Goal: Task Accomplishment & Management: Contribute content

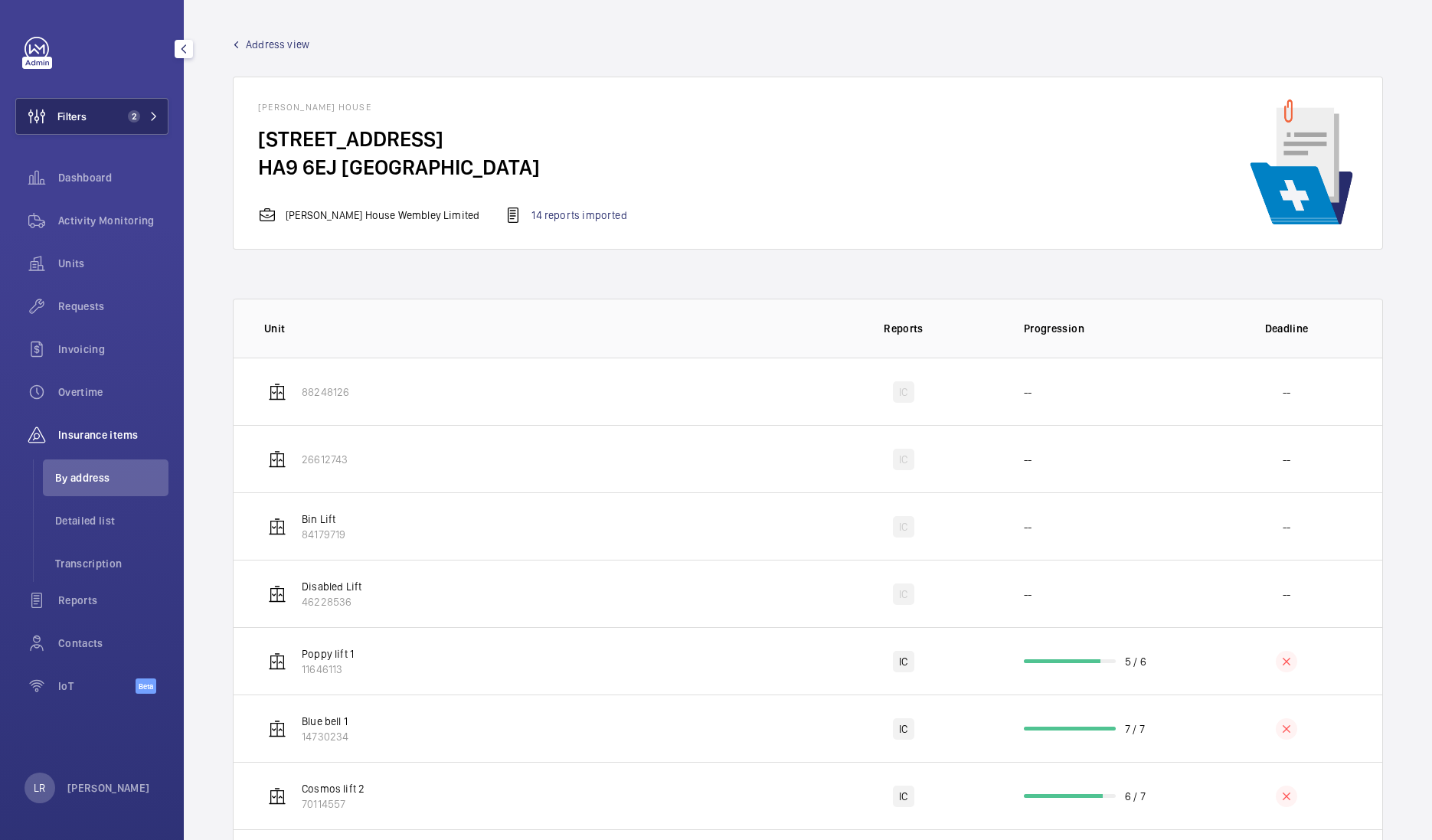
click at [65, 125] on span "Filters" at bounding box center [51, 116] width 70 height 37
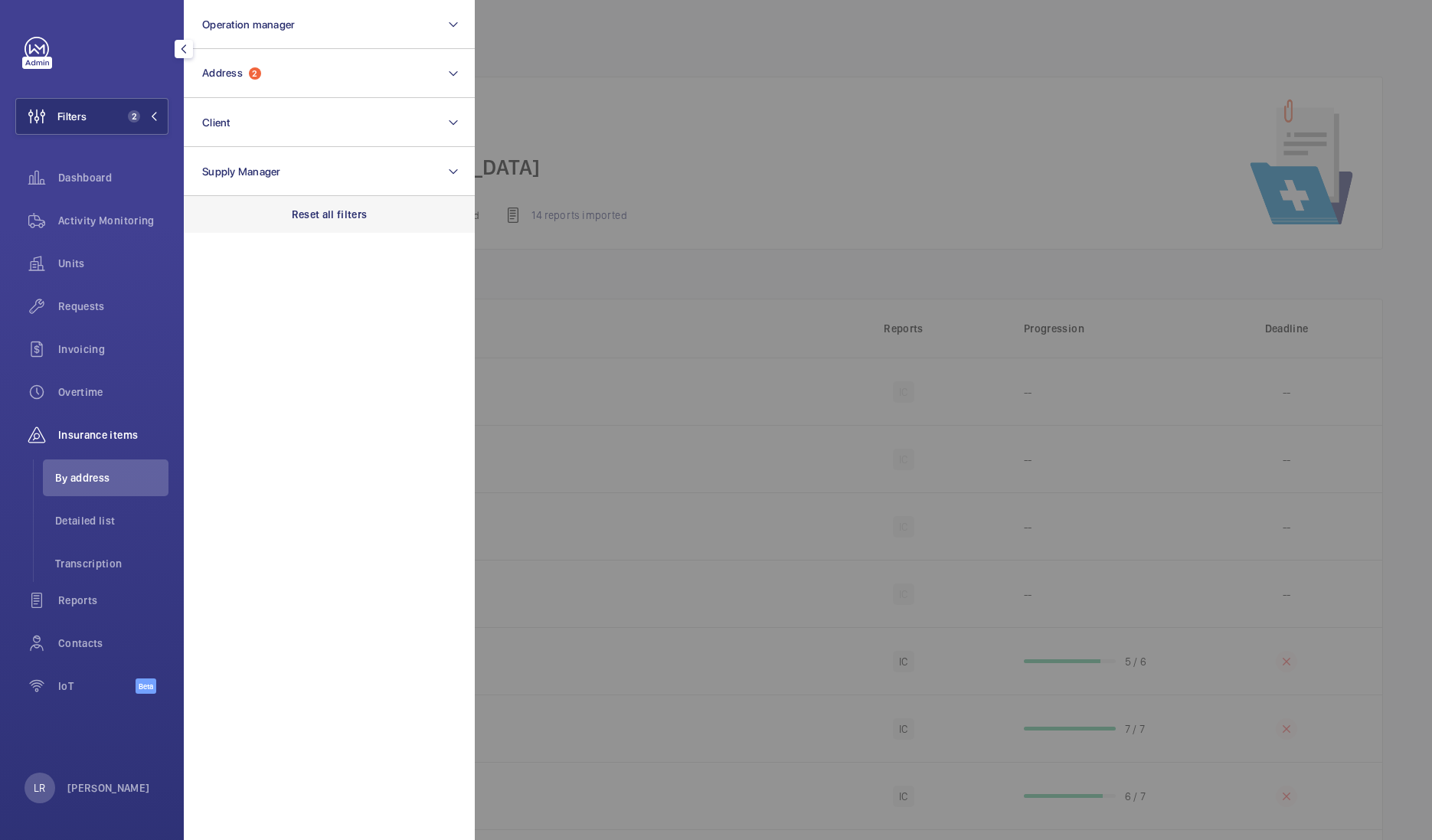
click at [310, 216] on p "Reset all filters" at bounding box center [330, 214] width 76 height 16
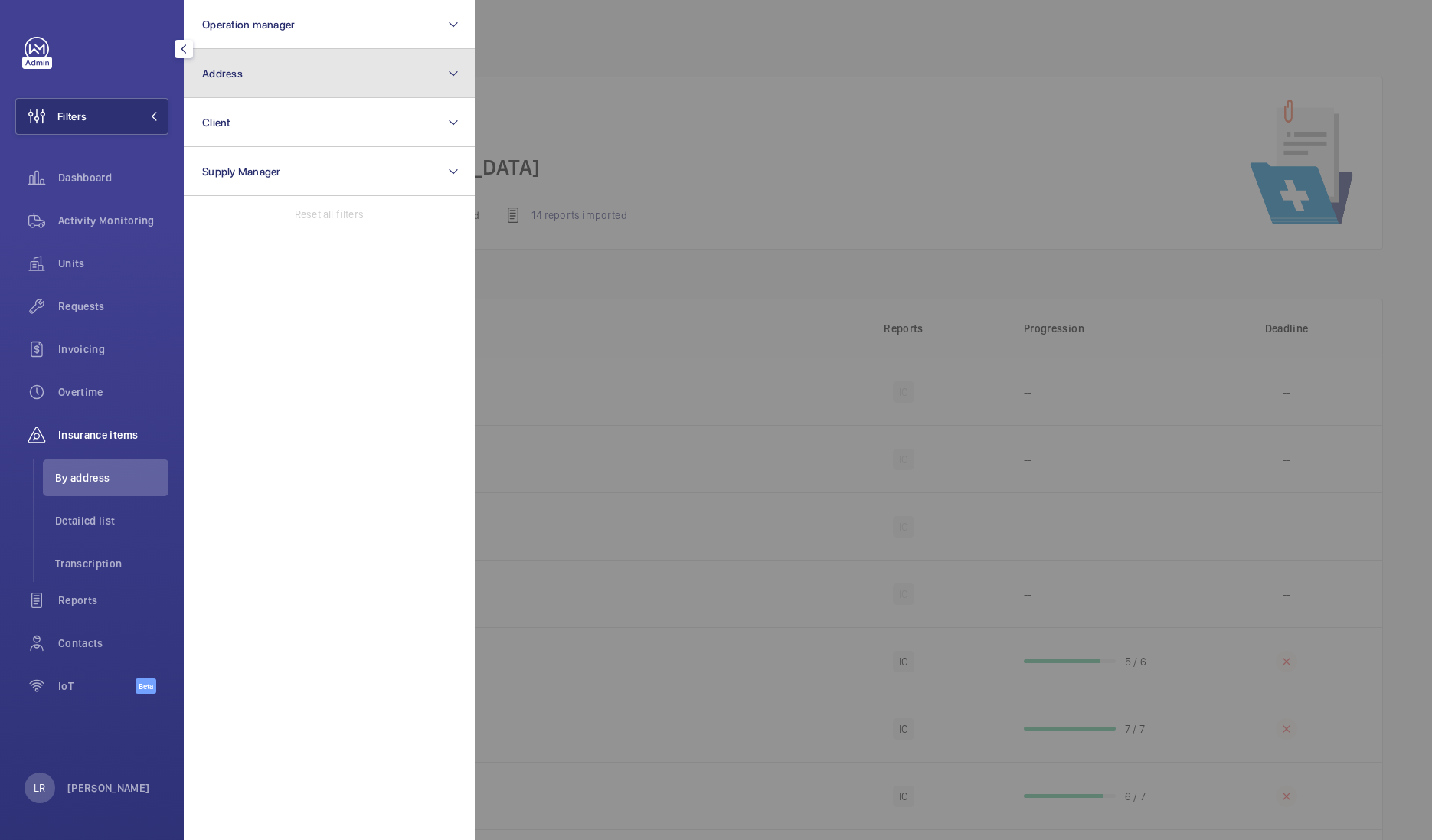
click at [279, 94] on button "Address" at bounding box center [329, 73] width 291 height 49
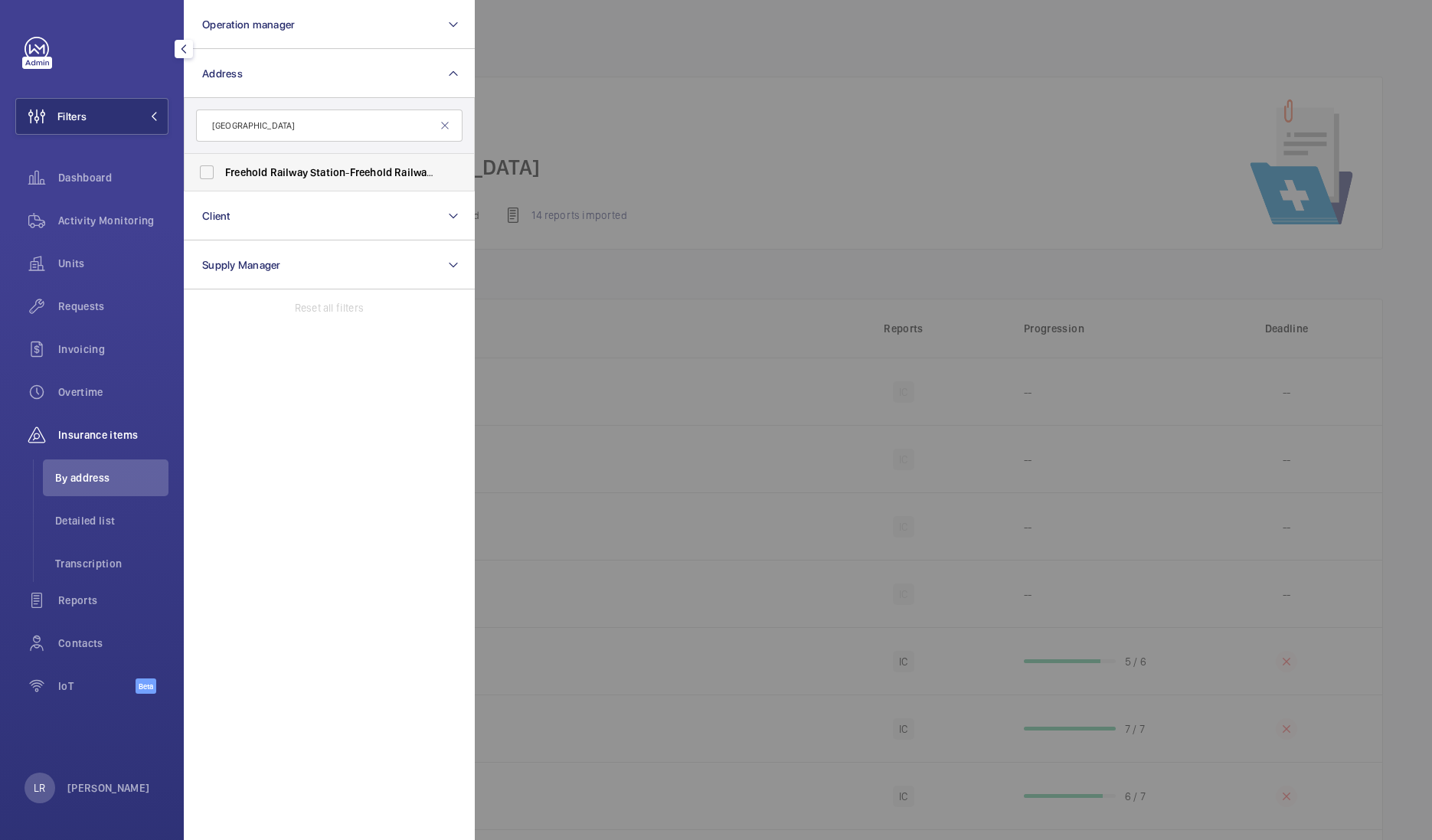
type input "Freehold Railway Station"
click at [403, 176] on span "Railway" at bounding box center [414, 171] width 39 height 12
click at [222, 176] on input "Freehold Railway Station - Freehold Railway Station ,, OLDHAM OL9 8QZ" at bounding box center [206, 171] width 30 height 30
checkbox input "true"
click at [522, 149] on div at bounding box center [1191, 420] width 1432 height 840
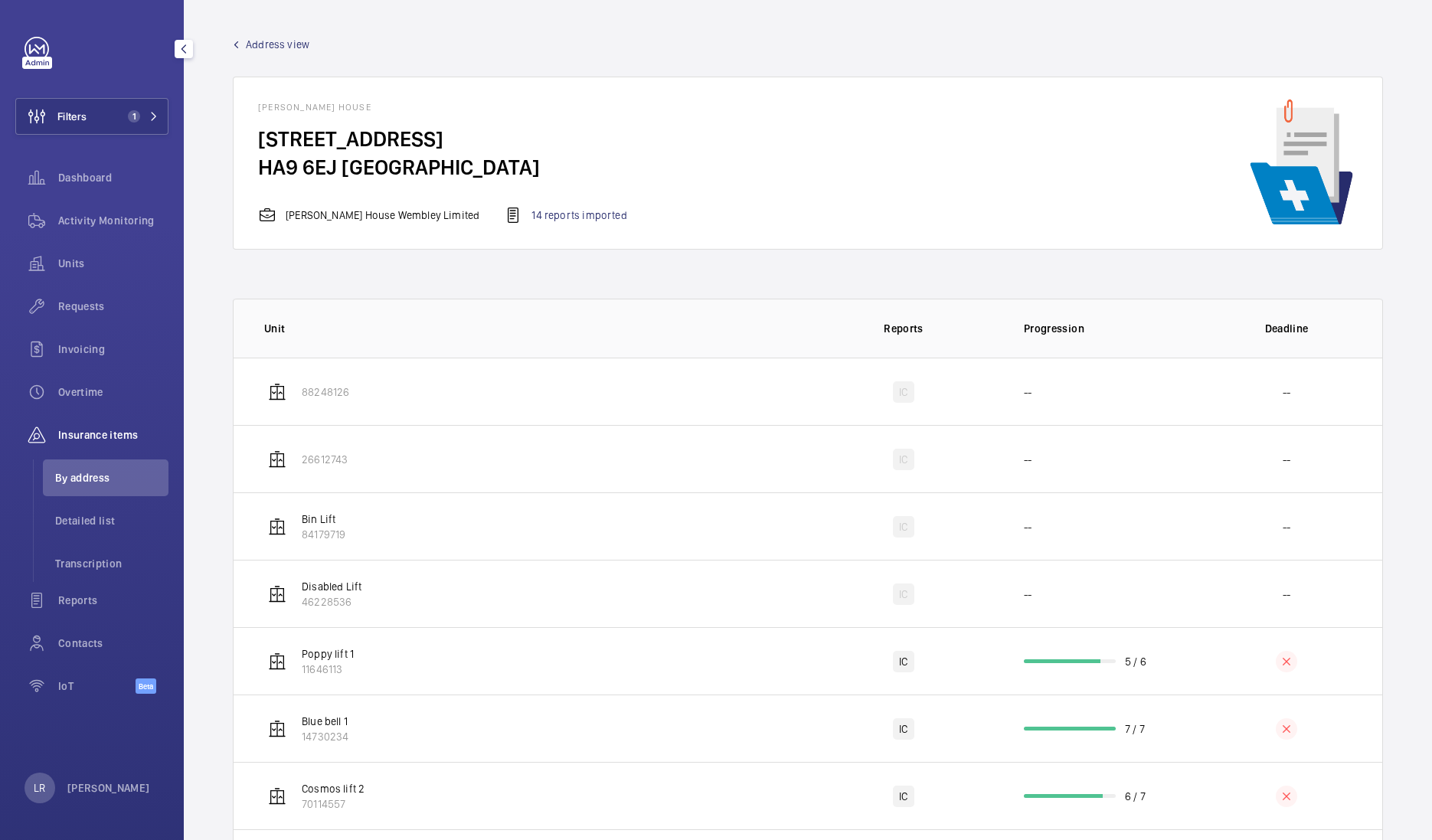
click at [104, 489] on li "By address" at bounding box center [106, 478] width 125 height 37
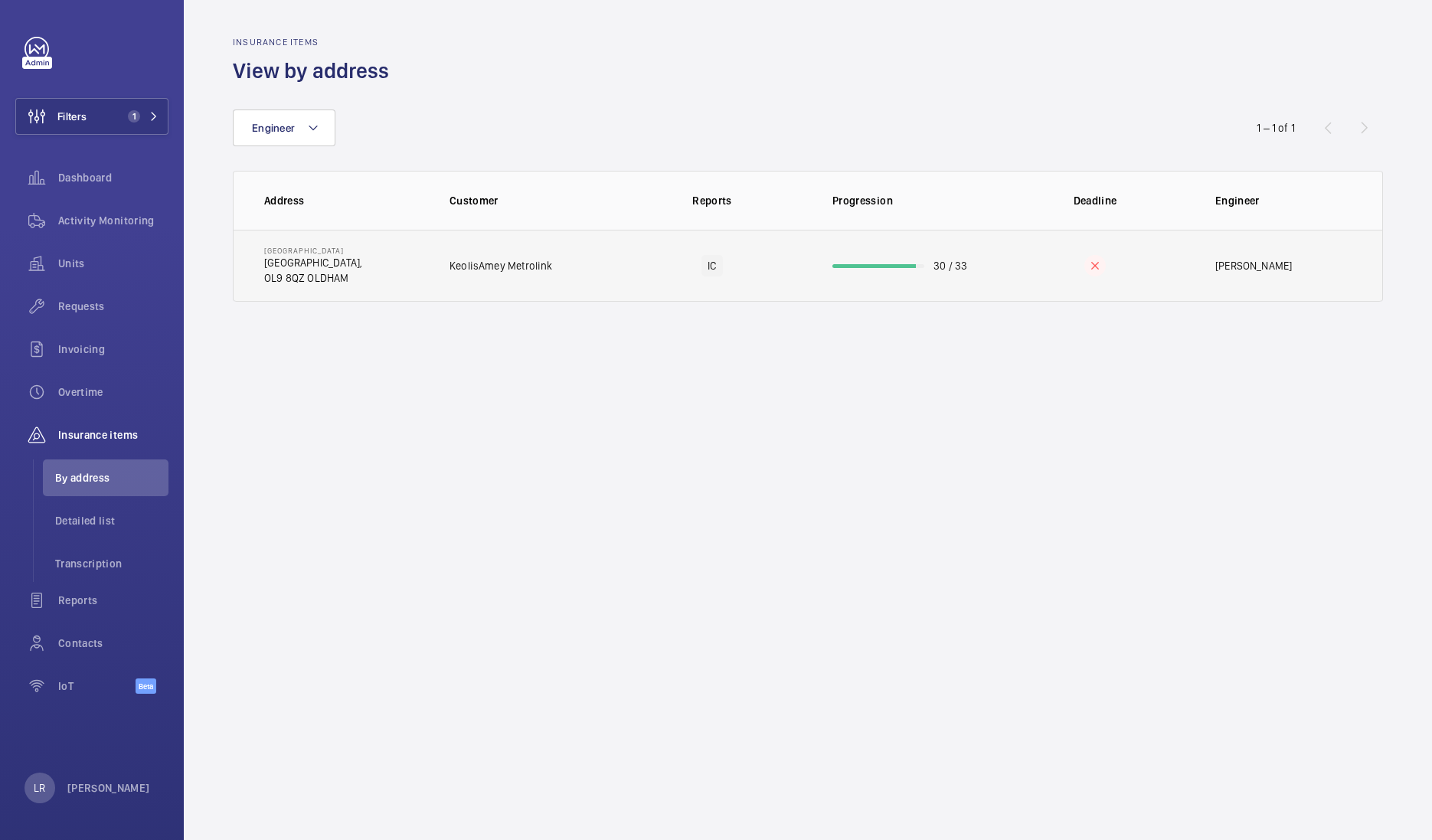
click at [419, 272] on td "Freehold Railway Station Freehold Railway Station, OL9 8QZ OLDHAM" at bounding box center [329, 265] width 192 height 72
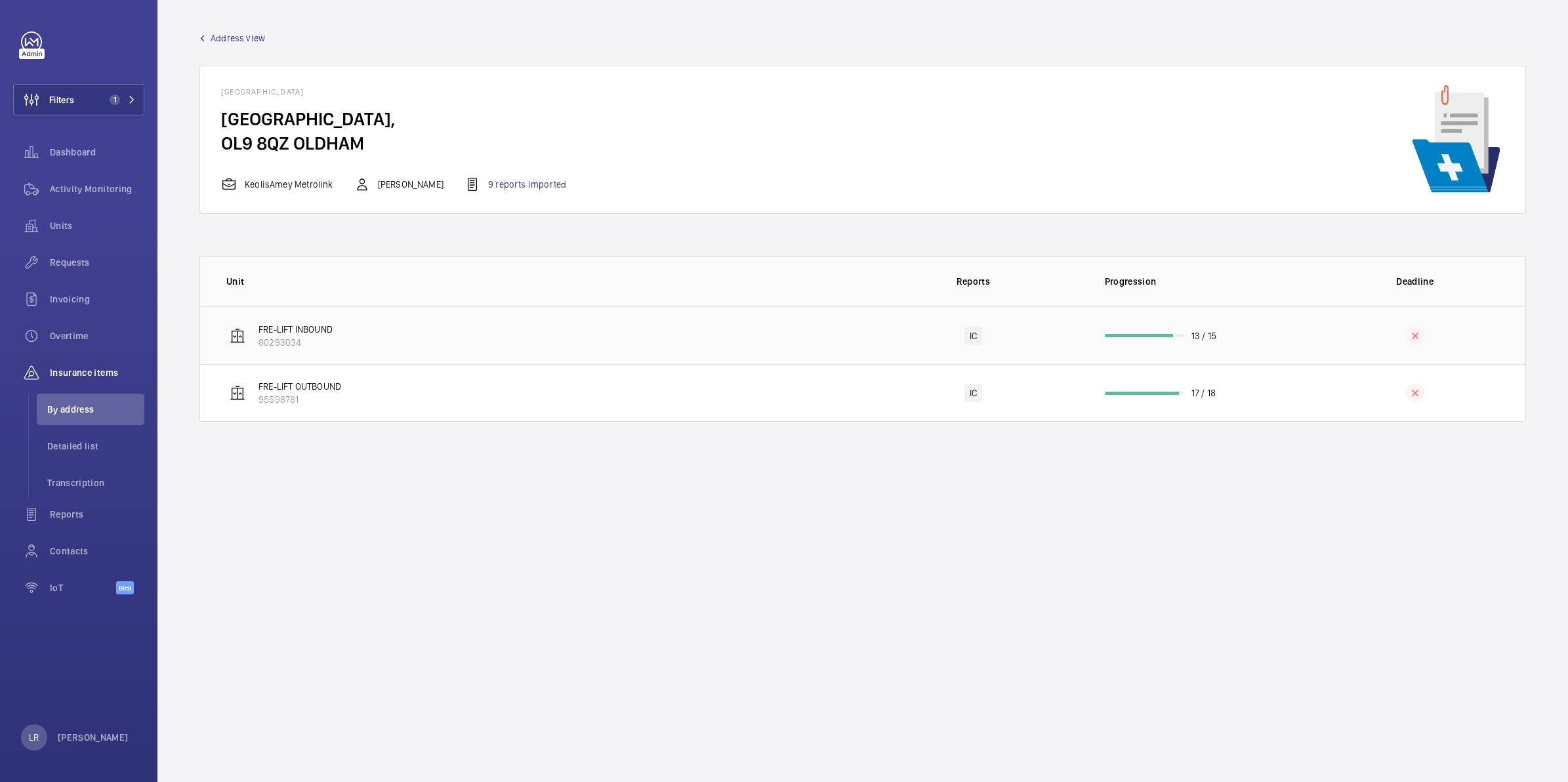
click at [454, 345] on td "FRE-LIFT INBOUND 80293034" at bounding box center [531, 335] width 662 height 58
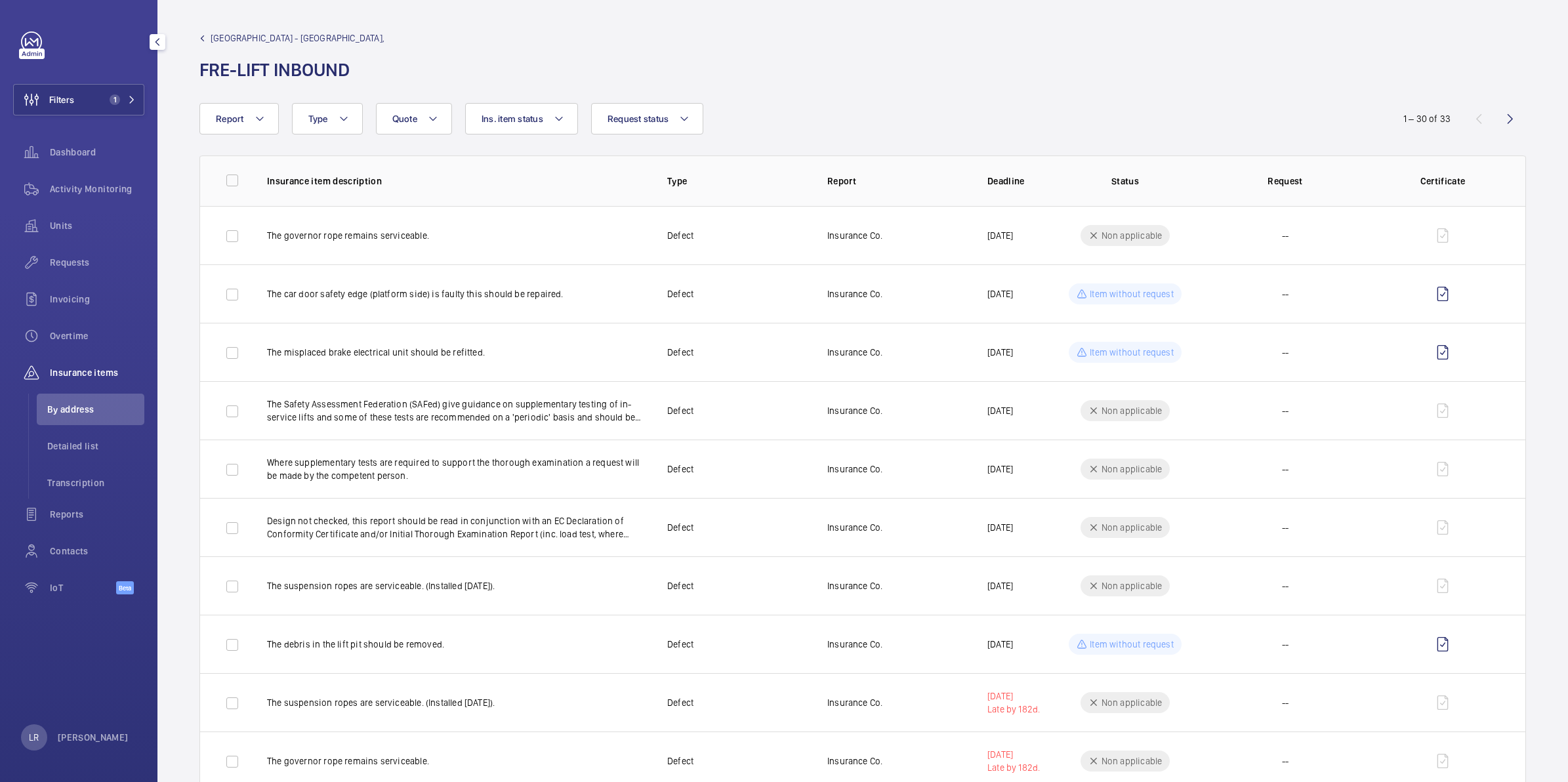
click at [77, 401] on li "By address" at bounding box center [91, 410] width 107 height 32
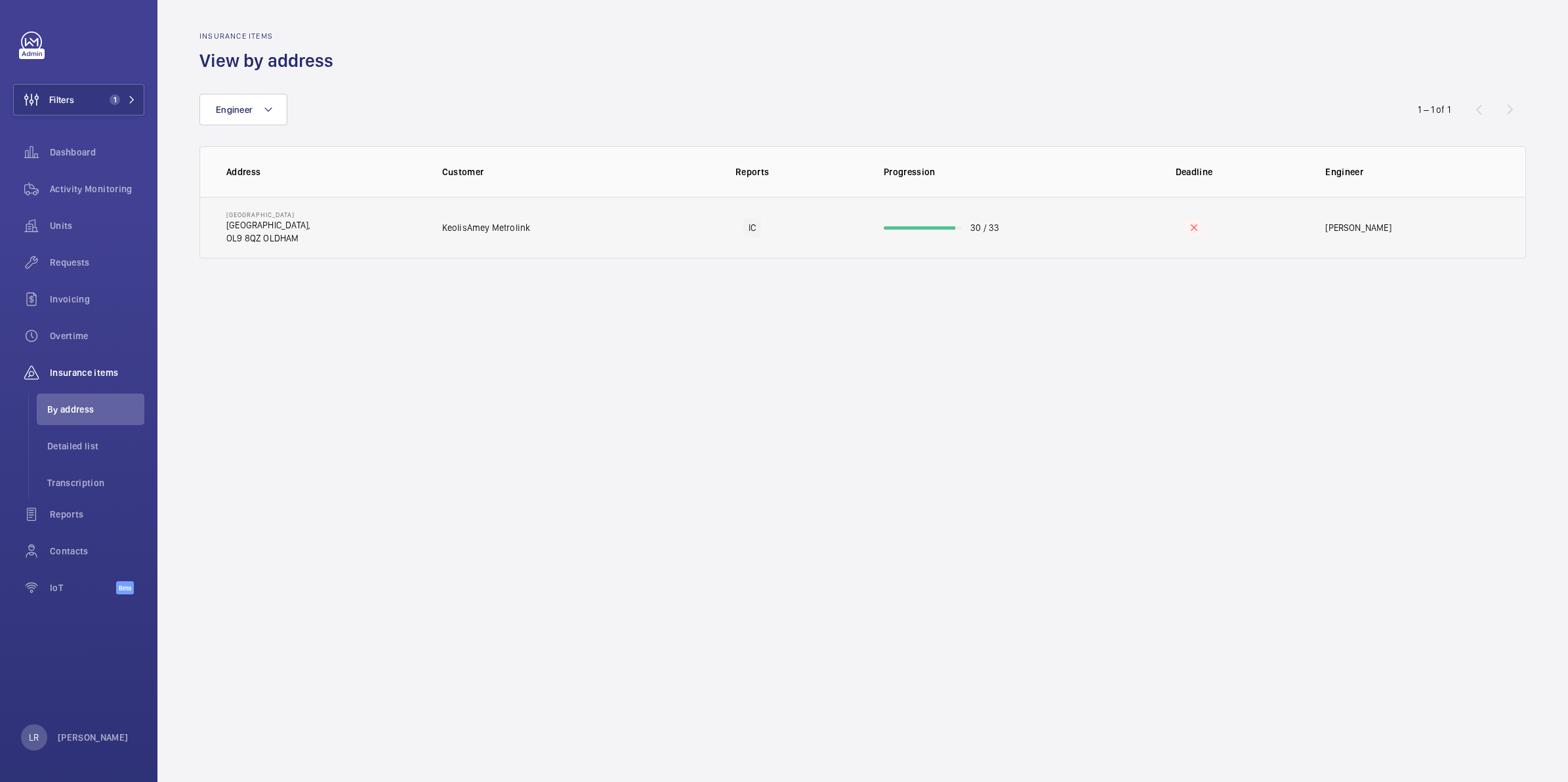
click at [460, 245] on td "KeolisAmey Metrolink" at bounding box center [532, 227] width 221 height 62
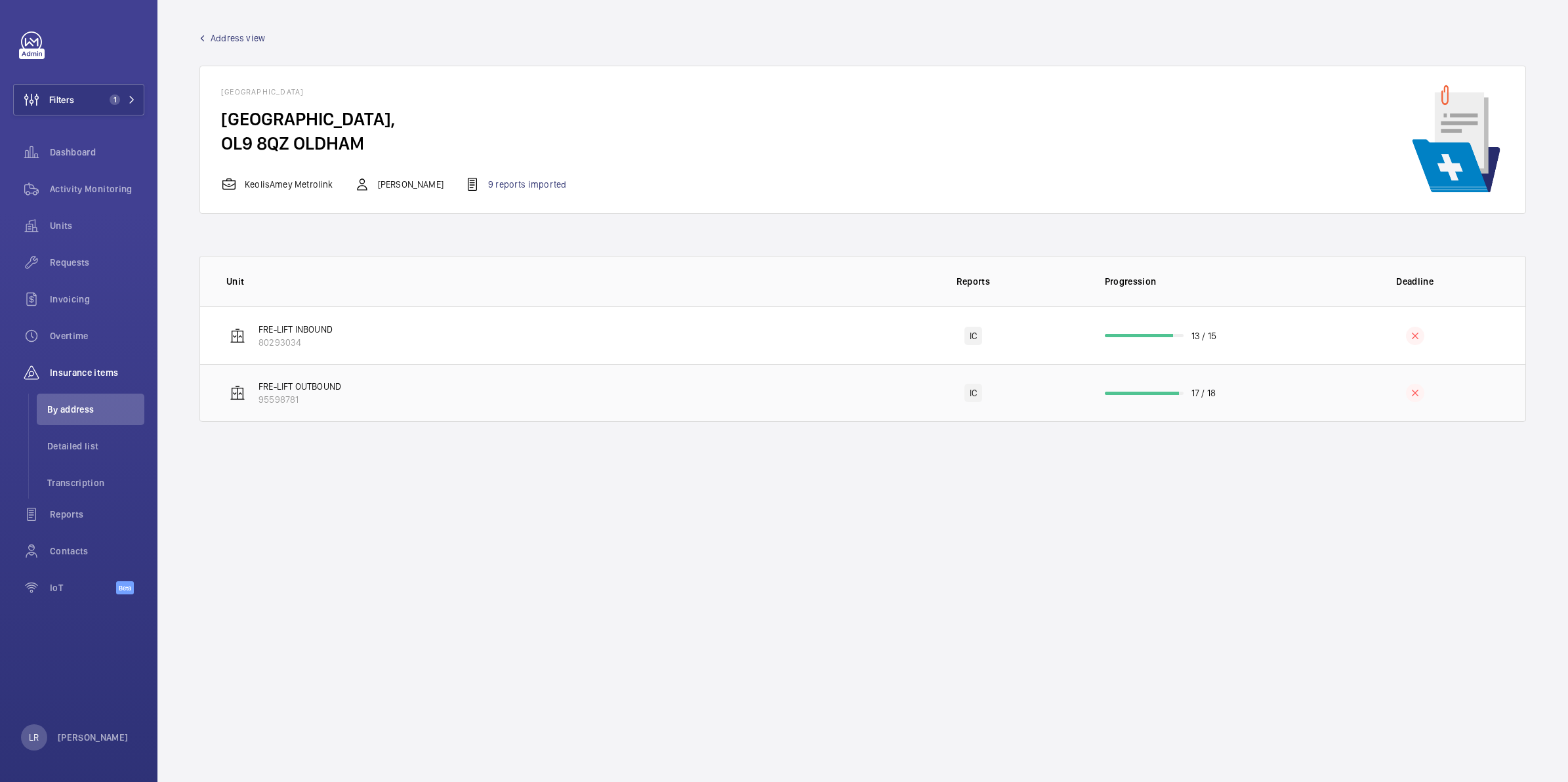
click at [551, 404] on td "FRE-LIFT OUTBOUND 95598781" at bounding box center [531, 392] width 662 height 58
click at [245, 45] on wm-front-admin-header "Address view" at bounding box center [862, 32] width 1411 height 65
click at [245, 43] on span "Address view" at bounding box center [238, 38] width 54 height 13
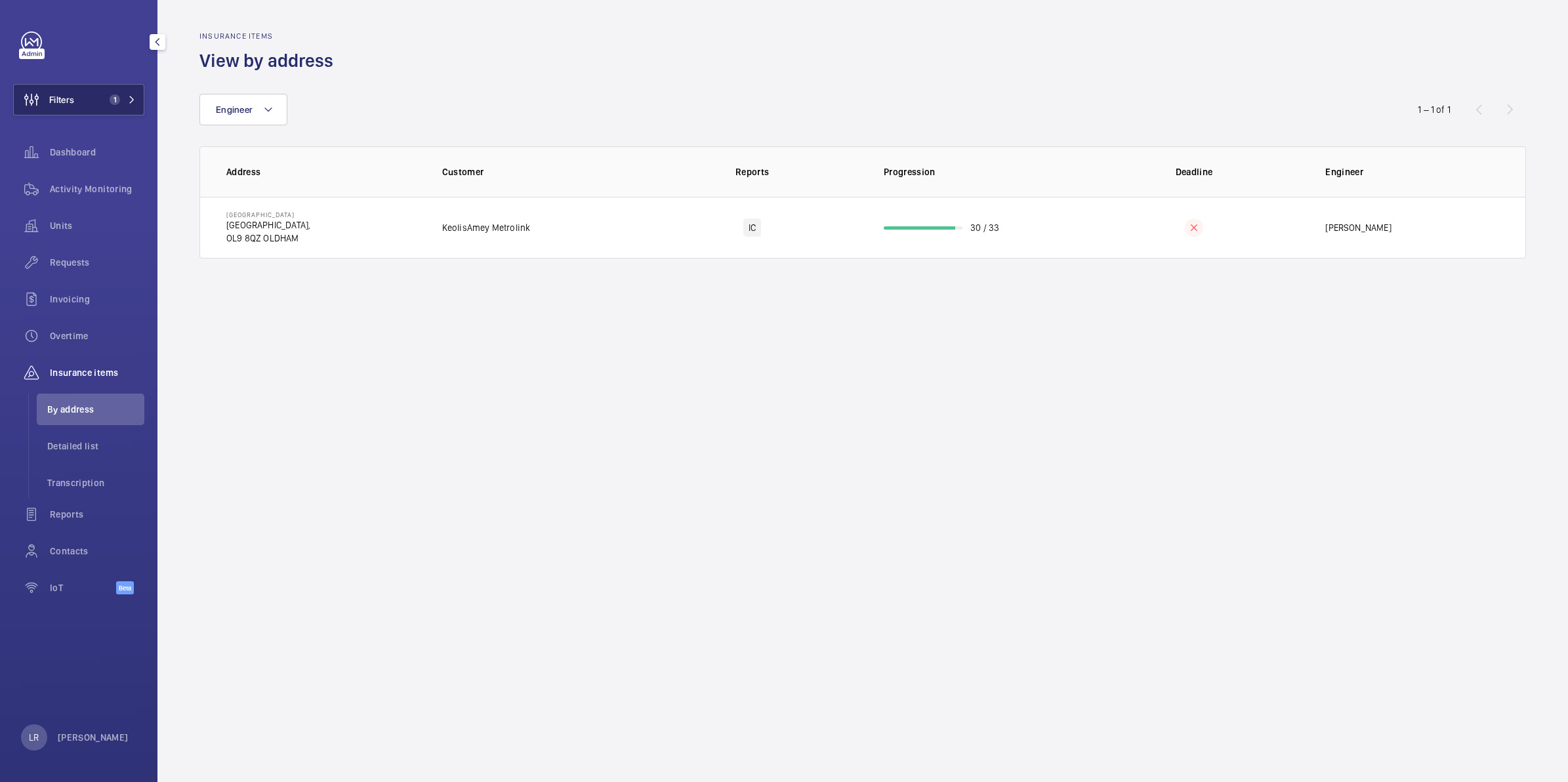
click at [120, 99] on span "1" at bounding box center [120, 99] width 32 height 10
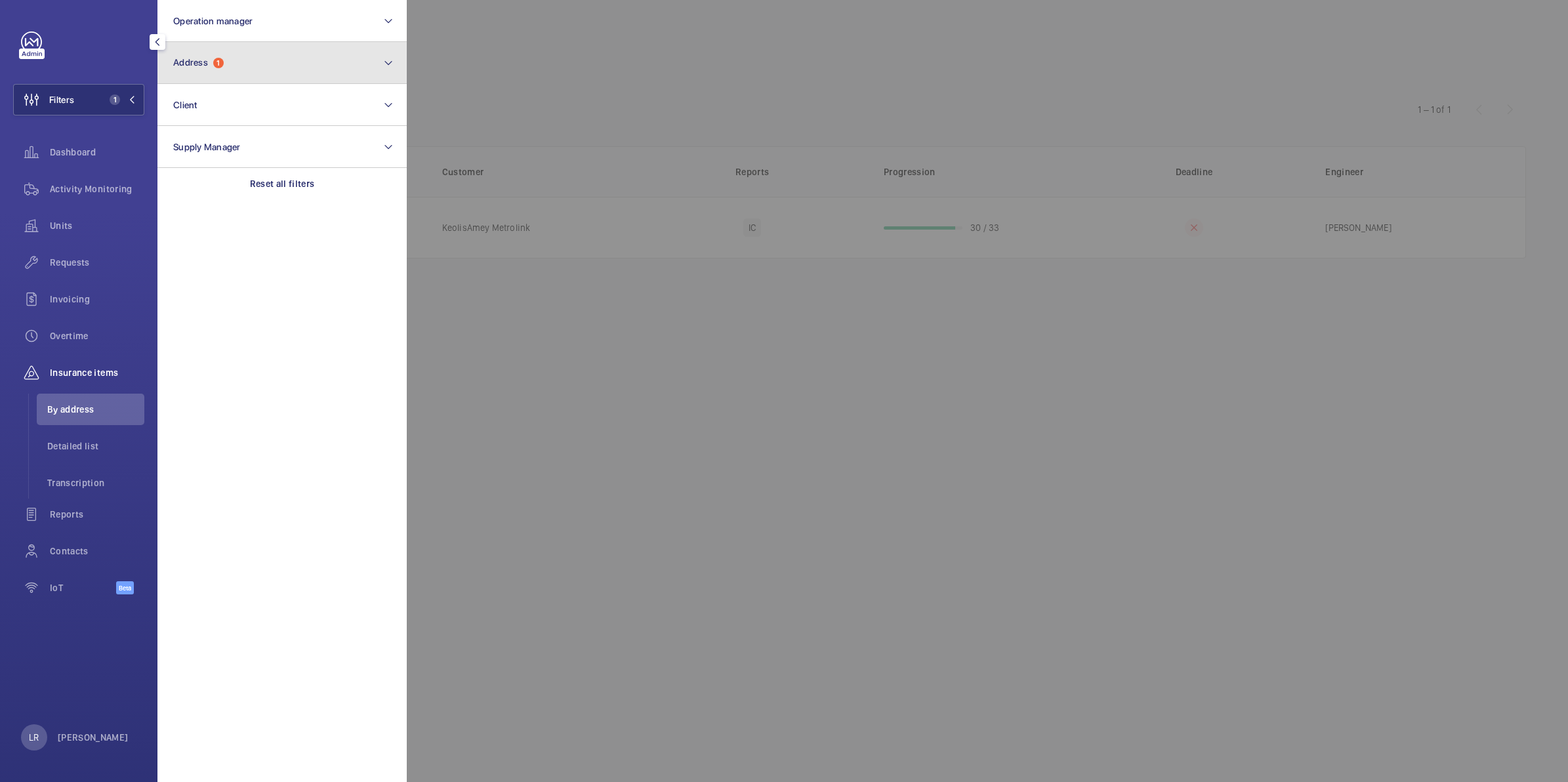
click at [201, 61] on span "Address" at bounding box center [190, 62] width 35 height 10
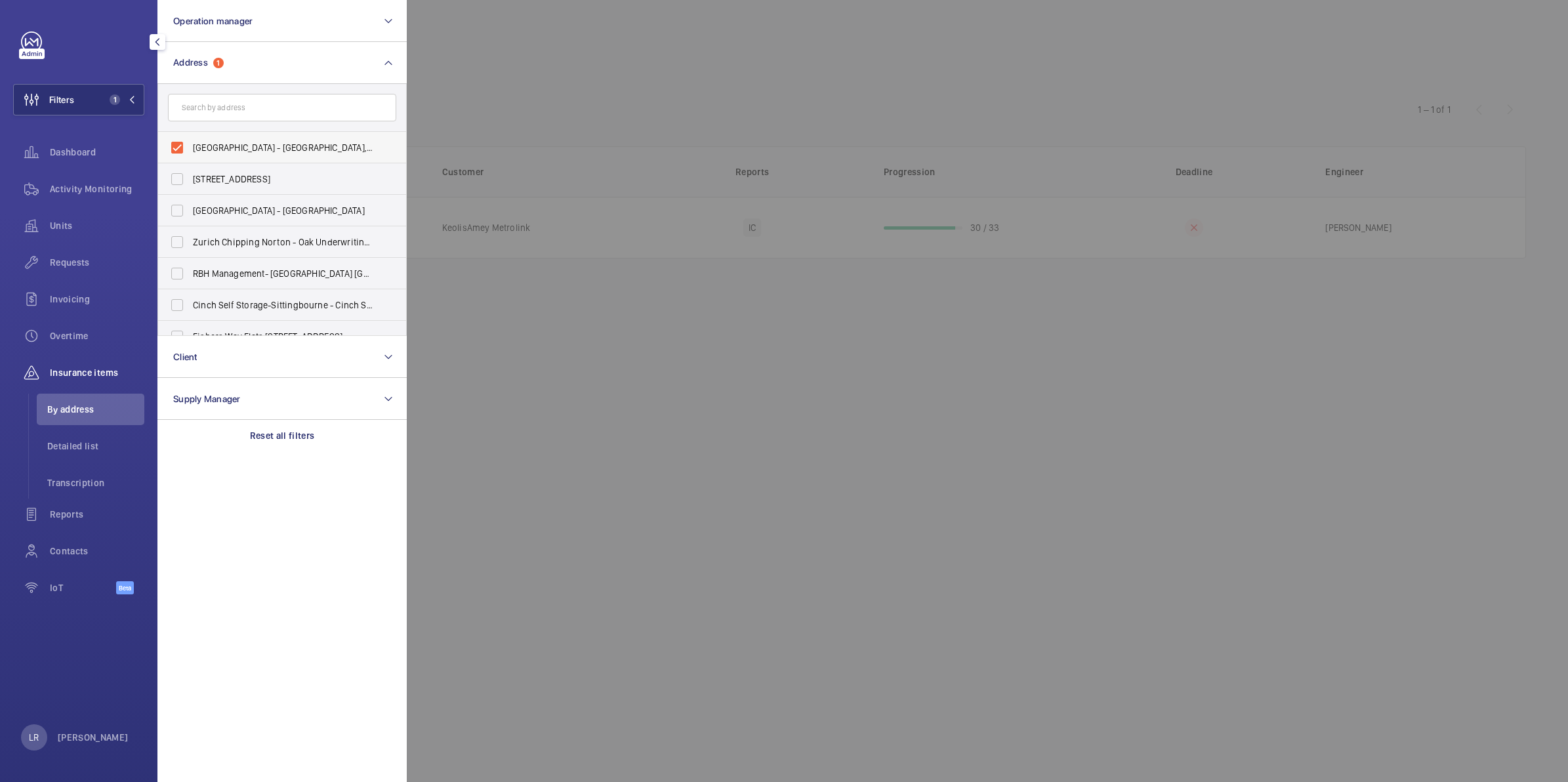
click at [212, 149] on span "[GEOGRAPHIC_DATA] - [GEOGRAPHIC_DATA],, [GEOGRAPHIC_DATA] 8QZ" at bounding box center [283, 148] width 181 height 13
click at [190, 149] on input "[GEOGRAPHIC_DATA] - [GEOGRAPHIC_DATA],, [GEOGRAPHIC_DATA] 8QZ" at bounding box center [177, 147] width 26 height 26
checkbox input "false"
click at [246, 17] on span "Operation manager" at bounding box center [212, 21] width 80 height 10
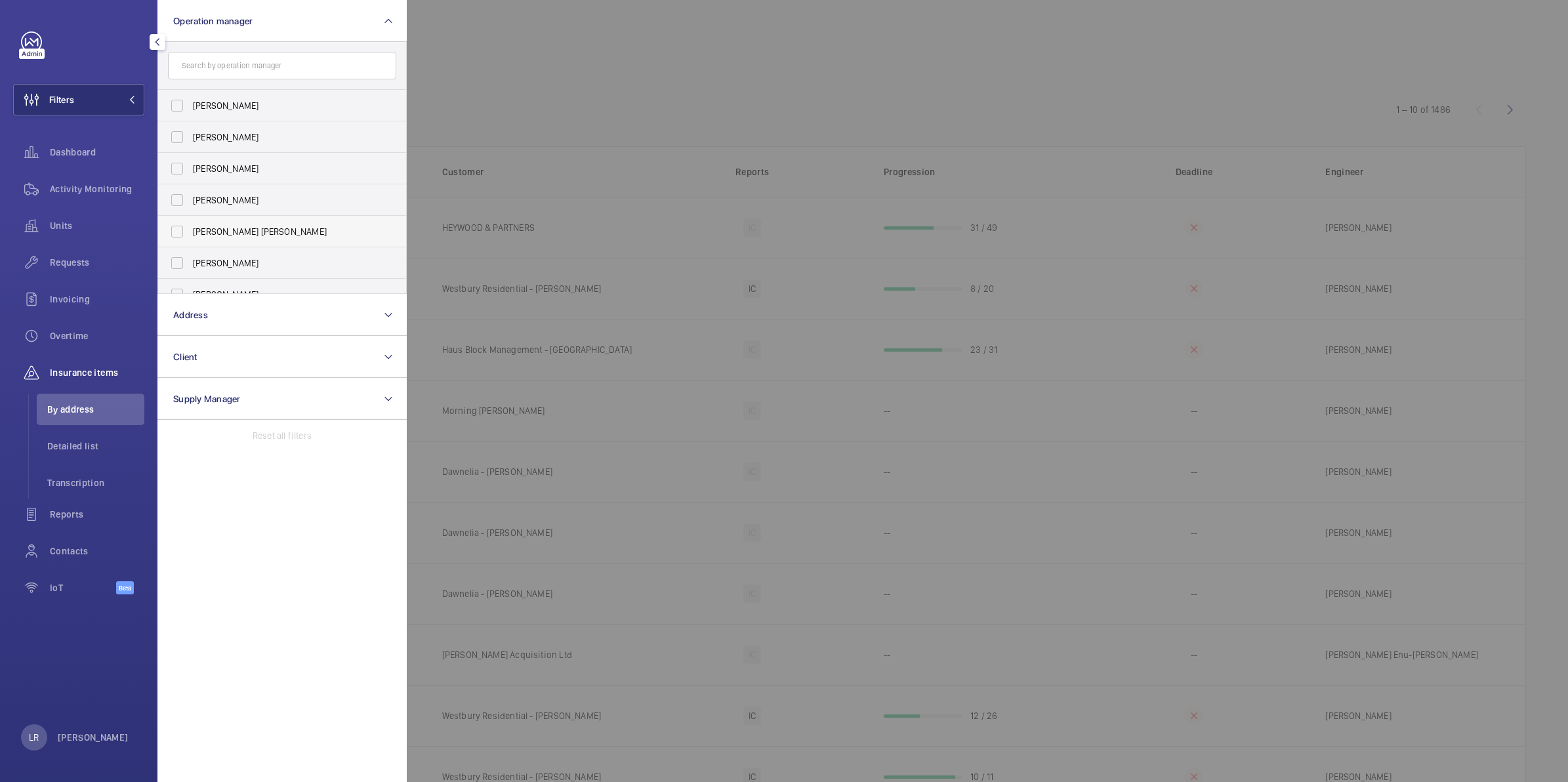
drag, startPoint x: 253, startPoint y: 198, endPoint x: 240, endPoint y: 246, distance: 49.7
click at [253, 207] on span "[PERSON_NAME]" at bounding box center [283, 200] width 181 height 13
click at [190, 207] on input "[PERSON_NAME]" at bounding box center [177, 200] width 26 height 26
checkbox input "true"
click at [240, 237] on span "[PERSON_NAME] [PERSON_NAME]" at bounding box center [283, 231] width 181 height 13
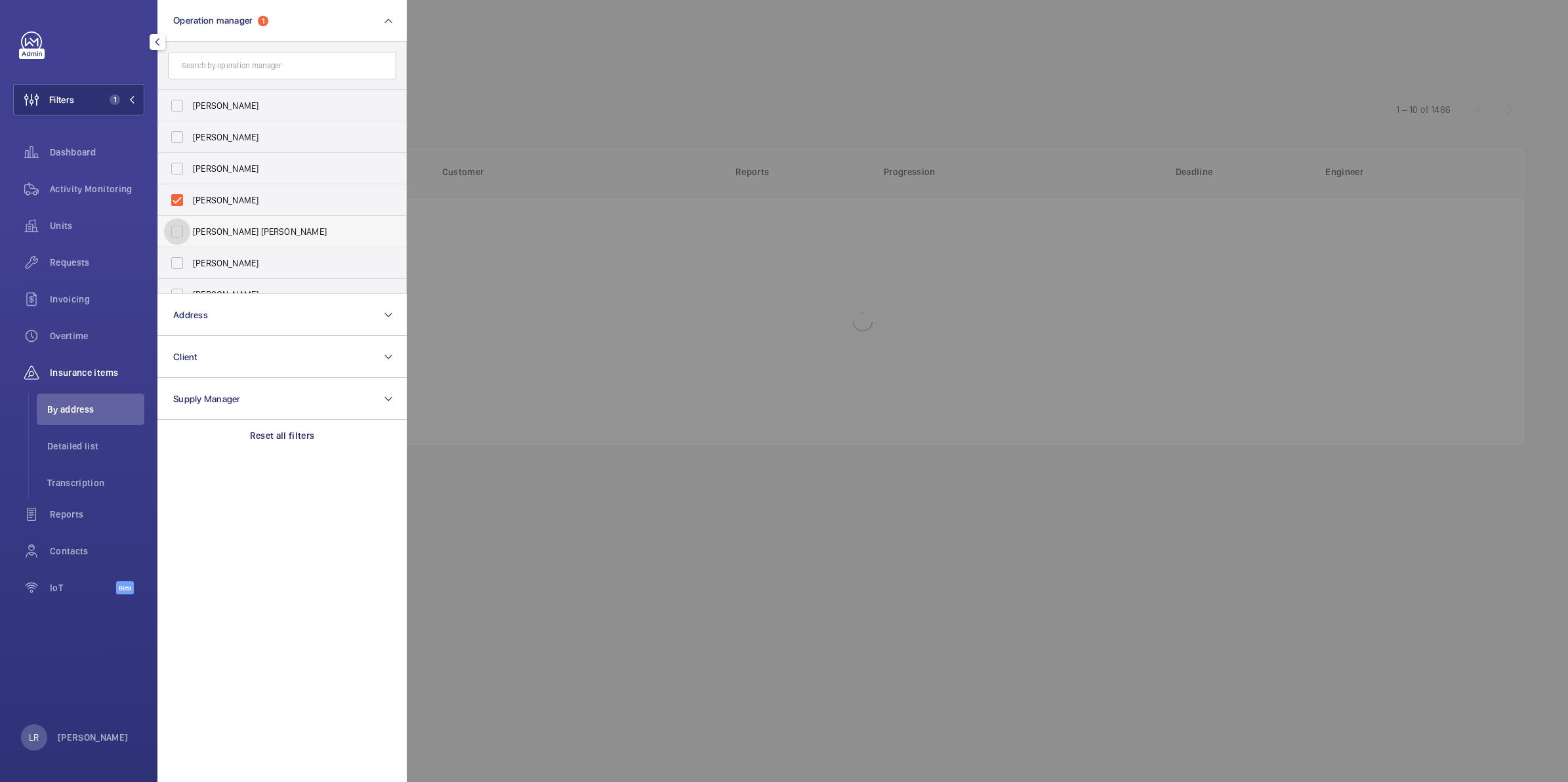
click at [190, 237] on input "[PERSON_NAME] [PERSON_NAME]" at bounding box center [177, 231] width 26 height 26
checkbox input "true"
click at [623, 48] on div at bounding box center [1191, 391] width 1568 height 782
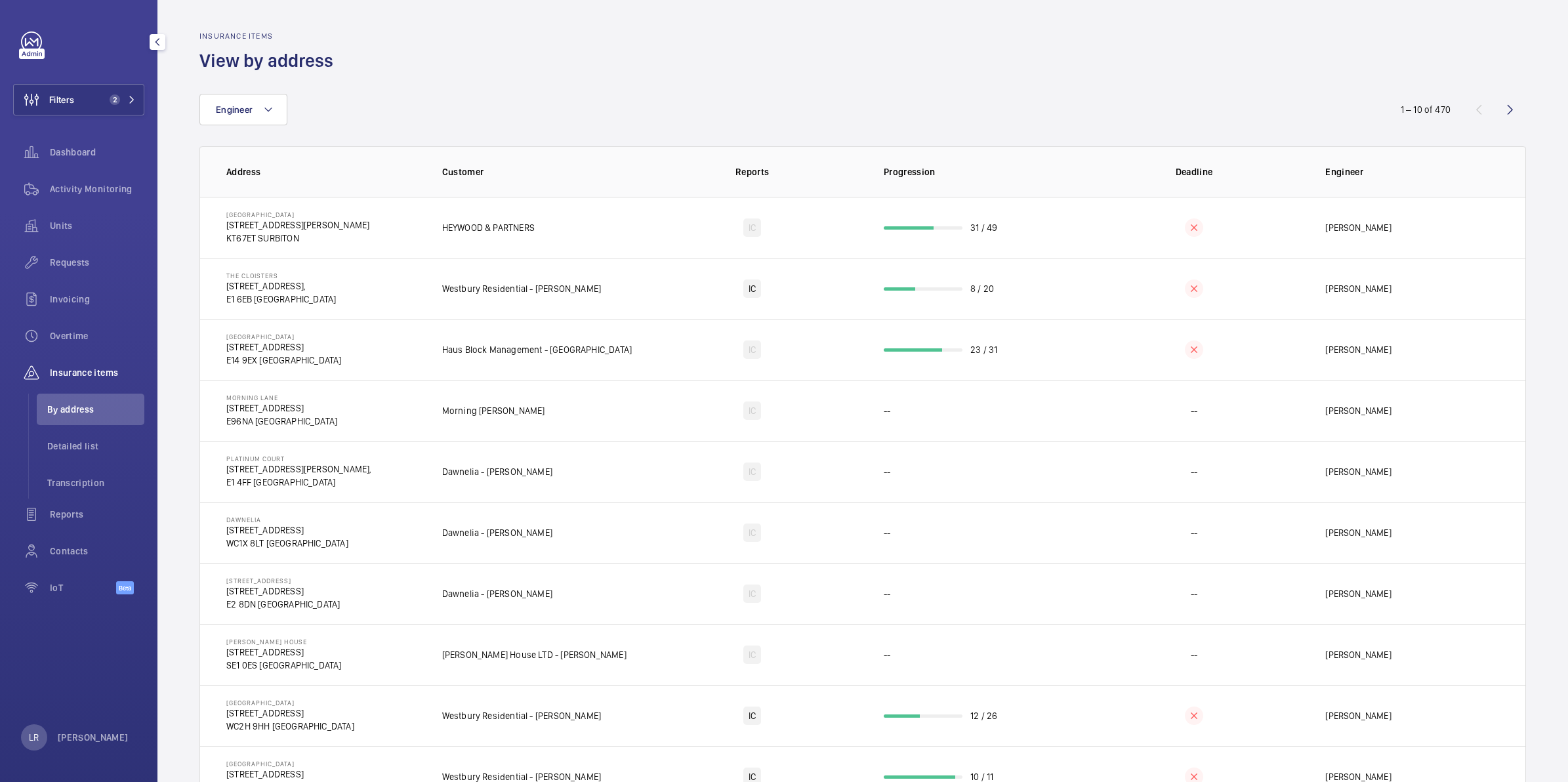
click at [113, 223] on span "Units" at bounding box center [97, 226] width 95 height 13
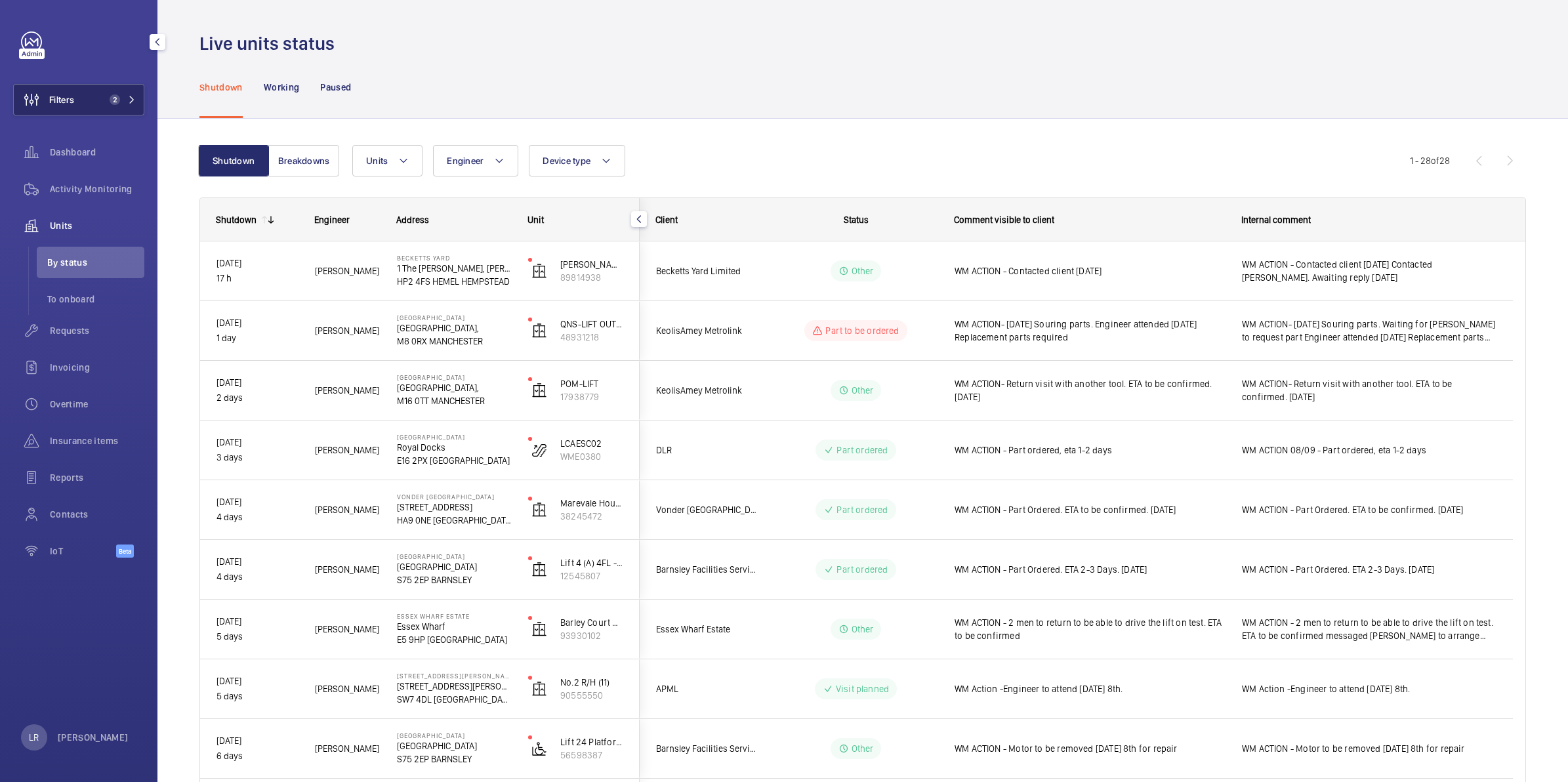
click at [107, 88] on button "Filters 2" at bounding box center [79, 99] width 131 height 32
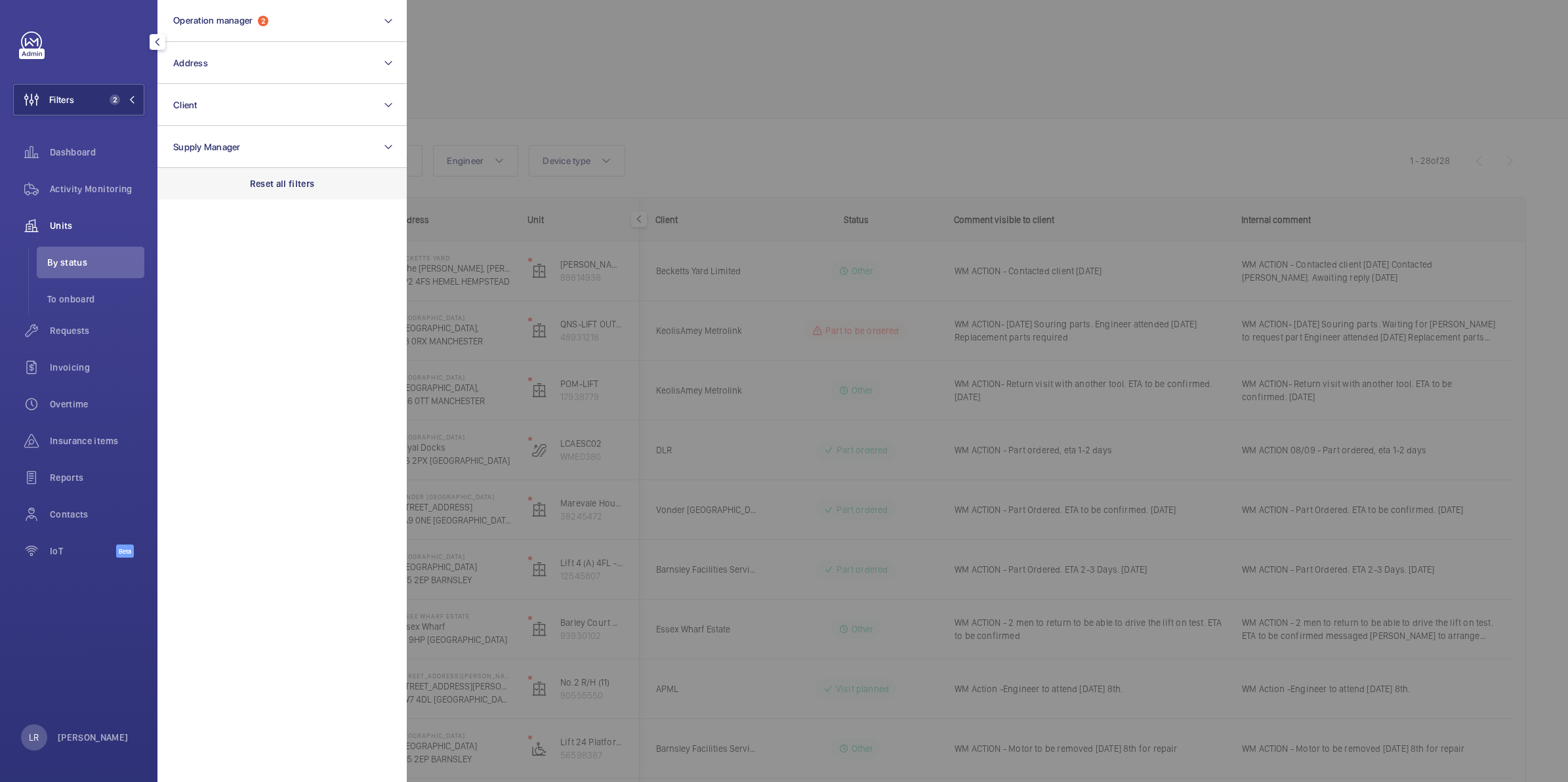
click at [247, 195] on div "Reset all filters" at bounding box center [282, 184] width 249 height 32
click at [530, 65] on div at bounding box center [1191, 391] width 1568 height 782
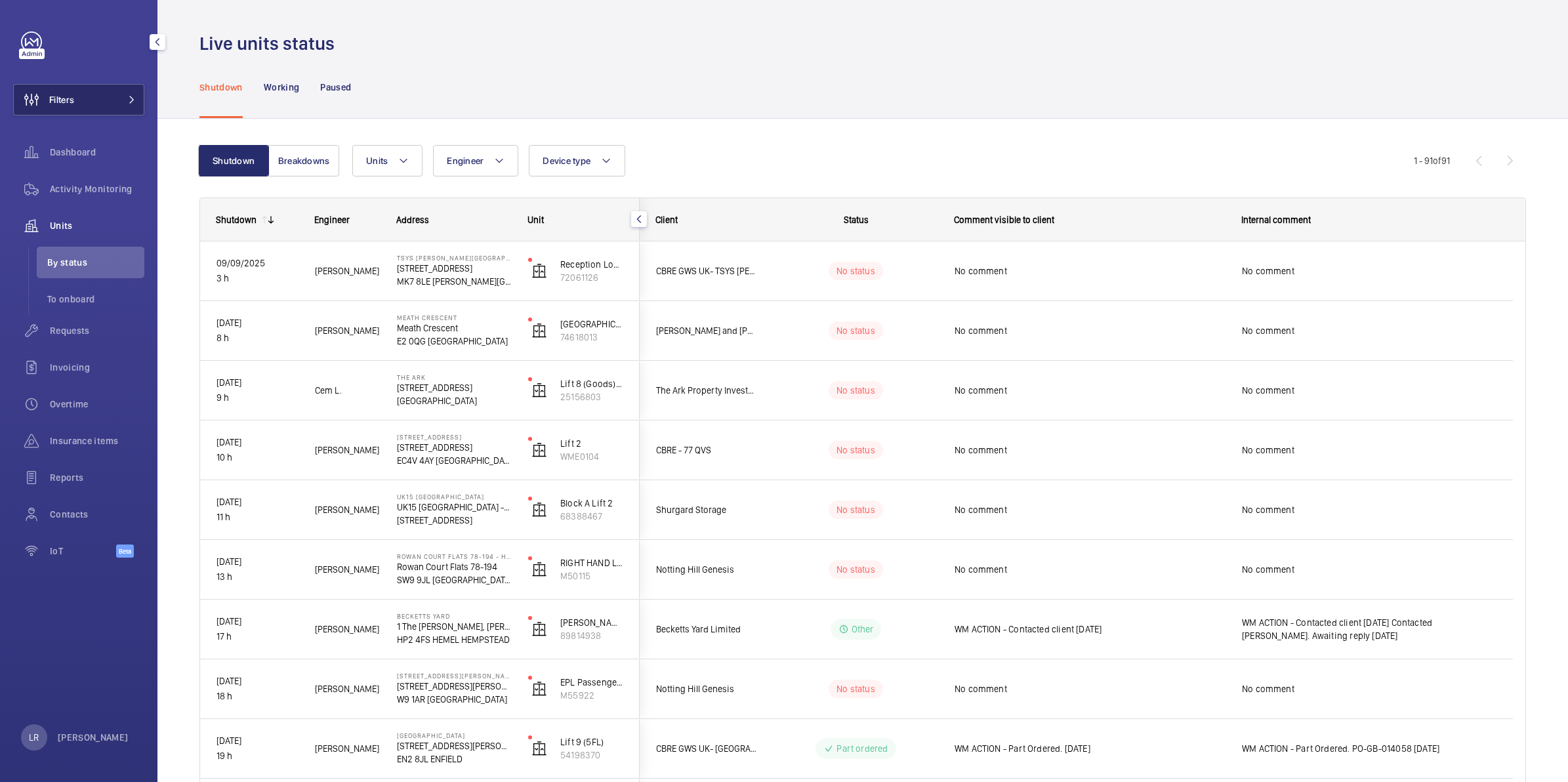
click at [112, 92] on button "Filters" at bounding box center [79, 99] width 131 height 32
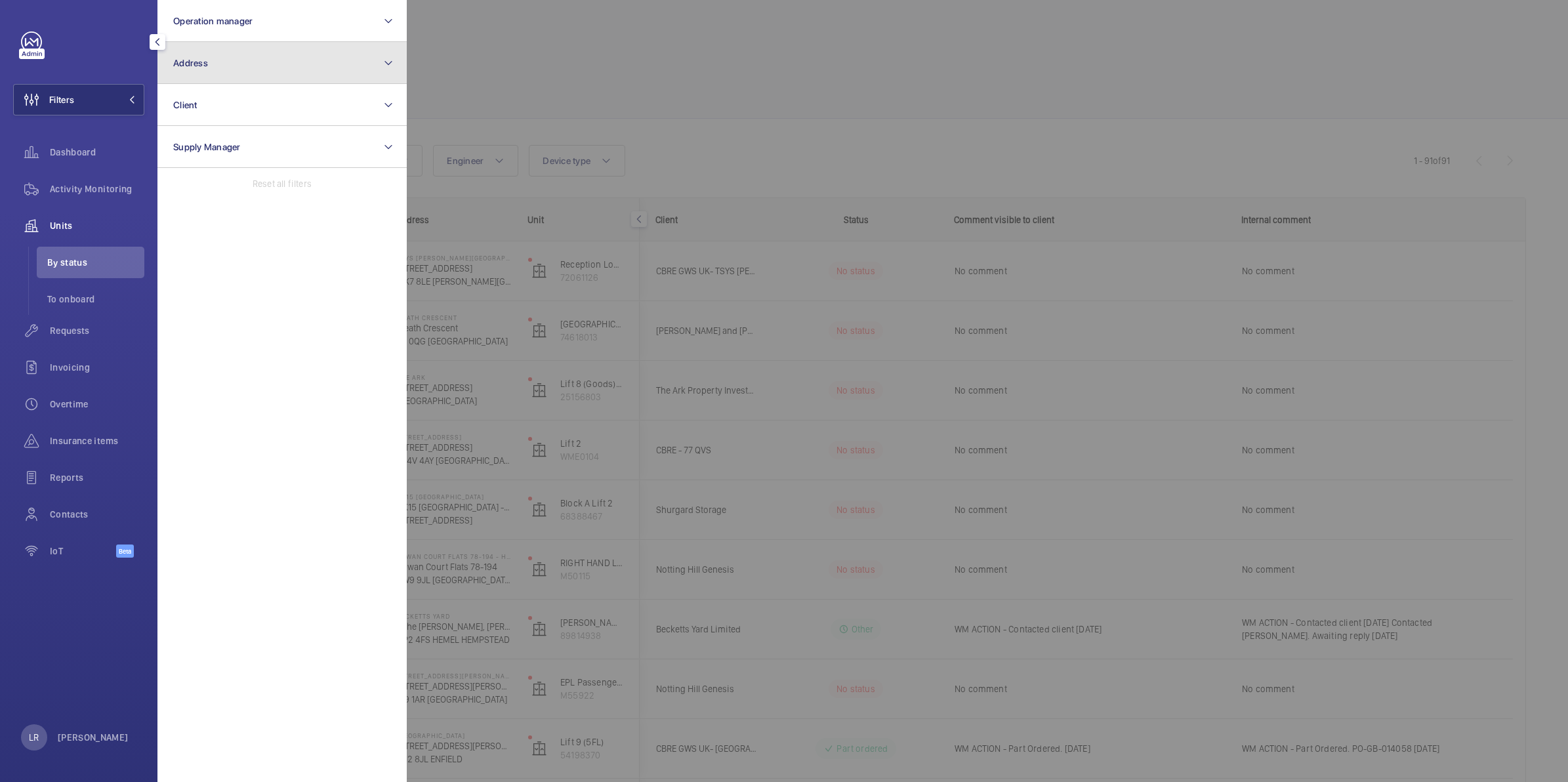
click at [343, 73] on button "Address" at bounding box center [282, 62] width 249 height 42
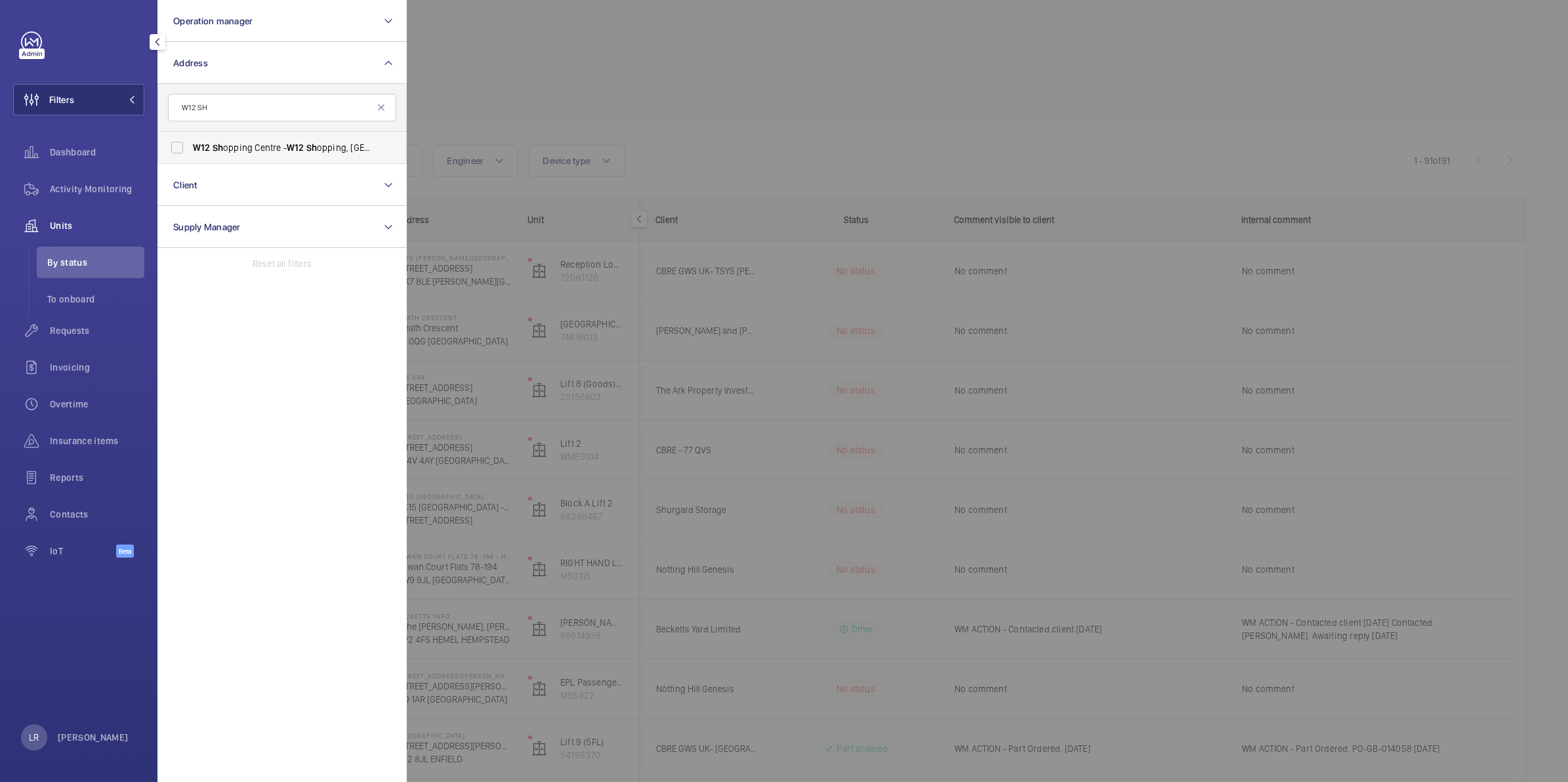
type input "W12 SH"
click at [362, 148] on span "W12 Sh opping Centre - W12 Sh opping, LONDON W12 8PP" at bounding box center [283, 148] width 181 height 13
click at [190, 148] on input "W12 Sh opping Centre - W12 Sh opping, LONDON W12 8PP" at bounding box center [177, 147] width 26 height 26
checkbox input "true"
click at [592, 93] on div at bounding box center [1191, 391] width 1568 height 782
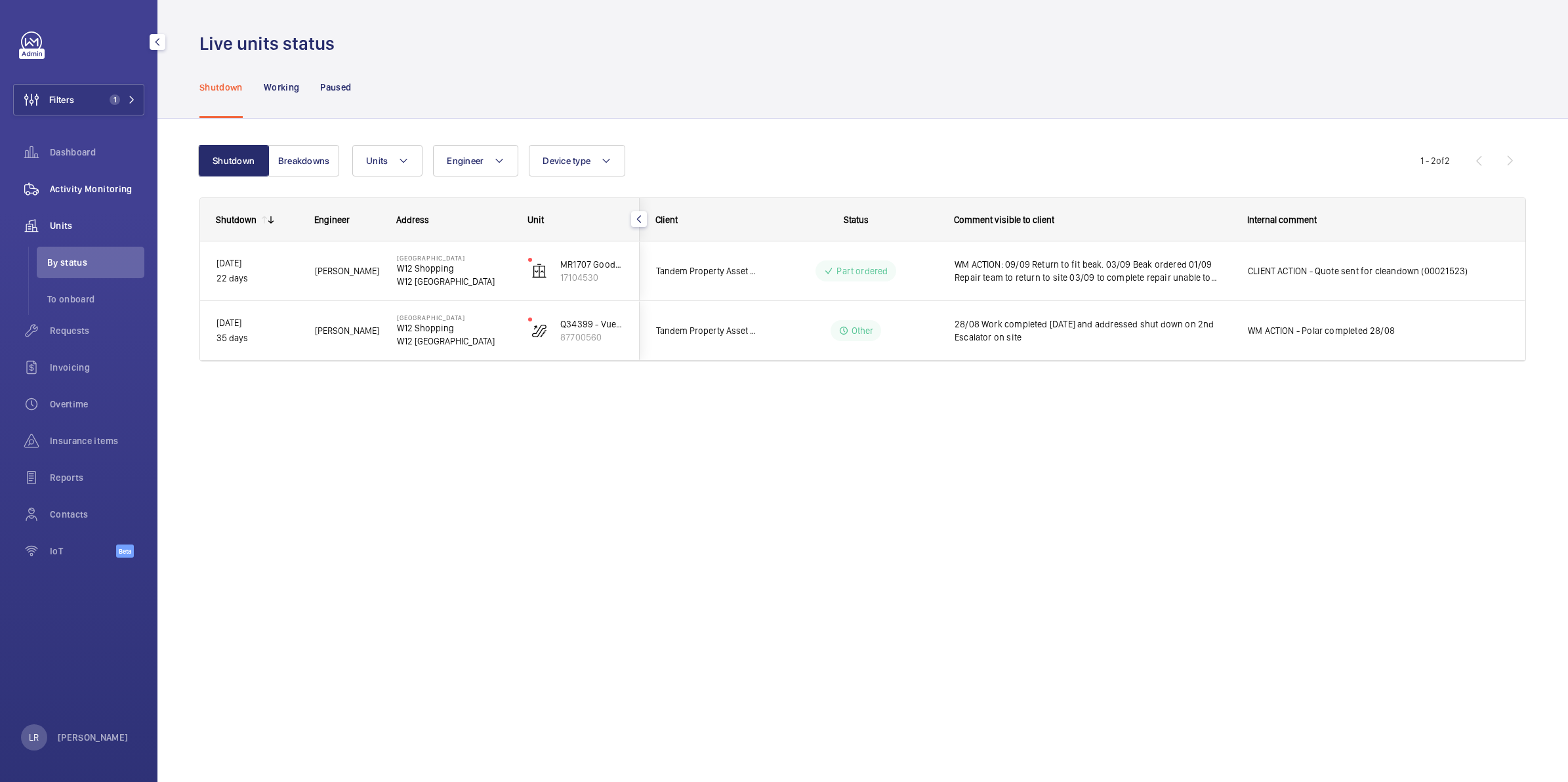
click at [109, 181] on div "Activity Monitoring" at bounding box center [79, 189] width 131 height 32
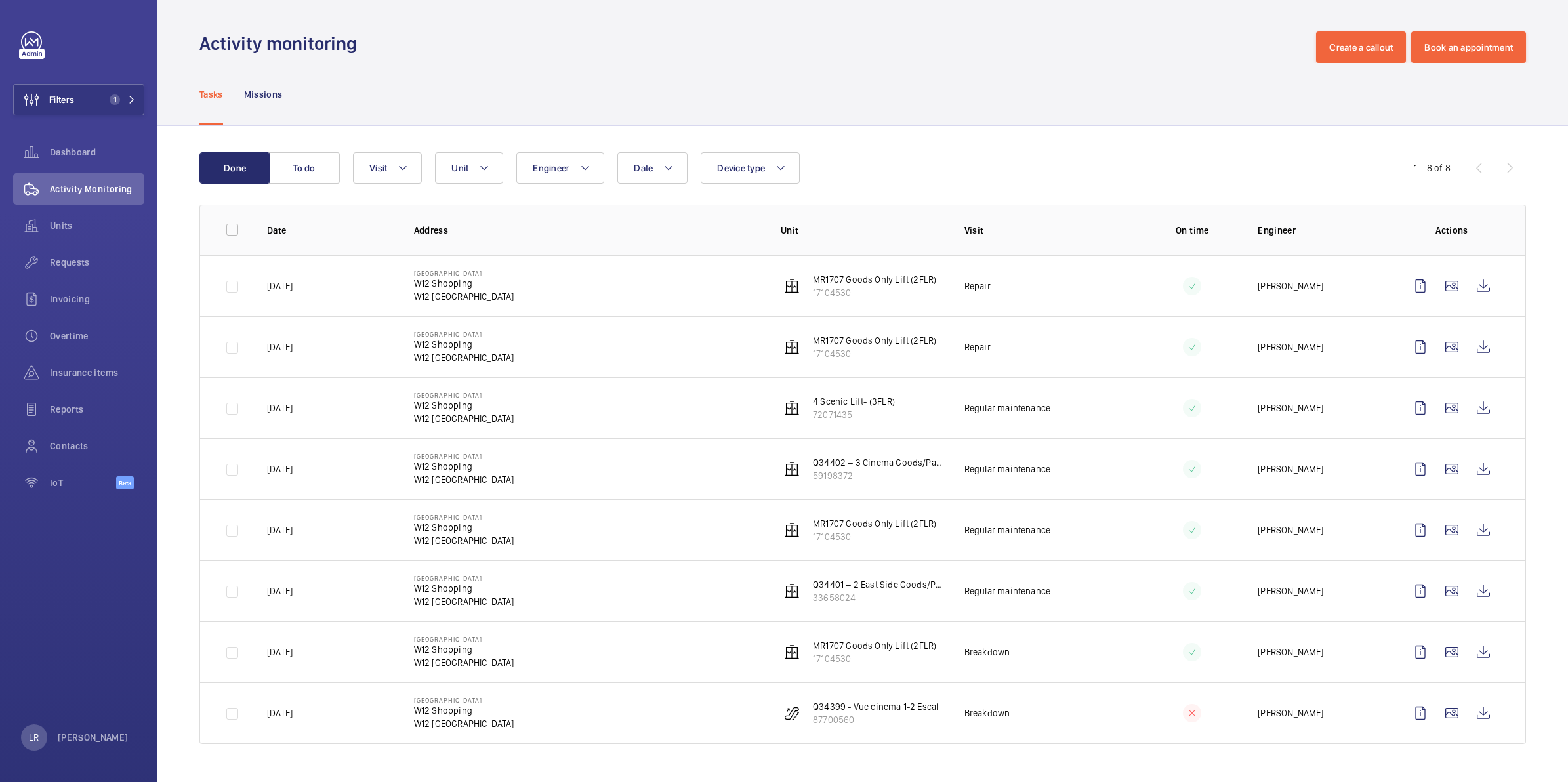
click at [231, 284] on td at bounding box center [223, 285] width 46 height 61
click at [230, 293] on td at bounding box center [223, 285] width 46 height 61
click at [234, 289] on td at bounding box center [223, 285] width 46 height 61
click at [234, 239] on input "checkbox" at bounding box center [232, 229] width 26 height 26
checkbox input "true"
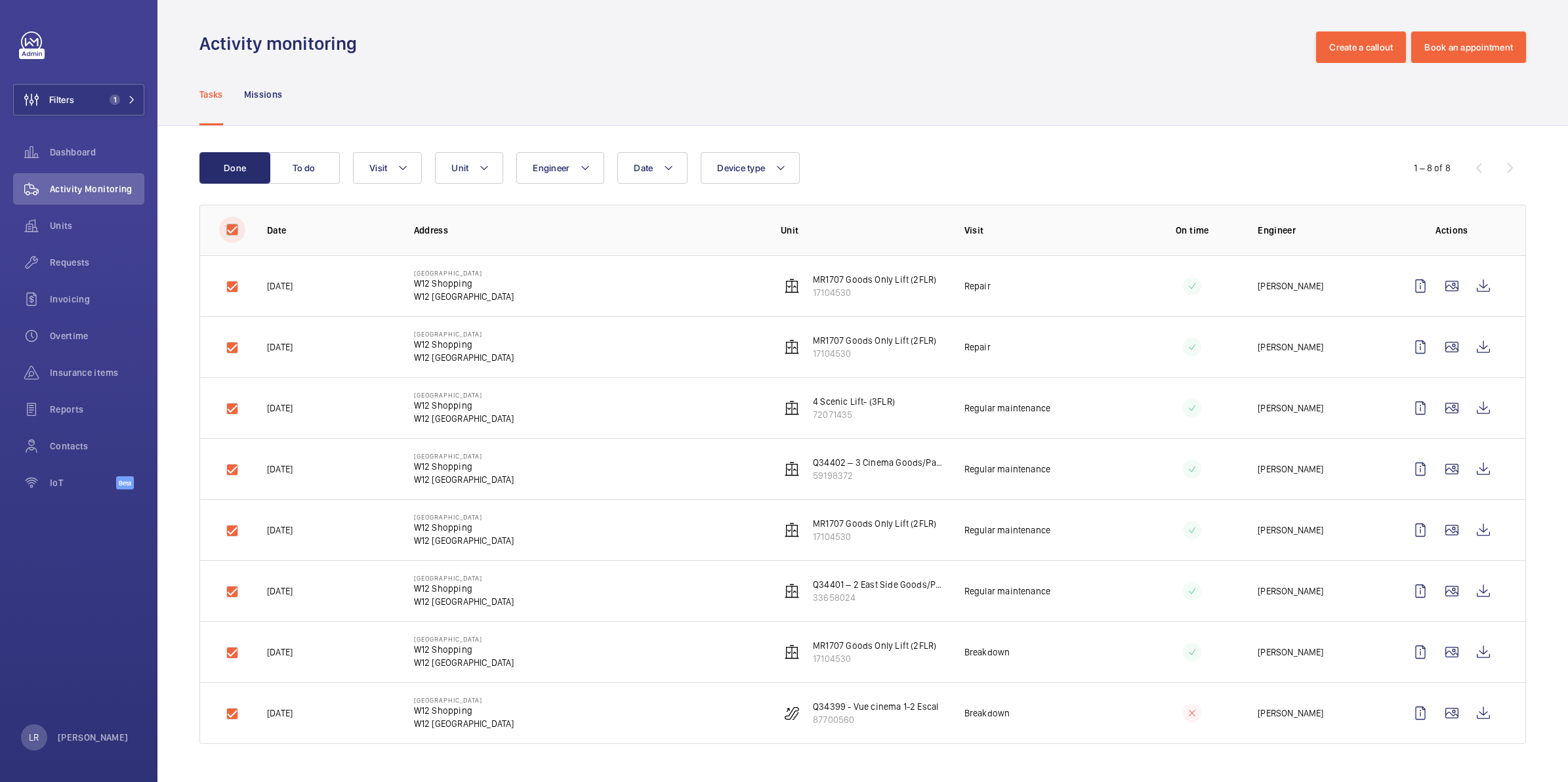
checkbox input "true"
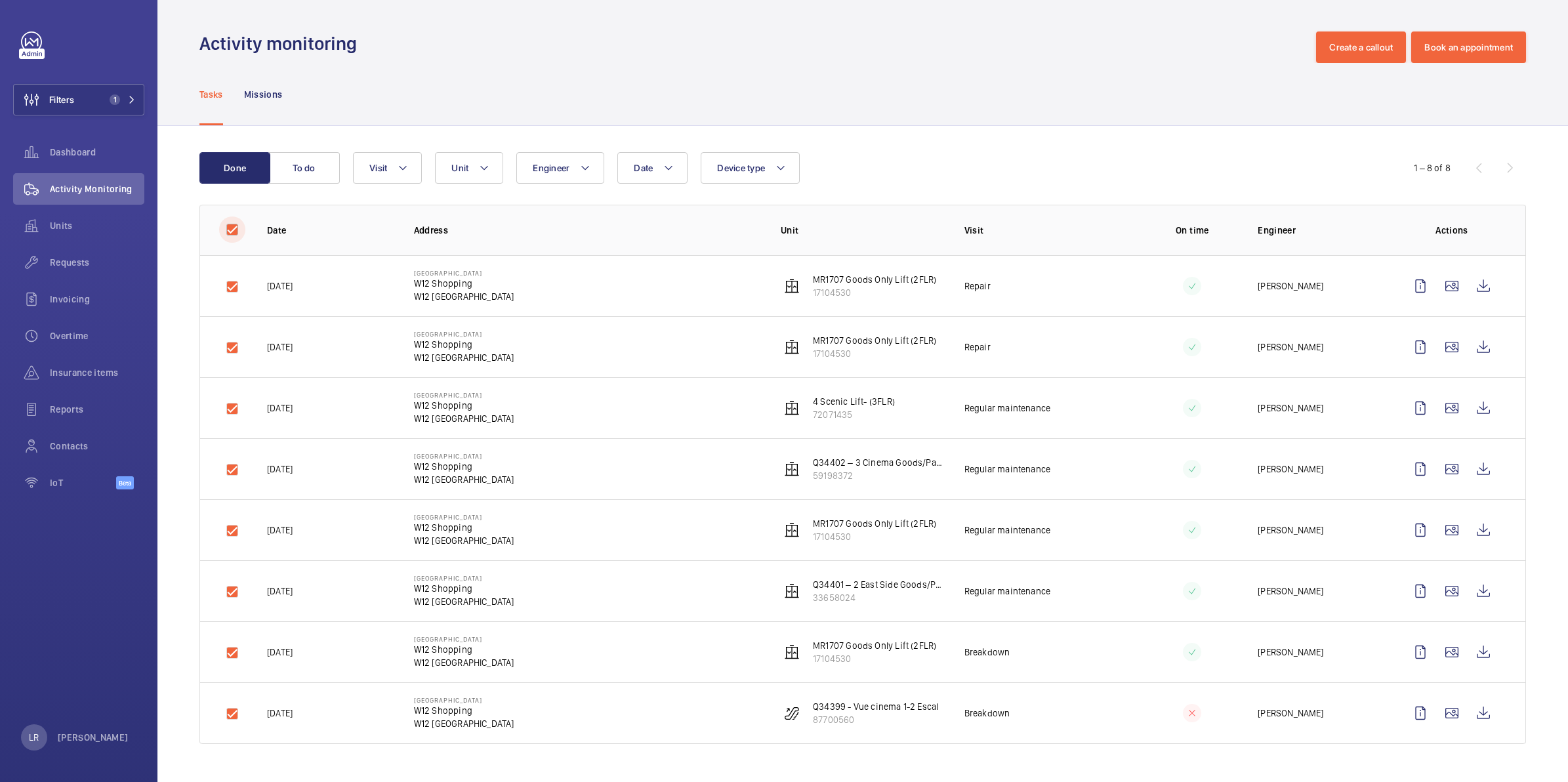
checkbox input "true"
click at [231, 231] on input "checkbox" at bounding box center [232, 229] width 26 height 26
checkbox input "false"
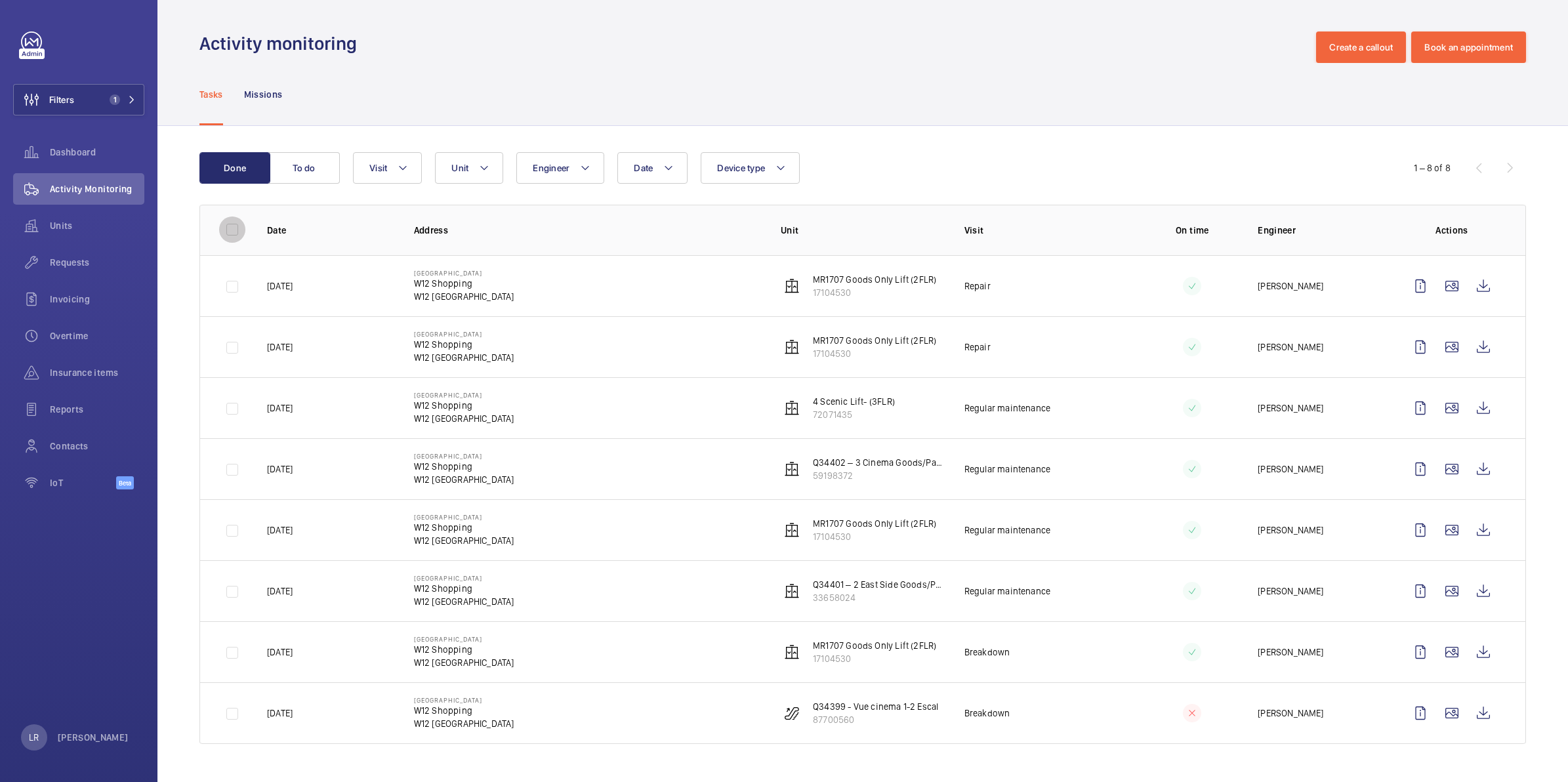
checkbox input "false"
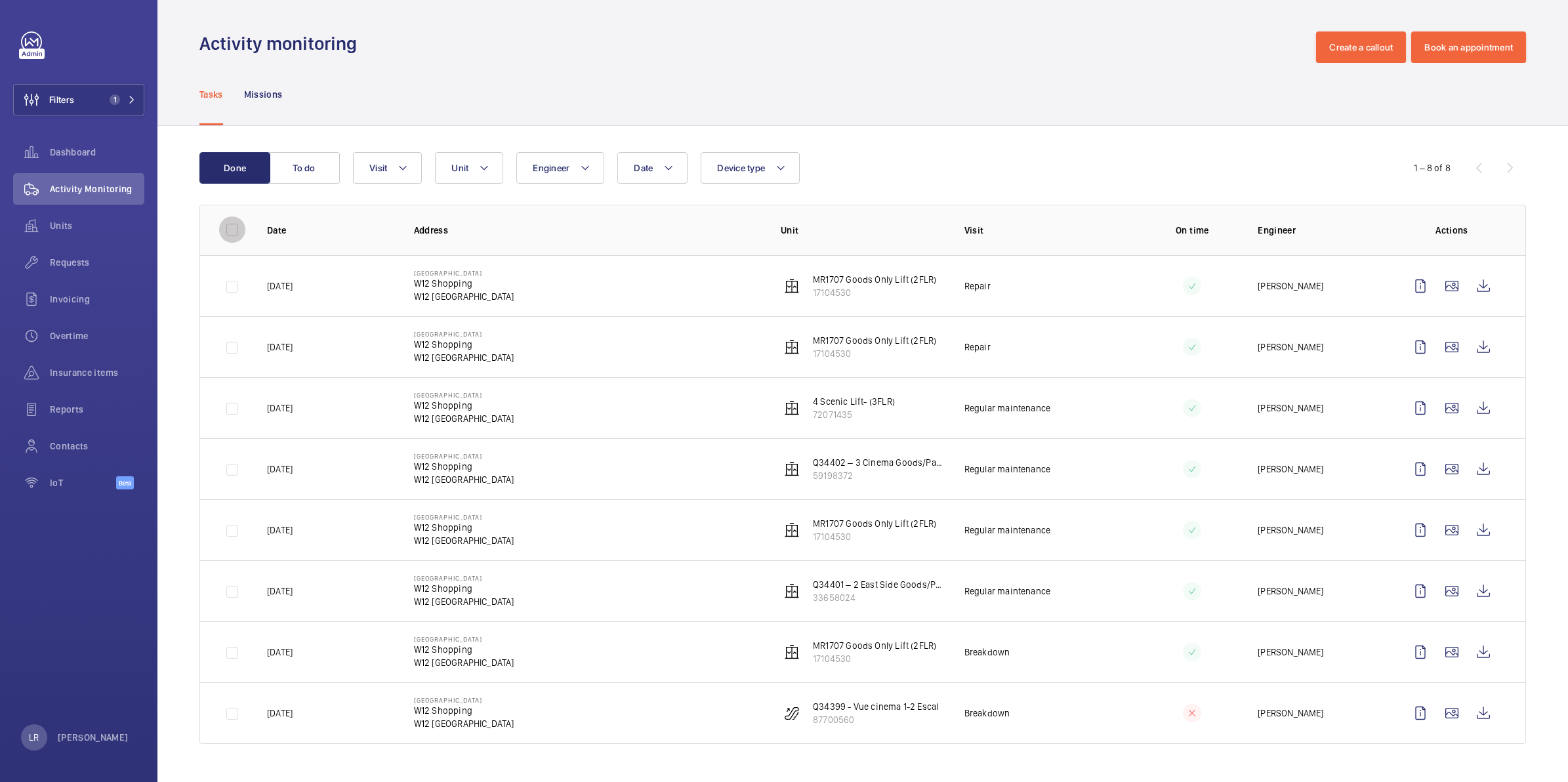
checkbox input "false"
click at [230, 284] on td at bounding box center [223, 285] width 46 height 61
click at [233, 287] on td at bounding box center [223, 285] width 46 height 61
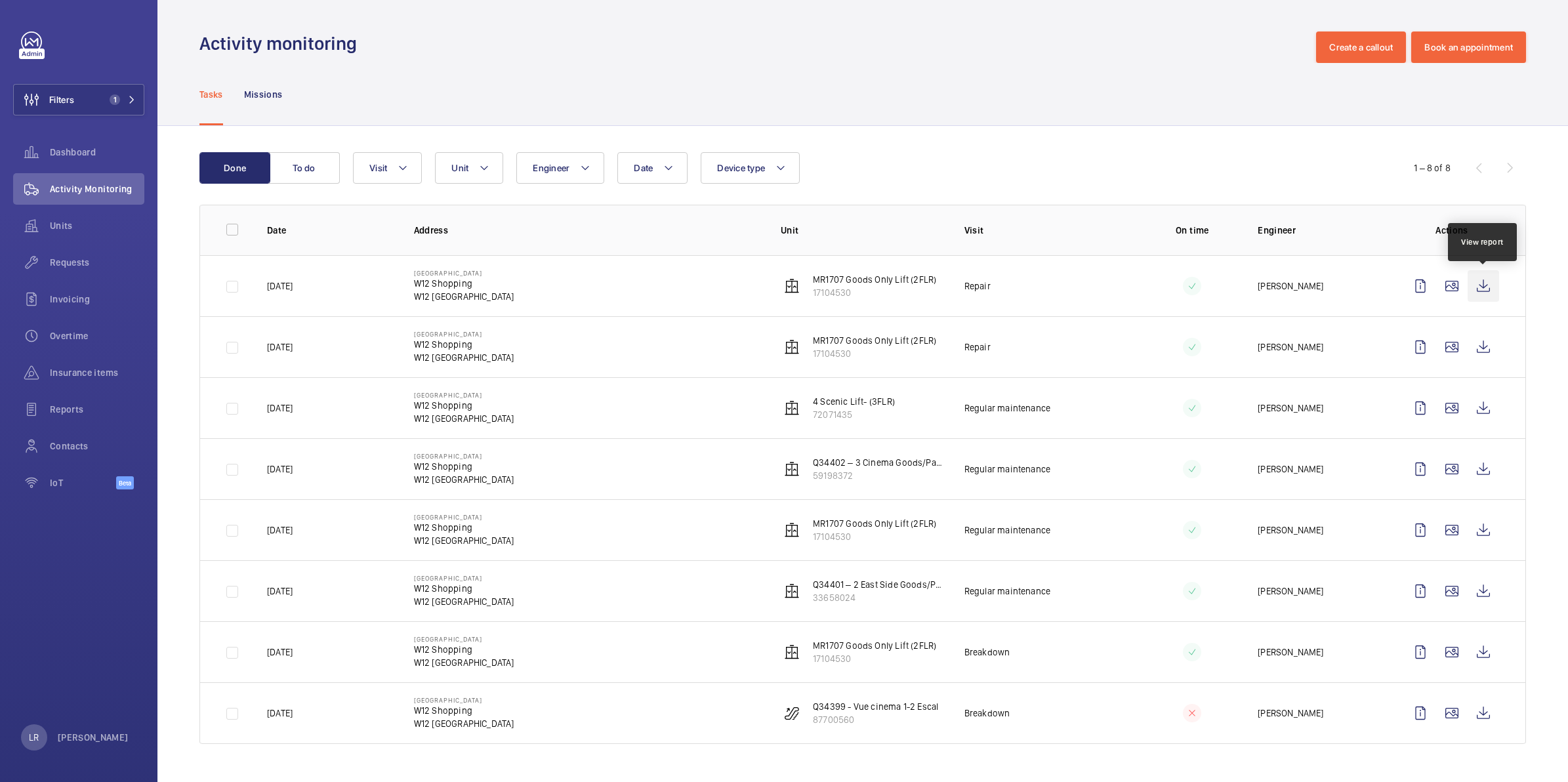
click at [1226, 285] on wm-front-icon-button at bounding box center [1484, 286] width 32 height 32
click at [1226, 283] on wm-front-icon-button at bounding box center [1420, 286] width 32 height 32
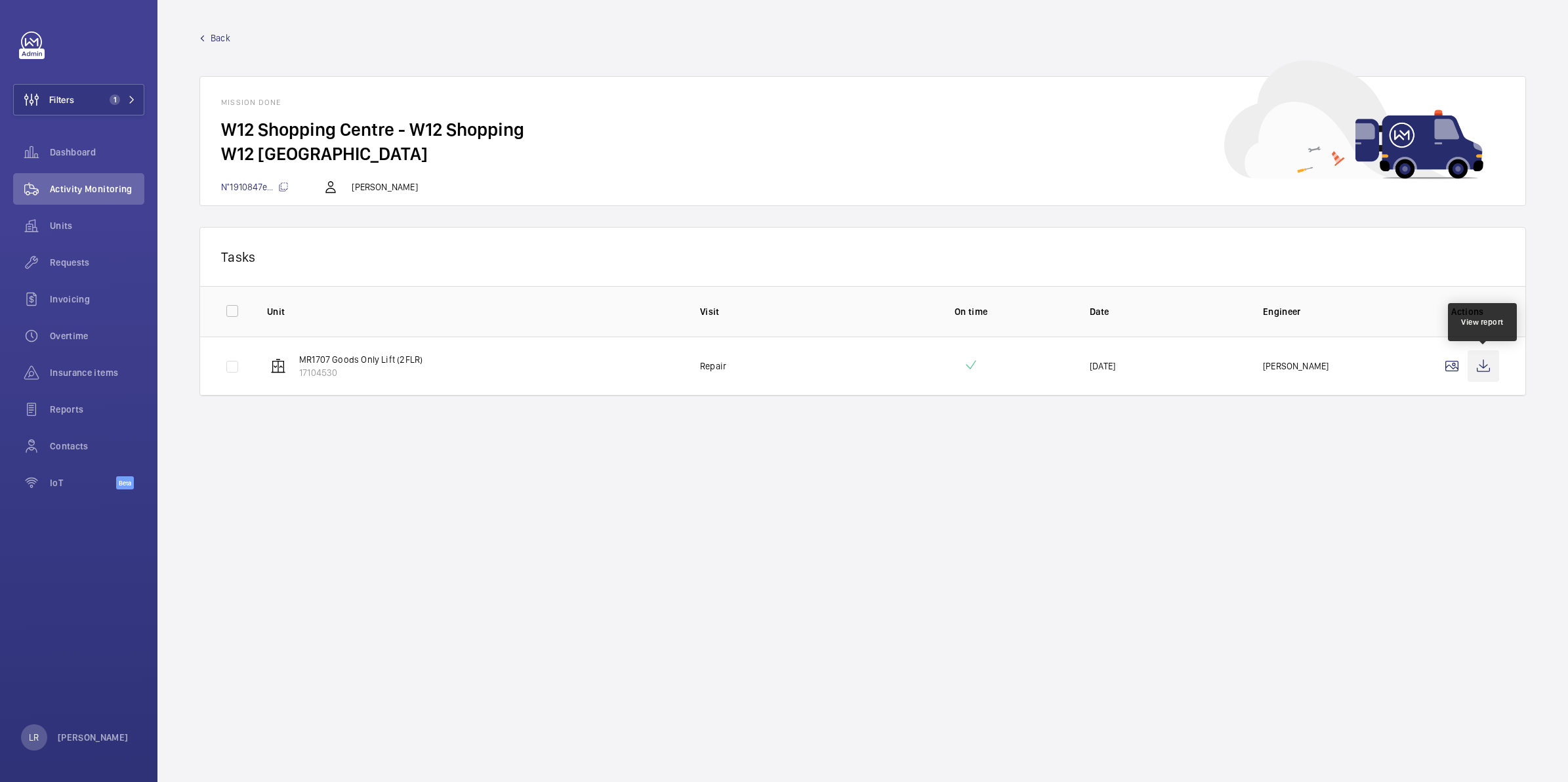
click at [1226, 365] on wm-front-icon-button at bounding box center [1484, 366] width 32 height 32
click at [215, 33] on span "Back" at bounding box center [220, 38] width 20 height 13
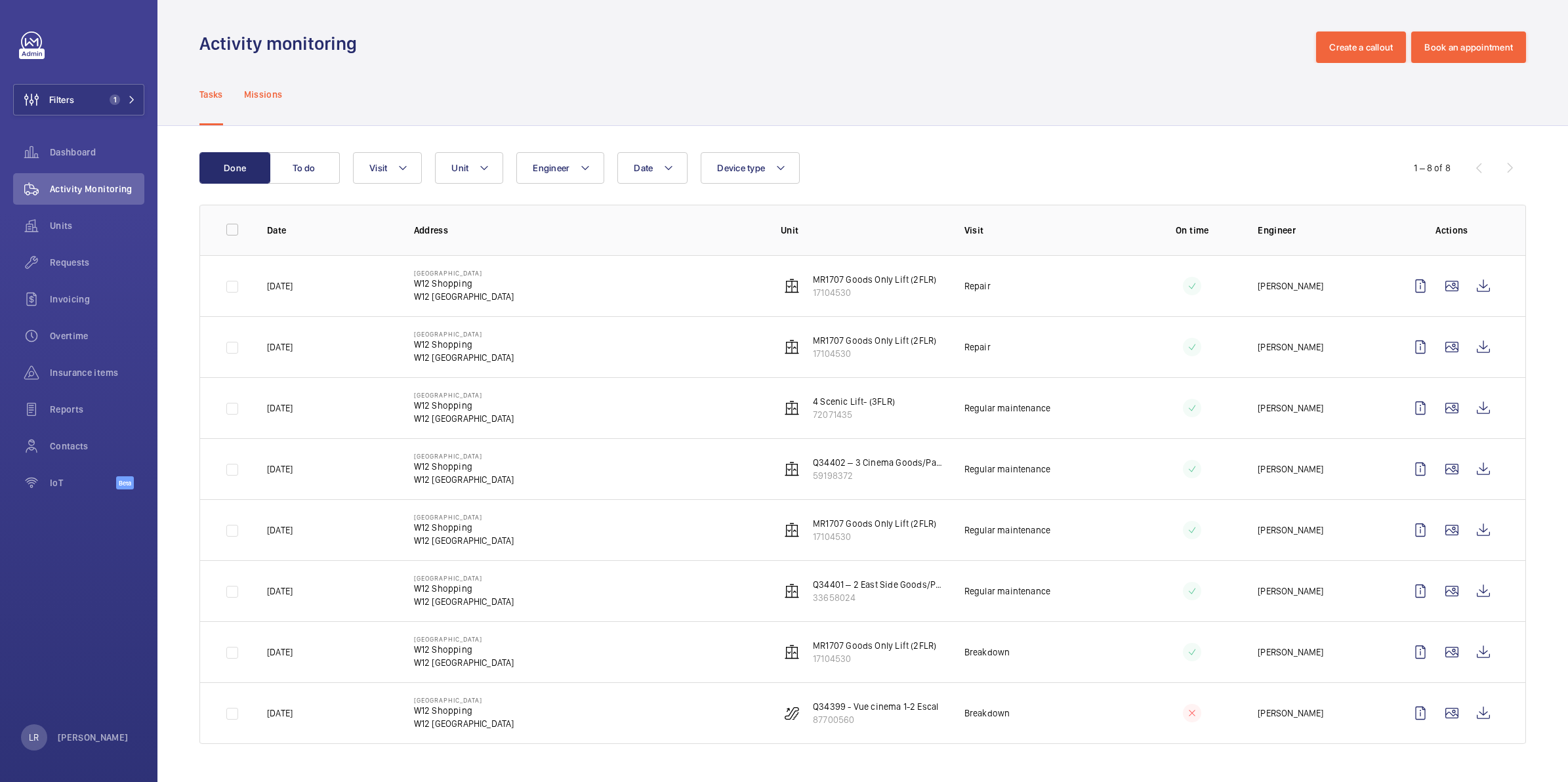
click at [248, 90] on p "Missions" at bounding box center [263, 94] width 39 height 13
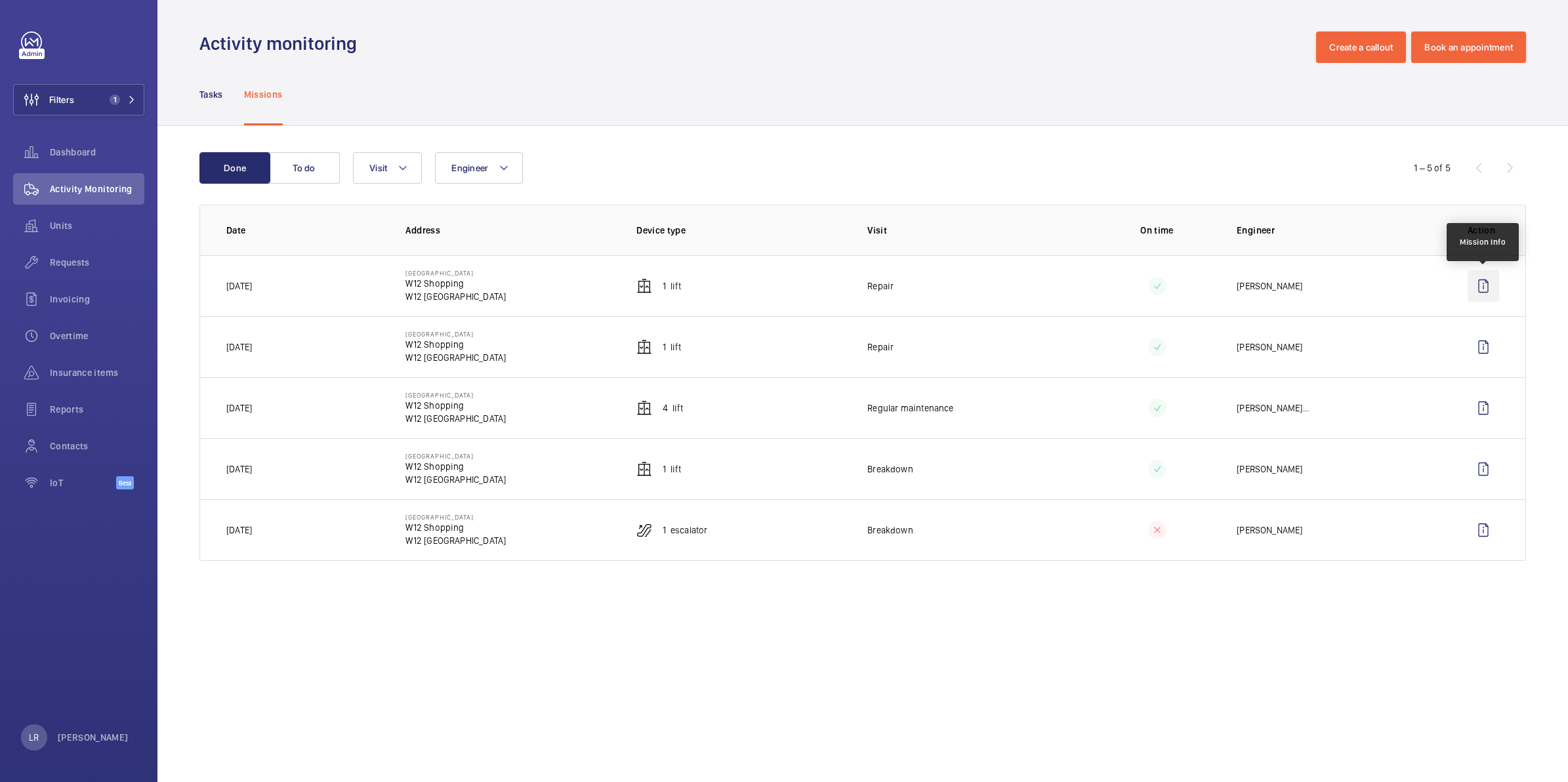
click at [1226, 301] on wm-front-icon-button at bounding box center [1484, 286] width 32 height 32
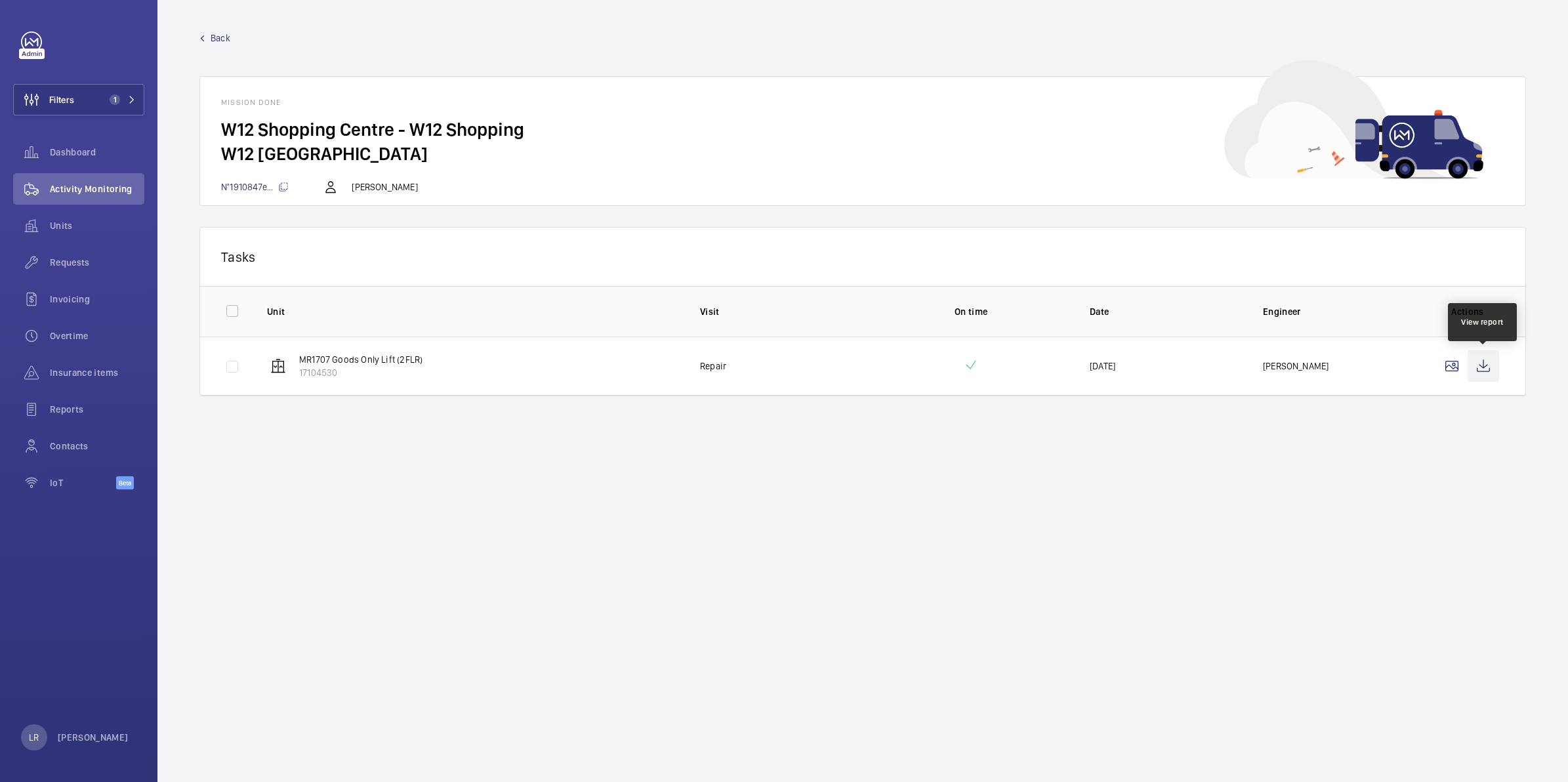
click at [1226, 375] on wm-front-icon-button at bounding box center [1484, 366] width 32 height 32
click at [211, 39] on span "Back" at bounding box center [220, 38] width 20 height 13
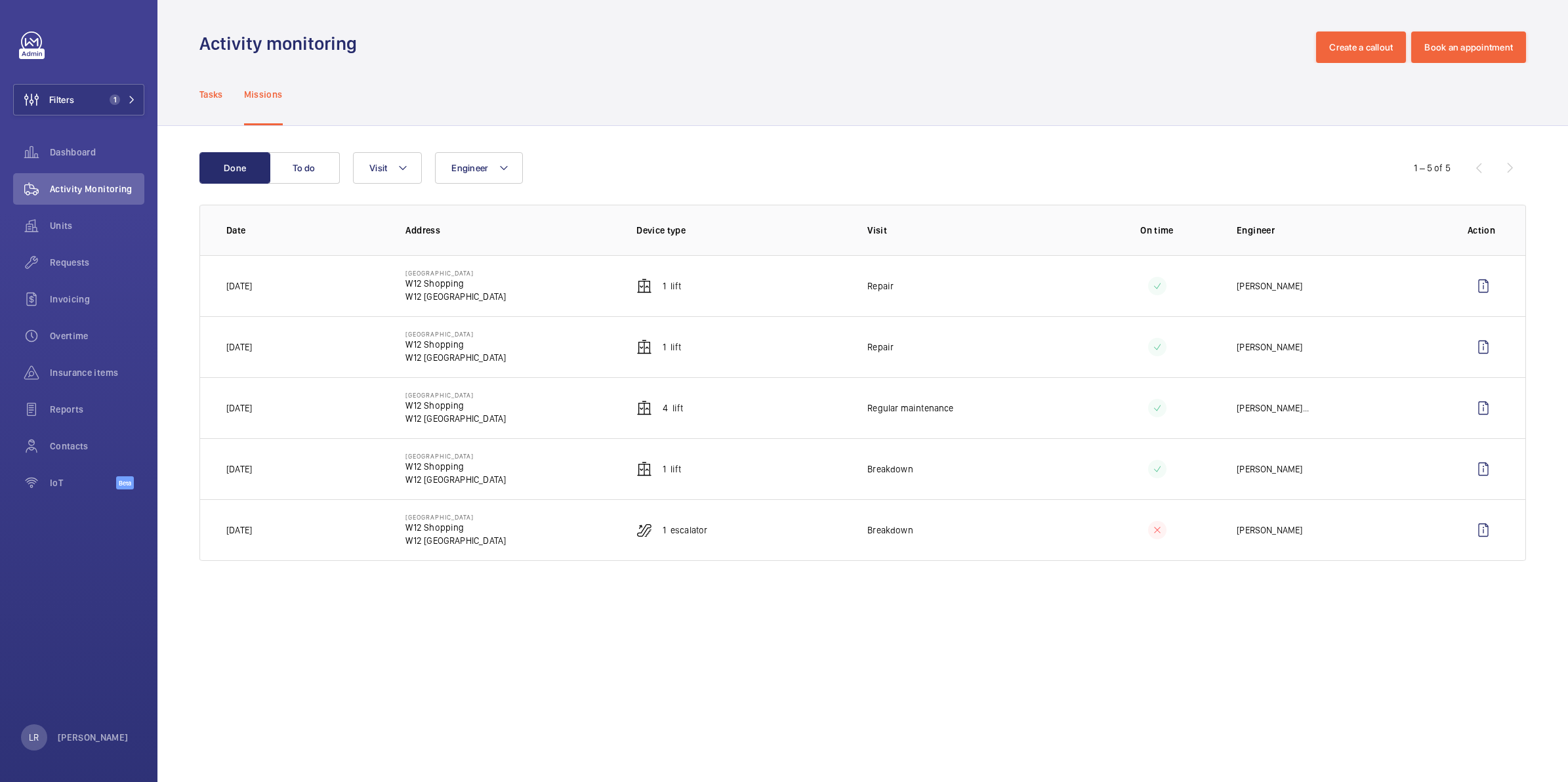
click at [216, 92] on p "Tasks" at bounding box center [212, 94] width 24 height 13
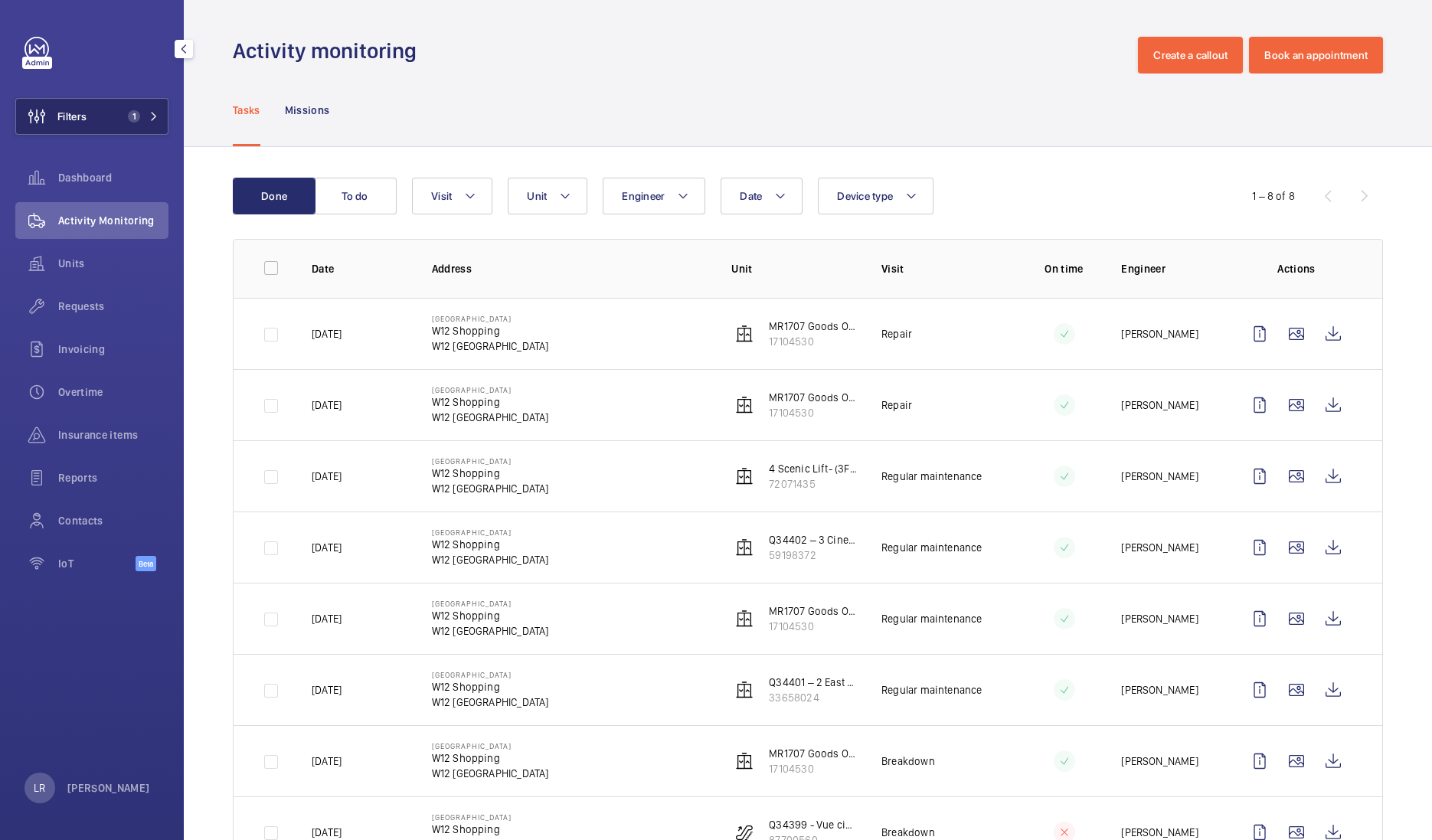
drag, startPoint x: 121, startPoint y: 111, endPoint x: 131, endPoint y: 119, distance: 12.8
click at [123, 111] on button "Filters 1" at bounding box center [92, 116] width 153 height 37
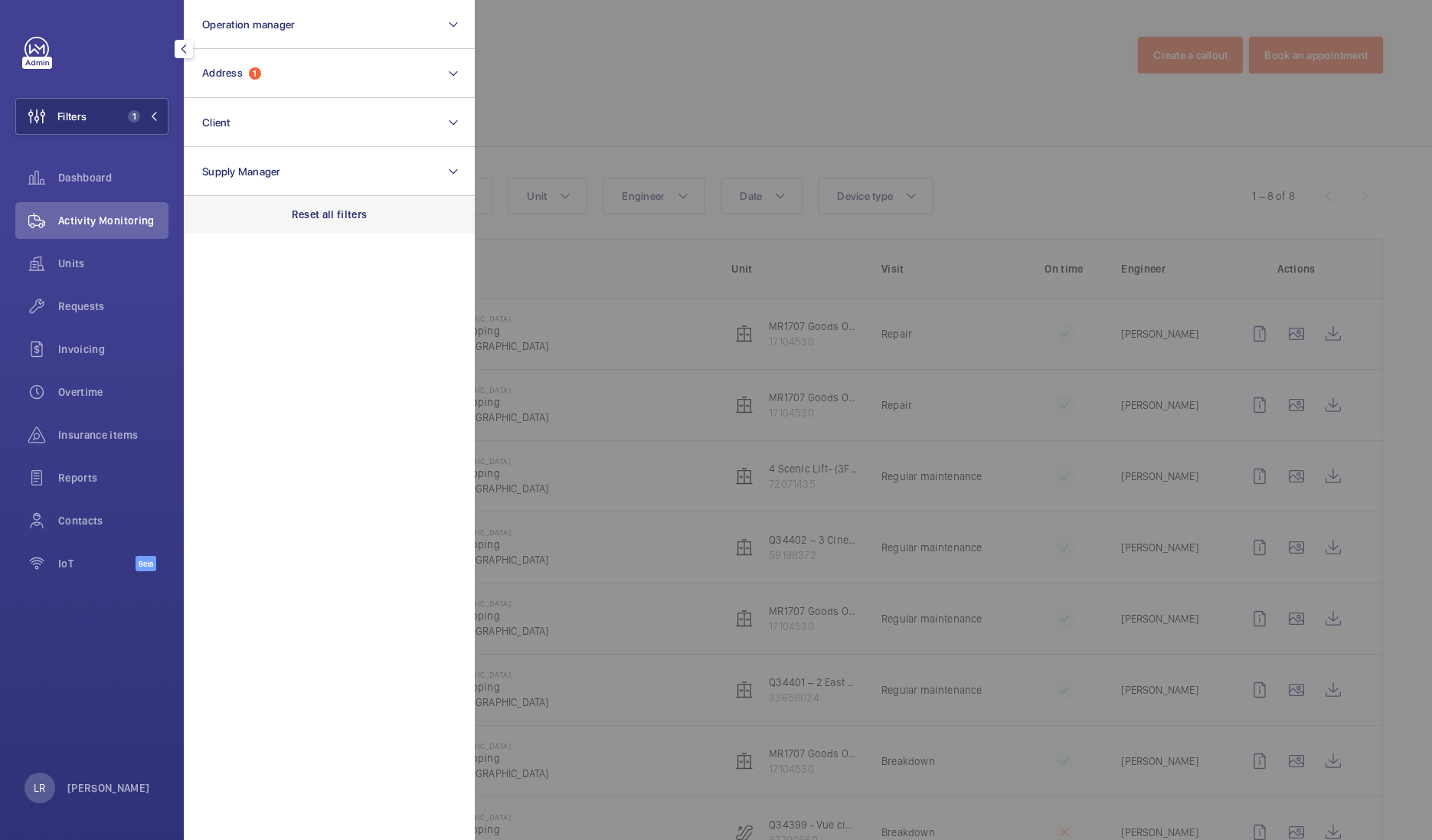
click at [345, 225] on div "Reset all filters" at bounding box center [329, 215] width 291 height 37
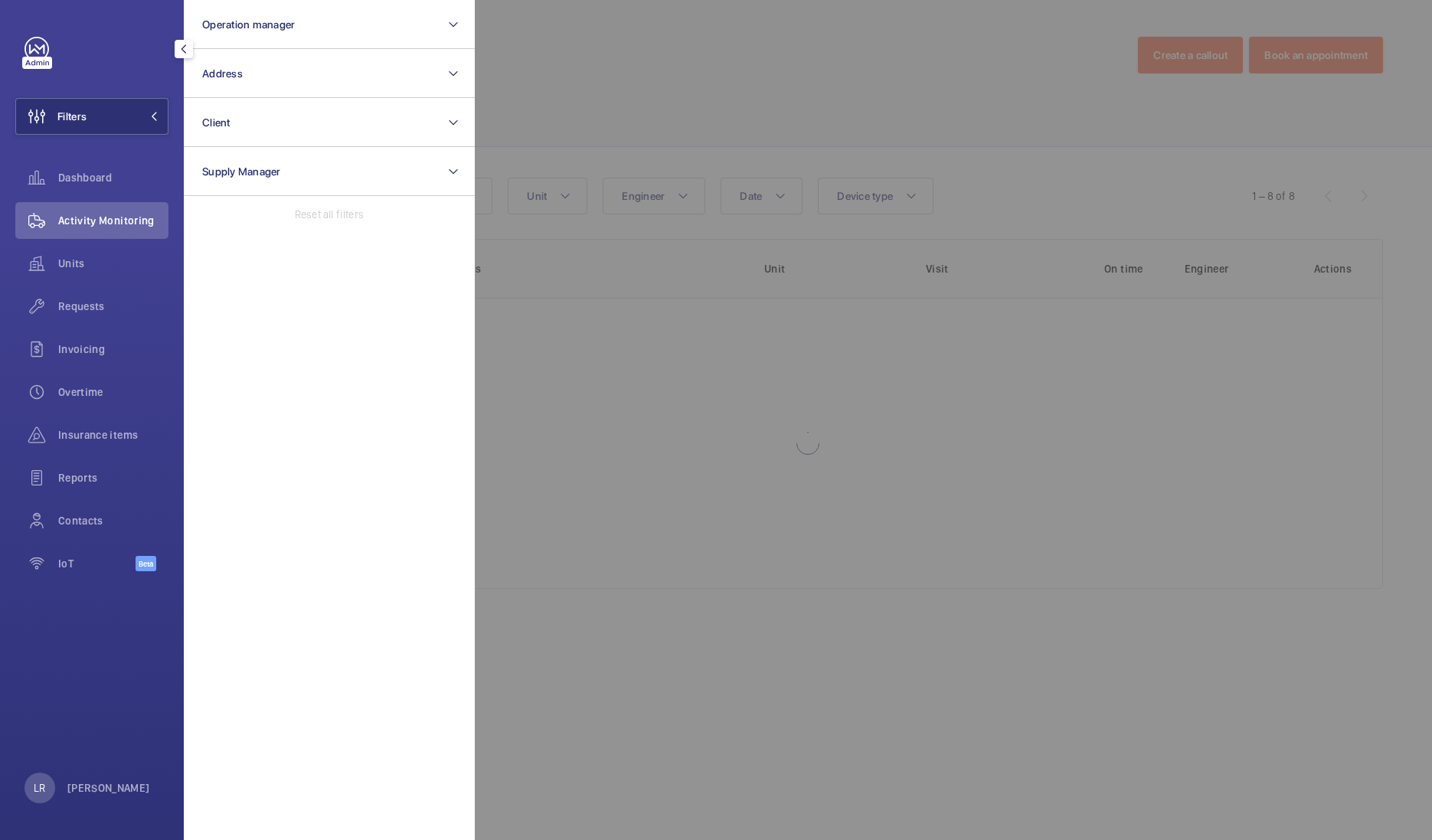
click at [622, 124] on div at bounding box center [1191, 420] width 1432 height 840
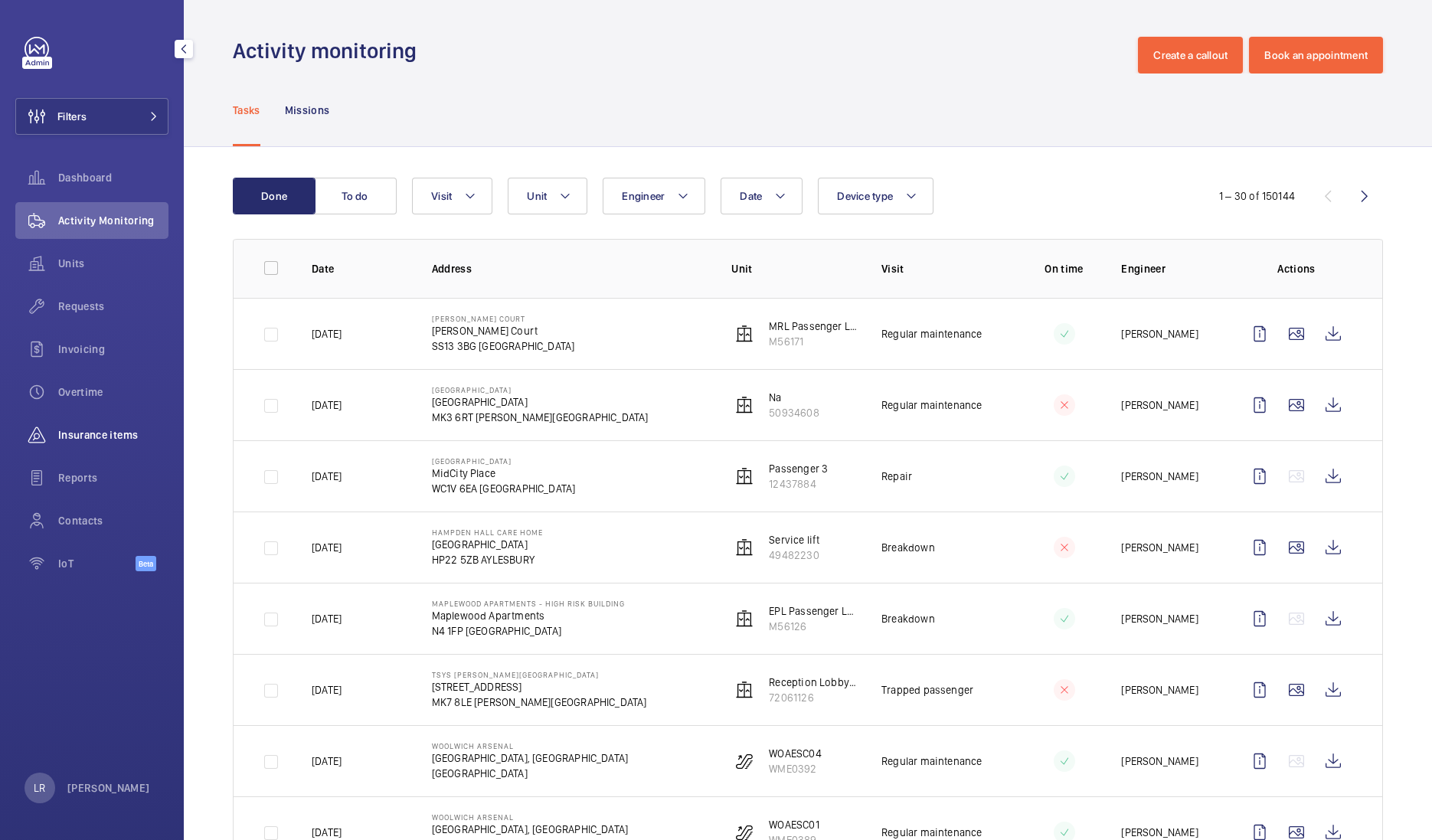
click at [123, 440] on span "Insurance items" at bounding box center [113, 435] width 111 height 16
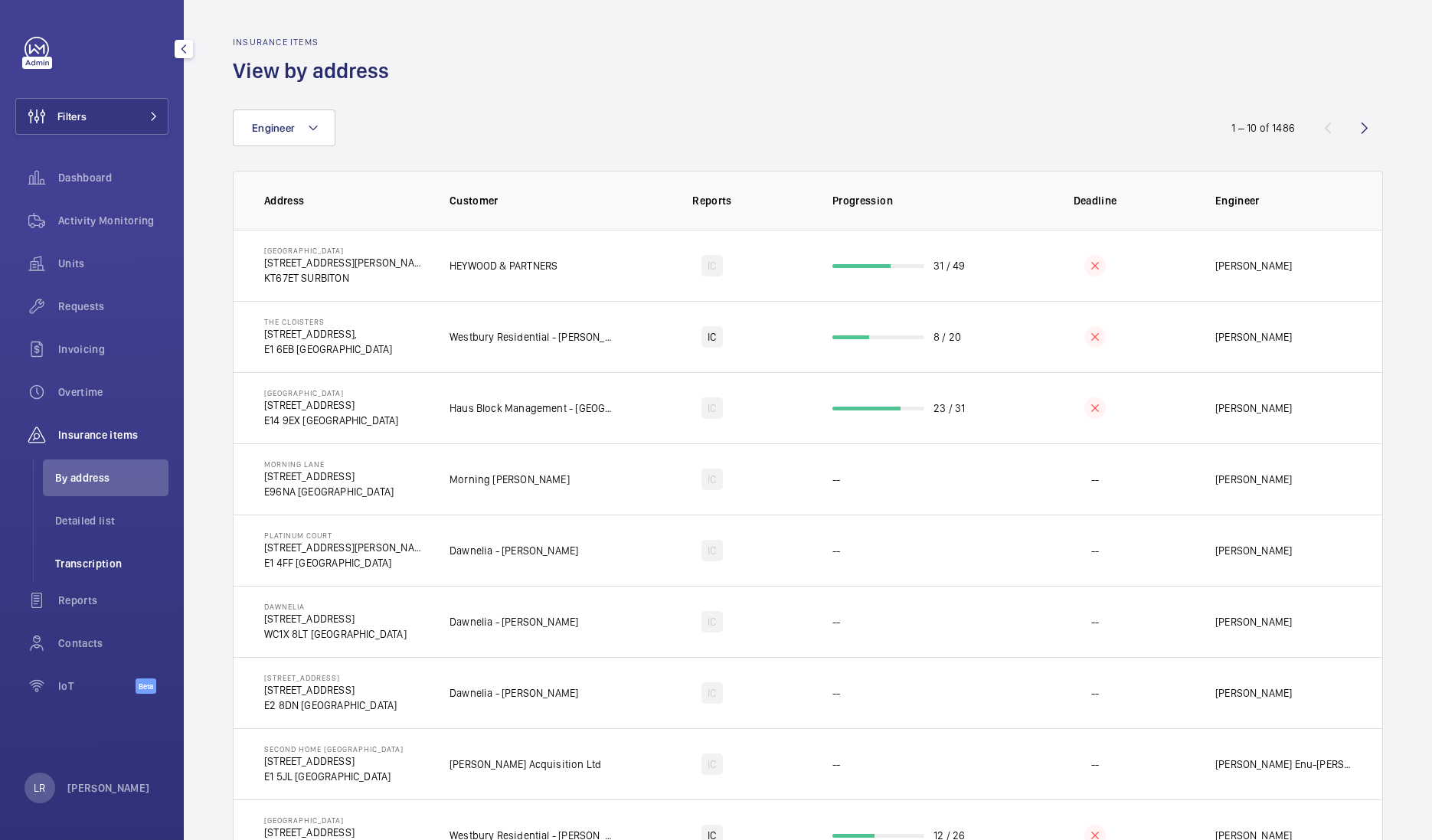
click at [129, 563] on span "Transcription" at bounding box center [112, 563] width 113 height 16
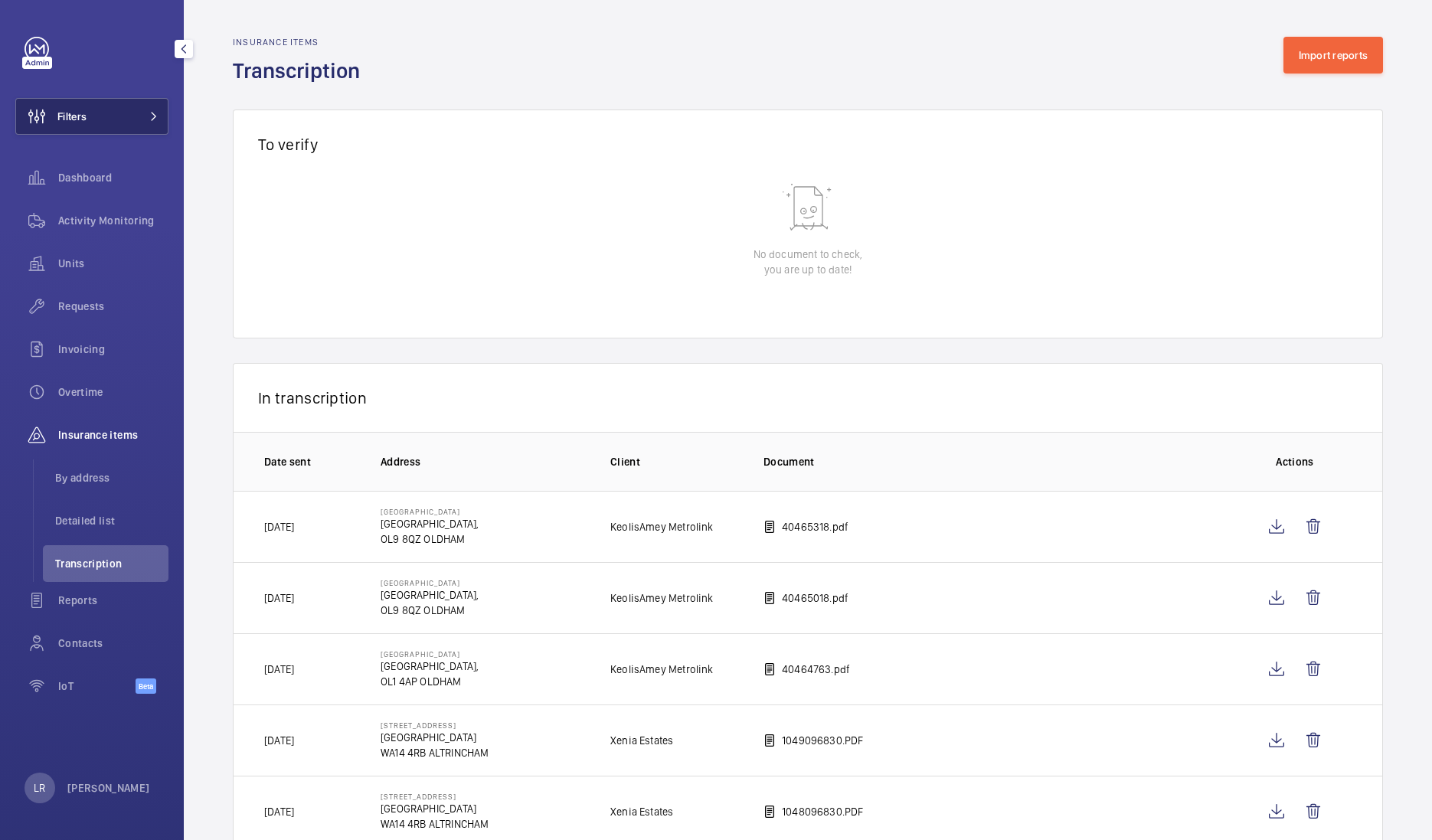
click at [76, 134] on span "Filters" at bounding box center [51, 116] width 70 height 37
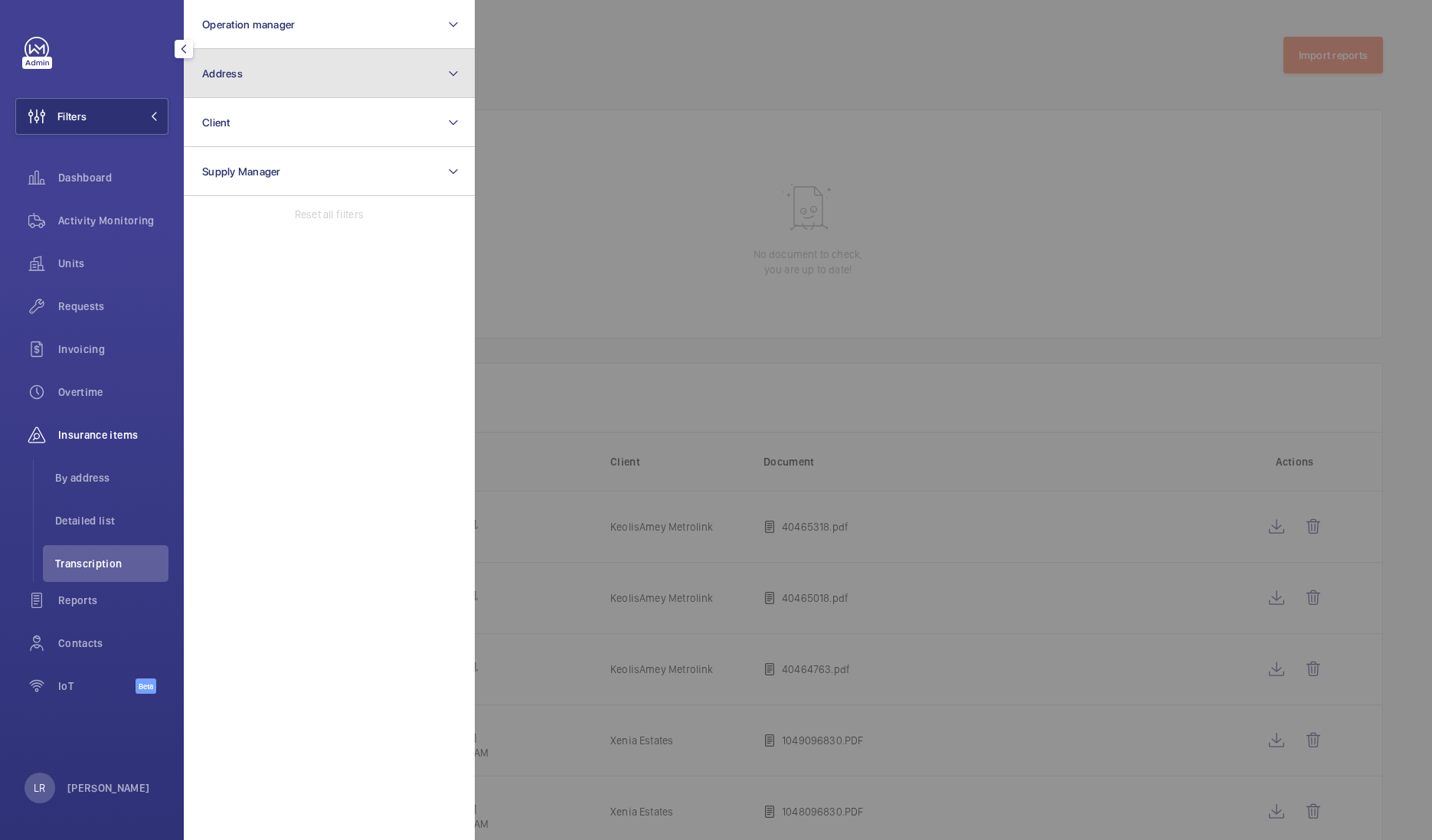
click at [220, 77] on span "Address" at bounding box center [222, 73] width 41 height 12
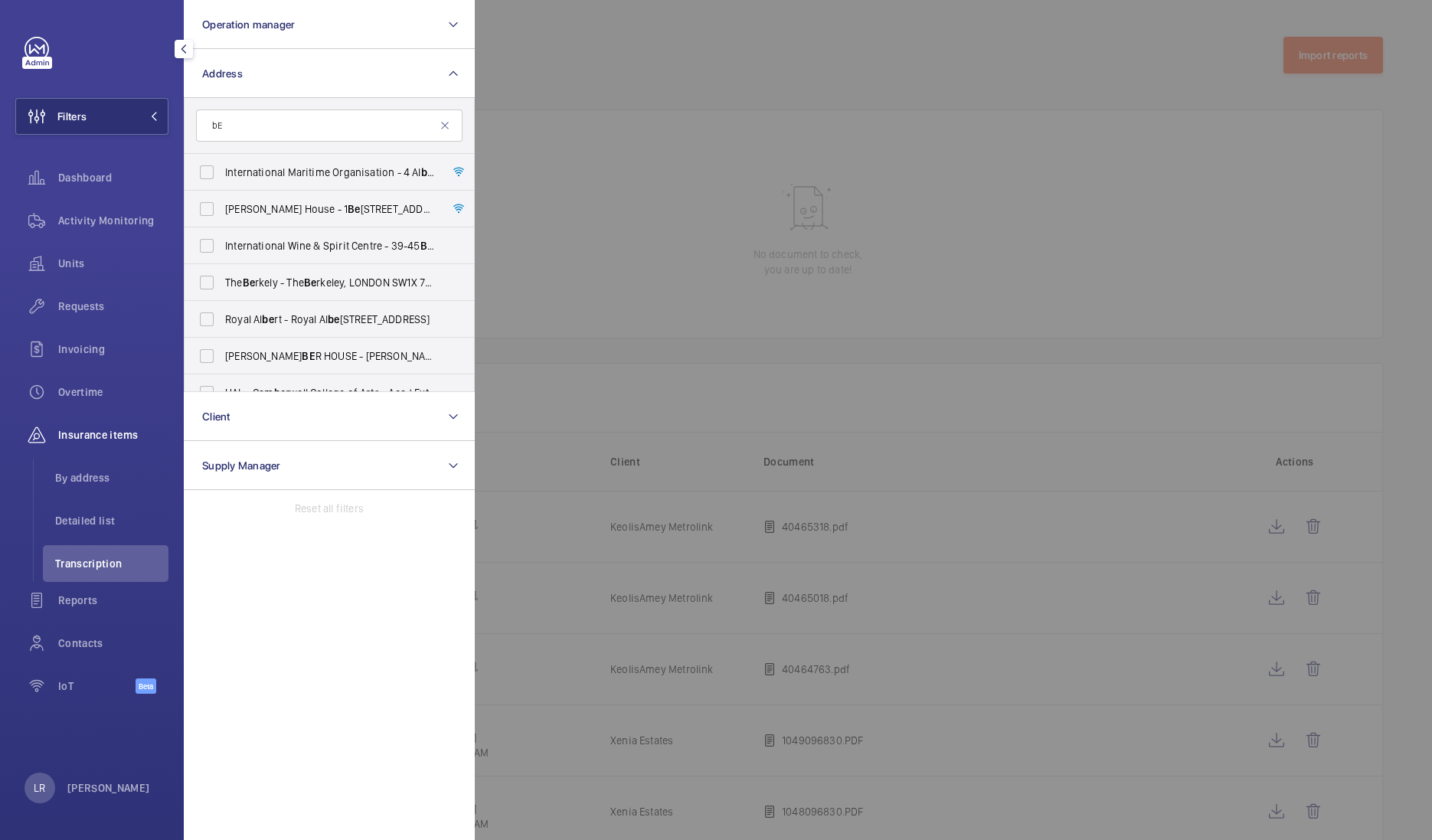
type input "b"
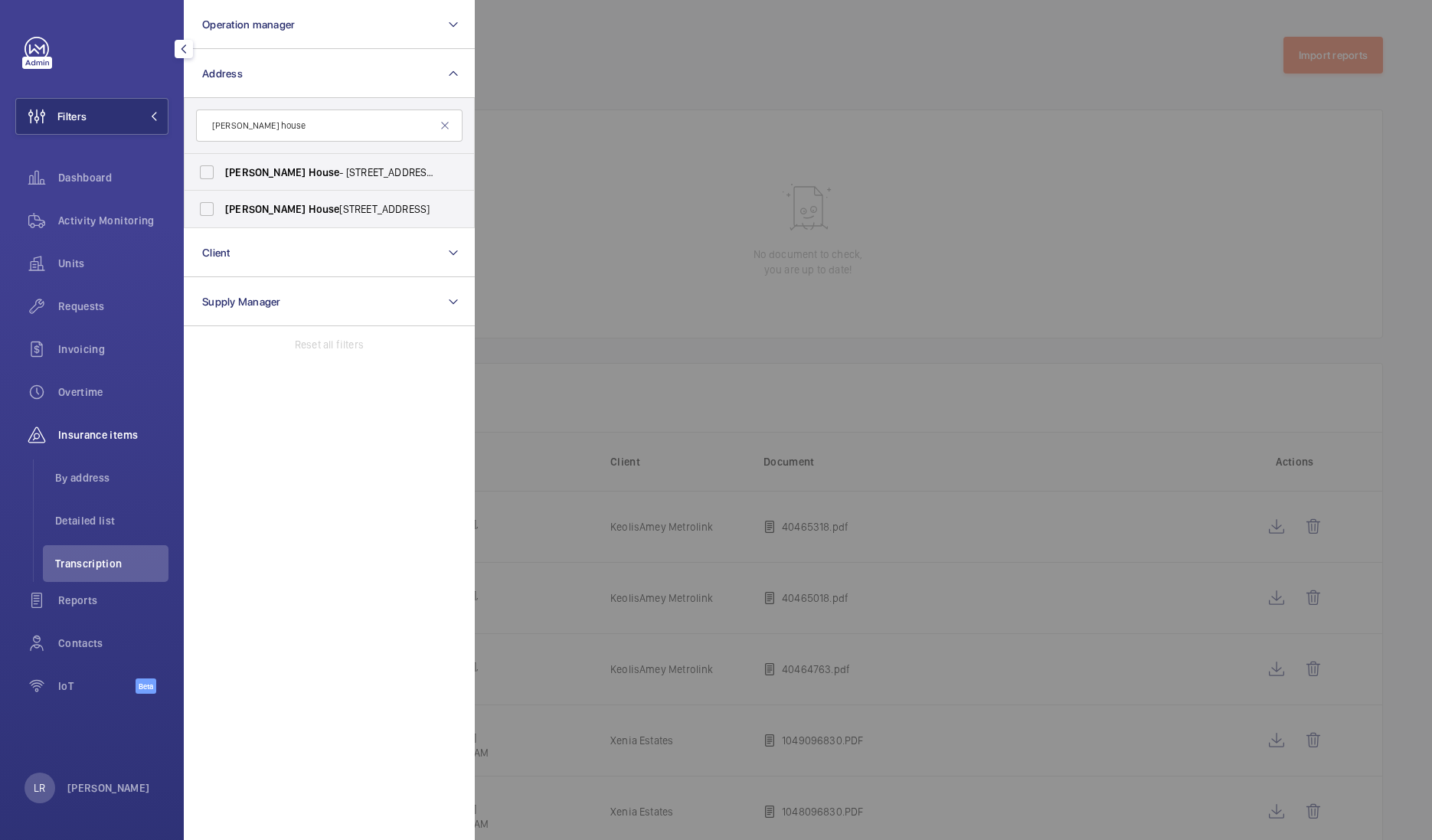
type input "[PERSON_NAME] house"
click at [371, 180] on label "[PERSON_NAME][GEOGRAPHIC_DATA] - [STREET_ADDRESS]" at bounding box center [317, 172] width 266 height 37
click at [222, 180] on input "[PERSON_NAME][GEOGRAPHIC_DATA] - [STREET_ADDRESS]" at bounding box center [206, 171] width 30 height 30
checkbox input "true"
click at [369, 210] on span "[PERSON_NAME][GEOGRAPHIC_DATA] , [STREET_ADDRESS]" at bounding box center [330, 209] width 211 height 16
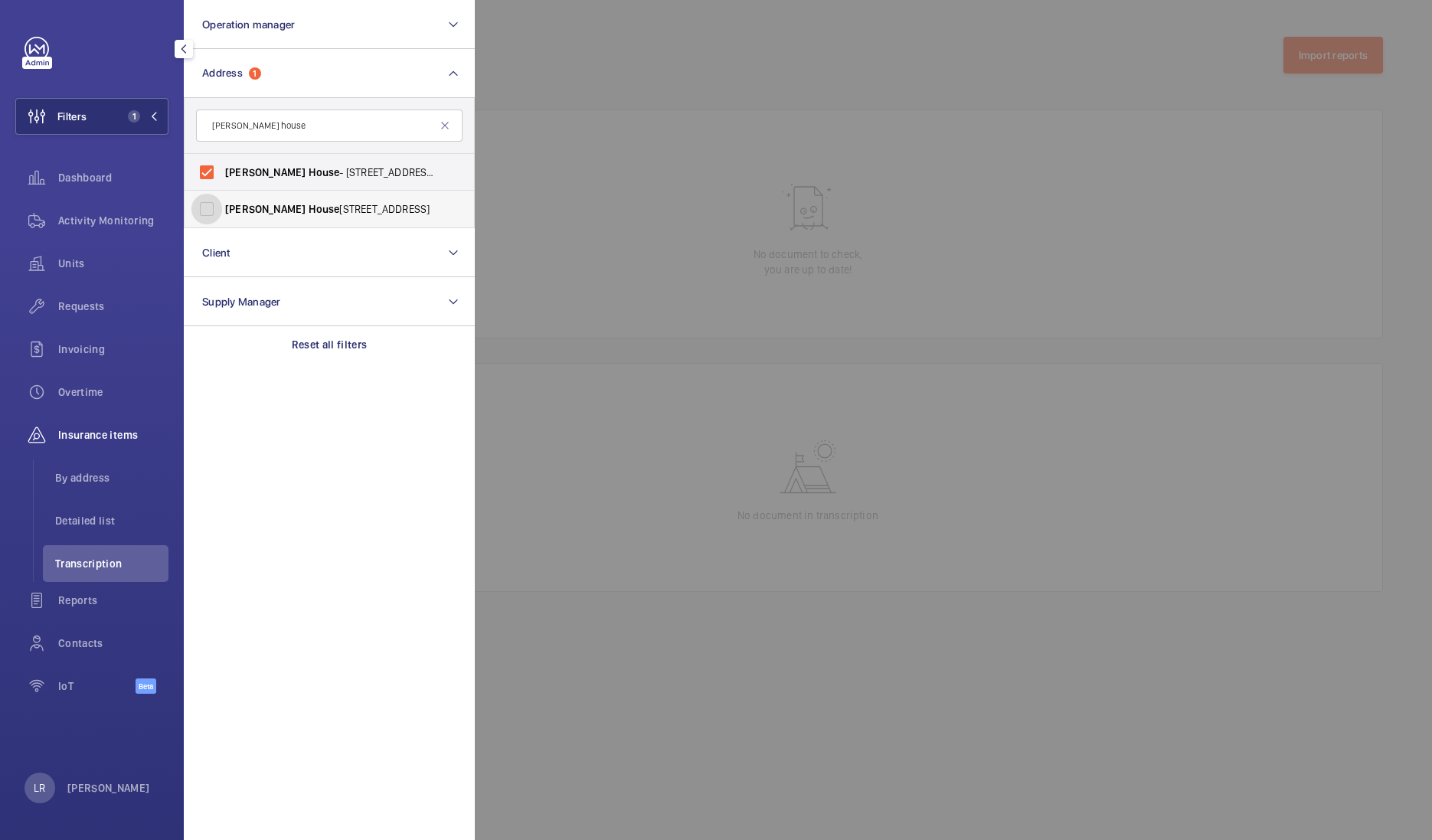
click at [222, 210] on input "[PERSON_NAME][GEOGRAPHIC_DATA] , [STREET_ADDRESS]" at bounding box center [206, 208] width 30 height 30
checkbox input "true"
click at [519, 122] on div at bounding box center [1191, 420] width 1432 height 840
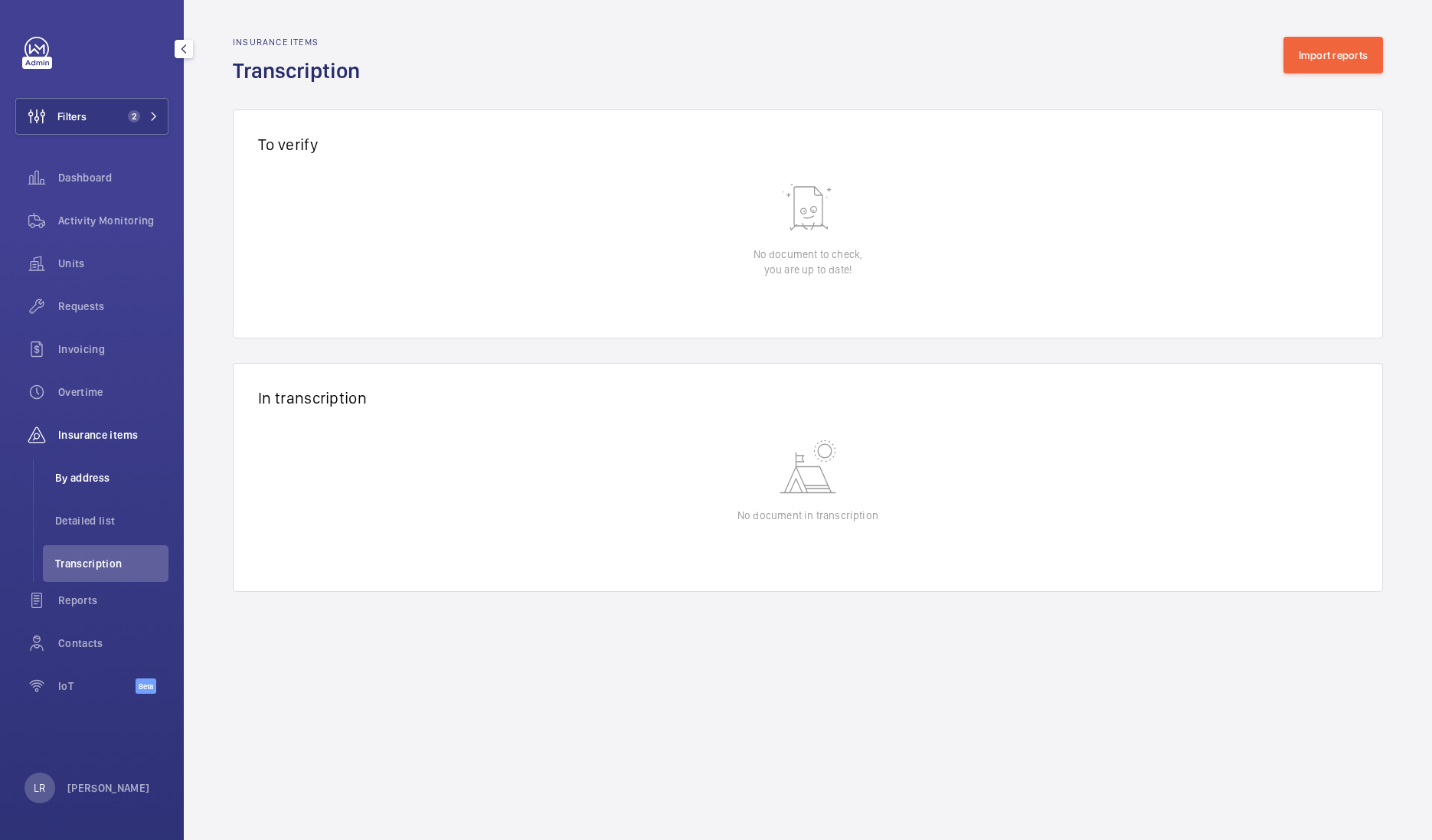
click at [101, 480] on span "By address" at bounding box center [112, 477] width 113 height 16
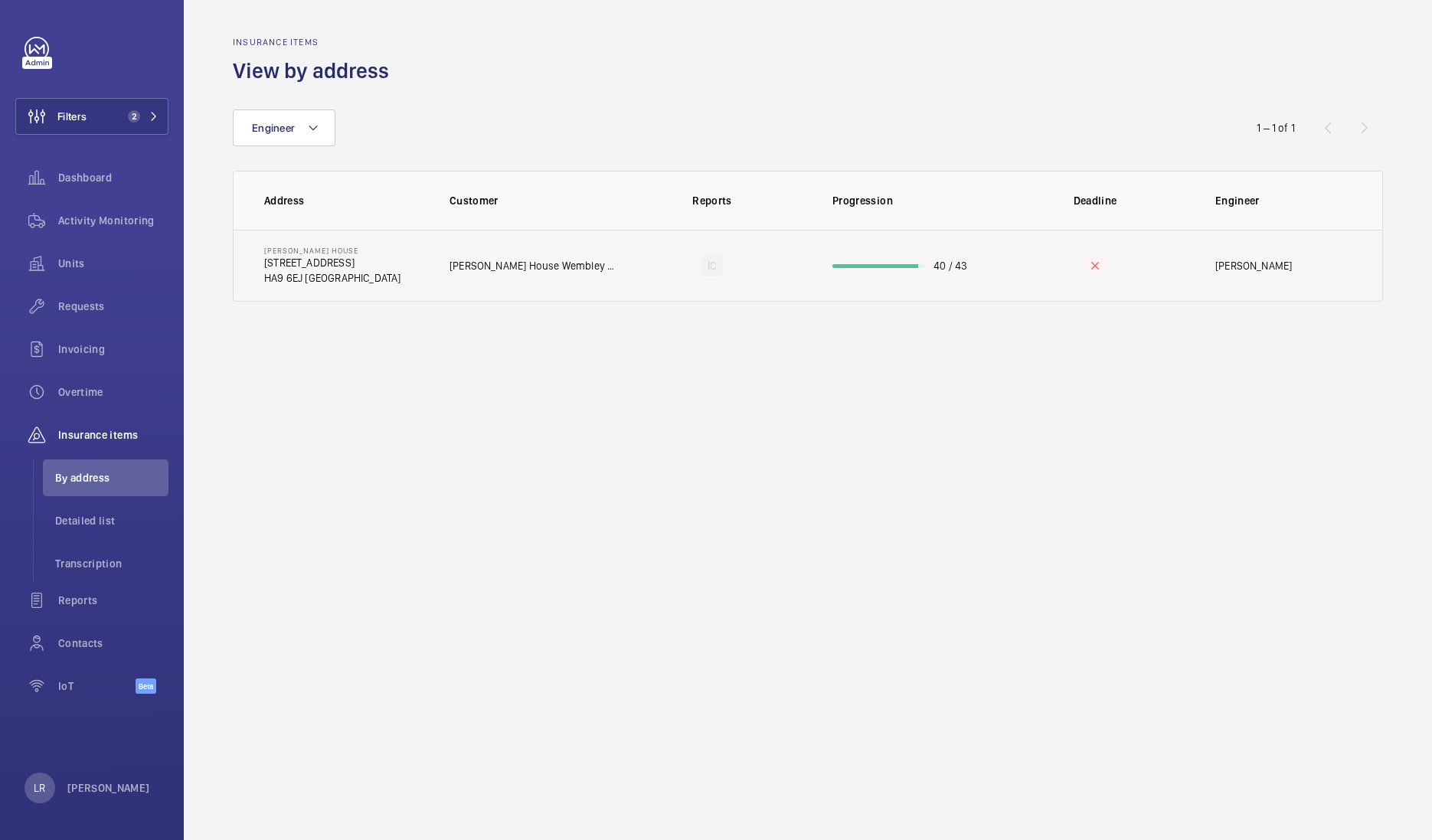
click at [455, 261] on p "Brent House Wembley Limited" at bounding box center [533, 265] width 167 height 16
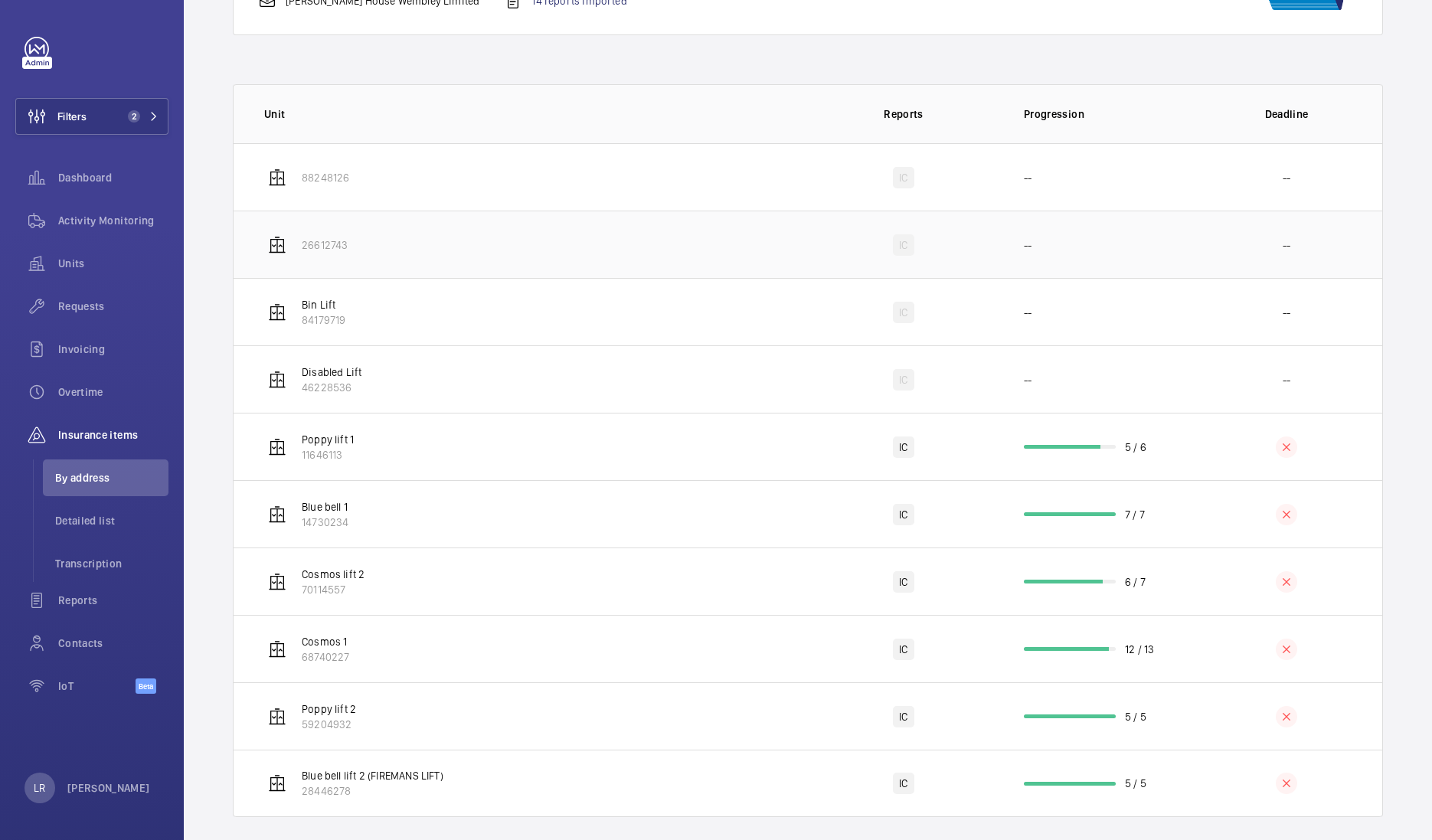
scroll to position [228, 0]
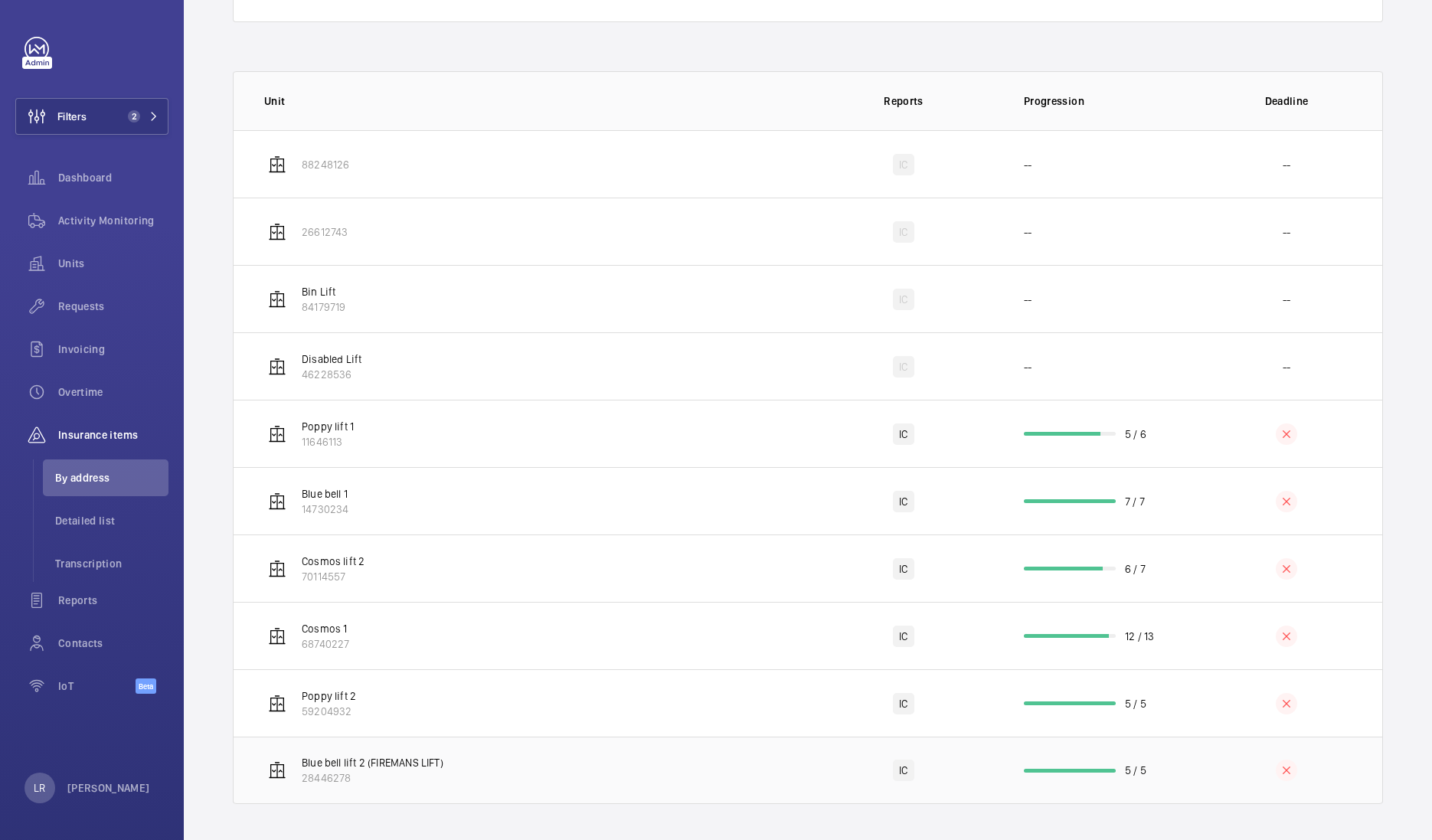
click at [388, 765] on p "Blue bell lift 2 (FIREMANS LIFT)" at bounding box center [372, 762] width 142 height 16
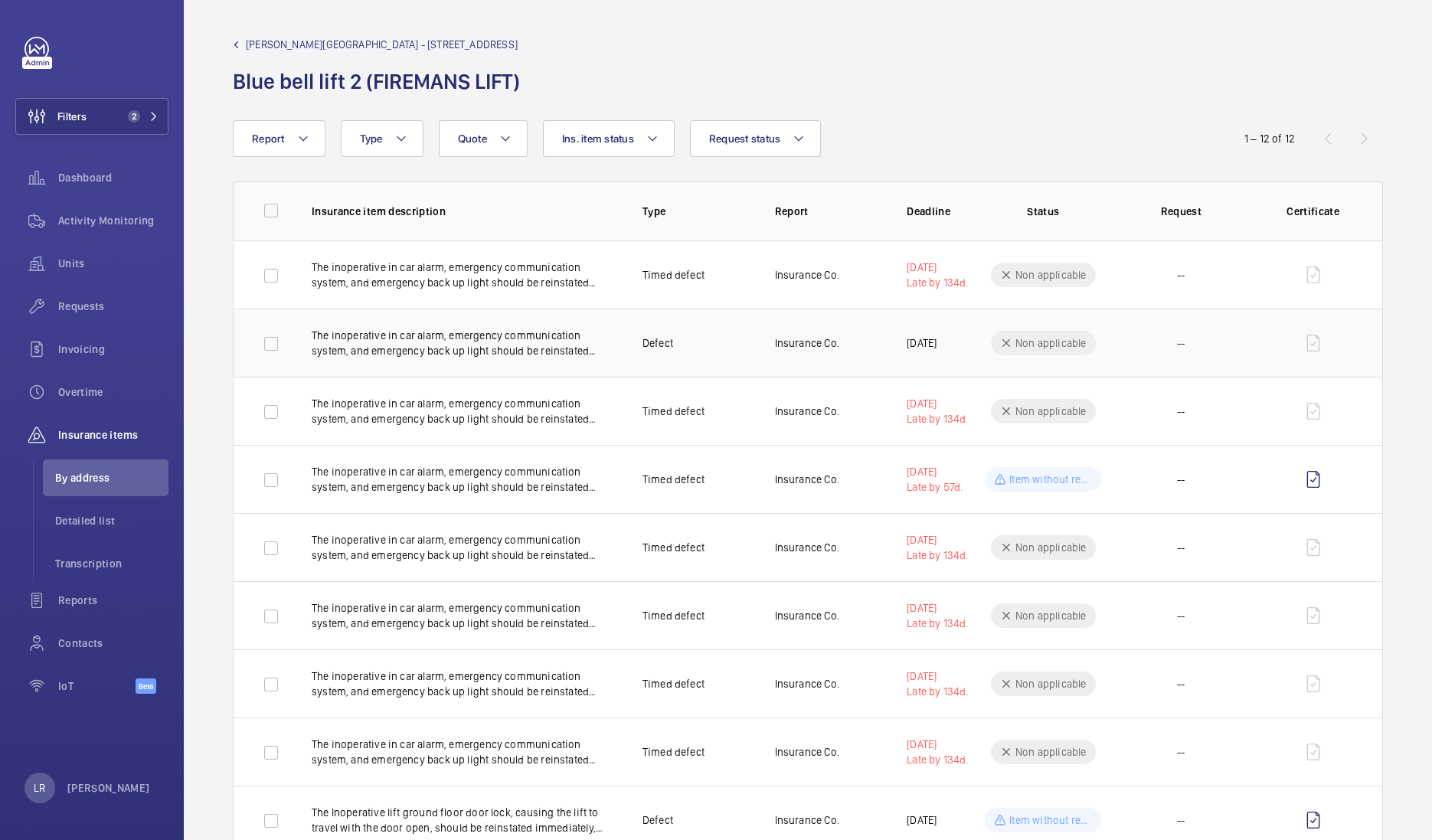
click at [451, 354] on p "The inoperative in car alarm, emergency communication system, and emergency bac…" at bounding box center [464, 343] width 306 height 30
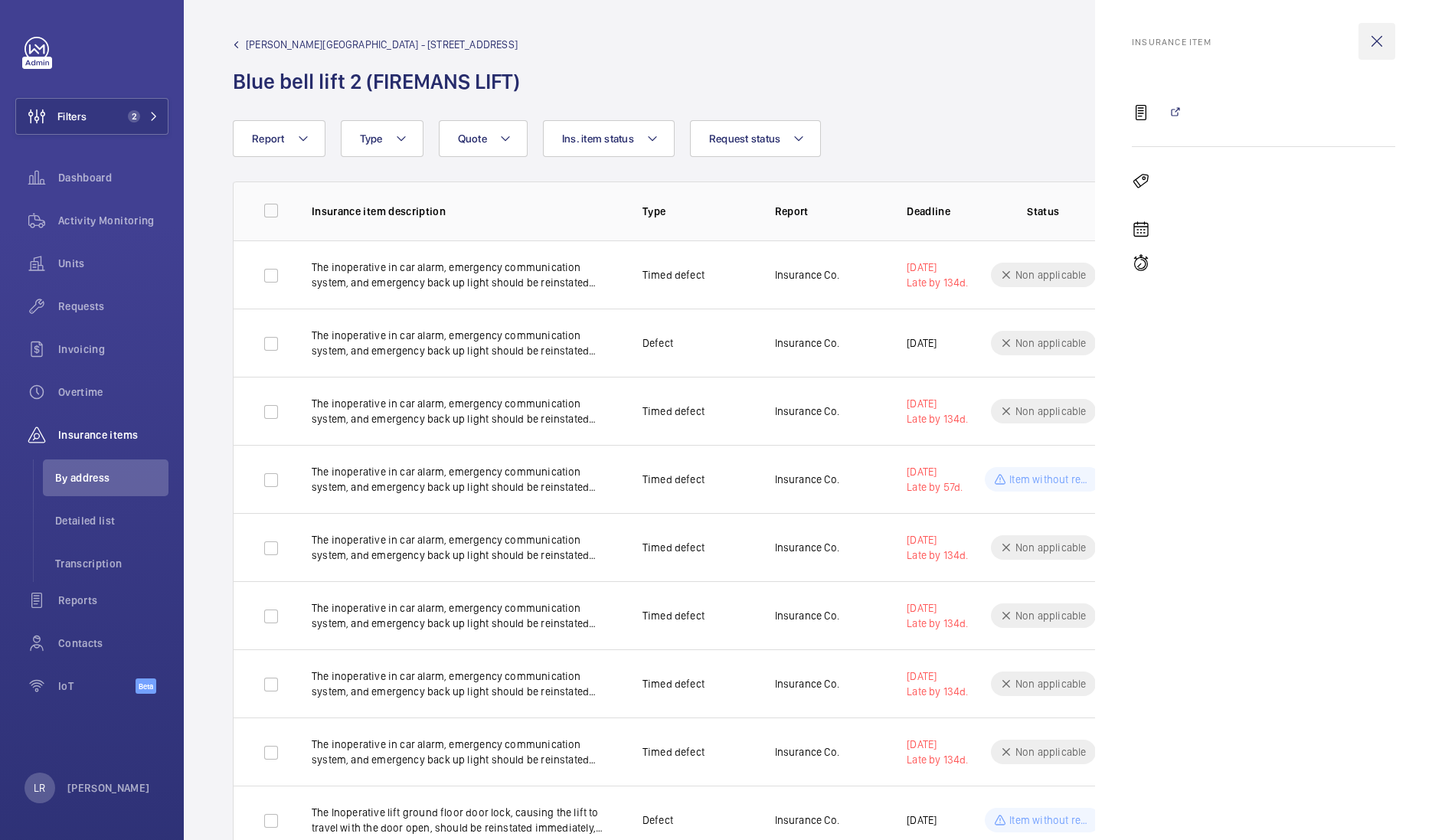
click at [1381, 41] on wm-front-icon-button at bounding box center [1377, 41] width 37 height 37
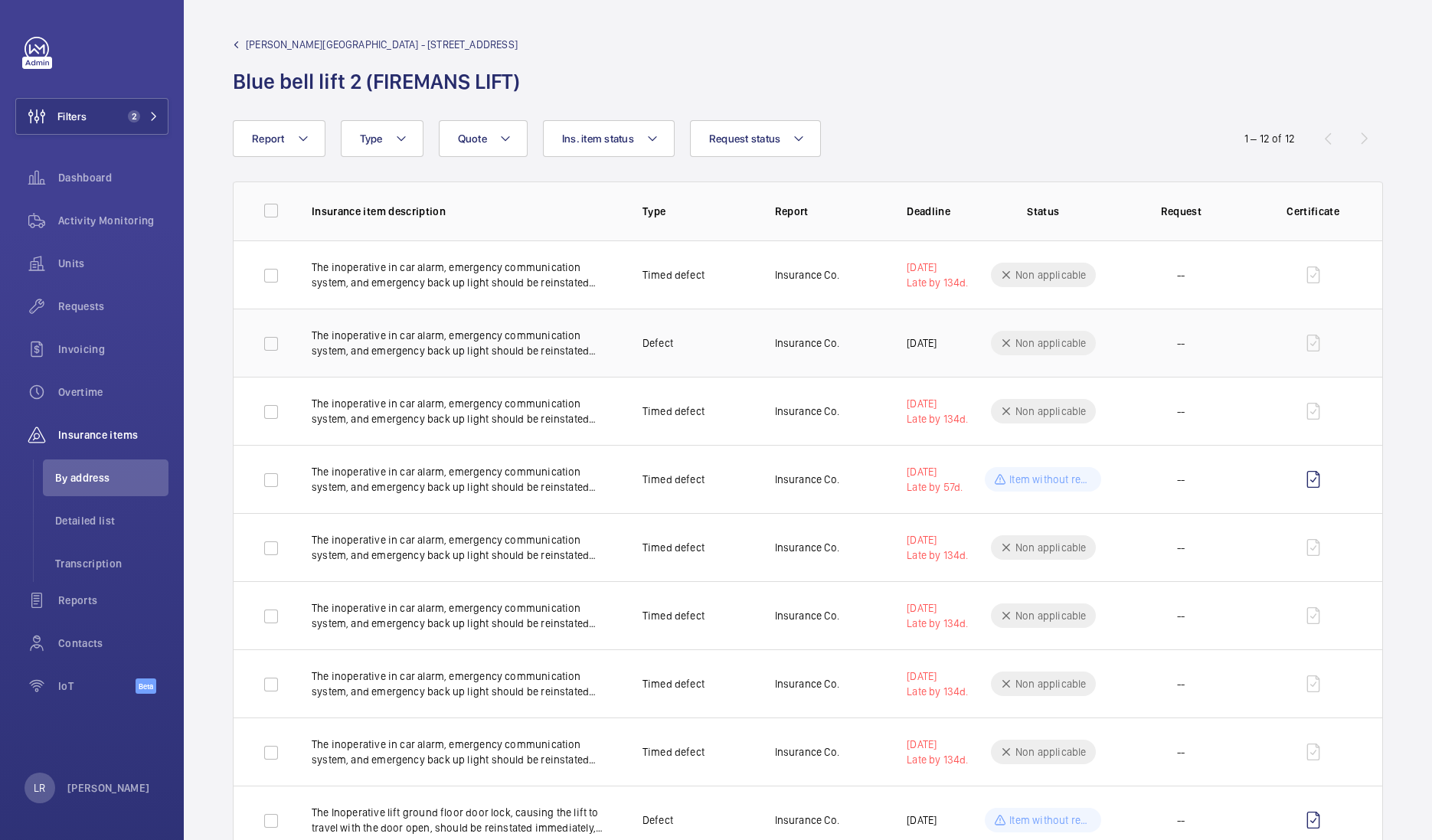
click at [786, 323] on td "Insurance Co." at bounding box center [816, 343] width 133 height 68
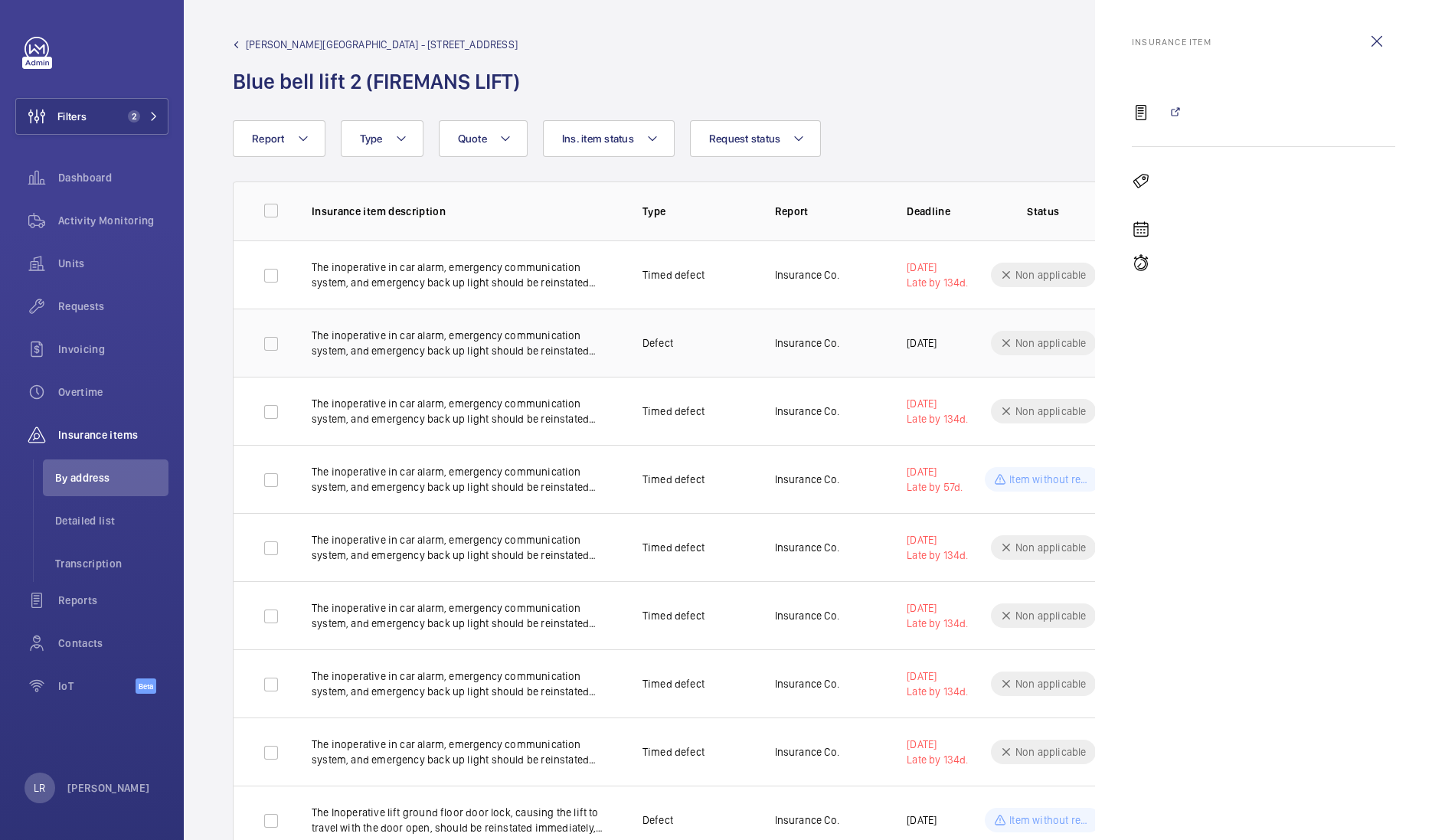
click at [851, 345] on td "Insurance Co." at bounding box center [816, 343] width 133 height 68
click at [1386, 29] on wm-front-icon-button at bounding box center [1377, 41] width 37 height 37
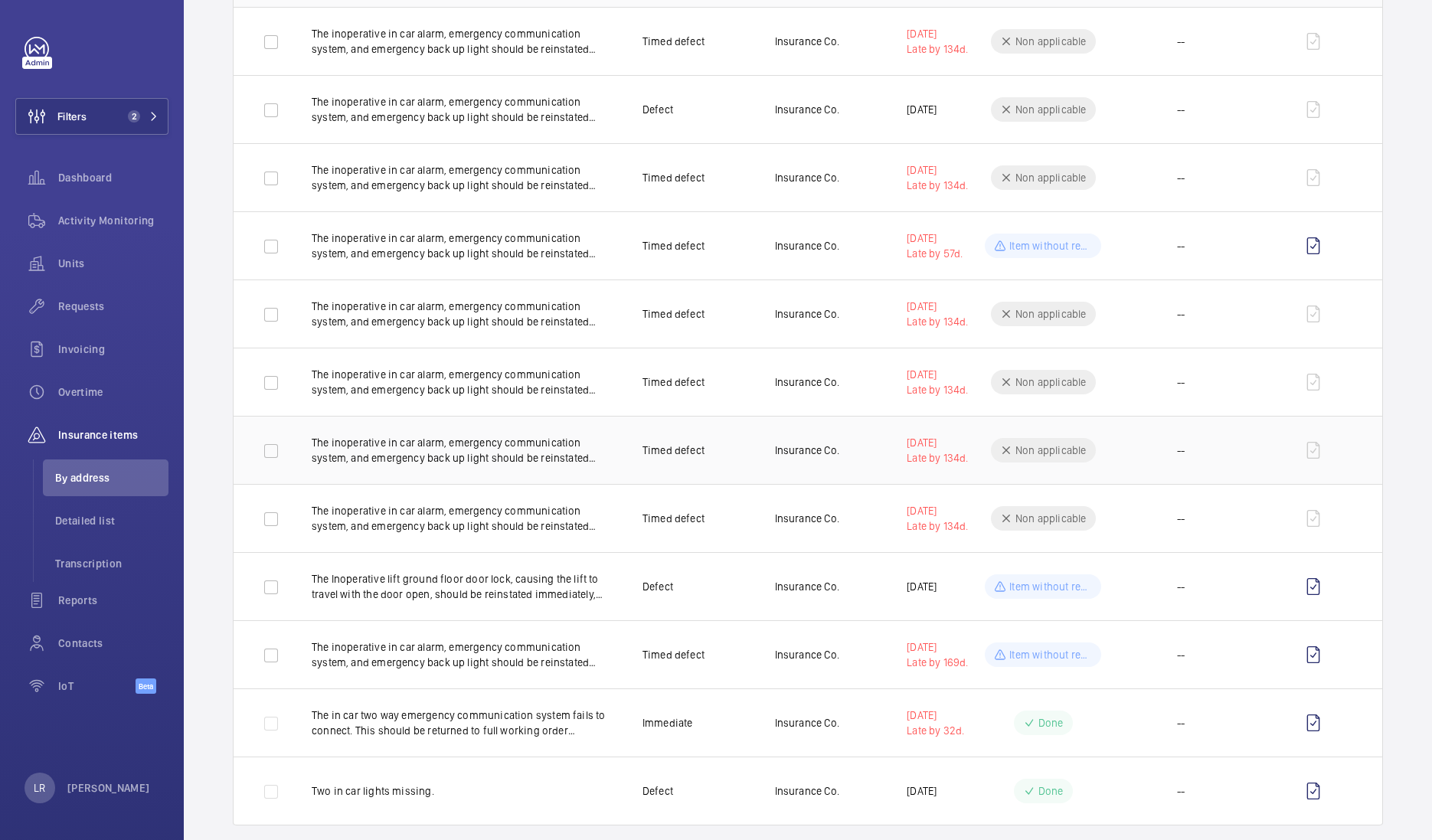
scroll to position [253, 0]
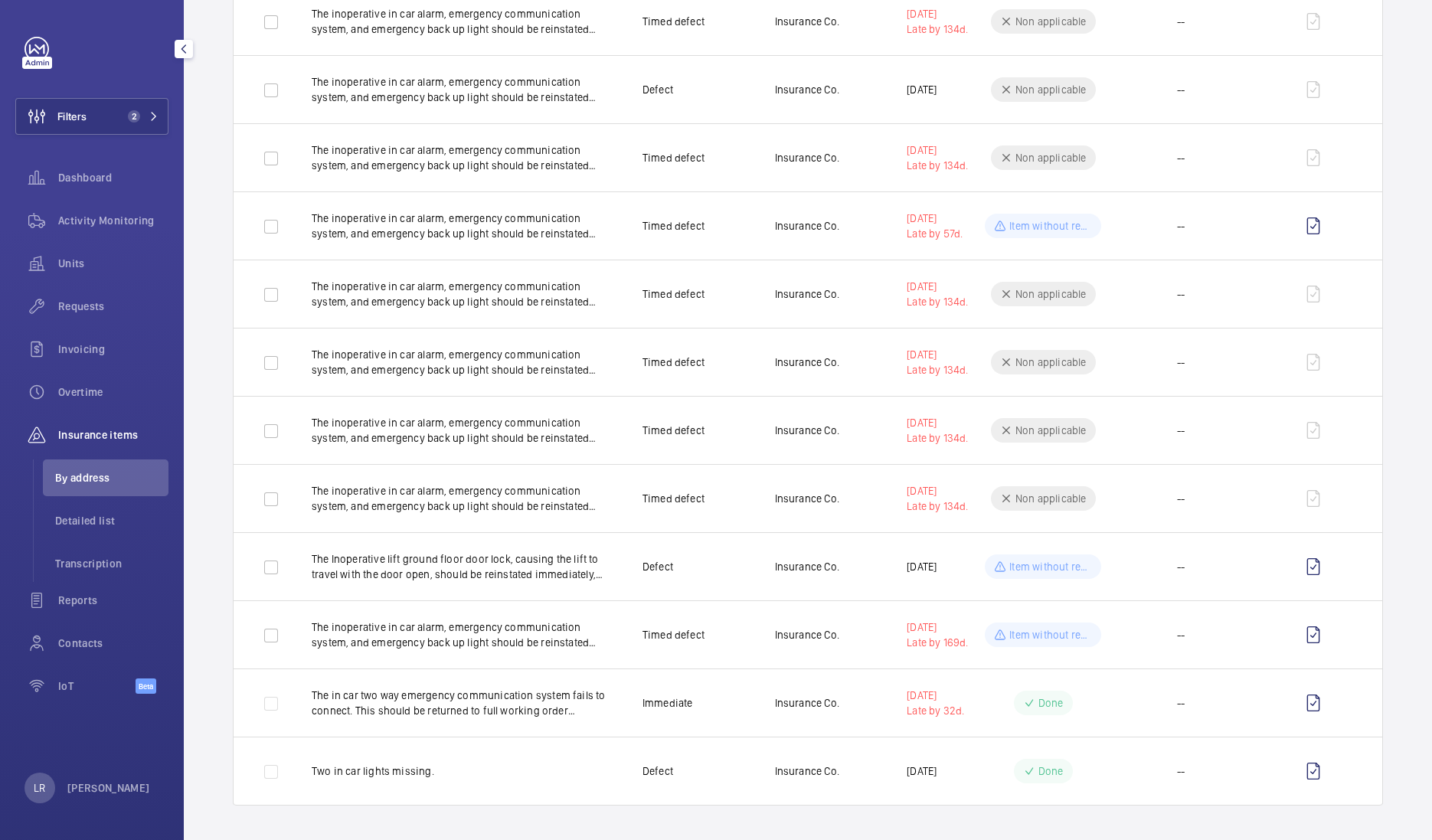
click at [109, 276] on div "Units" at bounding box center [92, 263] width 153 height 37
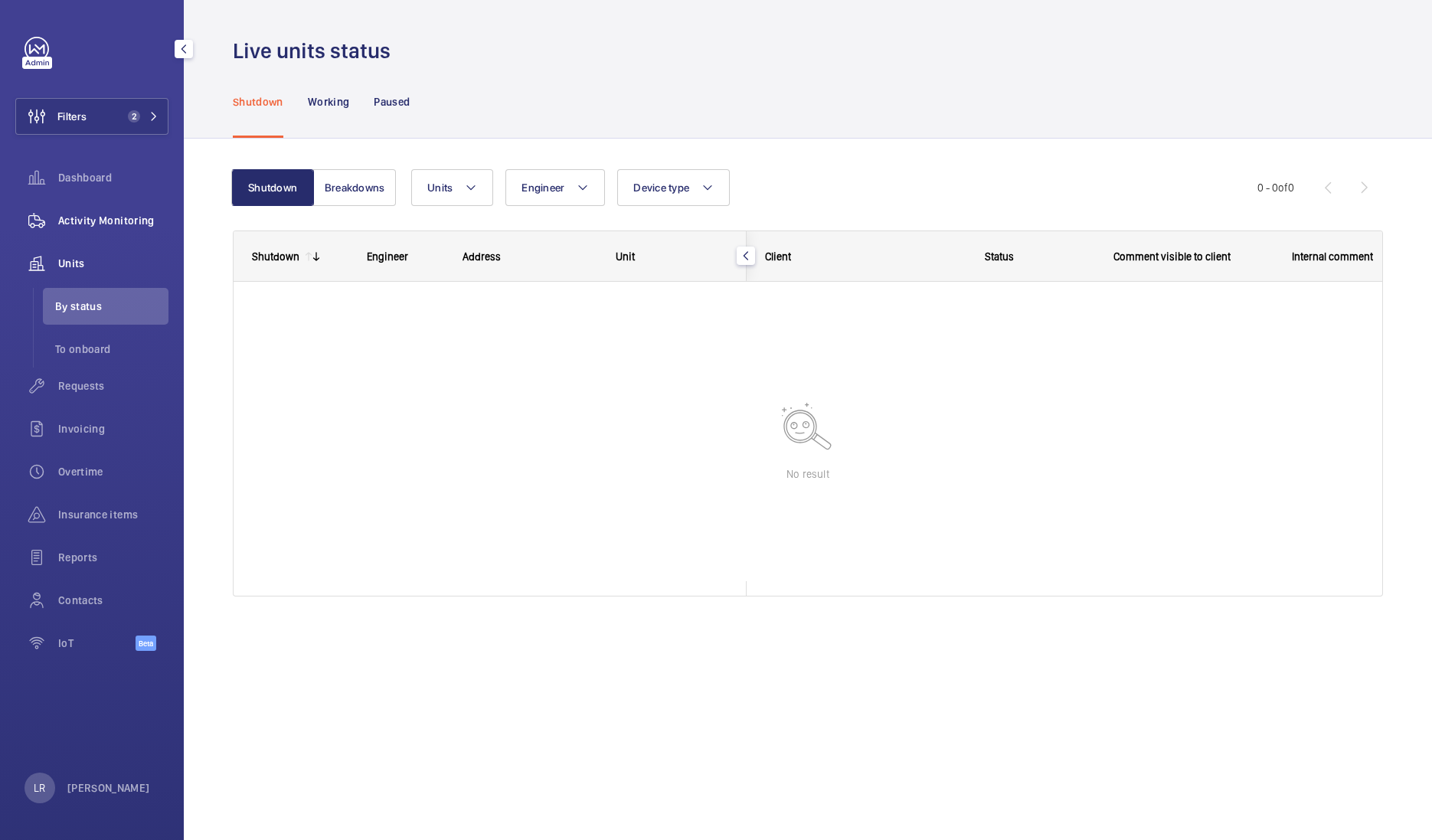
click at [93, 231] on div "Activity Monitoring" at bounding box center [92, 220] width 153 height 37
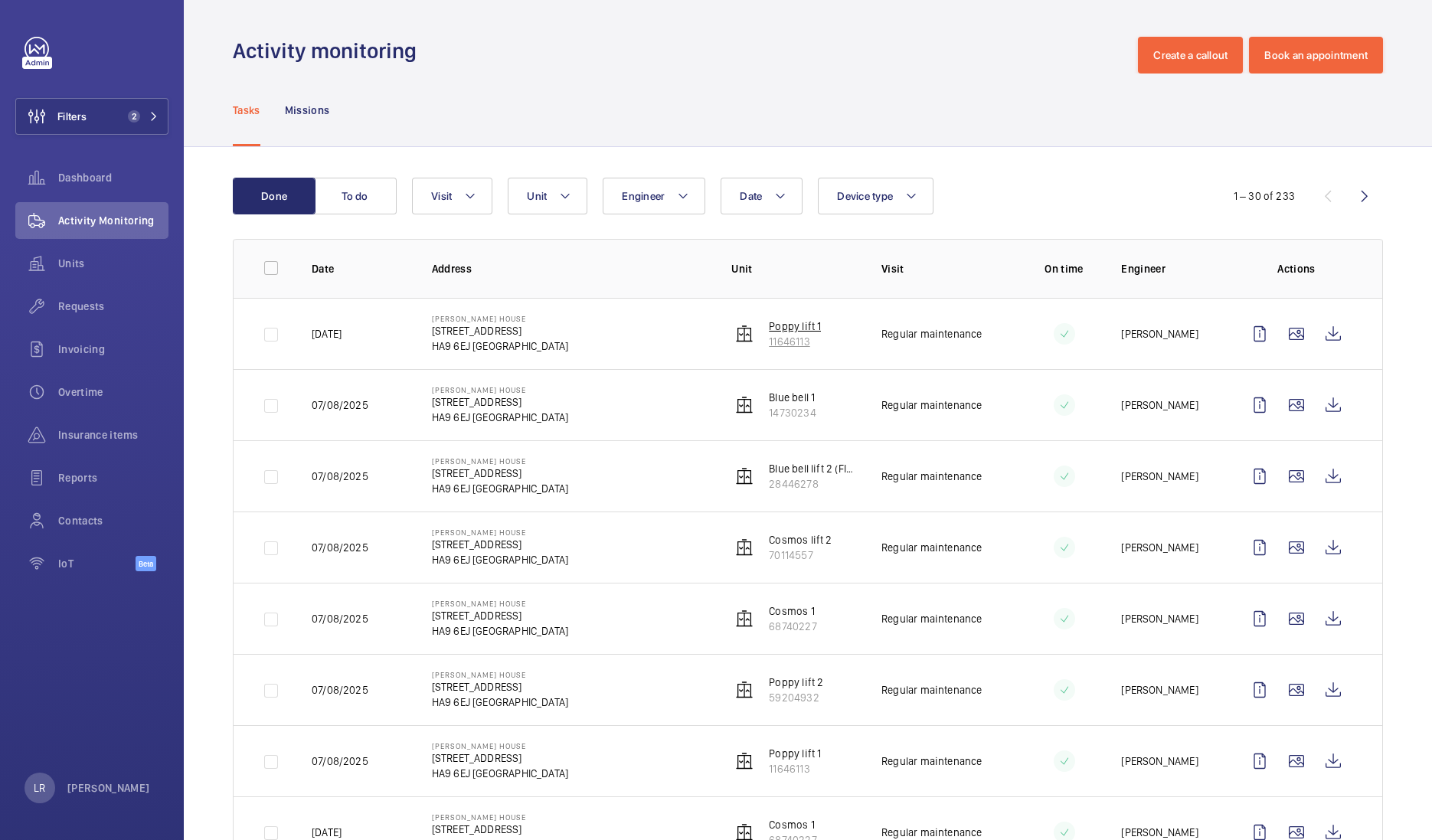
click at [784, 336] on p "11646113" at bounding box center [794, 341] width 53 height 16
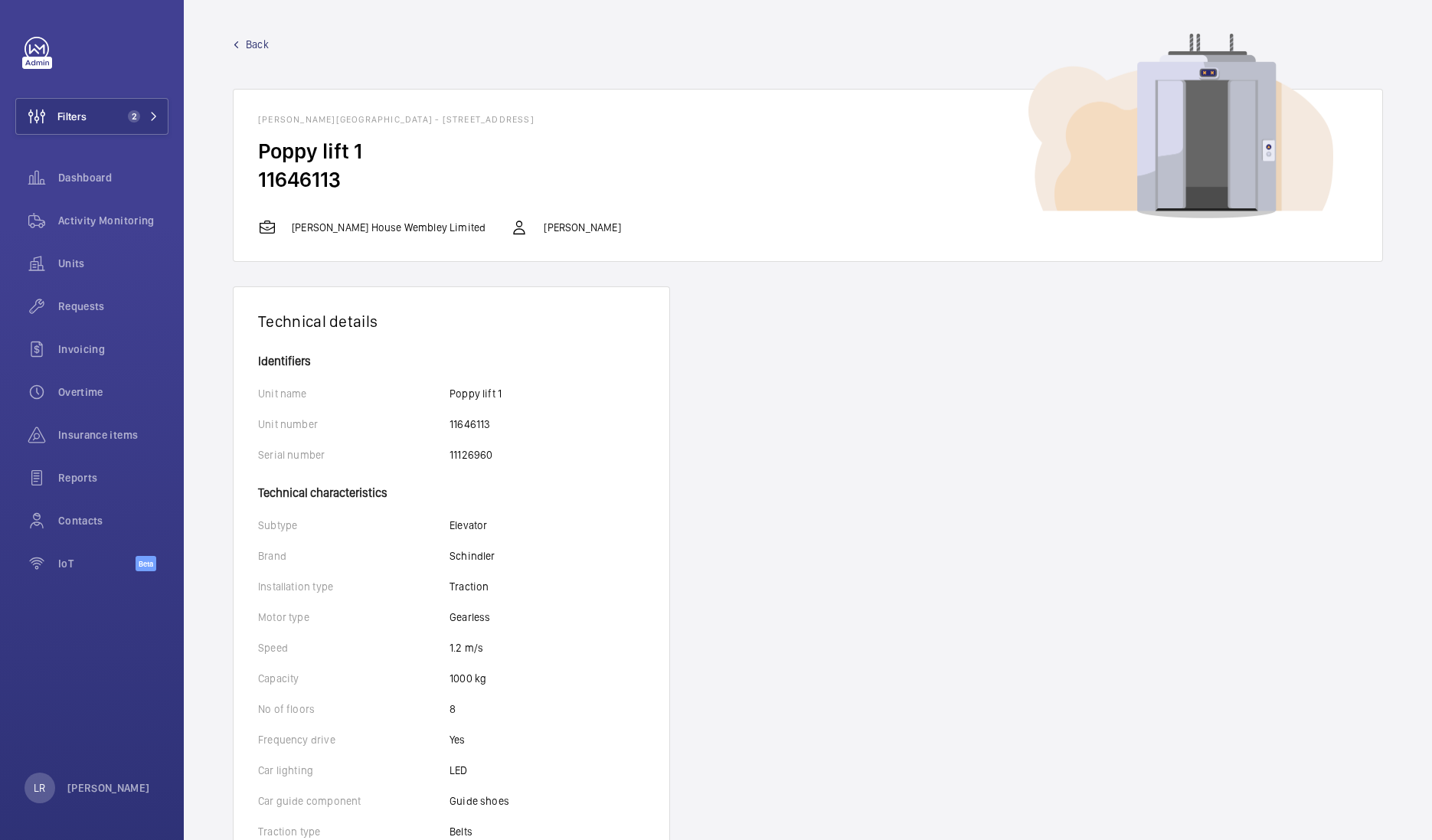
click at [259, 29] on wm-front-device-detail "Back Brent House - 349 High Rd, HA9 6EJ WEMBLEY Poppy lift 1 11646113 Brent Hou…" at bounding box center [807, 719] width 1249 height 1440
click at [259, 44] on span "Back" at bounding box center [257, 44] width 23 height 16
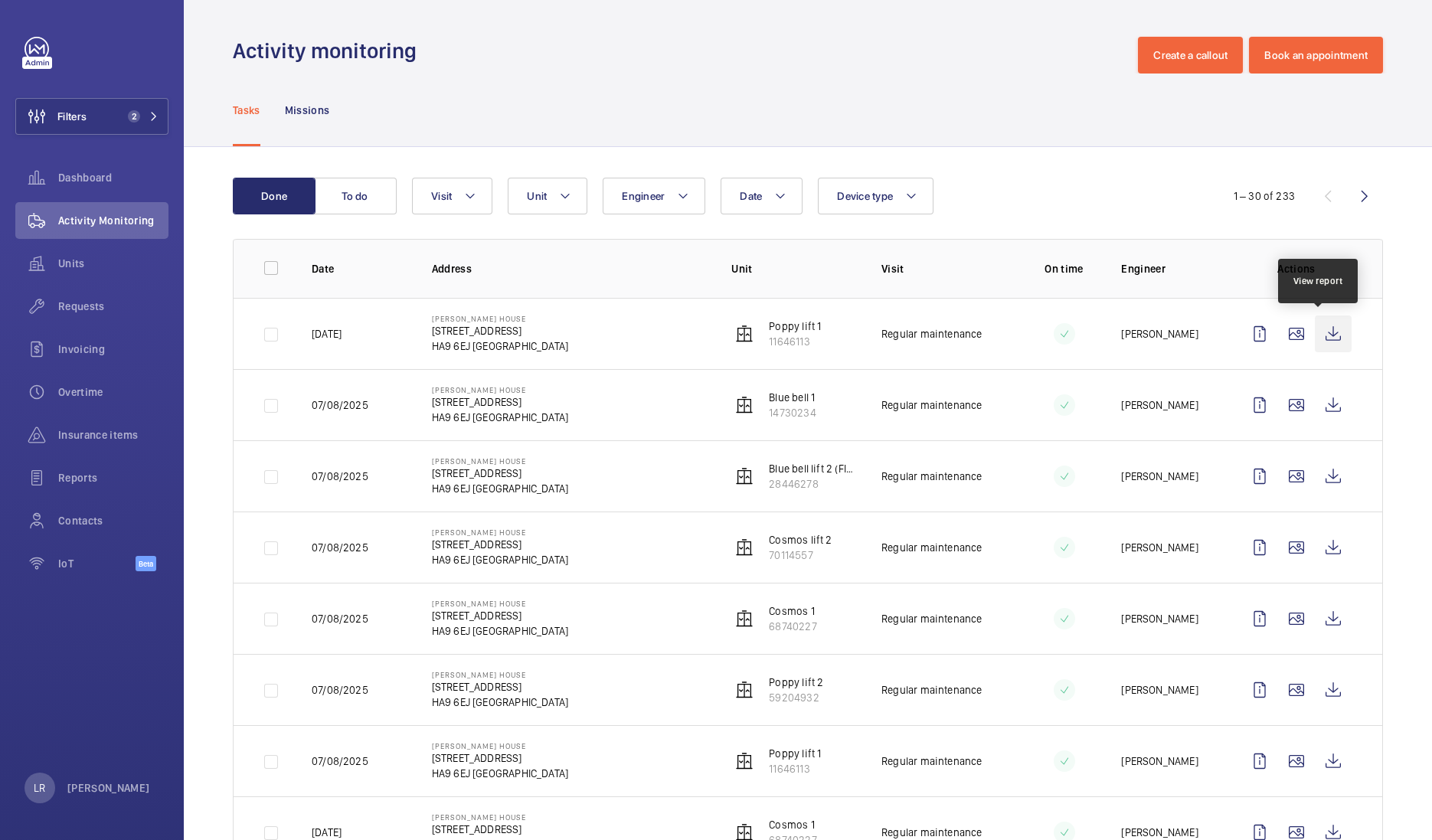
click at [1325, 329] on wm-front-icon-button at bounding box center [1333, 333] width 37 height 37
click at [643, 192] on span "Engineer" at bounding box center [643, 195] width 43 height 12
click at [641, 192] on span "Engineer" at bounding box center [643, 195] width 43 height 12
click at [452, 199] on button "Visit" at bounding box center [452, 196] width 80 height 37
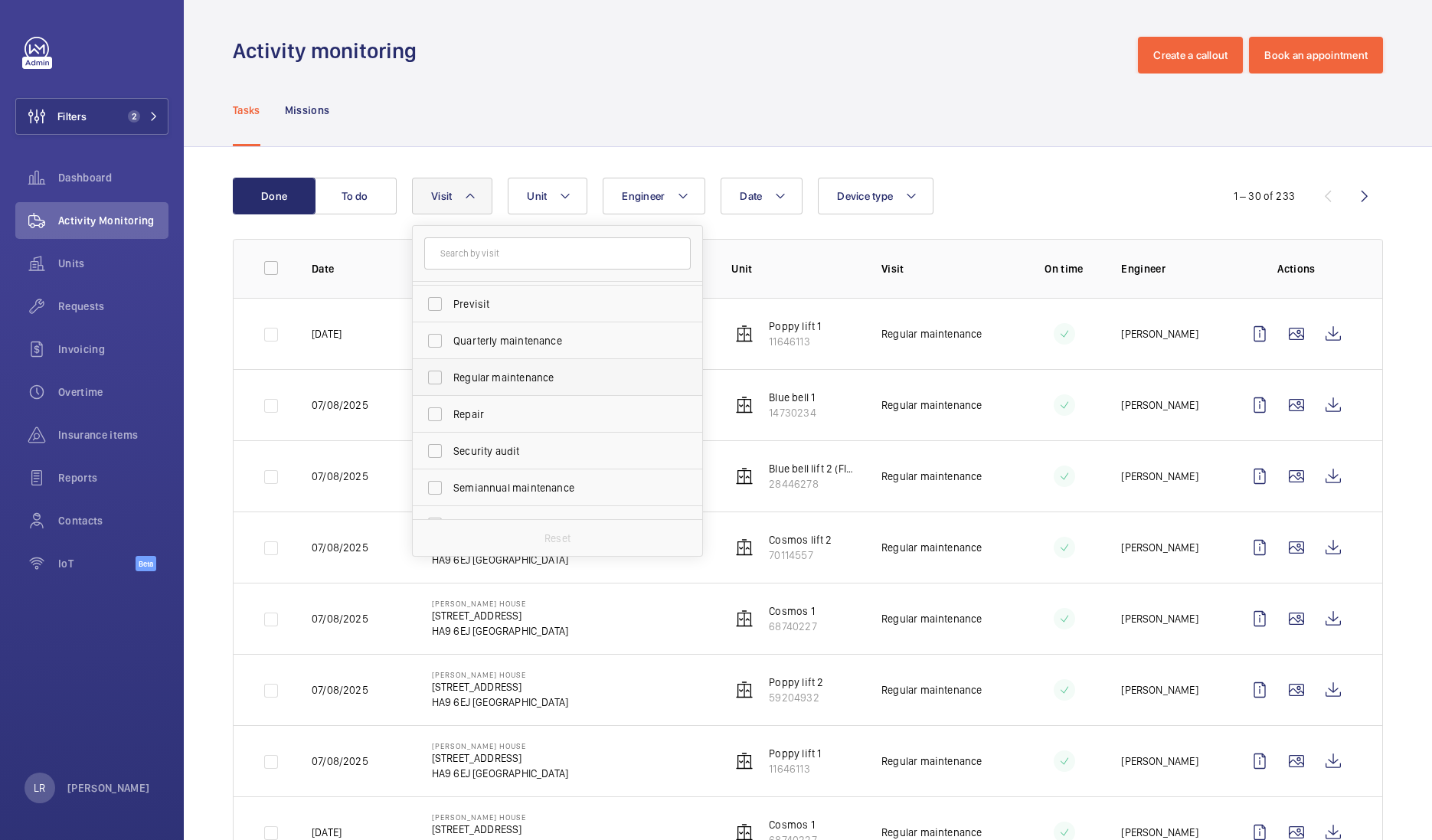
scroll to position [240, 0]
click at [499, 391] on span "Repair" at bounding box center [558, 391] width 211 height 16
click at [451, 391] on input "Repair" at bounding box center [434, 390] width 30 height 30
checkbox input "true"
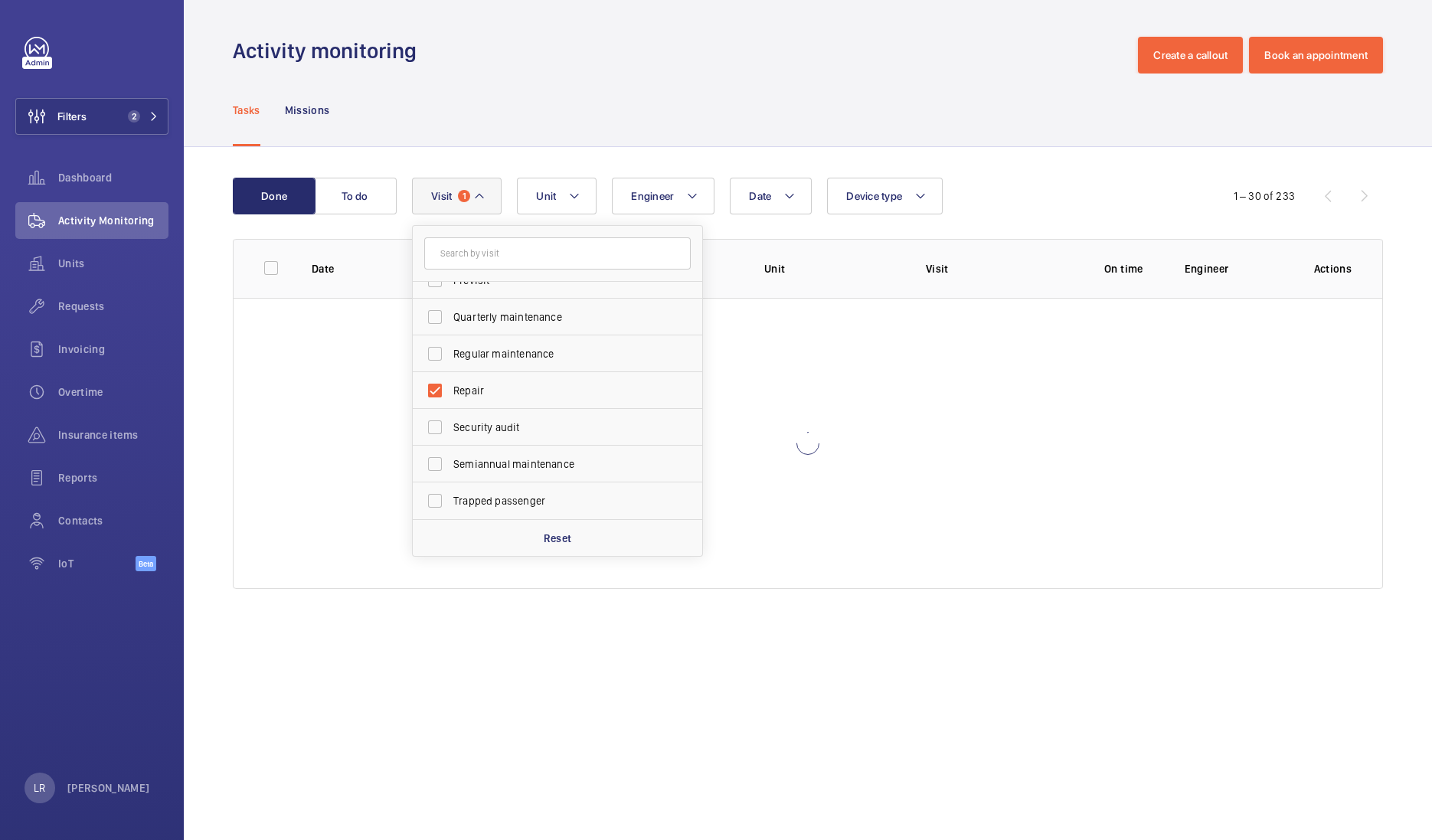
click at [886, 113] on div "Tasks Missions" at bounding box center [808, 110] width 1150 height 73
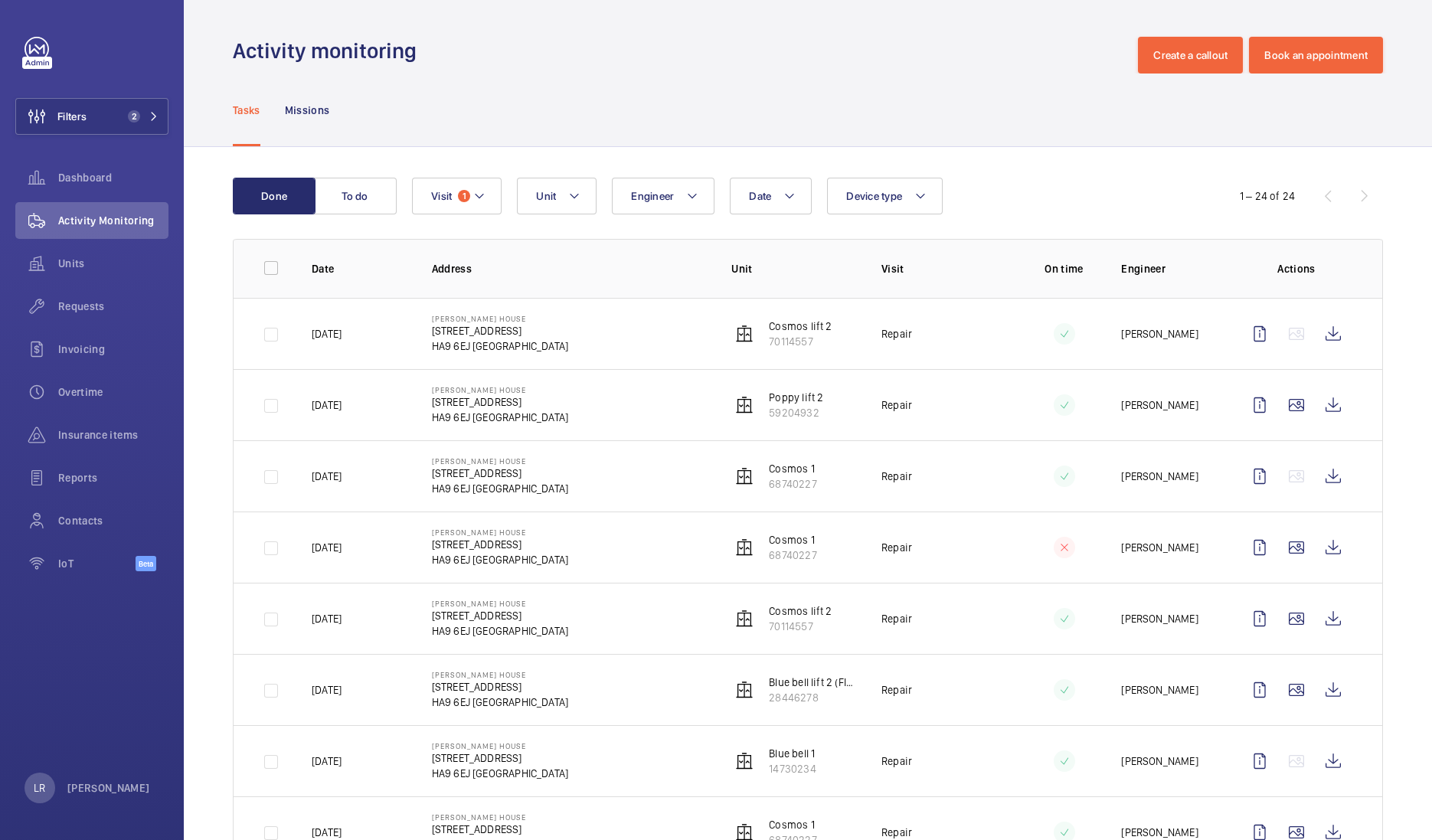
scroll to position [95, 0]
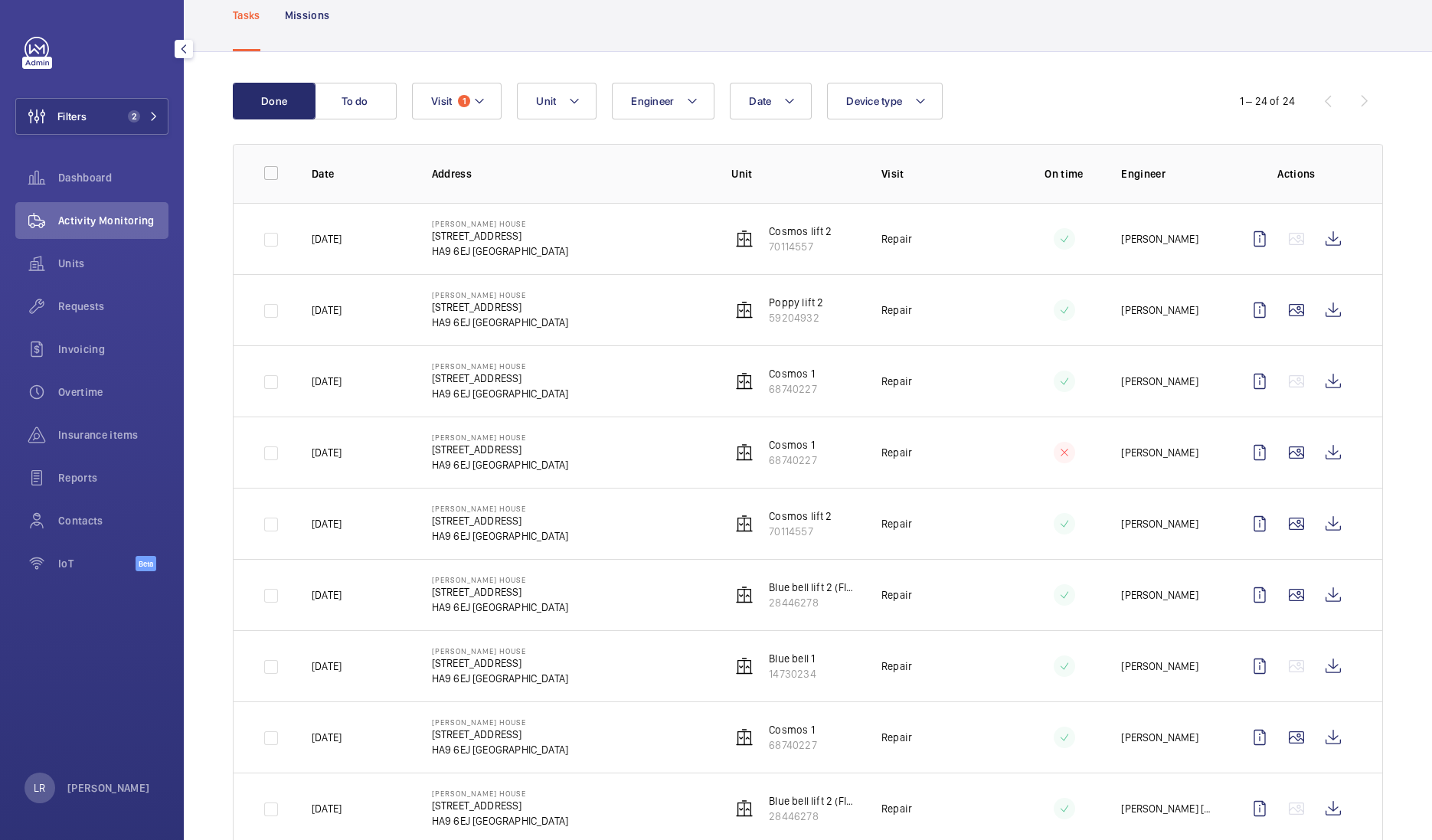
click at [128, 140] on div "Filters 2 Dashboard Activity Monitoring Units Requests Invoicing Overtime Insur…" at bounding box center [92, 312] width 153 height 551
click at [128, 134] on div "Filters 2 Dashboard Activity Monitoring Units Requests Invoicing Overtime Insur…" at bounding box center [92, 312] width 153 height 551
drag, startPoint x: 128, startPoint y: 134, endPoint x: 136, endPoint y: 99, distance: 35.9
click at [136, 99] on button "Filters 2" at bounding box center [92, 116] width 153 height 37
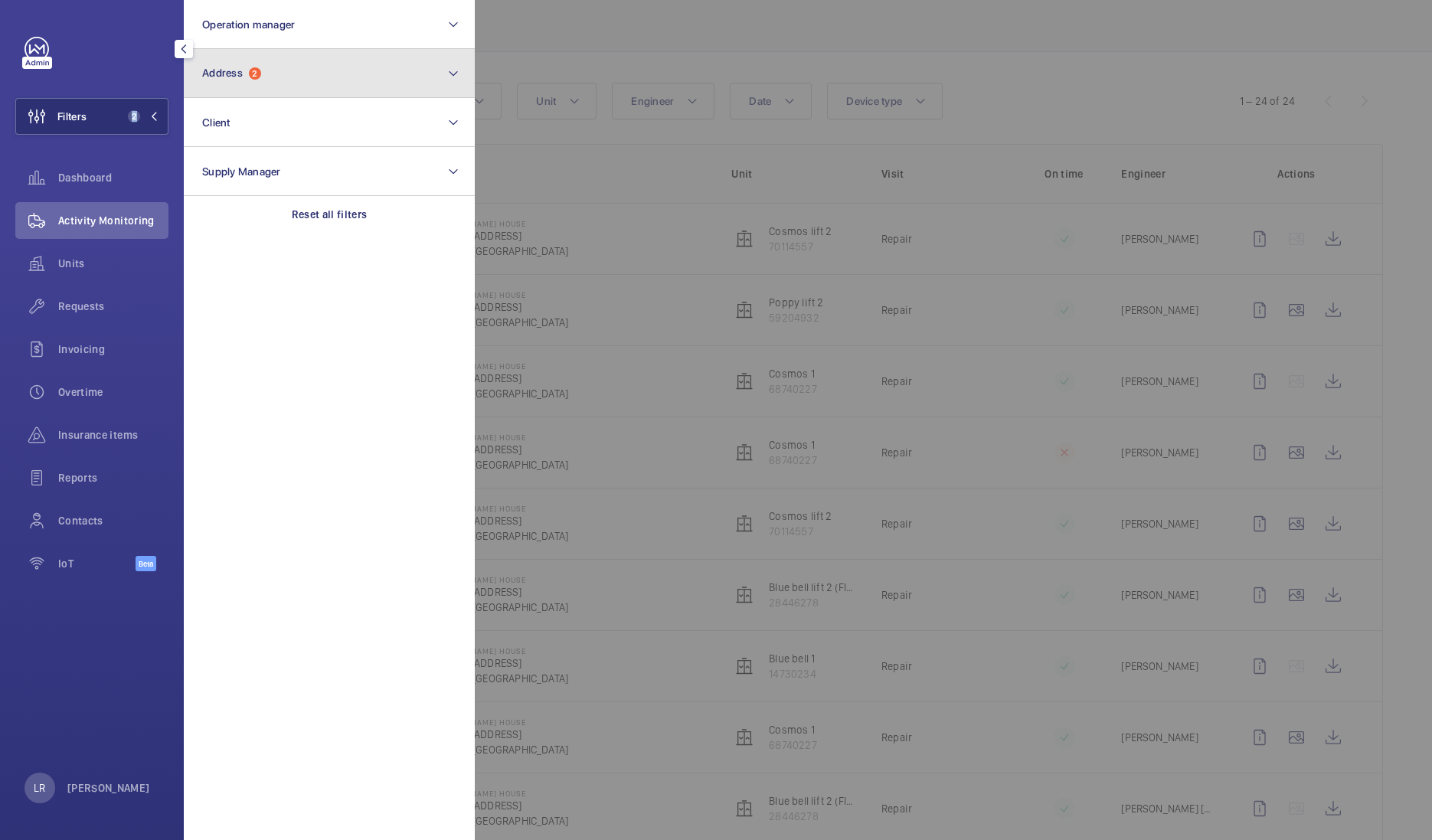
click at [306, 72] on button "Address 2" at bounding box center [329, 73] width 291 height 49
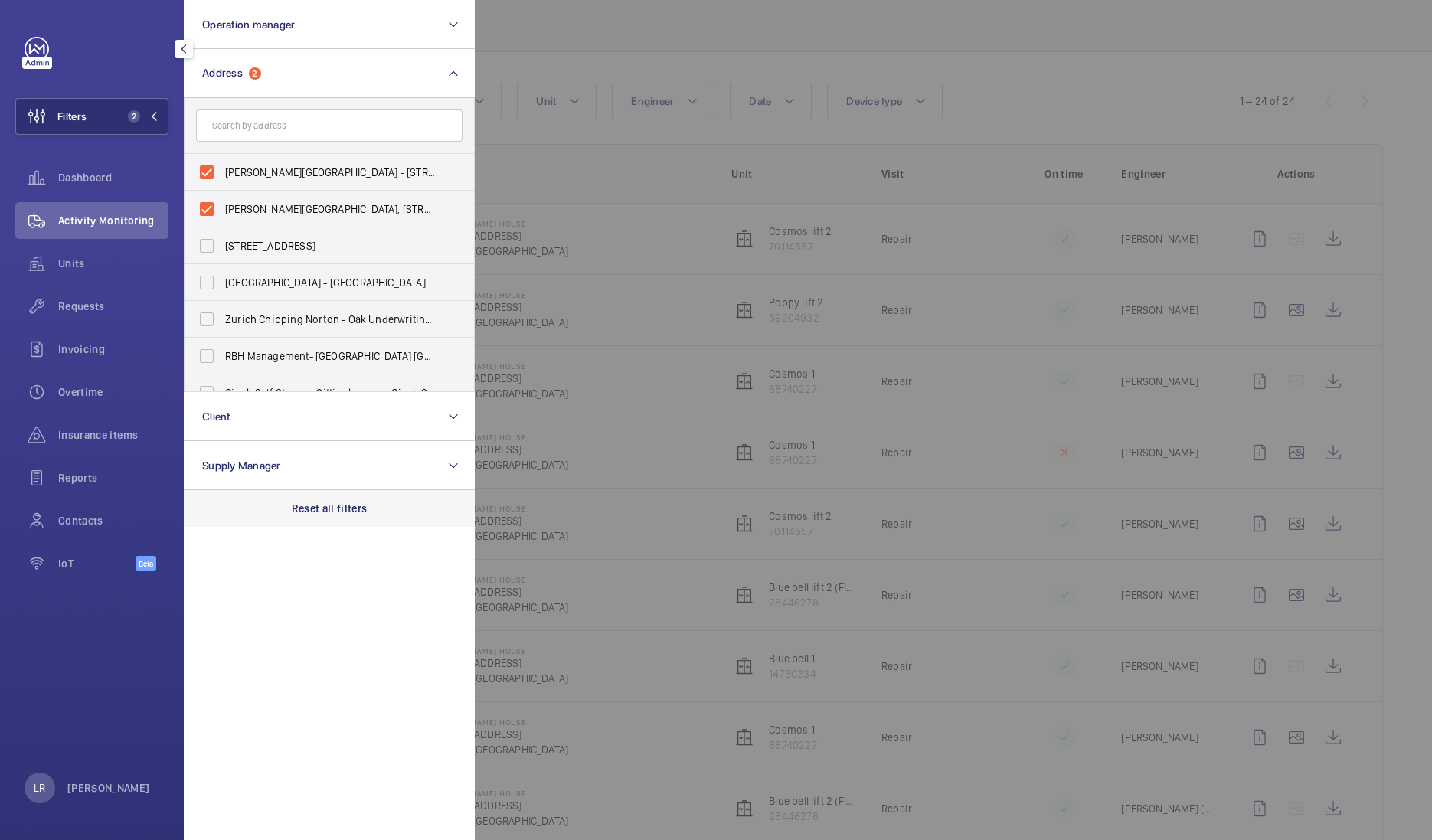
click at [281, 520] on div "Reset all filters" at bounding box center [329, 508] width 291 height 37
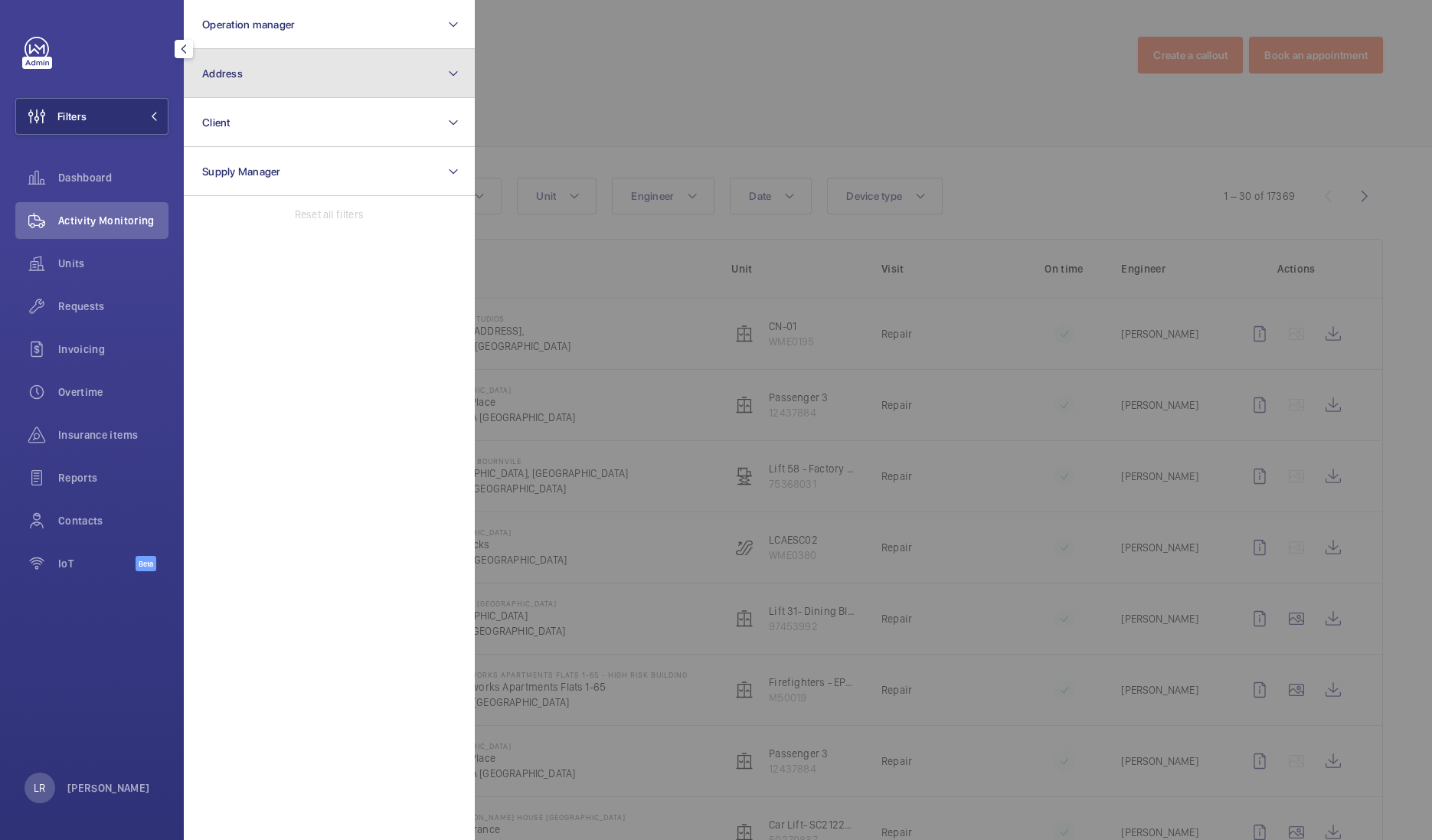
click at [306, 81] on button "Address" at bounding box center [329, 73] width 291 height 49
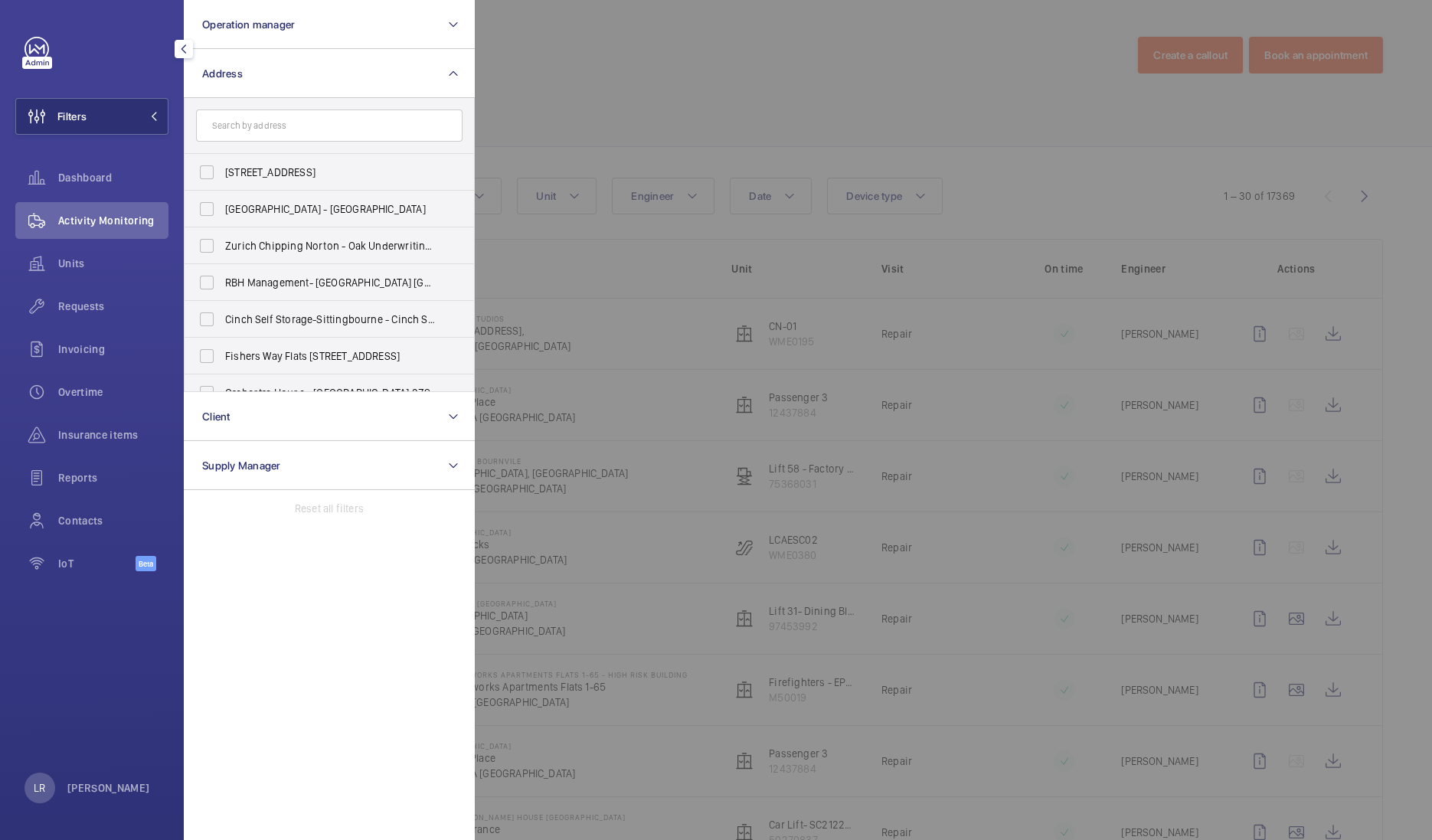
click at [312, 126] on input "text" at bounding box center [329, 125] width 266 height 32
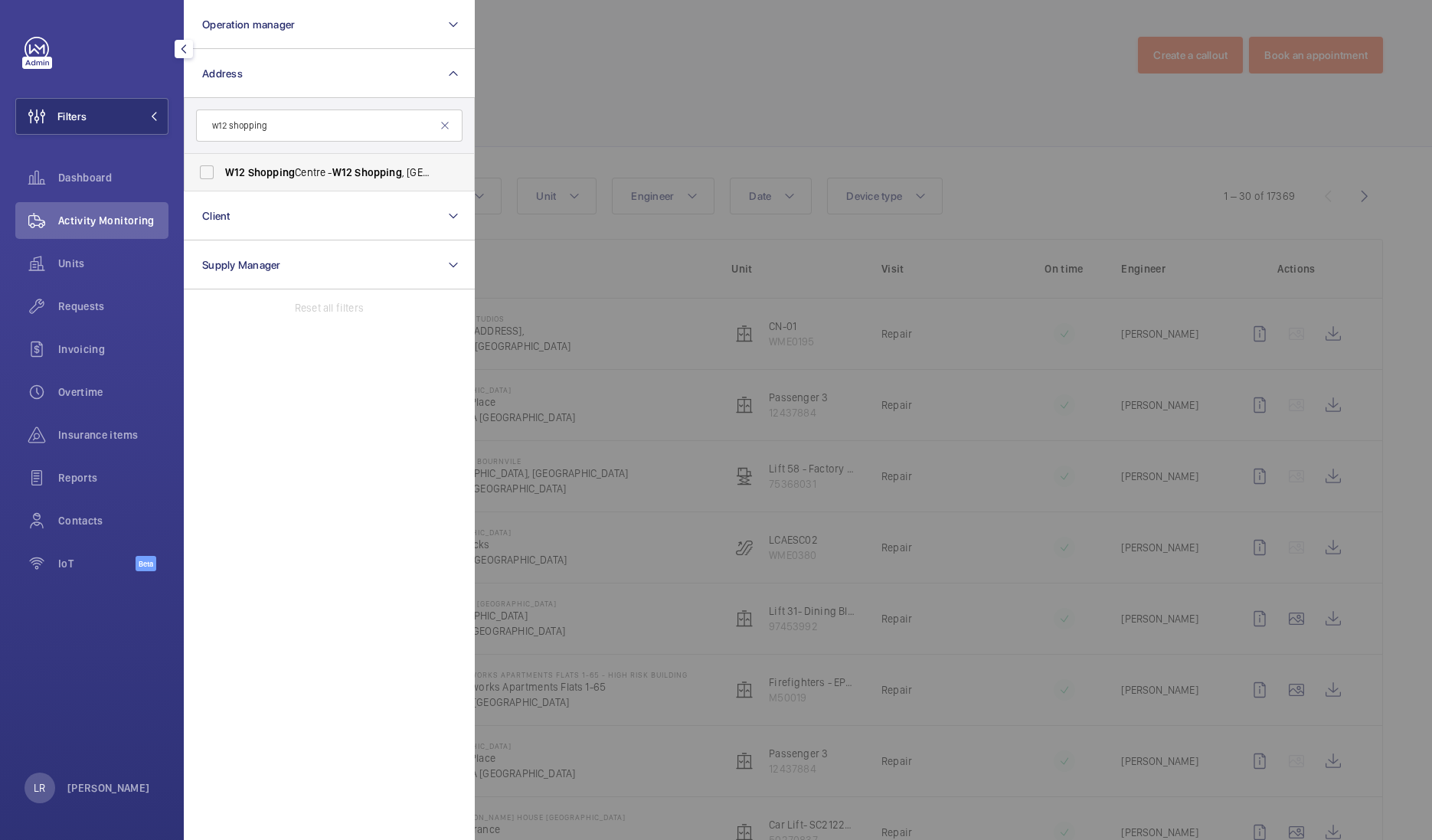
type input "w12 shopping"
click at [365, 173] on span "Shopping" at bounding box center [378, 171] width 47 height 12
click at [222, 173] on input "W12 Shopping Centre - W12 Shopping , LONDON W12 8PP" at bounding box center [206, 171] width 30 height 30
checkbox input "true"
click at [609, 138] on div at bounding box center [1191, 420] width 1432 height 840
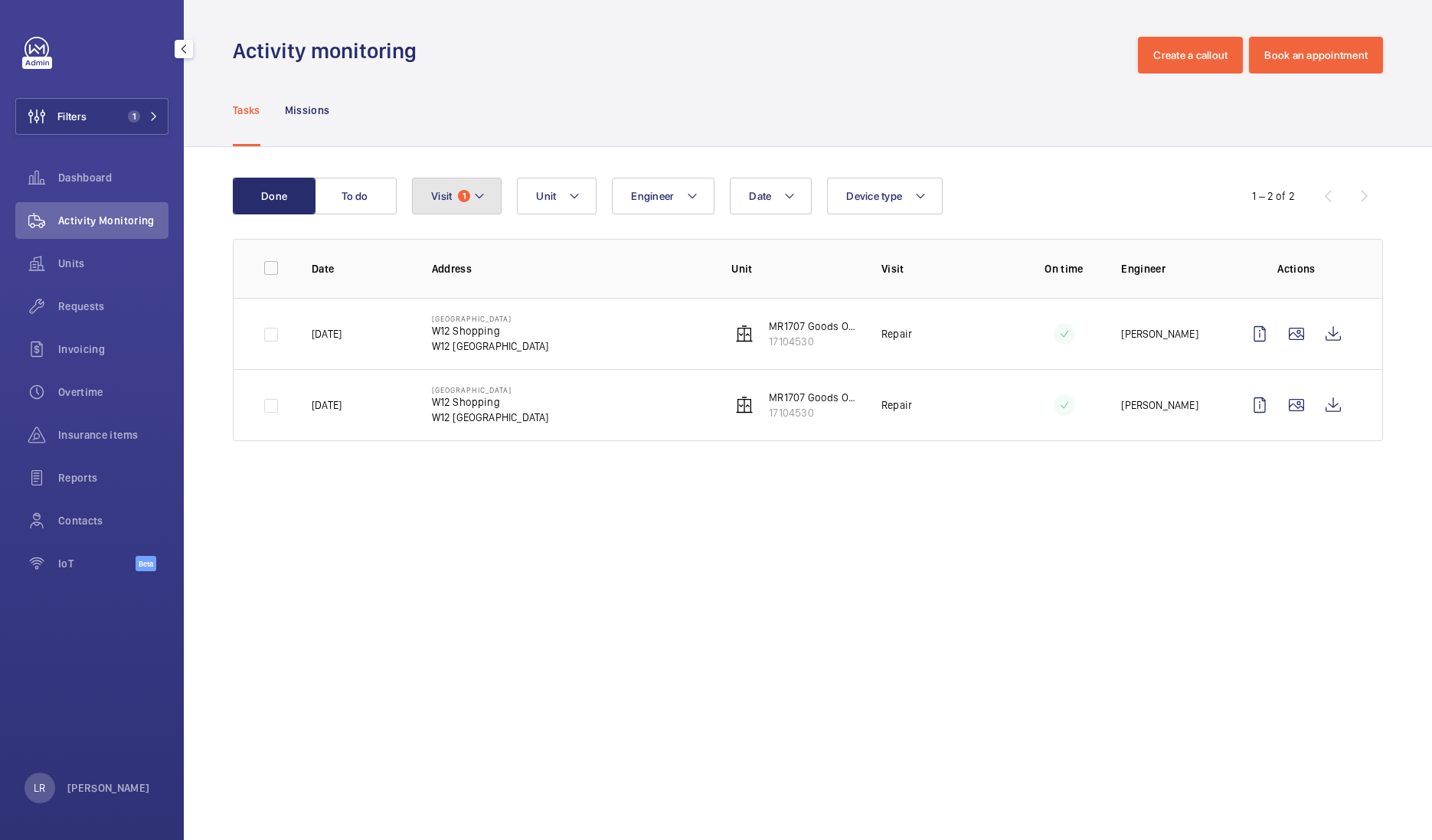
click at [440, 199] on span "Visit" at bounding box center [441, 195] width 20 height 12
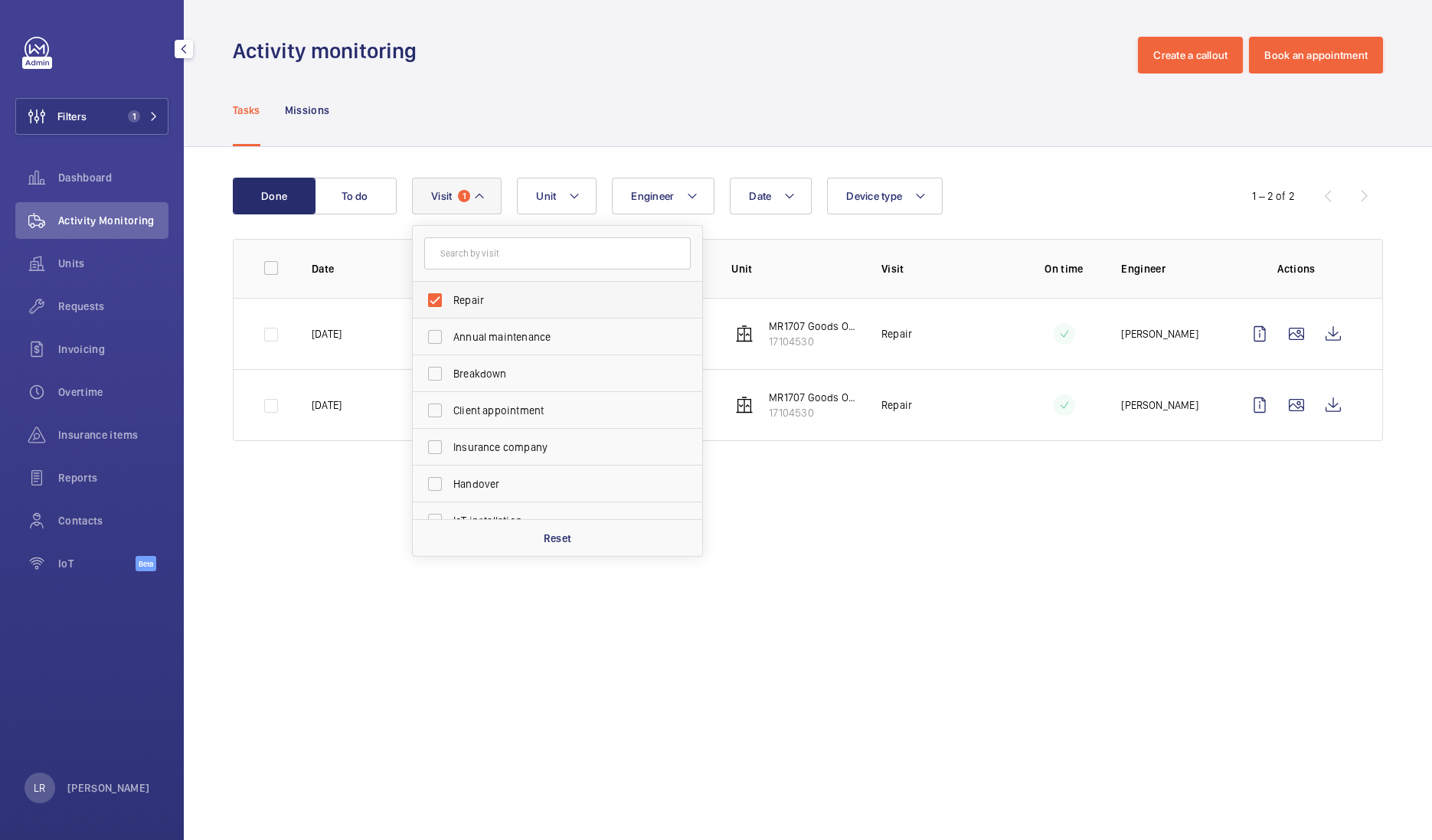
click at [472, 295] on span "Repair" at bounding box center [558, 299] width 211 height 16
click at [451, 295] on input "Repair" at bounding box center [434, 299] width 30 height 30
checkbox input "false"
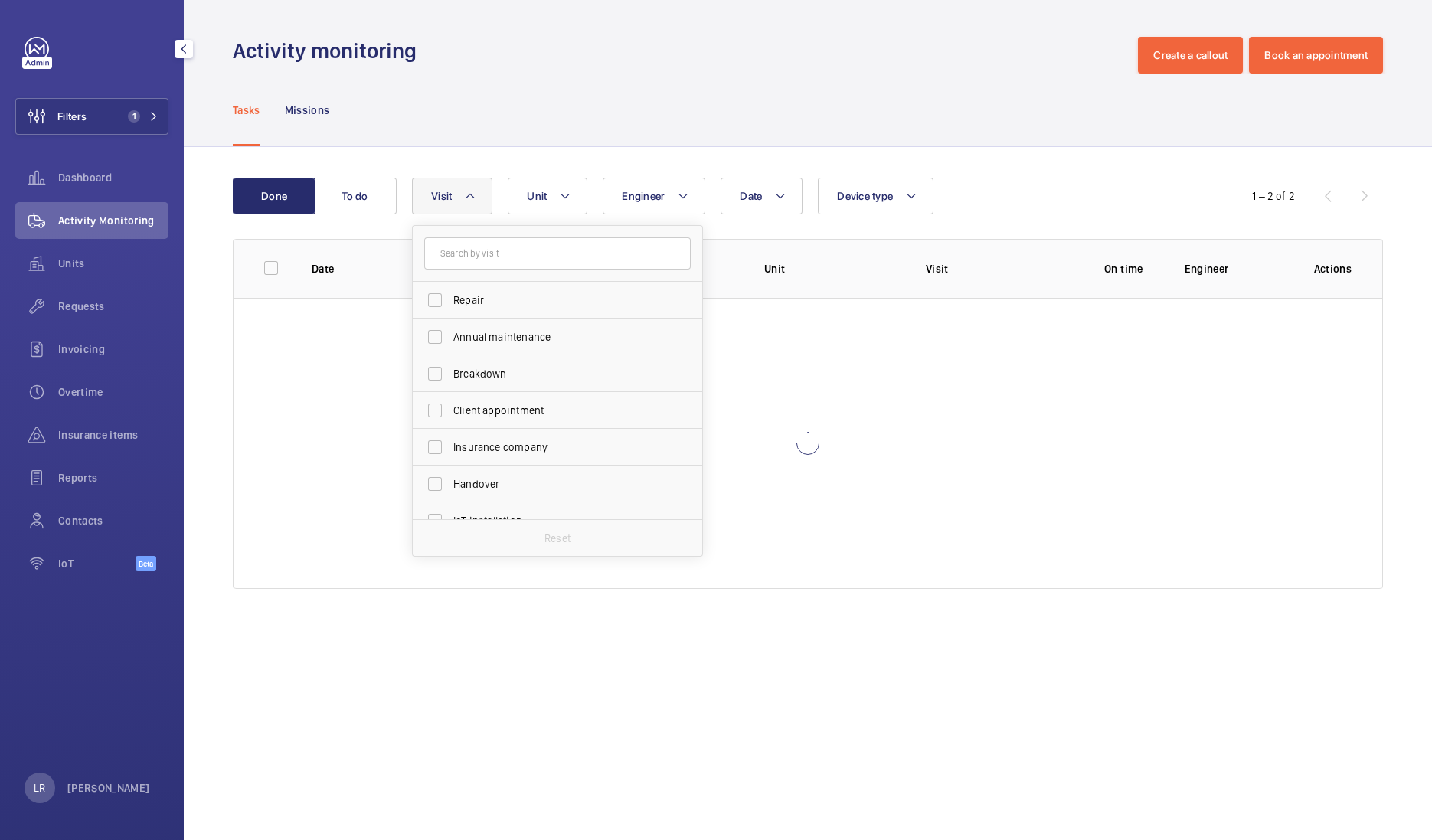
click at [533, 113] on div "Tasks Missions" at bounding box center [808, 110] width 1150 height 73
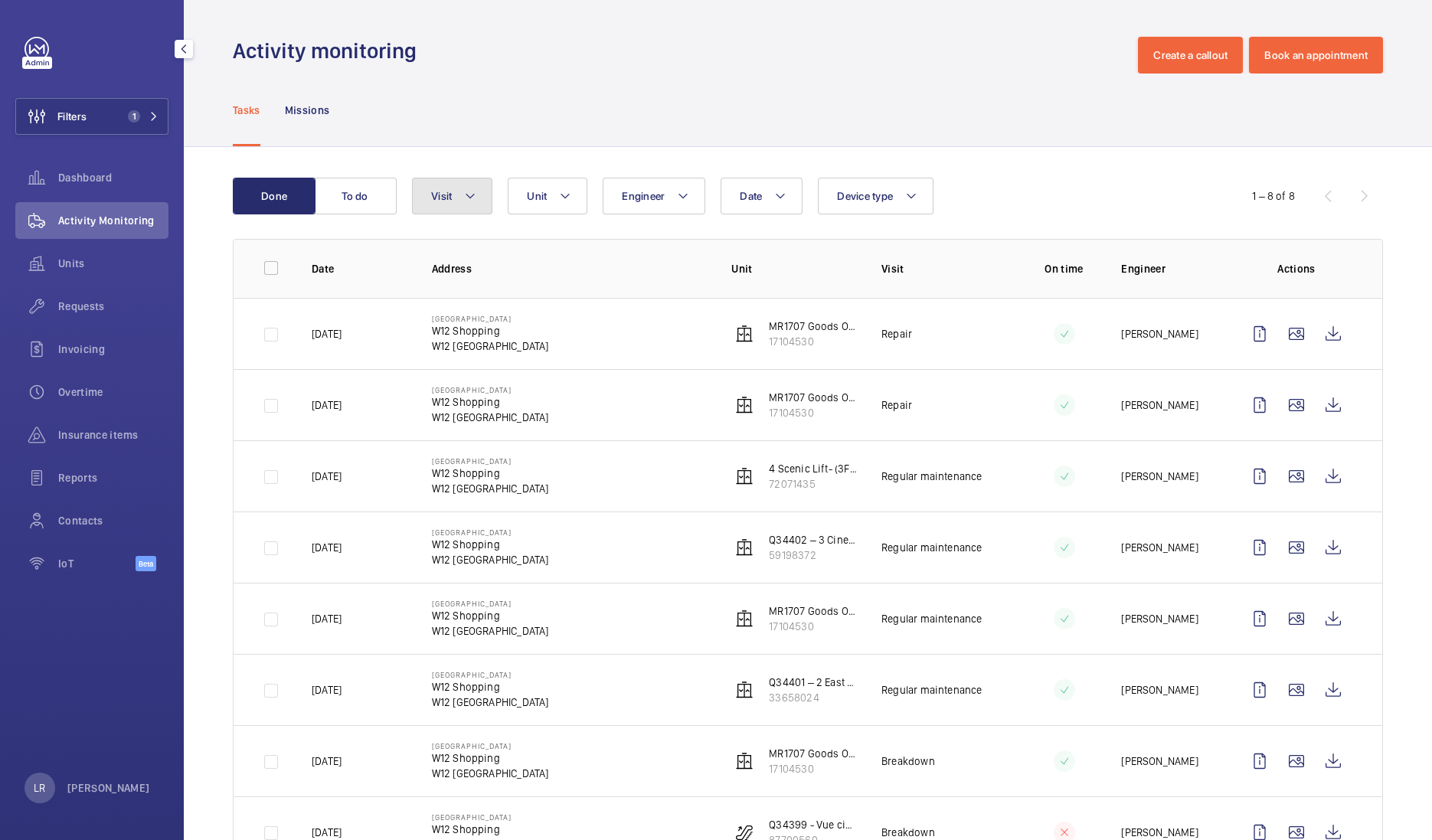
click at [455, 206] on button "Visit" at bounding box center [452, 196] width 80 height 37
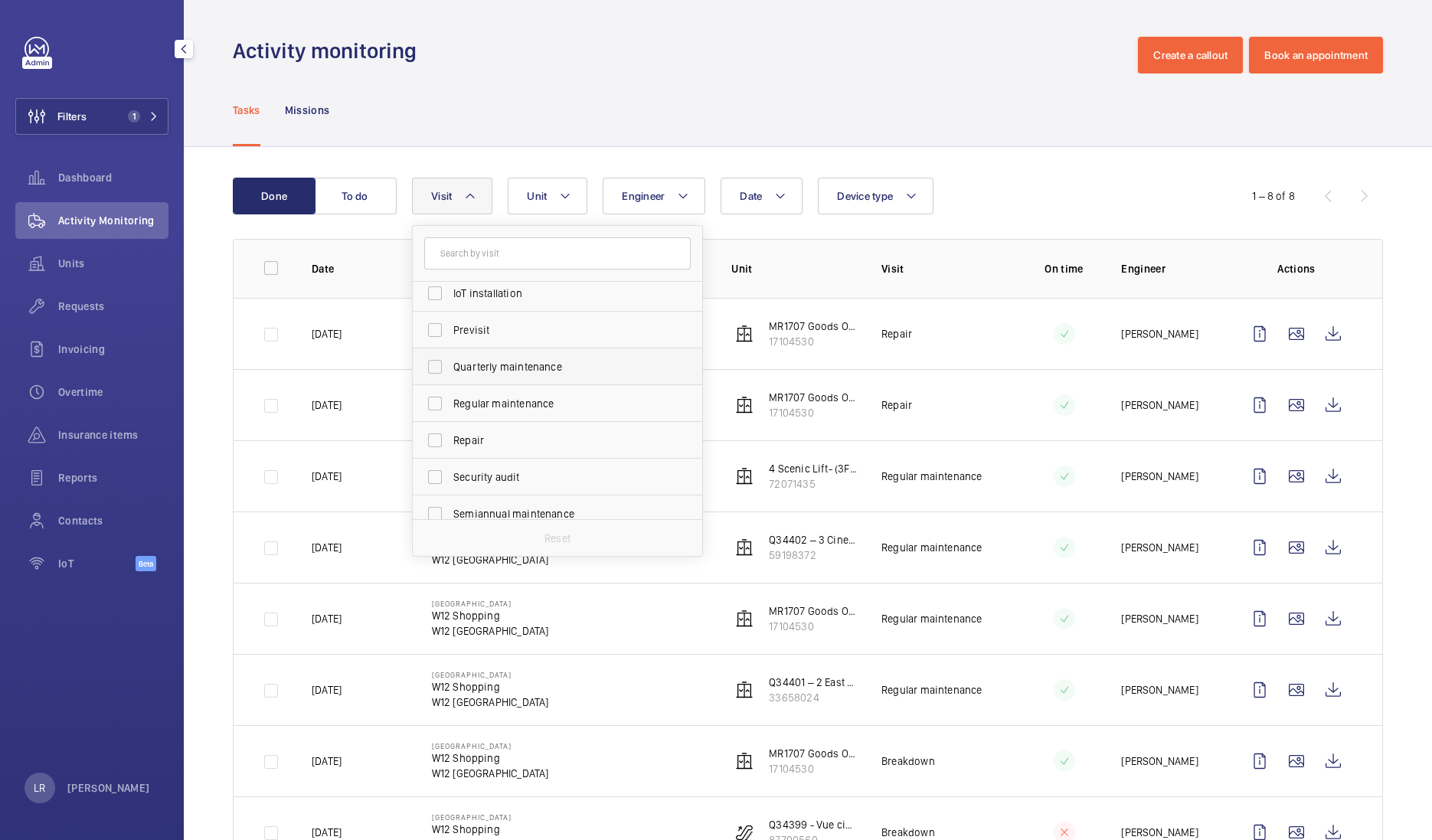
scroll to position [240, 0]
click at [760, 112] on div "Tasks Missions" at bounding box center [808, 110] width 1150 height 73
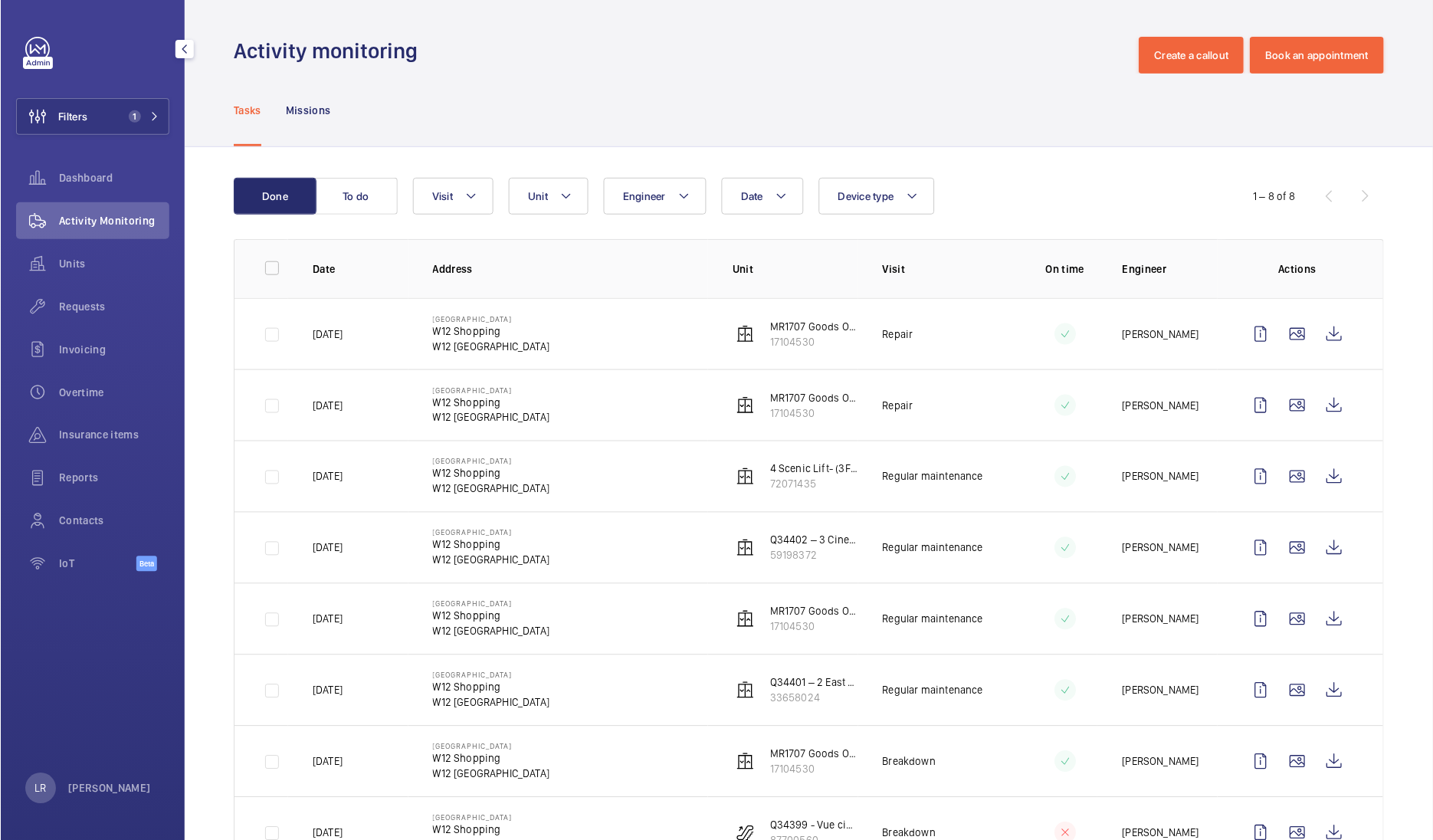
scroll to position [61, 0]
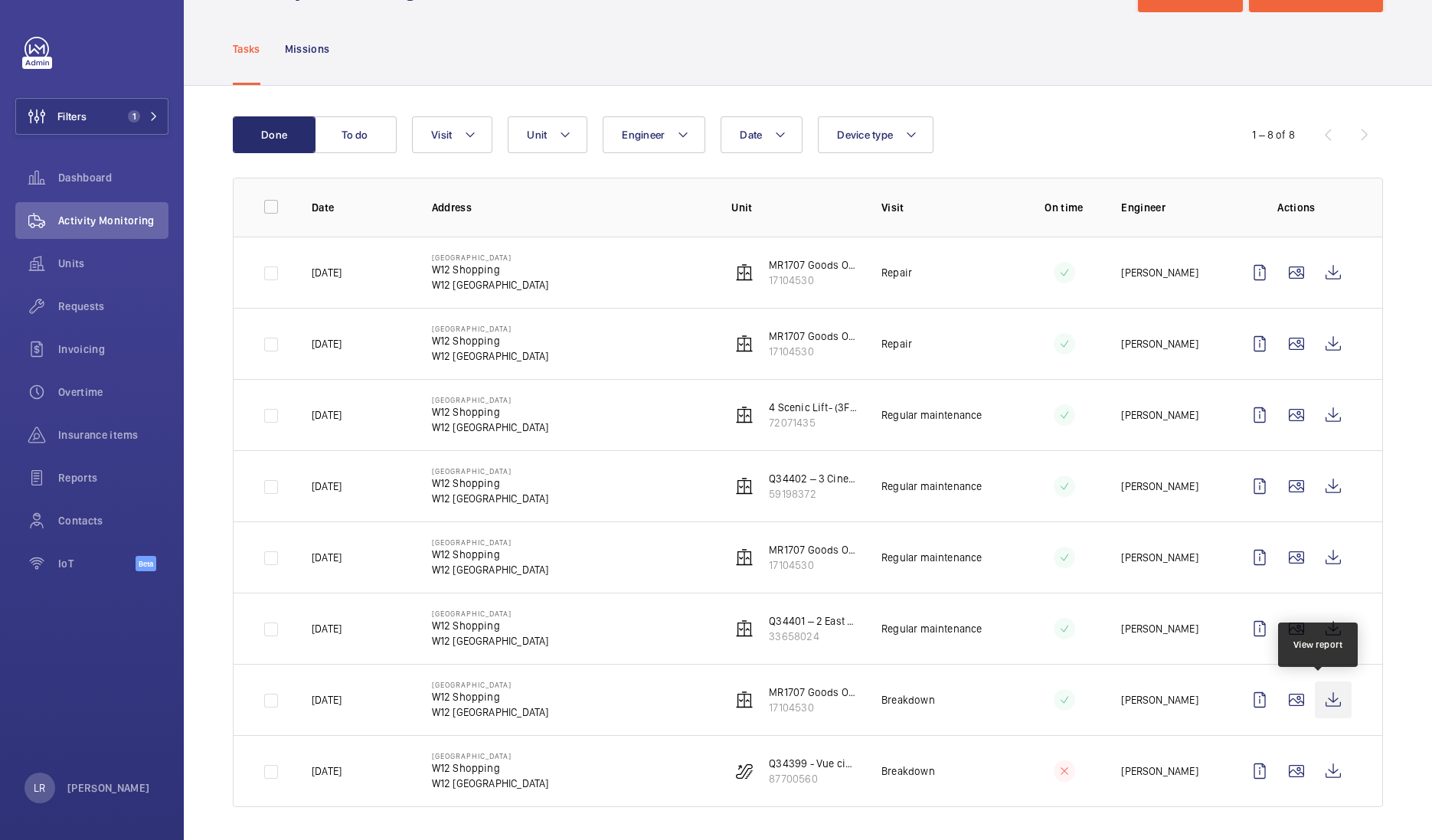
click at [1325, 700] on wm-front-icon-button at bounding box center [1333, 700] width 37 height 37
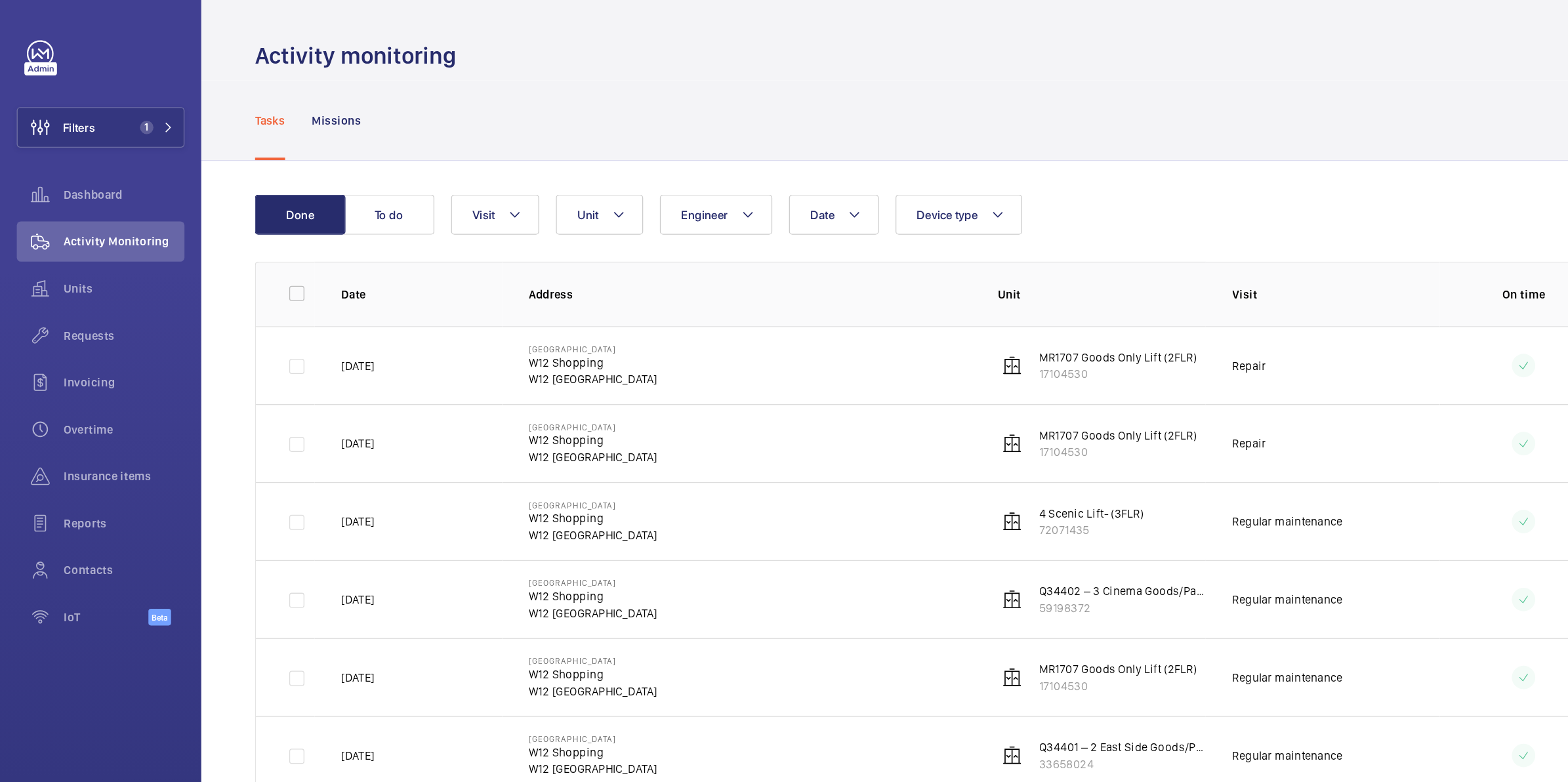
scroll to position [0, 0]
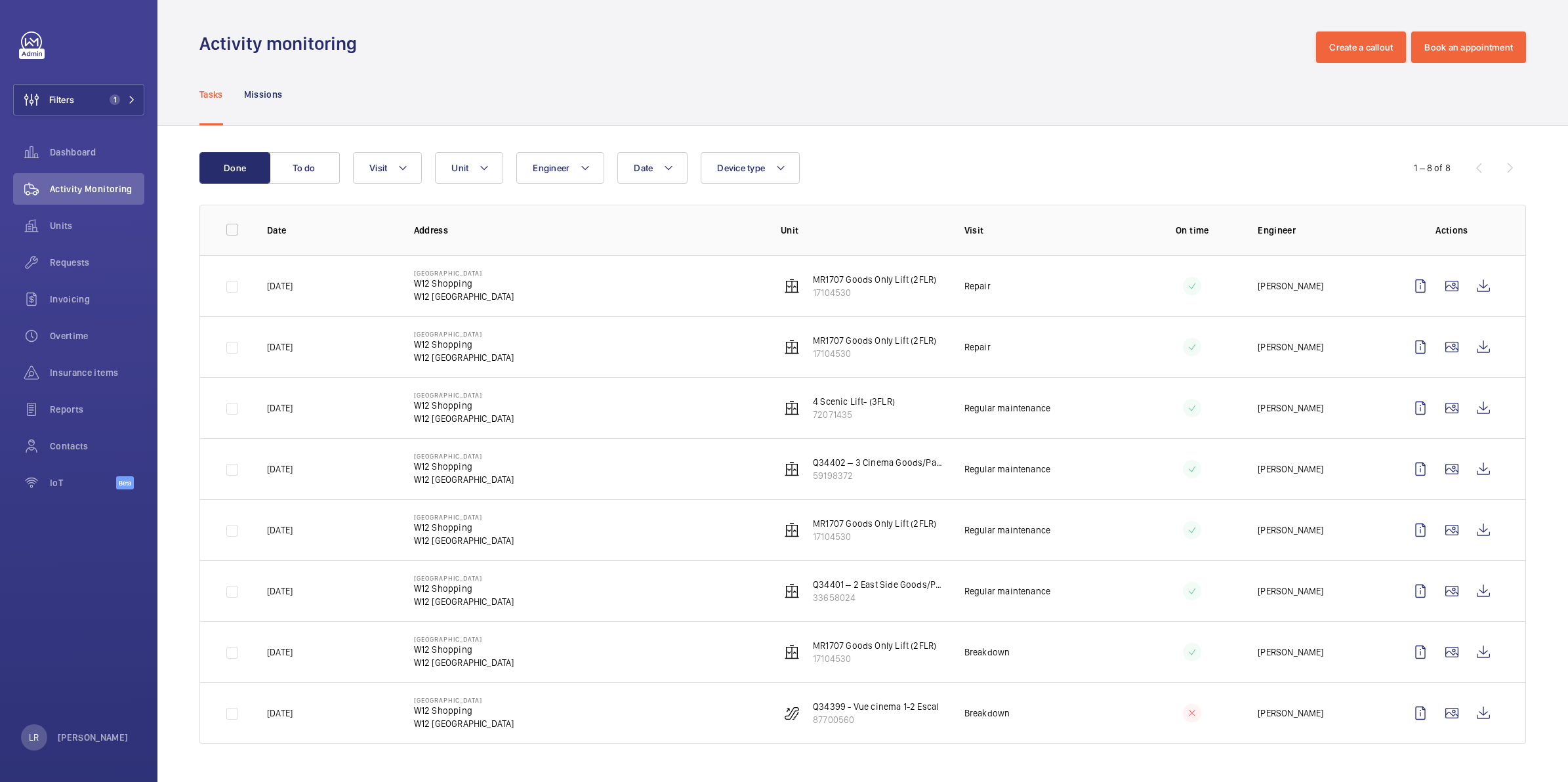
click at [501, 657] on td "W12 Shopping Centre W12 Shopping W12 8PP LONDON" at bounding box center [576, 651] width 367 height 61
click at [1414, 653] on wm-front-icon-button at bounding box center [1420, 652] width 32 height 32
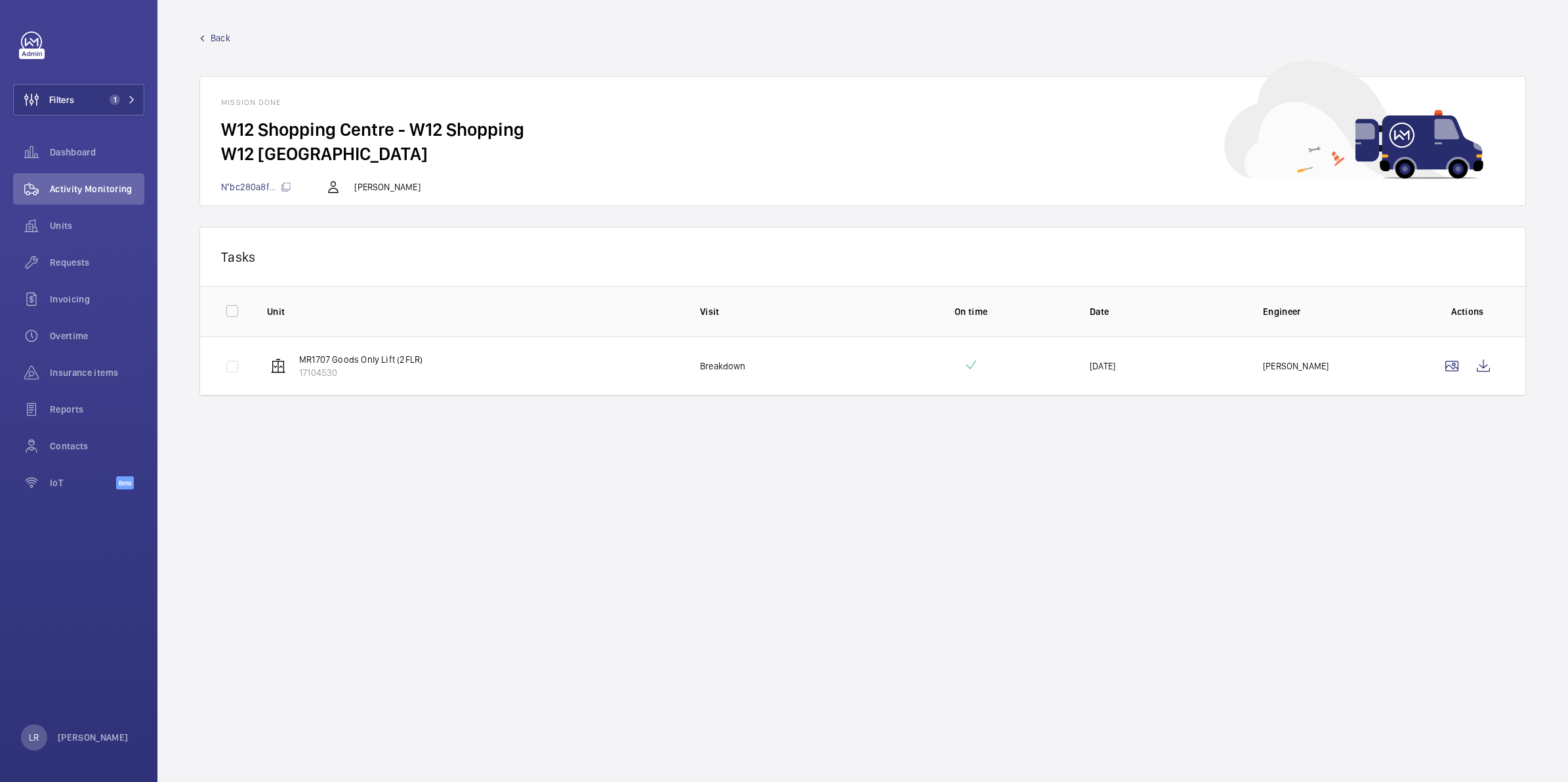
click at [208, 36] on link "Back" at bounding box center [863, 38] width 1326 height 13
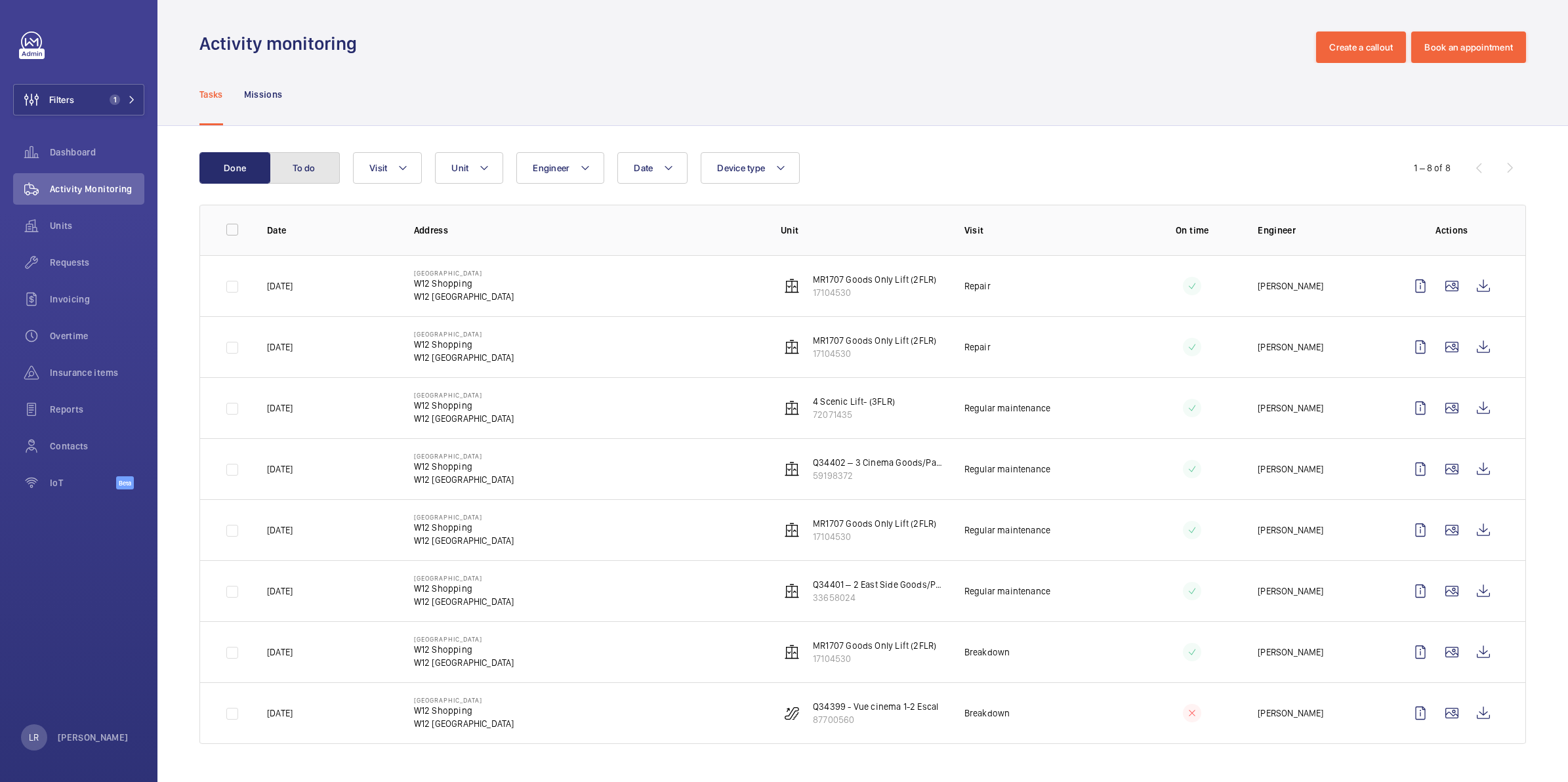
click at [309, 177] on button "To do" at bounding box center [305, 168] width 71 height 32
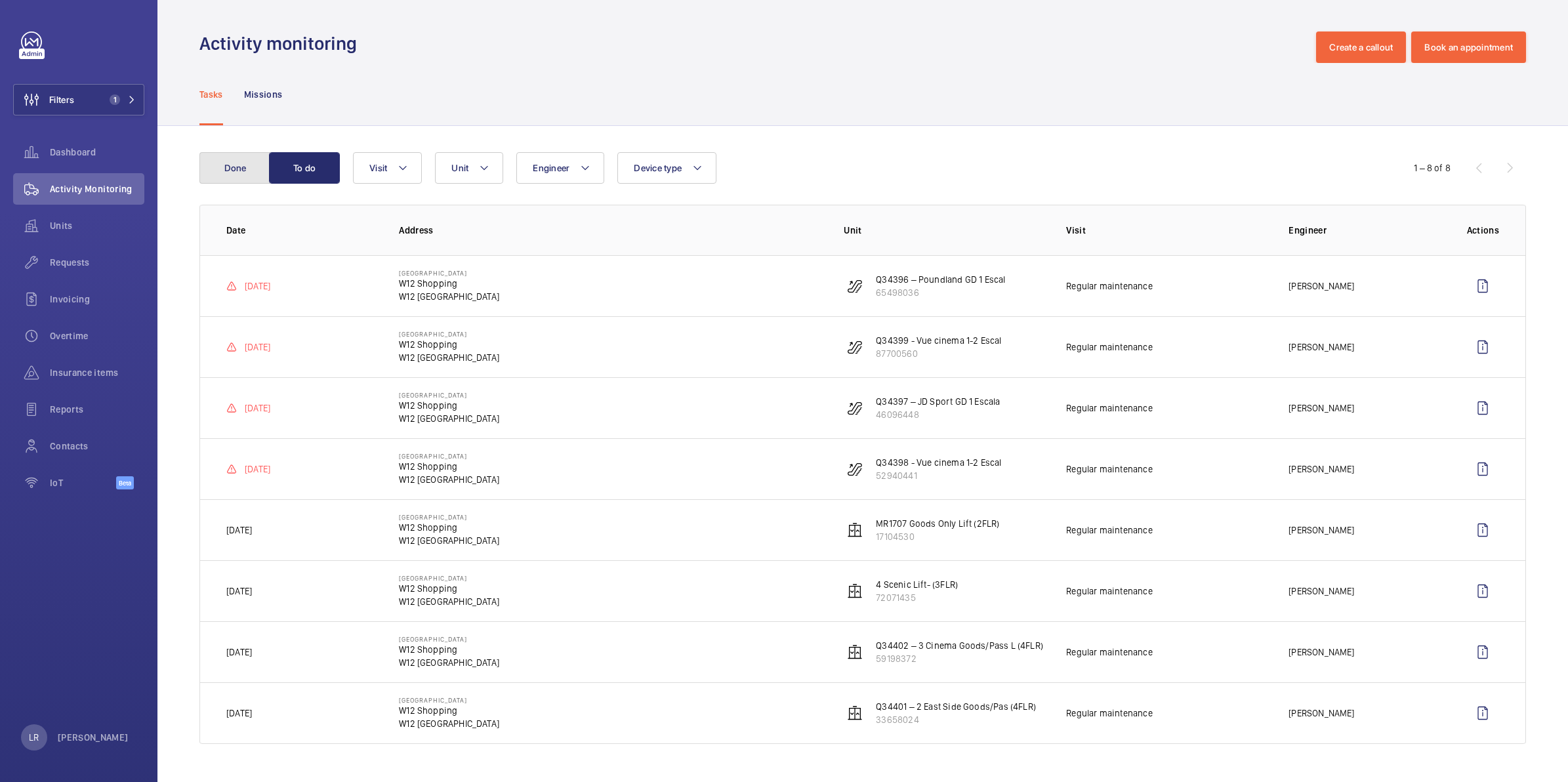
click at [240, 174] on button "Done" at bounding box center [235, 168] width 71 height 32
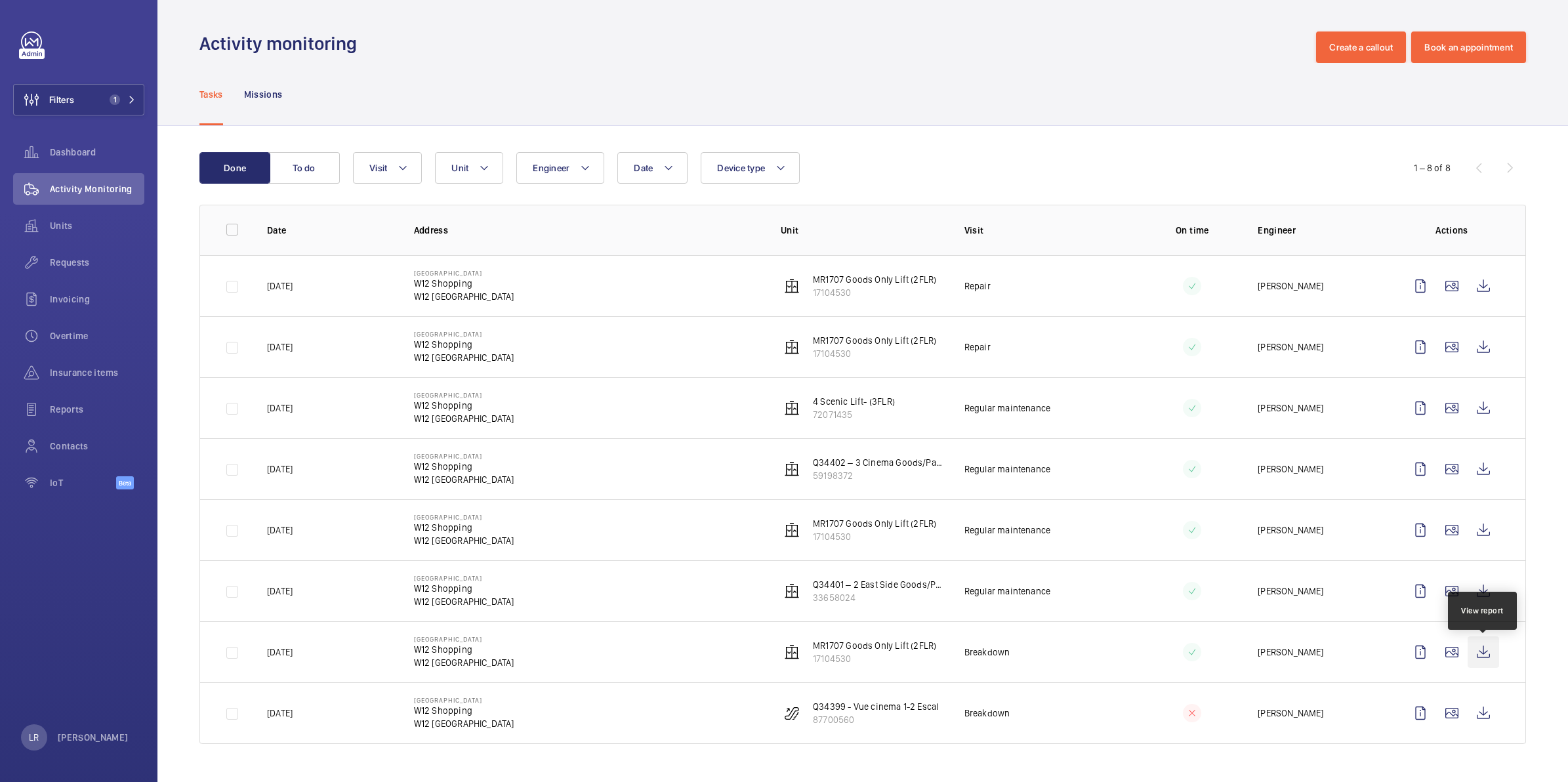
click at [1488, 654] on wm-front-icon-button at bounding box center [1484, 652] width 32 height 32
click at [1486, 341] on wm-front-icon-button at bounding box center [1484, 347] width 32 height 32
drag, startPoint x: 1094, startPoint y: 601, endPoint x: 1011, endPoint y: 395, distance: 222.1
click at [0, 0] on tbody "03/09/2025 W12 Shopping Centre W12 Shopping W12 8PP LONDON MR1707 Goods Only Li…" at bounding box center [0, 0] width 0 height 0
drag, startPoint x: 1011, startPoint y: 395, endPoint x: 1084, endPoint y: 413, distance: 75.2
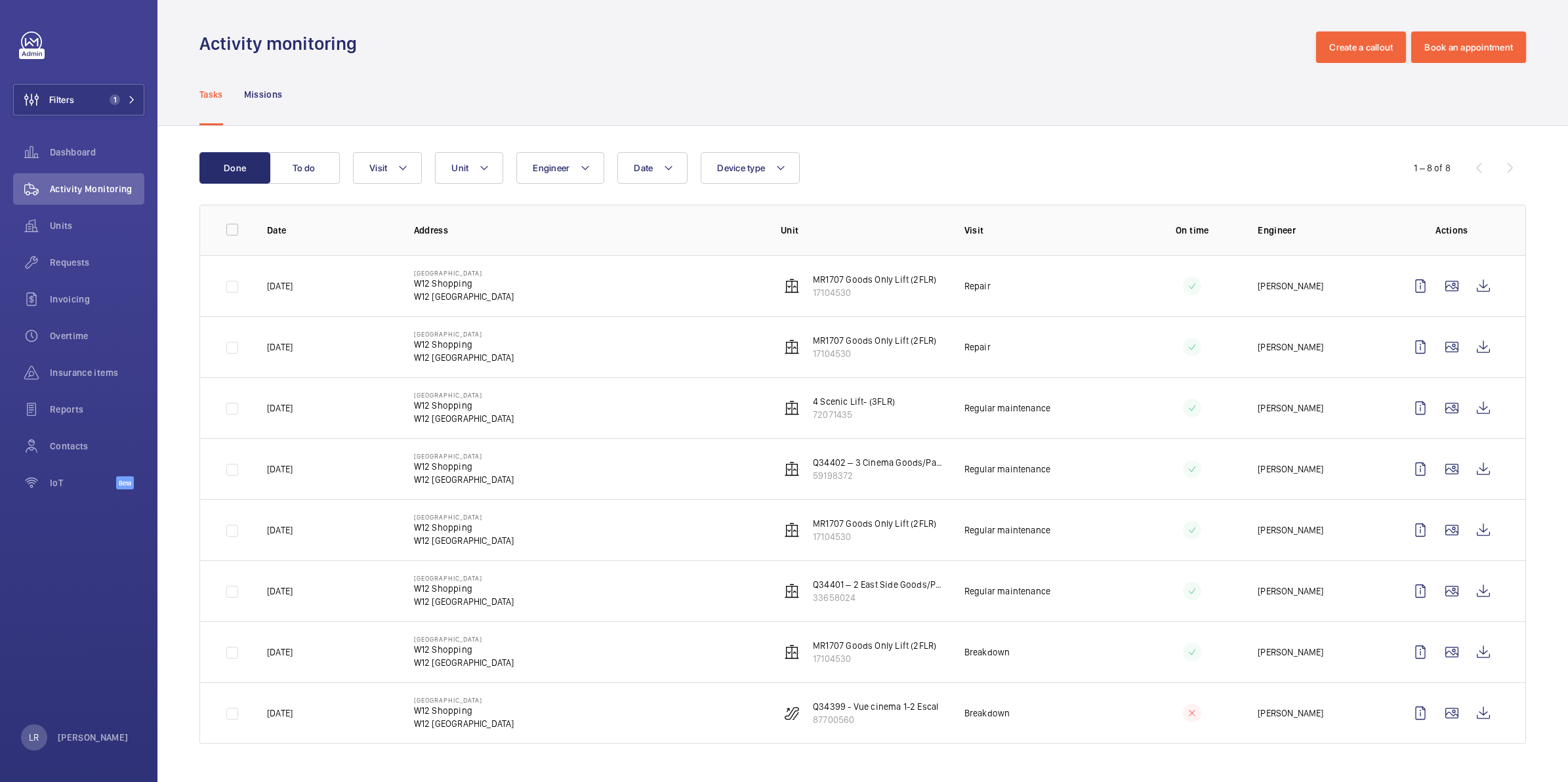
click at [1084, 413] on td "Regular maintenance" at bounding box center [1035, 407] width 184 height 61
click at [95, 103] on button "Filters 1" at bounding box center [79, 99] width 131 height 32
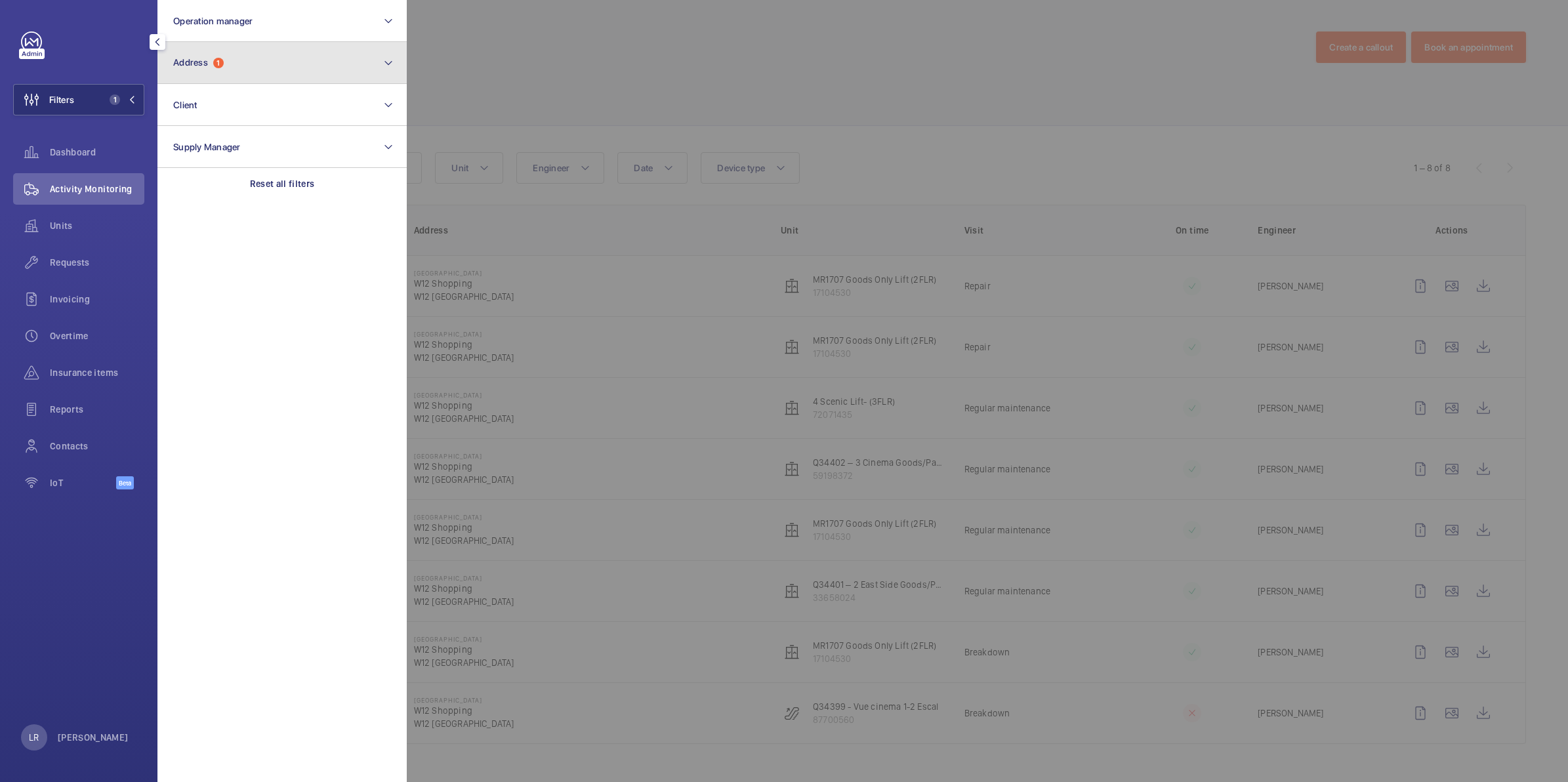
click at [241, 70] on button "Address 1" at bounding box center [282, 62] width 249 height 42
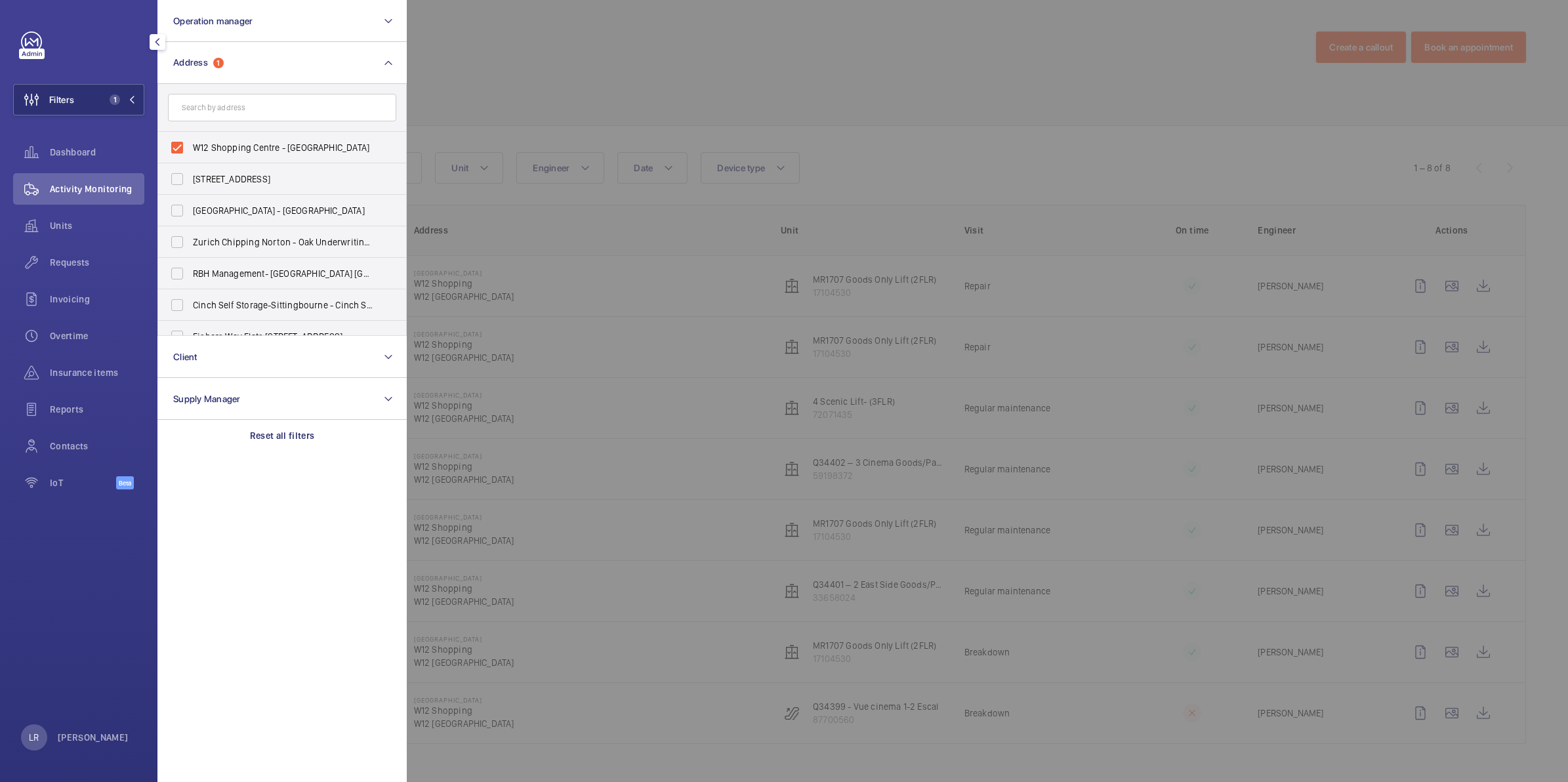
click at [513, 80] on div at bounding box center [1191, 391] width 1568 height 782
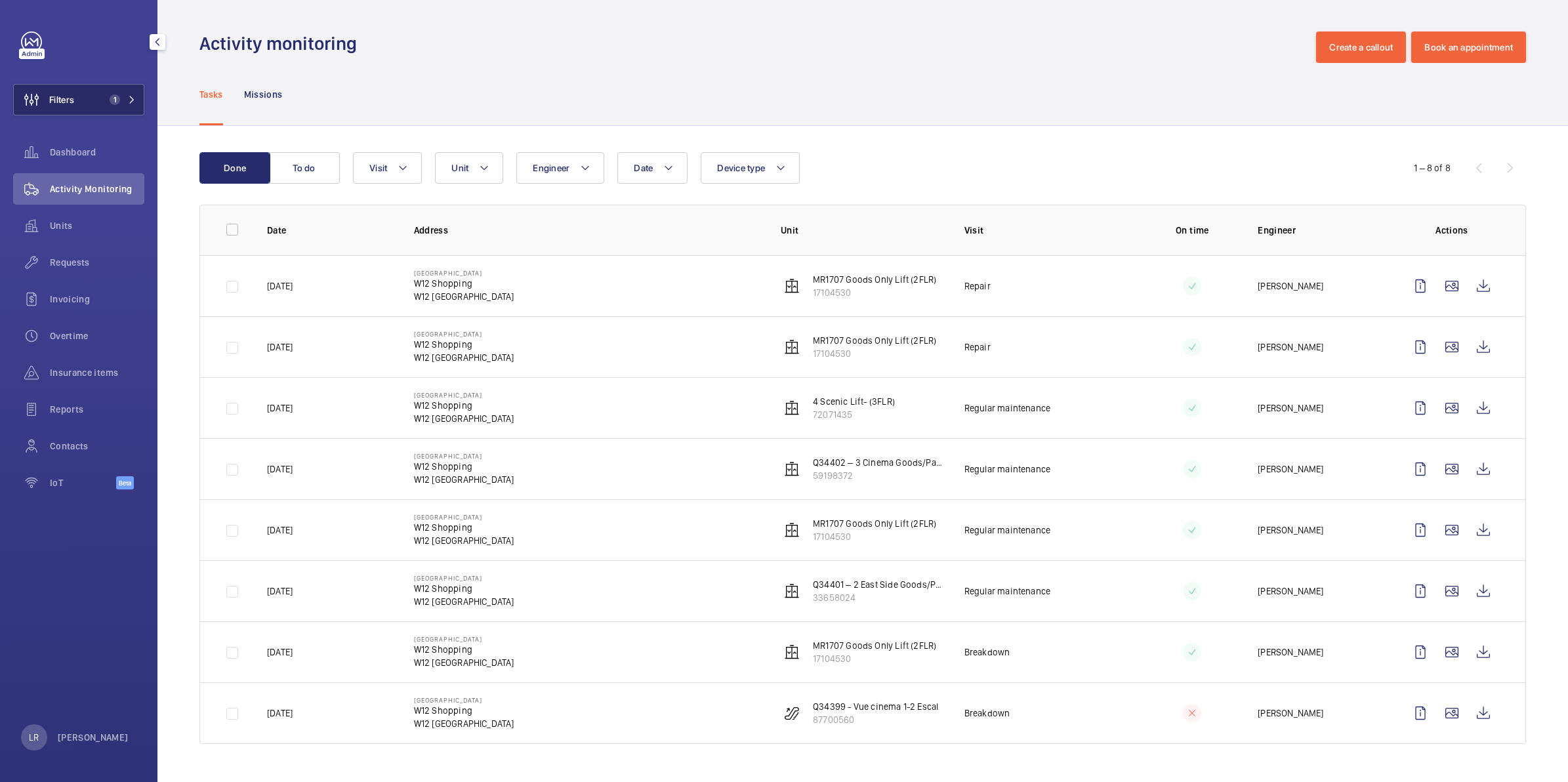
click at [119, 92] on button "Filters 1" at bounding box center [79, 99] width 131 height 32
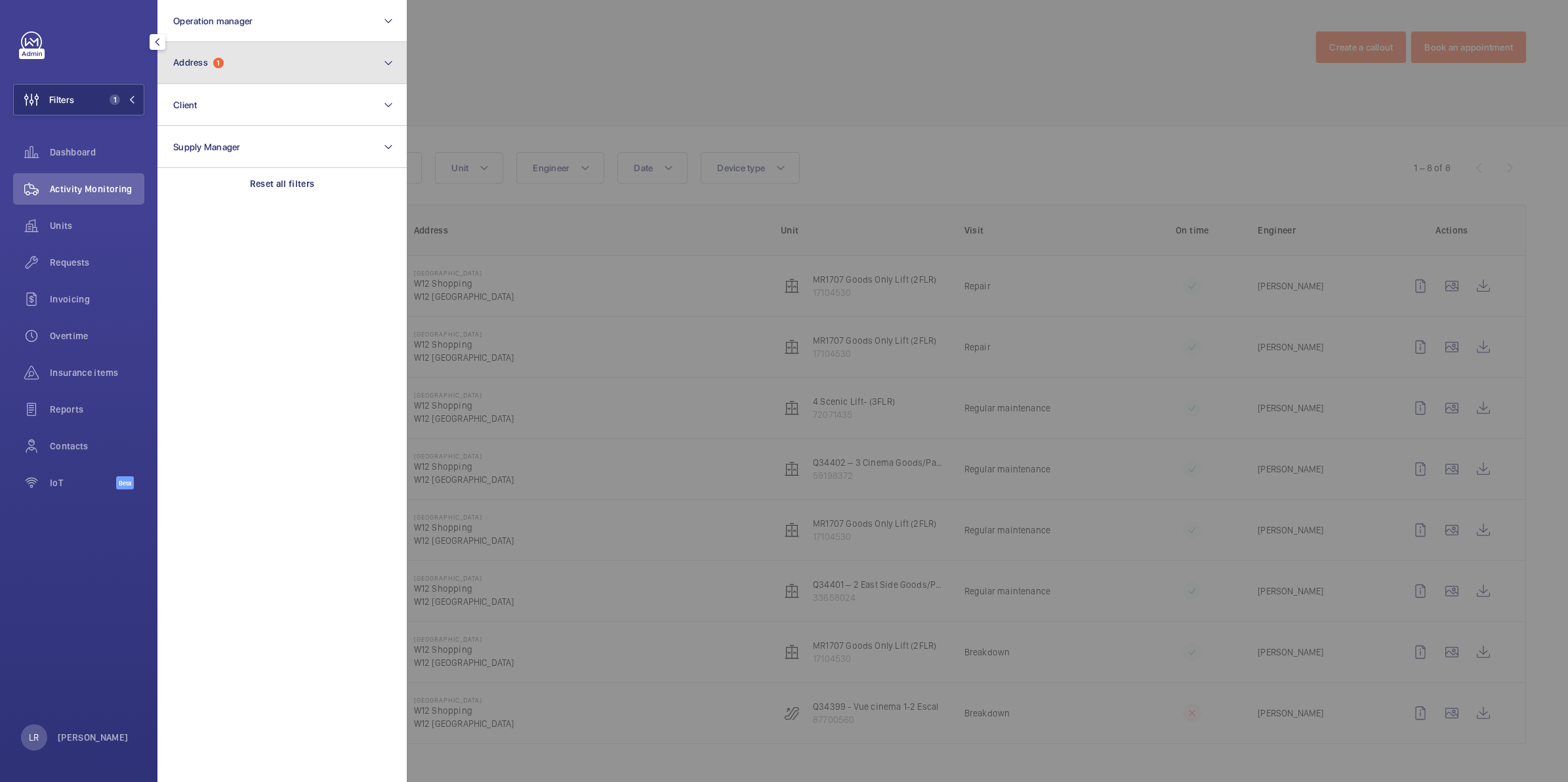
drag, startPoint x: 262, startPoint y: 56, endPoint x: 257, endPoint y: 77, distance: 21.6
click at [262, 59] on button "Address 1" at bounding box center [282, 62] width 249 height 42
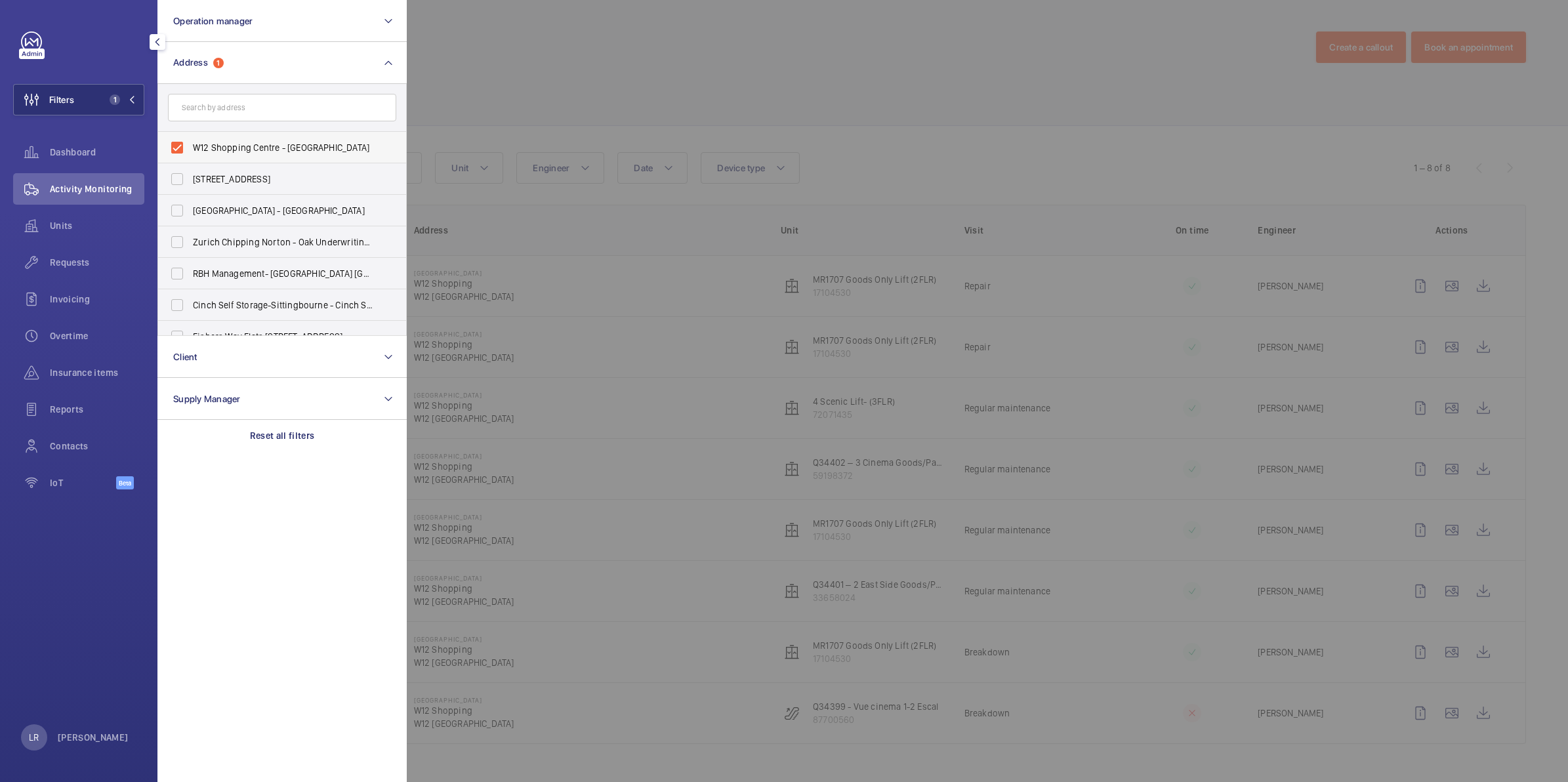
click at [227, 141] on span "W12 Shopping Centre - W12 Shopping, LONDON W12 8PP" at bounding box center [283, 148] width 181 height 13
click at [190, 141] on input "W12 Shopping Centre - W12 Shopping, LONDON W12 8PP" at bounding box center [177, 147] width 26 height 26
checkbox input "false"
click at [231, 110] on input "text" at bounding box center [282, 107] width 228 height 28
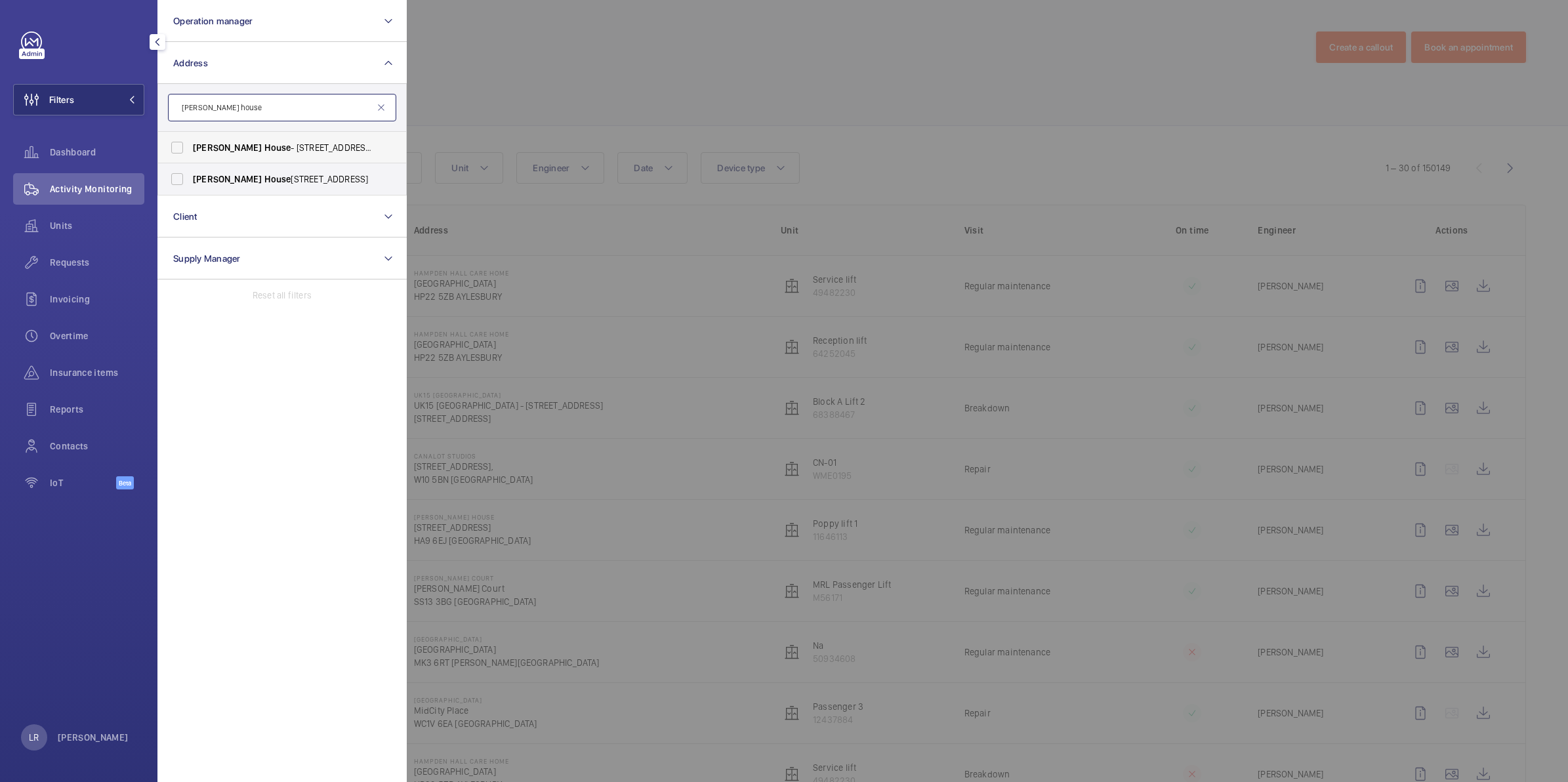
type input "Brent house"
click at [264, 146] on span "House" at bounding box center [278, 147] width 27 height 10
click at [190, 146] on input "Brent House - 349 High Rd, WEMBLEY HA9 6EJ" at bounding box center [177, 147] width 26 height 26
checkbox input "true"
click at [250, 184] on span "Brent House , 349 High Road, Wembley, London, HA9 6ET - High Road, WEMBLEY HA9" at bounding box center [283, 179] width 181 height 13
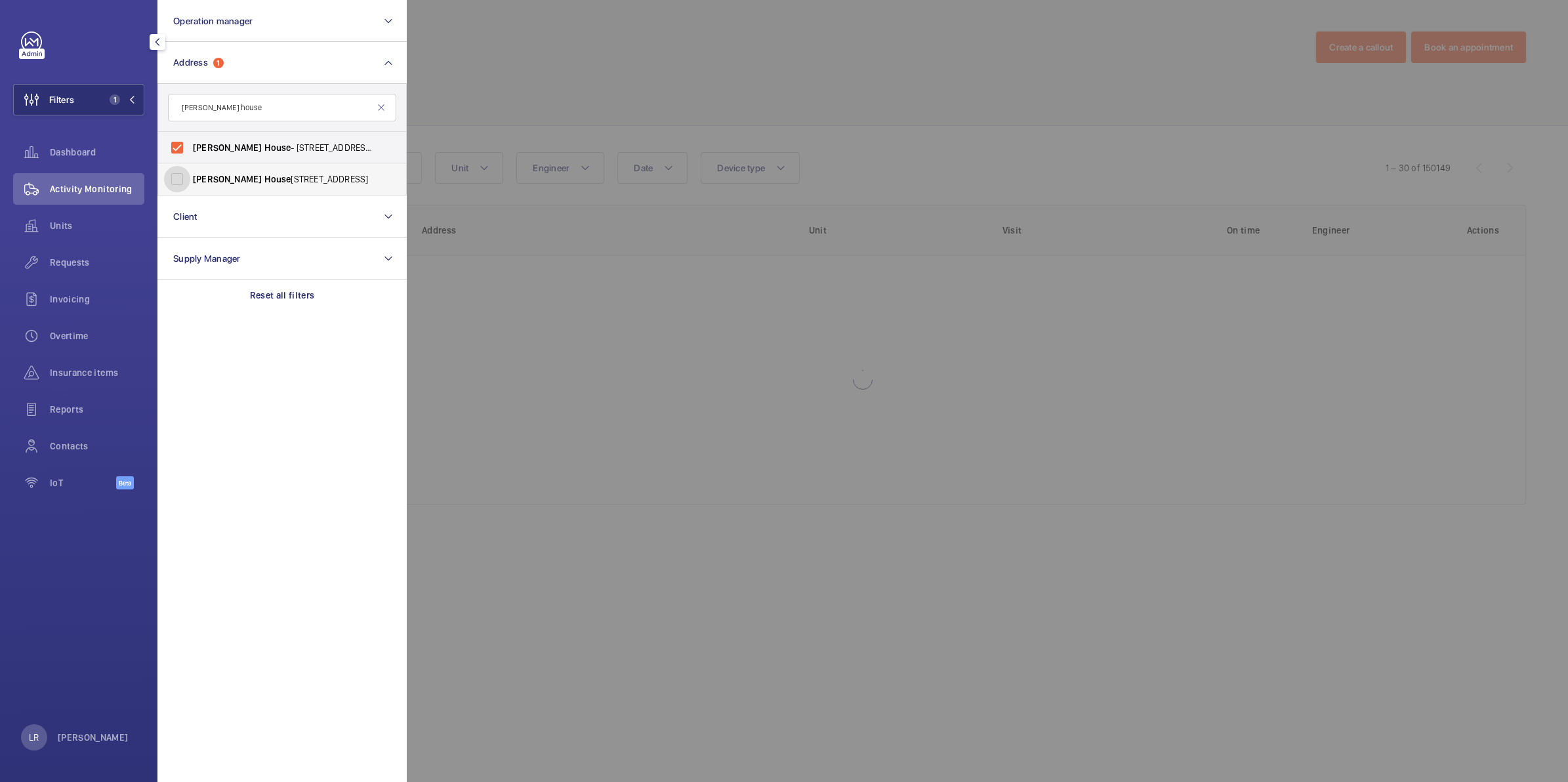
click at [190, 184] on input "Brent House , 349 High Road, Wembley, London, HA9 6ET - High Road, WEMBLEY HA9" at bounding box center [177, 178] width 26 height 26
checkbox input "true"
click at [572, 12] on div at bounding box center [1191, 391] width 1568 height 782
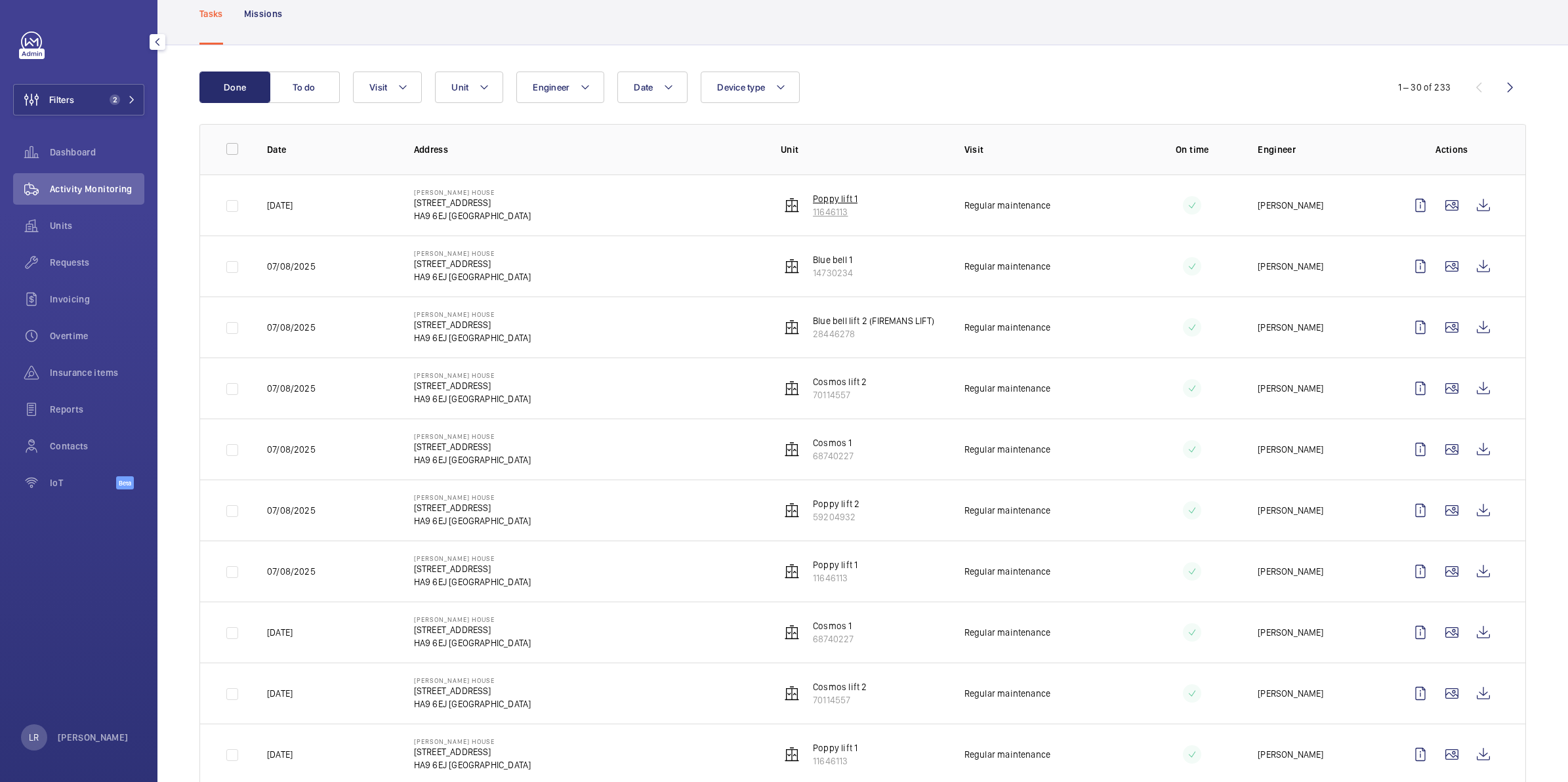
scroll to position [82, 0]
click at [81, 379] on div "Insurance items" at bounding box center [79, 372] width 131 height 32
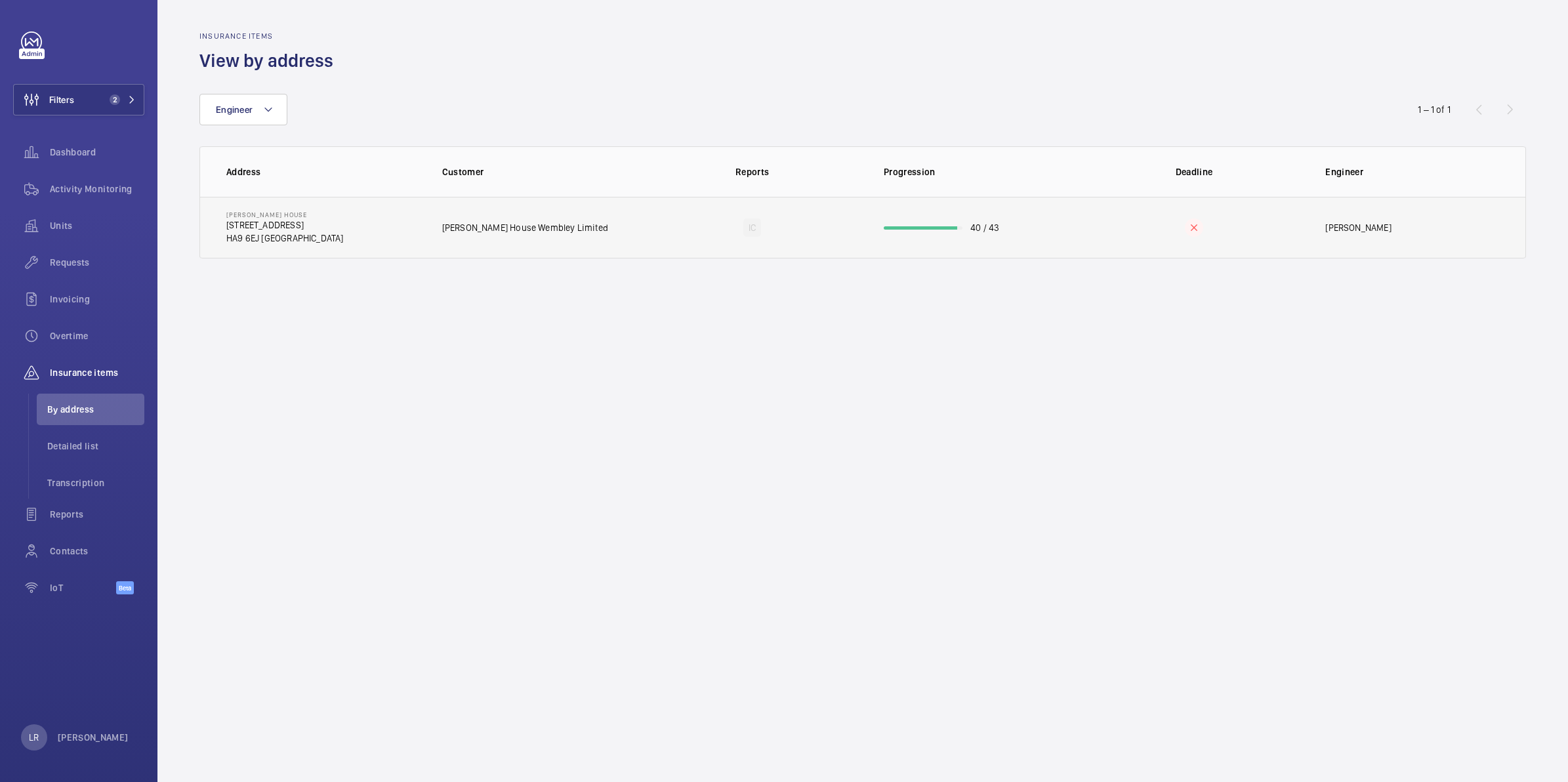
click at [401, 250] on td "Brent House 349 High Rd HA9 6EJ WEMBLEY" at bounding box center [310, 227] width 221 height 62
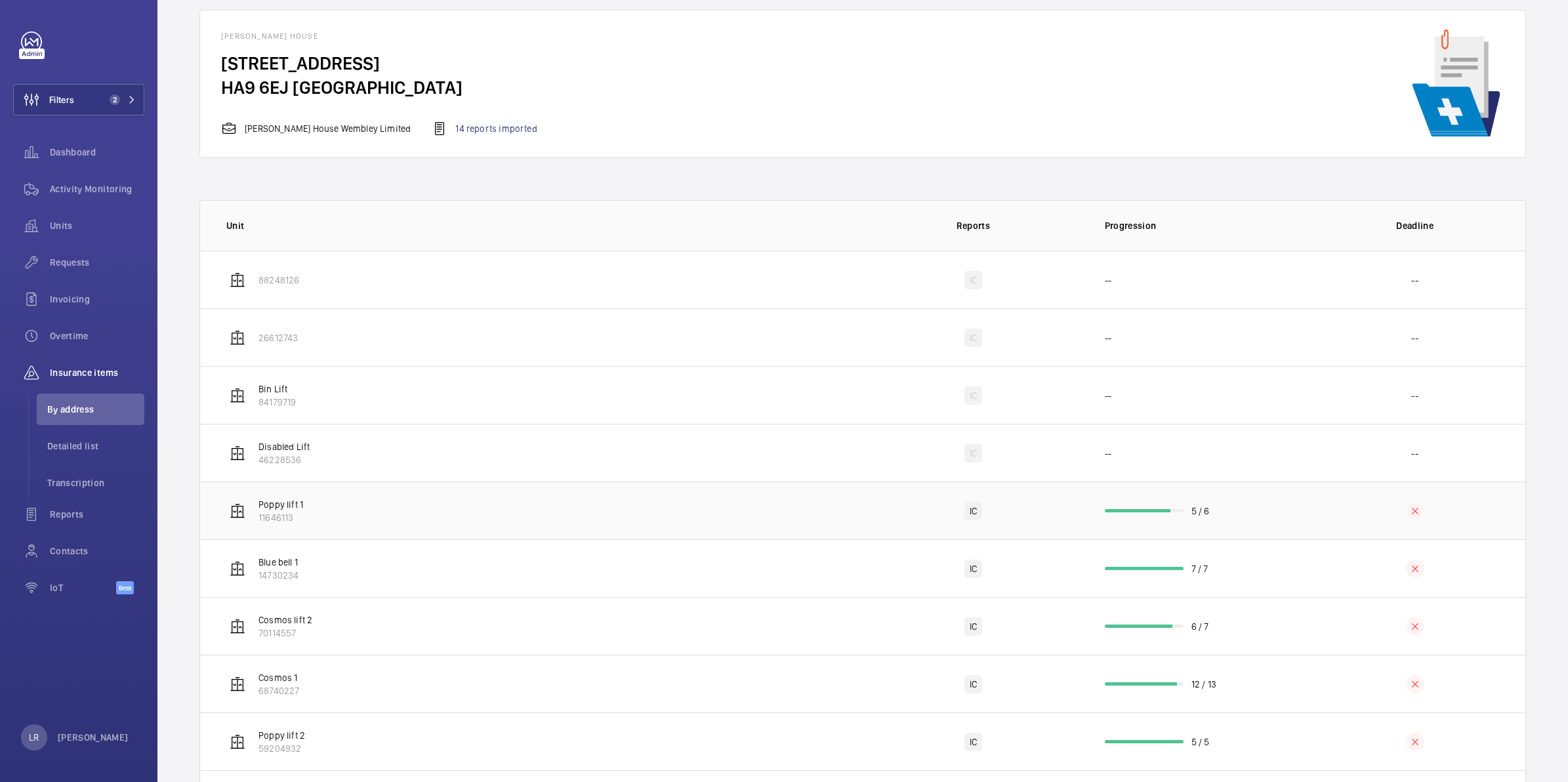
scroll to position [133, 0]
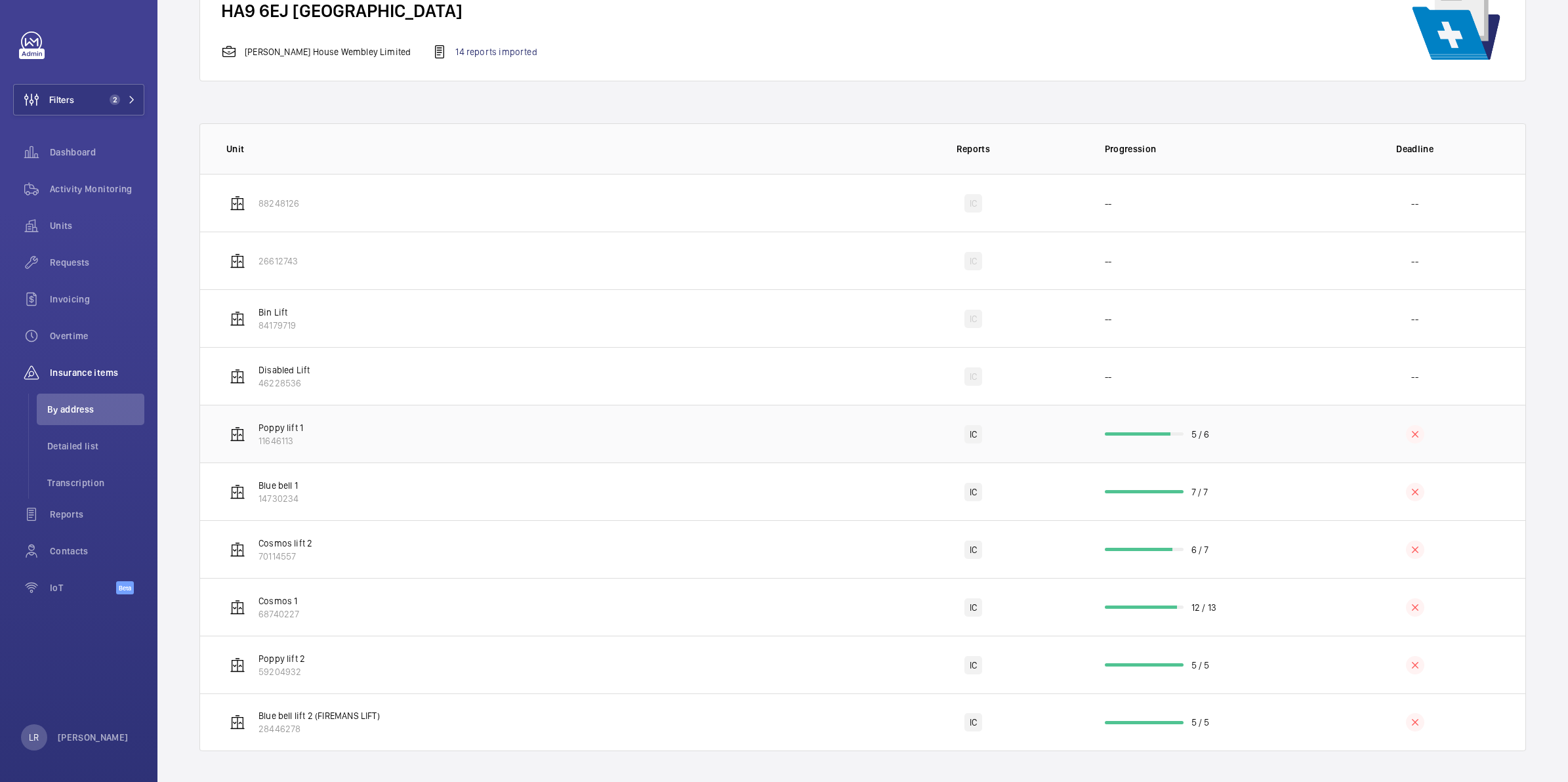
click at [723, 444] on td "Poppy lift 1 11646113" at bounding box center [531, 433] width 662 height 58
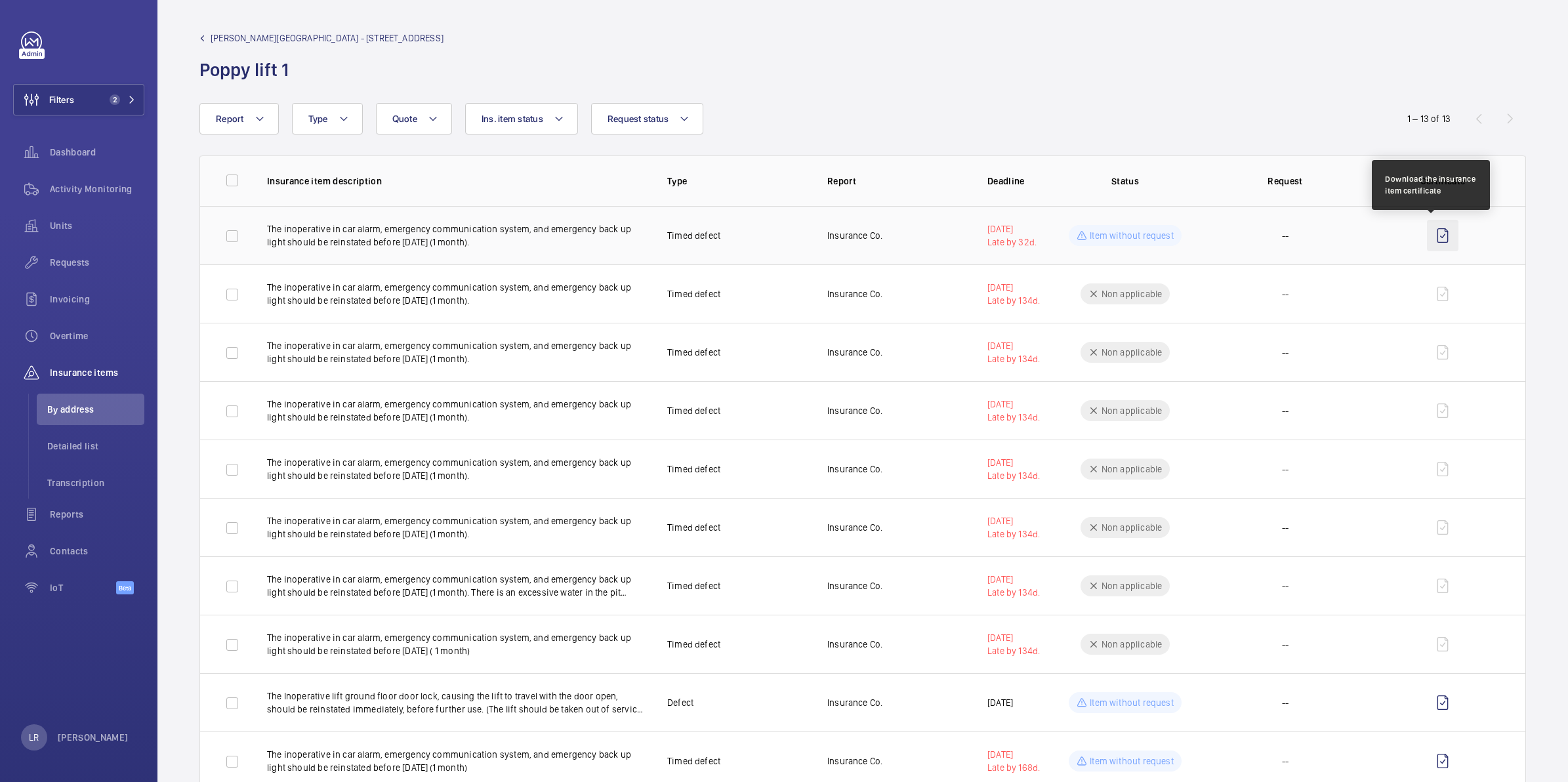
click at [1432, 234] on wm-front-icon-button at bounding box center [1442, 235] width 32 height 32
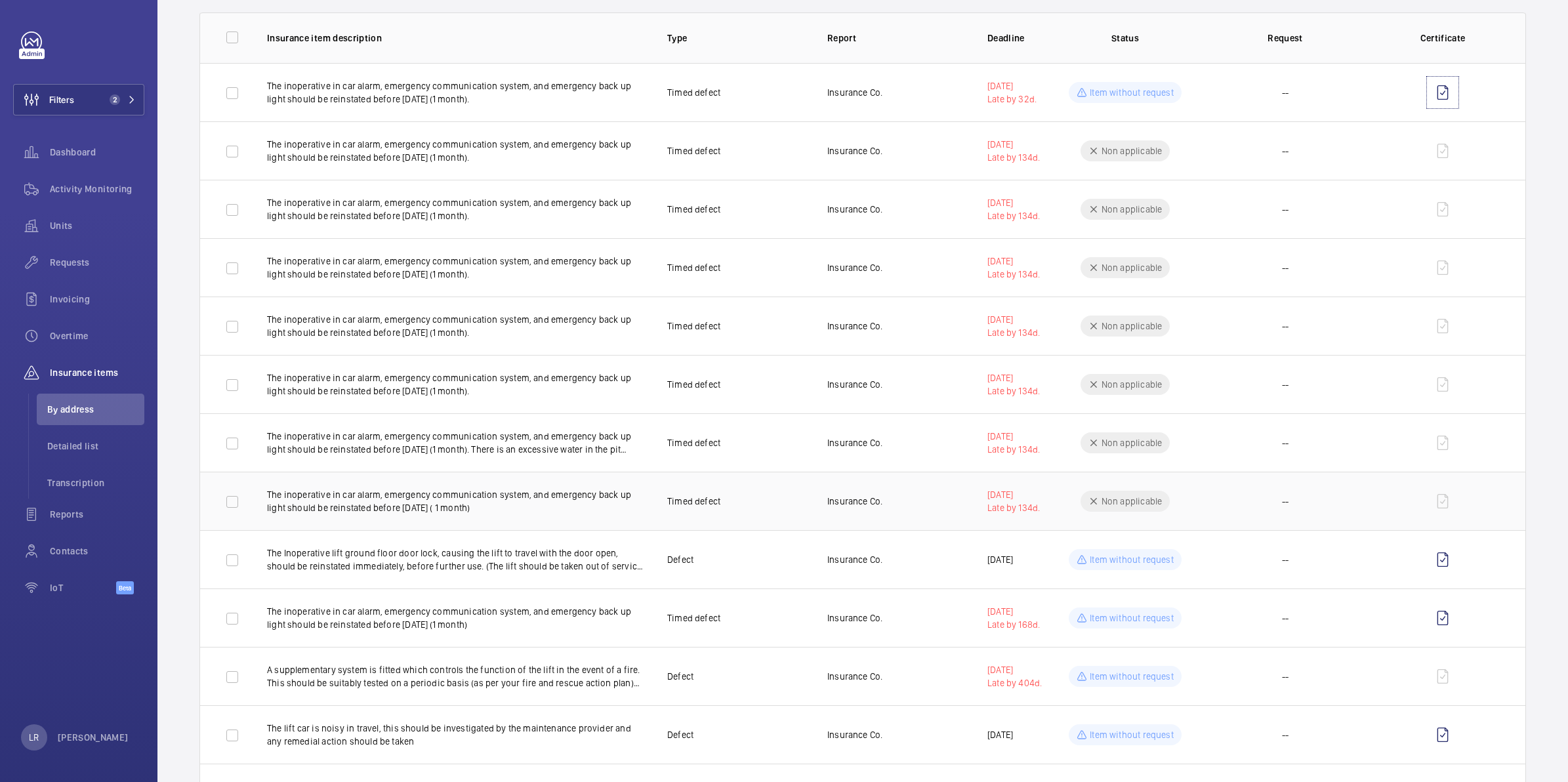
scroll to position [164, 0]
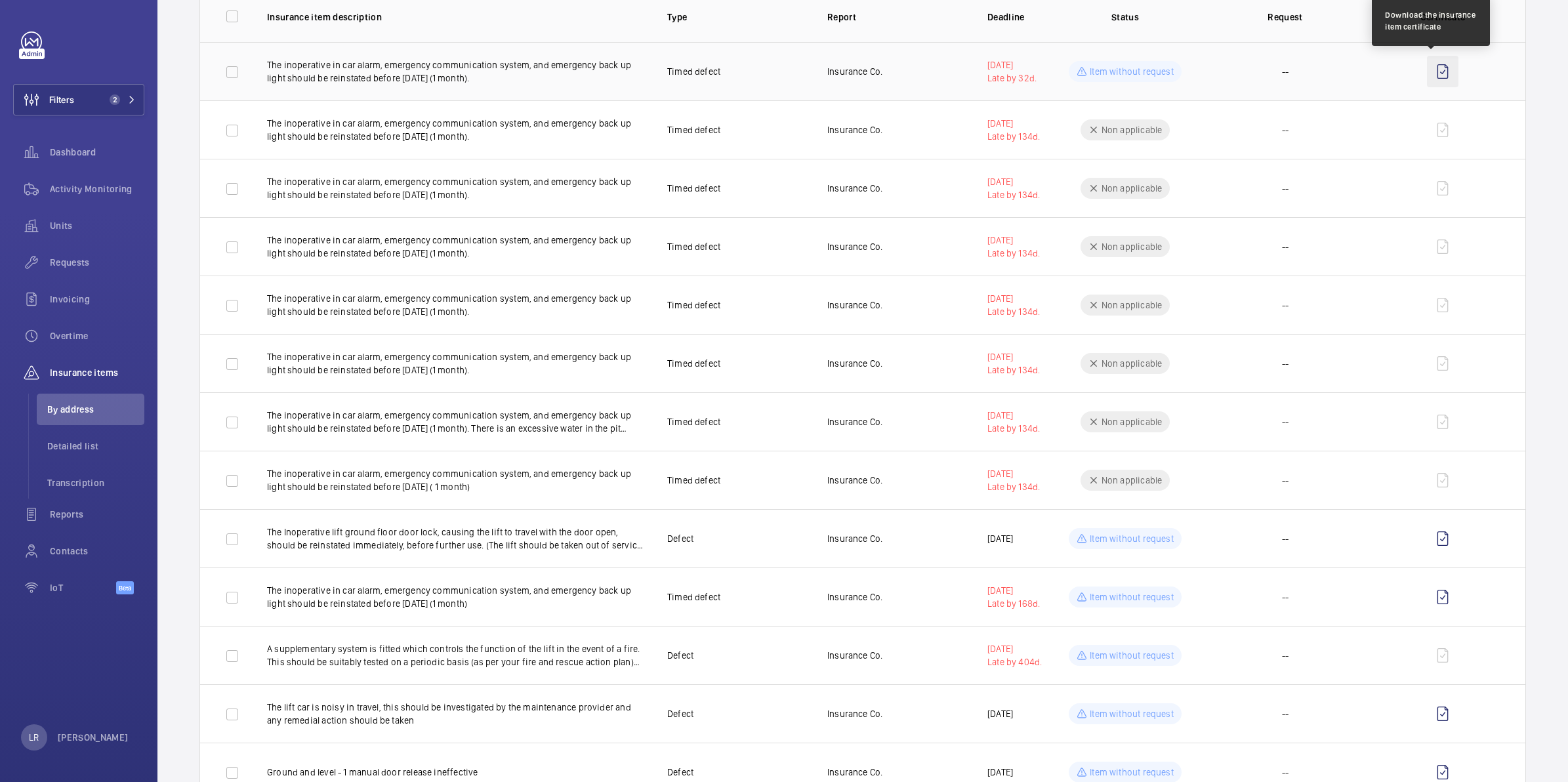
click at [1431, 61] on wm-front-icon-button at bounding box center [1442, 72] width 32 height 32
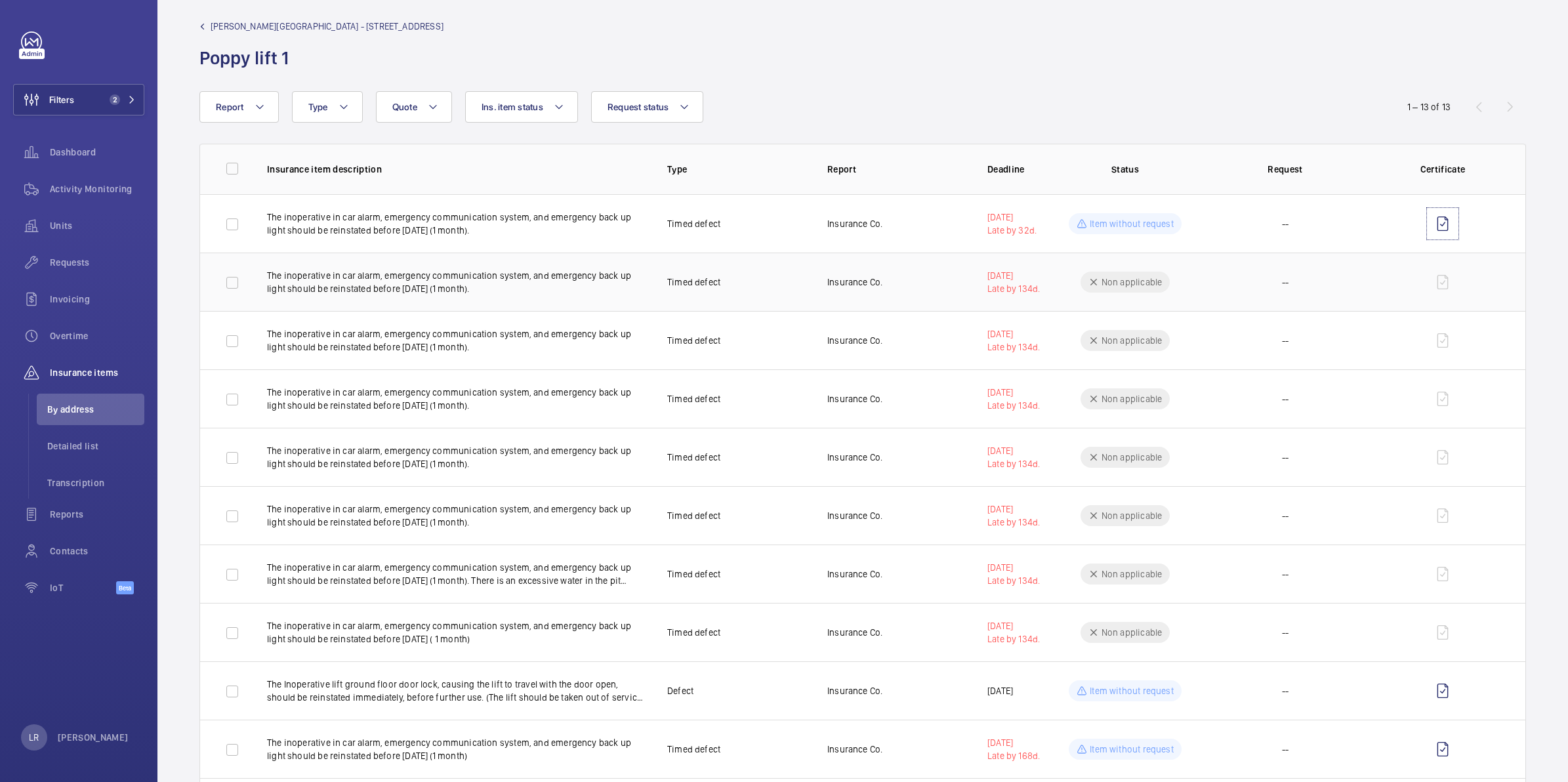
scroll to position [0, 0]
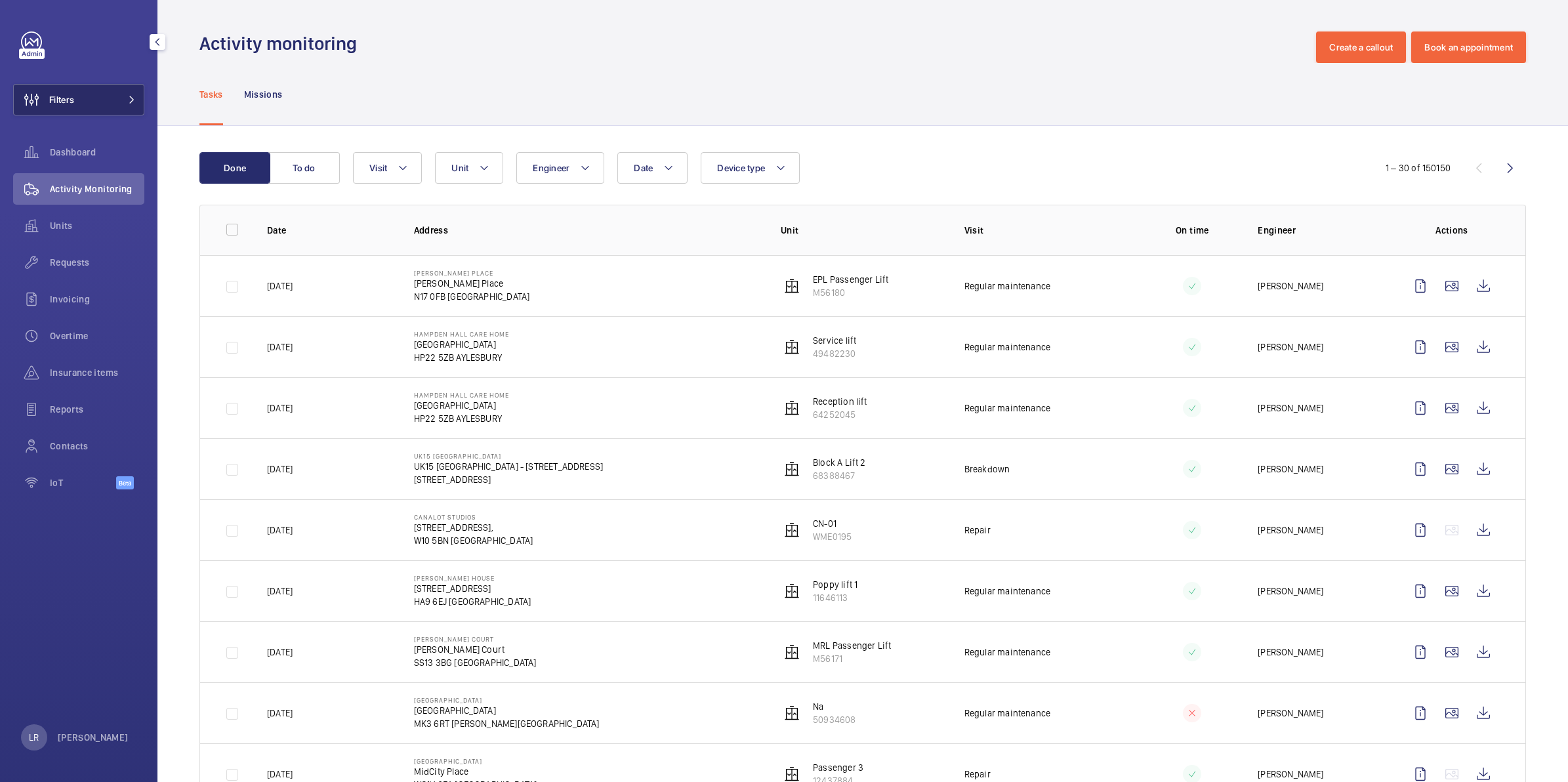
click at [96, 92] on button "Filters" at bounding box center [79, 99] width 131 height 32
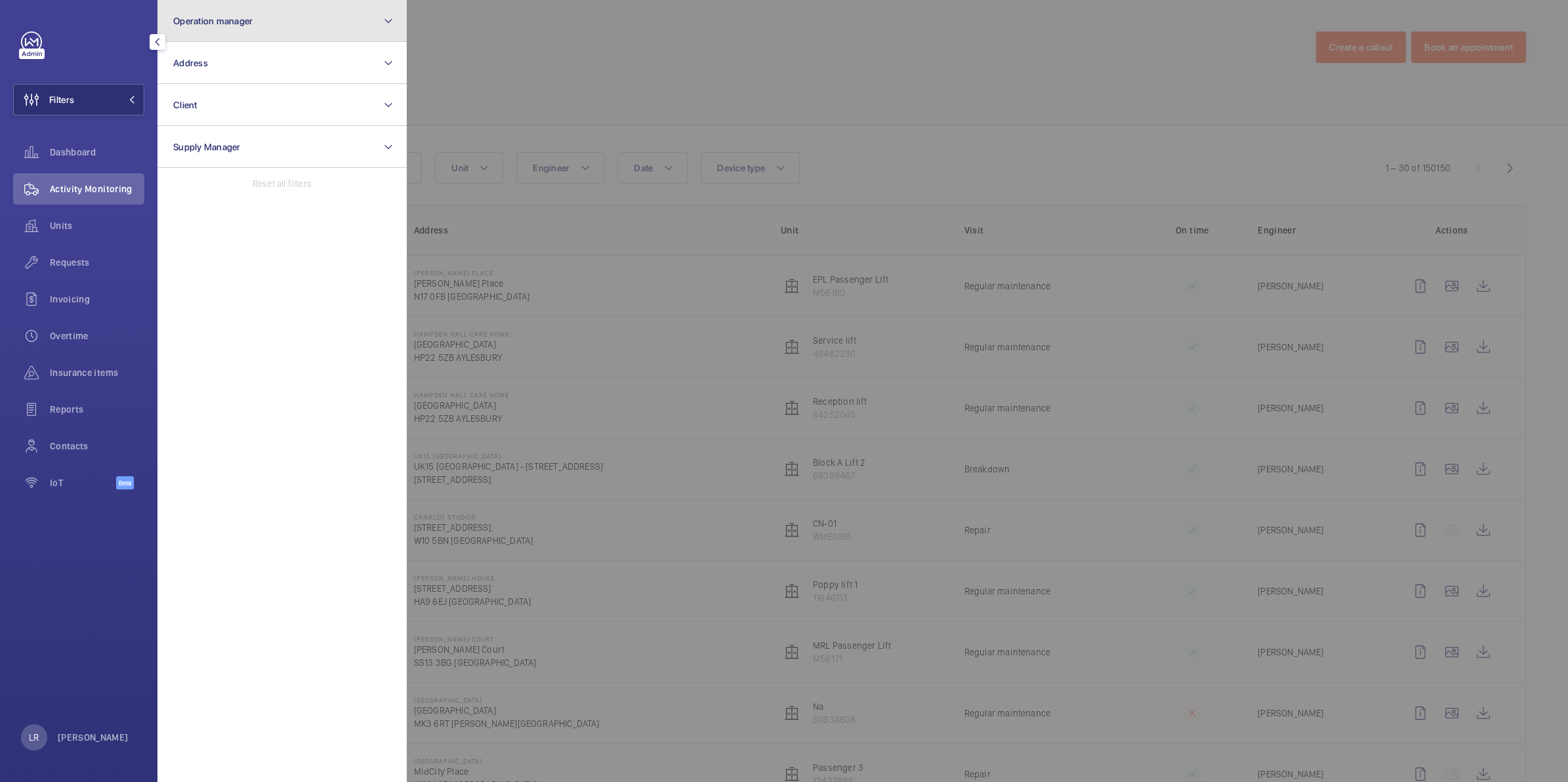
click at [278, 39] on button "Operation manager" at bounding box center [282, 21] width 249 height 42
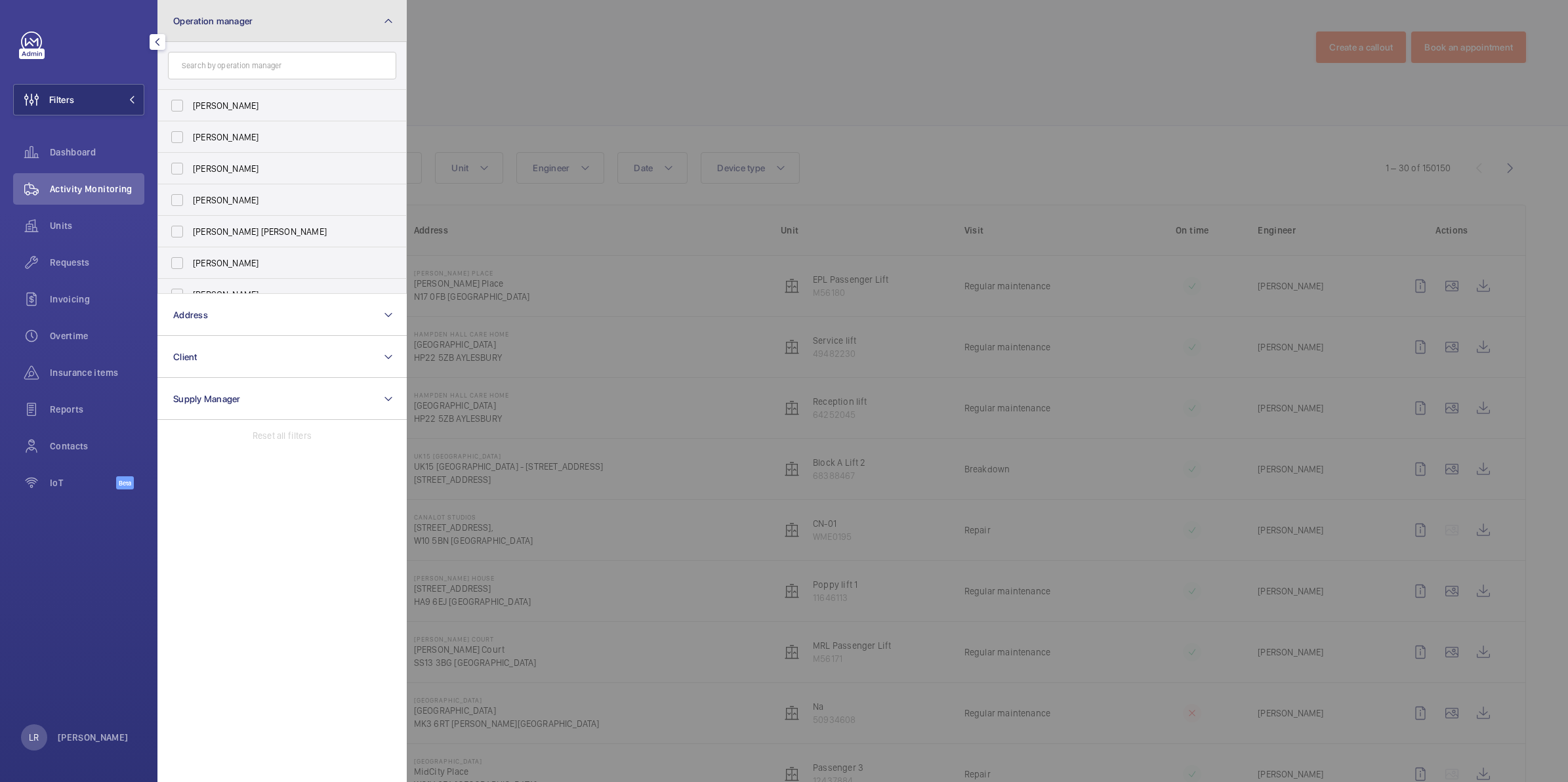
click at [233, 21] on span "Operation manager" at bounding box center [212, 21] width 80 height 10
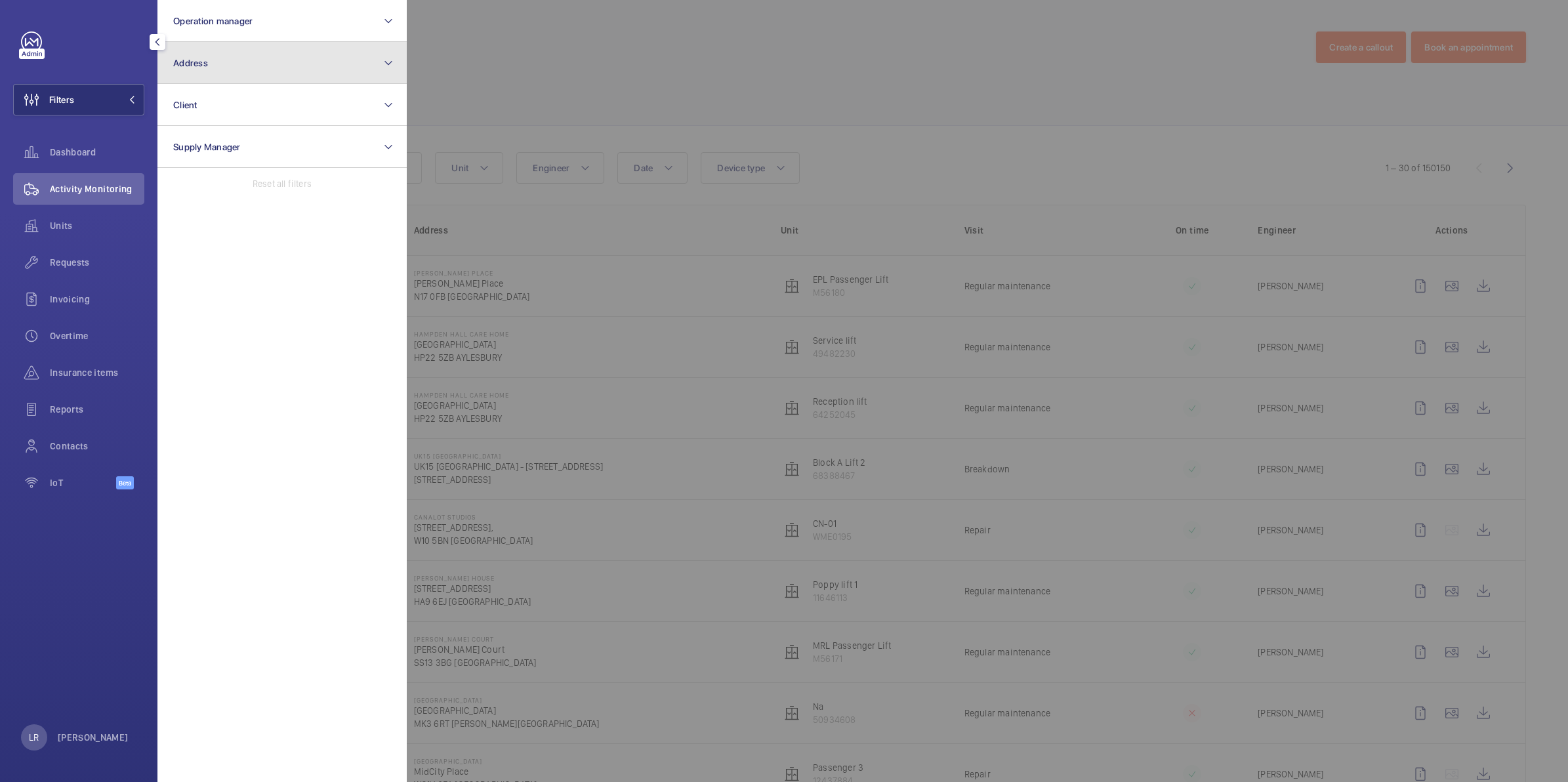
click at [241, 67] on button "Address" at bounding box center [282, 62] width 249 height 42
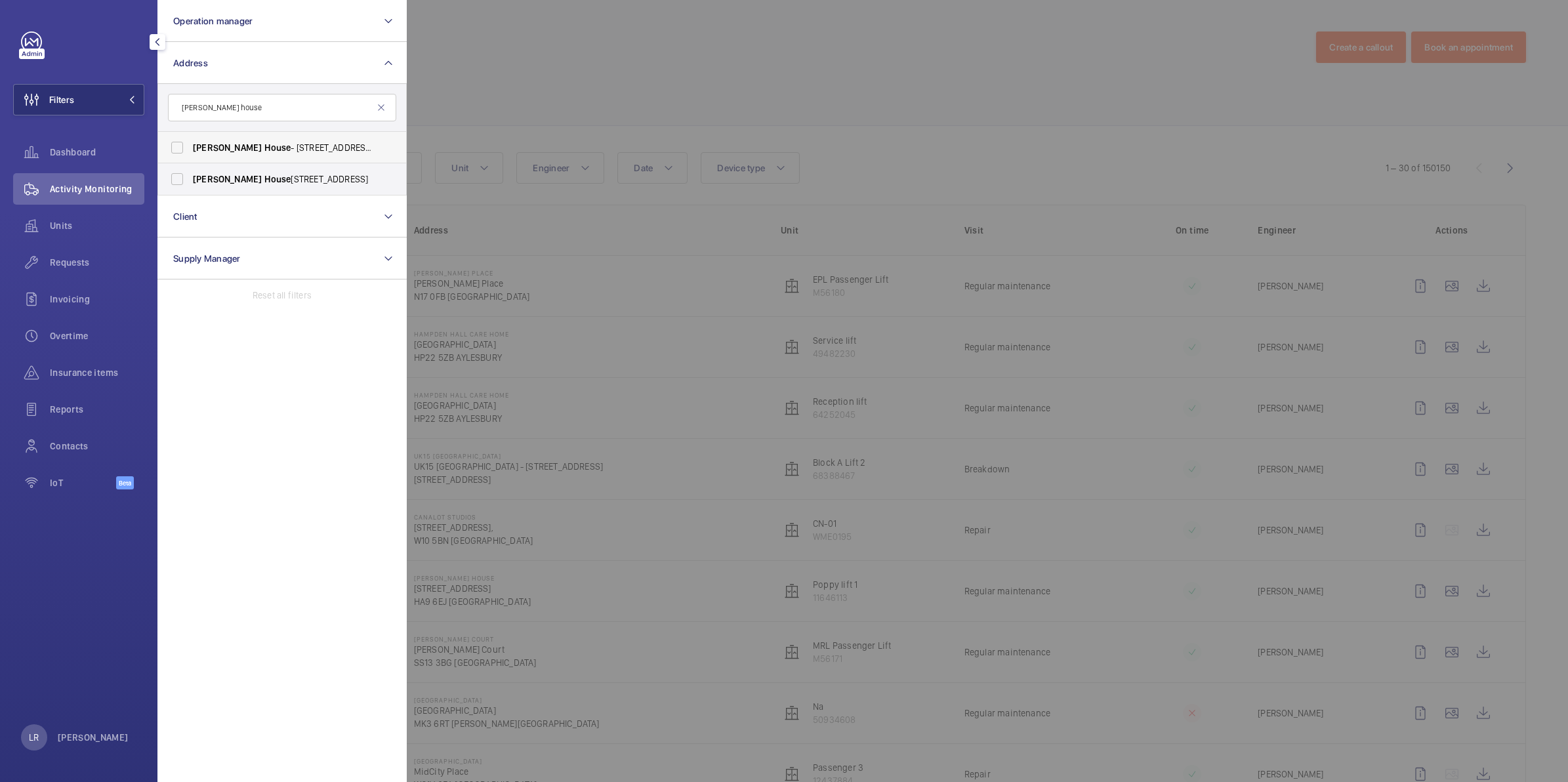
type input "[PERSON_NAME] house"
click at [264, 144] on span "House" at bounding box center [278, 147] width 27 height 10
click at [190, 144] on input "[PERSON_NAME][GEOGRAPHIC_DATA] - [STREET_ADDRESS]" at bounding box center [177, 147] width 26 height 26
checkbox input "true"
click at [257, 173] on span "[PERSON_NAME][GEOGRAPHIC_DATA] , [STREET_ADDRESS]" at bounding box center [283, 179] width 181 height 13
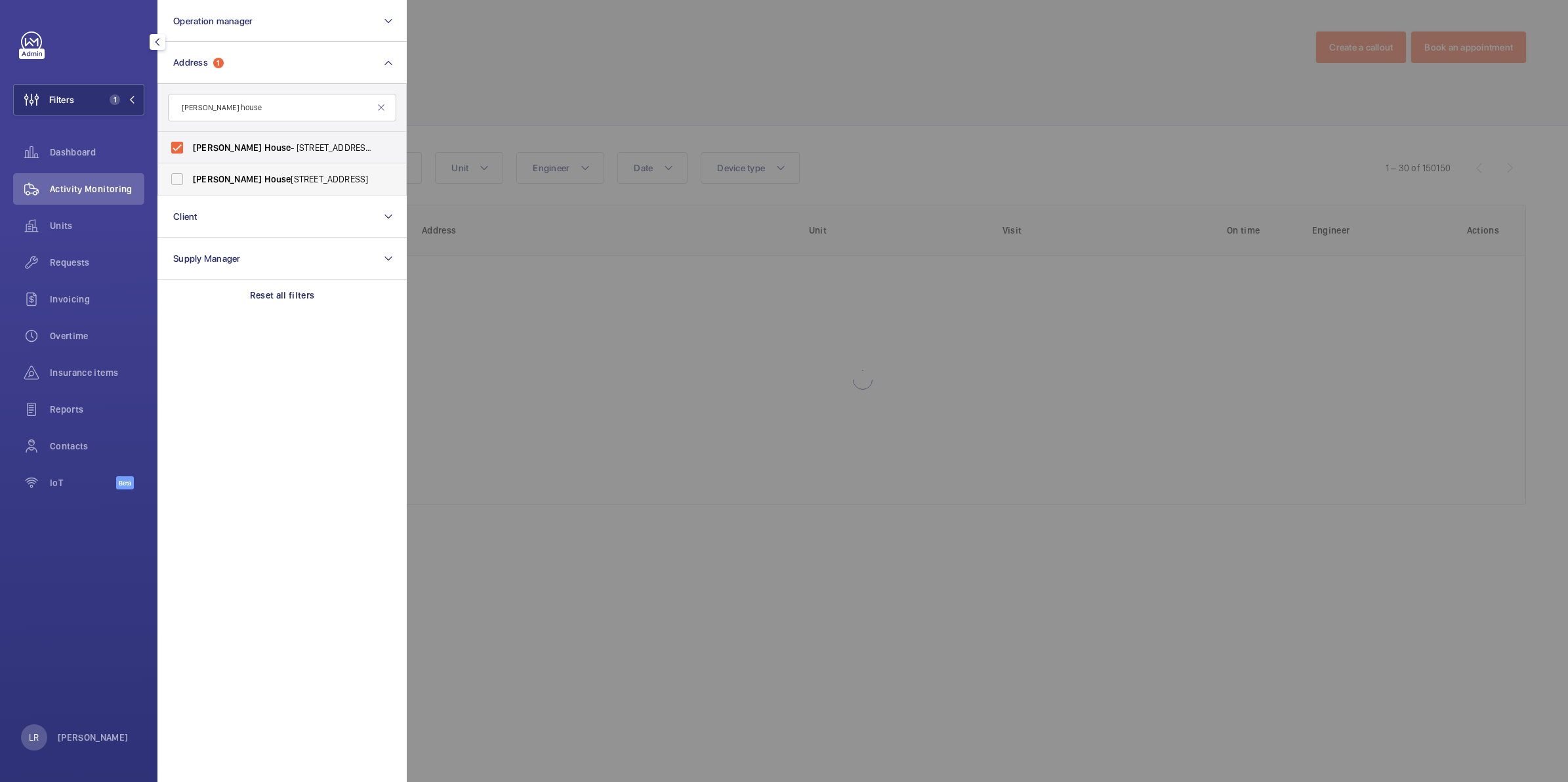
click at [190, 172] on input "[PERSON_NAME][GEOGRAPHIC_DATA] , [STREET_ADDRESS]" at bounding box center [177, 178] width 26 height 26
checkbox input "true"
click at [486, 17] on div at bounding box center [1191, 391] width 1568 height 782
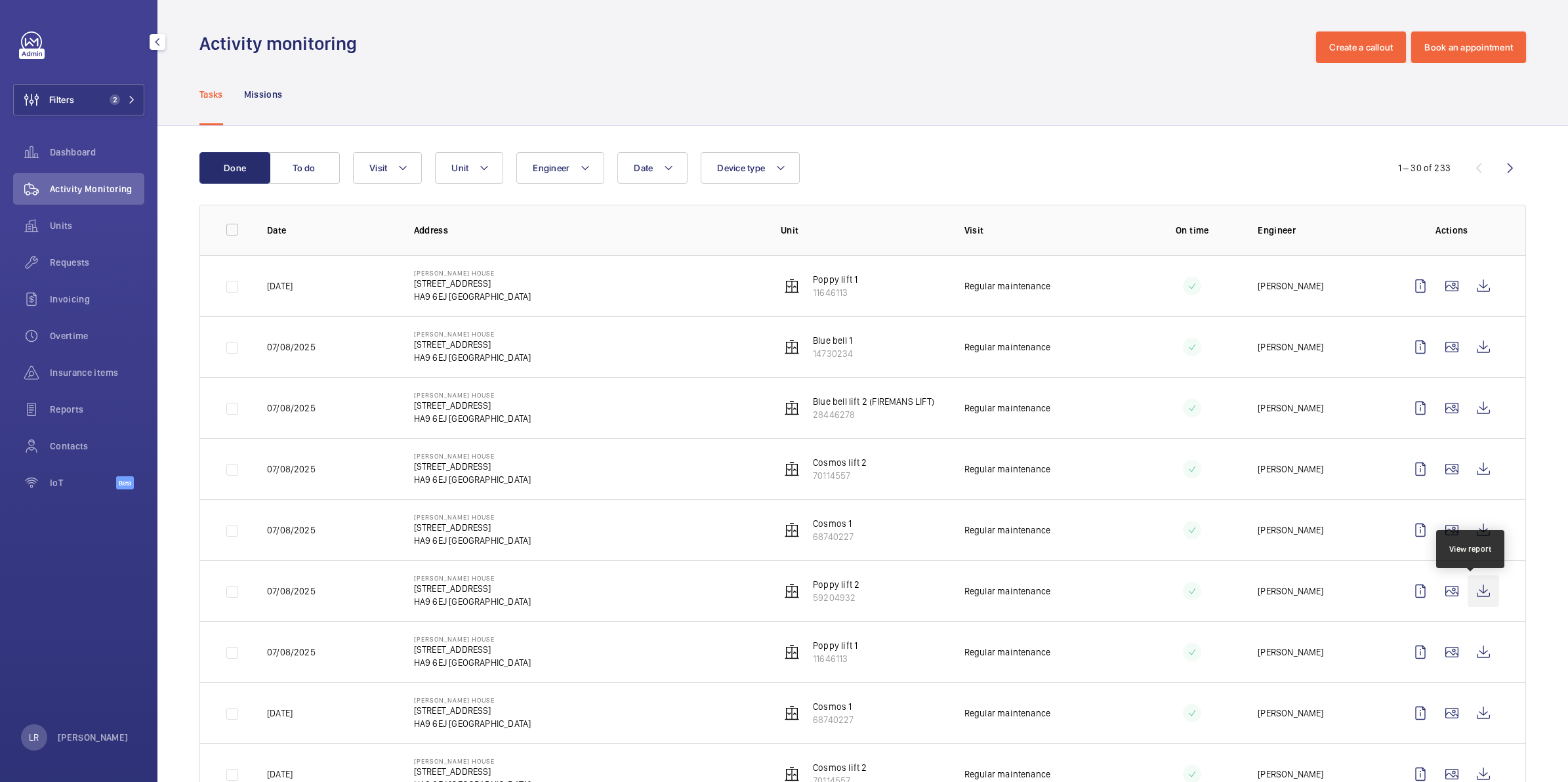
click at [1474, 589] on wm-front-icon-button at bounding box center [1484, 591] width 32 height 32
drag, startPoint x: 394, startPoint y: 162, endPoint x: 402, endPoint y: 175, distance: 15.3
click at [394, 162] on button "Visit" at bounding box center [387, 168] width 69 height 32
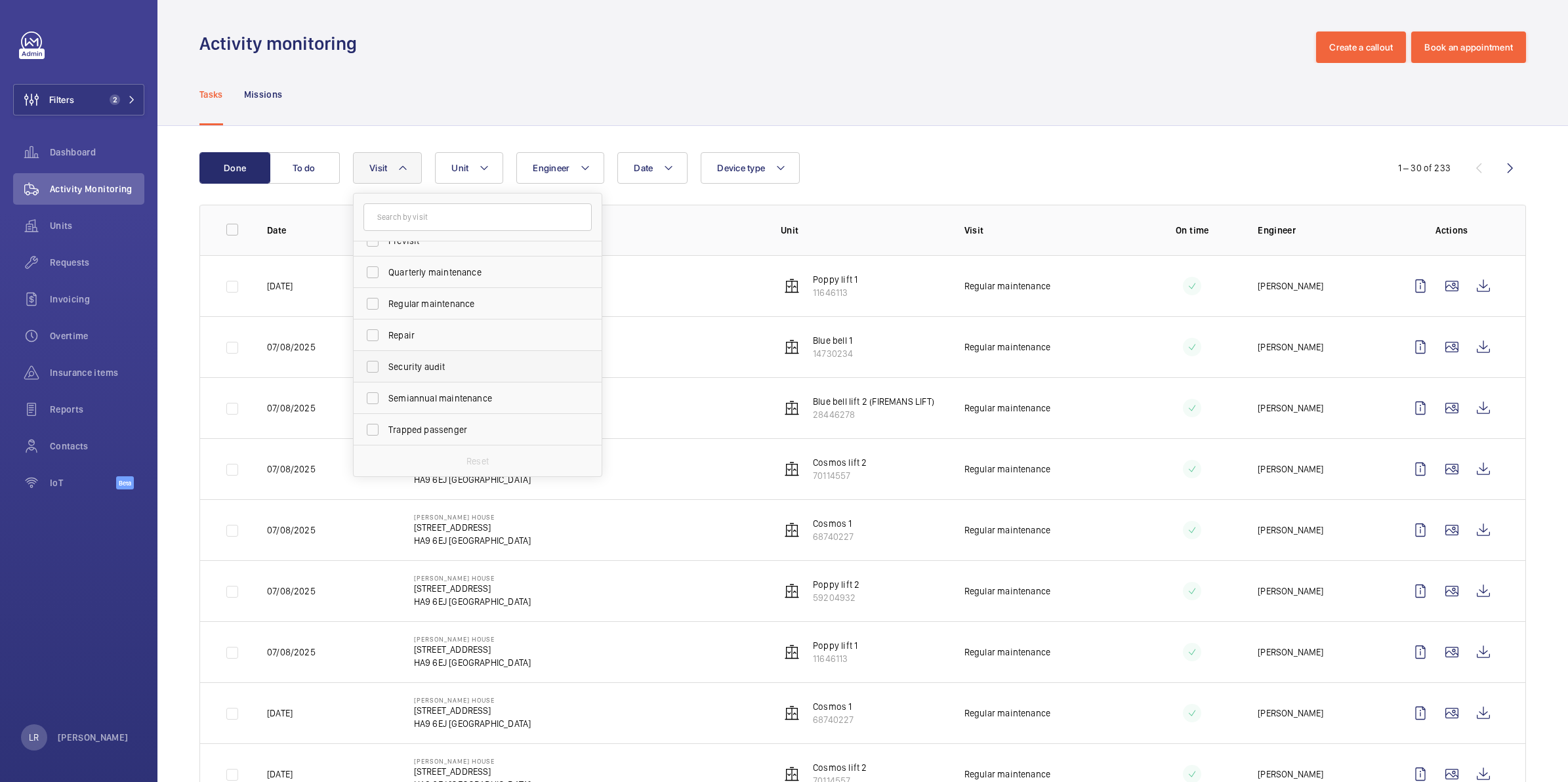
scroll to position [123, 0]
click at [437, 384] on span "Regular maintenance" at bounding box center [478, 385] width 181 height 13
click at [386, 384] on input "Regular maintenance" at bounding box center [372, 385] width 26 height 26
checkbox input "true"
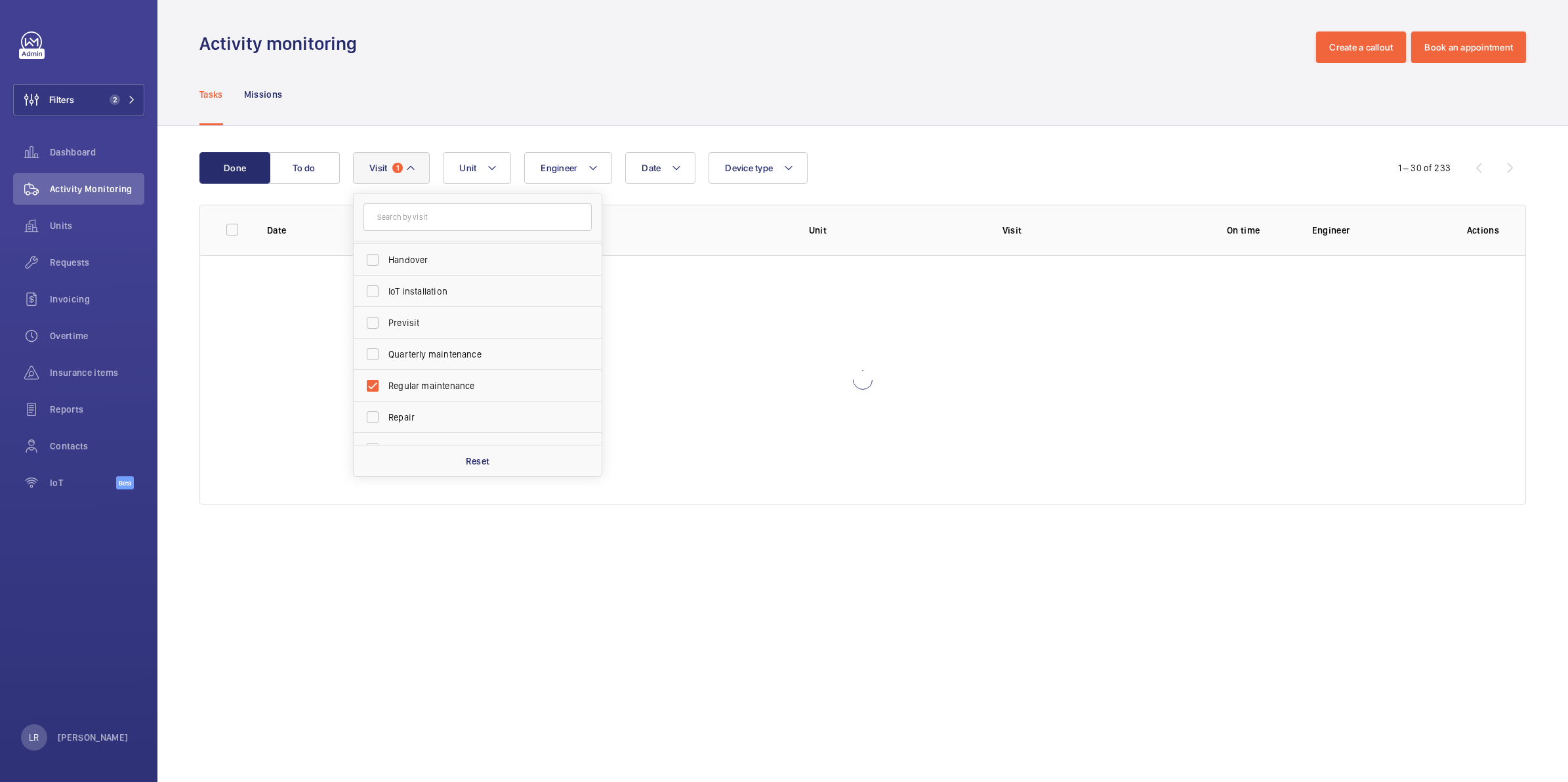
click at [922, 64] on div "Tasks Missions" at bounding box center [863, 94] width 1326 height 62
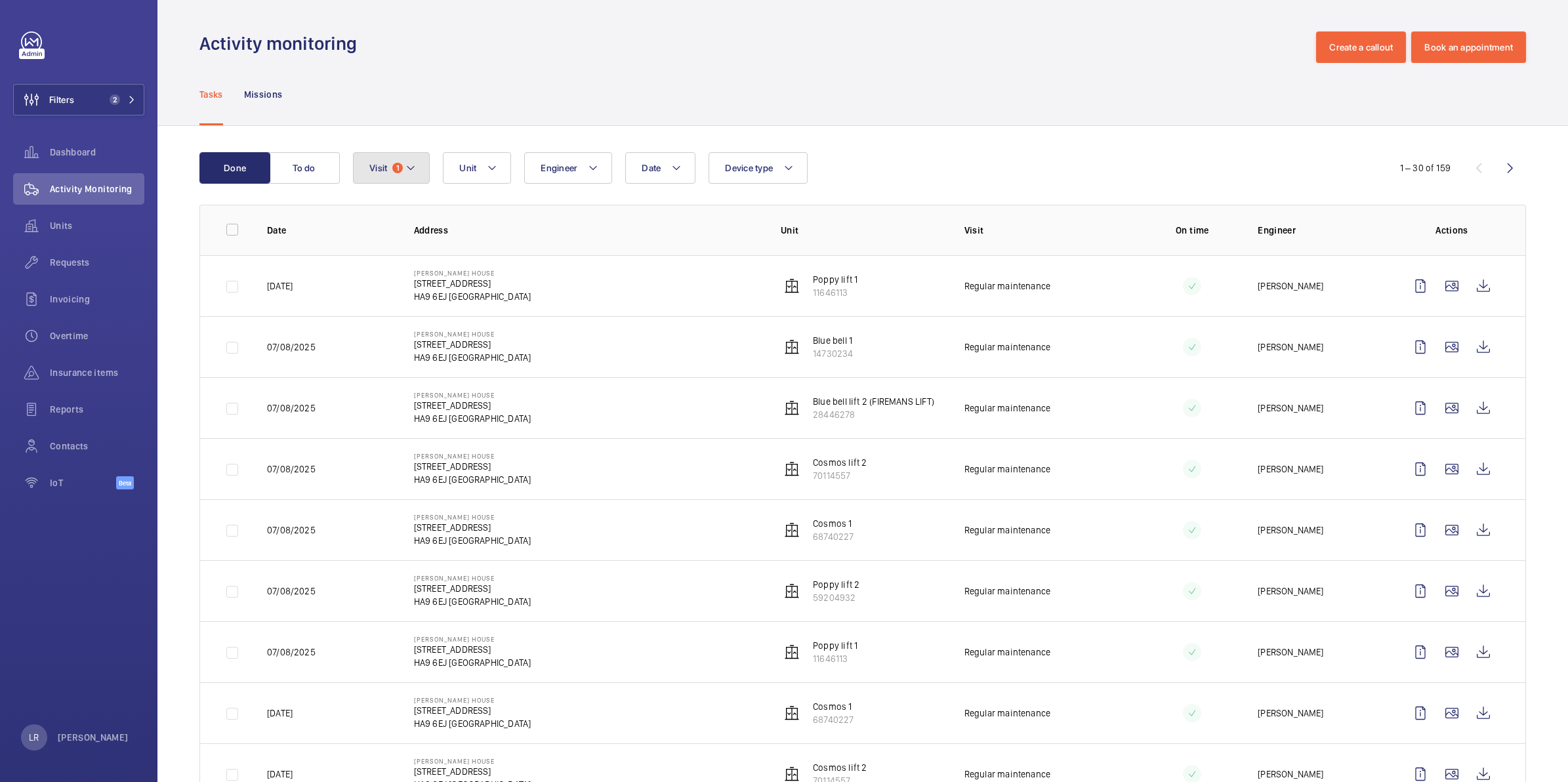
click at [389, 175] on button "Visit 1" at bounding box center [391, 168] width 77 height 32
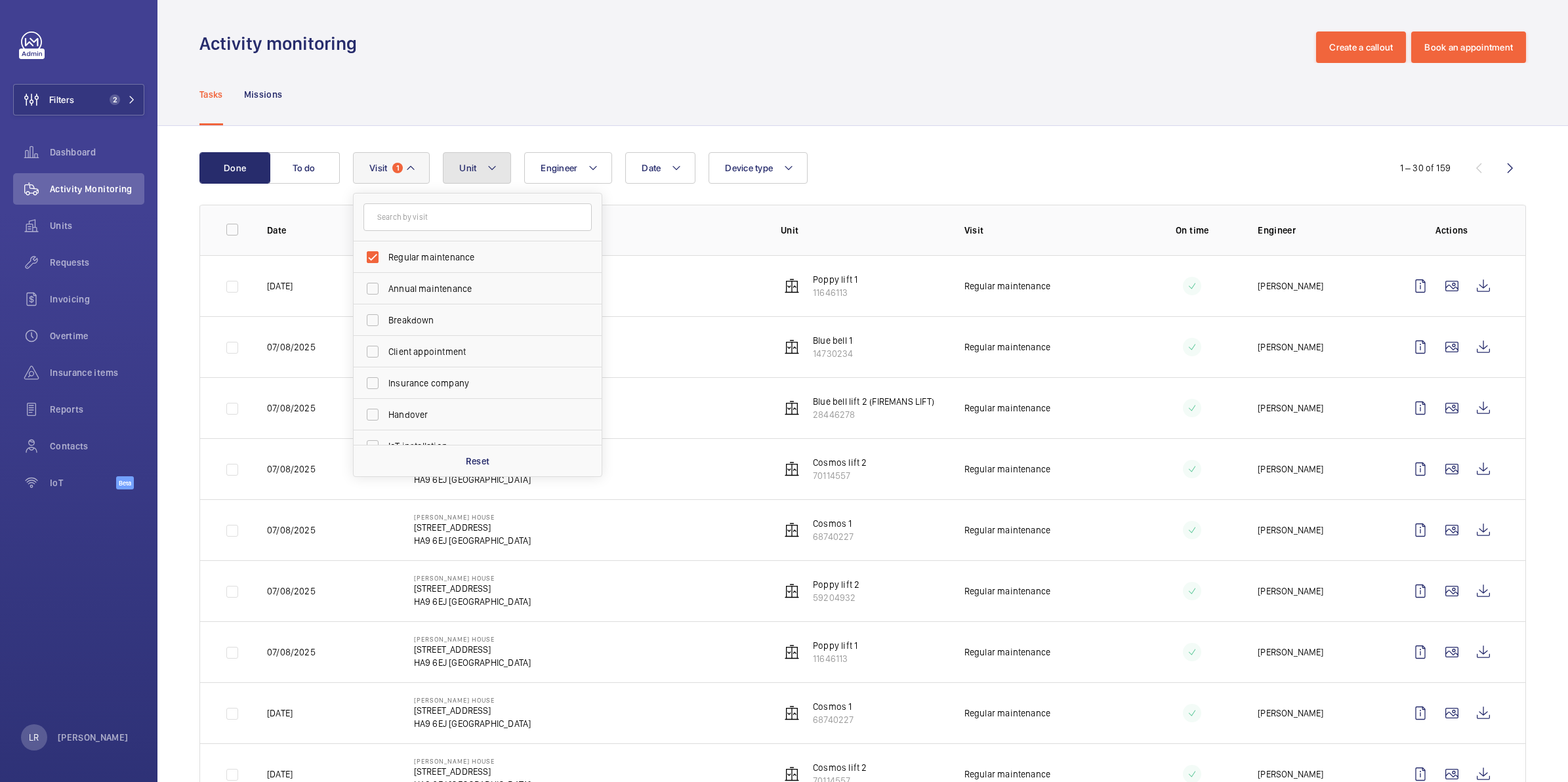
click at [479, 170] on button "Unit" at bounding box center [477, 168] width 68 height 32
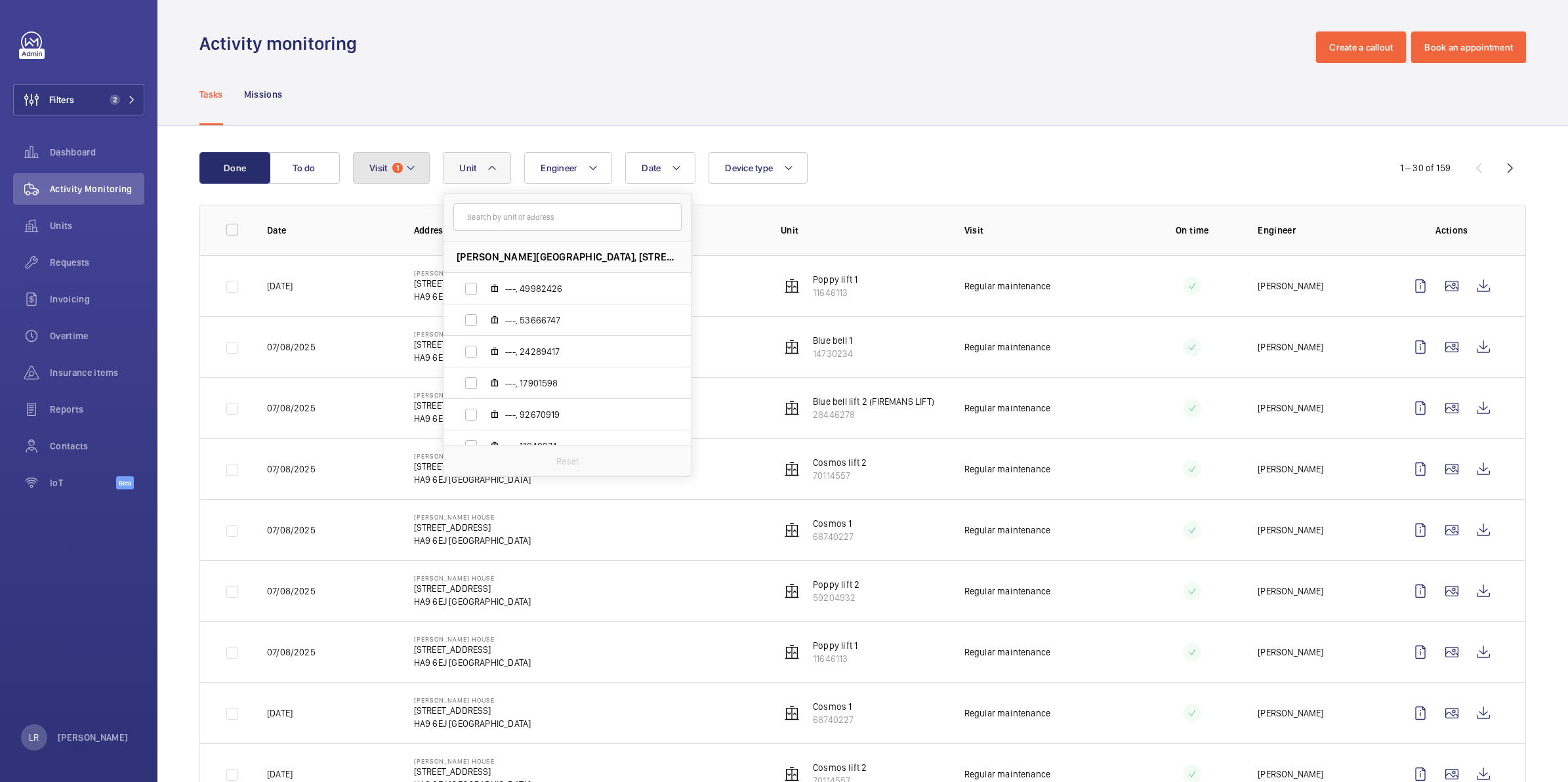
click at [407, 170] on mat-icon at bounding box center [411, 168] width 10 height 16
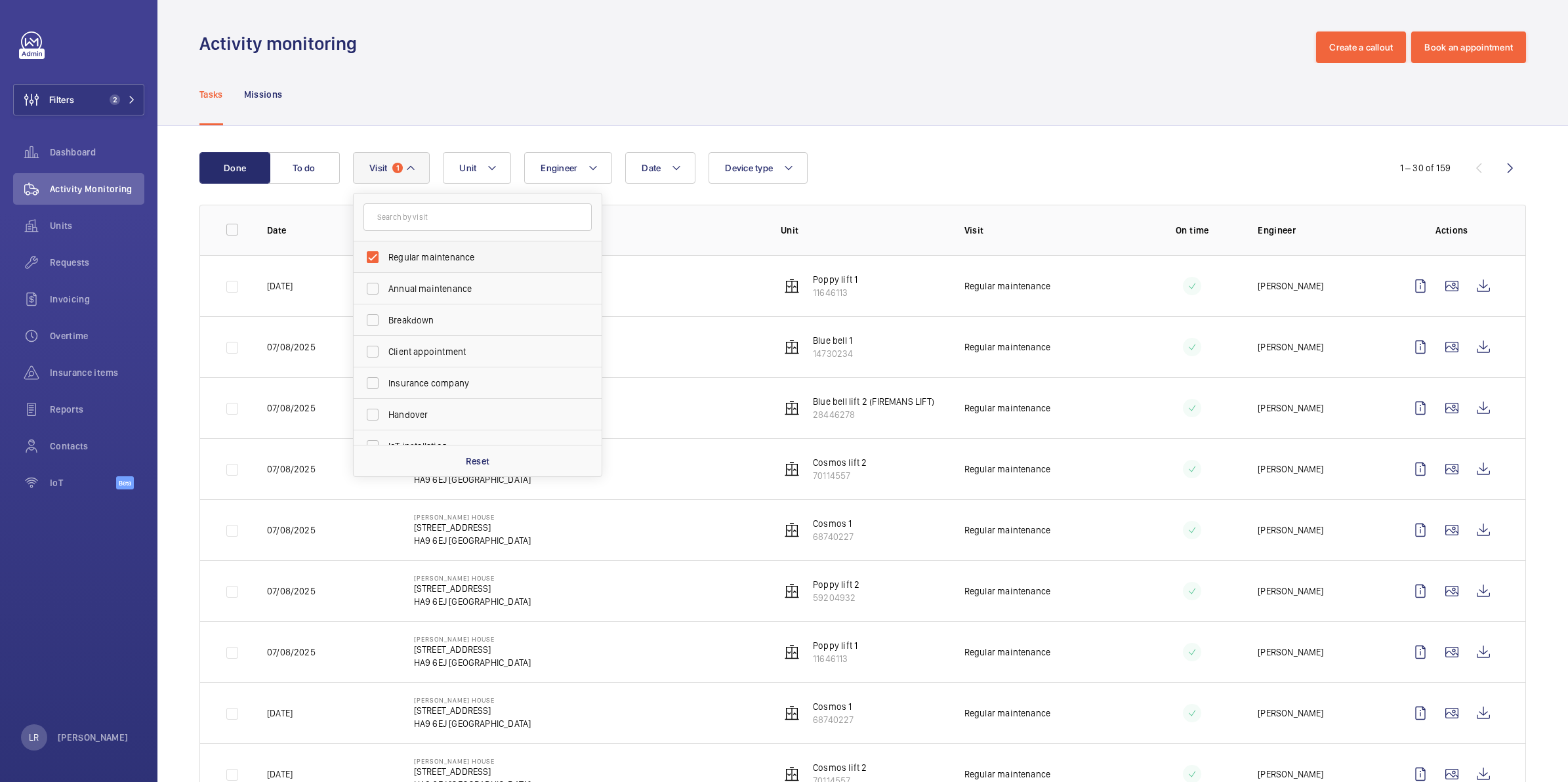
click at [414, 261] on span "Regular maintenance" at bounding box center [478, 256] width 181 height 13
click at [386, 261] on input "Regular maintenance" at bounding box center [372, 256] width 26 height 26
checkbox input "false"
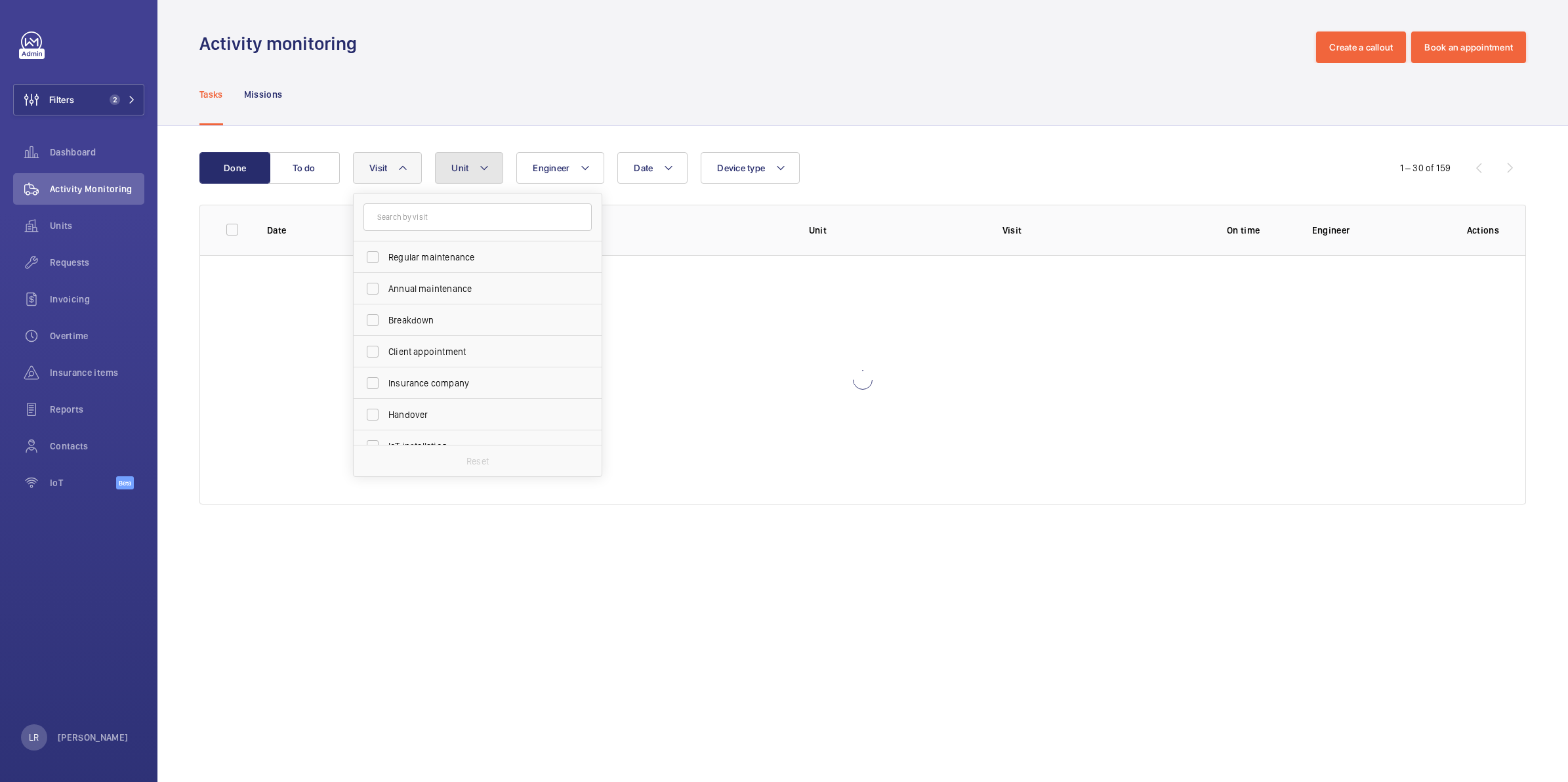
click at [491, 175] on button "Unit" at bounding box center [469, 168] width 68 height 32
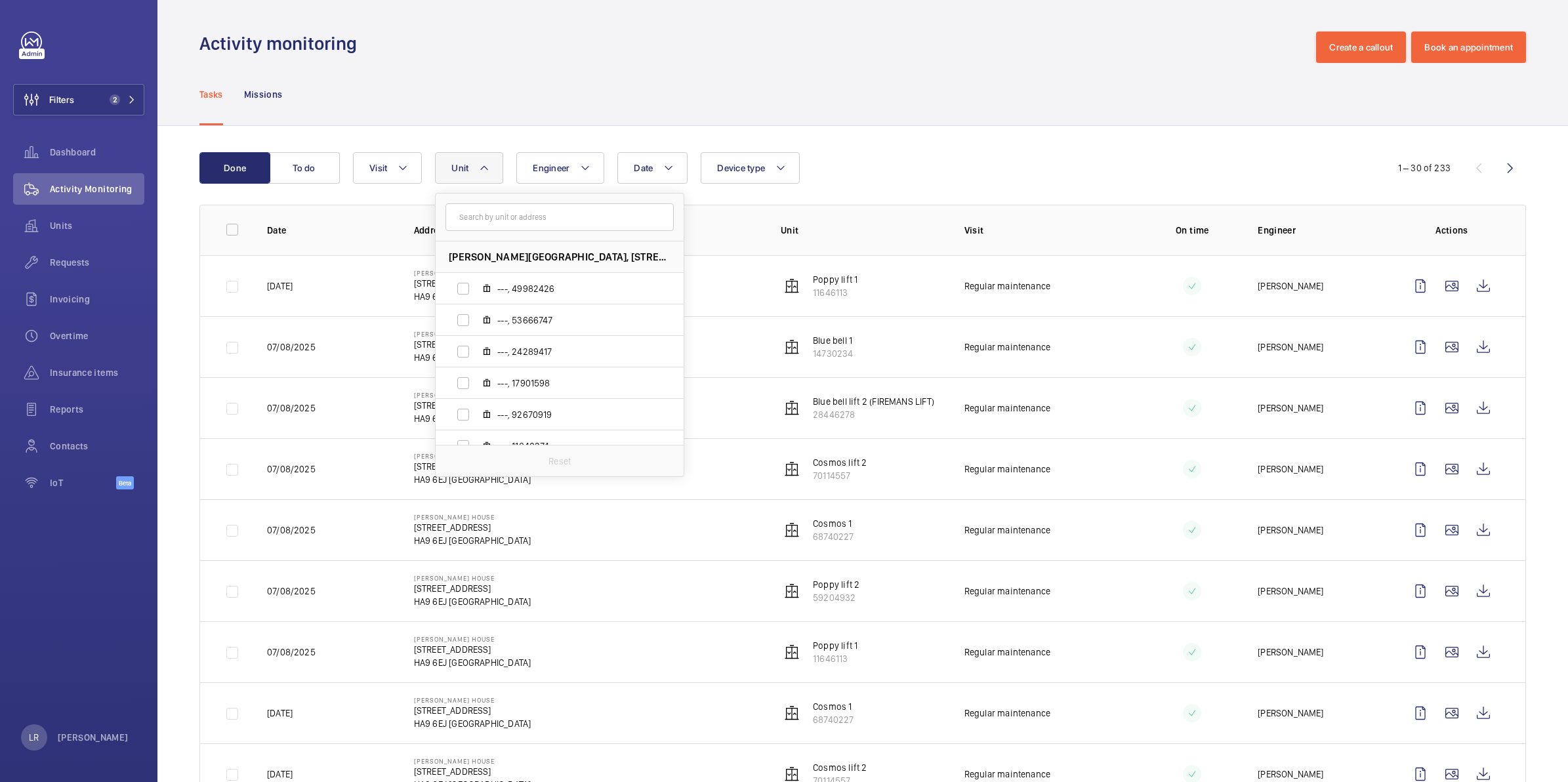
click at [691, 71] on div "Tasks Missions" at bounding box center [863, 94] width 1326 height 62
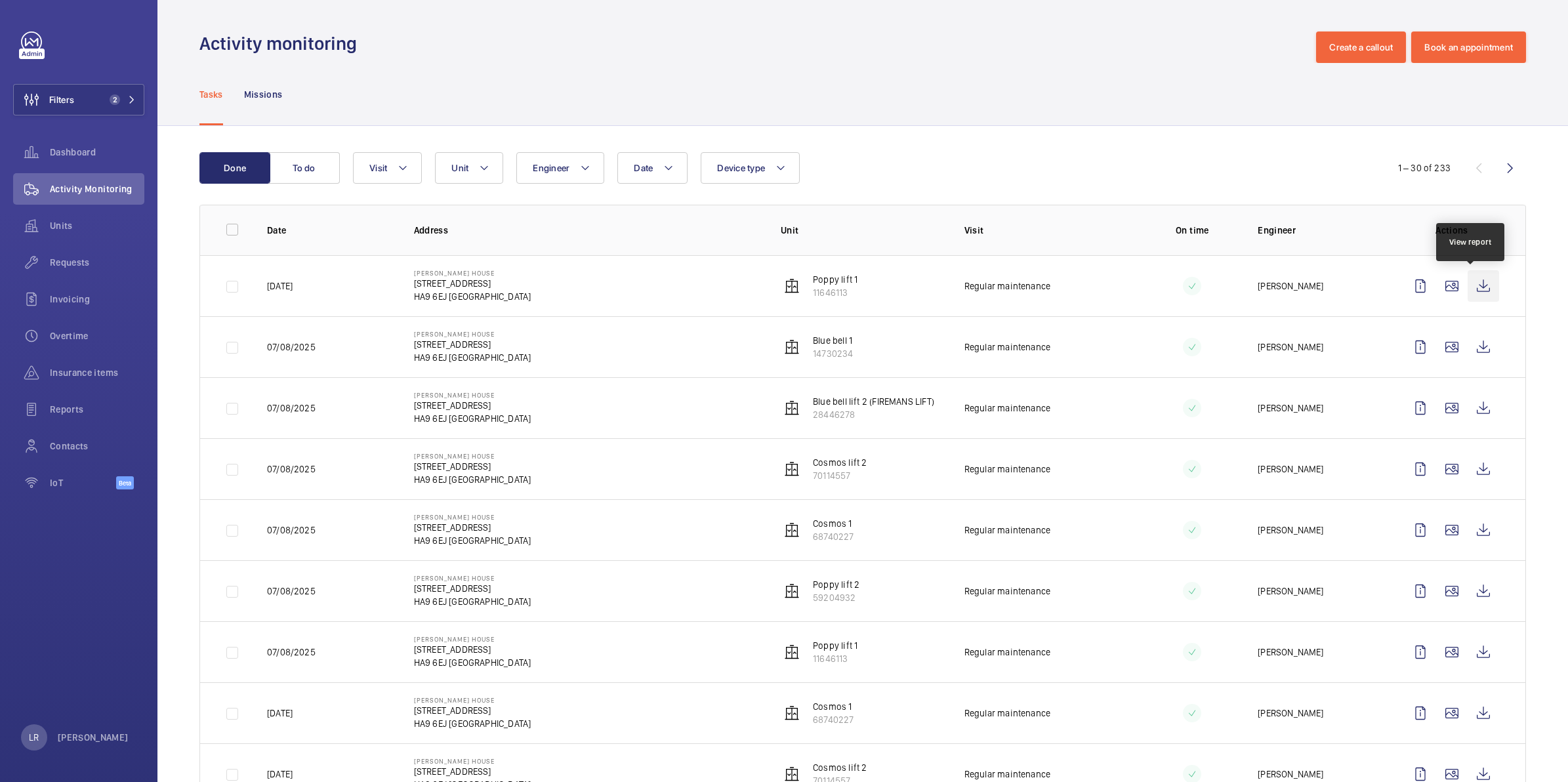
click at [1481, 282] on wm-front-icon-button at bounding box center [1484, 286] width 32 height 32
click at [1481, 350] on wm-front-icon-button at bounding box center [1484, 347] width 32 height 32
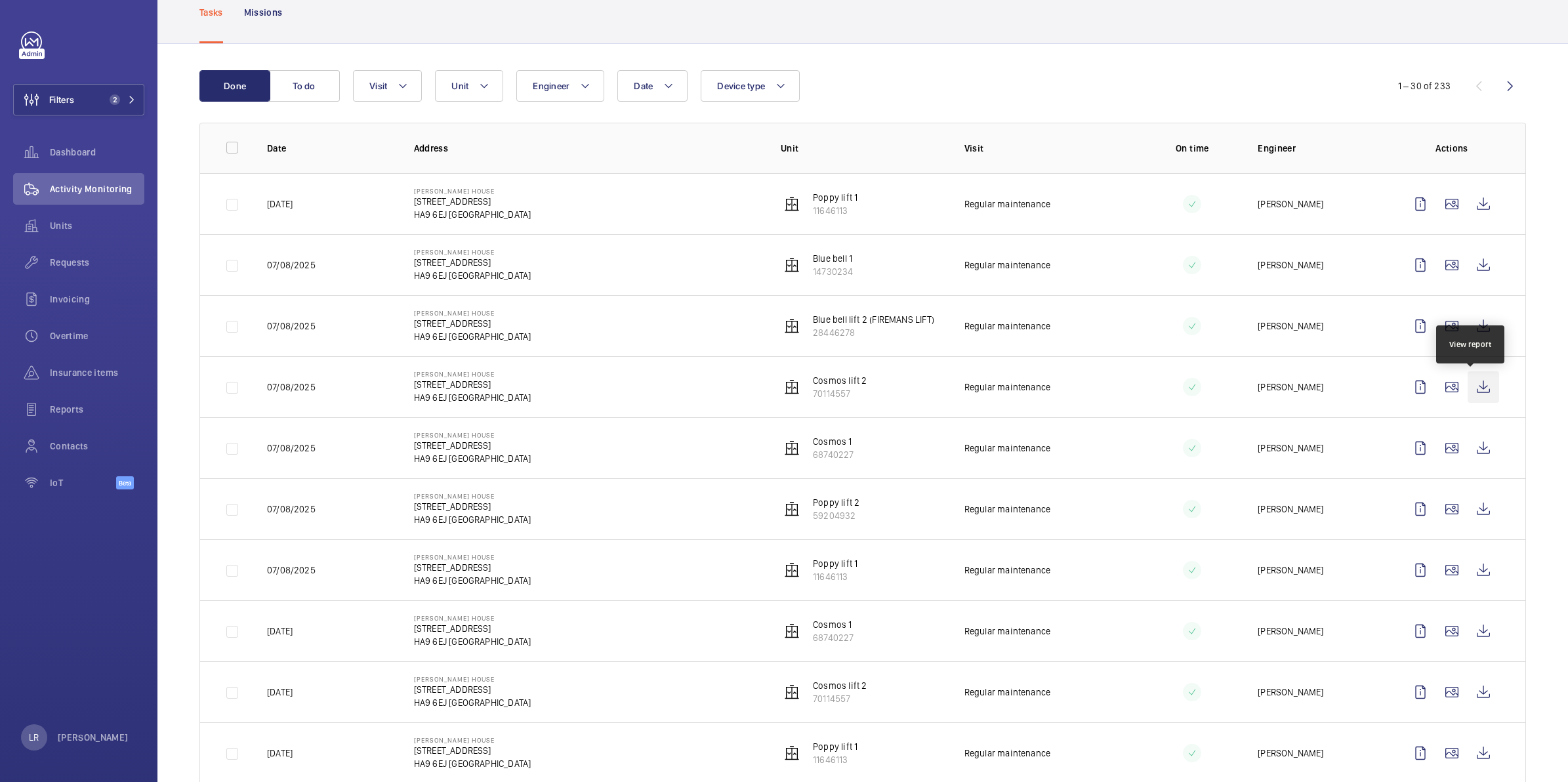
click at [1469, 391] on wm-front-icon-button at bounding box center [1484, 387] width 32 height 32
click at [647, 90] on span "Date" at bounding box center [643, 85] width 19 height 10
click at [651, 184] on mat-icon at bounding box center [652, 181] width 16 height 16
click at [752, 245] on span "1" at bounding box center [751, 238] width 25 height 25
type input "[DATE]"
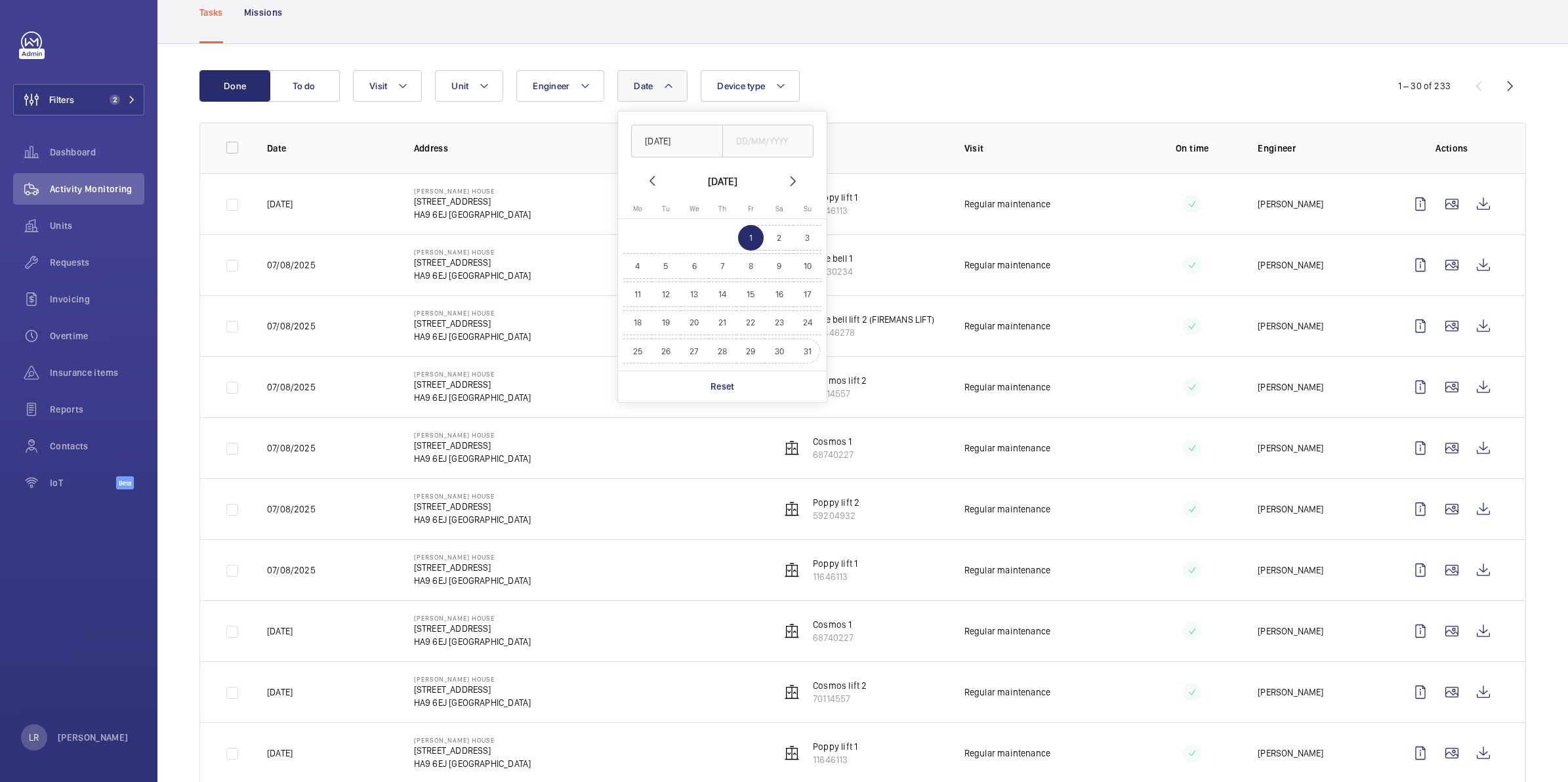
click at [794, 352] on button "31" at bounding box center [808, 351] width 28 height 28
type input "[DATE]"
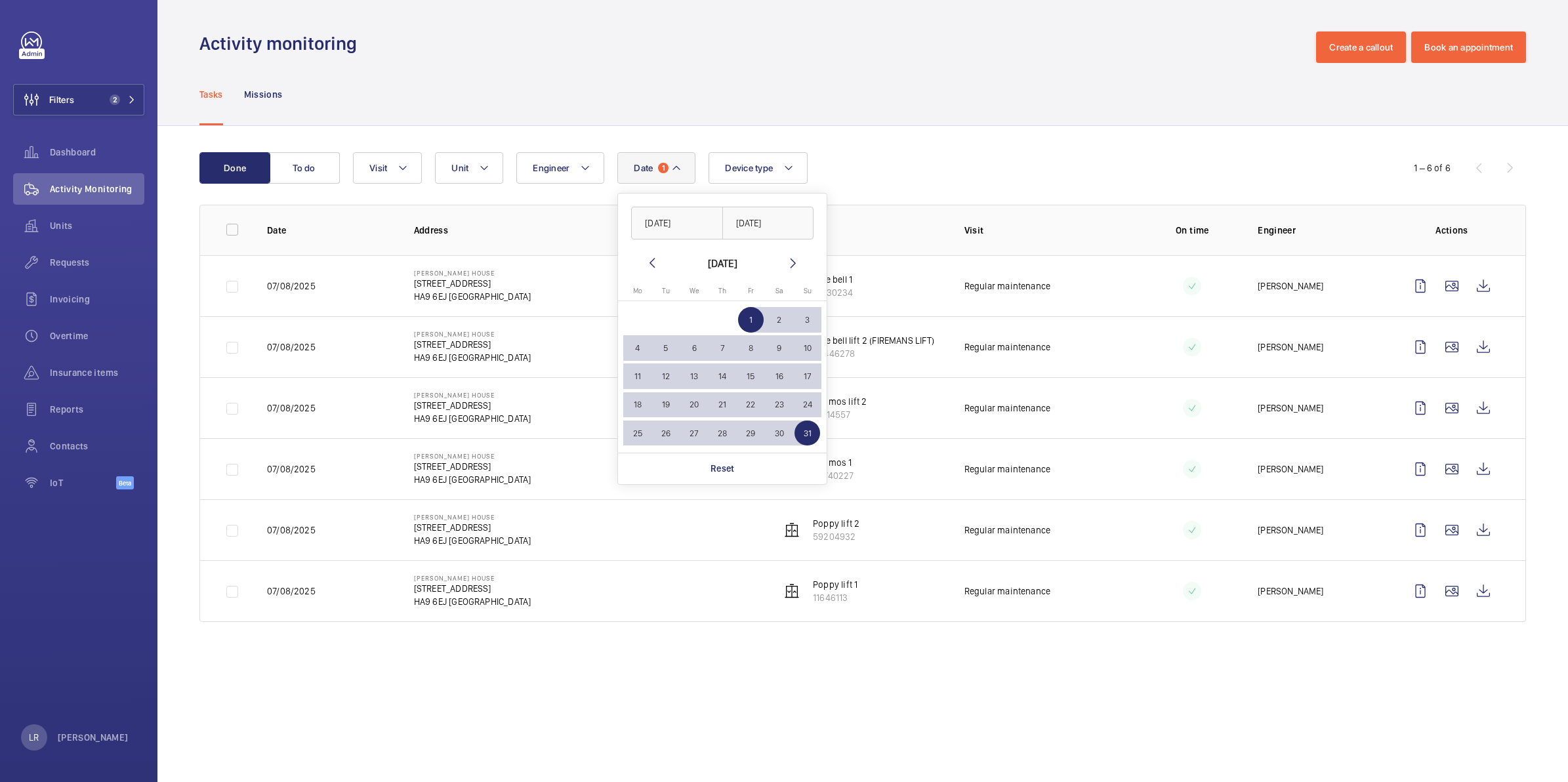
click at [873, 136] on div "Done To do Date 1 [DATE] [DATE] [DATE] [DATE] Mo [DATE] Tu [DATE] We [DATE] Th …" at bounding box center [862, 390] width 1411 height 527
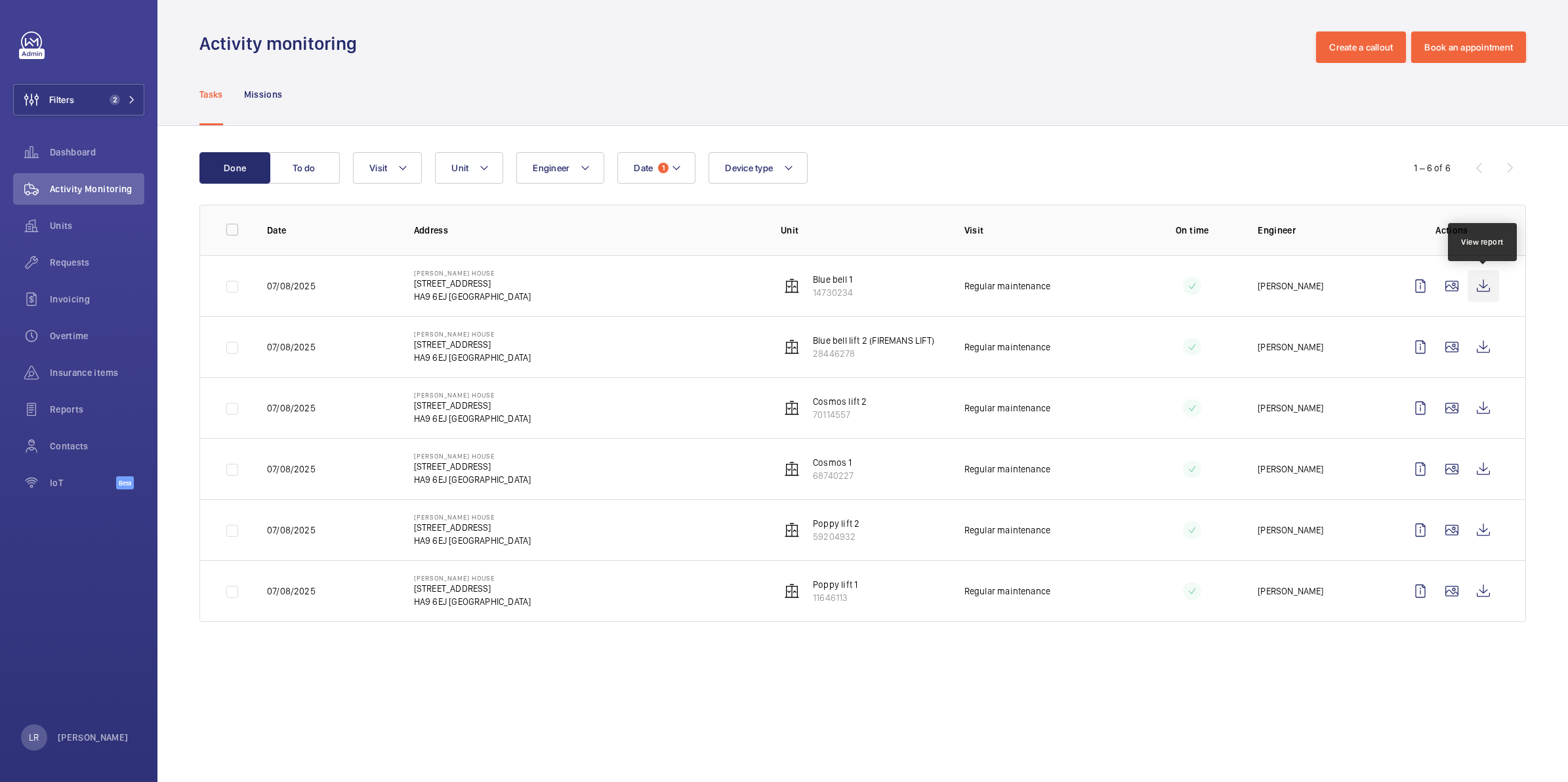
click at [1481, 290] on wm-front-icon-button at bounding box center [1484, 286] width 32 height 32
click at [1487, 350] on wm-front-icon-button at bounding box center [1484, 347] width 32 height 32
click at [1484, 420] on wm-front-icon-button at bounding box center [1484, 408] width 32 height 32
click at [1481, 473] on wm-front-icon-button at bounding box center [1484, 469] width 32 height 32
click at [1480, 531] on wm-front-icon-button at bounding box center [1484, 530] width 32 height 32
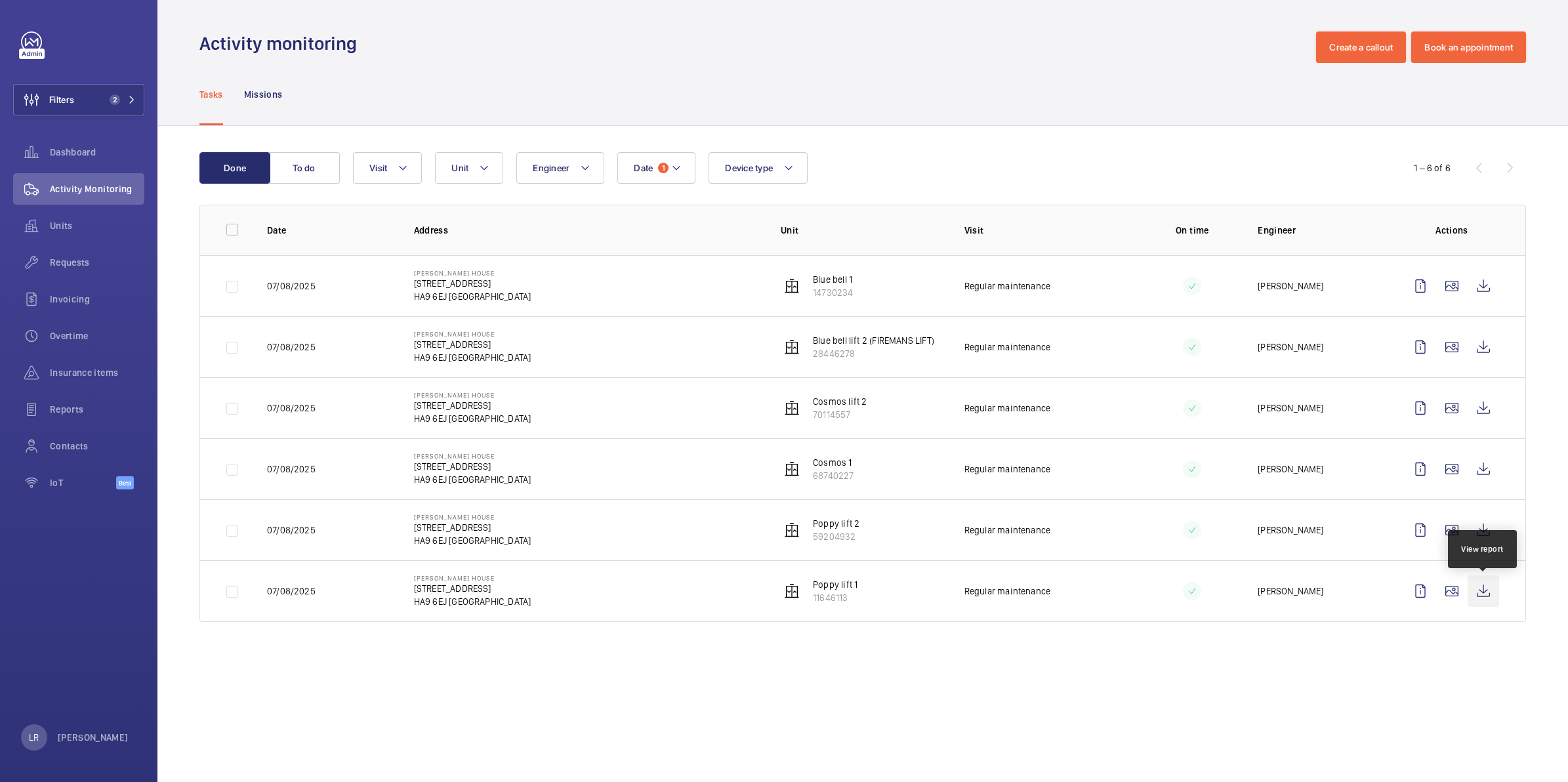
click at [1485, 604] on wm-front-icon-button at bounding box center [1484, 591] width 32 height 32
click at [318, 175] on button "To do" at bounding box center [305, 168] width 71 height 32
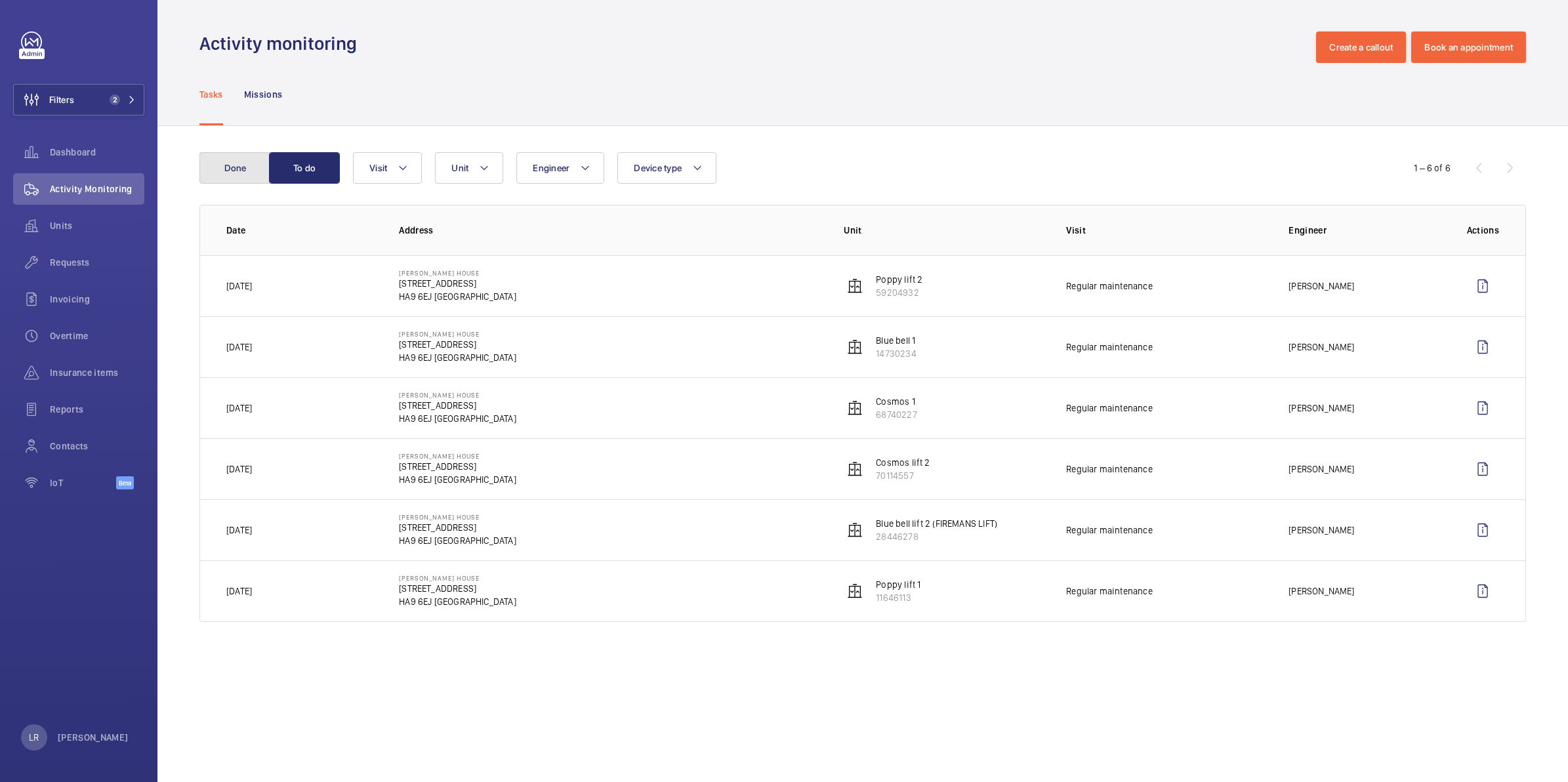
click at [234, 174] on button "Done" at bounding box center [235, 168] width 71 height 32
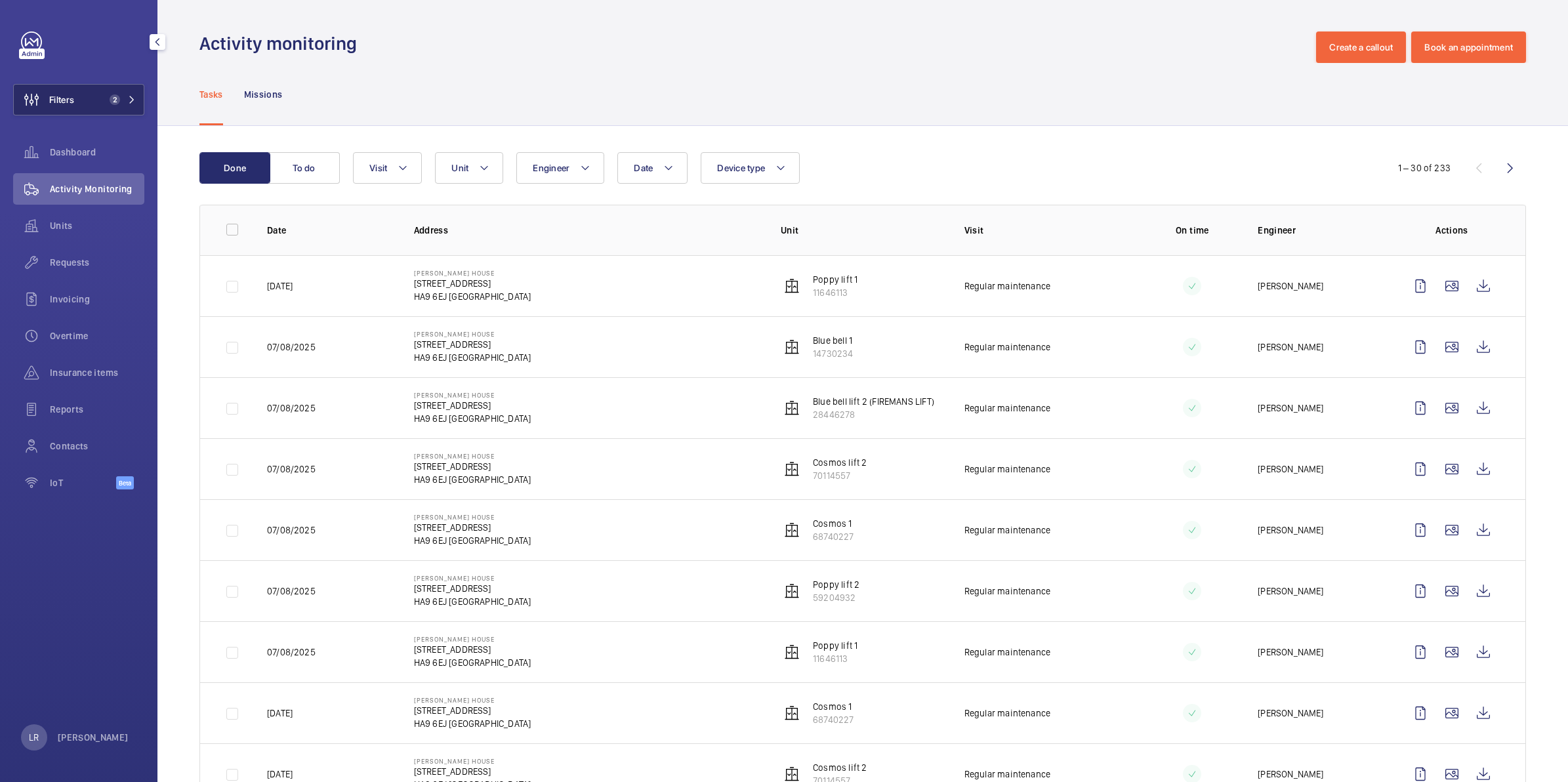
click at [86, 91] on button "Filters 2" at bounding box center [79, 99] width 131 height 32
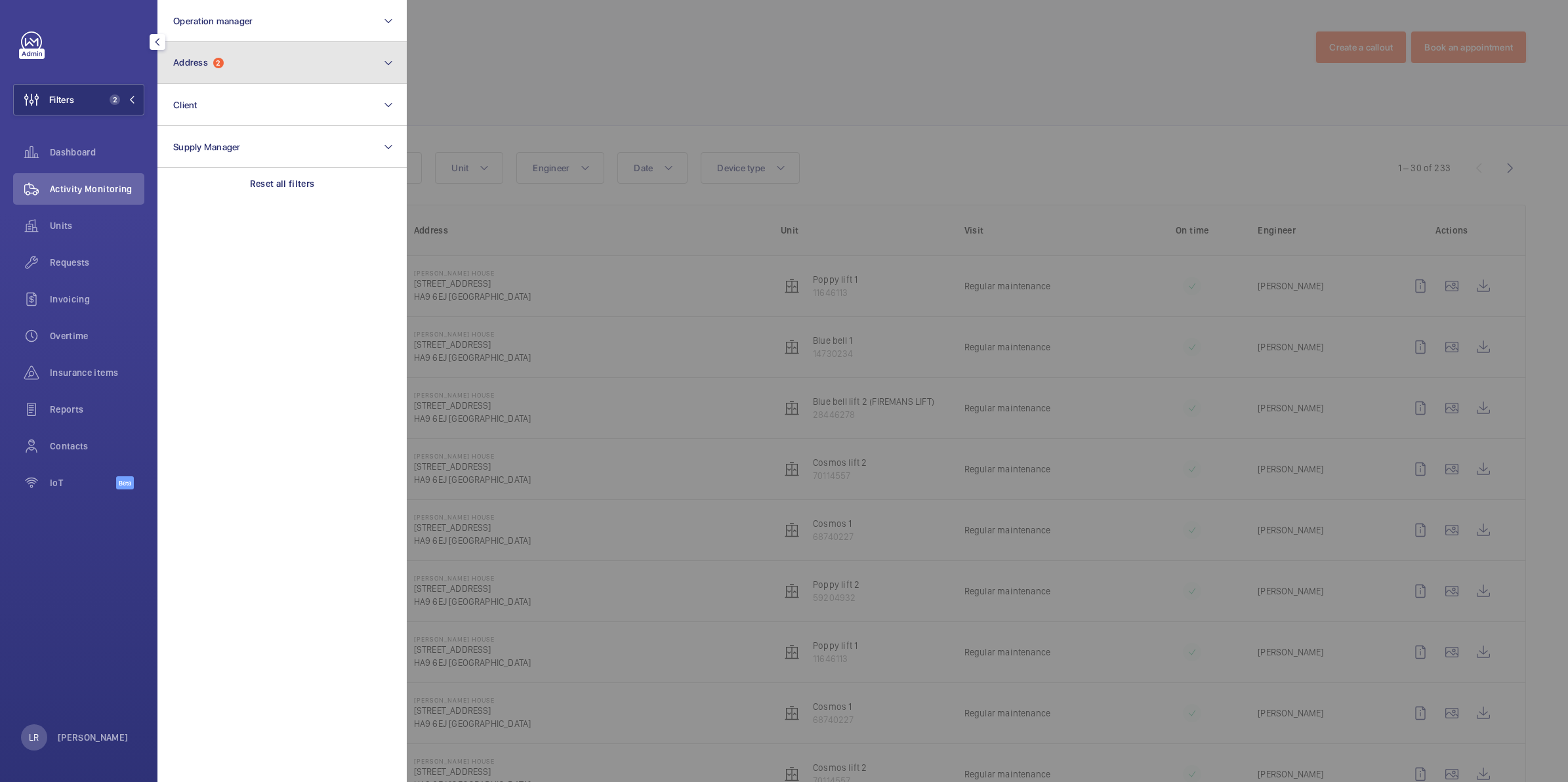
click at [238, 63] on button "Address 2" at bounding box center [282, 62] width 249 height 42
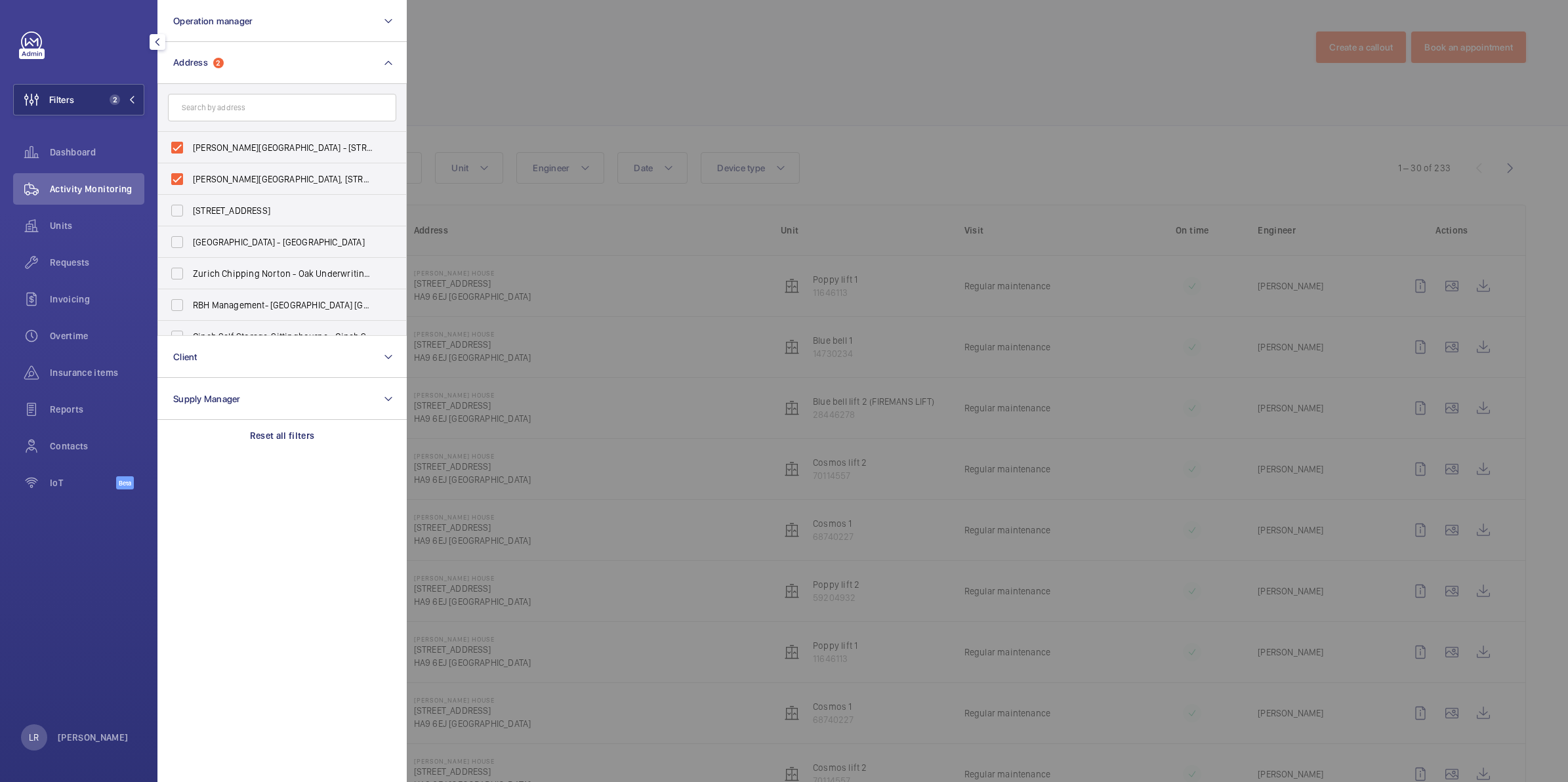
click at [282, 438] on p "Reset all filters" at bounding box center [283, 435] width 65 height 13
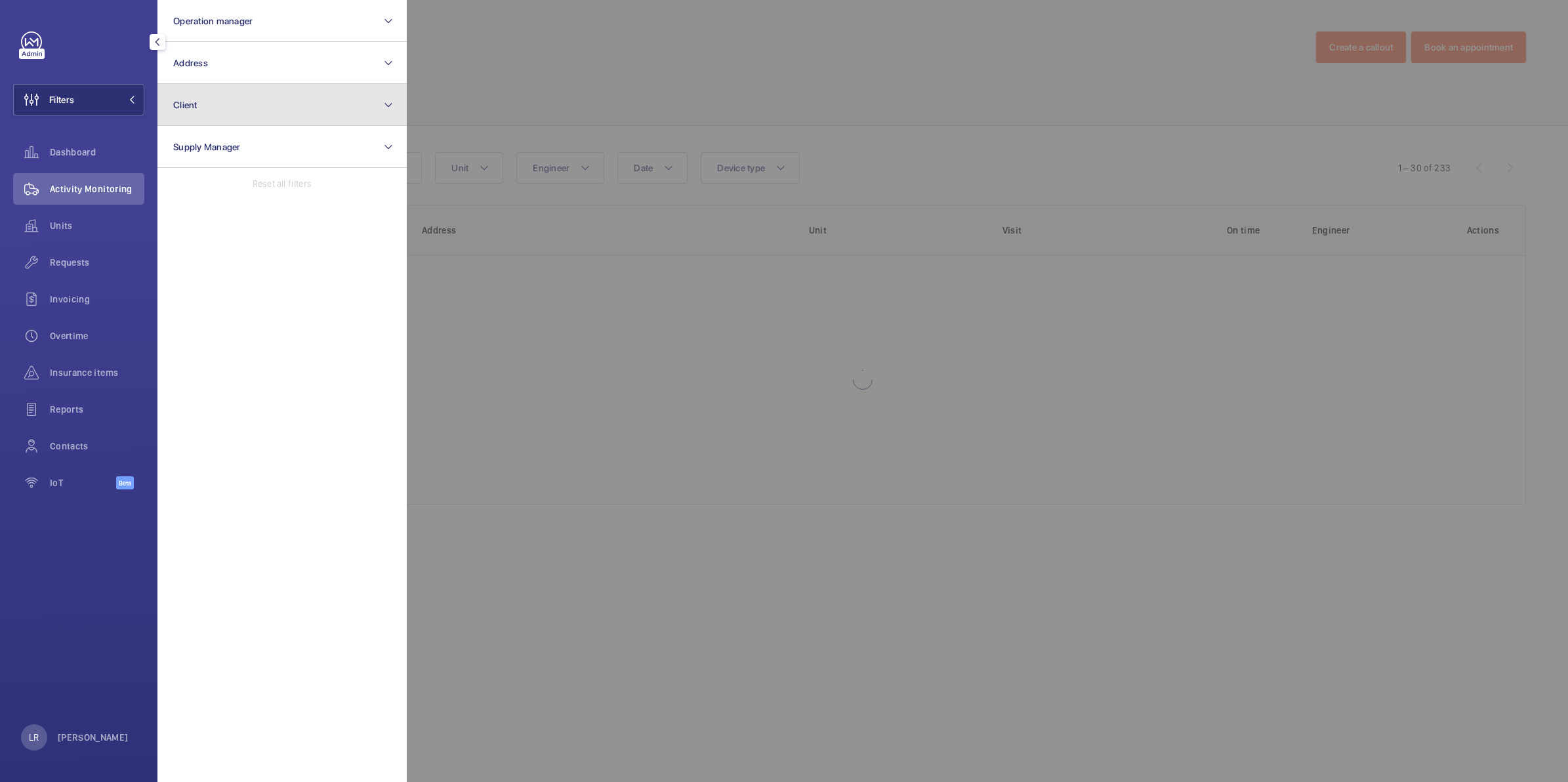
click at [227, 116] on button "Client" at bounding box center [282, 104] width 249 height 42
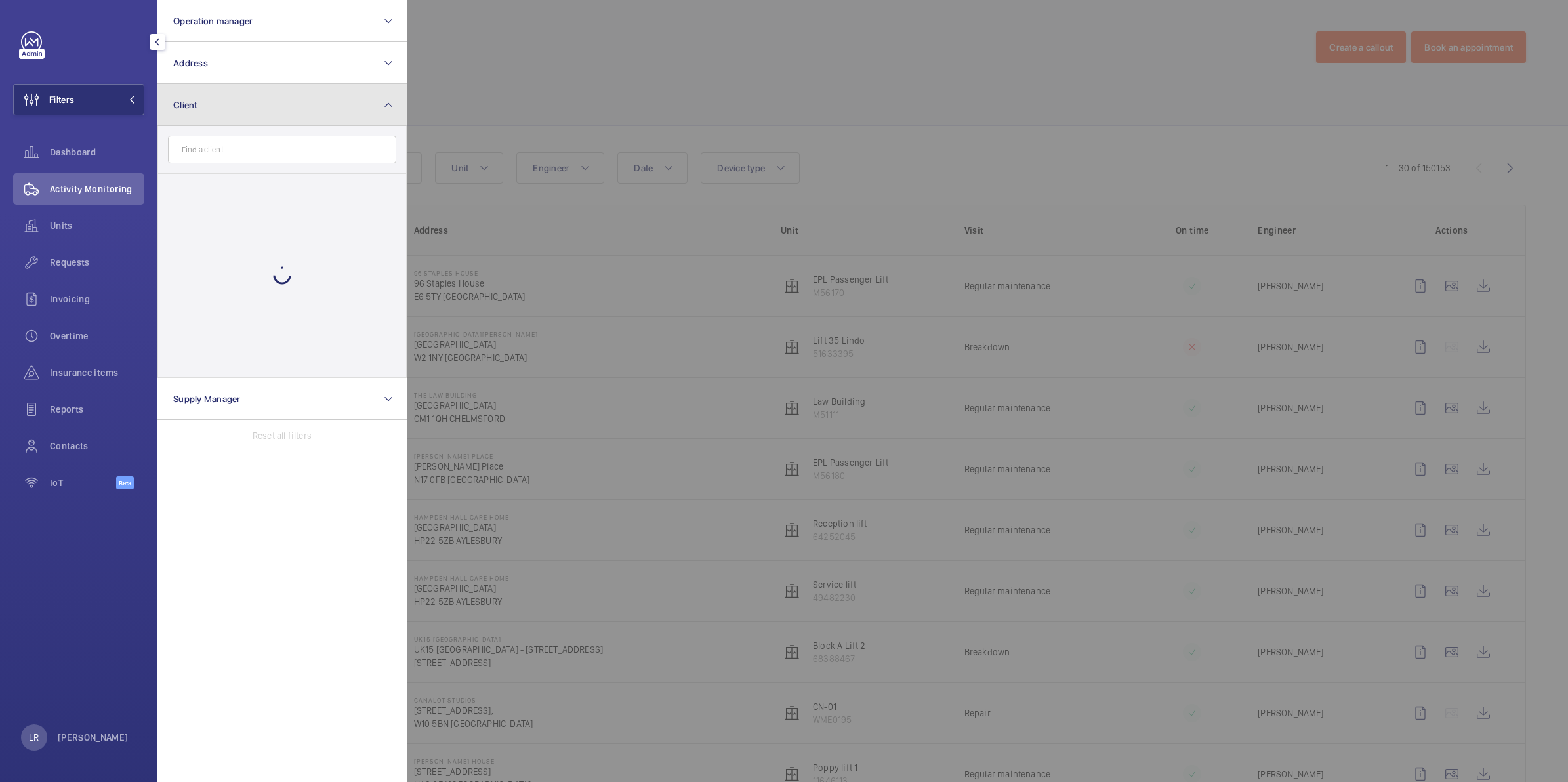
click at [241, 94] on button "Client" at bounding box center [282, 104] width 249 height 42
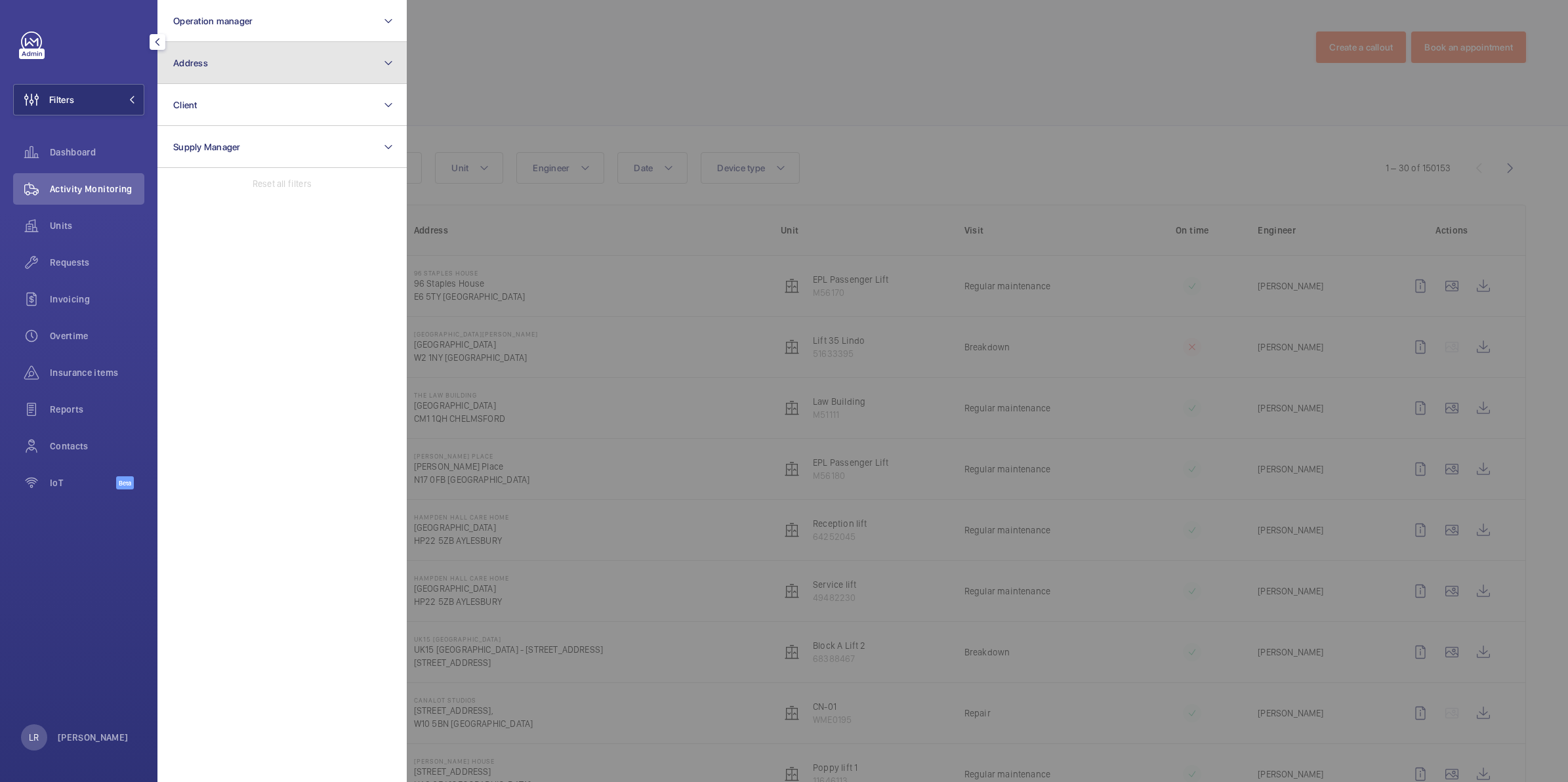
click at [242, 69] on button "Address" at bounding box center [282, 62] width 249 height 42
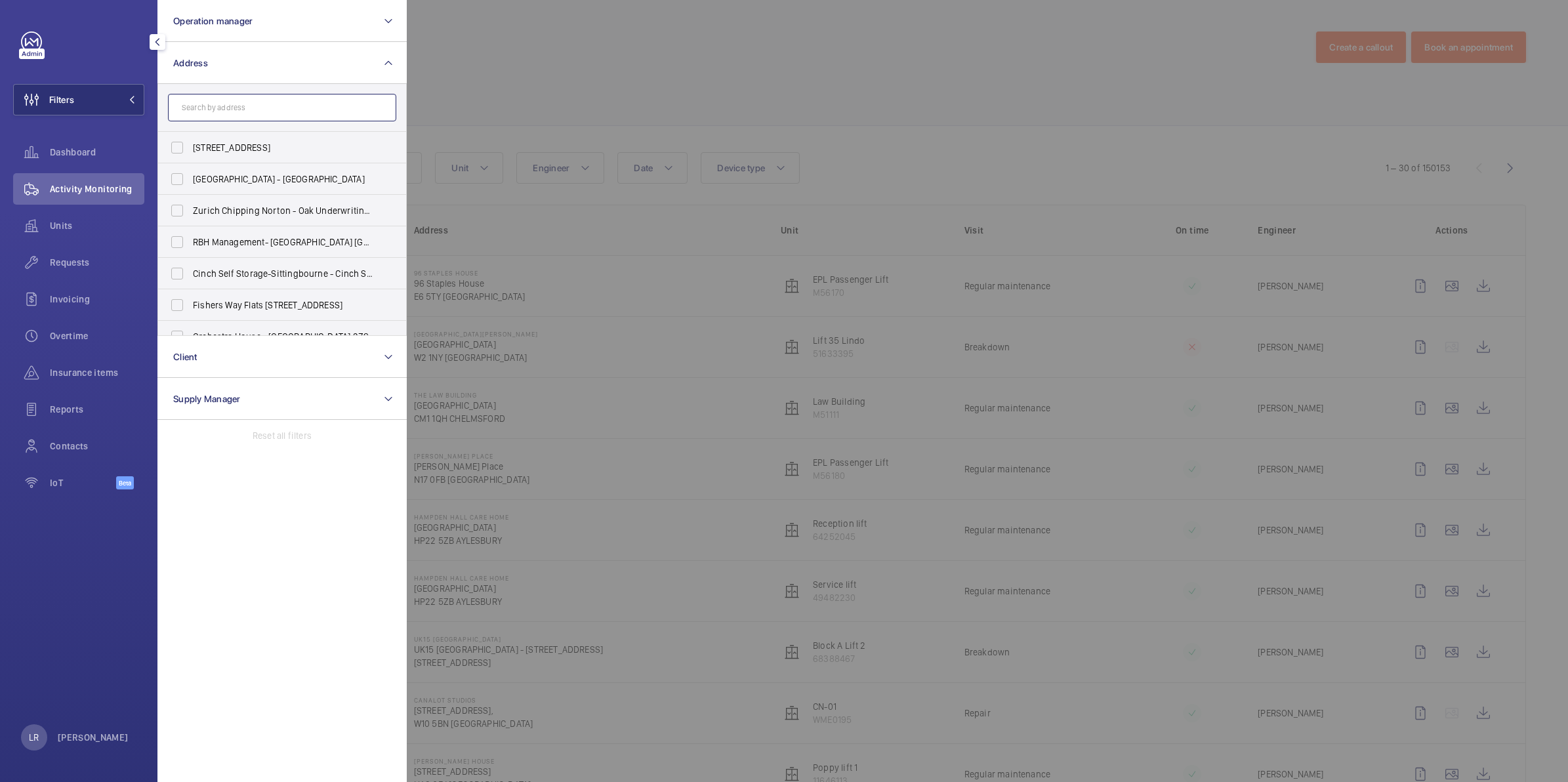
click at [243, 105] on input "text" at bounding box center [282, 107] width 228 height 28
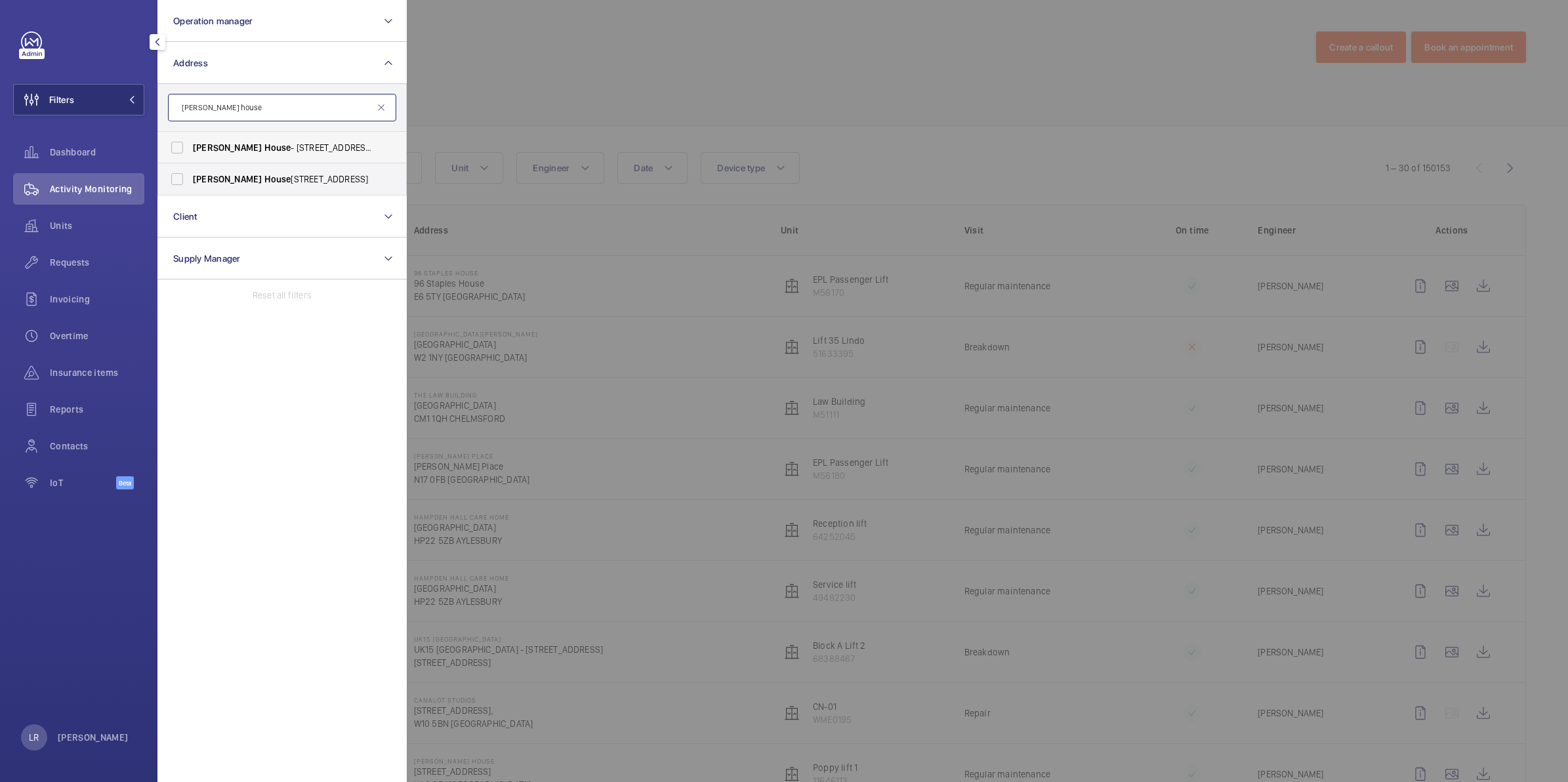
type input "Brent house"
click at [253, 151] on span "Brent House - 349 High Rd, WEMBLEY HA9 6EJ" at bounding box center [283, 148] width 181 height 13
click at [190, 151] on input "Brent House - 349 High Rd, WEMBLEY HA9 6EJ" at bounding box center [177, 147] width 26 height 26
checkbox input "true"
click at [246, 175] on span "Brent House , 349 High Road, Wembley, London, HA9 6ET - High Road, WEMBLEY HA9" at bounding box center [283, 179] width 181 height 13
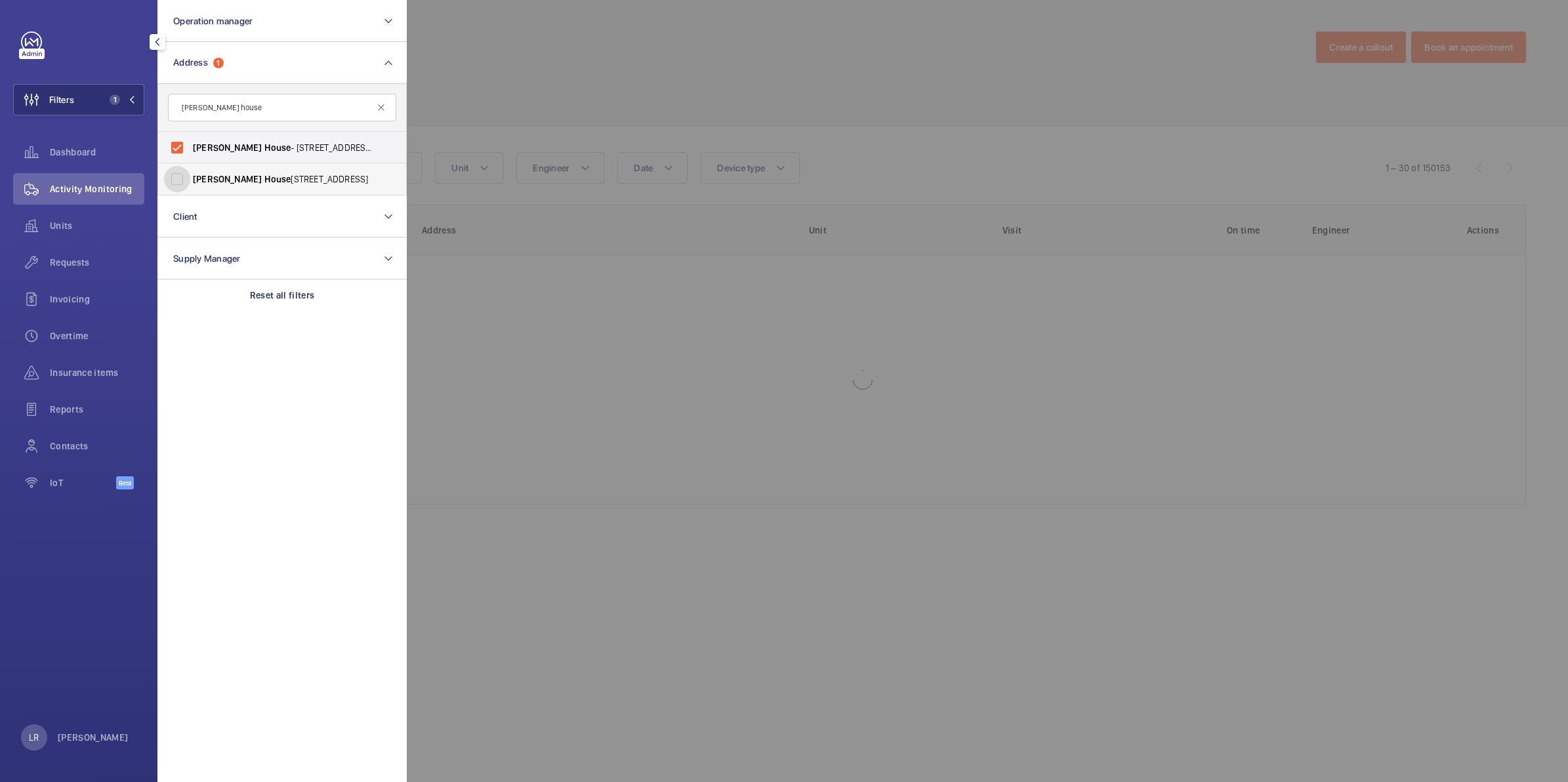
click at [190, 175] on input "Brent House , 349 High Road, Wembley, London, HA9 6ET - High Road, WEMBLEY HA9" at bounding box center [177, 178] width 26 height 26
checkbox input "true"
click at [507, 88] on div at bounding box center [1191, 391] width 1568 height 782
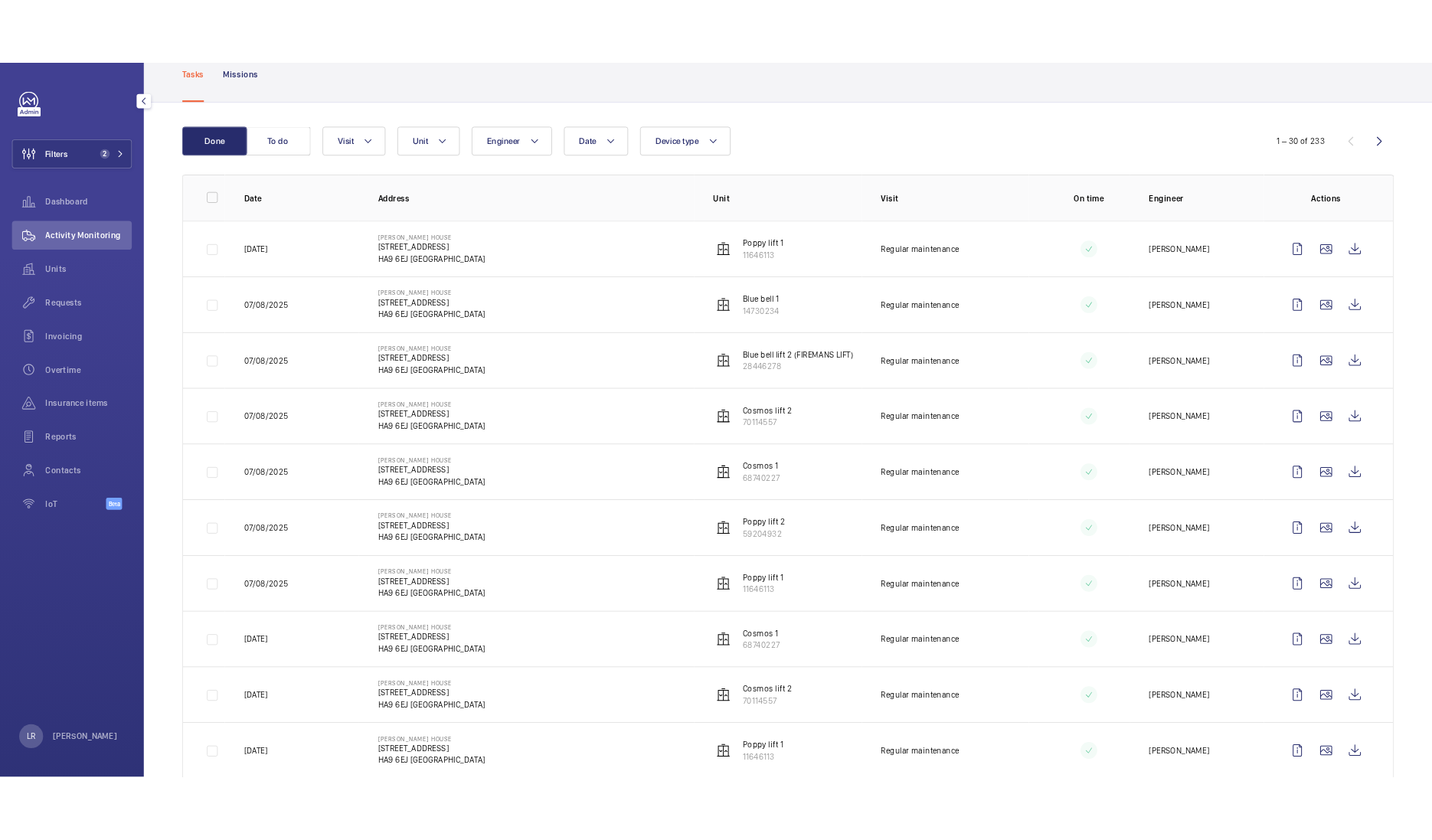
scroll to position [95, 0]
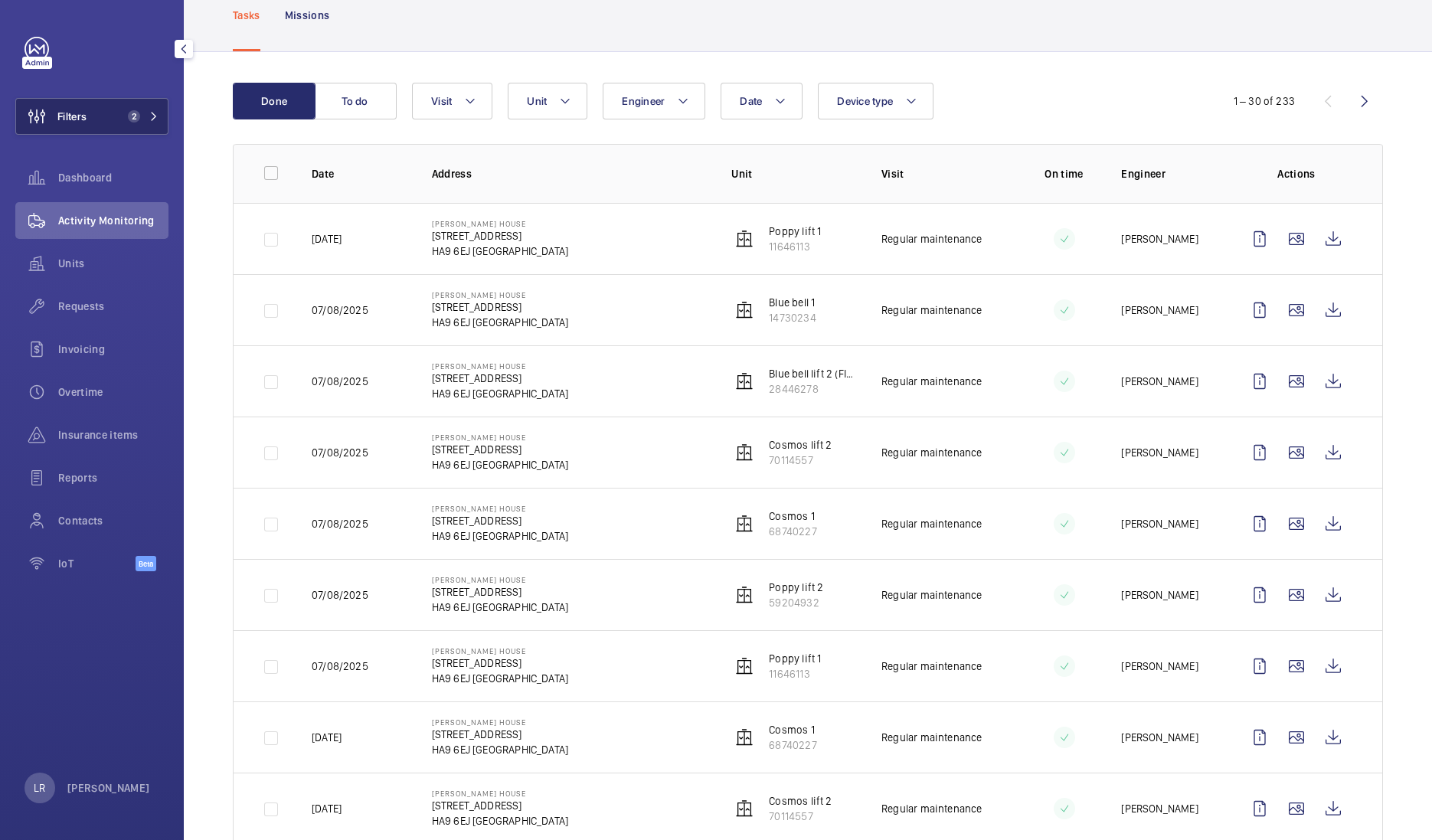
click at [137, 111] on span "2" at bounding box center [134, 116] width 12 height 12
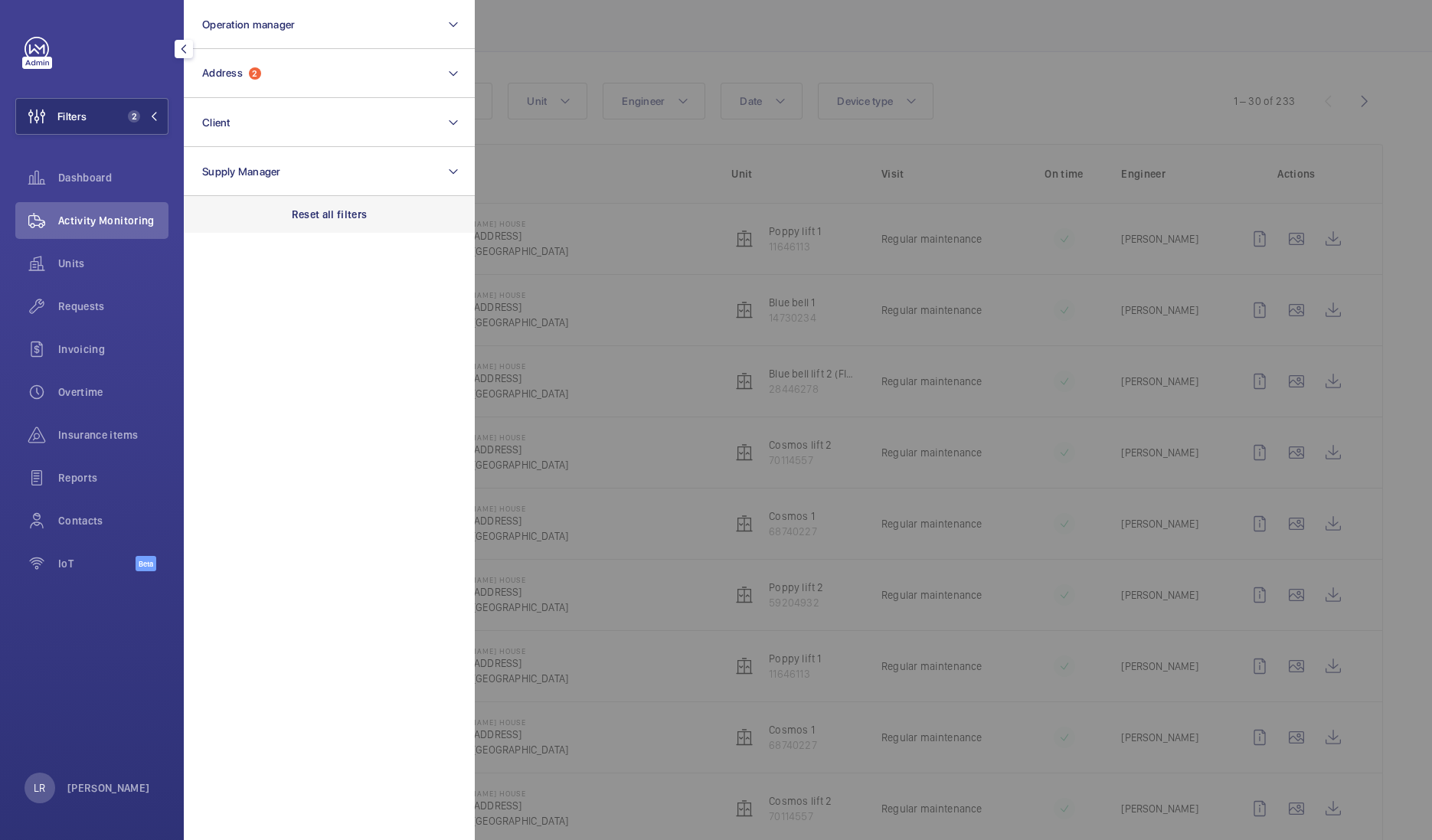
click at [233, 228] on div "Reset all filters" at bounding box center [329, 215] width 291 height 37
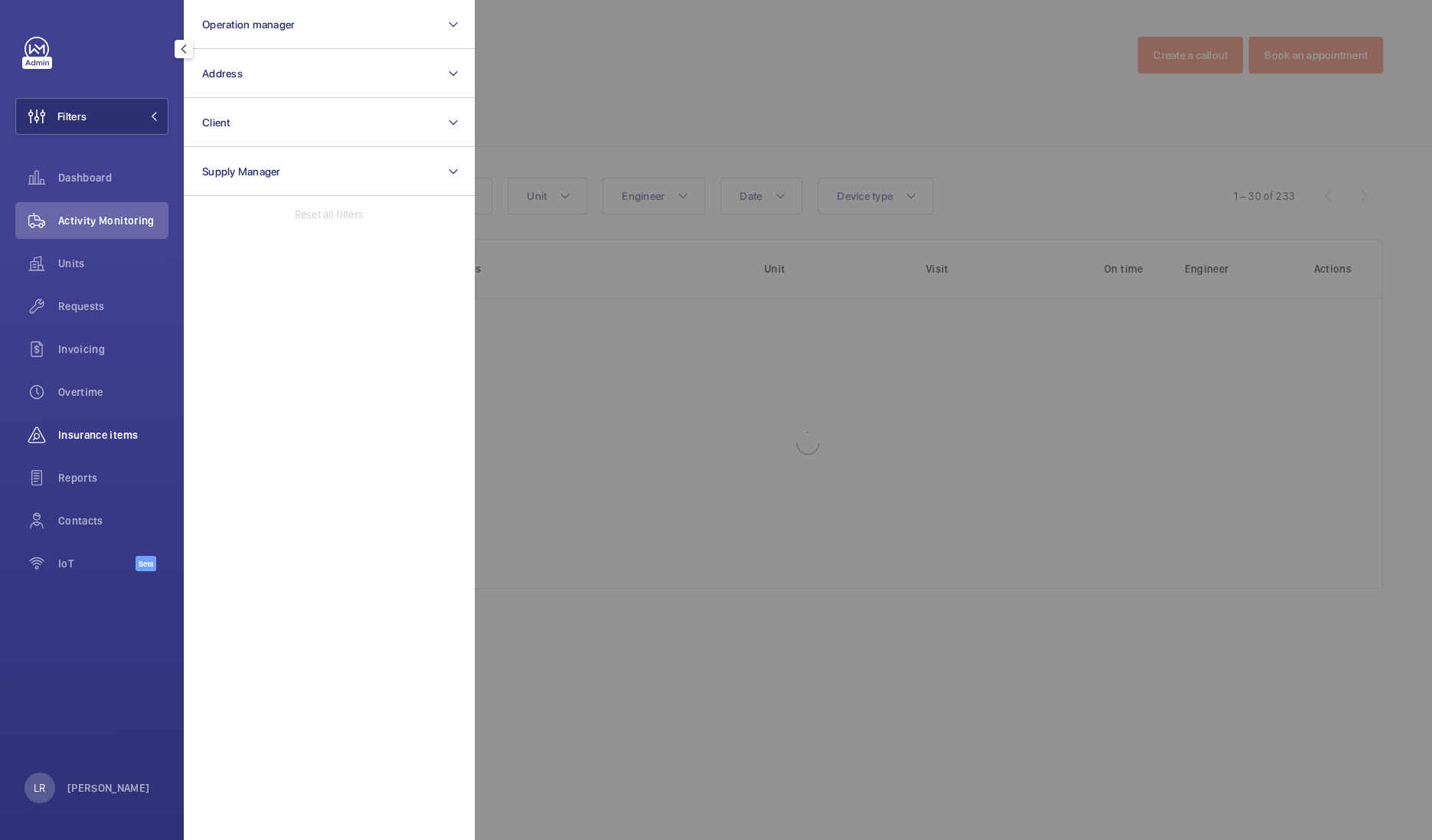
click at [92, 424] on div "Insurance items" at bounding box center [92, 435] width 153 height 37
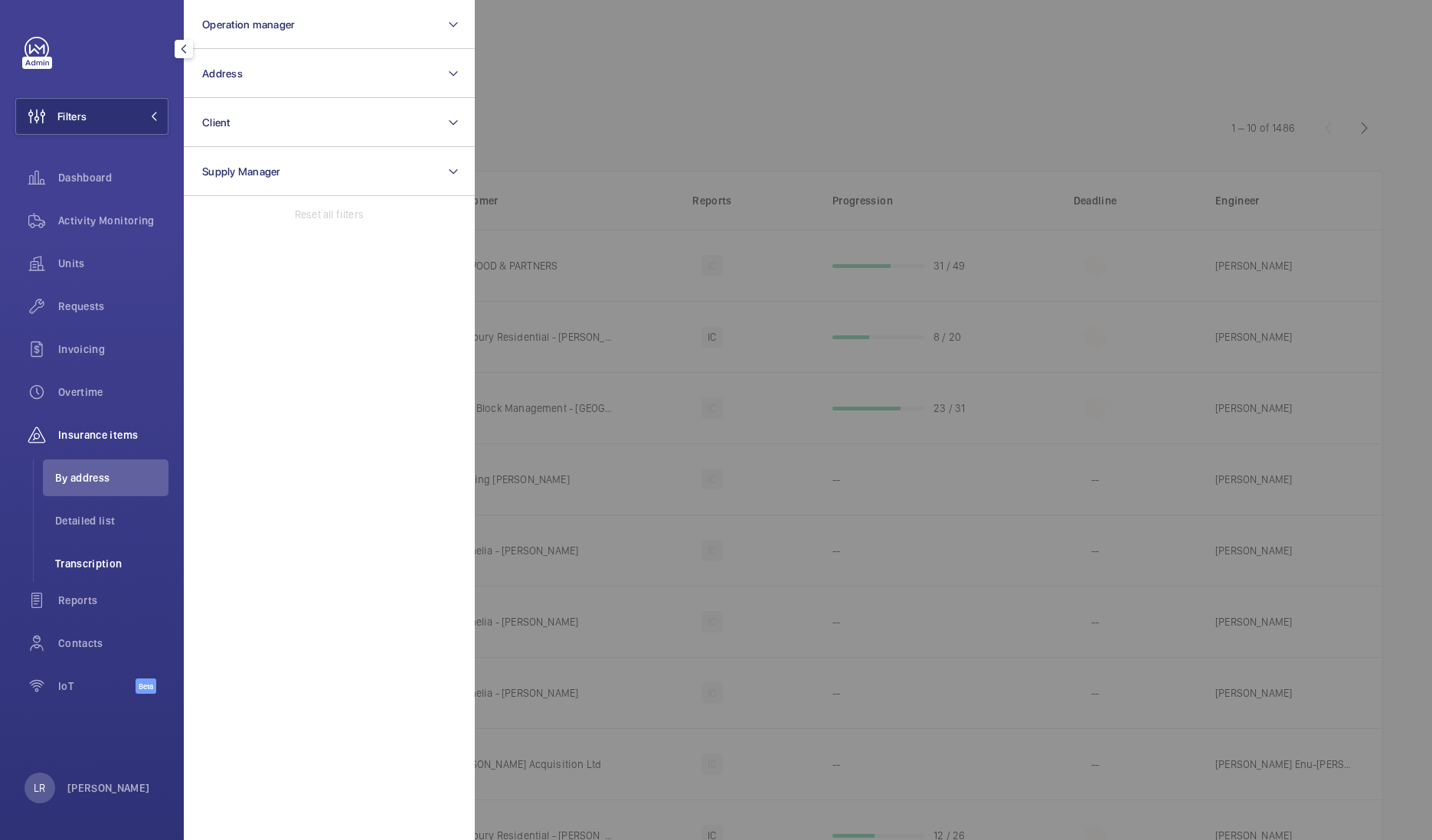
click at [78, 554] on li "Transcription" at bounding box center [106, 564] width 125 height 37
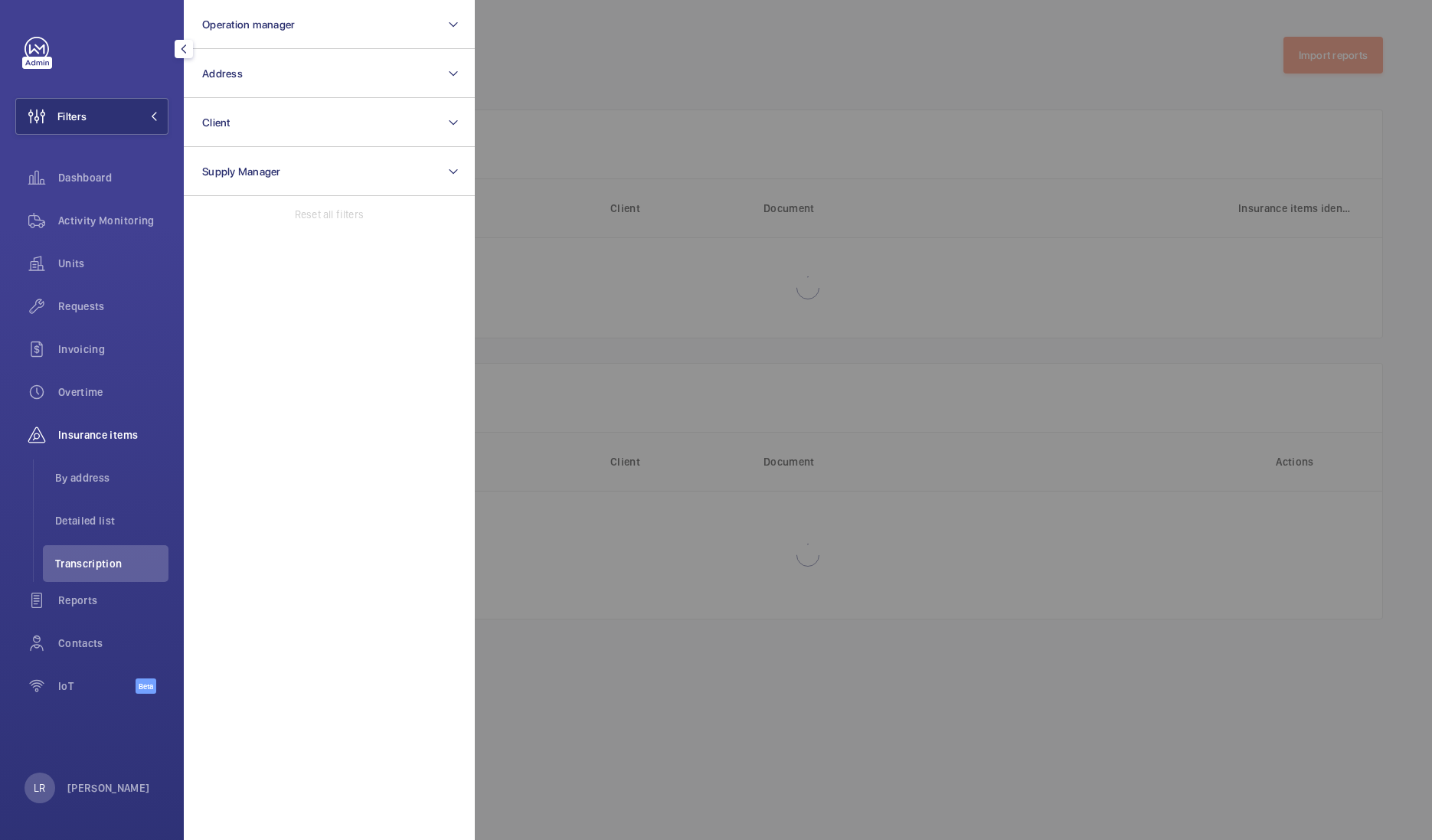
click at [604, 198] on div at bounding box center [1191, 420] width 1432 height 840
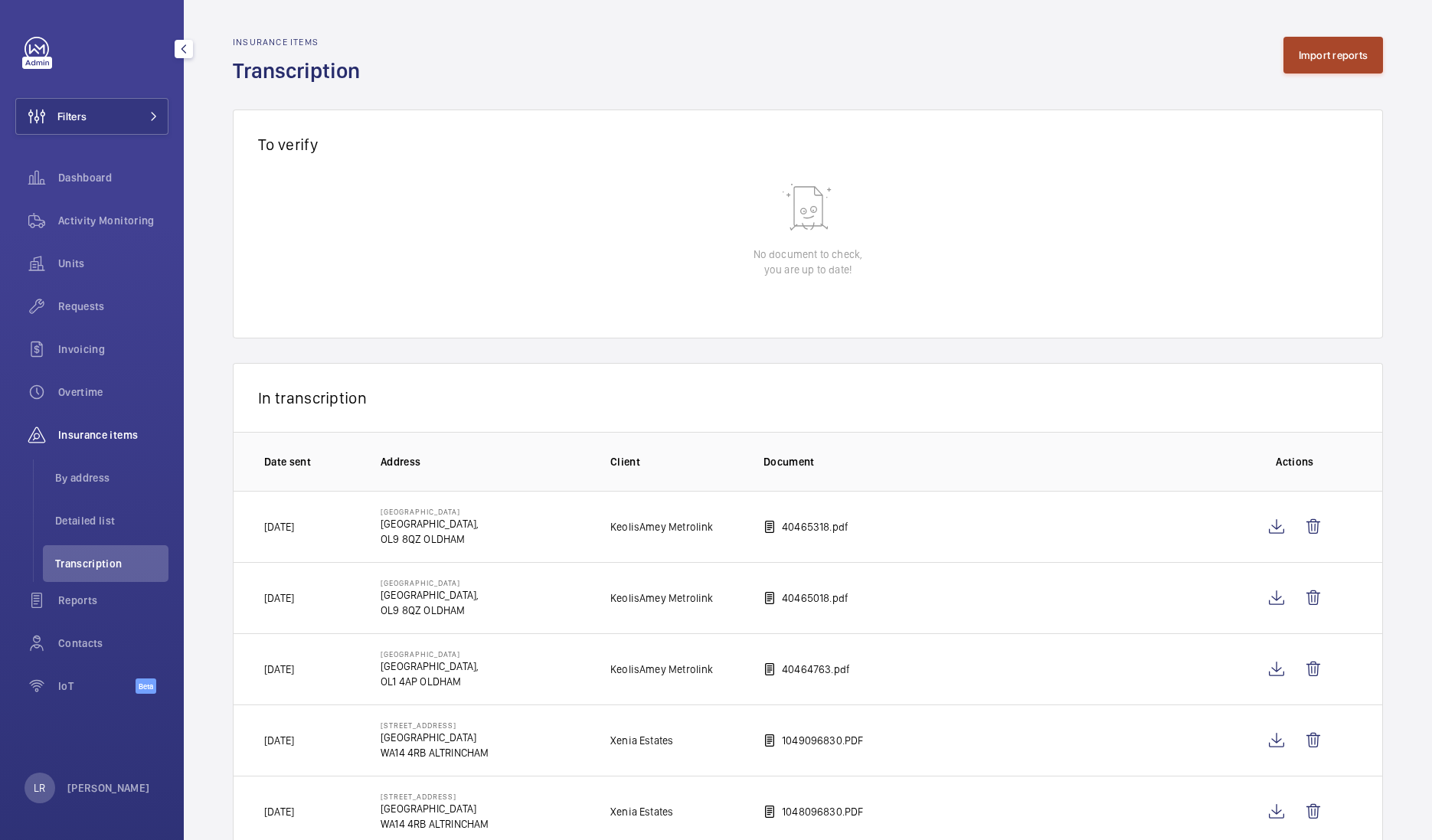
click at [1353, 57] on button "Import reports" at bounding box center [1333, 55] width 100 height 37
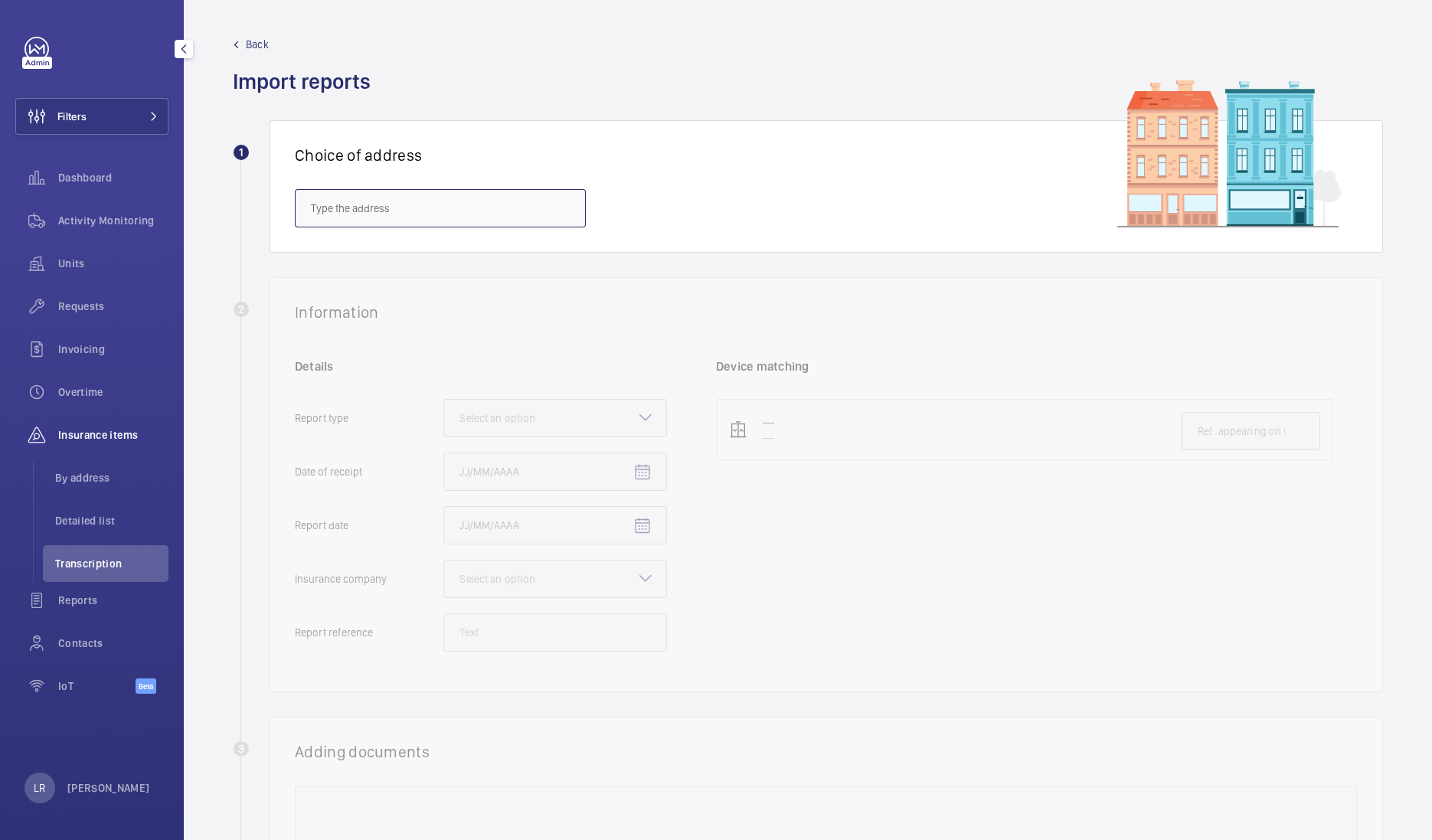
click at [508, 214] on input "text" at bounding box center [440, 208] width 291 height 39
click at [533, 263] on mat-option "IBIS PORTSMOUTH - ibis Portsmouth Centre, PORTSMOUTH PO1 2LX" at bounding box center [440, 254] width 289 height 38
type input "IBIS PORTSMOUTH - ibis Portsmouth Centre, PORTSMOUTH PO1 2LX"
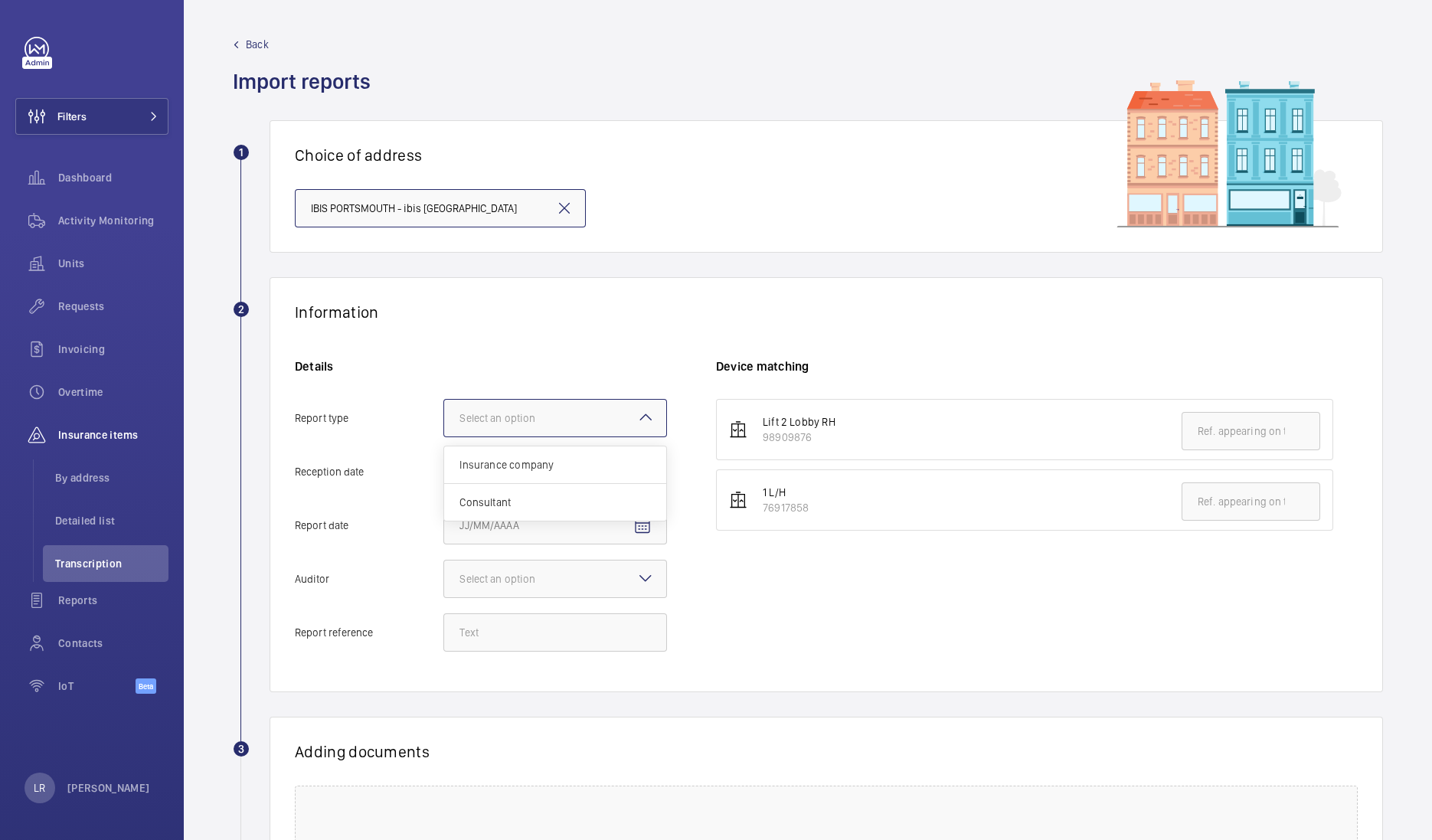
click at [625, 414] on div at bounding box center [555, 418] width 222 height 37
click at [444, 414] on input "Report type Select an option Insurance company Consultant" at bounding box center [444, 418] width 0 height 37
click at [585, 463] on span "Insurance company" at bounding box center [556, 464] width 192 height 16
click at [444, 437] on input "Report type Select an option Insurance company Consultant" at bounding box center [444, 418] width 0 height 37
click at [496, 613] on div "Details Report type Select an option × Insurance company × Reception date Repor…" at bounding box center [505, 512] width 421 height 309
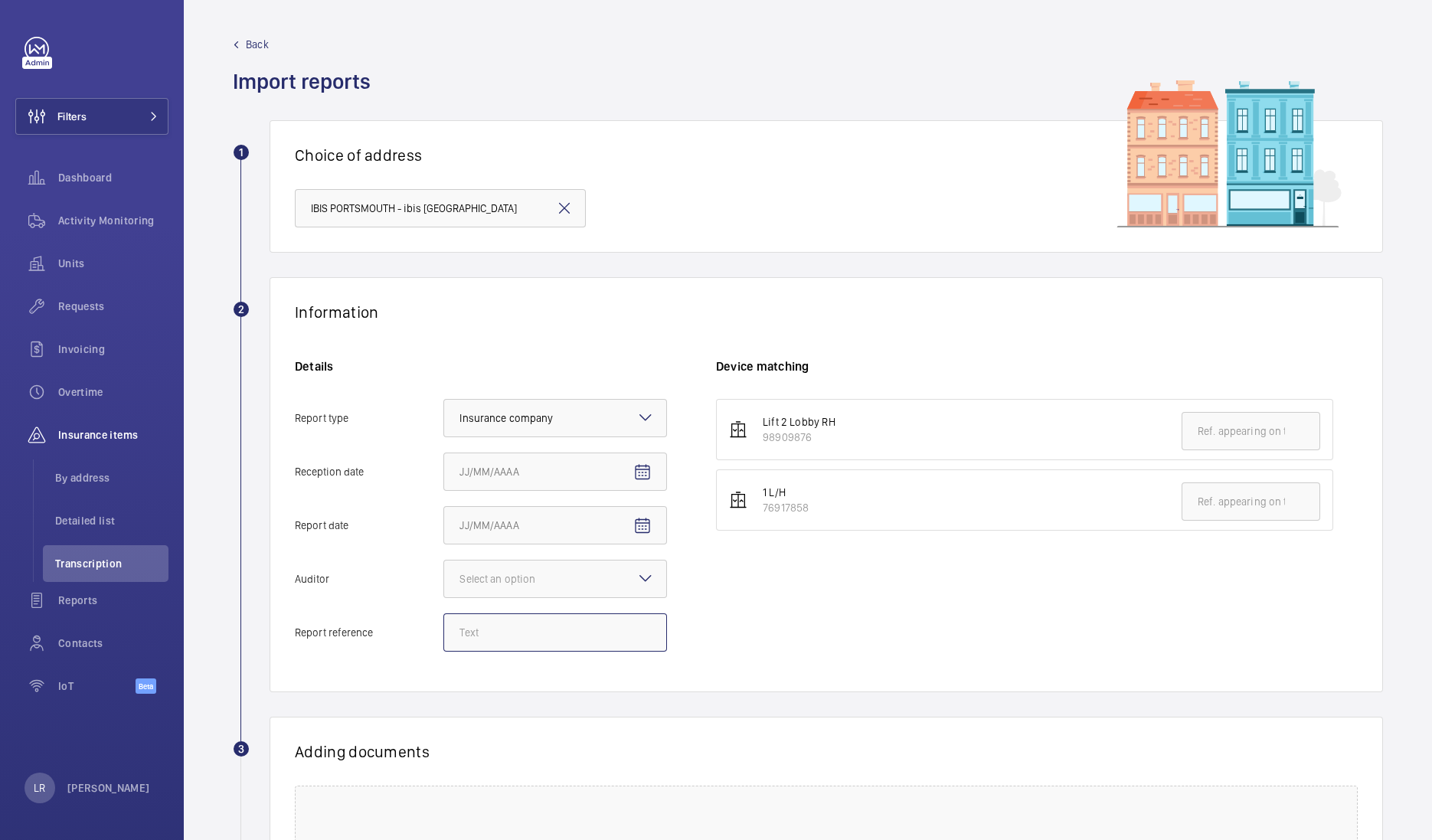
click at [487, 626] on input "Report reference" at bounding box center [555, 633] width 224 height 39
paste input "E50333006231"
type input "E50333006231"
click at [1227, 436] on input "text" at bounding box center [1250, 431] width 138 height 39
paste input "E50333006231"
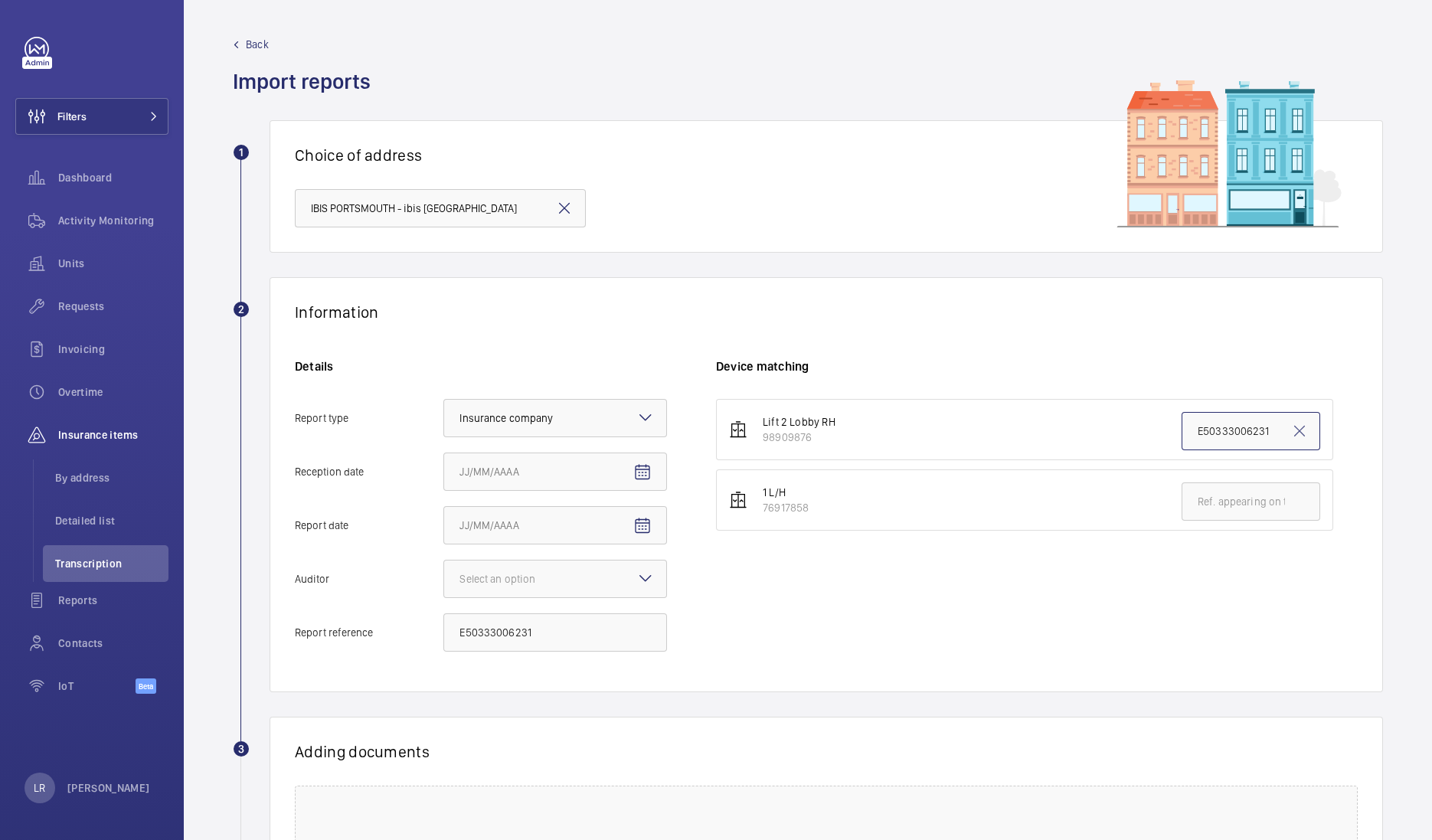
type input "E50333006231"
click at [1015, 537] on div "Lift 2 Lobby RH 98909876 E50333006231 1 L/H 76917858" at bounding box center [1037, 469] width 641 height 141
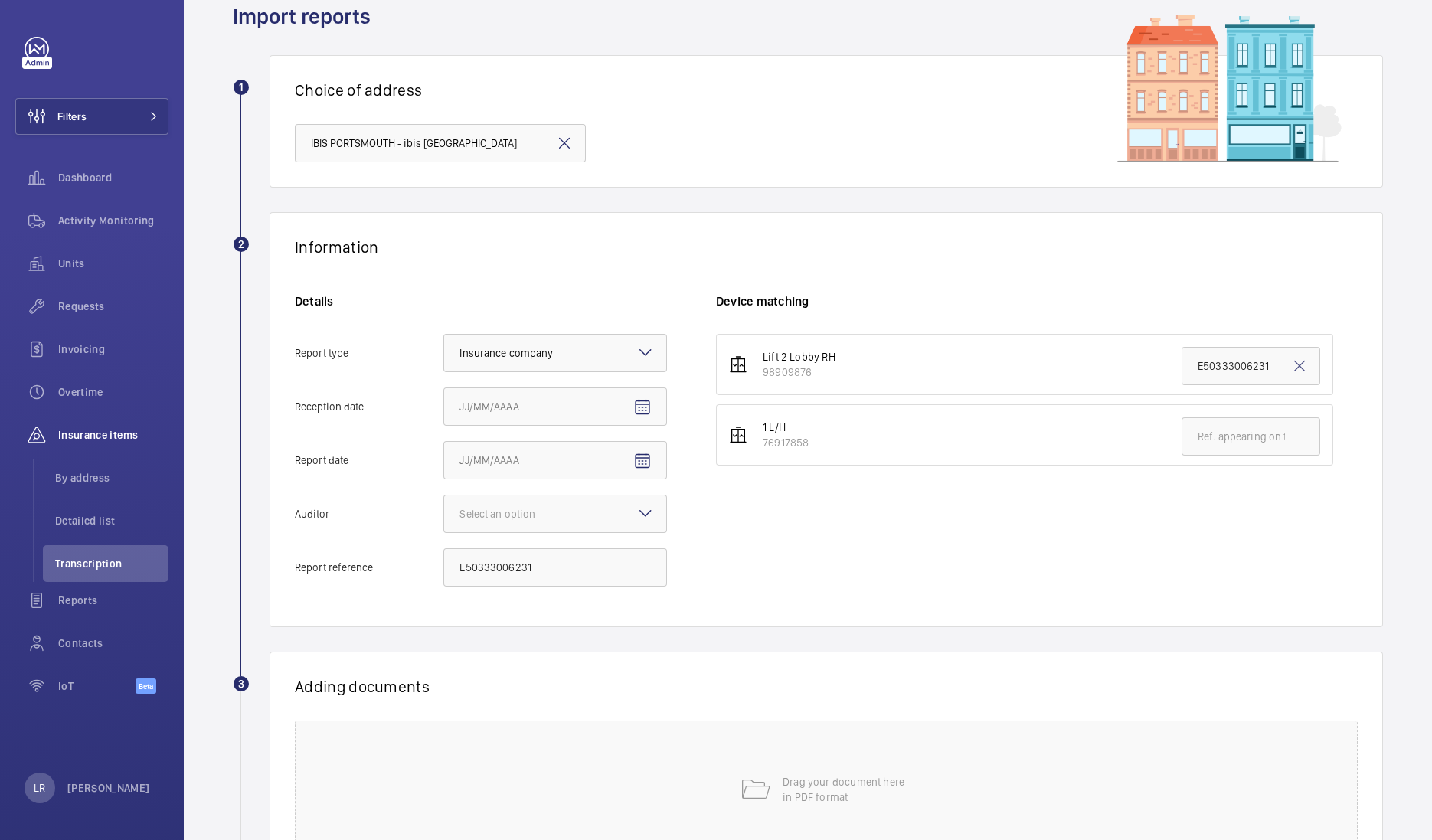
scroll to position [95, 0]
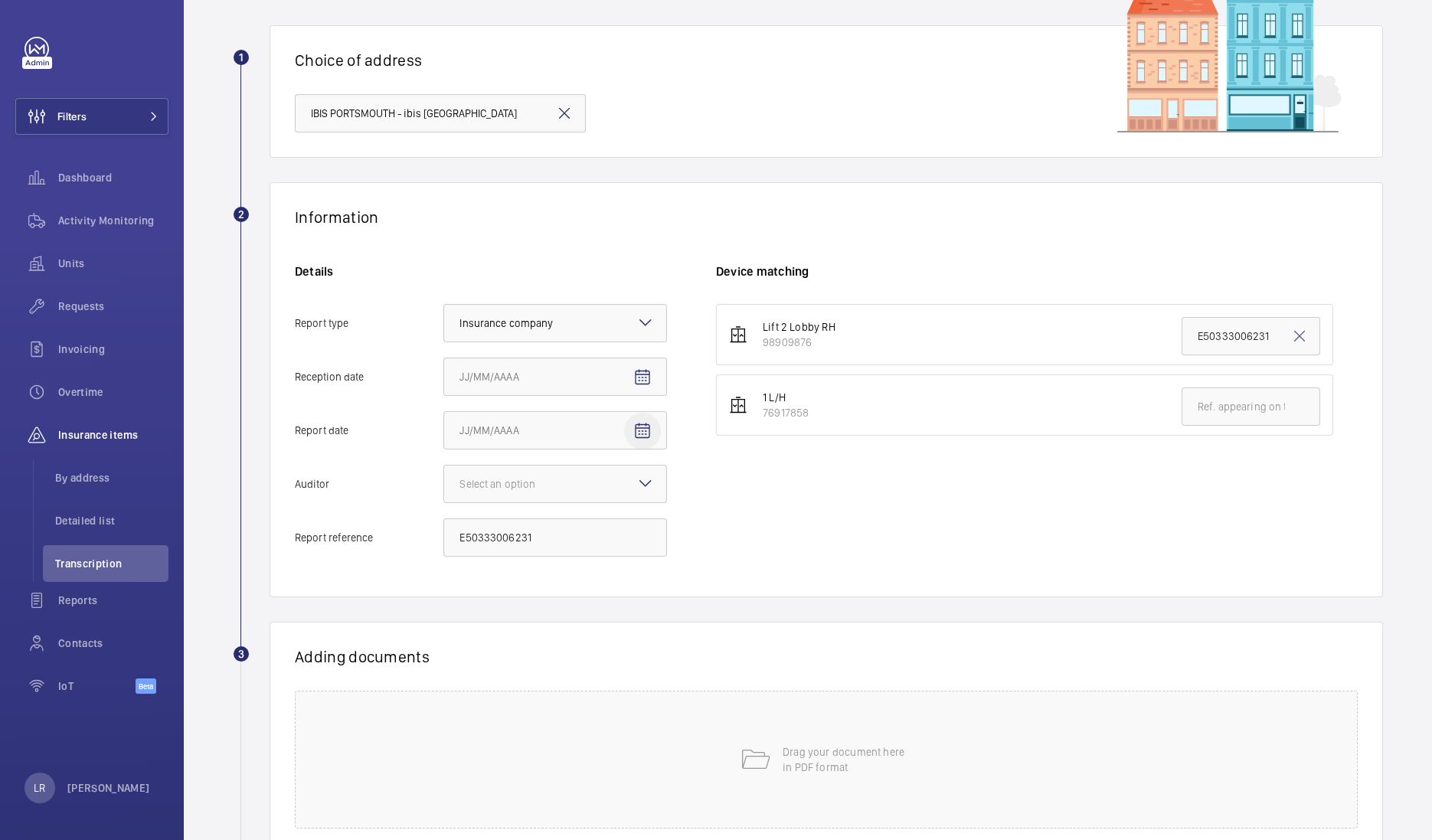
click at [636, 422] on mat-icon "Open calendar" at bounding box center [642, 431] width 18 height 18
click at [492, 550] on span "1" at bounding box center [497, 554] width 28 height 28
type input "9/1/2025"
click at [649, 372] on mat-icon "Open calendar" at bounding box center [642, 378] width 18 height 18
click at [533, 532] on span "9" at bounding box center [527, 531] width 28 height 28
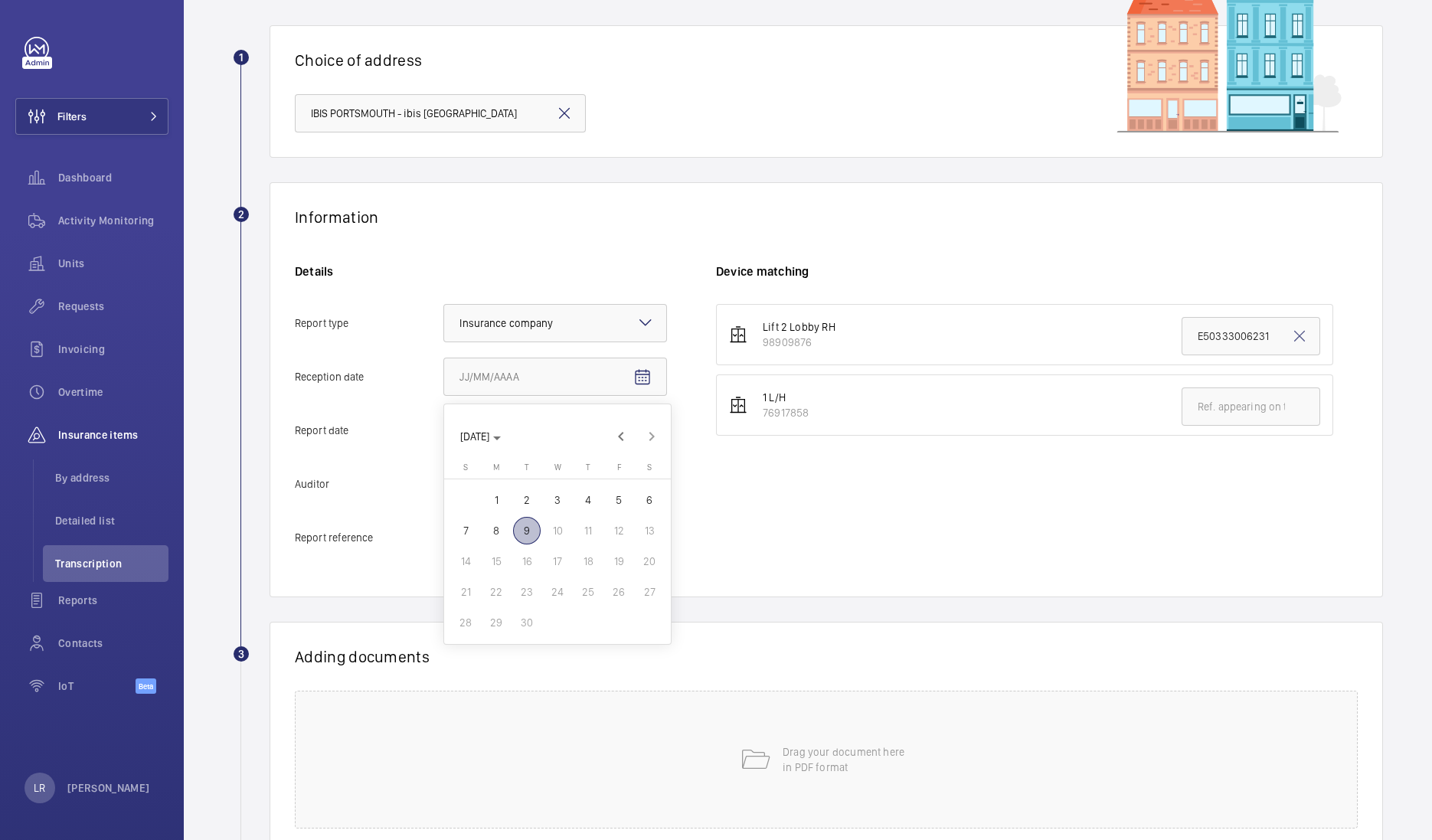
type input "9/9/2025"
click at [655, 483] on div at bounding box center [555, 484] width 222 height 37
click at [444, 483] on input "Auditor Select an option" at bounding box center [444, 484] width 0 height 37
click at [528, 628] on div "Allianz" at bounding box center [555, 643] width 222 height 38
click at [444, 502] on input "Auditor Select an option Veritas Zurich British Engineering Allianz Other" at bounding box center [444, 484] width 0 height 37
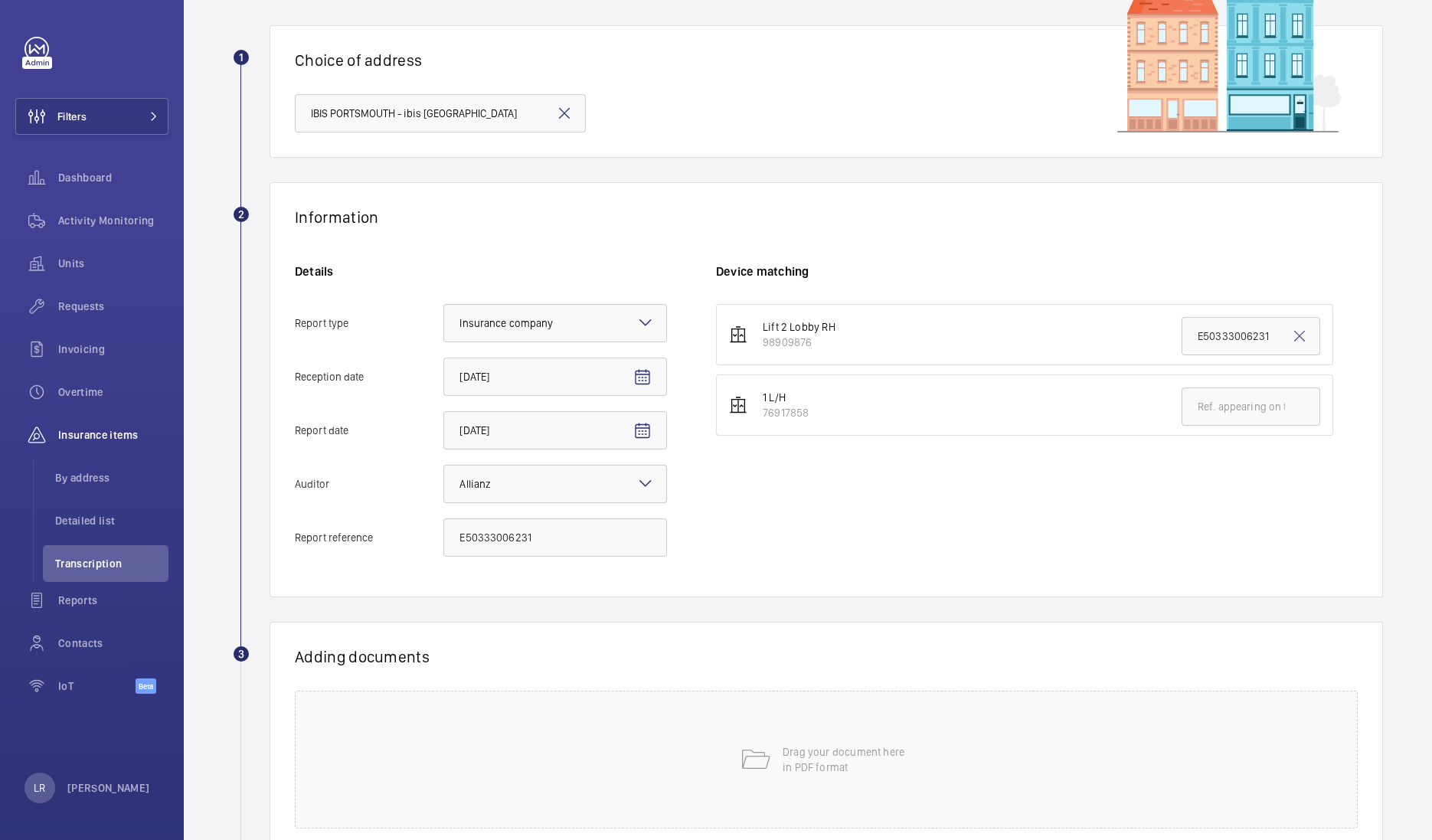
click at [735, 529] on div "Lift 2 Lobby RH 98909876 E50333006231 1 L/H 76917858" at bounding box center [1037, 438] width 641 height 268
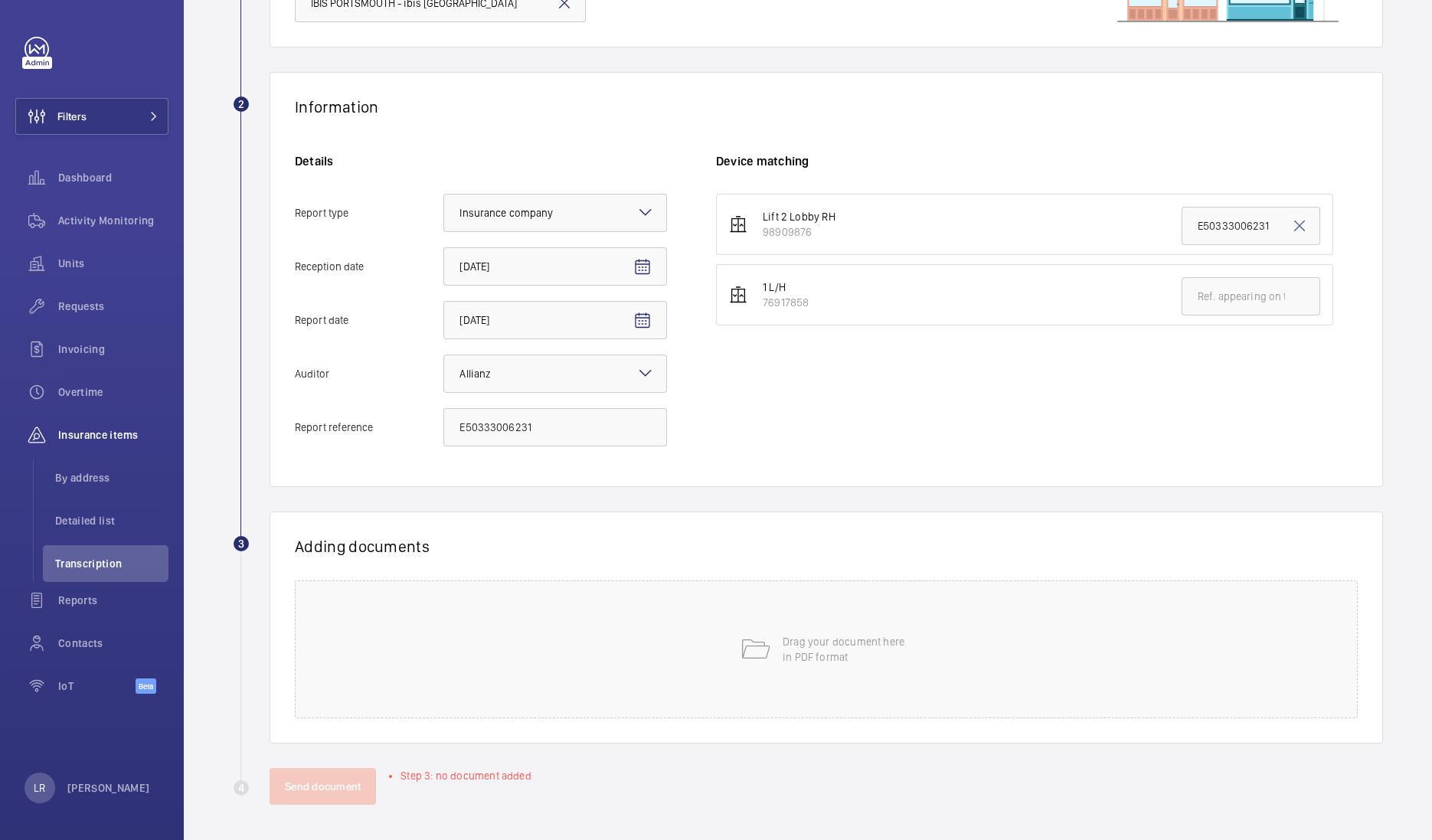
scroll to position [206, 0]
click at [700, 644] on div "Drag your document here in PDF format" at bounding box center [826, 648] width 1062 height 138
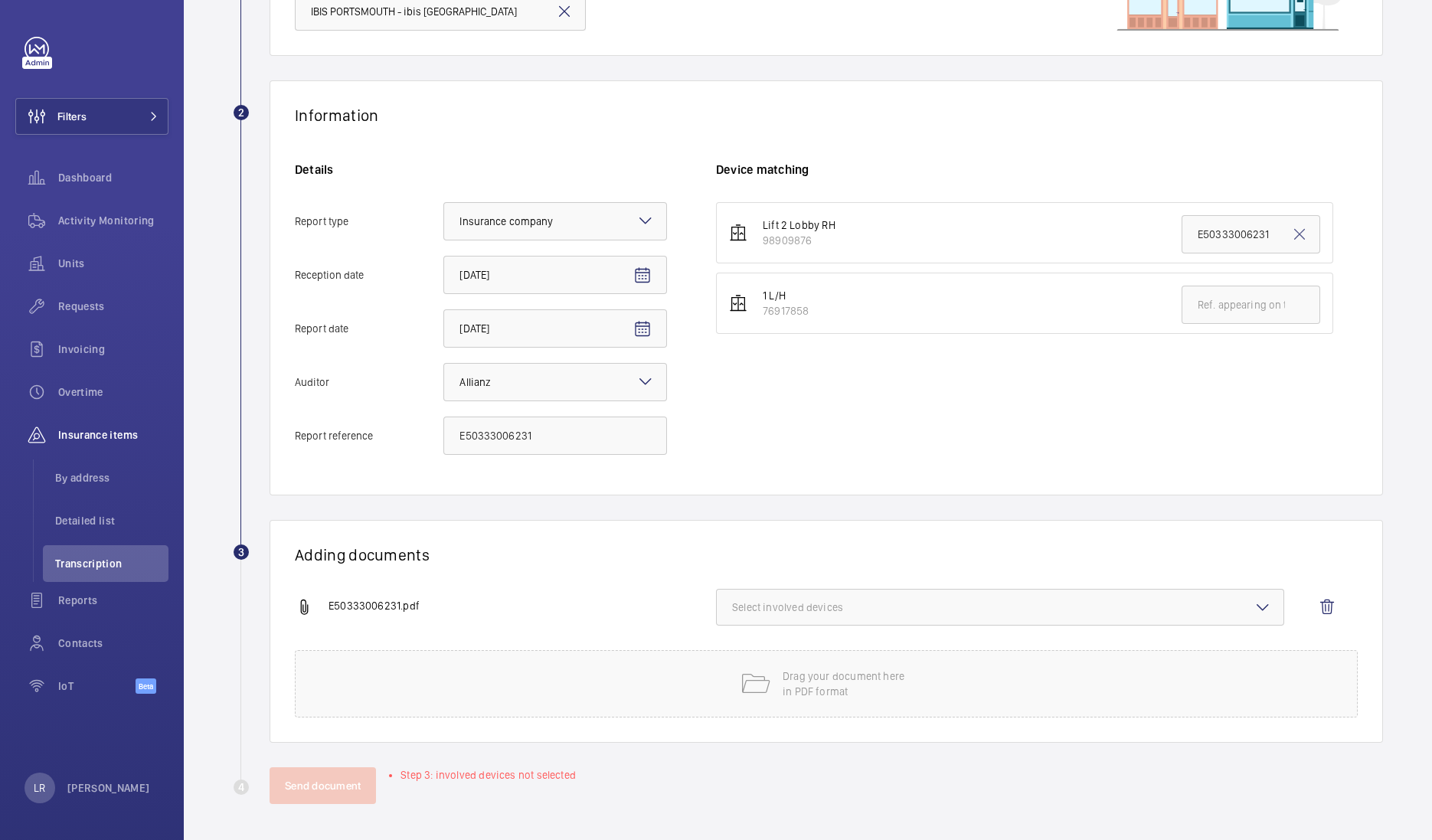
click at [803, 589] on button "Select involved devices" at bounding box center [1000, 607] width 569 height 37
click at [804, 648] on span "98909876" at bounding box center [1001, 655] width 487 height 16
click at [755, 648] on input "98909876" at bounding box center [738, 655] width 30 height 30
checkbox input "true"
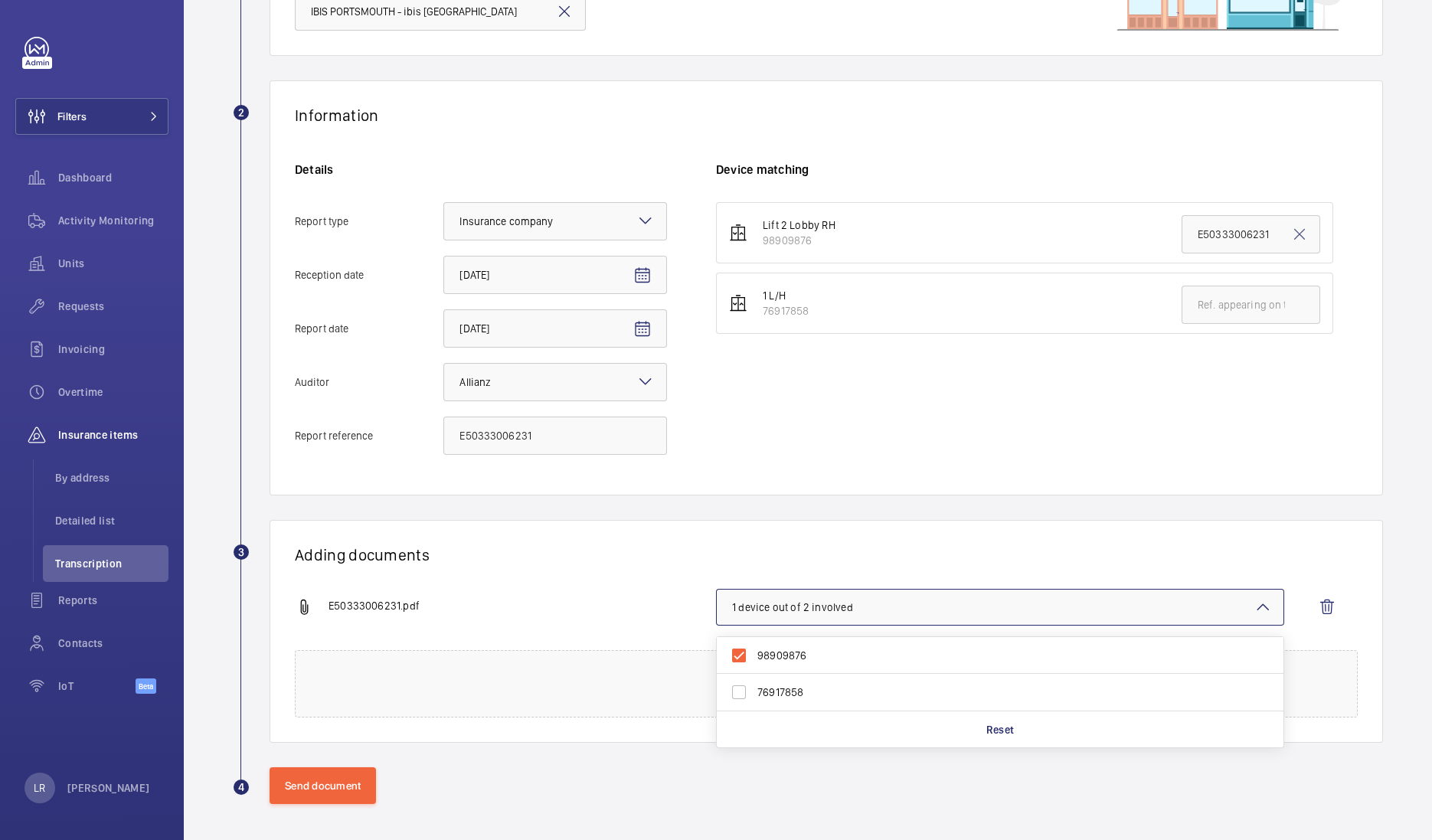
click at [814, 547] on h1 "Adding documents" at bounding box center [826, 554] width 1062 height 19
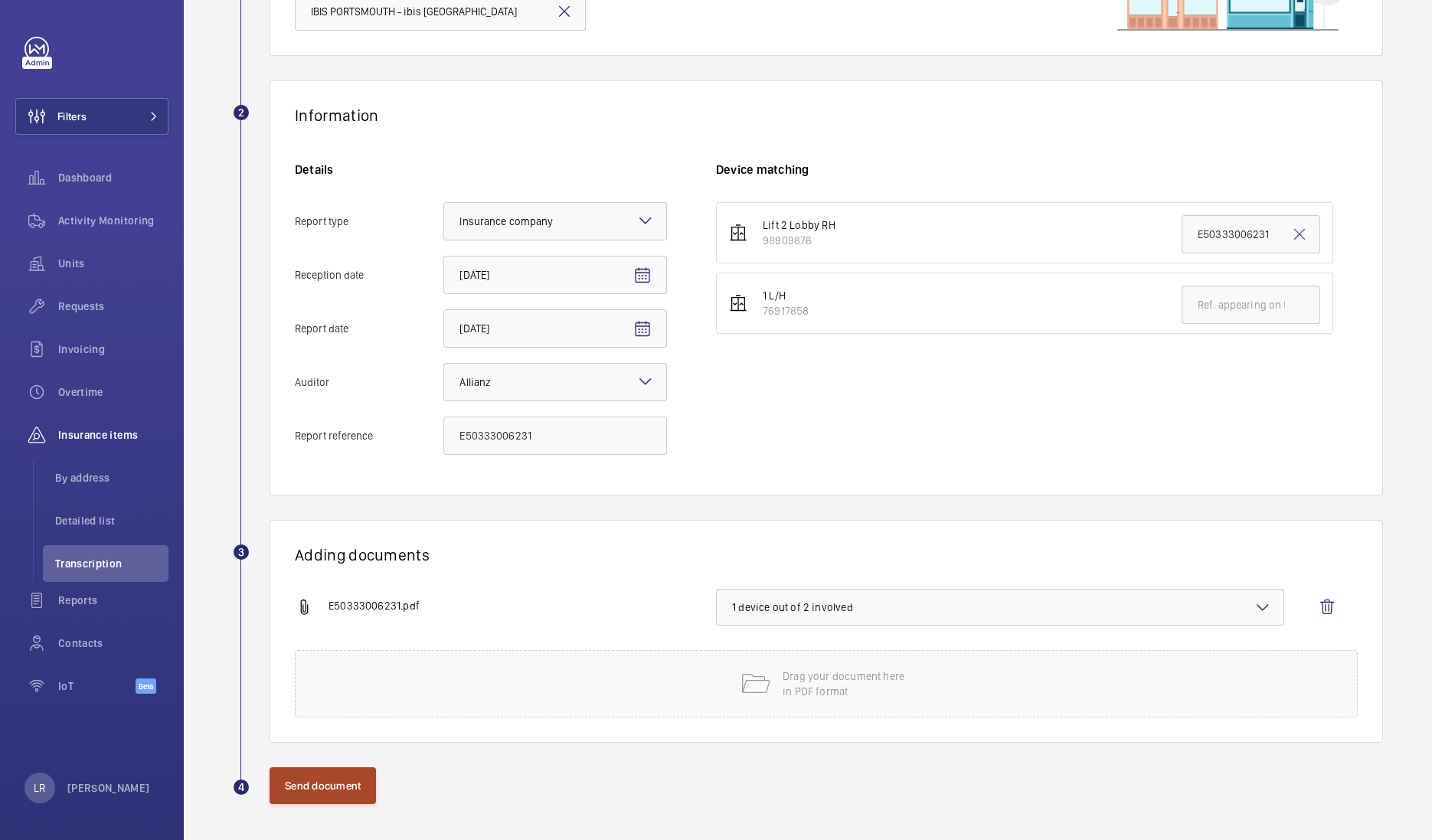
click at [346, 777] on button "Send document" at bounding box center [323, 786] width 107 height 37
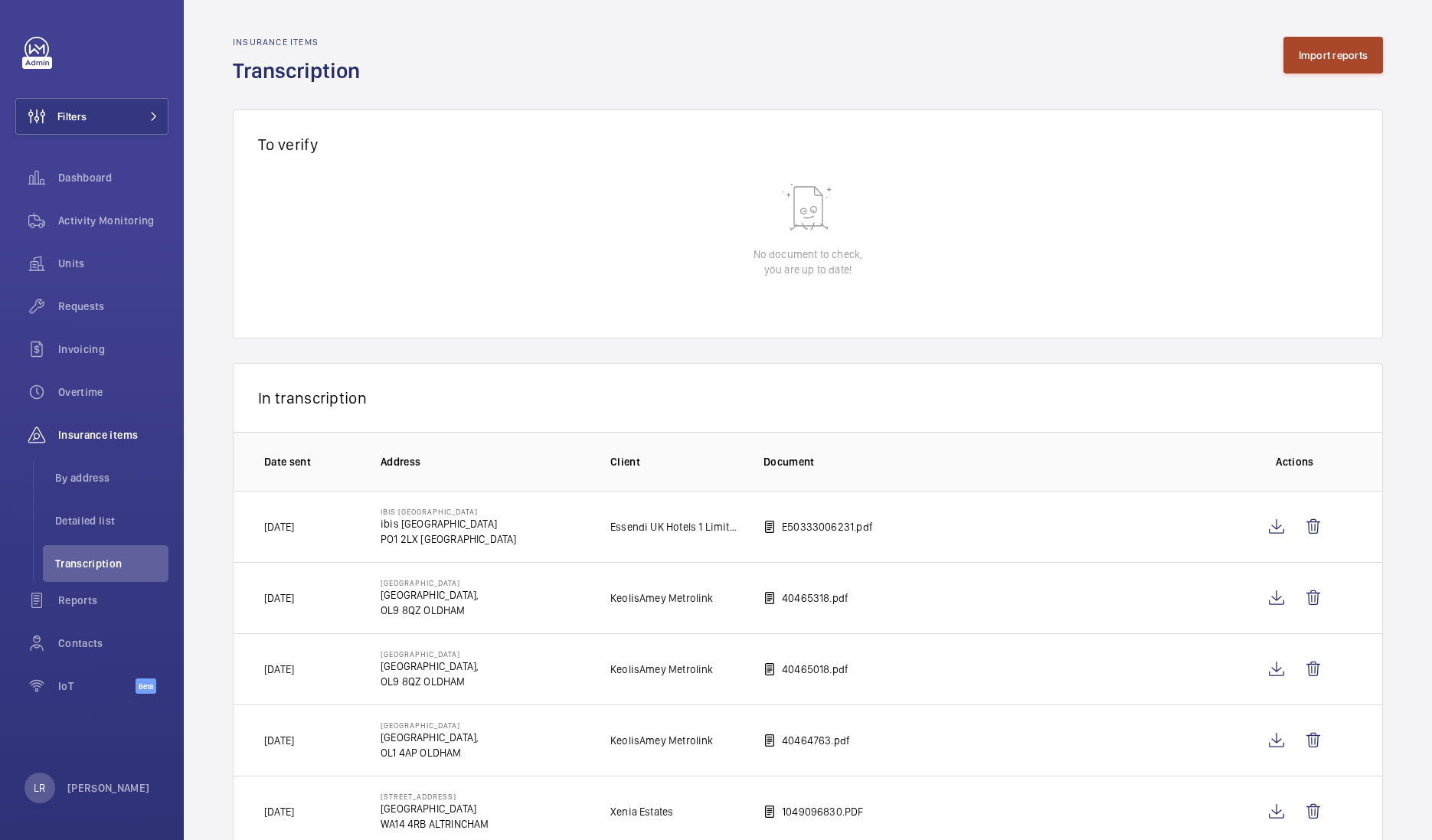
click at [1309, 52] on button "Import reports" at bounding box center [1333, 55] width 100 height 37
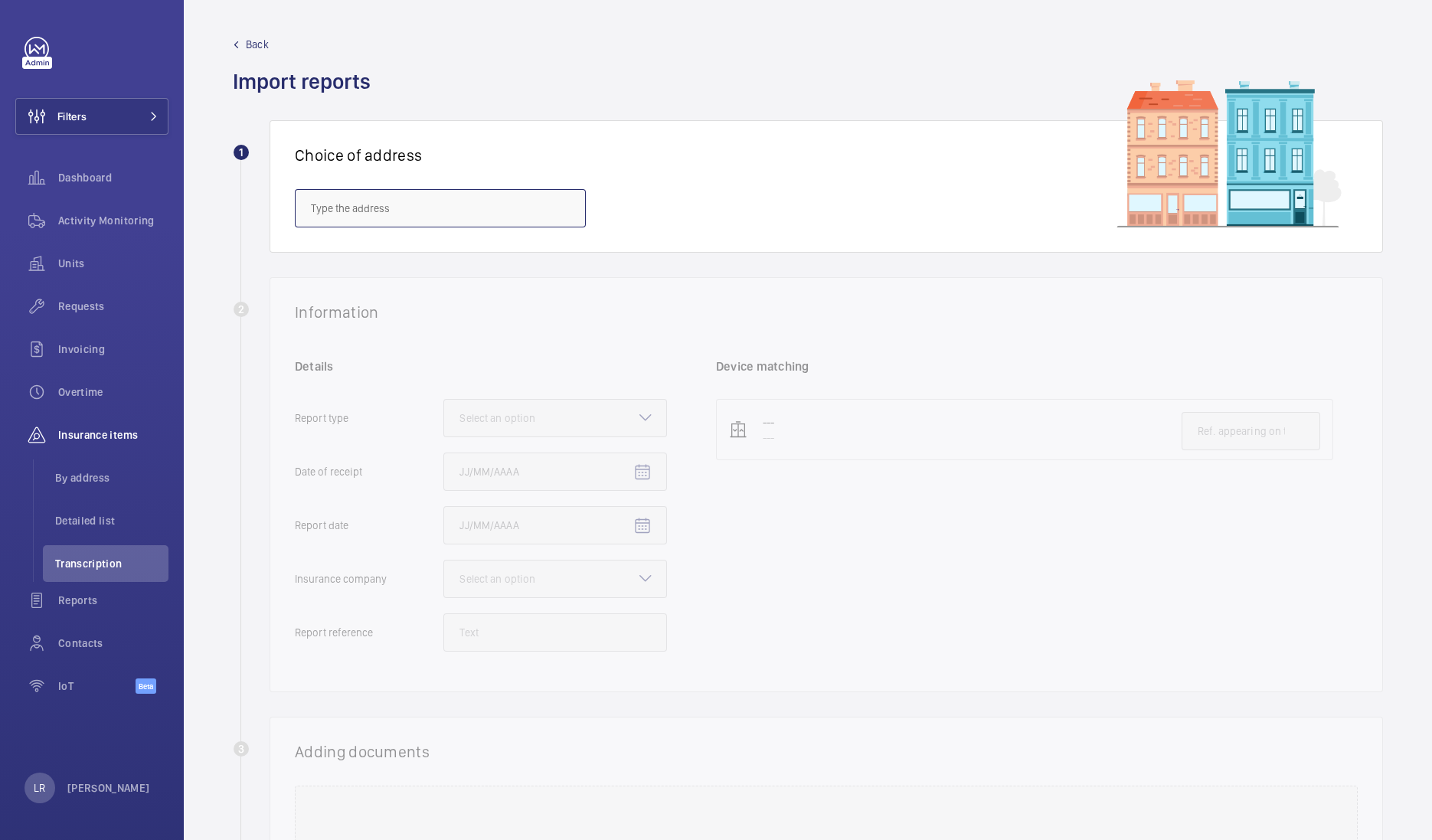
click at [533, 201] on input "text" at bounding box center [440, 208] width 291 height 39
click at [460, 259] on span "IBIS PORTSMOUTH - ibis Portsmouth Centre, PORTSMOUTH PO1 2LX" at bounding box center [416, 254] width 211 height 16
type input "IBIS PORTSMOUTH - ibis Portsmouth Centre, PORTSMOUTH PO1 2LX"
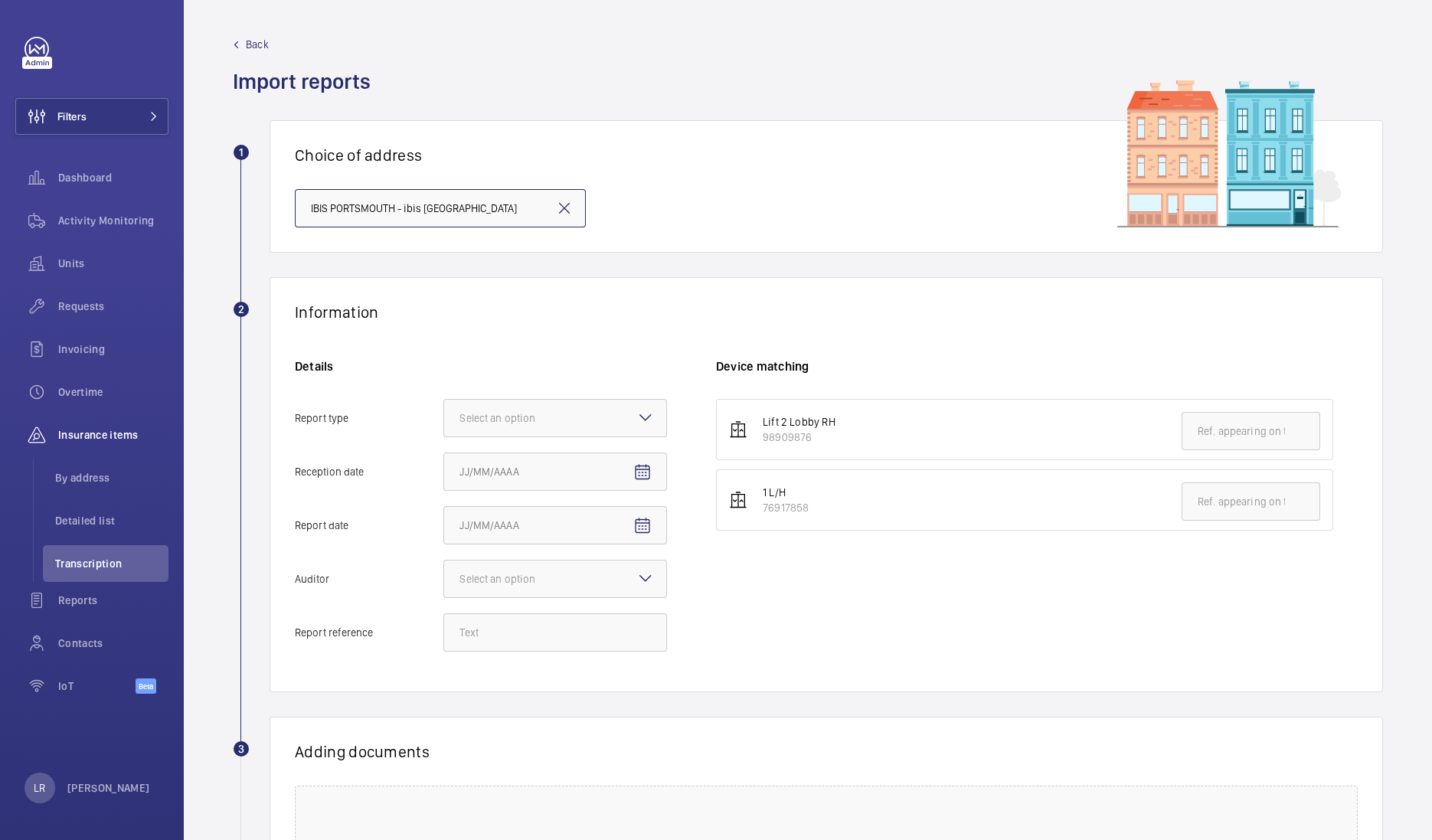
scroll to position [191, 0]
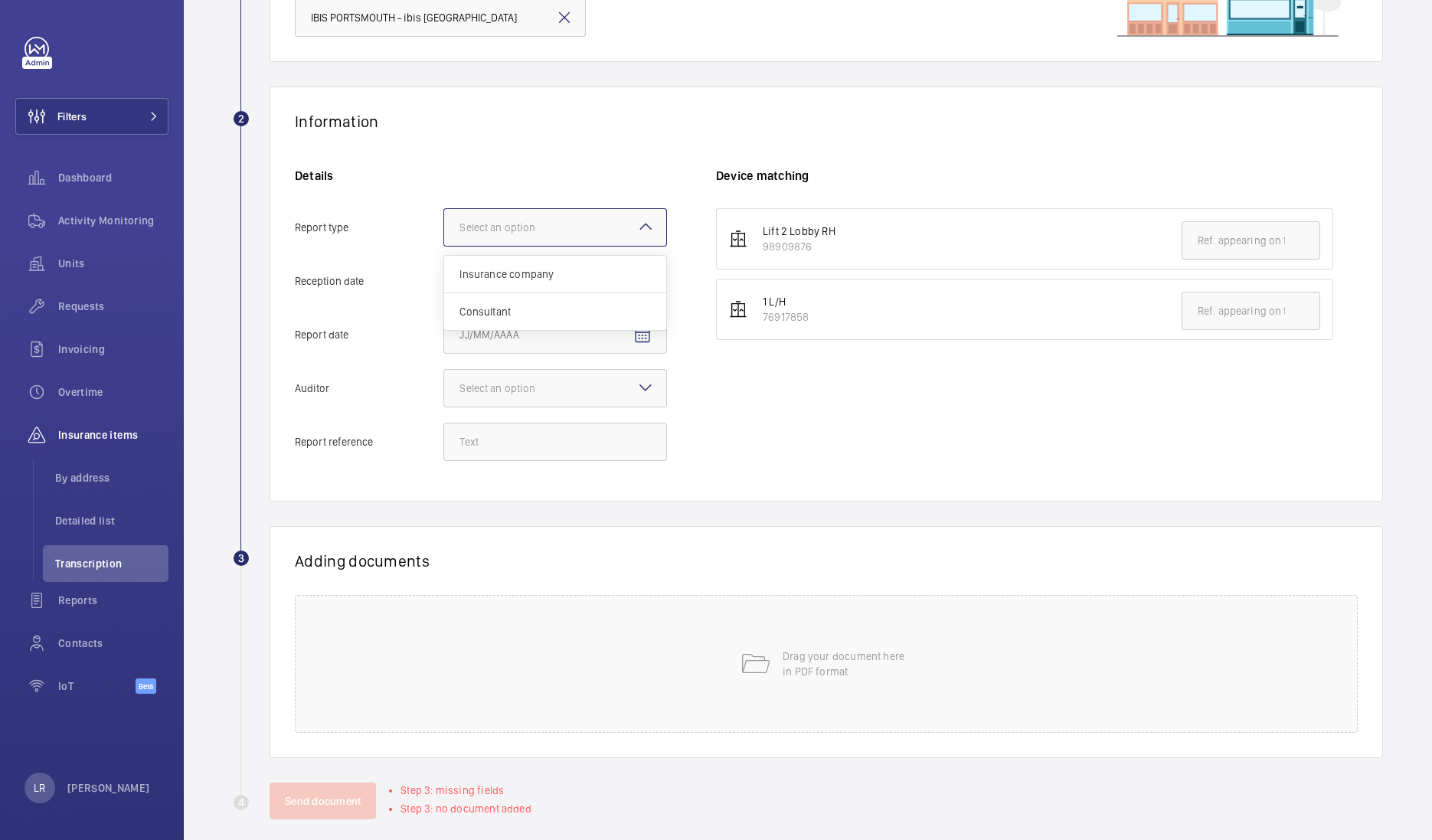
click at [640, 230] on mat-icon at bounding box center [646, 227] width 18 height 18
click at [444, 230] on input "Report type Select an option Insurance company Consultant" at bounding box center [444, 228] width 0 height 37
click at [582, 275] on span "Insurance company" at bounding box center [556, 274] width 192 height 16
click at [444, 246] on input "Report type Select an option Insurance company Consultant" at bounding box center [444, 228] width 0 height 37
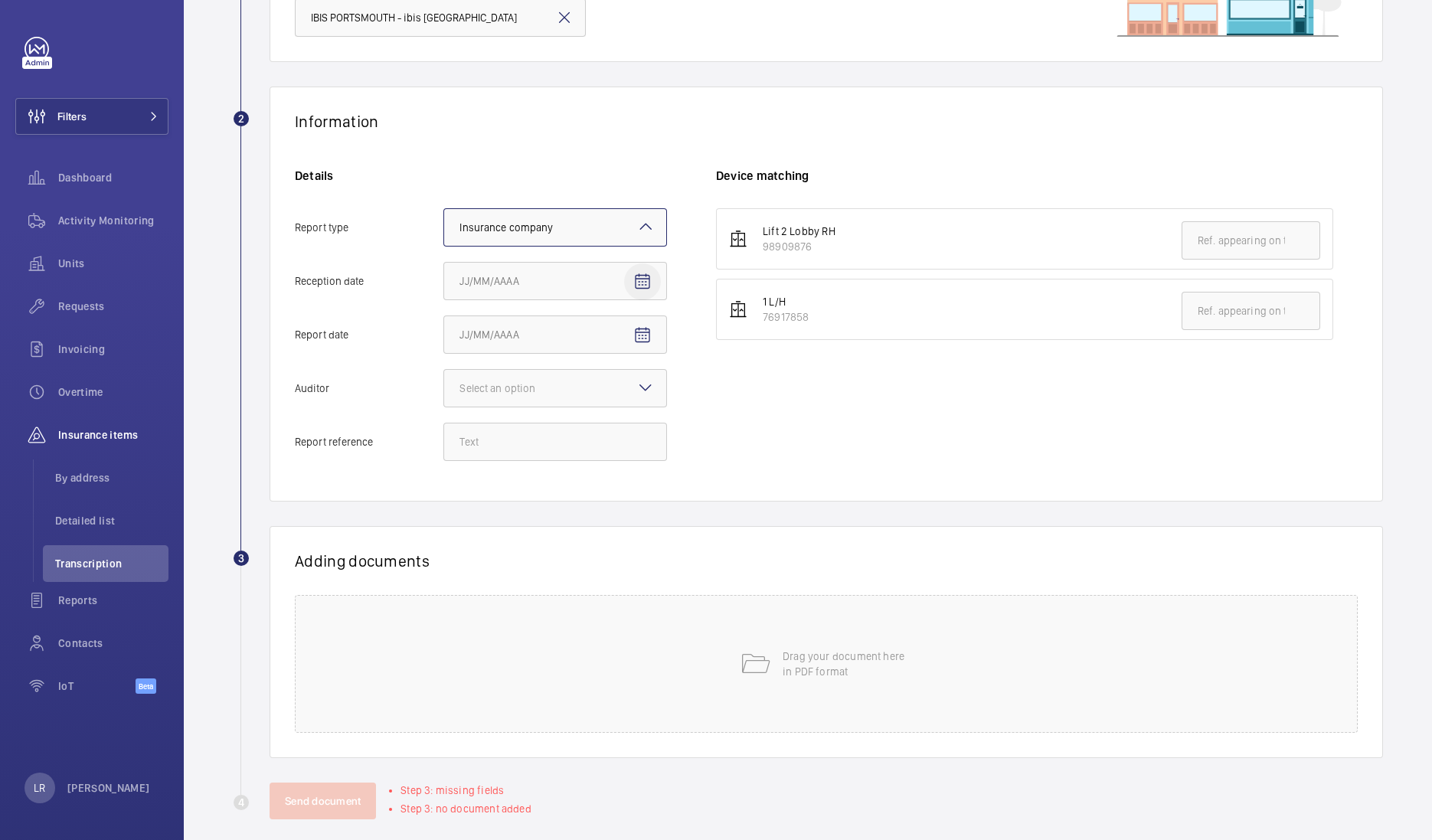
click at [640, 283] on mat-icon "Open calendar" at bounding box center [642, 282] width 18 height 18
click at [532, 432] on span "9" at bounding box center [527, 435] width 28 height 28
type input "9/9/2025"
click at [636, 341] on mat-icon "Open calendar" at bounding box center [642, 335] width 18 height 18
click at [490, 444] on button "1" at bounding box center [496, 457] width 30 height 30
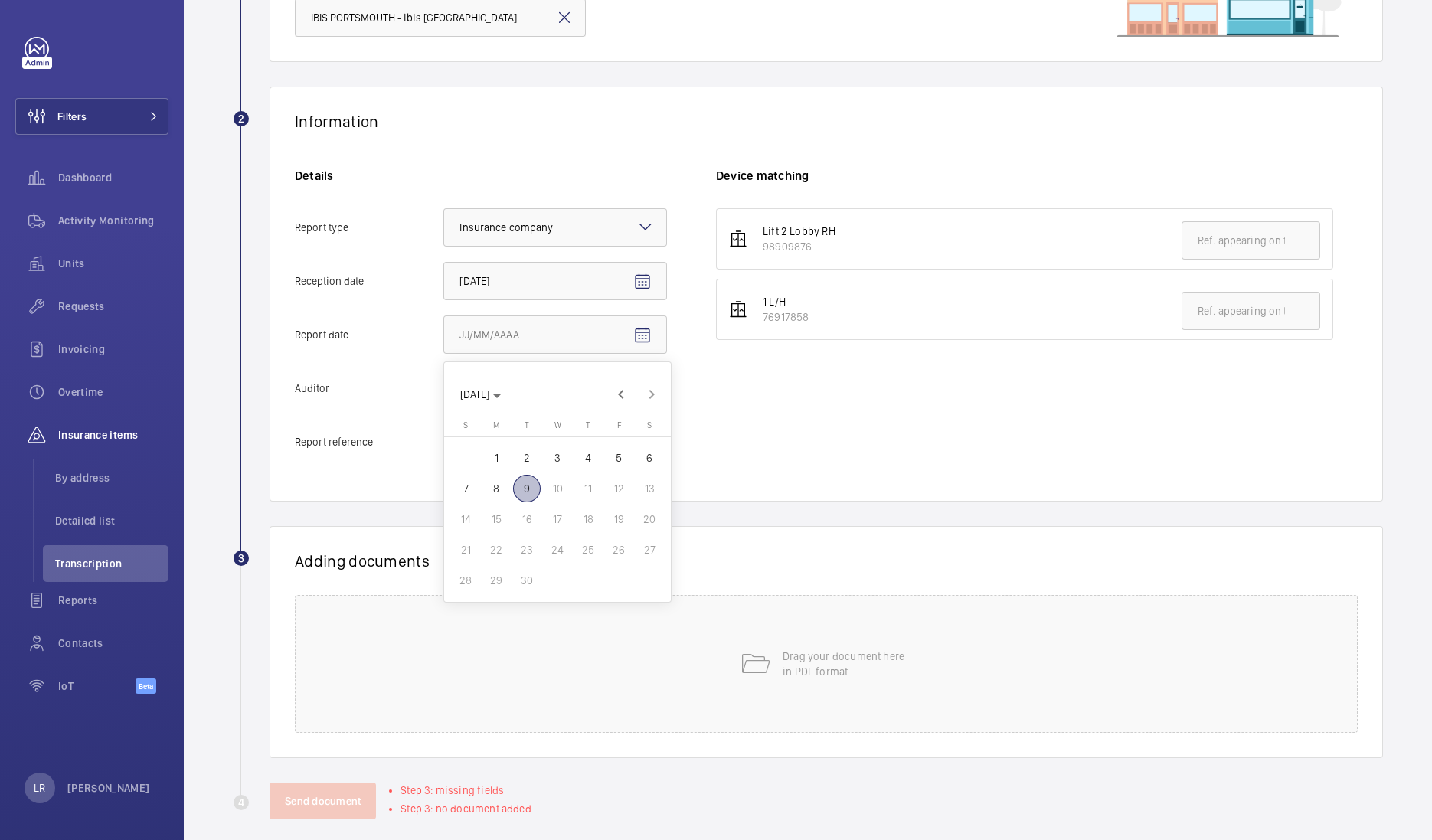
type input "9/1/2025"
click at [651, 387] on mat-icon at bounding box center [646, 388] width 18 height 18
click at [444, 387] on input "Auditor Select an option Veritas Zurich British Engineering Allianz Other" at bounding box center [444, 388] width 0 height 37
click at [521, 545] on span "Allianz" at bounding box center [556, 547] width 192 height 16
click at [444, 406] on input "Auditor Select an option Veritas Zurich British Engineering Allianz Other" at bounding box center [444, 388] width 0 height 37
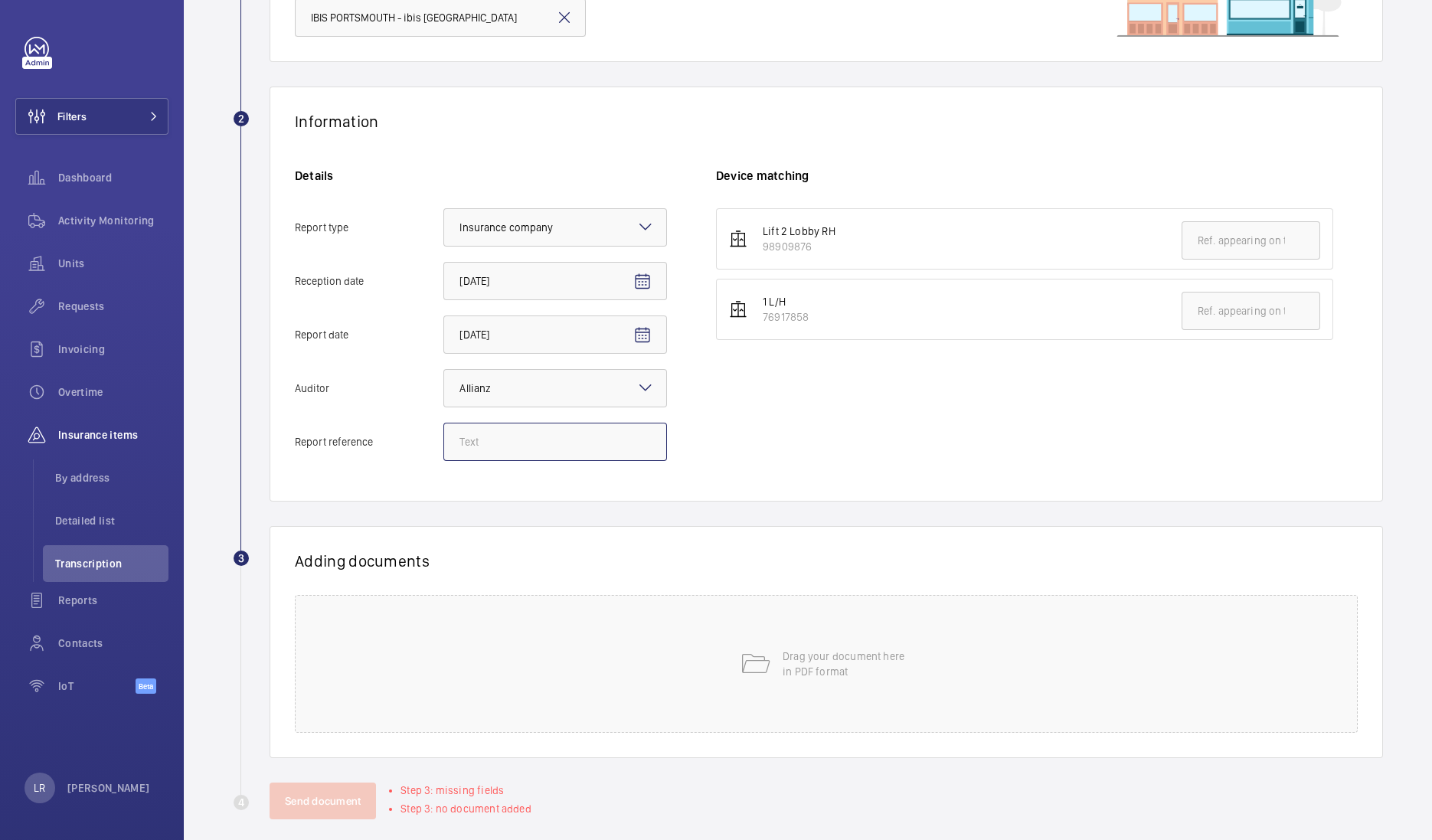
click at [592, 452] on input "Report reference" at bounding box center [555, 442] width 224 height 39
paste input "E50333006047"
type input "E50333006047"
click at [1207, 312] on input "text" at bounding box center [1250, 311] width 138 height 39
paste input "E50333006047"
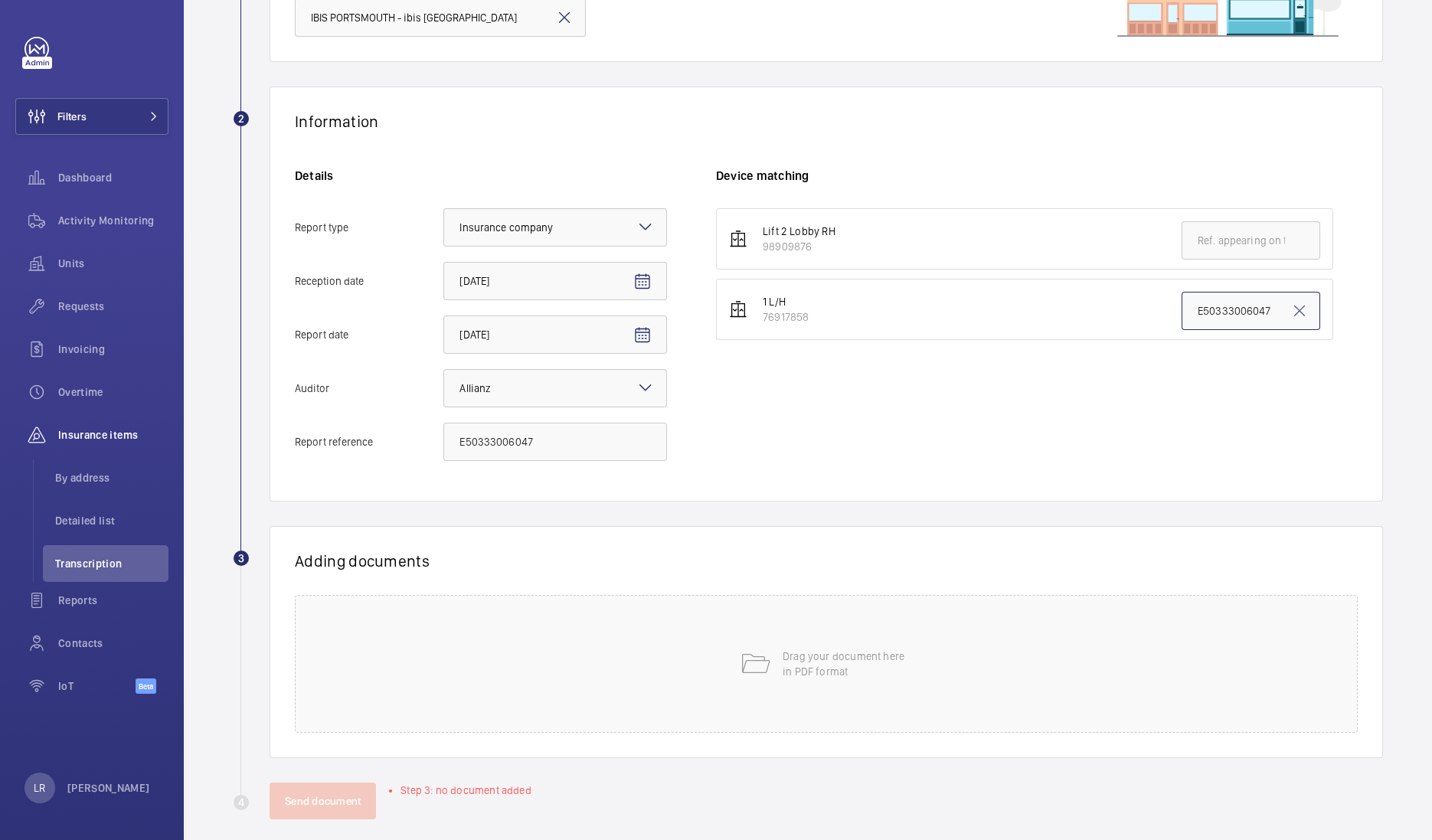
scroll to position [206, 0]
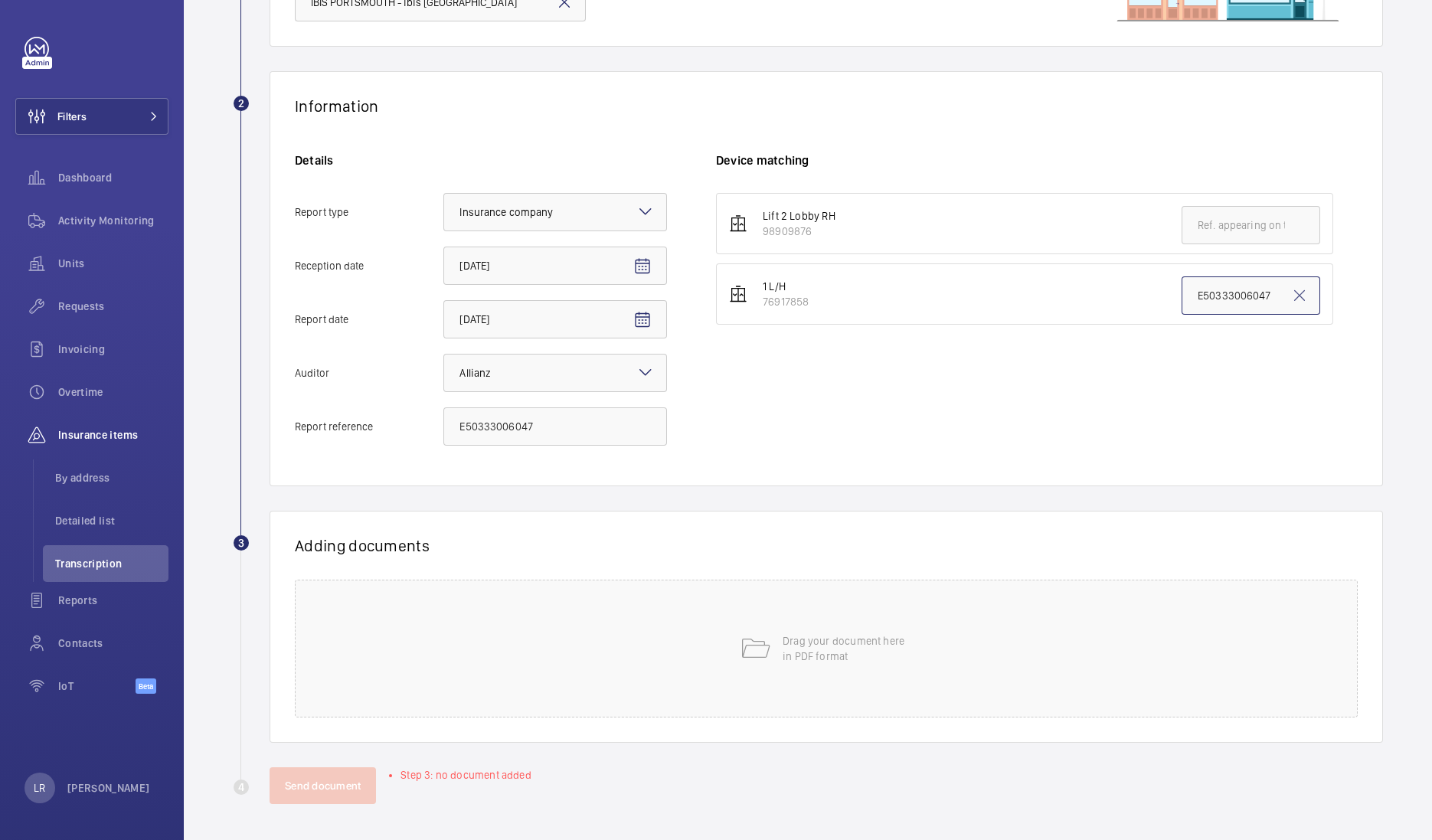
type input "E50333006047"
click at [752, 661] on mat-icon at bounding box center [755, 648] width 30 height 30
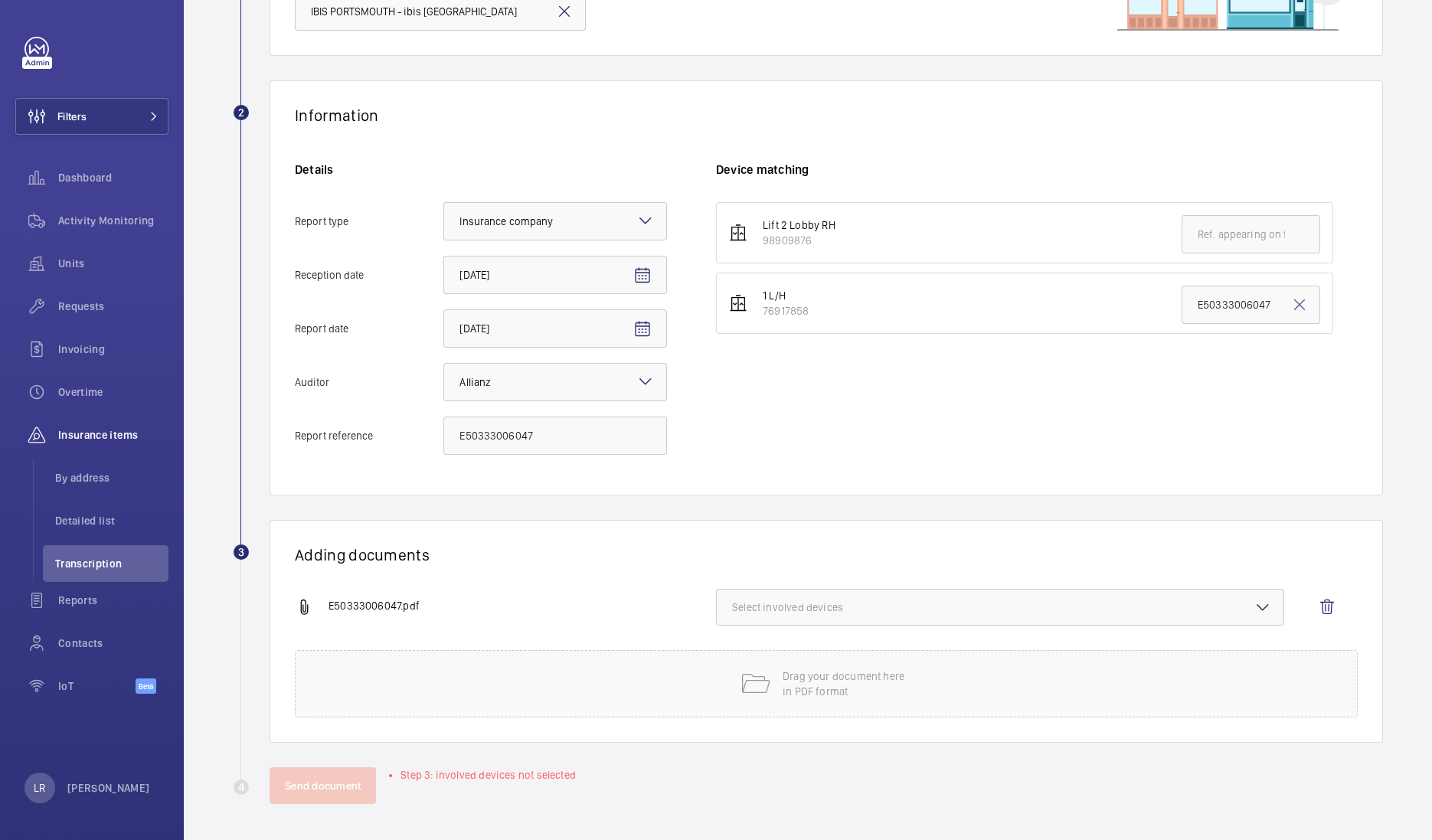
click at [908, 603] on span "Select involved devices" at bounding box center [1000, 607] width 536 height 16
click at [881, 690] on span "76917858" at bounding box center [1001, 692] width 487 height 16
click at [755, 690] on input "76917858" at bounding box center [738, 692] width 30 height 30
checkbox input "true"
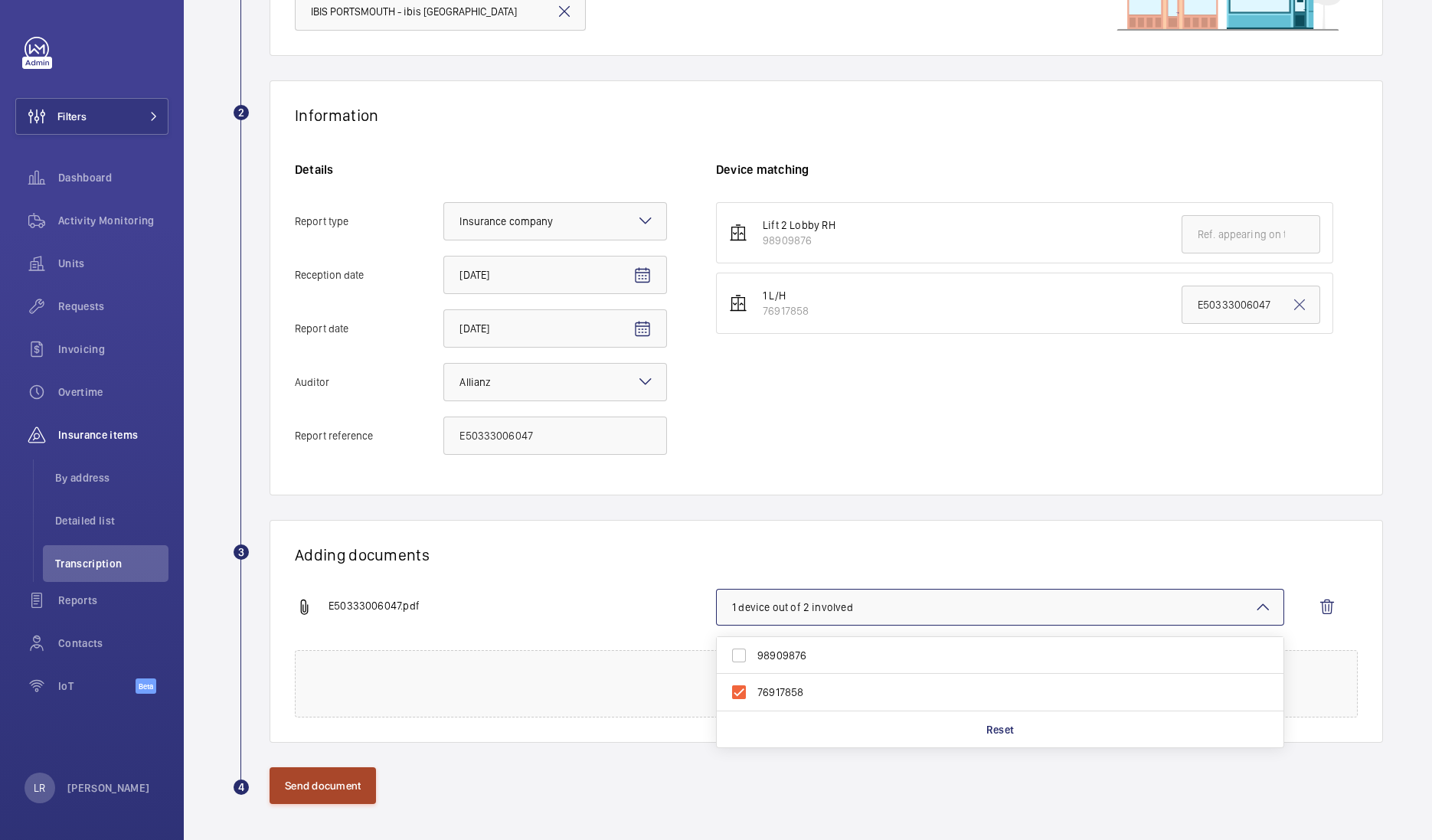
click at [367, 773] on button "Send document" at bounding box center [323, 786] width 107 height 37
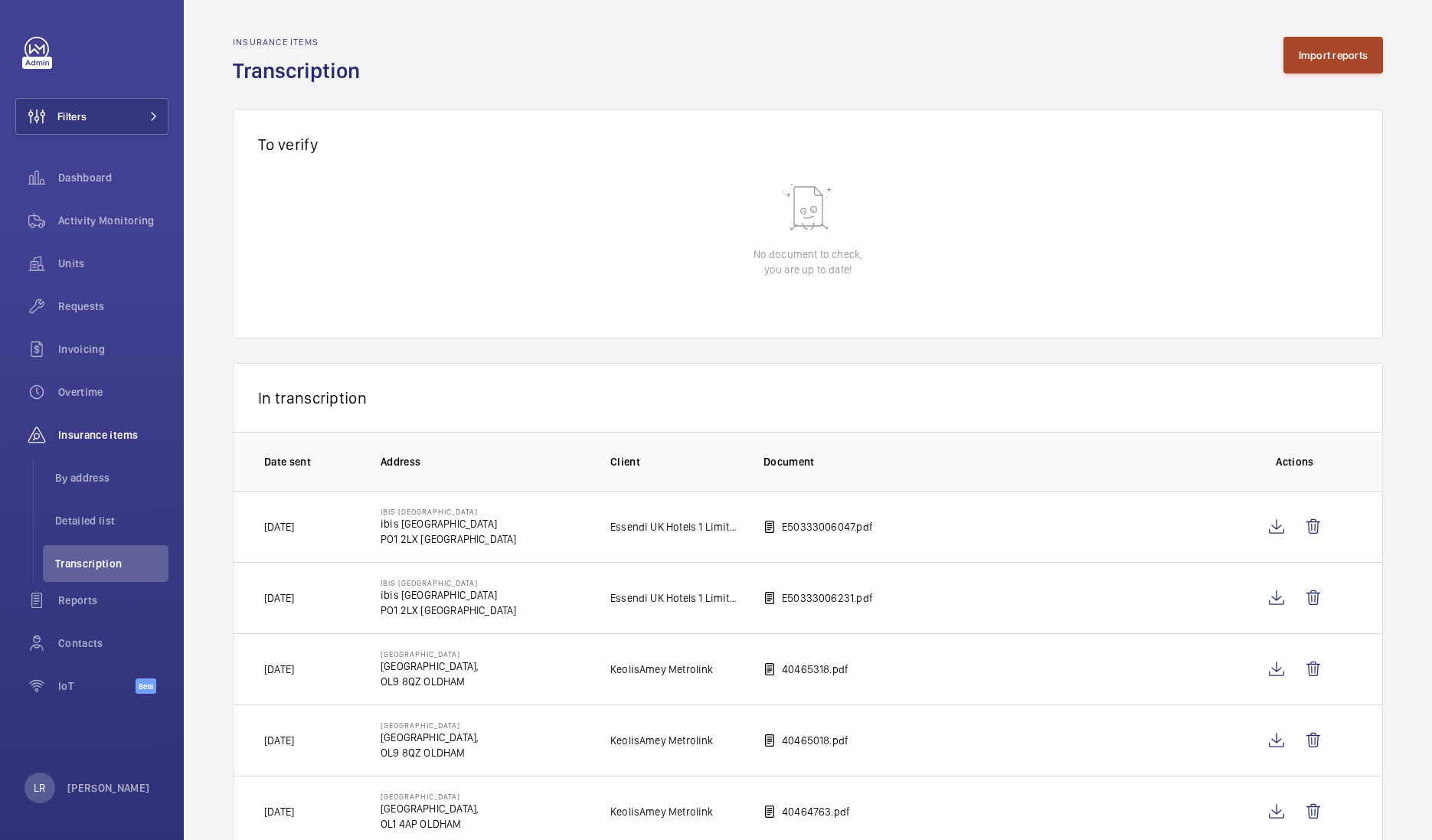
click at [1288, 56] on button "Import reports" at bounding box center [1333, 55] width 100 height 37
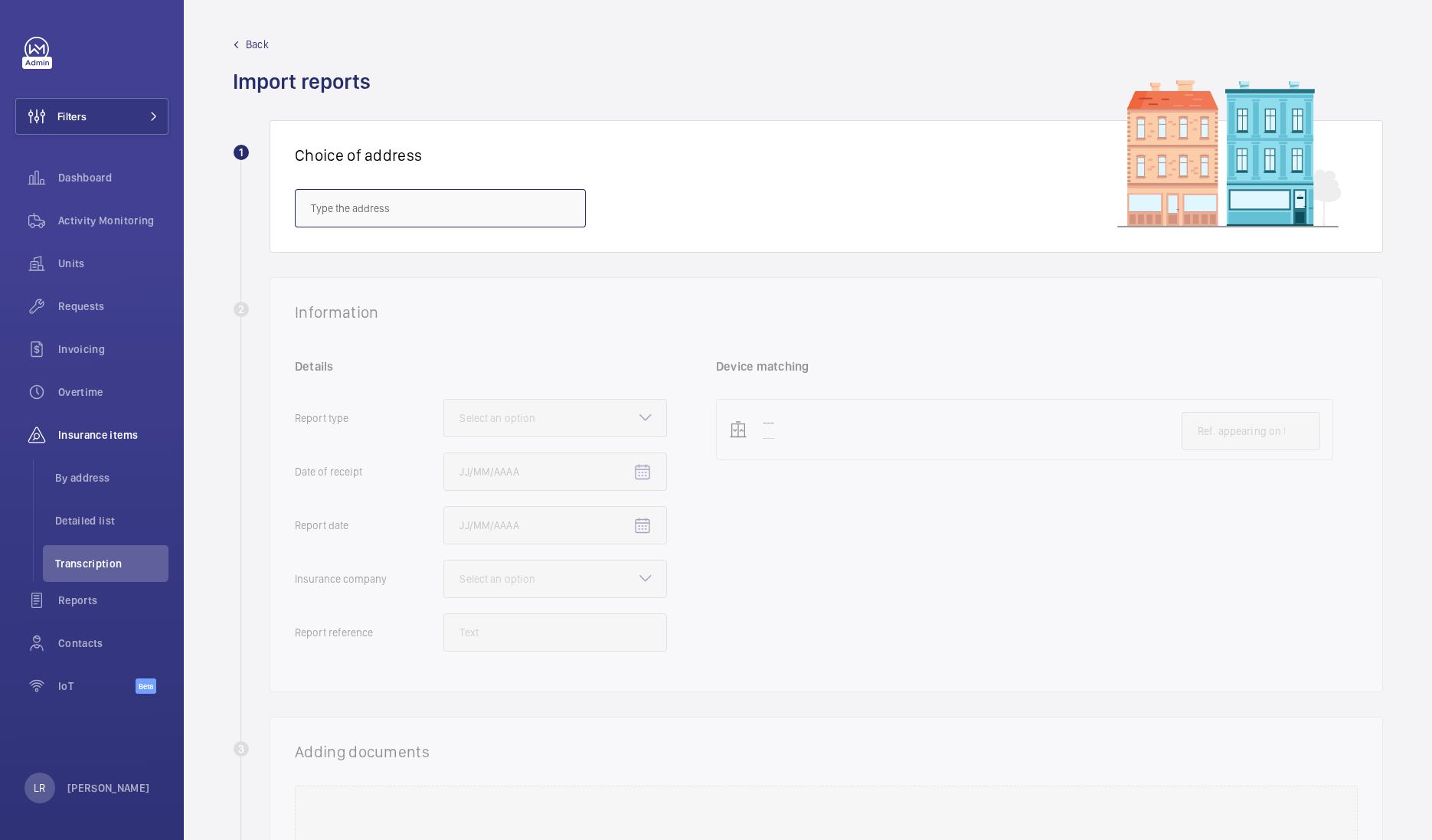
click at [505, 206] on input "text" at bounding box center [440, 208] width 291 height 39
paste input "CO15 1UF"
type input "C"
click at [398, 212] on input "text" at bounding box center [440, 208] width 291 height 39
click at [359, 296] on span "Block 1-33 Fiske Court - Fiske Court, CLACTON-ON-SEA CO15 1UF" at bounding box center [440, 291] width 259 height 16
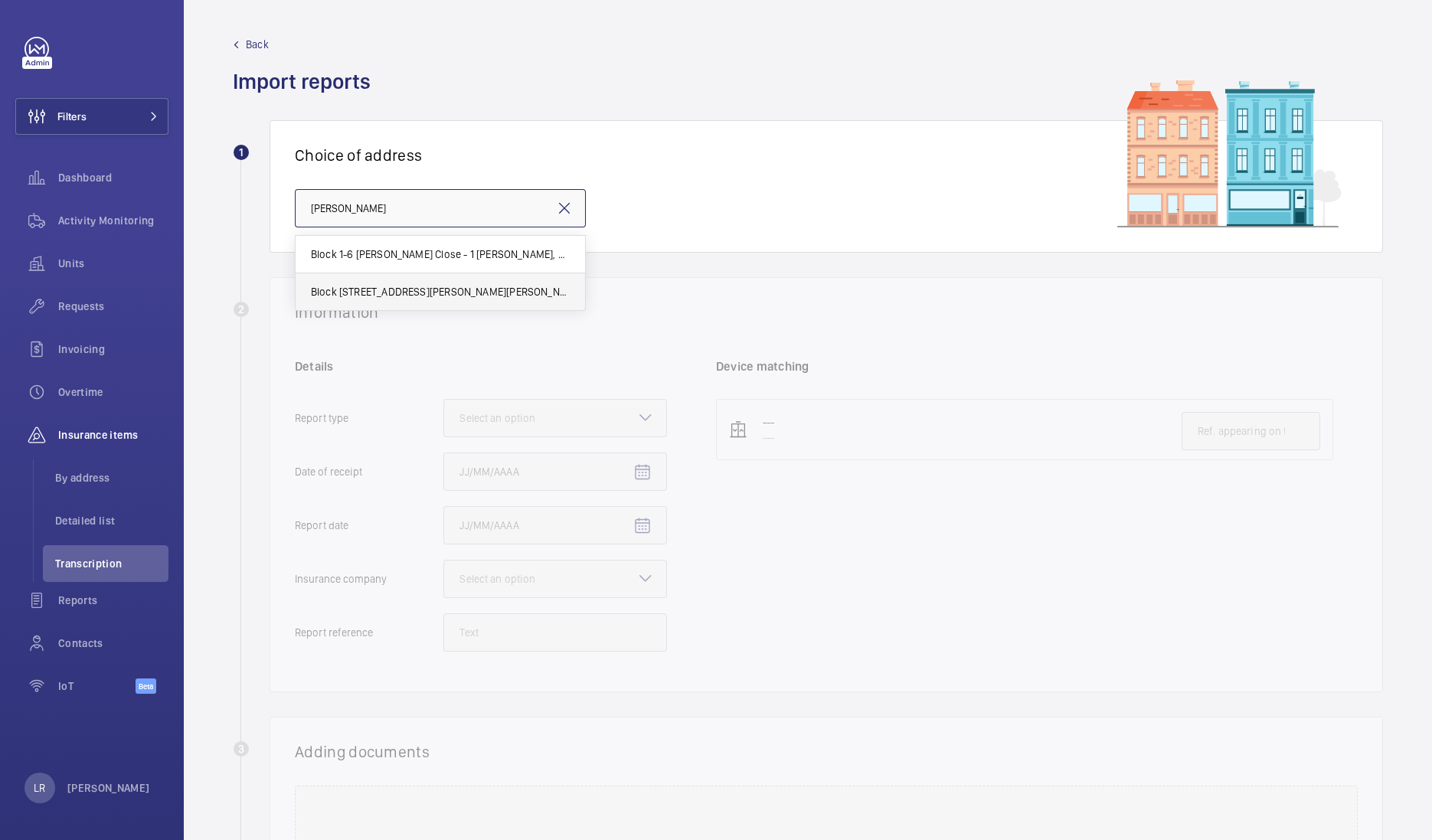
type input "Block 1-33 Fiske Court - Fiske Court, CLACTON-ON-SEA CO15 1UF"
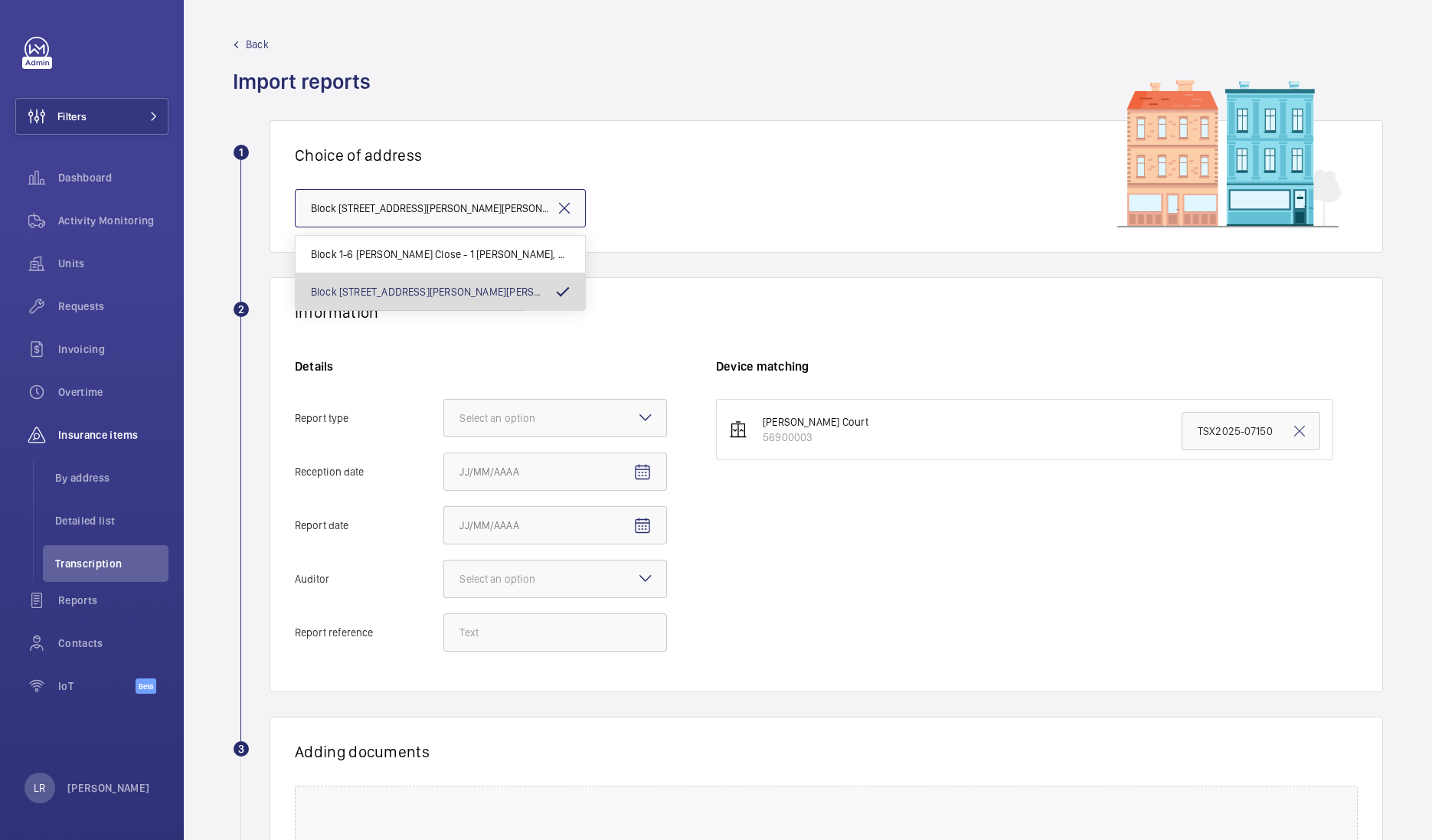
scroll to position [0, 53]
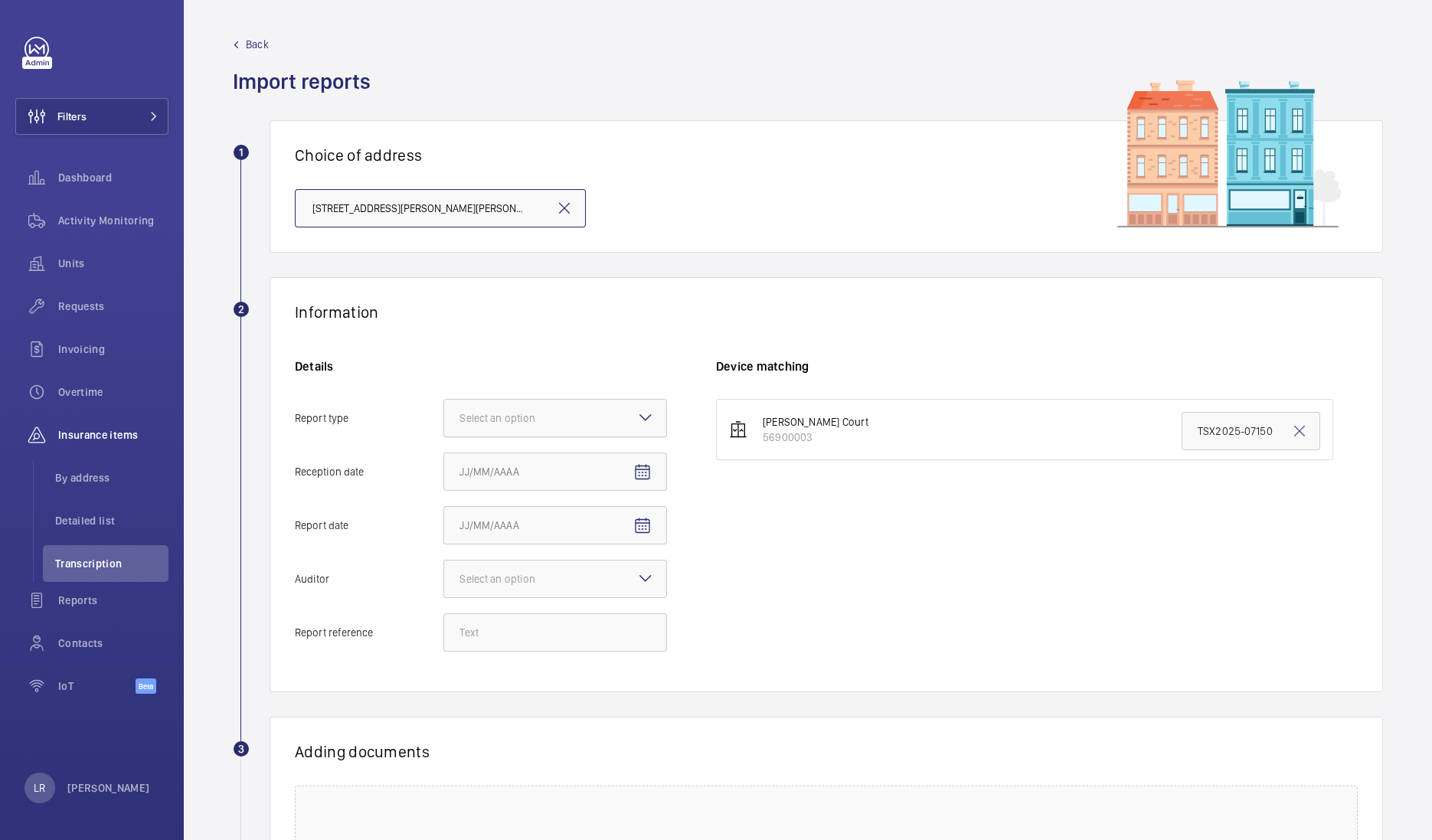
click at [622, 434] on div at bounding box center [555, 418] width 222 height 37
click at [444, 434] on input "Report type Select an option" at bounding box center [444, 418] width 0 height 37
click at [582, 472] on div "Insurance company" at bounding box center [555, 464] width 222 height 38
click at [444, 437] on input "Report type Select an option Insurance company Consultant" at bounding box center [444, 418] width 0 height 37
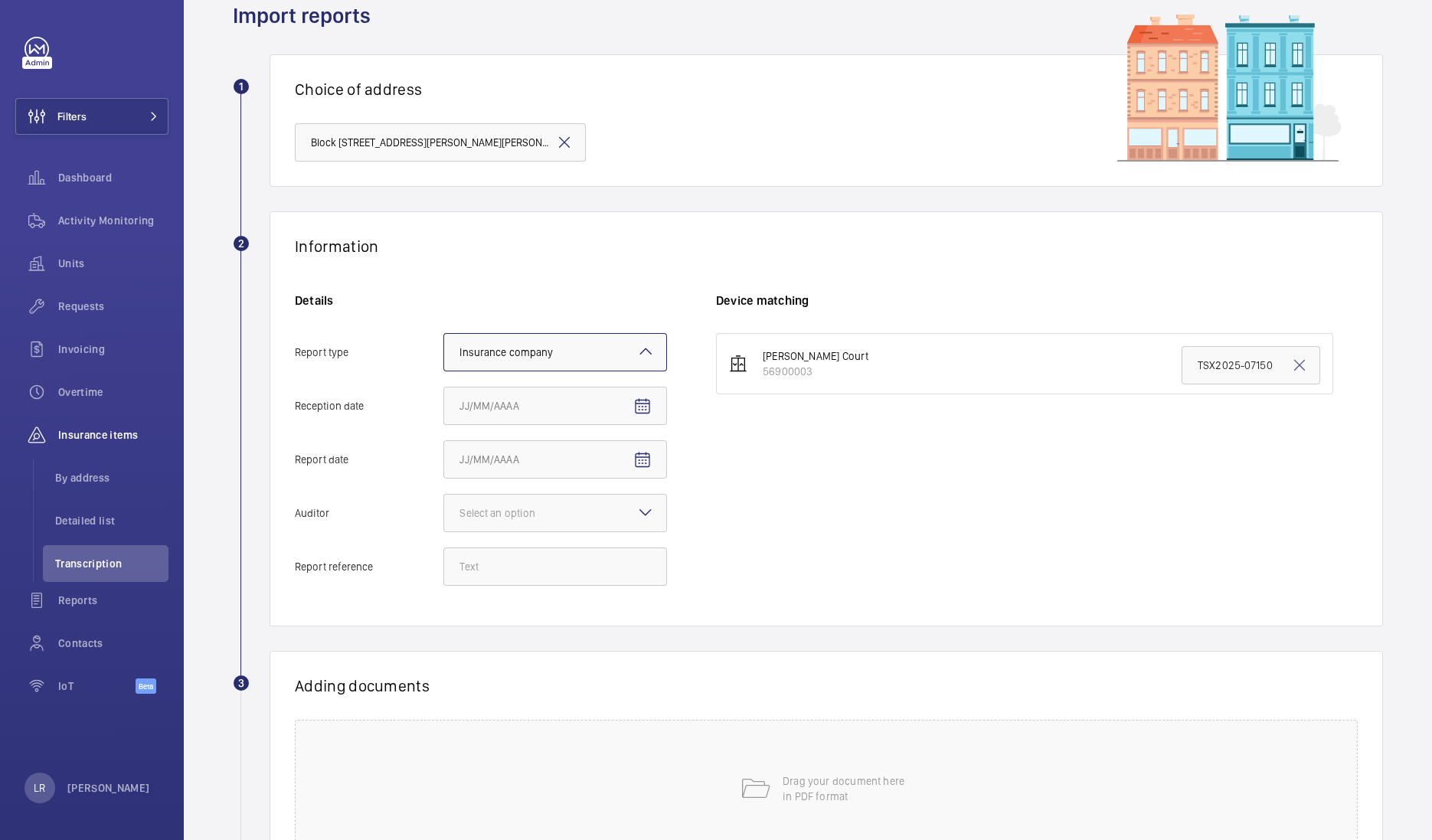
scroll to position [95, 0]
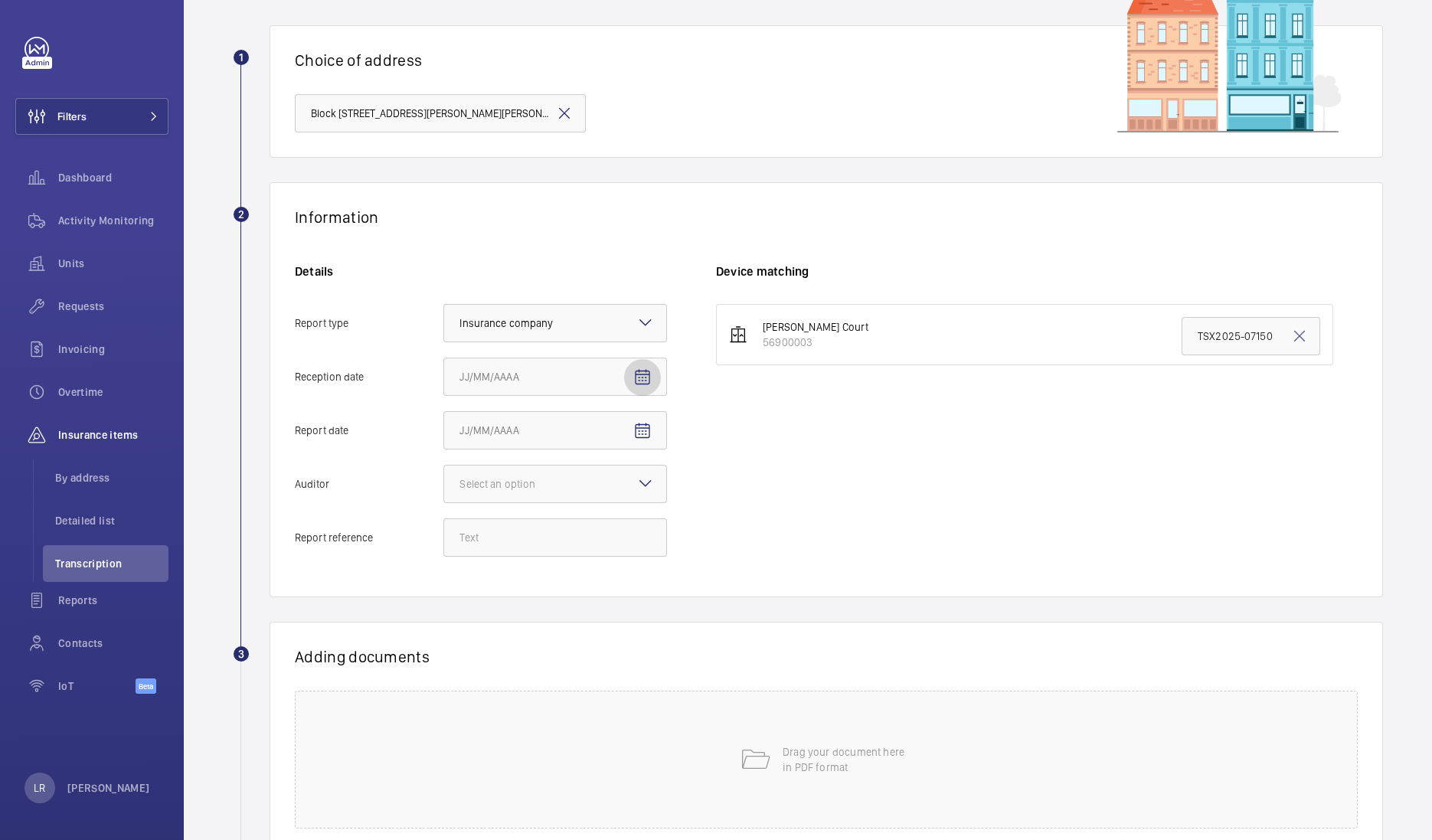
click at [645, 388] on span "Open calendar" at bounding box center [642, 378] width 37 height 37
click at [524, 530] on span "9" at bounding box center [527, 531] width 28 height 28
type input "9/9/2025"
click at [638, 438] on mat-icon "Open calendar" at bounding box center [642, 431] width 18 height 18
click at [622, 564] on span "5" at bounding box center [618, 554] width 28 height 28
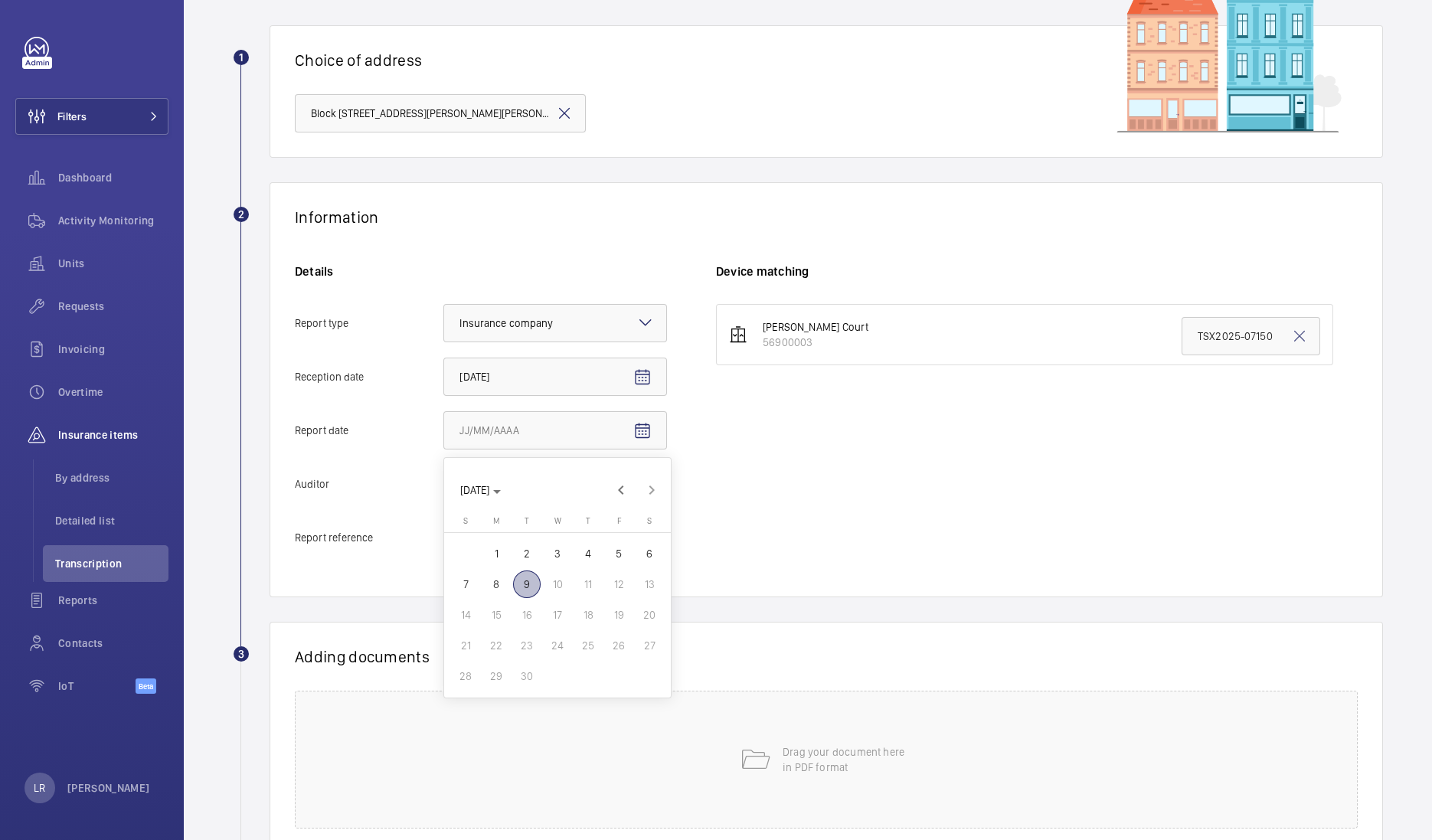
type input "9/5/2025"
click at [560, 487] on div "Select an option" at bounding box center [517, 484] width 114 height 16
click at [444, 487] on input "Auditor Select an option" at bounding box center [444, 484] width 0 height 37
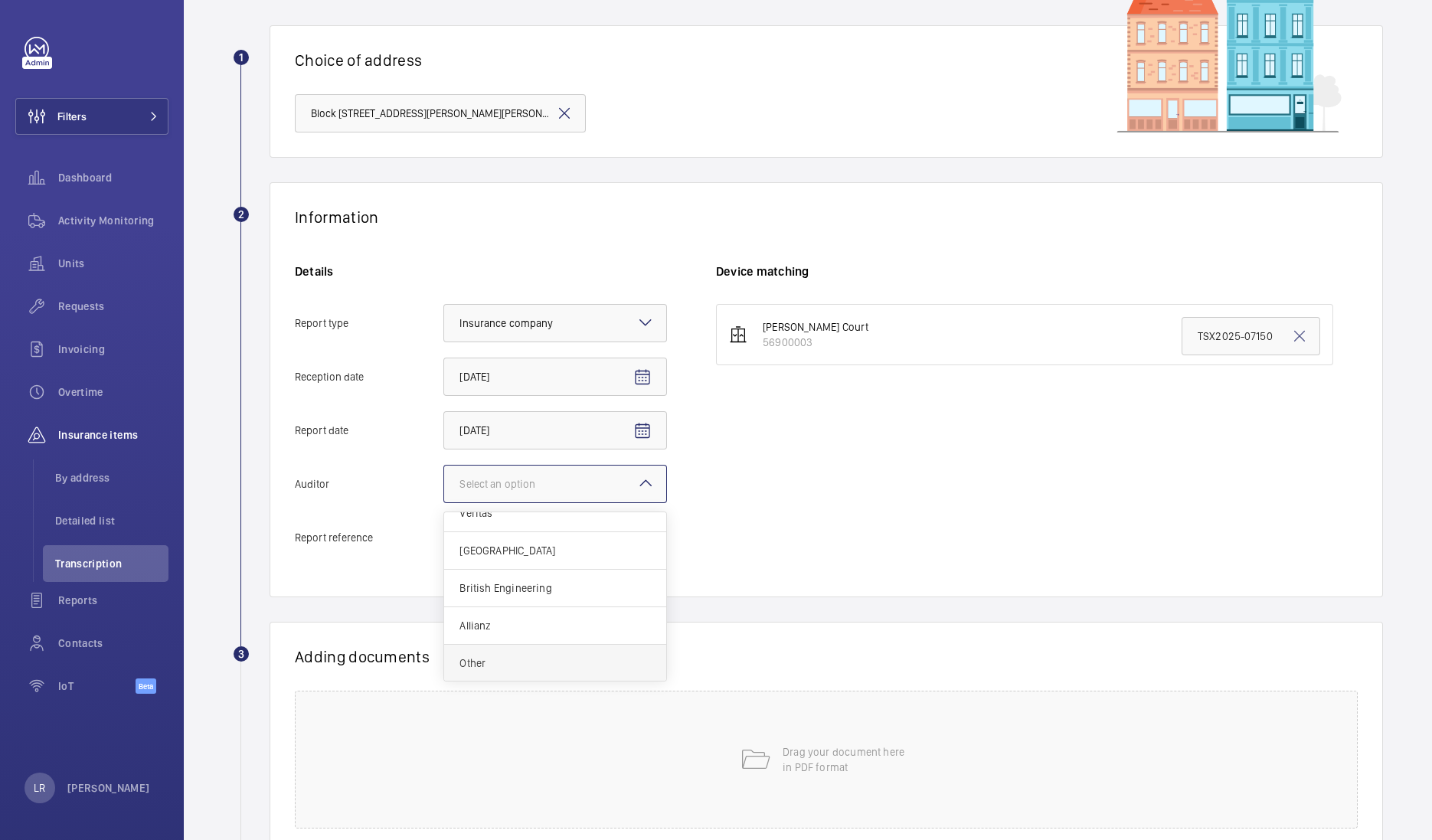
click at [481, 659] on span "Other" at bounding box center [556, 662] width 192 height 16
click at [444, 502] on input "Auditor Select an option Veritas Zurich British Engineering Allianz Other" at bounding box center [444, 484] width 0 height 37
click at [559, 495] on div at bounding box center [555, 484] width 222 height 37
click at [444, 495] on input "Auditor Select an option × Other ×" at bounding box center [444, 484] width 0 height 37
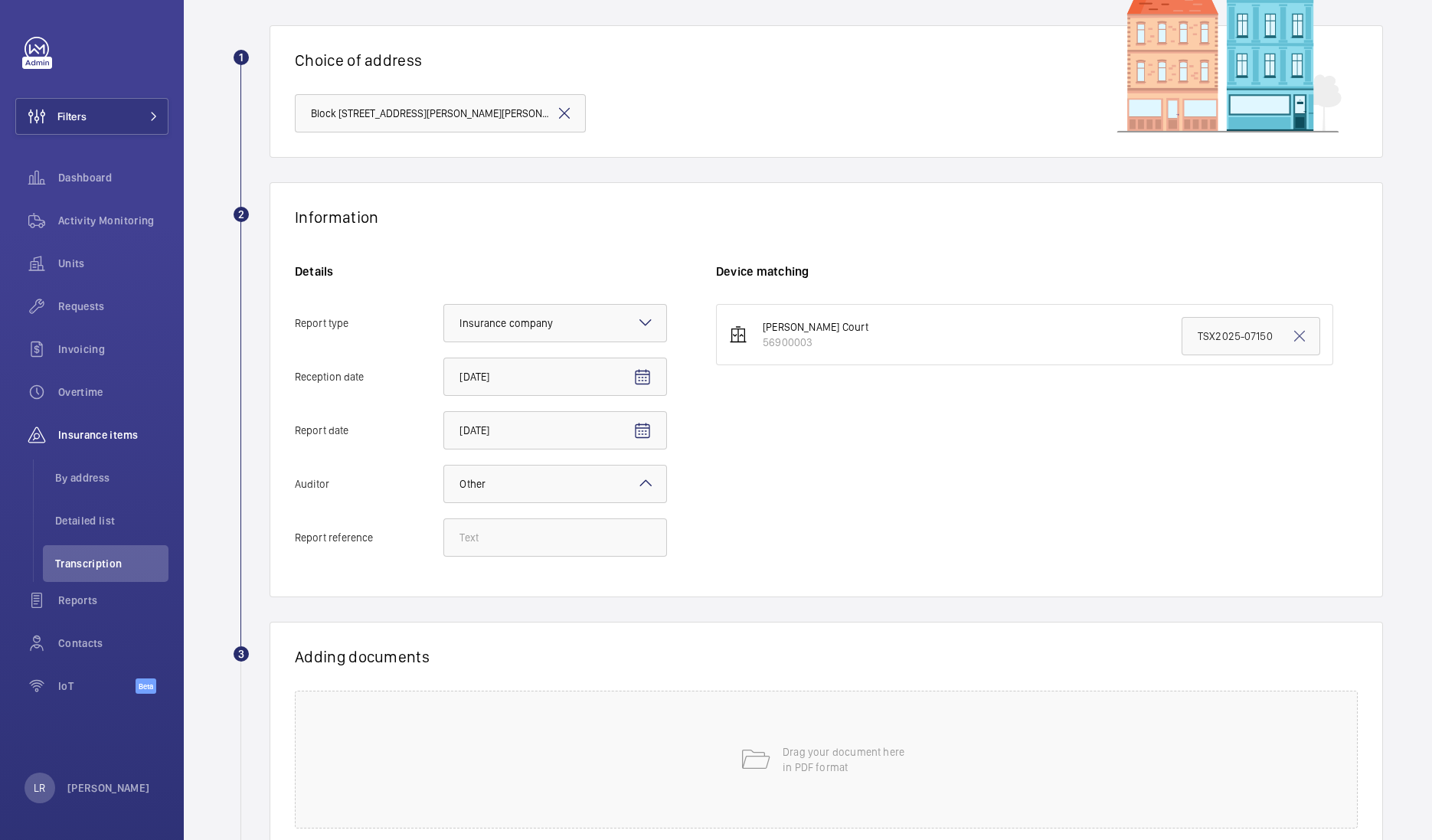
click at [810, 432] on div "Fiske Court 56900003 TSX2025-07150" at bounding box center [1037, 438] width 641 height 268
click at [600, 535] on input "Report reference" at bounding box center [555, 538] width 224 height 39
paste input "TSX2025-17275"
type input "TSX2025-17275"
click at [1188, 343] on input "TSX2025-07150" at bounding box center [1250, 336] width 138 height 39
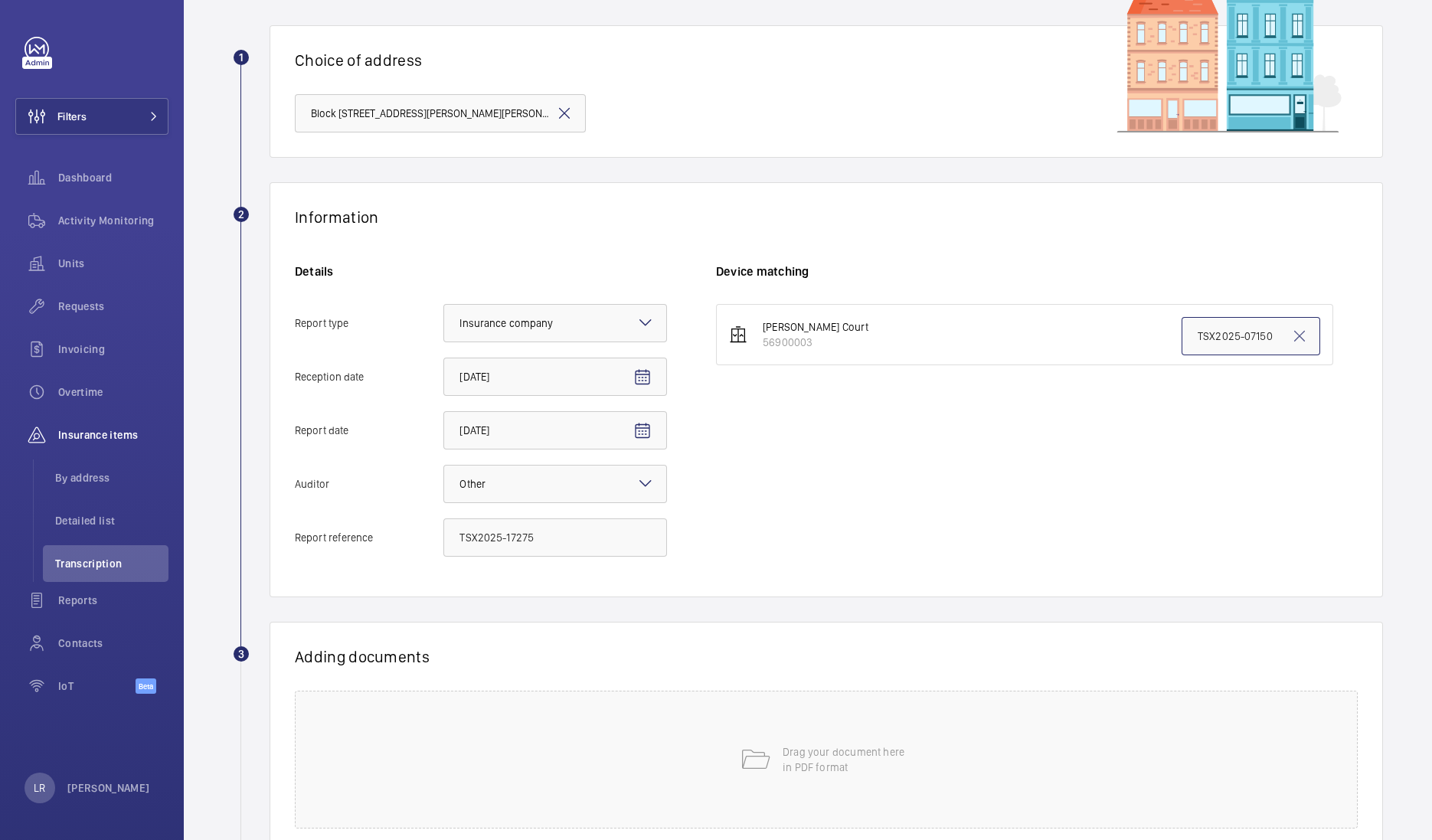
click at [1188, 343] on input "TSX2025-07150" at bounding box center [1250, 336] width 138 height 39
paste input "17275"
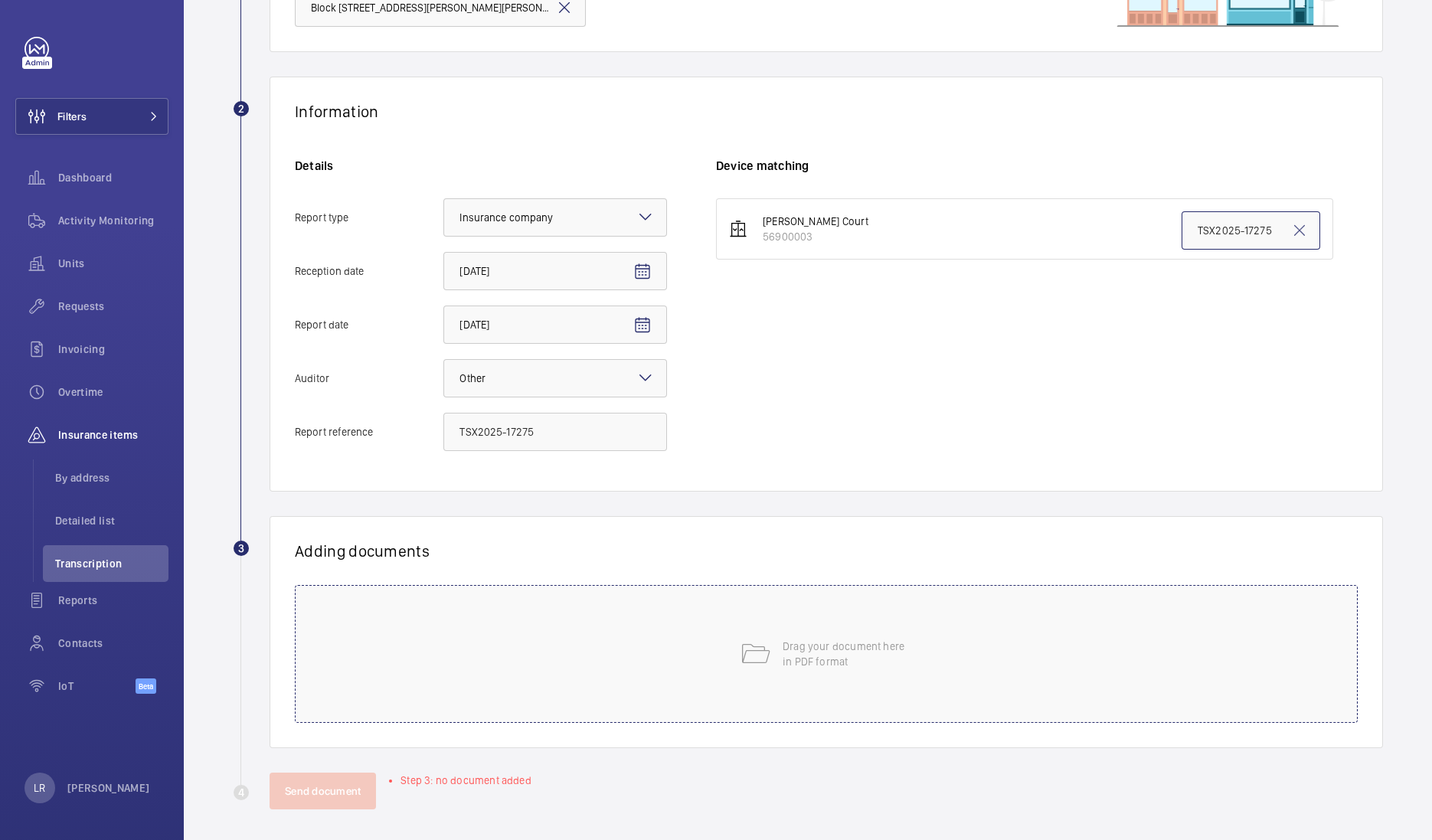
scroll to position [206, 0]
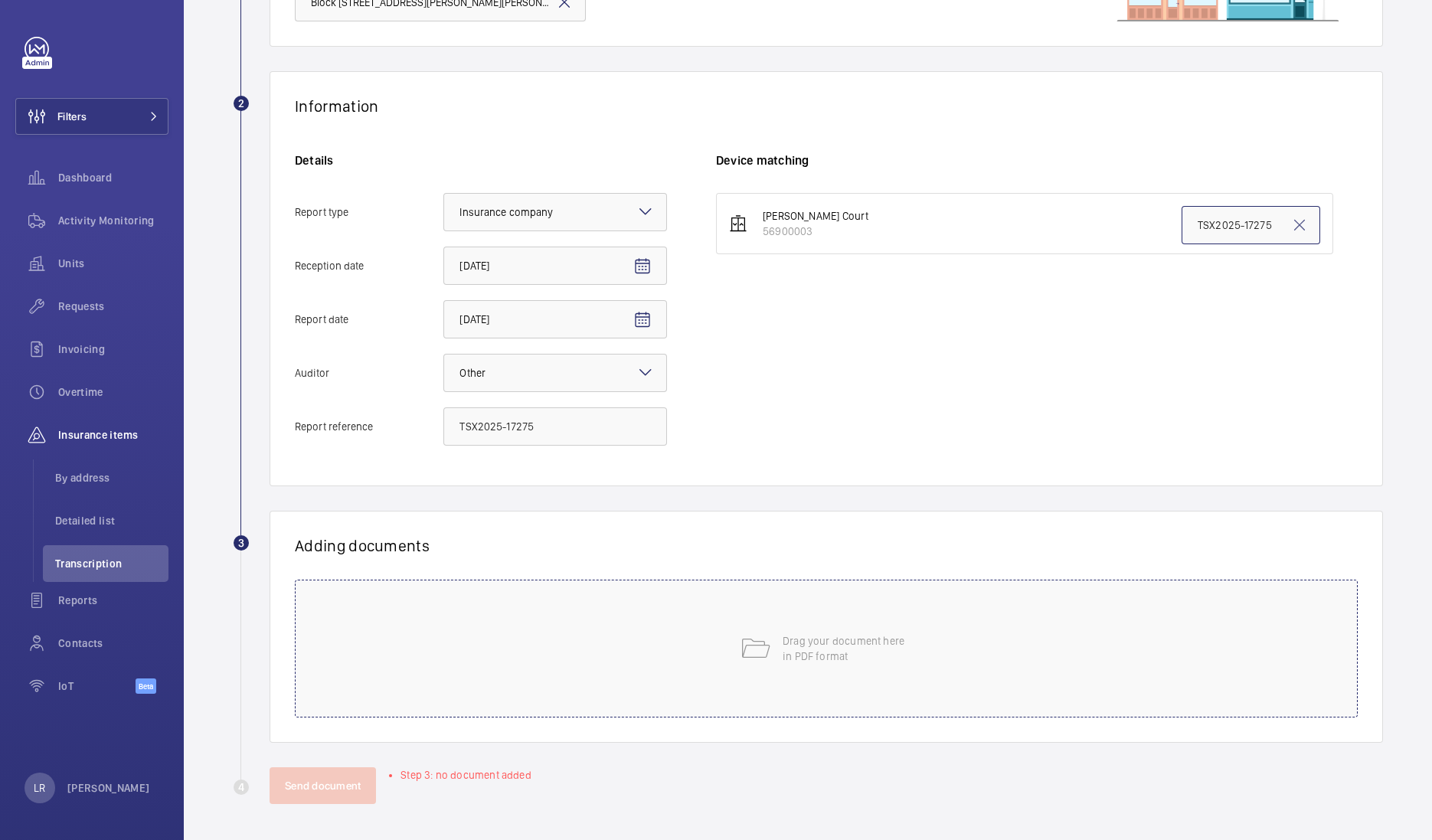
type input "TSX2025-17275"
click at [872, 643] on p "Drag your document here in PDF format" at bounding box center [847, 648] width 130 height 30
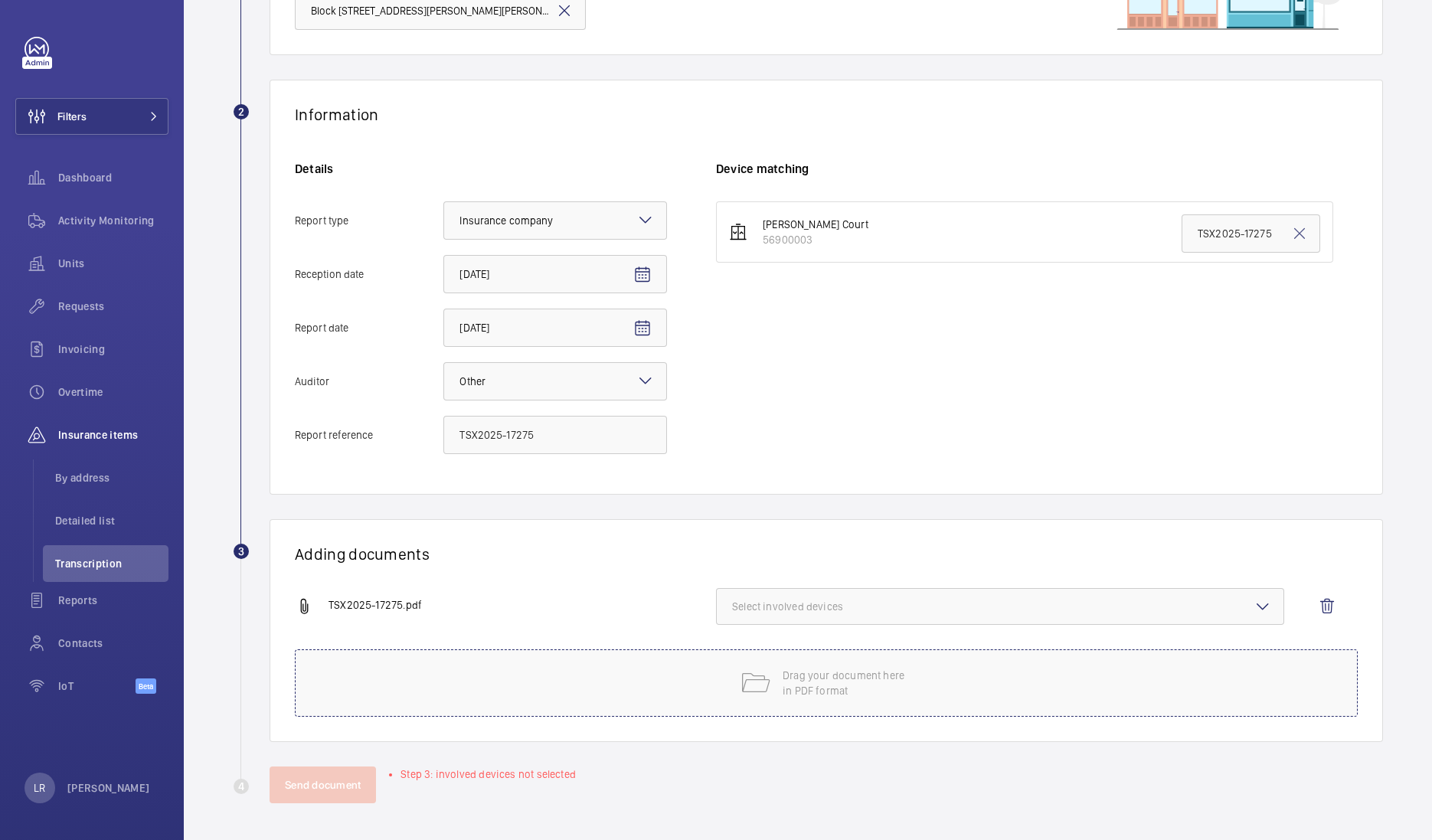
scroll to position [197, 0]
click at [821, 610] on span "Select involved devices" at bounding box center [1000, 607] width 536 height 16
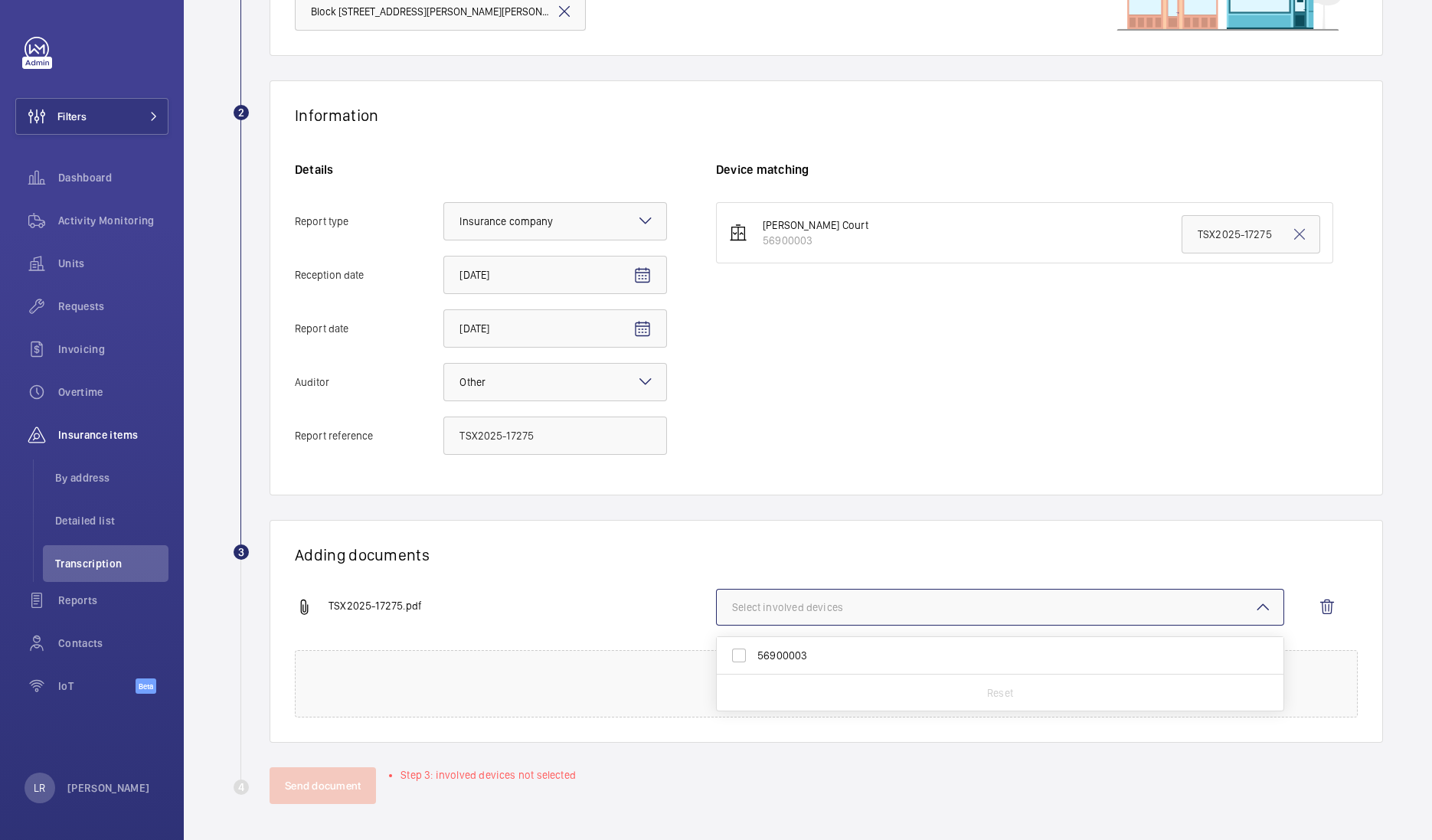
click at [807, 648] on span "56900003" at bounding box center [1001, 655] width 487 height 16
click at [755, 647] on input "56900003" at bounding box center [738, 655] width 30 height 30
checkbox input "true"
click at [344, 776] on button "Send document" at bounding box center [323, 786] width 107 height 37
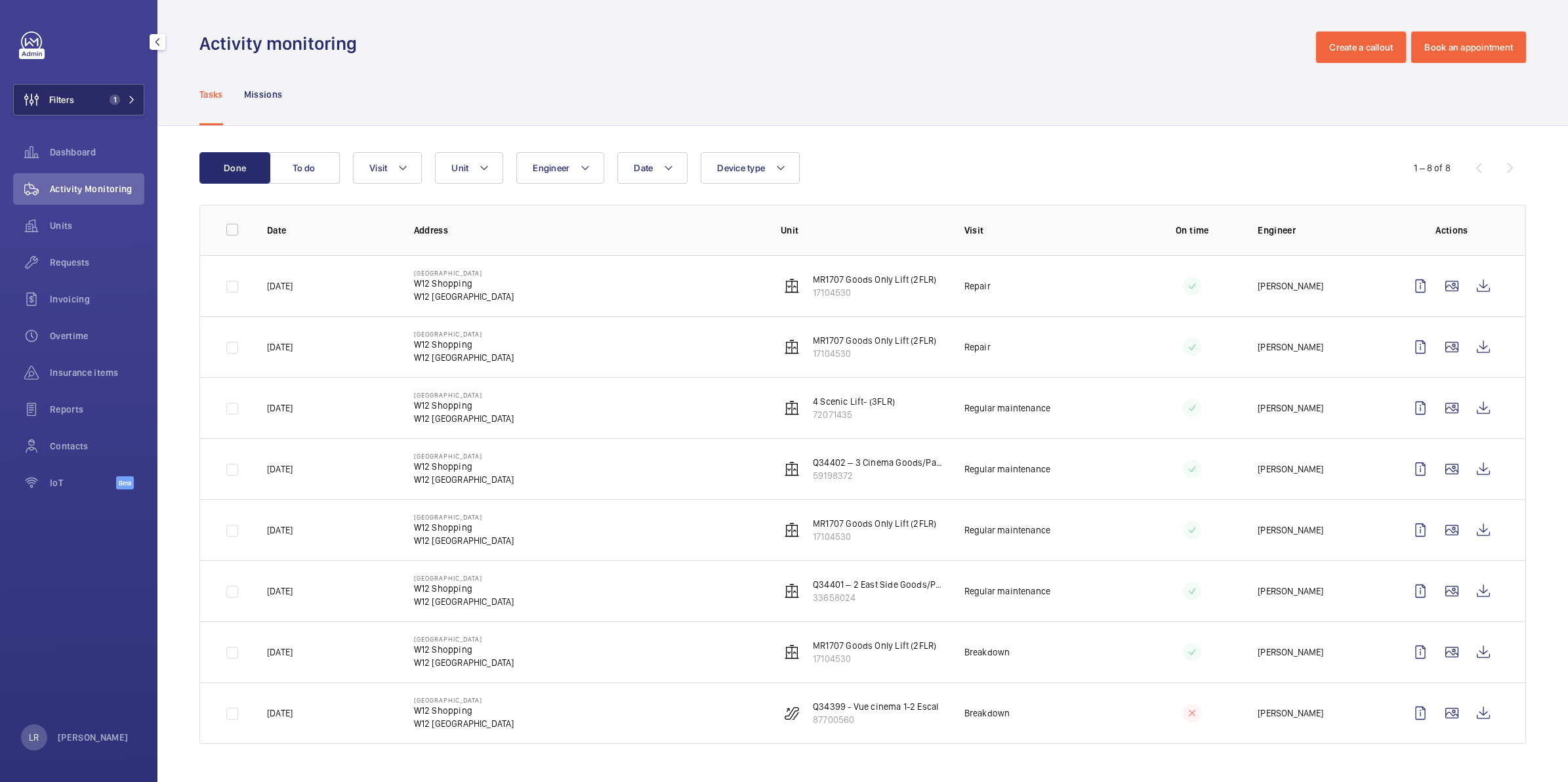
click at [95, 102] on button "Filters 1" at bounding box center [79, 99] width 131 height 32
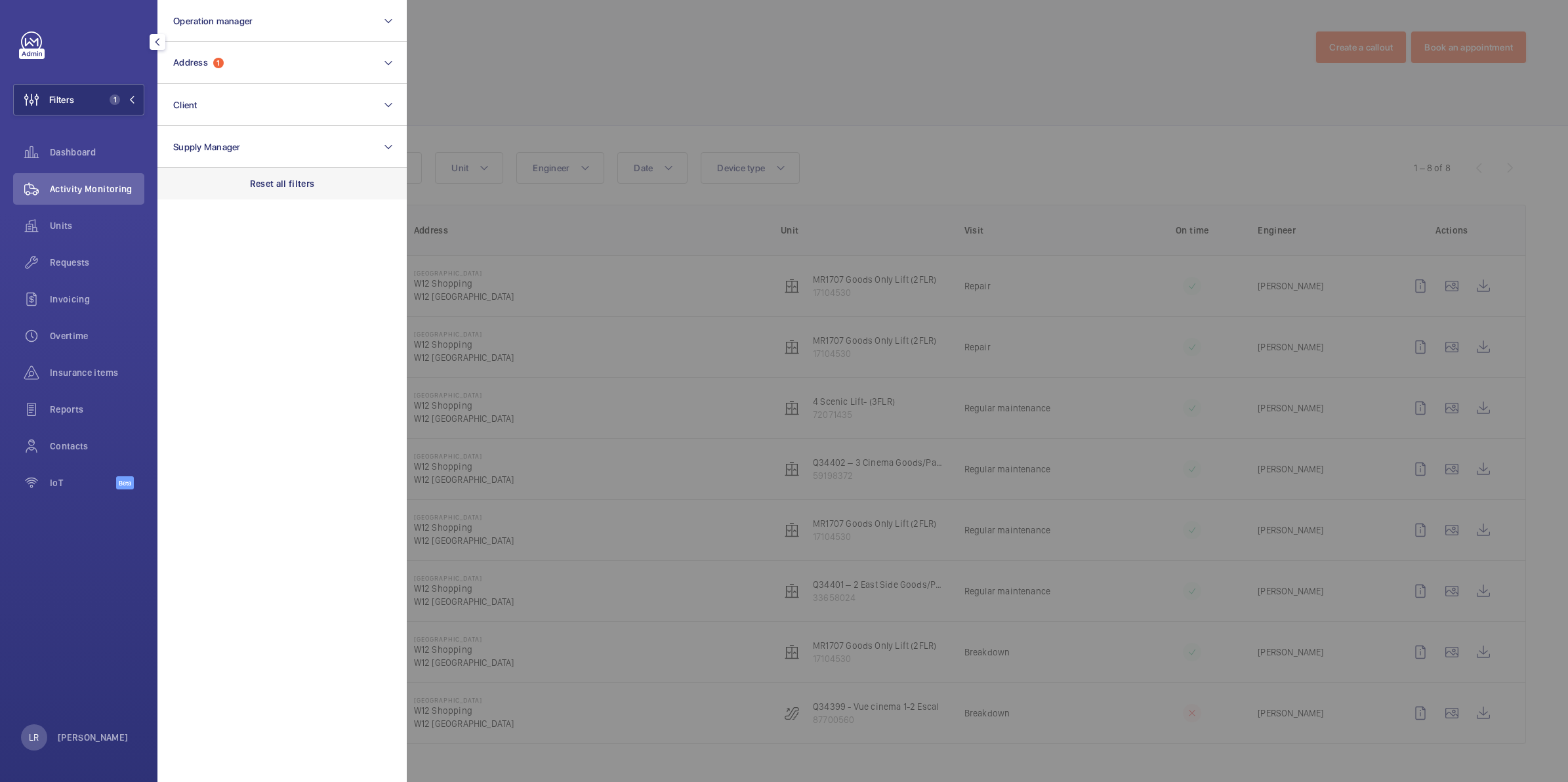
click at [274, 194] on div "Reset all filters" at bounding box center [282, 184] width 249 height 32
click at [950, 79] on div at bounding box center [1191, 391] width 1568 height 782
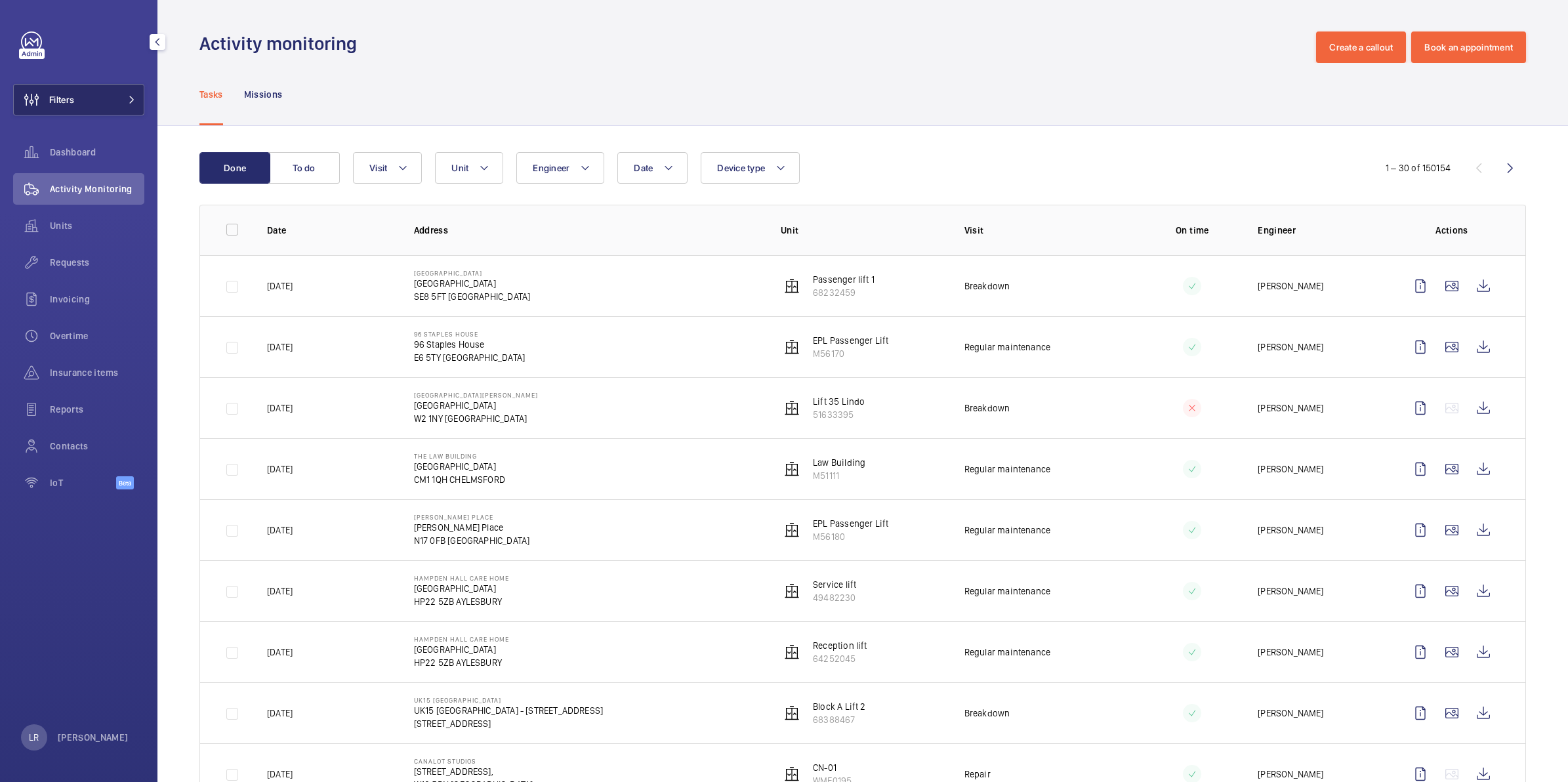
click at [63, 95] on span "Filters" at bounding box center [62, 99] width 25 height 13
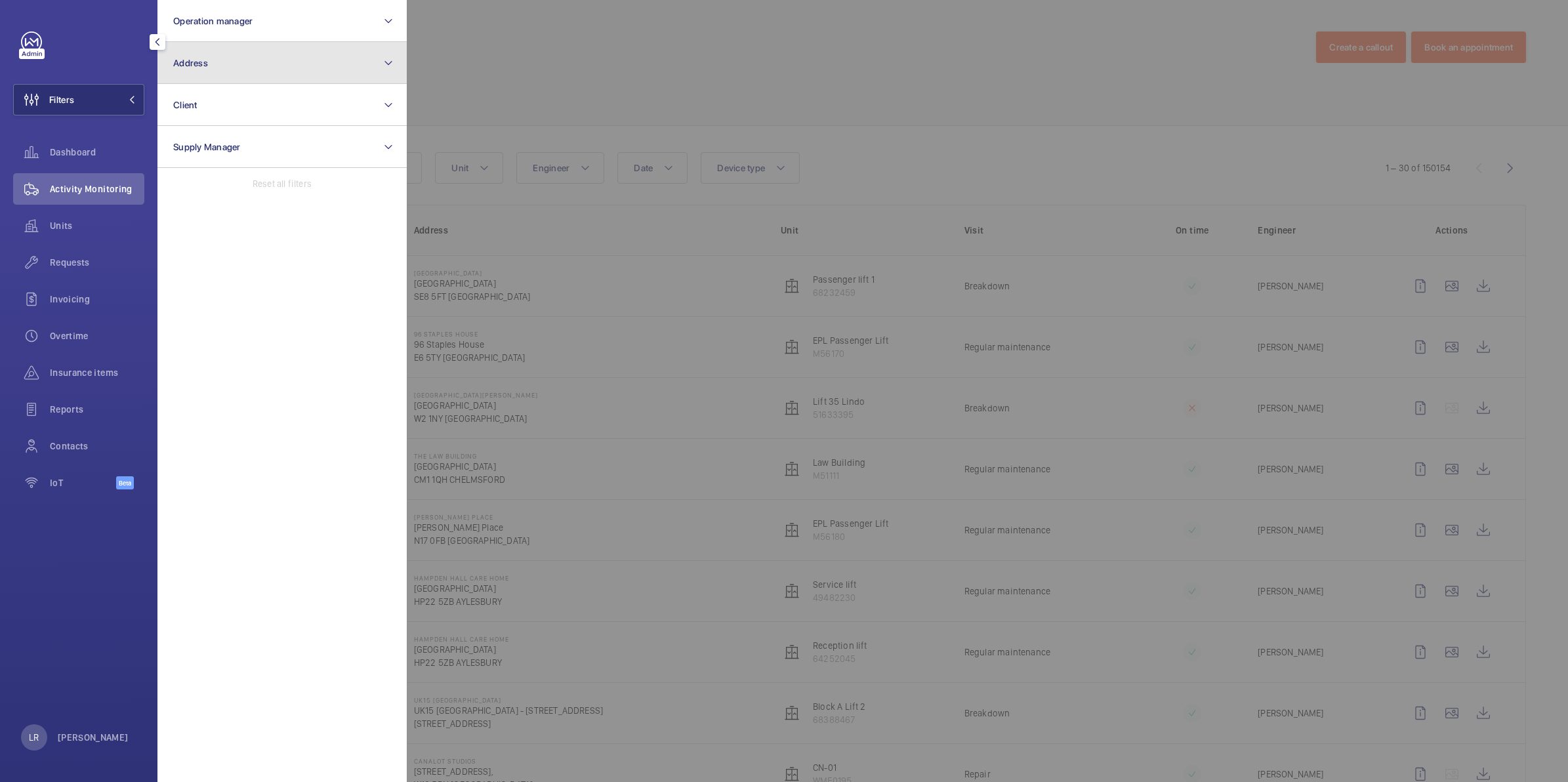
click at [279, 57] on button "Address" at bounding box center [282, 62] width 249 height 42
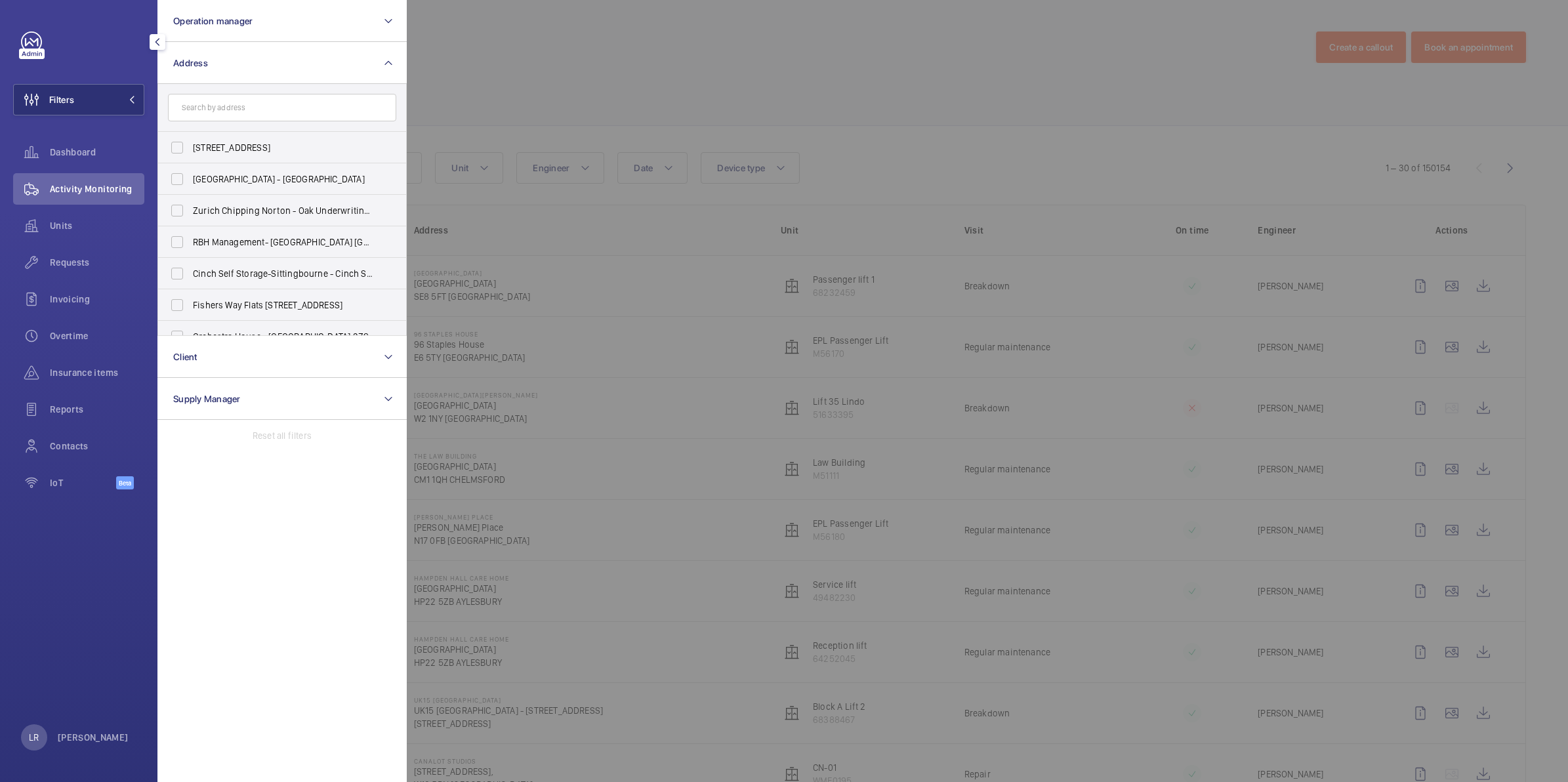
click at [263, 99] on input "text" at bounding box center [282, 107] width 228 height 28
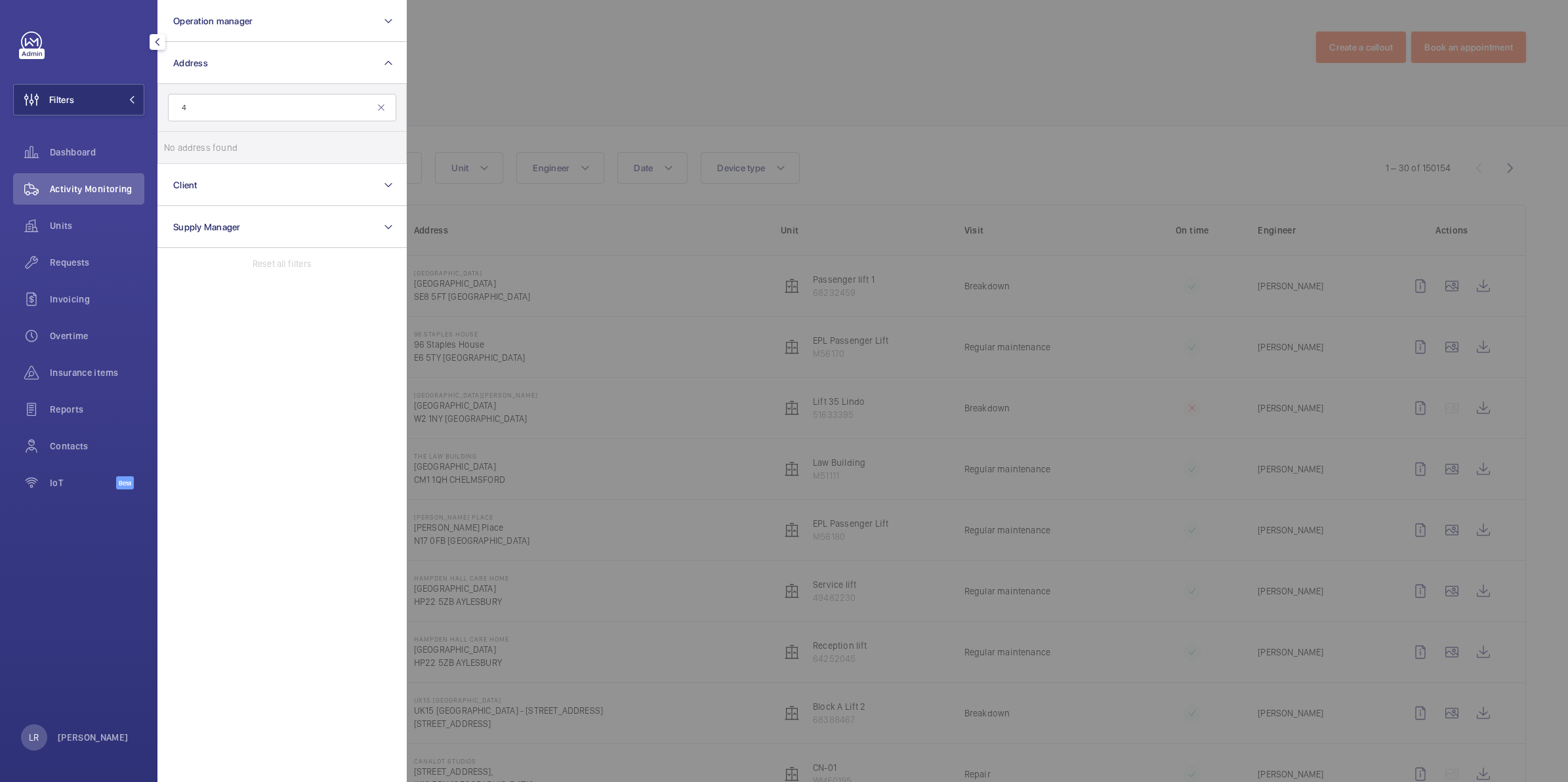
type input "4"
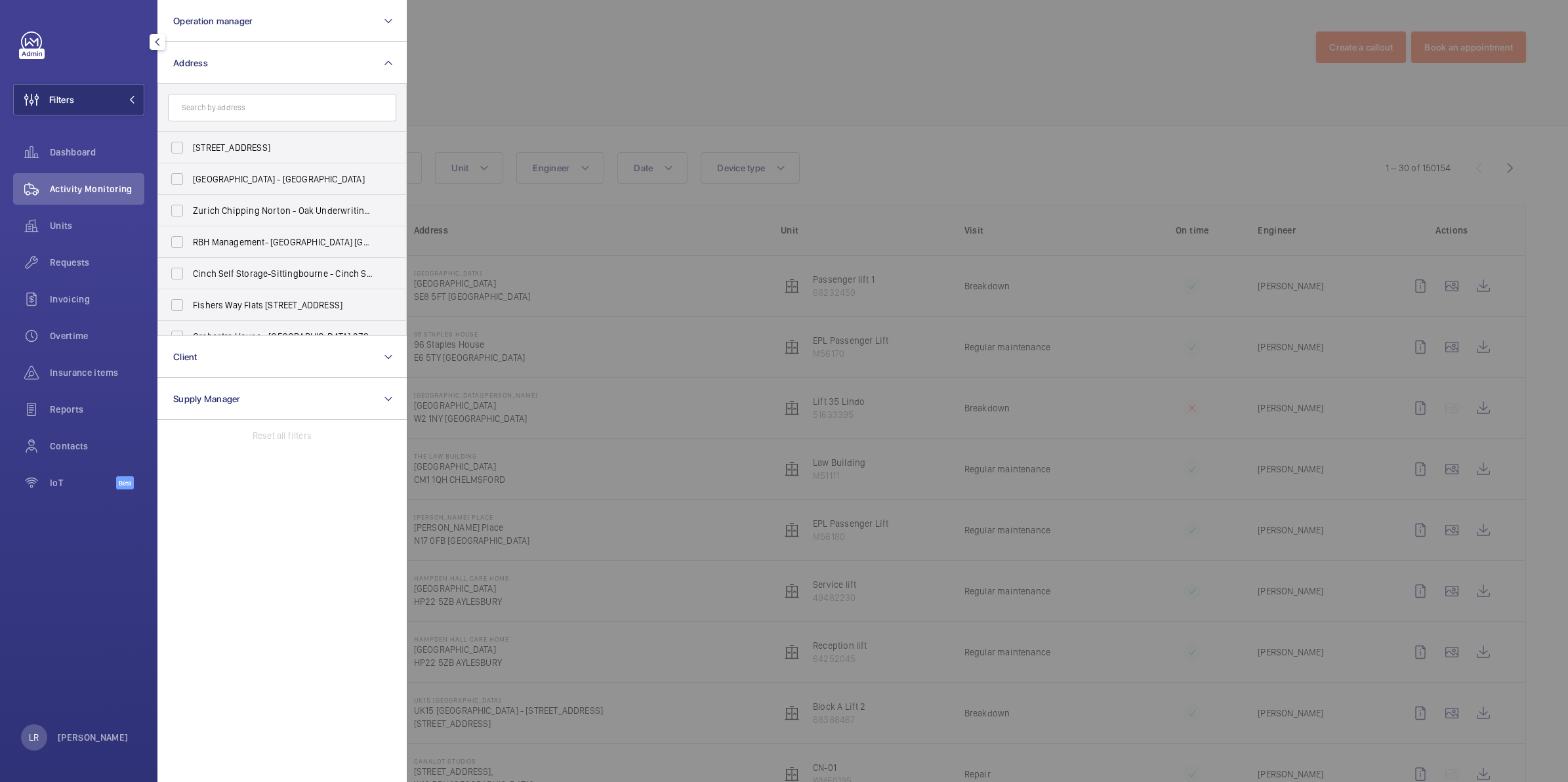
type input "e"
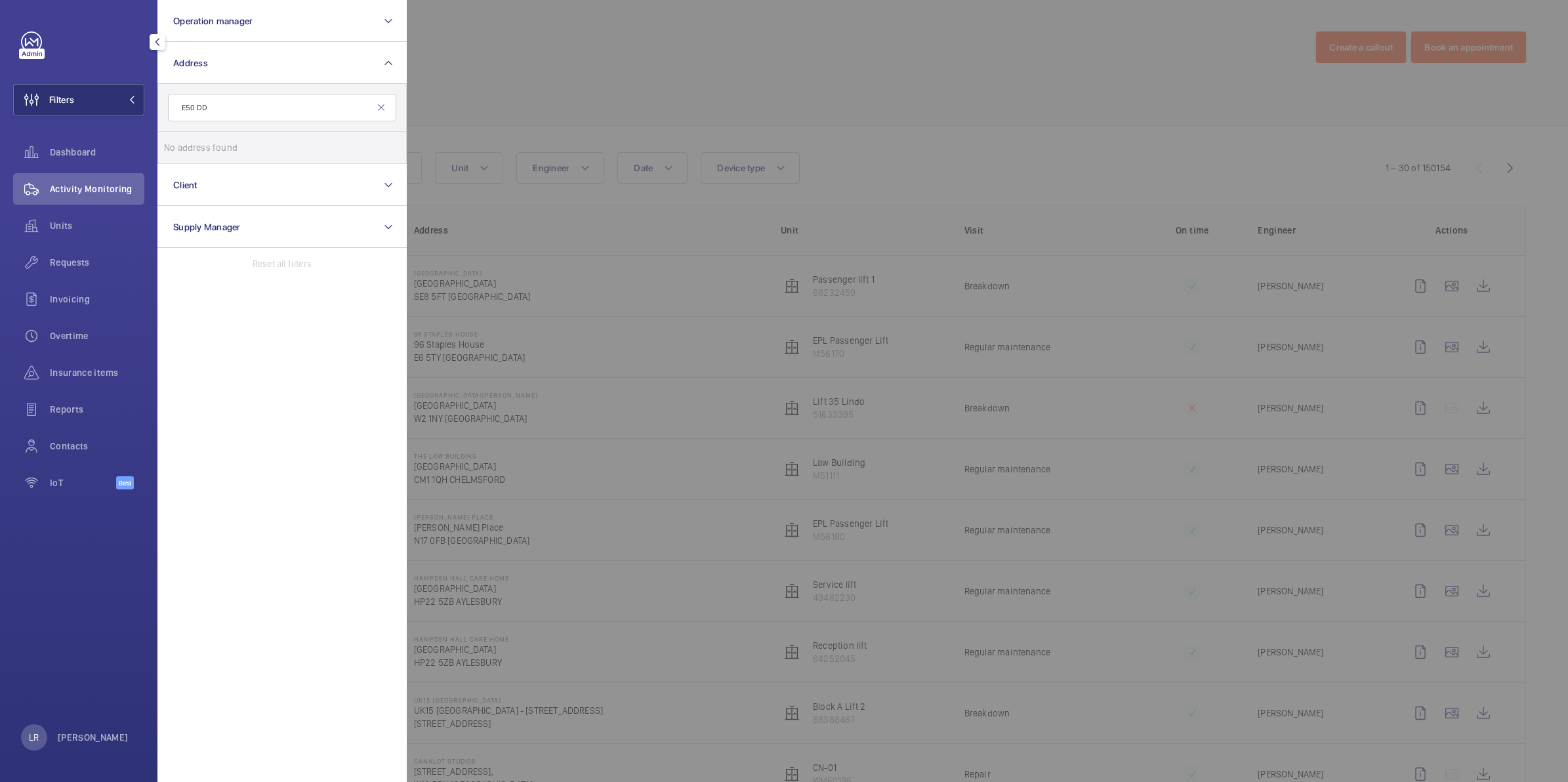
click at [189, 108] on input "E50 DD" at bounding box center [282, 107] width 228 height 28
type input "E5 0DD"
click at [231, 146] on span "Marbles House - Marbles House, LONDON S E5 0DD" at bounding box center [283, 148] width 181 height 13
click at [190, 146] on input "Marbles House - Marbles House, LONDON S E5 0DD" at bounding box center [177, 147] width 26 height 26
checkbox input "true"
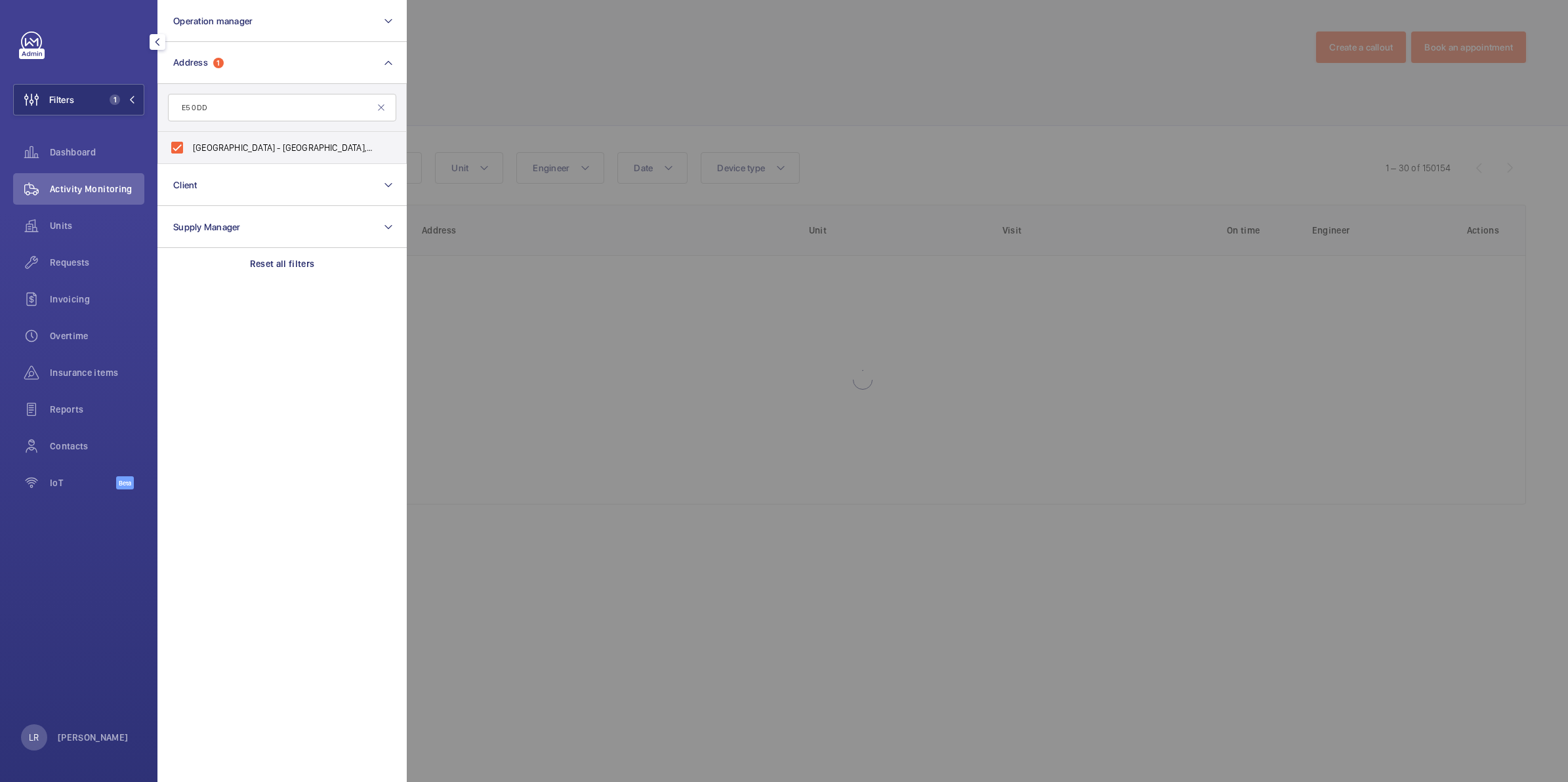
click at [562, 99] on div at bounding box center [1191, 391] width 1568 height 782
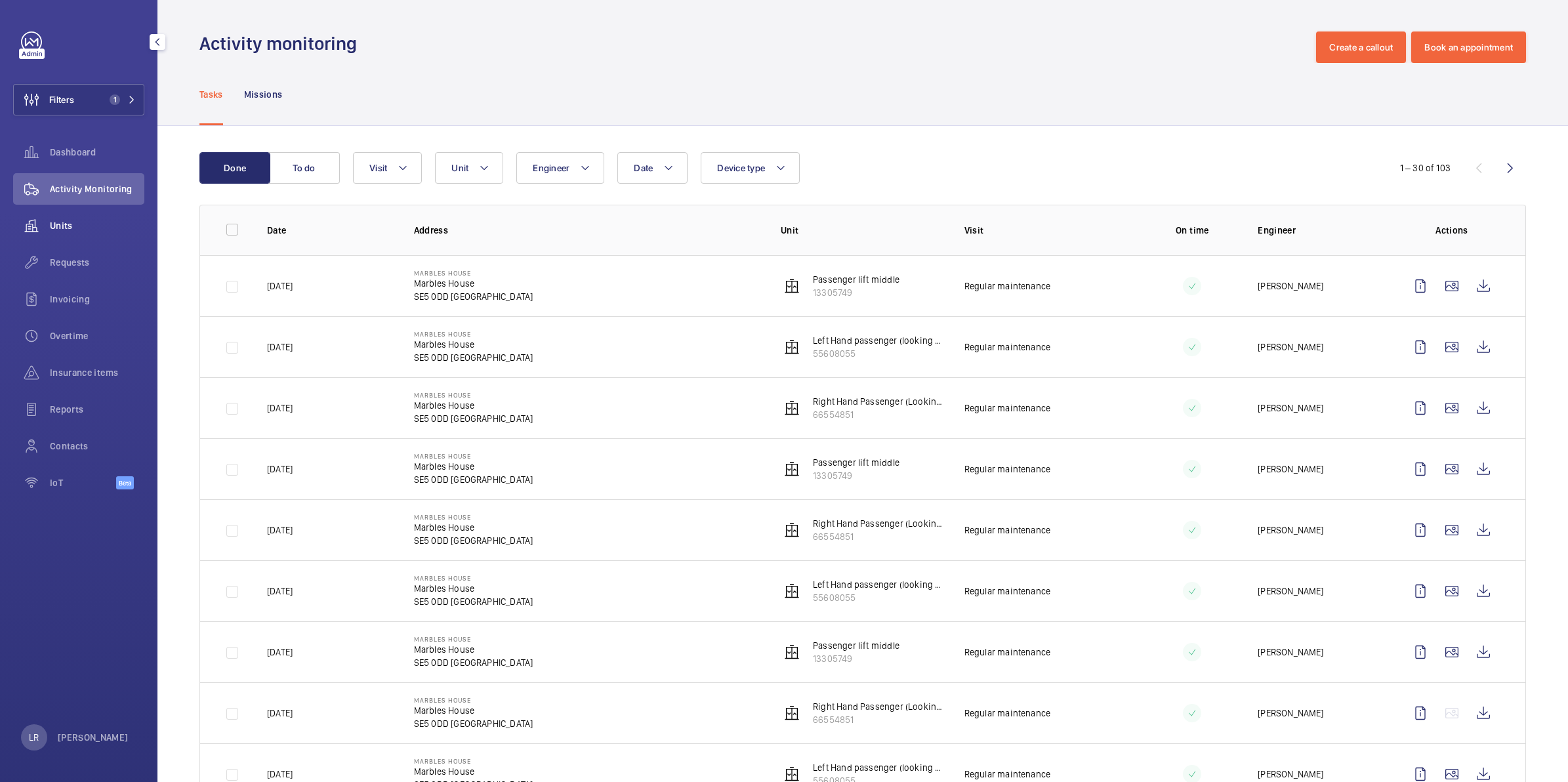
click at [53, 228] on span "Units" at bounding box center [97, 226] width 95 height 13
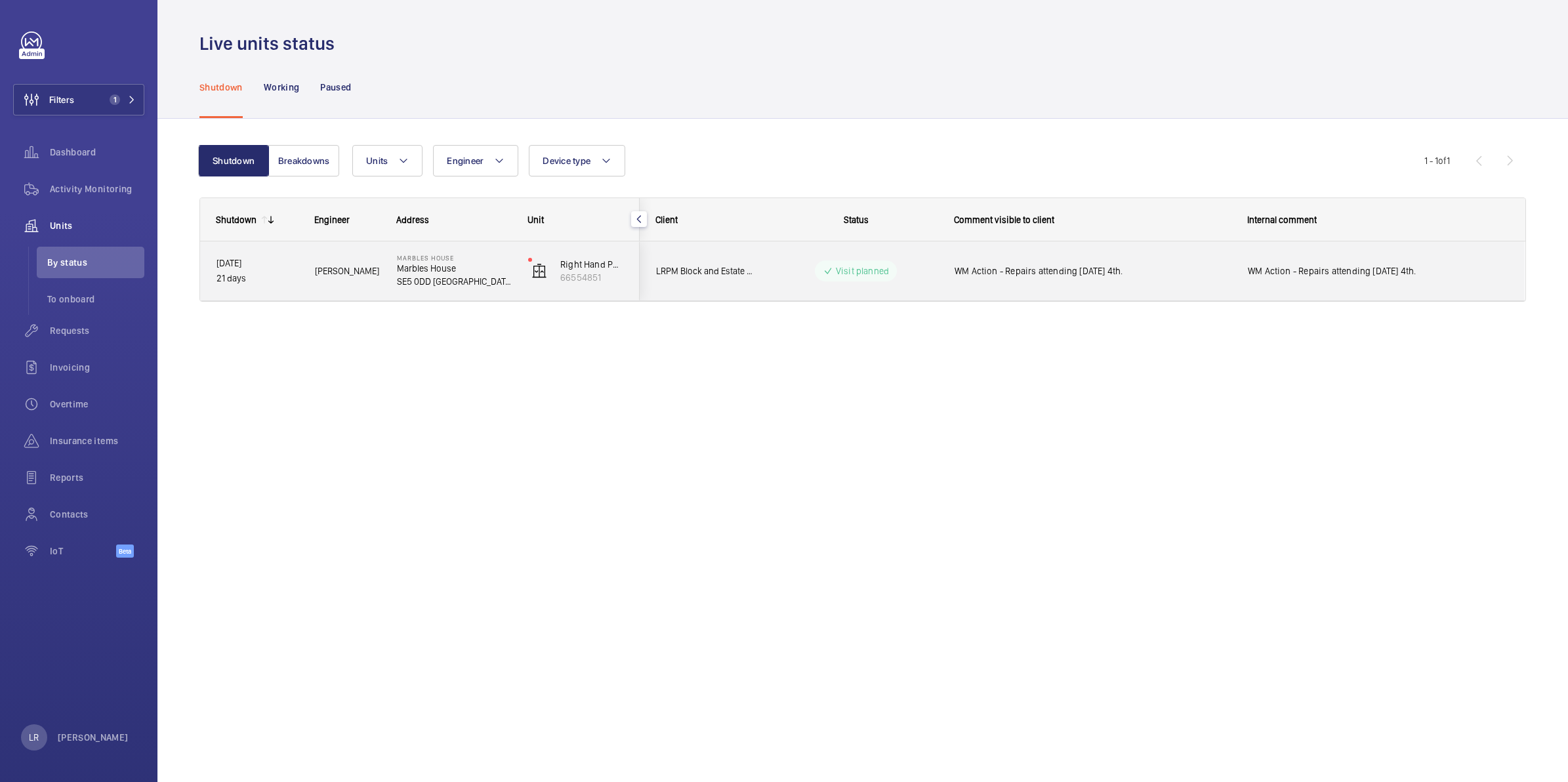
click at [946, 283] on div "WM Action - Repairs attending Thursday 4th." at bounding box center [1085, 270] width 292 height 56
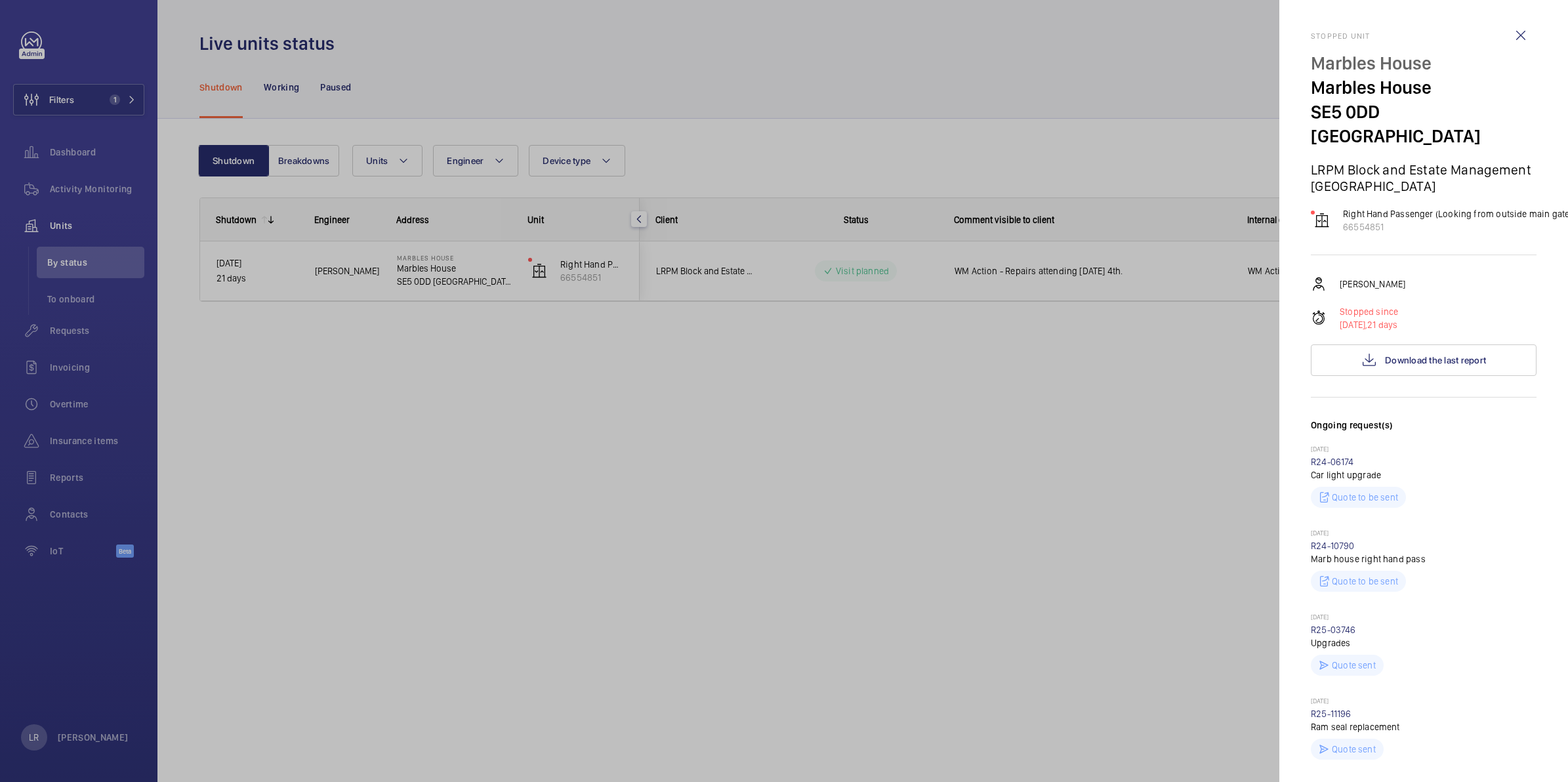
click at [588, 328] on div at bounding box center [784, 391] width 1568 height 782
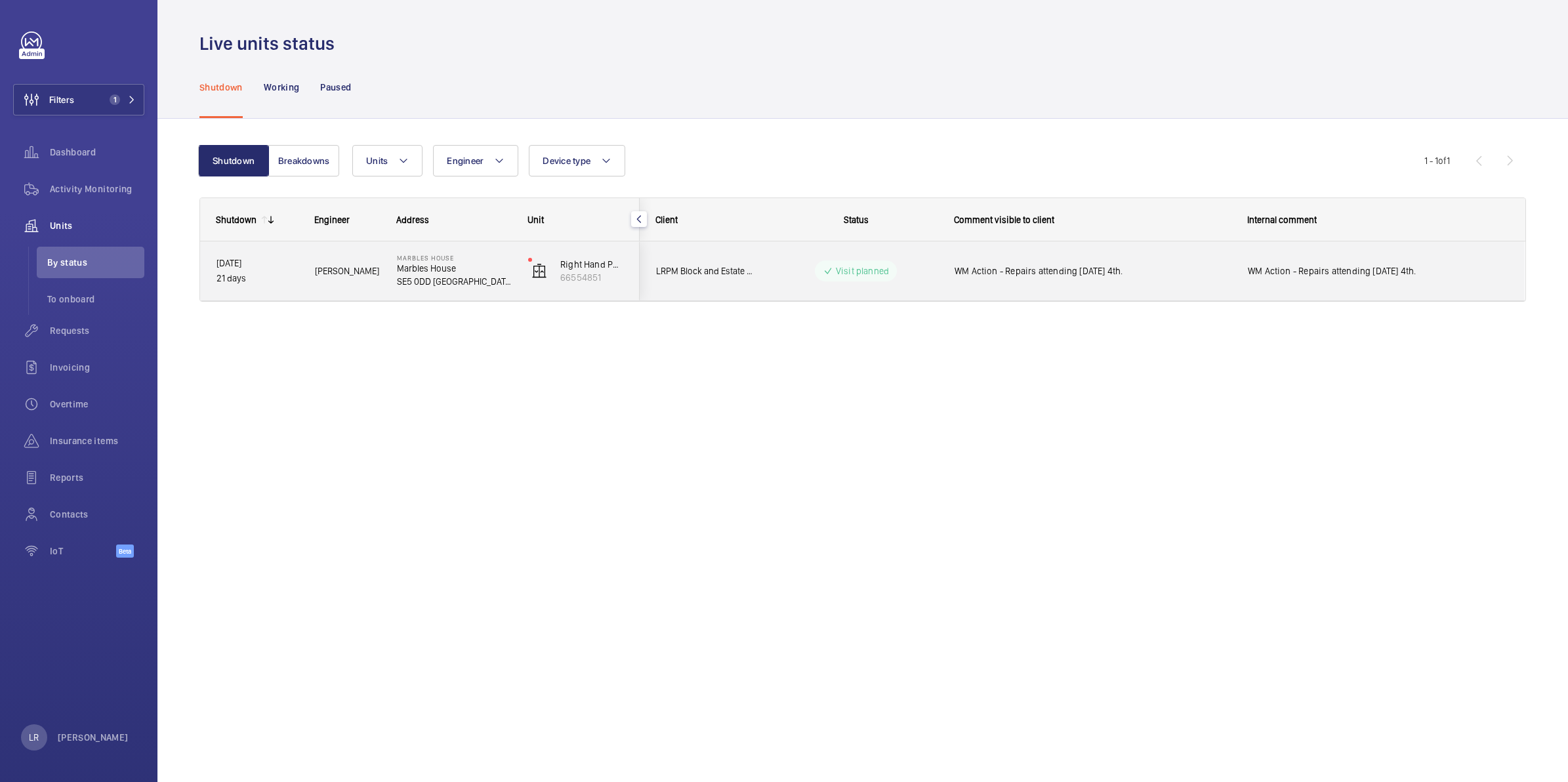
click at [895, 276] on wm-front-pills "Visit planned" at bounding box center [856, 271] width 82 height 21
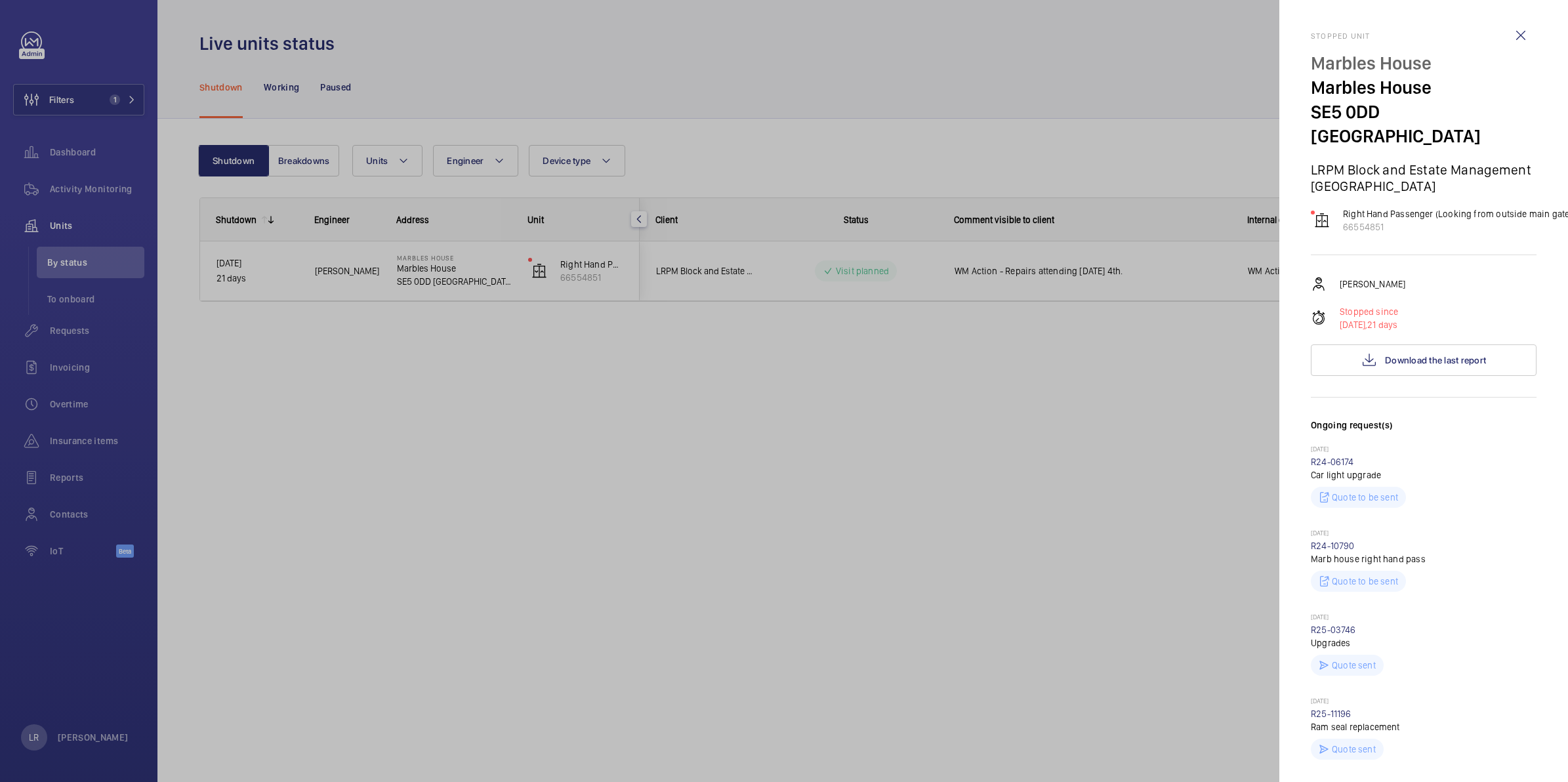
click at [1040, 214] on div at bounding box center [784, 391] width 1568 height 782
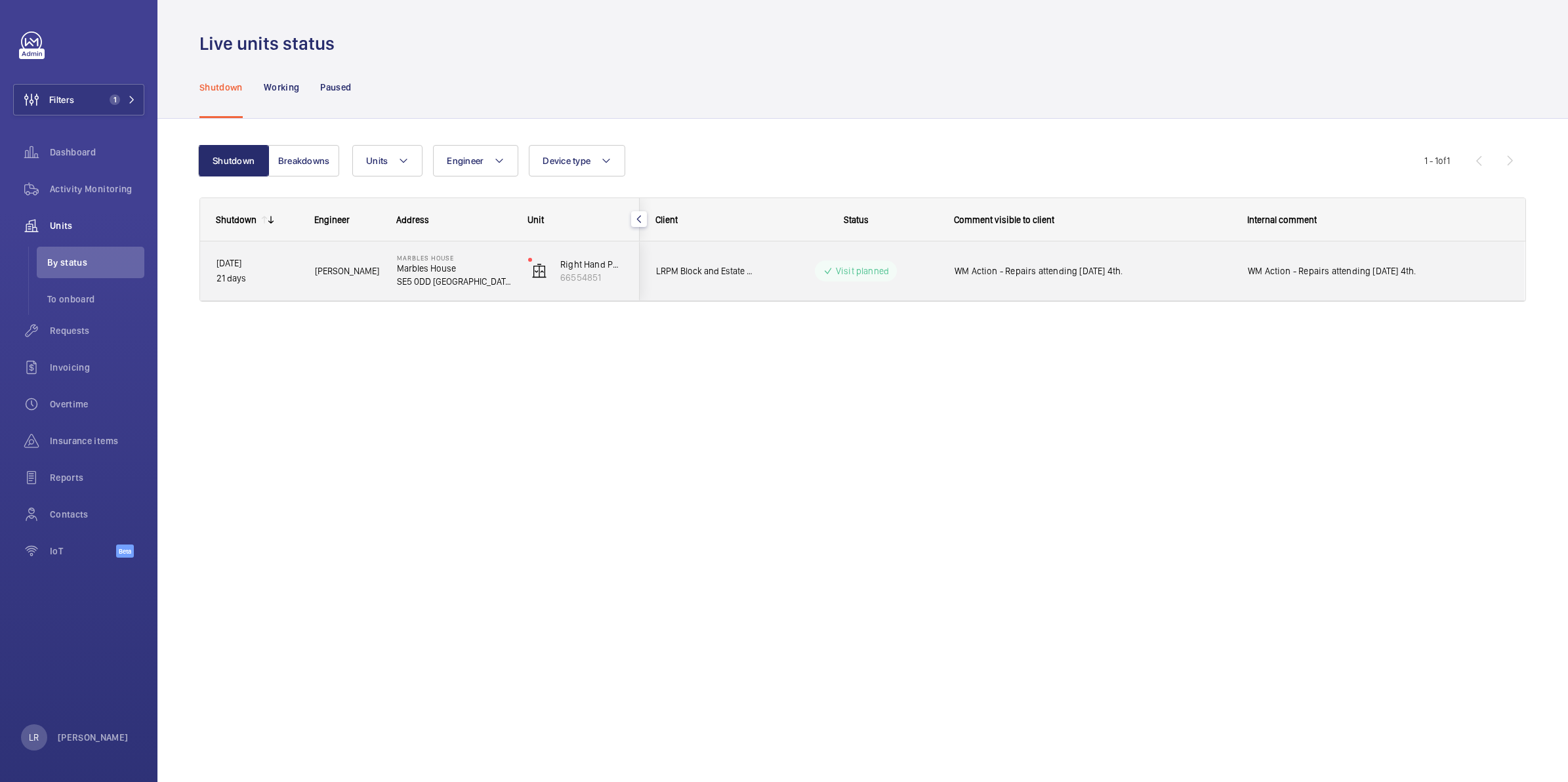
click at [1045, 273] on span "WM Action - Repairs attending Thursday 4th." at bounding box center [1093, 271] width 276 height 13
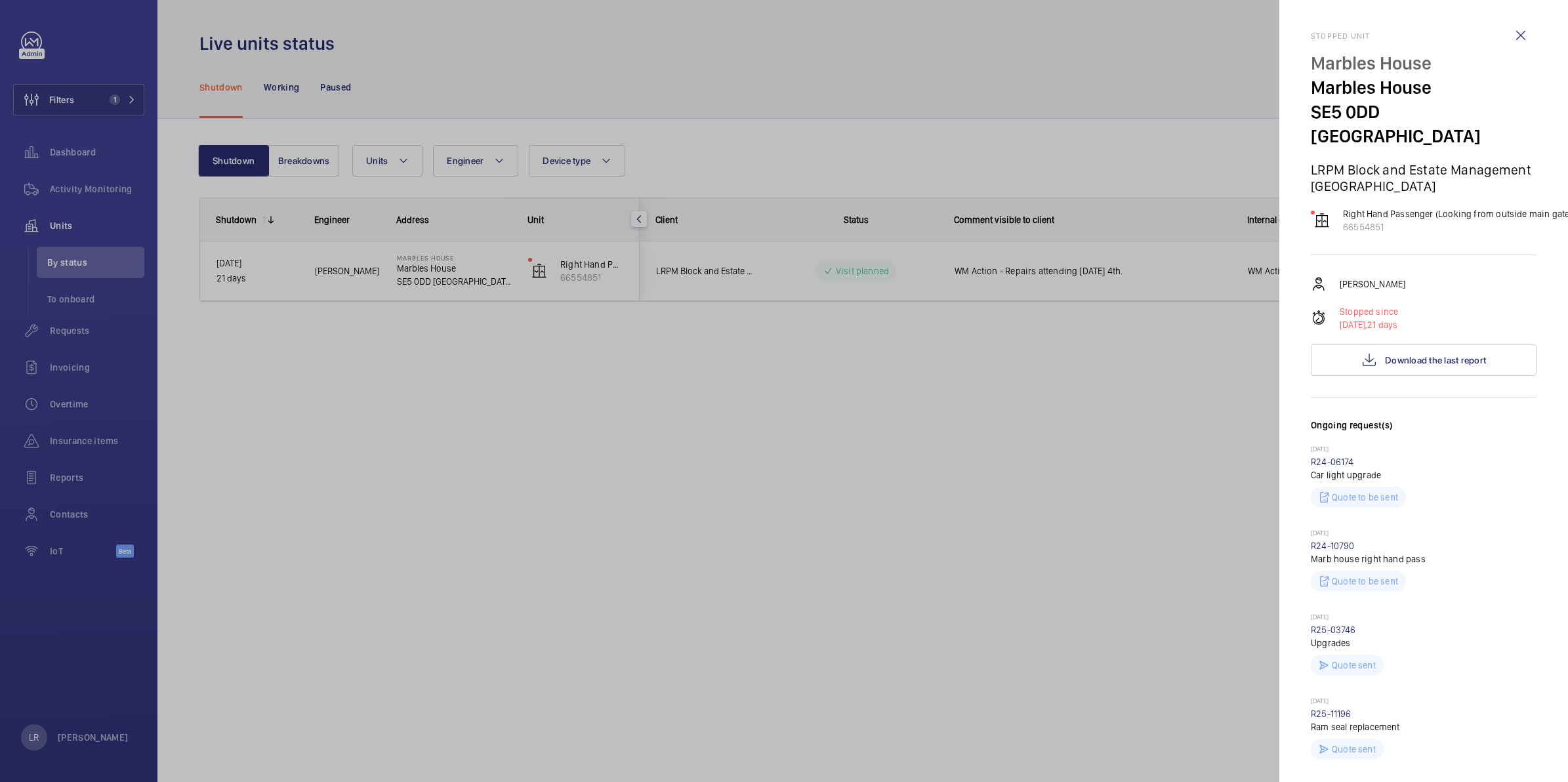
click at [1212, 118] on div at bounding box center [784, 391] width 1568 height 782
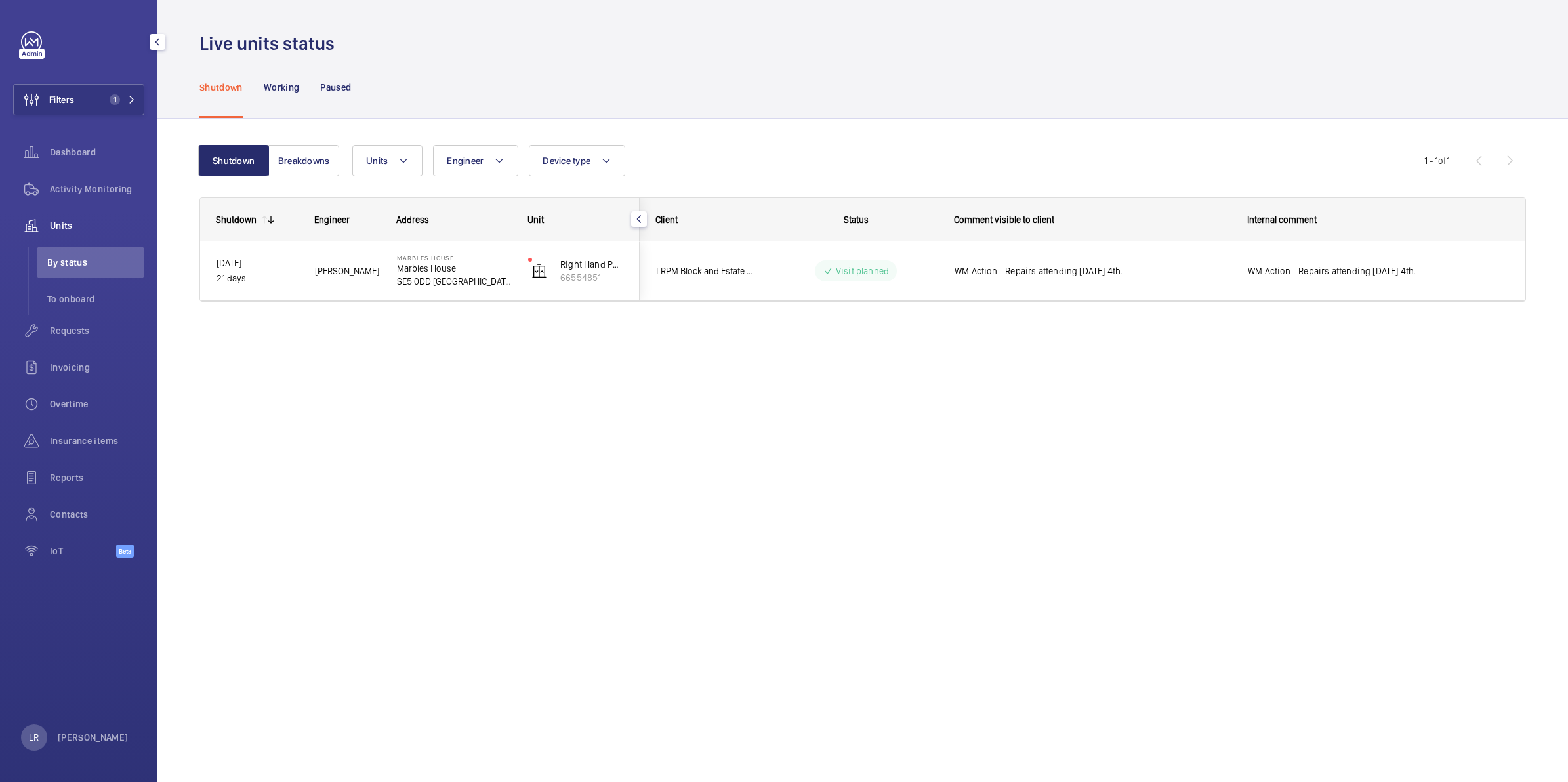
drag, startPoint x: 102, startPoint y: 96, endPoint x: 154, endPoint y: 102, distance: 52.3
click at [100, 99] on button "Filters 1" at bounding box center [79, 99] width 131 height 32
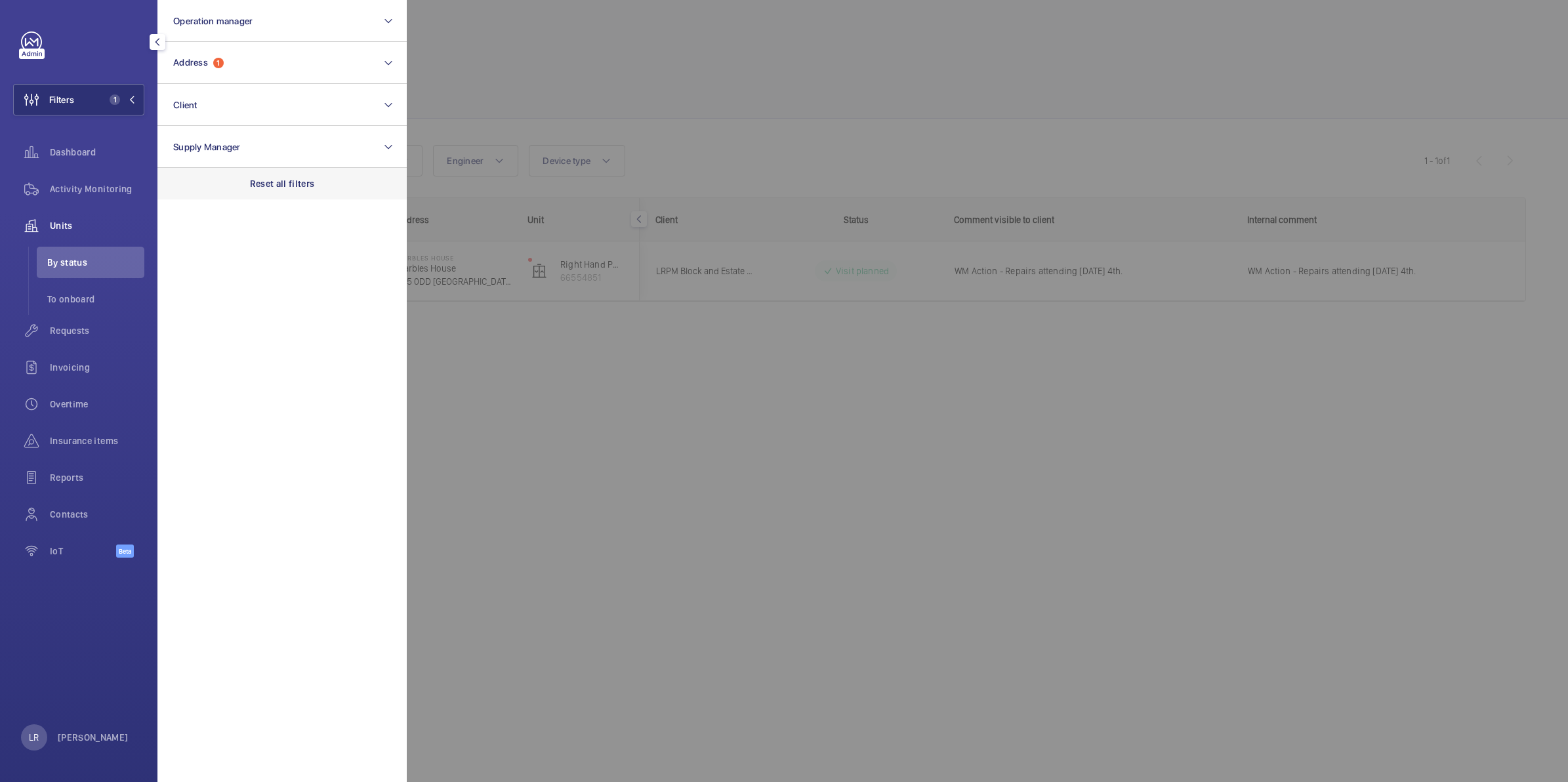
click at [242, 178] on div "Reset all filters" at bounding box center [282, 184] width 249 height 32
click at [561, 45] on div at bounding box center [1191, 391] width 1568 height 782
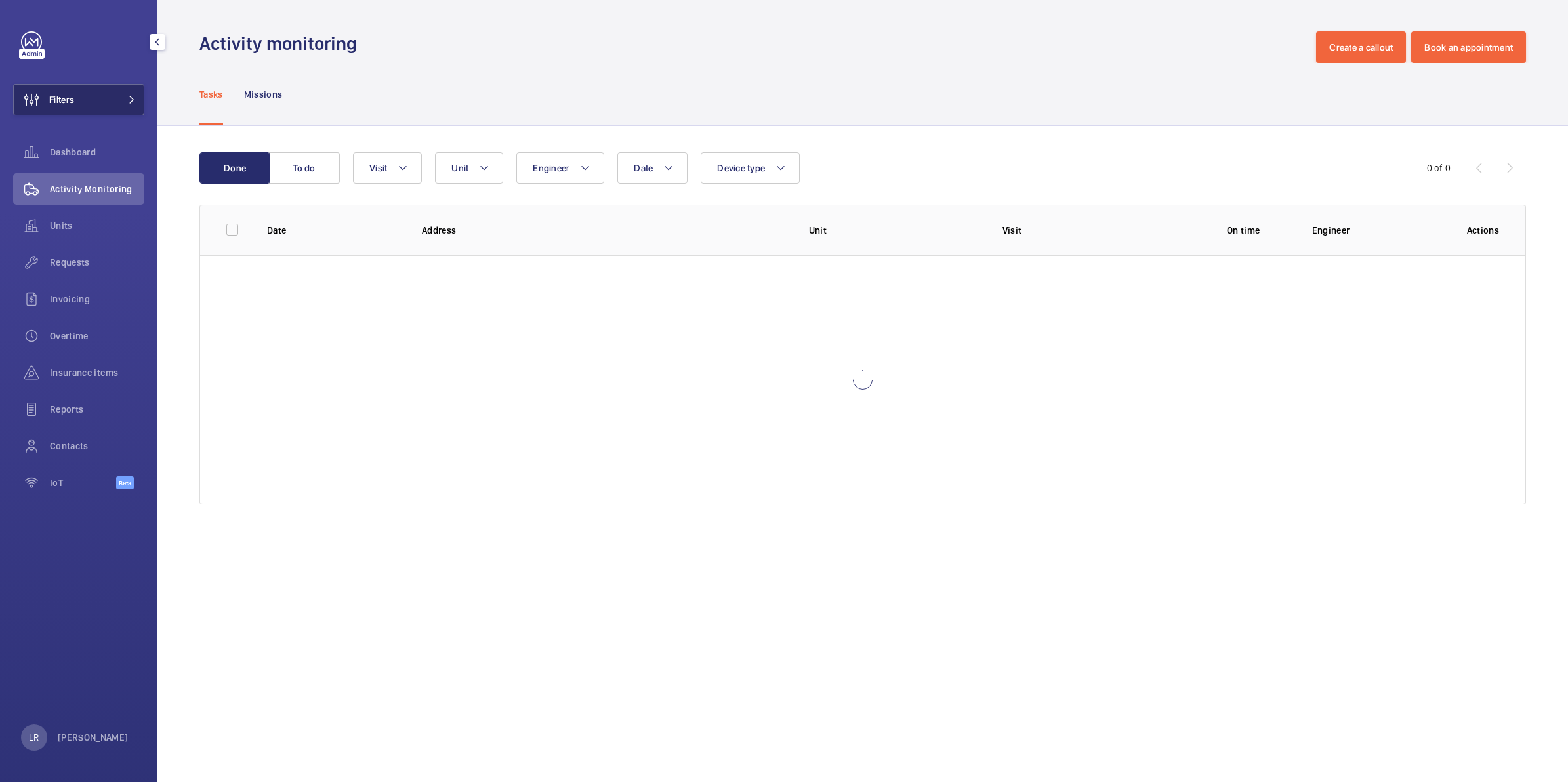
click at [76, 99] on button "Filters" at bounding box center [79, 99] width 131 height 32
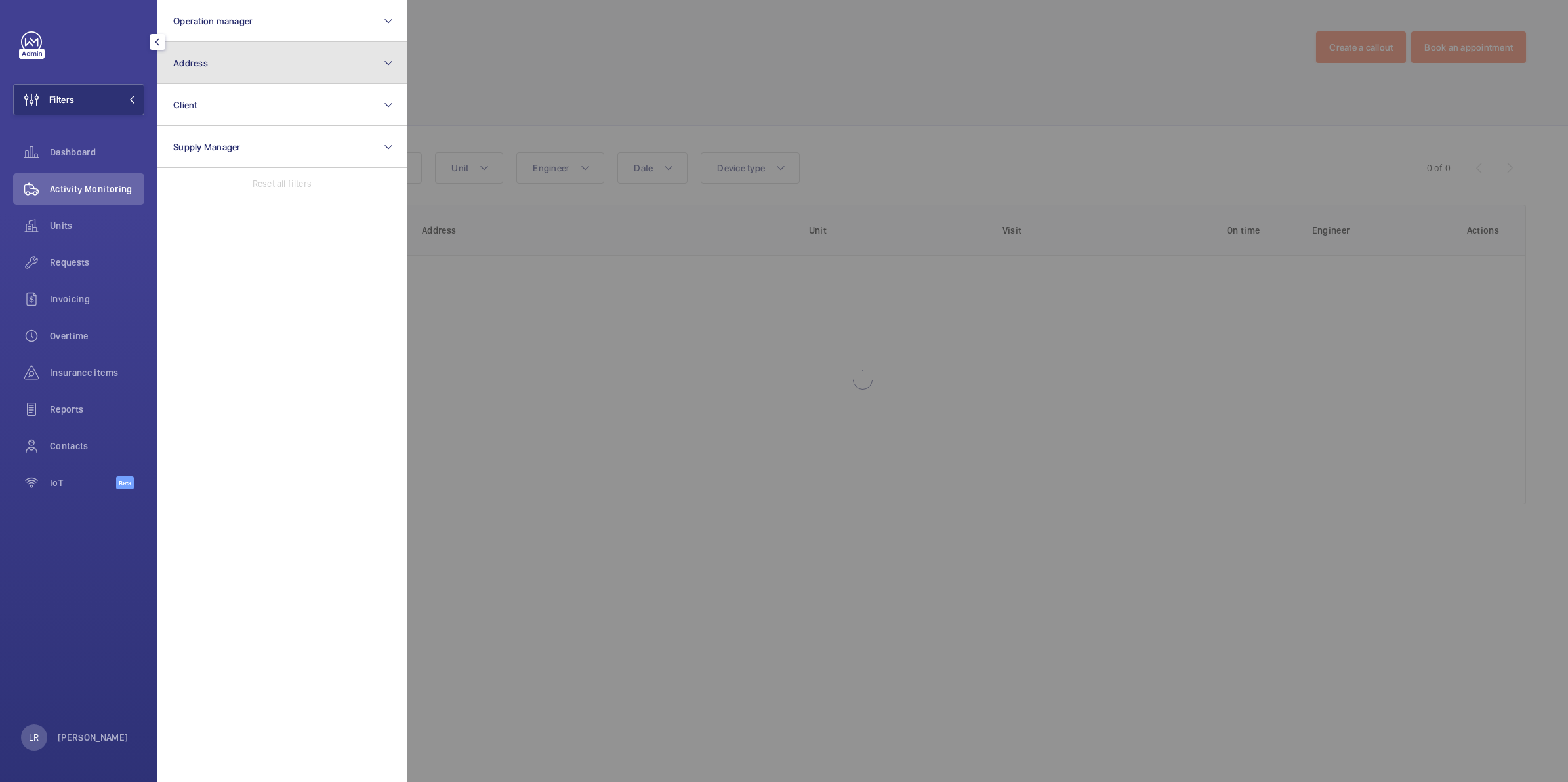
click at [241, 58] on button "Address" at bounding box center [282, 62] width 249 height 42
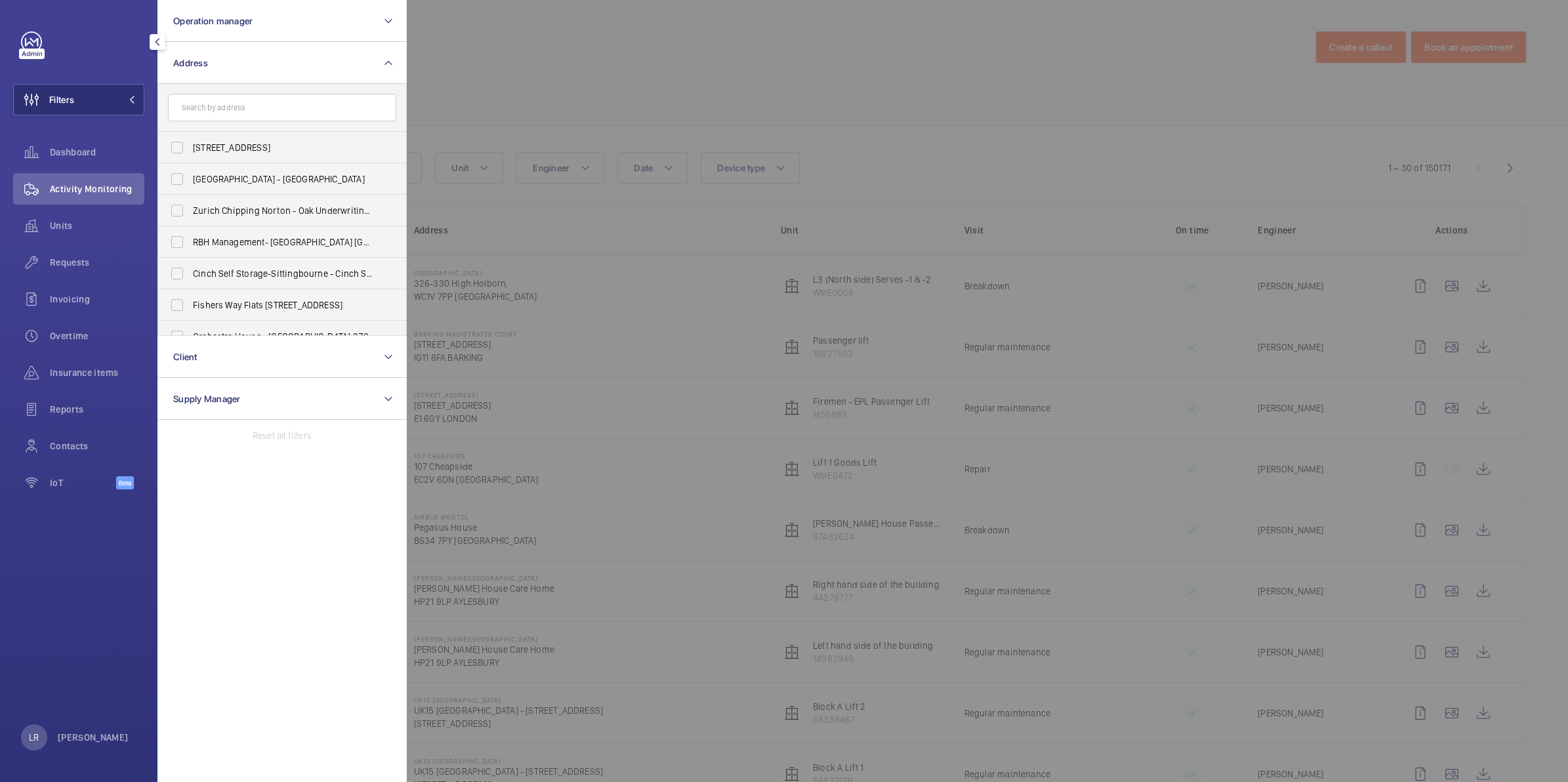
click at [277, 114] on input "text" at bounding box center [282, 107] width 228 height 28
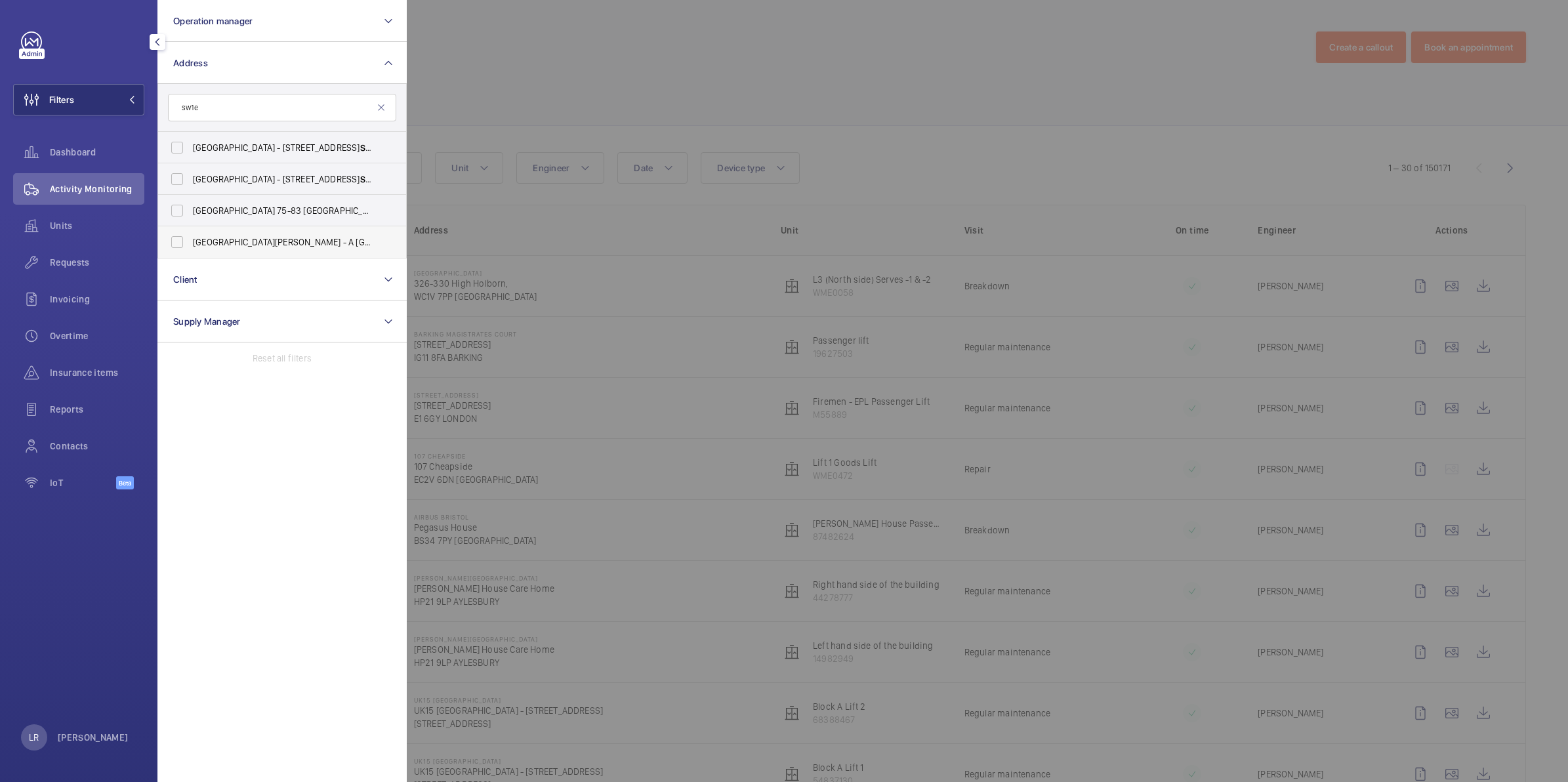
type input "sw1e"
click at [332, 246] on span "[GEOGRAPHIC_DATA][PERSON_NAME] - A [GEOGRAPHIC_DATA]" at bounding box center [283, 241] width 181 height 13
click at [190, 246] on input "[GEOGRAPHIC_DATA][PERSON_NAME] - A [GEOGRAPHIC_DATA]" at bounding box center [177, 241] width 26 height 26
checkbox input "true"
click at [673, 65] on div at bounding box center [1191, 391] width 1568 height 782
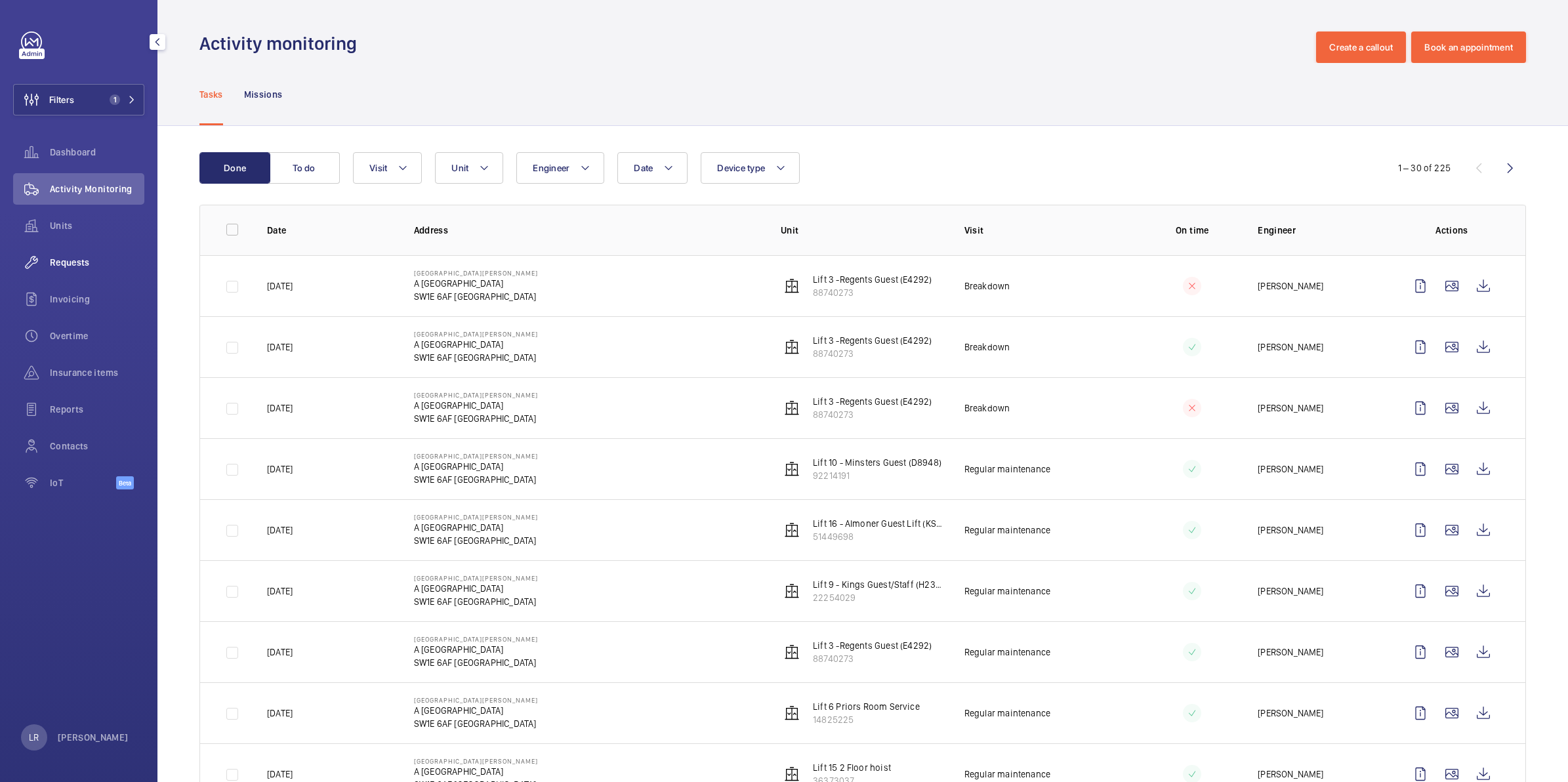
click at [102, 274] on div "Requests" at bounding box center [79, 262] width 131 height 32
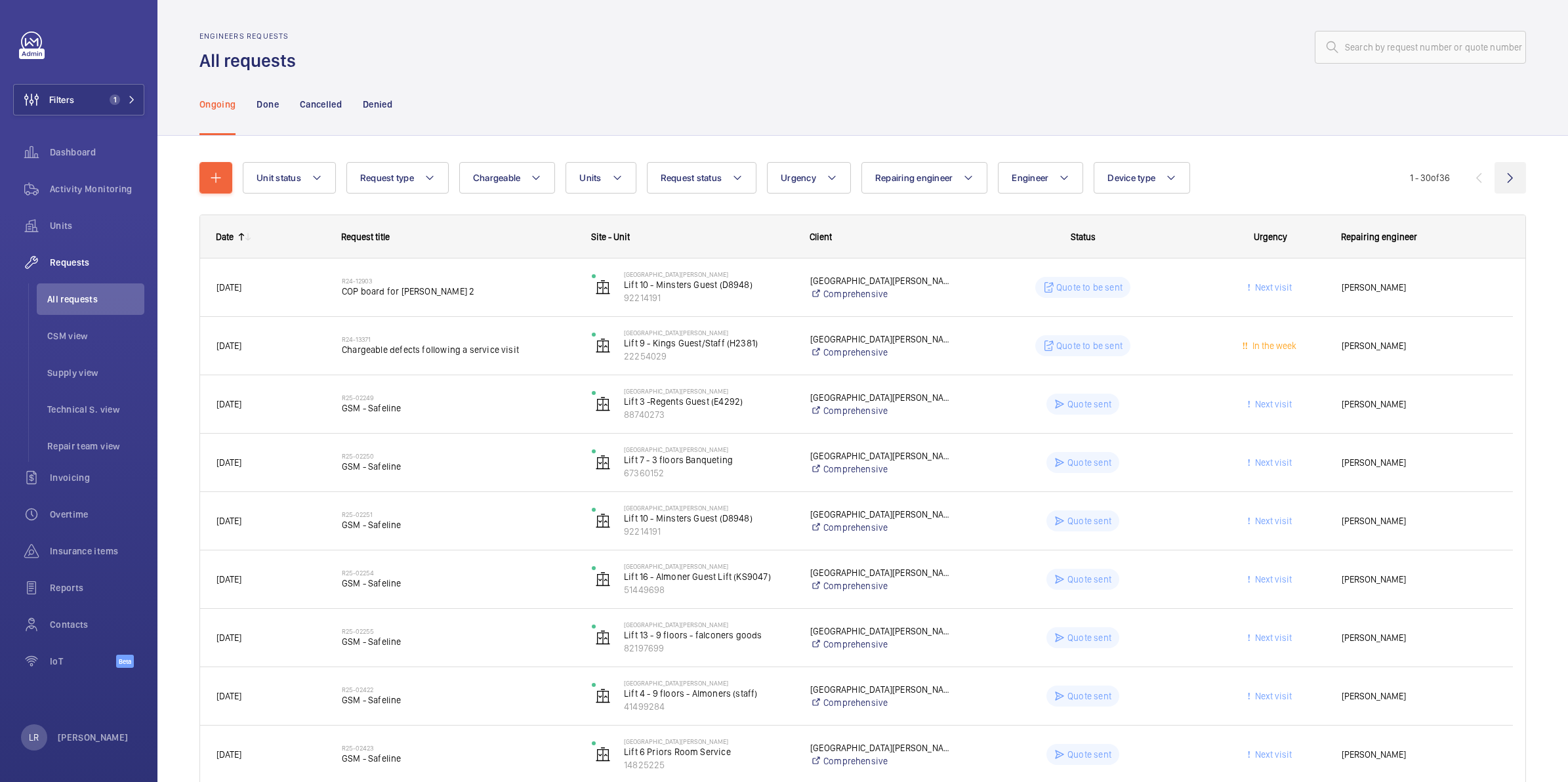
click at [1495, 181] on wm-front-icon-button at bounding box center [1510, 178] width 32 height 32
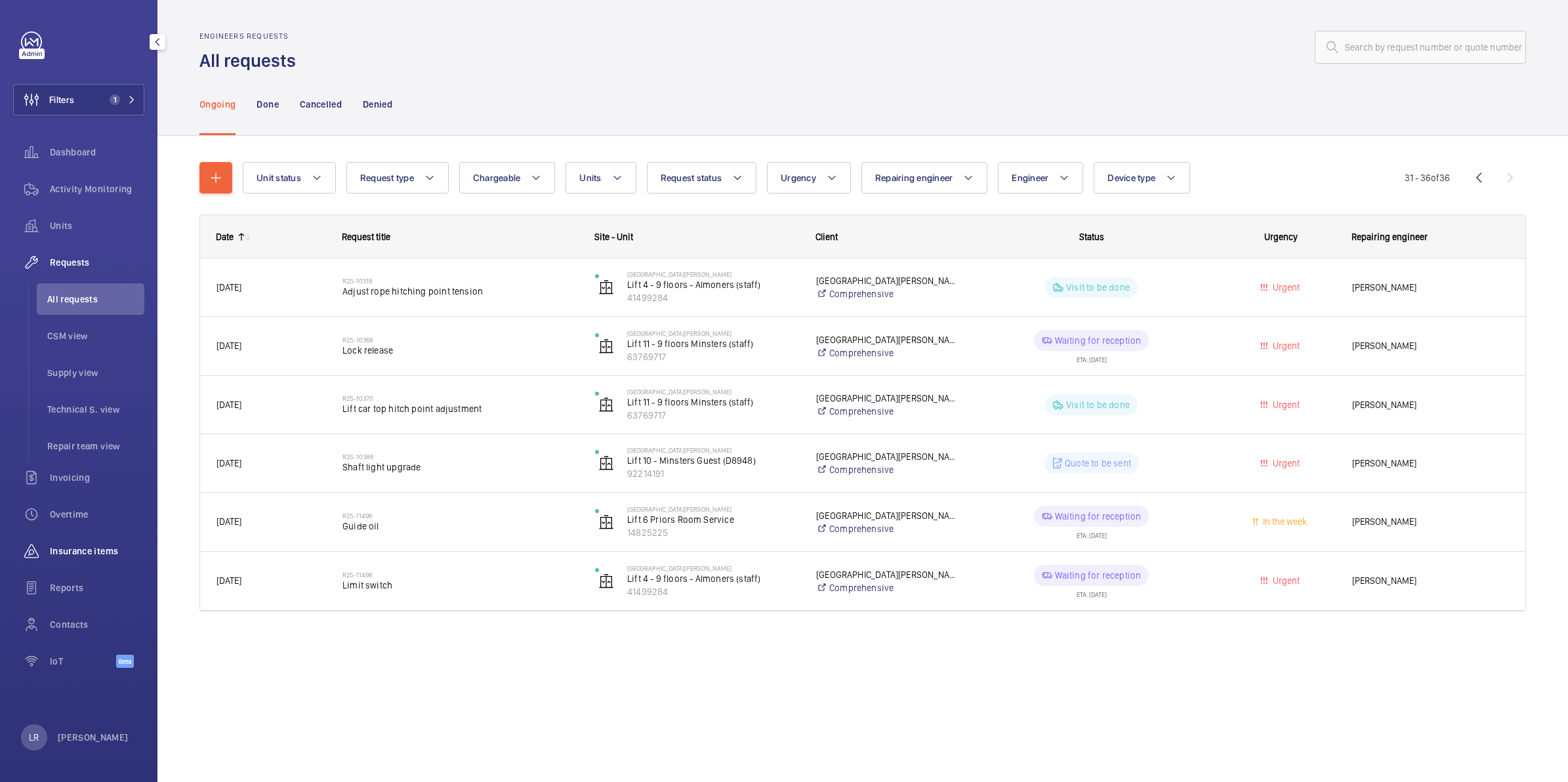
click at [20, 548] on wm-front-icon-button at bounding box center [32, 551] width 37 height 32
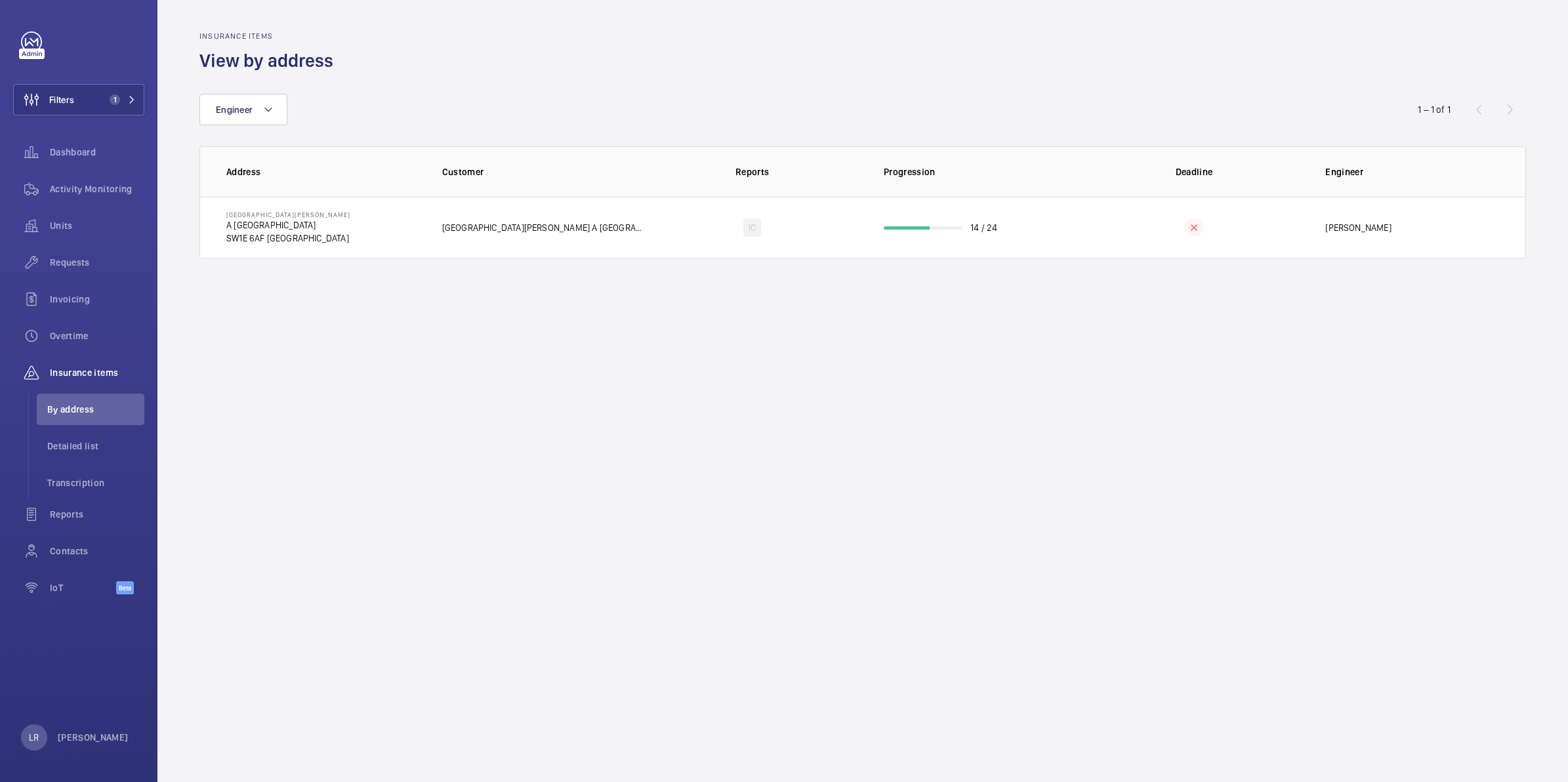
click at [248, 561] on wm-front-admin-audit "Insurance items View by address Engineer 1 – 1 of 1 Address Customer Reports Pr…" at bounding box center [862, 391] width 1411 height 782
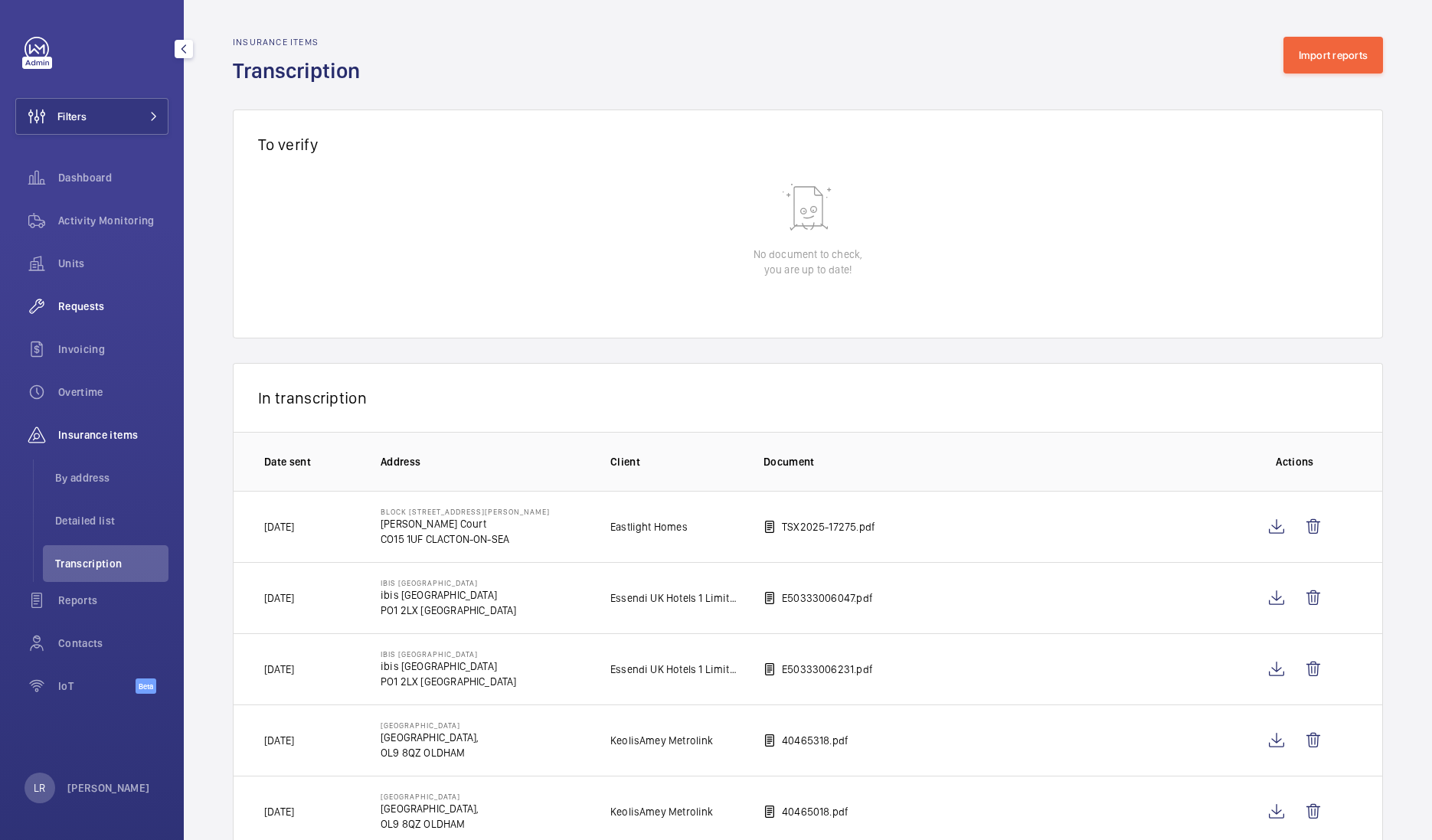
click at [118, 302] on span "Requests" at bounding box center [113, 306] width 111 height 16
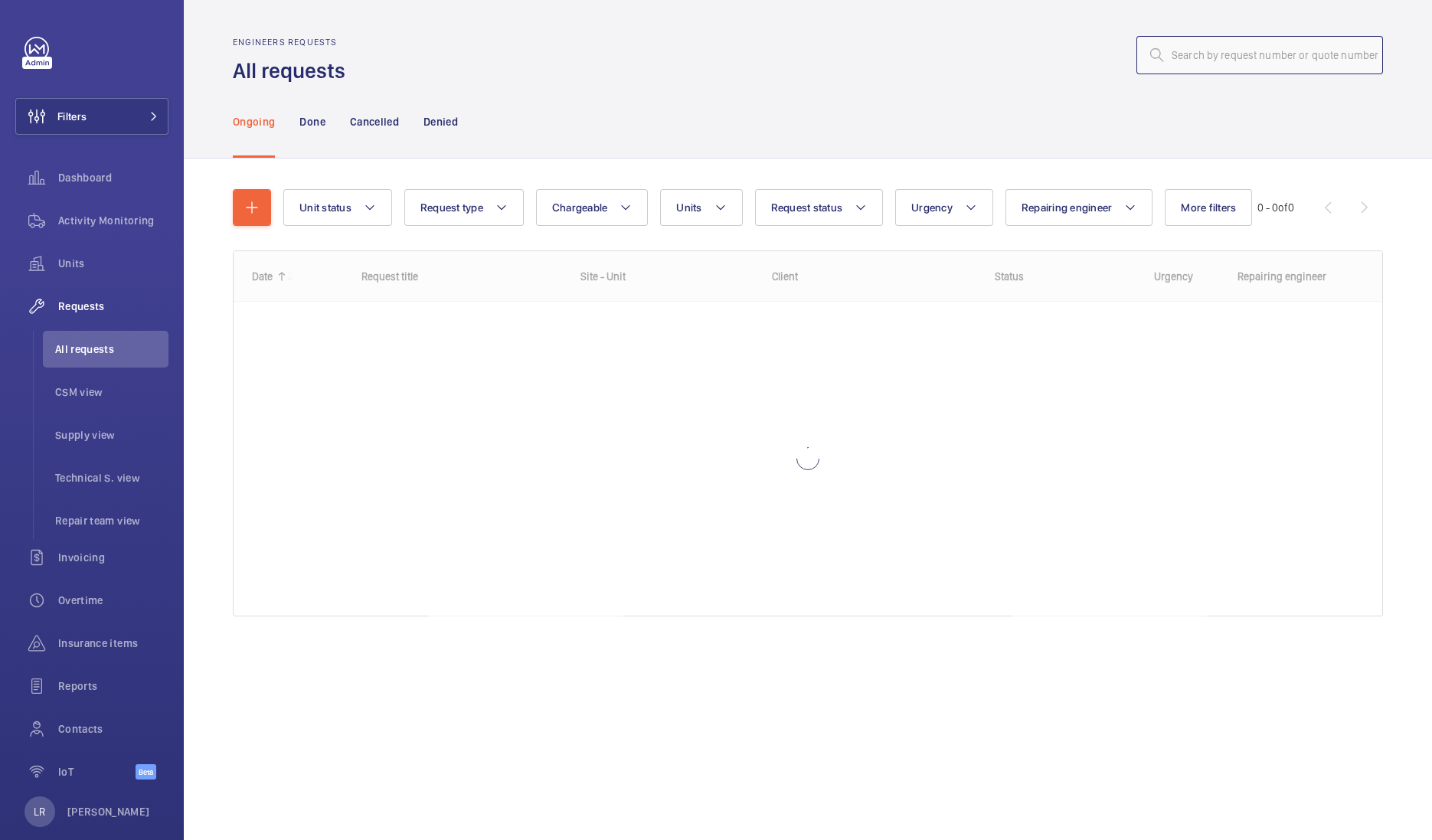
click at [1311, 57] on input "text" at bounding box center [1260, 55] width 247 height 39
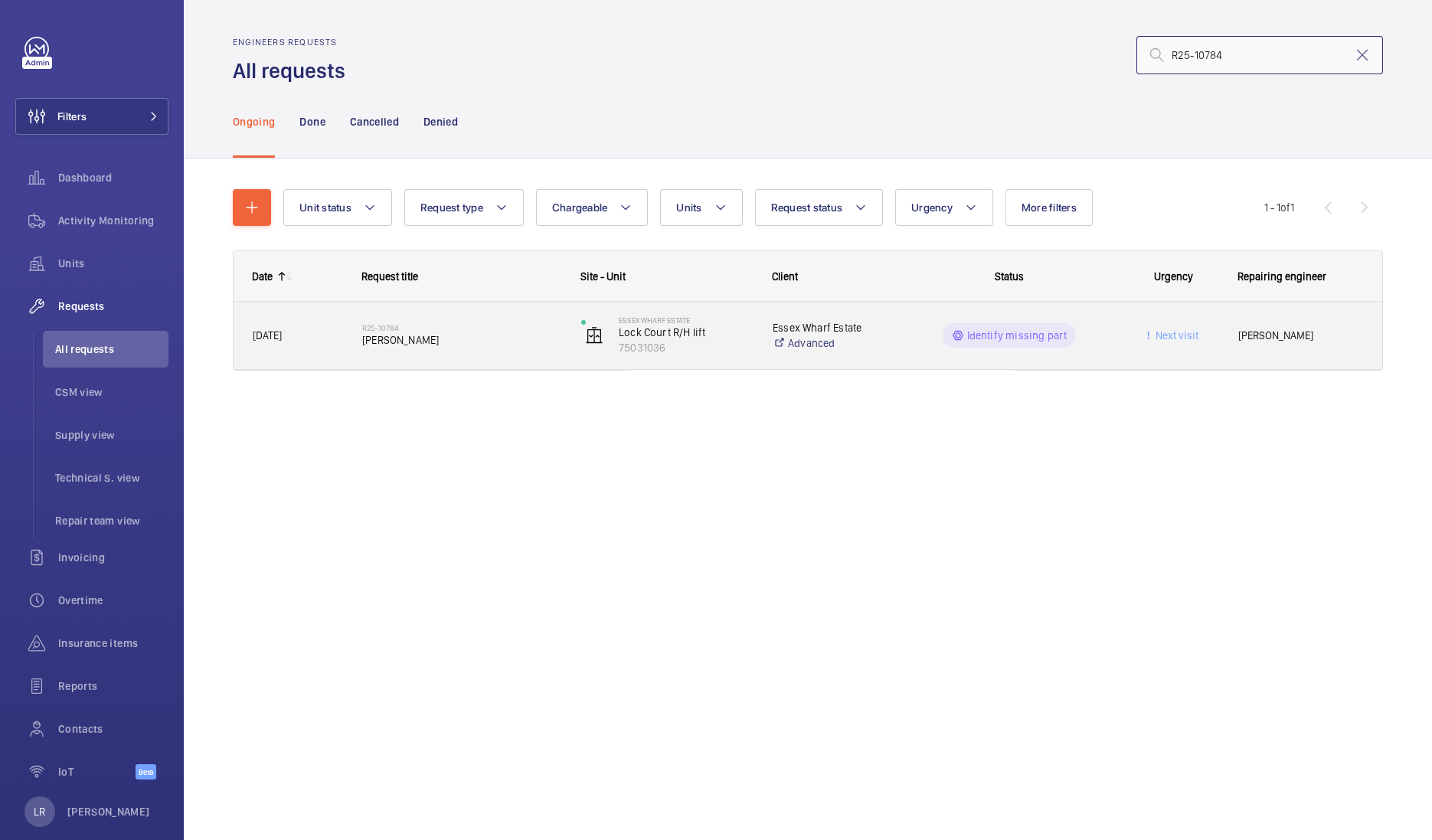
type input "R25-10784"
click at [440, 344] on span "[PERSON_NAME]" at bounding box center [462, 340] width 199 height 16
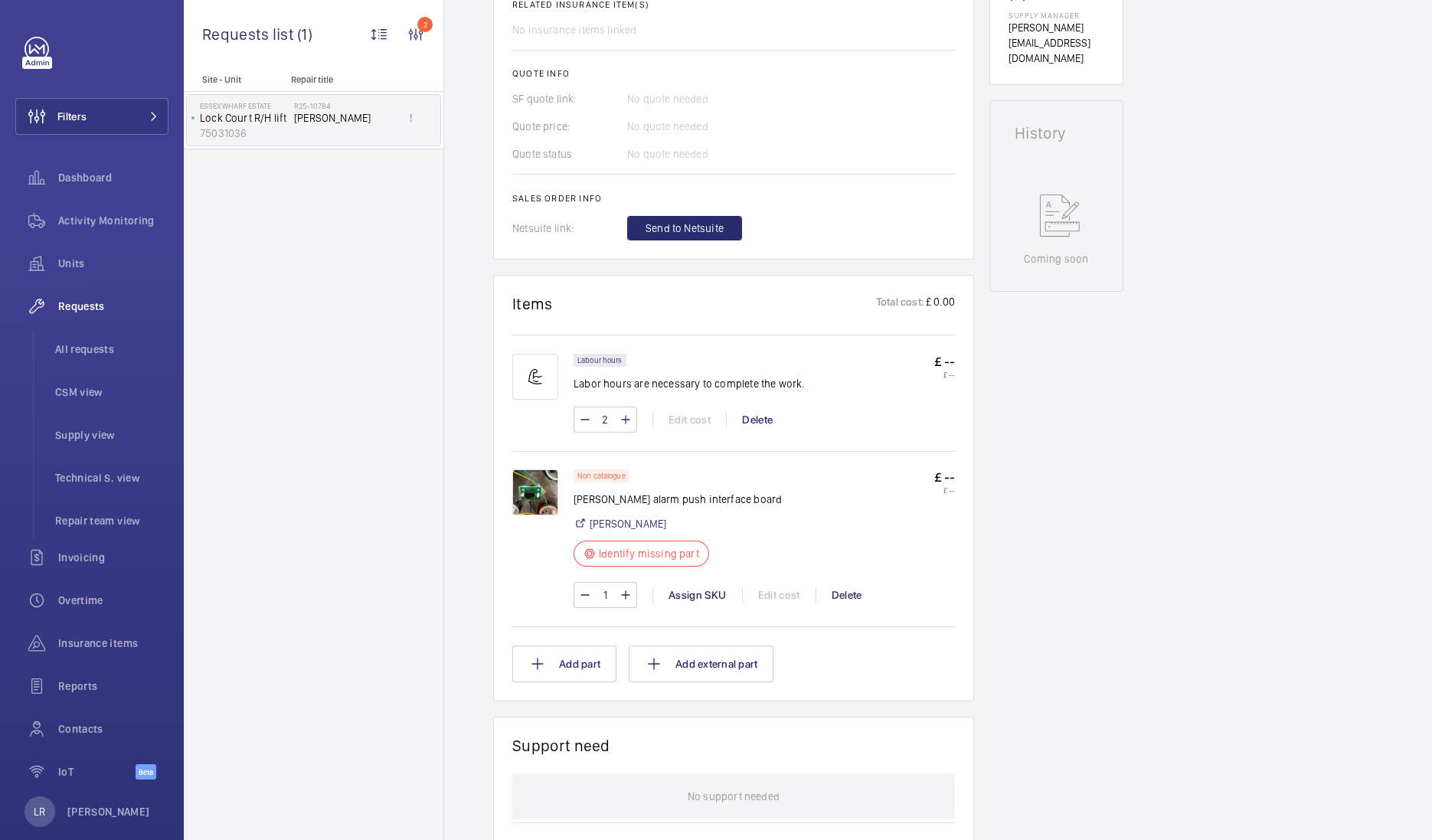
scroll to position [669, 0]
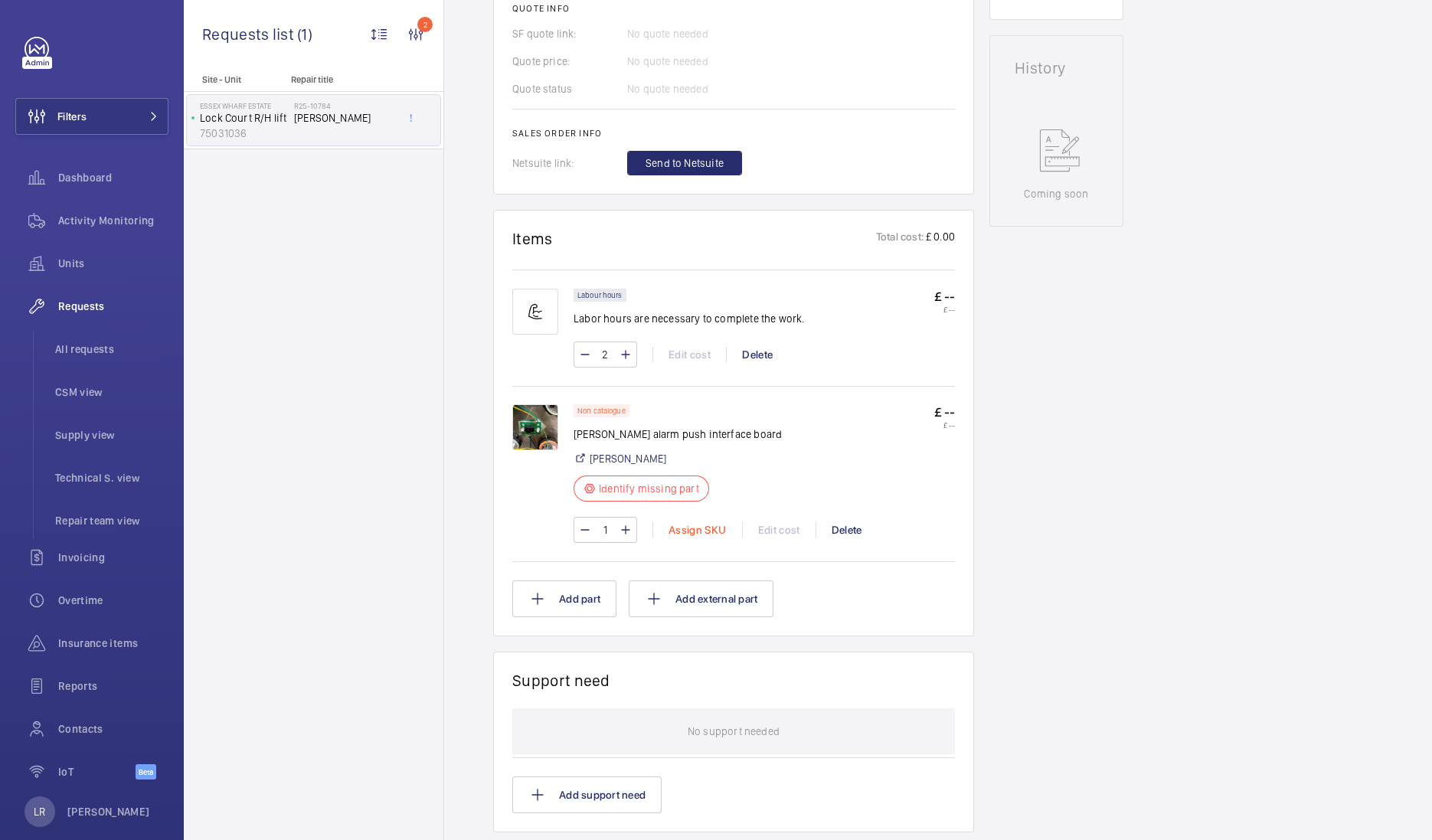
click at [689, 531] on div "Assign SKU" at bounding box center [697, 530] width 89 height 16
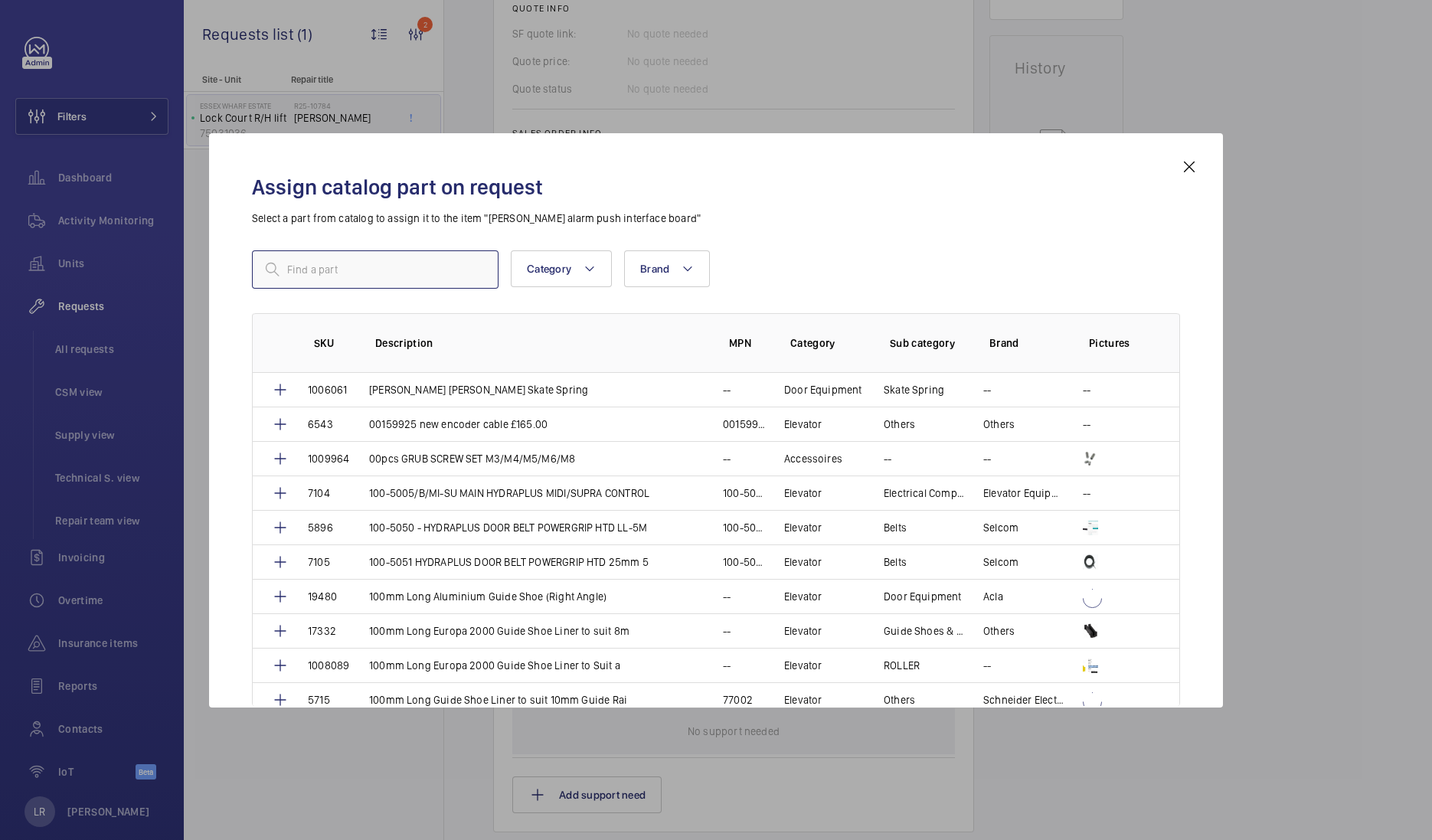
click at [379, 268] on input "text" at bounding box center [375, 270] width 247 height 39
drag, startPoint x: 379, startPoint y: 268, endPoint x: 329, endPoint y: 263, distance: 50.2
click at [325, 259] on input "text" at bounding box center [375, 270] width 247 height 39
click at [330, 268] on input "text" at bounding box center [375, 270] width 247 height 39
paste input "1010224"
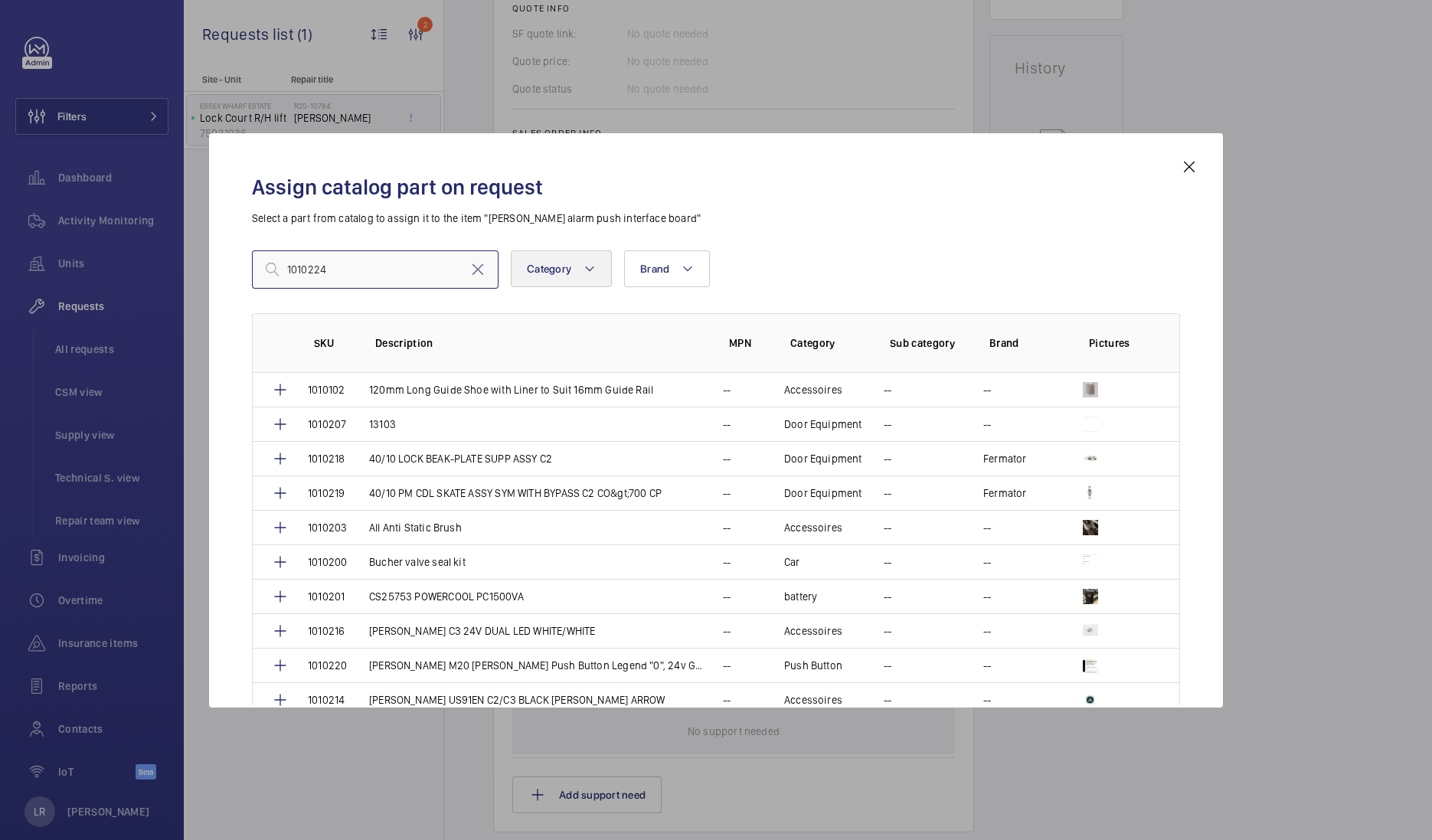
type input "1010224"
click at [600, 272] on button "Category" at bounding box center [561, 269] width 101 height 37
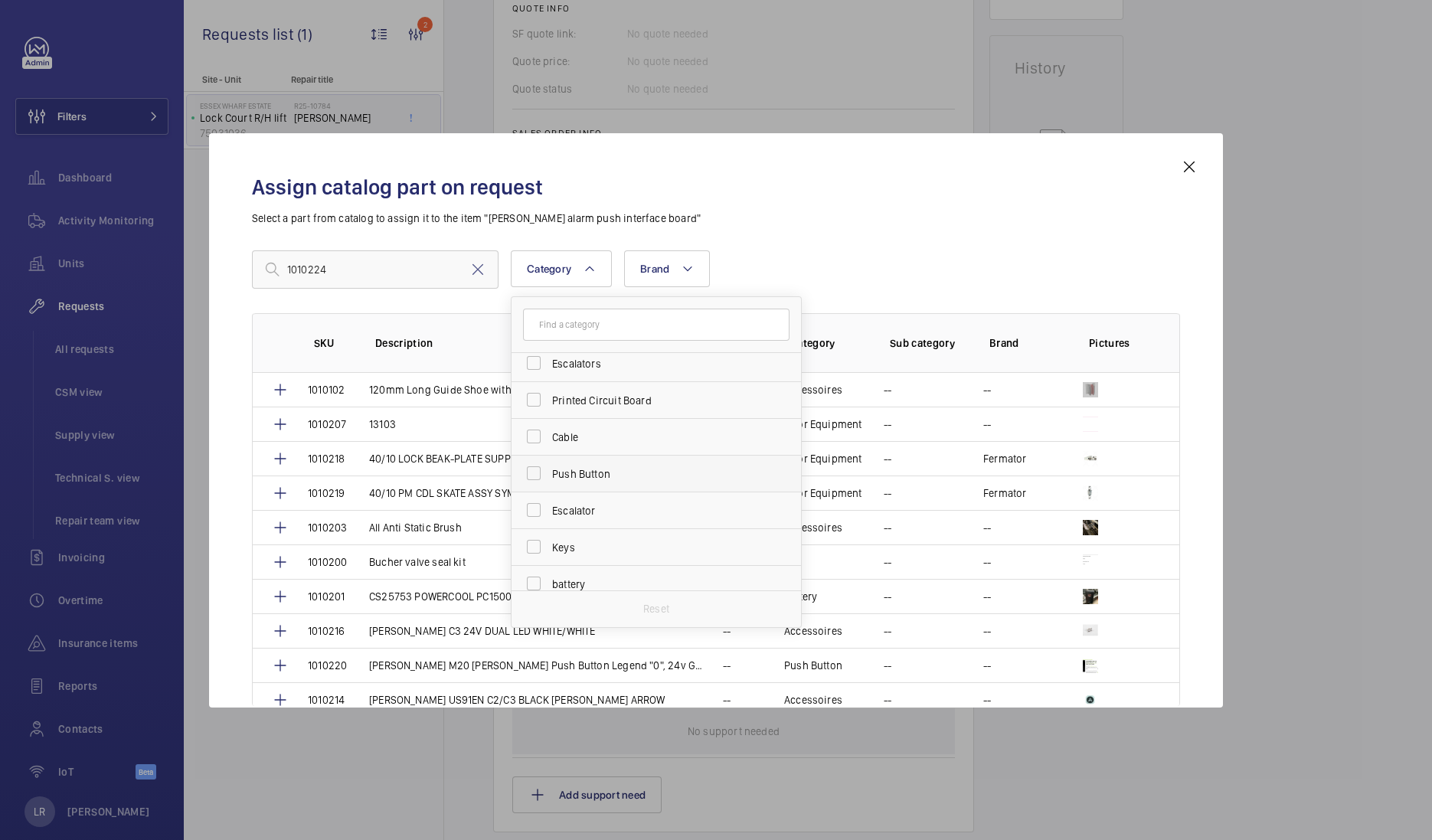
scroll to position [478, 0]
click at [609, 441] on span "Push Button" at bounding box center [657, 444] width 211 height 16
click at [549, 441] on input "Push Button" at bounding box center [534, 443] width 30 height 30
checkbox input "true"
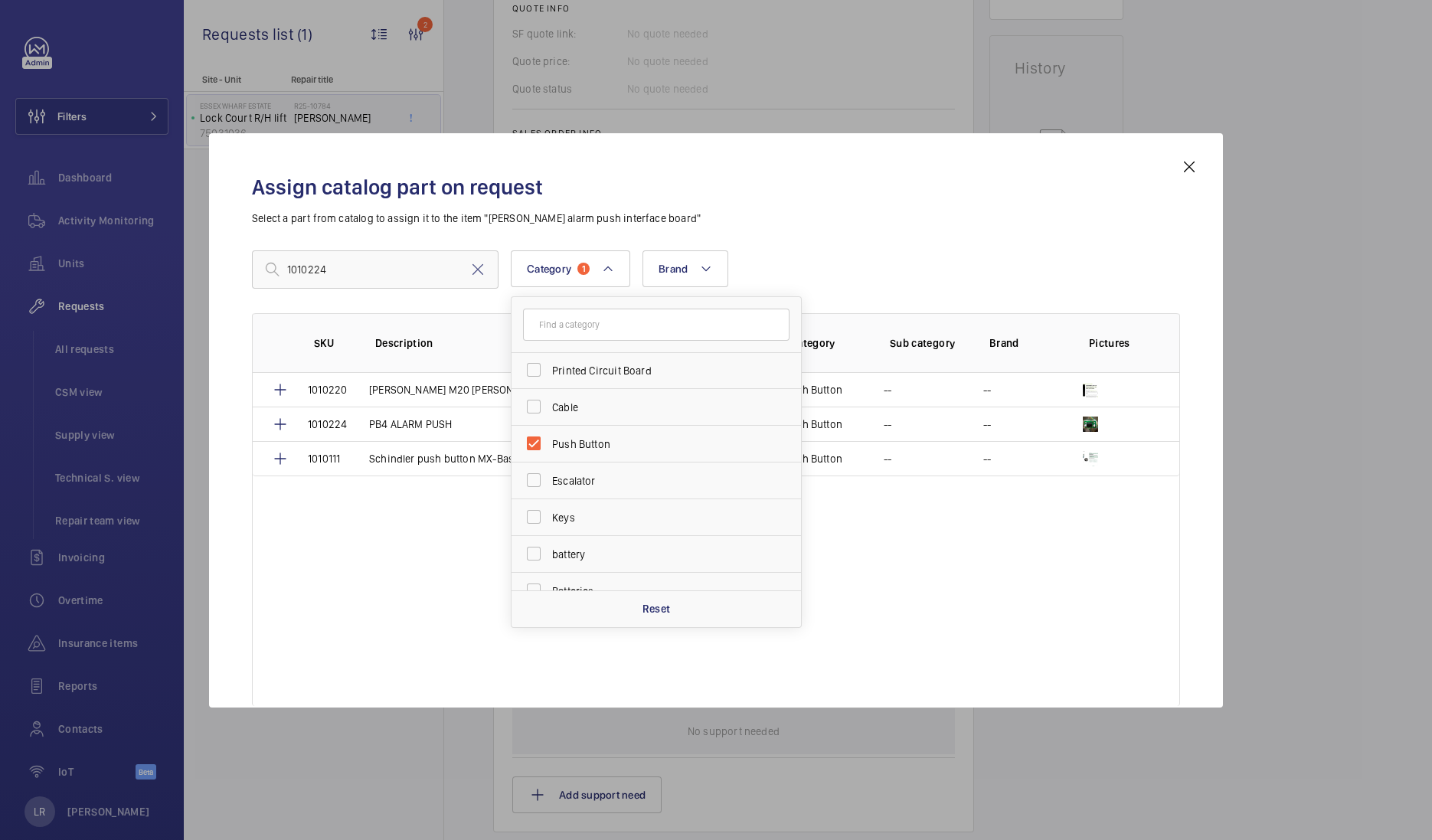
click at [757, 240] on div "Assign catalog part on request Select a part from catalog to assign it to the i…" at bounding box center [715, 432] width 965 height 550
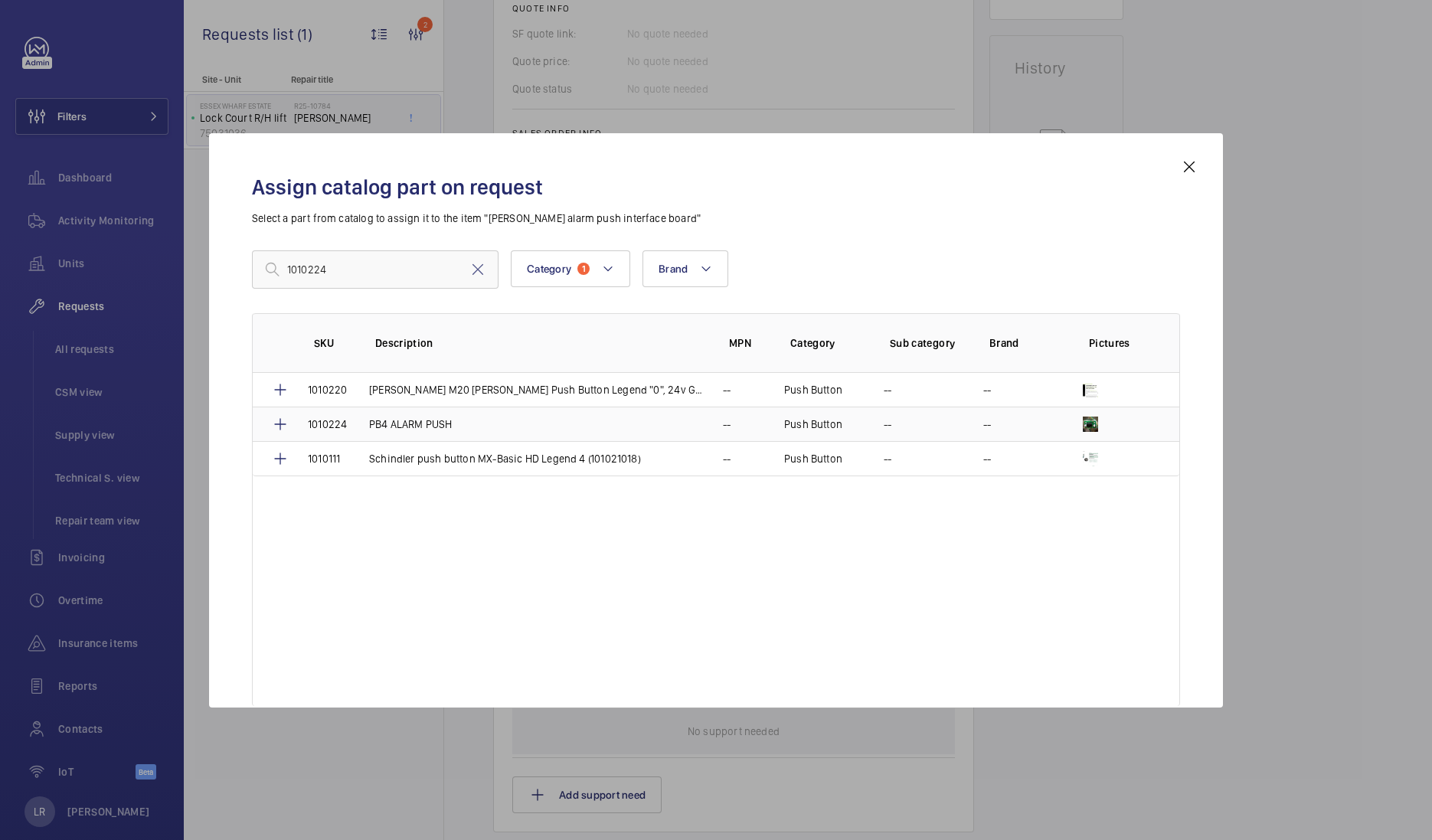
click at [364, 429] on td "PB4 ALARM PUSH" at bounding box center [528, 423] width 354 height 34
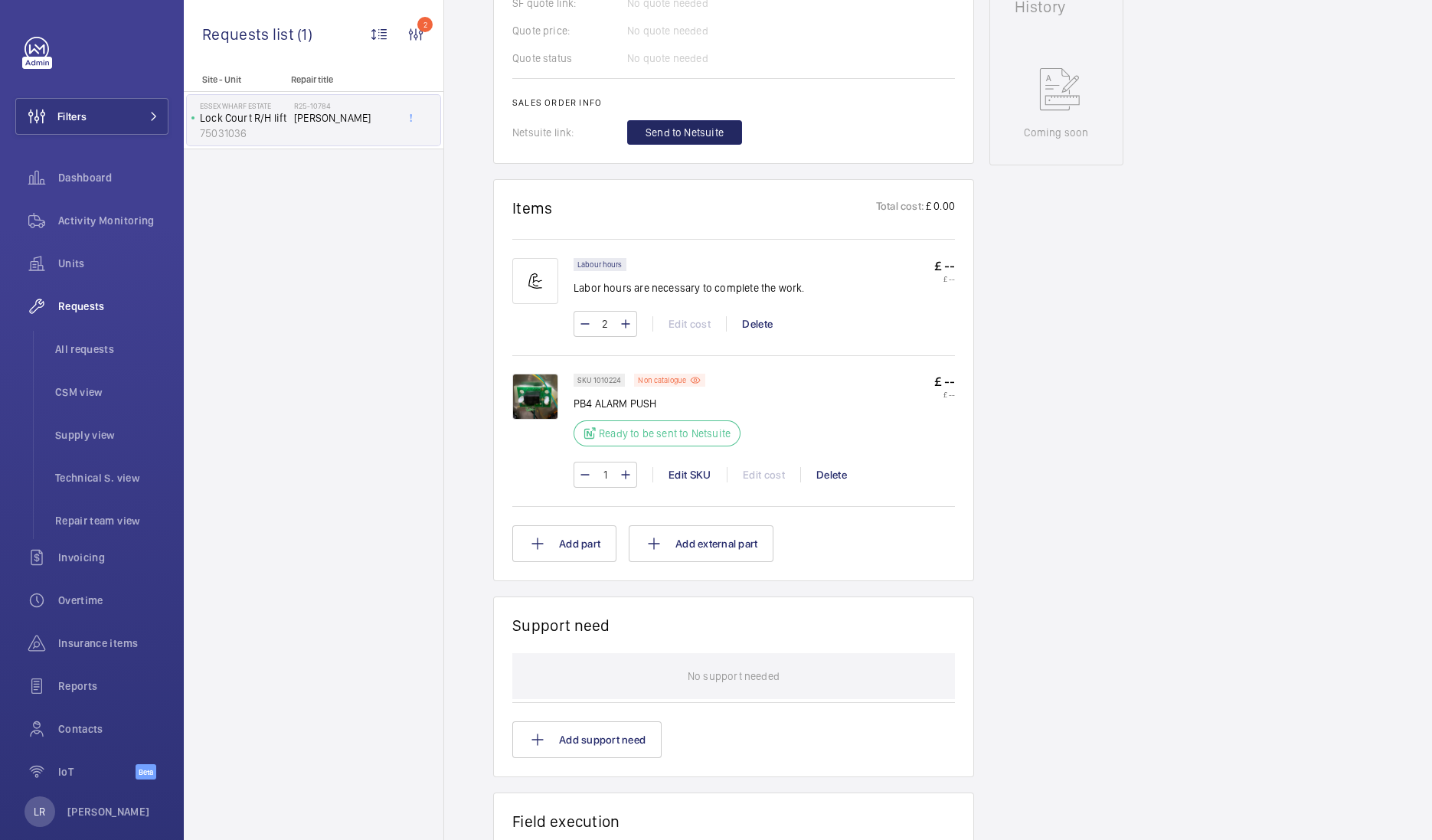
scroll to position [540, 0]
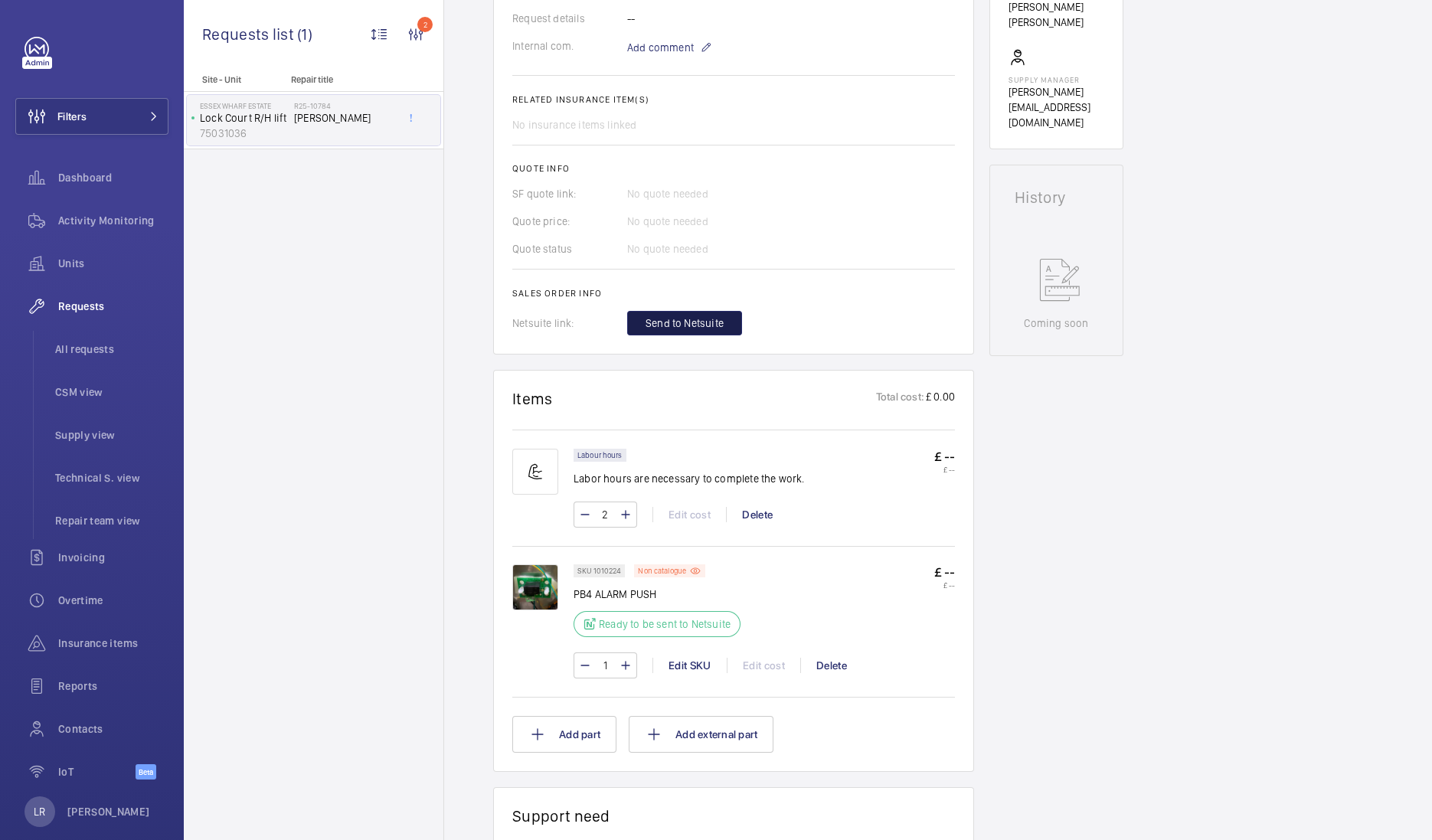
click at [701, 315] on span "Send to Netsuite" at bounding box center [685, 322] width 78 height 16
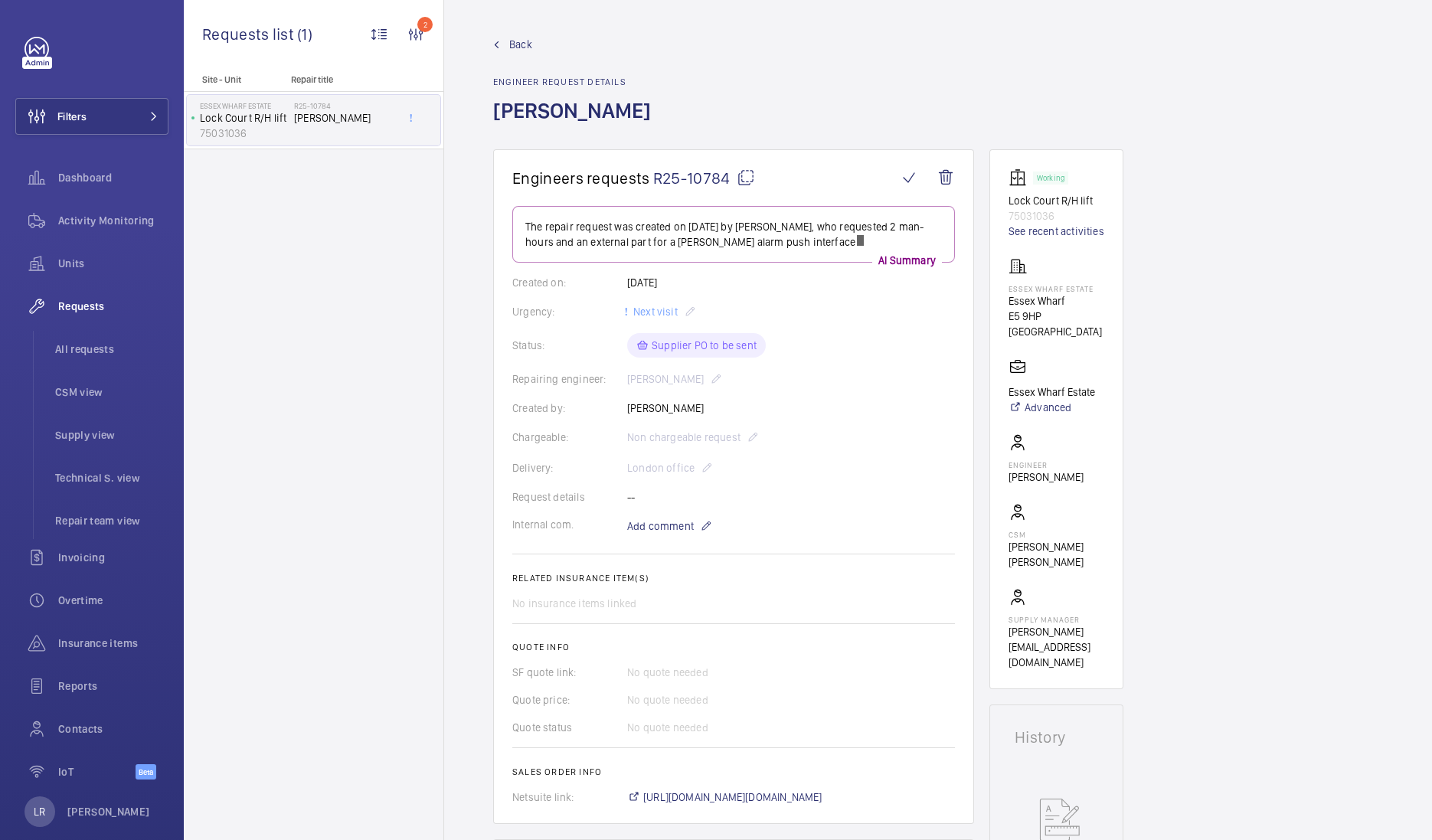
scroll to position [586, 0]
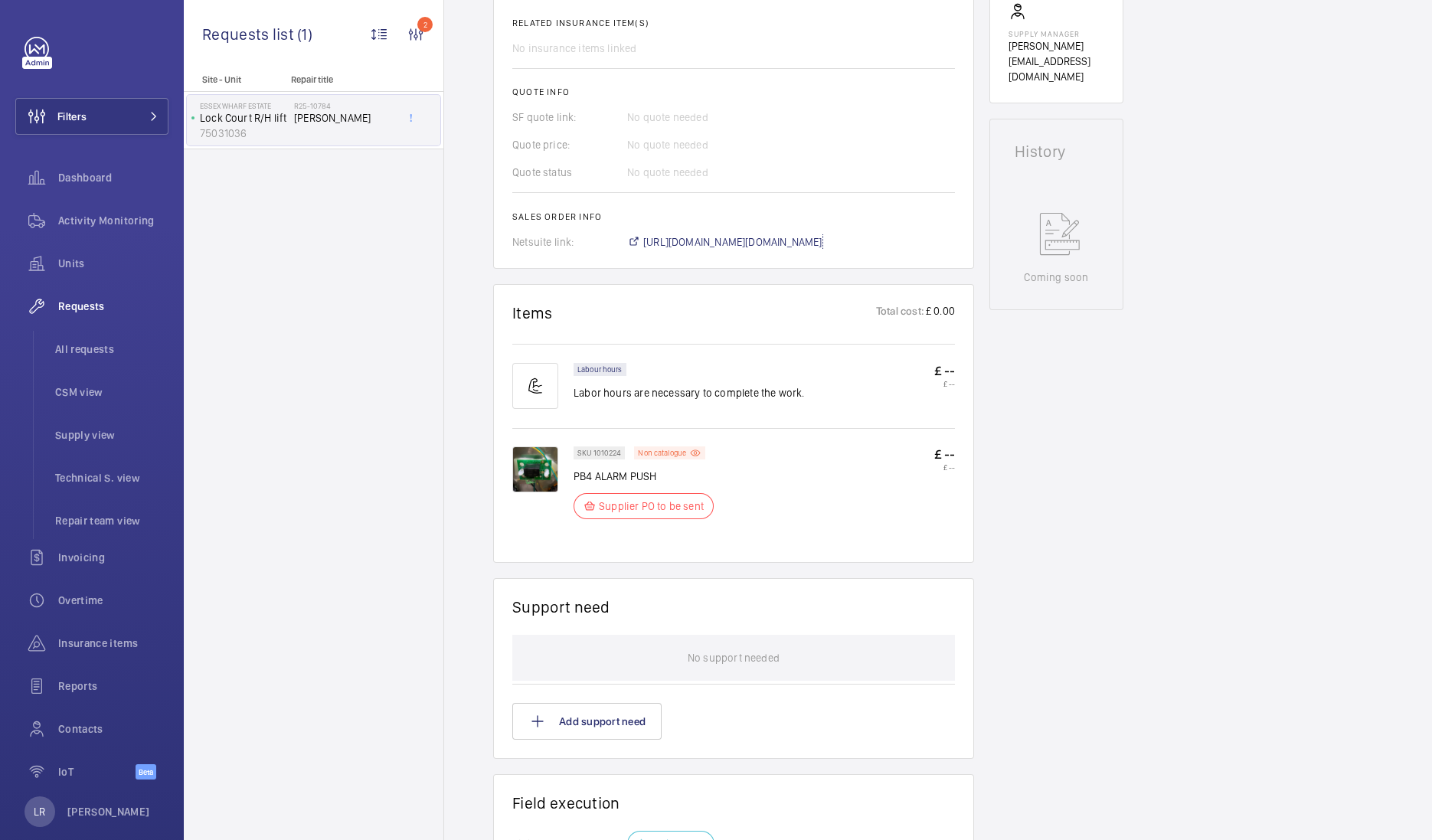
click at [792, 239] on span "https://6461500.app.netsuite.com/app/accounting/transactions/salesord.nl?id=299…" at bounding box center [733, 241] width 179 height 16
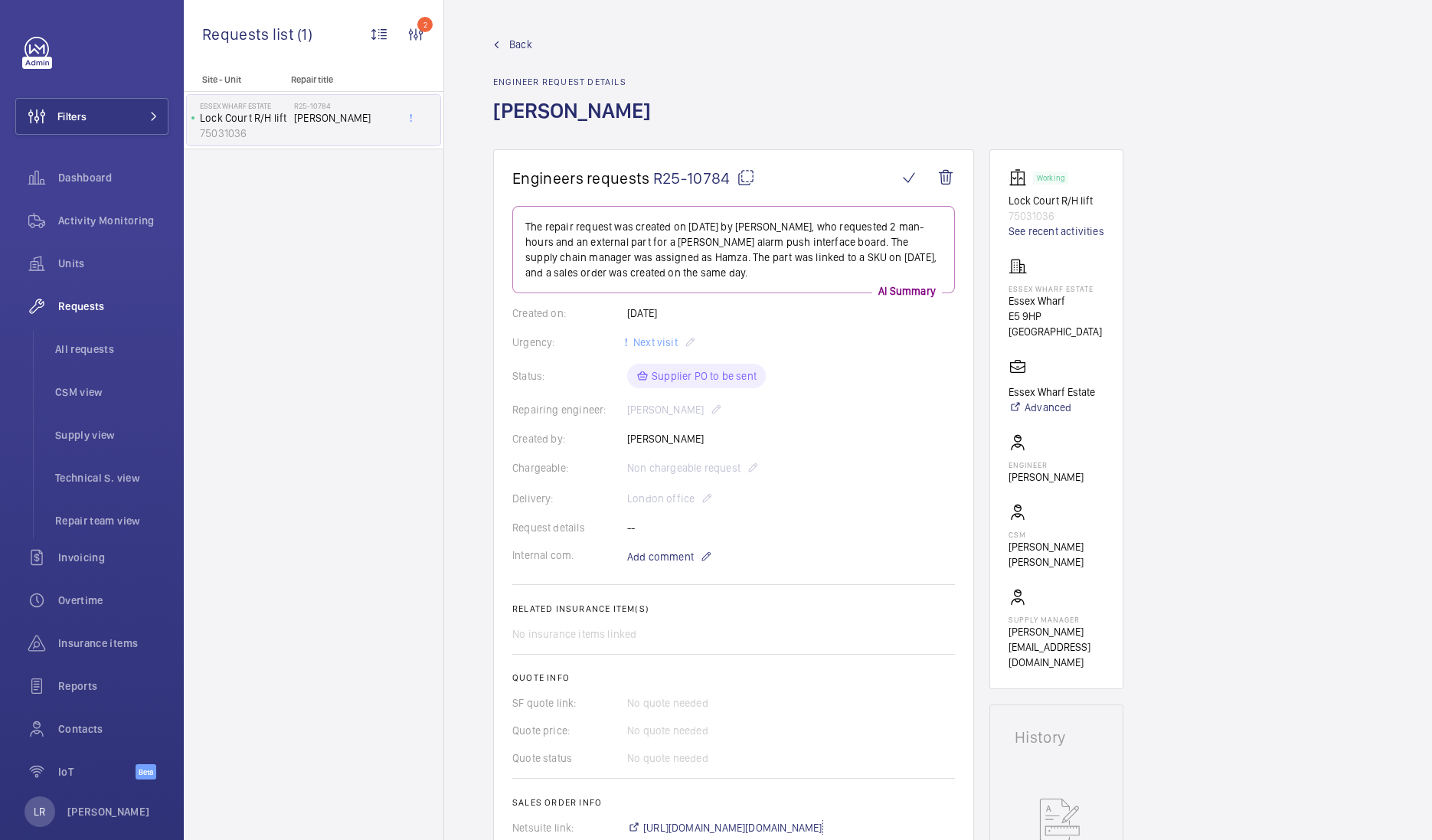
scroll to position [191, 0]
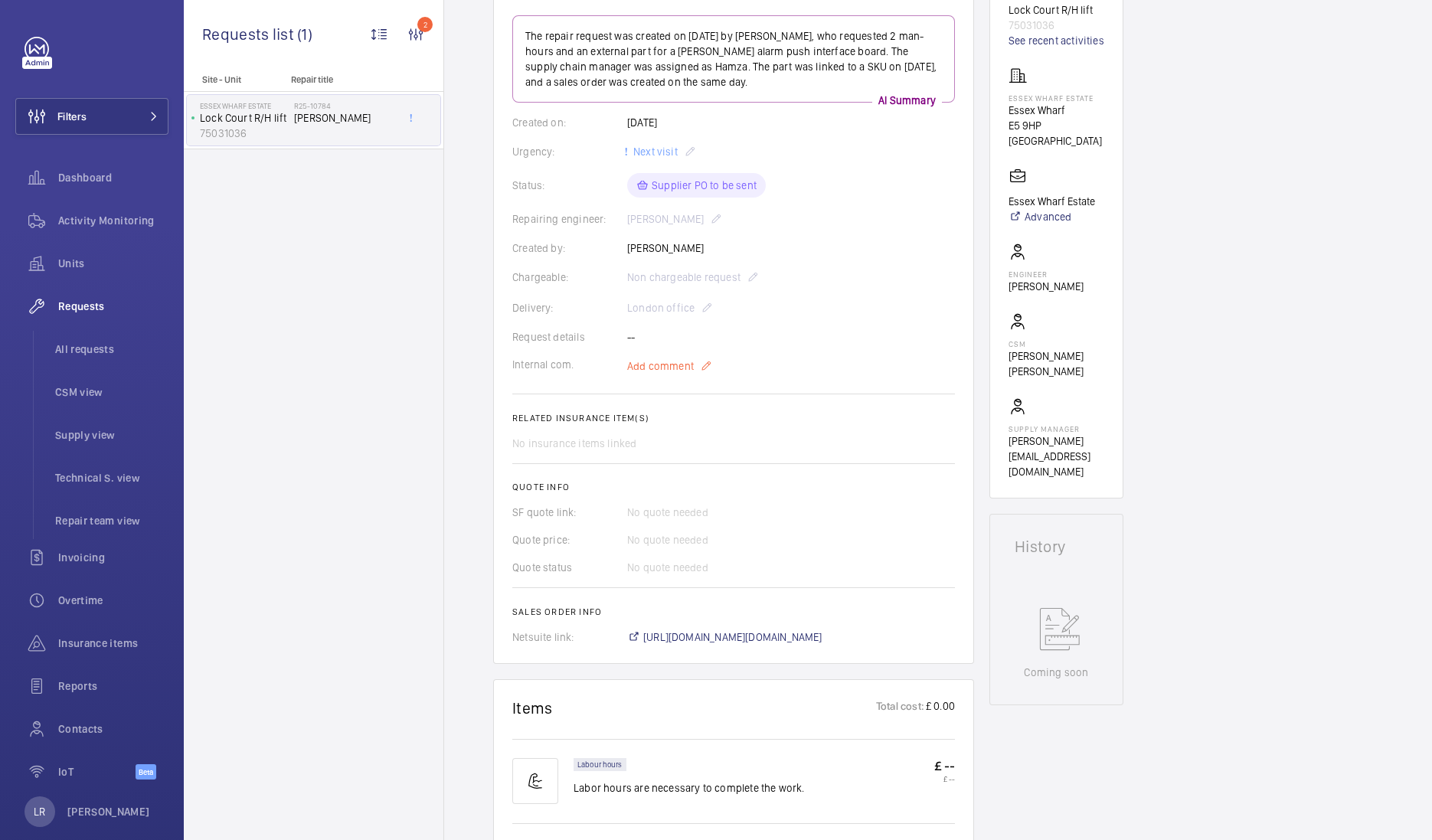
click at [677, 368] on span "Add comment" at bounding box center [661, 366] width 66 height 16
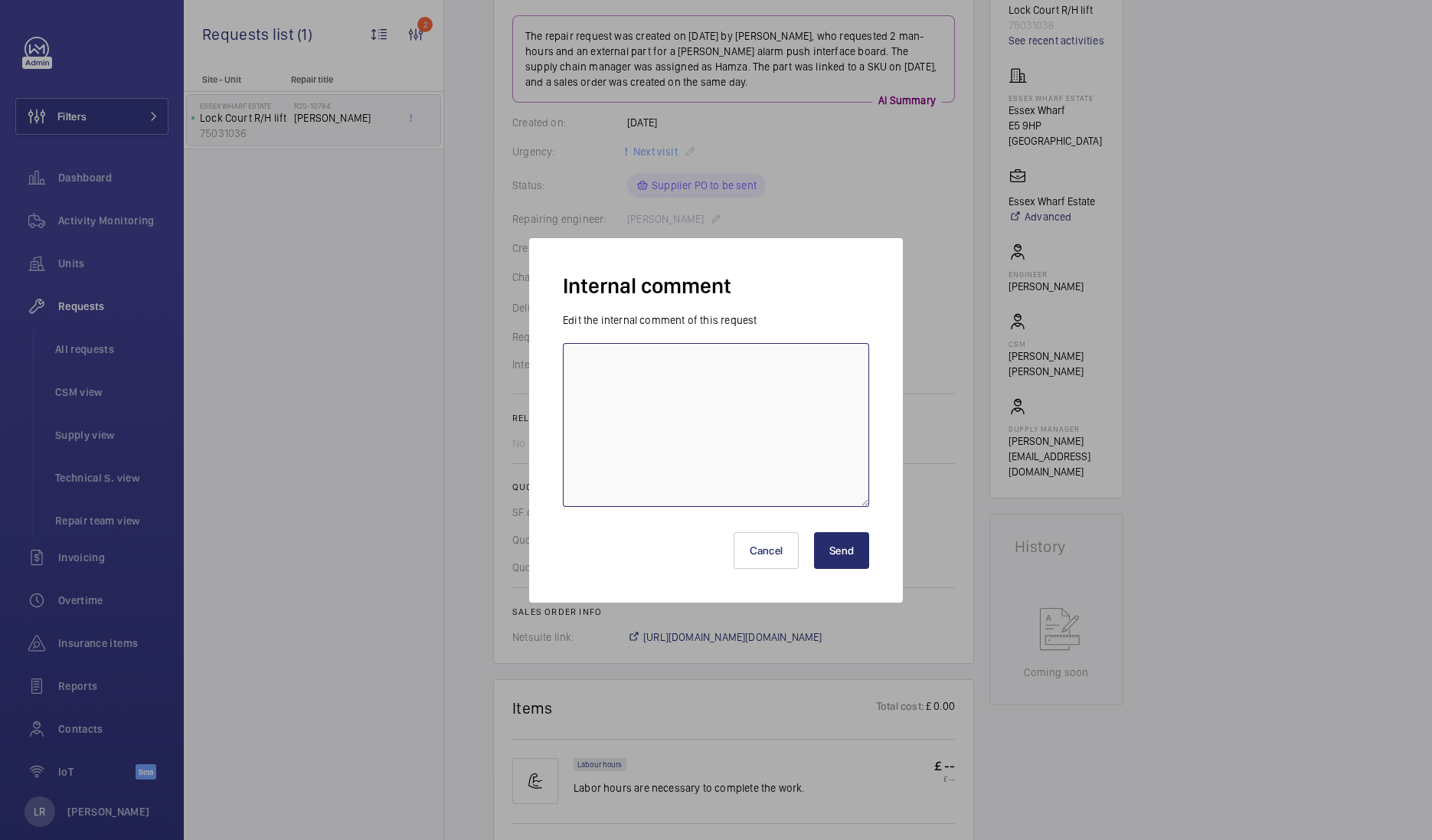
click at [699, 379] on textarea at bounding box center [716, 425] width 306 height 164
type textarea "p"
type textarea "Part Ordered"
click at [850, 563] on button "Send" at bounding box center [841, 551] width 55 height 37
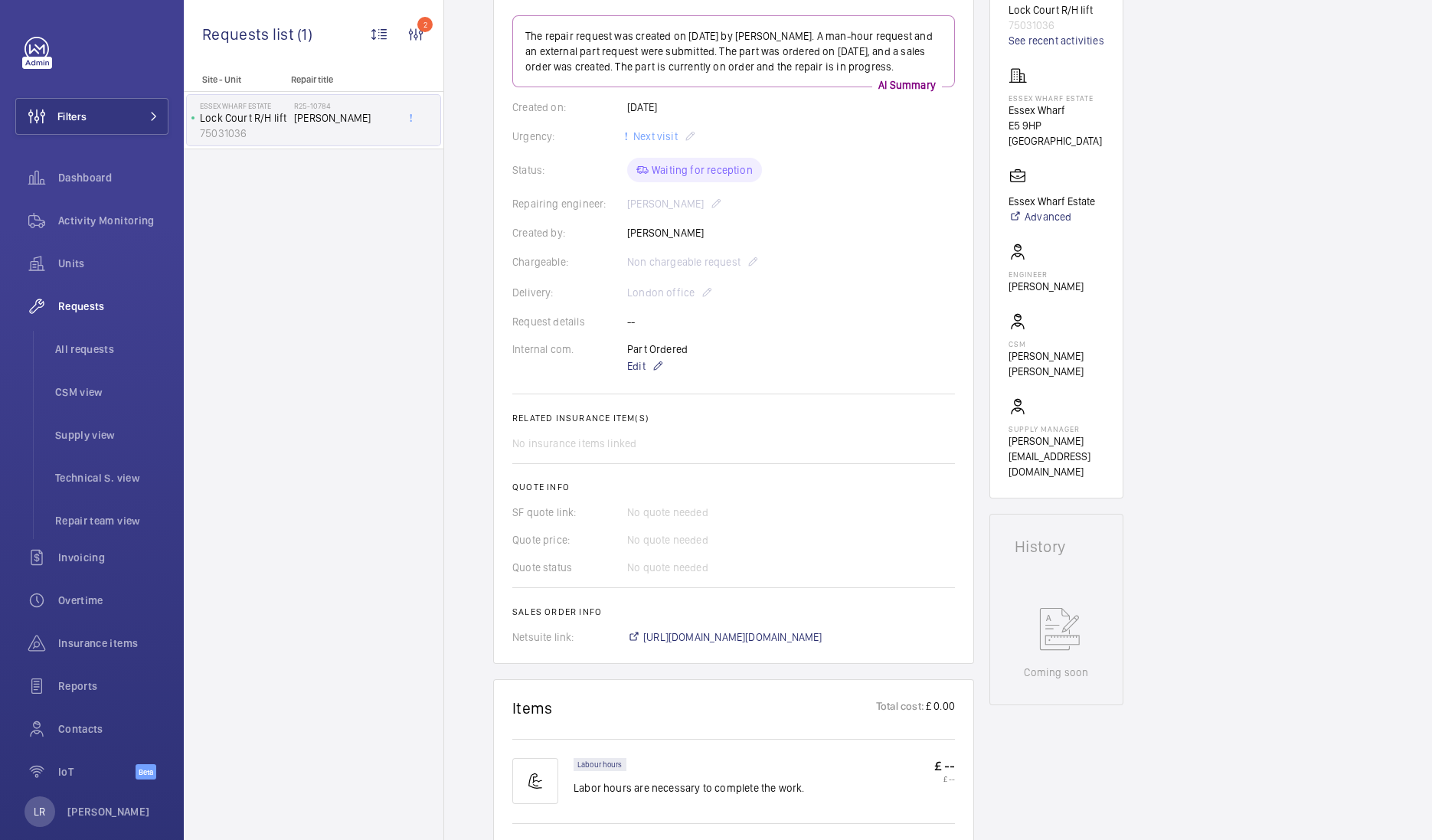
scroll to position [0, 0]
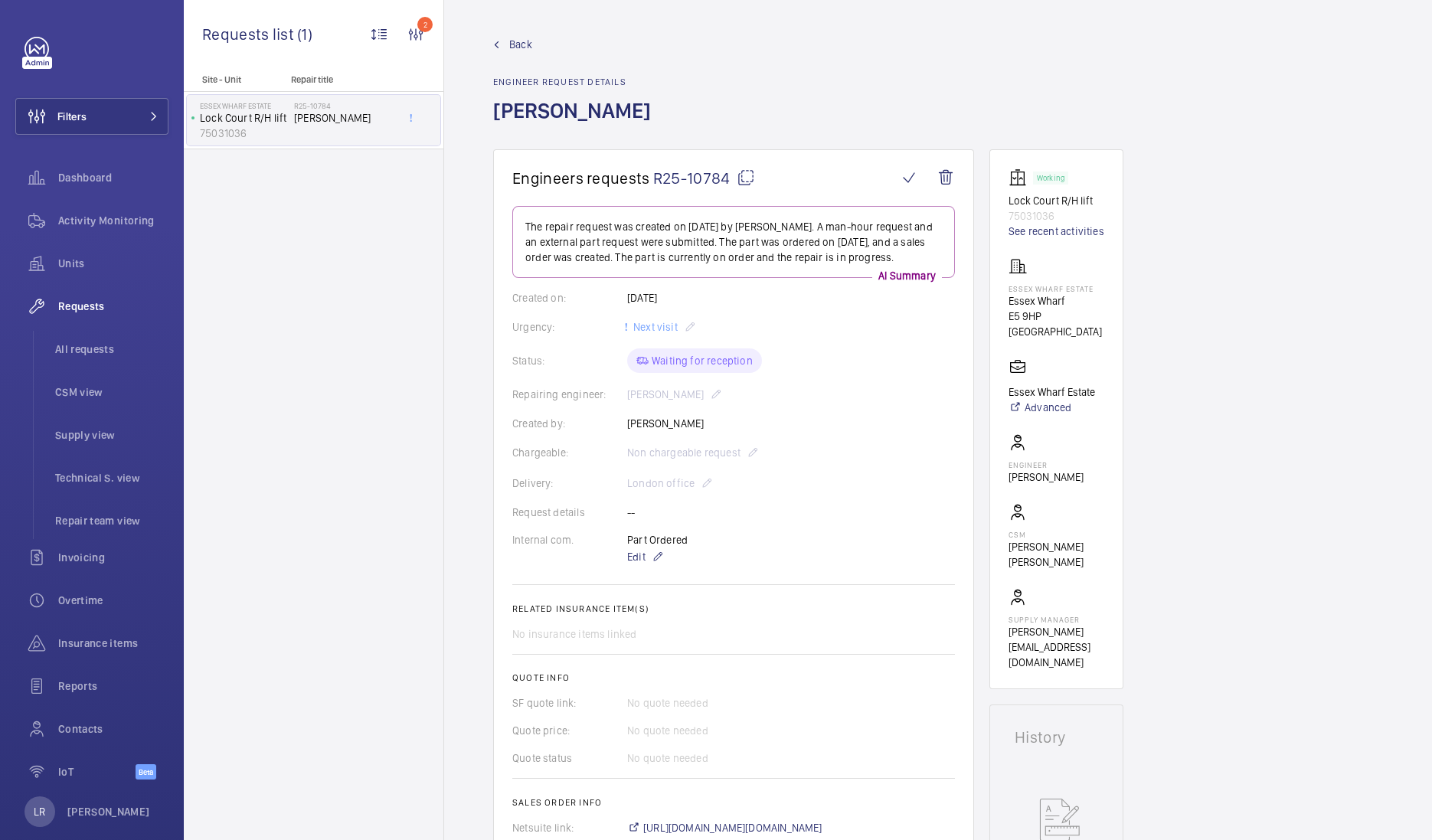
click at [522, 49] on span "Back" at bounding box center [521, 44] width 23 height 16
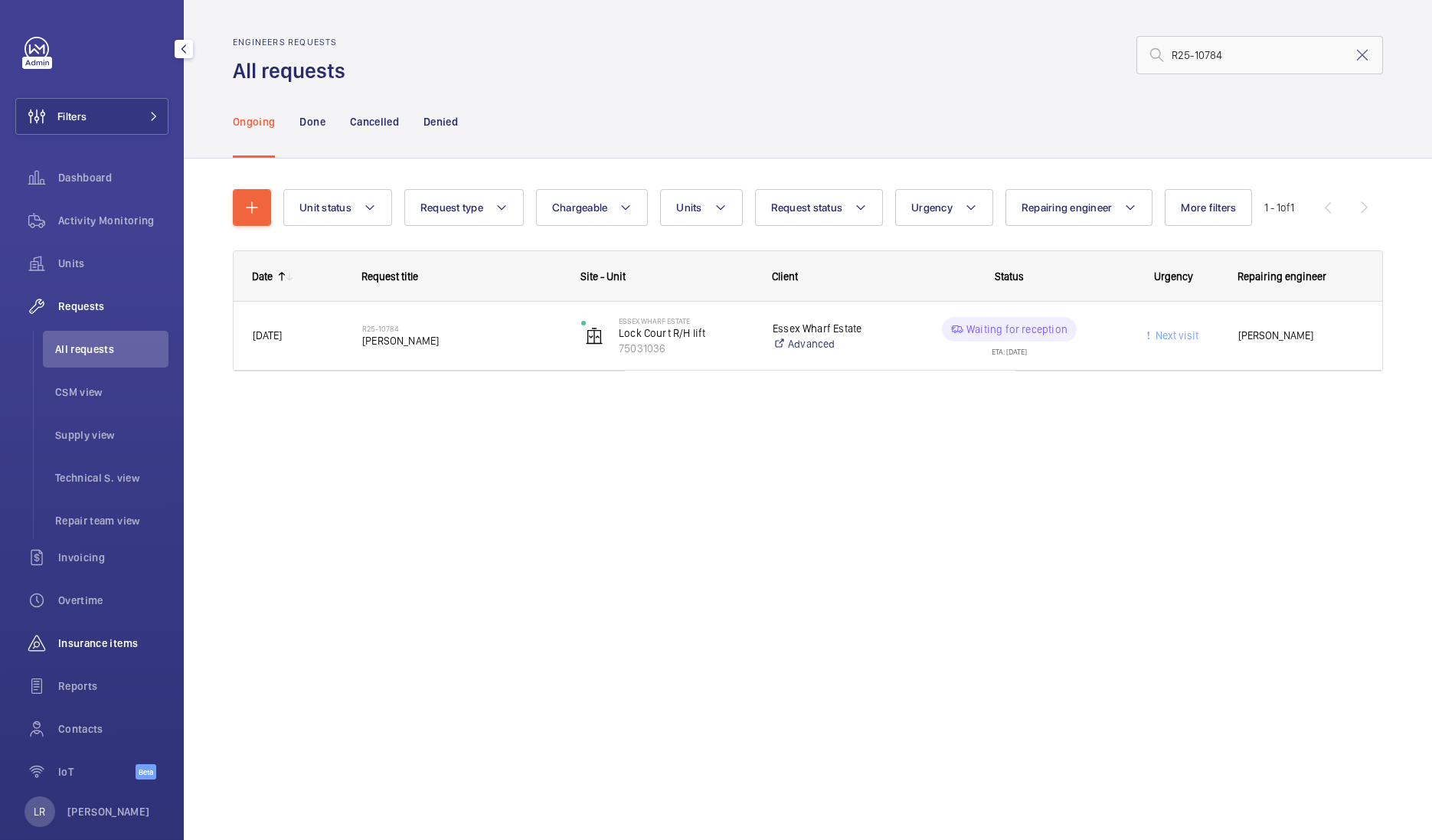
click at [106, 651] on div "Insurance items" at bounding box center [92, 643] width 153 height 37
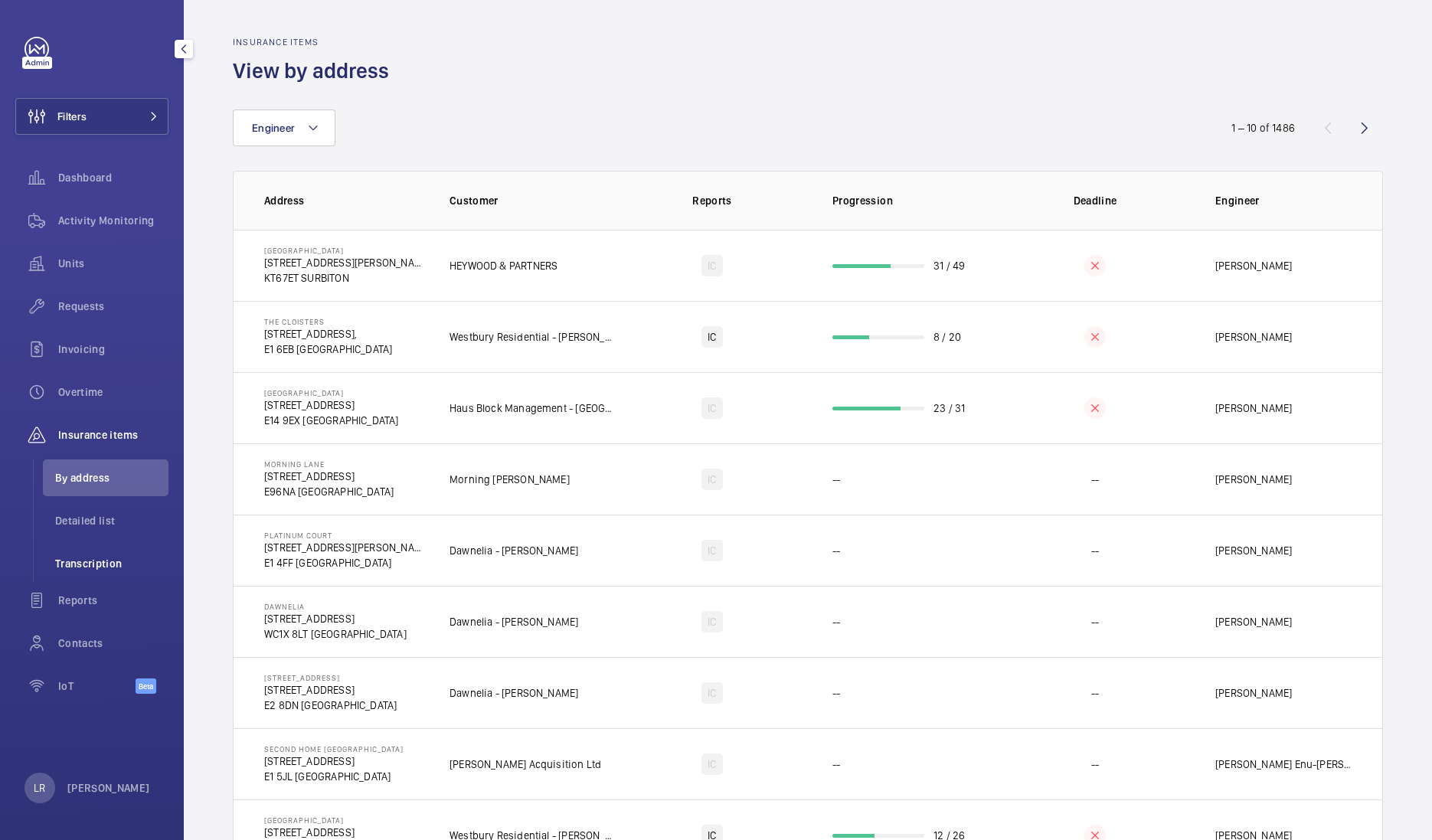
click at [149, 554] on li "Transcription" at bounding box center [106, 564] width 125 height 37
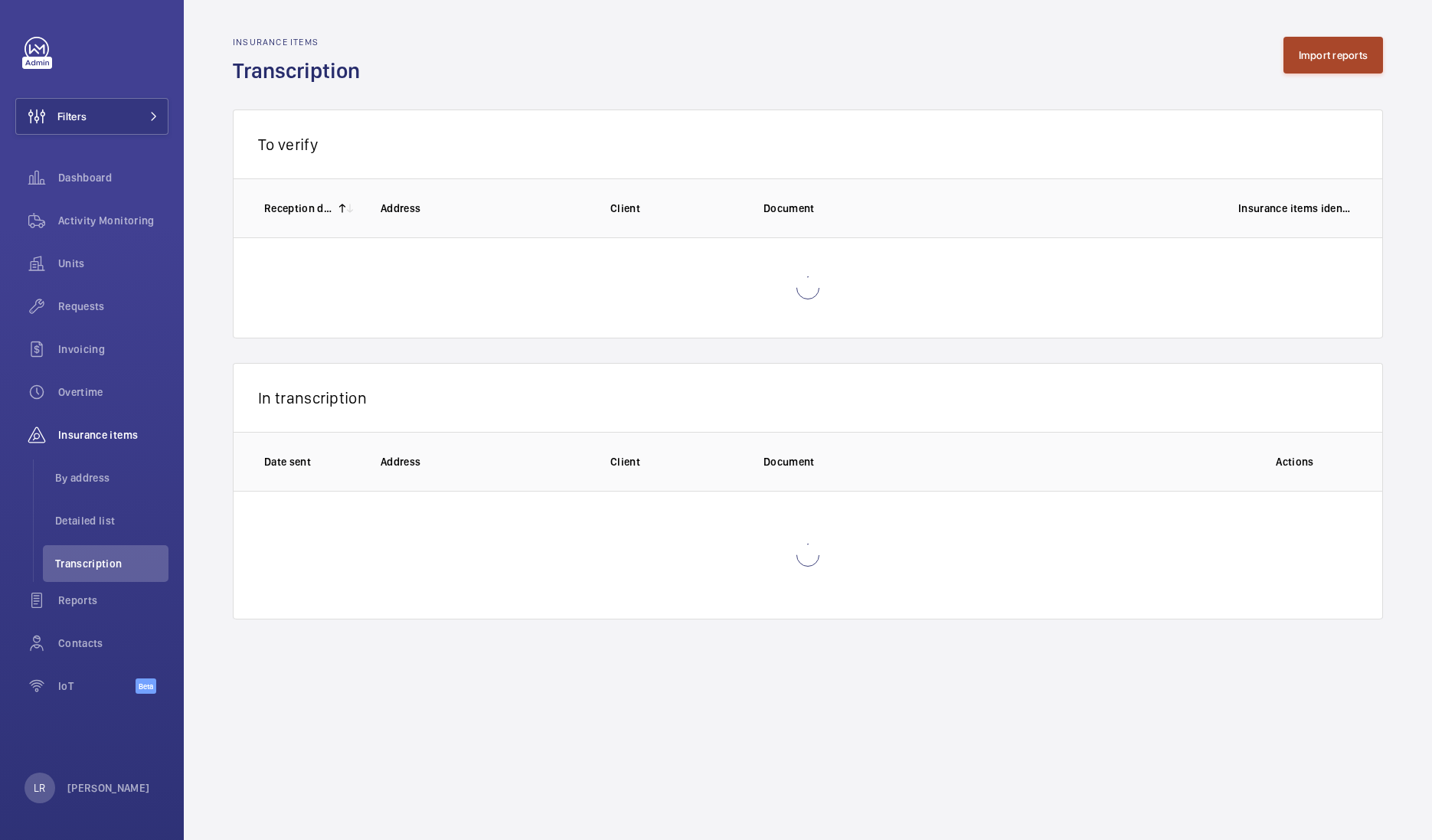
click at [1311, 66] on button "Import reports" at bounding box center [1333, 55] width 100 height 37
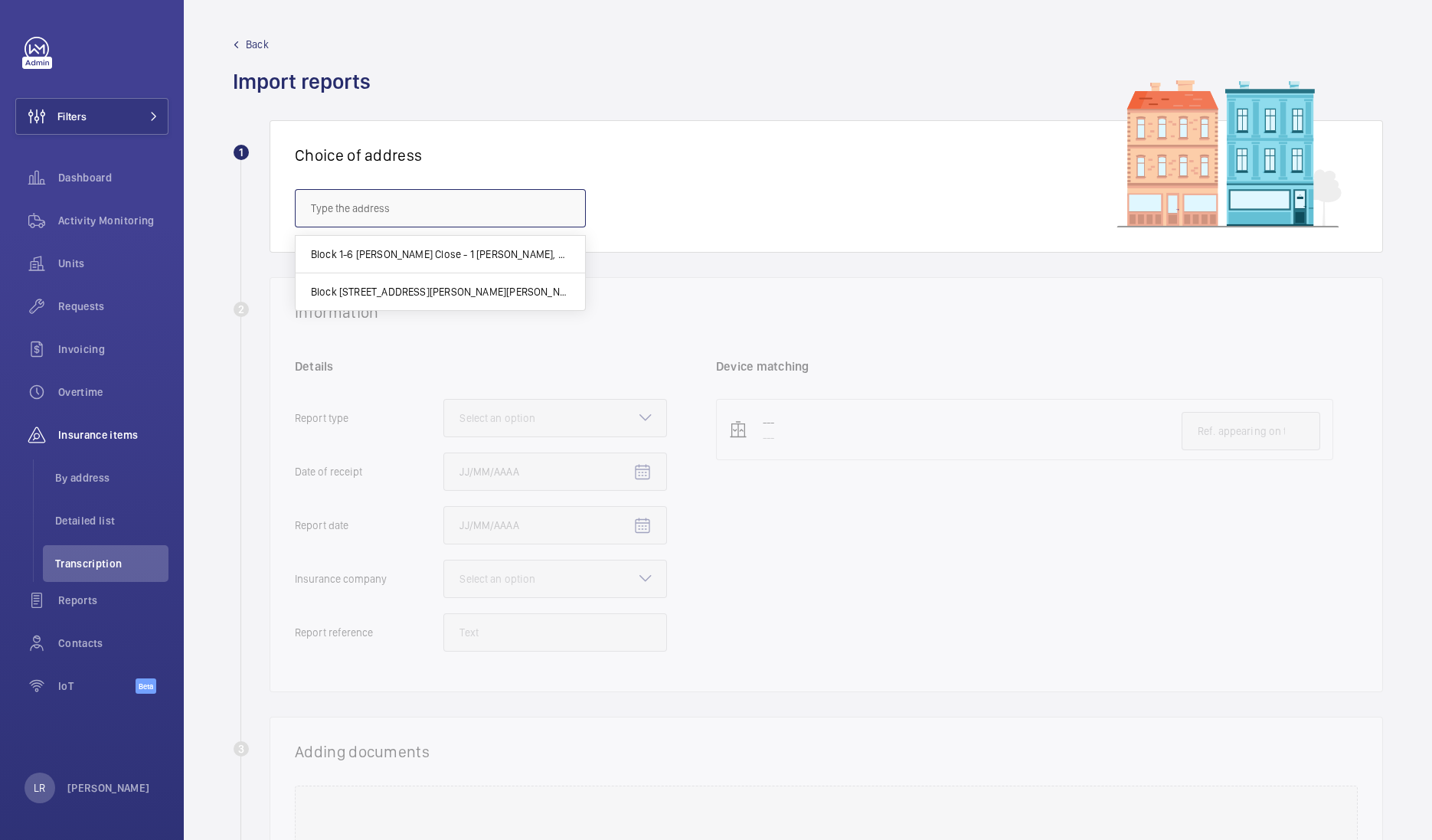
click at [480, 215] on input "text" at bounding box center [440, 208] width 291 height 39
type input "250 e"
click at [575, 206] on input "250 e" at bounding box center [440, 208] width 291 height 39
click at [572, 206] on mat-icon at bounding box center [564, 208] width 18 height 18
click at [523, 206] on input "text" at bounding box center [440, 208] width 291 height 39
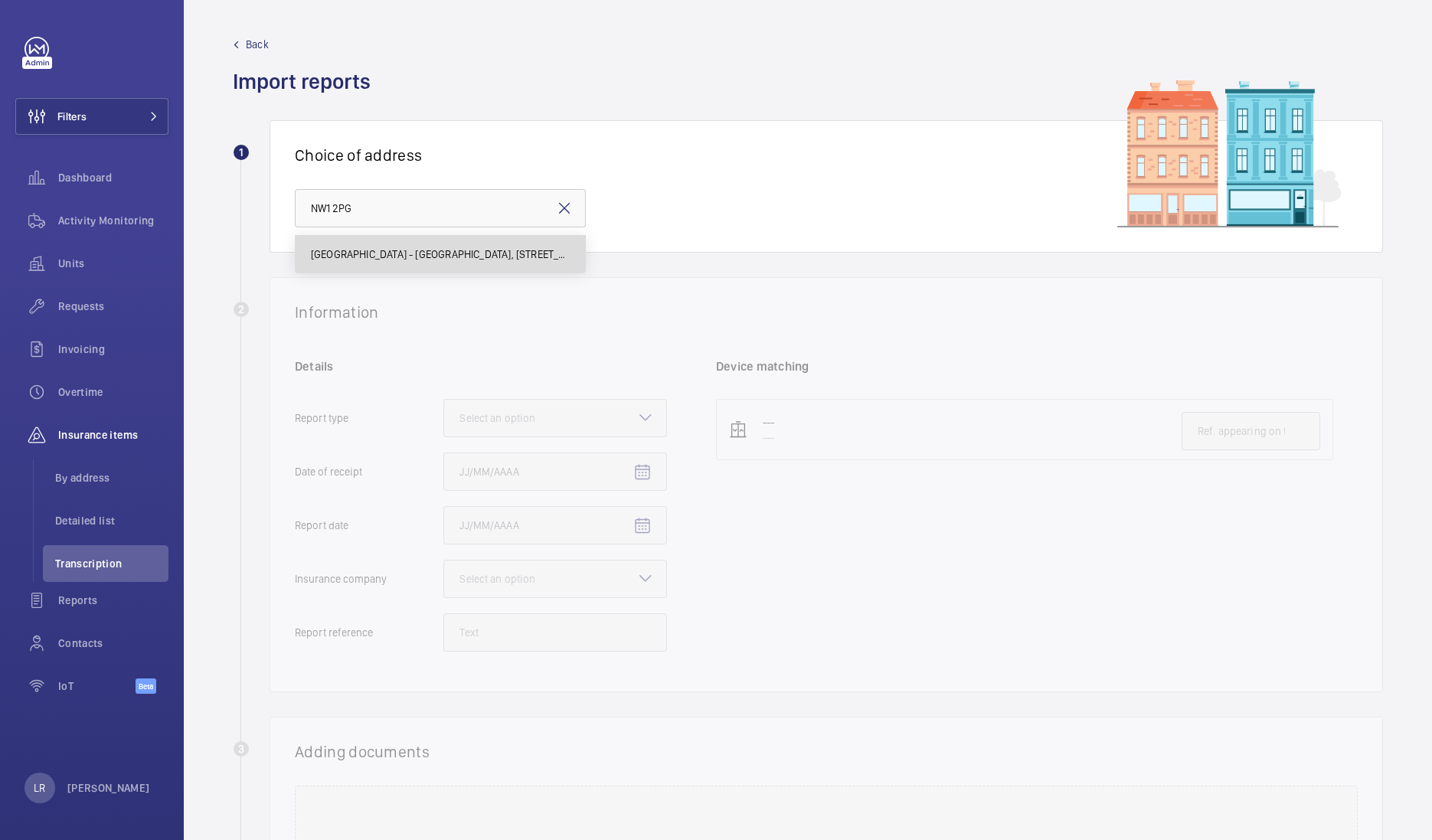
click at [516, 263] on mat-option "UCLH Campus - UCLH Campus, 250 Euston Road, LONDON NW1 2PG" at bounding box center [440, 254] width 289 height 37
type input "UCLH Campus - UCLH Campus, 250 Euston Road, LONDON NW1 2PG"
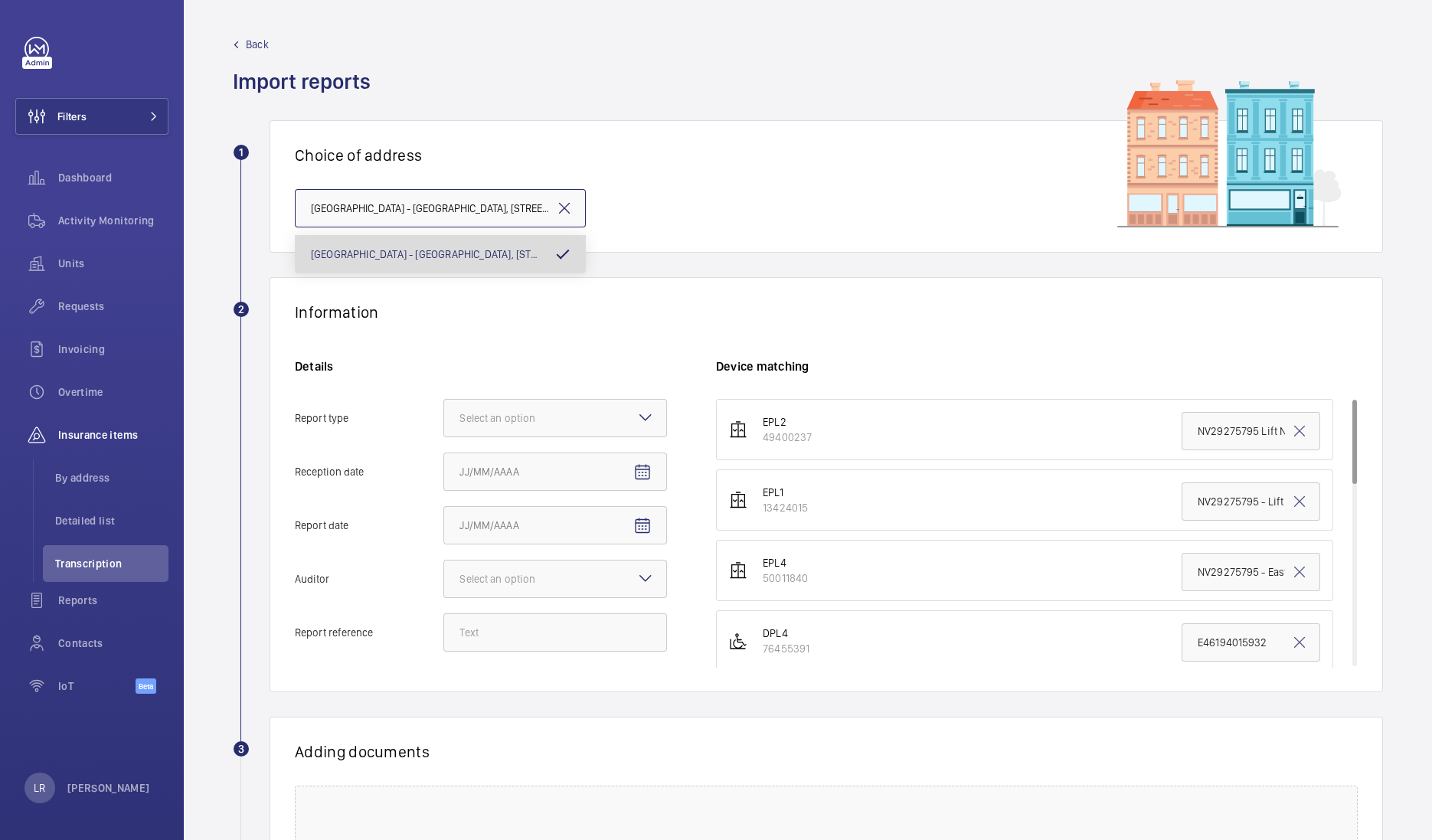
scroll to position [0, 68]
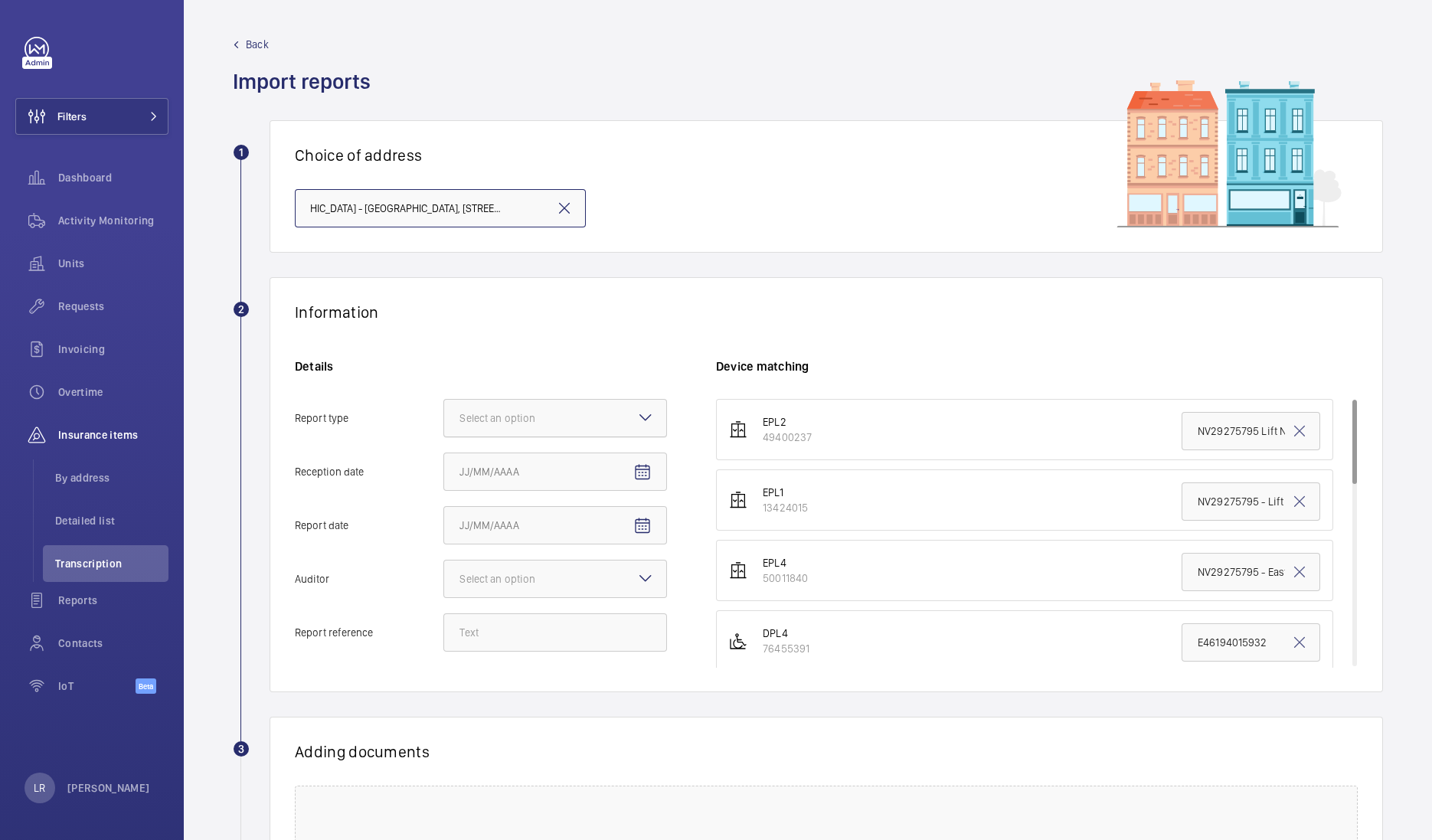
click at [601, 419] on div at bounding box center [555, 418] width 222 height 37
click at [444, 419] on input "Report type Select an option" at bounding box center [444, 418] width 0 height 37
click at [614, 466] on span "Insurance company" at bounding box center [556, 464] width 192 height 16
click at [444, 437] on input "Report type Select an option Insurance company Consultant" at bounding box center [444, 418] width 0 height 37
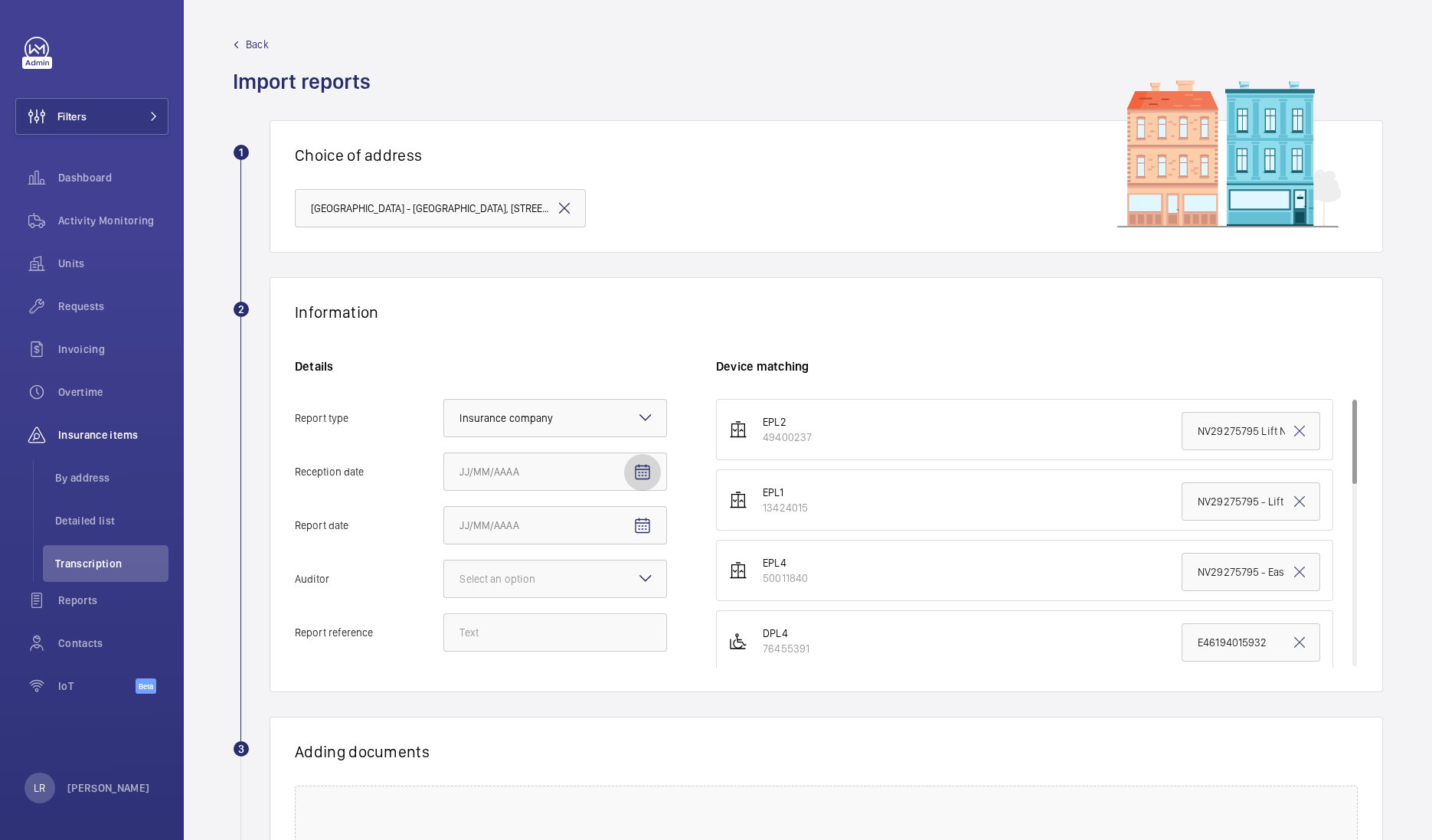
click at [637, 482] on span "Open calendar" at bounding box center [642, 472] width 37 height 37
click at [522, 632] on span "9" at bounding box center [527, 626] width 28 height 28
type input "9/9/2025"
click at [639, 530] on mat-icon "Open calendar" at bounding box center [642, 526] width 18 height 18
click at [498, 680] on span "8" at bounding box center [497, 680] width 28 height 28
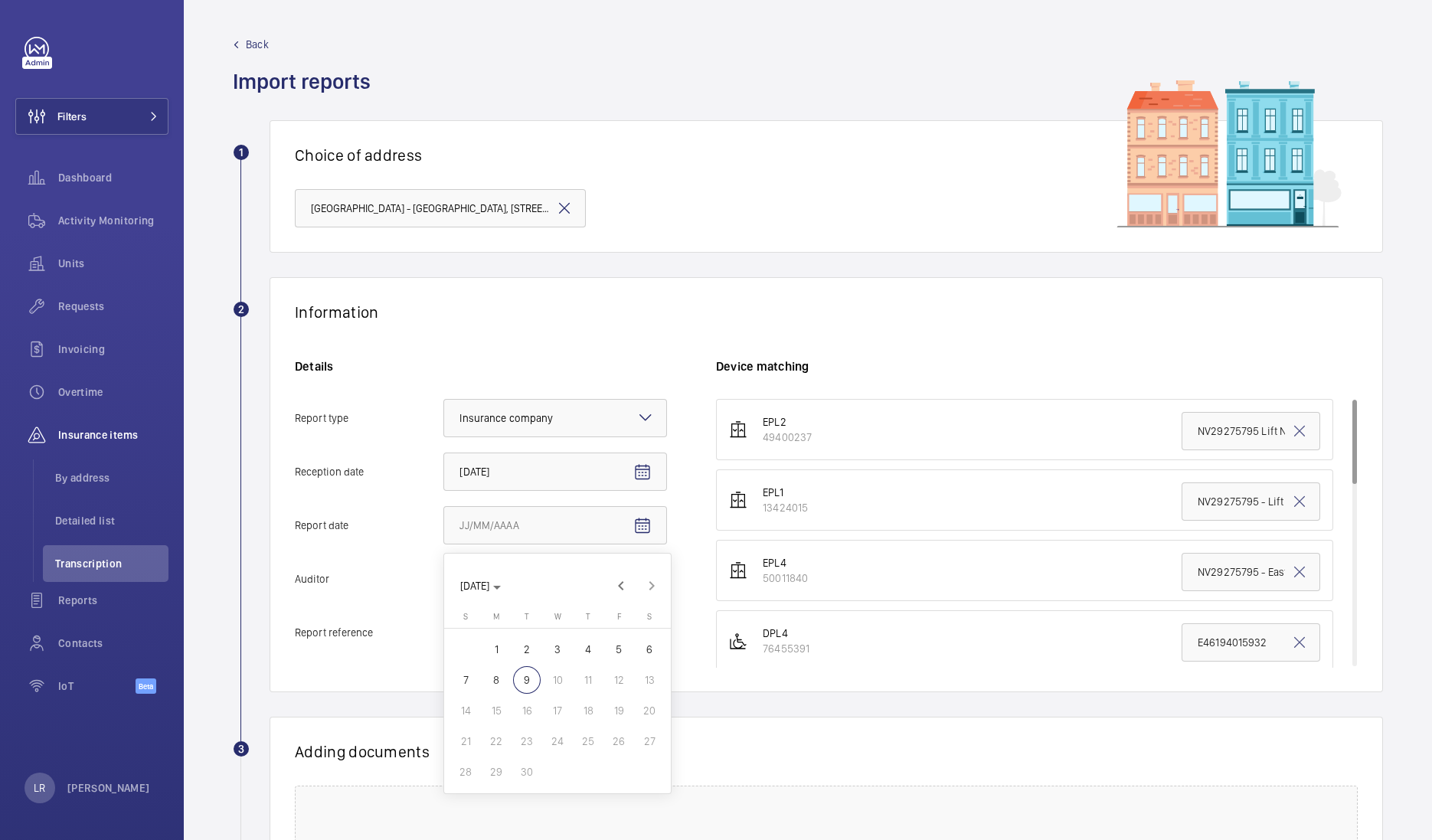
type input "9/8/2025"
click at [634, 526] on mat-icon "Open calendar" at bounding box center [642, 526] width 18 height 18
click at [494, 682] on span "8" at bounding box center [497, 680] width 28 height 28
click at [637, 578] on mat-icon at bounding box center [646, 578] width 18 height 18
click at [444, 578] on input "Auditor Select an option" at bounding box center [444, 578] width 0 height 37
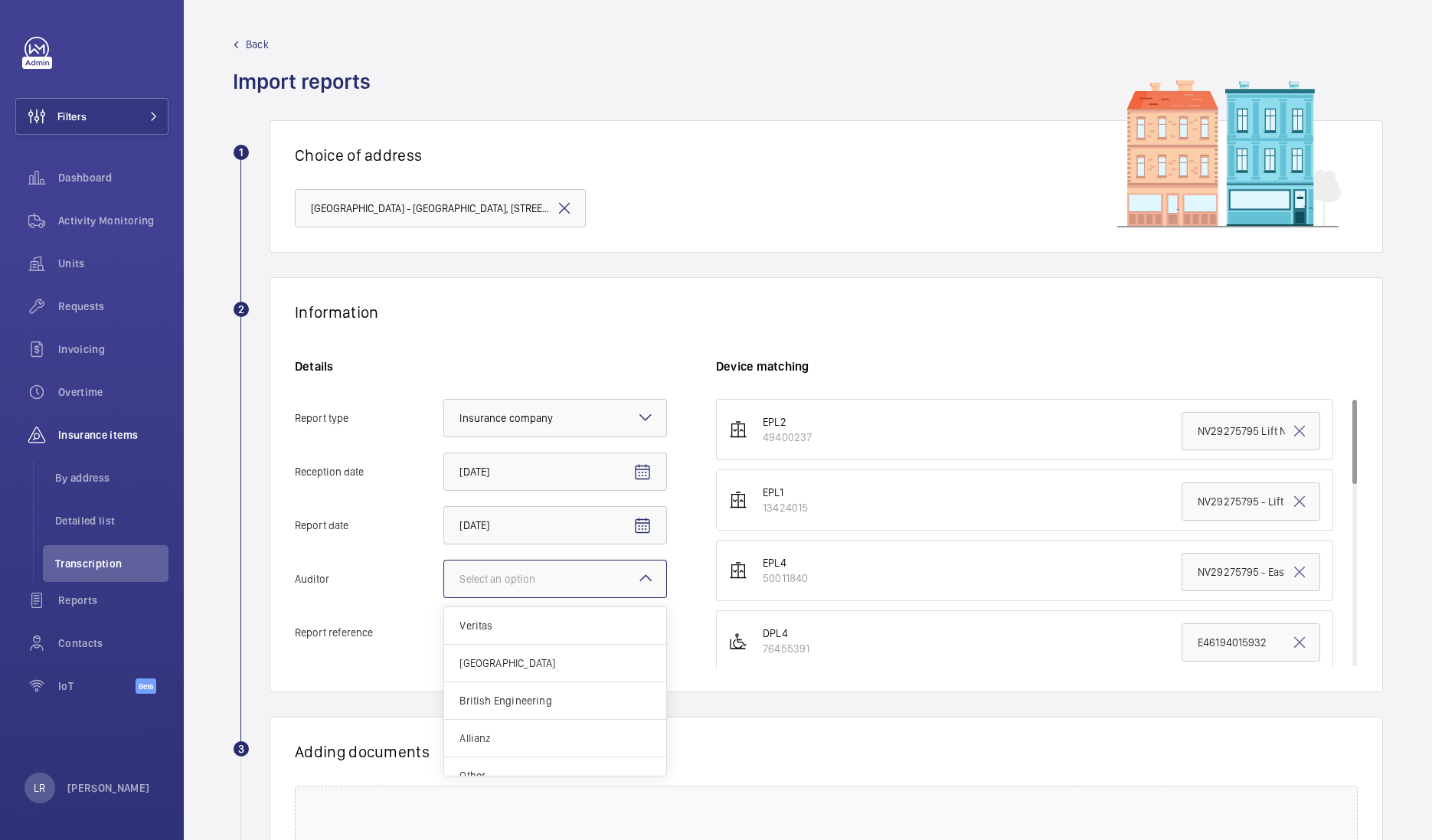
drag, startPoint x: 519, startPoint y: 731, endPoint x: 521, endPoint y: 709, distance: 22.1
click at [519, 731] on span "Allianz" at bounding box center [556, 738] width 192 height 16
click at [444, 597] on input "Auditor Select an option Veritas Zurich British Engineering Allianz Other" at bounding box center [444, 578] width 0 height 37
click at [554, 624] on input "Report reference" at bounding box center [555, 633] width 224 height 39
type input "e"
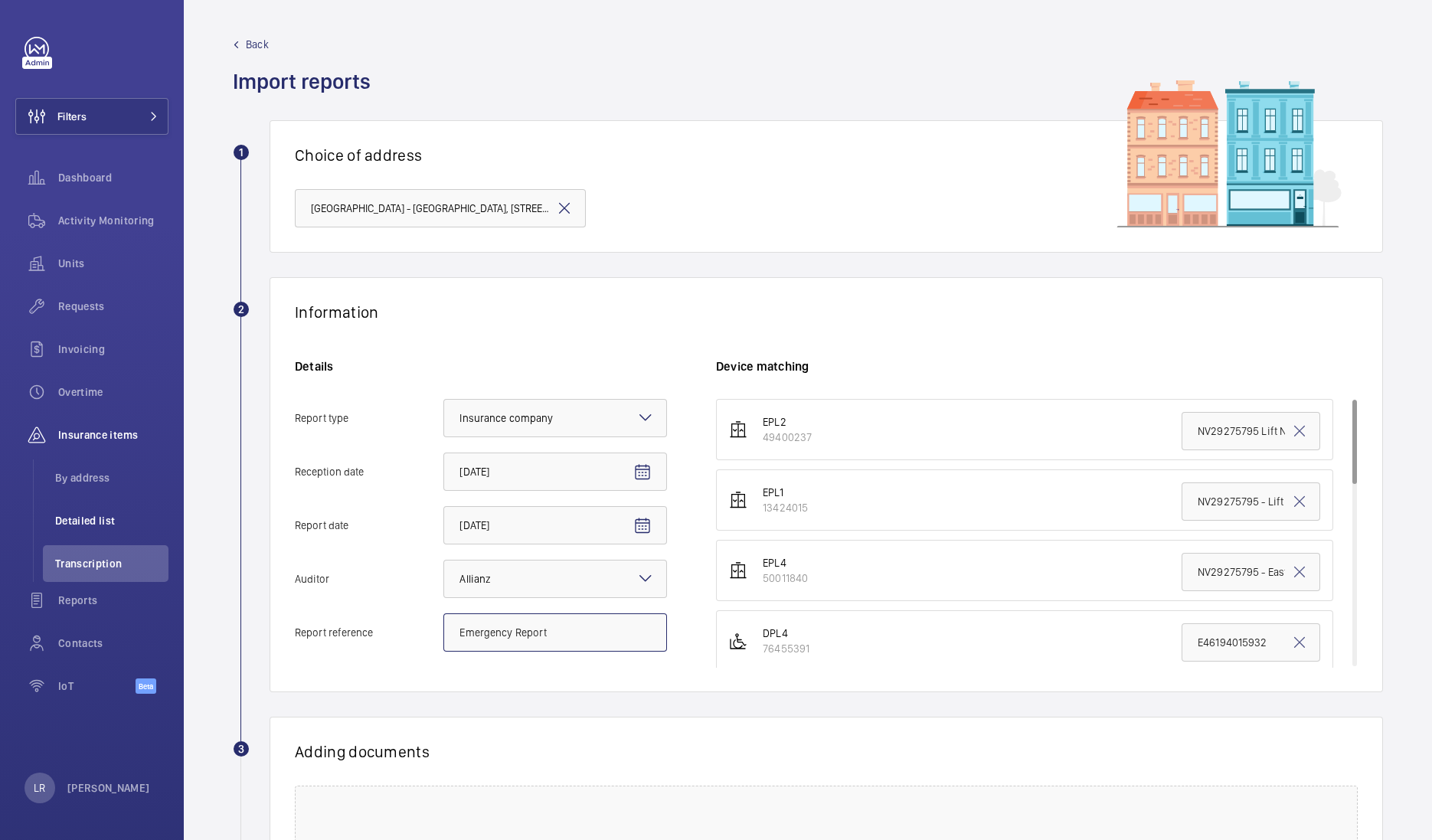
type input "Emergency Report"
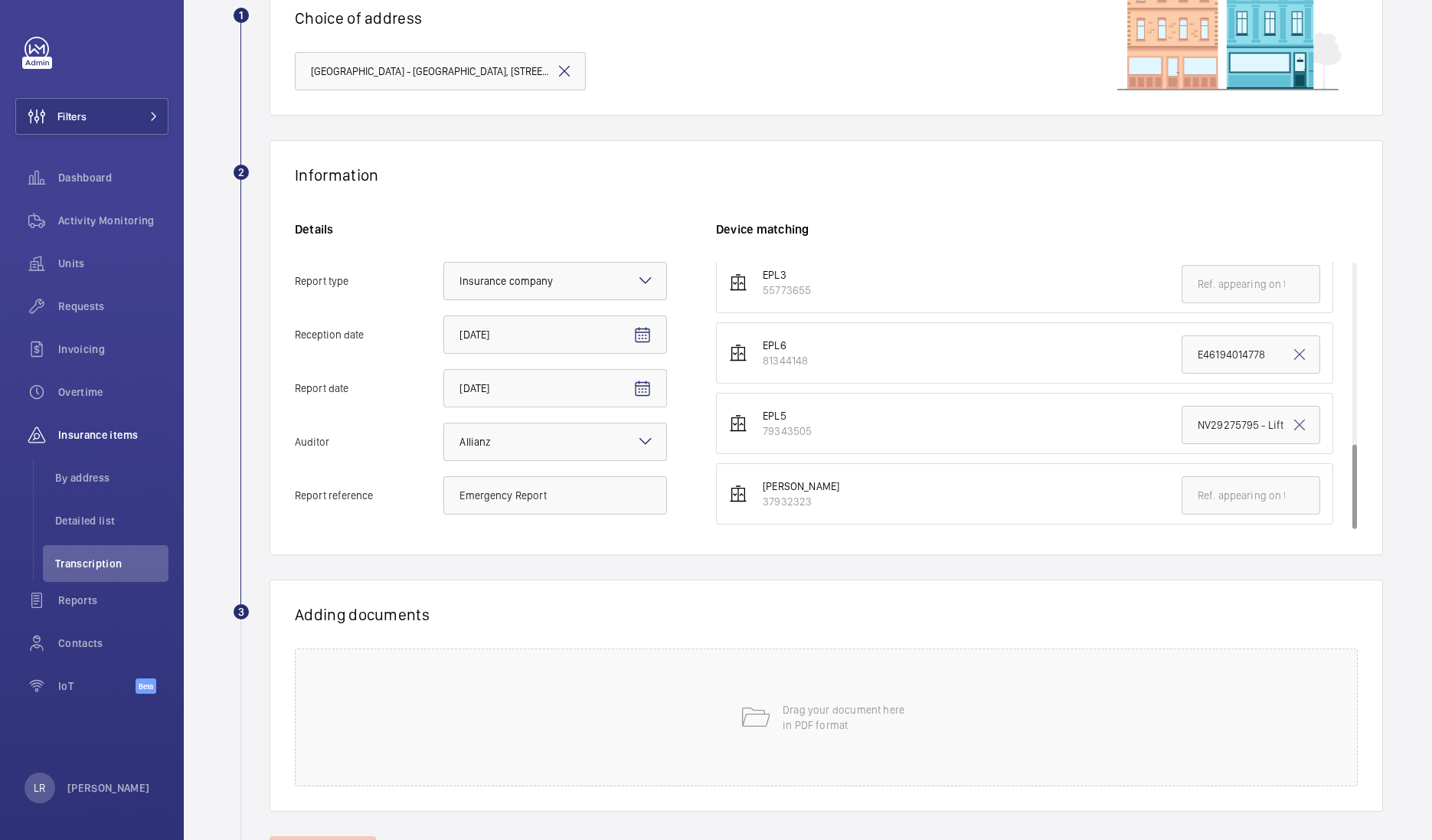
scroll to position [111, 0]
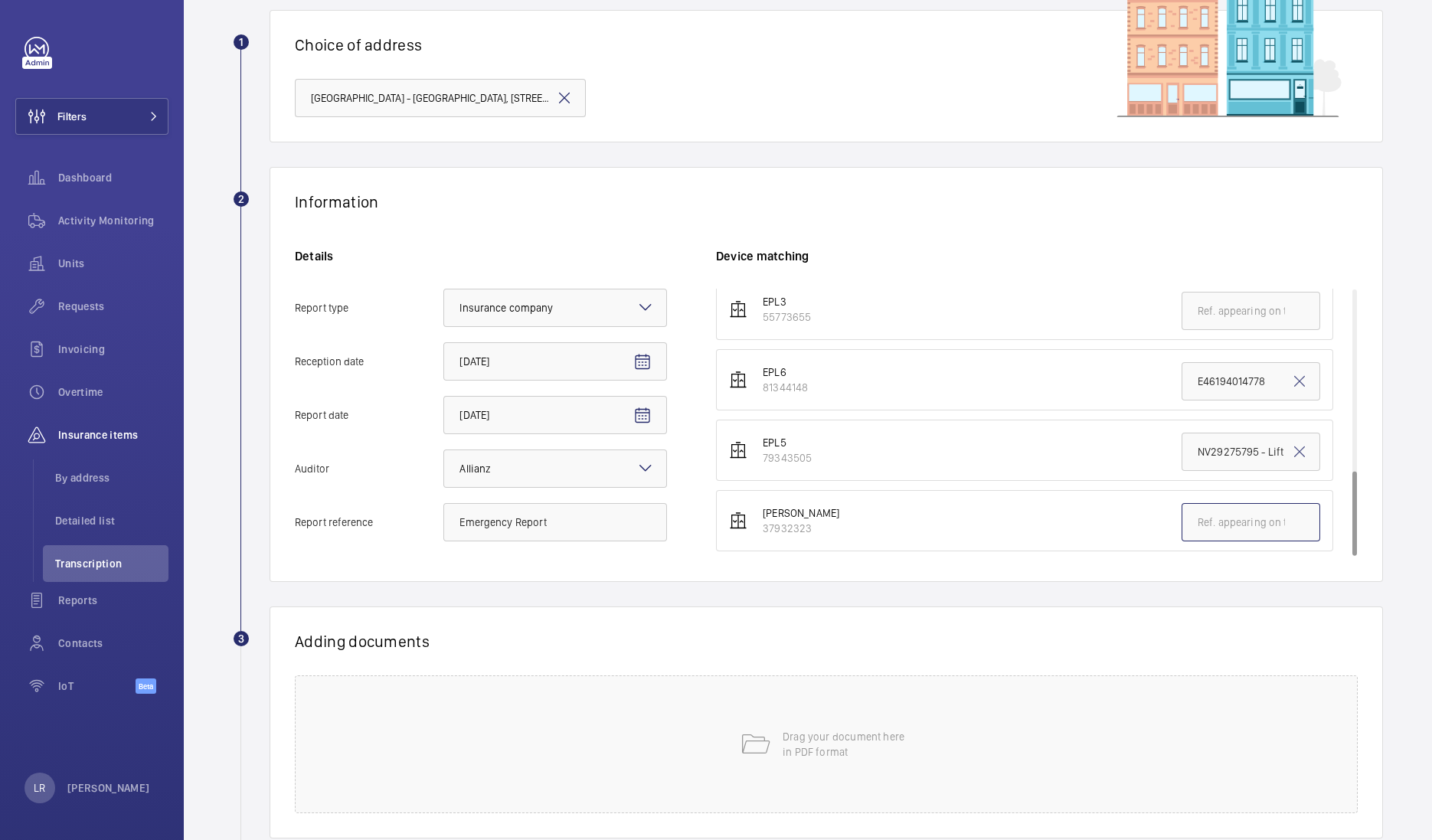
click at [1210, 520] on input "text" at bounding box center [1250, 522] width 138 height 39
type input "E"
drag, startPoint x: 577, startPoint y: 513, endPoint x: 417, endPoint y: 512, distance: 160.0
click at [417, 512] on label "Report reference Emergency Report" at bounding box center [481, 522] width 372 height 39
click at [1210, 517] on input "text" at bounding box center [1250, 522] width 138 height 39
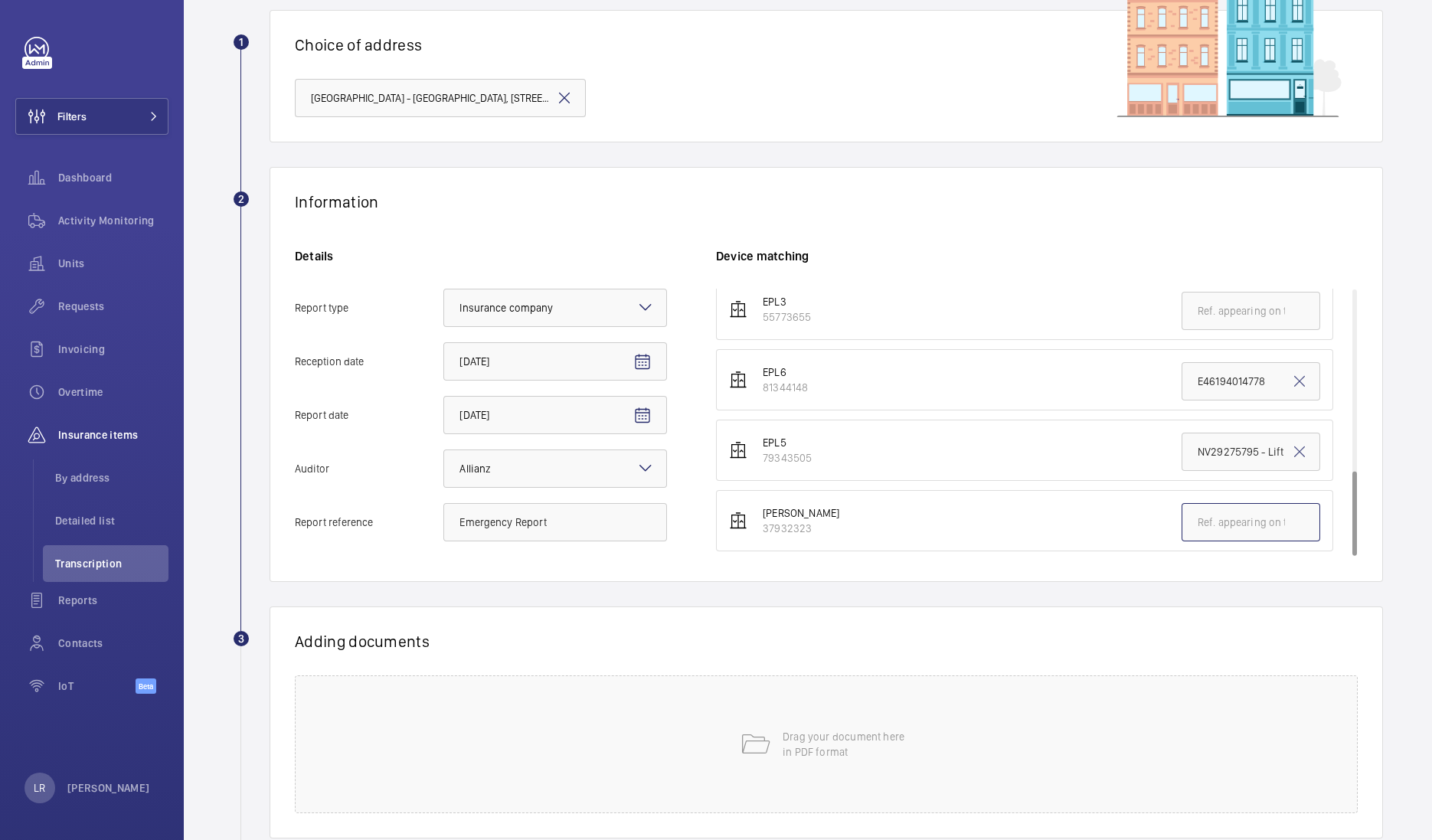
paste input "Emergency Report"
type input "Emergency Report"
click at [1041, 627] on div "Adding documents Drag your document here in PDF format" at bounding box center [827, 722] width 1113 height 232
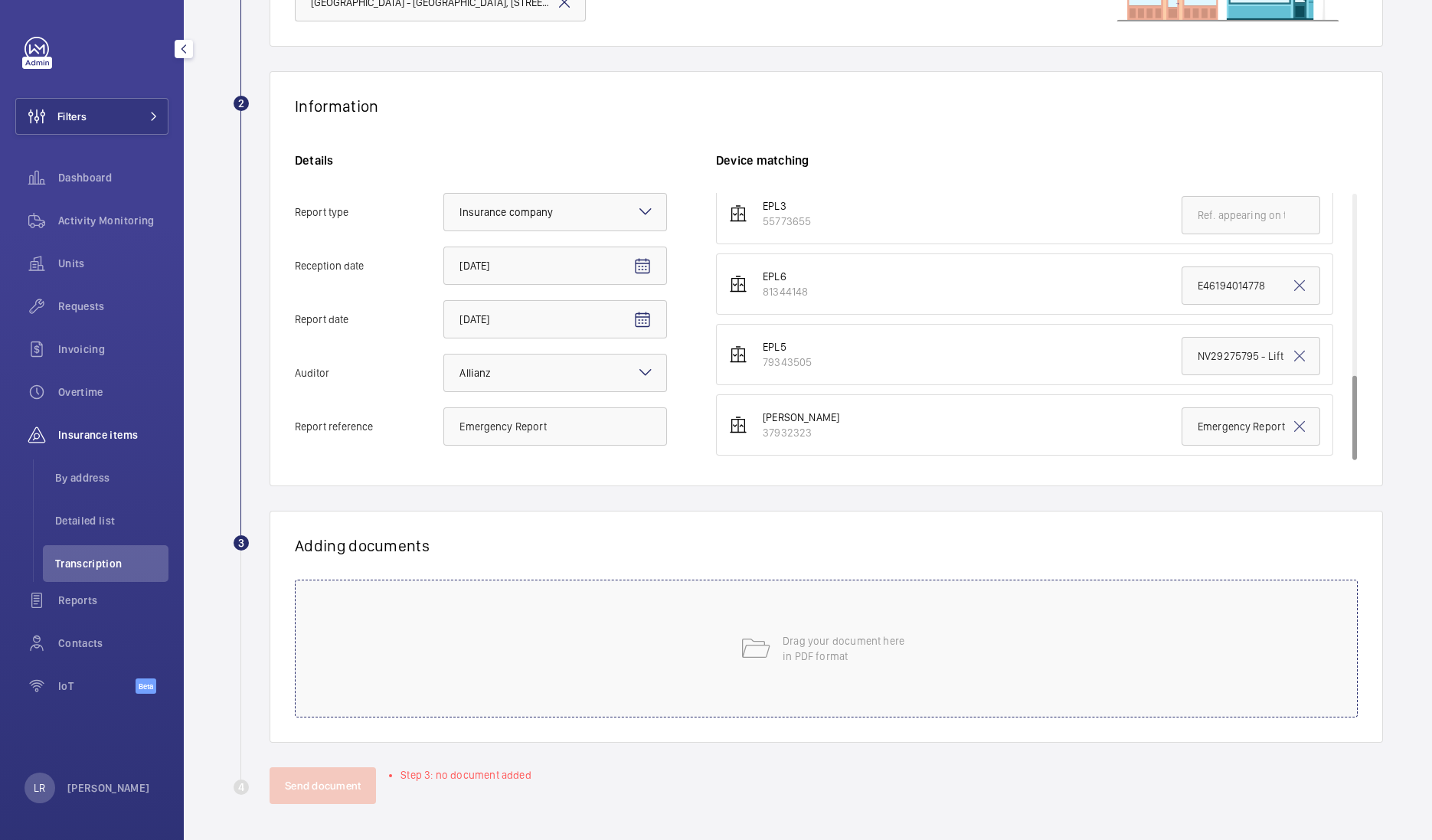
click at [433, 657] on div "Drag your document here in PDF format" at bounding box center [826, 648] width 1062 height 138
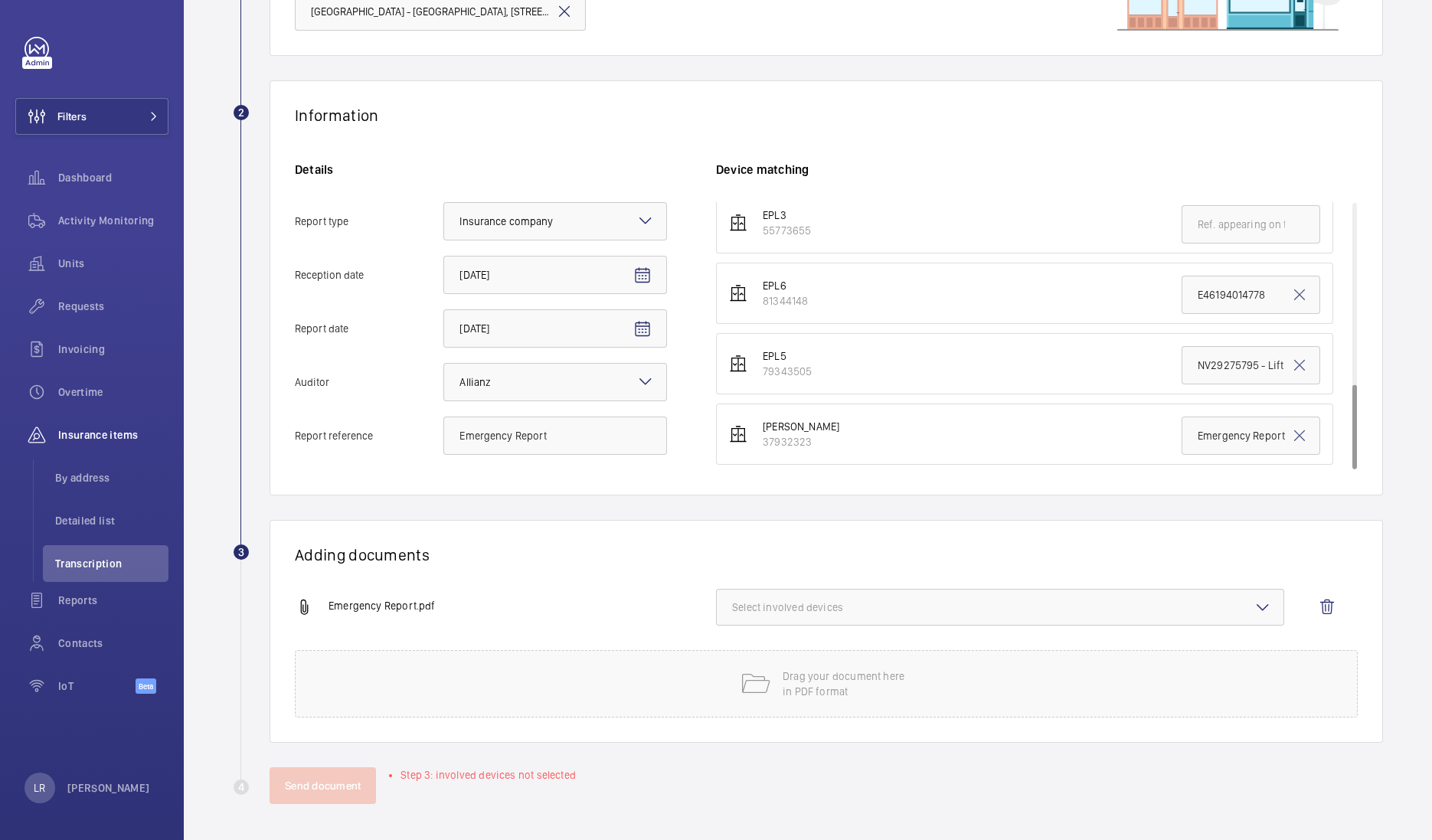
click at [839, 609] on span "Select involved devices" at bounding box center [1000, 607] width 536 height 16
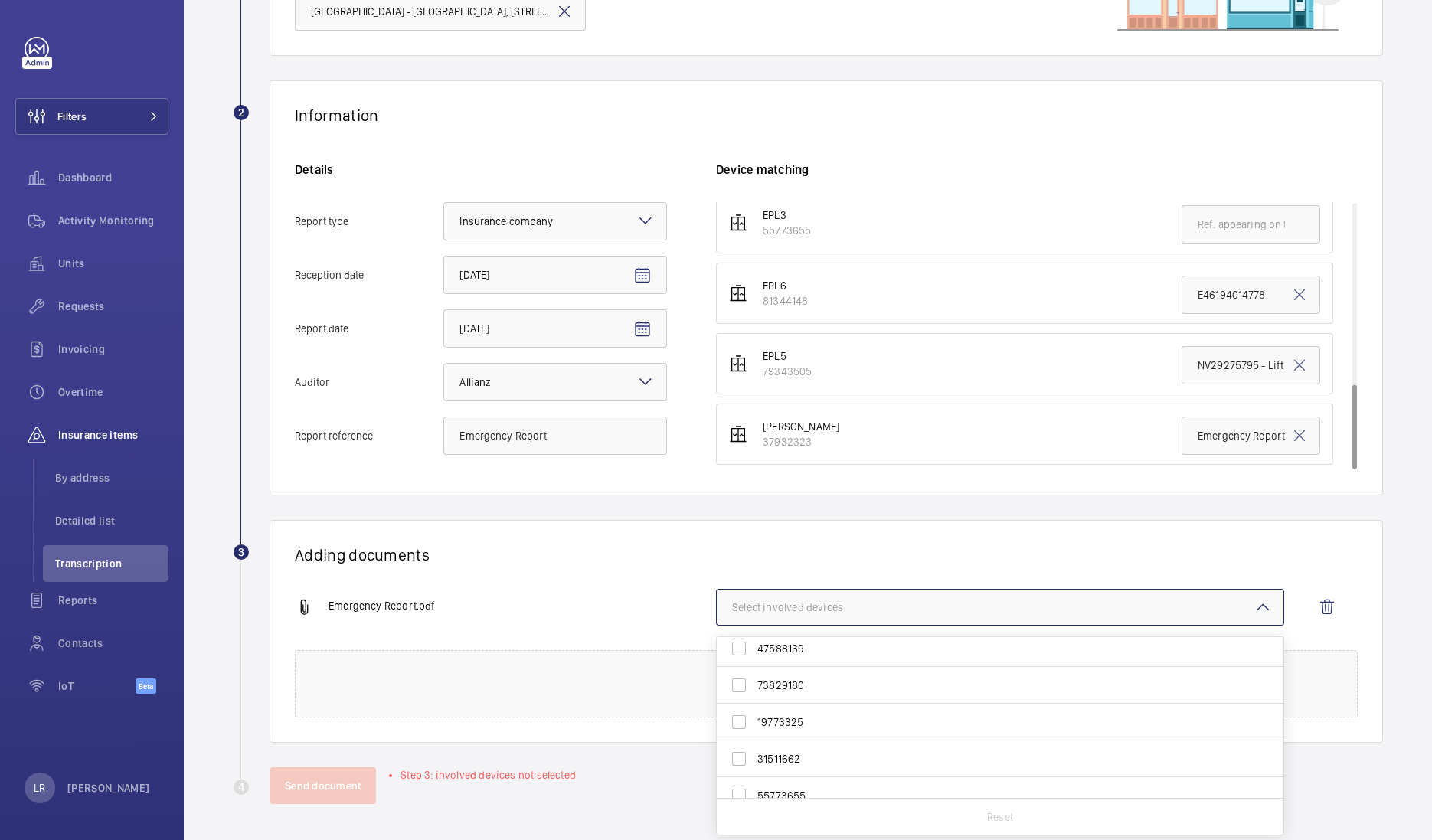
scroll to position [279, 0]
click at [804, 776] on span "37932323" at bounding box center [1001, 779] width 487 height 16
click at [755, 776] on input "37932323" at bounding box center [738, 779] width 30 height 30
checkbox input "true"
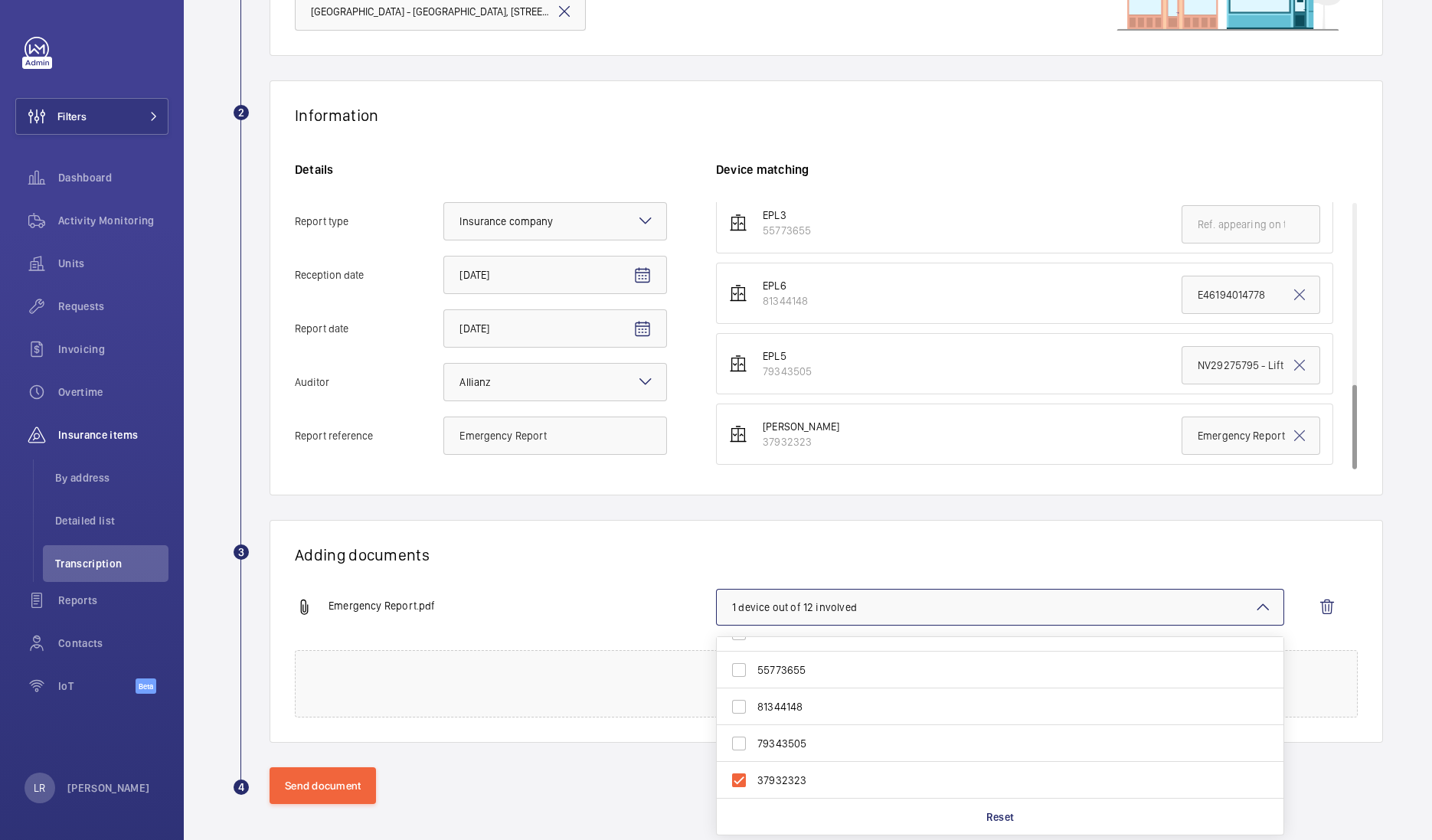
click at [533, 610] on div "Emergency Report.pdf" at bounding box center [505, 607] width 421 height 18
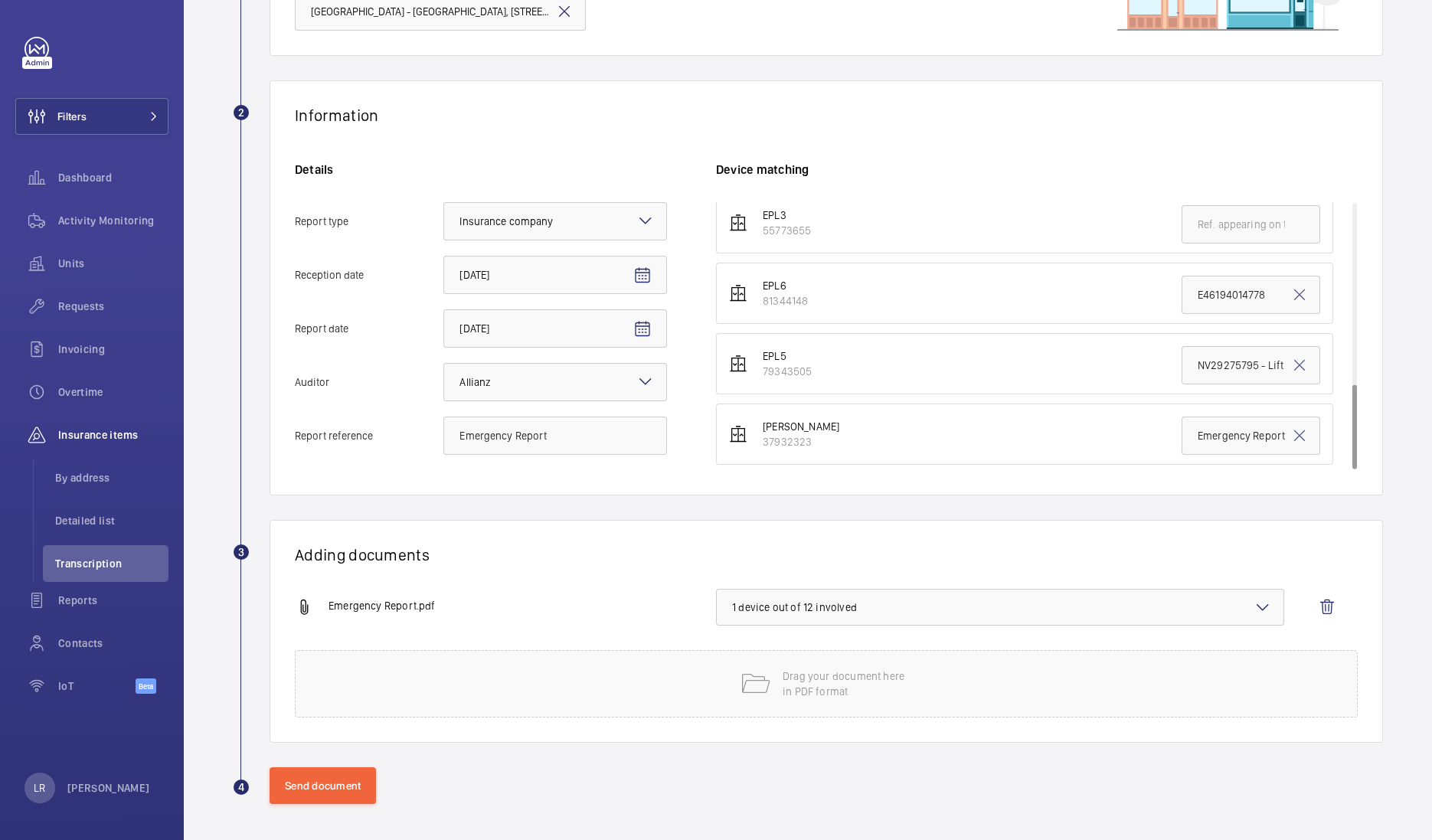
scroll to position [6, 0]
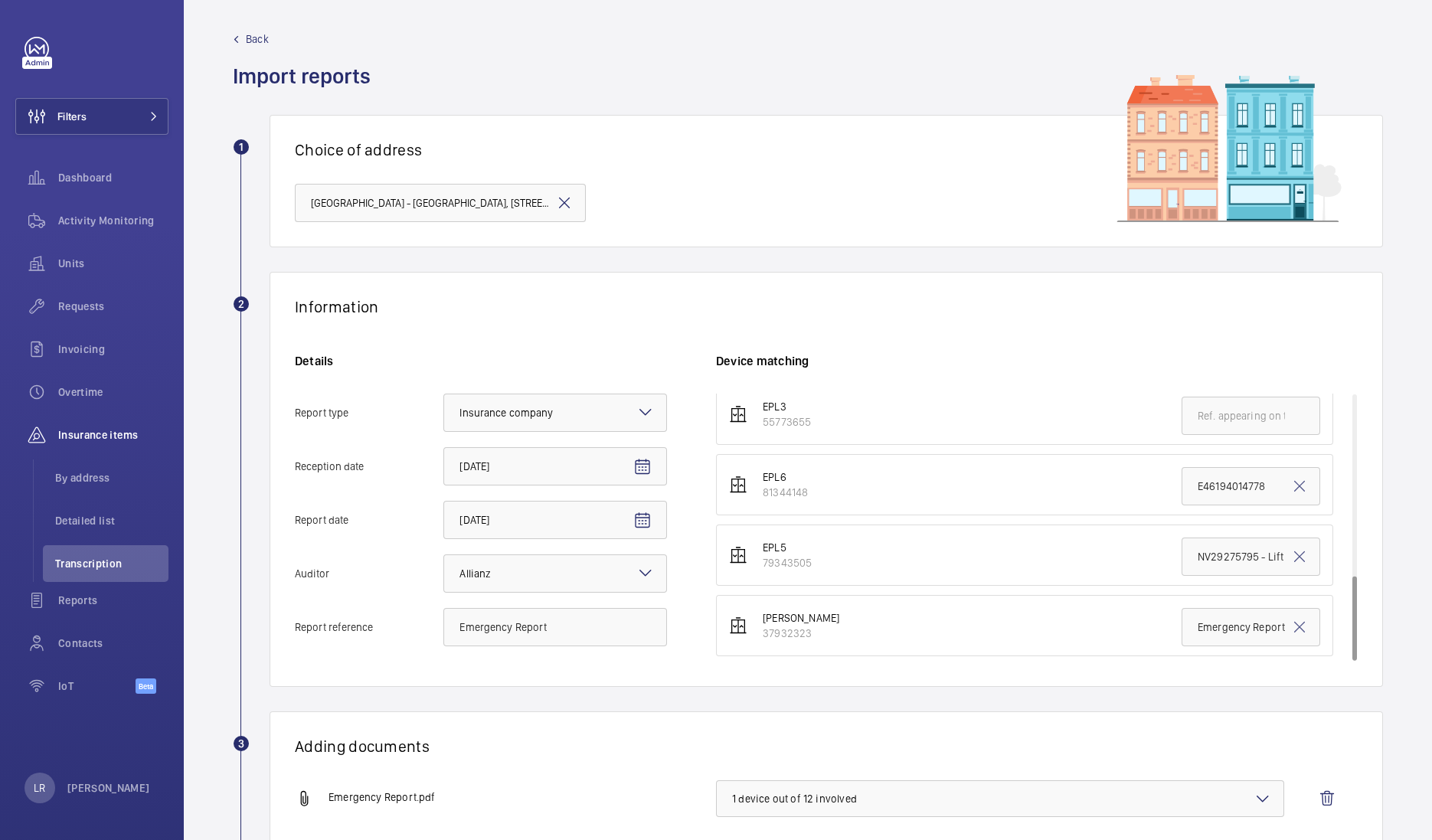
click at [533, 722] on div "Adding documents Emergency Report.pdf 1 device out of 12 involved Drag your doc…" at bounding box center [827, 822] width 1113 height 223
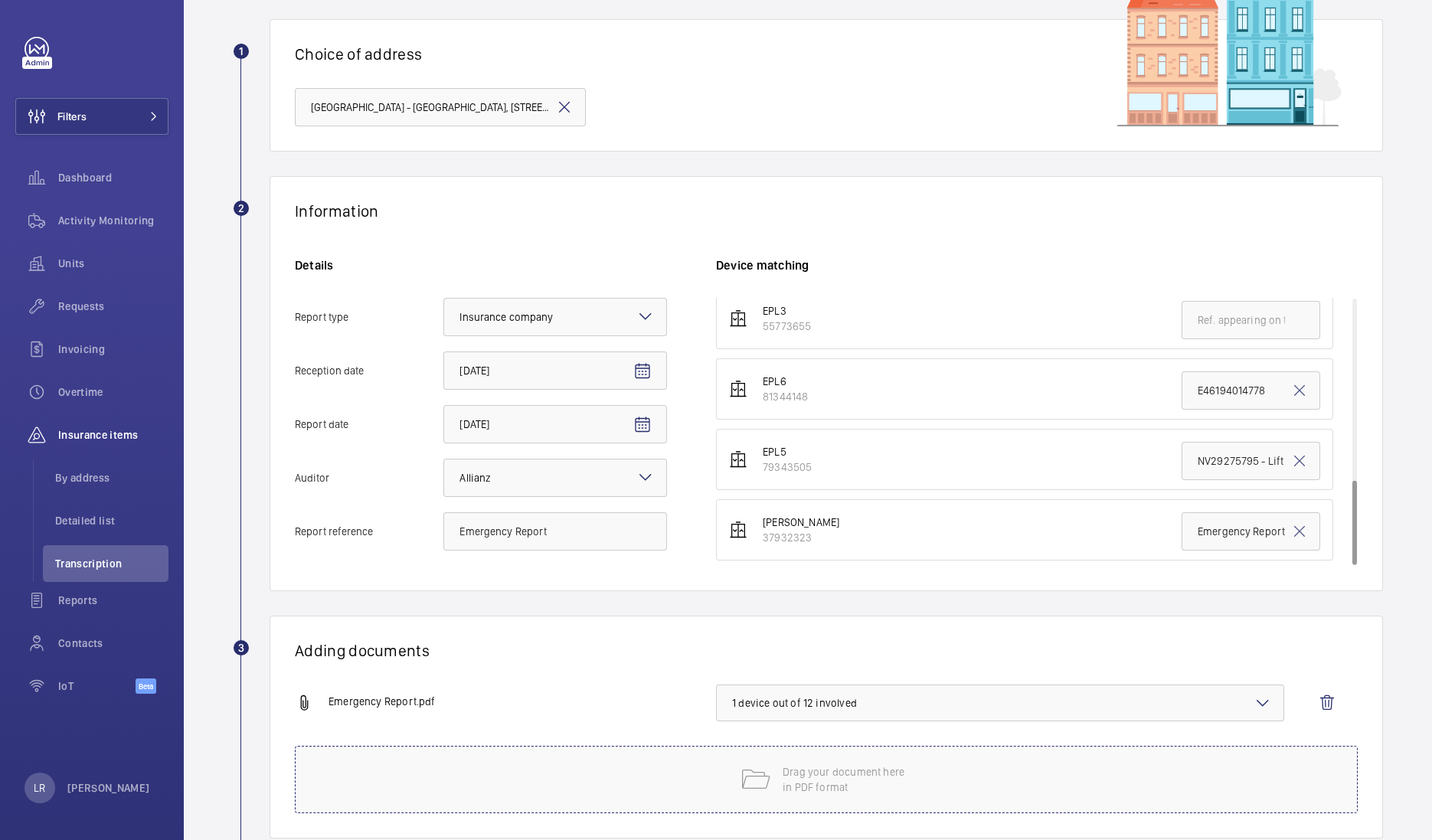
scroll to position [197, 0]
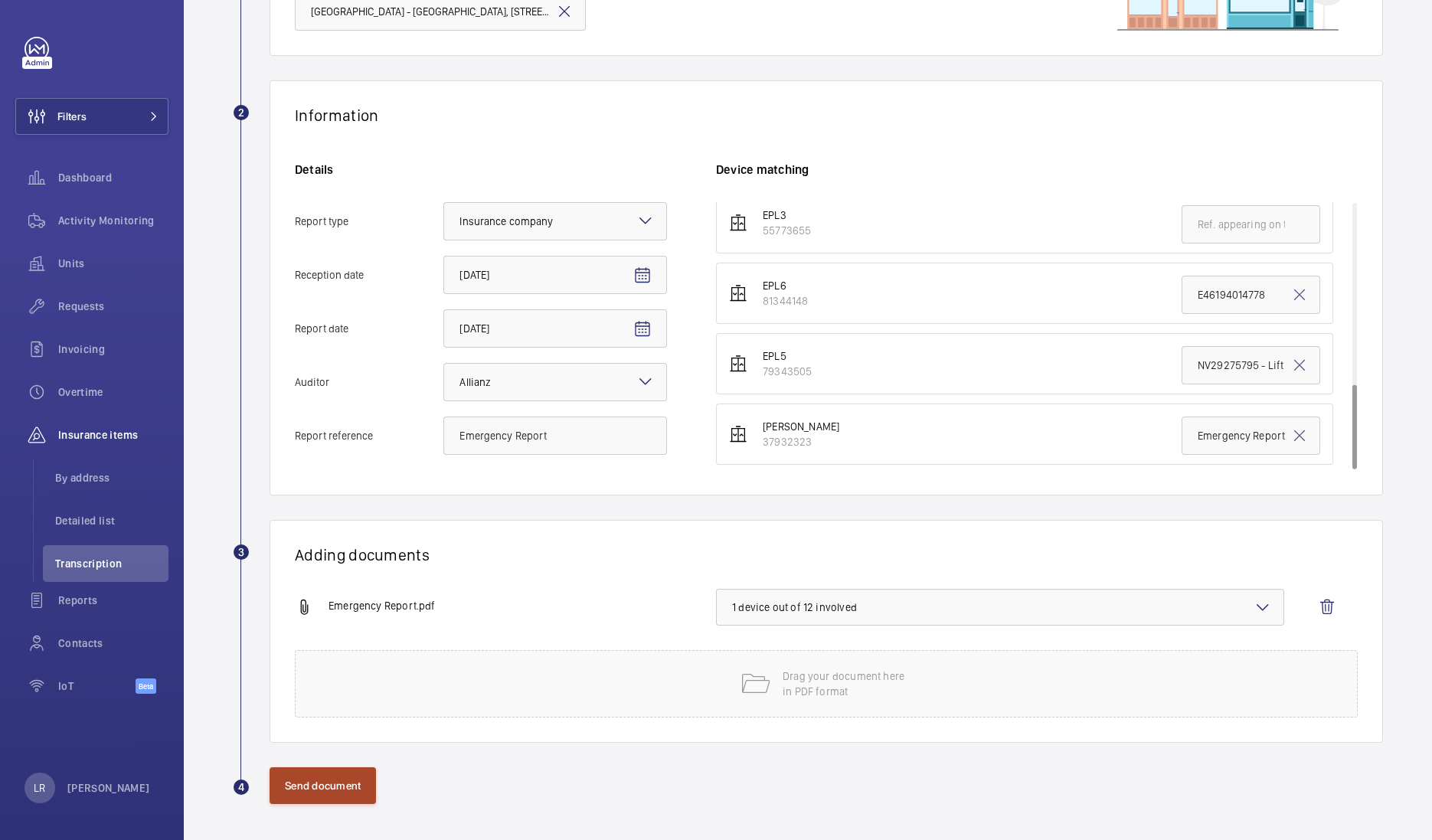
click at [345, 776] on button "Send document" at bounding box center [323, 786] width 107 height 37
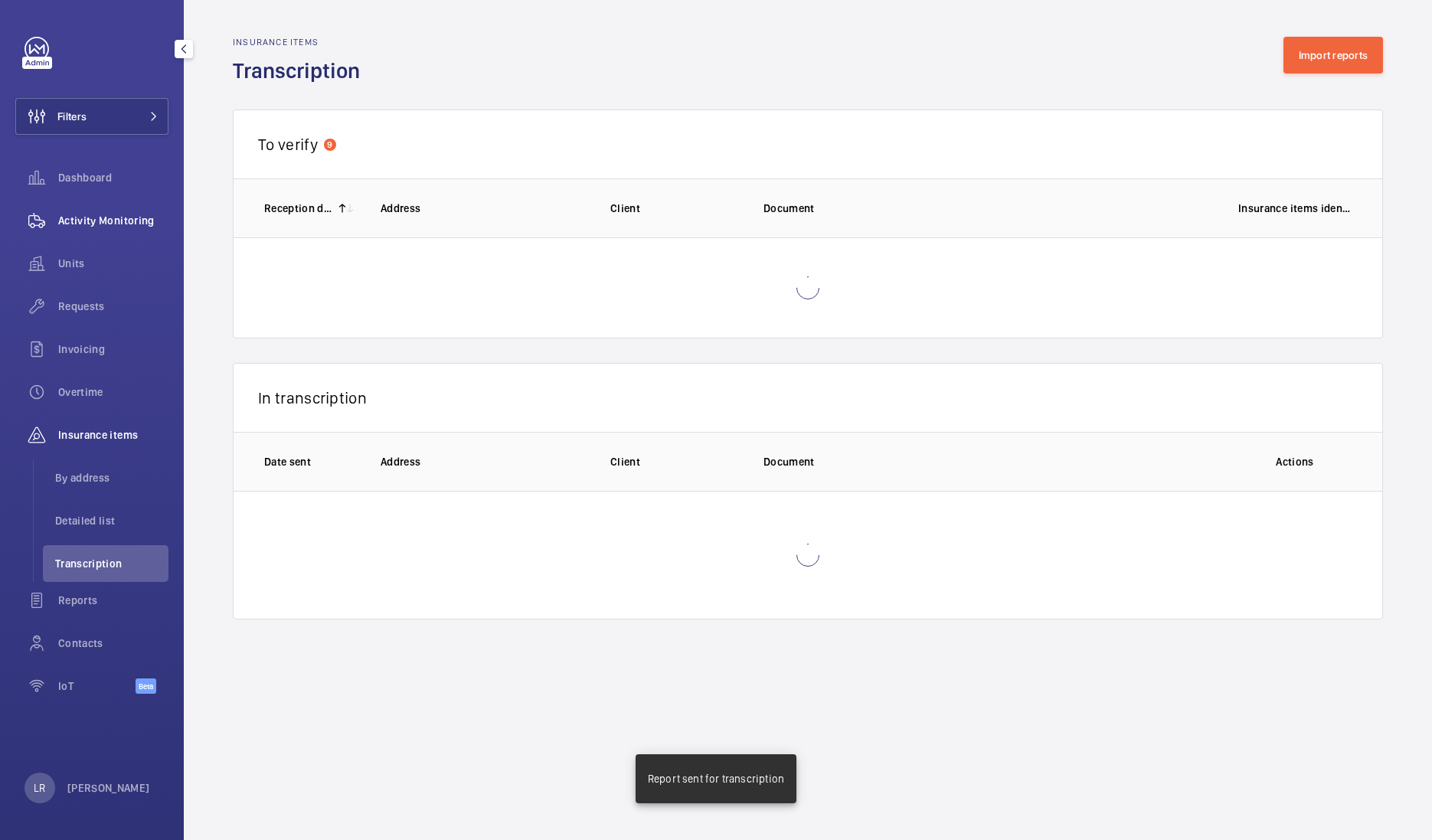
click at [112, 224] on span "Activity Monitoring" at bounding box center [113, 220] width 111 height 16
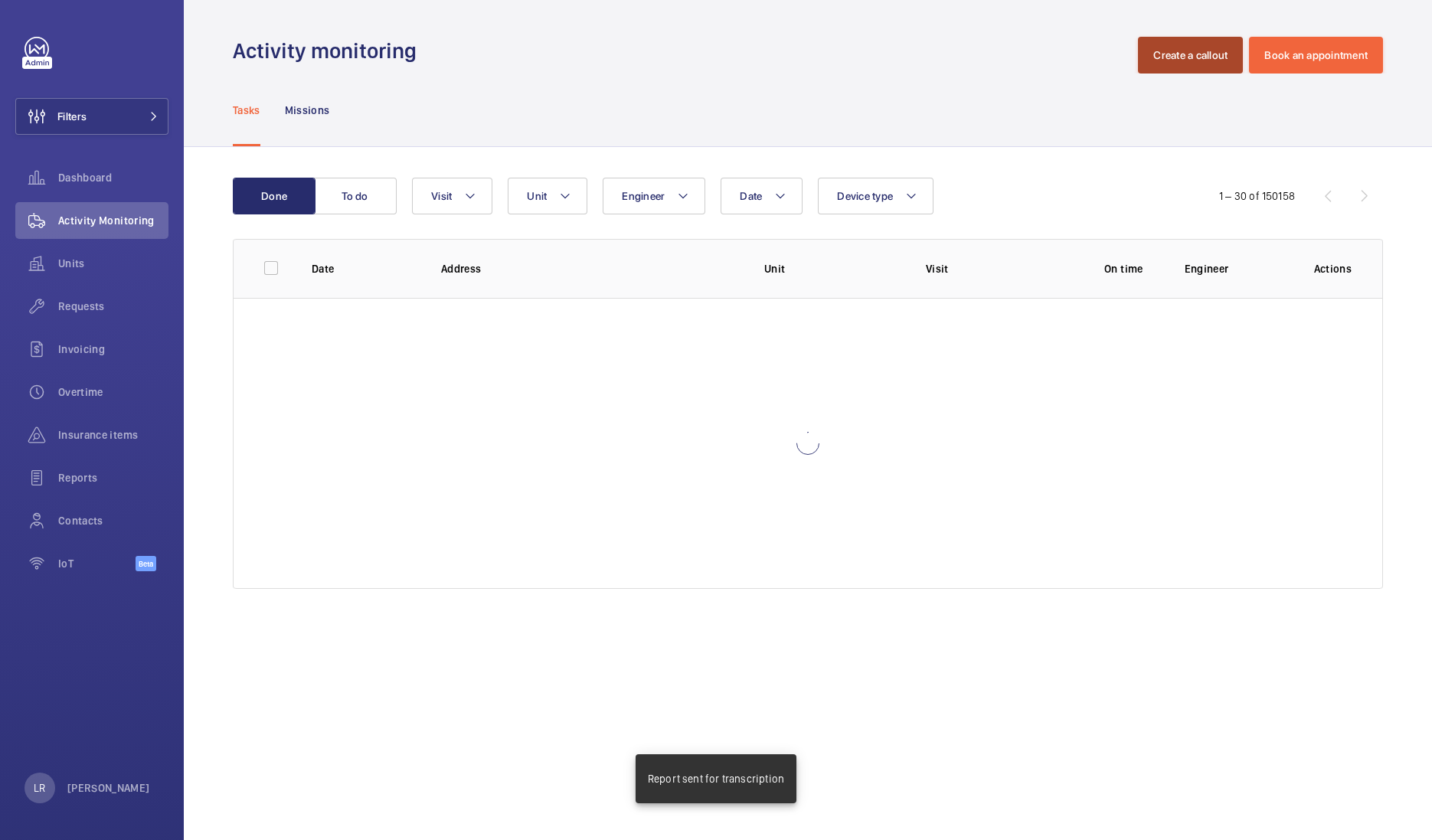
click at [1167, 63] on button "Create a callout" at bounding box center [1191, 55] width 105 height 37
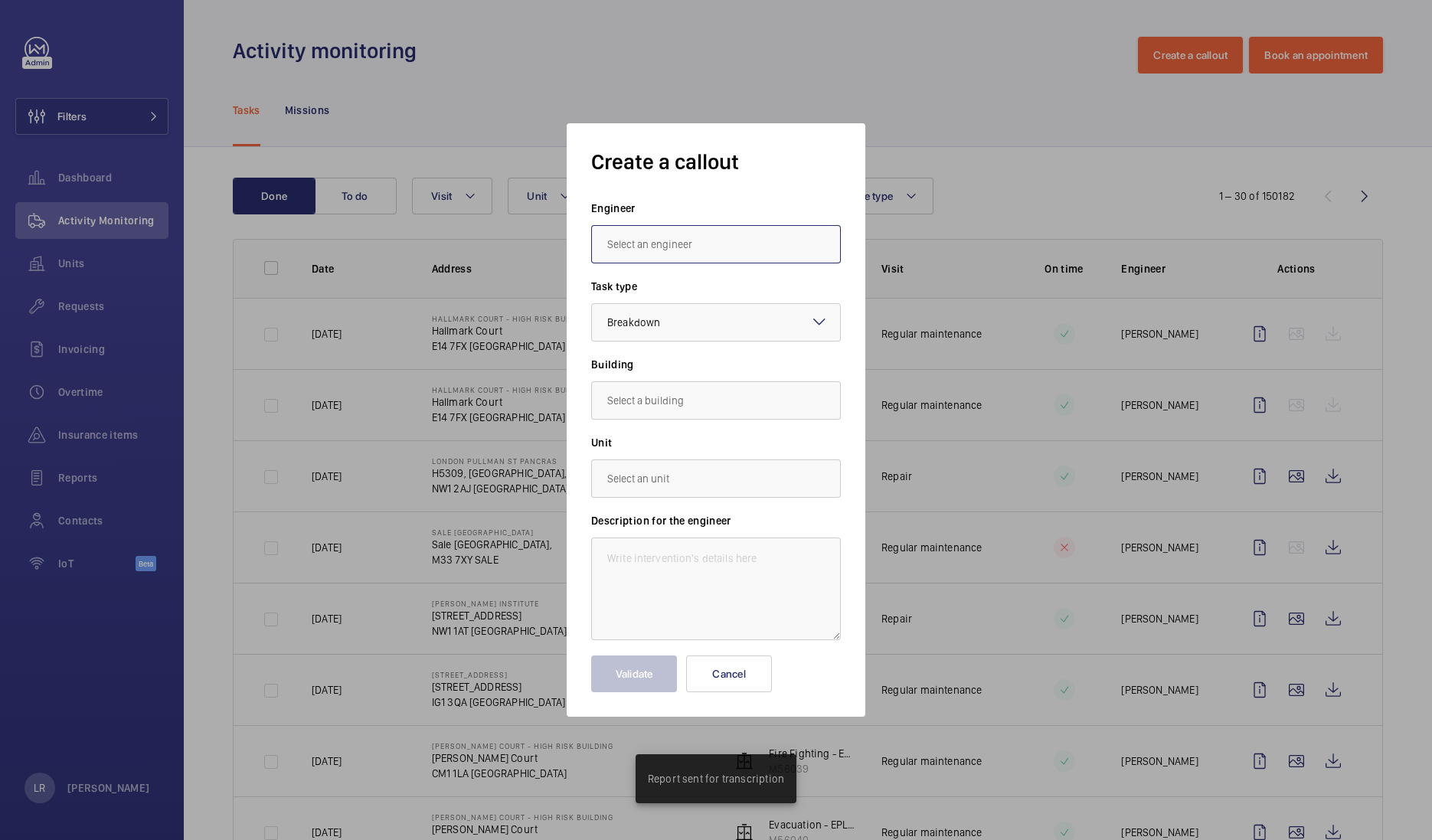
click at [673, 255] on input "text" at bounding box center [716, 244] width 250 height 39
click at [650, 252] on input "text" at bounding box center [716, 244] width 250 height 39
click at [663, 296] on mat-option "[PERSON_NAME]" at bounding box center [715, 290] width 248 height 38
type input "[PERSON_NAME]"
click at [679, 403] on input "text" at bounding box center [716, 401] width 250 height 39
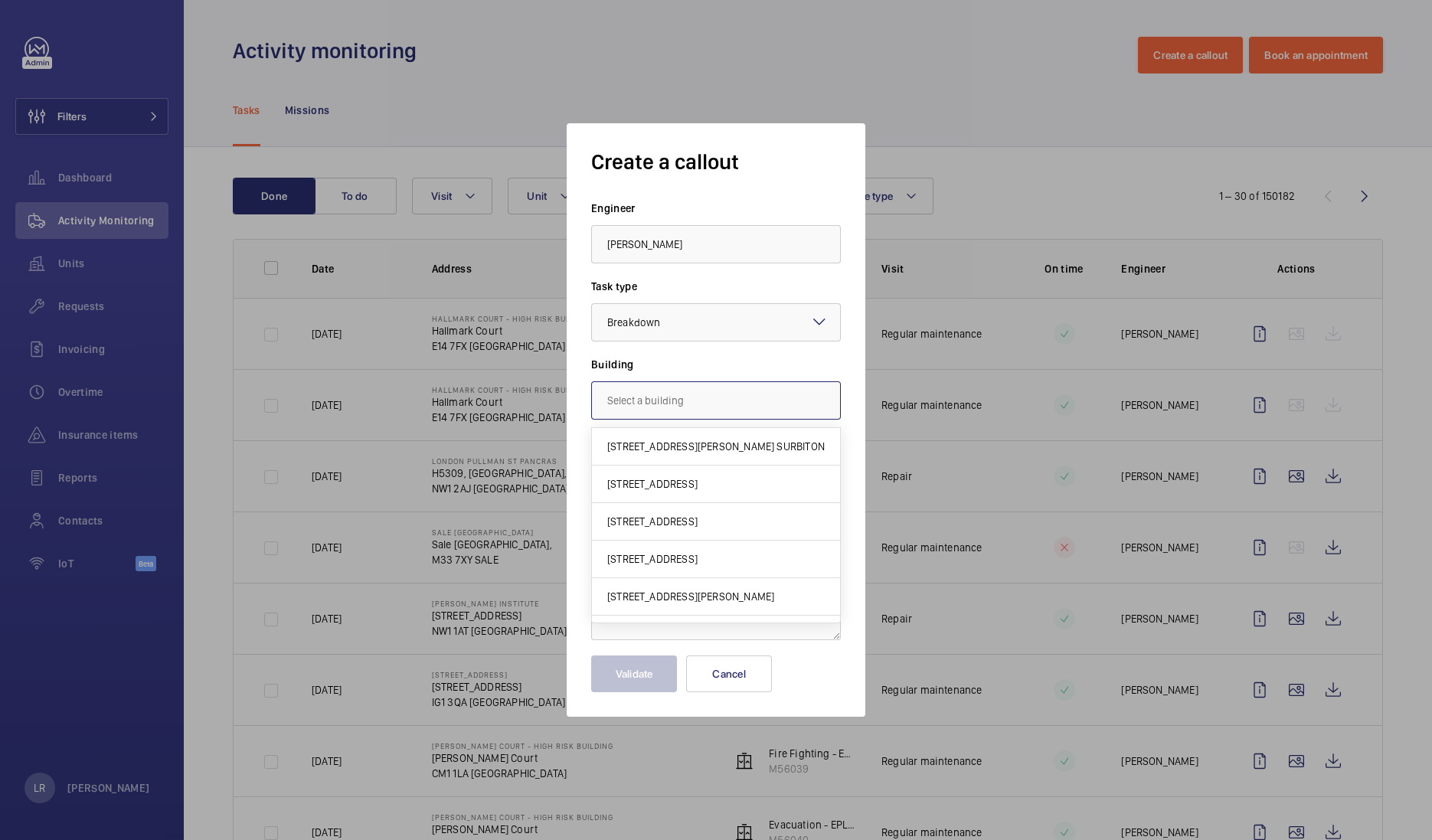
click at [701, 398] on input "text" at bounding box center [716, 401] width 250 height 39
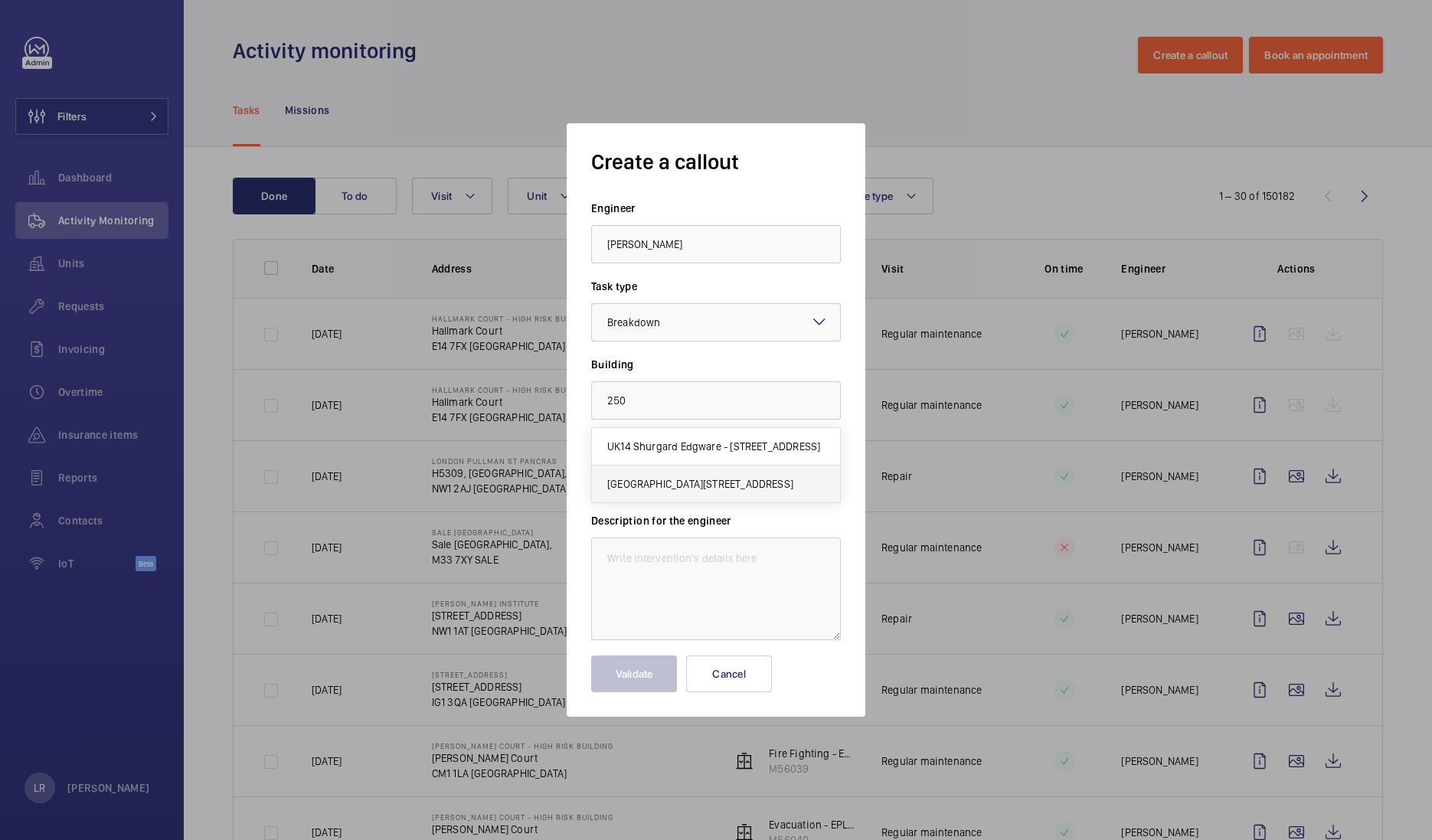
click at [727, 484] on span "UCLH Campus, 250 Euston Road, NW1 2PG LONDON" at bounding box center [700, 484] width 186 height 16
type input "UCLH Campus, 250 Euston Road, NW1 2PG LONDON"
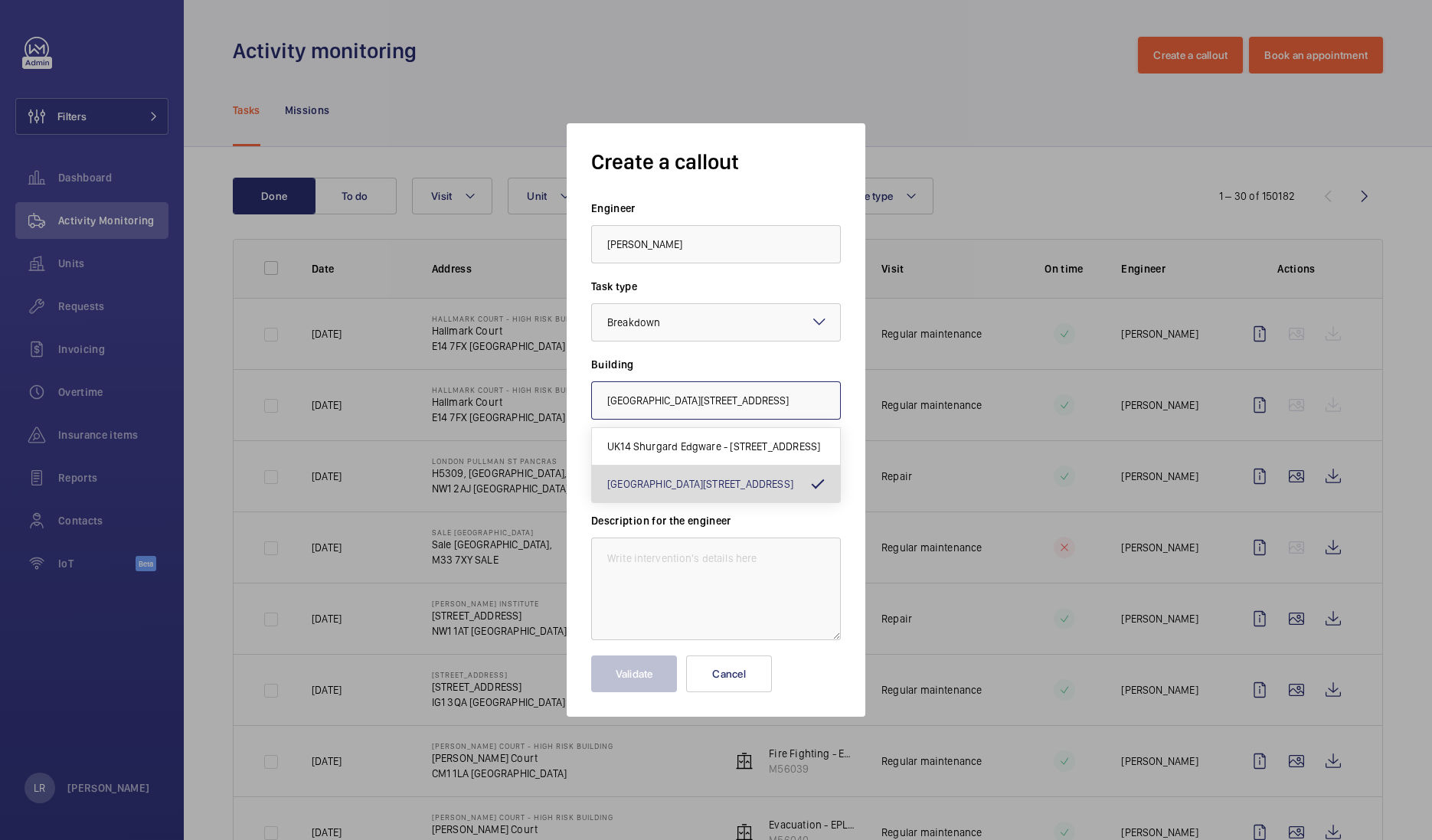
scroll to position [0, 16]
click at [712, 474] on input "text" at bounding box center [716, 479] width 250 height 39
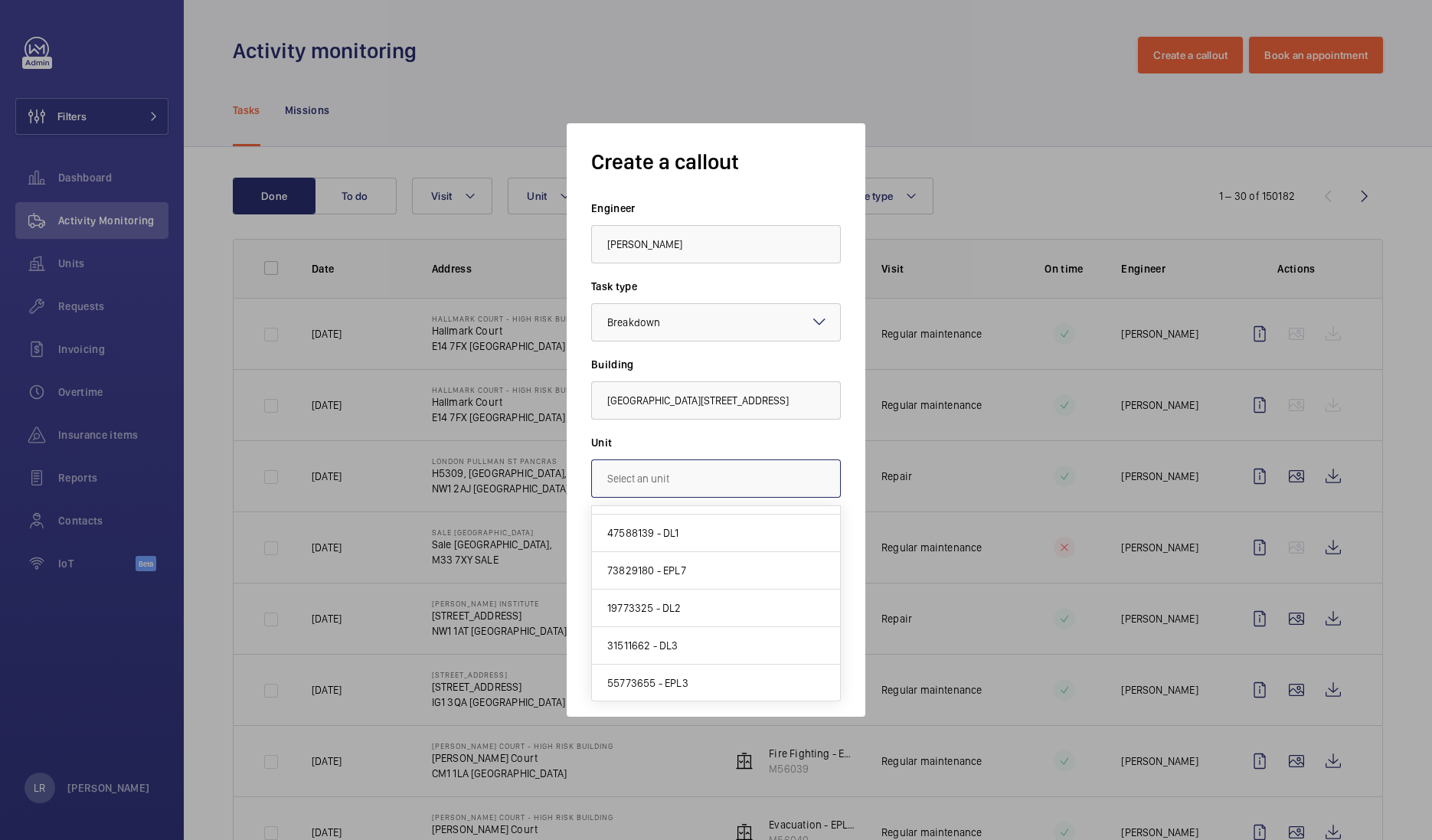
scroll to position [252, 0]
click at [700, 669] on mat-option "37932323 - Stannah Lift" at bounding box center [715, 684] width 248 height 37
type input "37932323 - Stannah Lift"
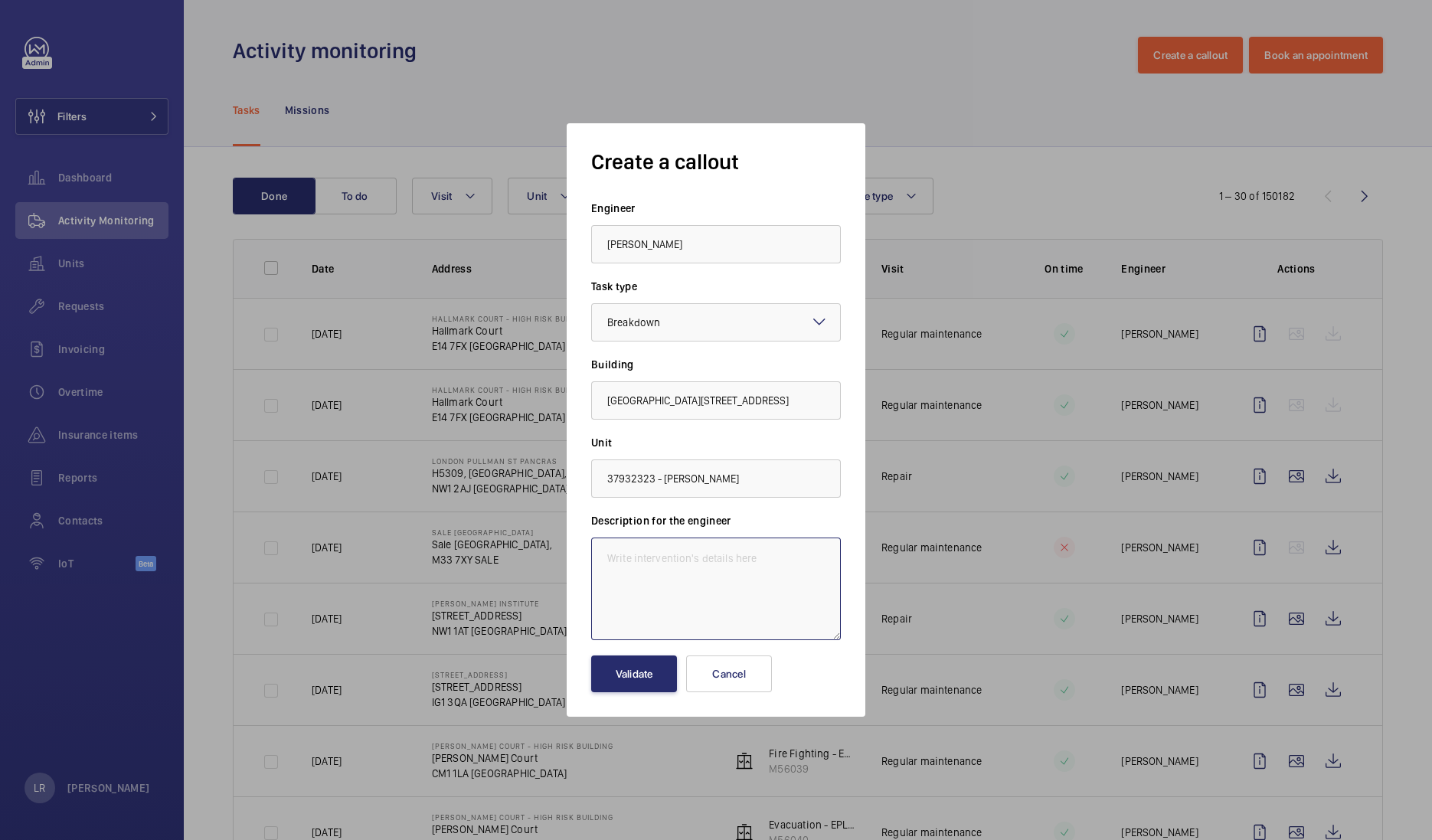
click at [689, 559] on textarea at bounding box center [716, 588] width 250 height 102
paste textarea "The in car two way emergency communication system fails to connect. This should…"
drag, startPoint x: 696, startPoint y: 624, endPoint x: 697, endPoint y: 555, distance: 69.0
click at [697, 555] on textarea "Immediate defect - The in car two way emergency communication system fails to c…" at bounding box center [716, 588] width 250 height 102
click at [679, 625] on textarea "Immediate defect - The in car two way emergency communication system fails to c…" at bounding box center [716, 588] width 250 height 102
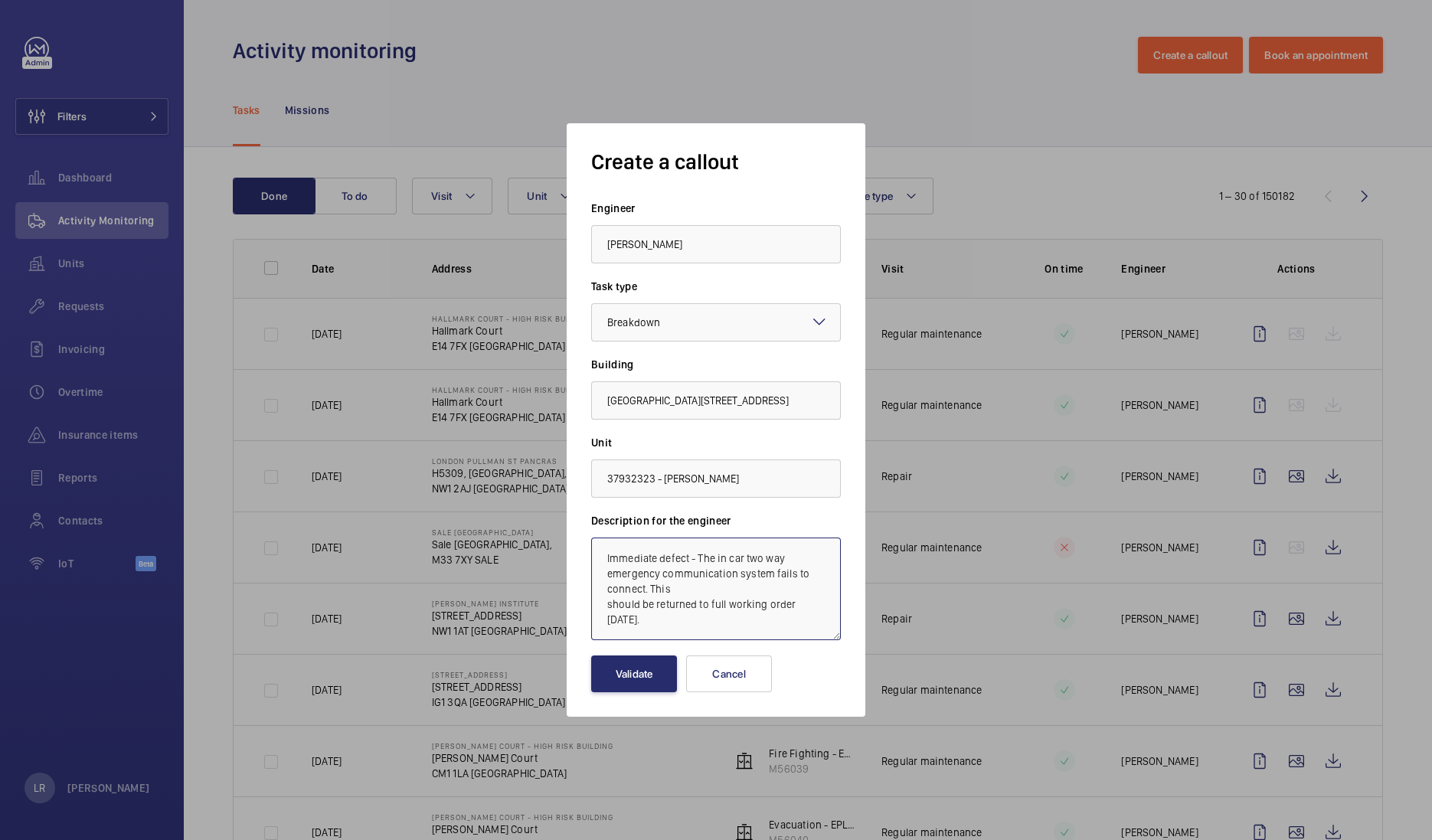
drag, startPoint x: 677, startPoint y: 623, endPoint x: 696, endPoint y: 557, distance: 68.7
click at [696, 557] on textarea "Immediate defect - The in car two way emergency communication system fails to c…" at bounding box center [716, 588] width 250 height 102
type textarea "Immediate defect - The in car two way emergency communication system fails to c…"
click at [655, 668] on button "Validate" at bounding box center [634, 673] width 86 height 37
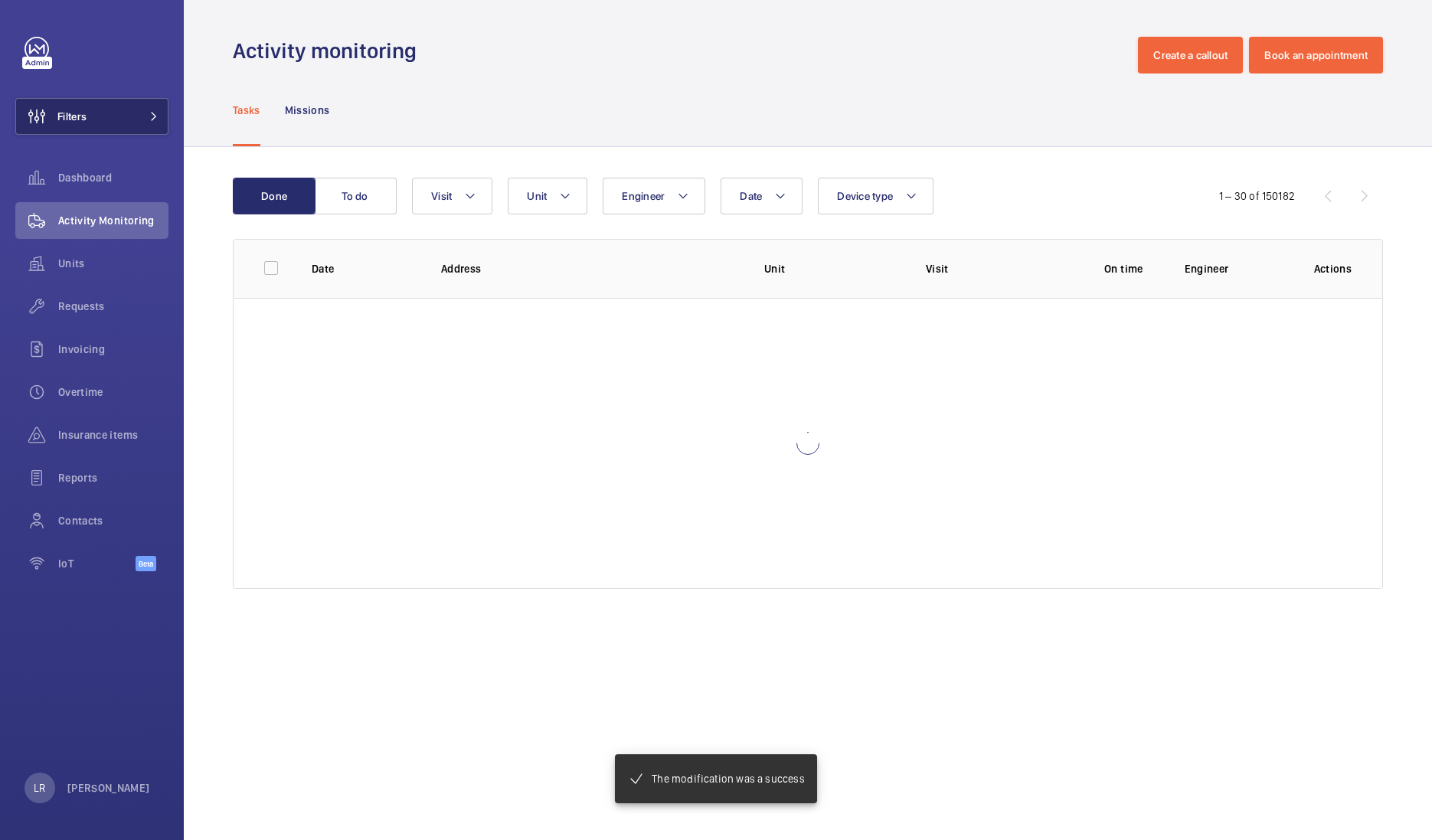
click at [115, 119] on button "Filters" at bounding box center [92, 116] width 153 height 37
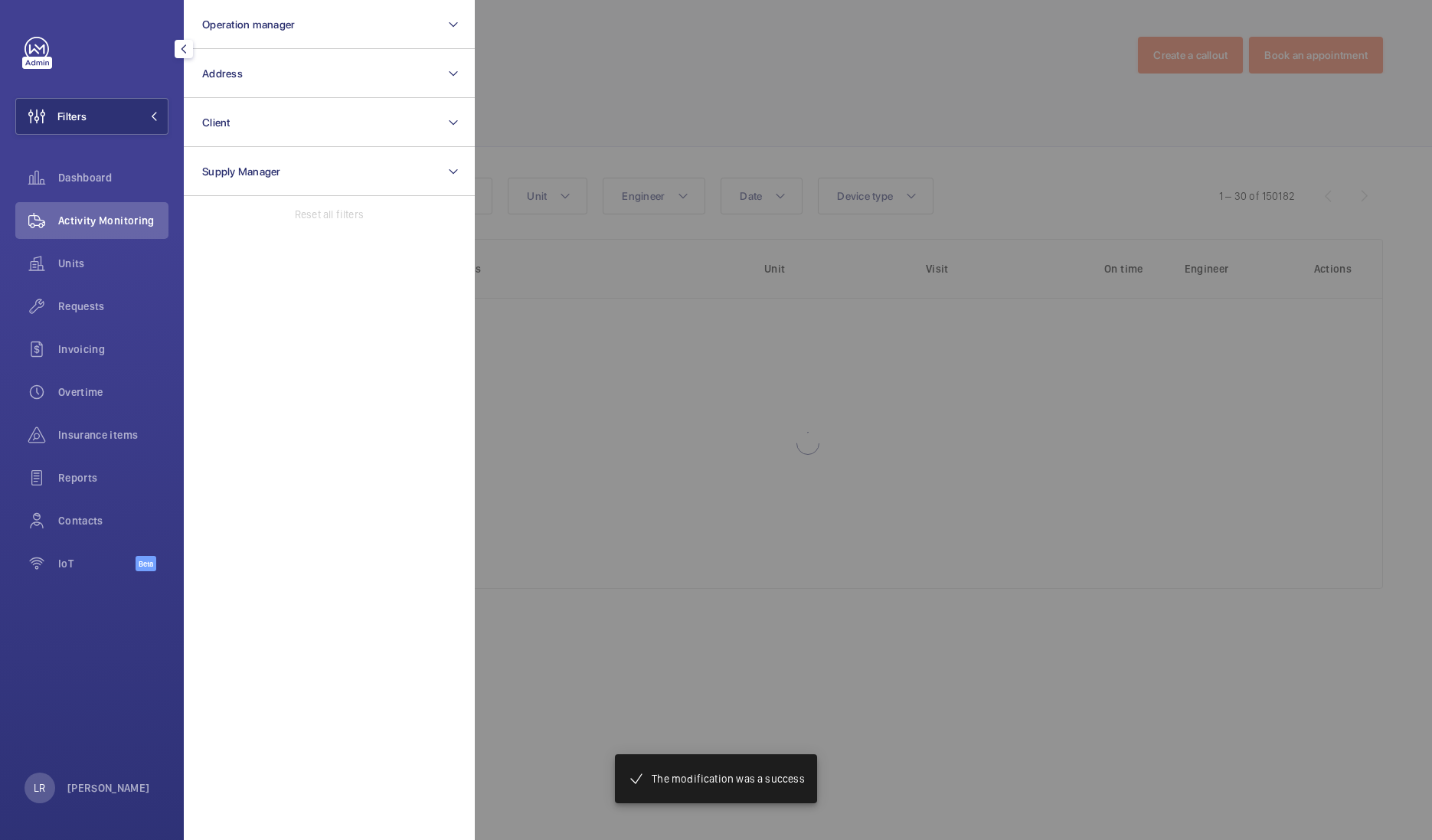
click at [134, 122] on button "Filters" at bounding box center [92, 116] width 153 height 37
click at [241, 74] on div "Tasks" at bounding box center [247, 110] width 28 height 73
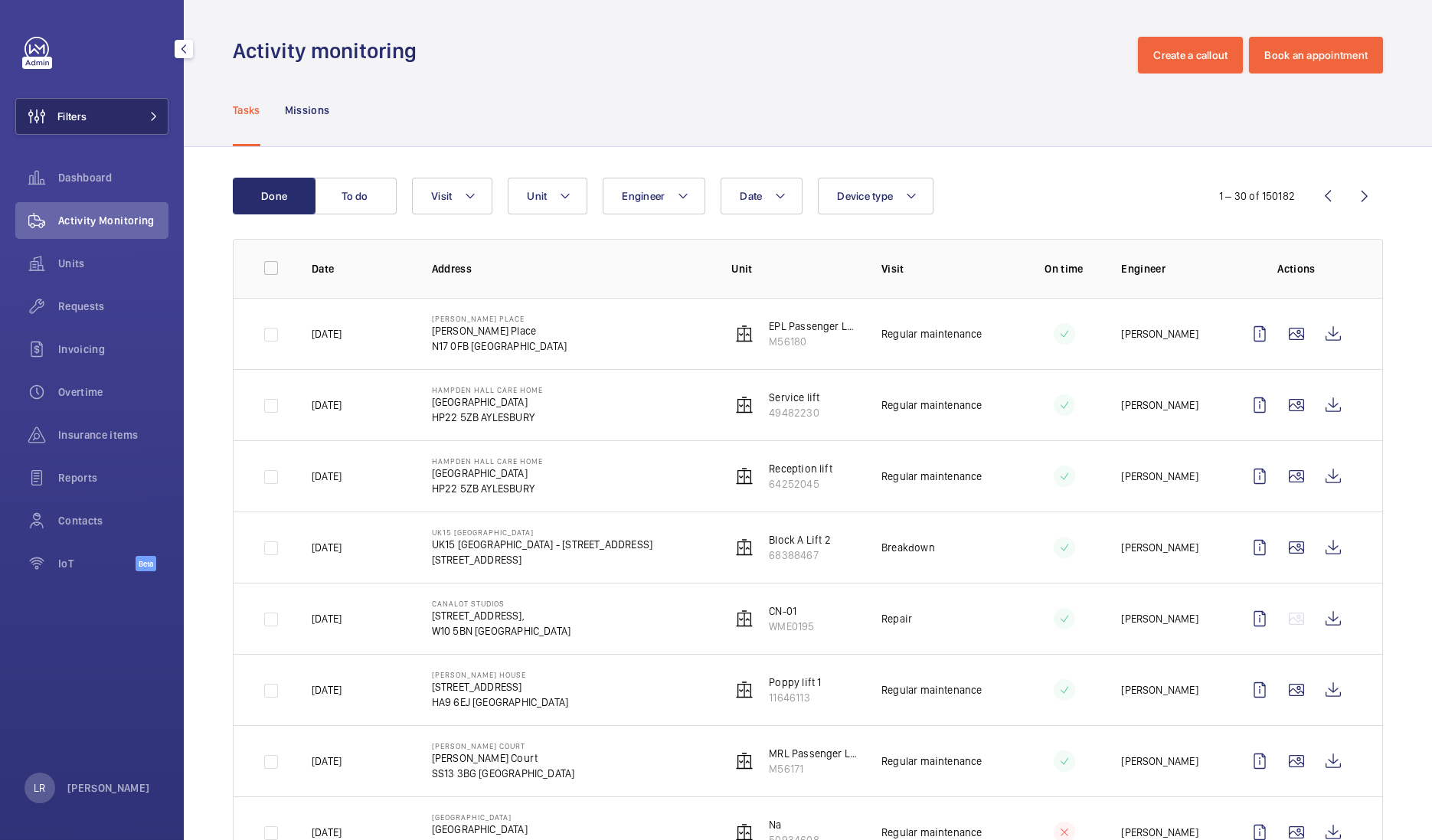
click at [100, 107] on button "Filters" at bounding box center [92, 116] width 153 height 37
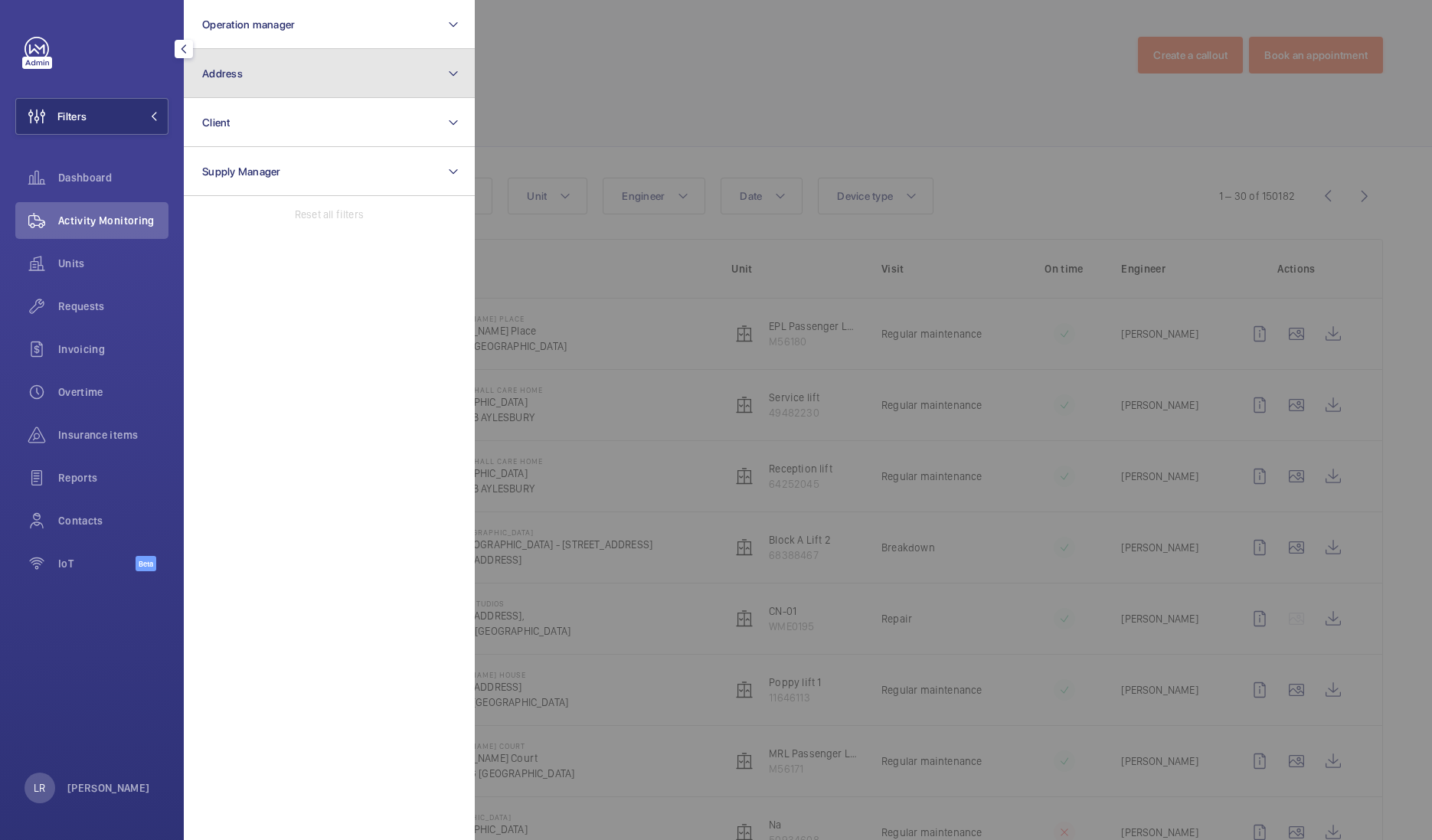
click at [285, 84] on button "Address" at bounding box center [329, 73] width 291 height 49
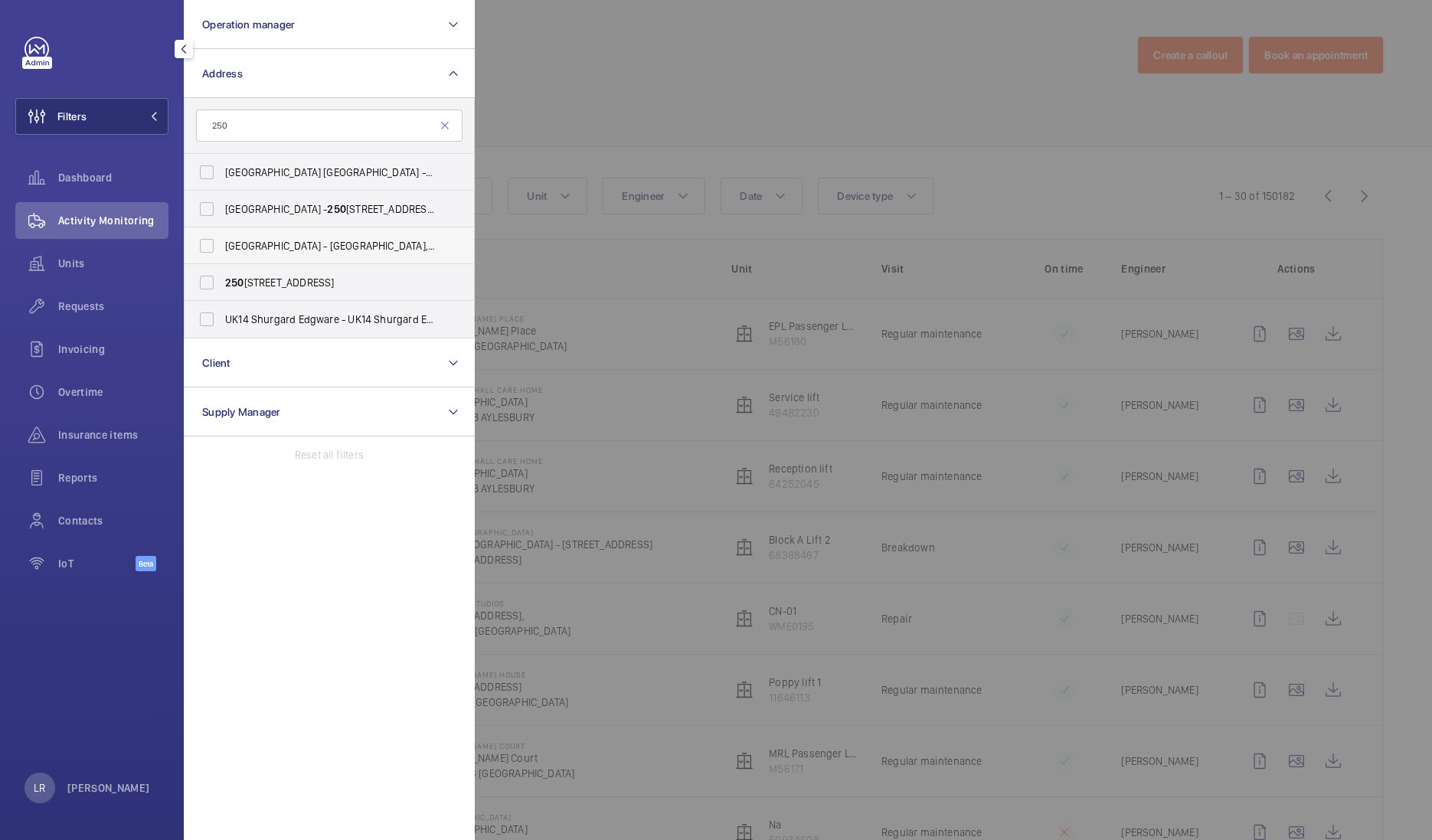
type input "250"
click at [419, 251] on span "UCLH Campus - UCLH Campus, 250 Euston Road, LONDON NW1 2PG" at bounding box center [330, 245] width 211 height 16
click at [222, 251] on input "UCLH Campus - UCLH Campus, 250 Euston Road, LONDON NW1 2PG" at bounding box center [206, 245] width 30 height 30
checkbox input "true"
click at [587, 120] on div at bounding box center [1191, 420] width 1432 height 840
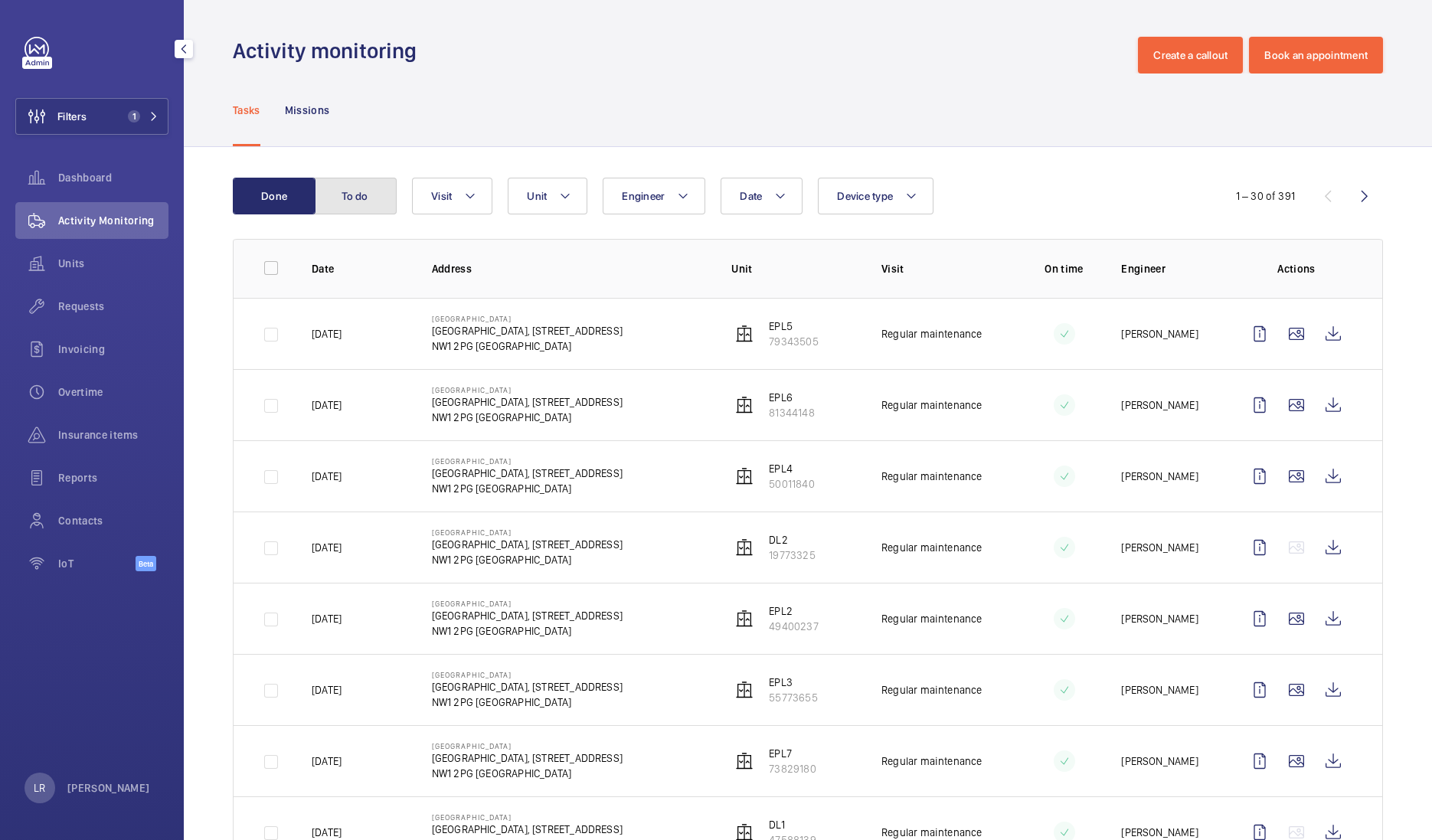
click at [377, 193] on button "To do" at bounding box center [356, 196] width 83 height 37
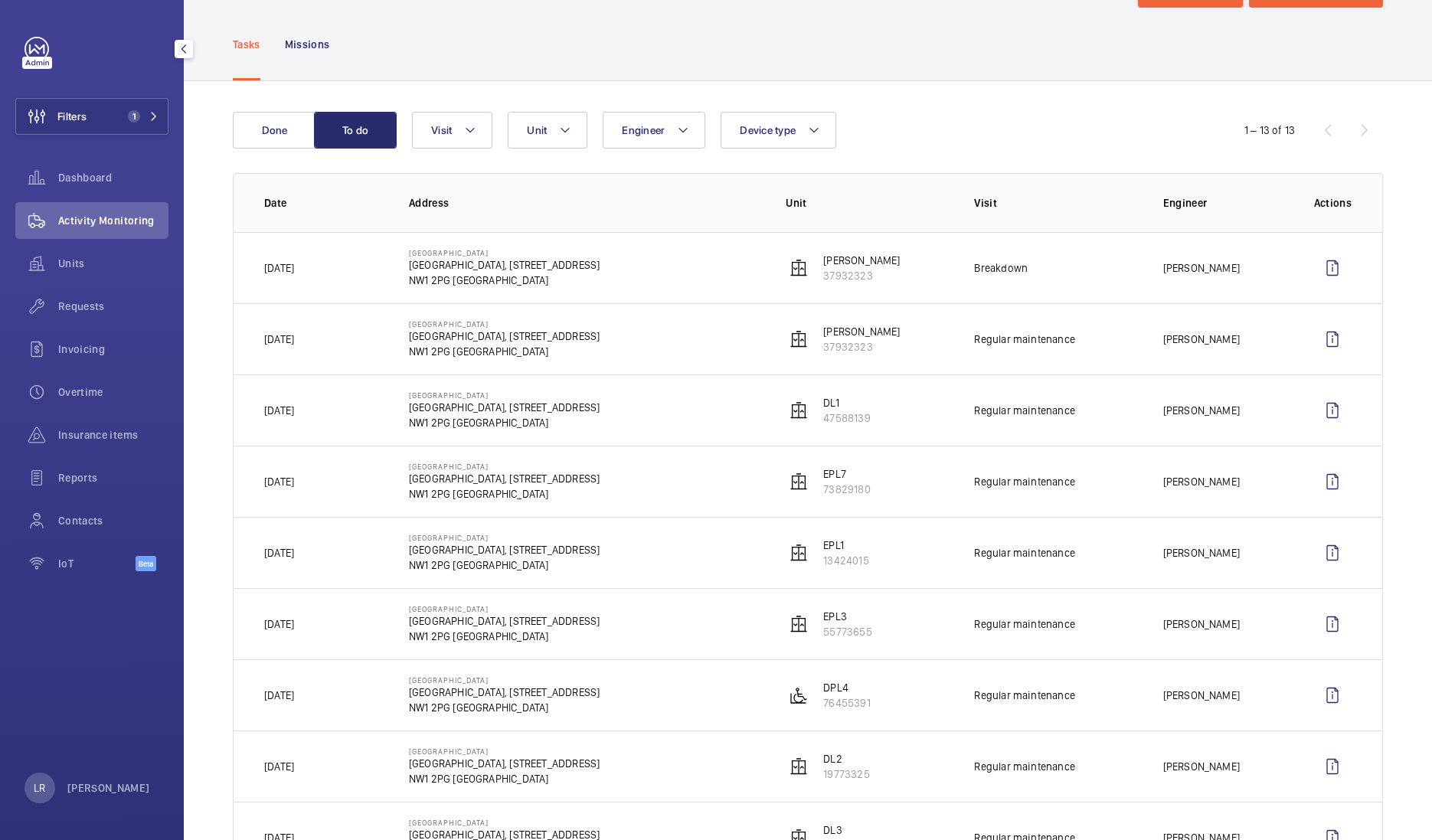
scroll to position [95, 0]
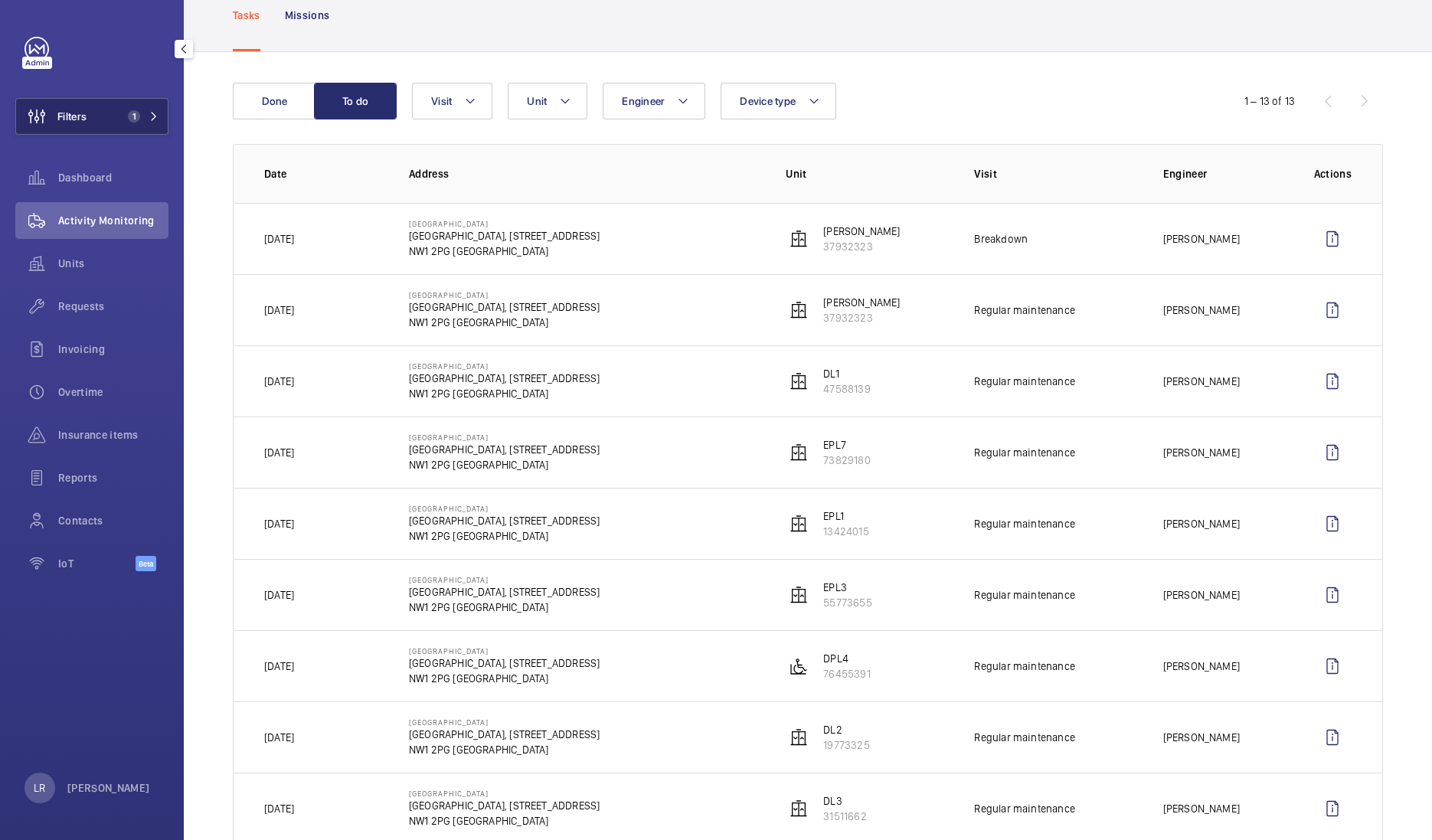
click at [143, 124] on button "Filters 1" at bounding box center [92, 116] width 153 height 37
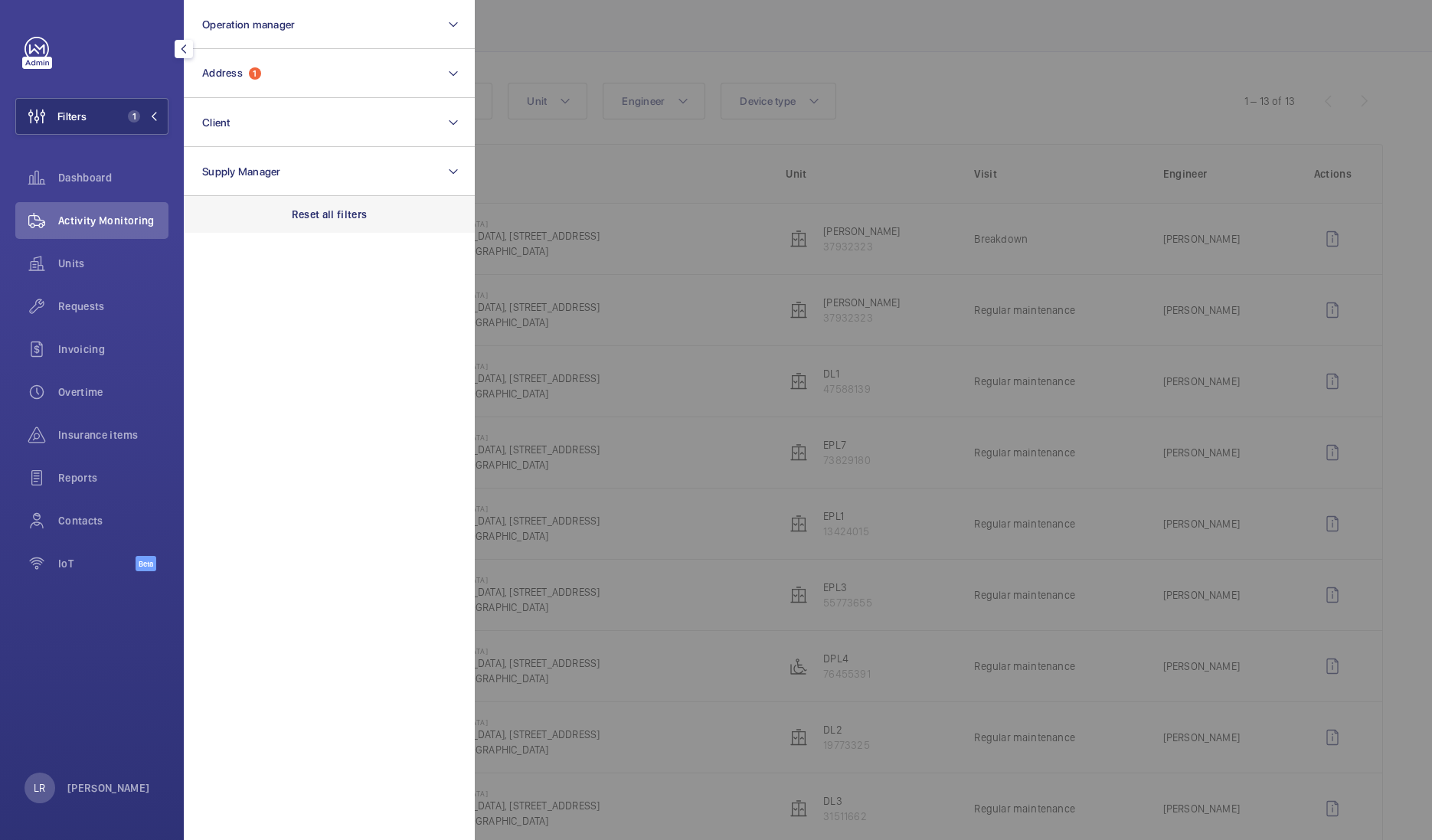
click at [338, 228] on div "Reset all filters" at bounding box center [329, 215] width 291 height 37
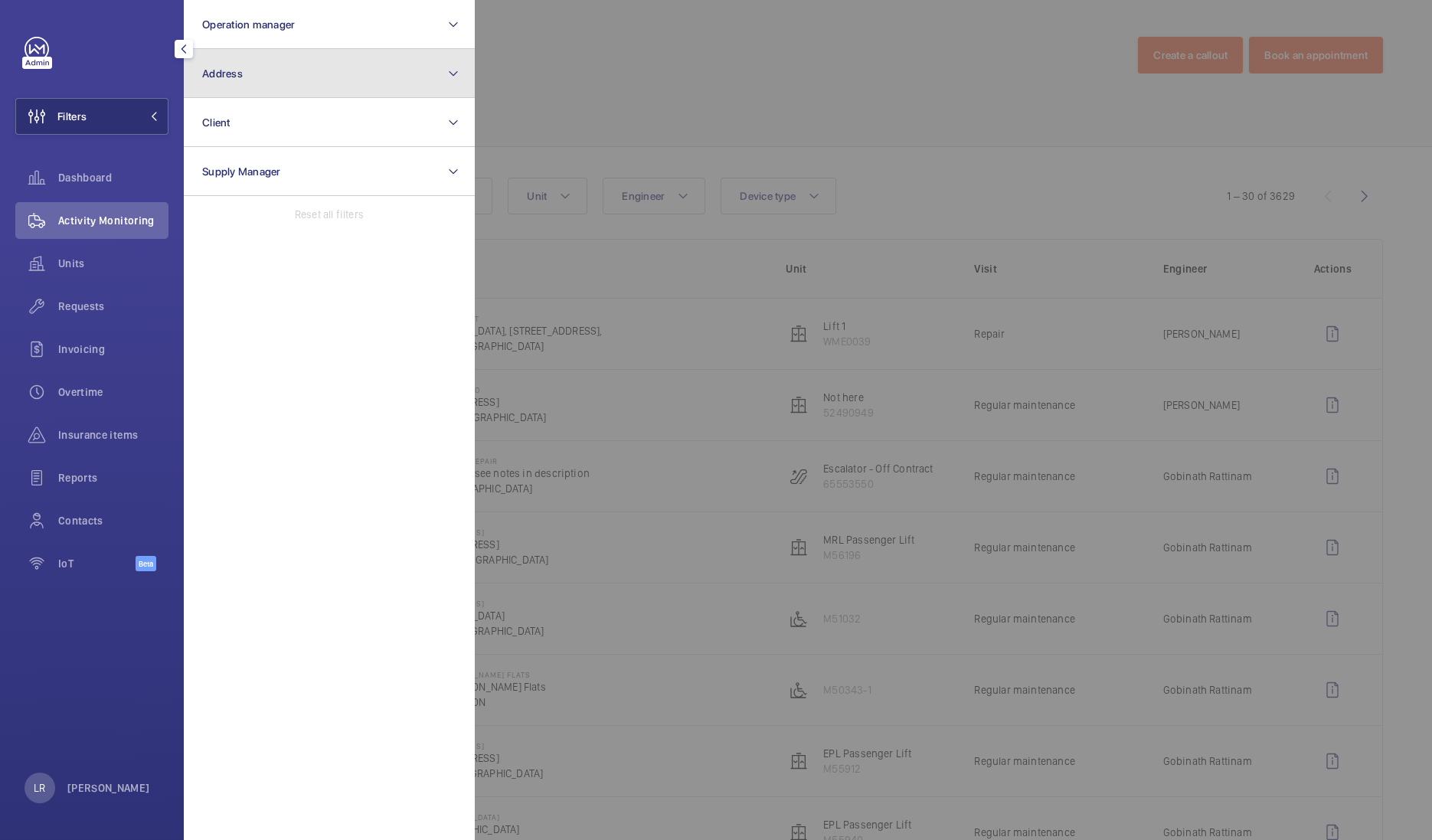
click at [270, 81] on button "Address" at bounding box center [329, 73] width 291 height 49
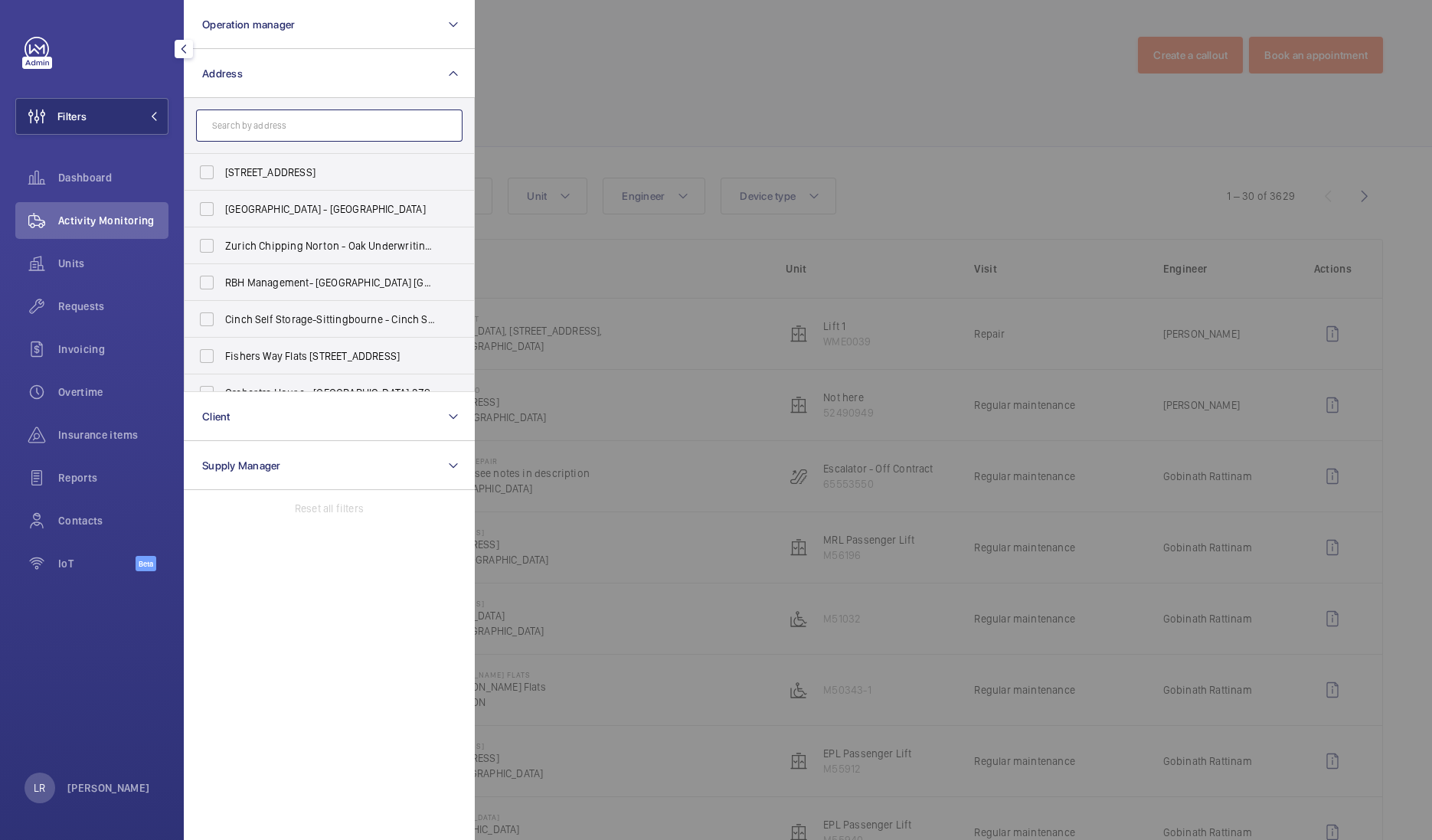
click at [266, 128] on input "text" at bounding box center [329, 125] width 266 height 32
paste input "NOVOTEL LONDON HEATHROW"
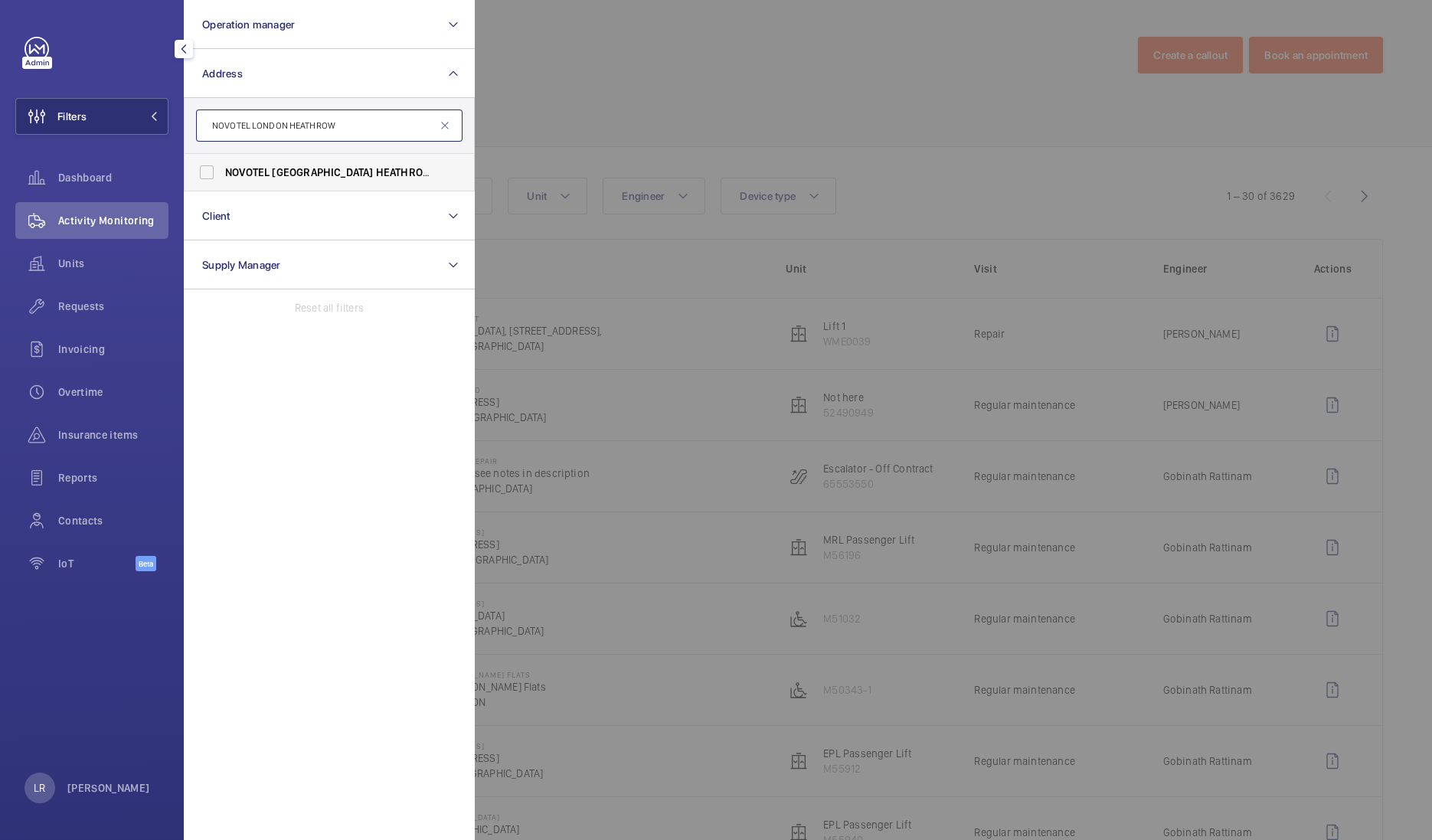
type input "NOVOTEL LONDON HEATHROW"
click at [311, 181] on label "NOVOTEL LONDON HEATHROW - Cherry Lane, WEST DRAYTON UB7 9HB" at bounding box center [317, 172] width 266 height 37
click at [222, 181] on input "NOVOTEL LONDON HEATHROW - Cherry Lane, WEST DRAYTON UB7 9HB" at bounding box center [206, 171] width 30 height 30
checkbox input "true"
click at [669, 79] on div at bounding box center [1191, 420] width 1432 height 840
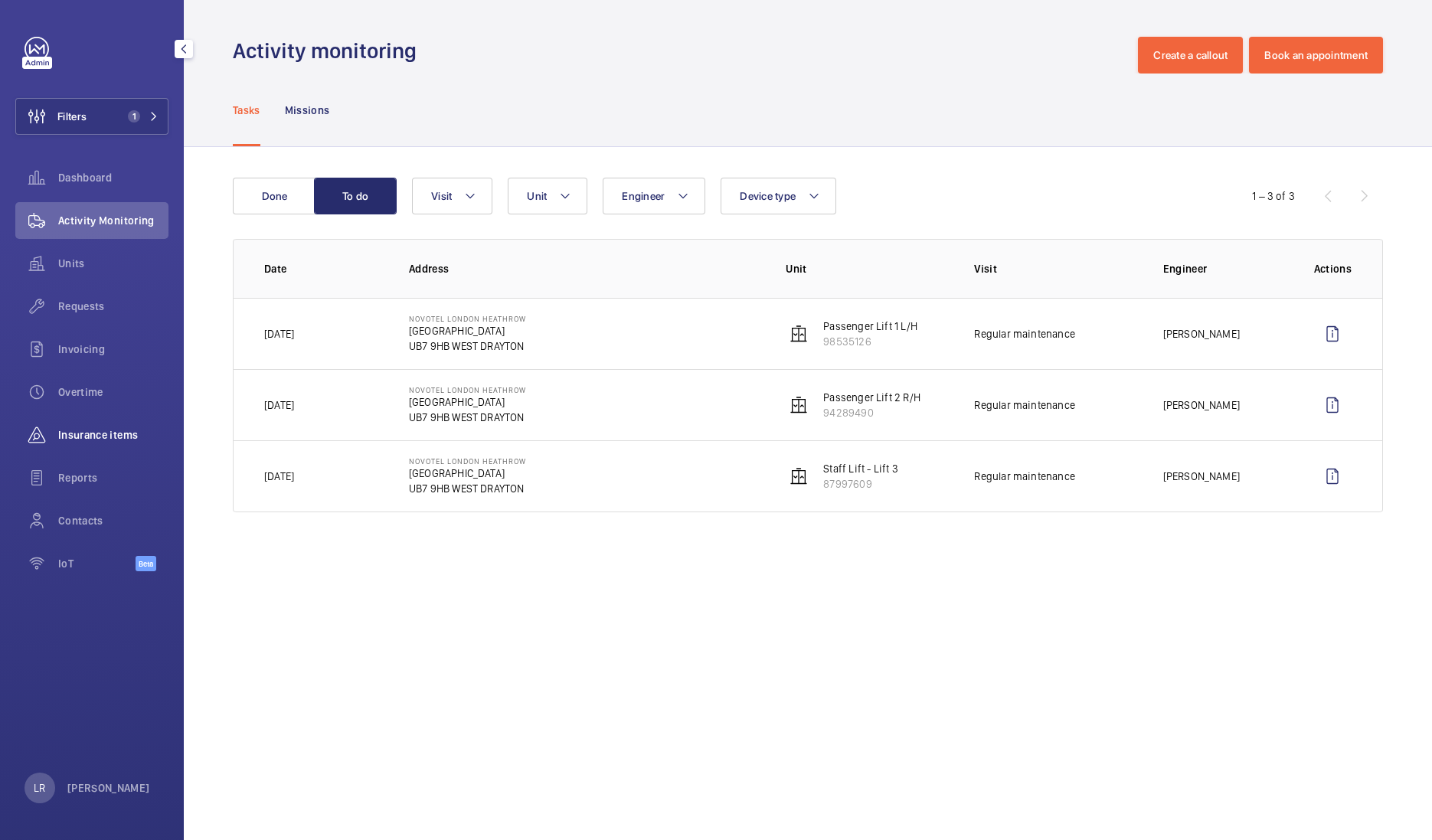
click at [118, 427] on span "Insurance items" at bounding box center [113, 435] width 111 height 16
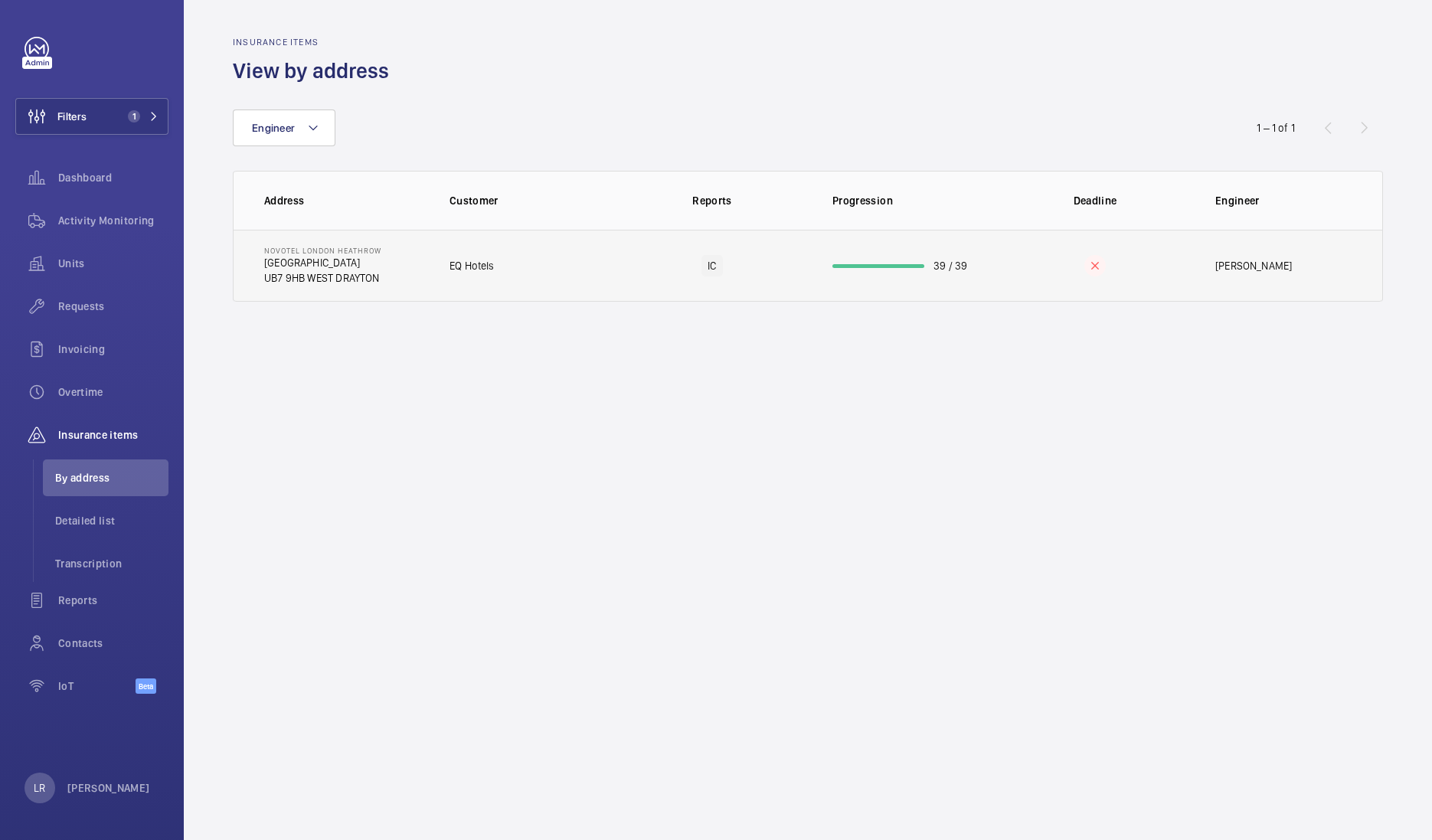
click at [523, 258] on td "EQ Hotels" at bounding box center [521, 265] width 192 height 72
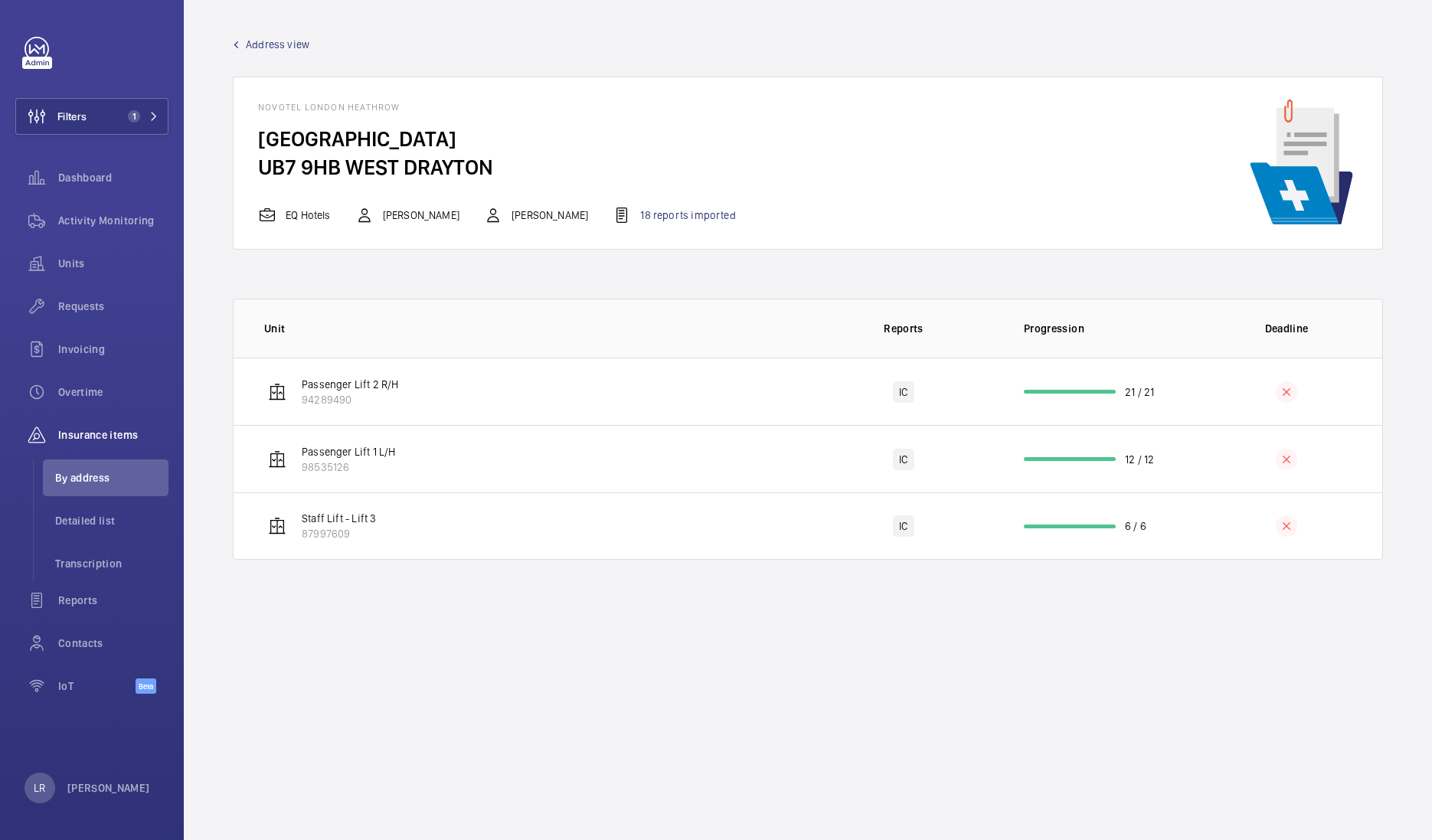
click at [288, 31] on wm-front-admin-header "Address view" at bounding box center [807, 38] width 1249 height 76
click at [288, 37] on span "Address view" at bounding box center [277, 44] width 64 height 16
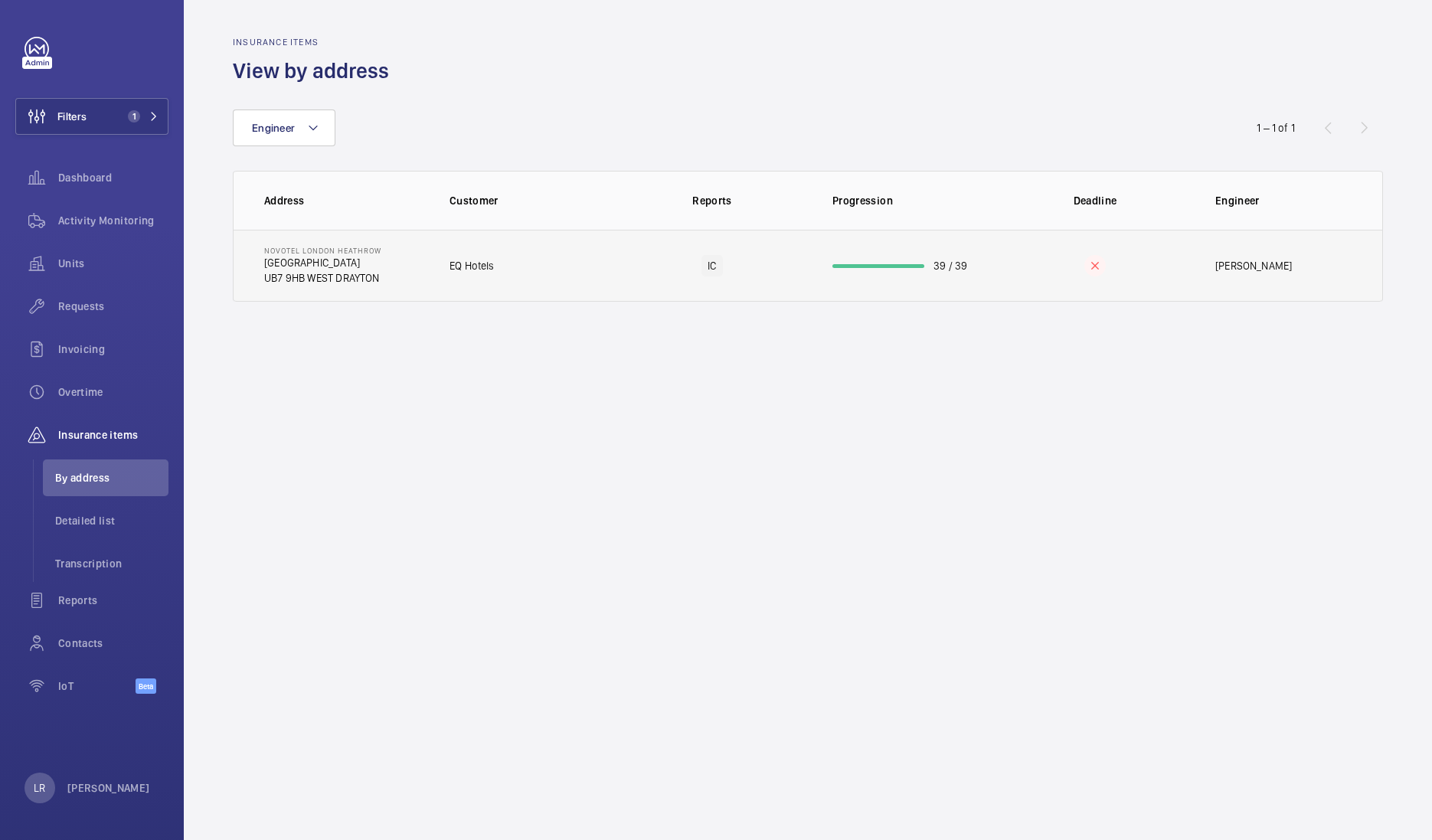
click at [408, 283] on td "NOVOTEL LONDON HEATHROW Cherry Lane UB7 9HB WEST DRAYTON" at bounding box center [329, 265] width 192 height 72
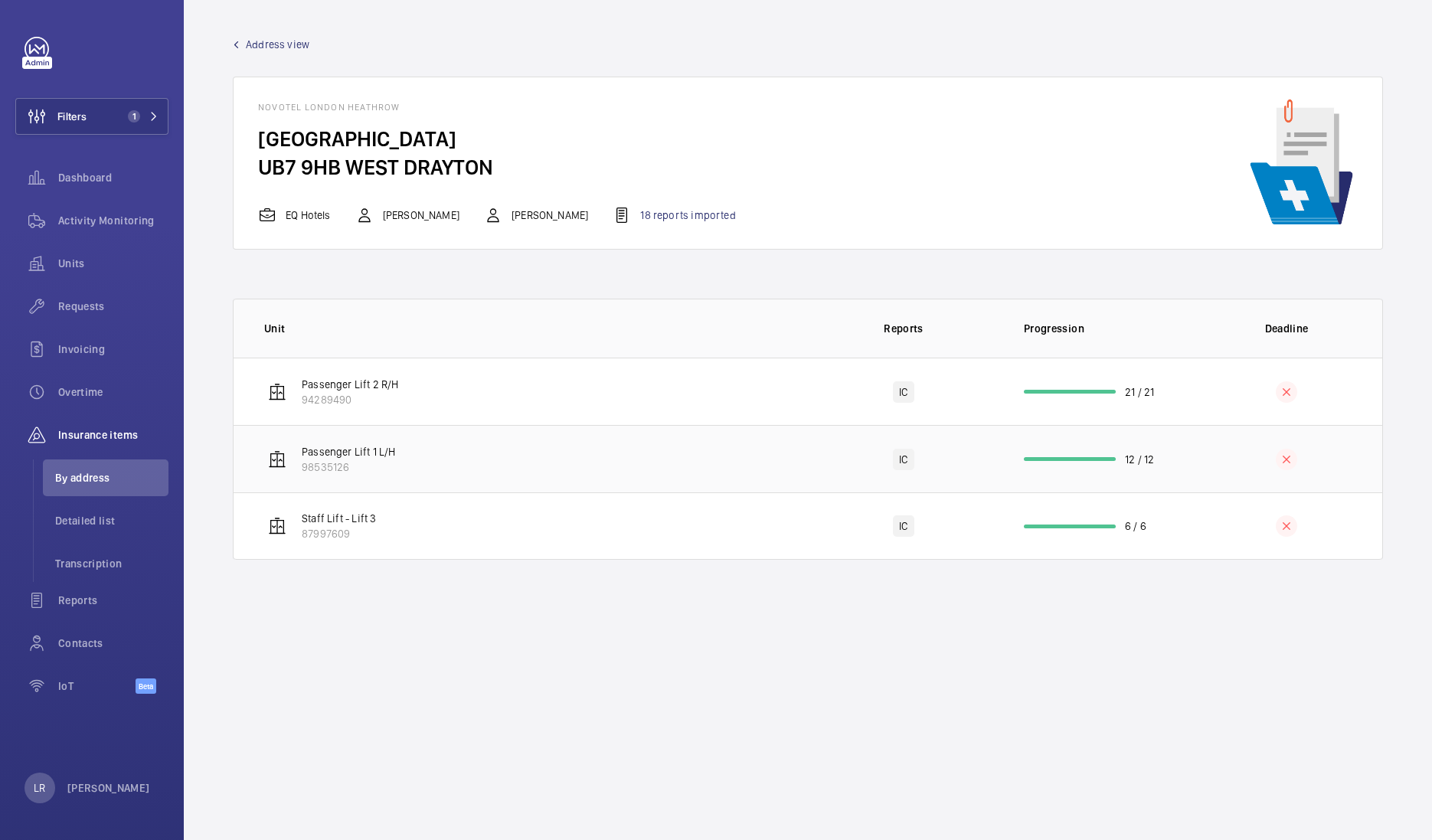
click at [469, 428] on td "Passenger Lift 1 L/H 98535126" at bounding box center [520, 458] width 574 height 67
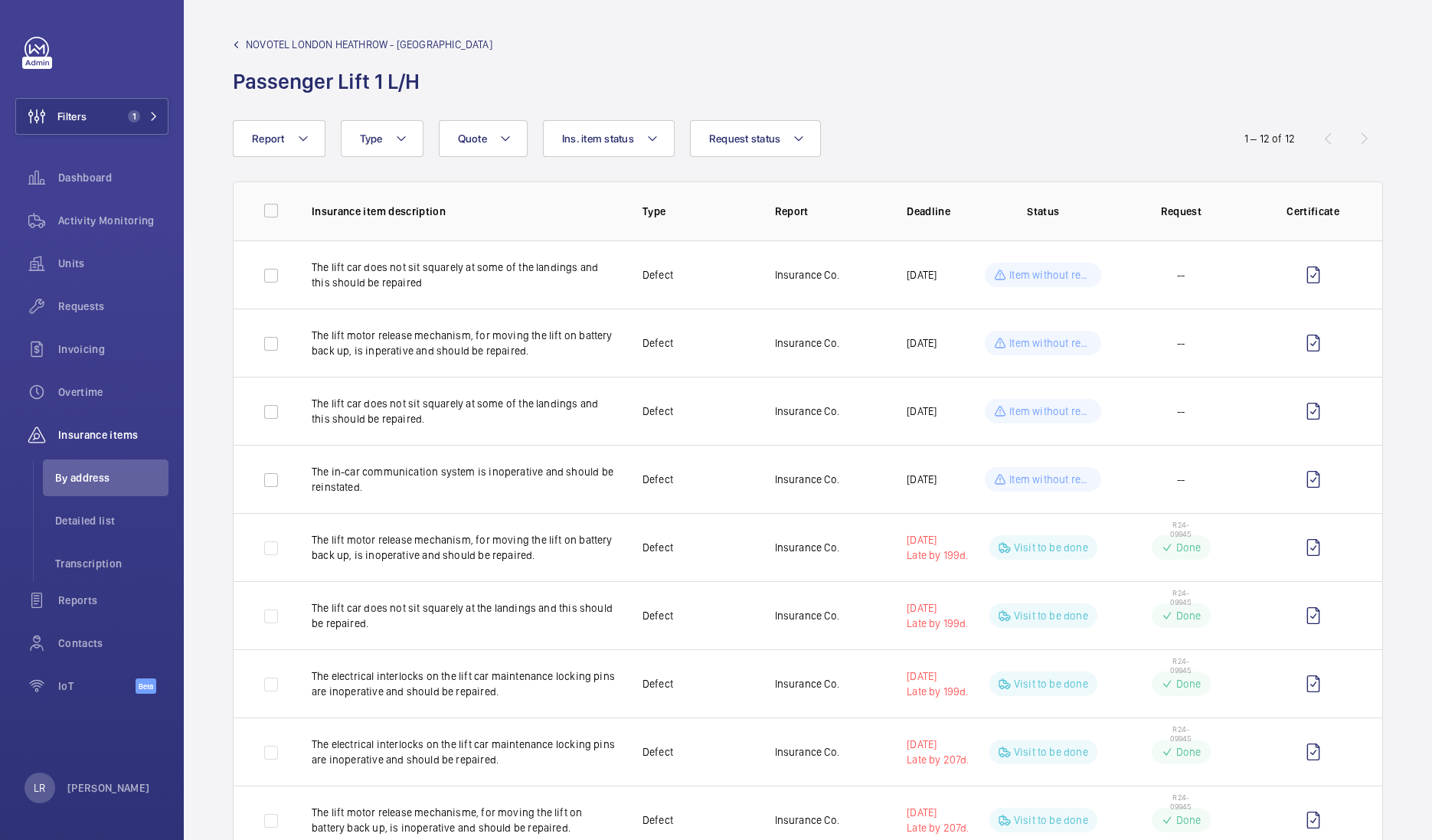
click at [259, 50] on span "NOVOTEL LONDON HEATHROW - Cherry Lane" at bounding box center [370, 44] width 247 height 16
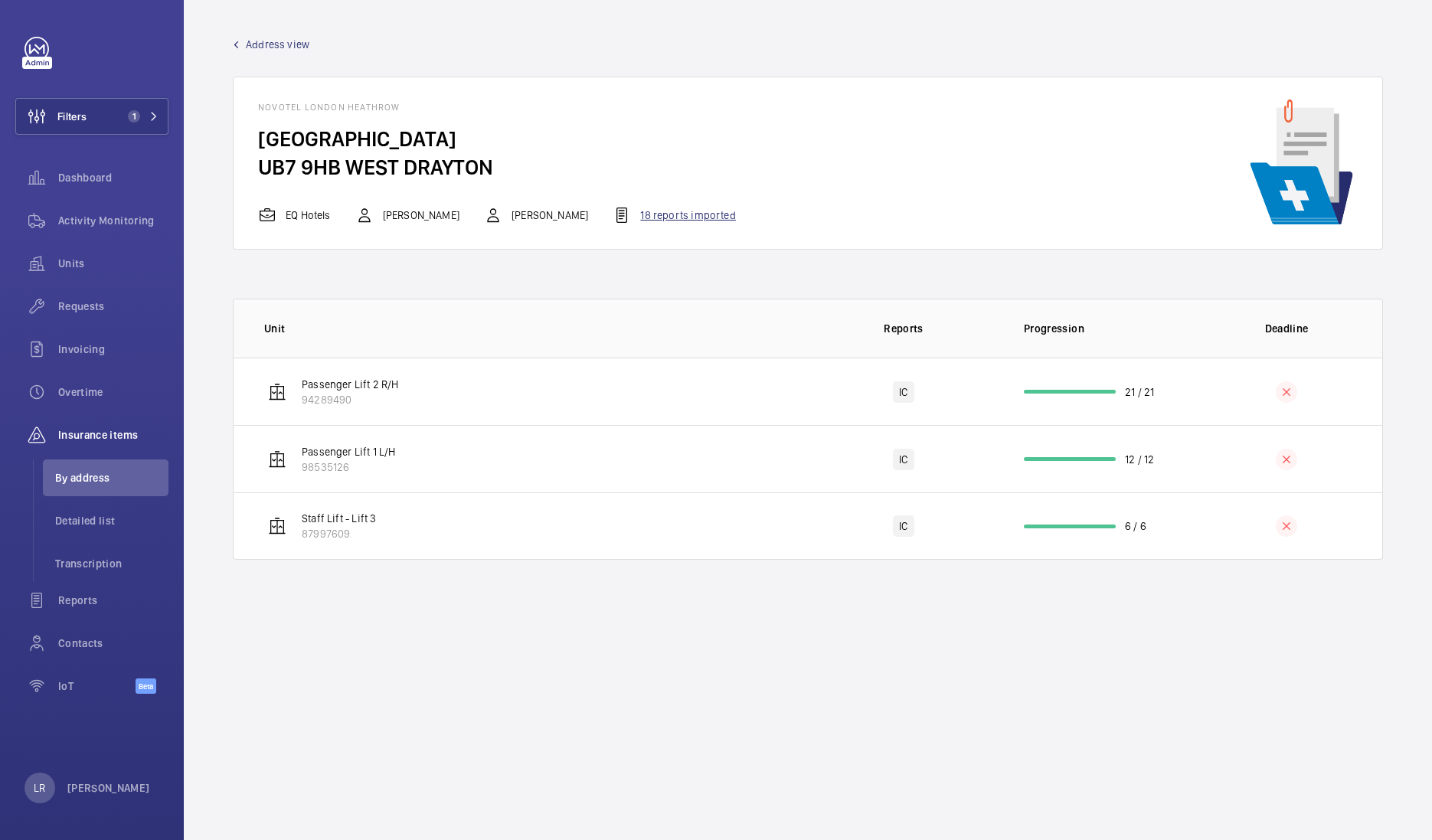
click at [651, 217] on div "18 reports imported" at bounding box center [674, 216] width 123 height 18
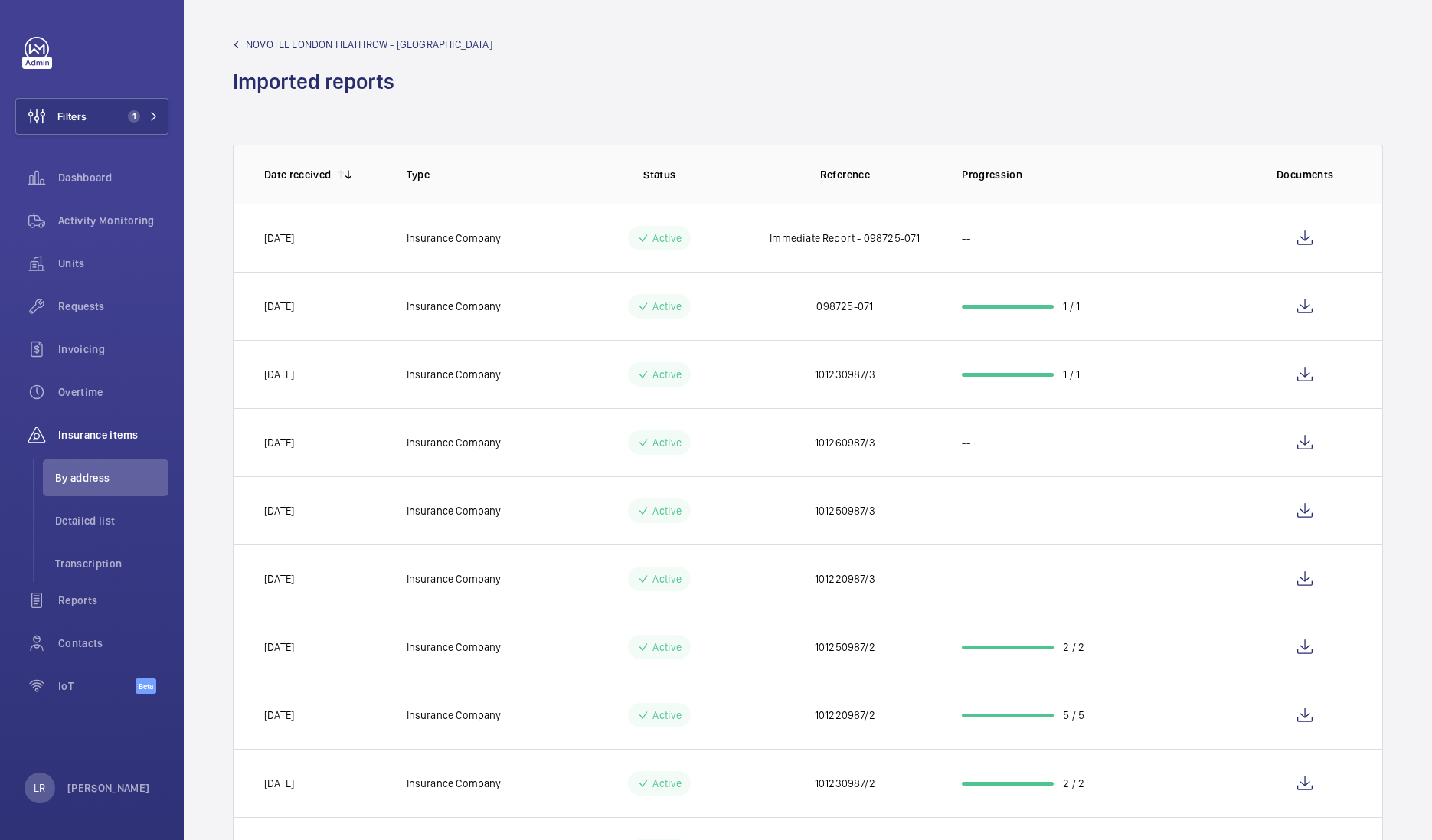
click at [279, 48] on span "NOVOTEL LONDON HEATHROW - Cherry Lane" at bounding box center [370, 44] width 247 height 16
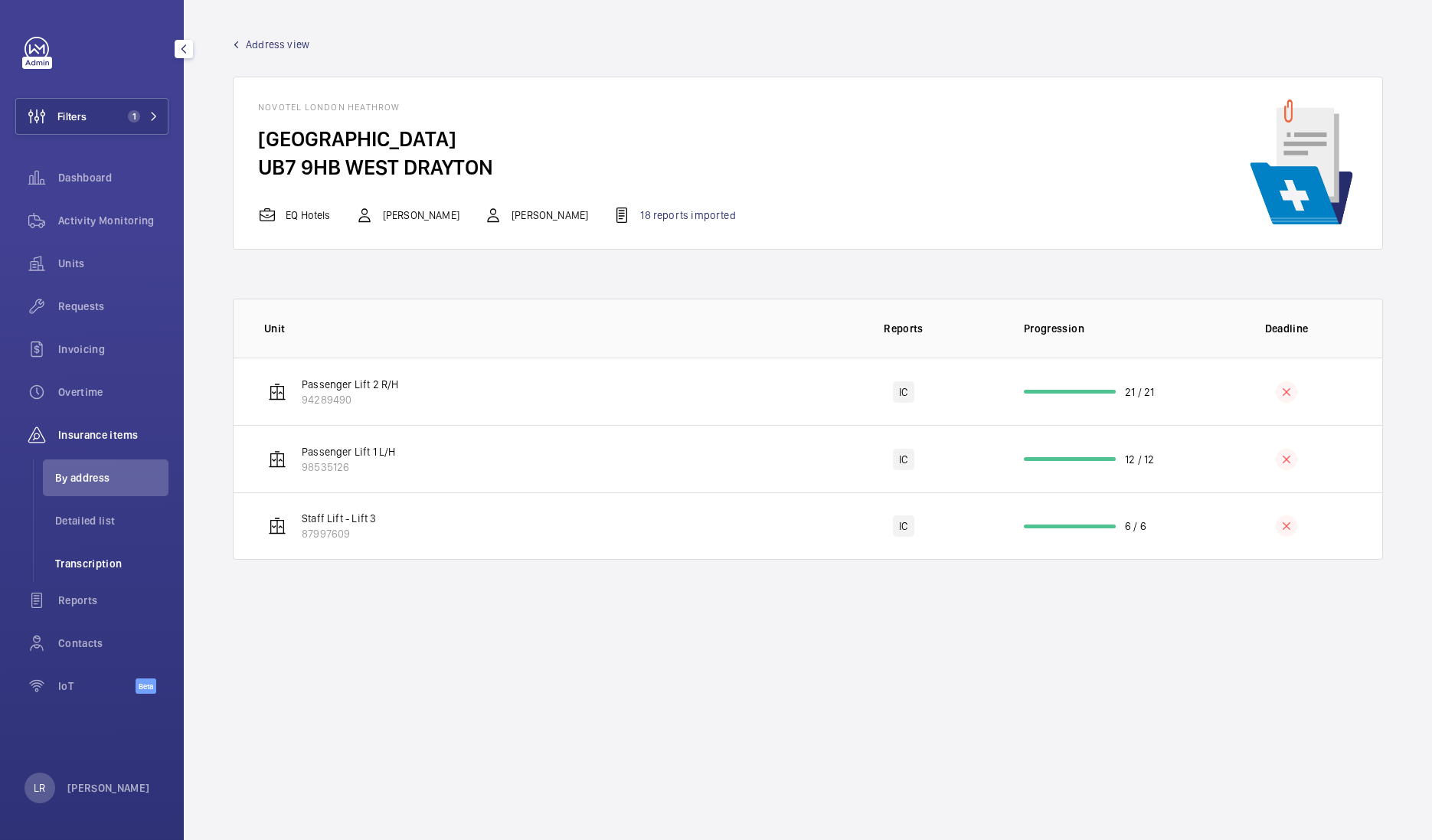
click at [134, 559] on span "Transcription" at bounding box center [112, 563] width 113 height 16
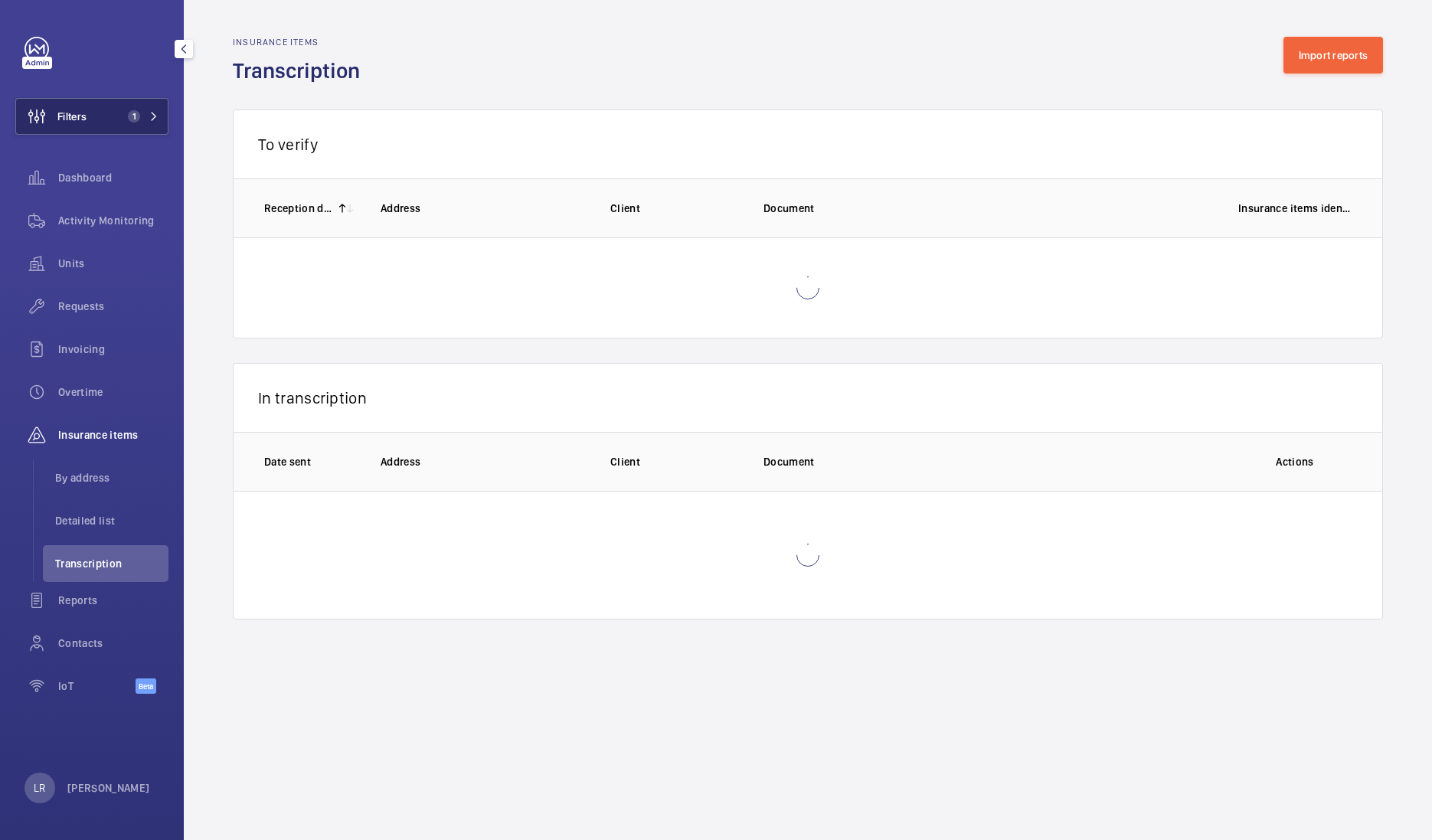
click at [112, 103] on button "Filters 1" at bounding box center [92, 116] width 153 height 37
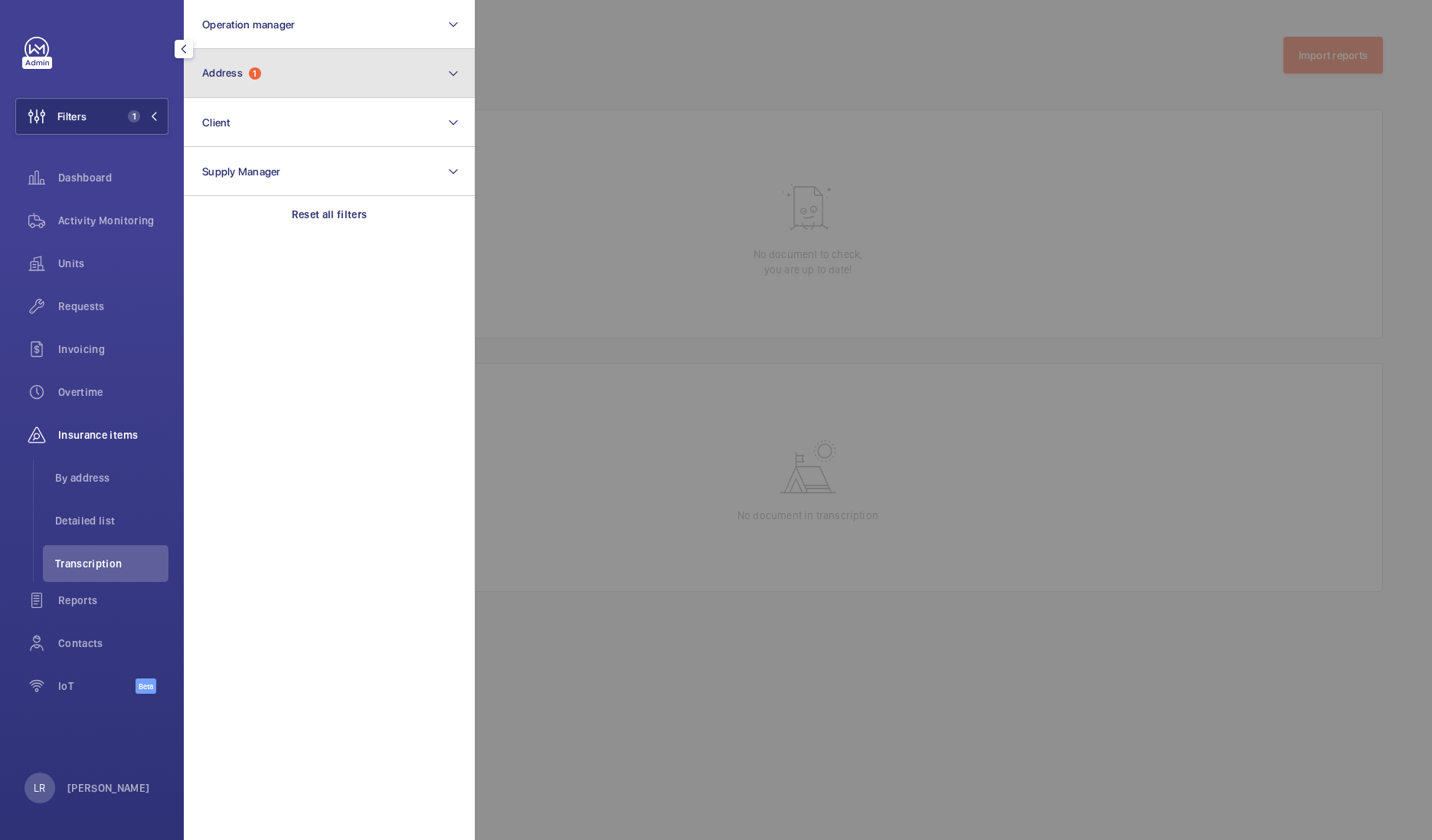
click at [300, 88] on button "Address 1" at bounding box center [329, 73] width 291 height 49
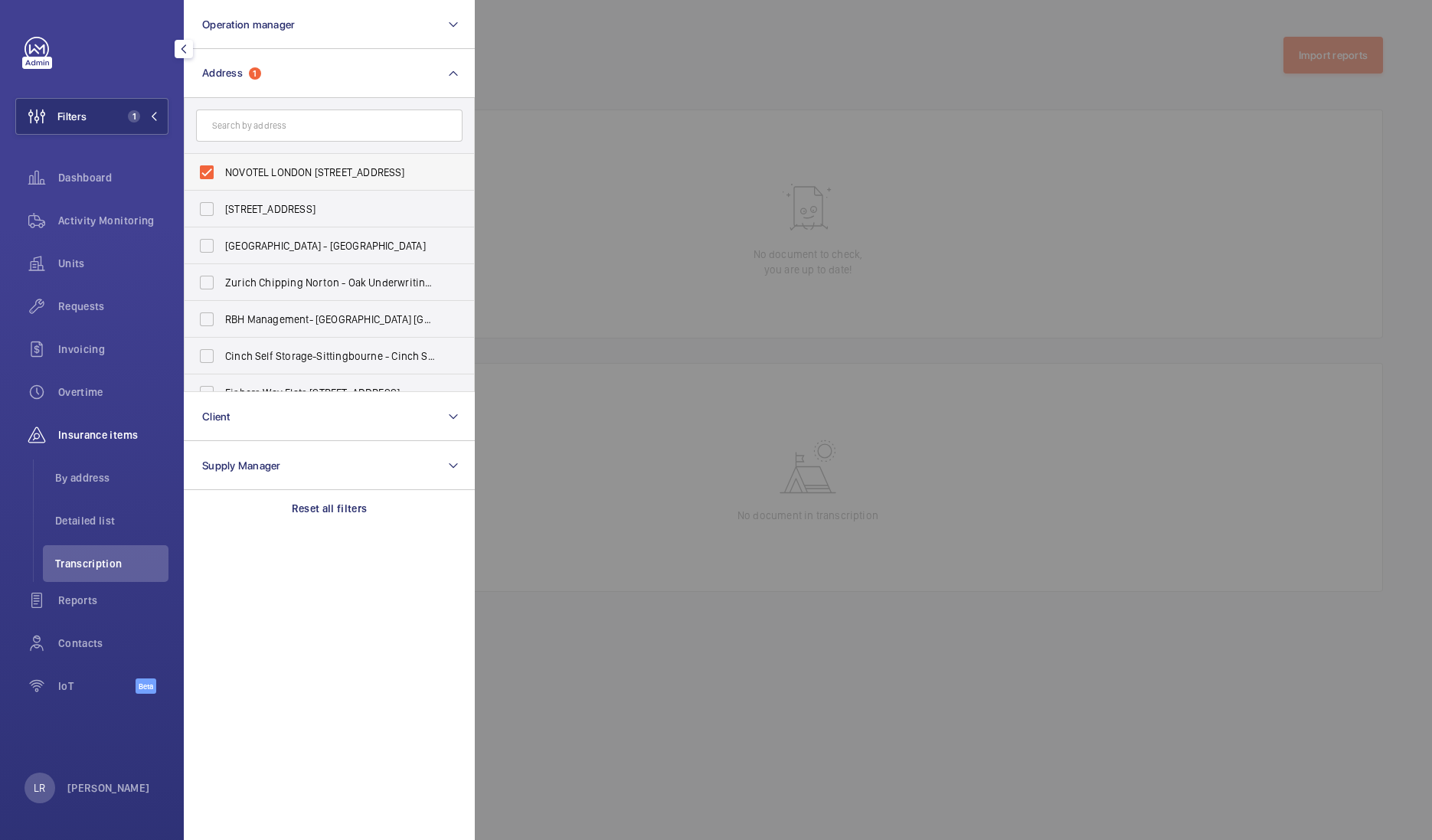
click at [306, 169] on span "NOVOTEL LONDON HEATHROW - Cherry Lane, WEST DRAYTON UB7 9HB" at bounding box center [330, 172] width 211 height 16
click at [222, 169] on input "NOVOTEL LONDON HEATHROW - Cherry Lane, WEST DRAYTON UB7 9HB" at bounding box center [206, 171] width 30 height 30
checkbox input "false"
click at [628, 134] on div at bounding box center [1191, 420] width 1432 height 840
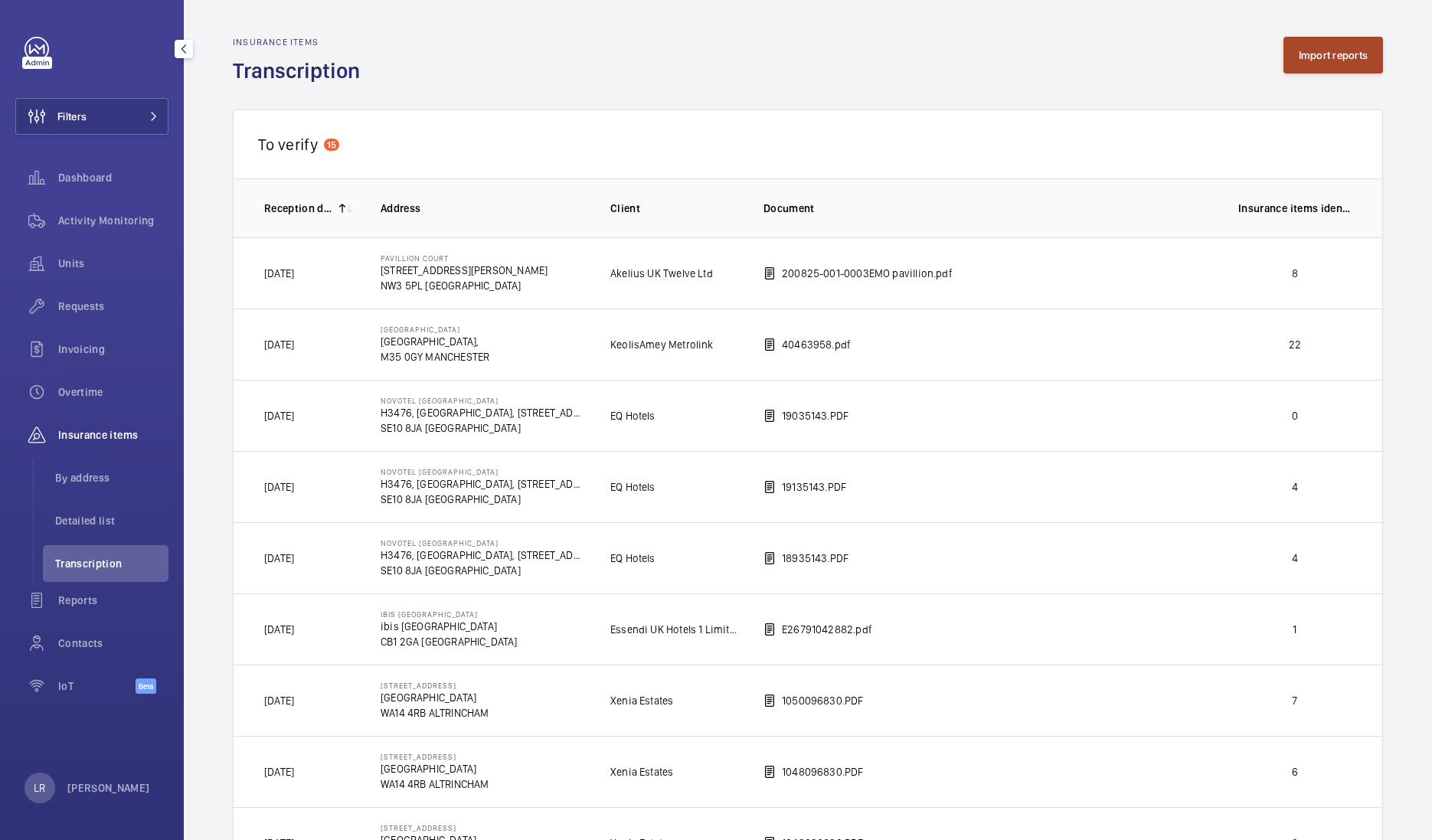
click at [1308, 61] on button "Import reports" at bounding box center [1333, 55] width 100 height 37
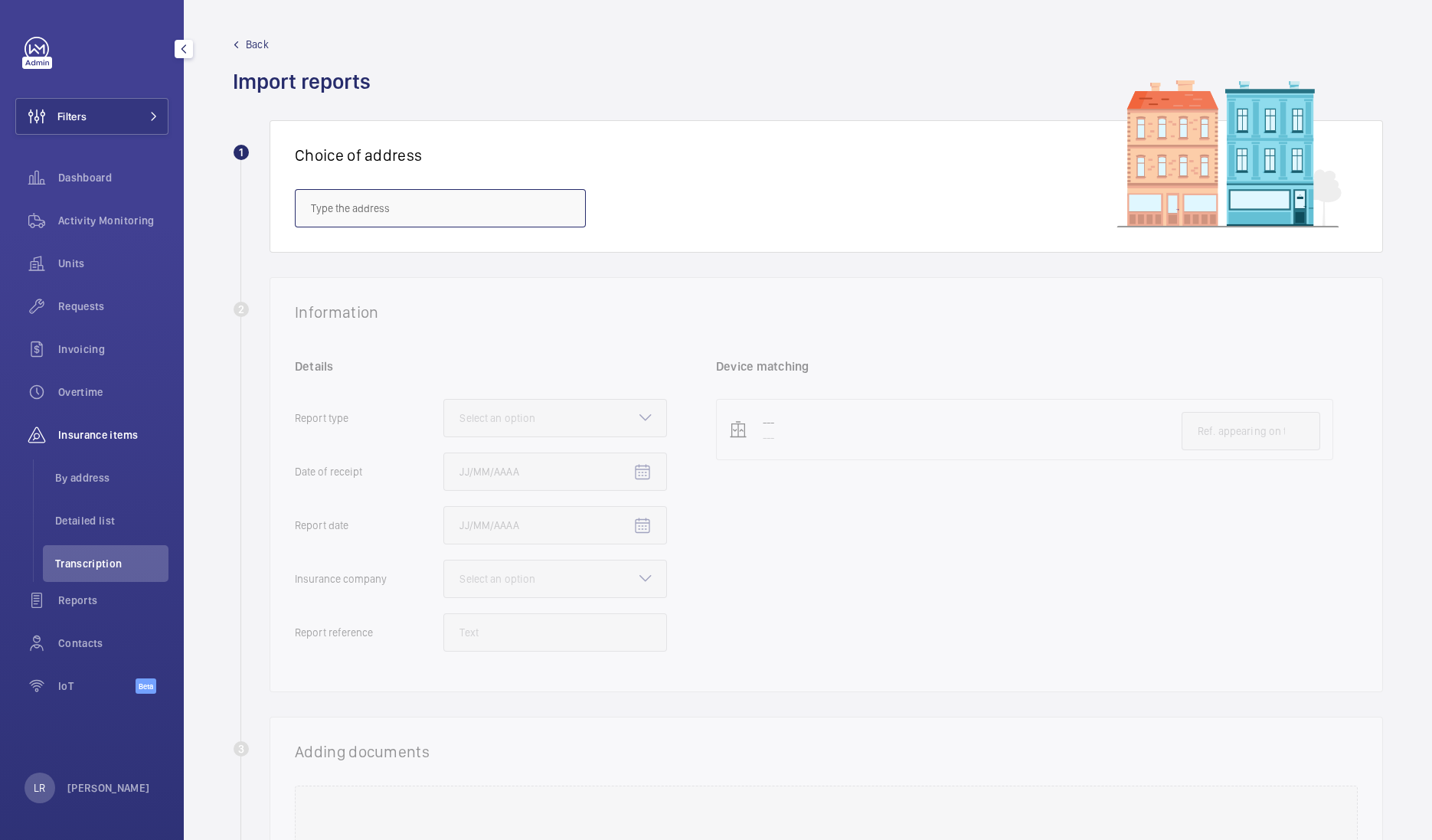
click at [498, 199] on input "text" at bounding box center [440, 208] width 291 height 39
click at [431, 207] on input "text" at bounding box center [440, 208] width 291 height 39
paste input "NOVOTEL LONDON HEATHROW"
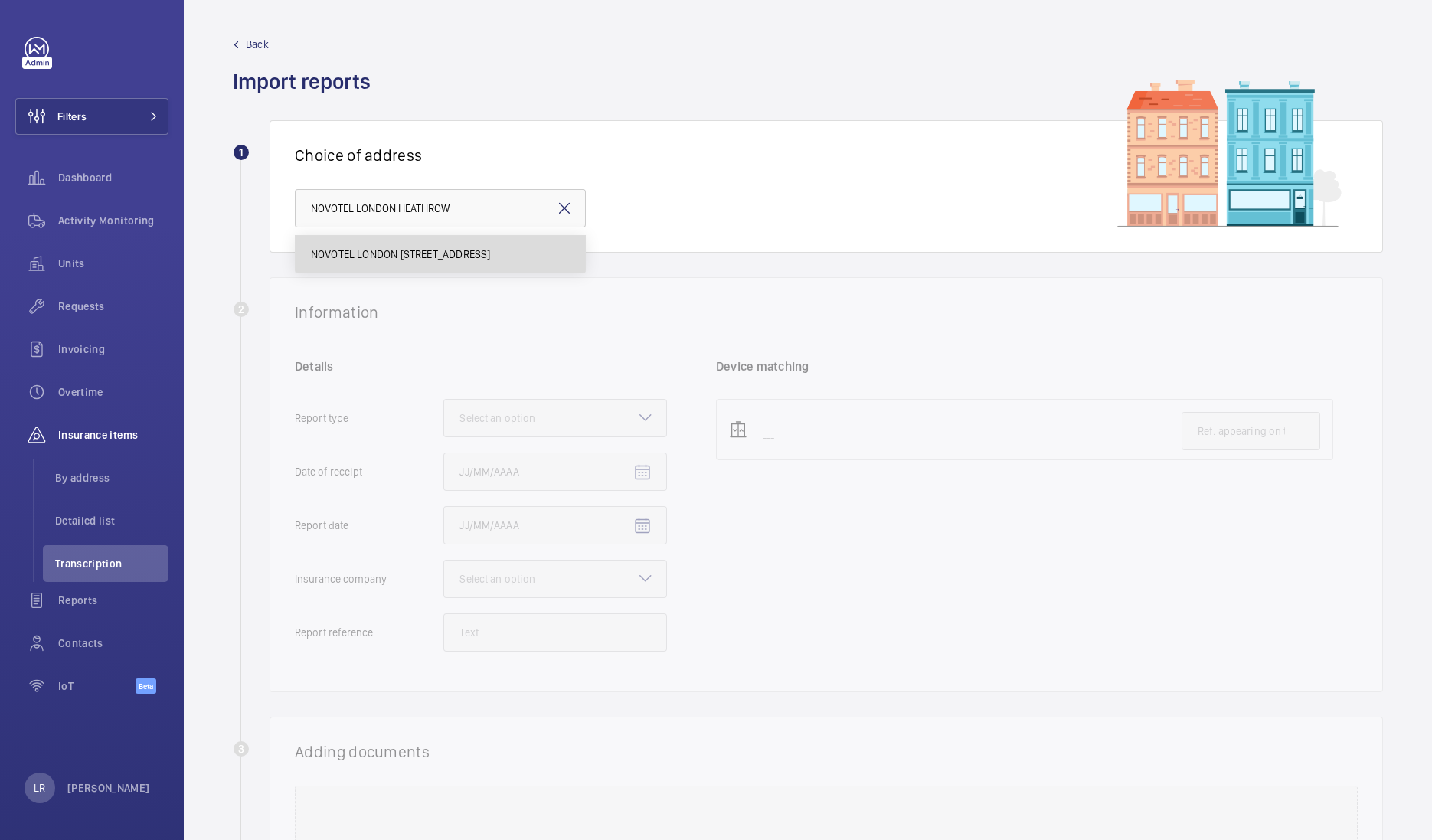
click at [460, 254] on span "NOVOTEL LONDON HEATHROW - Cherry Lane, WEST DRAYTON UB7 9HB" at bounding box center [400, 254] width 180 height 16
type input "NOVOTEL LONDON HEATHROW - Cherry Lane, WEST DRAYTON UB7 9HB"
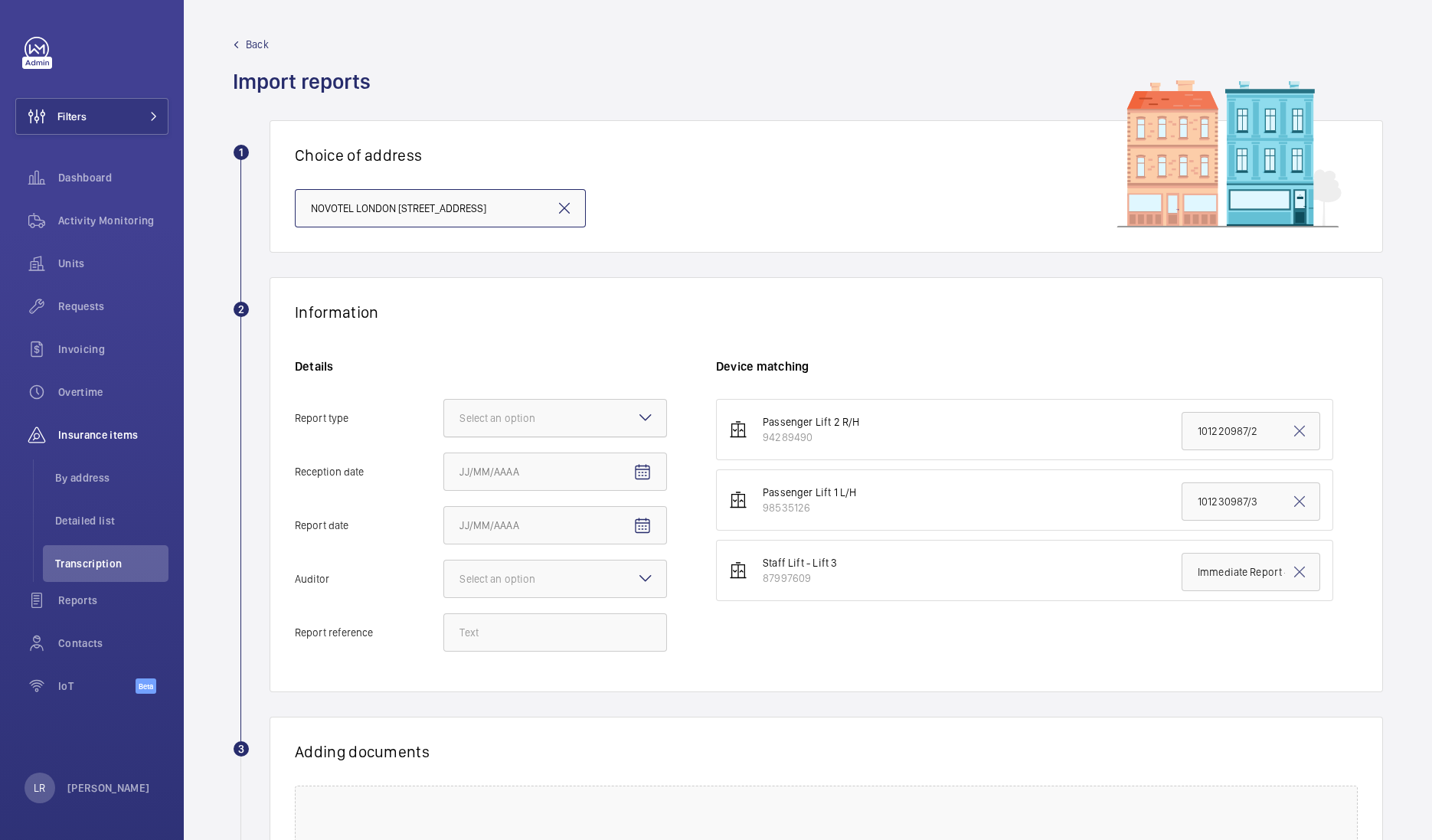
click at [617, 428] on div at bounding box center [555, 418] width 222 height 37
click at [444, 428] on input "Report type Select an option" at bounding box center [444, 418] width 0 height 37
click at [559, 461] on span "Insurance company" at bounding box center [556, 464] width 192 height 16
click at [444, 437] on input "Report type Select an option Insurance company Consultant" at bounding box center [444, 418] width 0 height 37
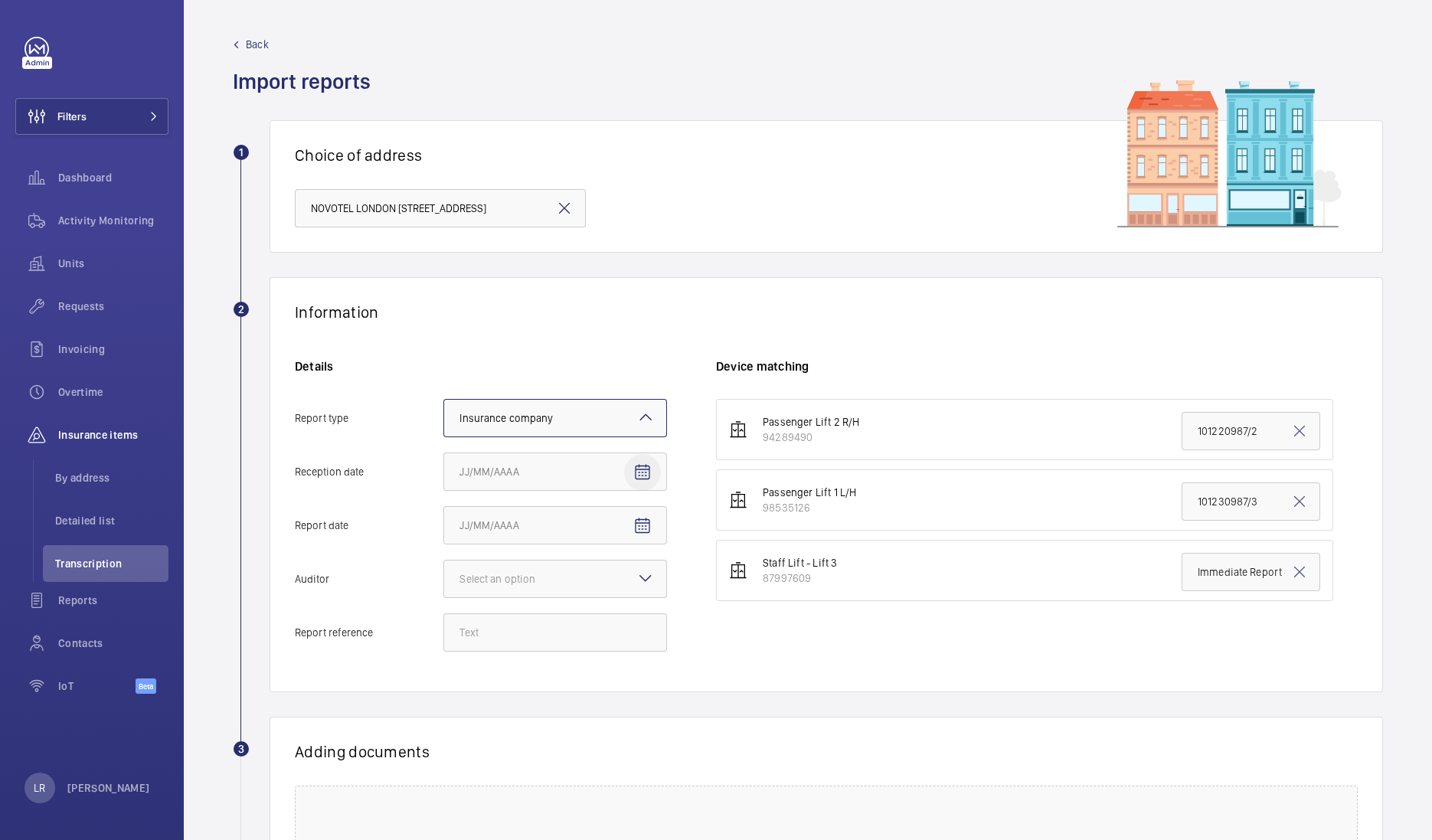
click at [640, 477] on mat-icon "Open calendar" at bounding box center [642, 472] width 18 height 18
click at [521, 624] on span "9" at bounding box center [527, 626] width 28 height 28
type input "9/9/2025"
click at [536, 578] on div "Select an option" at bounding box center [517, 578] width 114 height 16
click at [444, 578] on input "Auditor Select an option Veritas Zurich British Engineering Allianz Other" at bounding box center [444, 578] width 0 height 37
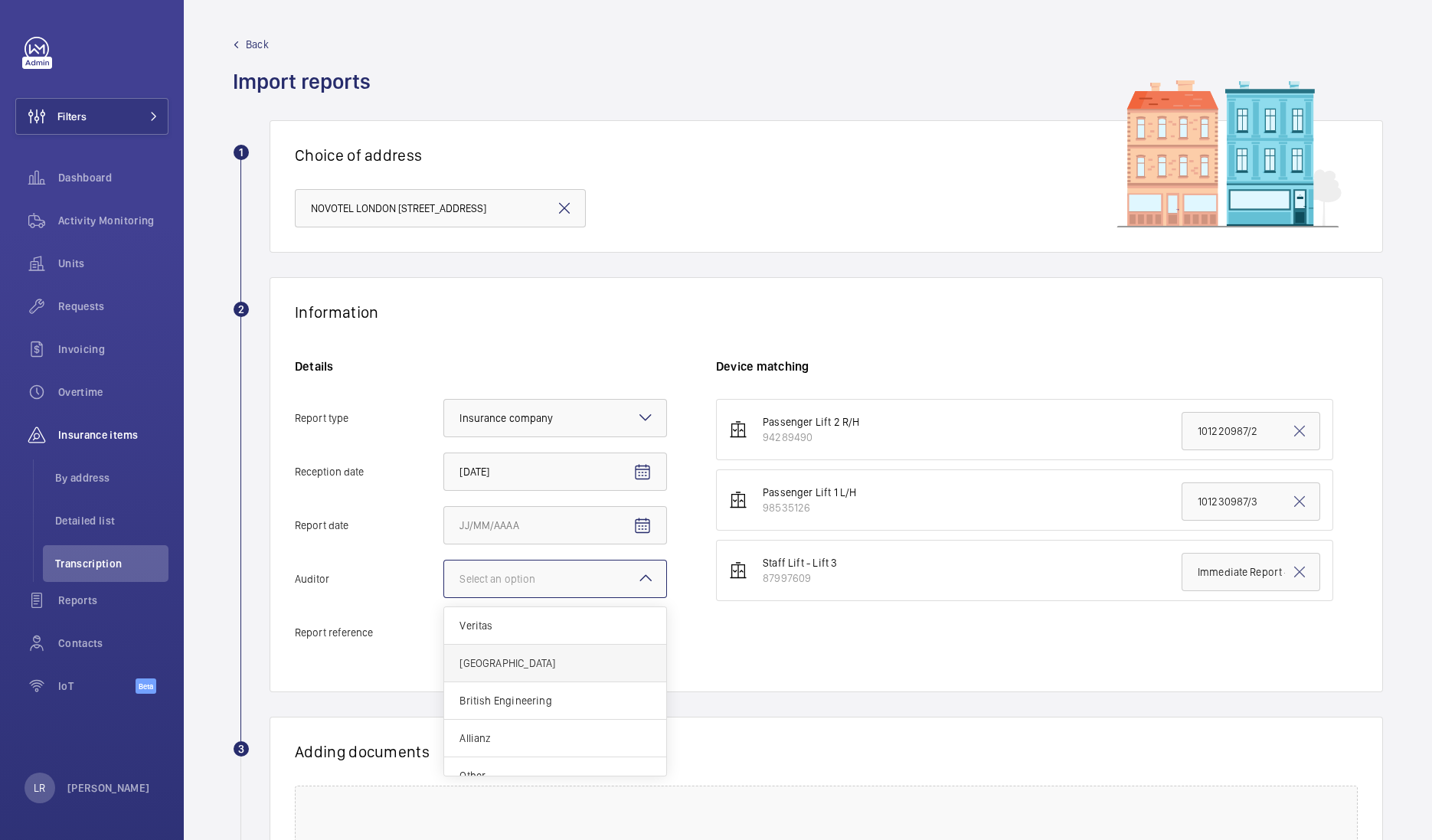
click at [509, 663] on span "Zurich" at bounding box center [556, 662] width 192 height 16
click at [444, 597] on input "Auditor Select an option Veritas Zurich British Engineering Allianz Other" at bounding box center [444, 578] width 0 height 37
click at [637, 529] on mat-icon "Open calendar" at bounding box center [642, 526] width 18 height 18
click at [610, 586] on span "Previous month" at bounding box center [620, 585] width 30 height 30
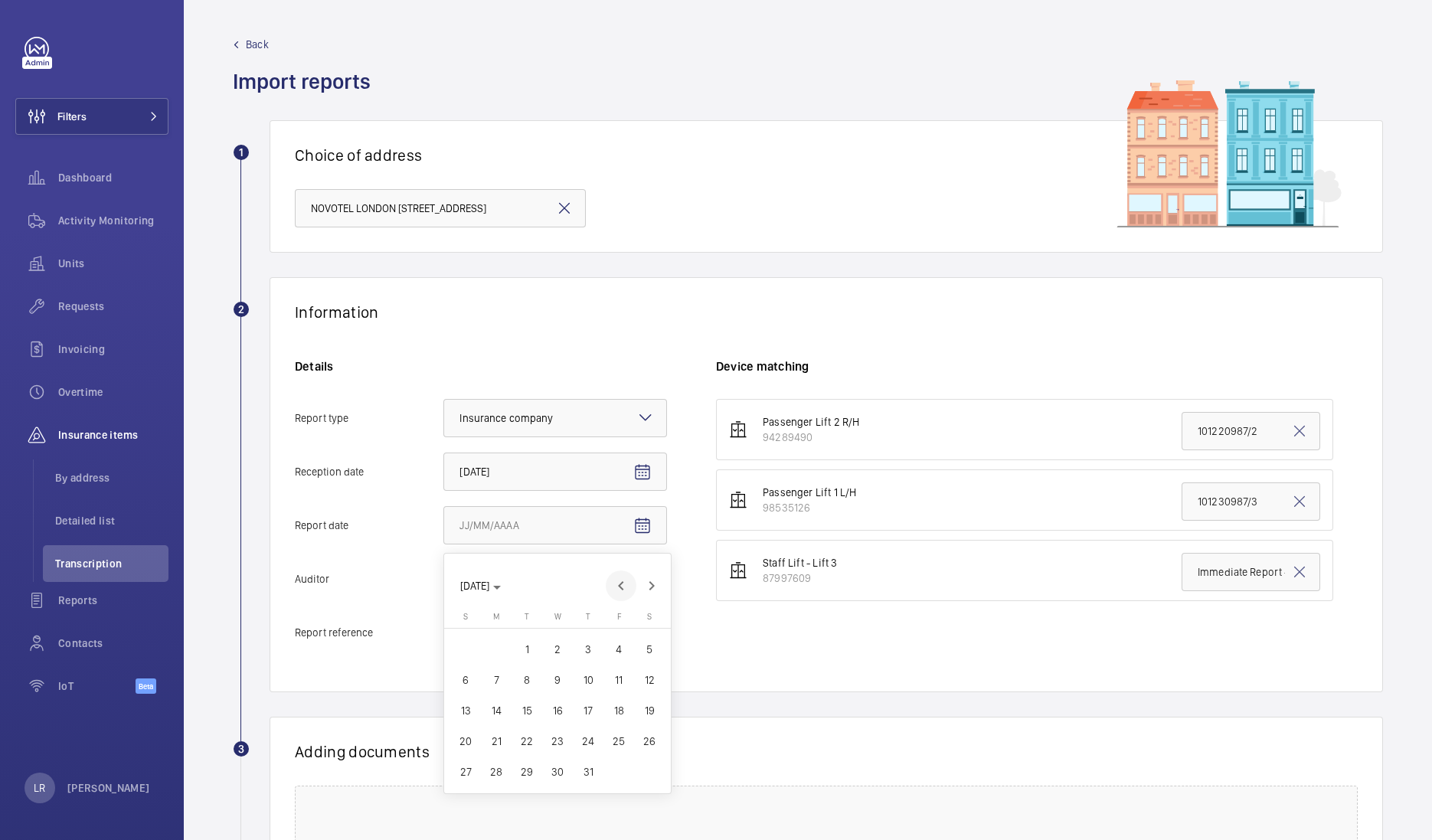
click at [610, 586] on span "Previous month" at bounding box center [620, 585] width 30 height 30
click at [492, 742] on span "23" at bounding box center [497, 741] width 28 height 28
type input "6/23/2025"
click at [532, 643] on input "Report reference" at bounding box center [555, 633] width 224 height 39
click at [490, 640] on input "Report reference" at bounding box center [555, 633] width 224 height 39
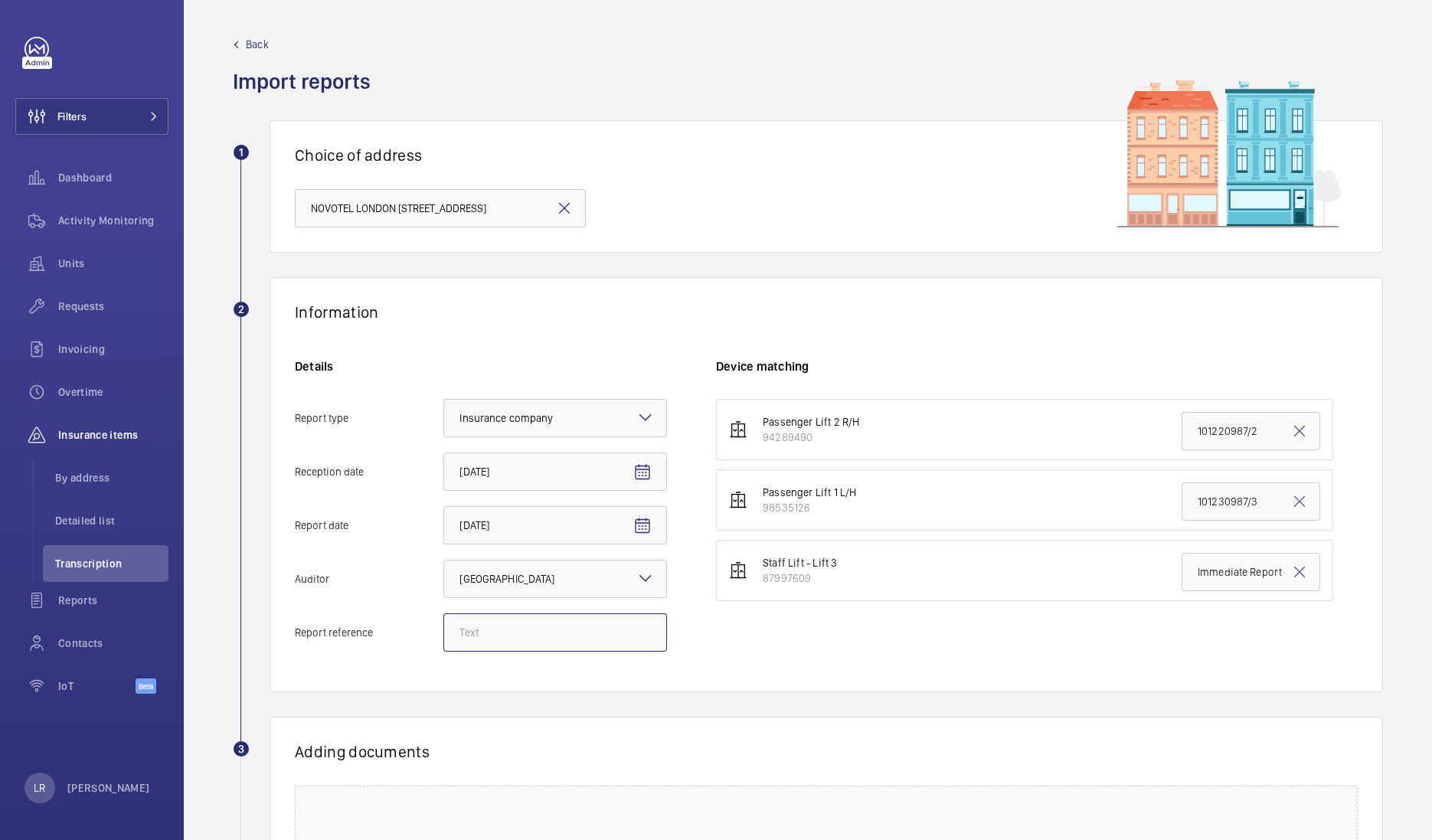
paste input "101230987/3"
type input "101230987/3"
click at [239, 43] on mat-icon at bounding box center [236, 44] width 6 height 6
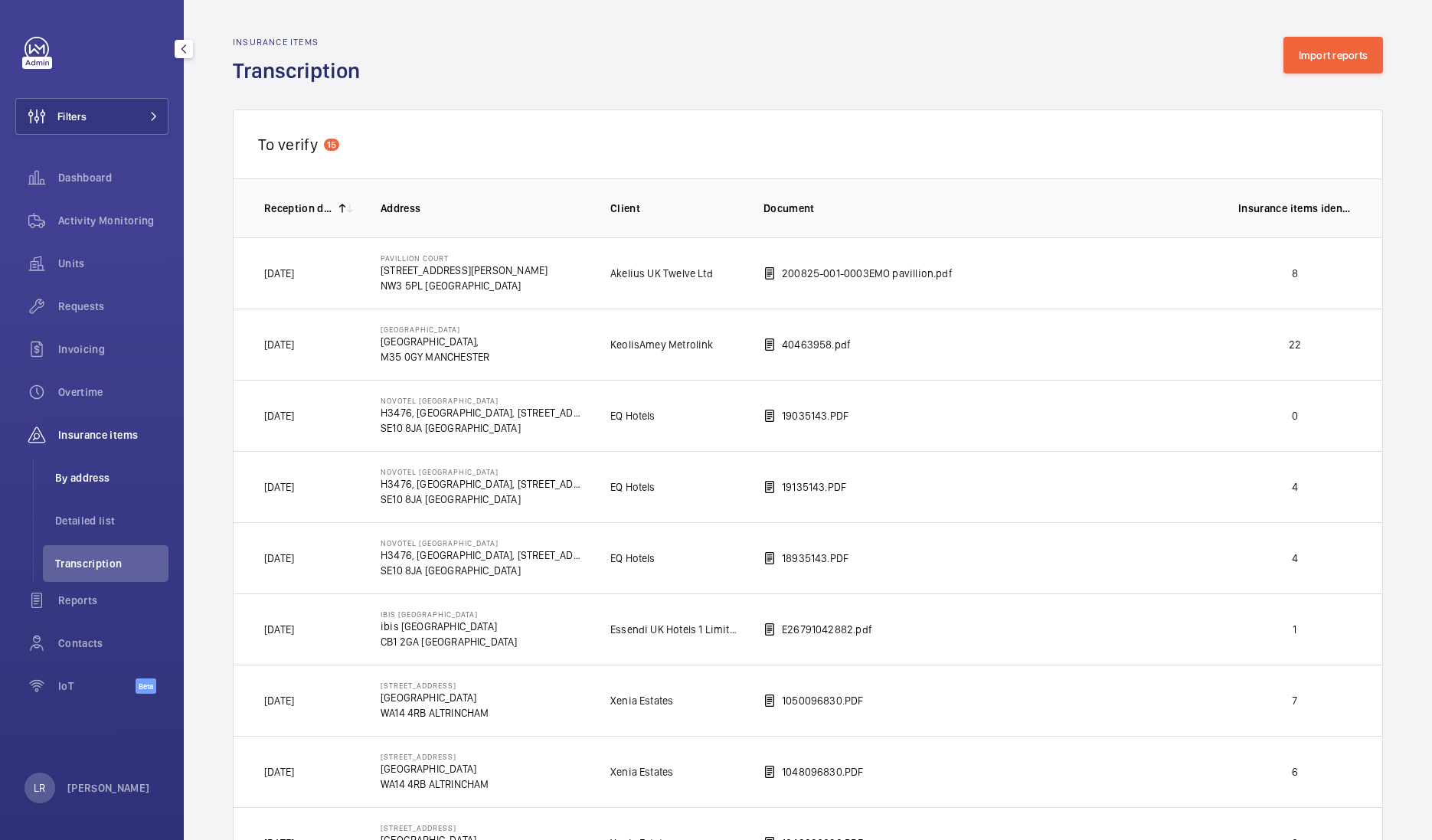
click at [107, 490] on li "By address" at bounding box center [106, 478] width 125 height 37
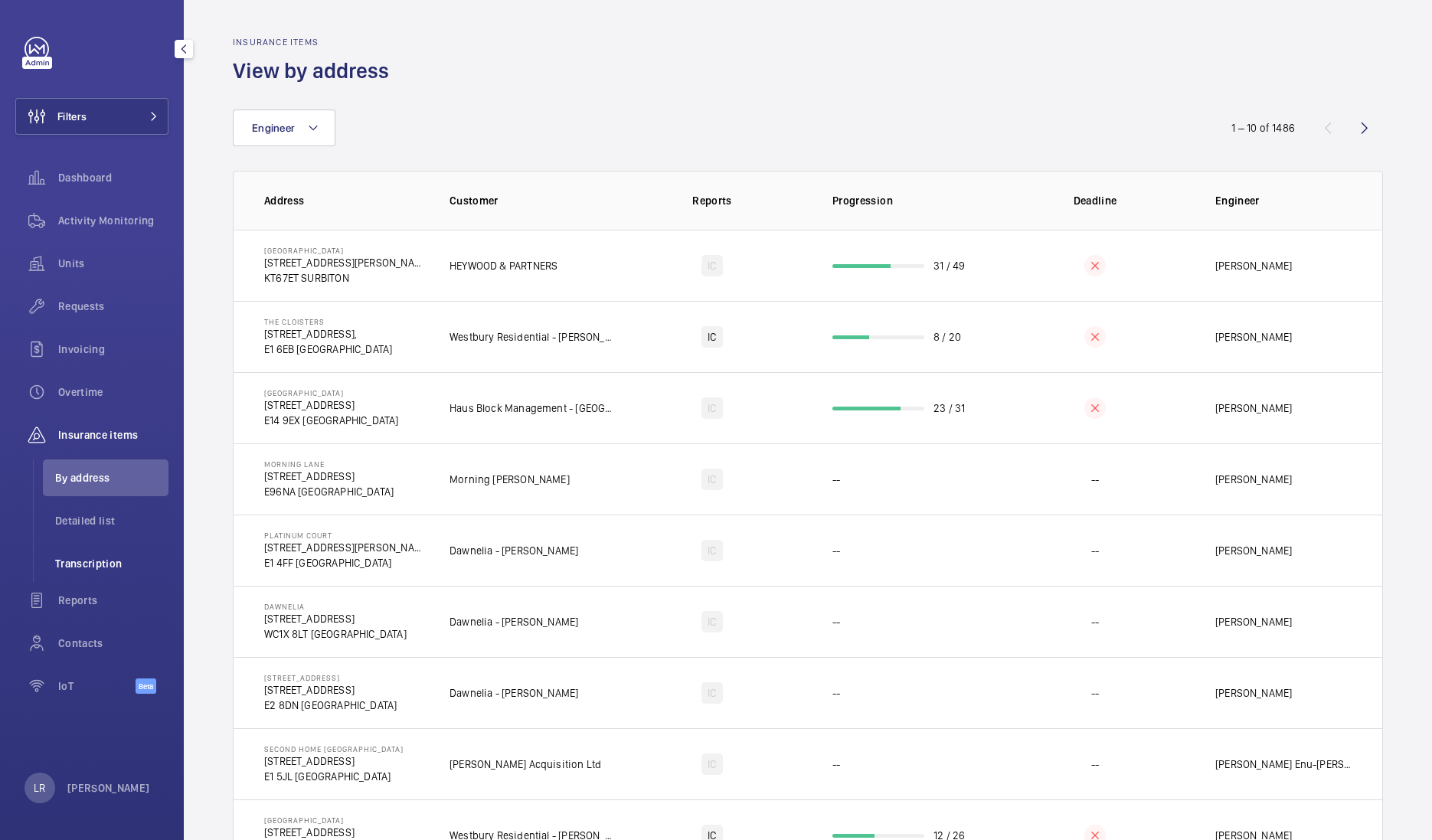
click at [111, 575] on li "Transcription" at bounding box center [106, 564] width 125 height 37
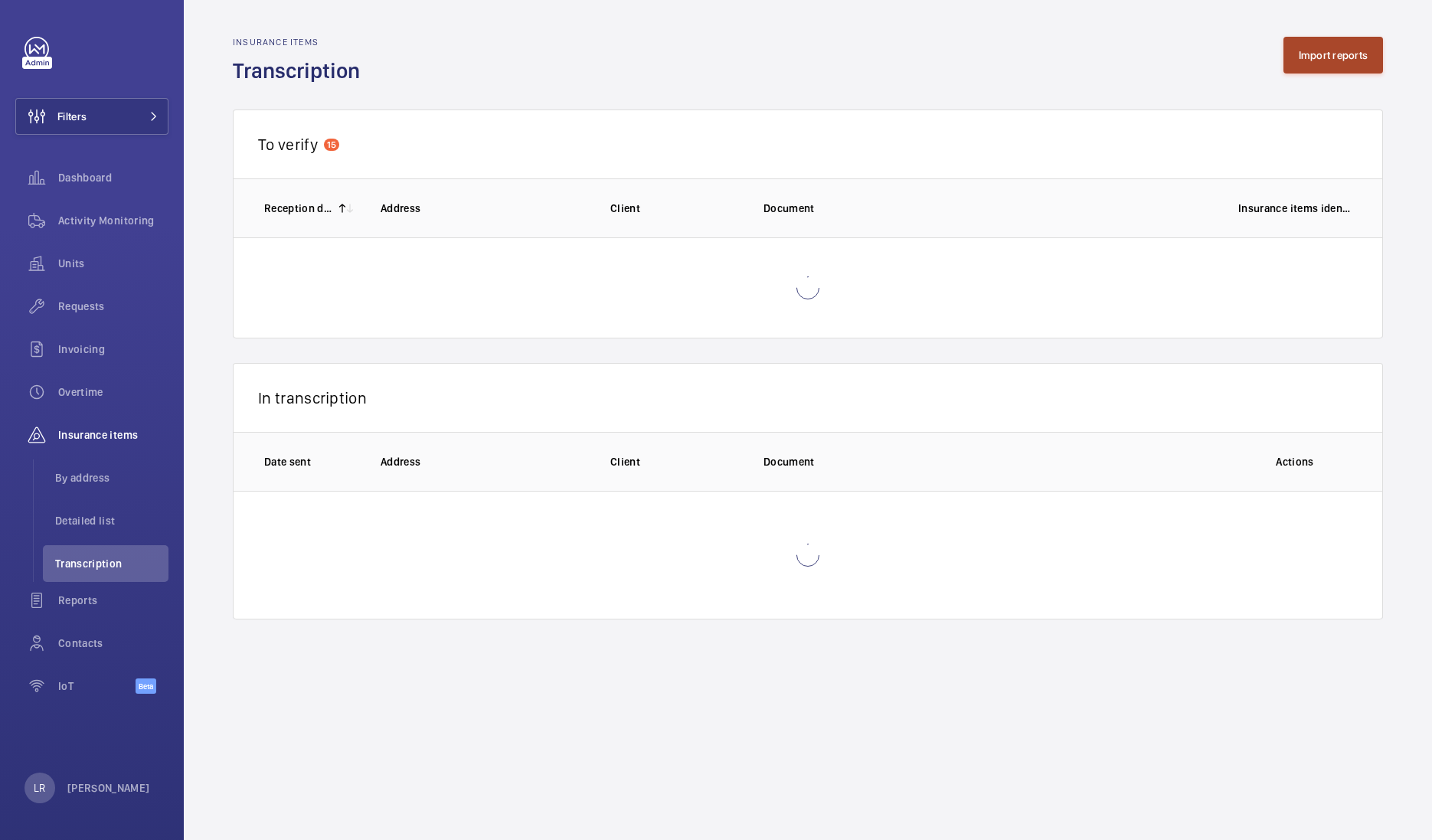
click at [1304, 52] on button "Import reports" at bounding box center [1333, 55] width 100 height 37
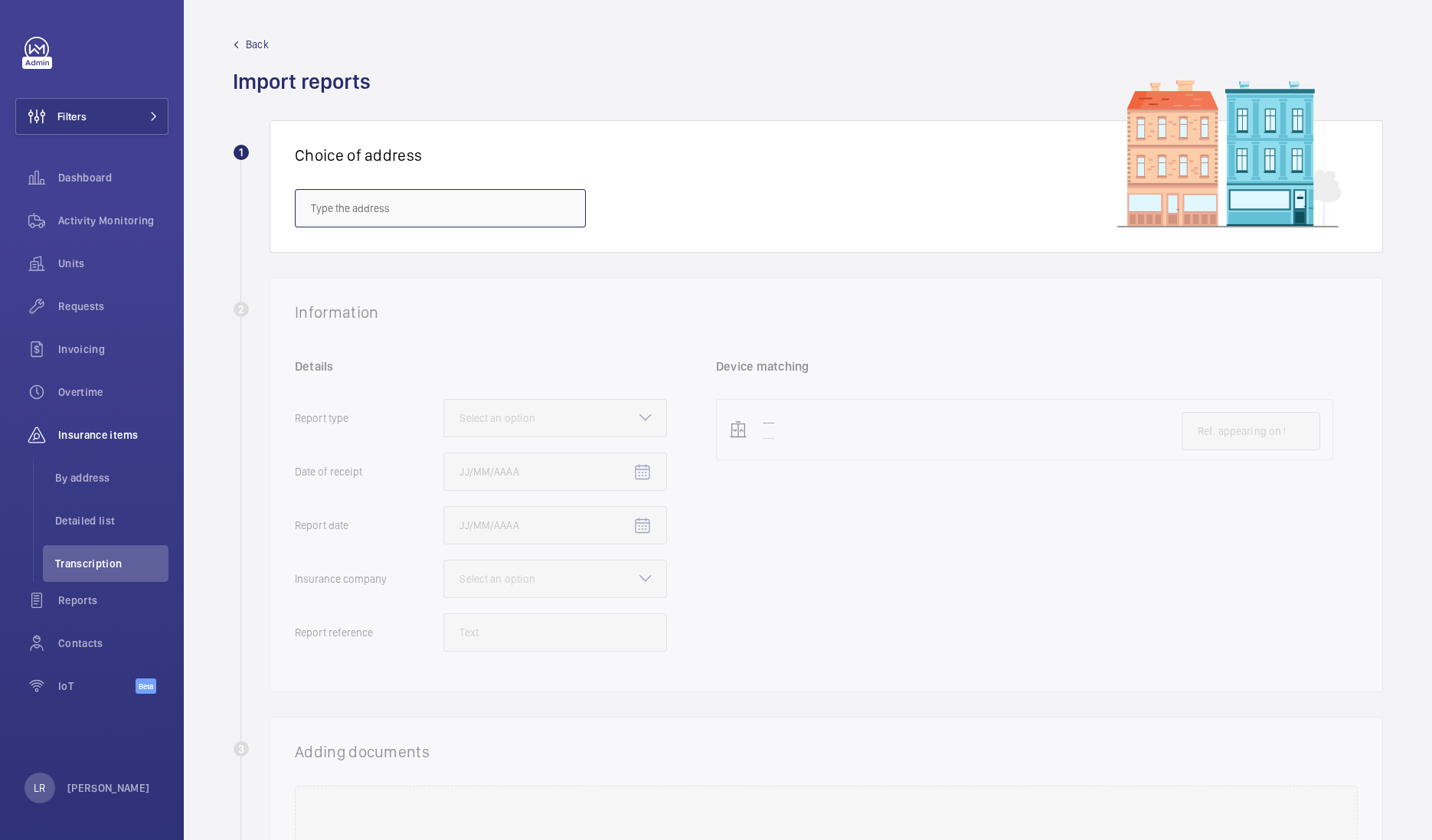
click at [500, 227] on body "Filters Dashboard Activity Monitoring Units Requests Invoicing Overtime Insuran…" at bounding box center [716, 420] width 1432 height 840
click at [494, 261] on mat-option "NOVOTEL LONDON HEATHROW - Cherry Lane, WEST DRAYTON UB7 9HB" at bounding box center [440, 254] width 289 height 37
type input "NOVOTEL LONDON HEATHROW - Cherry Lane, WEST DRAYTON UB7 9HB"
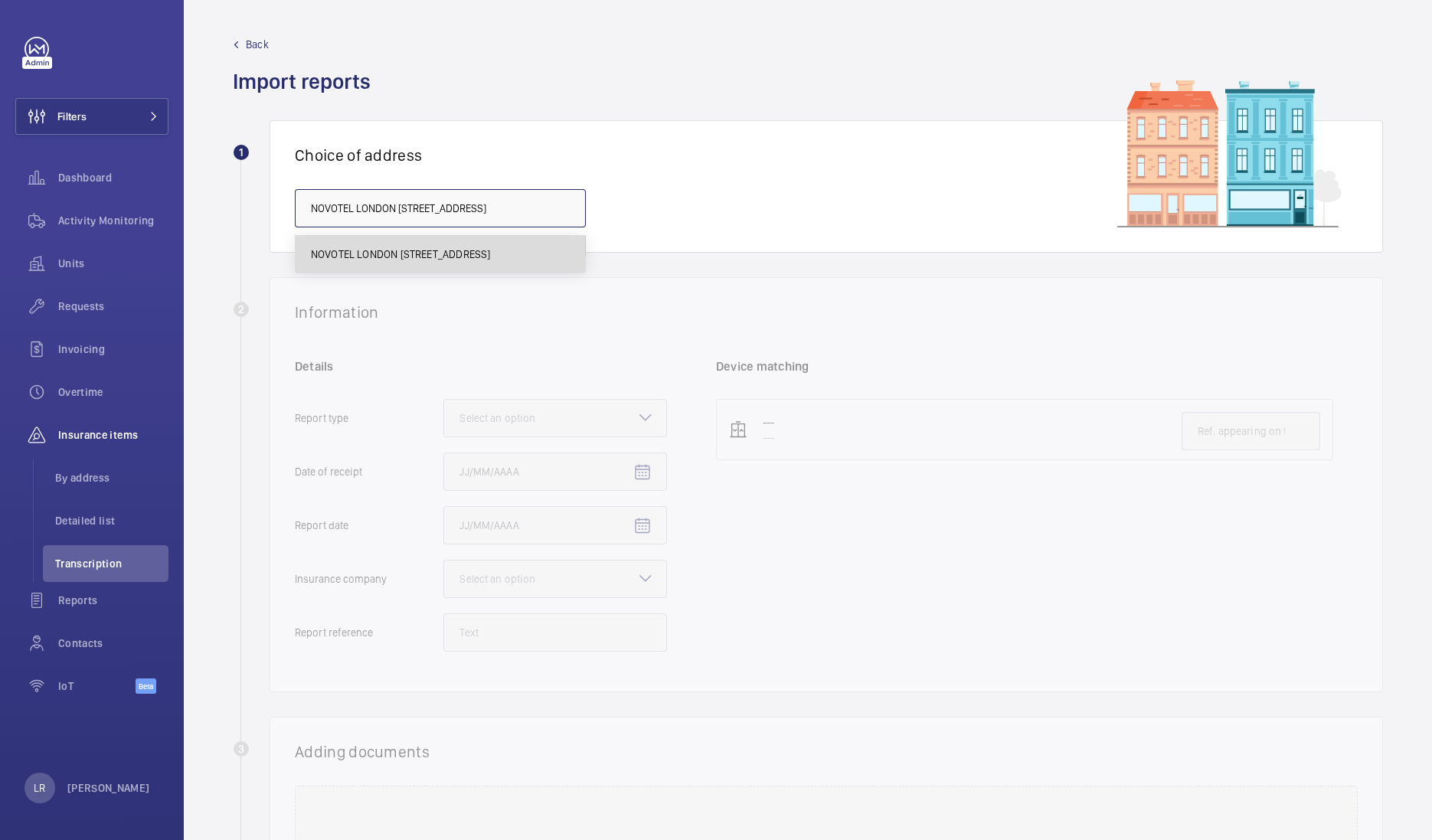
scroll to position [0, 80]
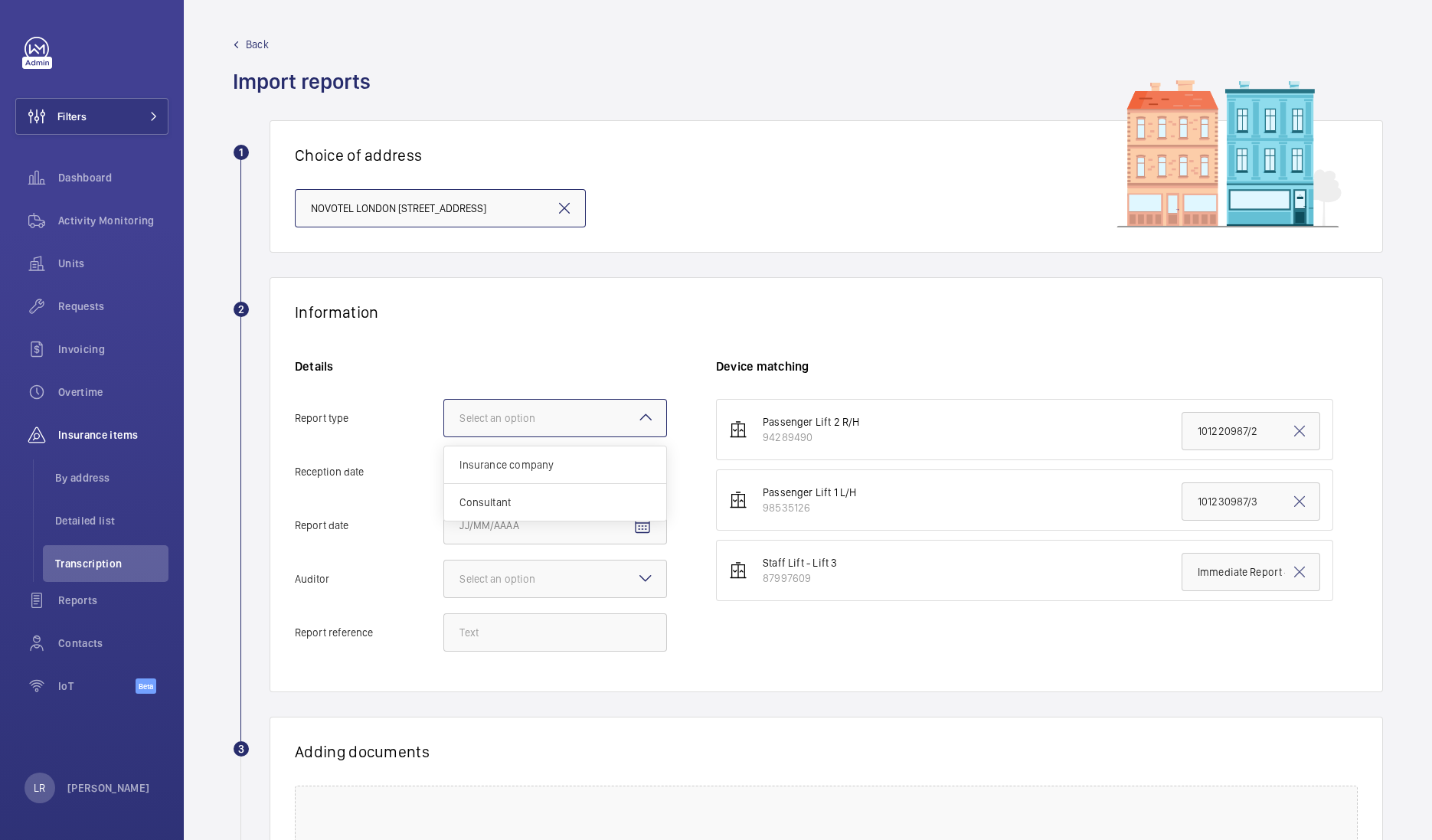
click at [536, 414] on div "Select an option" at bounding box center [517, 417] width 114 height 16
click at [444, 414] on input "Report type Select an option Insurance company Consultant" at bounding box center [444, 418] width 0 height 37
click at [545, 459] on span "Insurance company" at bounding box center [556, 464] width 192 height 16
click at [444, 437] on input "Report type Select an option Insurance company Consultant" at bounding box center [444, 418] width 0 height 37
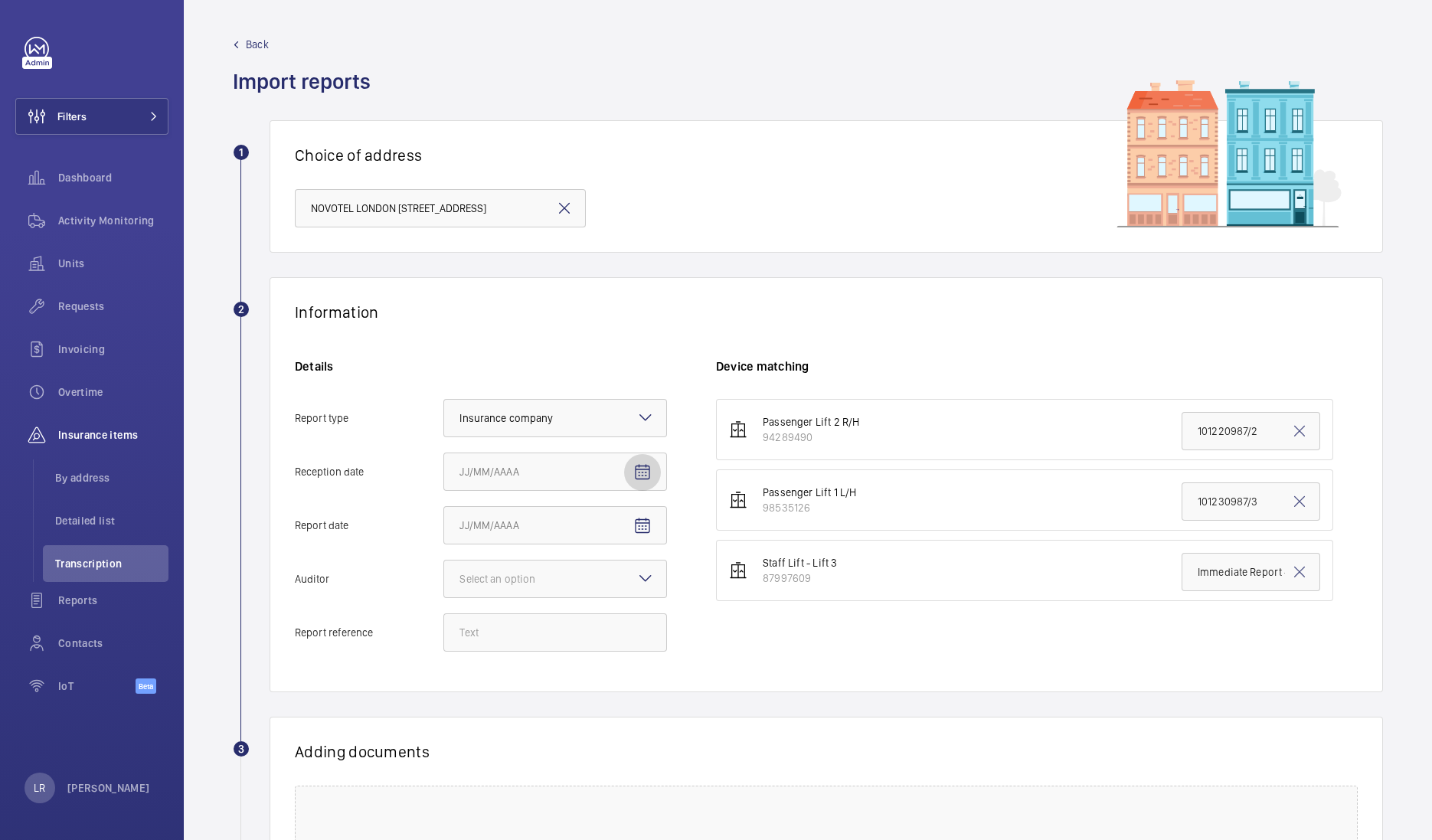
click at [641, 473] on mat-icon "Open calendar" at bounding box center [642, 472] width 18 height 18
click at [519, 632] on span "9" at bounding box center [527, 626] width 28 height 28
type input "9/9/2025"
click at [646, 522] on mat-icon "Open calendar" at bounding box center [642, 526] width 18 height 18
click at [618, 585] on span "Previous month" at bounding box center [620, 585] width 30 height 30
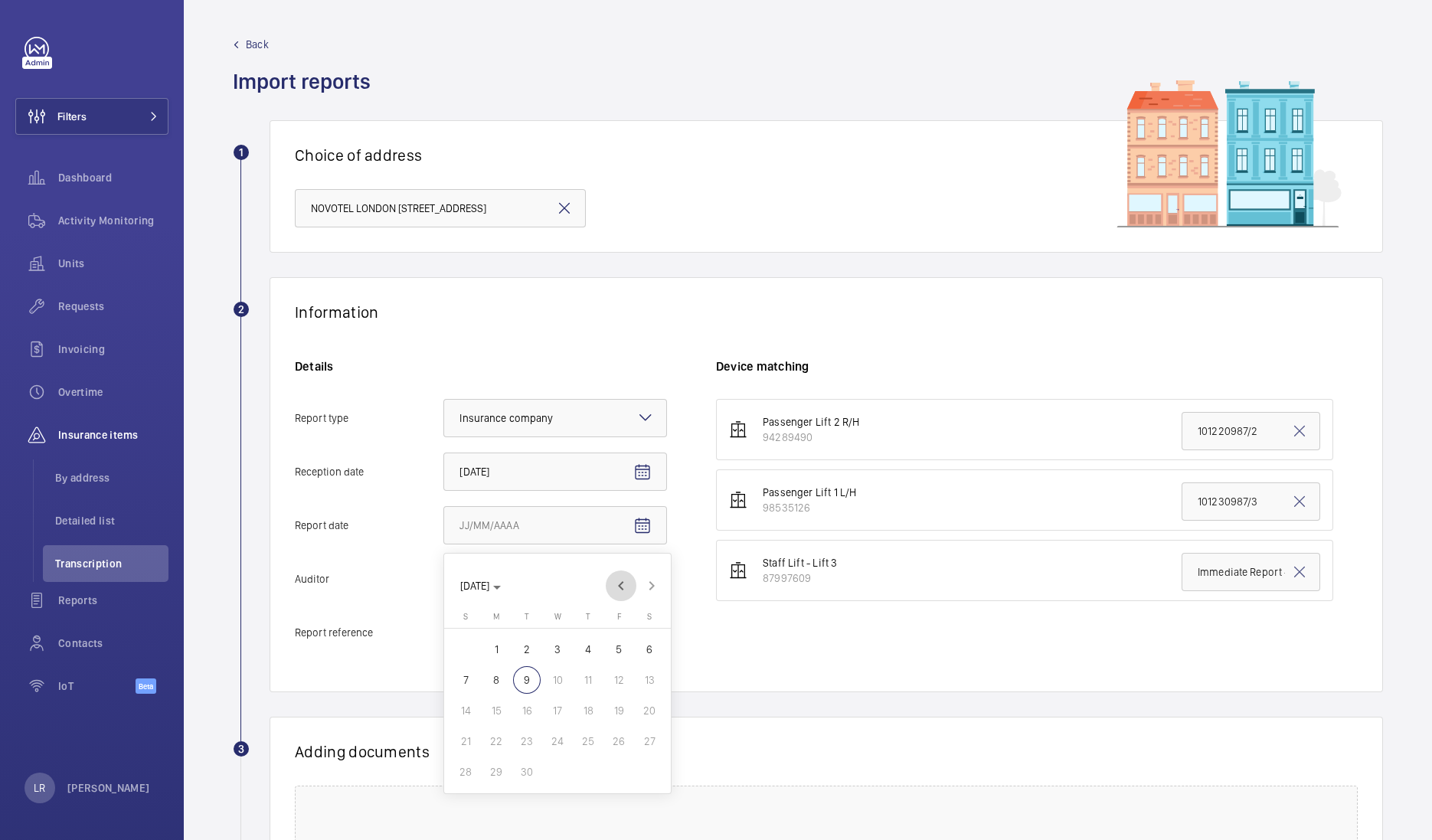
click at [618, 582] on span "Previous month" at bounding box center [620, 585] width 30 height 30
click at [613, 747] on span "27" at bounding box center [618, 741] width 28 height 28
type input "6/27/2025"
click at [563, 585] on div "Select an option" at bounding box center [517, 578] width 114 height 16
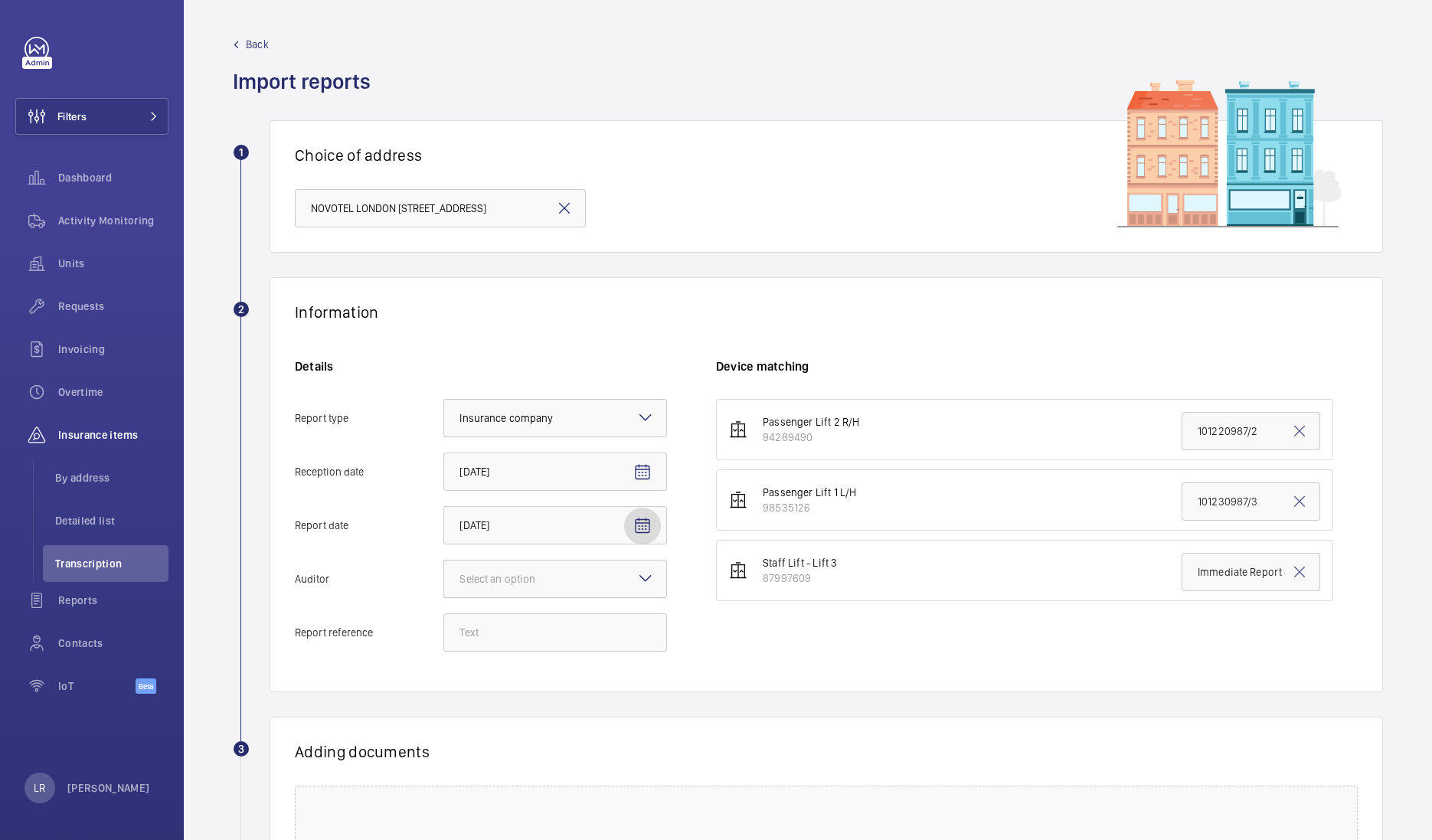
click at [444, 585] on input "Auditor Select an option" at bounding box center [444, 578] width 0 height 37
click at [530, 663] on span "Zurich" at bounding box center [556, 662] width 192 height 16
click at [444, 597] on input "Auditor Select an option Veritas Zurich British Engineering Allianz Other" at bounding box center [444, 578] width 0 height 37
click at [475, 632] on input "Report reference" at bounding box center [555, 633] width 224 height 39
paste input "101250987/4"
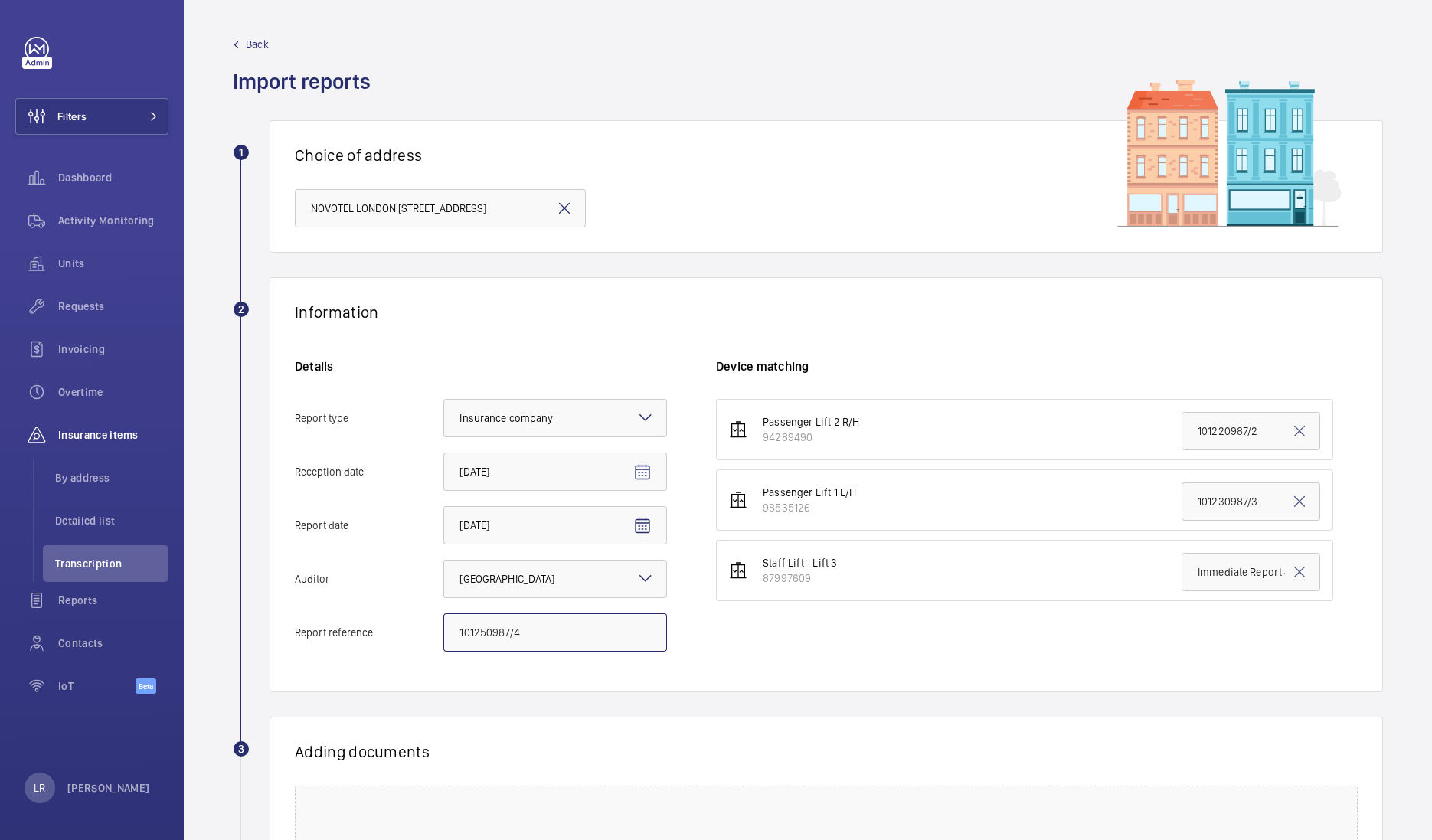
type input "101250987/4"
click at [1184, 578] on input "Immediate Report - 098725-071" at bounding box center [1250, 572] width 138 height 39
paste input "101250987/4"
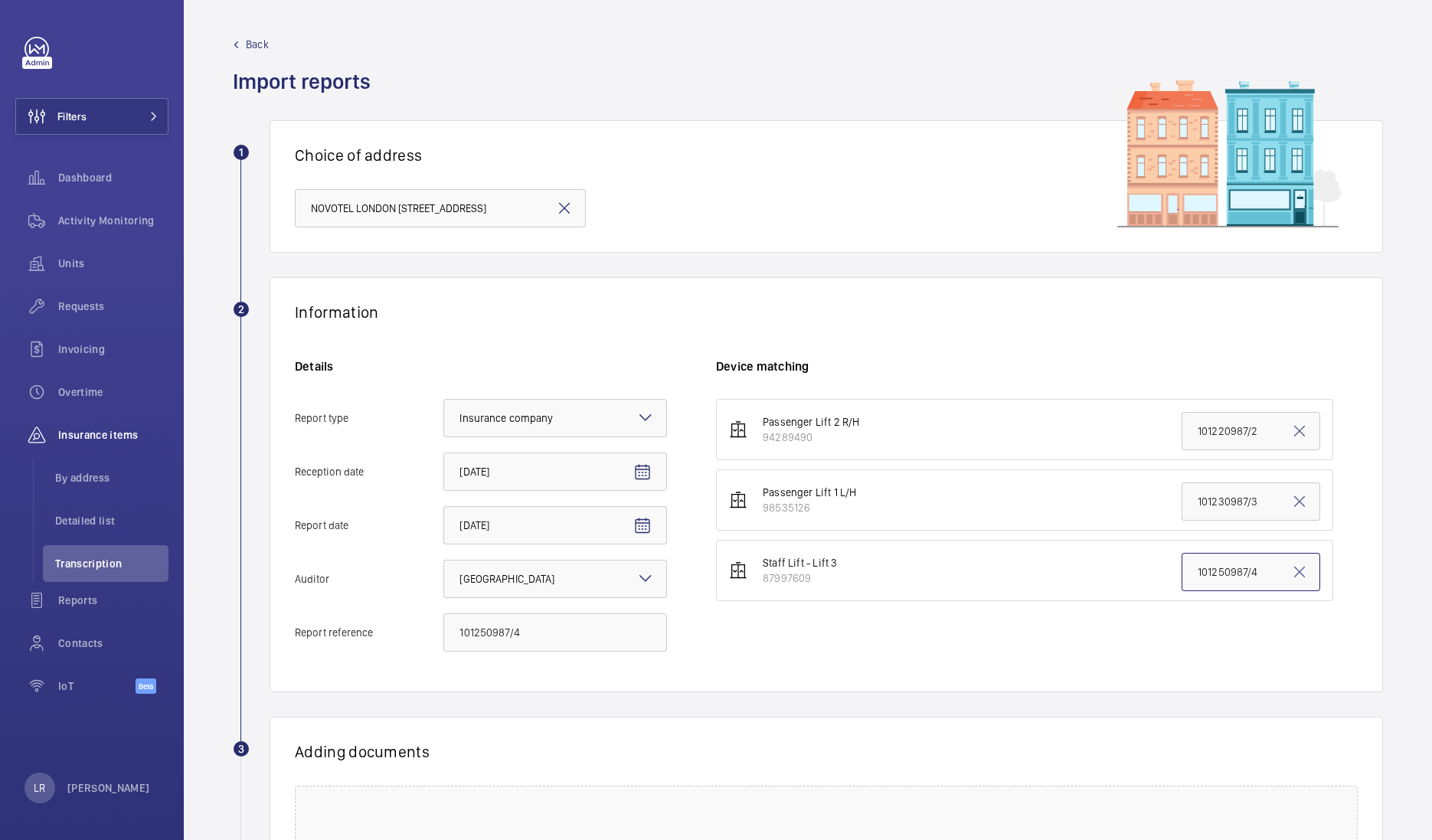
scroll to position [206, 0]
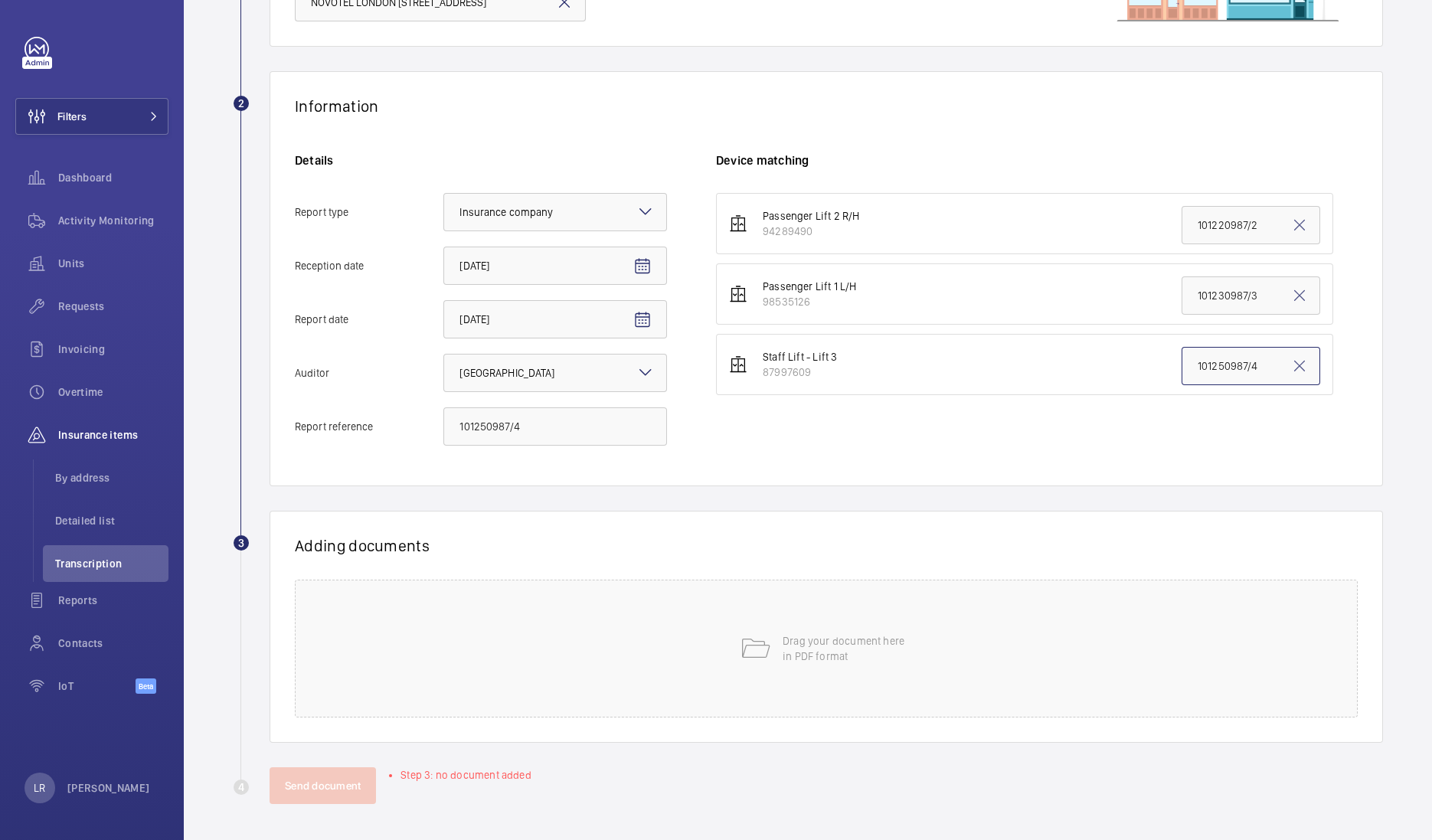
type input "101250987/4"
click at [687, 706] on div "Drag your document here in PDF format" at bounding box center [826, 648] width 1062 height 138
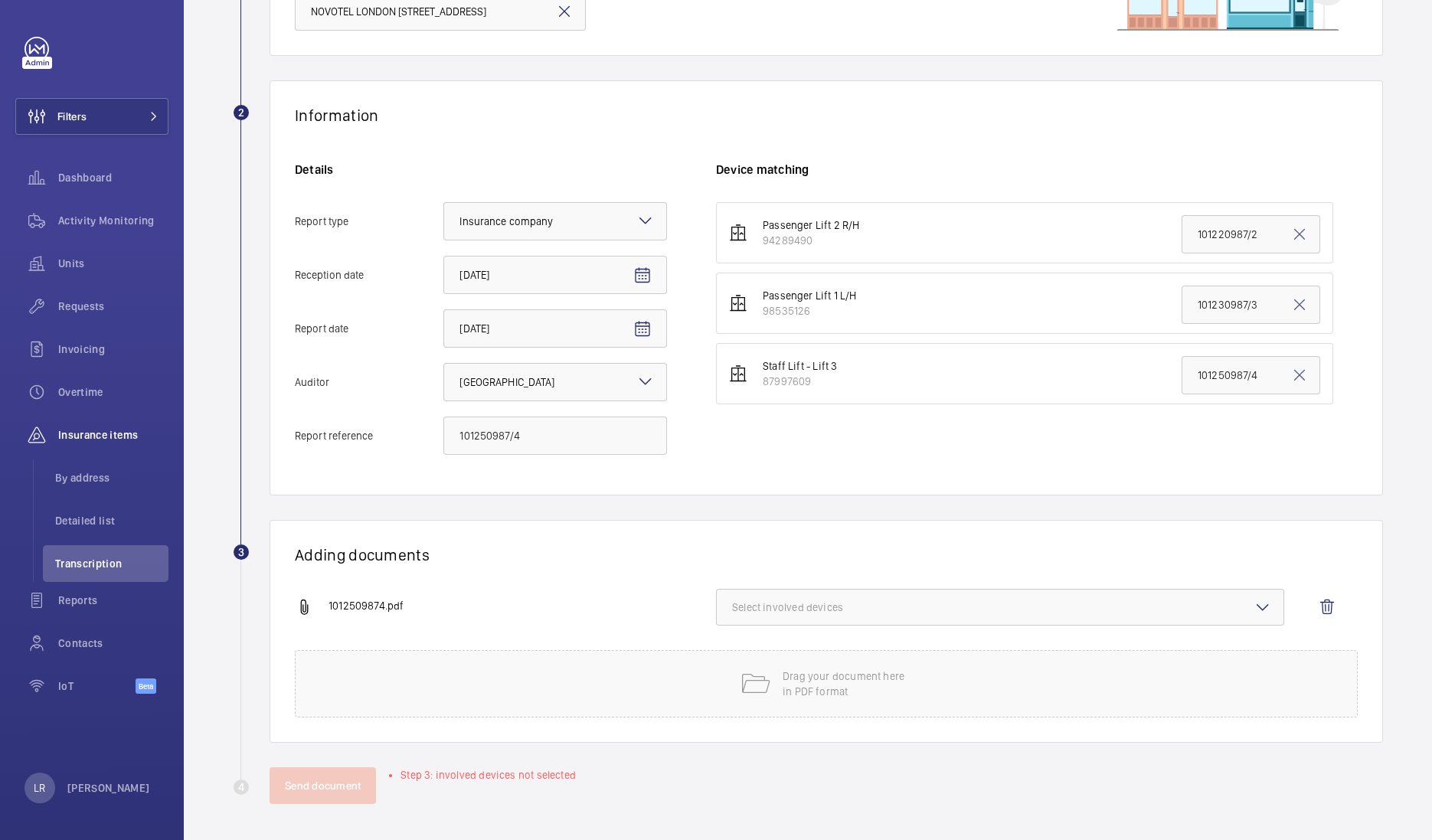
click at [795, 596] on button "Select involved devices" at bounding box center [1000, 607] width 569 height 37
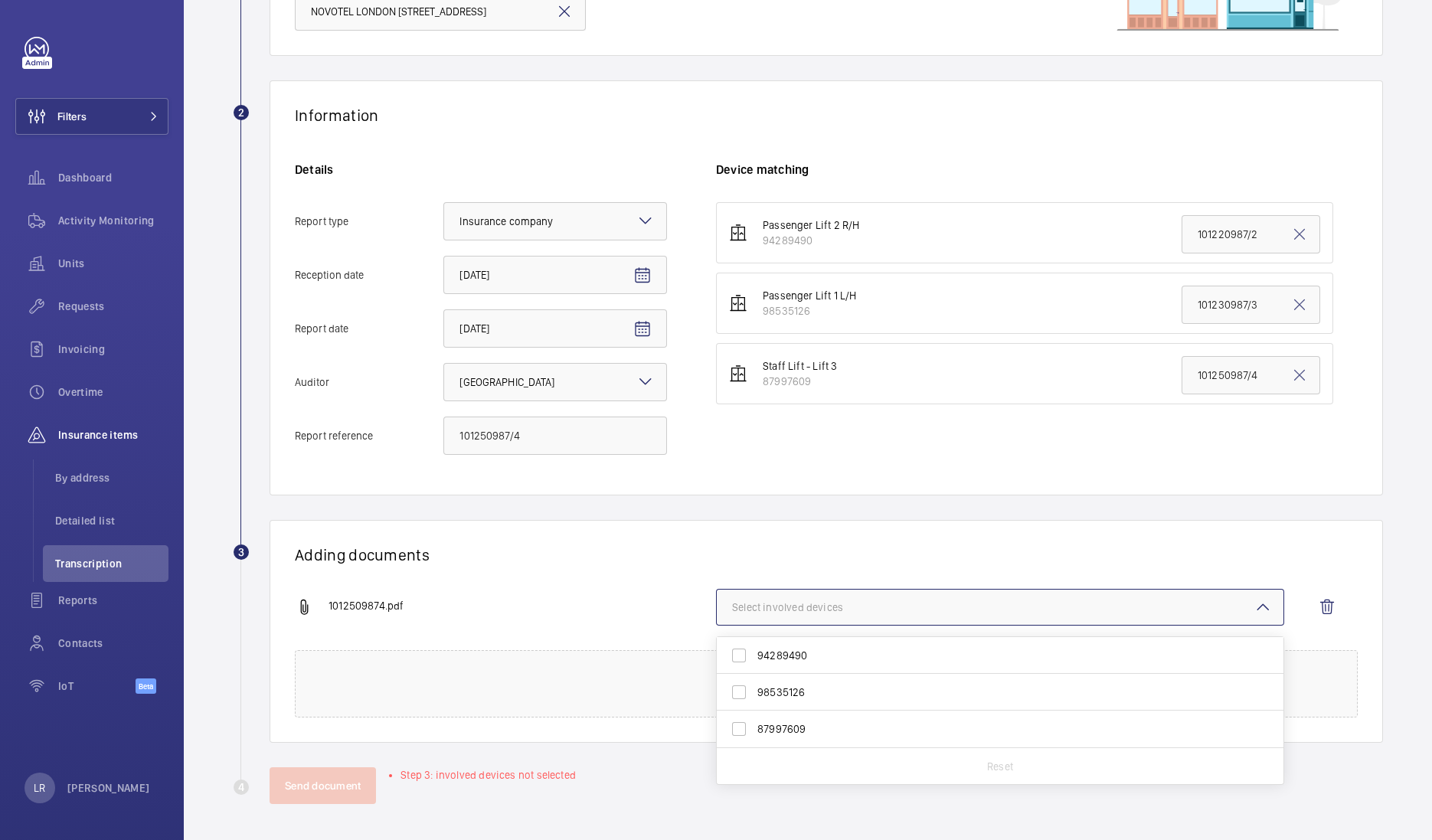
click at [780, 729] on span "87997609" at bounding box center [1001, 729] width 487 height 16
click at [755, 729] on input "87997609" at bounding box center [738, 728] width 30 height 30
checkbox input "true"
click at [555, 749] on wm-front-report-upload-form "2 Information Details Report type Select an option × Insurance company × Recept…" at bounding box center [808, 441] width 1150 height 723
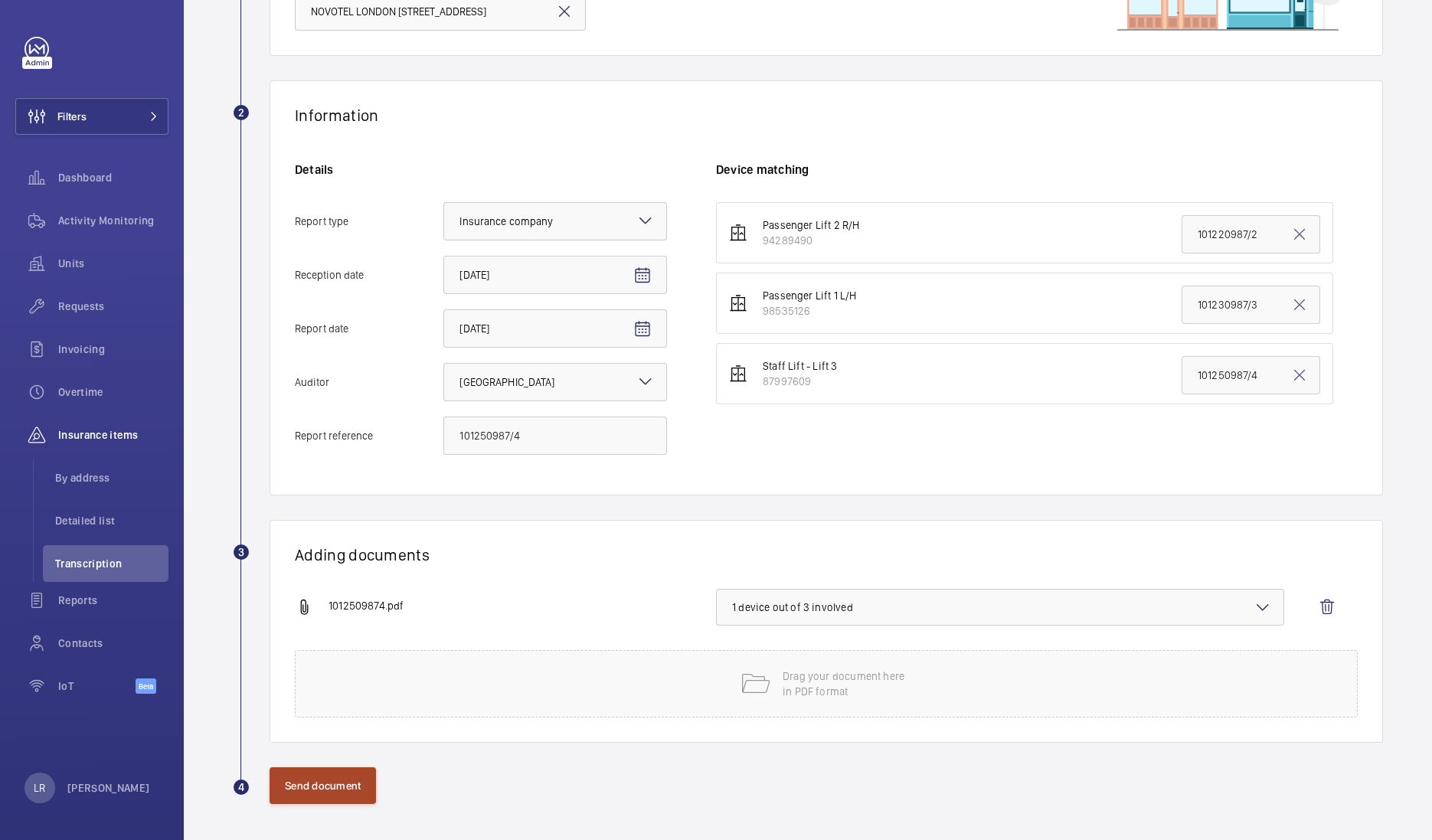
click at [333, 788] on button "Send document" at bounding box center [323, 786] width 107 height 37
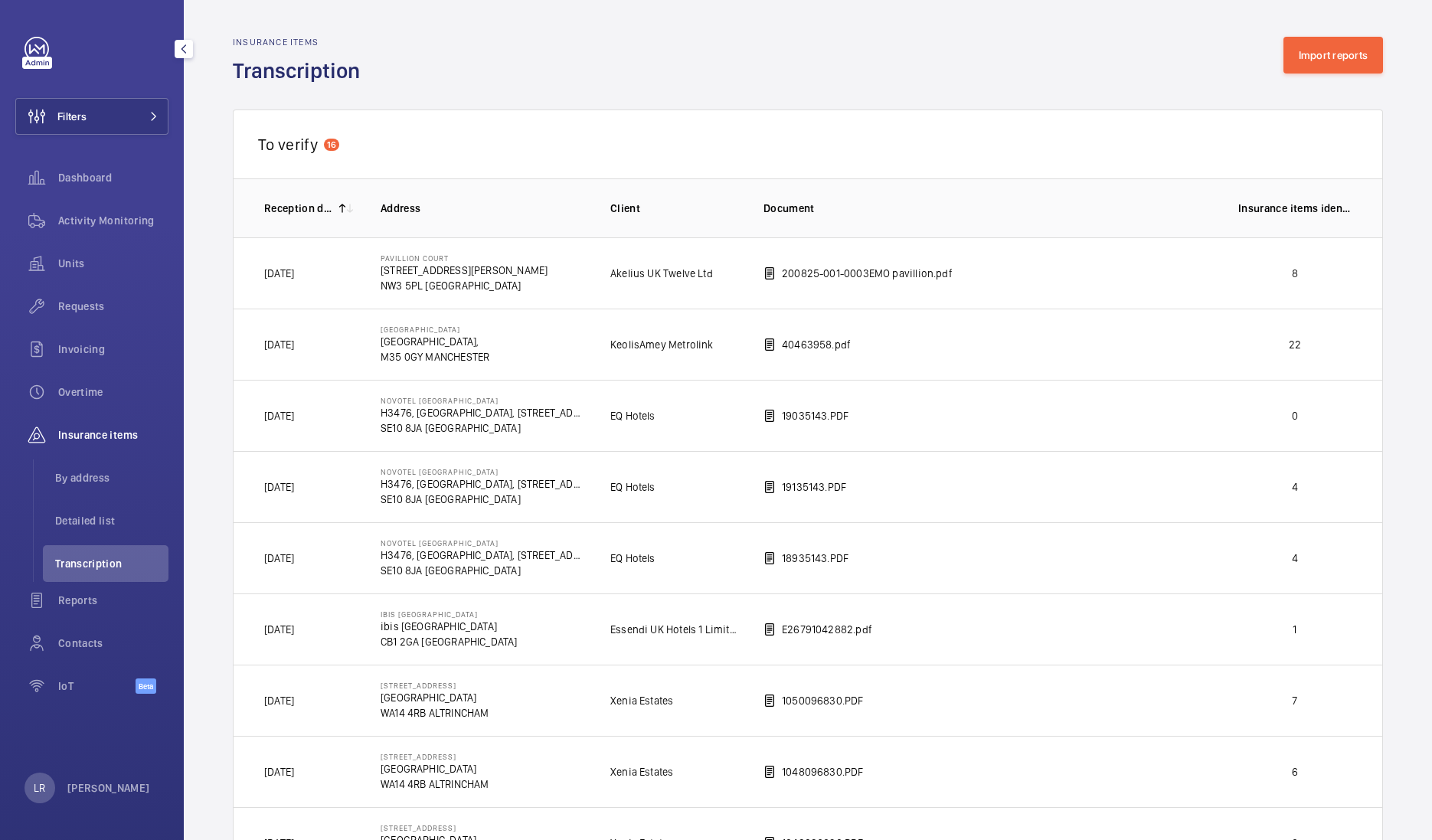
click at [122, 555] on span "Transcription" at bounding box center [112, 563] width 113 height 16
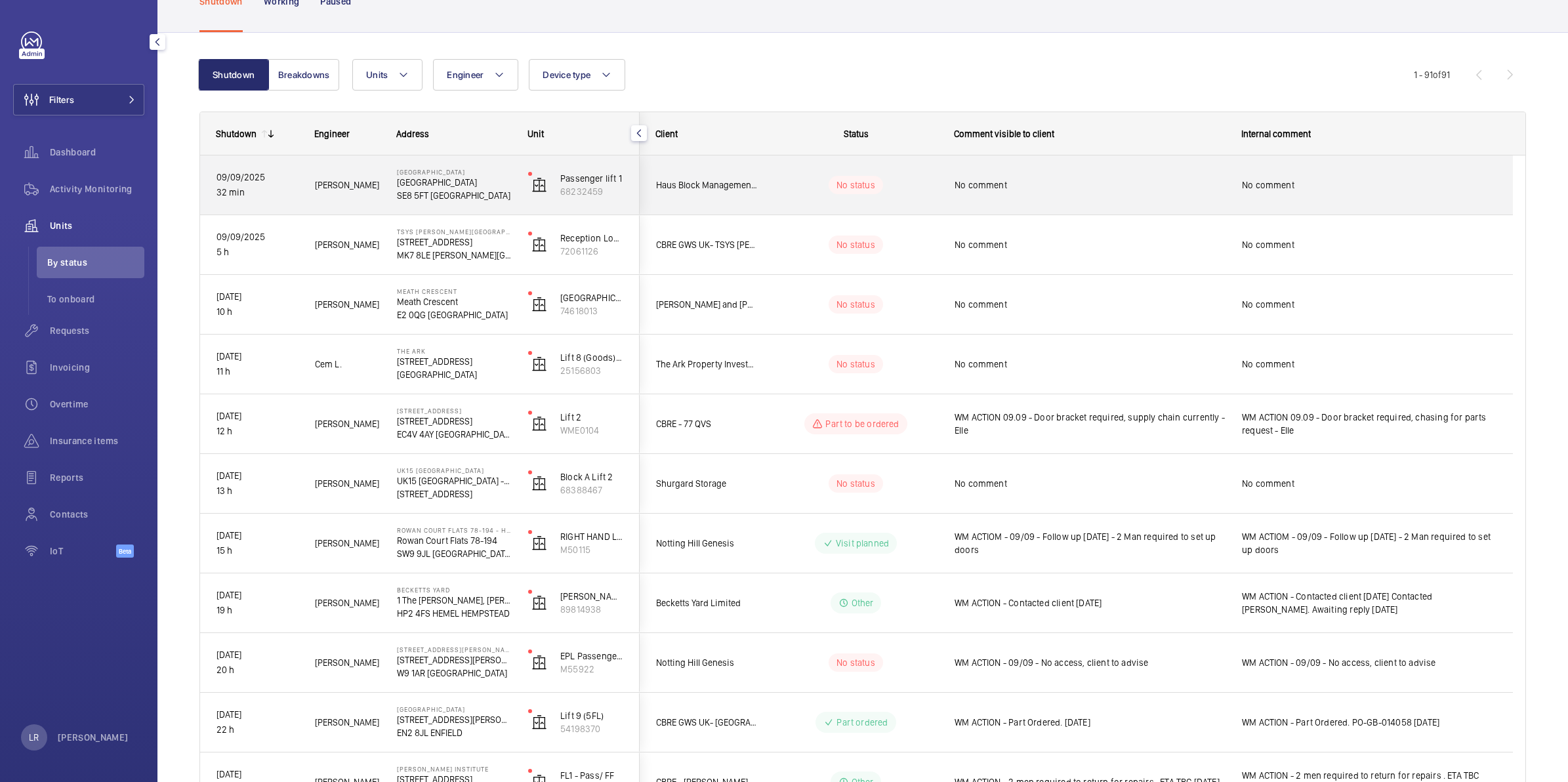
scroll to position [164, 0]
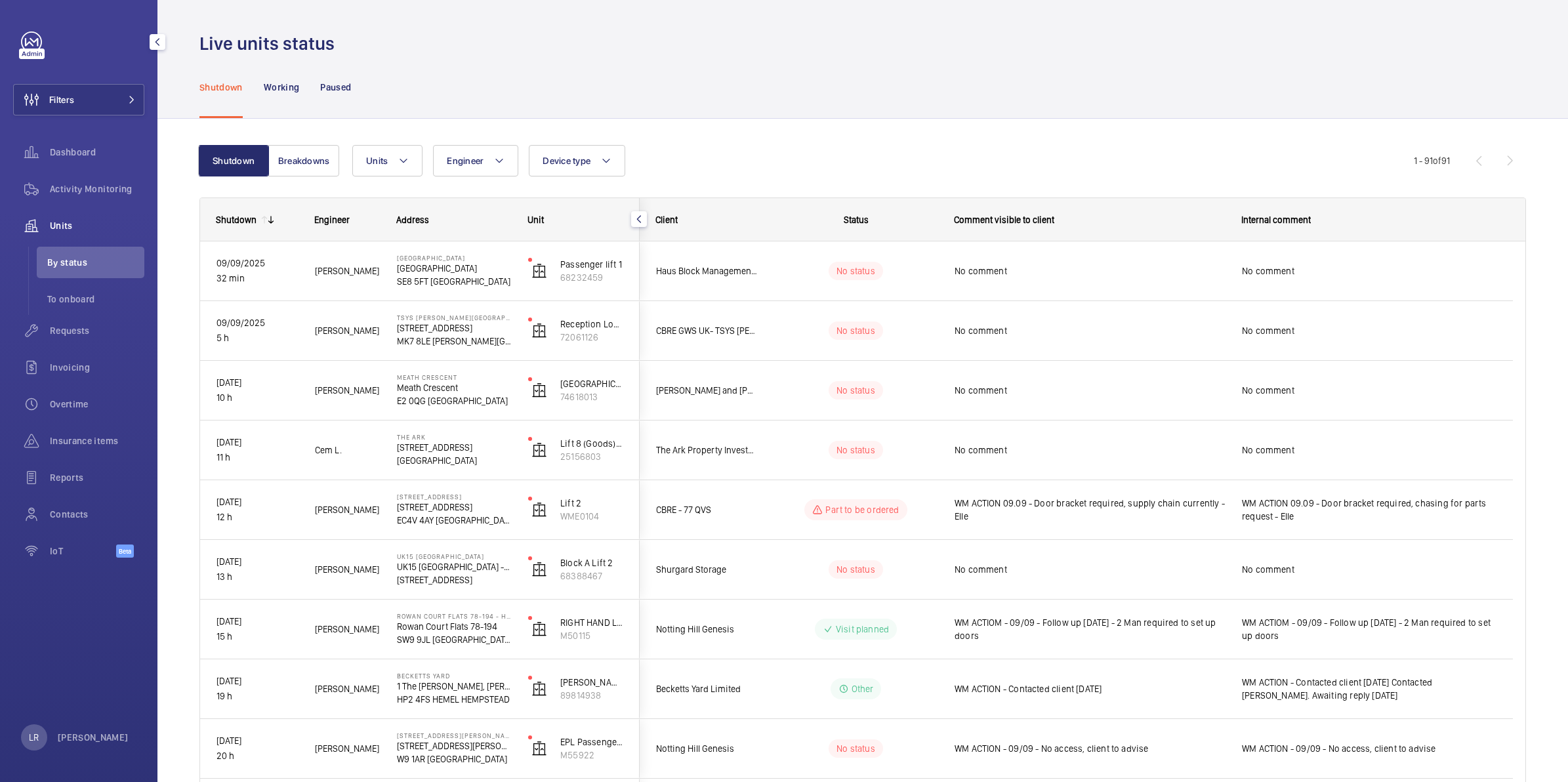
scroll to position [164, 0]
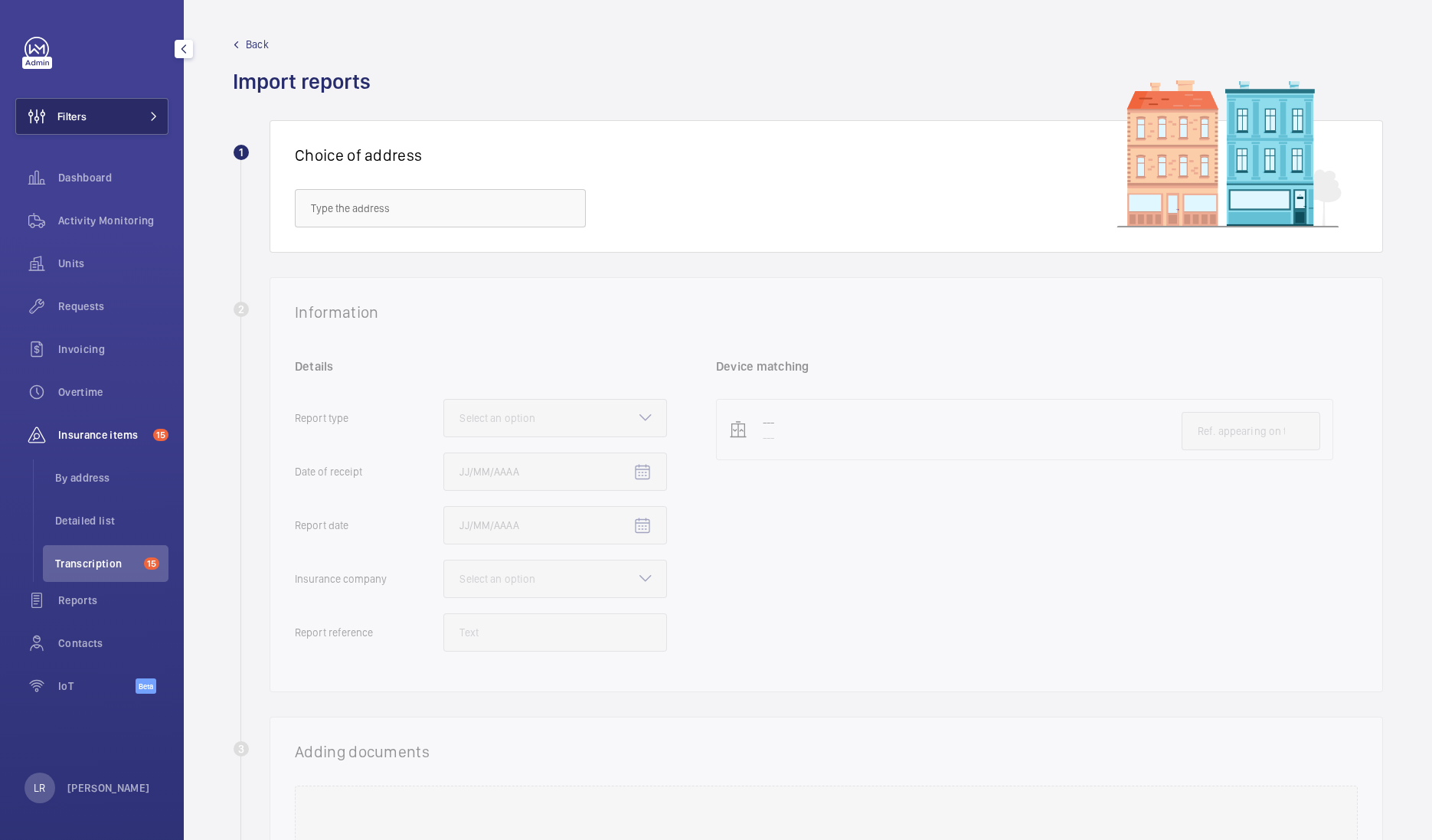
click at [113, 104] on button "Filters" at bounding box center [92, 116] width 153 height 37
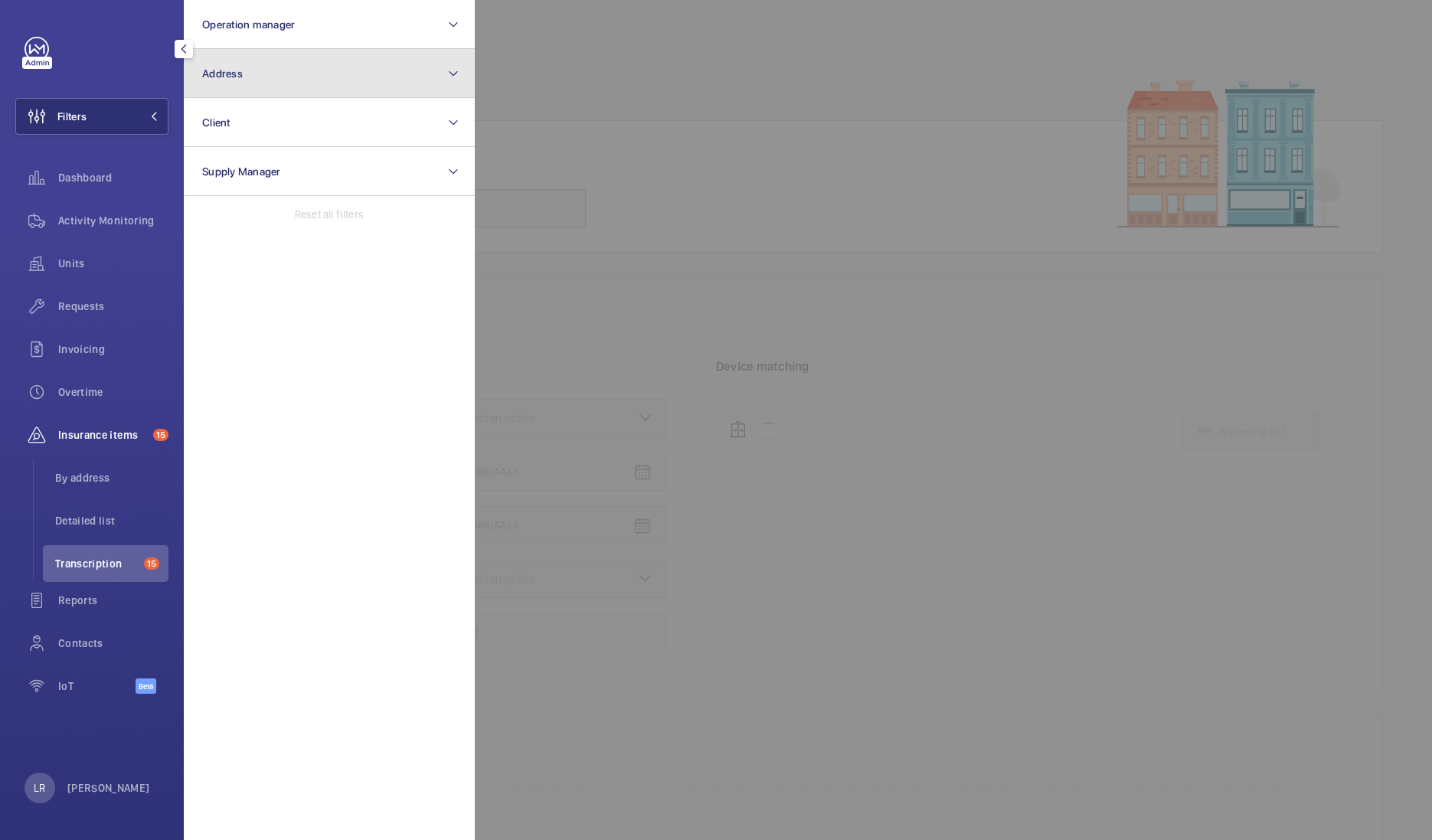
click at [252, 84] on button "Address" at bounding box center [329, 73] width 291 height 49
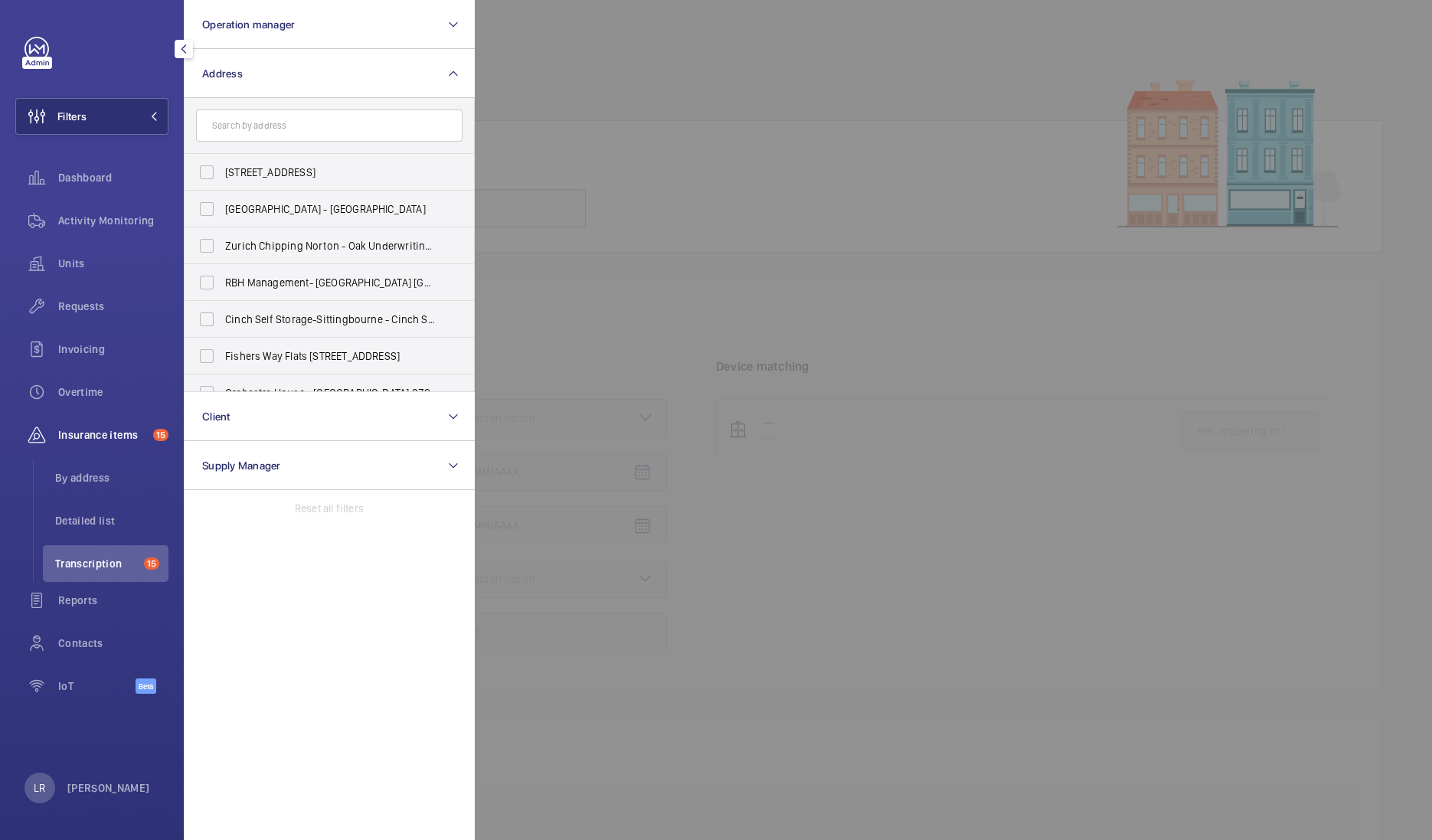
click at [266, 124] on input "text" at bounding box center [329, 125] width 266 height 32
click at [259, 122] on input "text" at bounding box center [329, 125] width 266 height 32
paste input ": NOVOTEL LONDON HEATHROW"
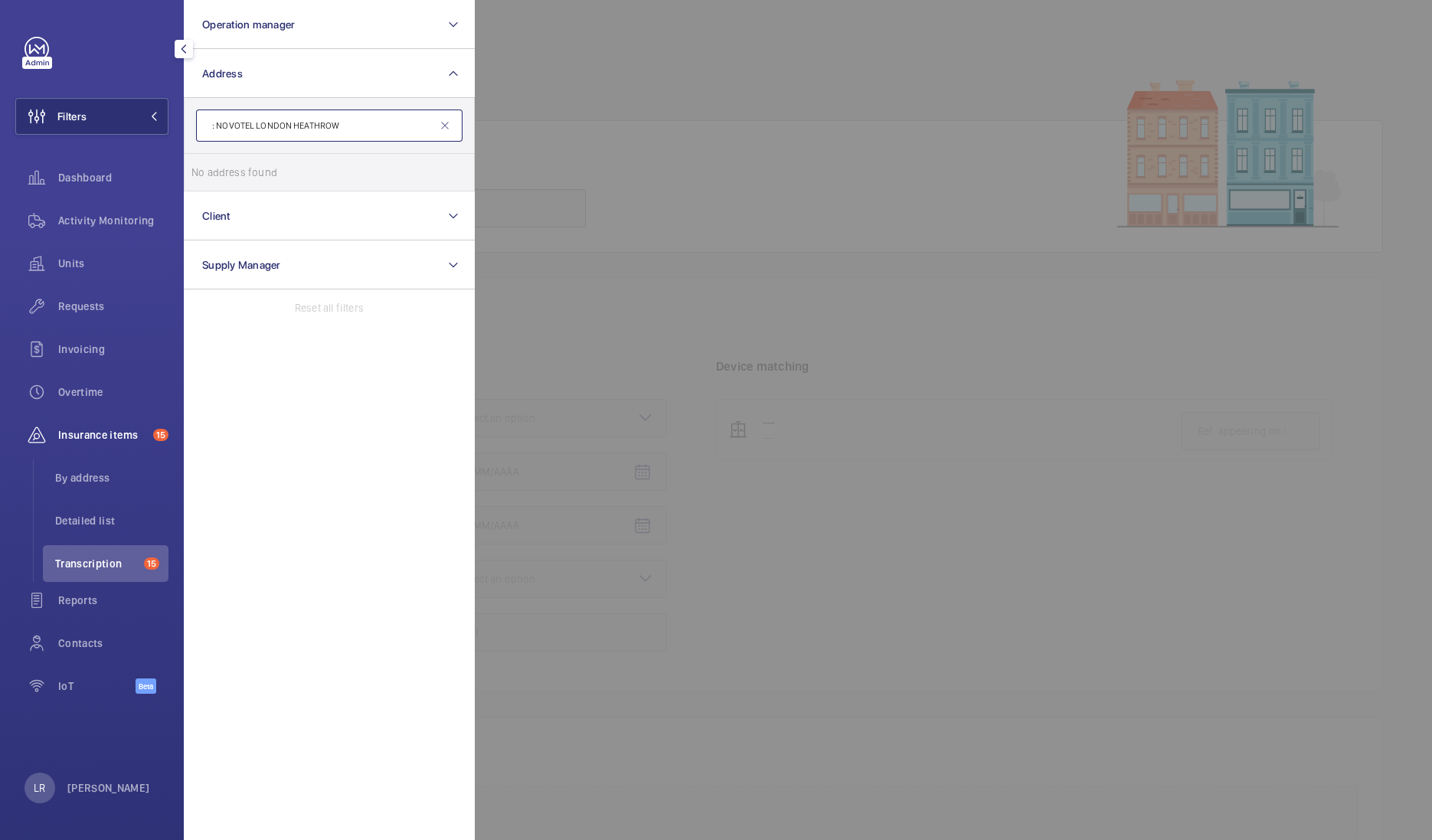
click at [213, 124] on input ": NOVOTEL LONDON HEATHROW" at bounding box center [329, 125] width 266 height 32
click at [219, 122] on input "NOVOTEL LONDON HEATHROW" at bounding box center [329, 125] width 266 height 32
click at [216, 123] on input "NOVOTEL LONDON HEATHROW" at bounding box center [329, 125] width 266 height 32
type input "NOVOTEL LONDON HEATHROW"
click at [253, 165] on span "NOVOTEL LONDON [STREET_ADDRESS]" at bounding box center [330, 172] width 211 height 16
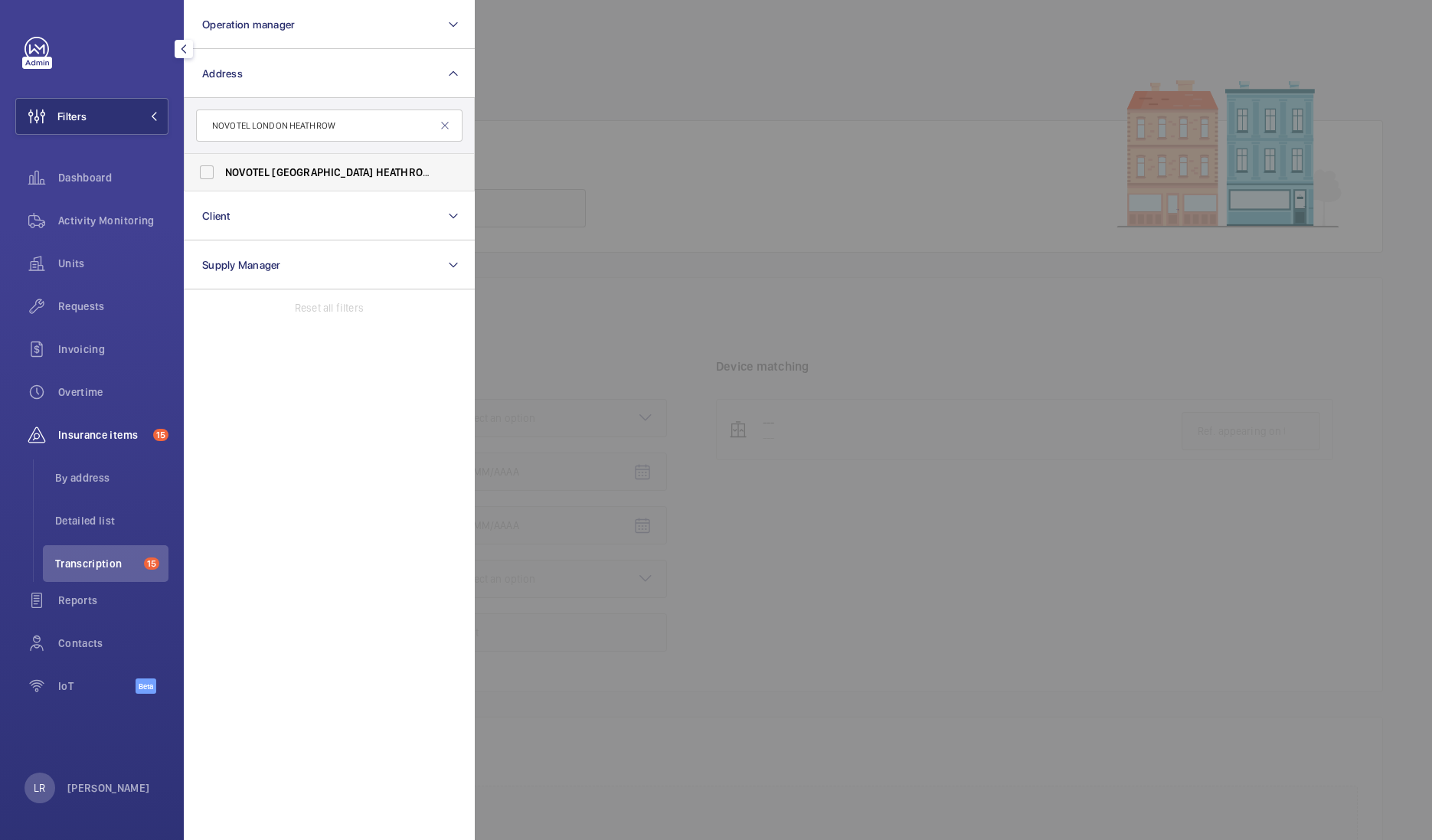
click at [222, 164] on input "NOVOTEL LONDON [STREET_ADDRESS]" at bounding box center [206, 171] width 30 height 30
checkbox input "true"
click at [518, 215] on div at bounding box center [1191, 420] width 1432 height 840
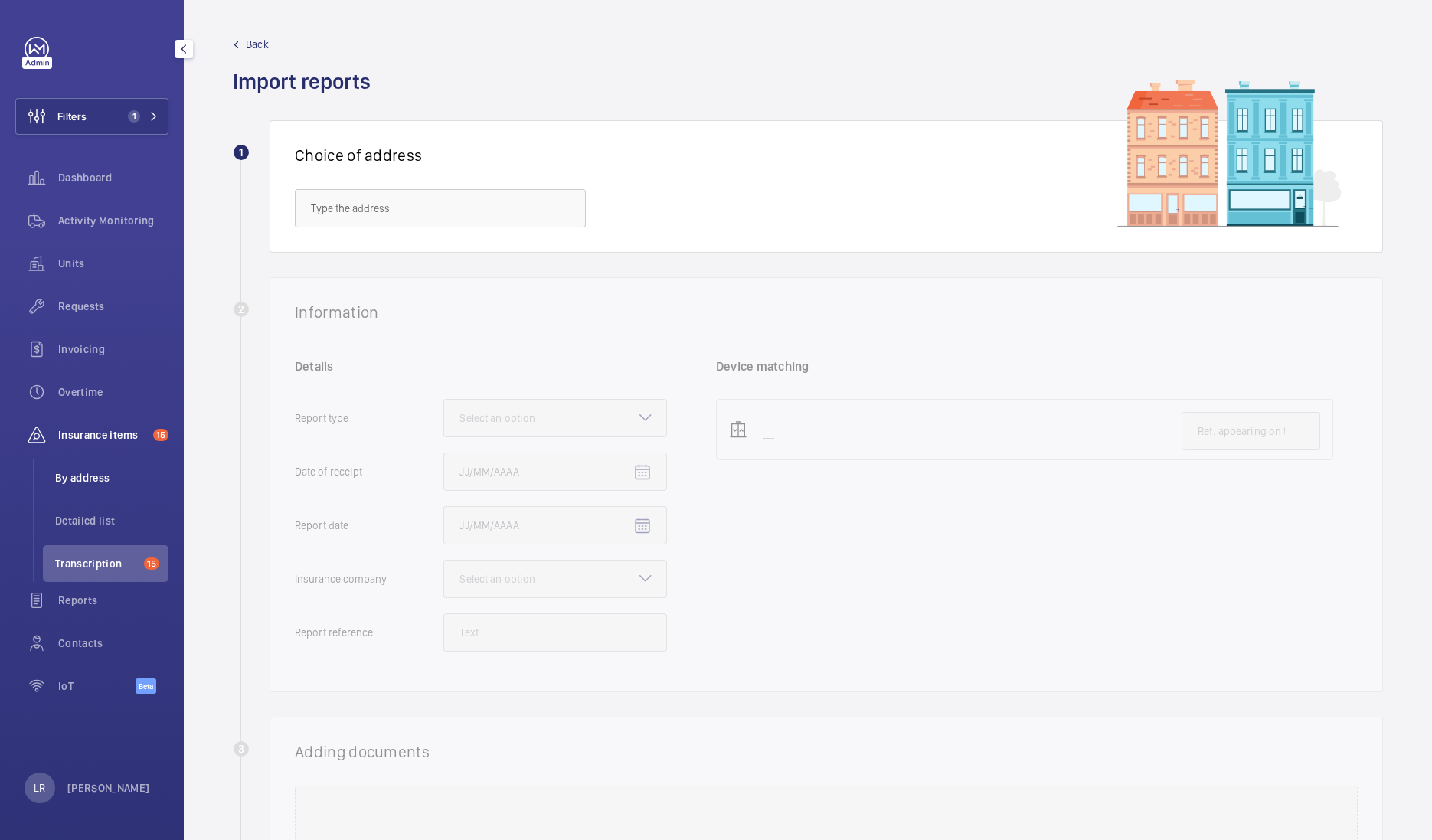
click at [101, 478] on span "By address" at bounding box center [112, 477] width 113 height 16
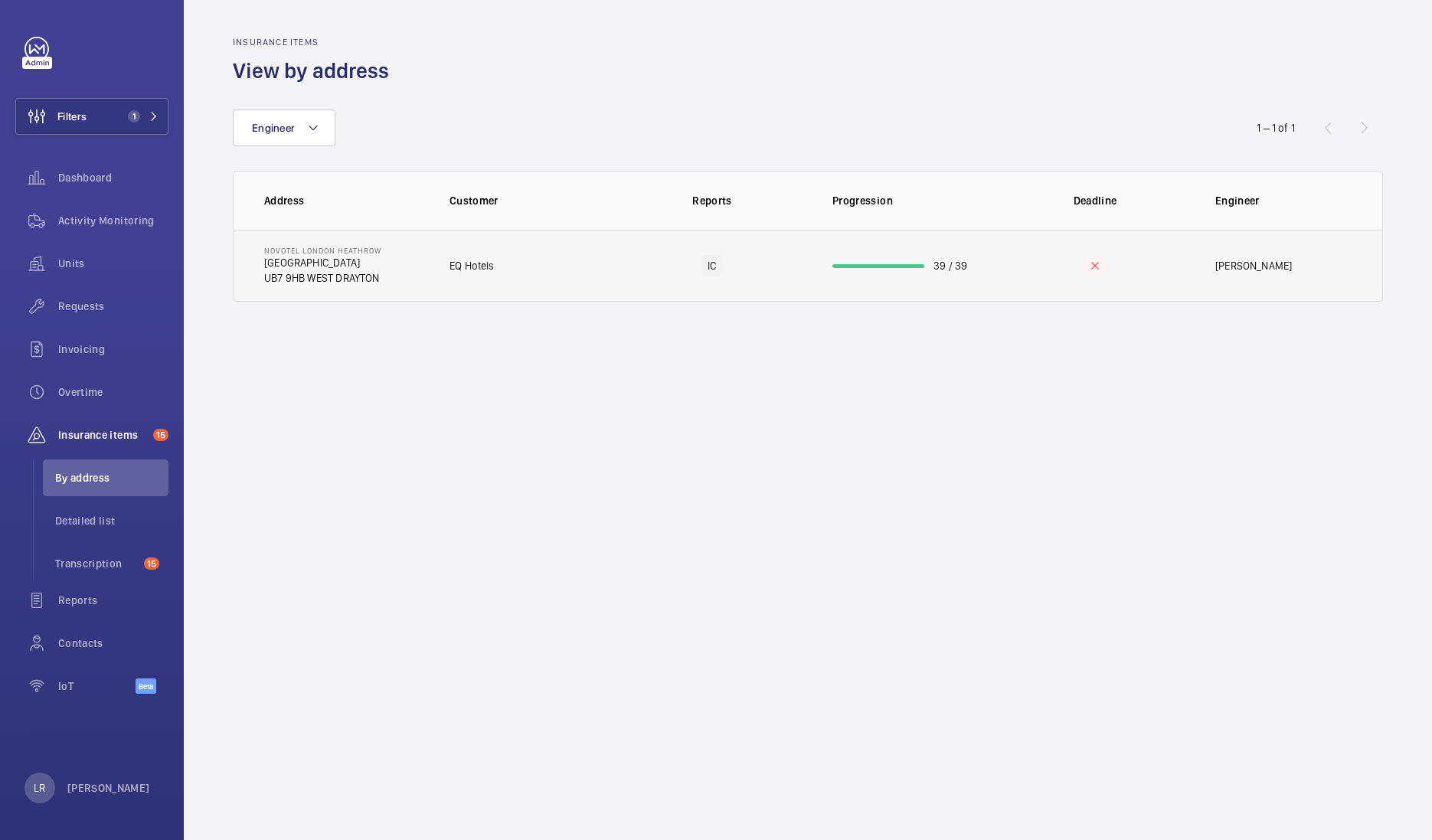
click at [528, 279] on td "EQ Hotels" at bounding box center [521, 265] width 192 height 72
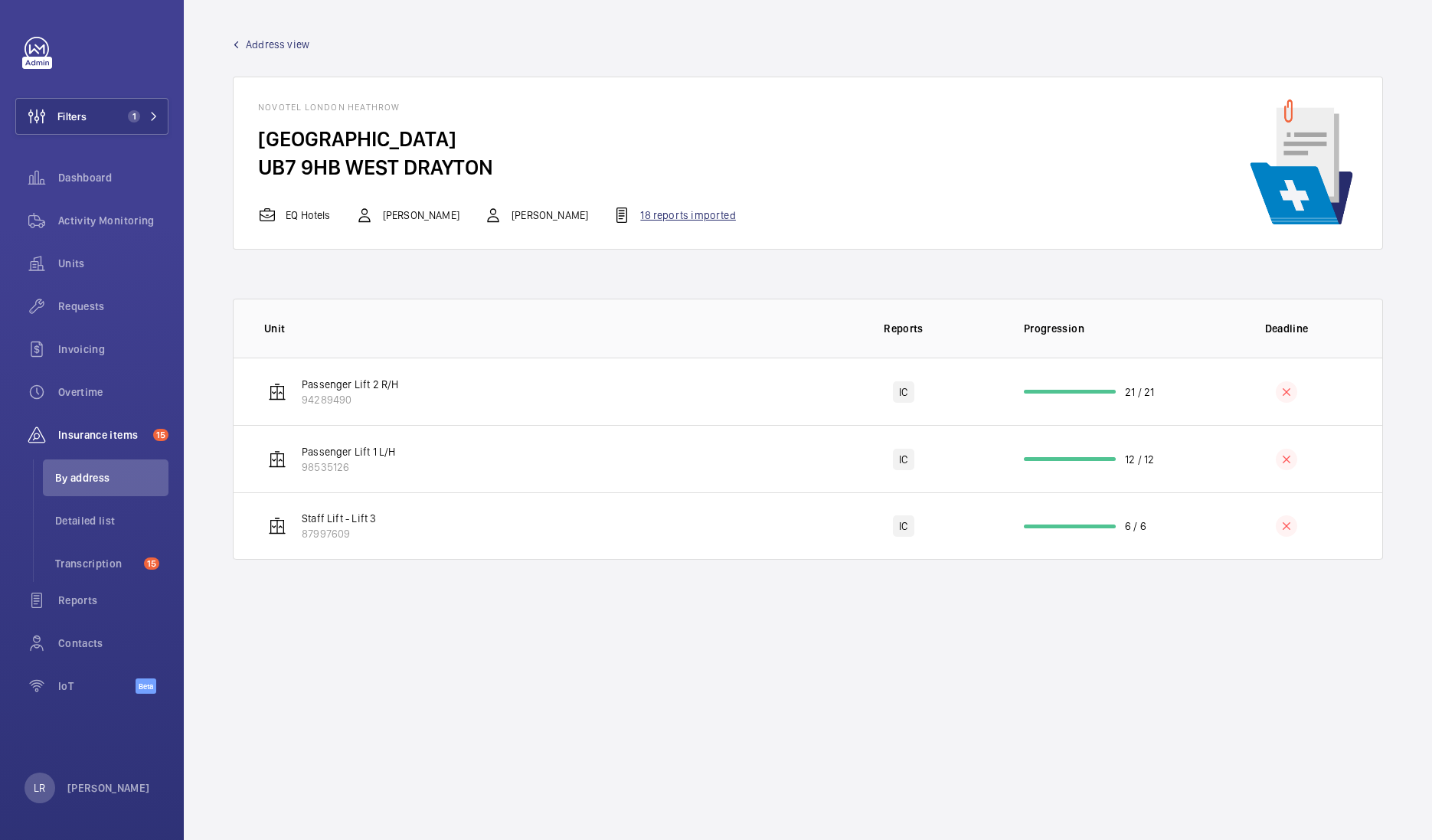
click at [631, 211] on mat-icon at bounding box center [622, 216] width 18 height 18
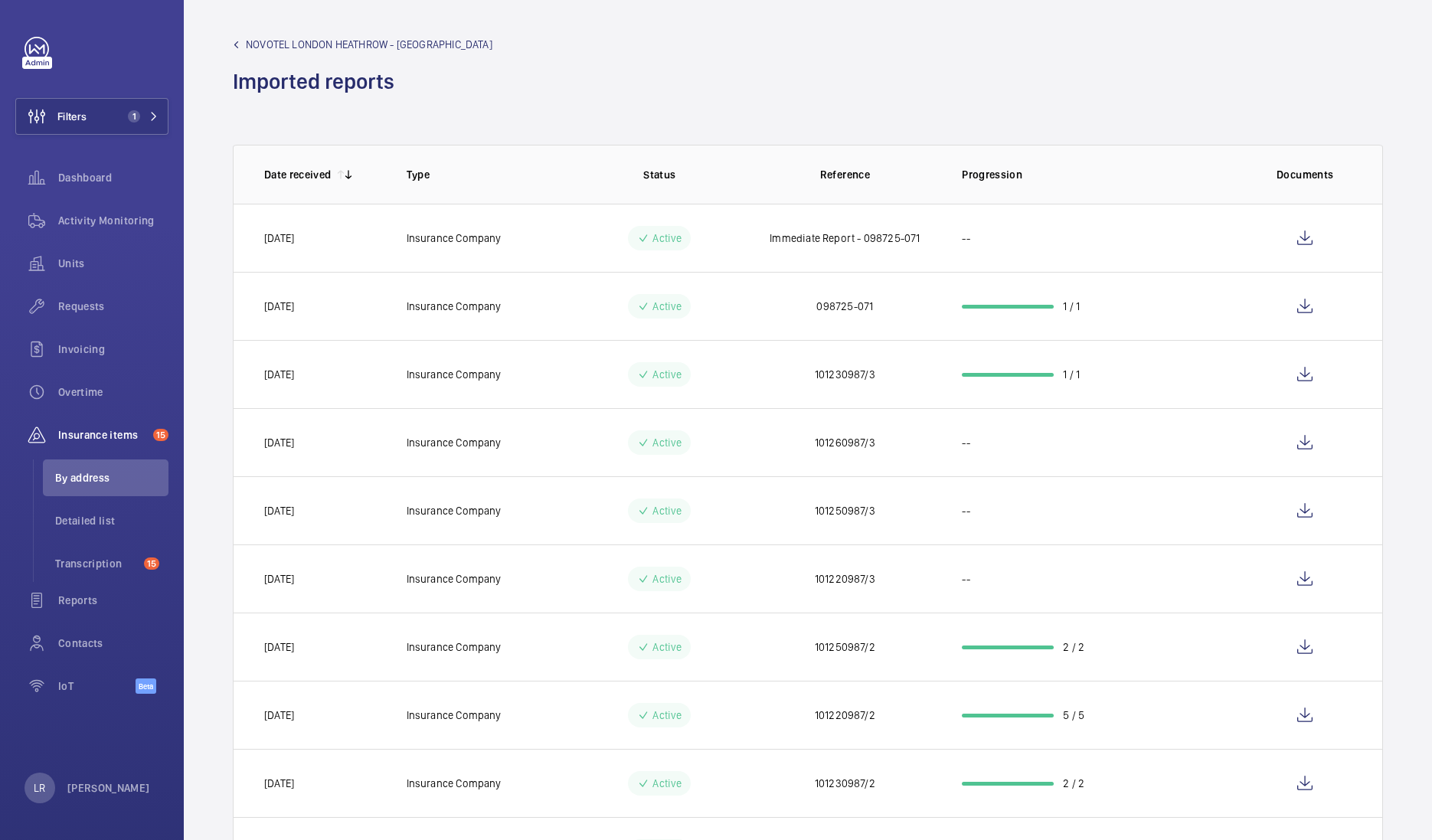
click at [239, 38] on link "NOVOTEL LONDON HEATHROW - [GEOGRAPHIC_DATA]" at bounding box center [363, 44] width 260 height 16
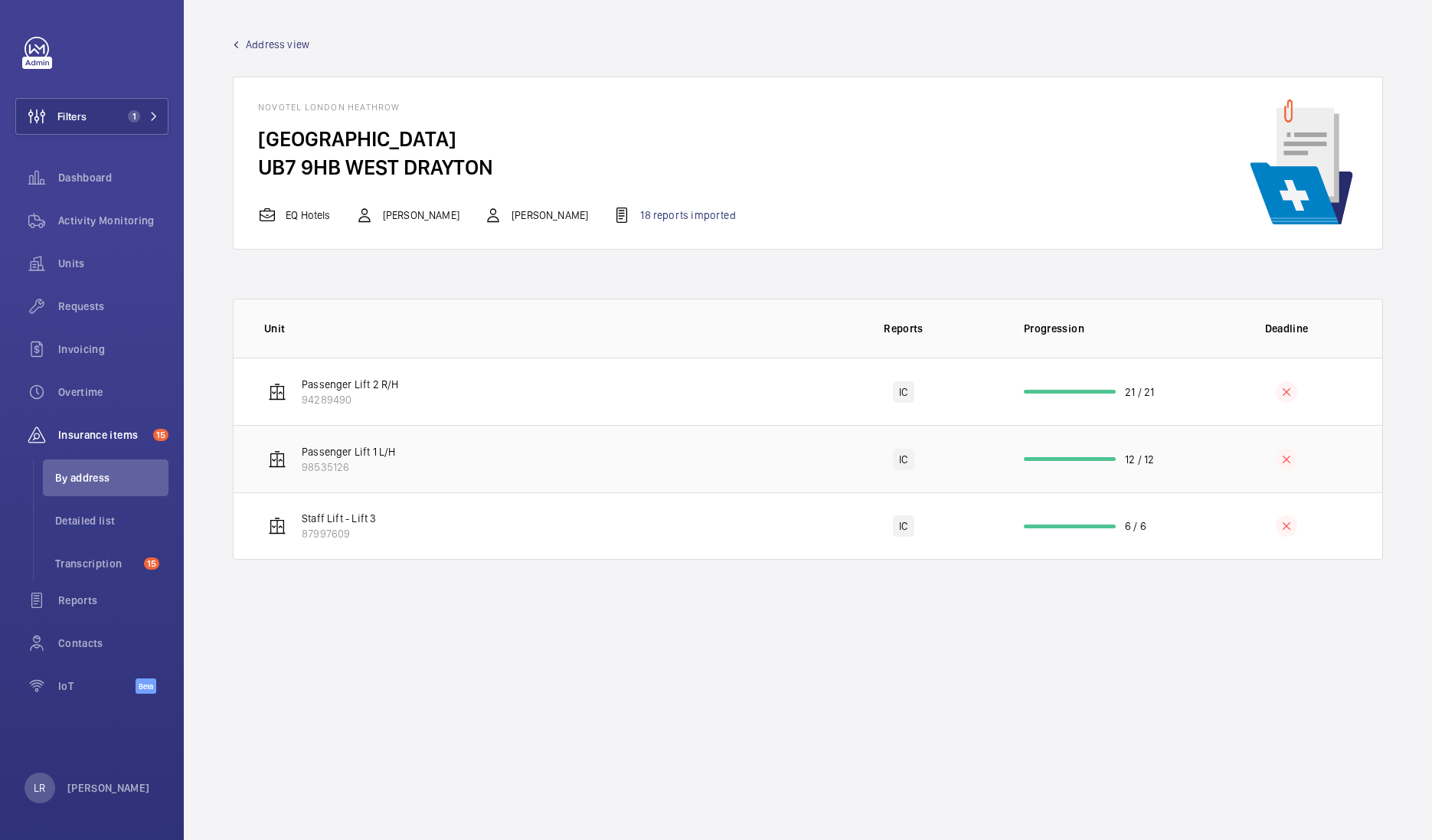
click at [356, 455] on p "Passenger Lift 1 L/H" at bounding box center [348, 451] width 94 height 16
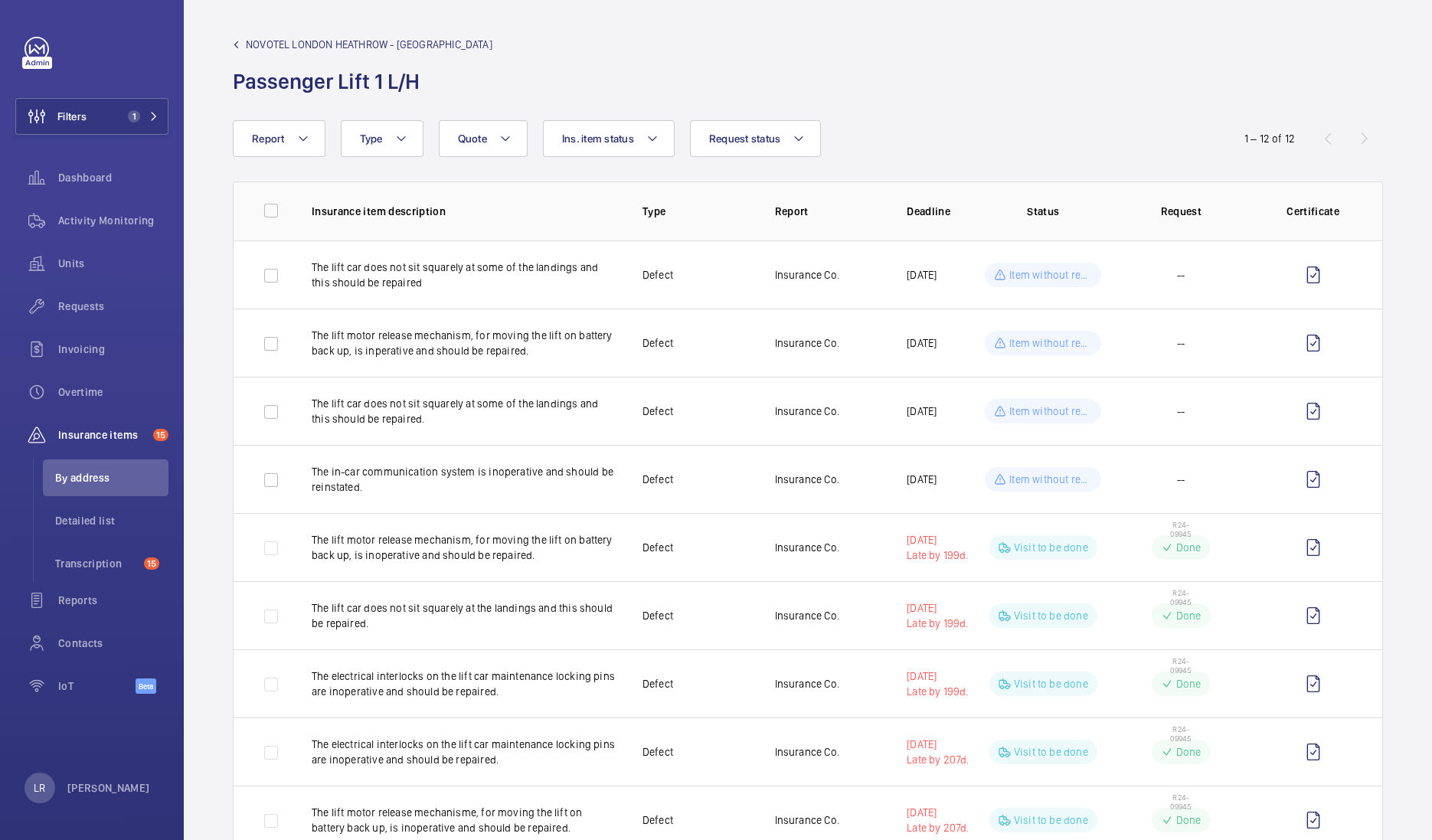
click at [301, 41] on span "NOVOTEL LONDON HEATHROW - Cherry Lane" at bounding box center [370, 44] width 247 height 16
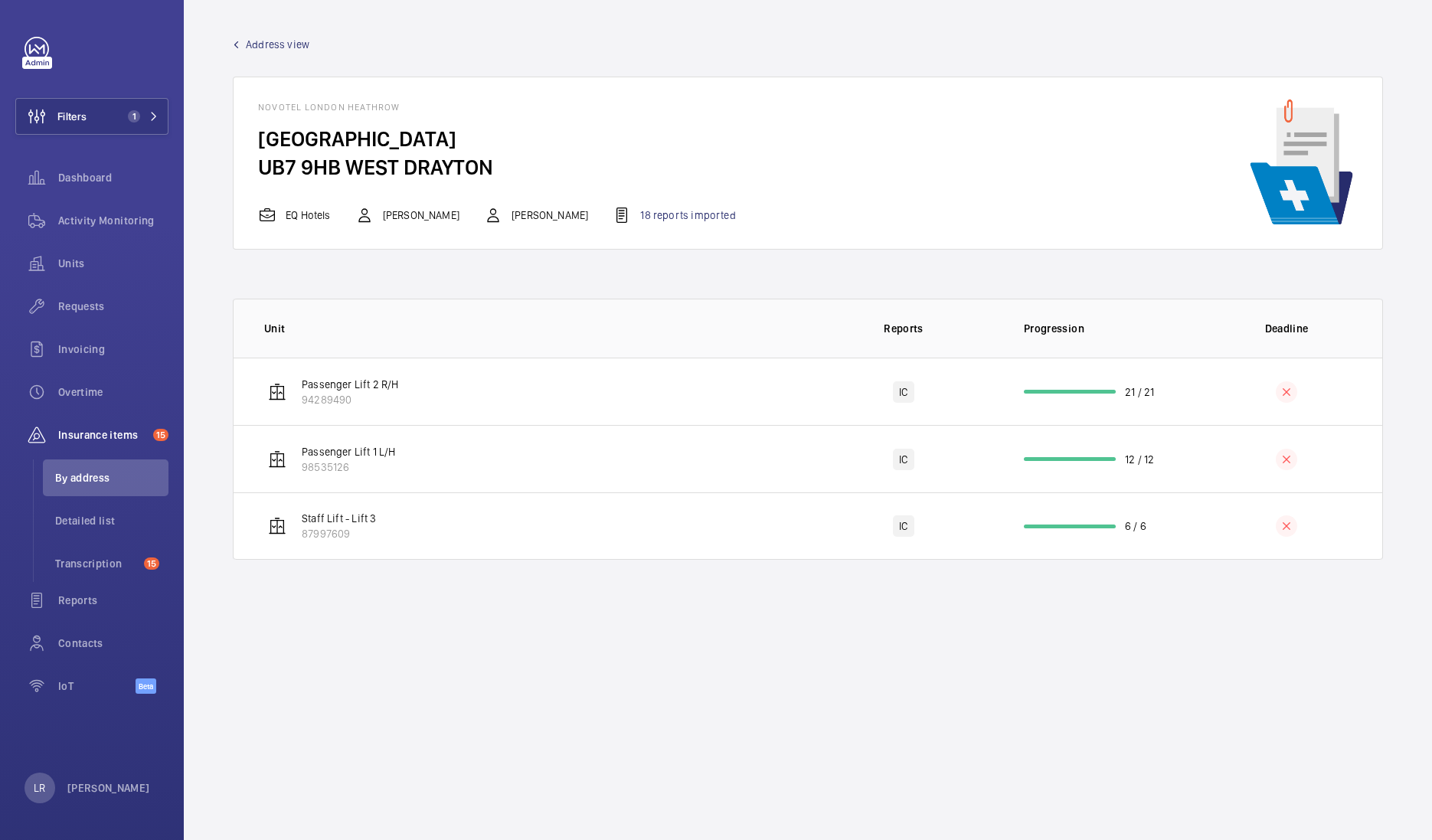
click at [306, 40] on span "Address view" at bounding box center [277, 44] width 64 height 16
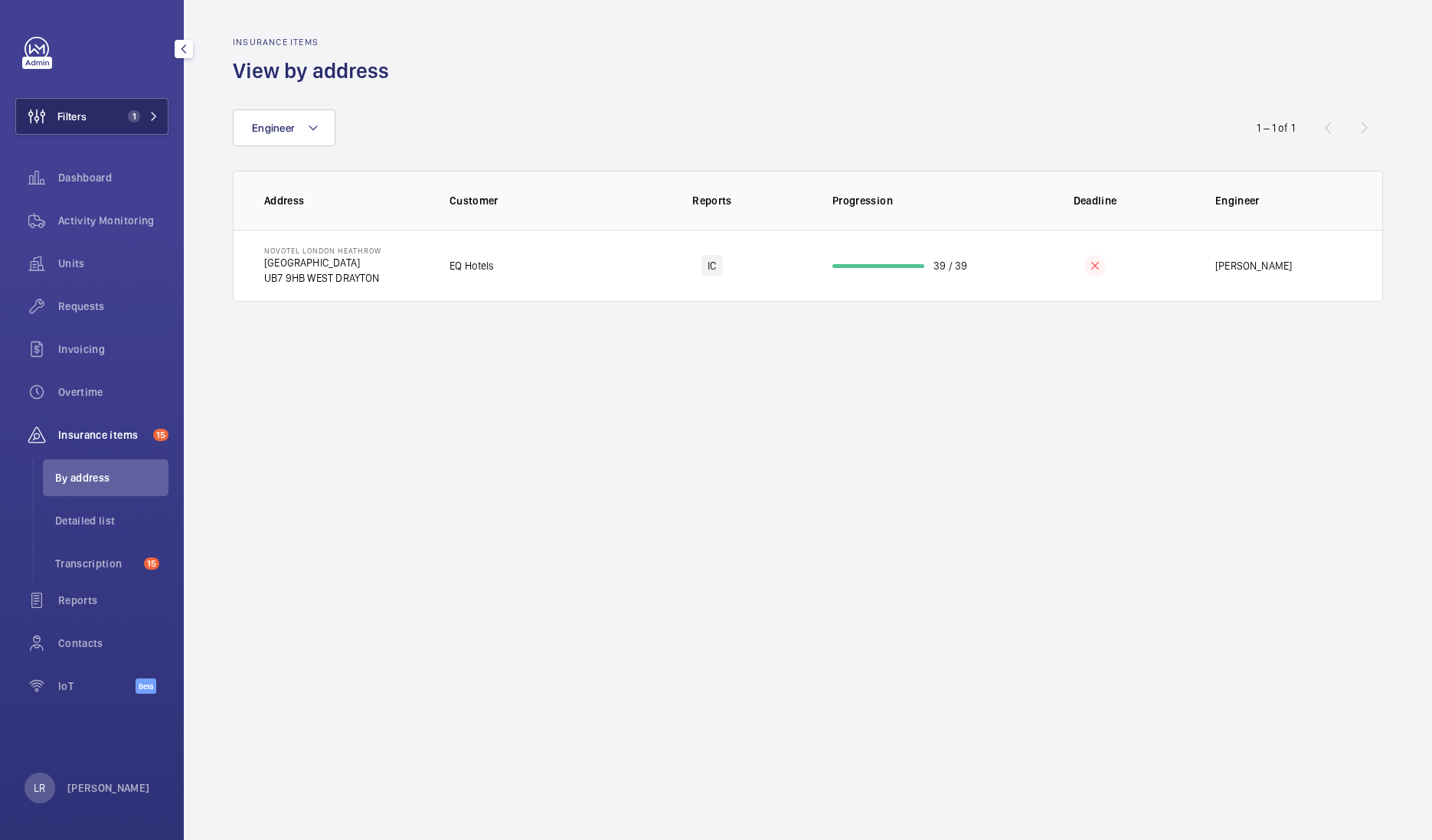
click at [129, 108] on button "Filters 1" at bounding box center [92, 116] width 153 height 37
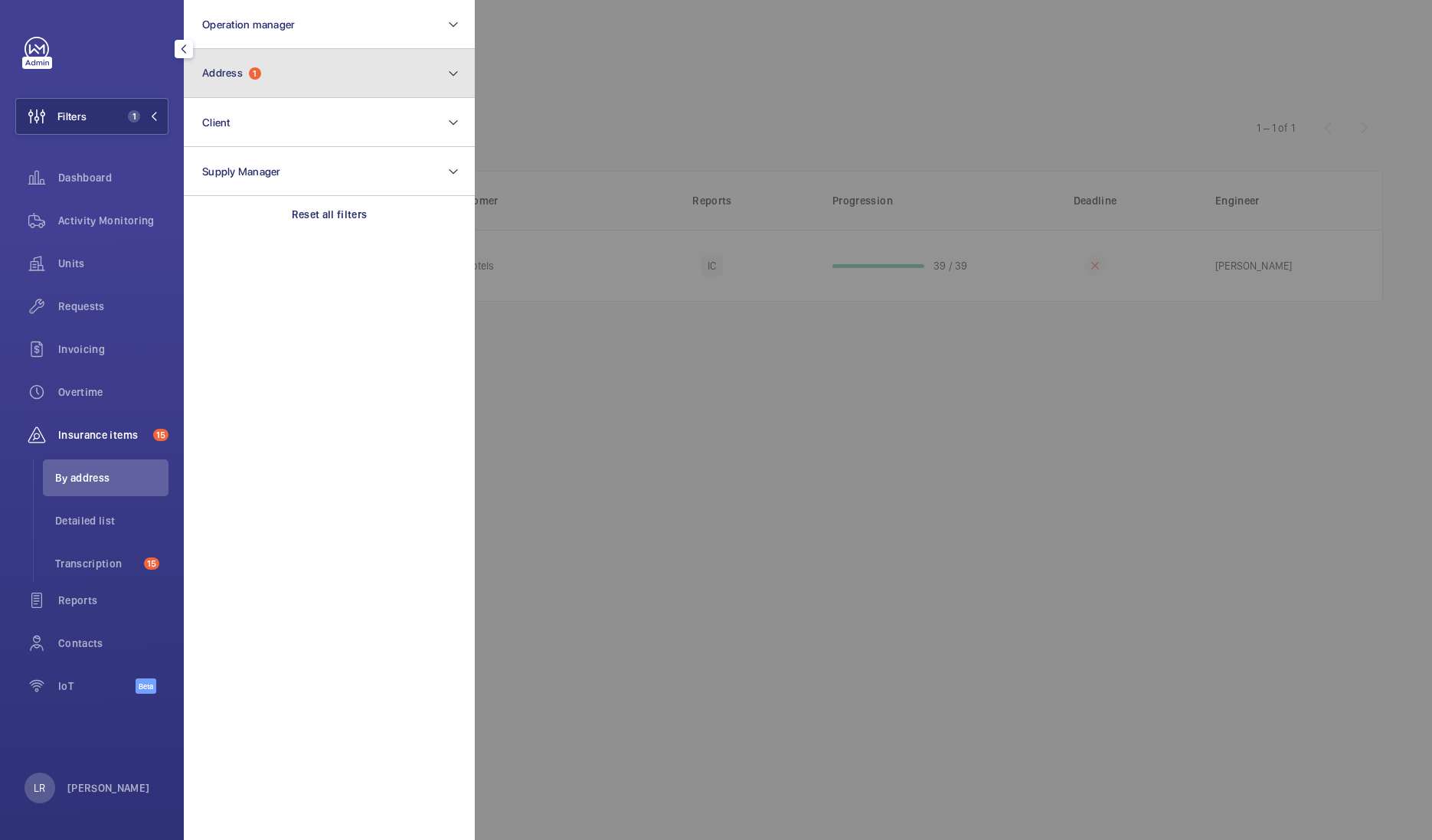
click at [291, 88] on button "Address 1" at bounding box center [329, 73] width 291 height 49
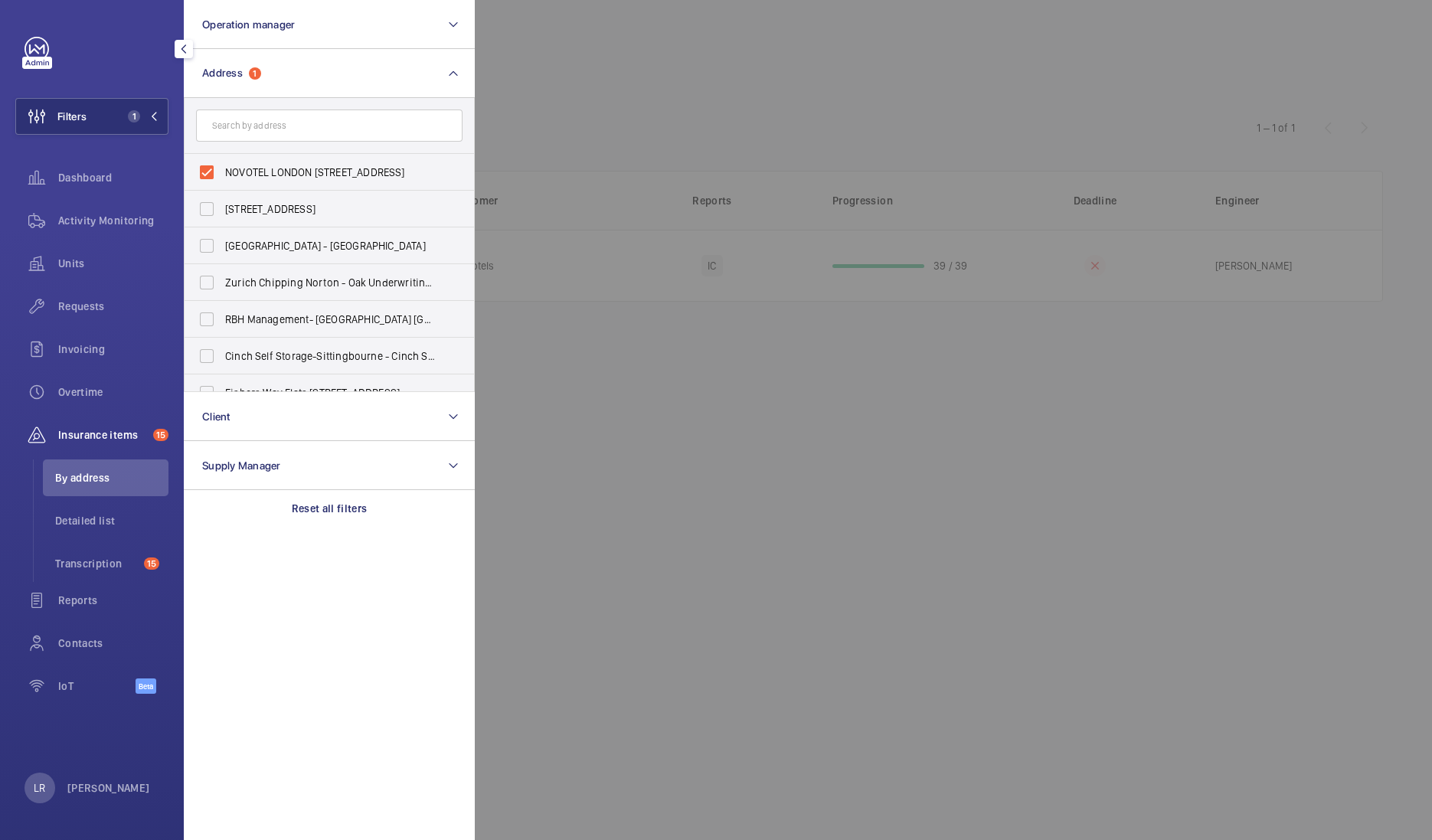
click at [559, 115] on div at bounding box center [1191, 420] width 1432 height 840
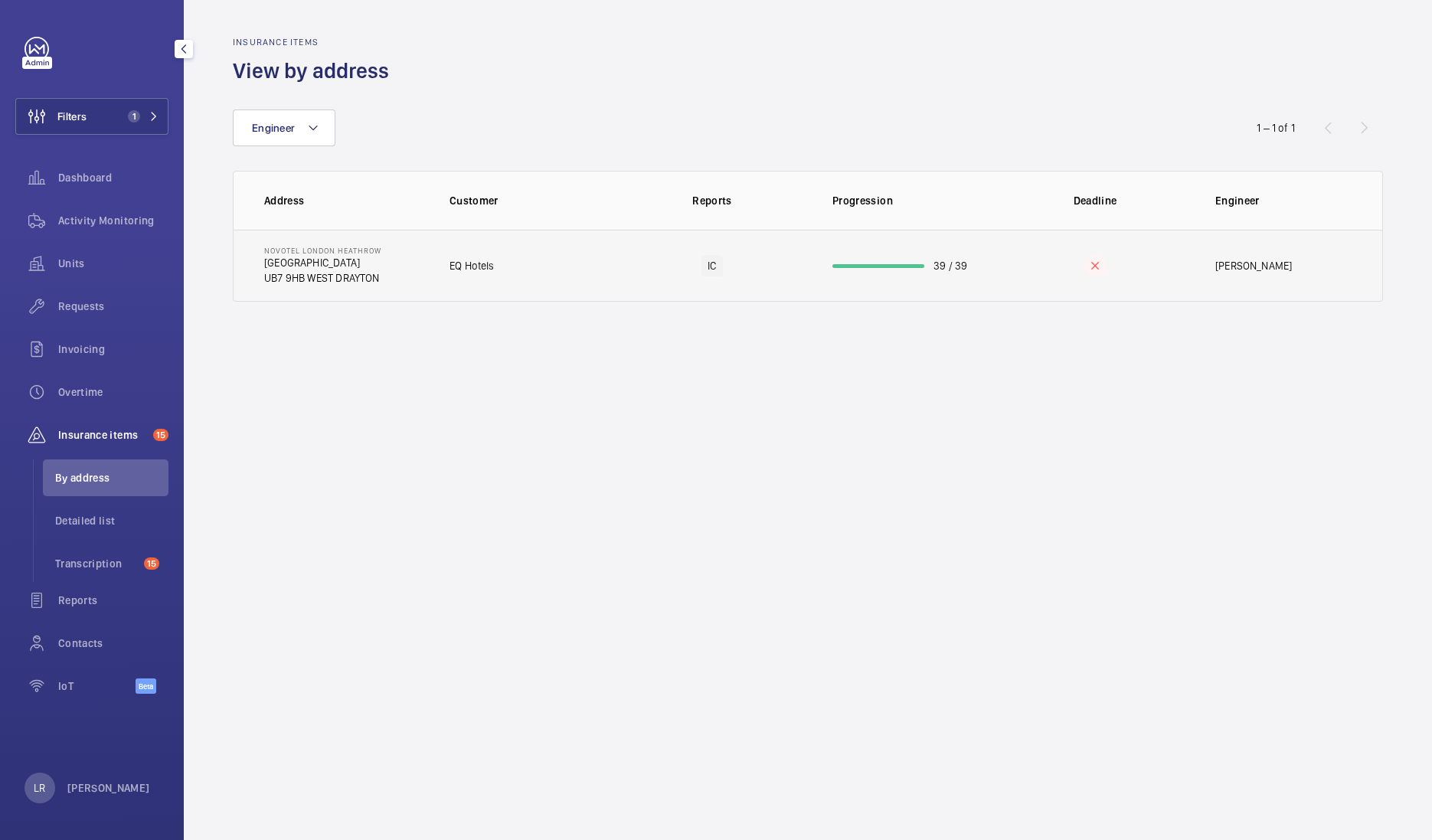
click at [385, 275] on td "NOVOTEL LONDON HEATHROW Cherry Lane UB7 9HB WEST DRAYTON" at bounding box center [329, 265] width 192 height 72
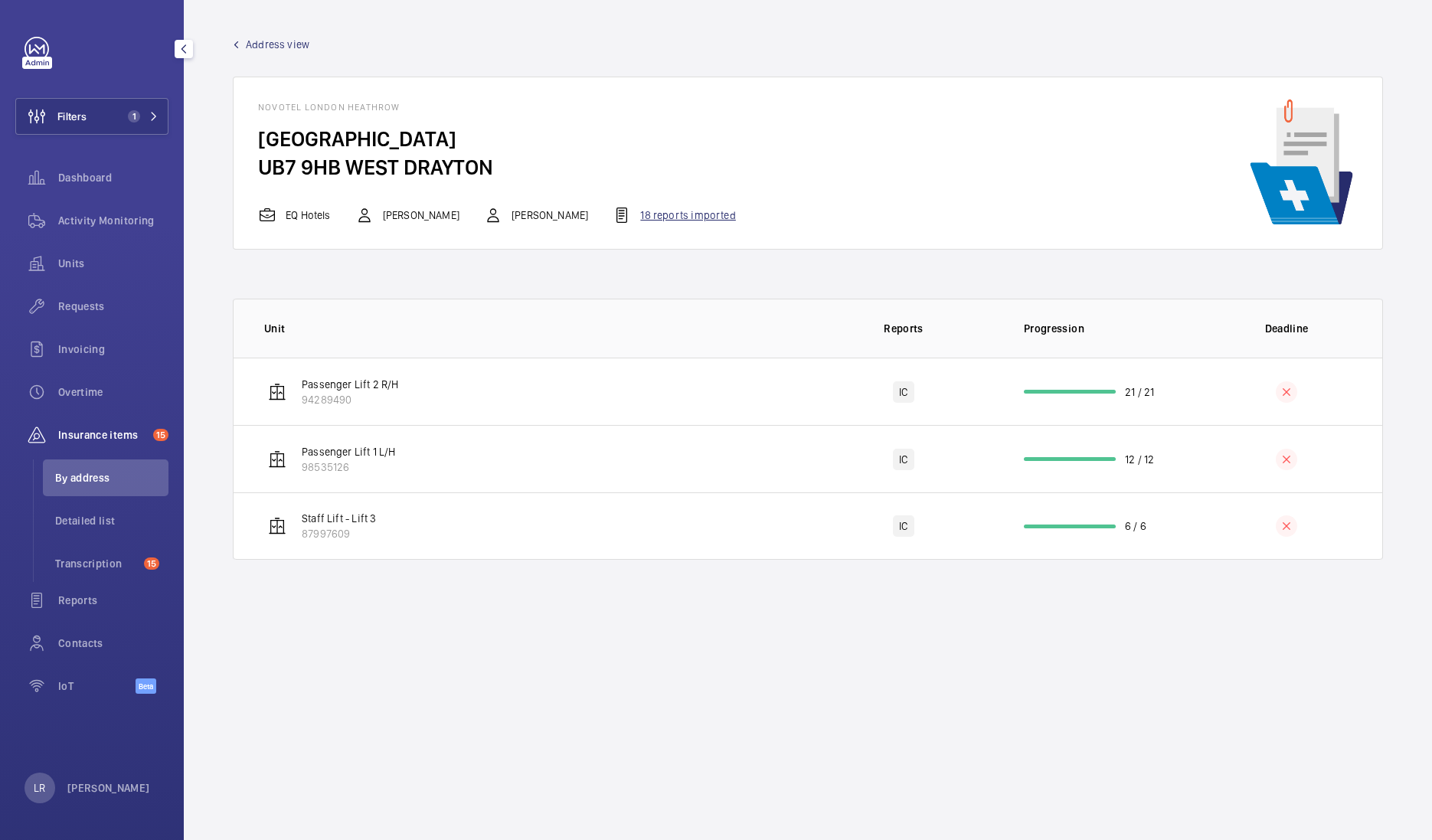
click at [647, 211] on div "18 reports imported" at bounding box center [674, 216] width 123 height 18
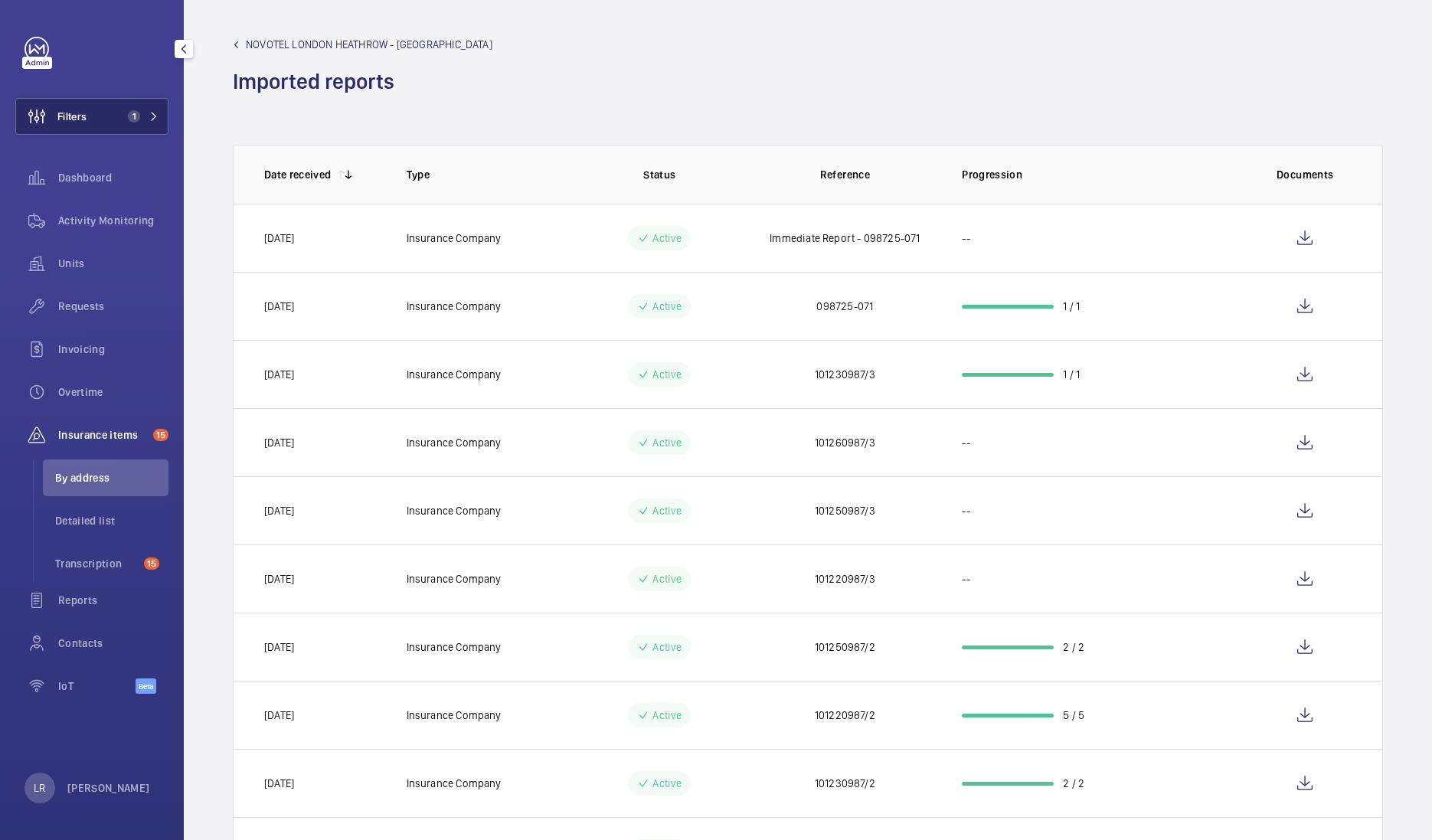
click at [135, 120] on span "1" at bounding box center [134, 116] width 12 height 12
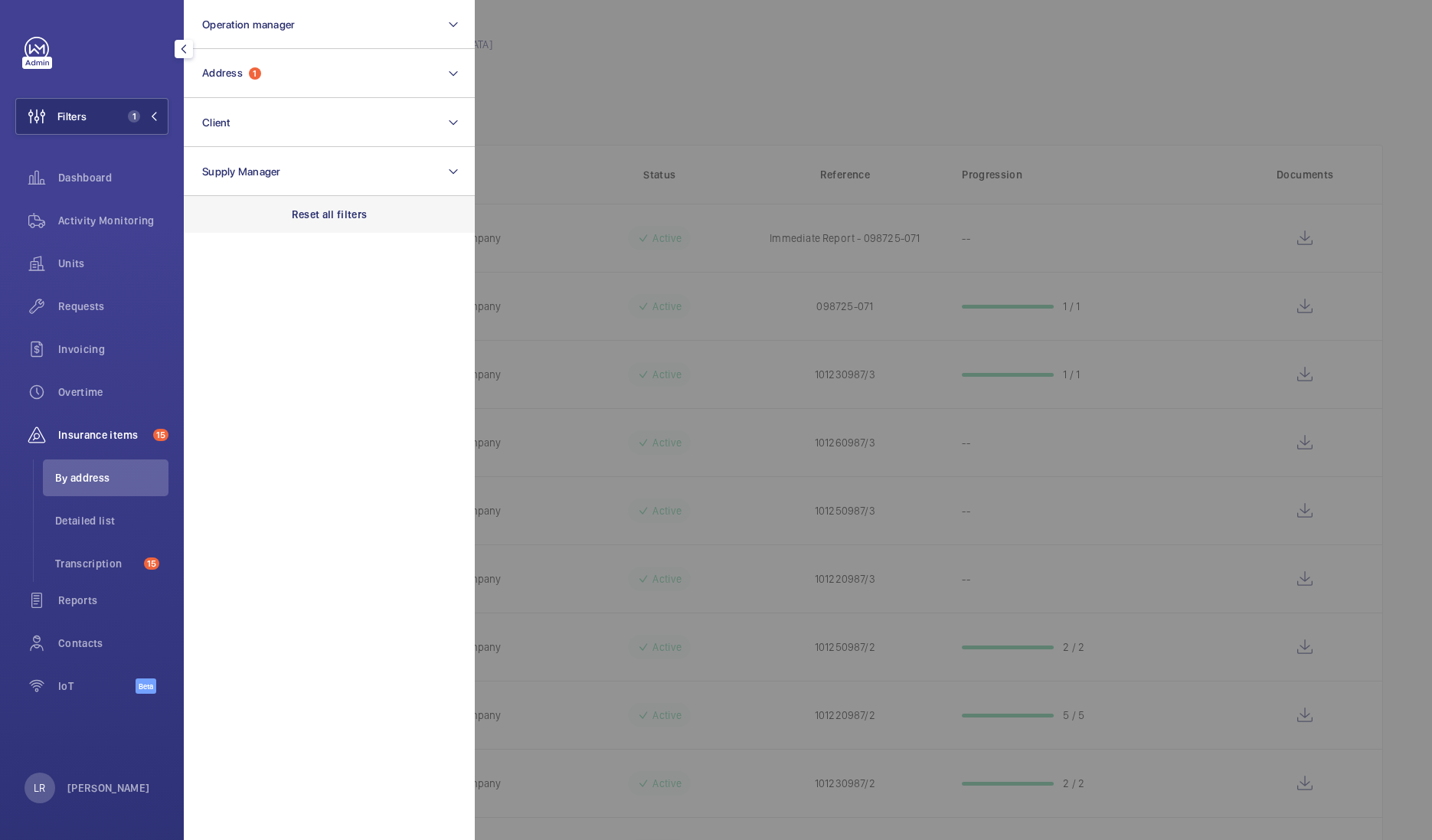
click at [233, 215] on div "Reset all filters" at bounding box center [329, 215] width 291 height 37
click at [102, 562] on span "Transcription" at bounding box center [97, 563] width 83 height 16
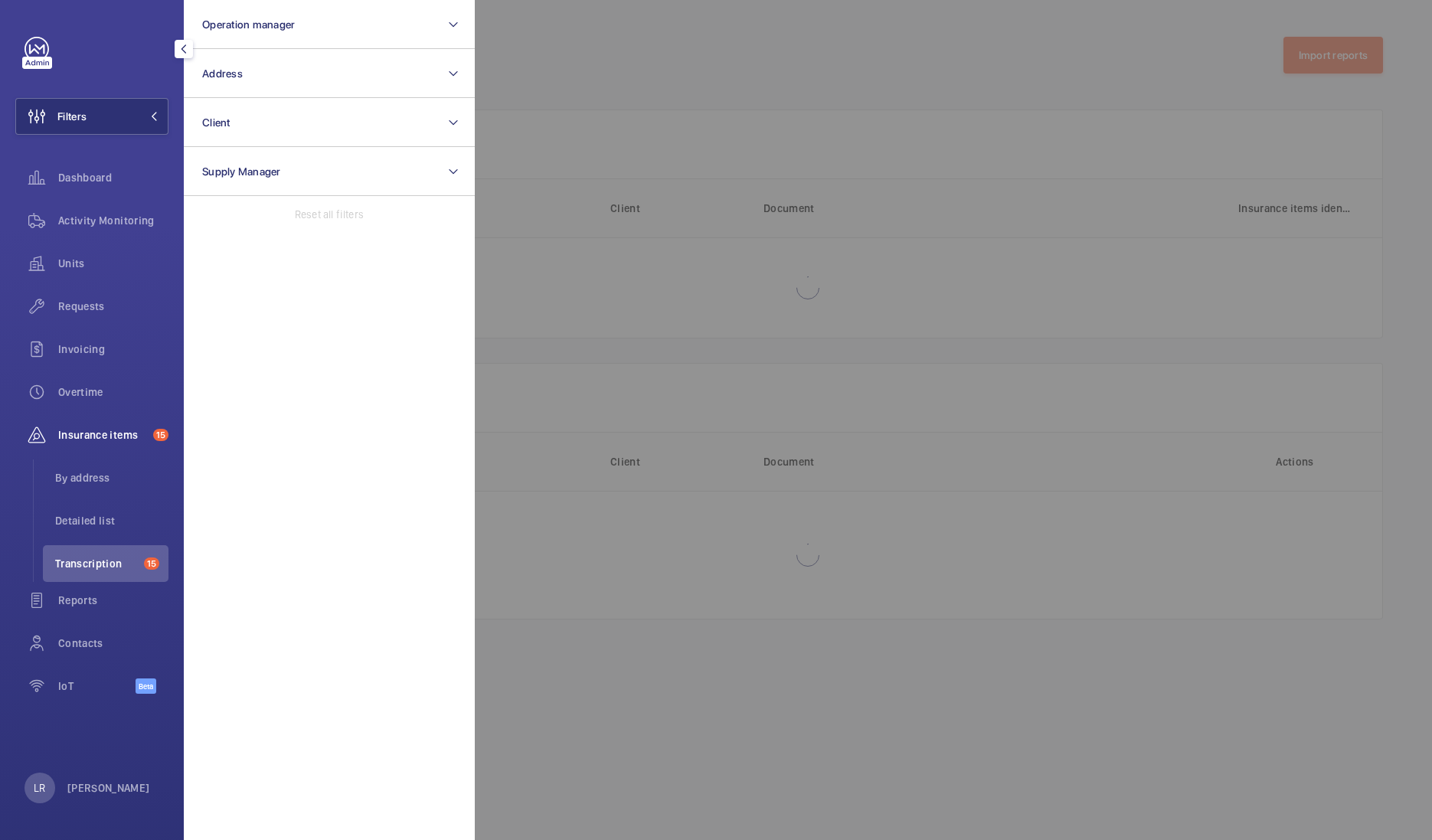
click at [483, 373] on div at bounding box center [1191, 420] width 1432 height 840
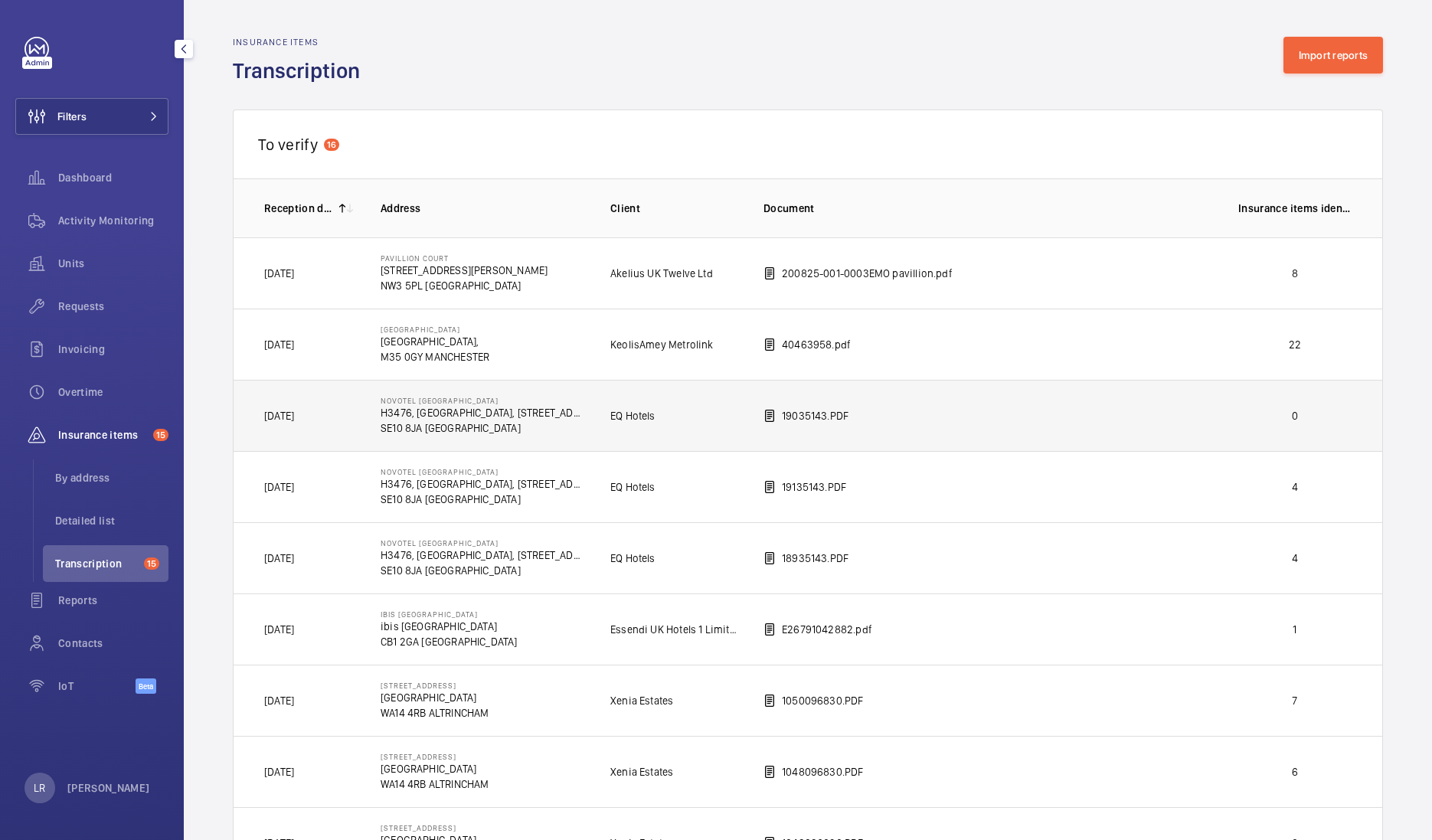
scroll to position [95, 0]
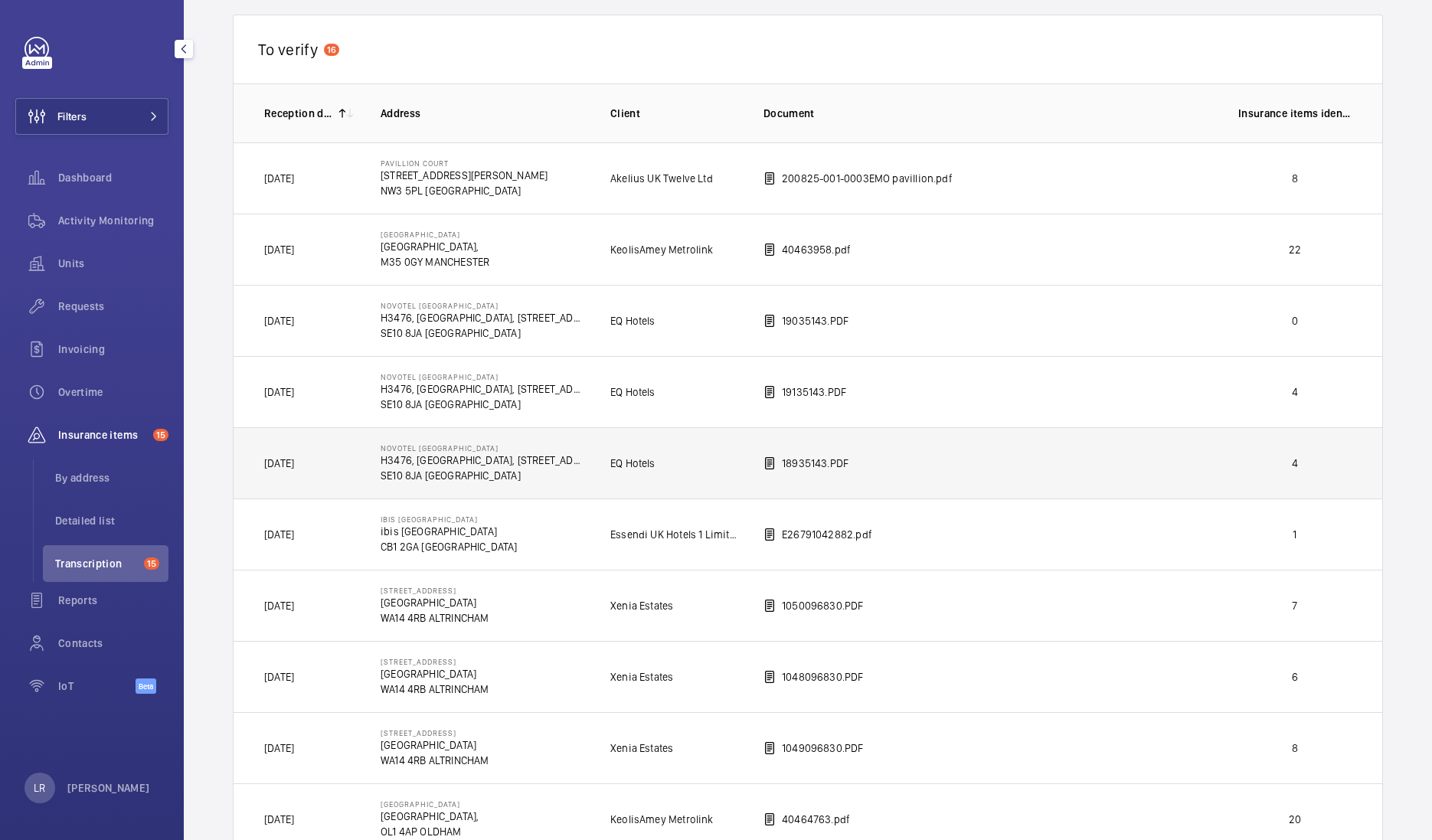
click at [578, 443] on p "NOVOTEL LONDON GREENWICH" at bounding box center [483, 448] width 205 height 9
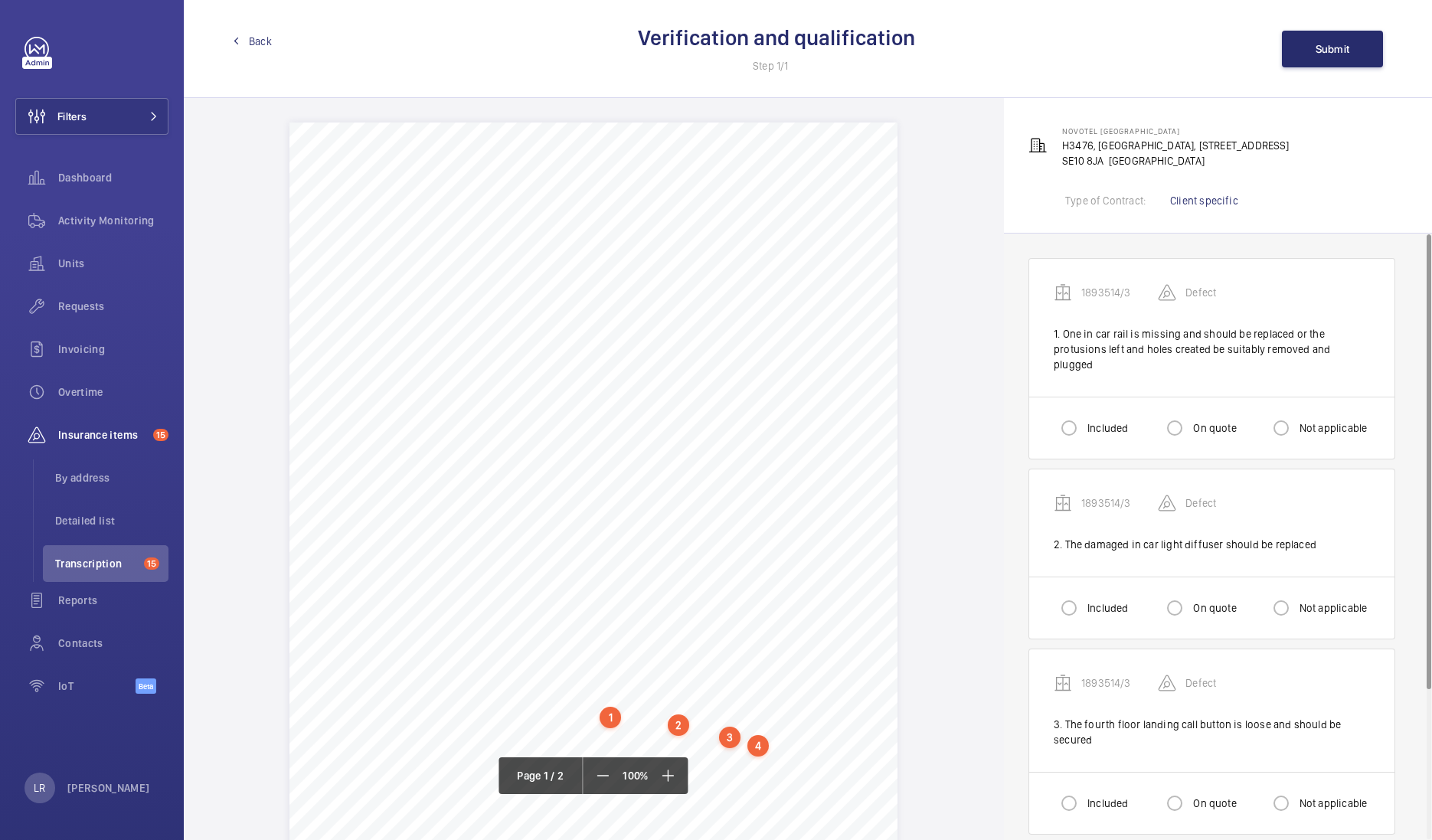
click at [241, 41] on link "Back" at bounding box center [252, 41] width 39 height 16
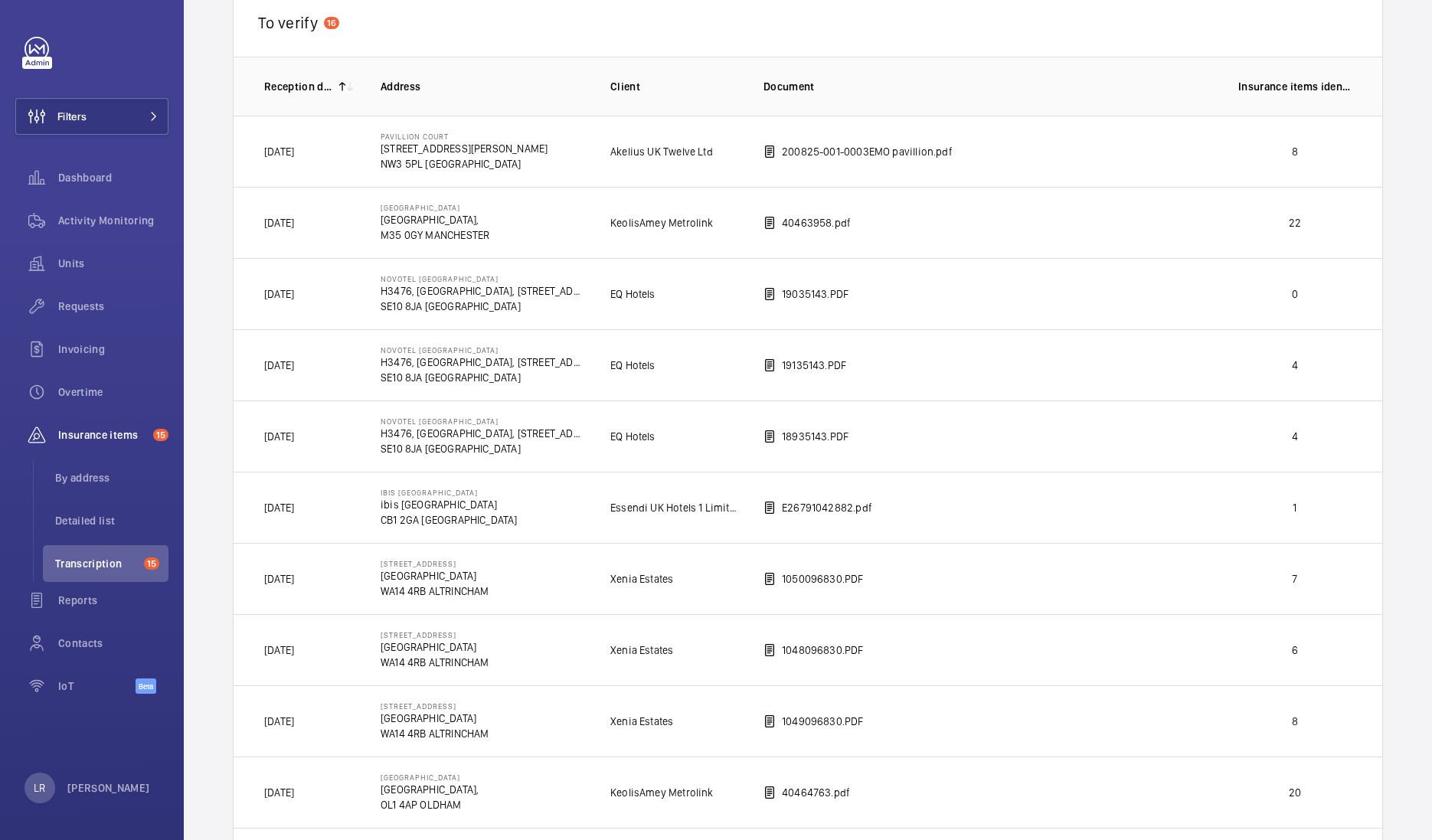
scroll to position [26, 0]
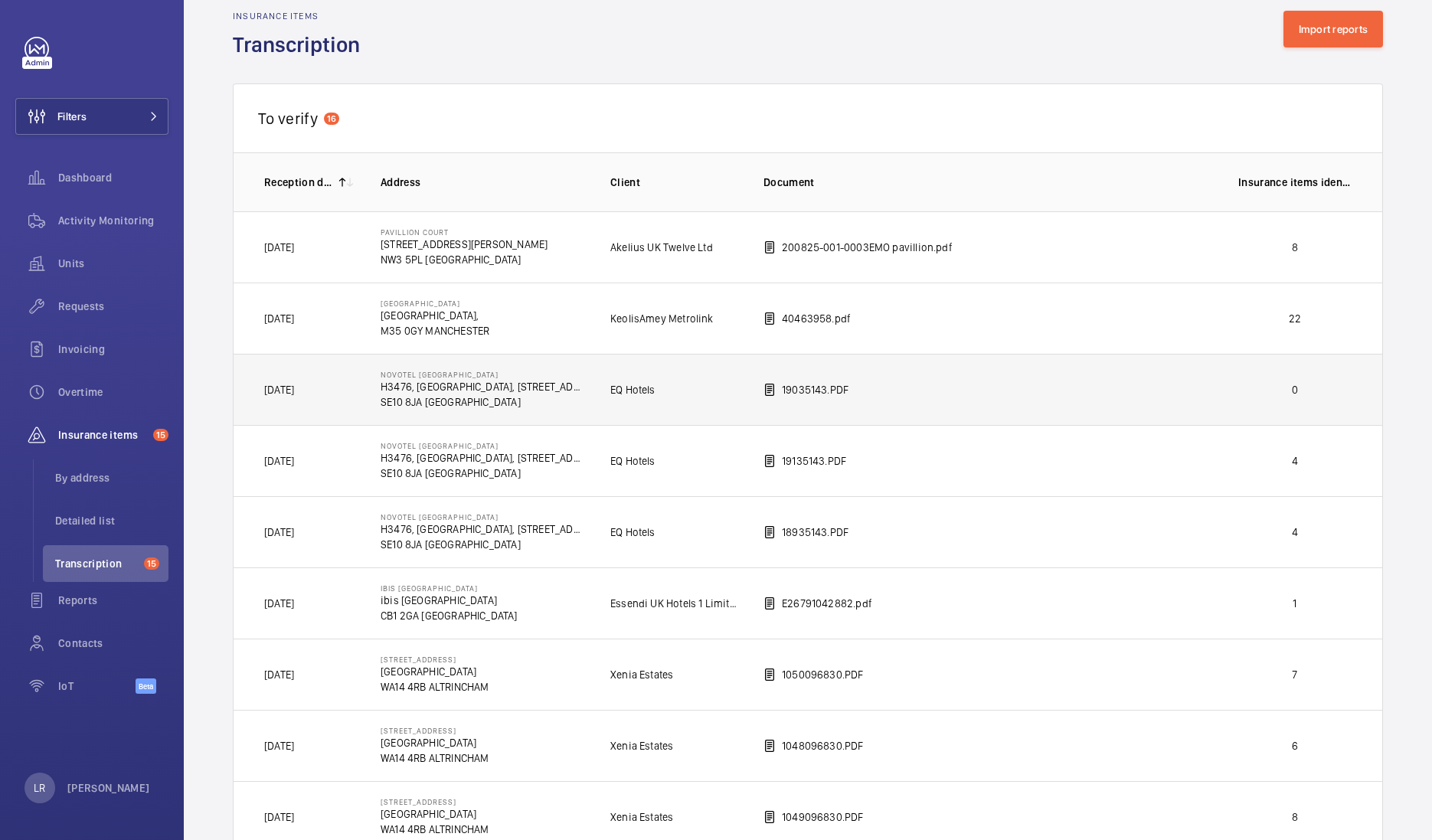
click at [550, 413] on td "NOVOTEL LONDON GREENWICH H3476, NOVOTEL LONDON GREENWICH, 173-185 Greenwich Hig…" at bounding box center [470, 389] width 229 height 71
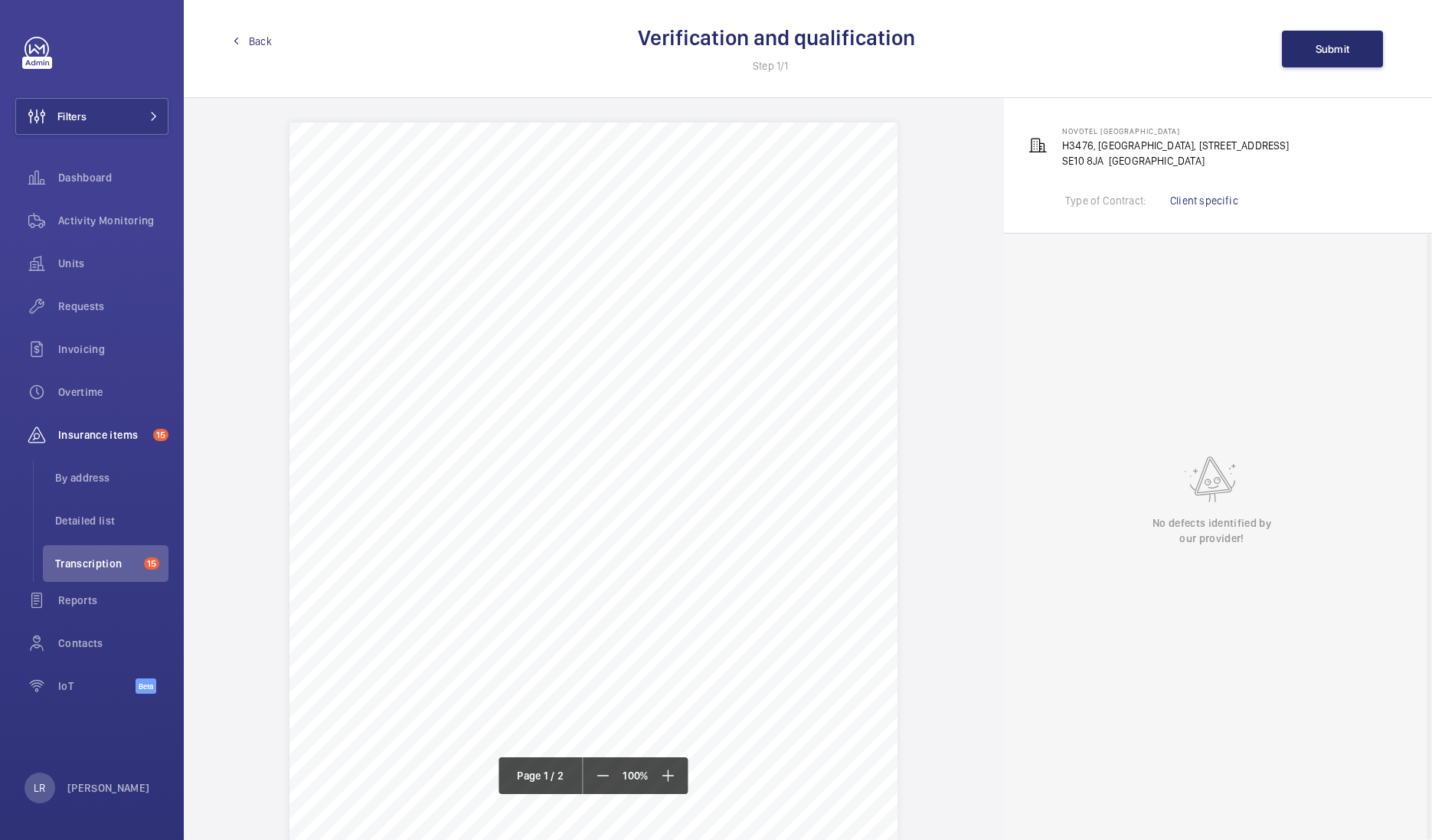
click at [238, 39] on mat-icon at bounding box center [236, 41] width 6 height 6
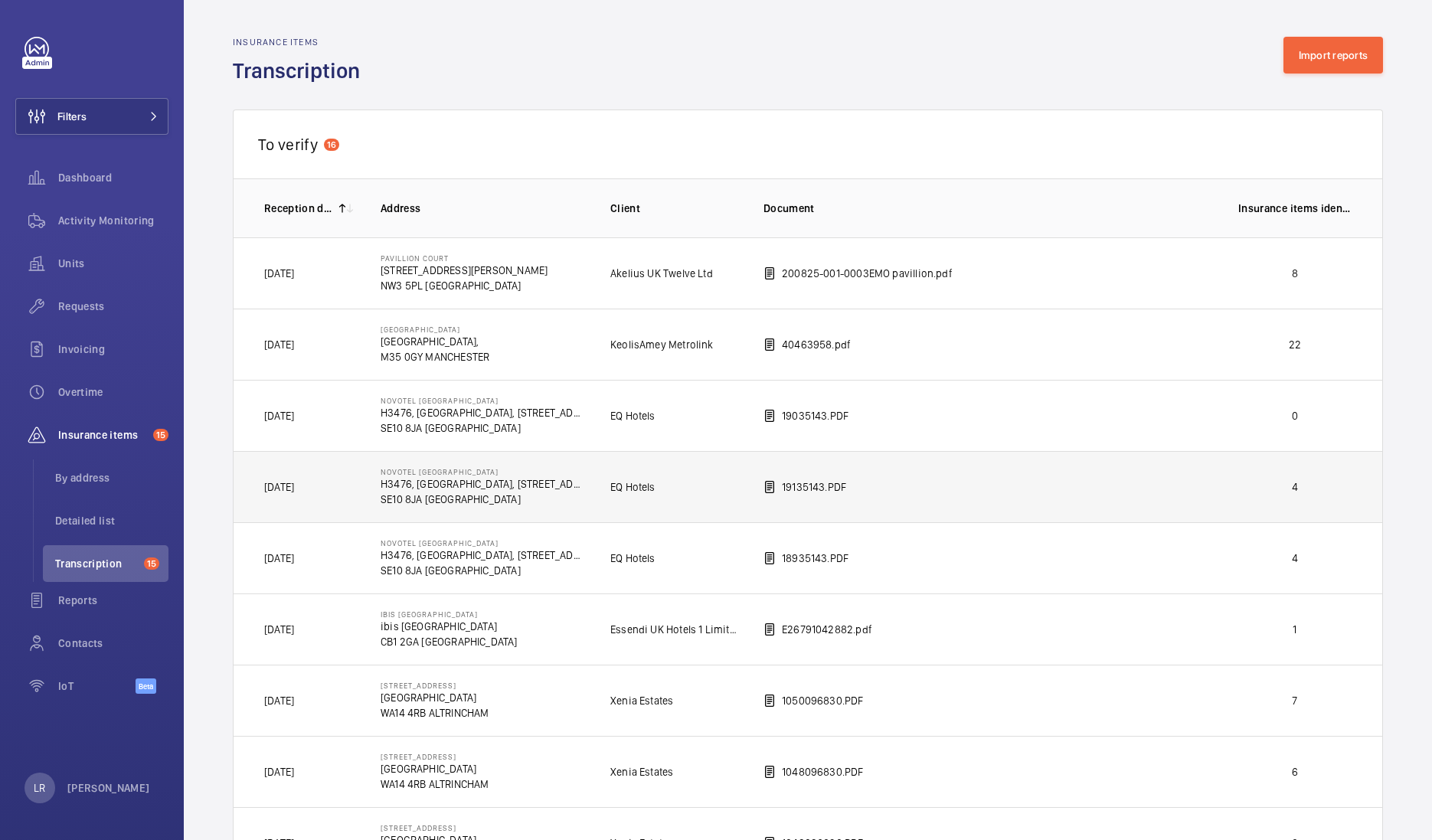
click at [444, 497] on p "SE10 8JA LONDON" at bounding box center [483, 499] width 205 height 16
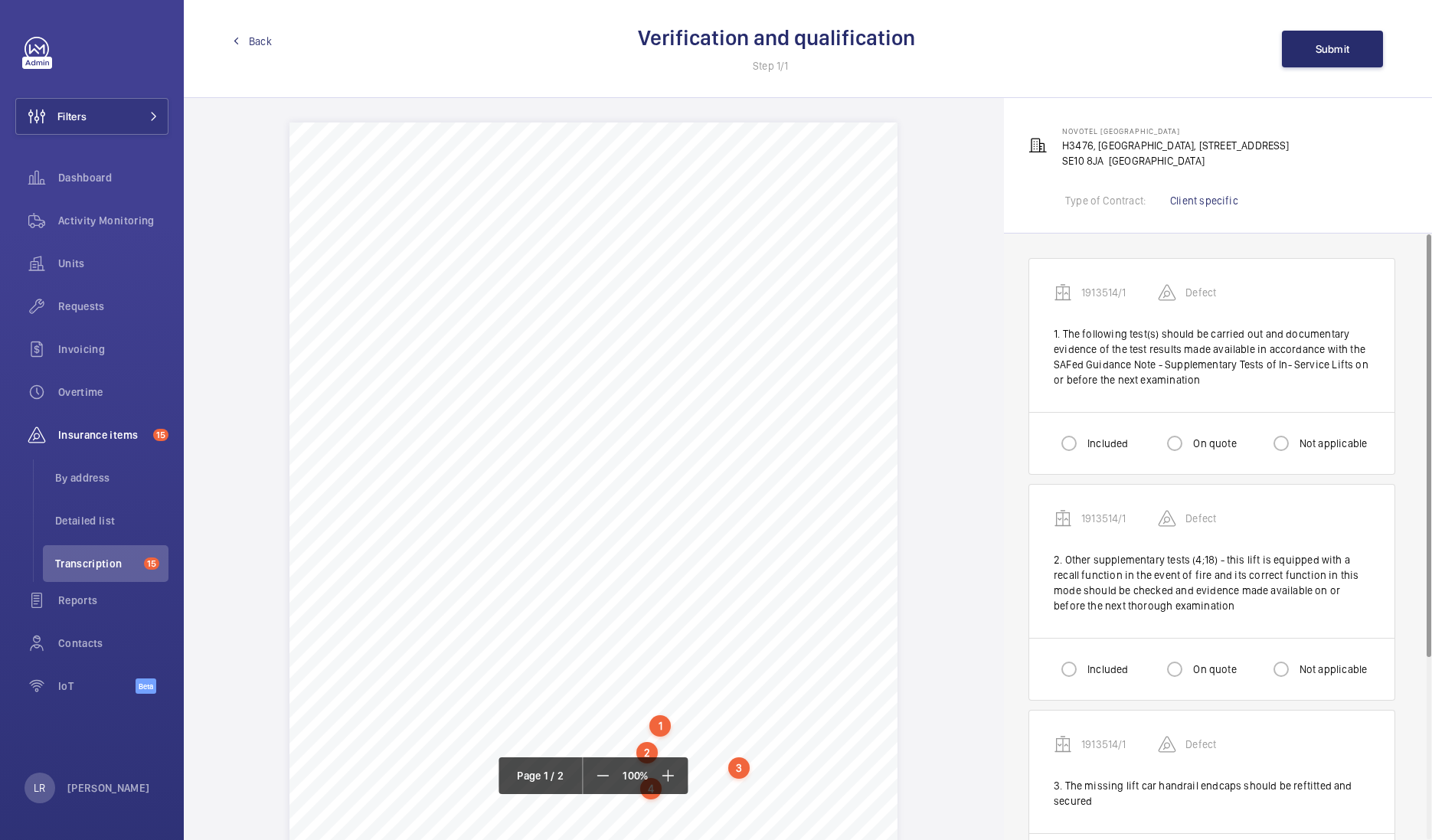
click at [245, 47] on link "Back" at bounding box center [252, 41] width 39 height 16
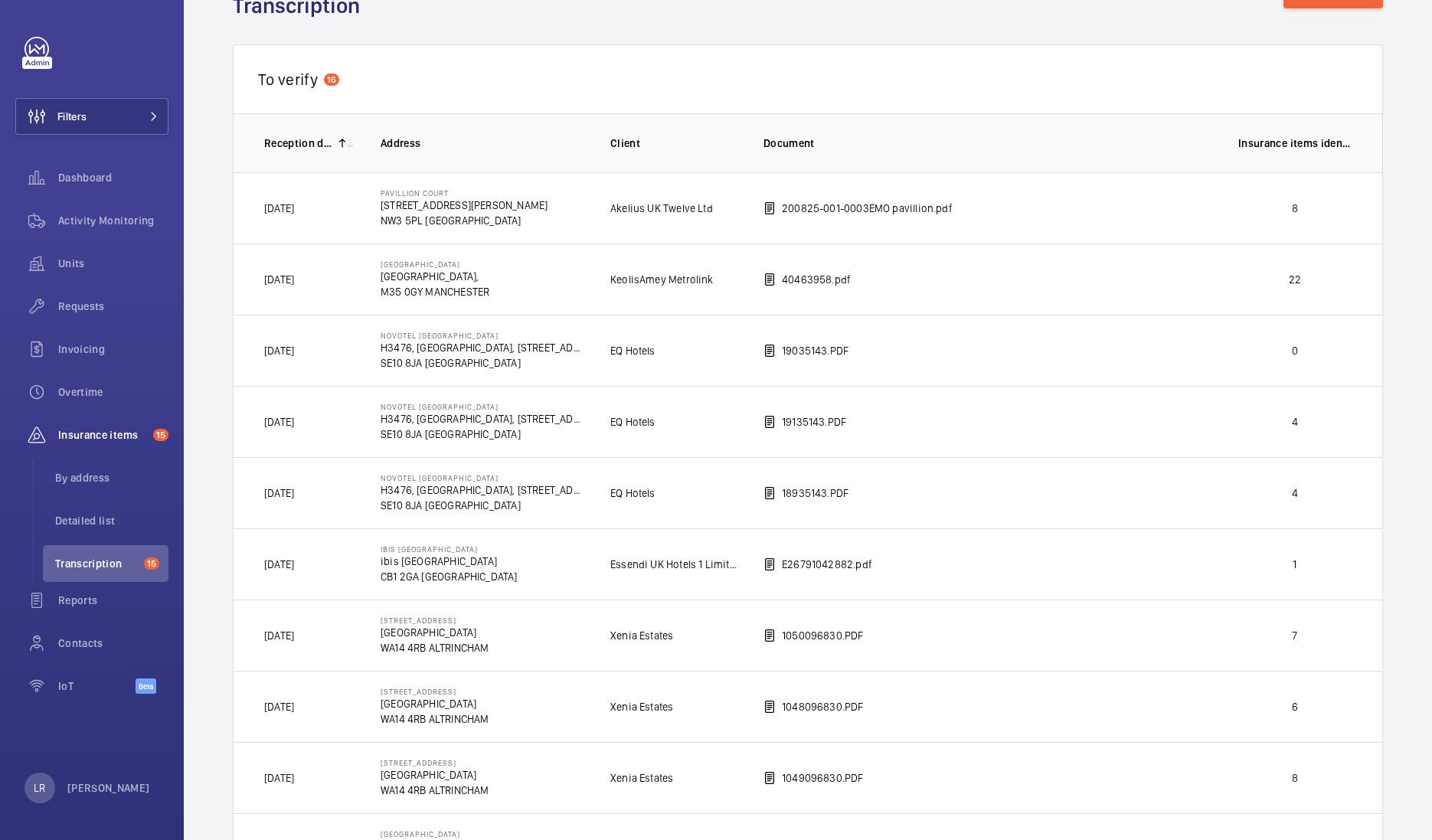
scroll to position [95, 0]
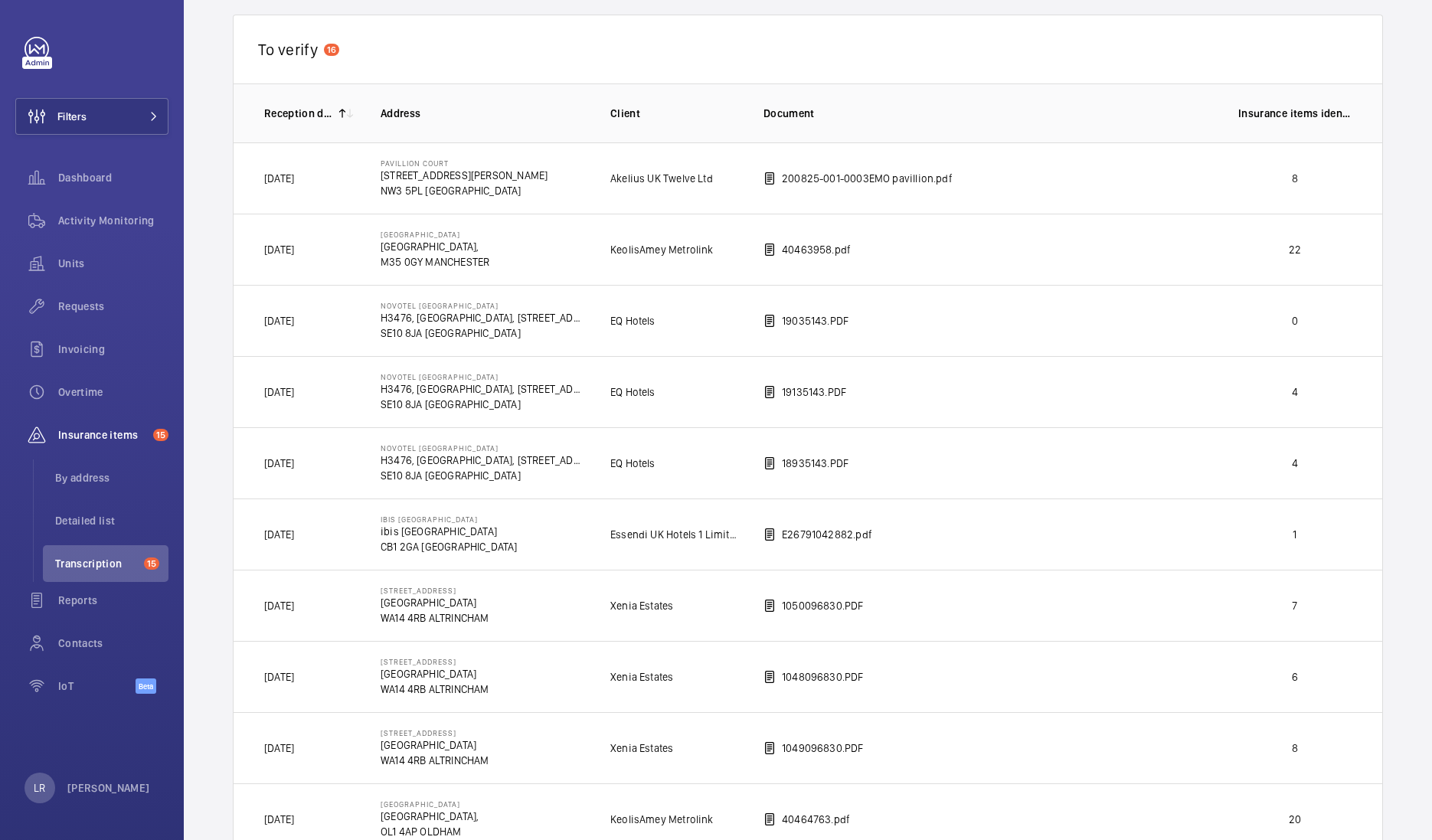
click at [455, 396] on p "SE10 8JA LONDON" at bounding box center [483, 403] width 205 height 16
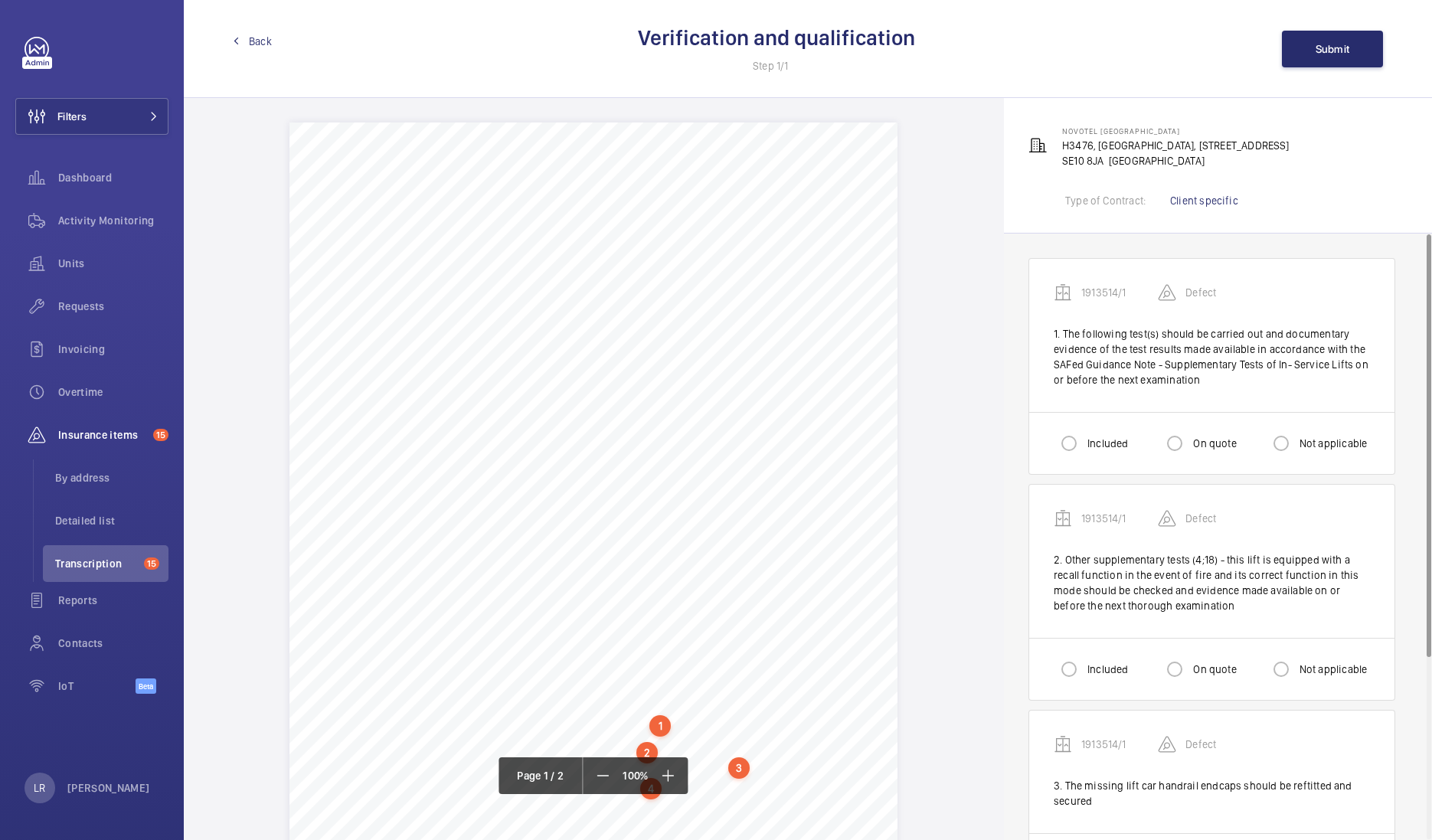
click at [241, 59] on div "Back Verification and qualification Step 1/1 Submit" at bounding box center [807, 49] width 1249 height 98
click at [261, 46] on span "Back" at bounding box center [260, 41] width 23 height 16
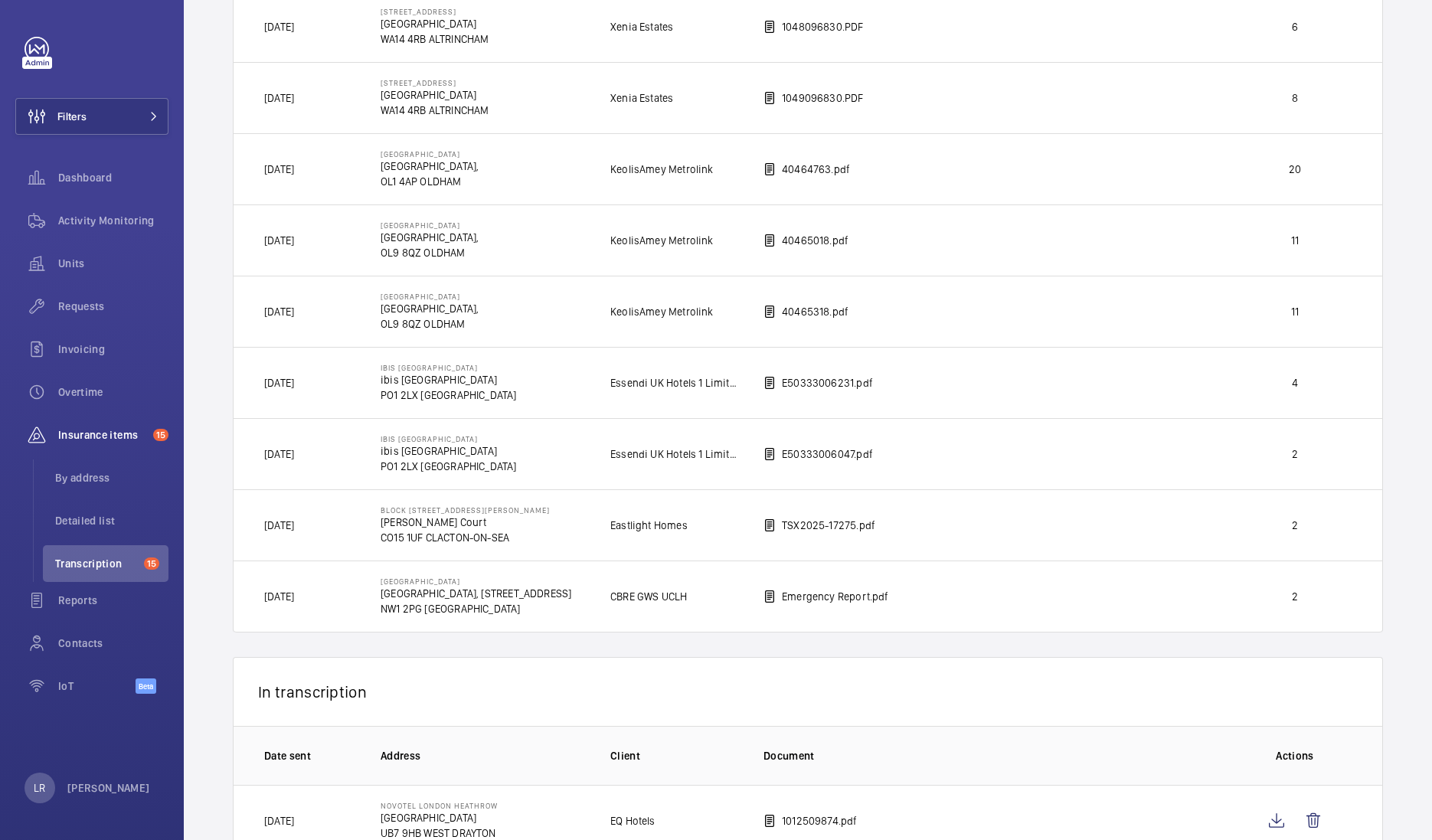
scroll to position [791, 0]
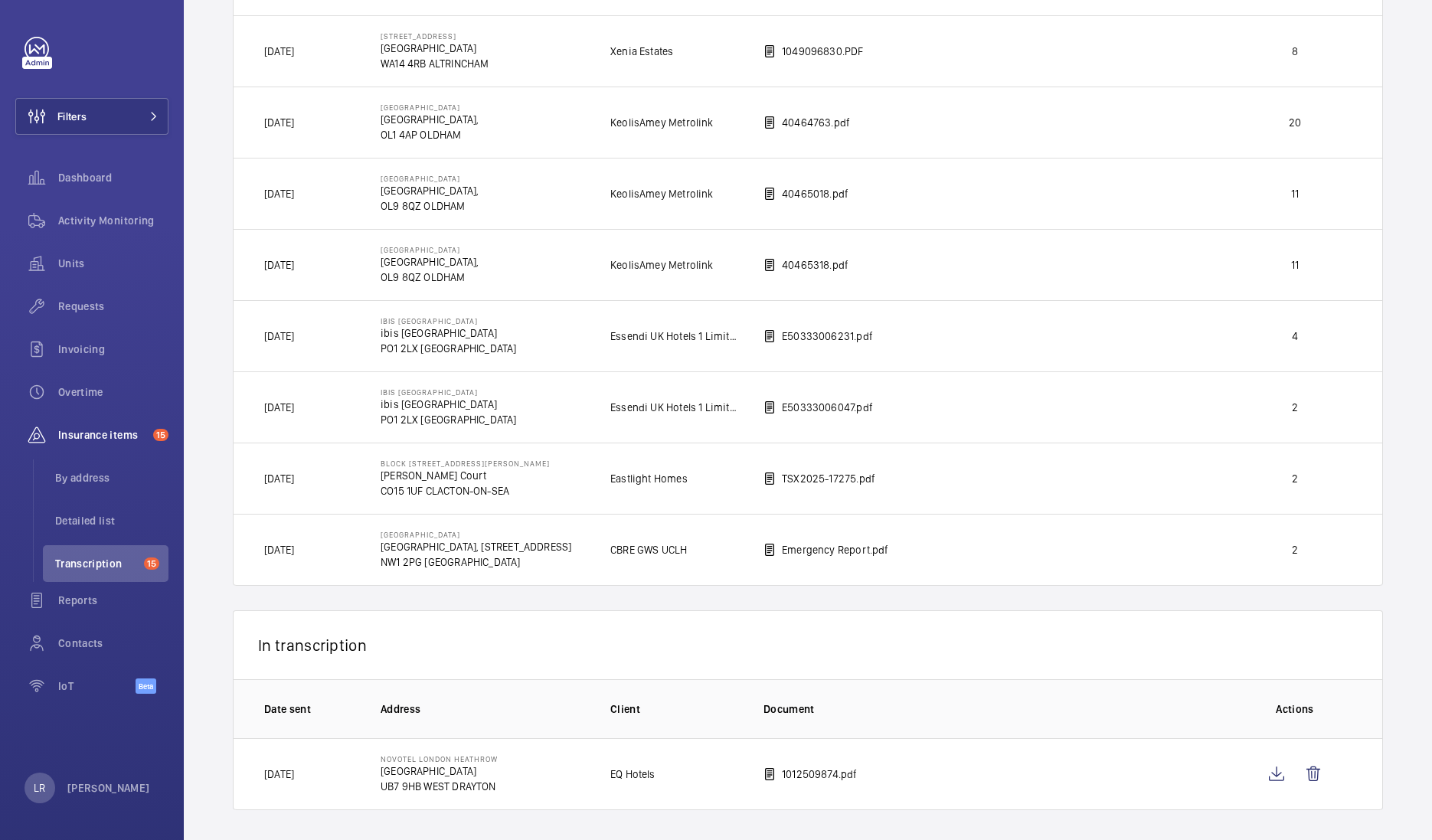
click at [781, 764] on td "1012509874.pdf" at bounding box center [976, 774] width 475 height 72
click at [379, 782] on td "NOVOTEL LONDON HEATHROW Cherry Lane UB7 9HB WEST DRAYTON" at bounding box center [470, 774] width 229 height 72
drag, startPoint x: 333, startPoint y: 782, endPoint x: 323, endPoint y: 782, distance: 10.0
click at [326, 782] on td "[DATE]" at bounding box center [294, 774] width 123 height 72
drag, startPoint x: 274, startPoint y: 773, endPoint x: 415, endPoint y: 762, distance: 141.4
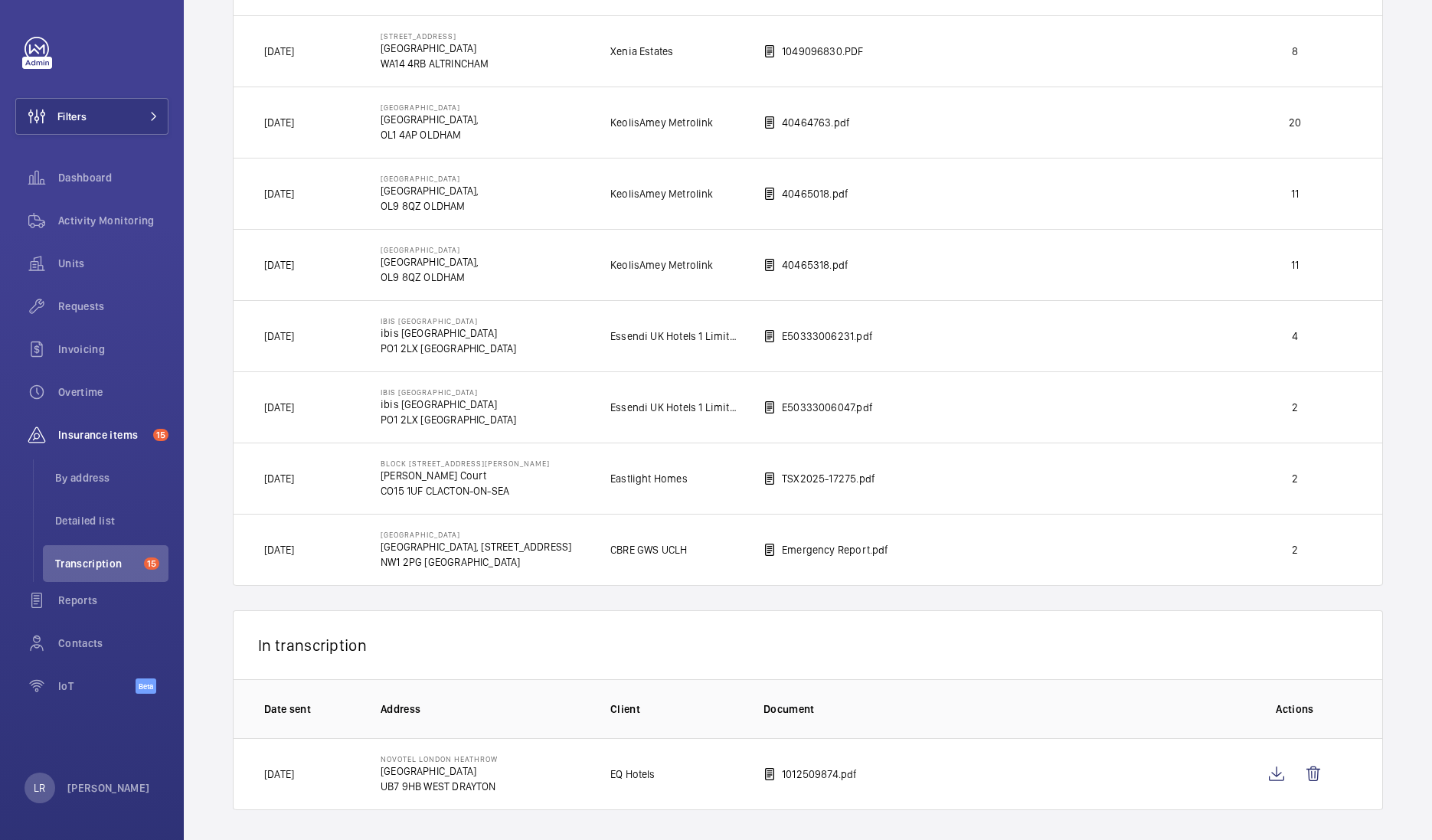
click at [274, 771] on p "[DATE]" at bounding box center [279, 774] width 29 height 16
click at [126, 115] on button "Filters" at bounding box center [92, 116] width 153 height 37
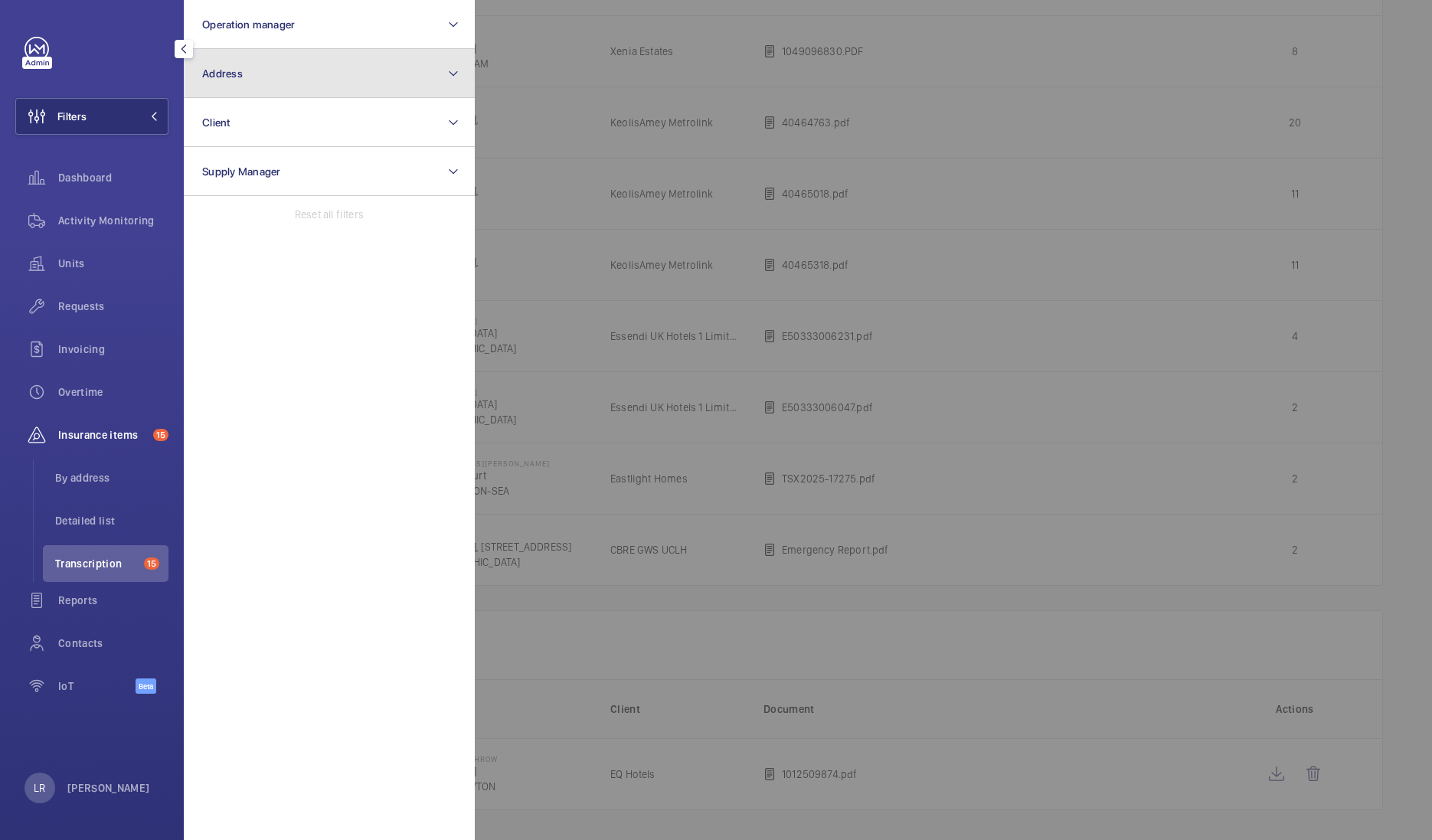
click at [254, 73] on button "Address" at bounding box center [329, 73] width 291 height 49
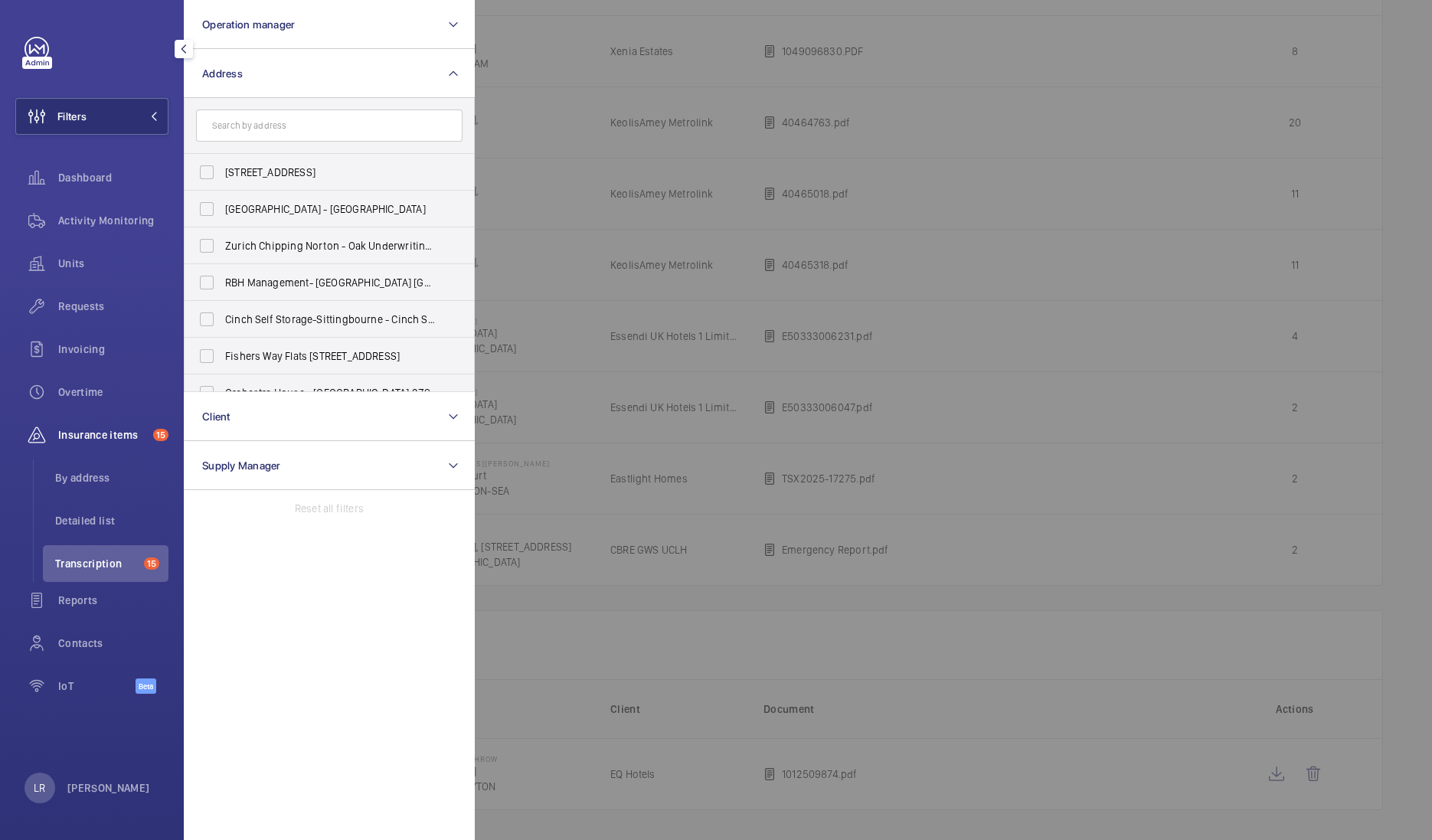
click at [283, 123] on input "text" at bounding box center [329, 125] width 266 height 32
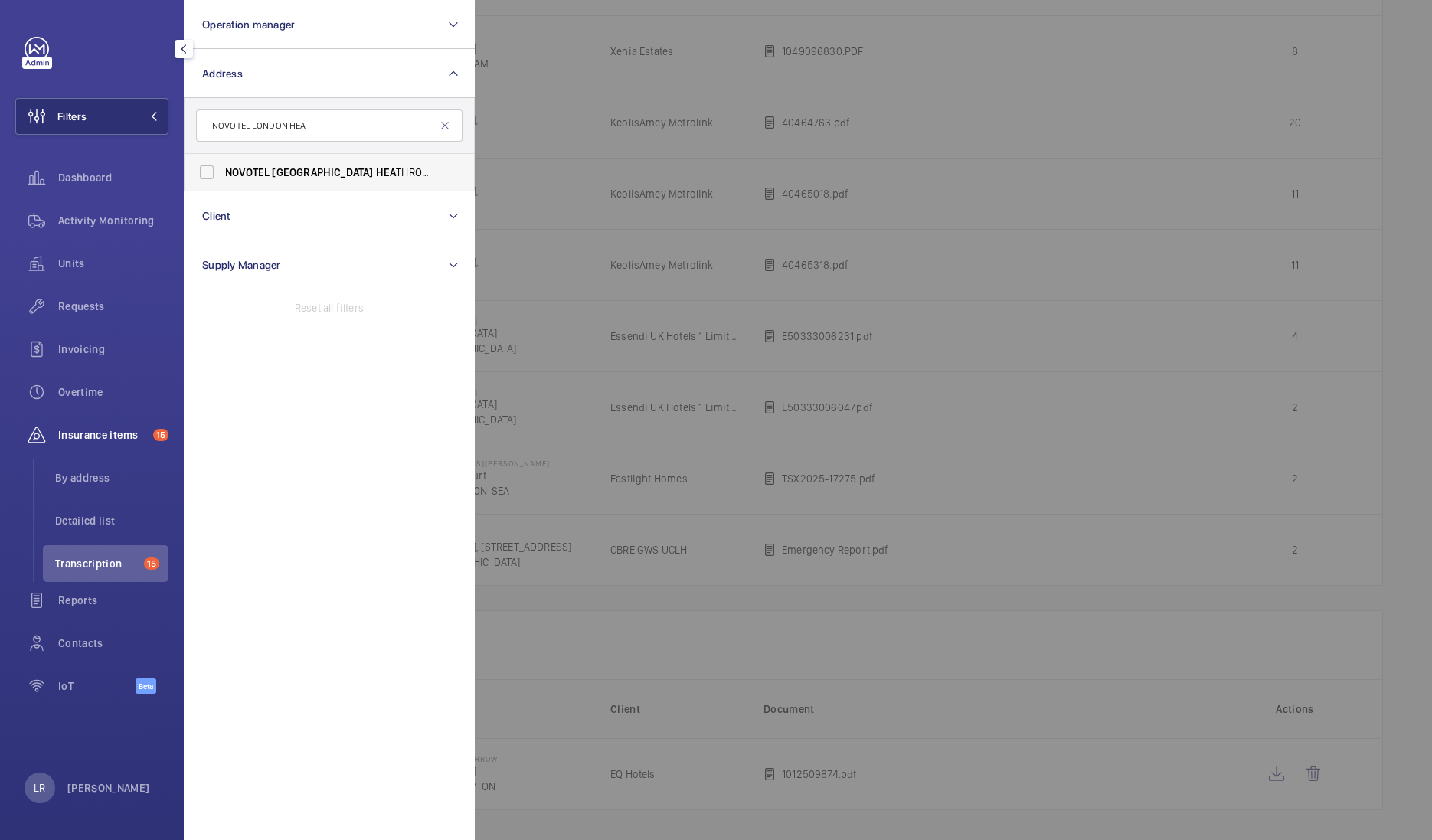
type input "NOVOTEL LONDON HEA"
click at [401, 179] on label "NOVOTEL LONDON HEA THROW - Cherry Lane, WEST DRAYTON UB7 9HB" at bounding box center [317, 172] width 266 height 37
click at [222, 179] on input "NOVOTEL LONDON HEA THROW - Cherry Lane, WEST DRAYTON UB7 9HB" at bounding box center [206, 171] width 30 height 30
checkbox input "true"
click at [522, 204] on div at bounding box center [1191, 420] width 1432 height 840
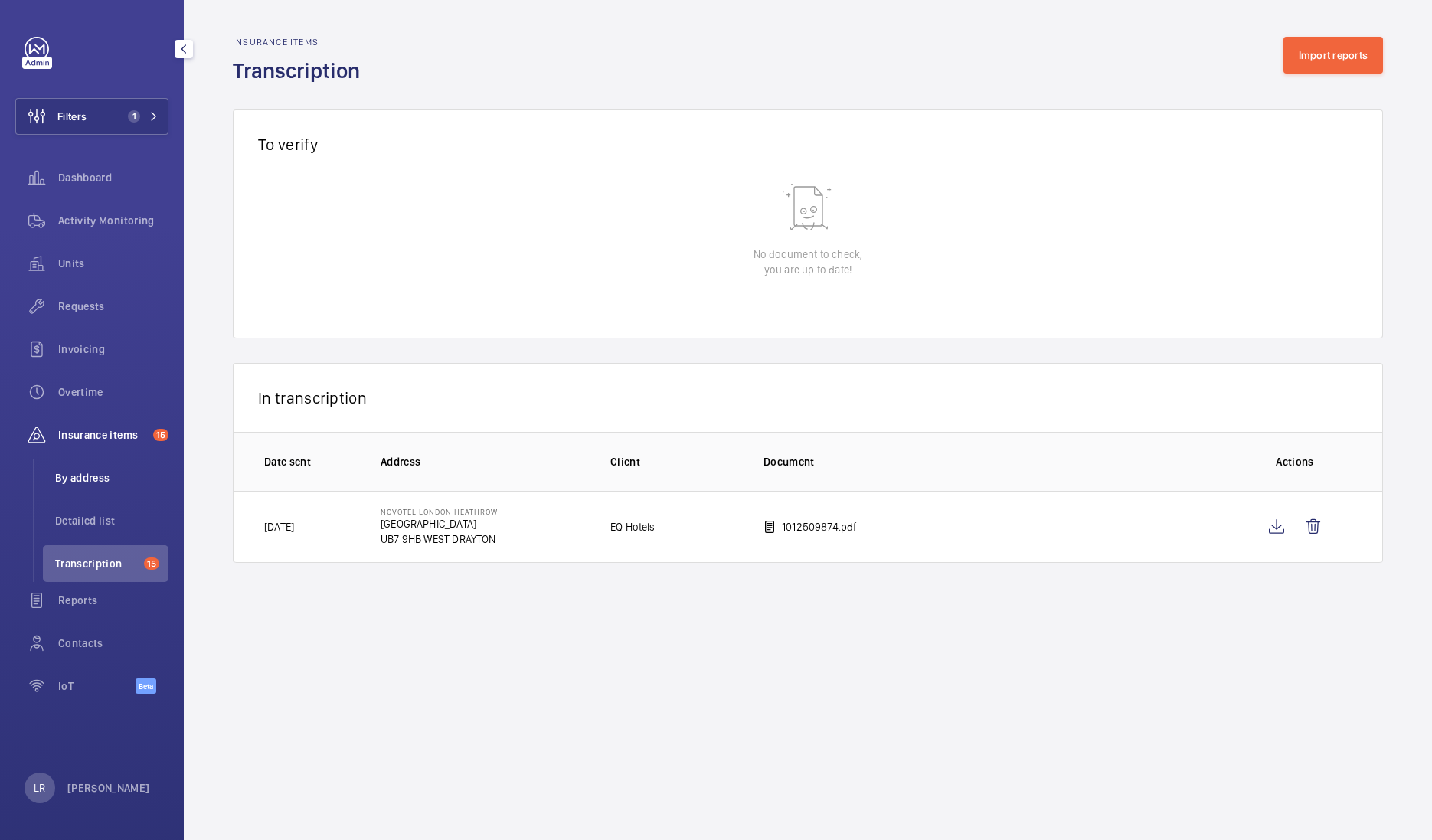
drag, startPoint x: 100, startPoint y: 483, endPoint x: 123, endPoint y: 472, distance: 25.5
click at [100, 483] on span "By address" at bounding box center [112, 477] width 113 height 16
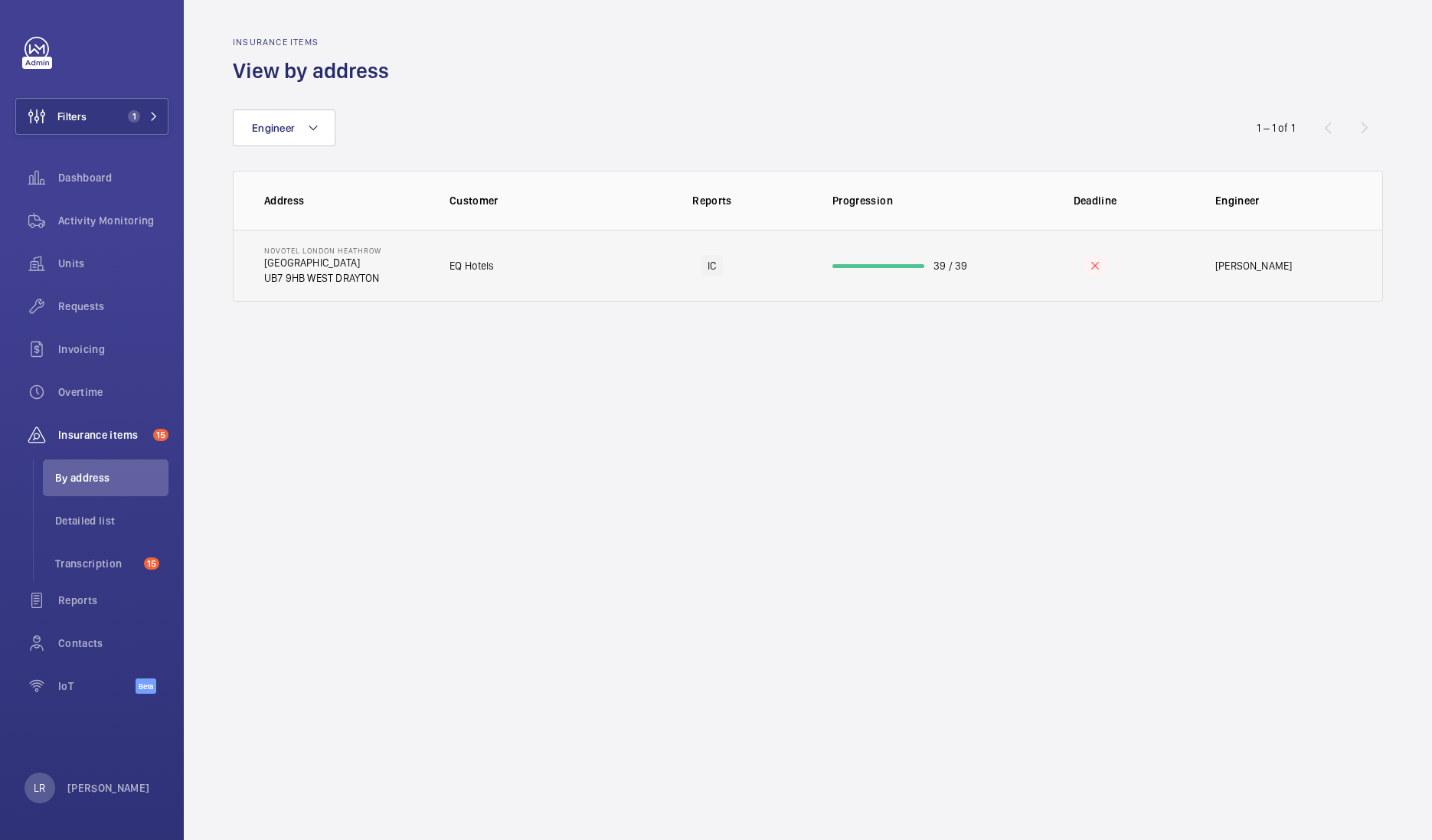
click at [467, 278] on td "EQ Hotels" at bounding box center [521, 265] width 192 height 72
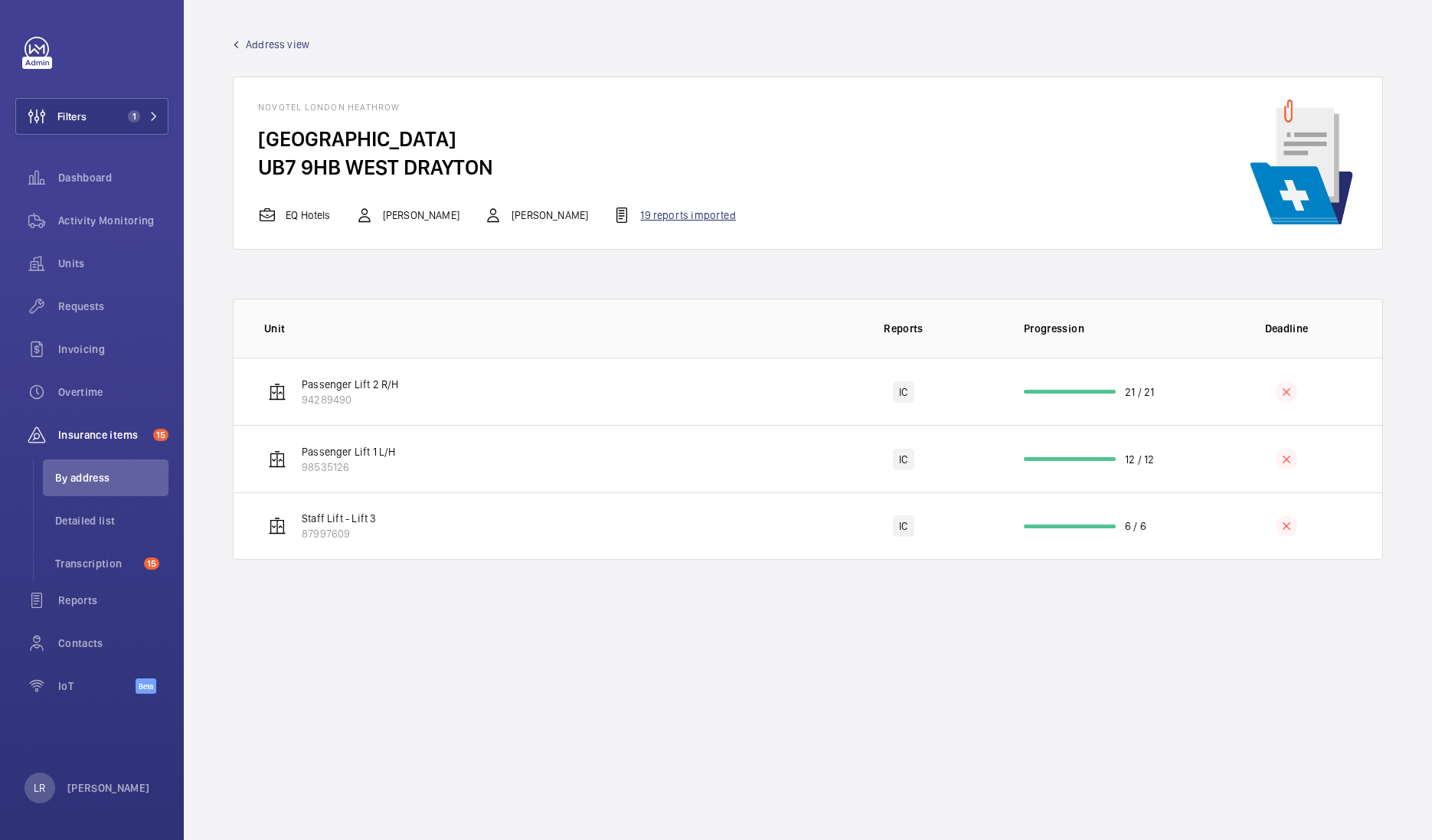
click at [625, 209] on mat-icon at bounding box center [622, 216] width 18 height 18
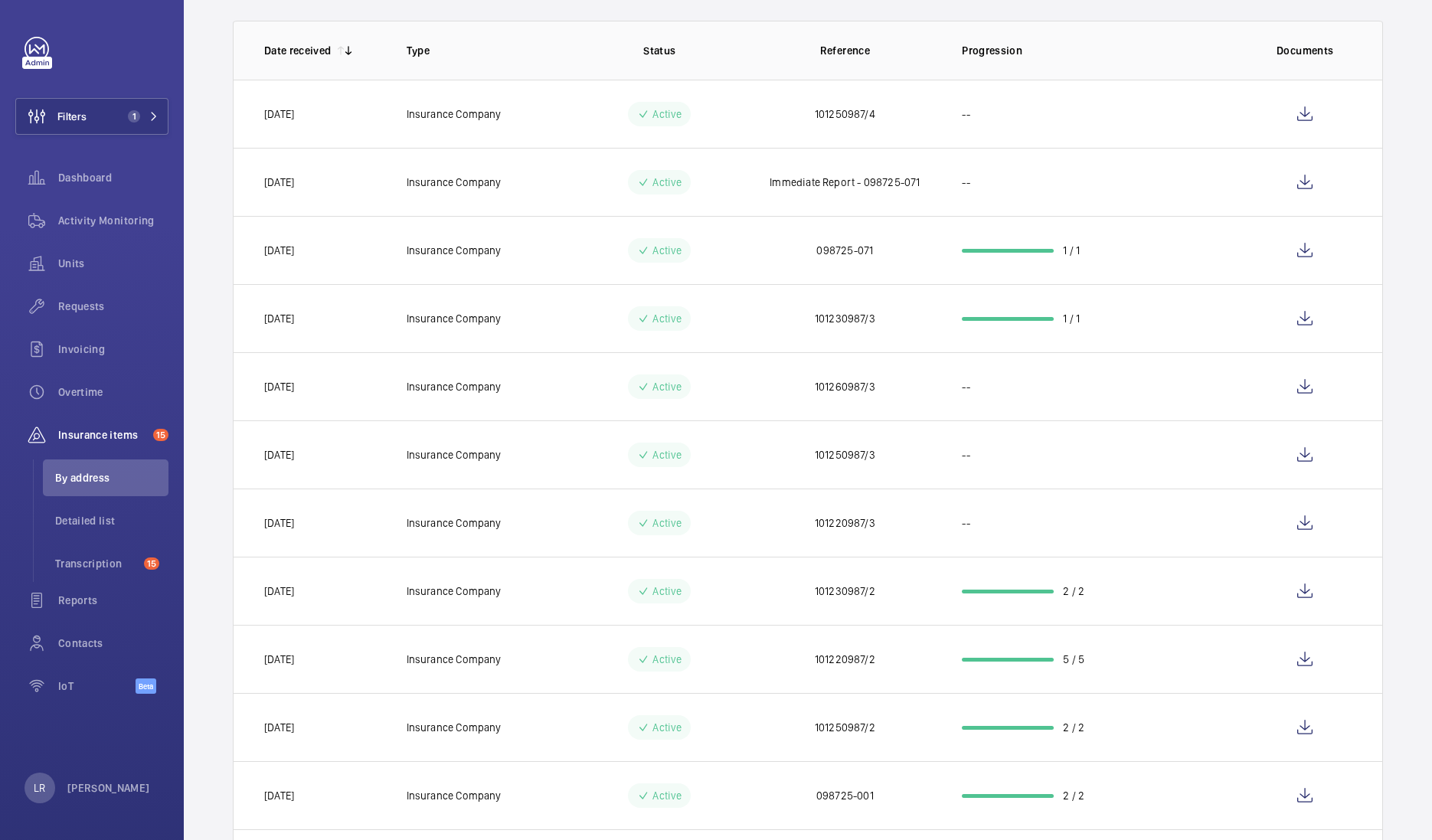
scroll to position [95, 0]
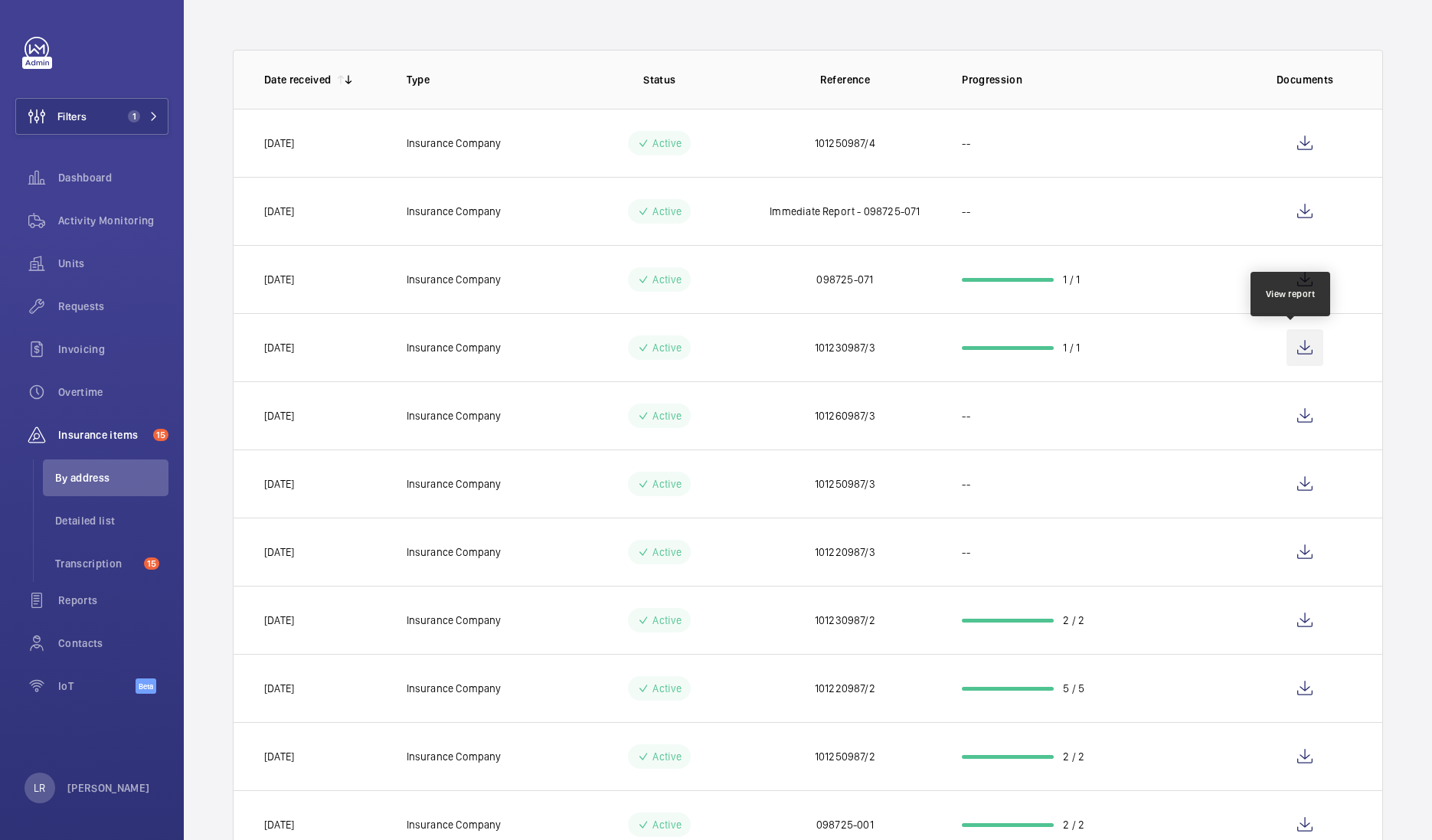
click at [1286, 347] on wm-front-icon-button at bounding box center [1305, 347] width 37 height 37
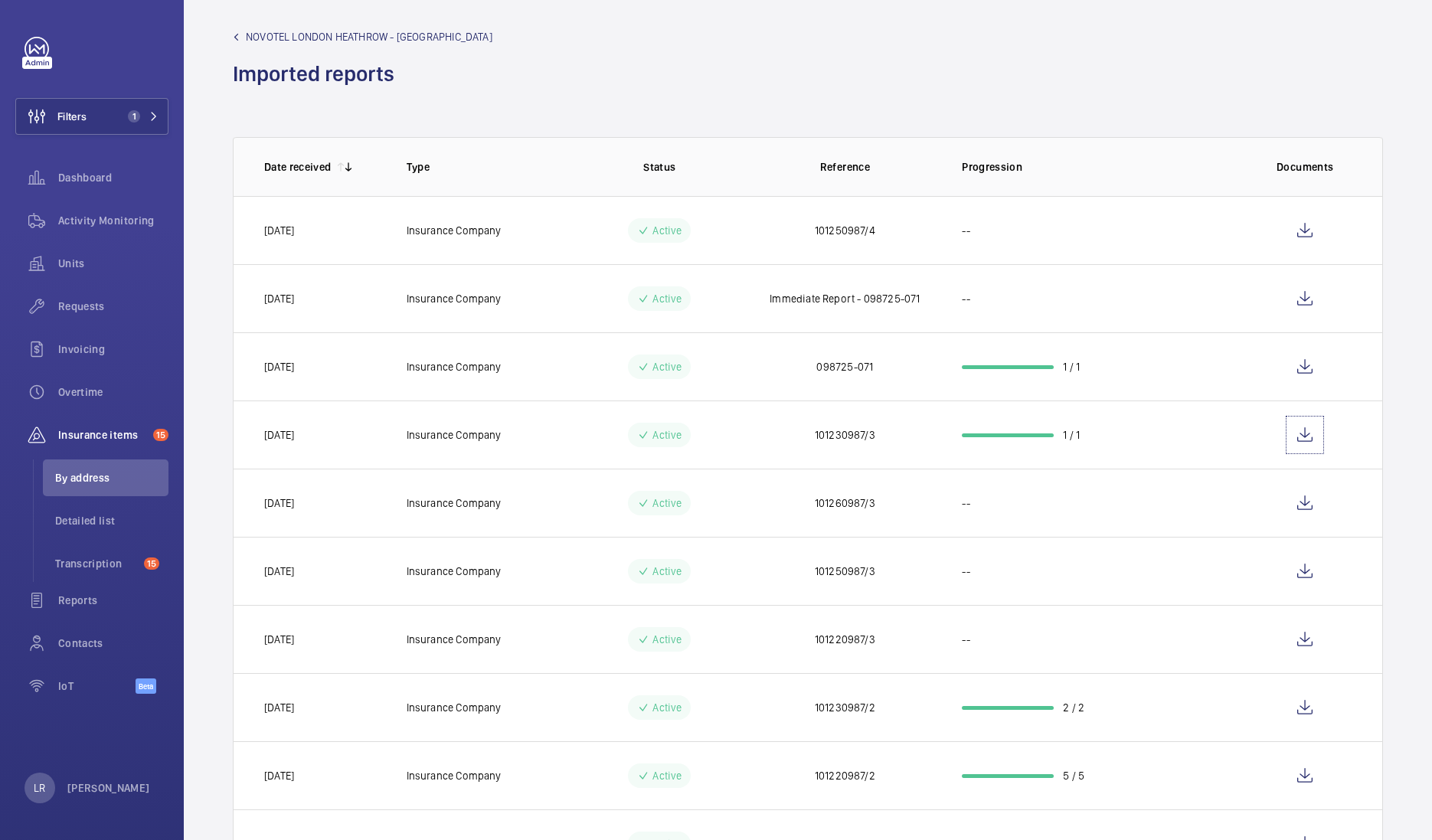
scroll to position [0, 0]
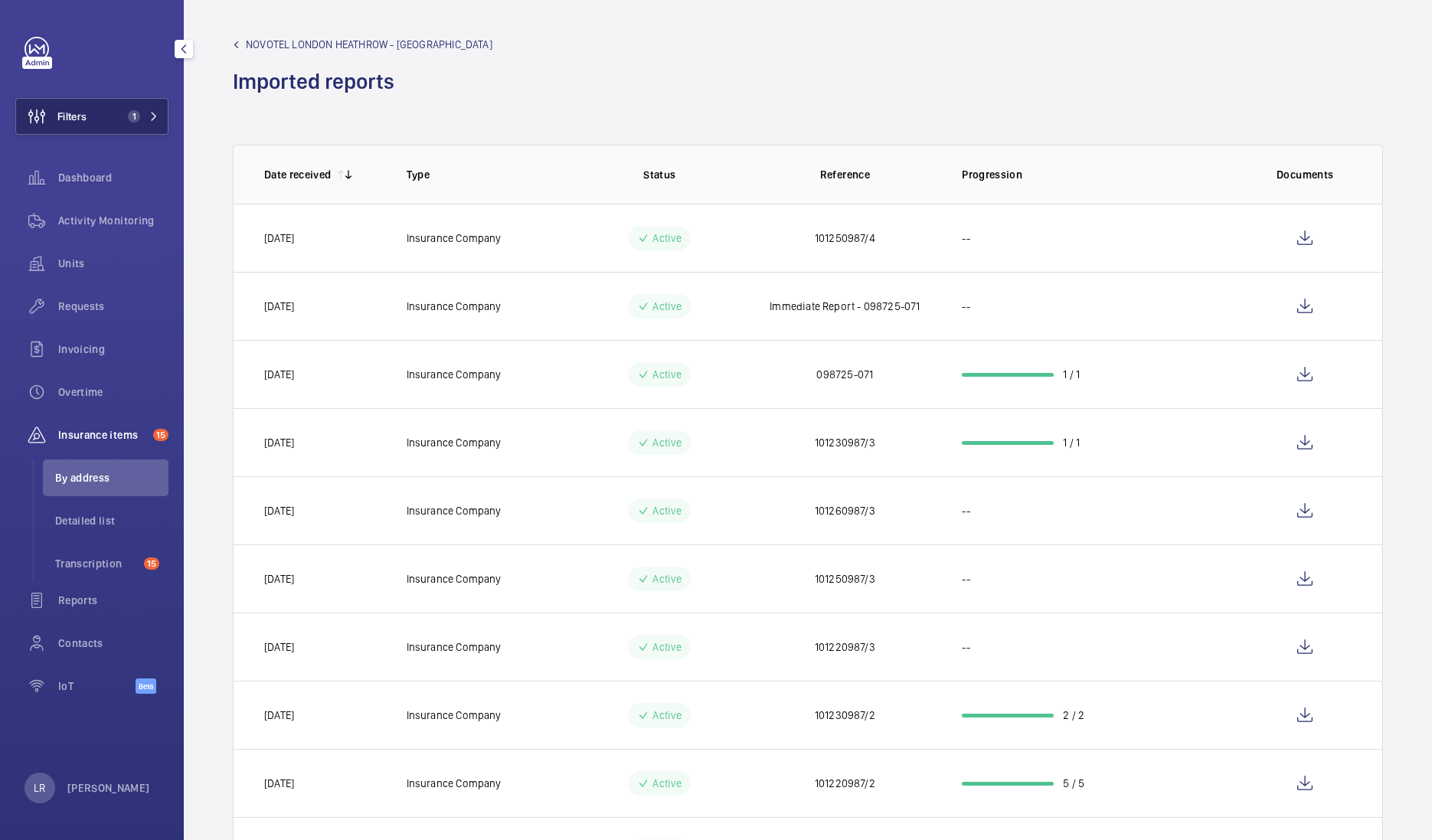
click at [120, 113] on button "Filters 1" at bounding box center [92, 116] width 153 height 37
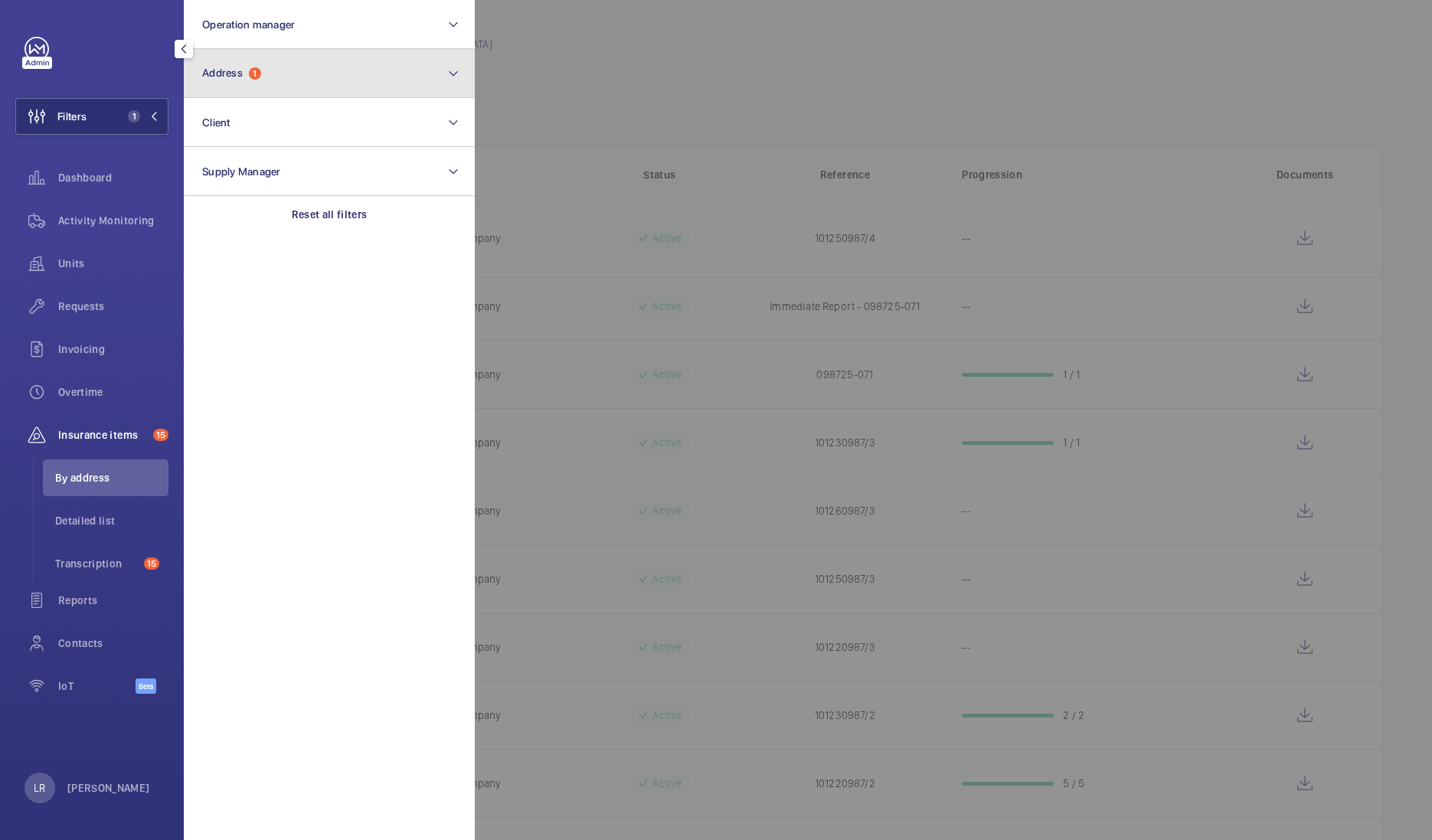
click at [256, 96] on button "Address 1" at bounding box center [329, 73] width 291 height 49
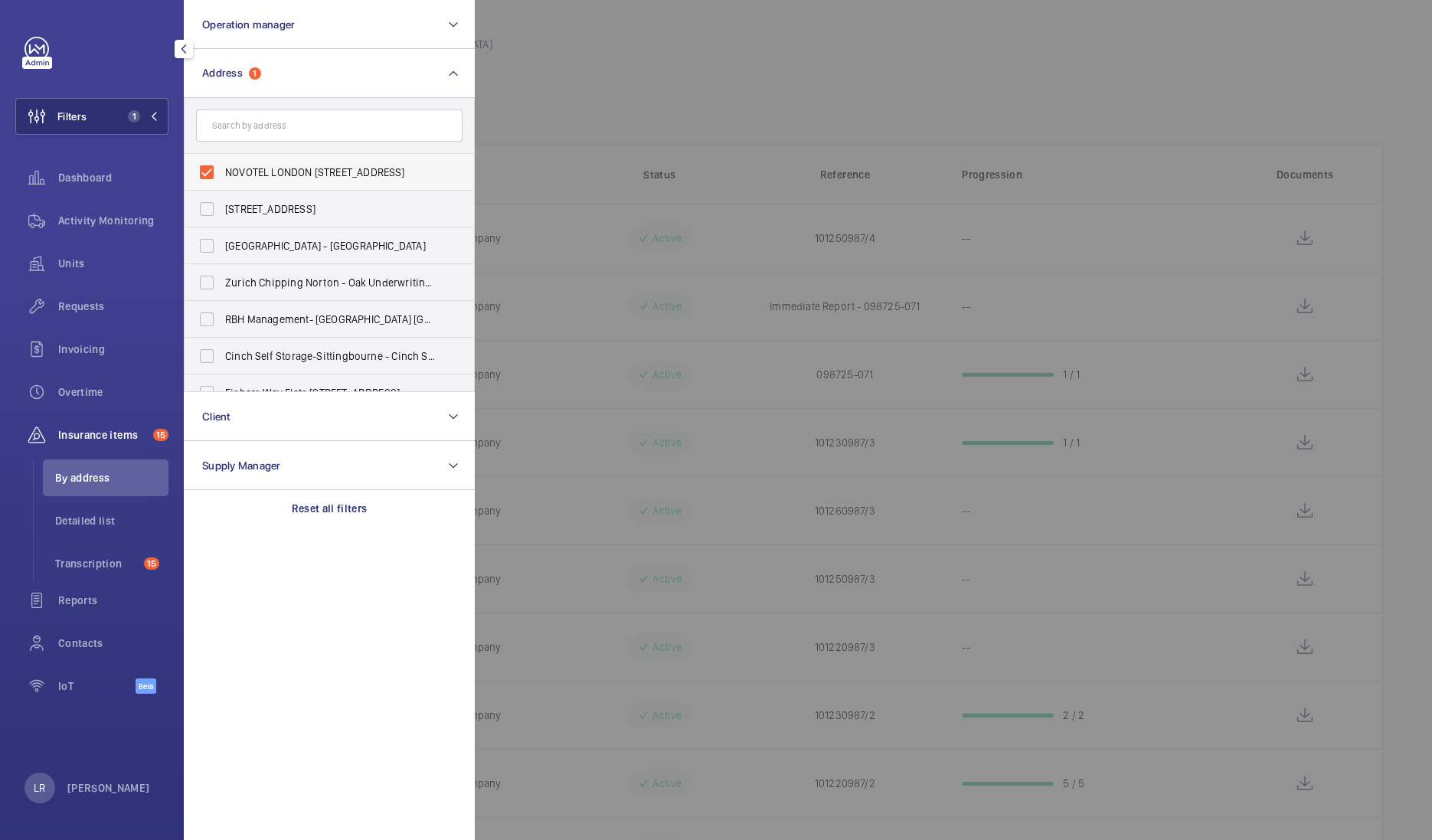
click at [283, 167] on span "NOVOTEL LONDON HEATHROW - Cherry Lane, WEST DRAYTON UB7 9HB" at bounding box center [330, 172] width 211 height 16
click at [222, 167] on input "NOVOTEL LONDON HEATHROW - Cherry Lane, WEST DRAYTON UB7 9HB" at bounding box center [206, 171] width 30 height 30
checkbox input "false"
click at [367, 133] on input "text" at bounding box center [329, 125] width 266 height 32
paste input "WC1E 6DG"
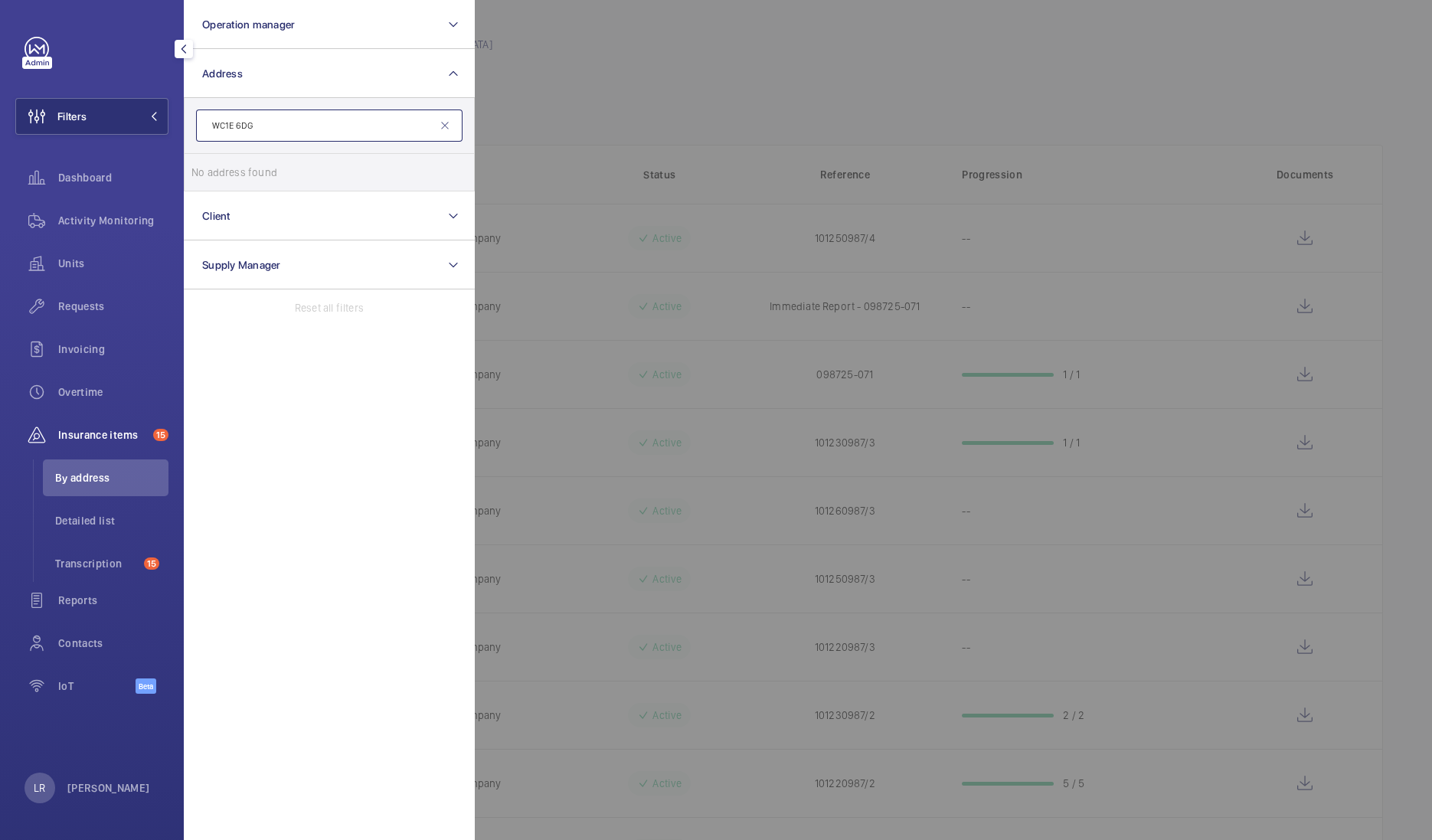
click at [440, 133] on input "WC1E 6DG" at bounding box center [329, 125] width 266 height 32
click at [442, 133] on input "WC1E 6DG" at bounding box center [329, 125] width 266 height 32
type input "WC1E 6DG"
click at [444, 127] on mat-icon at bounding box center [444, 125] width 12 height 12
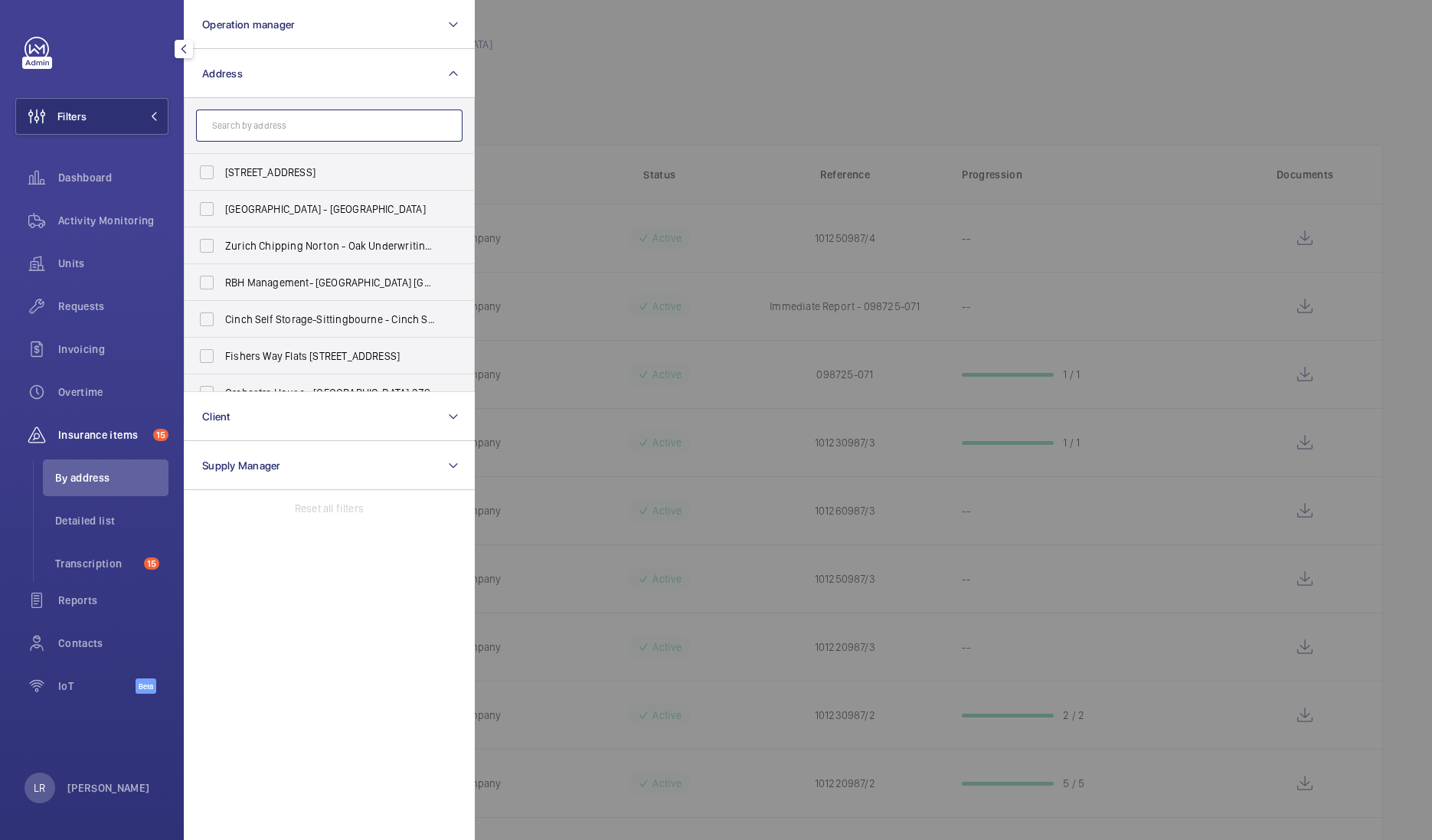
click at [263, 128] on input "text" at bounding box center [329, 125] width 266 height 32
paste input "[STREET_ADDRESS][PERSON_NAME]"
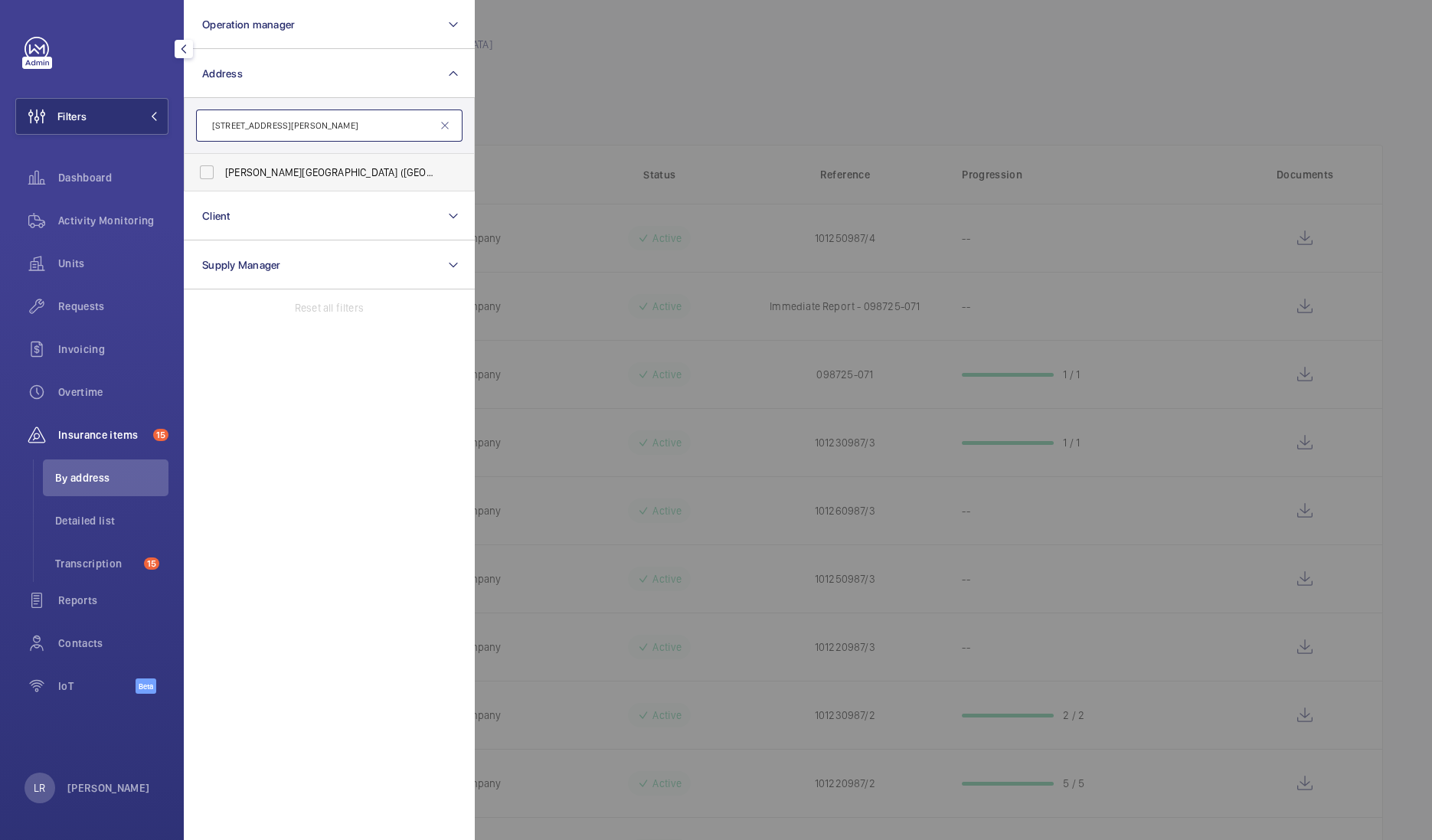
type input "[STREET_ADDRESS][PERSON_NAME]"
click at [336, 181] on label "[PERSON_NAME][GEOGRAPHIC_DATA] ([GEOGRAPHIC_DATA]) - [STREET_ADDRESS][PERSON_NA…" at bounding box center [317, 172] width 266 height 37
click at [222, 181] on input "[PERSON_NAME][GEOGRAPHIC_DATA] ([GEOGRAPHIC_DATA]) - [STREET_ADDRESS][PERSON_NA…" at bounding box center [206, 171] width 30 height 30
checkbox input "true"
click at [498, 148] on div at bounding box center [1191, 420] width 1432 height 840
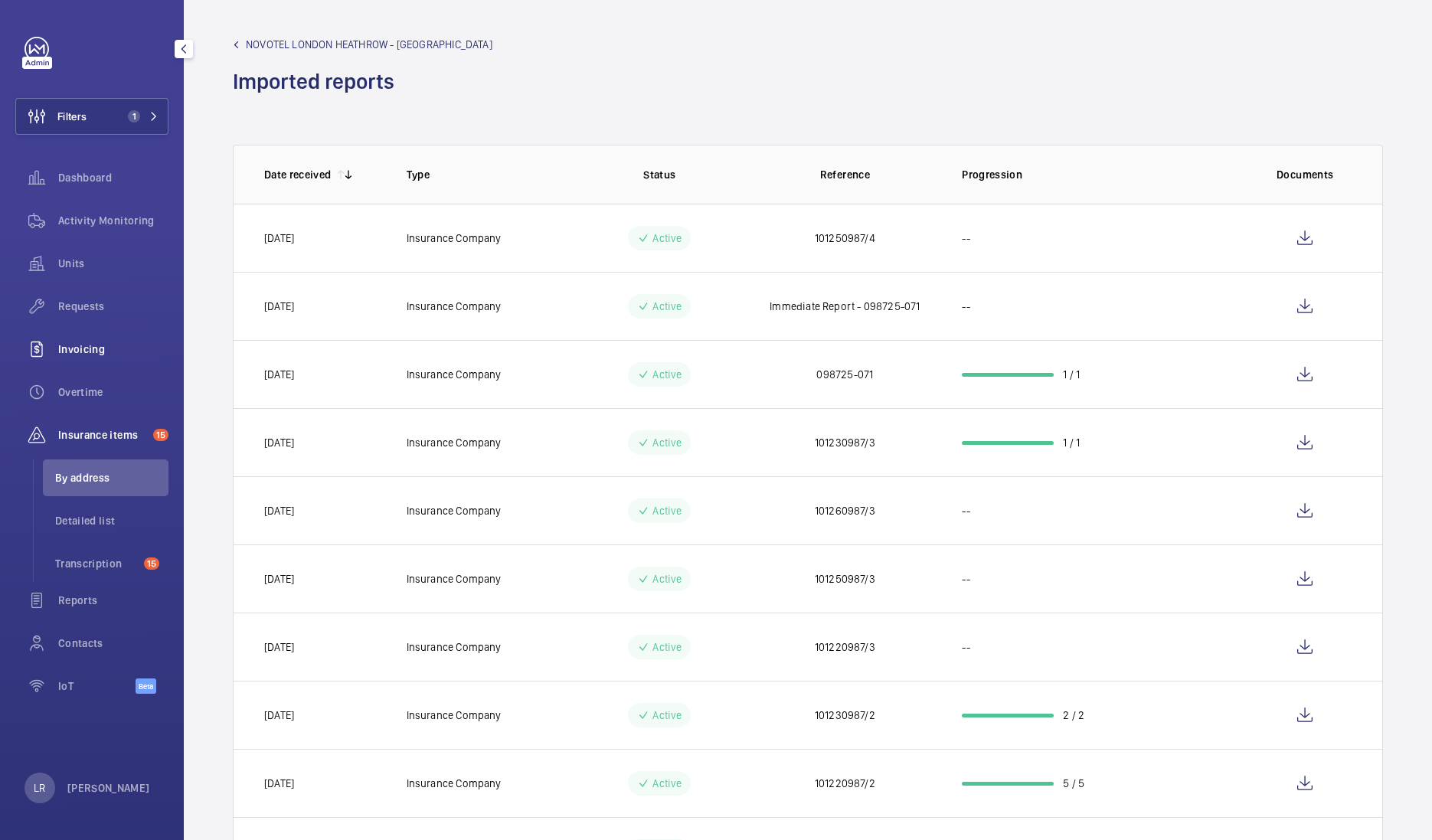
click at [98, 354] on span "Invoicing" at bounding box center [113, 349] width 111 height 16
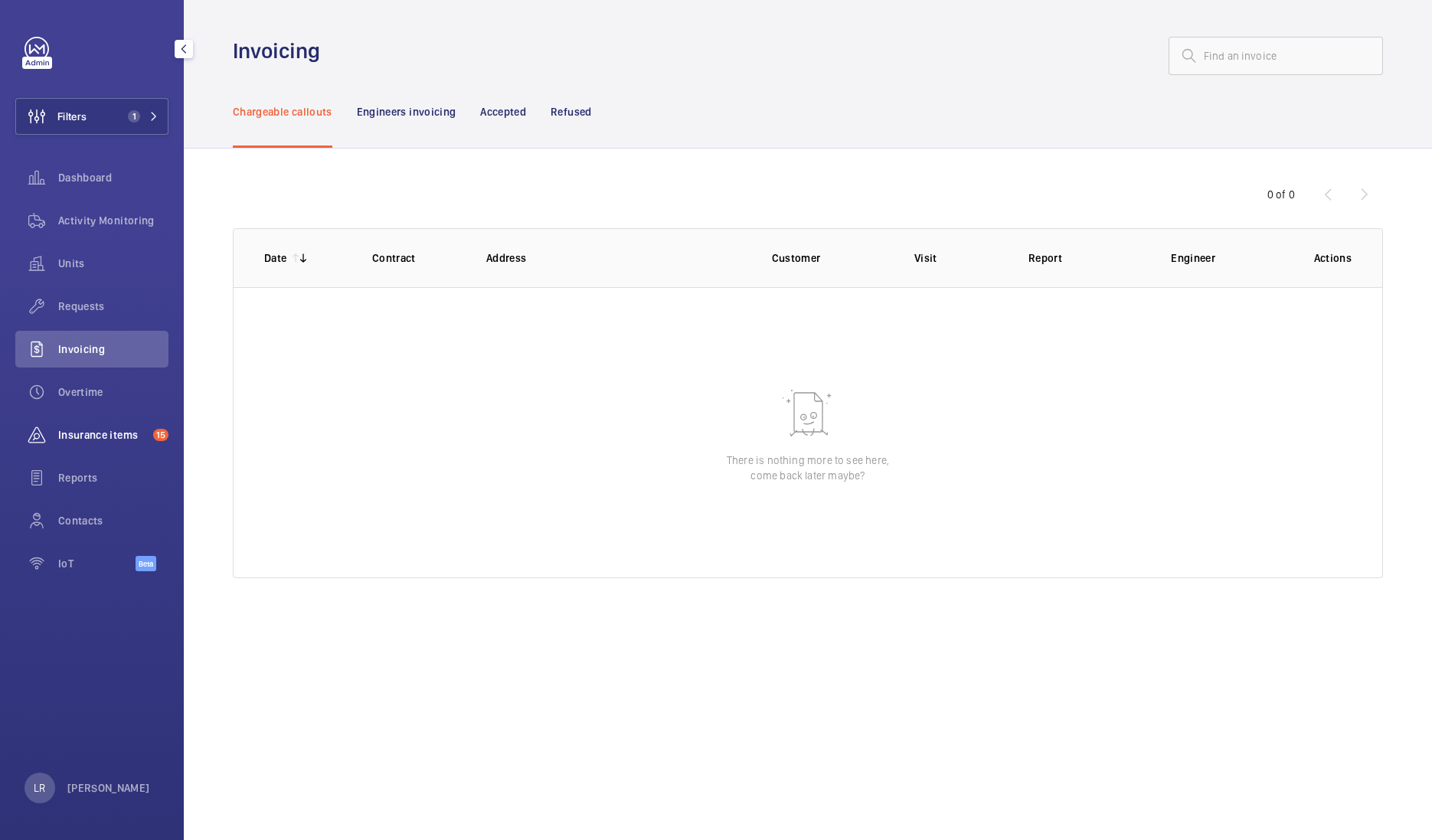
click at [124, 437] on span "Insurance items" at bounding box center [102, 435] width 88 height 16
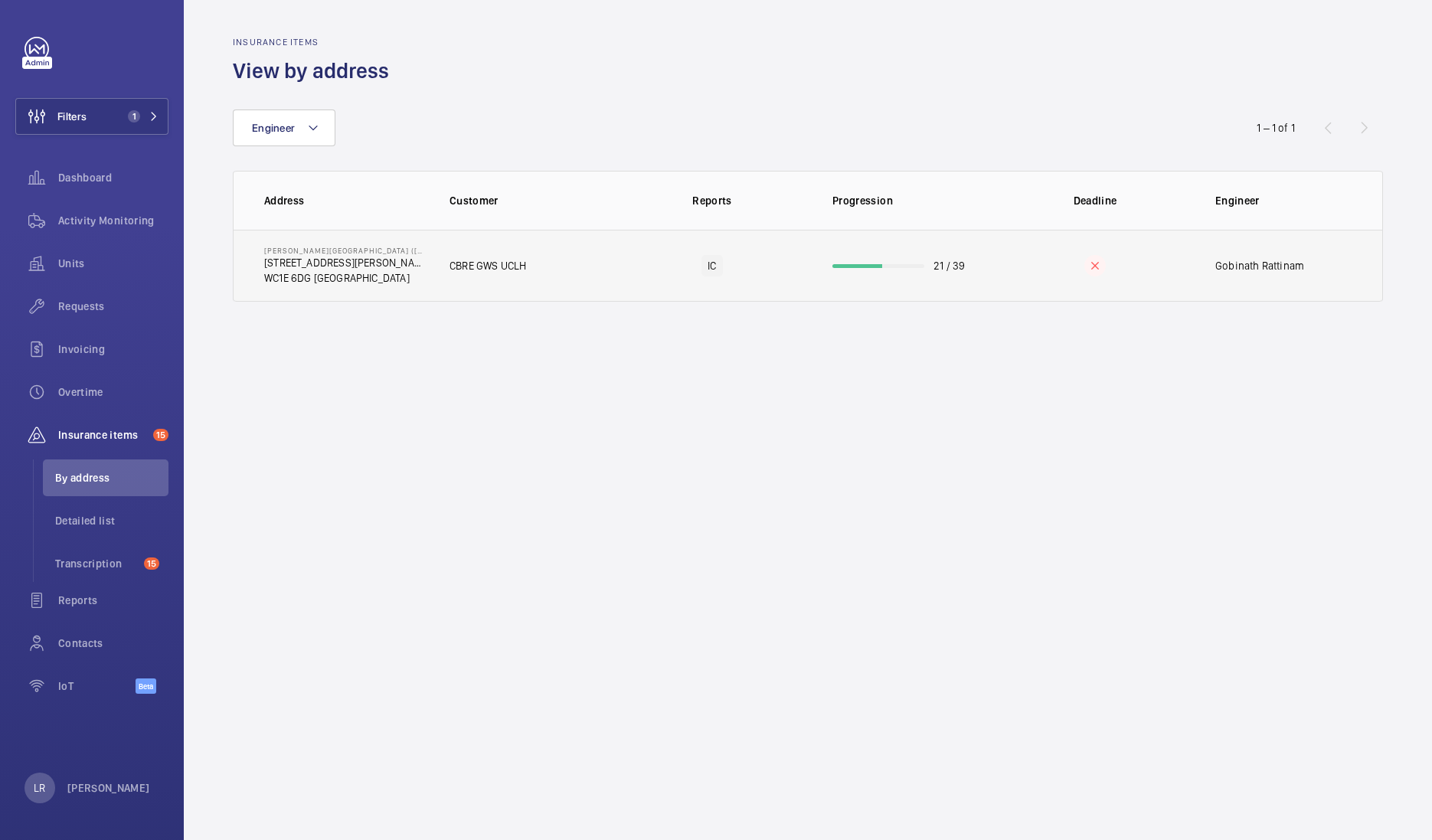
click at [394, 270] on p "WC1E 6DG [GEOGRAPHIC_DATA]" at bounding box center [345, 277] width 161 height 16
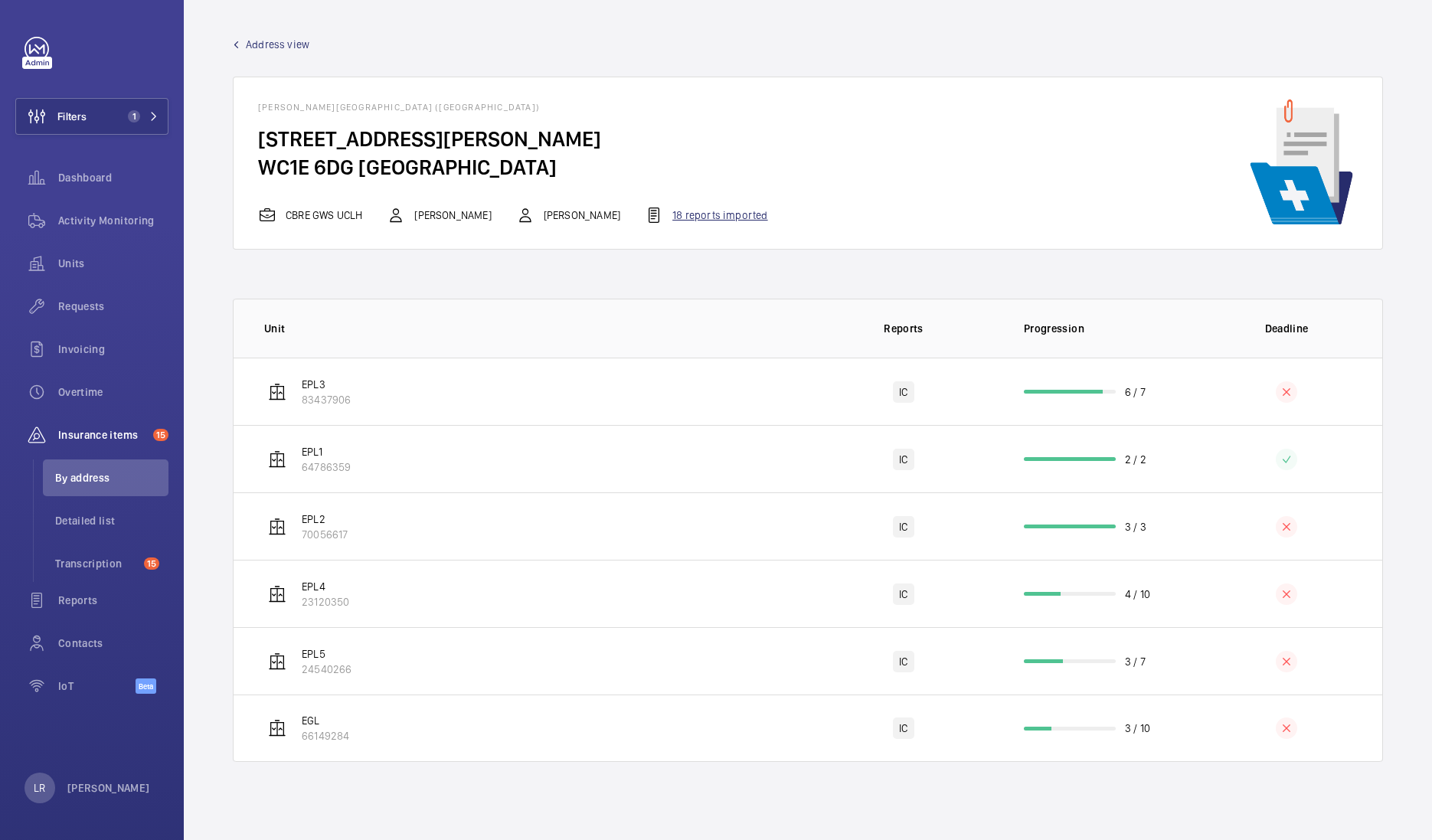
click at [653, 213] on div "18 reports imported" at bounding box center [706, 216] width 123 height 18
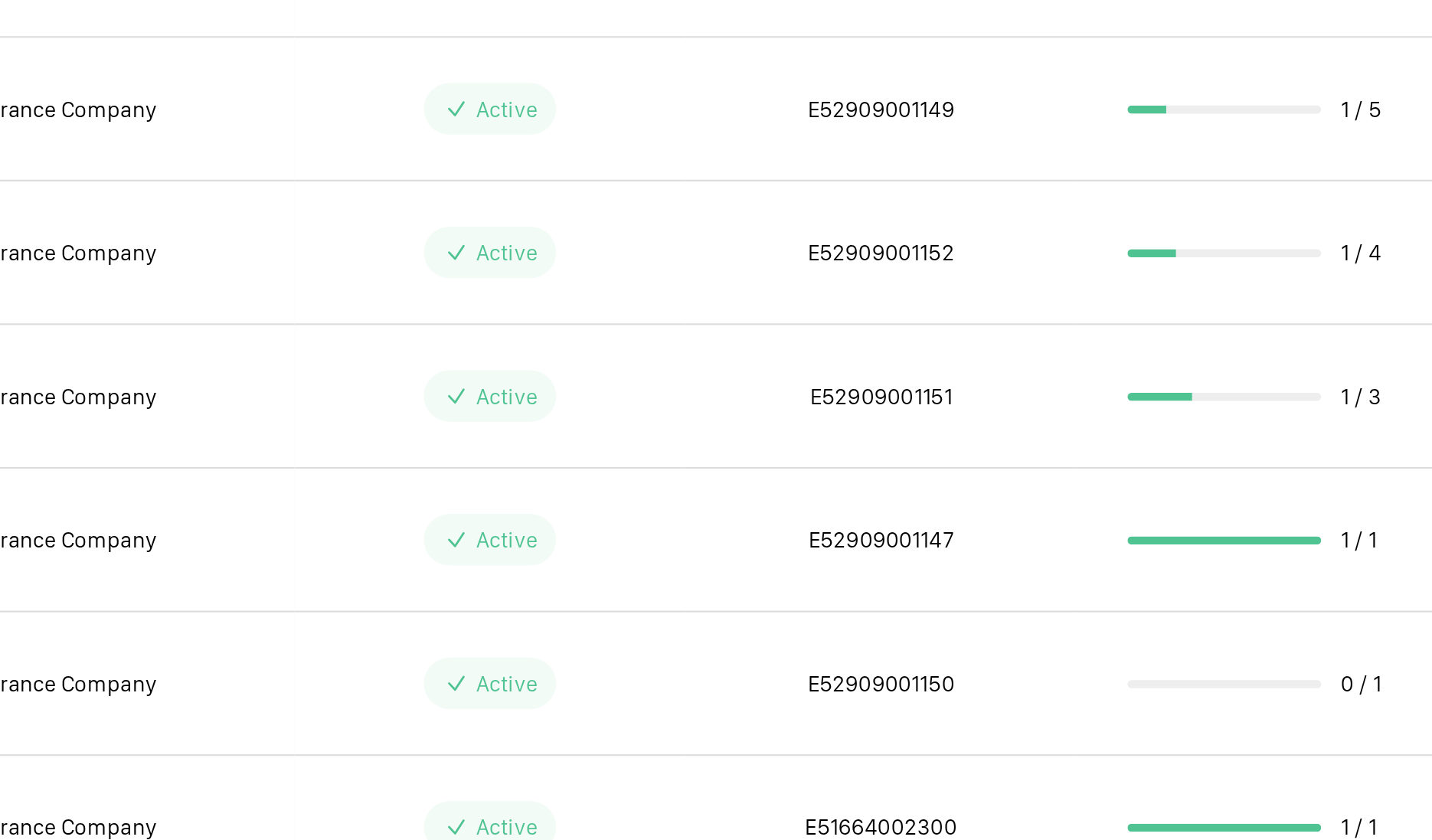
scroll to position [79, 0]
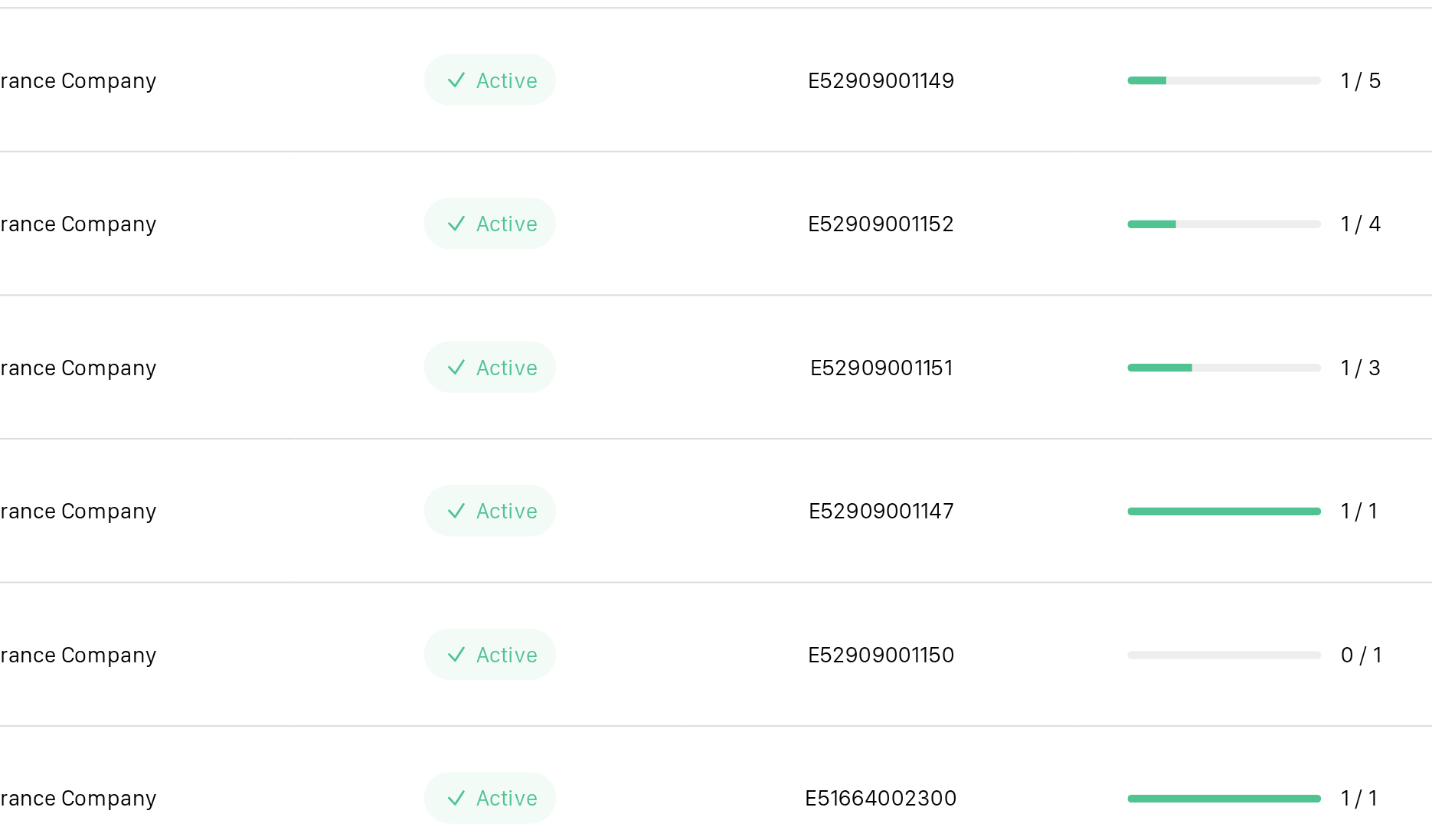
drag, startPoint x: 803, startPoint y: 360, endPoint x: 873, endPoint y: 366, distance: 70.3
click at [873, 366] on td "E52909001151" at bounding box center [844, 363] width 185 height 68
drag, startPoint x: 873, startPoint y: 366, endPoint x: 800, endPoint y: 420, distance: 90.8
click at [800, 420] on td "E52909001147" at bounding box center [844, 431] width 185 height 68
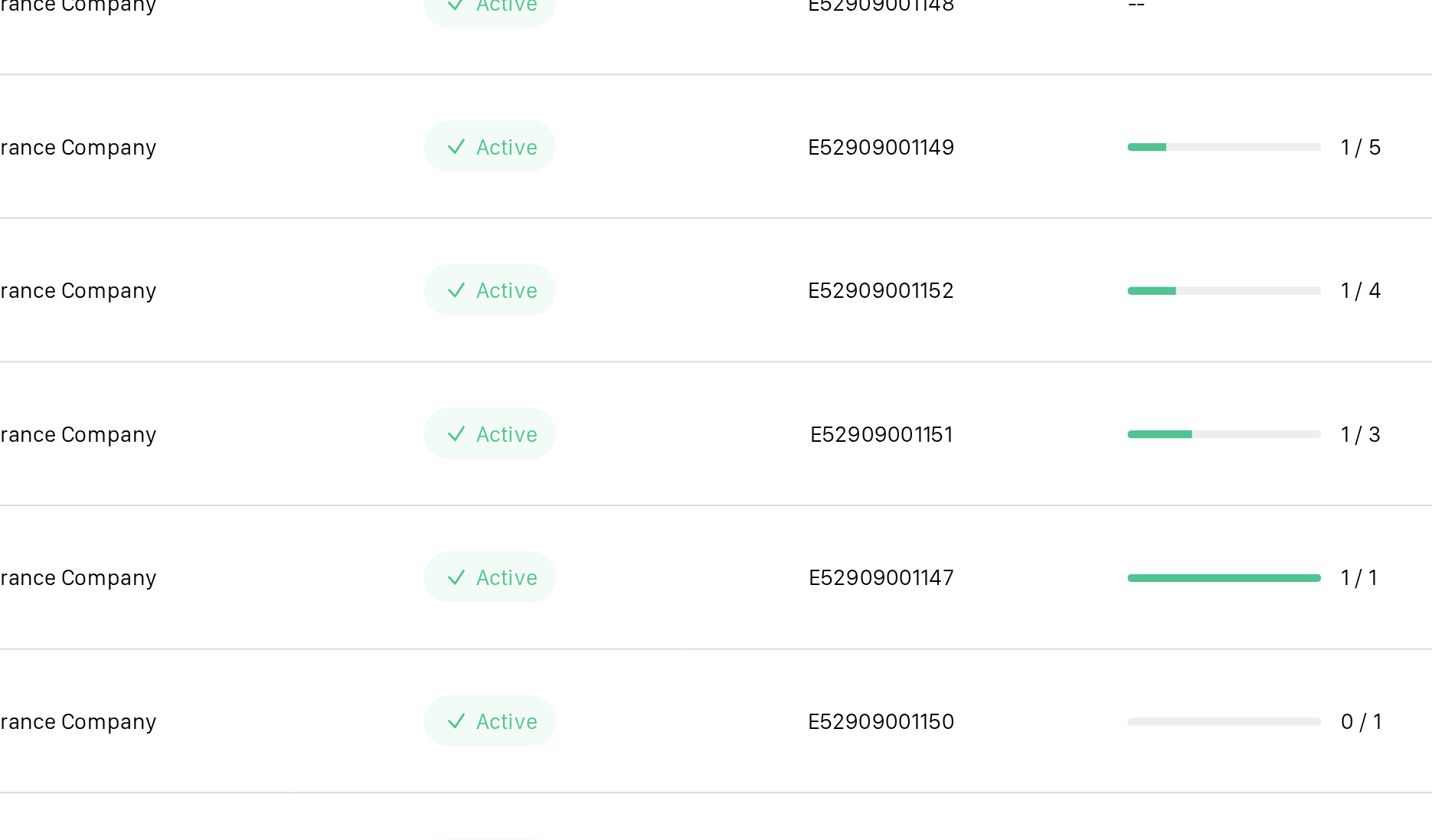
scroll to position [33, 0]
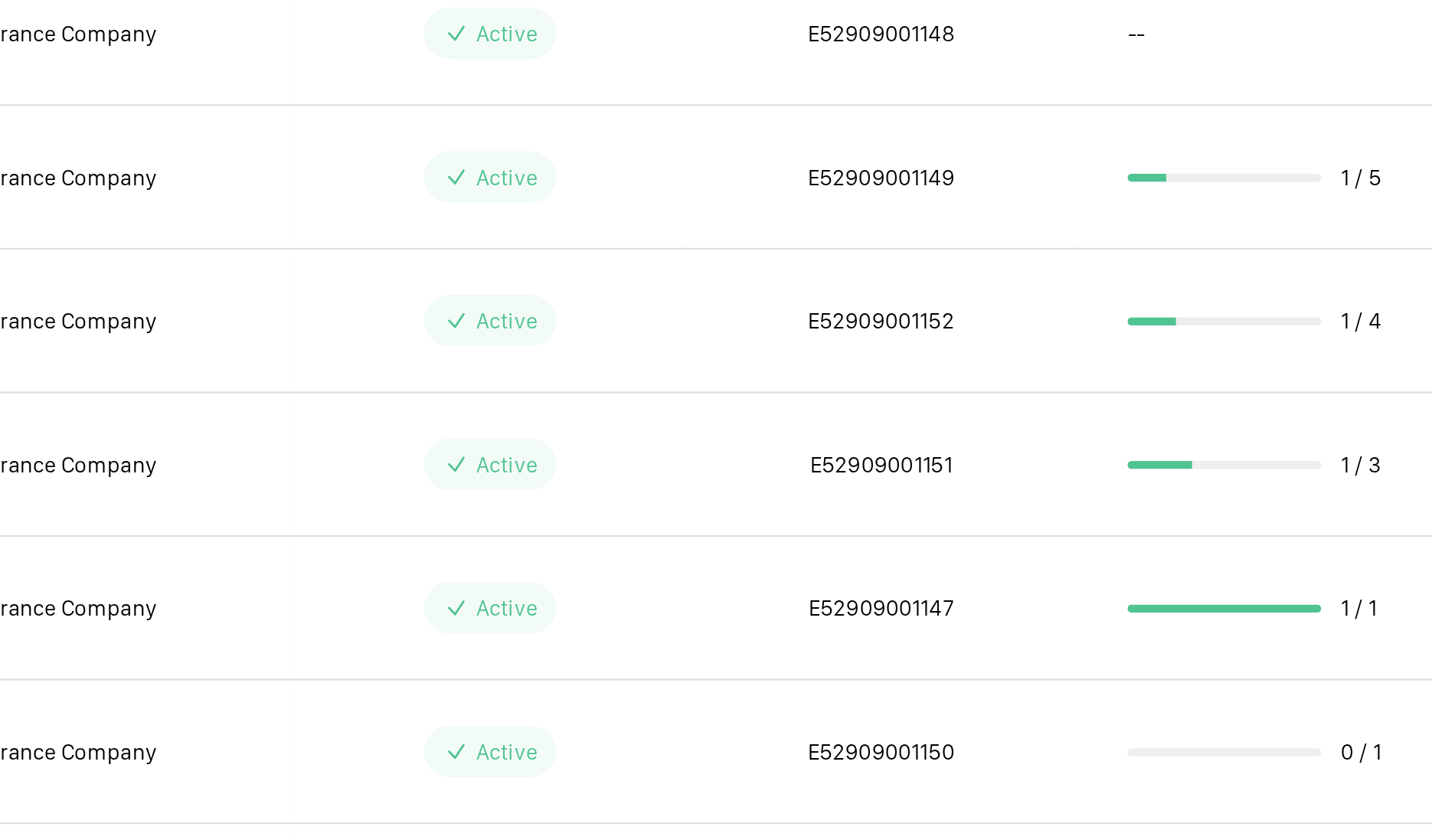
drag, startPoint x: 804, startPoint y: 273, endPoint x: 877, endPoint y: 275, distance: 73.0
click at [877, 275] on td "E52909001149" at bounding box center [844, 273] width 185 height 68
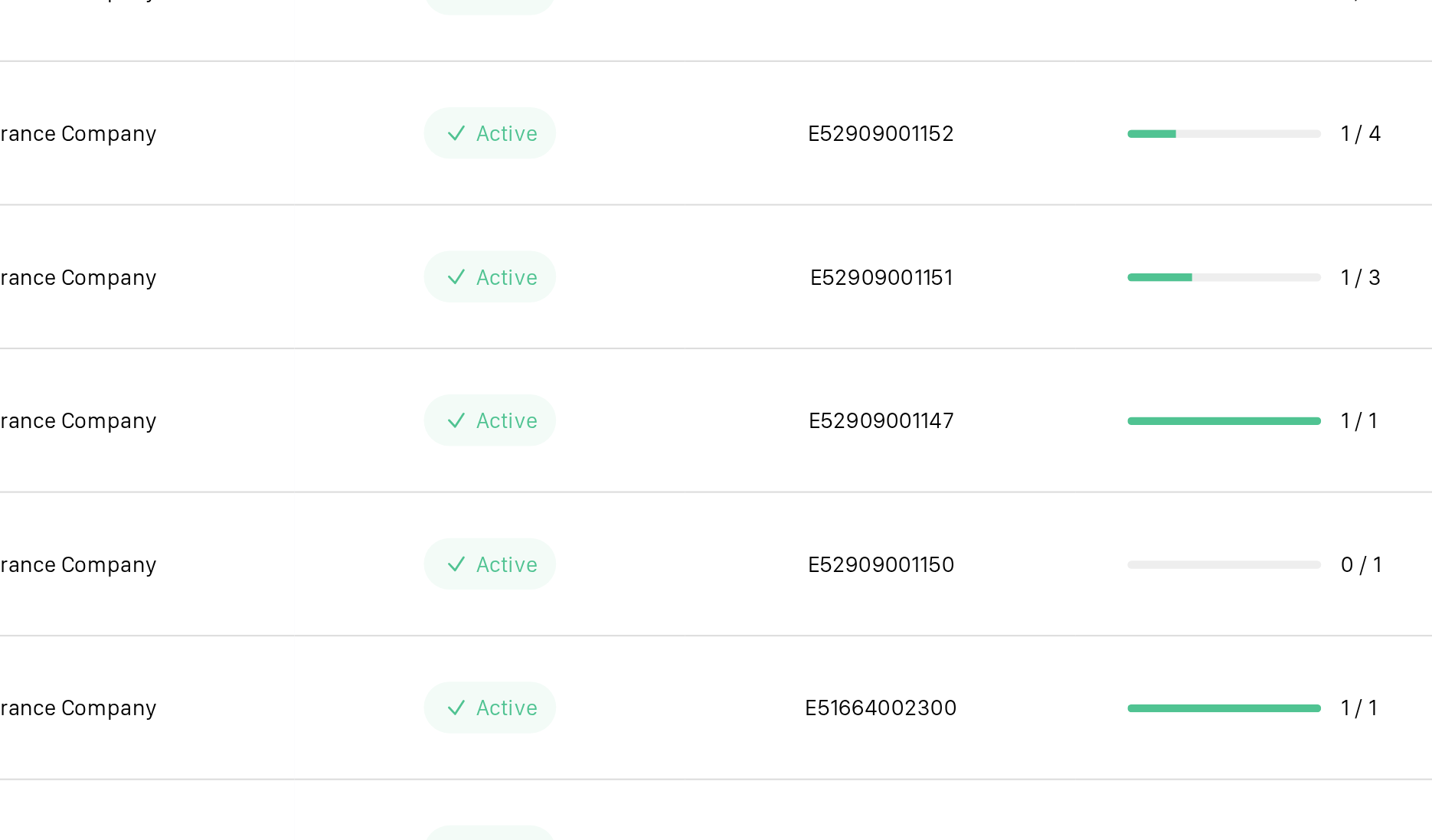
scroll to position [124, 0]
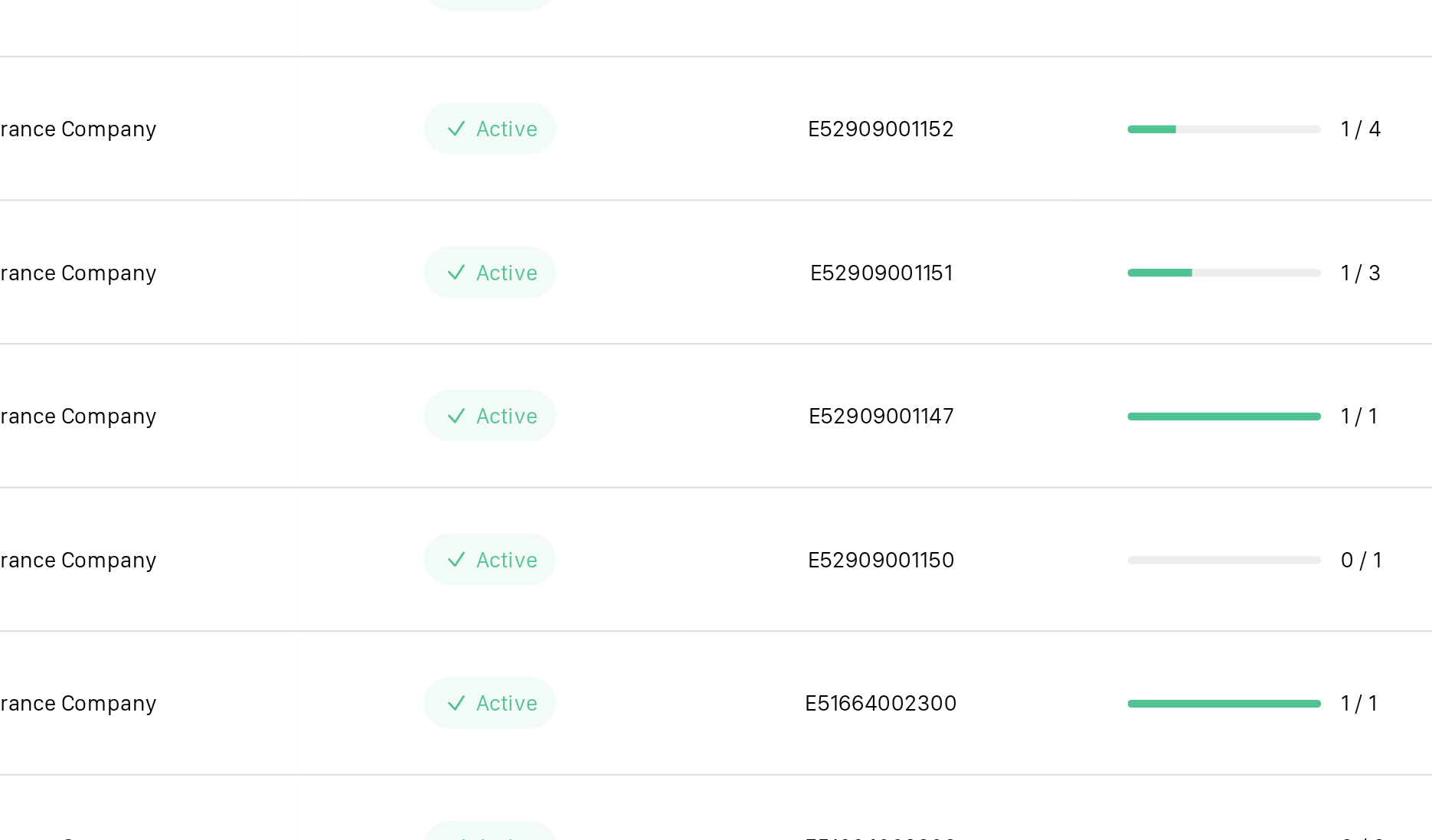
drag, startPoint x: 798, startPoint y: 449, endPoint x: 891, endPoint y: 453, distance: 93.1
click at [891, 453] on td "E52909001150" at bounding box center [844, 454] width 185 height 68
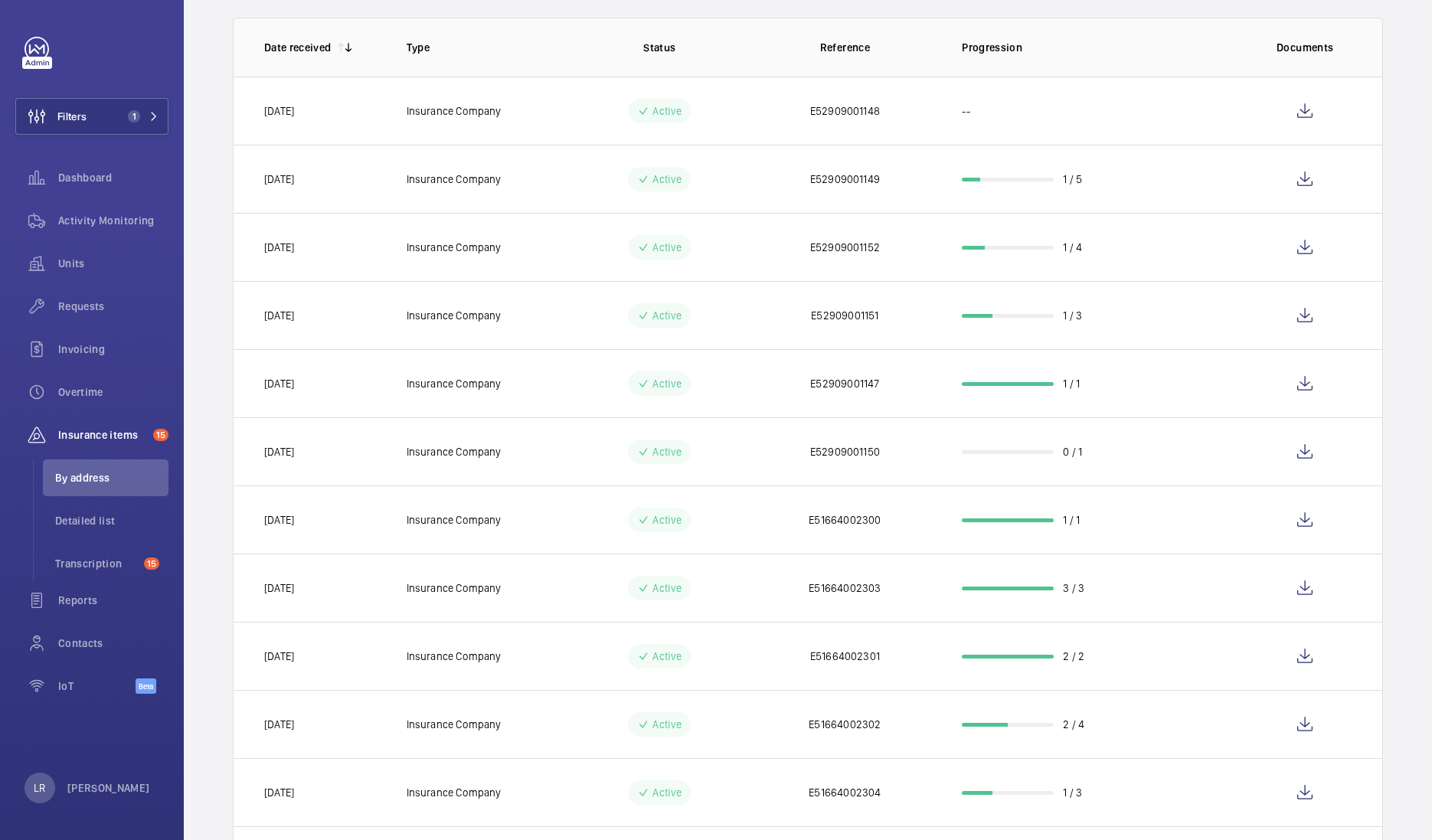
scroll to position [138, 0]
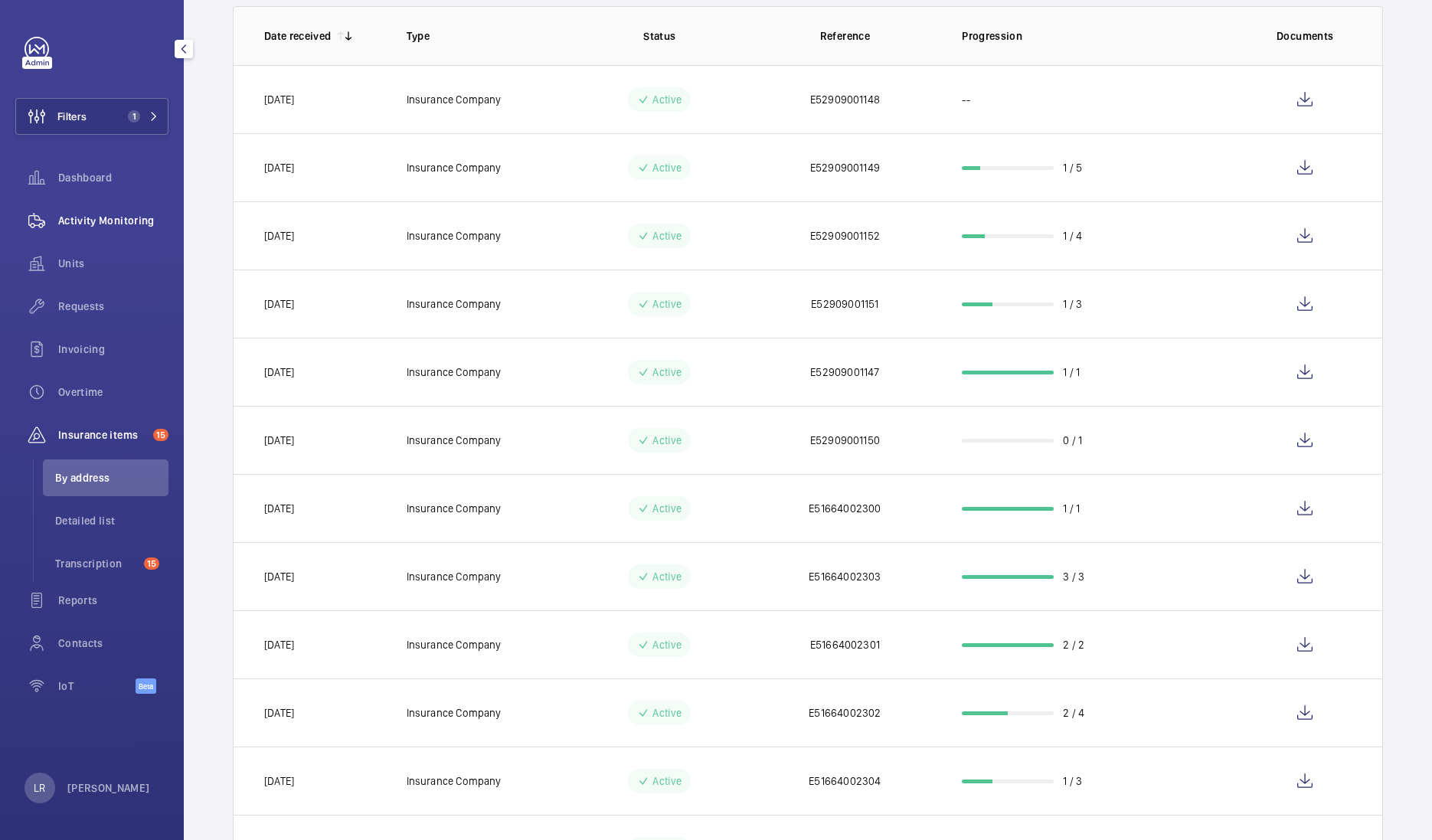
click at [96, 223] on span "Activity Monitoring" at bounding box center [113, 220] width 111 height 16
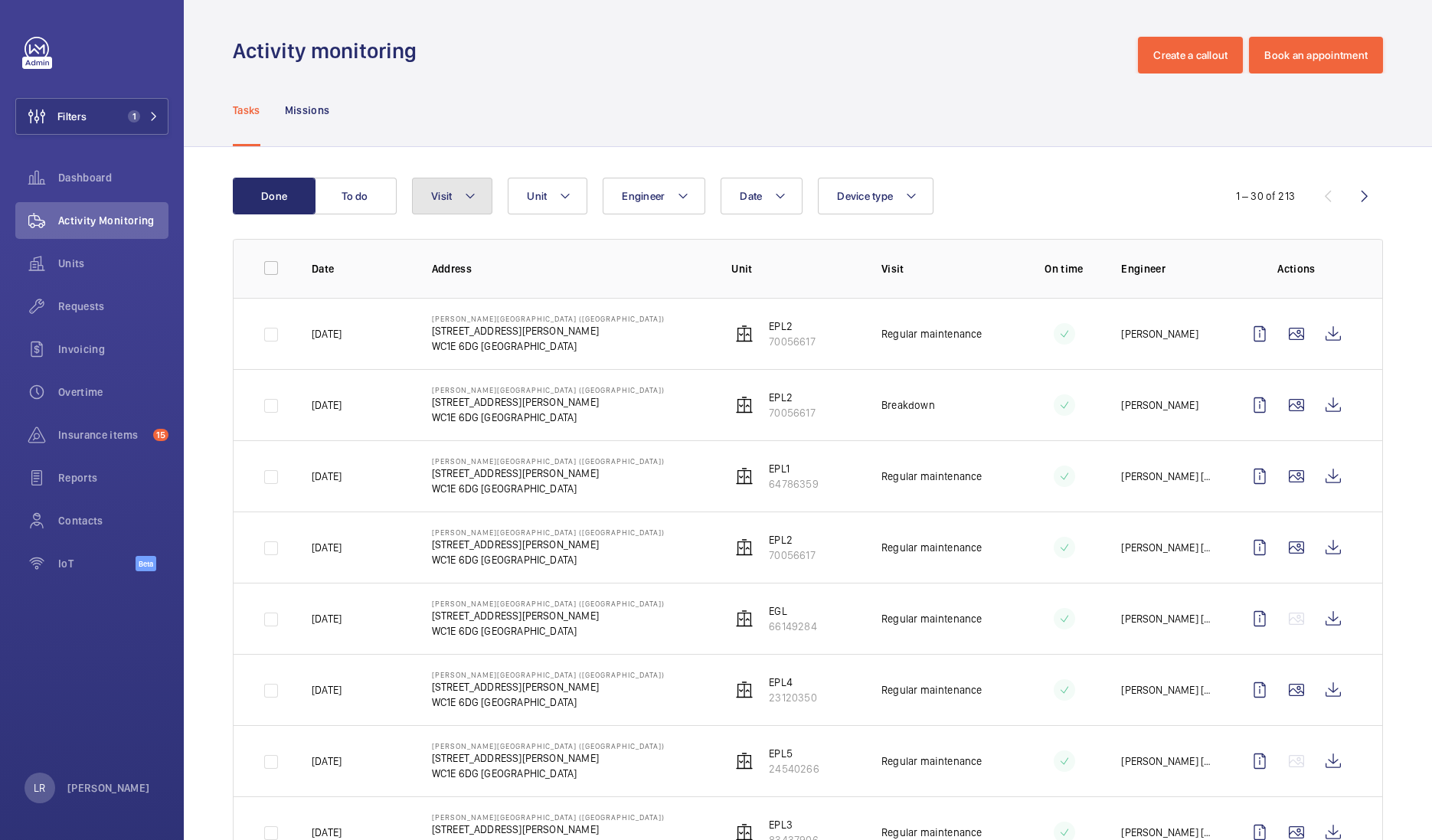
click at [469, 185] on button "Visit" at bounding box center [452, 196] width 80 height 37
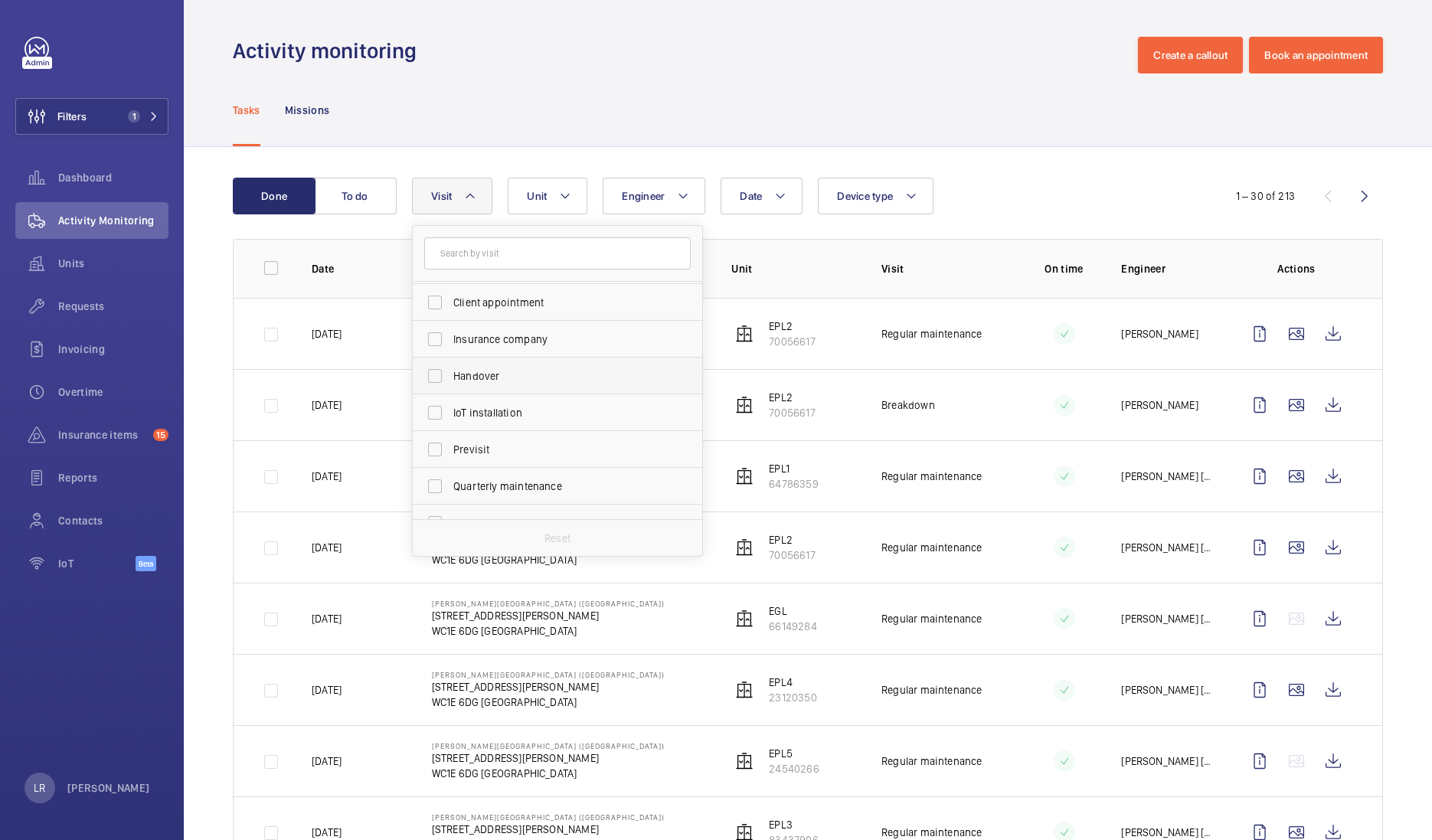
scroll to position [191, 0]
click at [521, 396] on span "Regular maintenance" at bounding box center [558, 403] width 211 height 16
click at [451, 395] on input "Regular maintenance" at bounding box center [434, 402] width 30 height 30
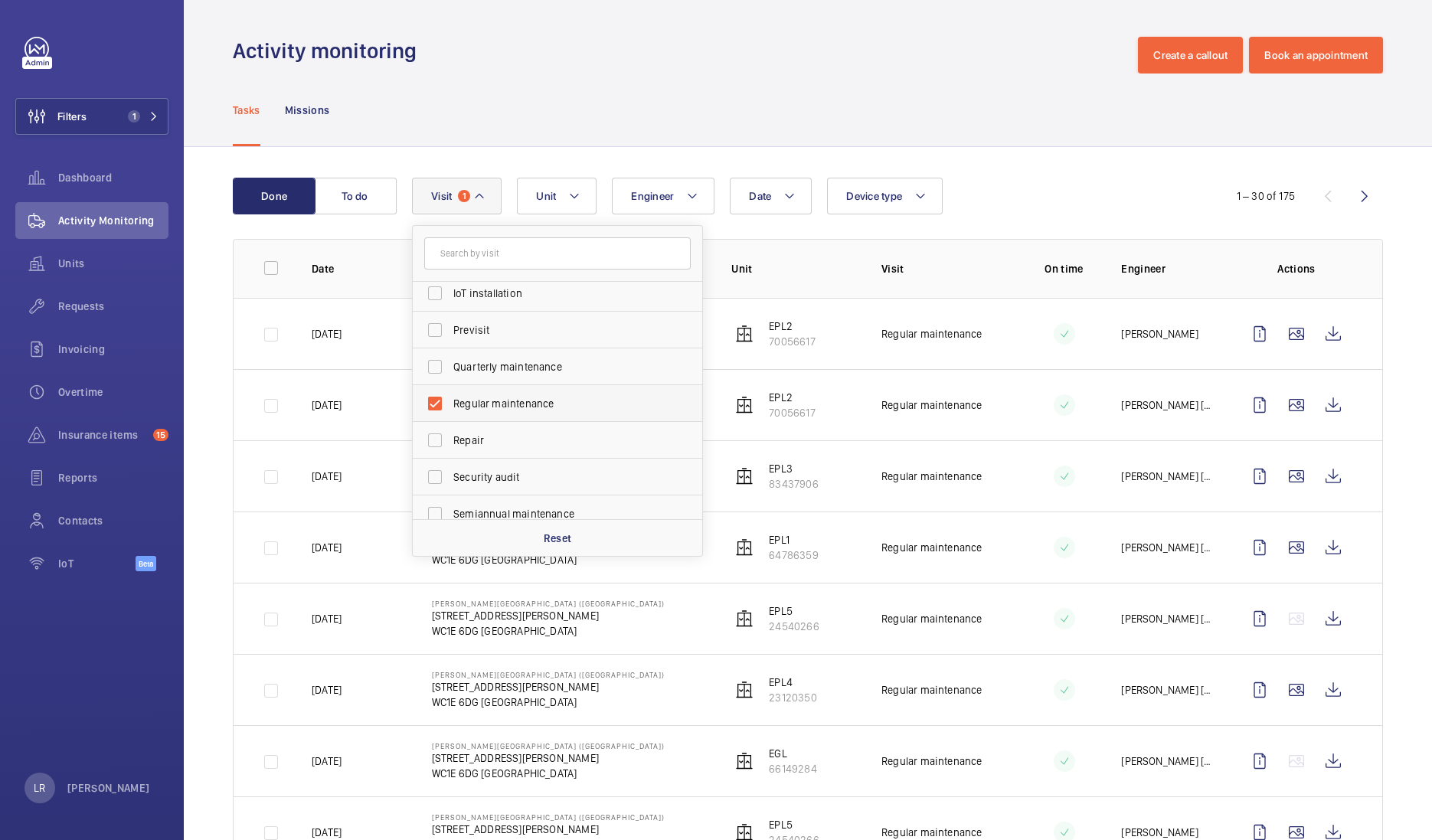
click at [438, 405] on label "Regular maintenance" at bounding box center [546, 403] width 266 height 37
click at [438, 405] on input "Regular maintenance" at bounding box center [434, 402] width 30 height 30
checkbox input "false"
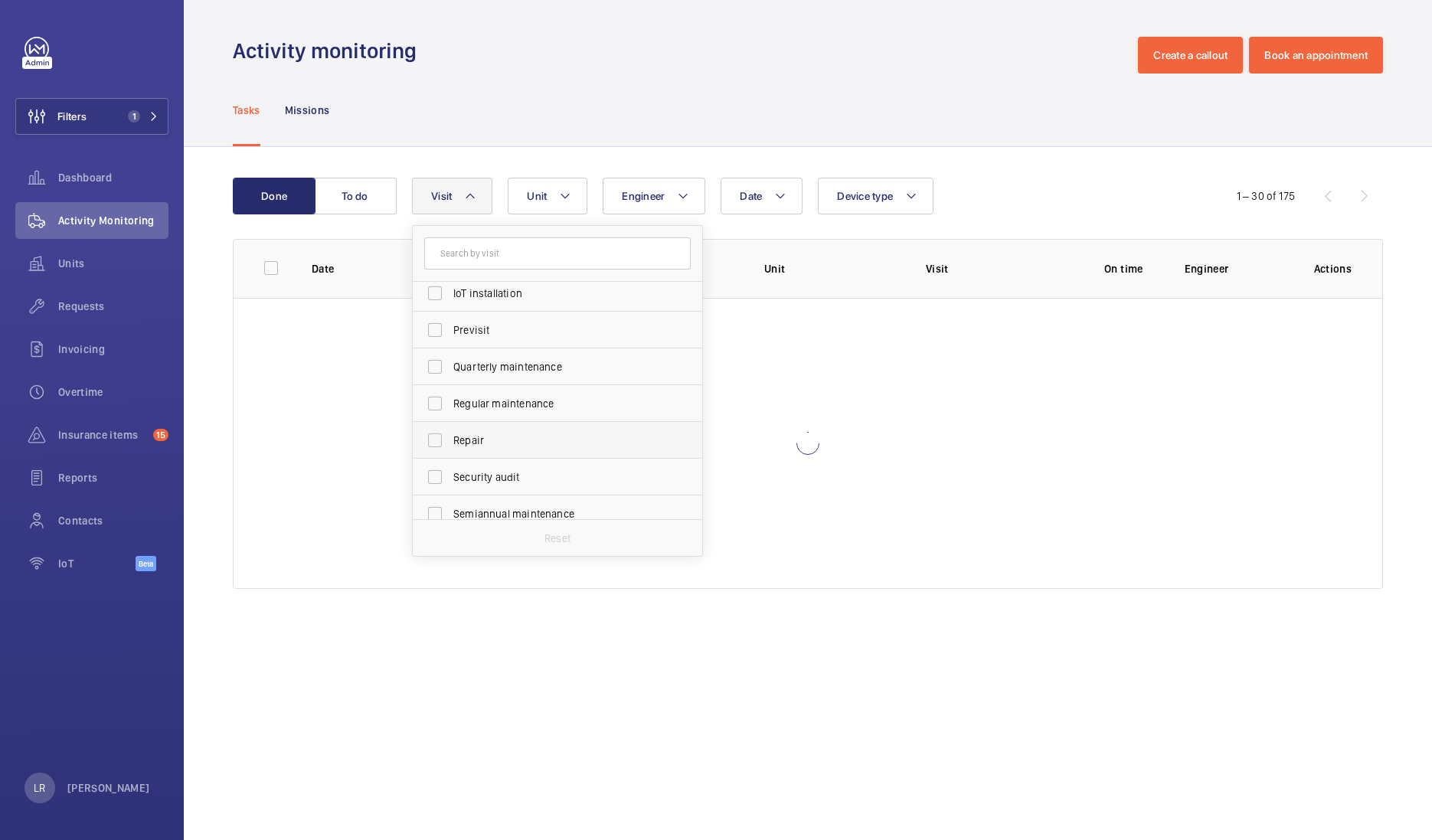
click at [474, 438] on span "Repair" at bounding box center [558, 440] width 211 height 16
click at [451, 438] on input "Repair" at bounding box center [434, 439] width 30 height 30
checkbox input "true"
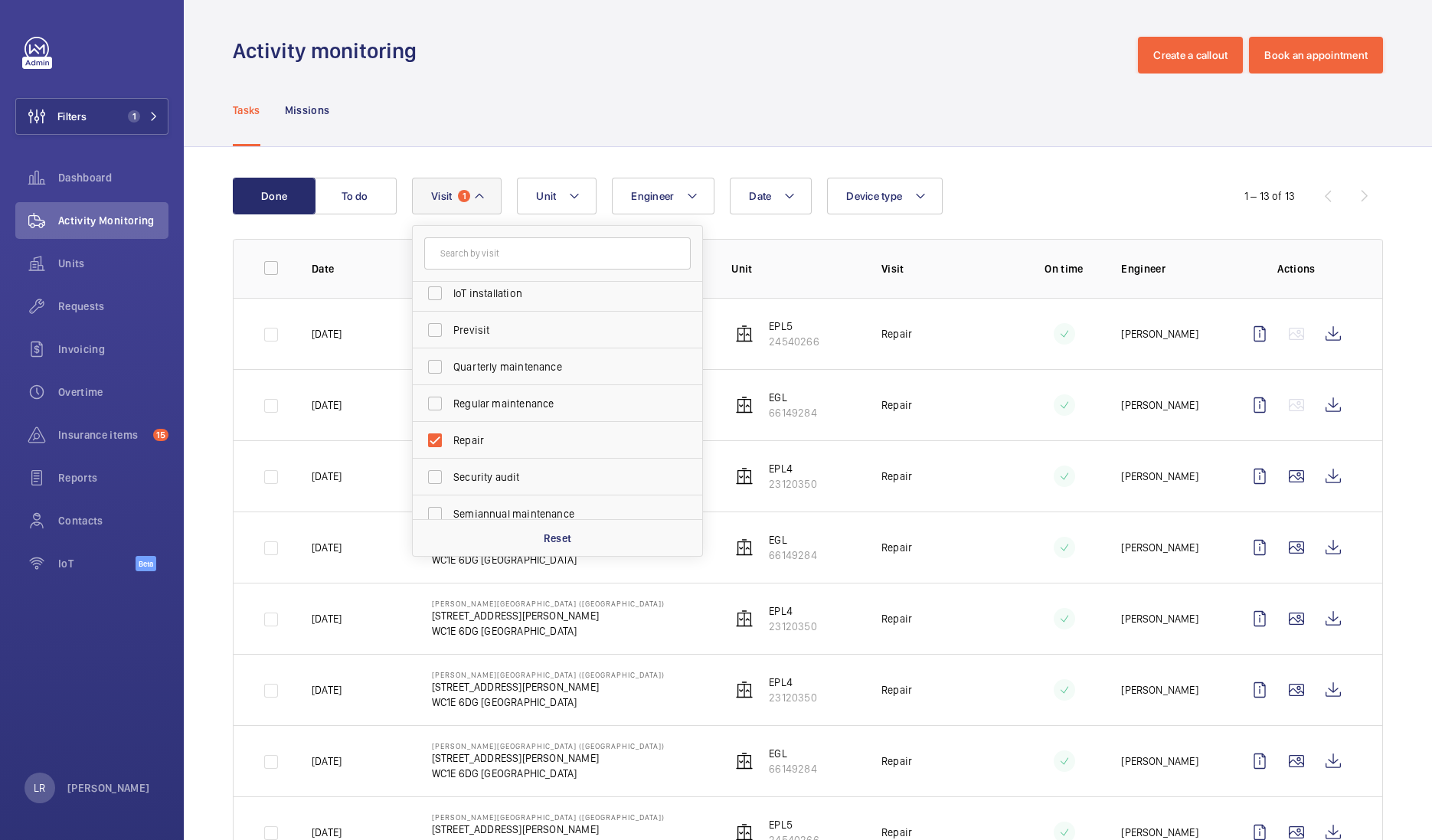
click at [562, 126] on div "Tasks Missions" at bounding box center [808, 110] width 1150 height 73
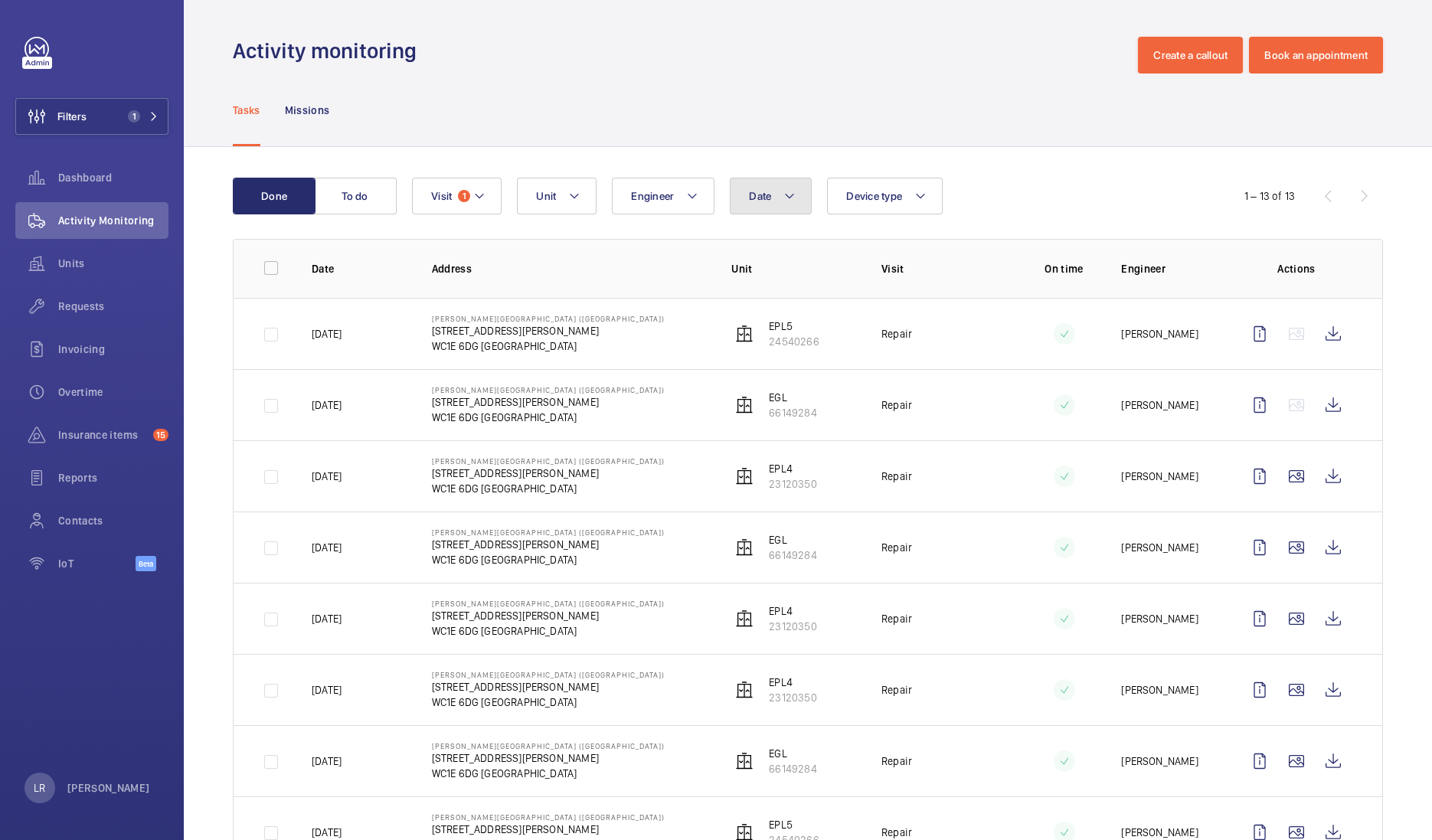
click at [742, 198] on button "Date" at bounding box center [770, 196] width 82 height 37
click at [775, 307] on mat-icon at bounding box center [770, 307] width 18 height 18
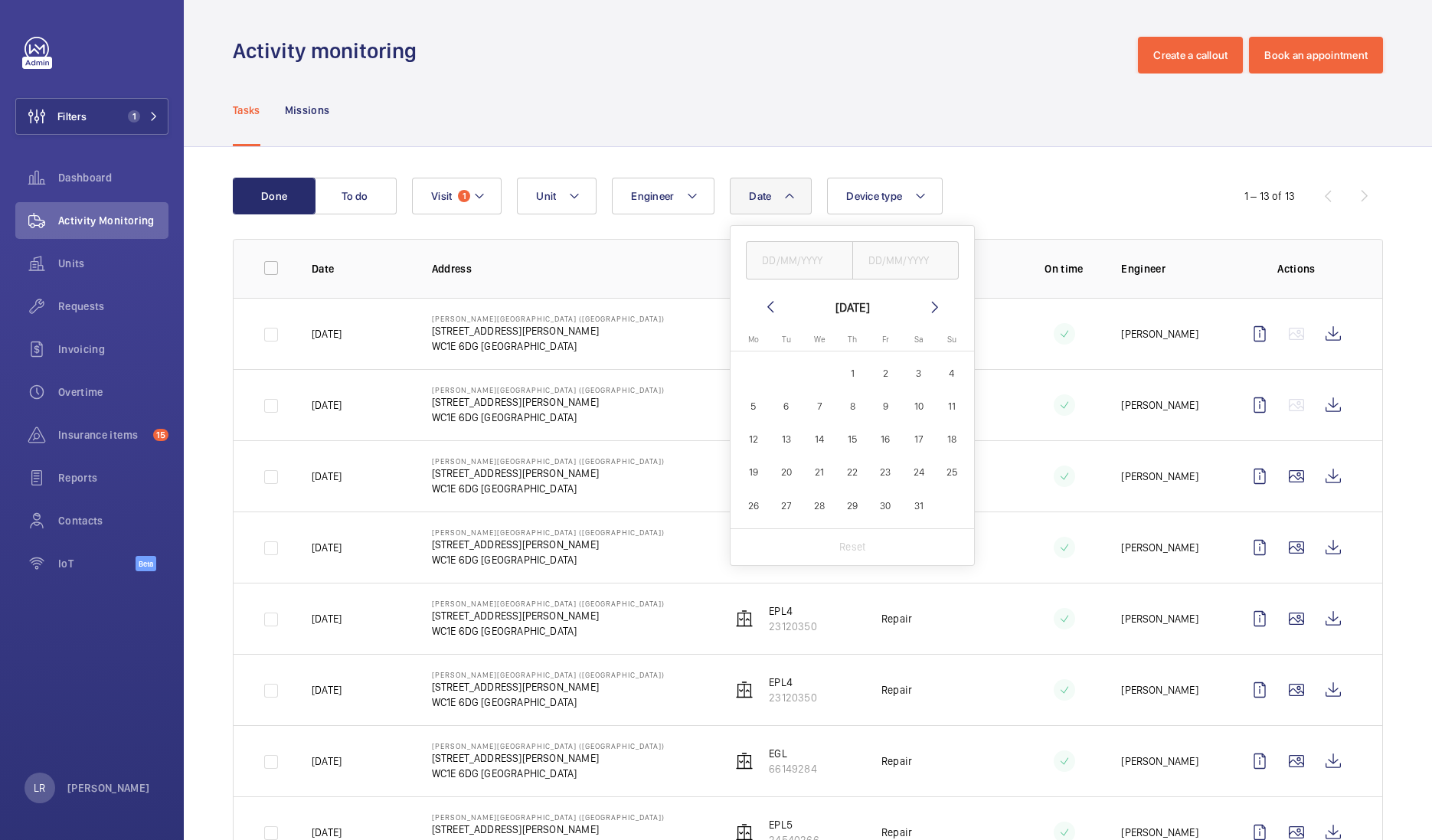
click at [775, 307] on mat-icon at bounding box center [770, 307] width 18 height 18
click at [919, 383] on span "1" at bounding box center [919, 373] width 29 height 29
type input "[DATE]"
click at [765, 540] on span "31" at bounding box center [753, 538] width 29 height 29
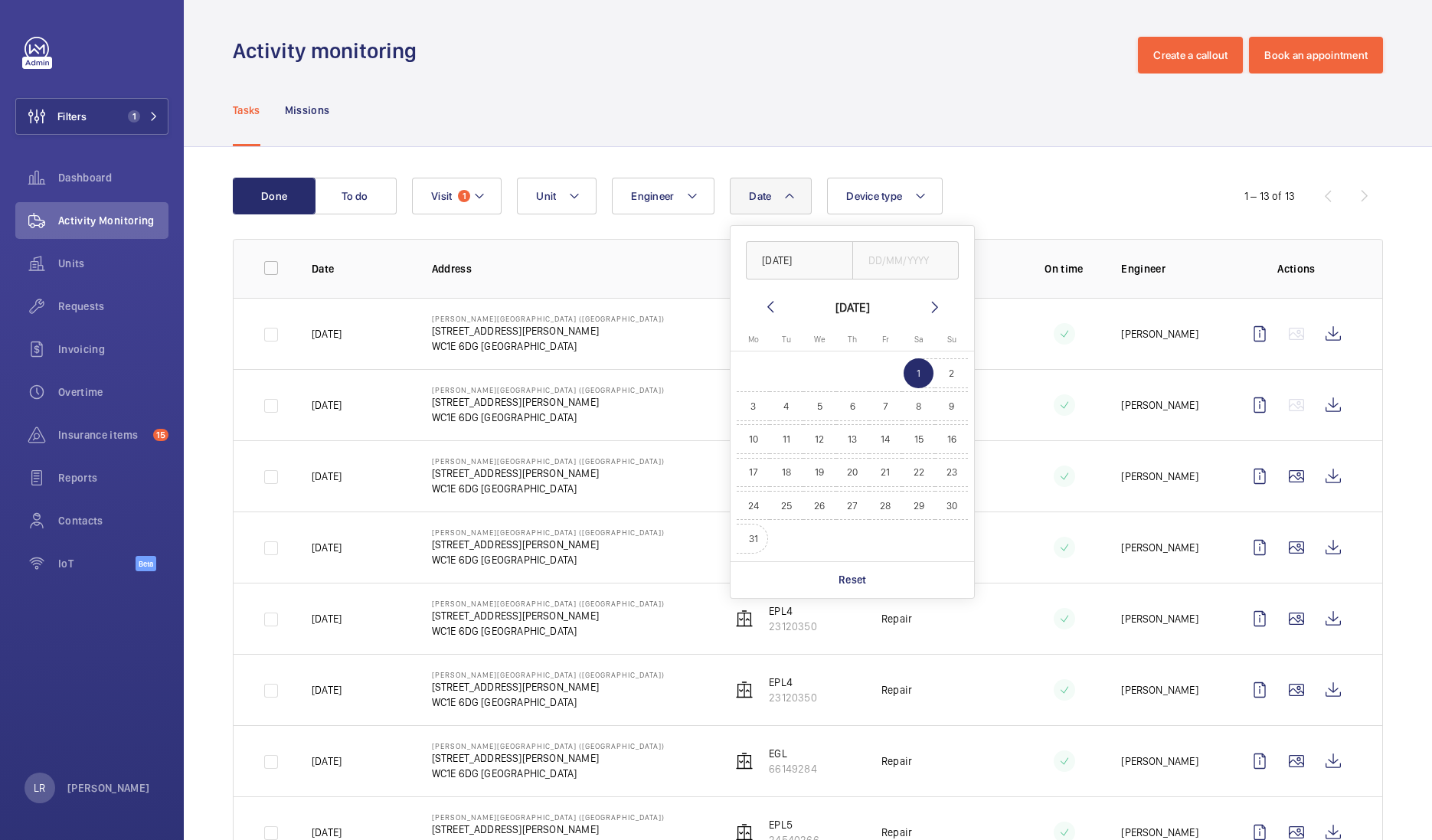
type input "[DATE]"
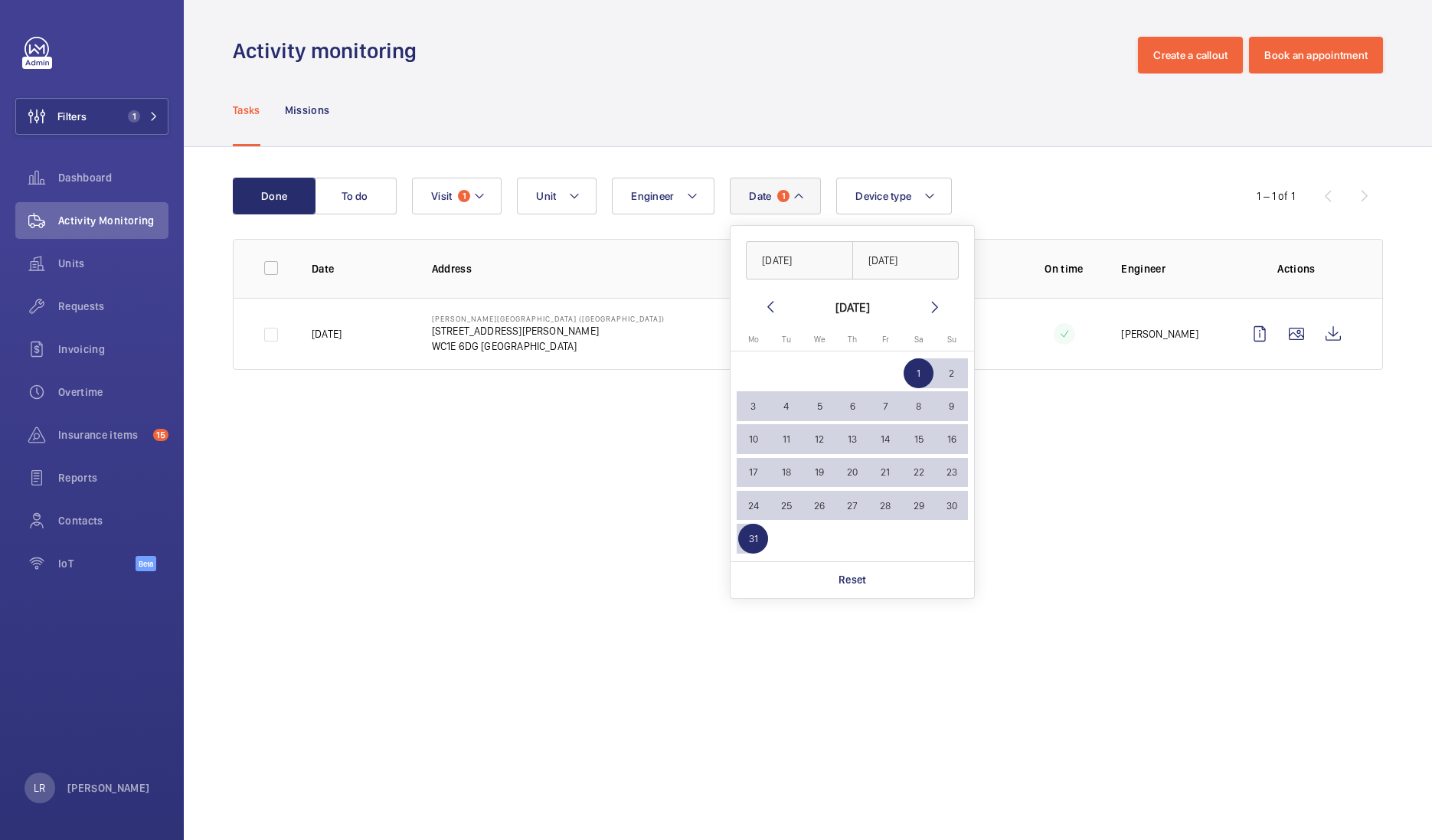
click at [1041, 484] on wm-front-admin-operations-monitoring "Activity monitoring Create a callout Book an appointment Tasks Missions Done To…" at bounding box center [807, 420] width 1249 height 840
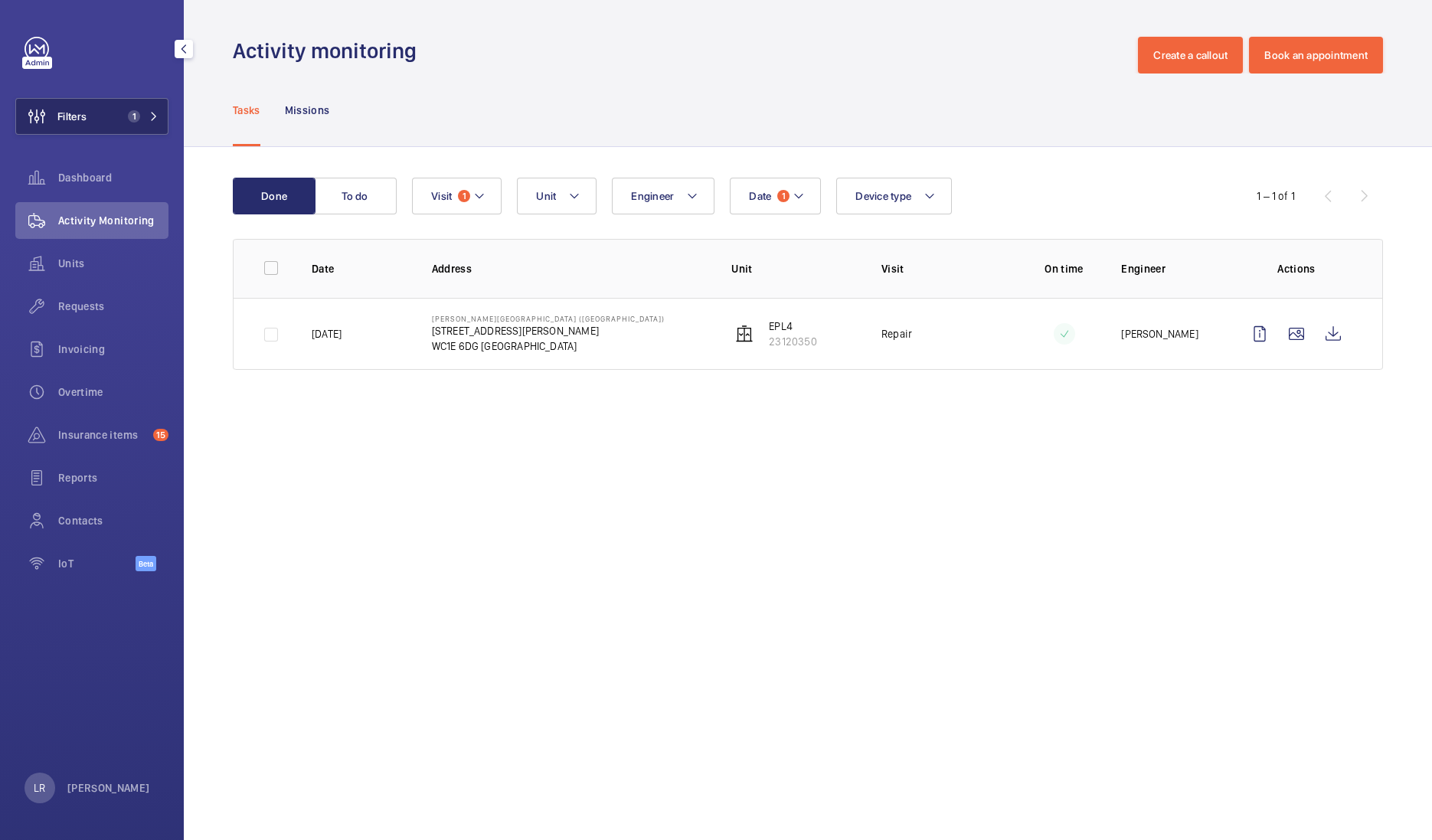
click at [150, 105] on button "Filters 1" at bounding box center [92, 116] width 153 height 37
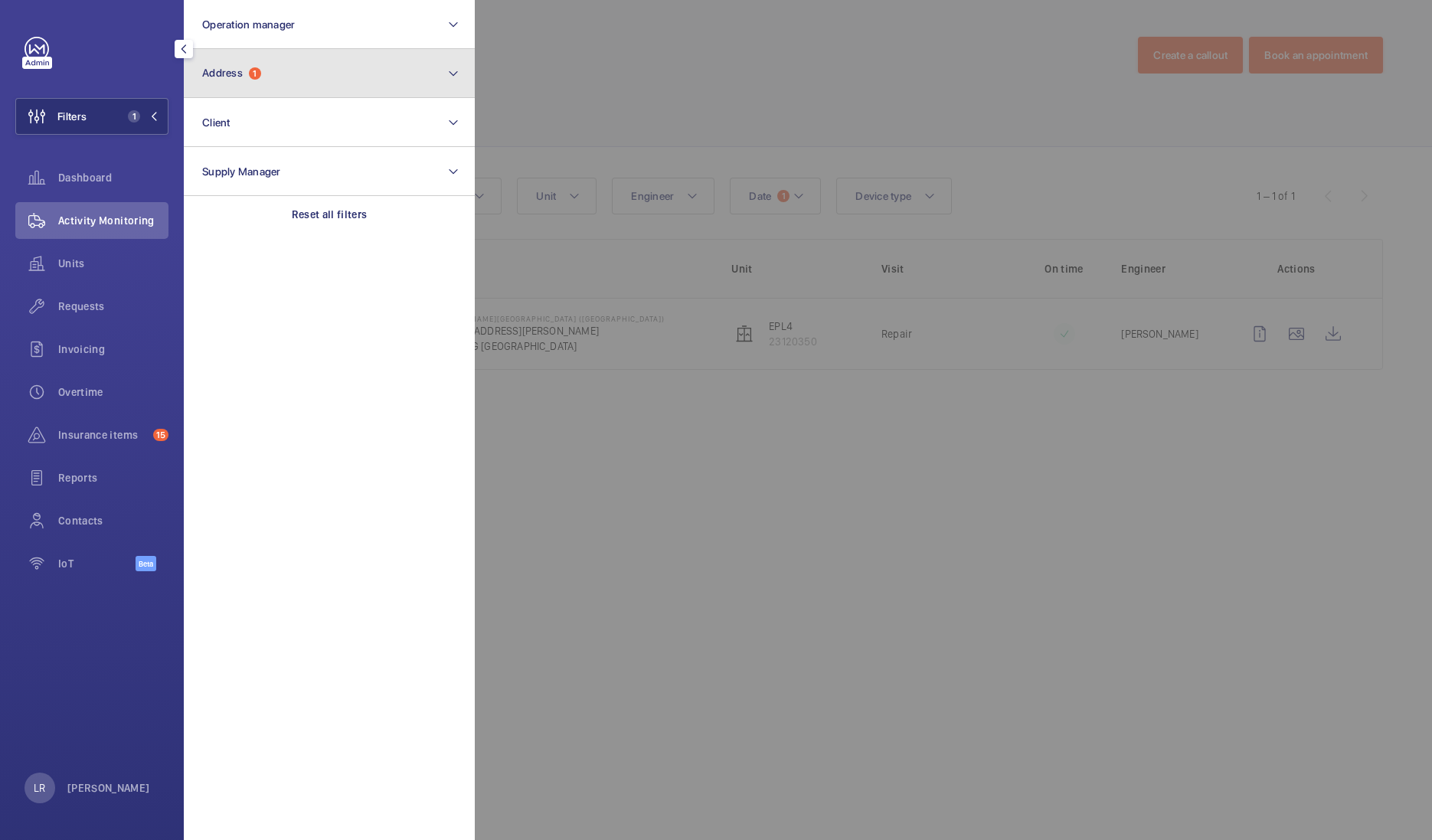
click at [258, 83] on button "Address 1" at bounding box center [329, 73] width 291 height 49
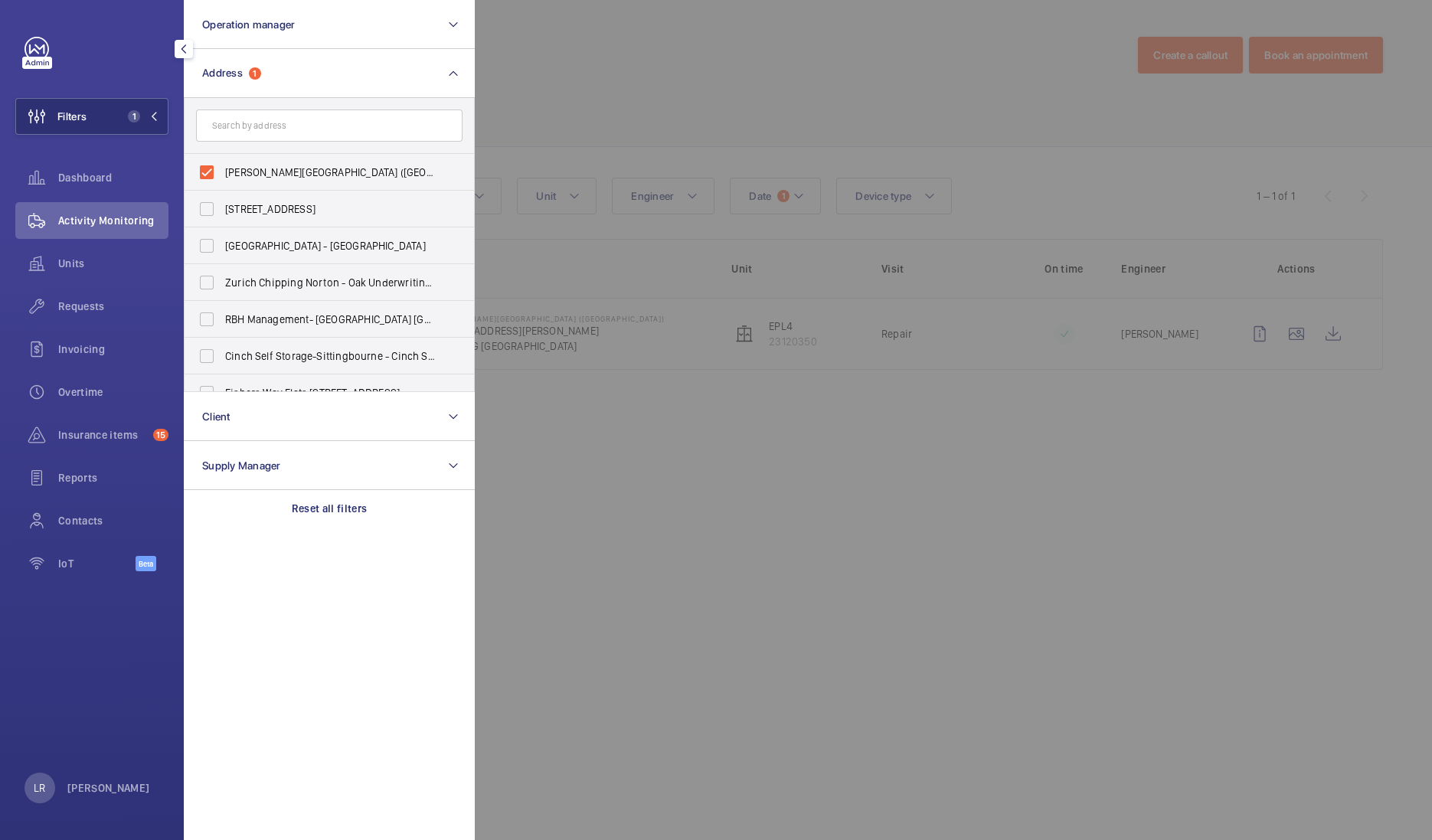
drag, startPoint x: 556, startPoint y: 274, endPoint x: 549, endPoint y: 279, distance: 8.6
click at [555, 269] on div at bounding box center [1191, 420] width 1432 height 840
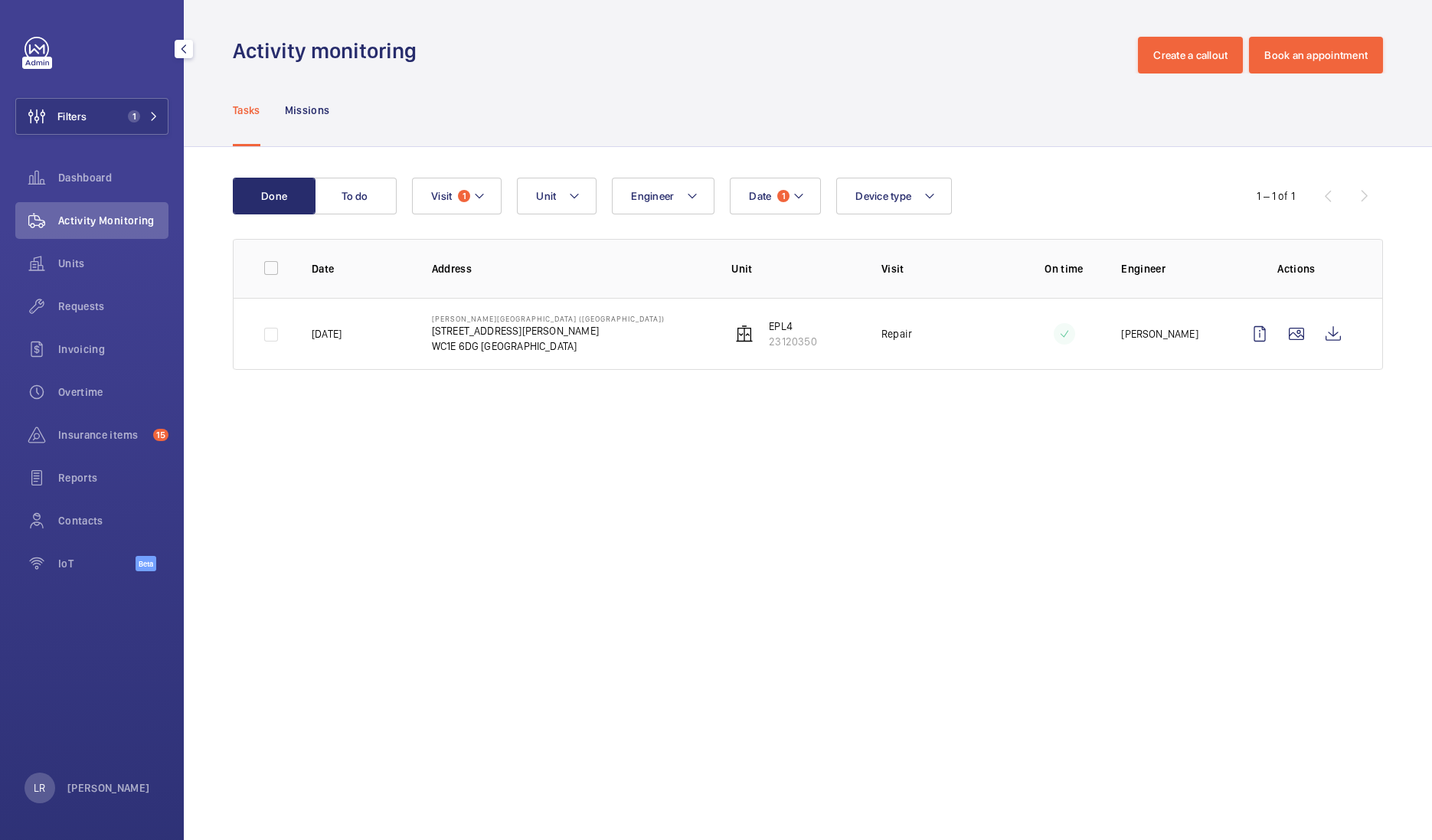
click at [648, 330] on td "Eastman Dental Hospital (UCLH) 47-49 Huntley Street WC1E 6DG LONDON" at bounding box center [558, 333] width 300 height 72
click at [366, 192] on button "To do" at bounding box center [356, 196] width 83 height 37
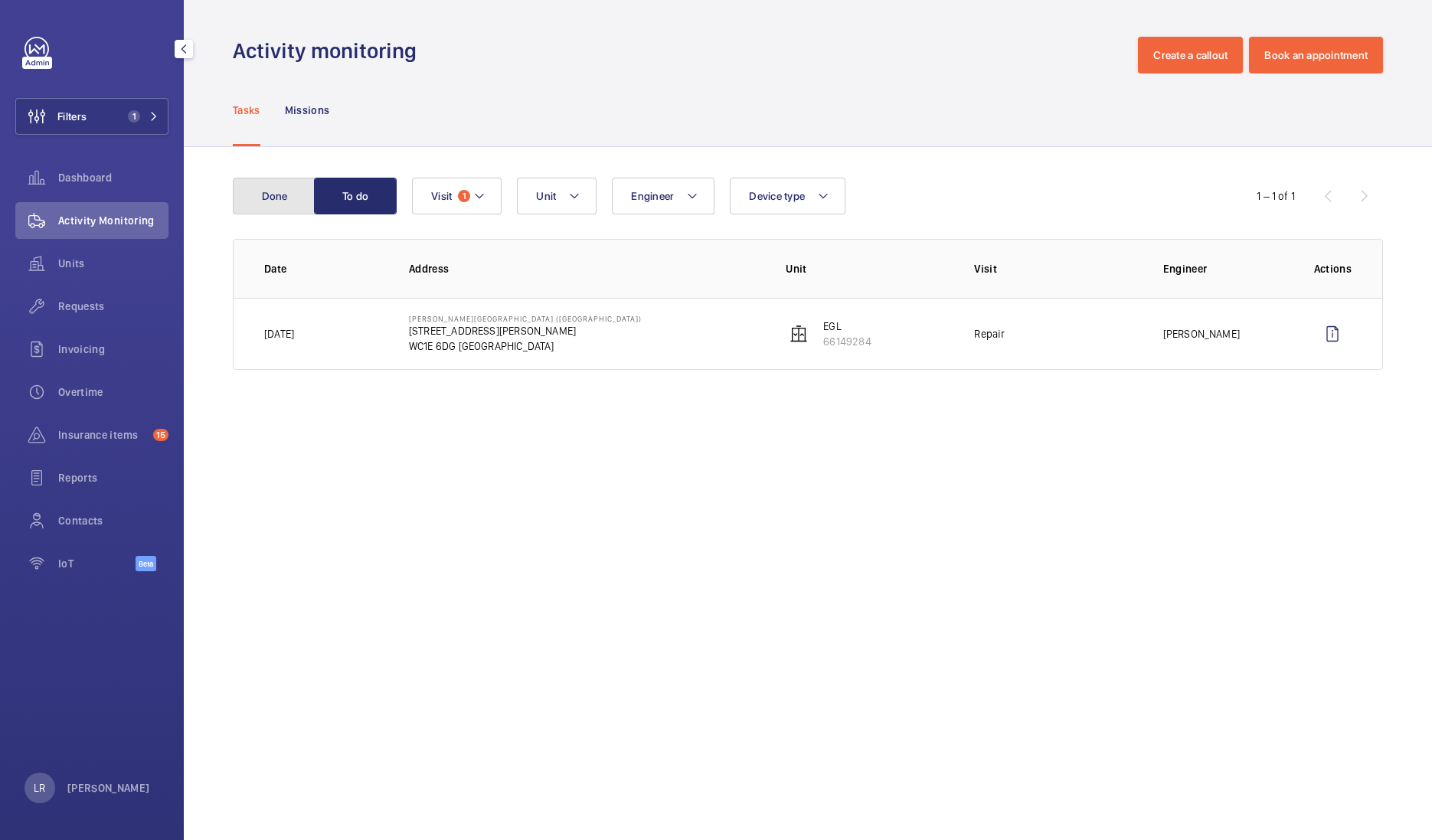
click at [291, 195] on button "Done" at bounding box center [275, 196] width 83 height 37
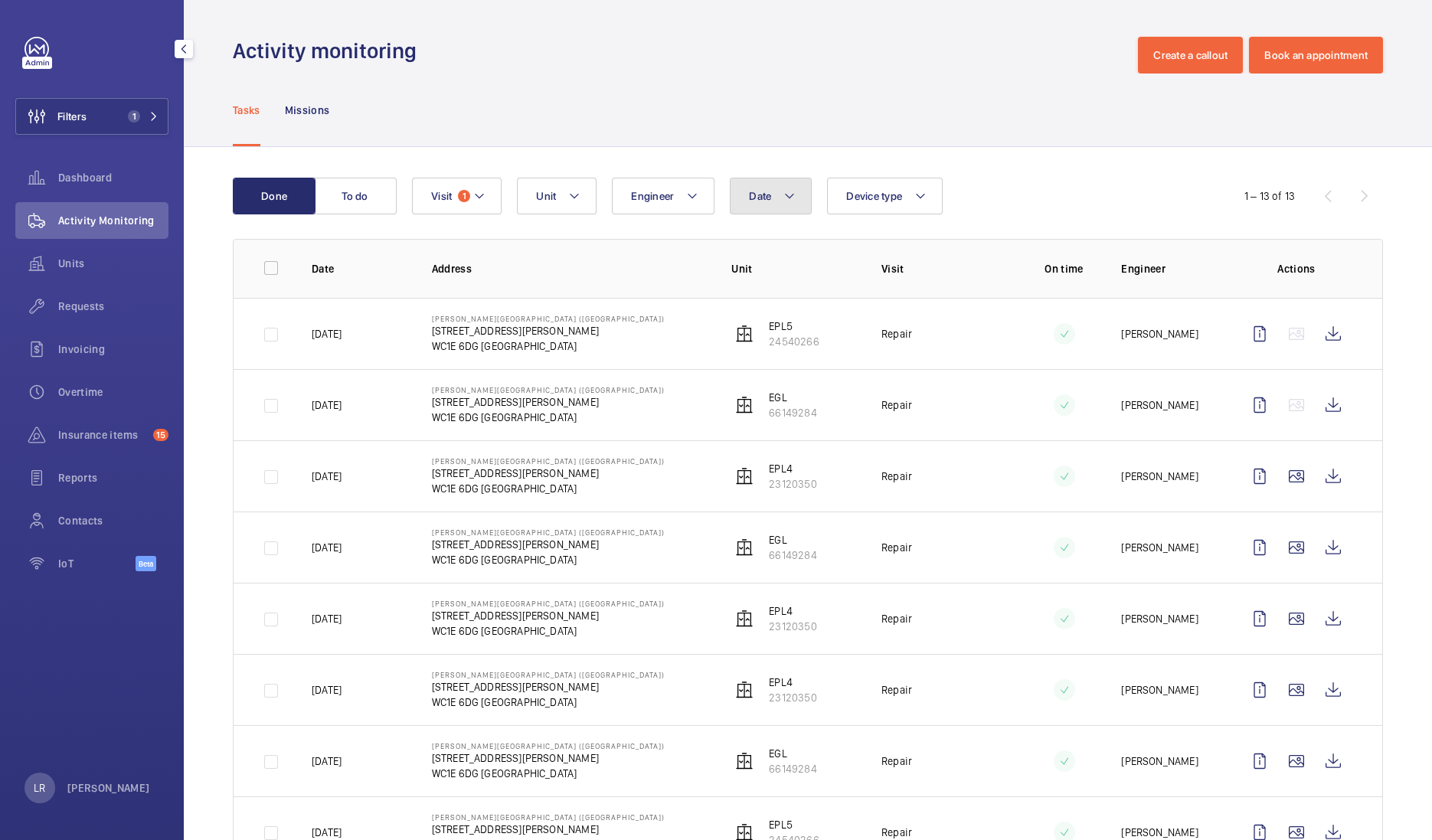
click at [772, 205] on button "Date" at bounding box center [770, 196] width 82 height 37
click at [777, 304] on mat-icon at bounding box center [770, 307] width 18 height 18
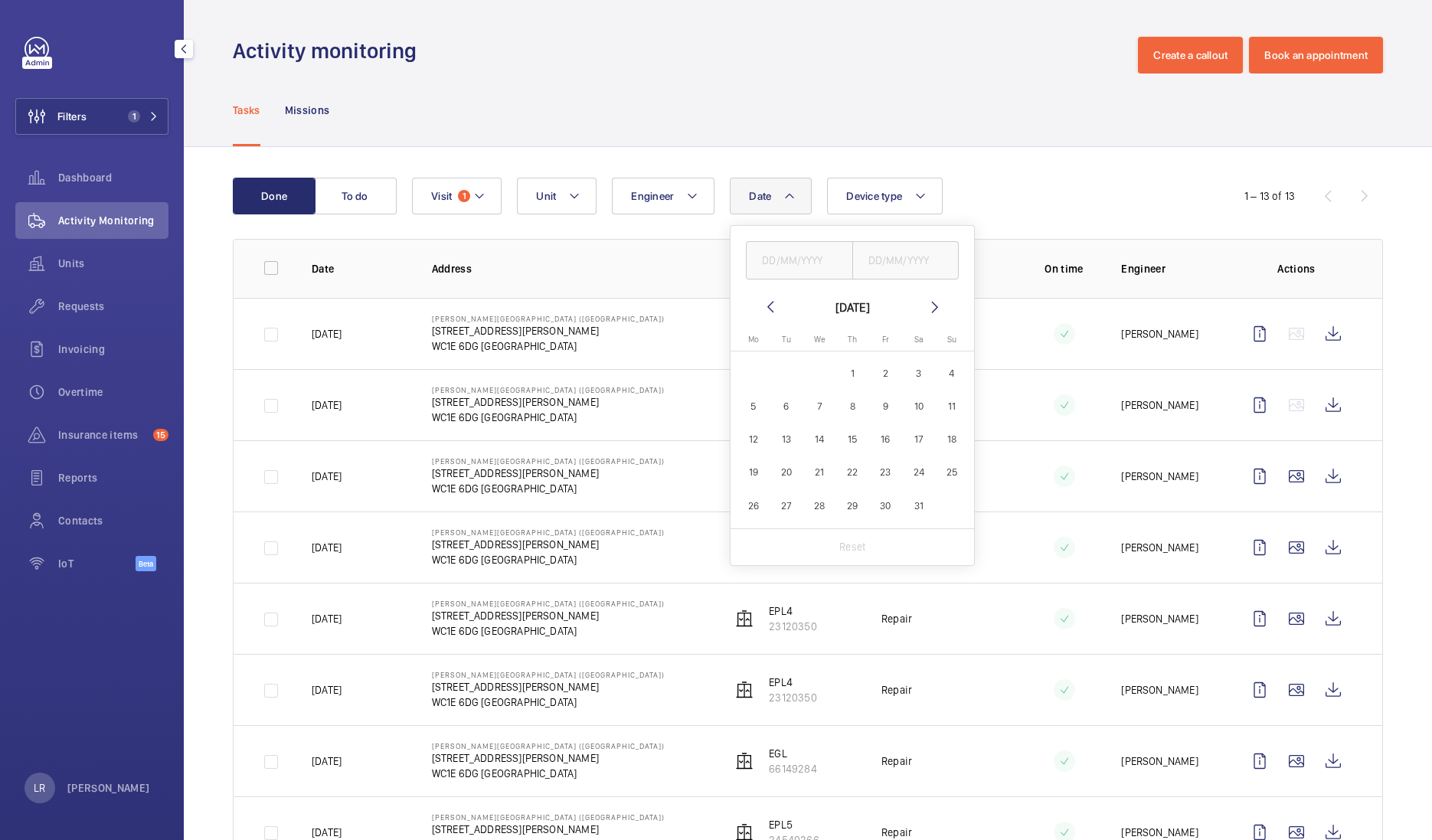
click at [775, 303] on mat-icon at bounding box center [770, 307] width 18 height 18
click at [773, 308] on mat-icon at bounding box center [770, 307] width 18 height 18
click at [914, 376] on span "1" at bounding box center [919, 373] width 29 height 29
type input "[DATE]"
click at [763, 531] on span "31" at bounding box center [753, 538] width 29 height 29
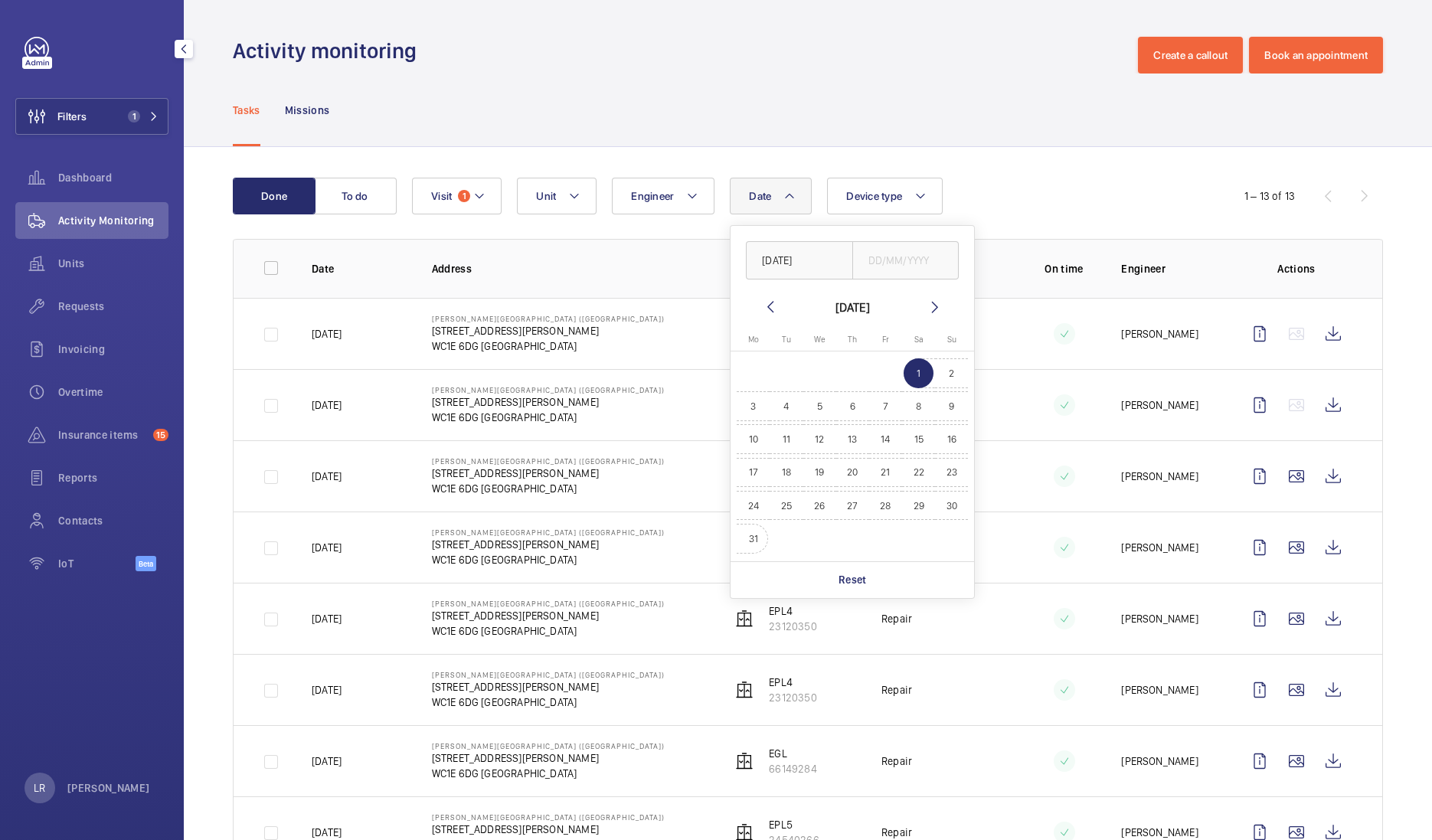
type input "[DATE]"
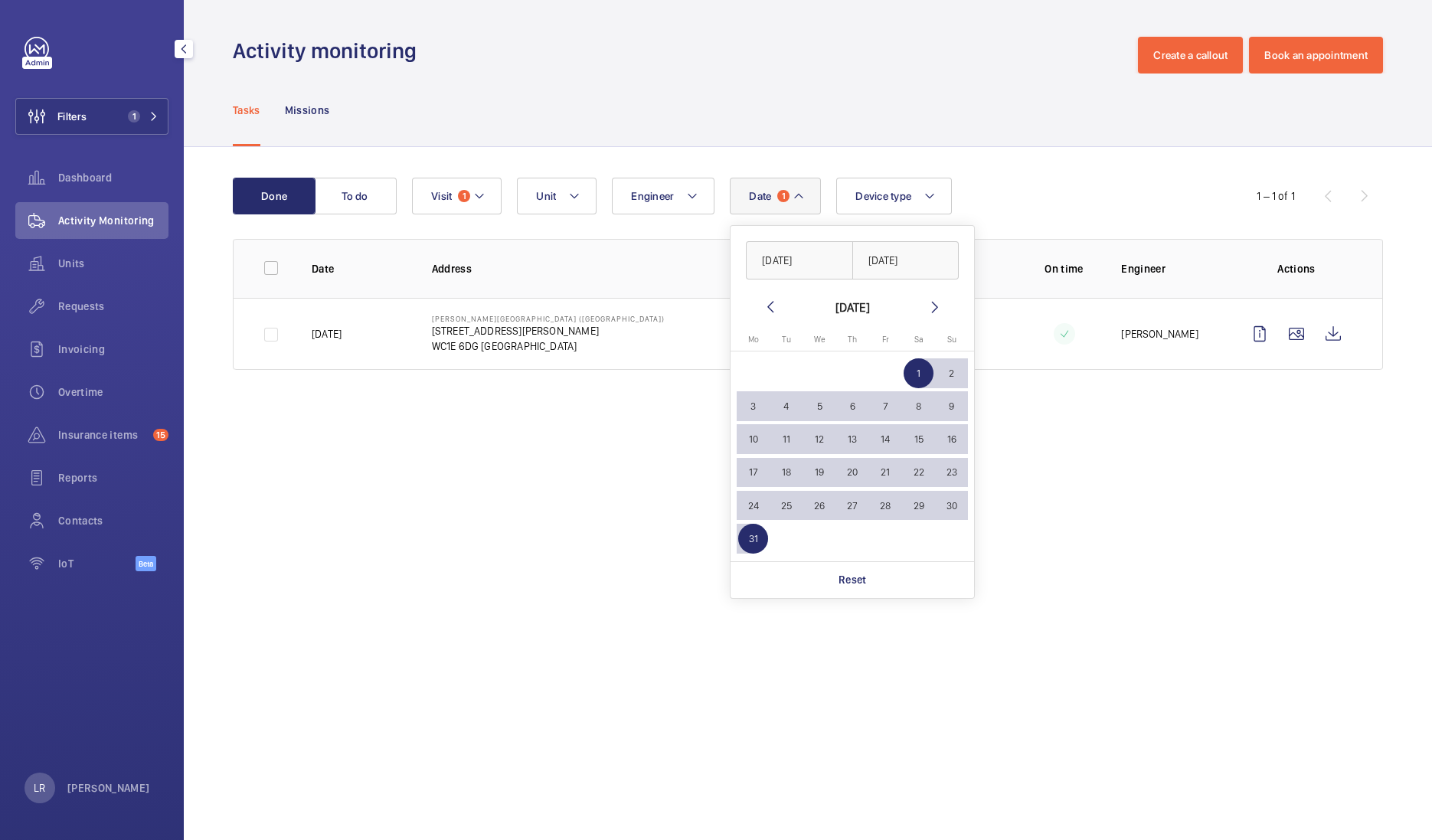
click at [947, 97] on div "Tasks Missions" at bounding box center [808, 110] width 1150 height 73
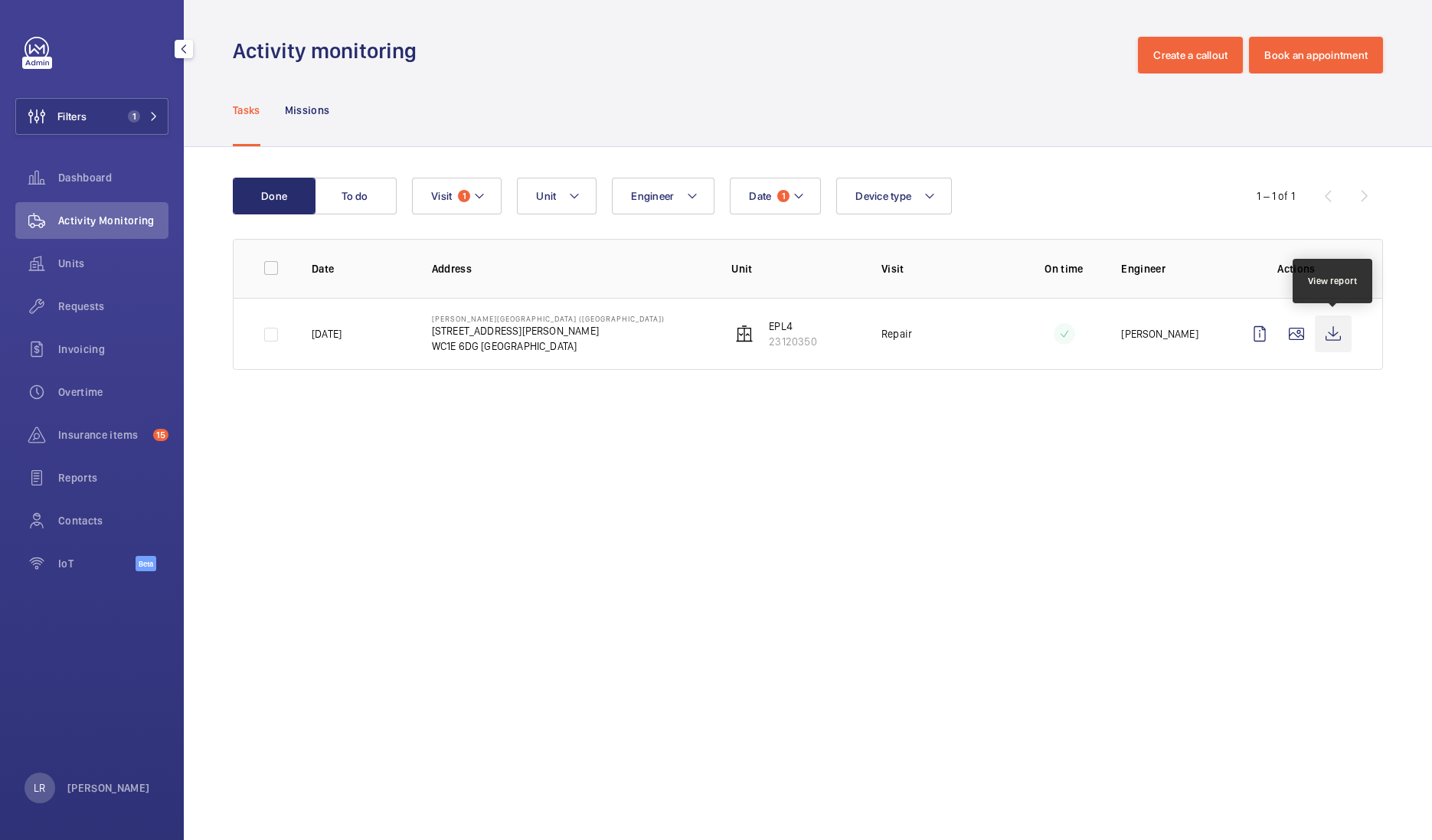
click at [1333, 331] on wm-front-icon-button at bounding box center [1333, 333] width 37 height 37
click at [746, 188] on button "Date 1" at bounding box center [775, 196] width 91 height 37
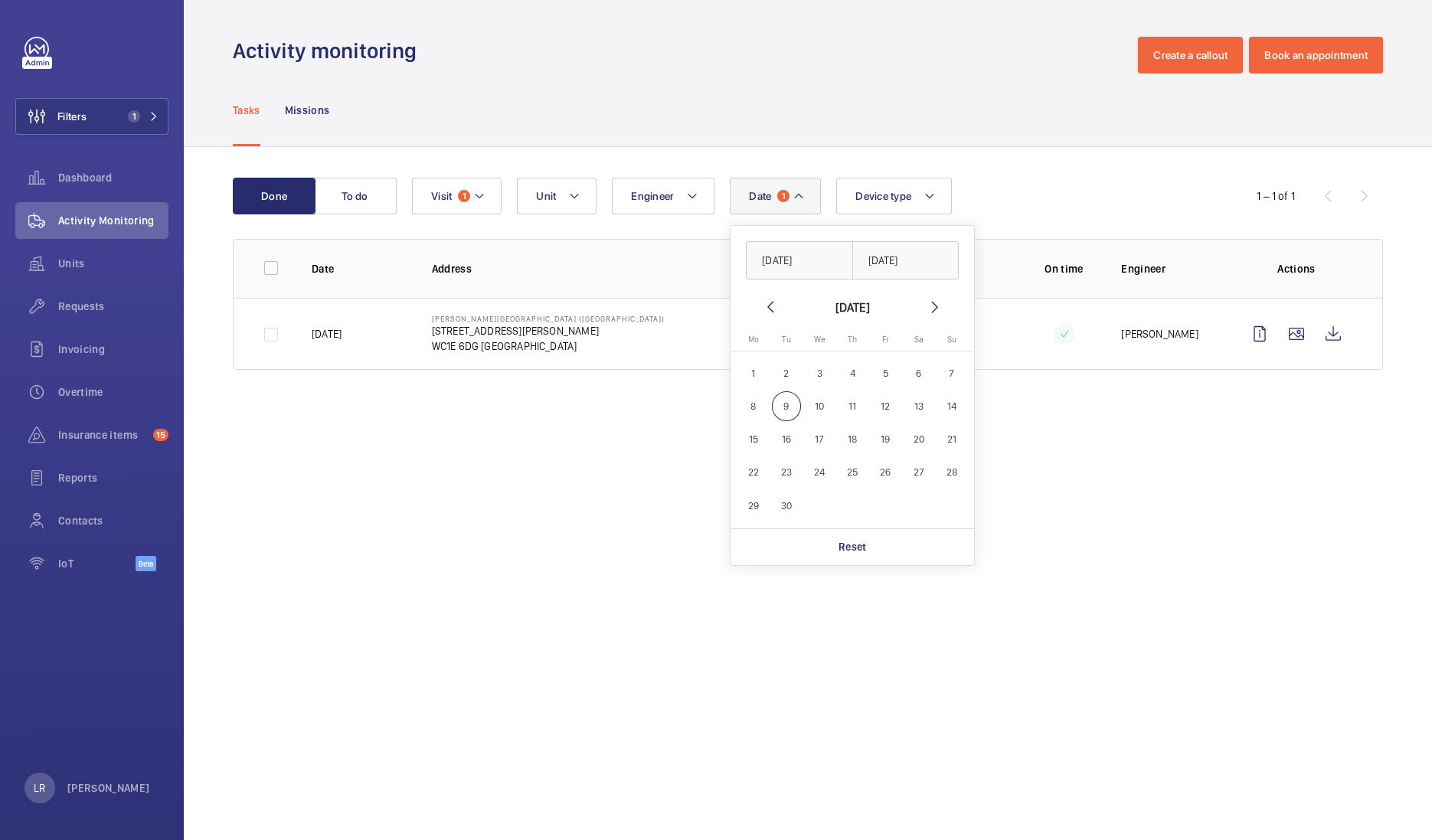
click at [762, 305] on mat-icon at bounding box center [770, 307] width 18 height 18
drag, startPoint x: 762, startPoint y: 305, endPoint x: 762, endPoint y: 313, distance: 8.0
click at [762, 304] on mat-icon at bounding box center [770, 307] width 18 height 18
click at [777, 304] on wm-front-date-range-picker-header "[DATE]" at bounding box center [852, 307] width 183 height 18
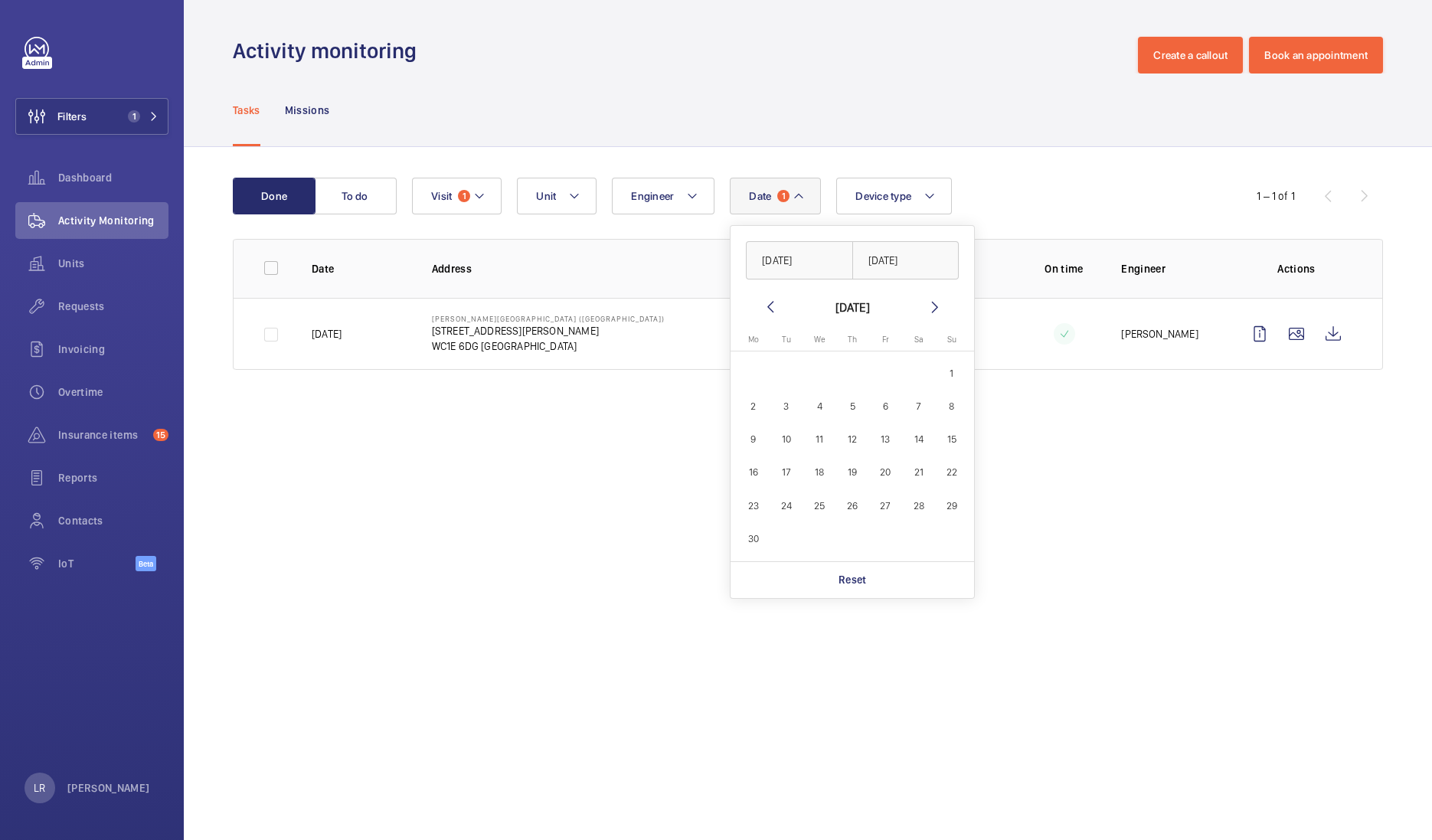
click at [771, 304] on mat-icon at bounding box center [770, 307] width 18 height 18
click at [770, 304] on mat-icon at bounding box center [770, 307] width 18 height 18
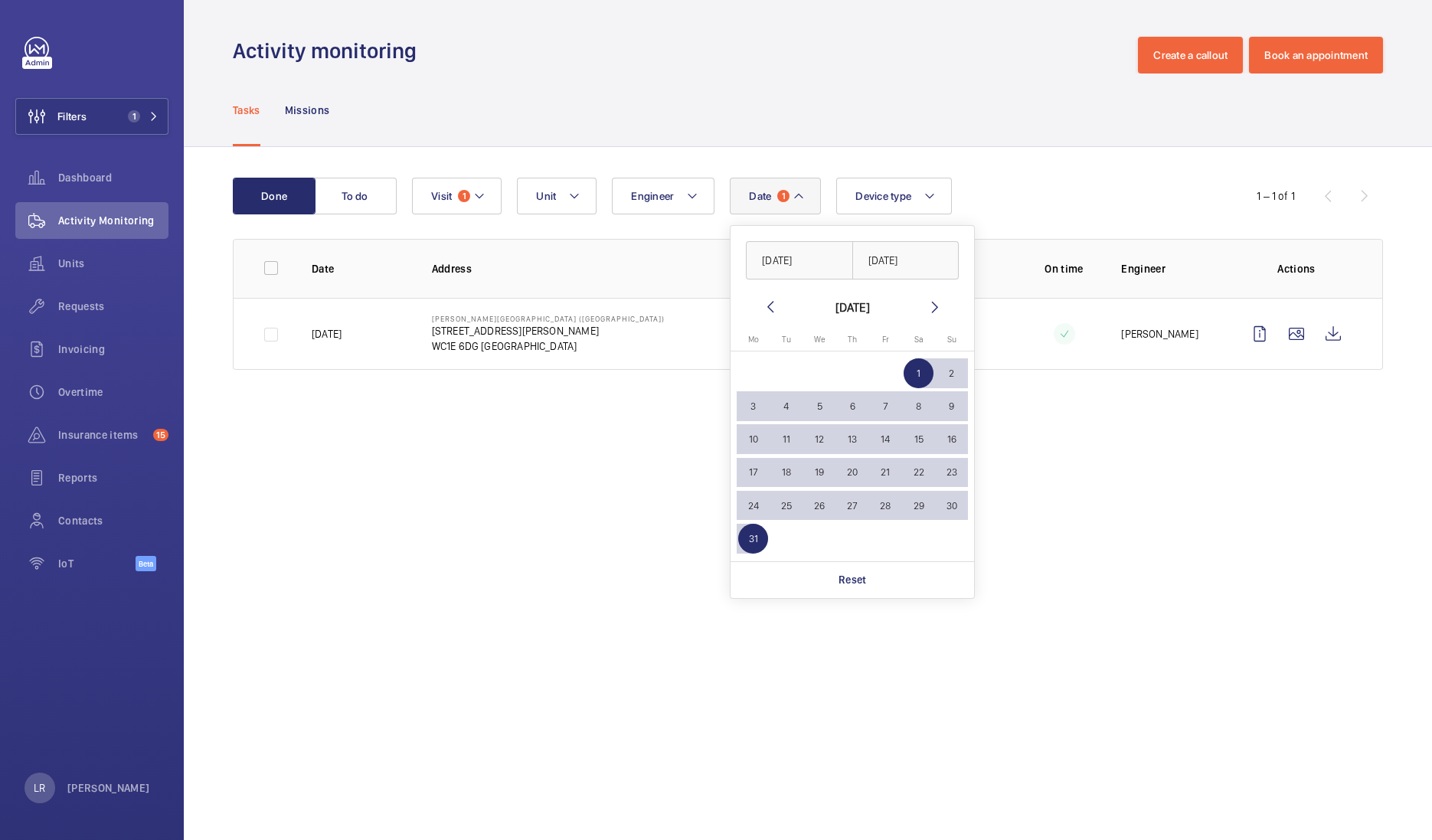
click at [914, 370] on span "1" at bounding box center [919, 373] width 29 height 29
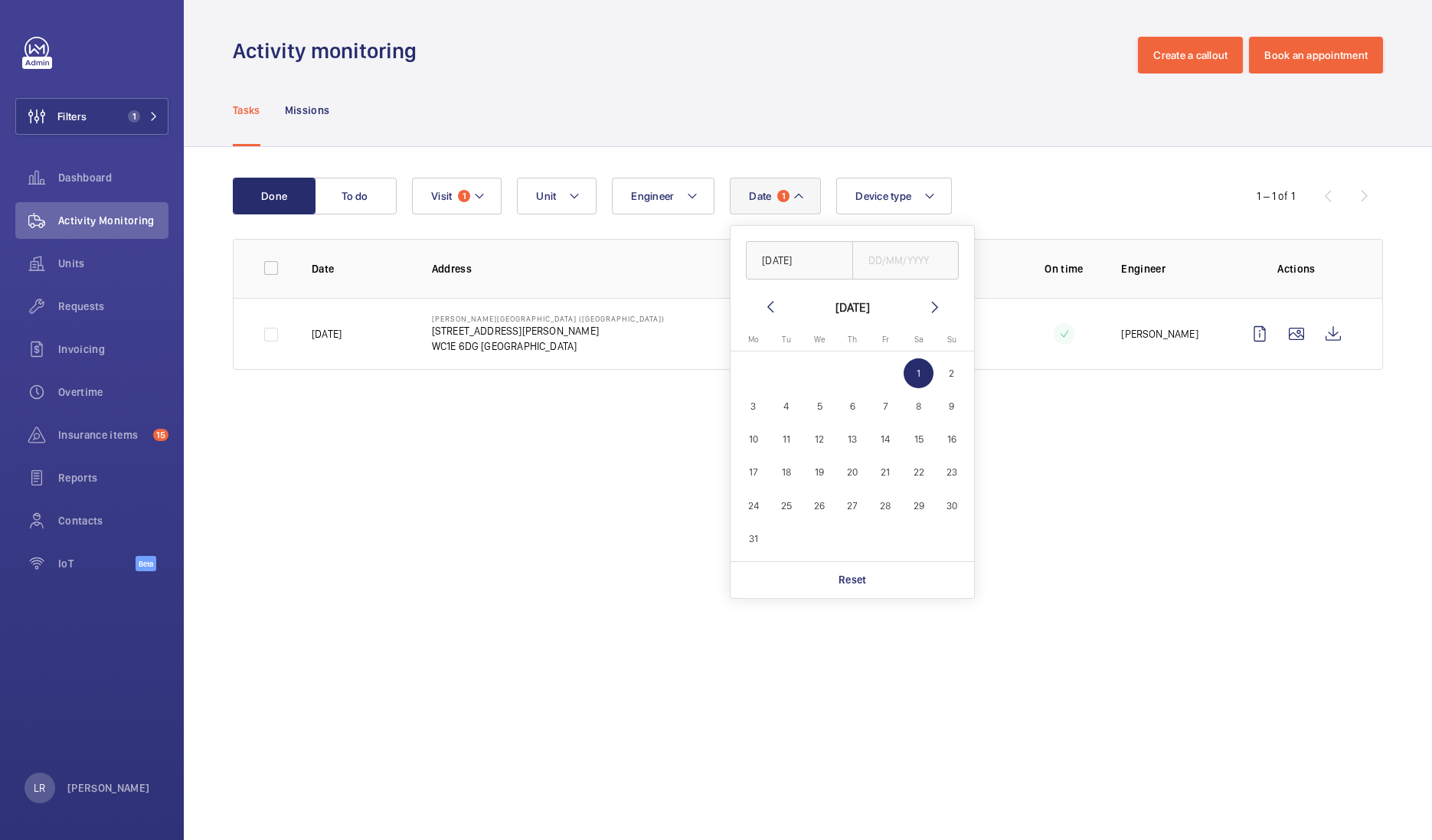
click at [914, 371] on span "1" at bounding box center [919, 373] width 29 height 29
type input "[DATE]"
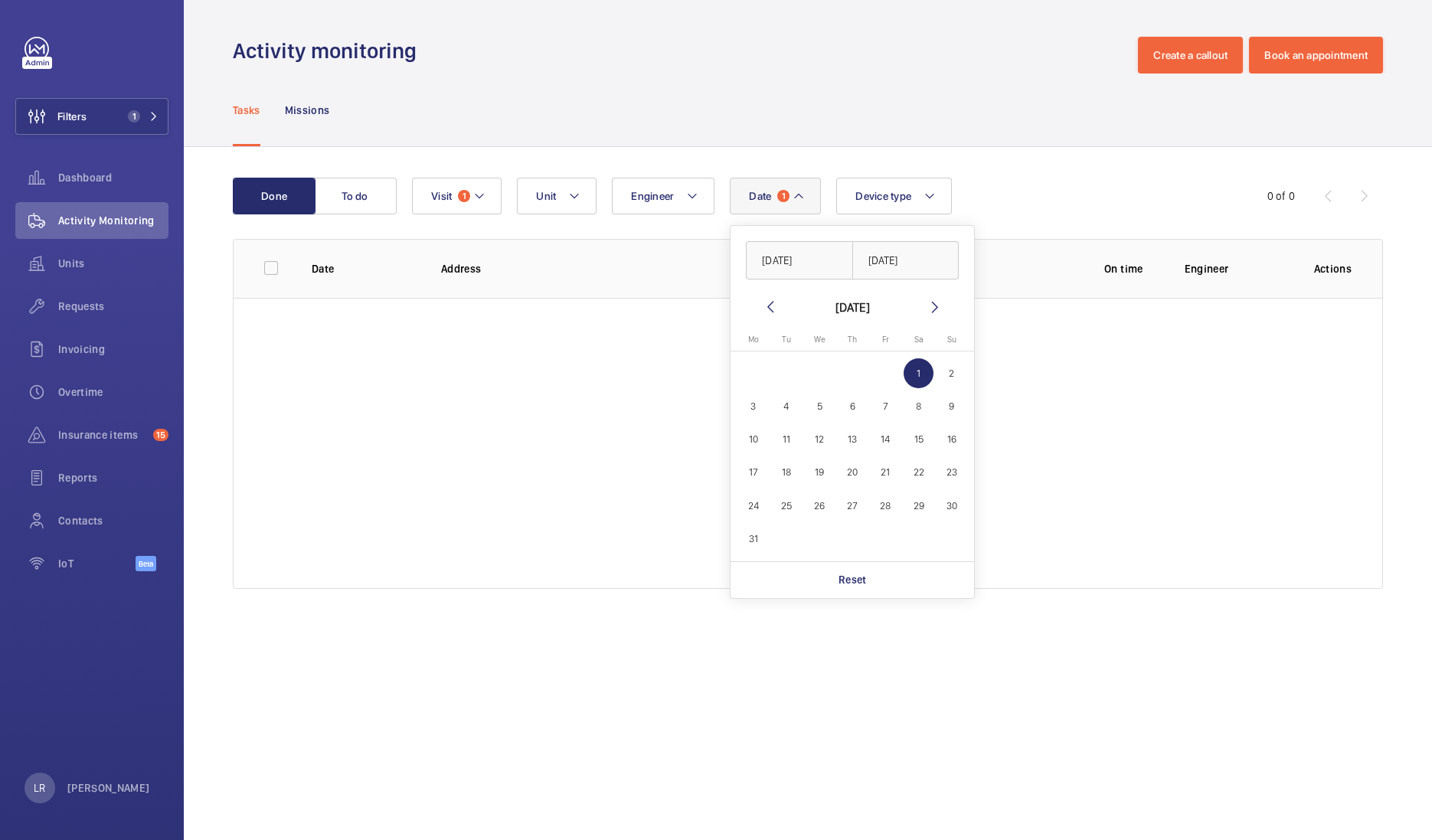
click at [914, 371] on span "1" at bounding box center [919, 373] width 29 height 29
type input "[DATE]"
click at [914, 371] on span "1" at bounding box center [919, 373] width 29 height 29
click at [931, 311] on mat-icon at bounding box center [935, 307] width 18 height 18
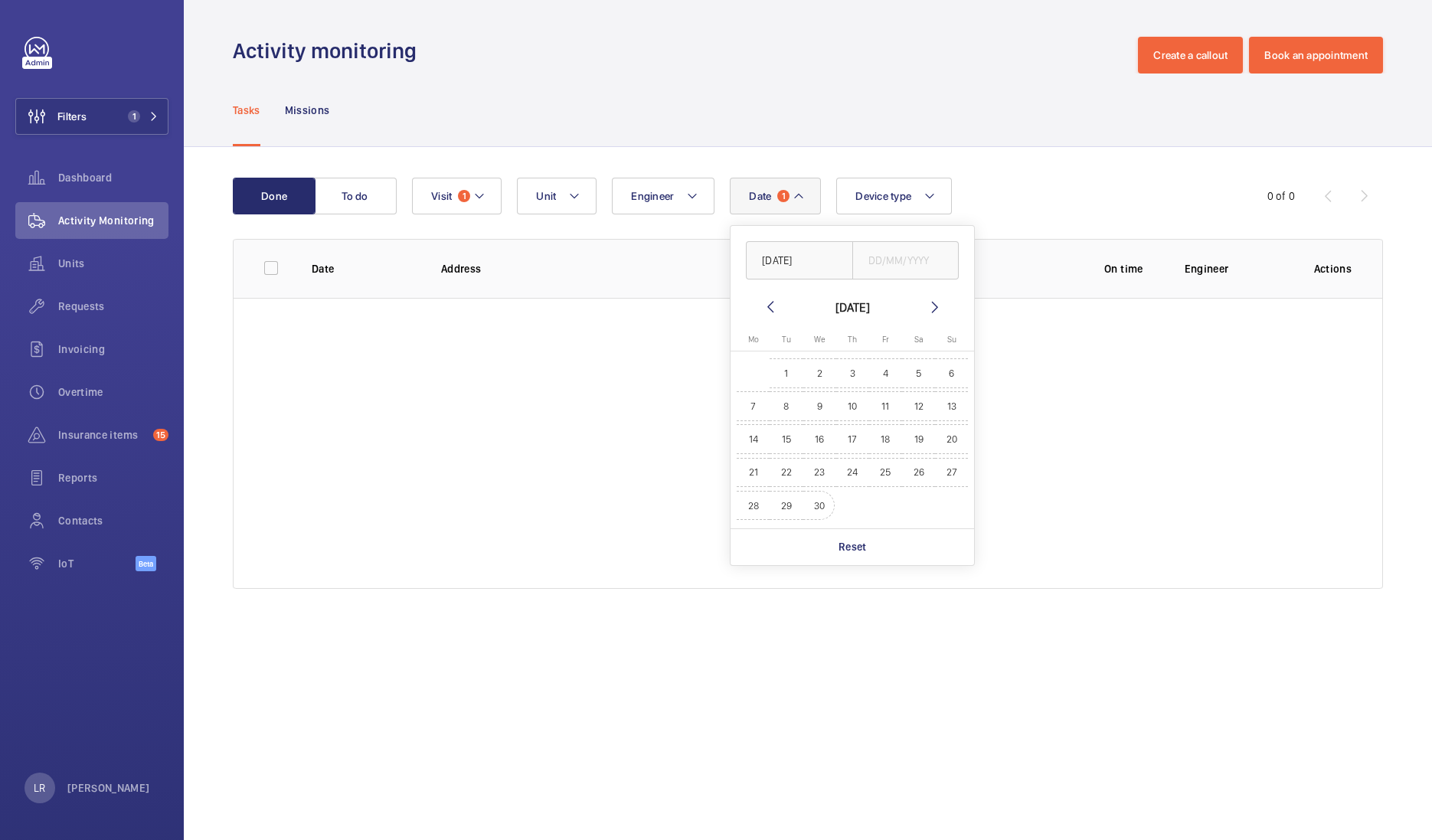
click at [826, 505] on span "30" at bounding box center [819, 506] width 29 height 29
type input "[DATE]"
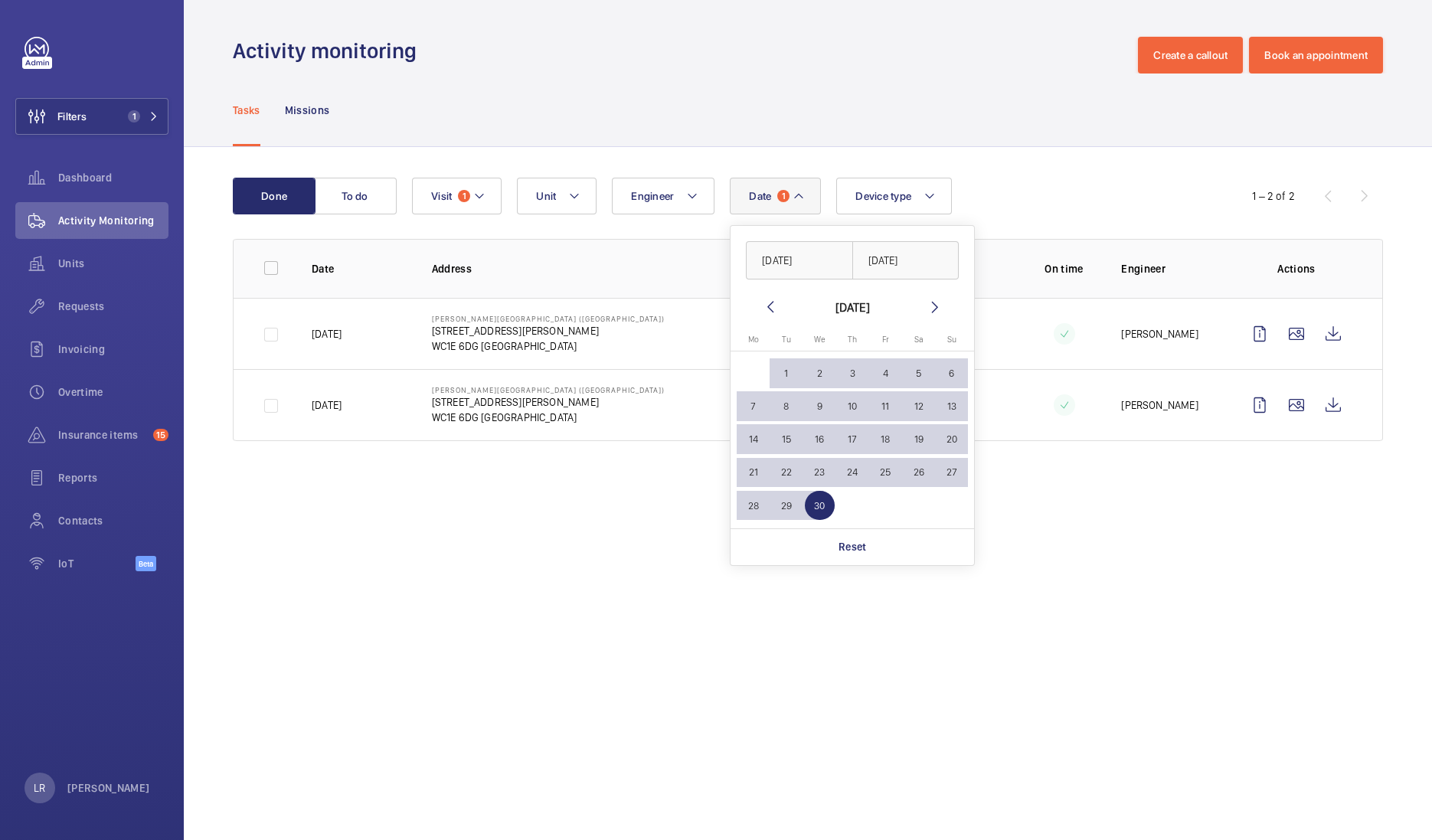
click at [1076, 546] on wm-front-admin-operations-monitoring "Activity monitoring Create a callout Book an appointment Tasks Missions Done To…" at bounding box center [807, 420] width 1249 height 840
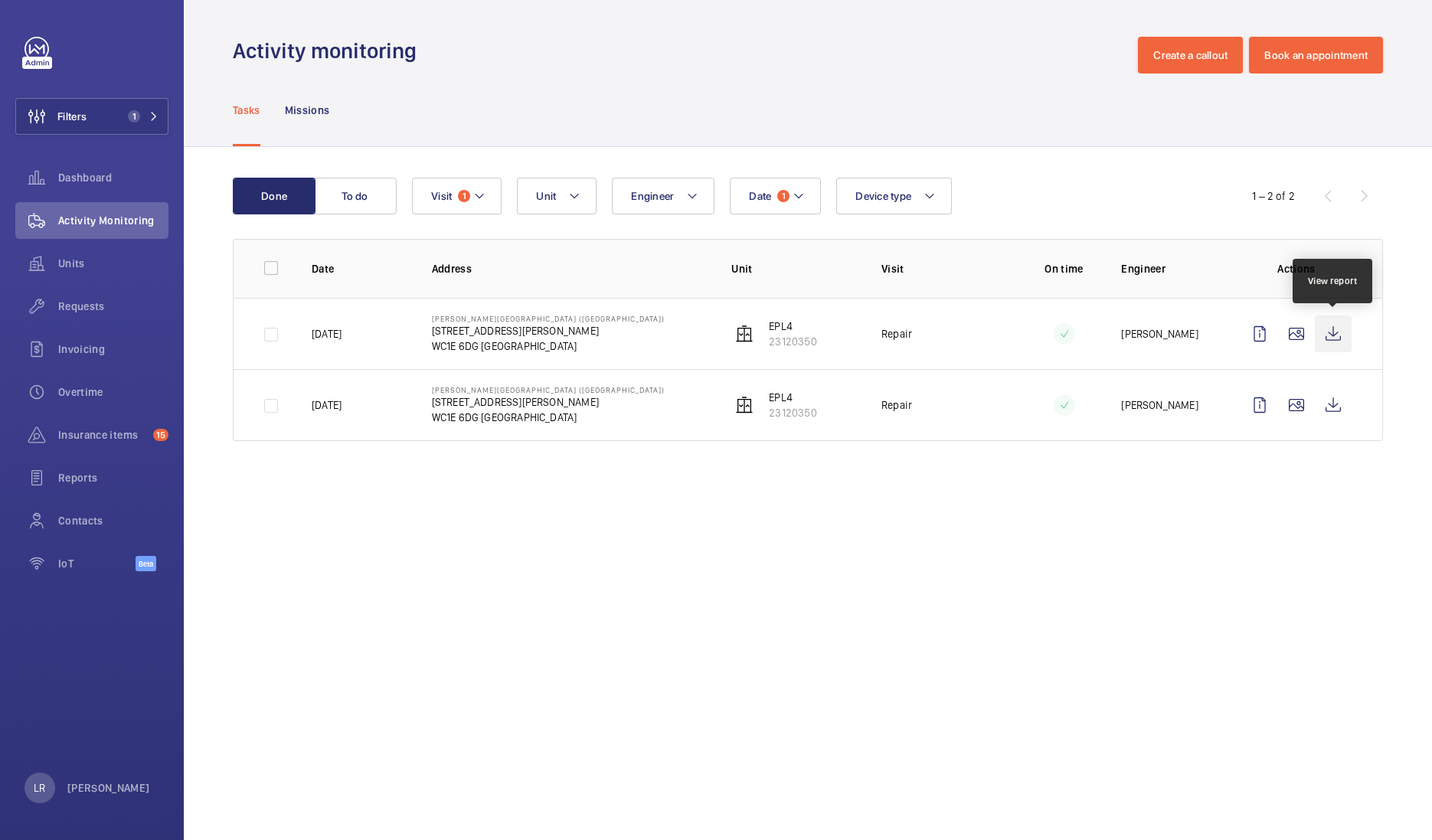
click at [1328, 338] on wm-front-icon-button at bounding box center [1333, 333] width 37 height 37
click at [490, 188] on button "Visit 1" at bounding box center [456, 196] width 89 height 37
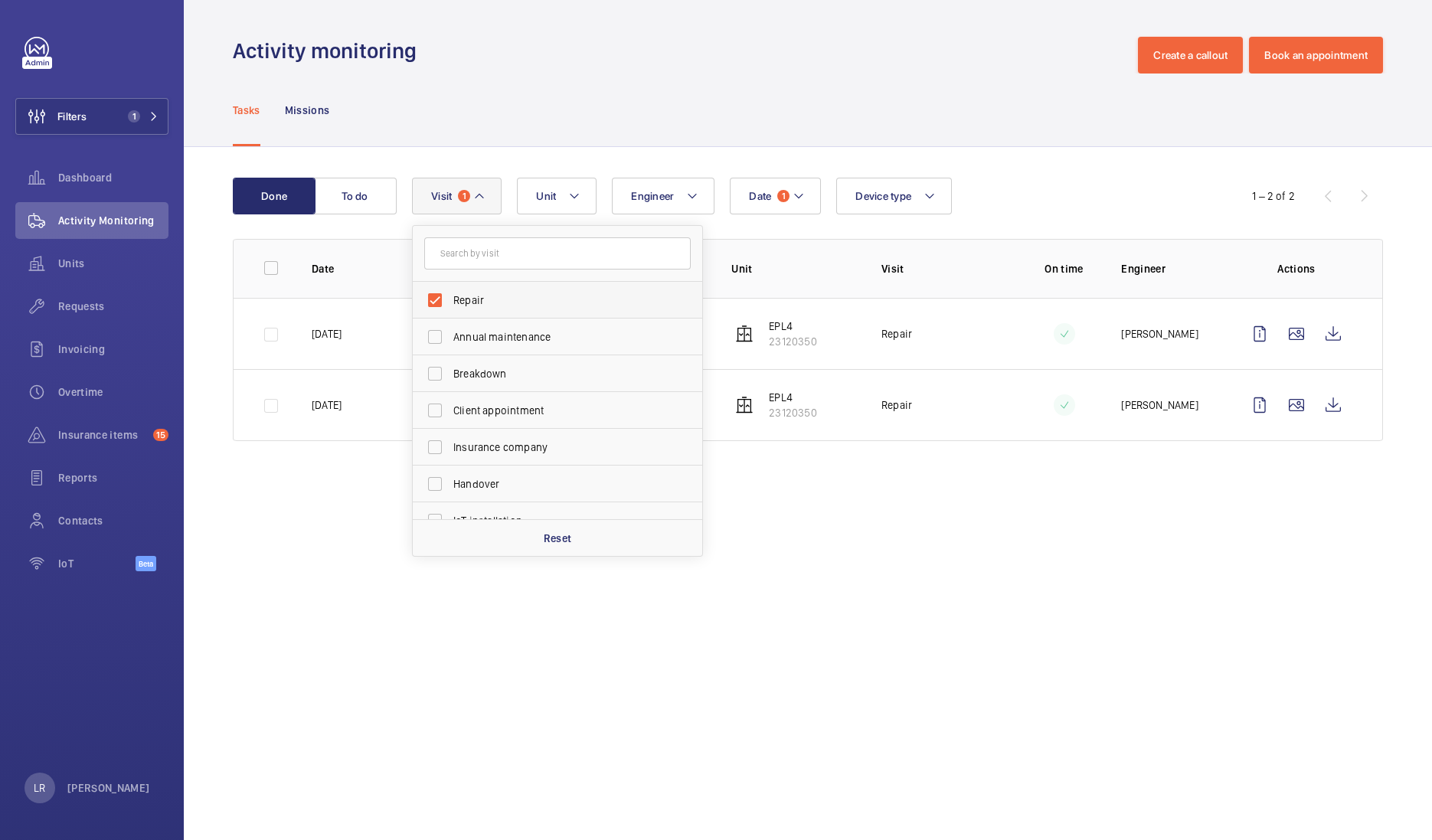
click at [489, 297] on span "Repair" at bounding box center [558, 299] width 211 height 16
click at [451, 297] on input "Repair" at bounding box center [434, 299] width 30 height 30
checkbox input "false"
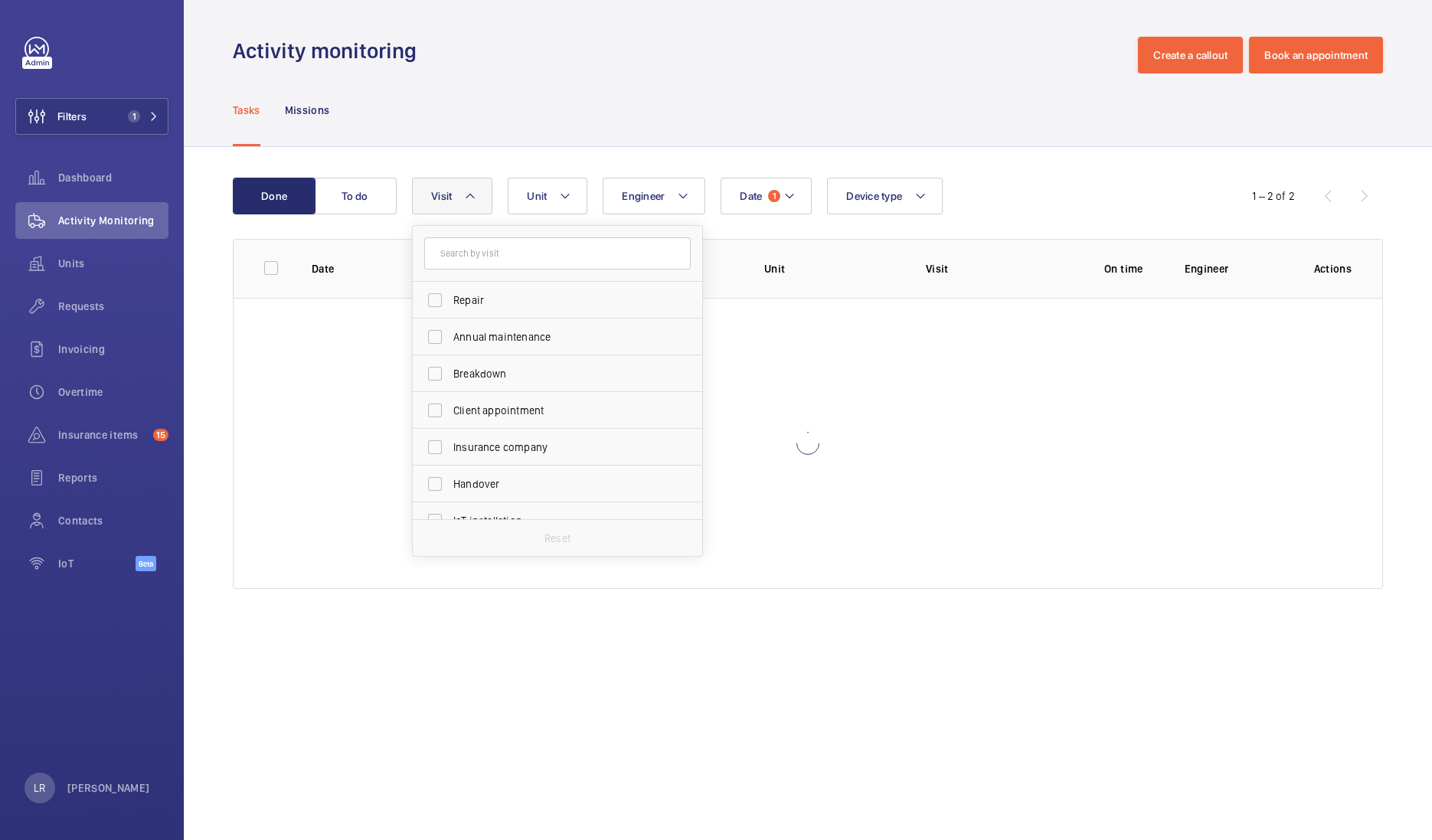
click at [710, 106] on div "Tasks Missions" at bounding box center [808, 110] width 1150 height 73
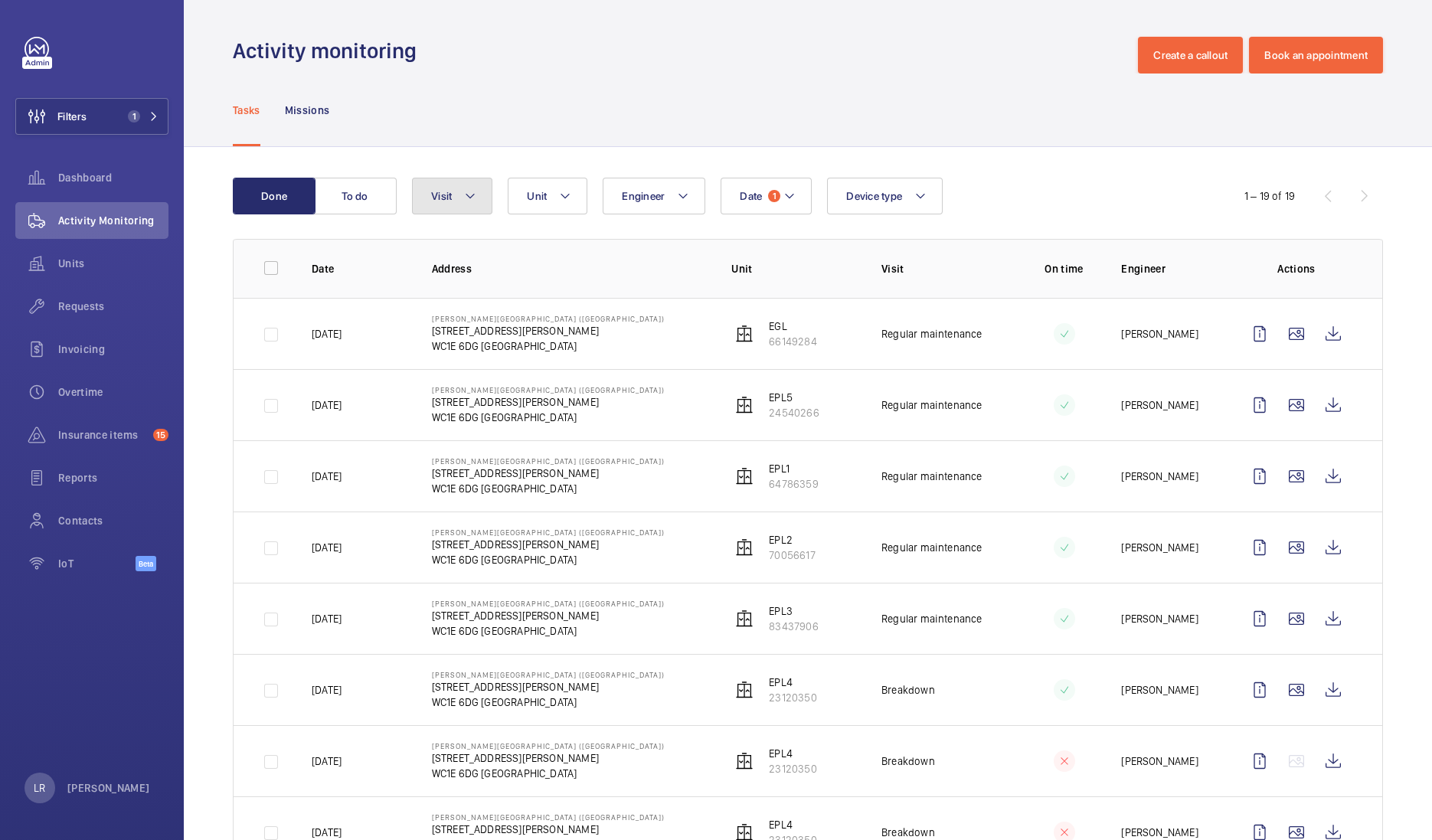
click at [455, 204] on button "Visit" at bounding box center [452, 196] width 80 height 37
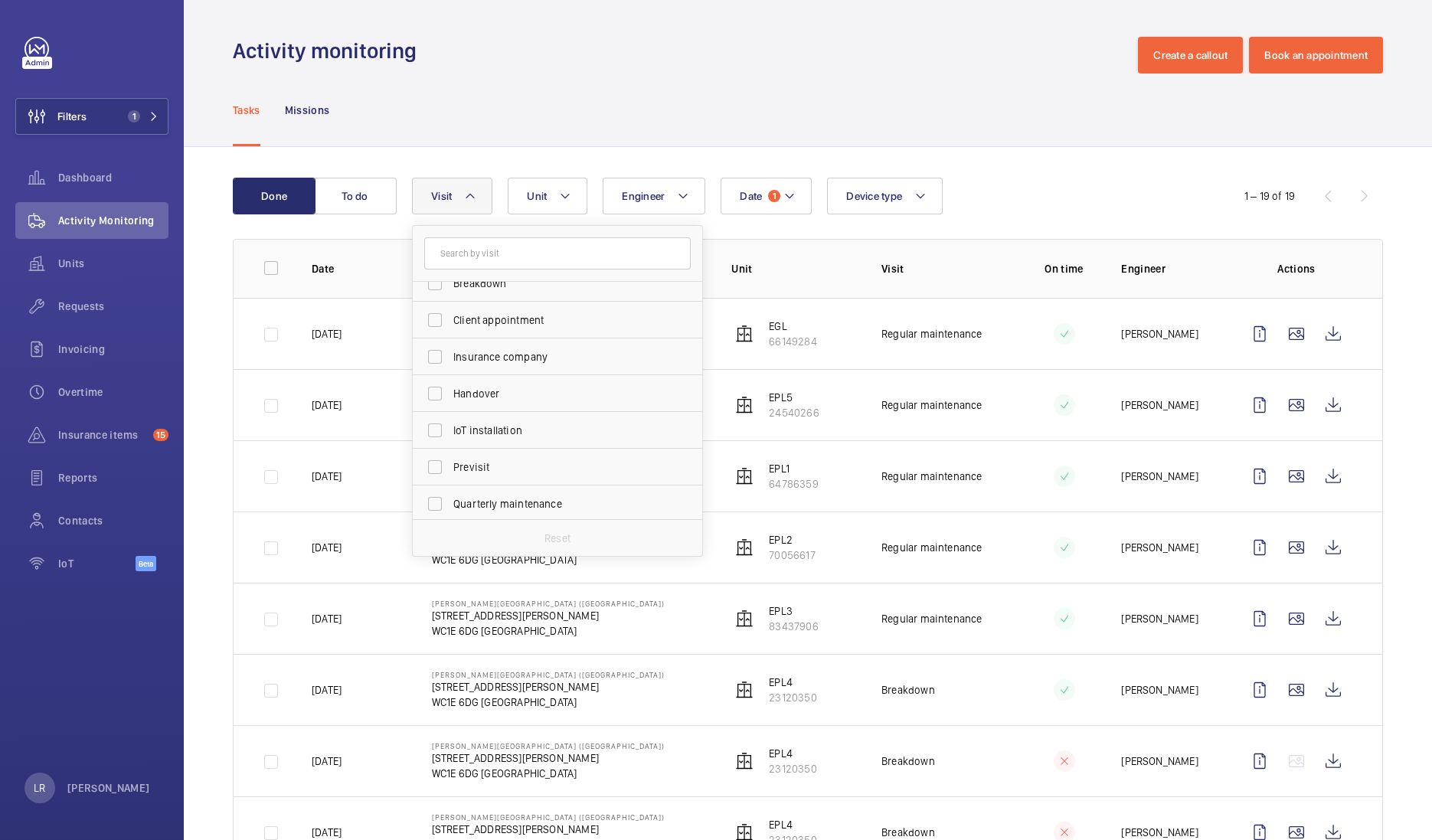
scroll to position [191, 0]
click at [500, 391] on label "Regular maintenance" at bounding box center [546, 403] width 266 height 37
click at [451, 391] on input "Regular maintenance" at bounding box center [434, 402] width 30 height 30
checkbox input "true"
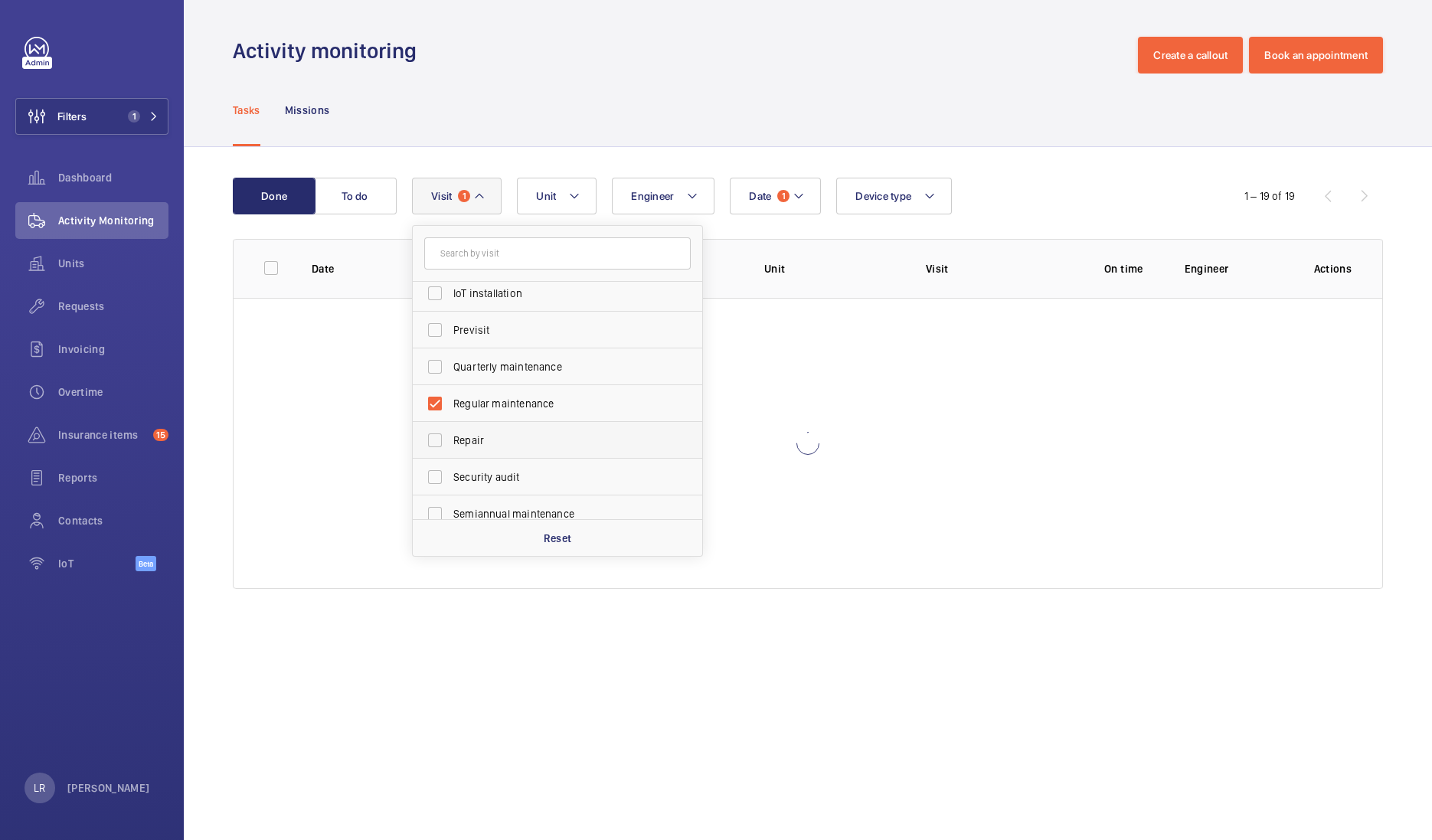
click at [510, 433] on span "Repair" at bounding box center [558, 440] width 211 height 16
click at [451, 433] on input "Repair" at bounding box center [434, 439] width 30 height 30
checkbox input "true"
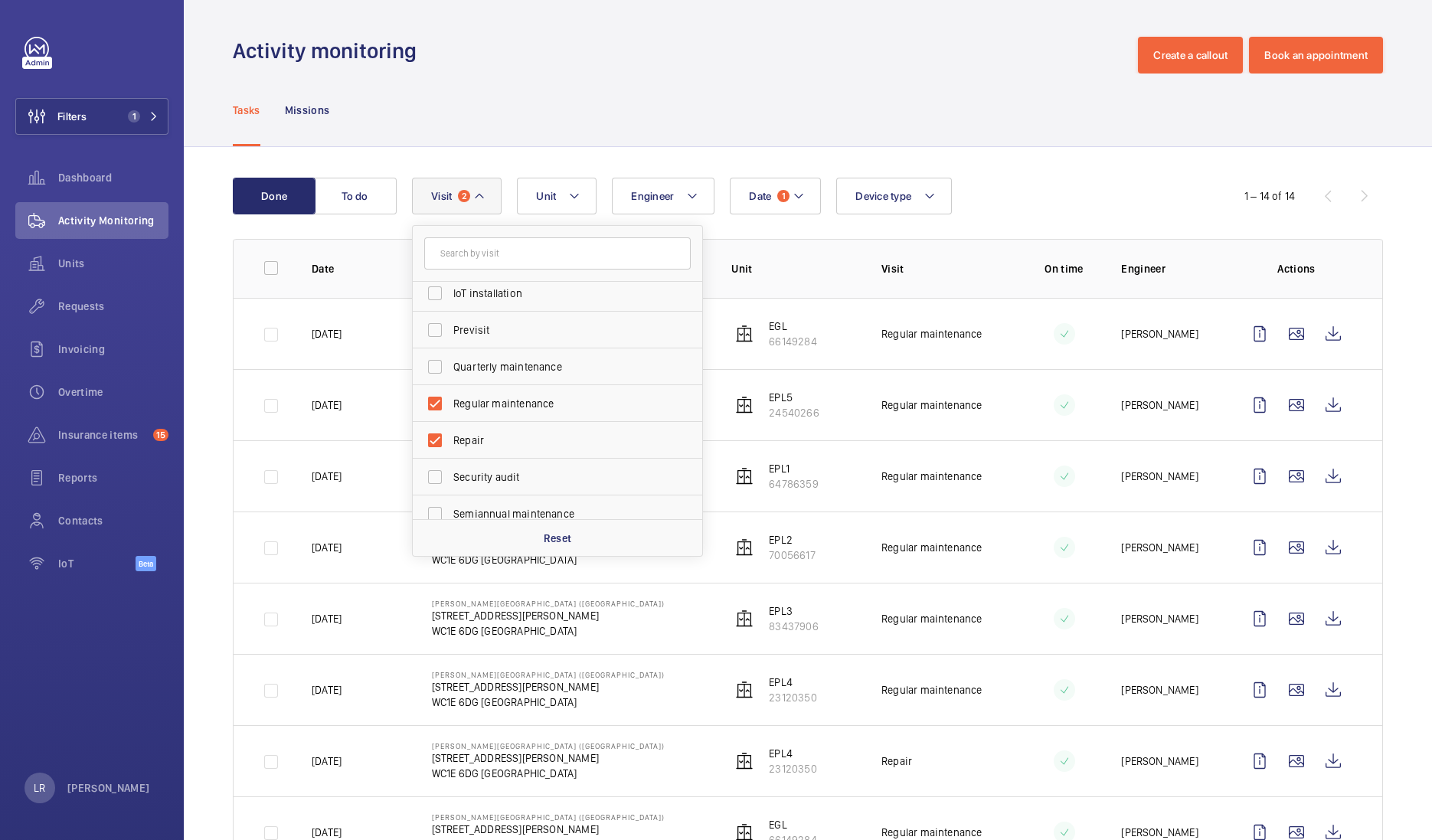
click at [682, 114] on div "Tasks Missions" at bounding box center [808, 110] width 1150 height 73
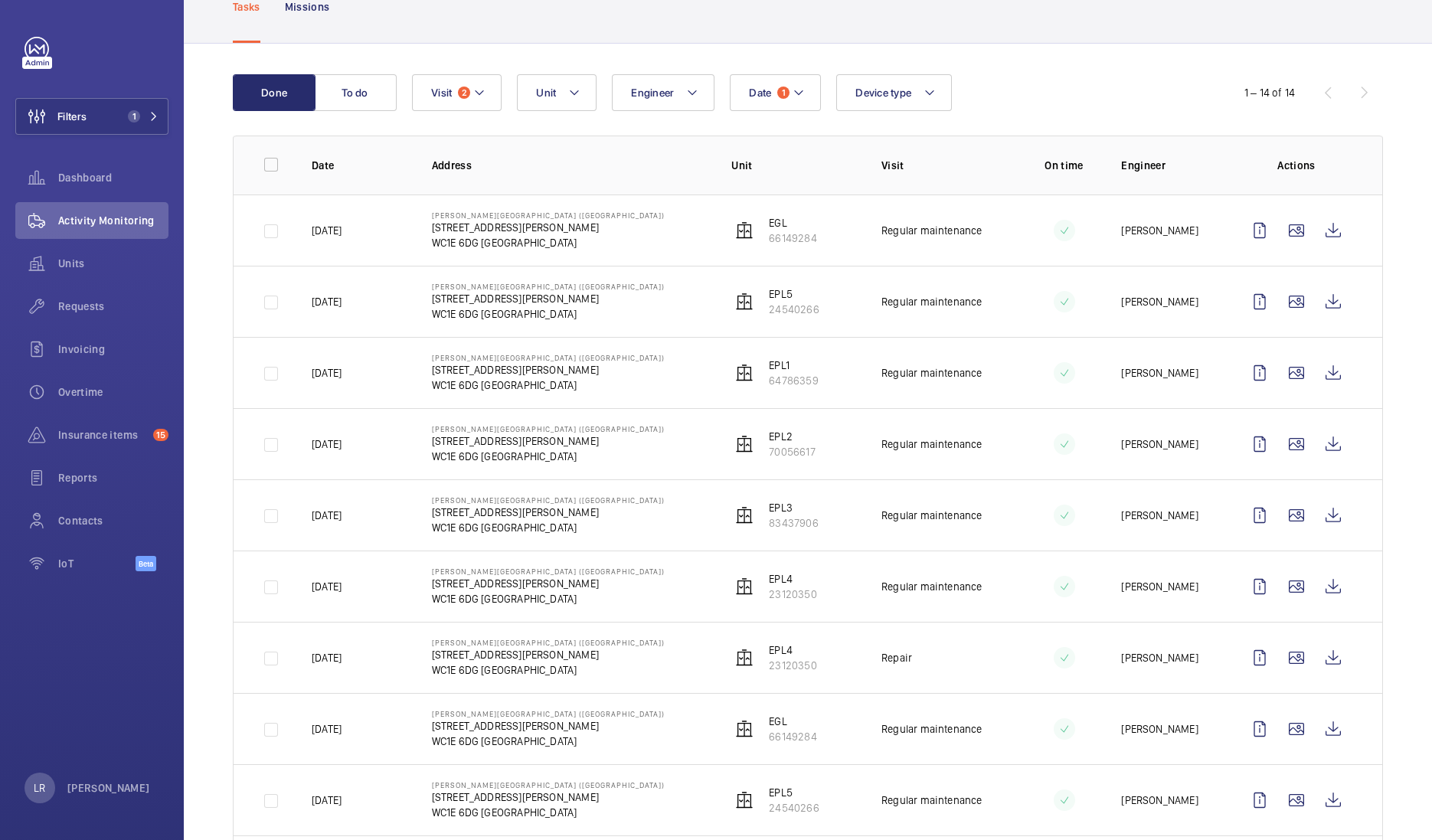
scroll to position [7, 0]
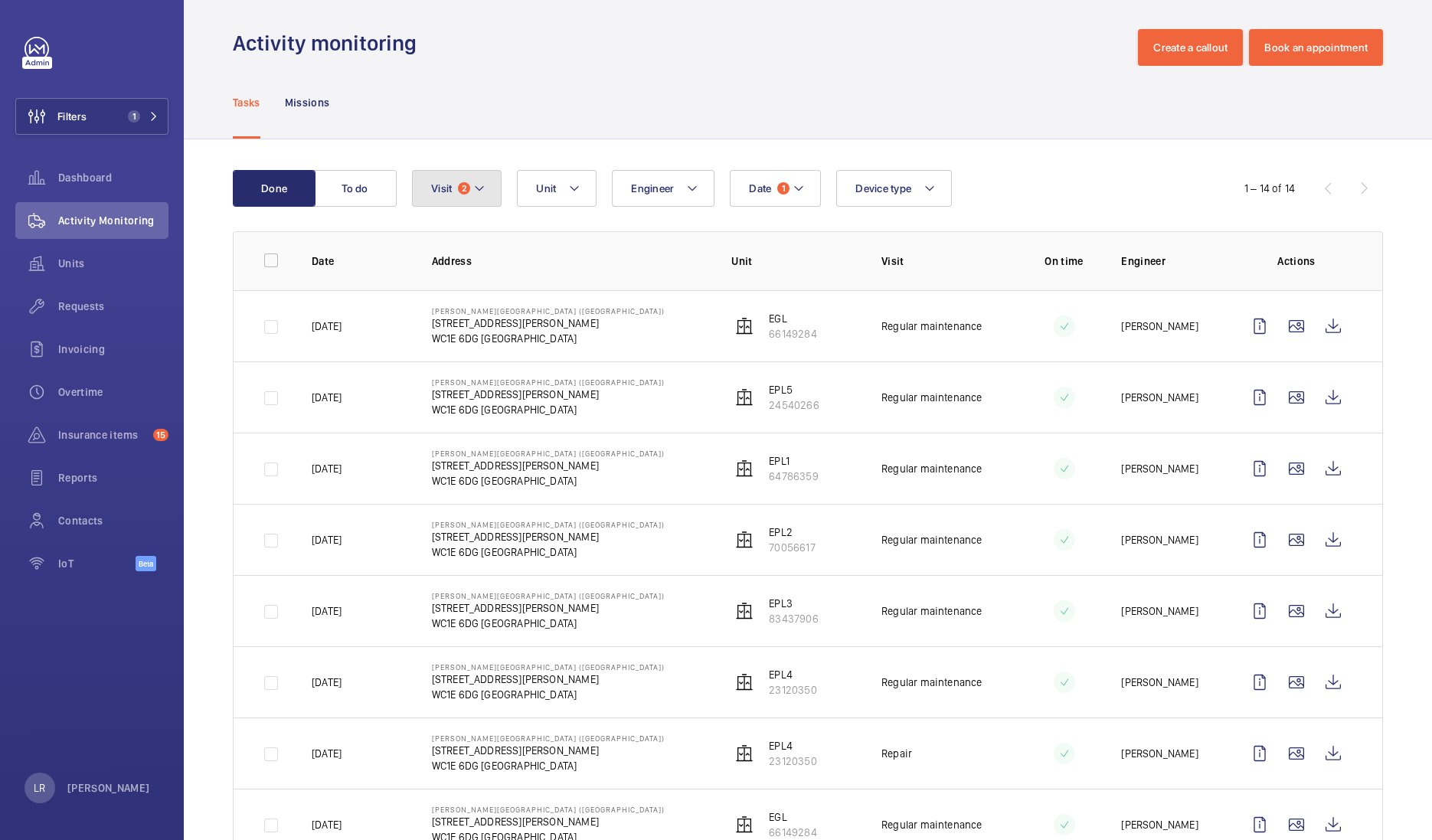
click at [471, 193] on button "Visit 2" at bounding box center [456, 188] width 89 height 37
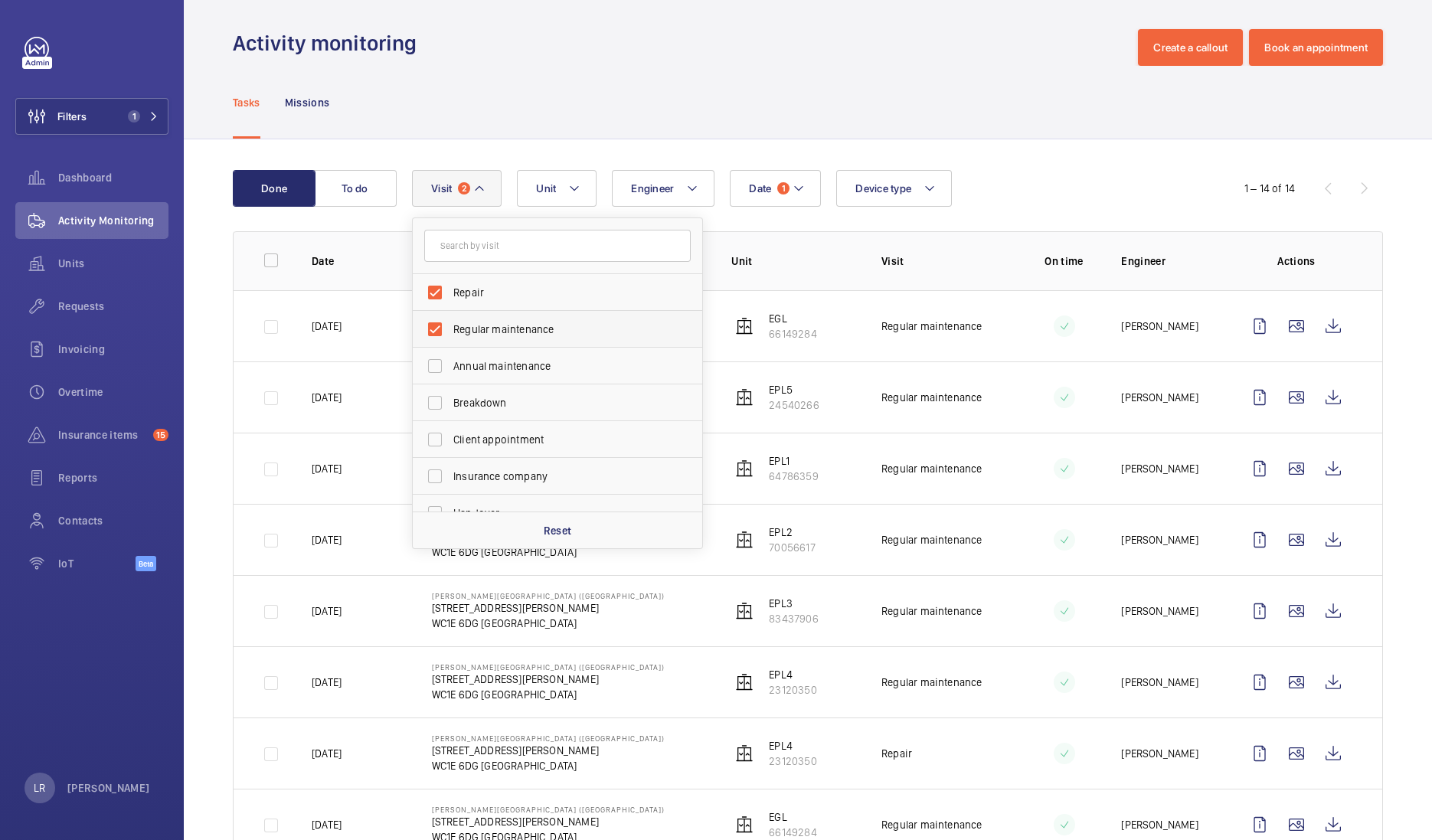
click at [472, 322] on span "Regular maintenance" at bounding box center [558, 329] width 211 height 16
click at [451, 322] on input "Regular maintenance" at bounding box center [434, 329] width 30 height 30
checkbox input "false"
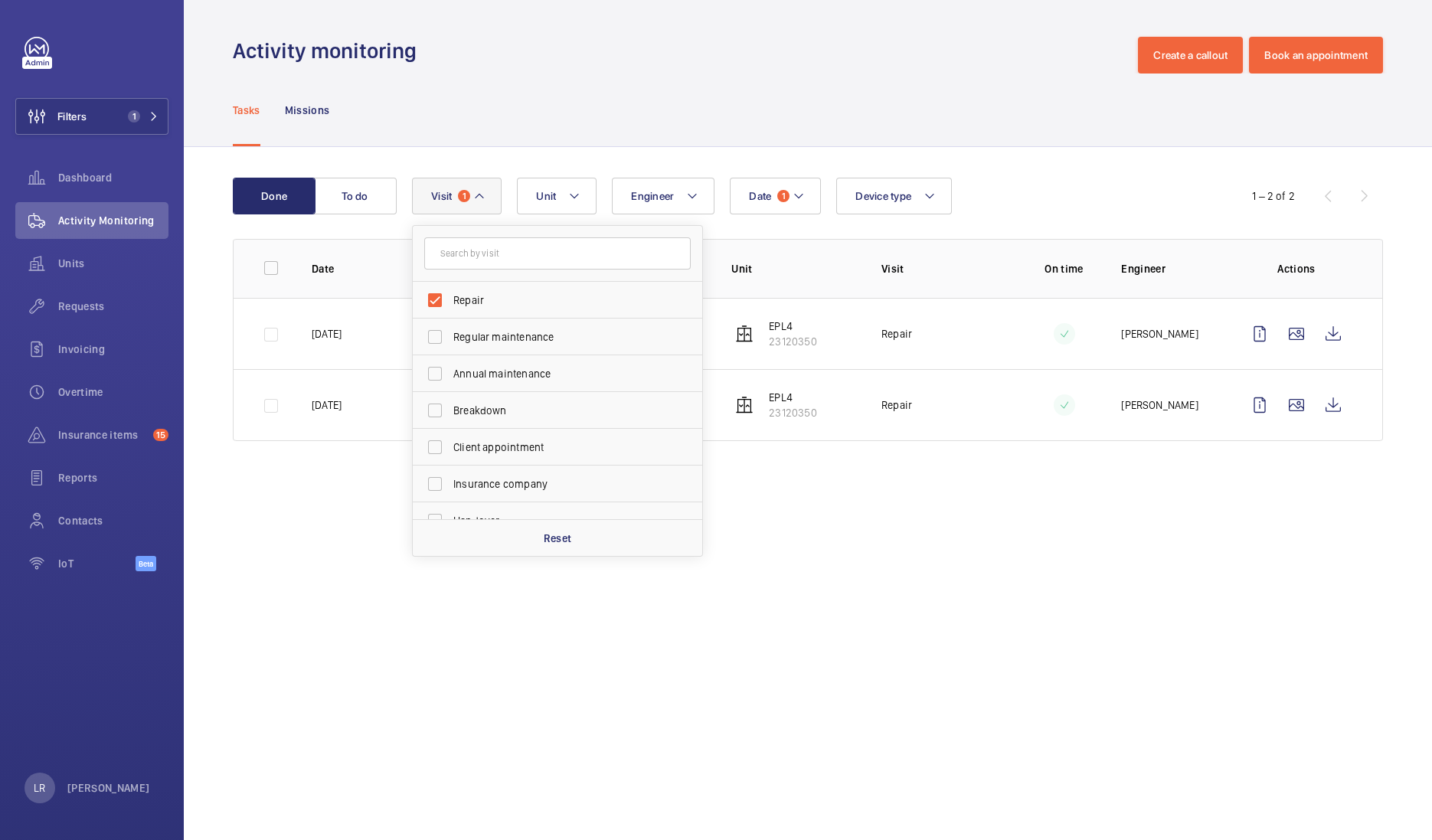
click at [753, 486] on wm-front-admin-operations-monitoring "Activity monitoring Create a callout Book an appointment Tasks Missions Done To…" at bounding box center [807, 420] width 1249 height 840
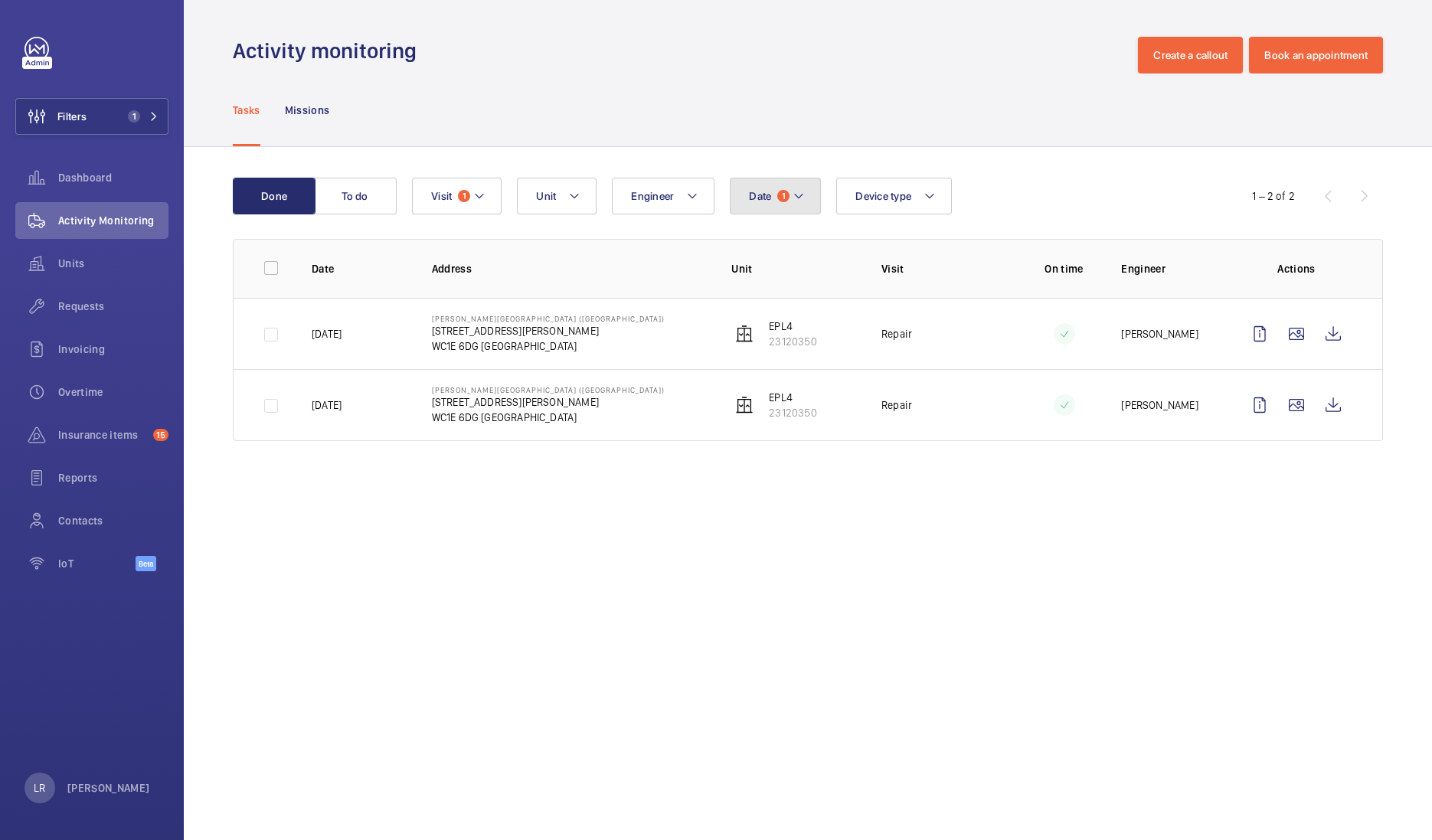
click at [758, 204] on button "Date 1" at bounding box center [775, 196] width 91 height 37
click at [765, 299] on mat-icon at bounding box center [770, 307] width 18 height 18
click at [483, 544] on wm-front-admin-operations-monitoring "Activity monitoring Create a callout Book an appointment Tasks Missions Done To…" at bounding box center [807, 420] width 1249 height 840
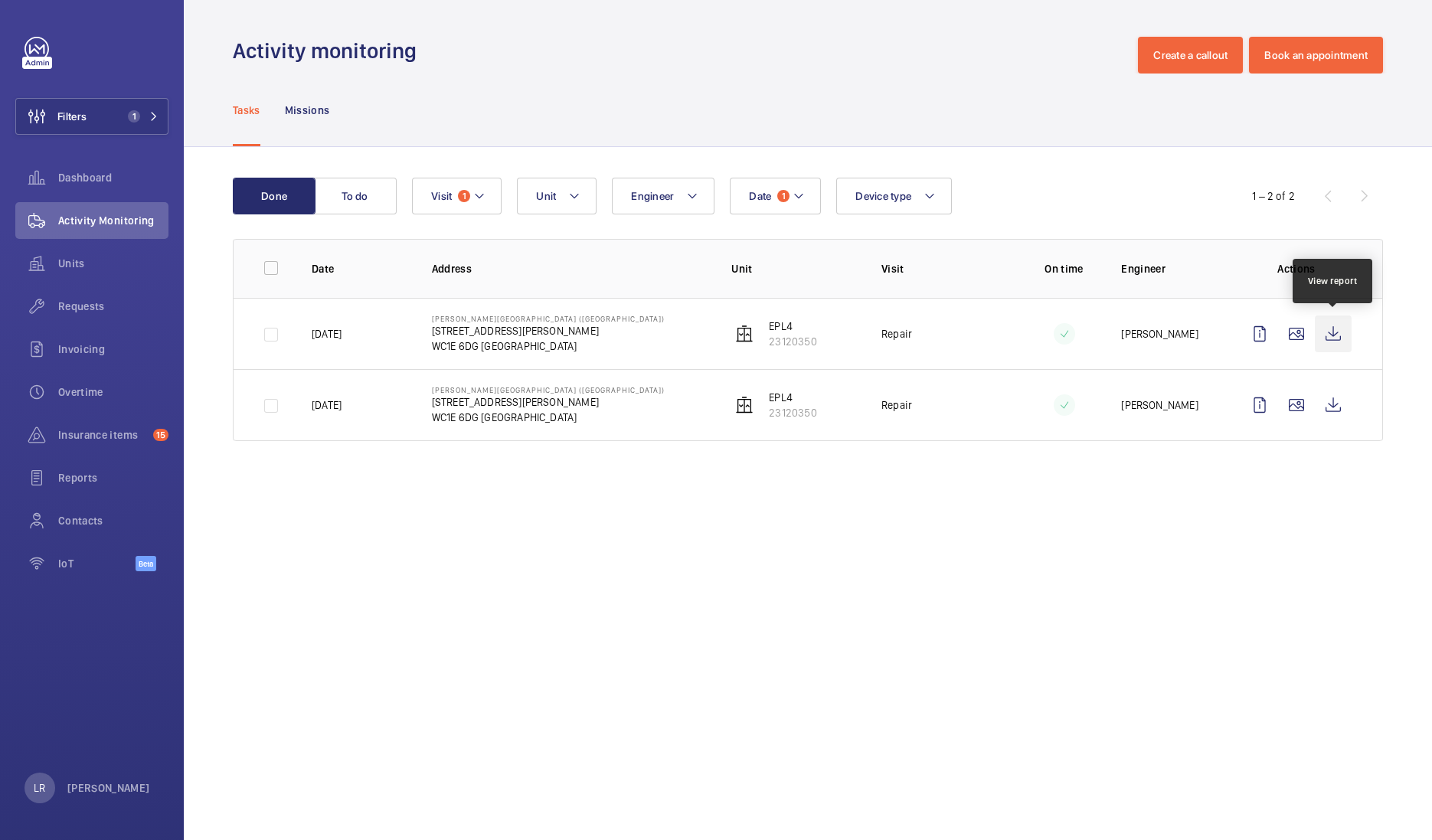
click at [1344, 329] on wm-front-icon-button at bounding box center [1333, 333] width 37 height 37
click at [93, 433] on span "Insurance items" at bounding box center [102, 435] width 88 height 16
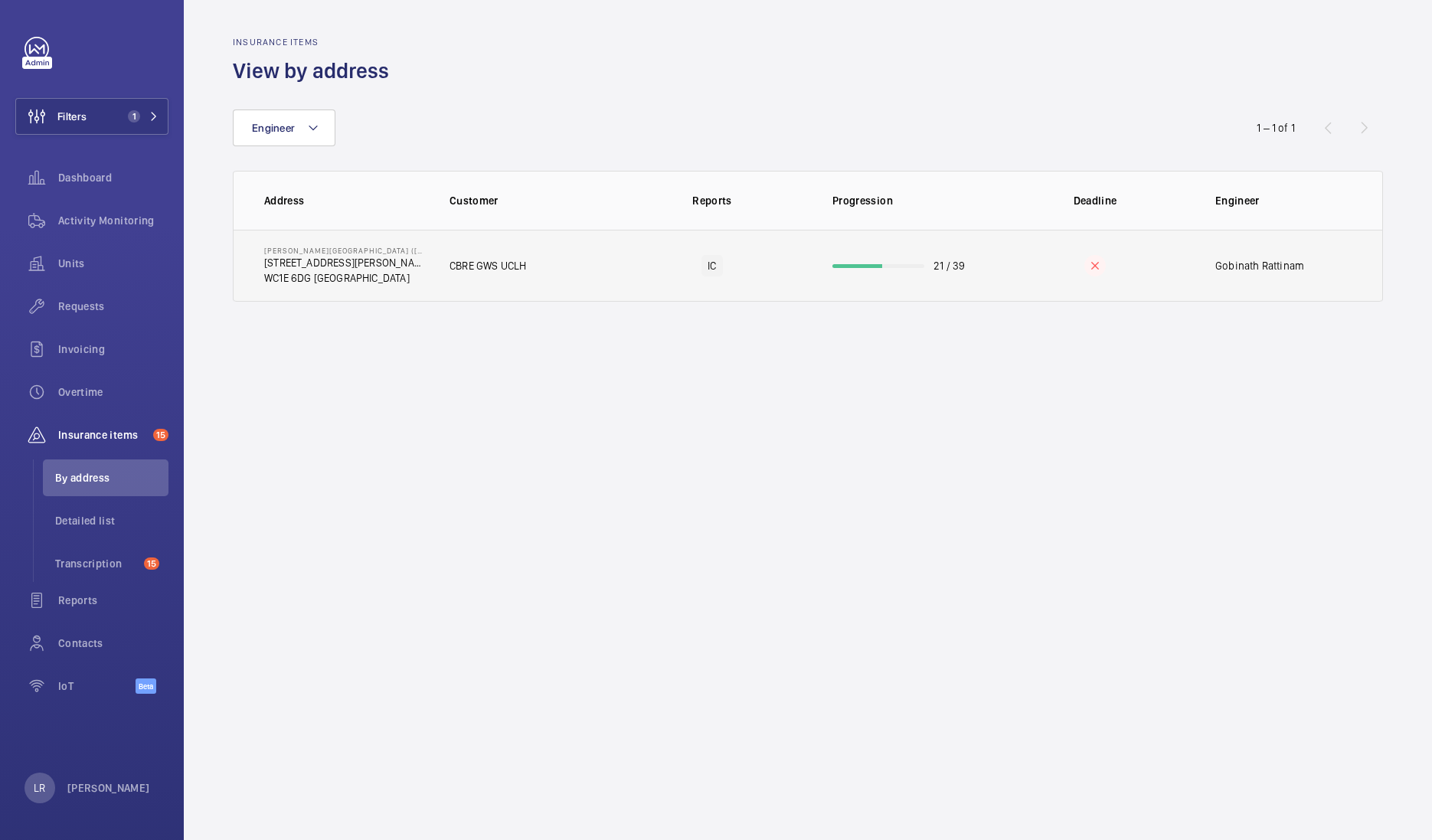
click at [446, 259] on td "CBRE GWS UCLH" at bounding box center [521, 265] width 192 height 72
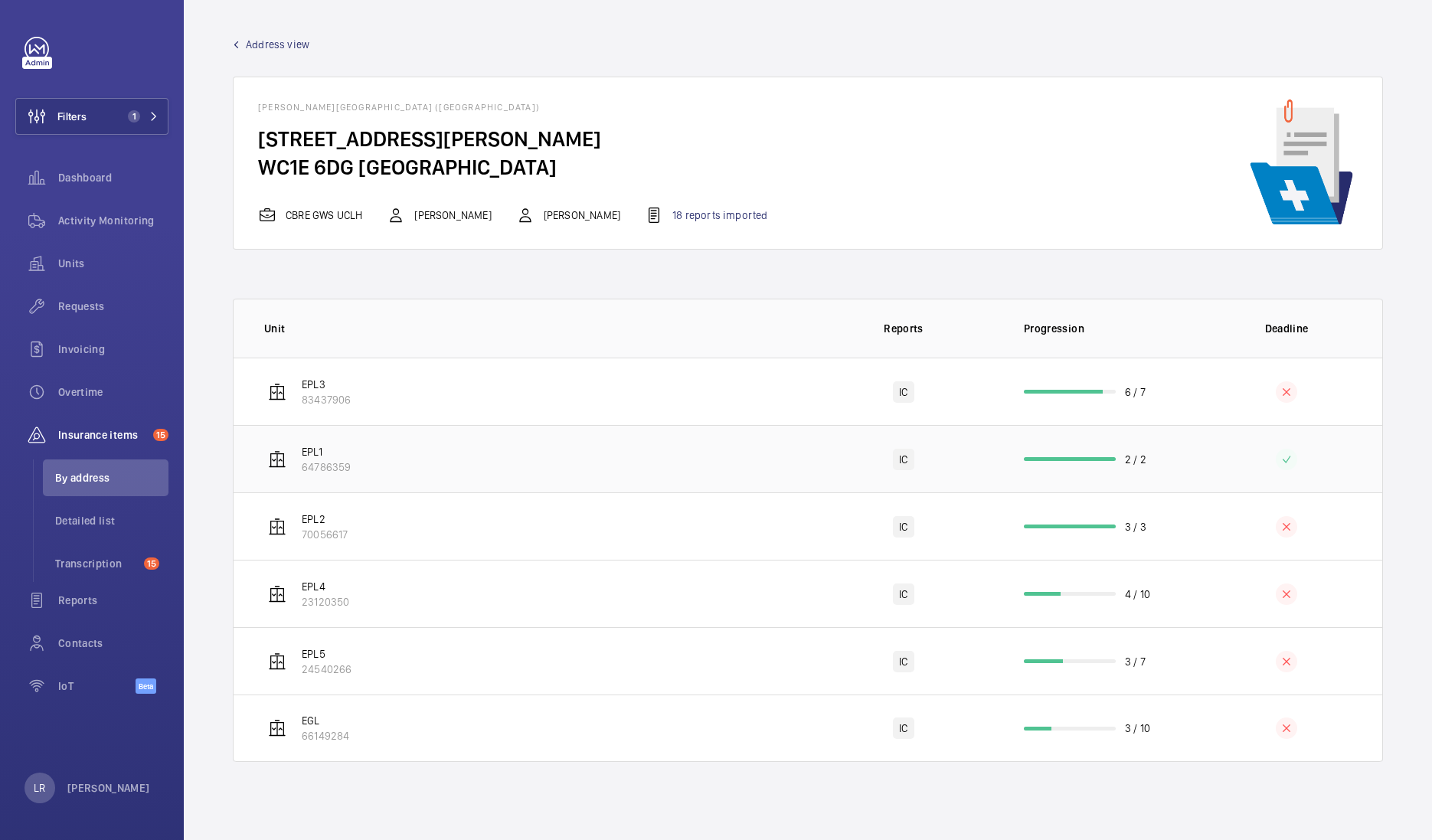
click at [558, 449] on td "EPL1 64786359" at bounding box center [520, 458] width 574 height 67
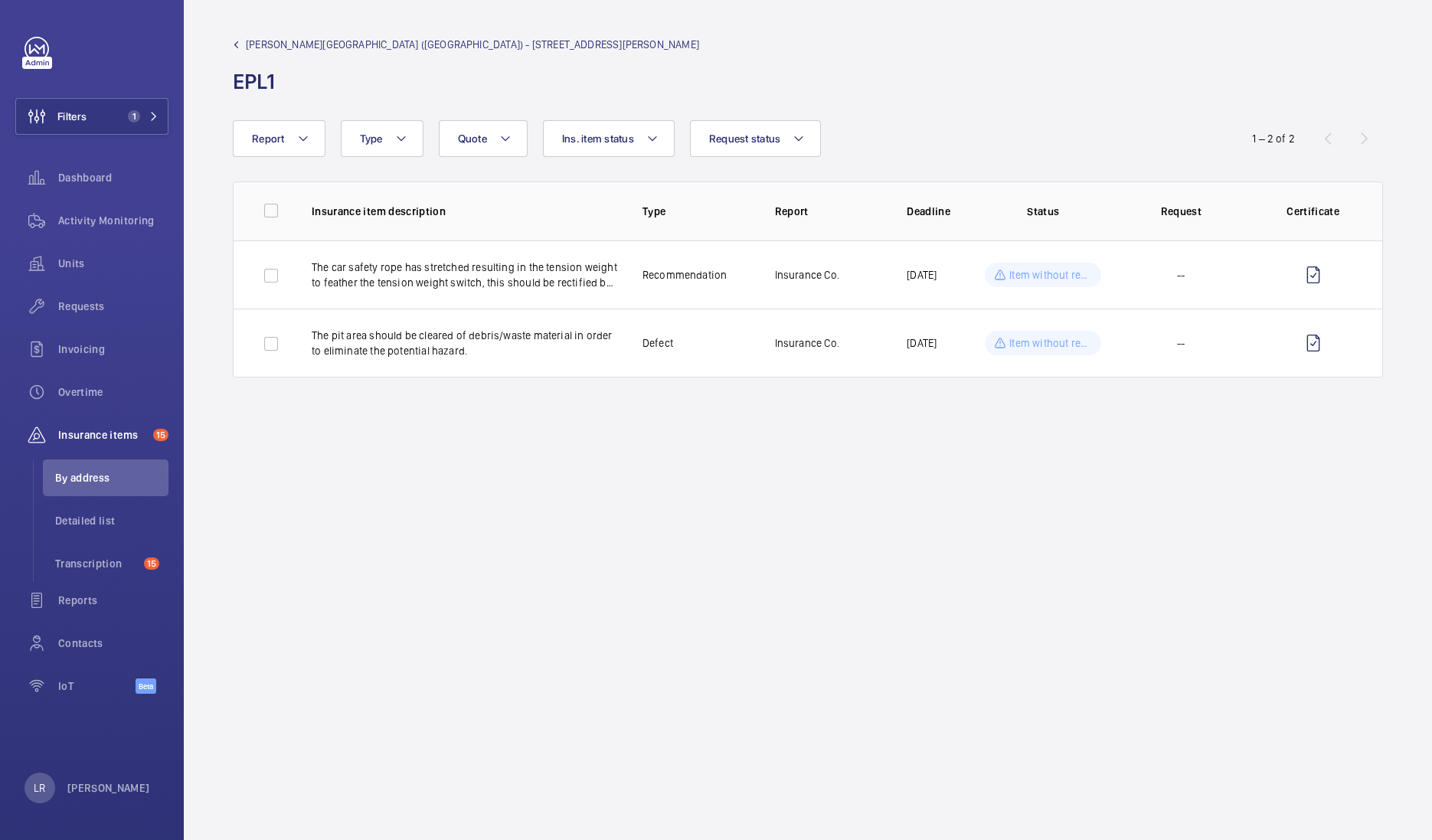
click at [242, 42] on link "[PERSON_NAME][GEOGRAPHIC_DATA] ([GEOGRAPHIC_DATA]) - [STREET_ADDRESS][PERSON_NA…" at bounding box center [466, 44] width 466 height 16
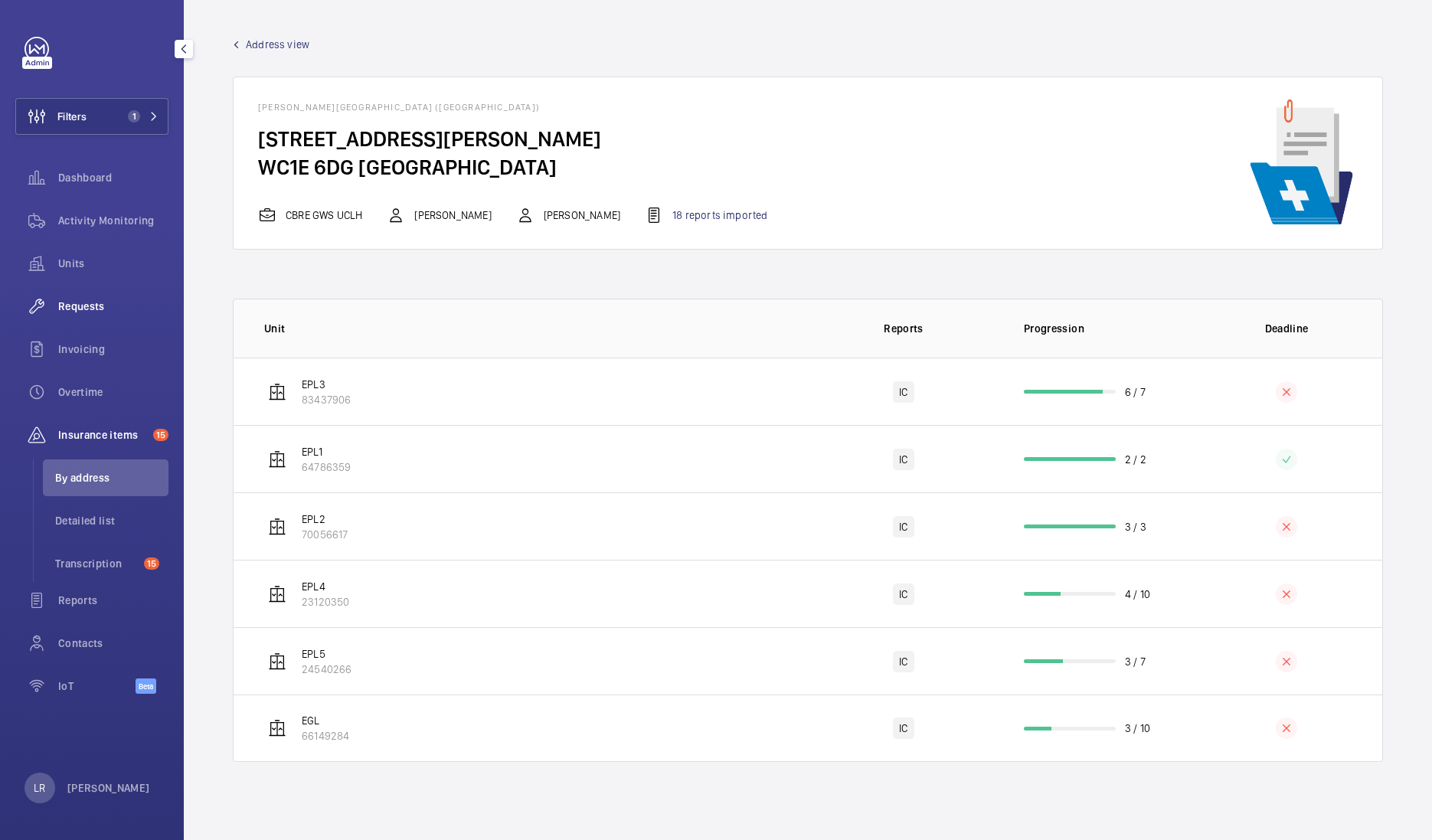
click at [115, 301] on span "Requests" at bounding box center [113, 306] width 111 height 16
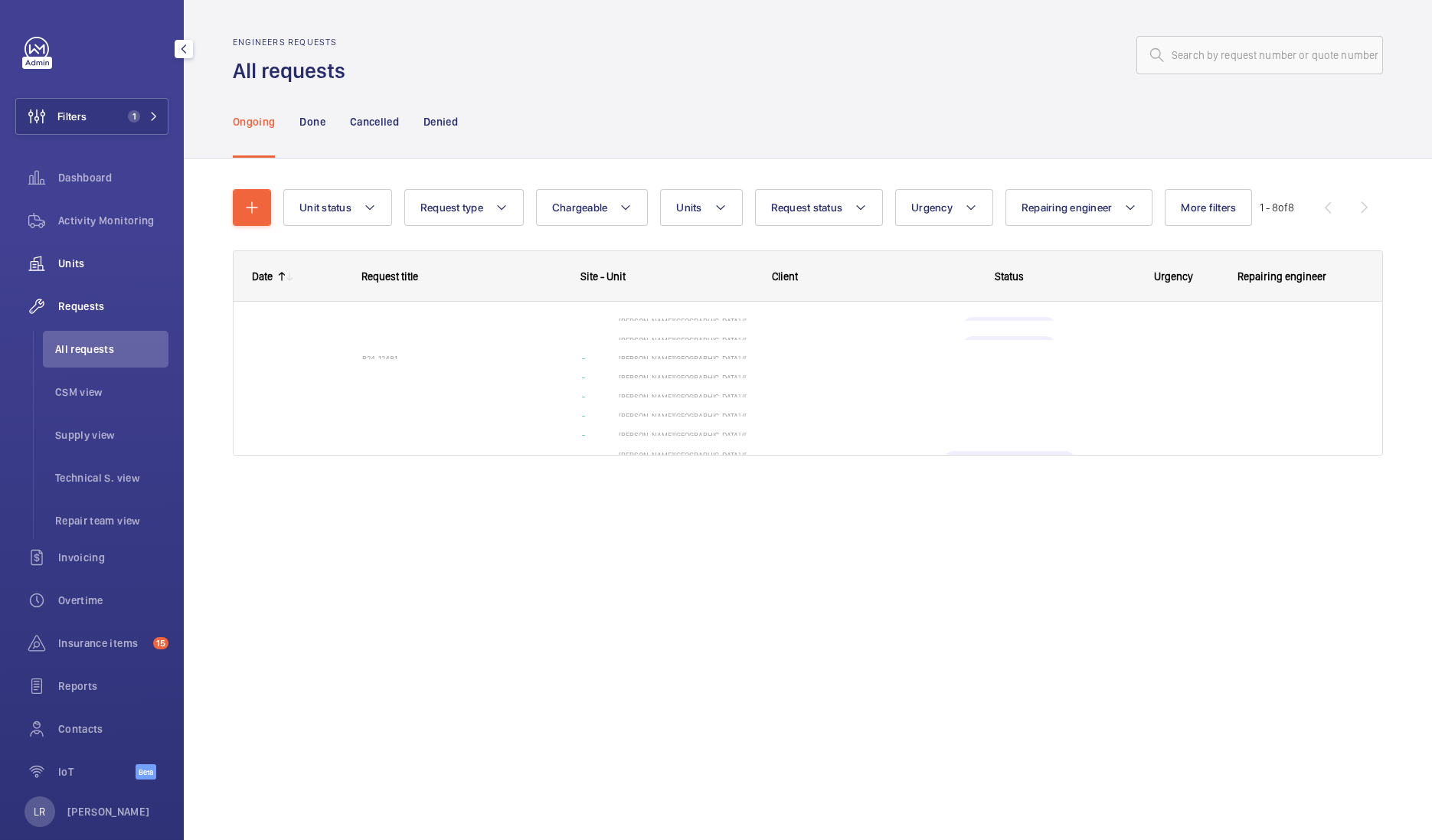
click at [117, 263] on span "Units" at bounding box center [113, 263] width 111 height 16
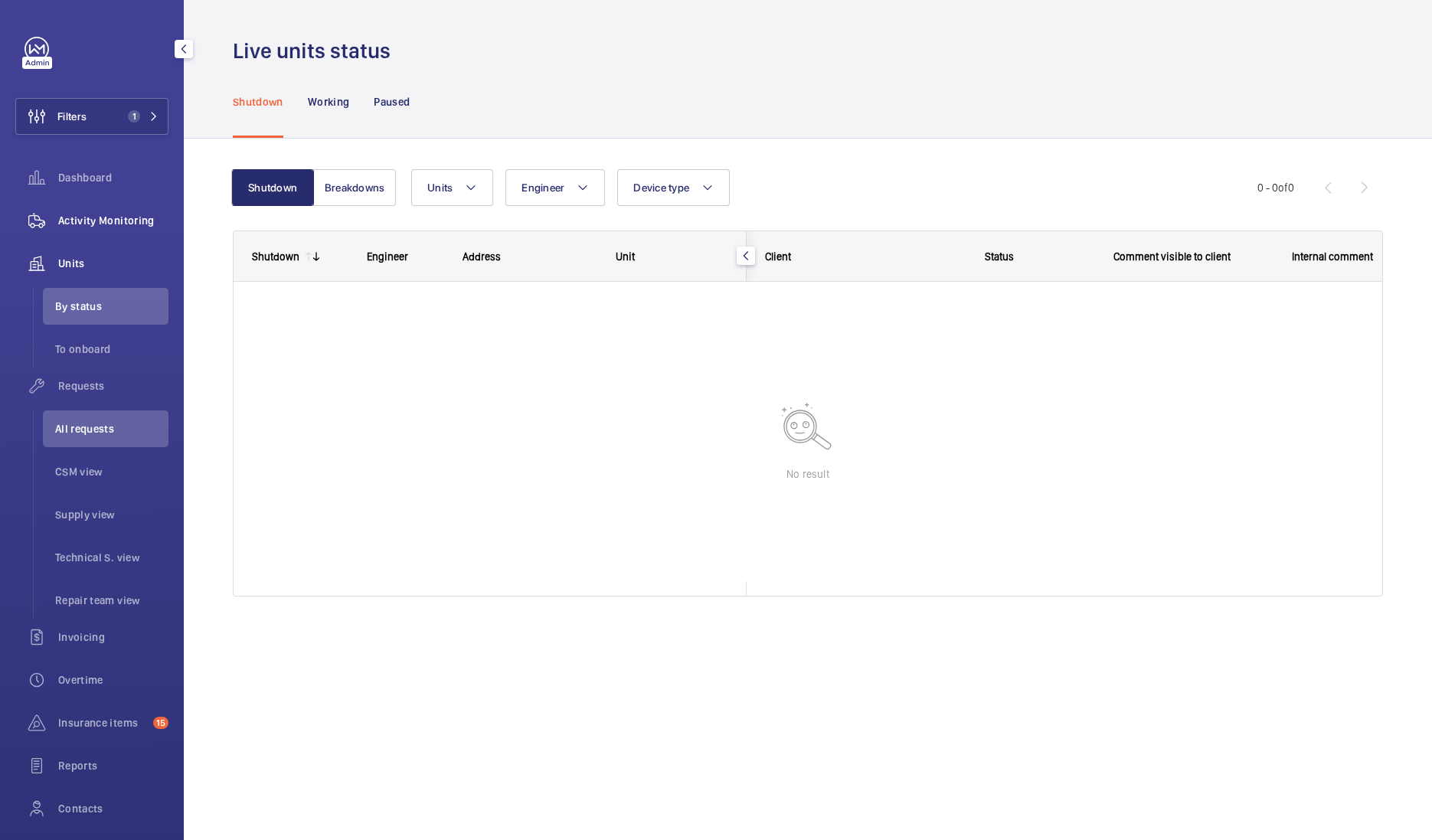
click at [126, 217] on span "Activity Monitoring" at bounding box center [113, 220] width 111 height 16
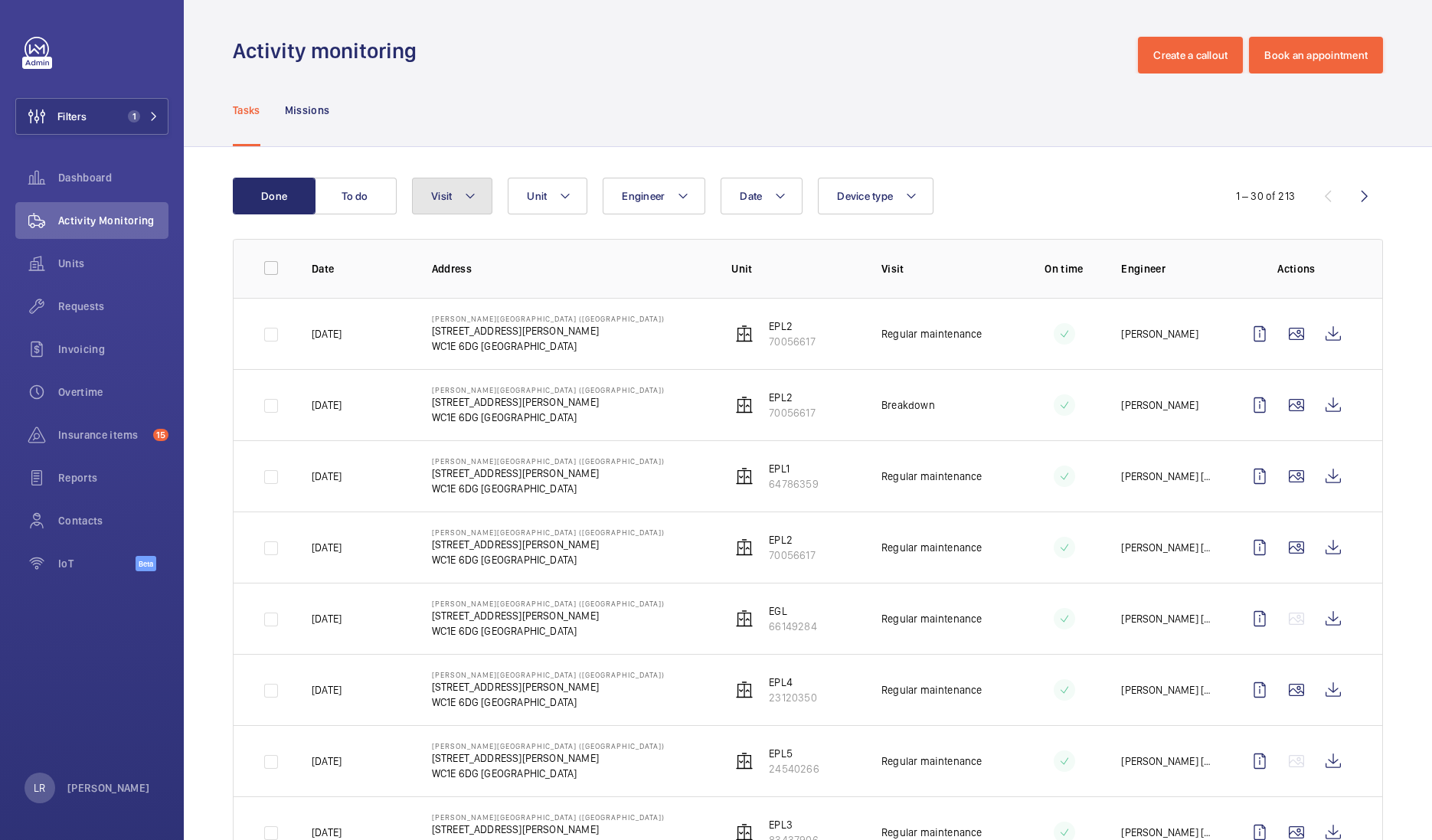
click at [479, 191] on button "Visit" at bounding box center [452, 196] width 80 height 37
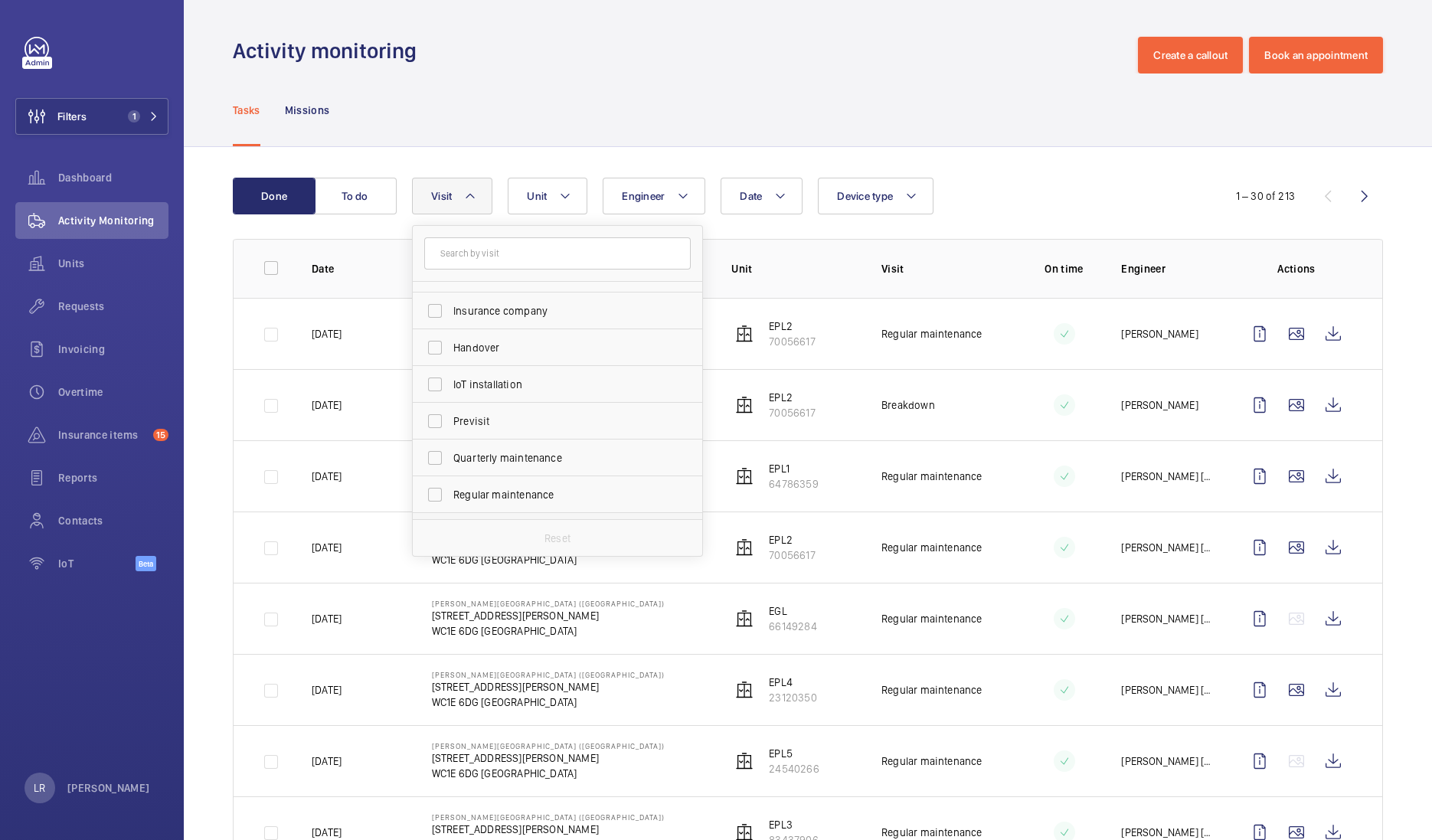
scroll to position [191, 0]
click at [494, 434] on span "Repair" at bounding box center [558, 440] width 211 height 16
click at [451, 434] on input "Repair" at bounding box center [434, 439] width 30 height 30
checkbox input "true"
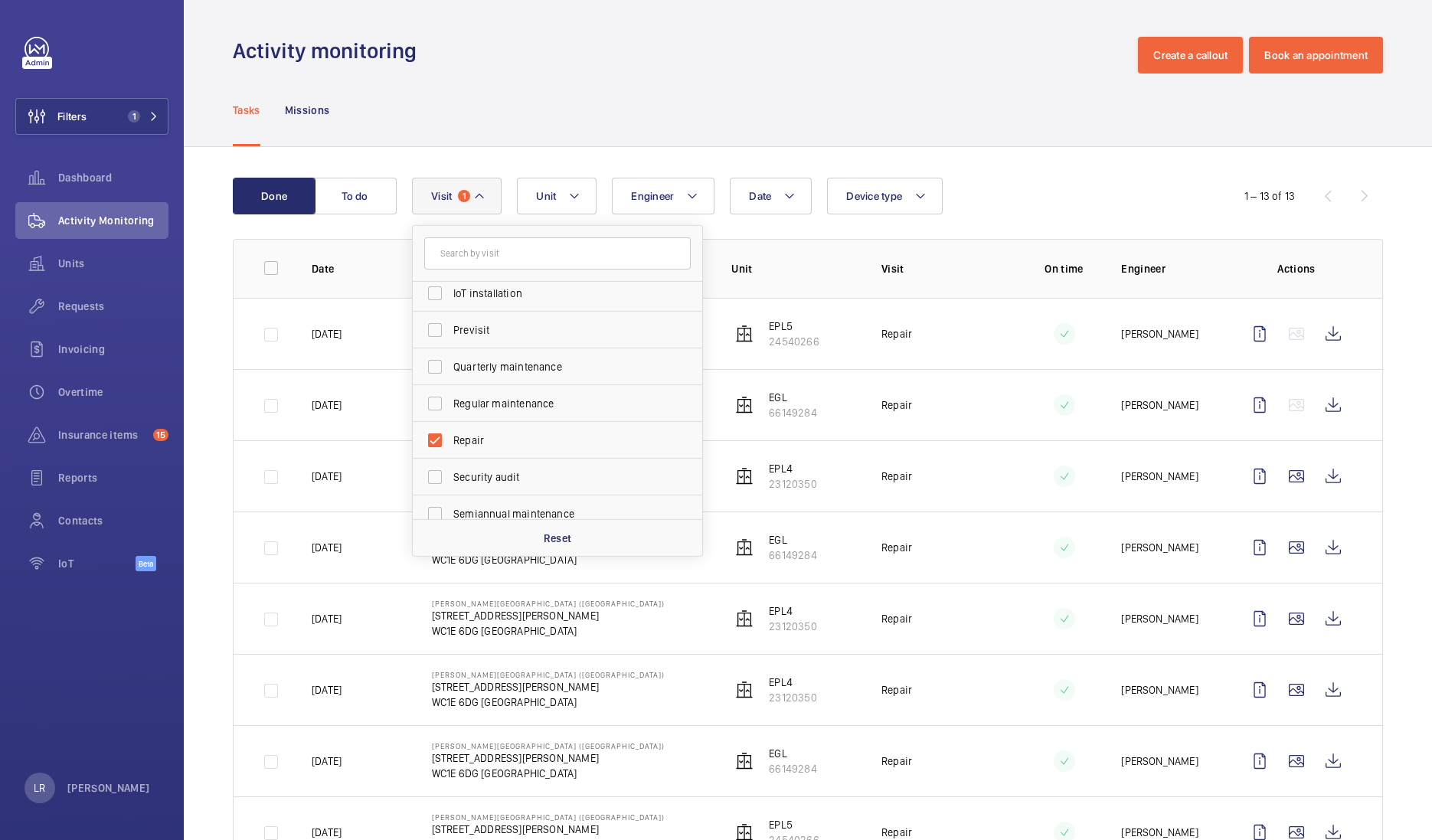
click at [839, 65] on div "Activity monitoring Create a callout Book an appointment" at bounding box center [808, 55] width 1150 height 37
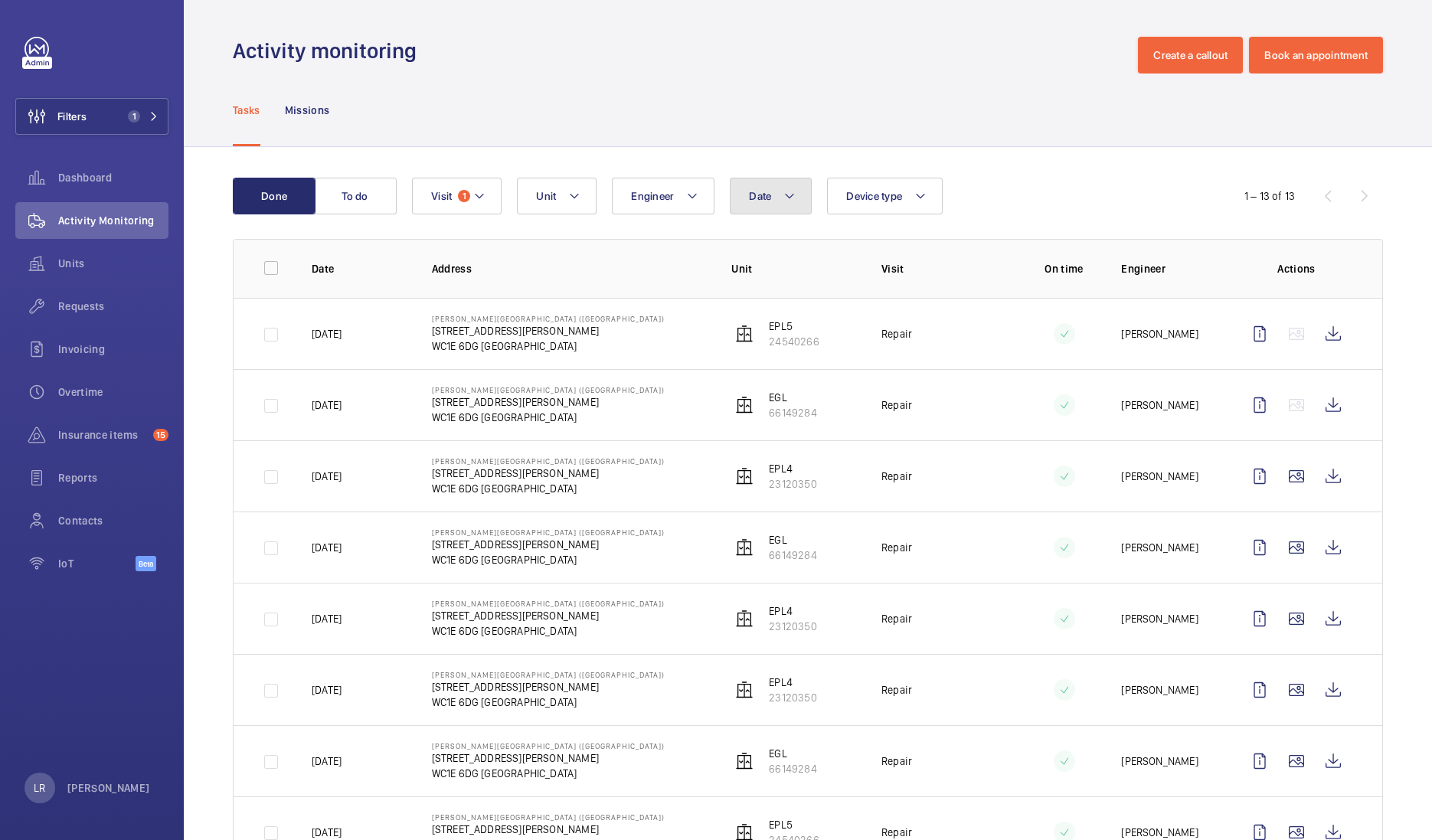
click at [757, 198] on span "Date" at bounding box center [760, 195] width 22 height 12
click at [773, 302] on mat-icon at bounding box center [770, 307] width 18 height 18
click at [772, 302] on mat-icon at bounding box center [770, 307] width 18 height 18
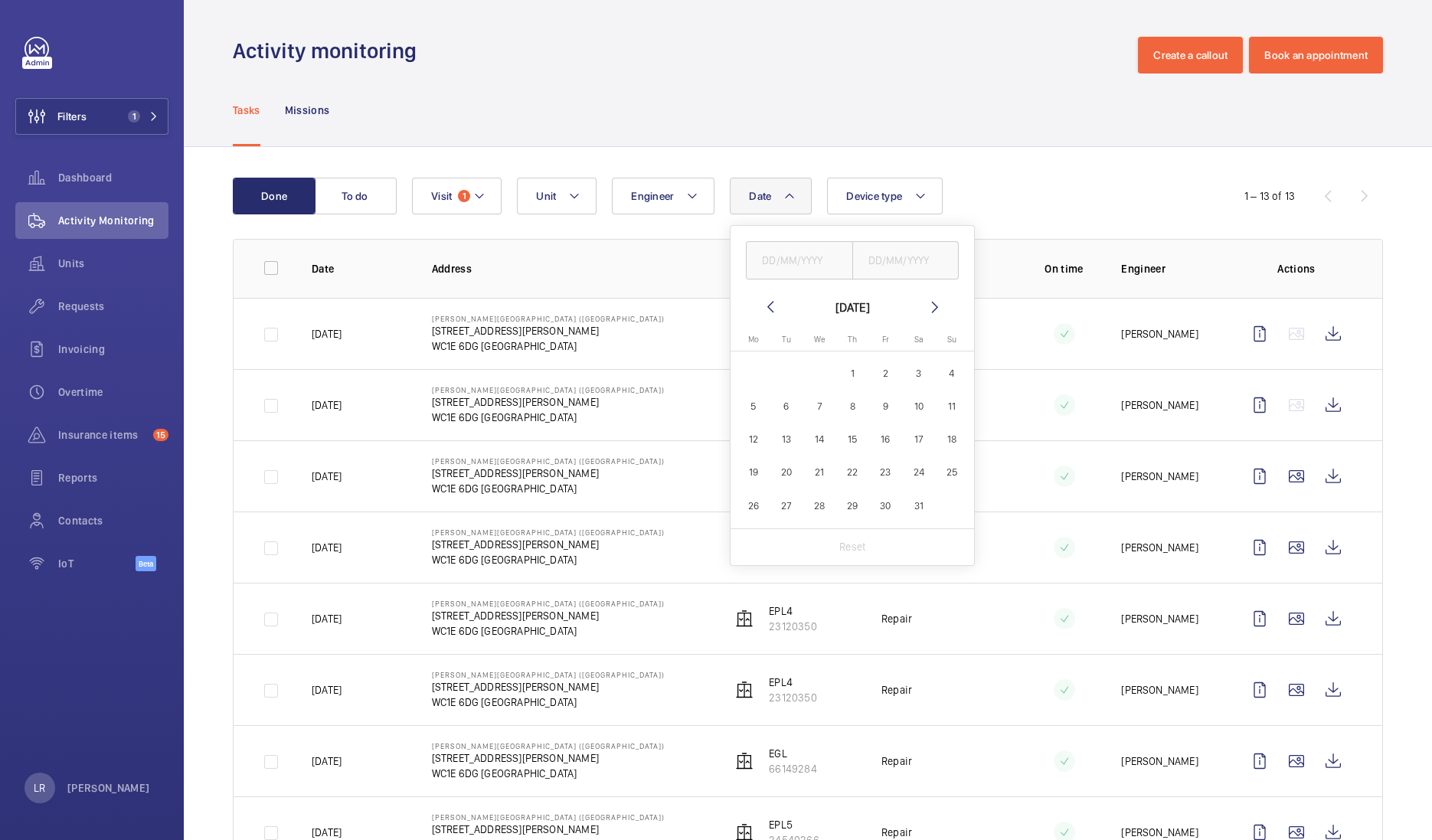
click at [863, 369] on span "1" at bounding box center [852, 373] width 29 height 29
click at [768, 303] on mat-icon at bounding box center [770, 307] width 18 height 18
click at [913, 371] on span "1" at bounding box center [919, 373] width 29 height 29
type input "[DATE]"
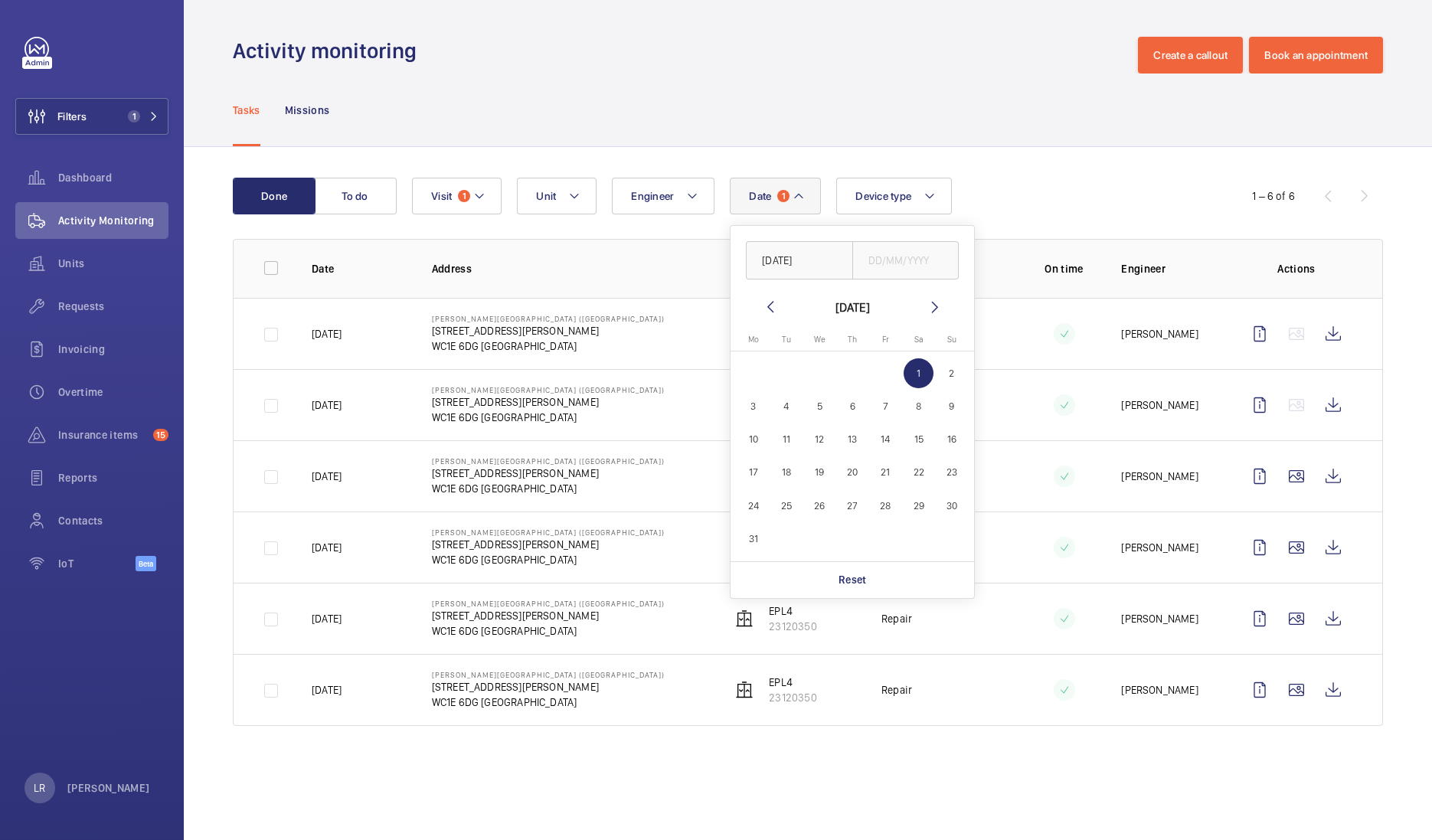
click at [936, 300] on mat-icon at bounding box center [935, 307] width 18 height 18
click at [763, 308] on mat-icon at bounding box center [770, 307] width 18 height 18
click at [927, 309] on mat-icon at bounding box center [935, 307] width 18 height 18
click at [831, 506] on span "30" at bounding box center [819, 506] width 29 height 29
type input "[DATE]"
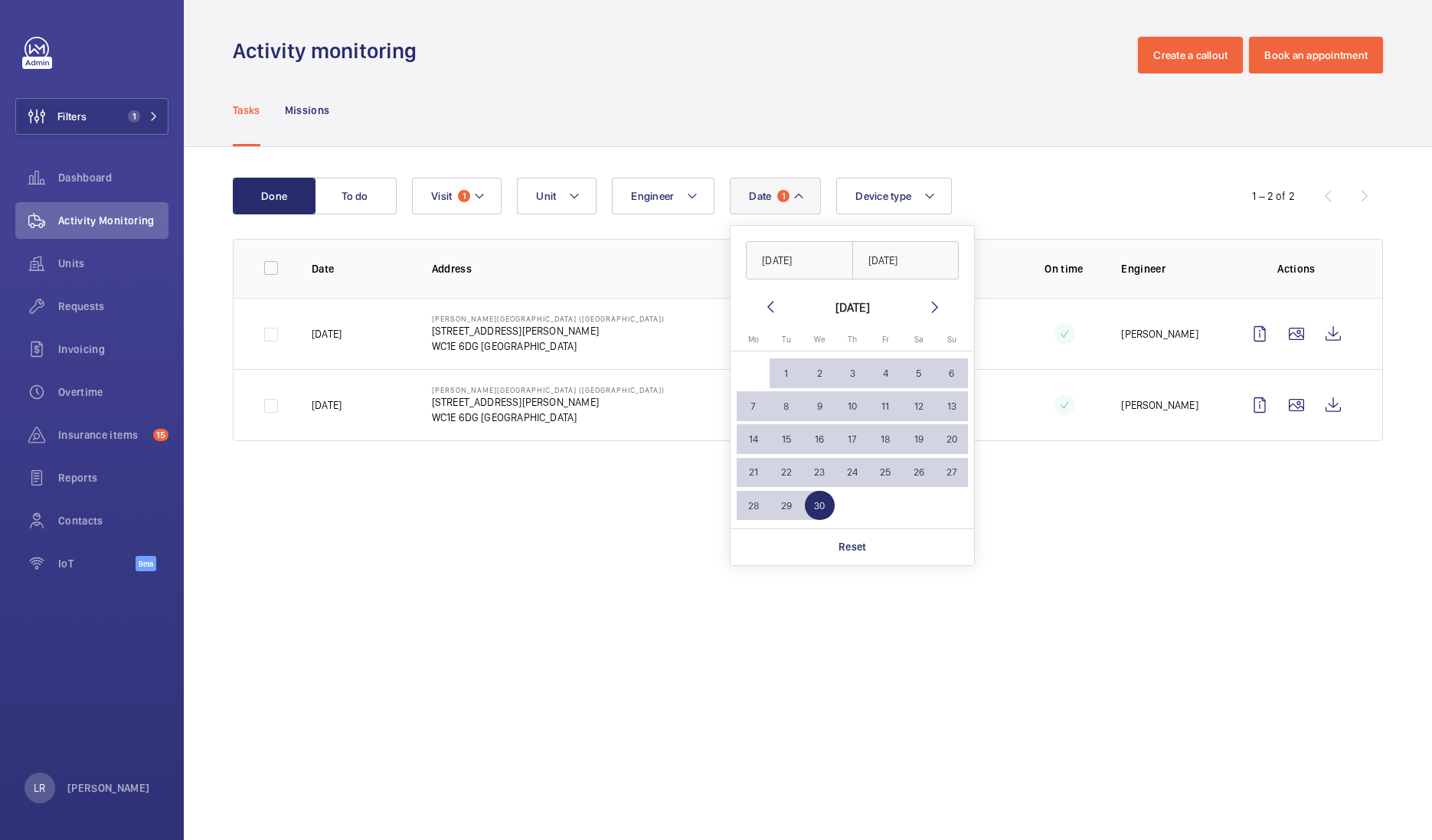
click at [1034, 182] on div "Date 1 01/03/2025 30/04/2025 April 2025 Monday Mo Tuesday Tu Wednesday We Thurs…" at bounding box center [805, 196] width 787 height 37
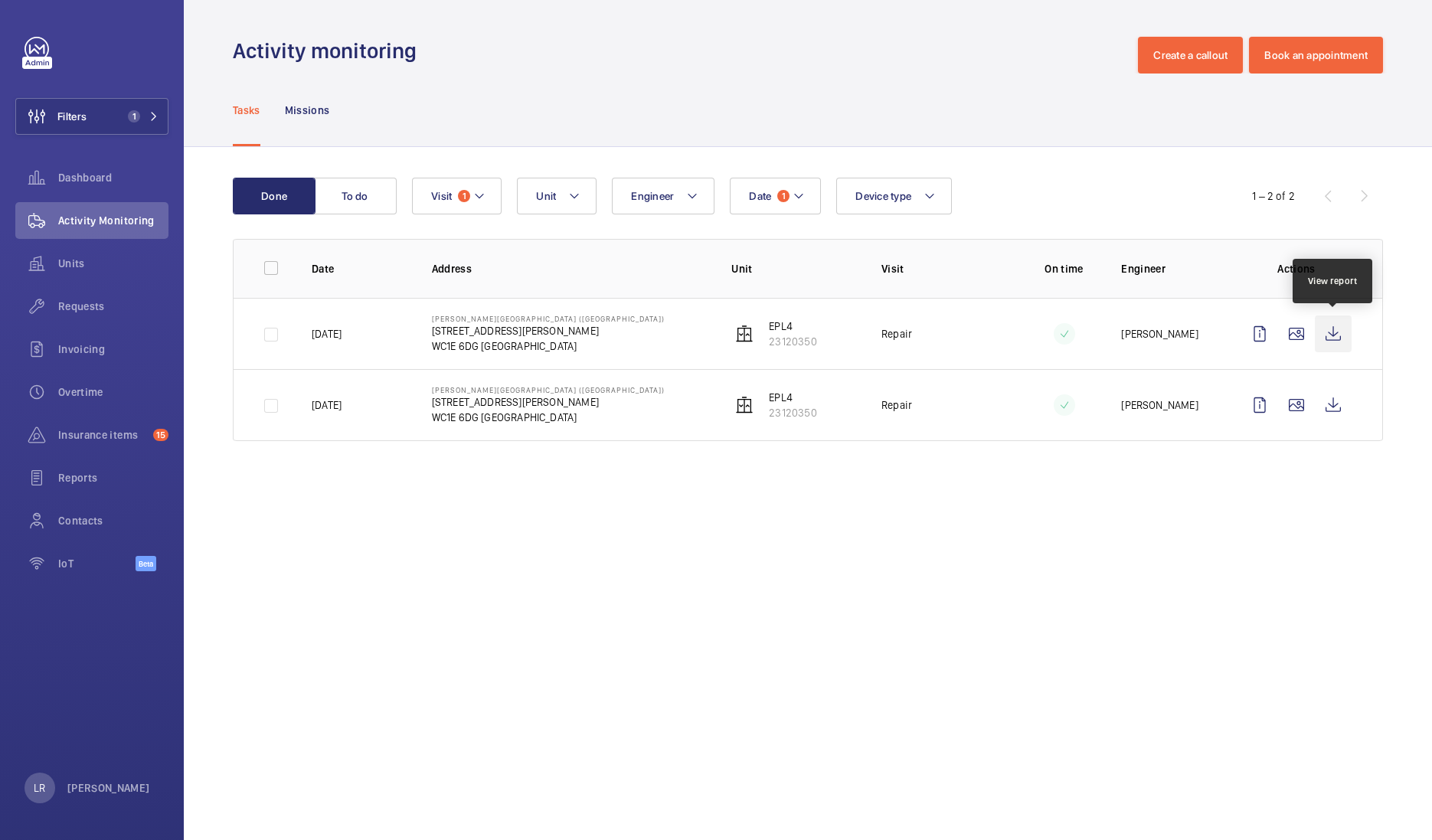
click at [1342, 340] on wm-front-icon-button at bounding box center [1333, 333] width 37 height 37
click at [96, 433] on span "Insurance items" at bounding box center [102, 435] width 88 height 16
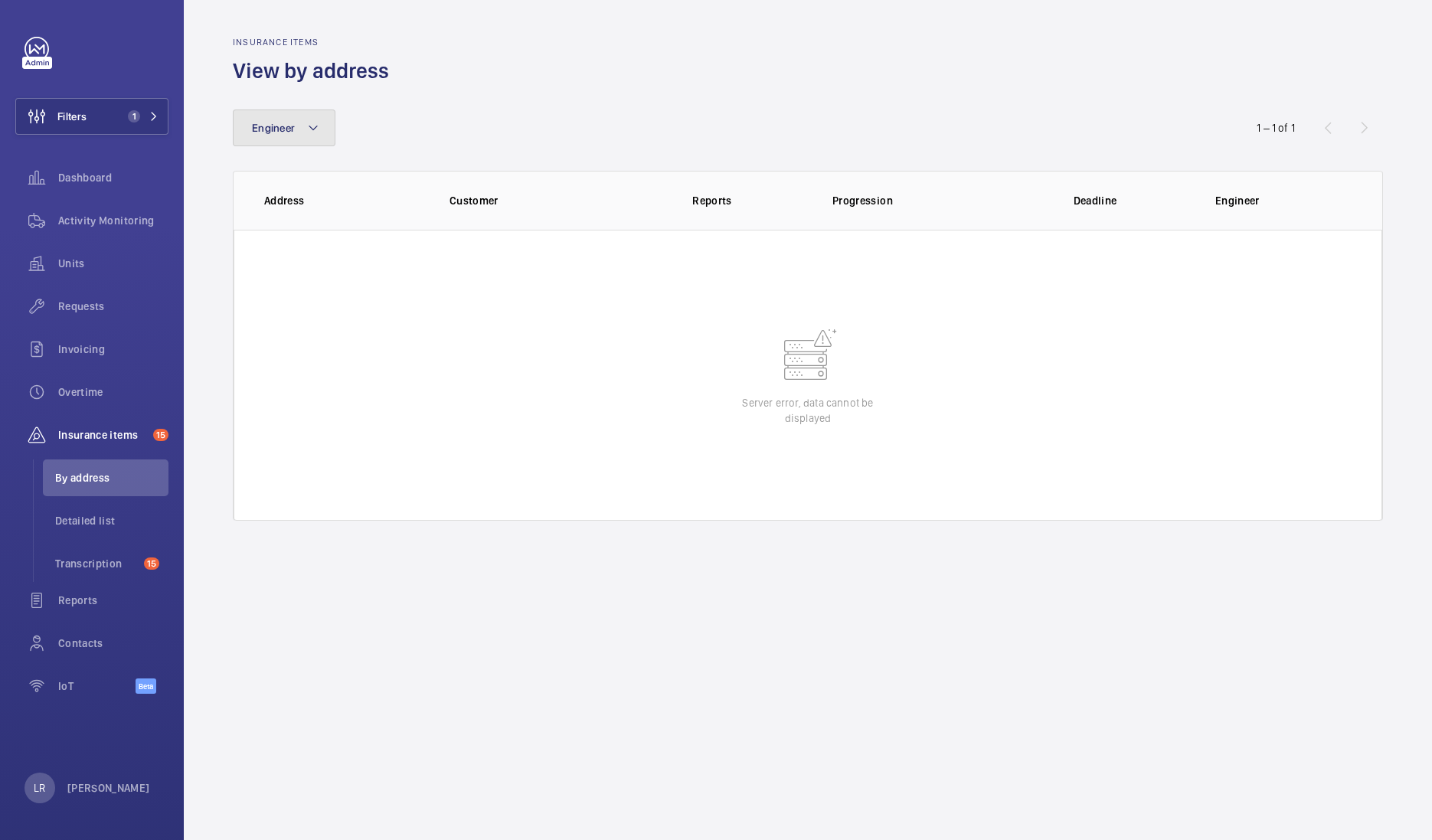
click at [292, 122] on span "Engineer" at bounding box center [273, 127] width 43 height 12
click at [440, 92] on div "Engineer Reset 1 – 1 of 1 Address Customer Reports Progression Deadline Enginee…" at bounding box center [808, 302] width 1150 height 436
click at [123, 107] on button "Filters 1" at bounding box center [92, 116] width 153 height 37
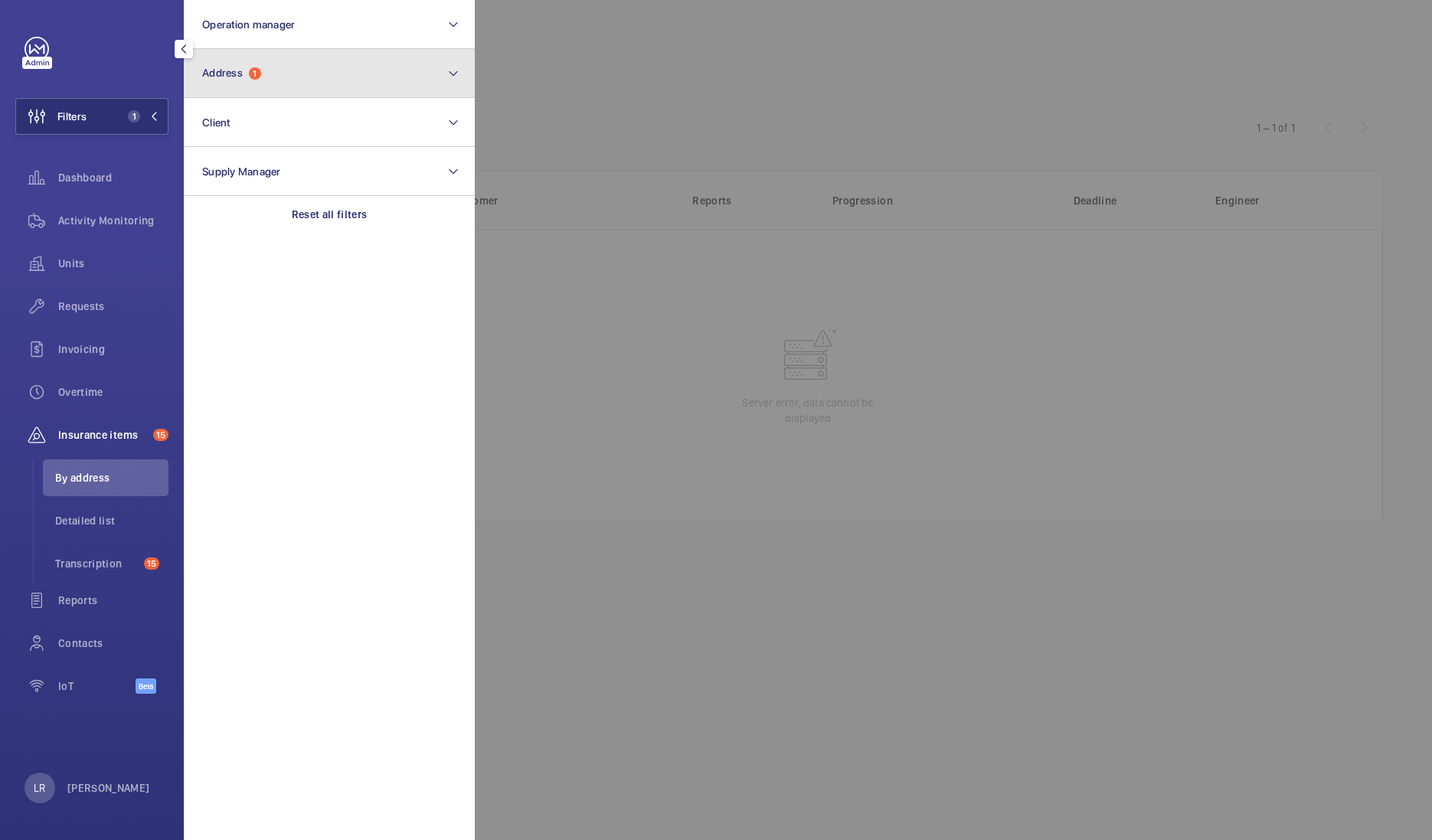
click at [327, 97] on button "Address 1" at bounding box center [329, 73] width 291 height 49
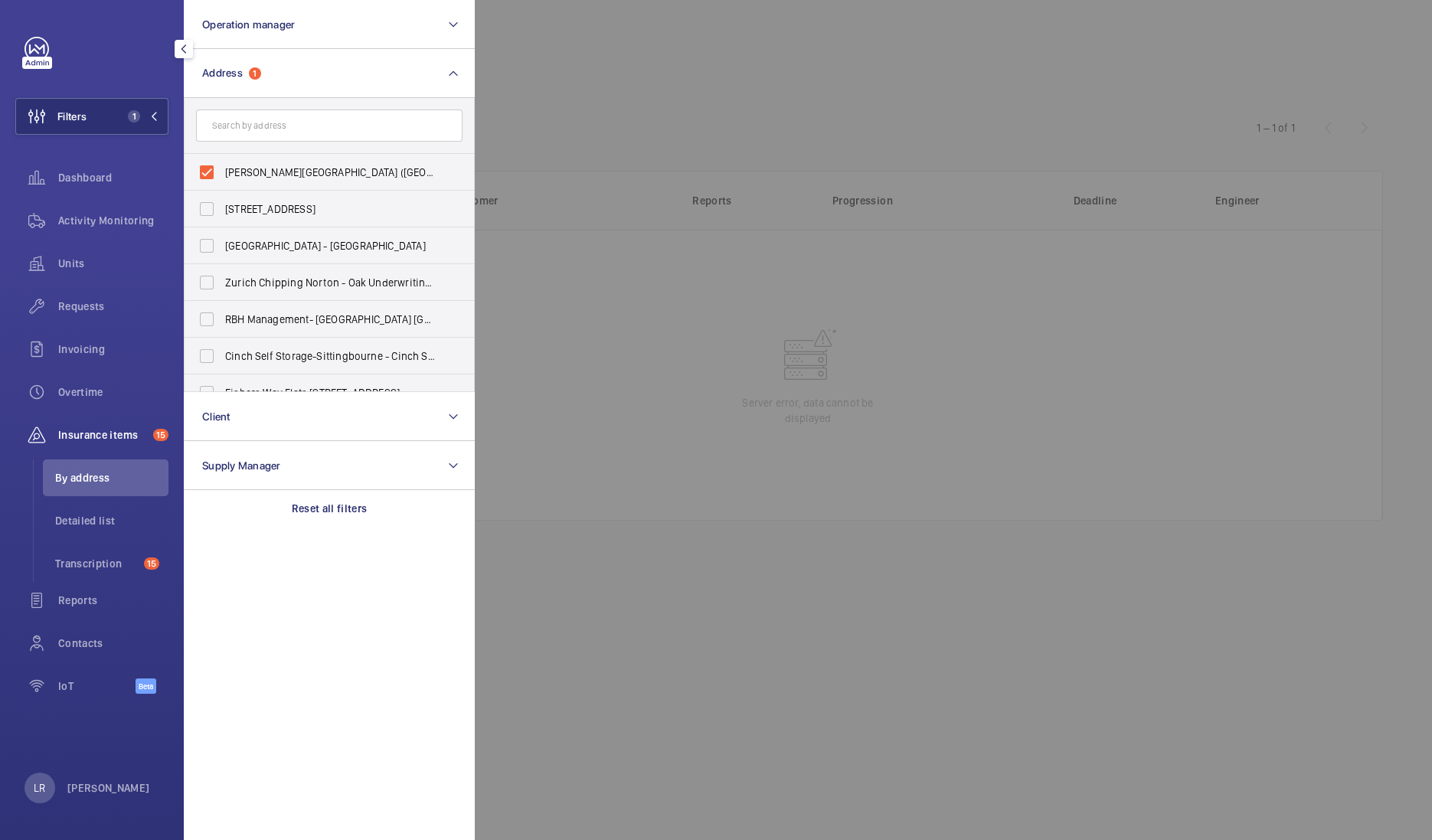
click at [548, 93] on div at bounding box center [1191, 420] width 1432 height 840
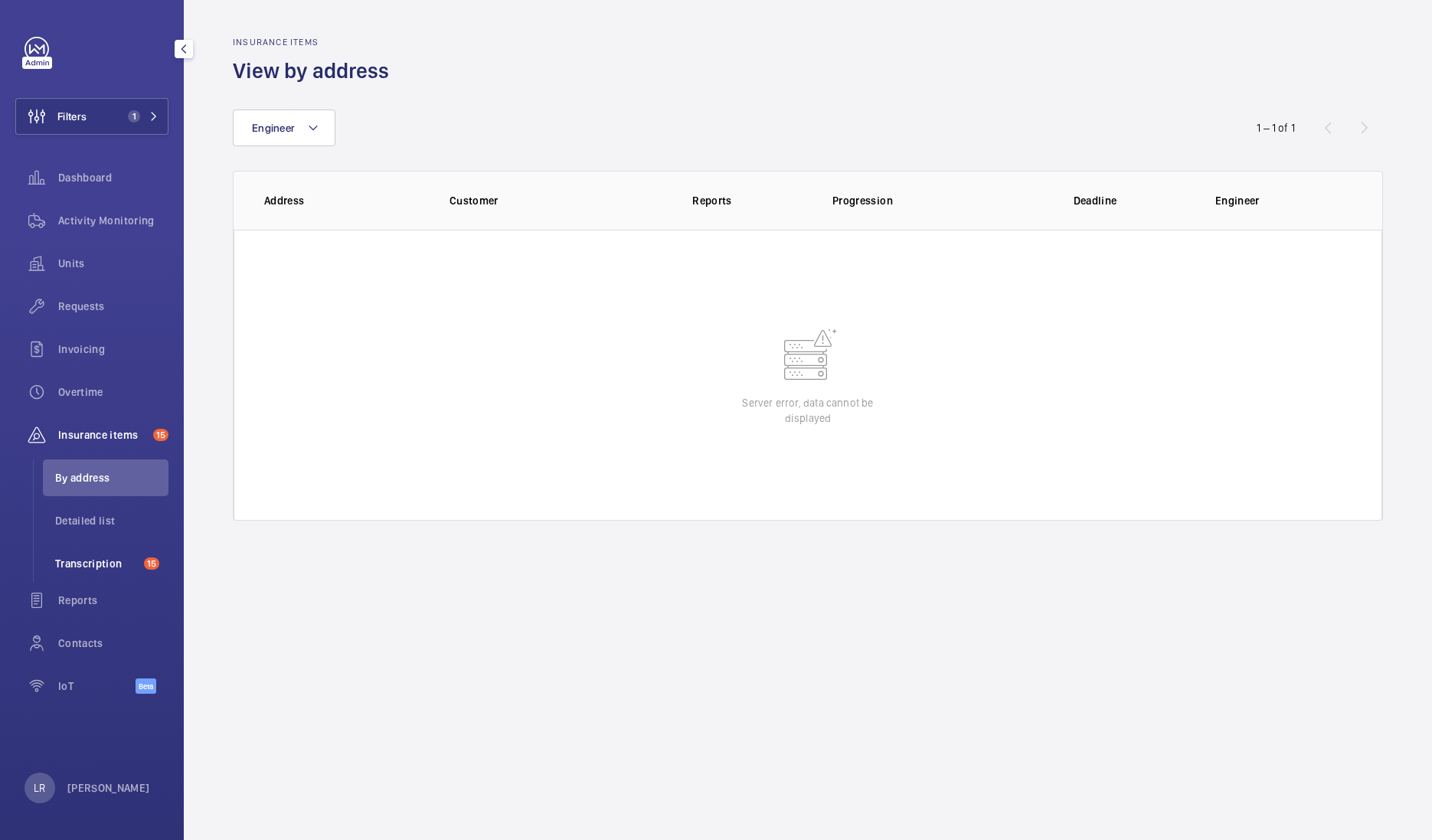
click at [102, 559] on span "Transcription" at bounding box center [97, 563] width 83 height 16
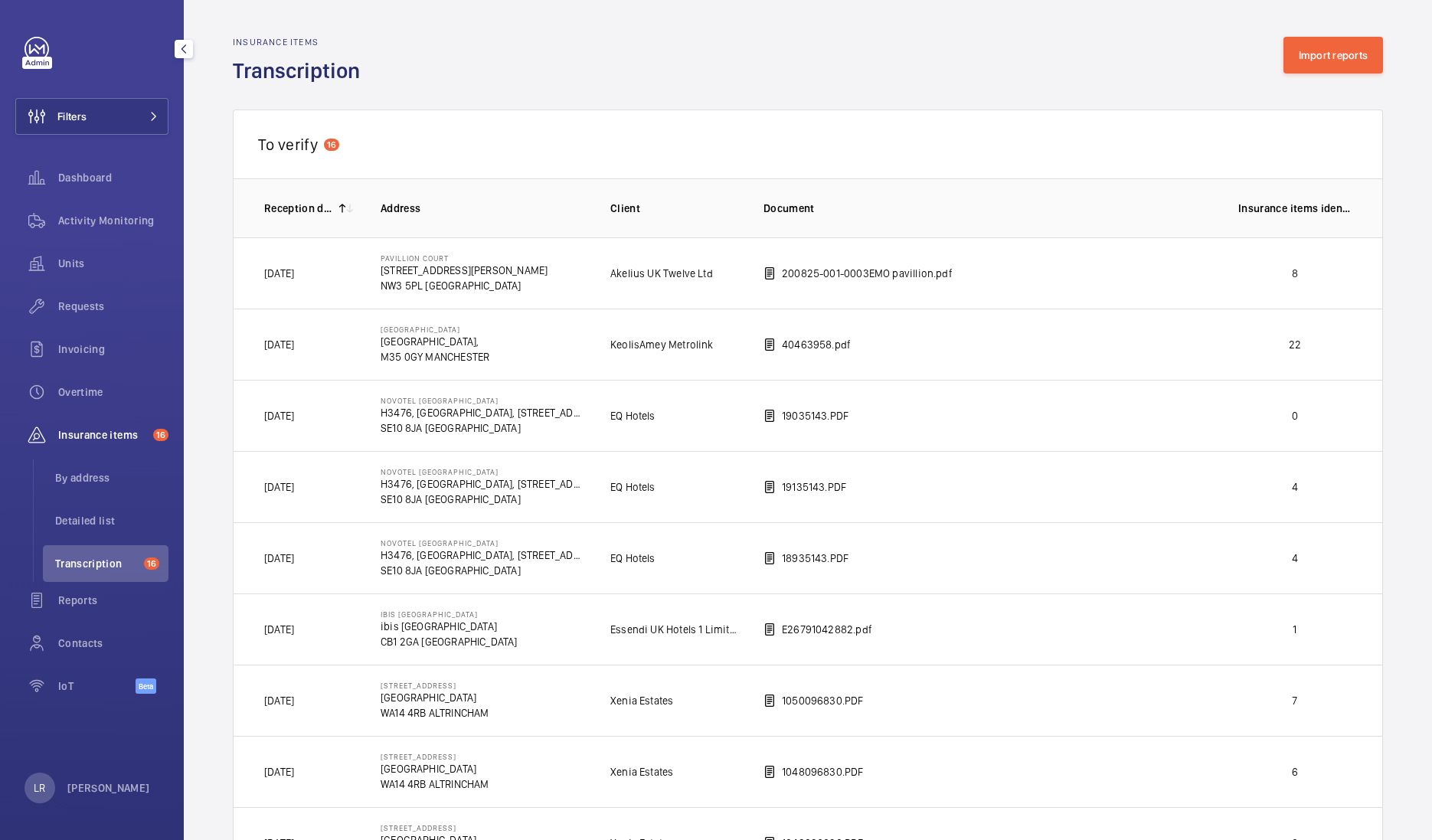
click at [104, 433] on span "Insurance items" at bounding box center [102, 435] width 88 height 16
click at [119, 502] on li "Detailed list" at bounding box center [106, 520] width 125 height 37
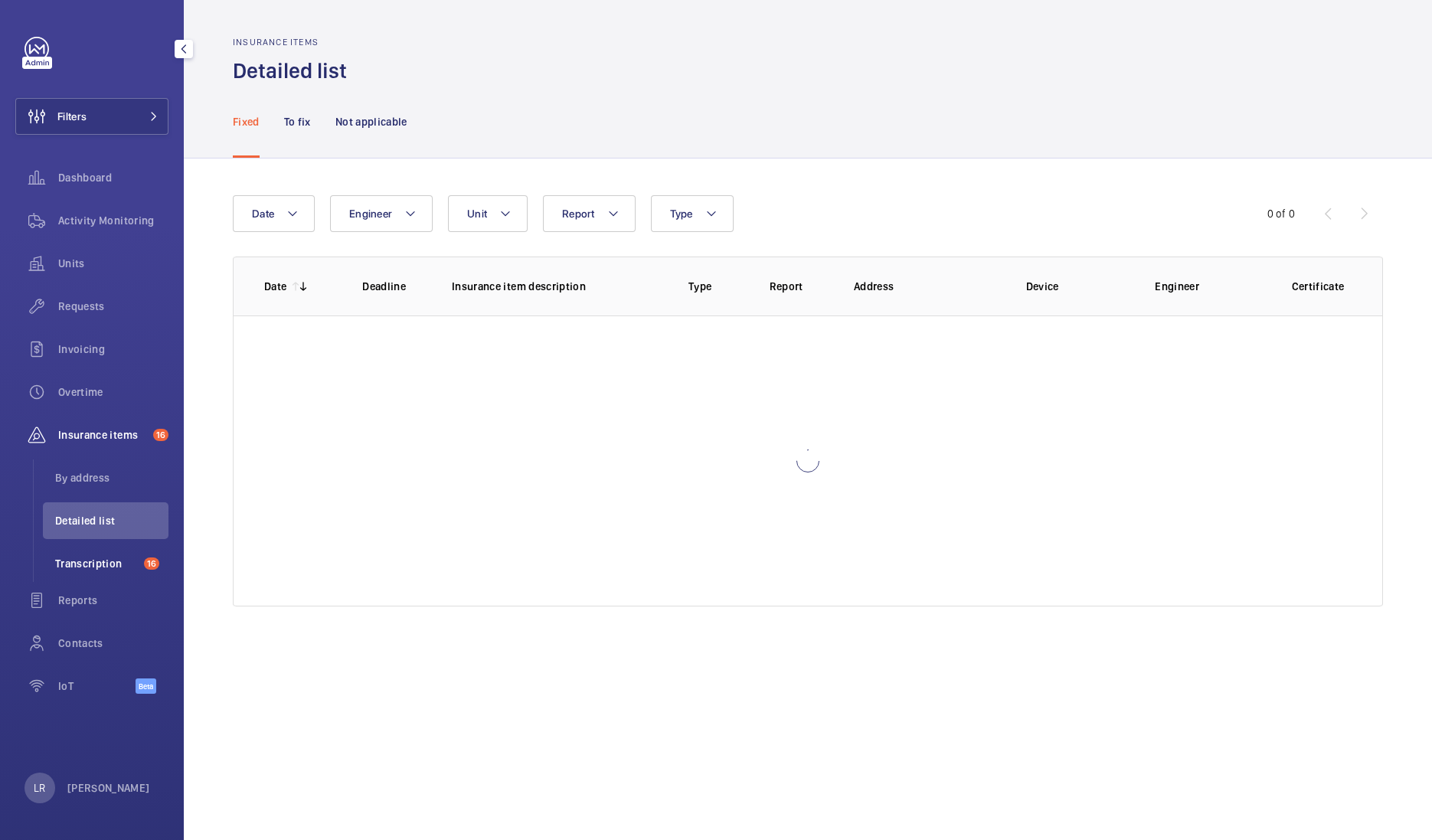
click at [115, 557] on span "Transcription" at bounding box center [97, 563] width 83 height 16
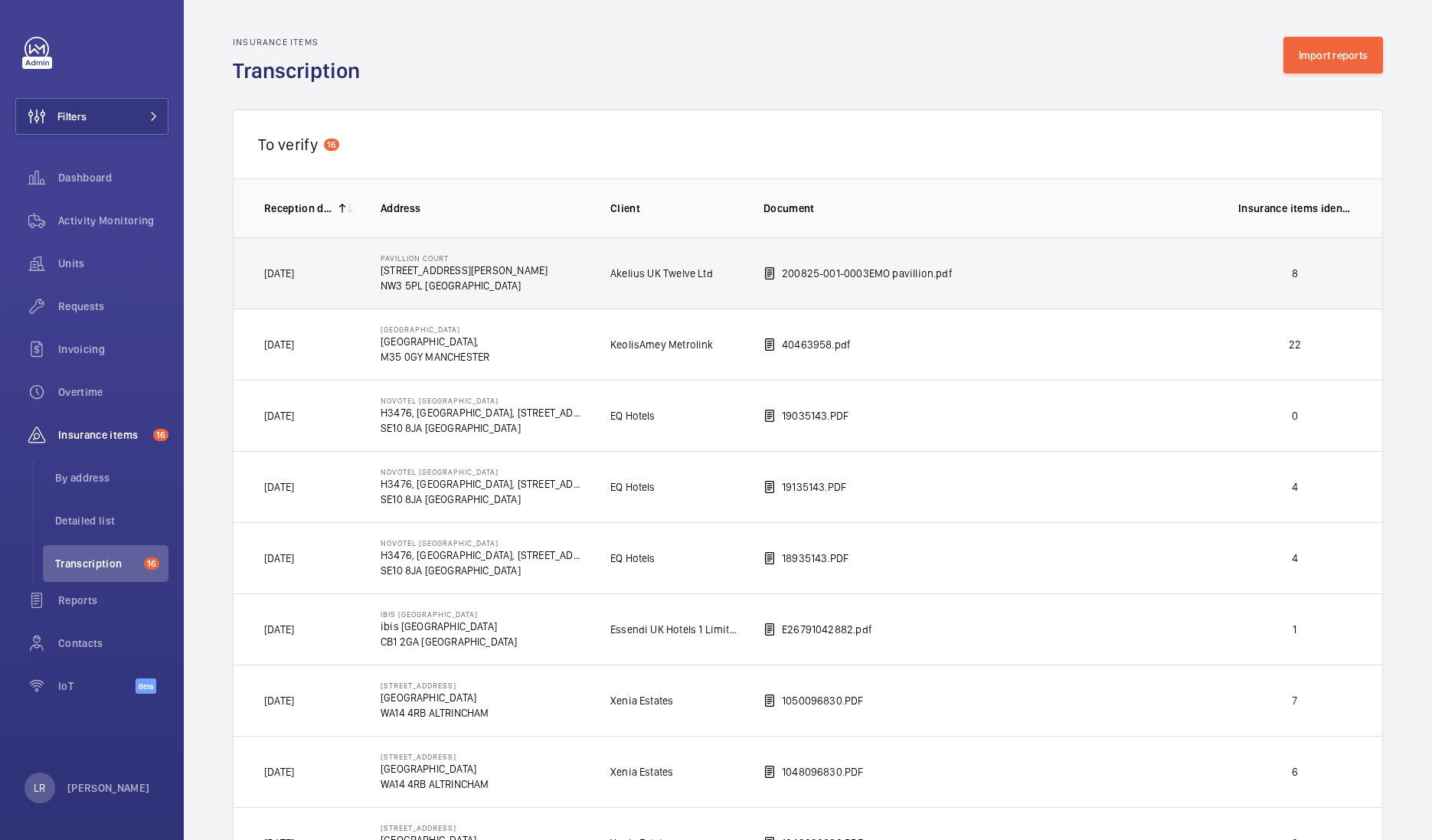
click at [492, 287] on td "Pavillion Court [STREET_ADDRESS][PERSON_NAME]" at bounding box center [470, 273] width 229 height 71
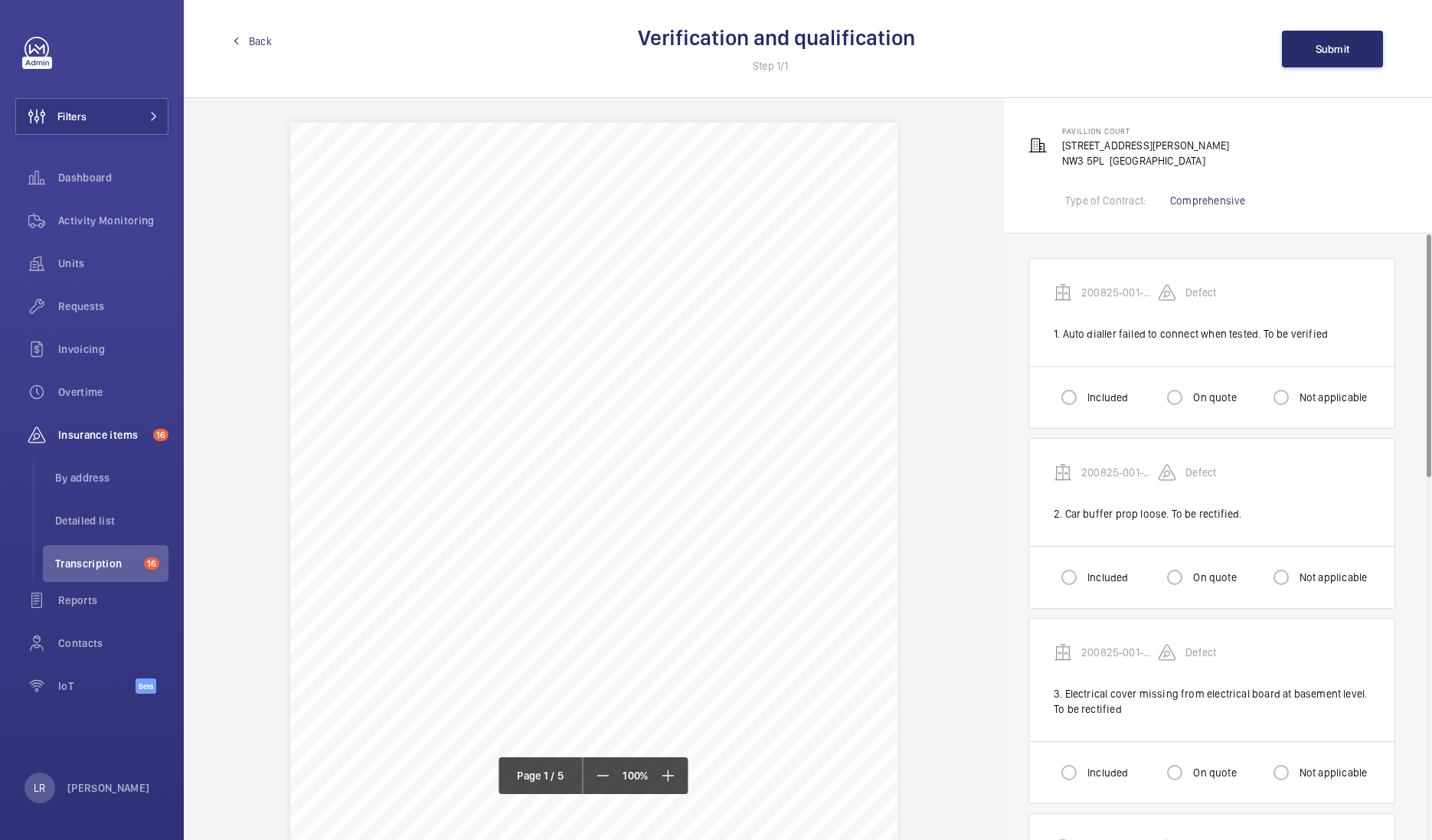
click at [257, 42] on span "Back" at bounding box center [260, 41] width 23 height 16
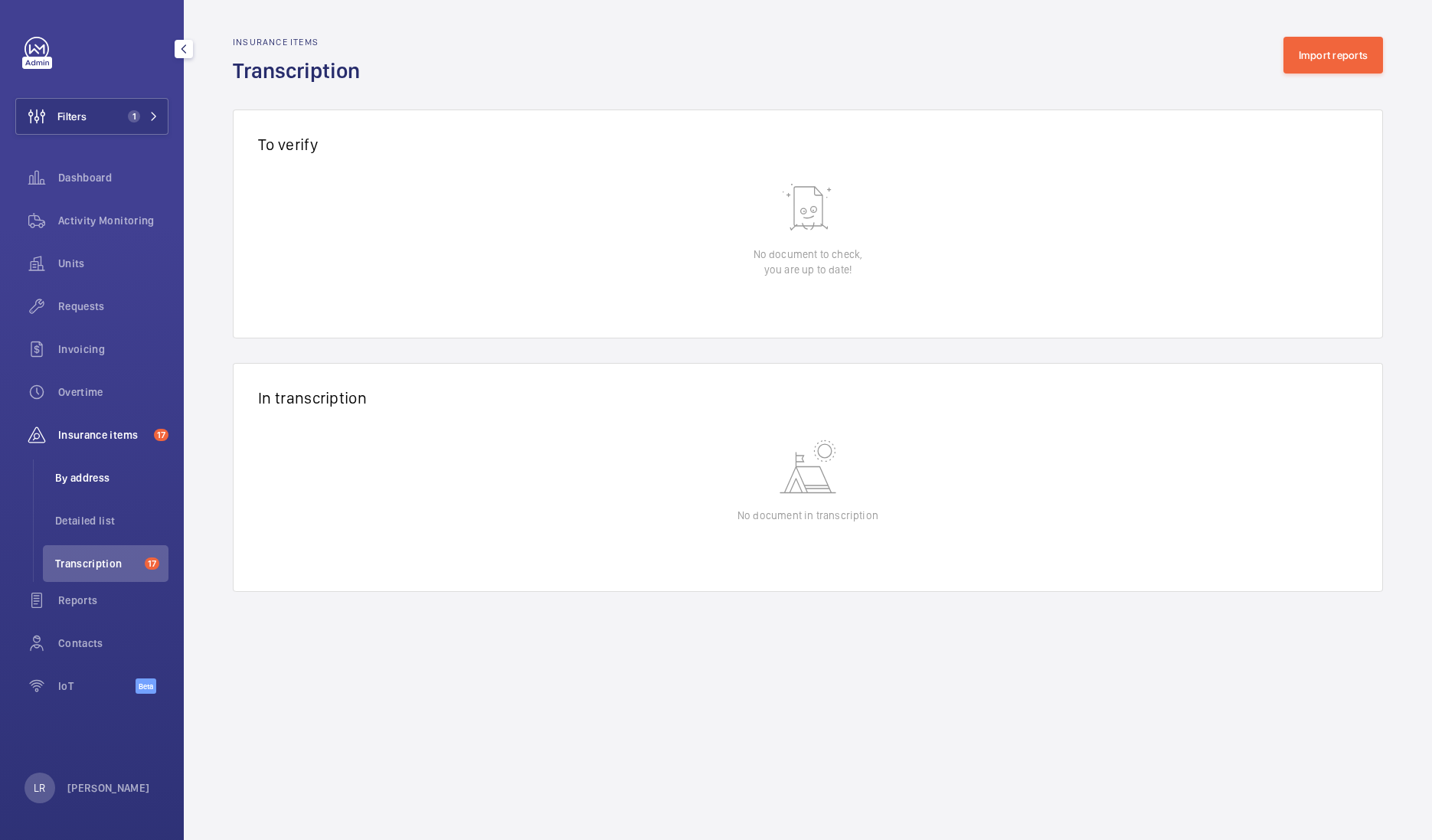
click at [129, 473] on span "By address" at bounding box center [112, 477] width 113 height 16
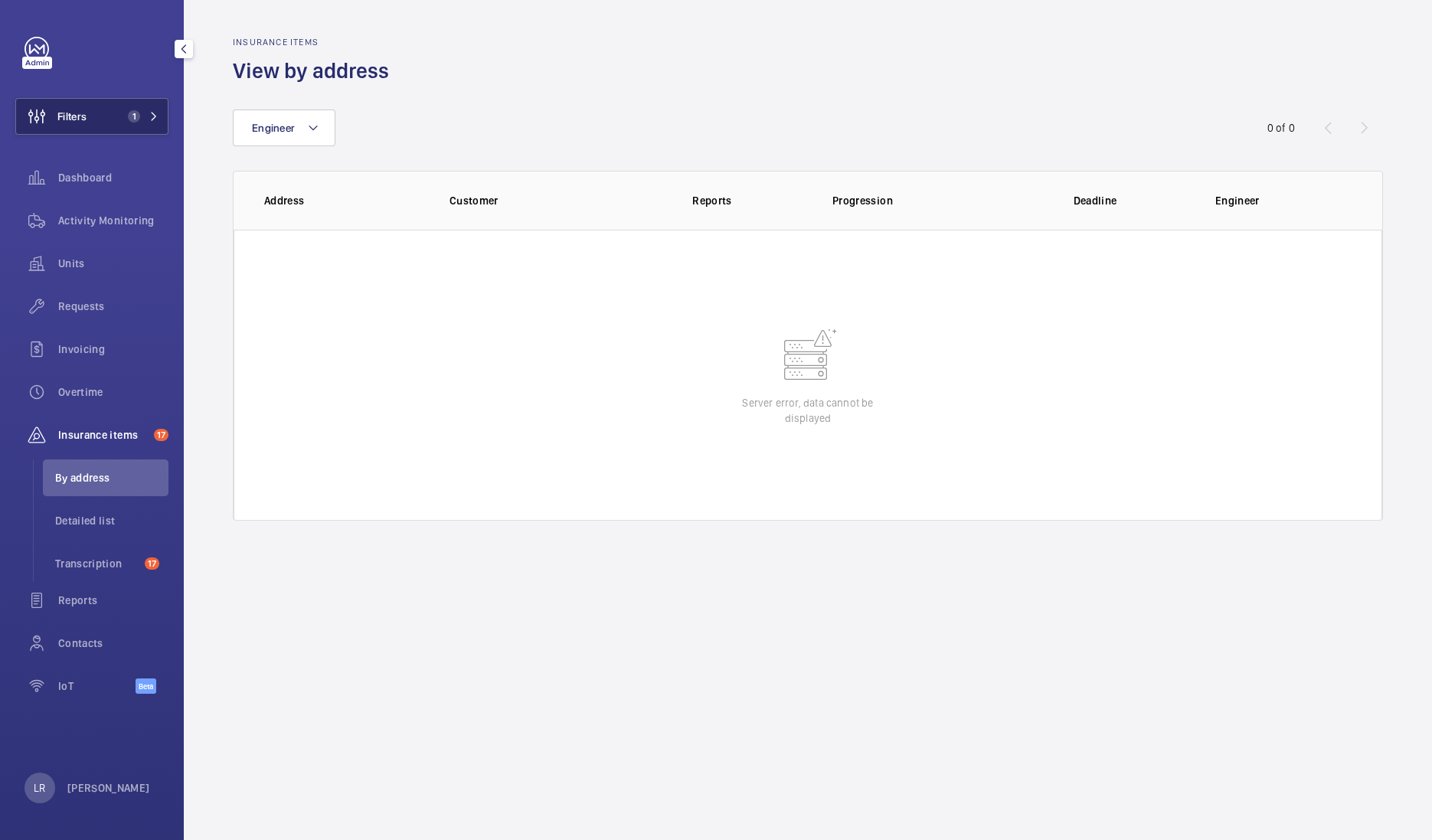
click at [123, 115] on span "1" at bounding box center [131, 116] width 18 height 12
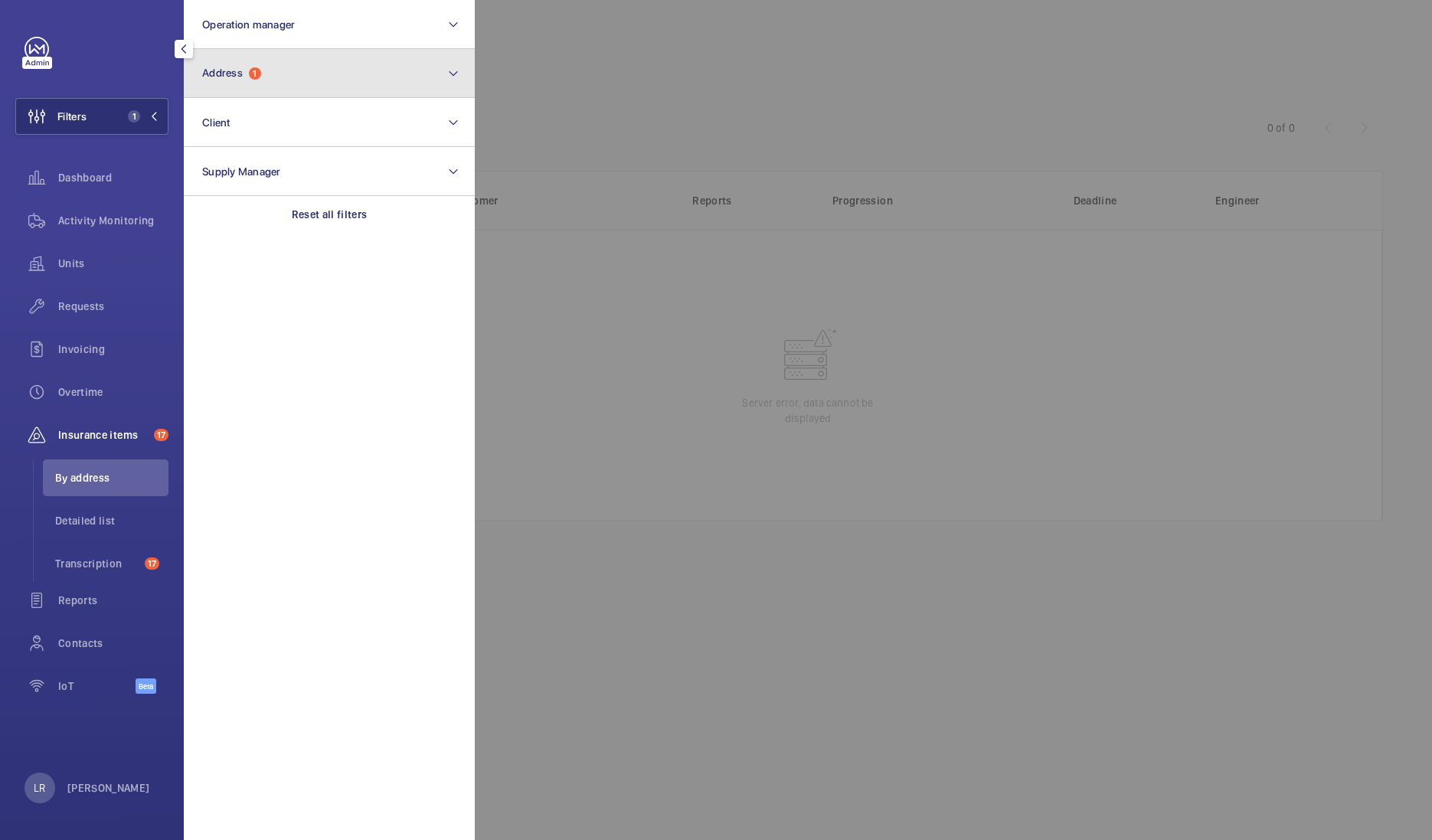
click at [296, 83] on button "Address 1" at bounding box center [329, 73] width 291 height 49
click at [297, 84] on button "Address 1" at bounding box center [329, 73] width 291 height 49
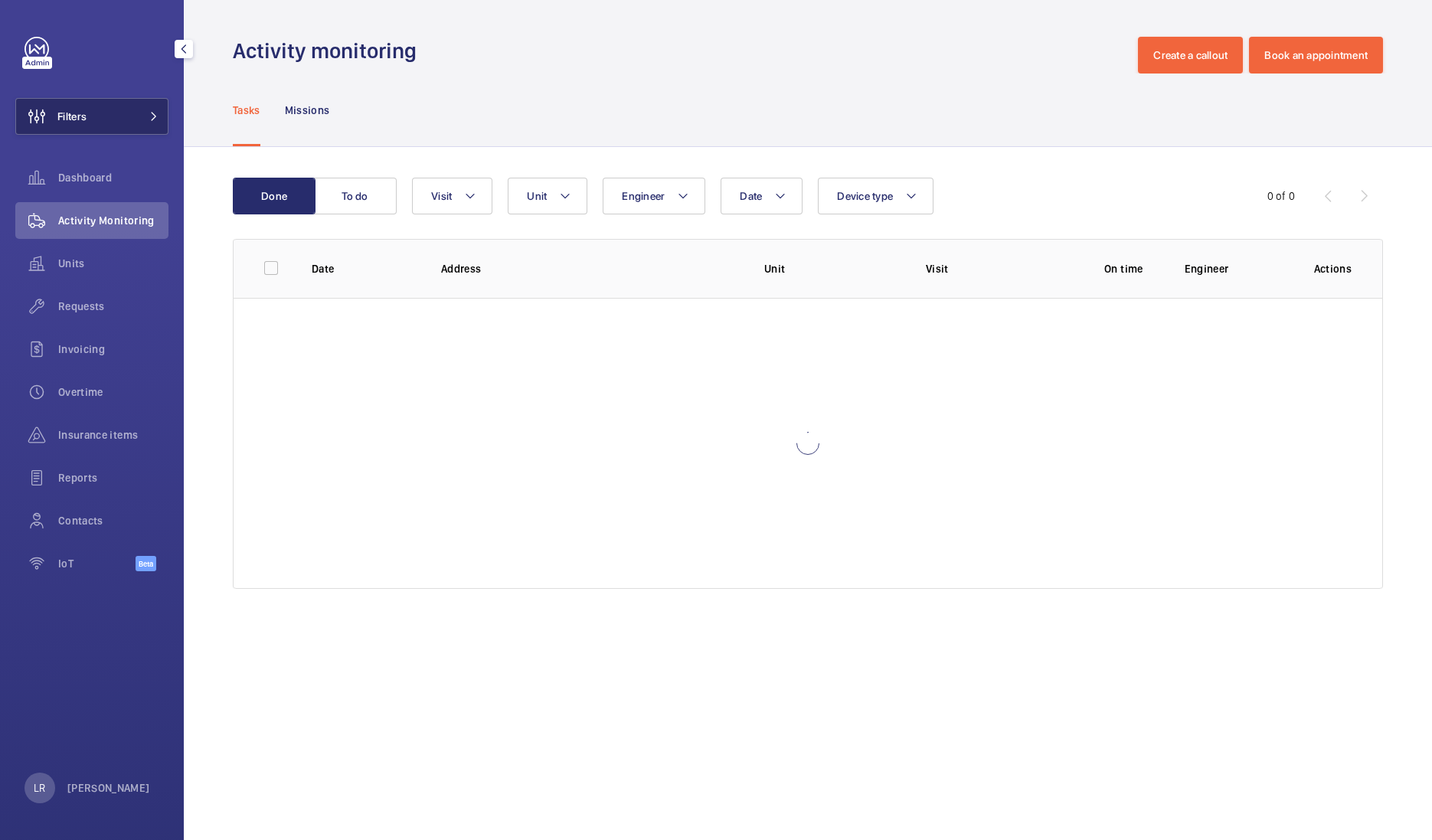
click at [149, 120] on mat-icon at bounding box center [154, 116] width 9 height 9
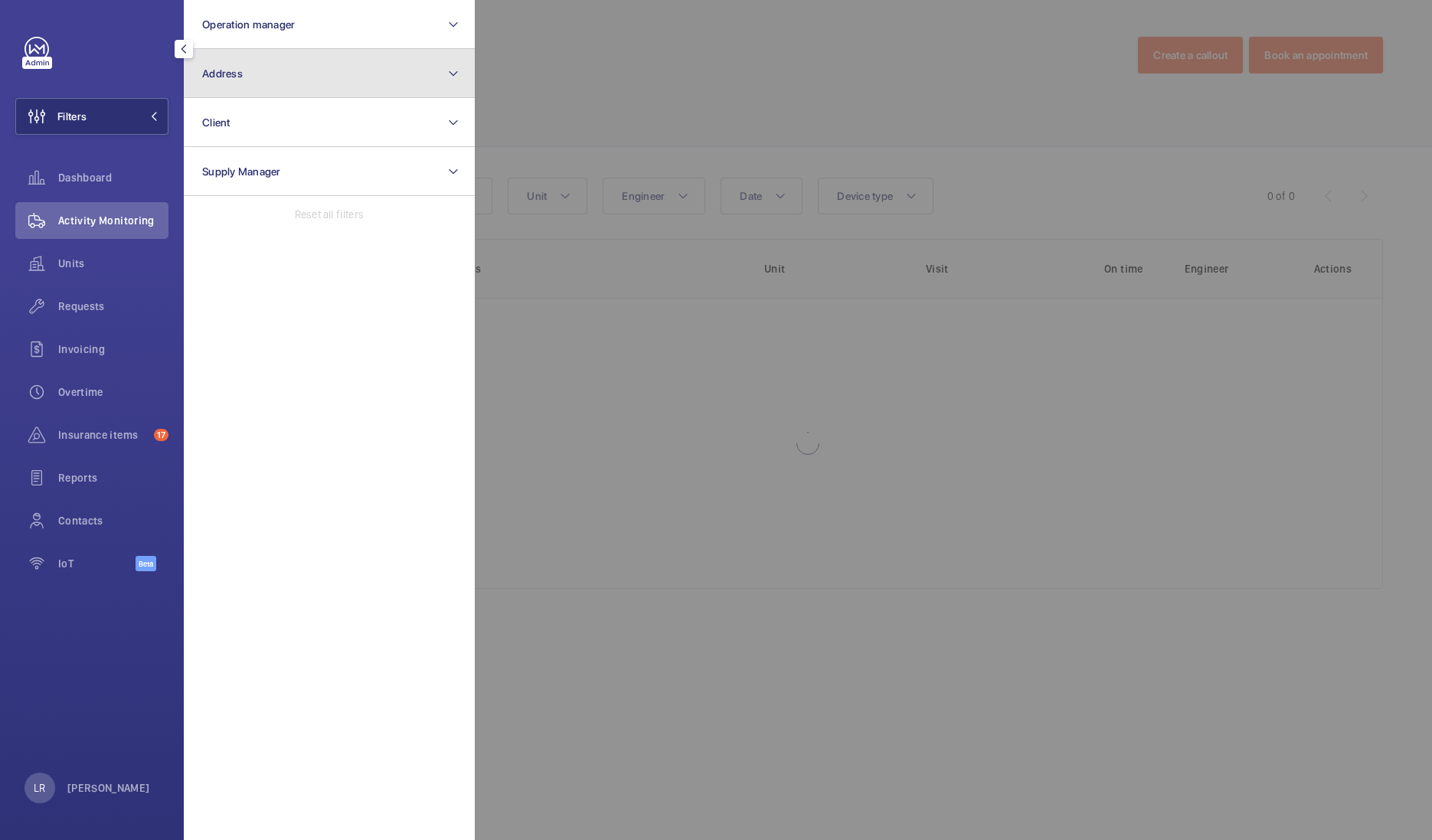
click at [255, 84] on button "Address" at bounding box center [329, 73] width 291 height 49
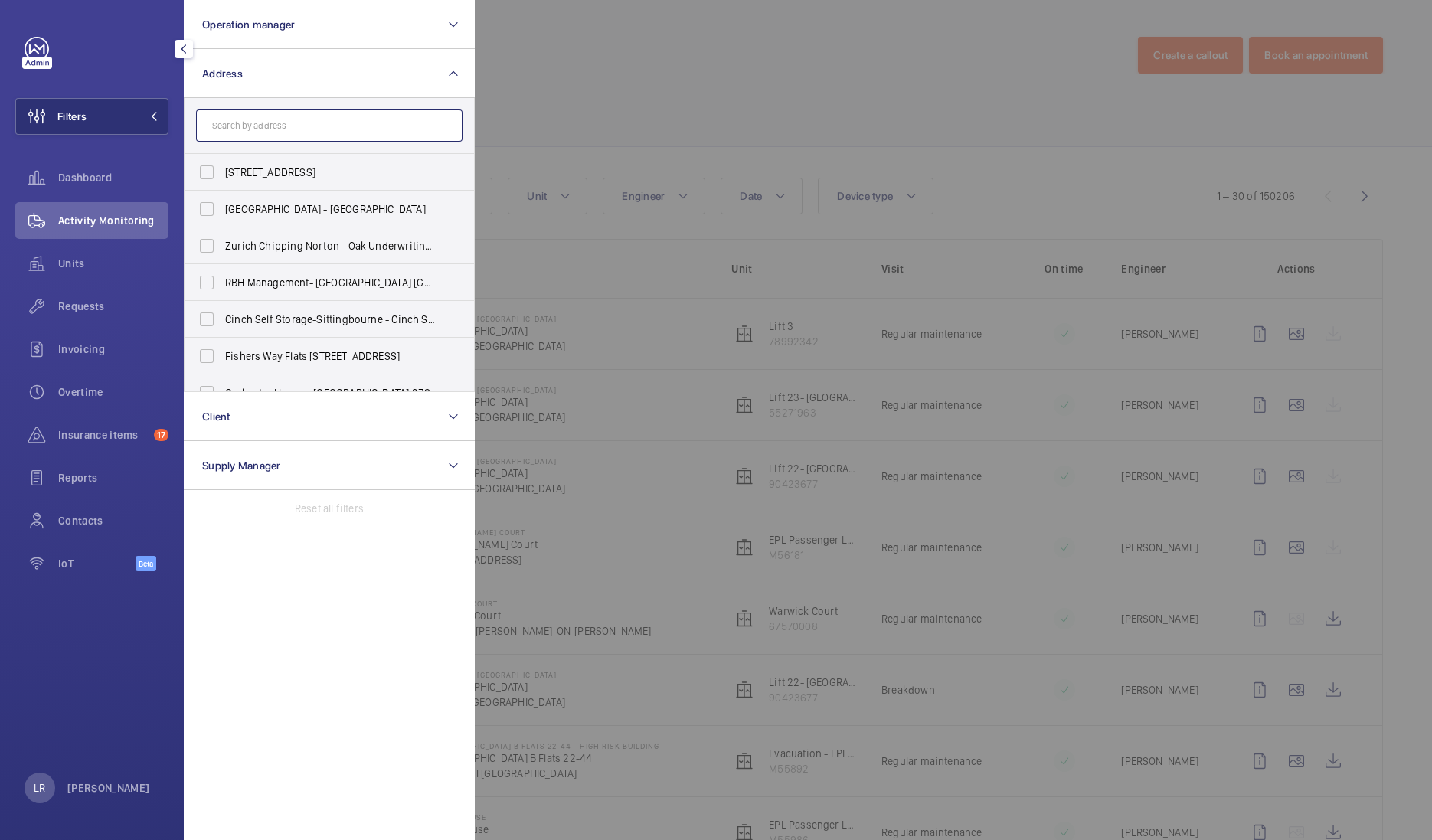
click at [353, 132] on input "text" at bounding box center [329, 125] width 266 height 32
paste input "[STREET_ADDRESS][PERSON_NAME]"
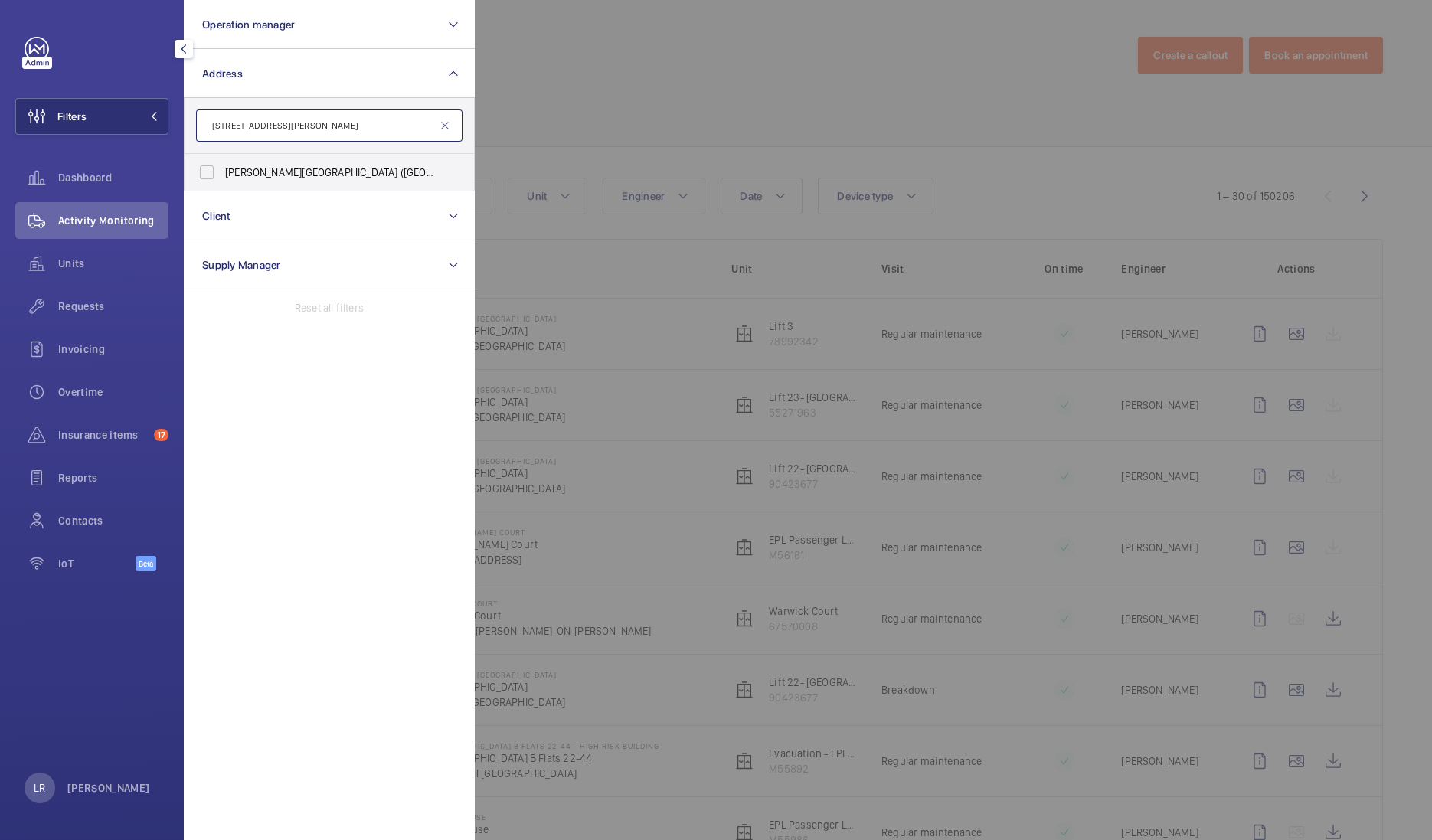
type input "[STREET_ADDRESS][PERSON_NAME]"
click at [315, 170] on span "[PERSON_NAME][GEOGRAPHIC_DATA] ([GEOGRAPHIC_DATA]) - [STREET_ADDRESS][PERSON_NA…" at bounding box center [330, 172] width 211 height 16
click at [222, 170] on input "[PERSON_NAME][GEOGRAPHIC_DATA] ([GEOGRAPHIC_DATA]) - [STREET_ADDRESS][PERSON_NA…" at bounding box center [206, 171] width 30 height 30
checkbox input "true"
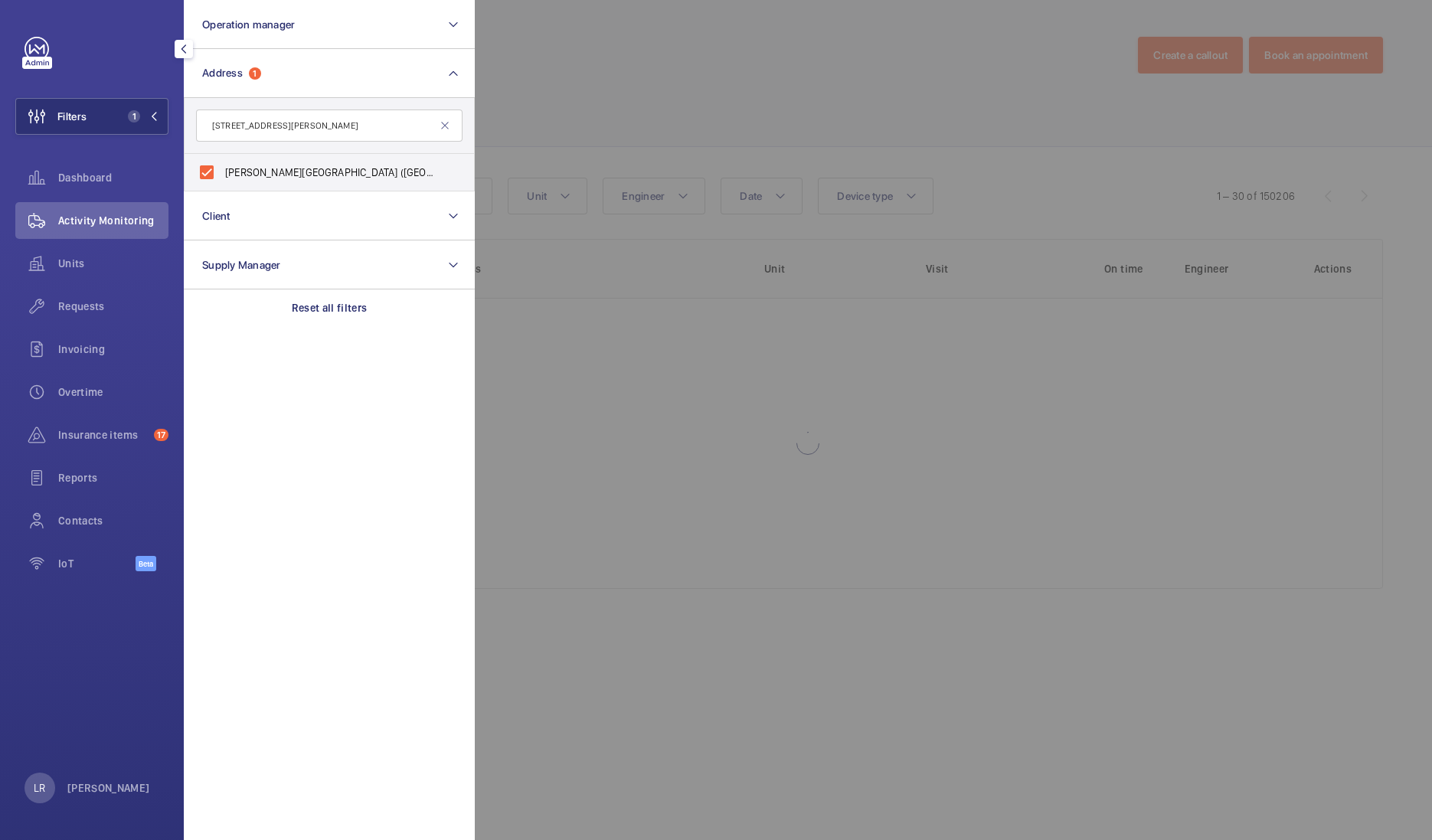
click at [554, 104] on div at bounding box center [1191, 420] width 1432 height 840
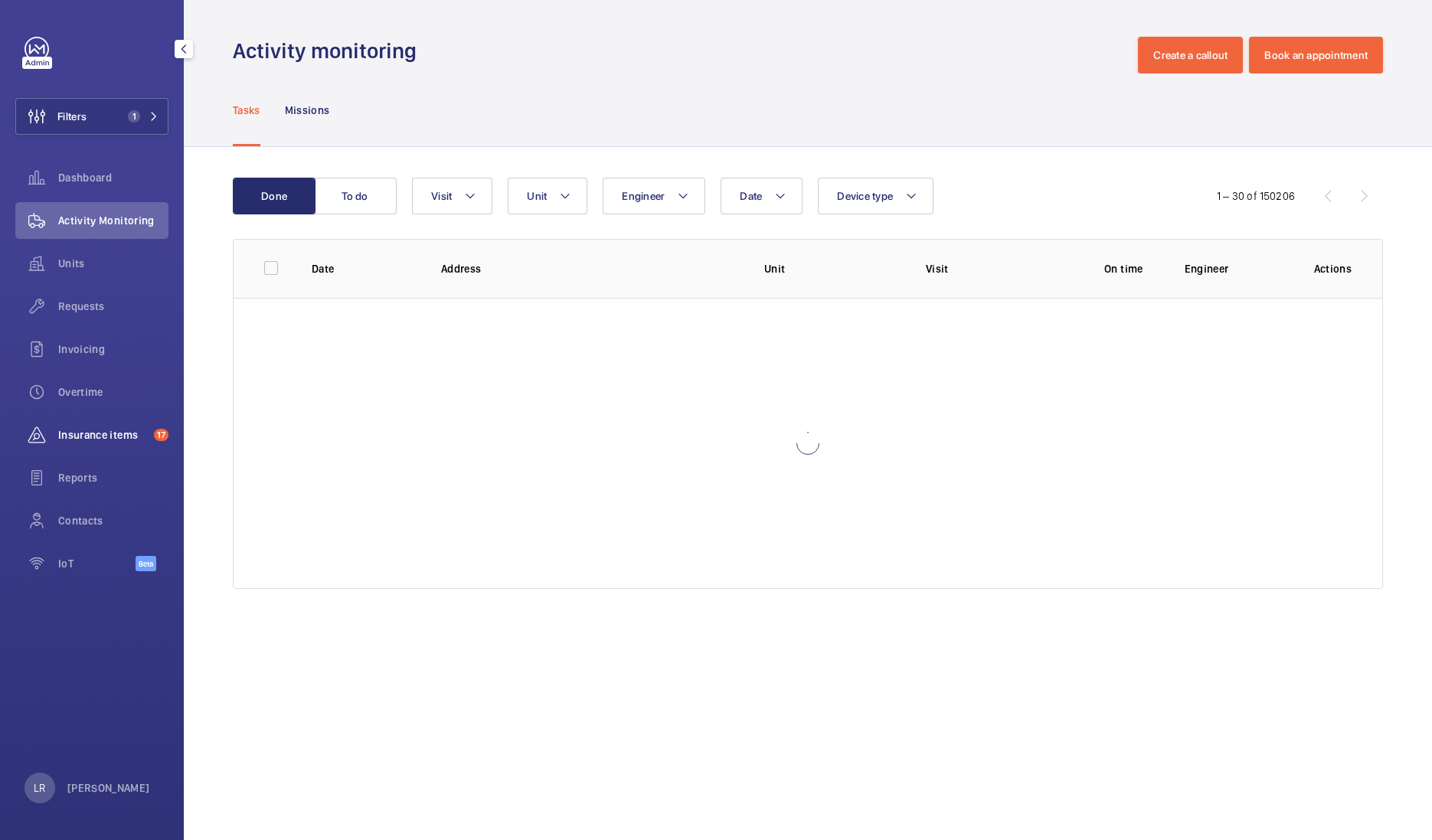
click at [119, 434] on span "Insurance items" at bounding box center [102, 435] width 89 height 16
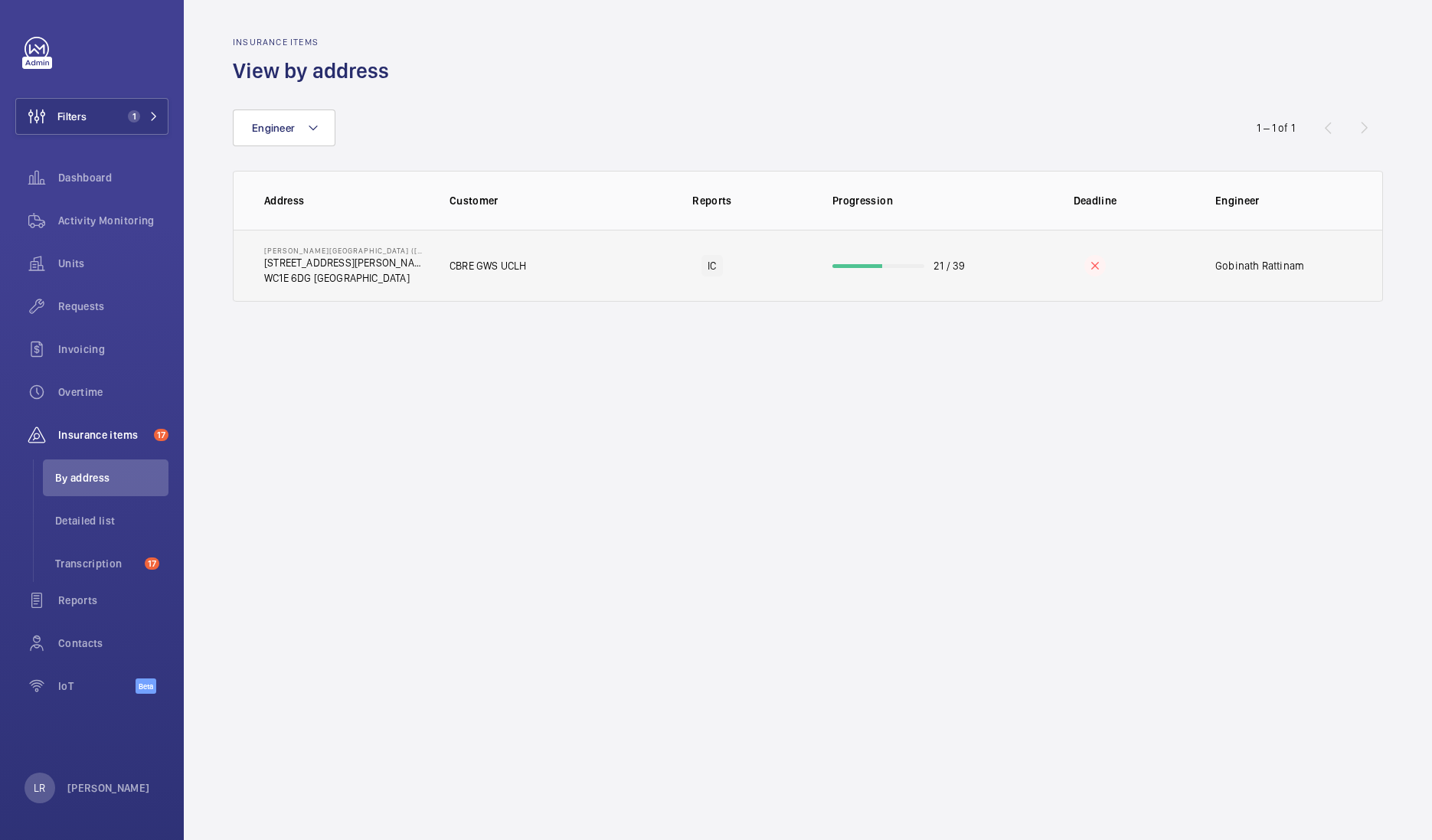
click at [370, 262] on p "[STREET_ADDRESS][PERSON_NAME]" at bounding box center [345, 262] width 161 height 16
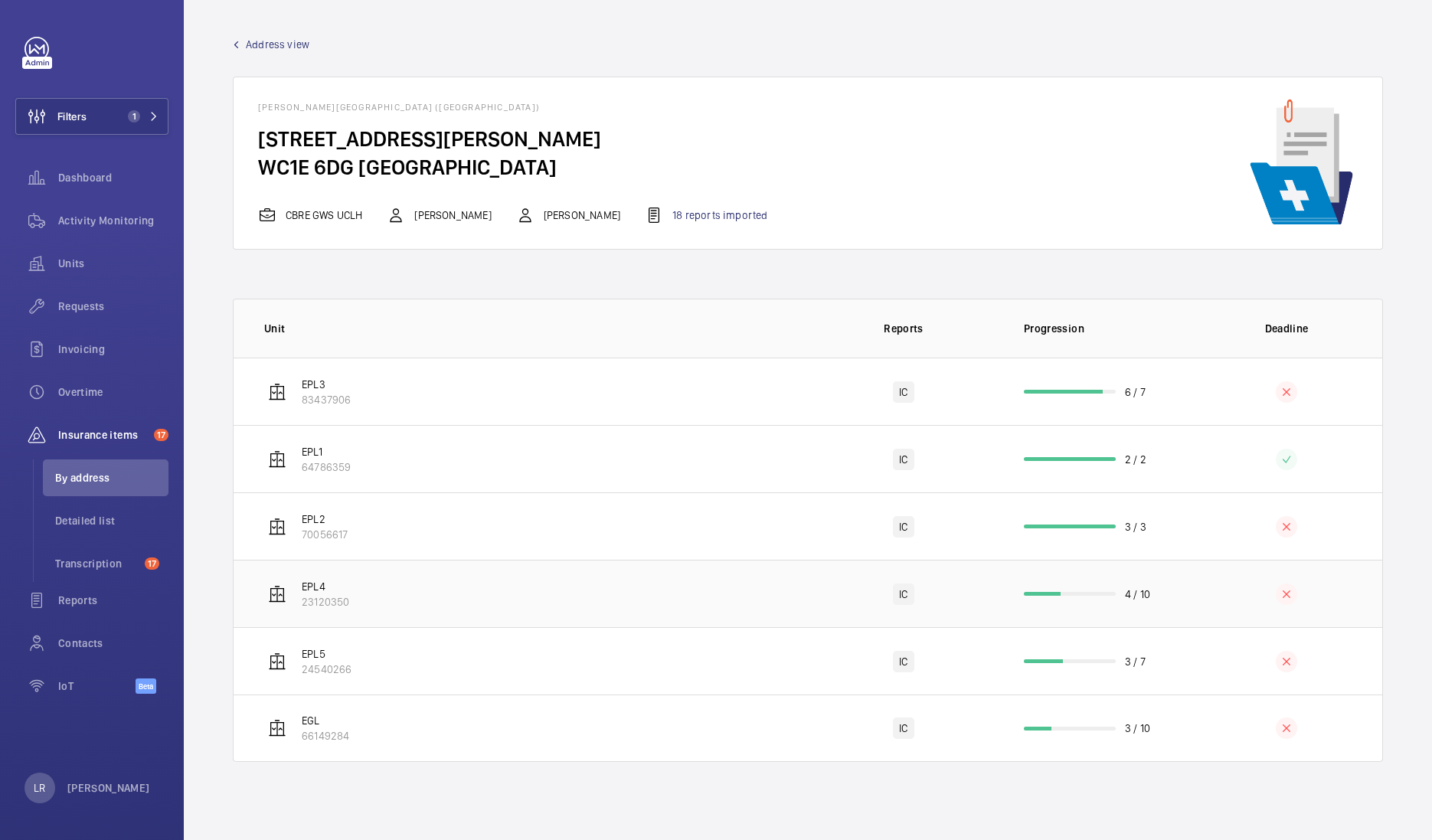
click at [524, 601] on td "EPL4 23120350" at bounding box center [520, 592] width 574 height 67
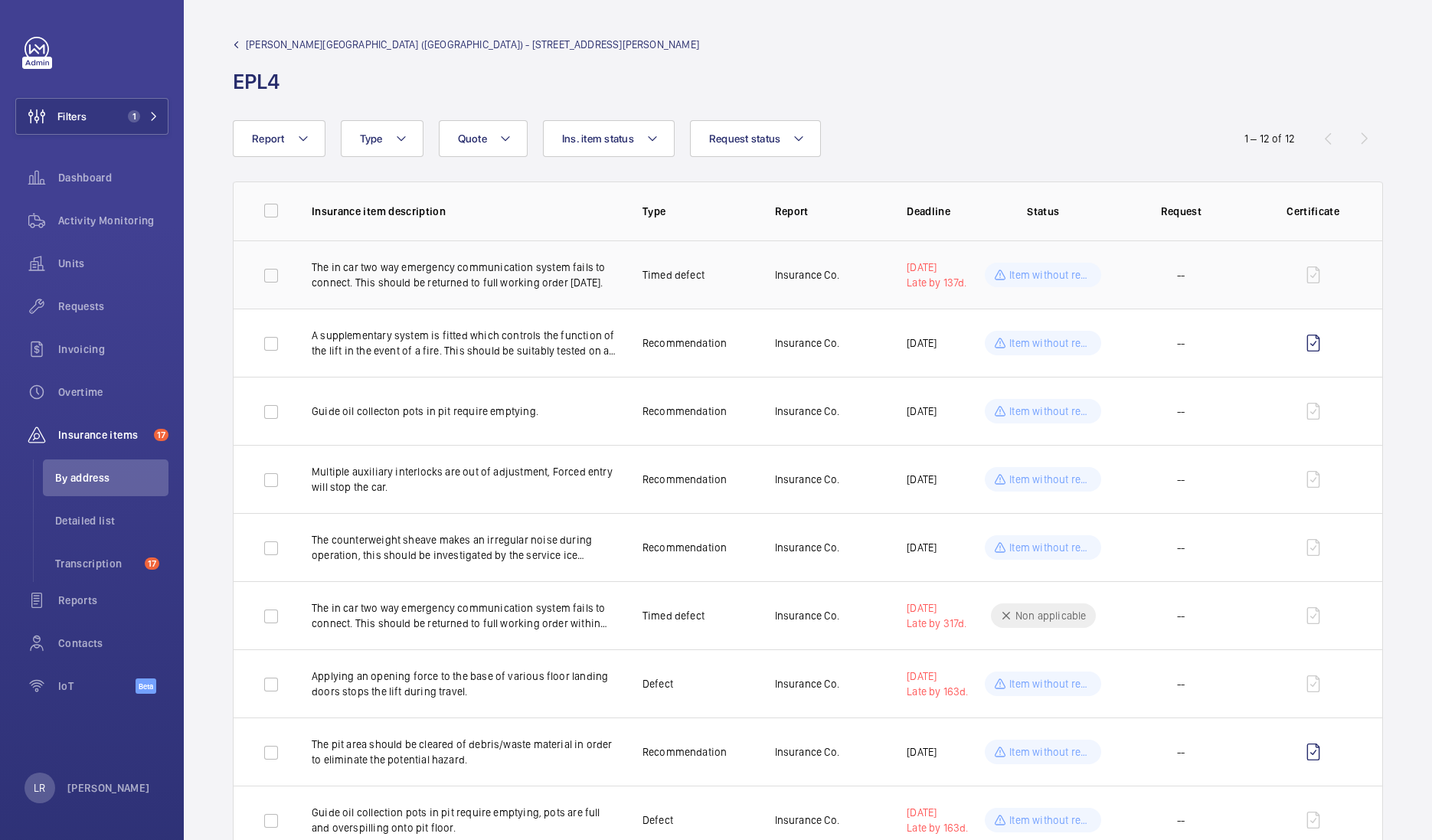
click at [433, 292] on td "The in car two way emergency communication system fails to connect. This should…" at bounding box center [452, 274] width 331 height 68
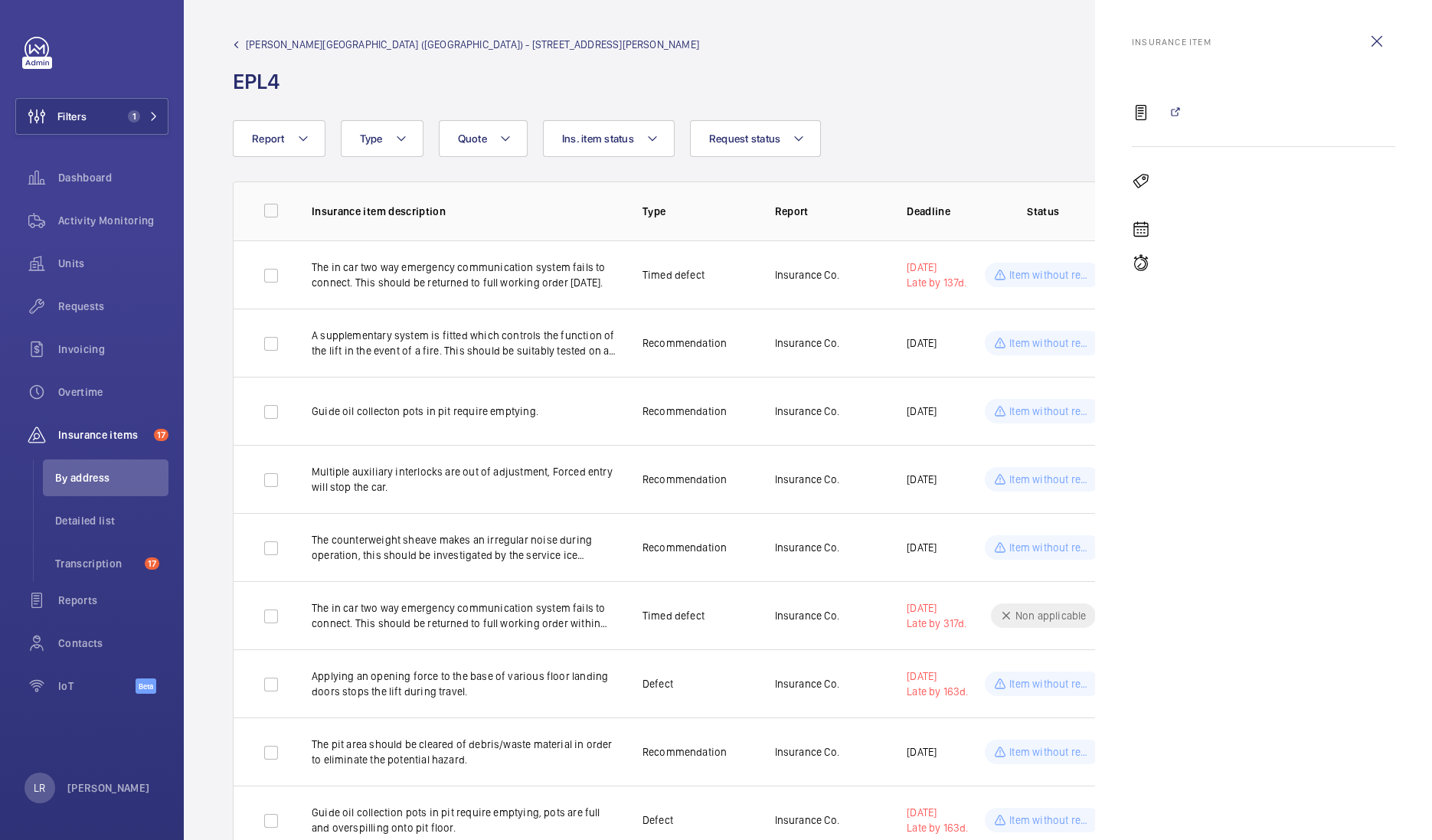
click at [1398, 39] on mat-sidenav "Insurance item" at bounding box center [1263, 420] width 337 height 840
click at [1391, 39] on wm-front-icon-button at bounding box center [1377, 41] width 37 height 37
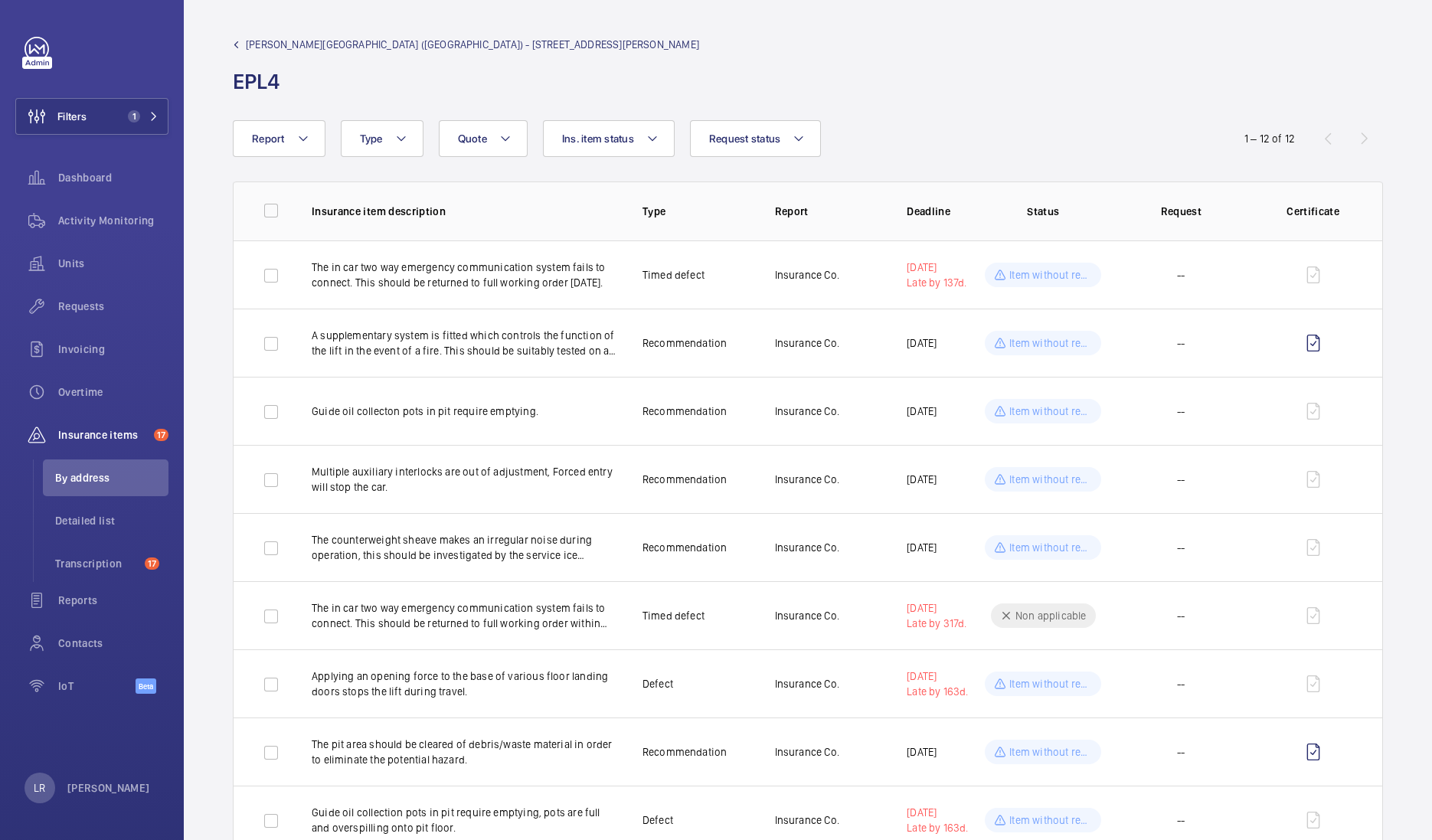
click at [238, 43] on mat-icon at bounding box center [236, 44] width 6 height 6
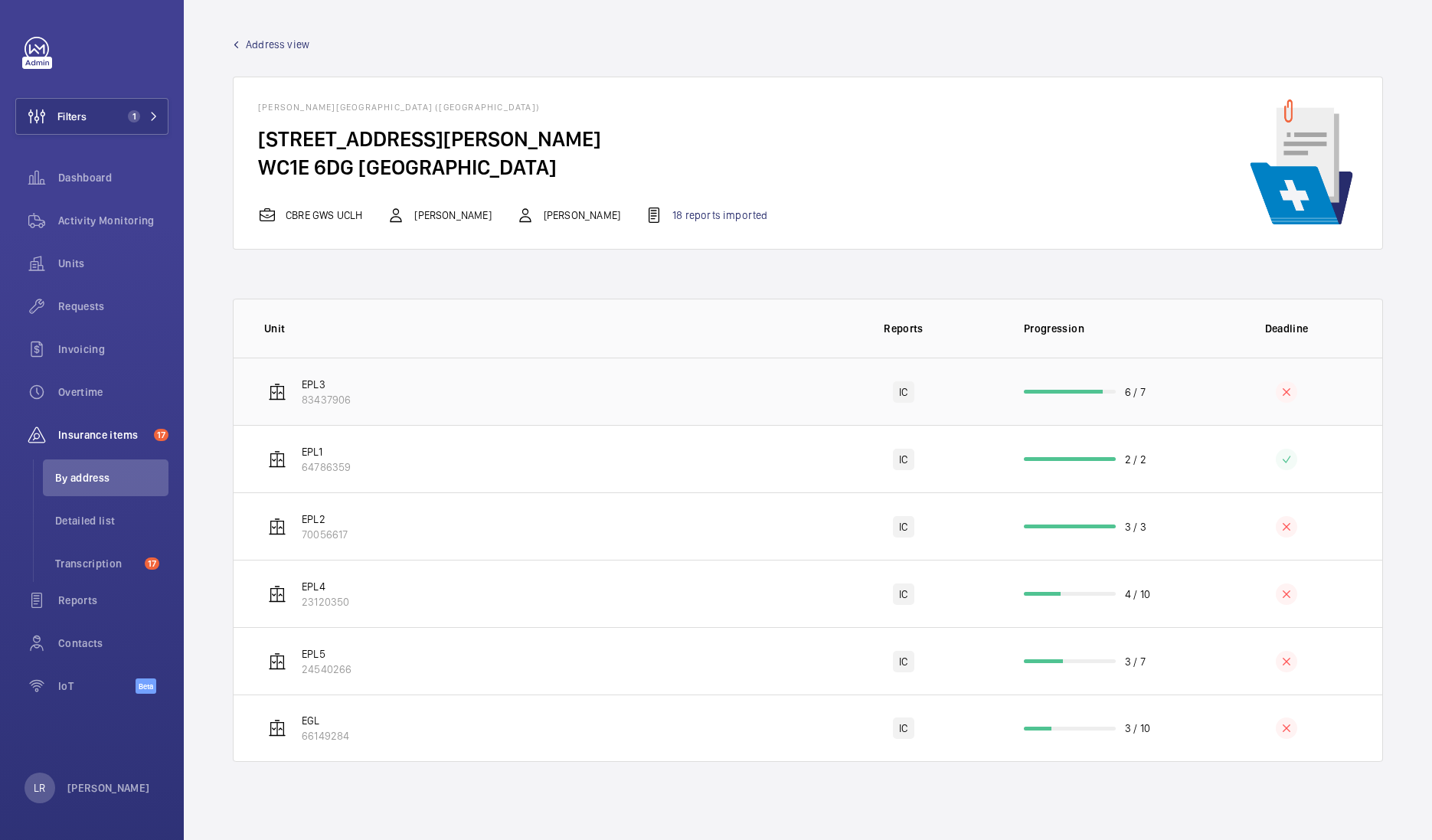
click at [354, 385] on td "EPL3 83437906" at bounding box center [520, 391] width 574 height 67
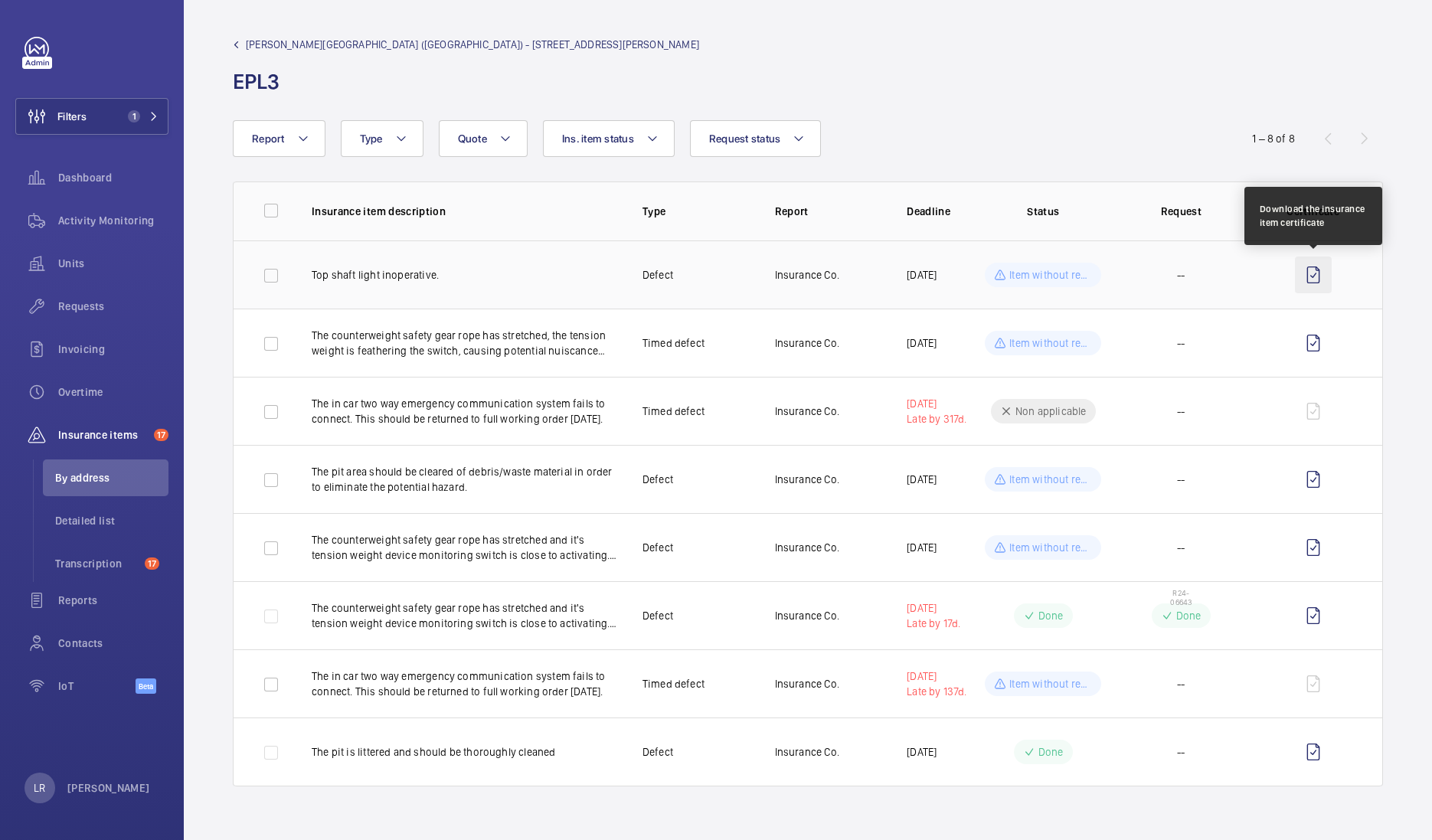
click at [1328, 275] on wm-front-icon-button at bounding box center [1313, 274] width 37 height 37
click at [941, 88] on div "[PERSON_NAME][GEOGRAPHIC_DATA] ([GEOGRAPHIC_DATA]) - [STREET_ADDRESS][PERSON_NA…" at bounding box center [808, 66] width 1150 height 59
click at [320, 44] on span "[PERSON_NAME][GEOGRAPHIC_DATA] ([GEOGRAPHIC_DATA]) - [STREET_ADDRESS][PERSON_NA…" at bounding box center [473, 44] width 453 height 16
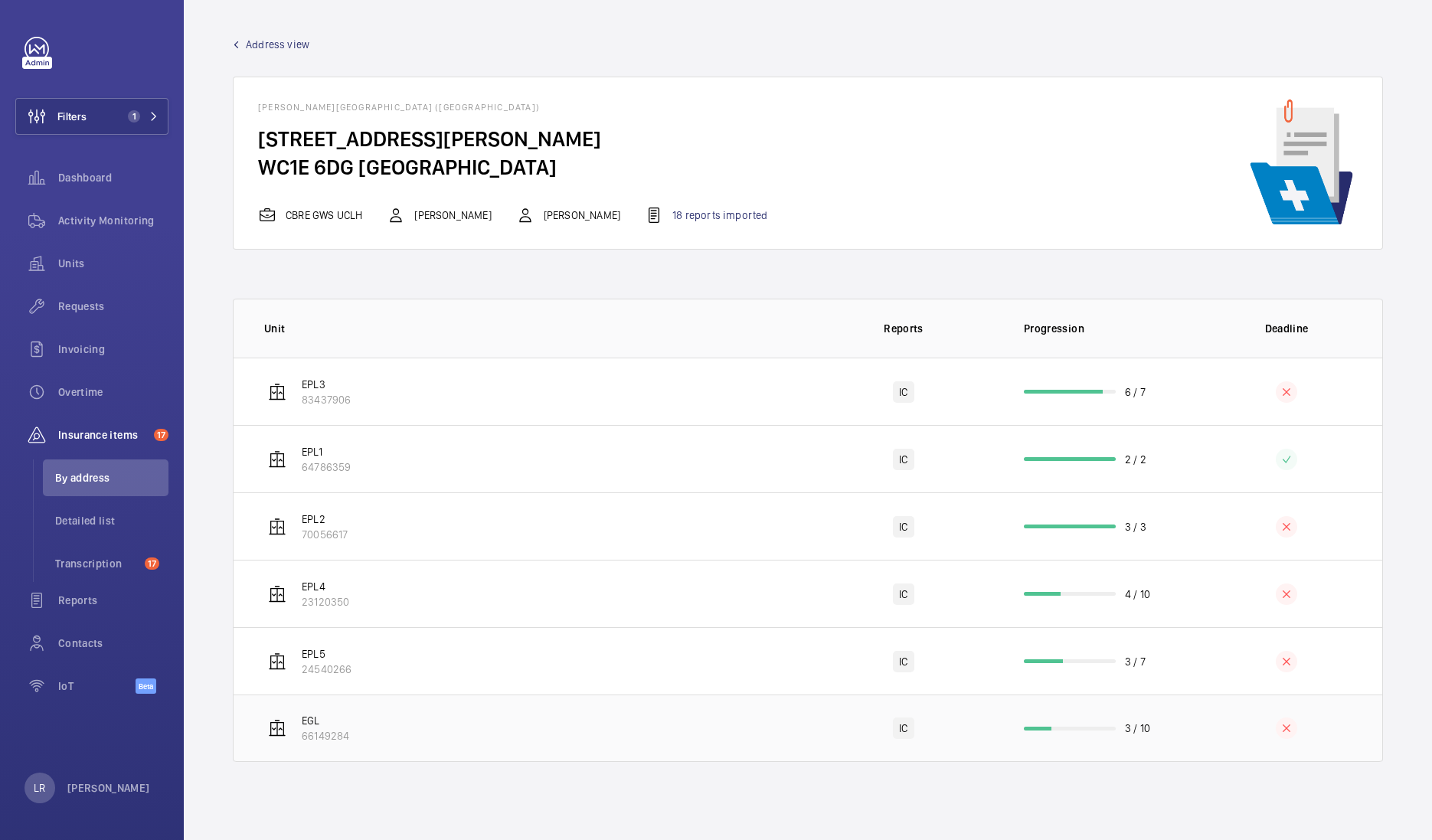
click at [354, 719] on td "EGL 66149284" at bounding box center [520, 728] width 574 height 67
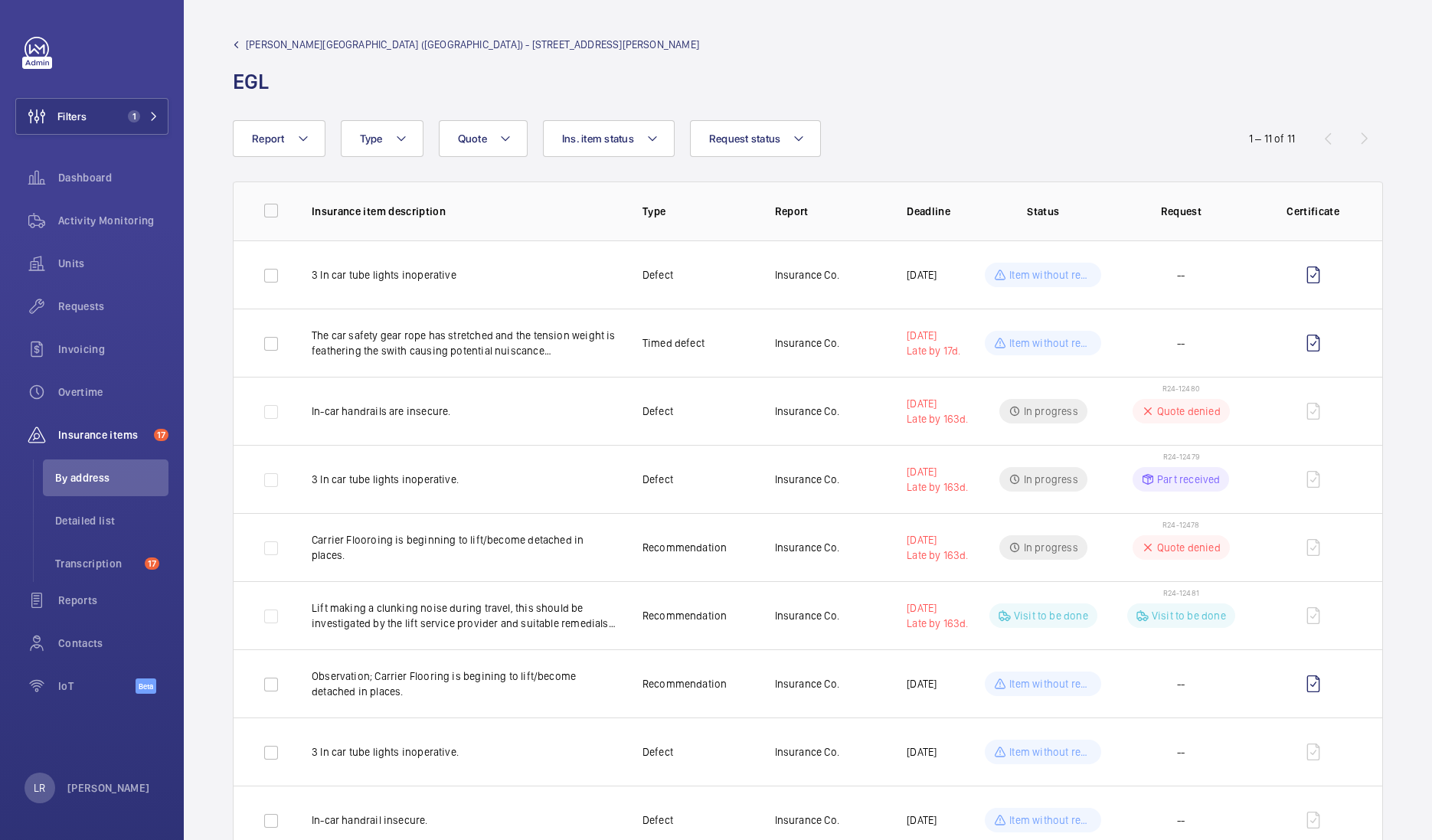
click at [273, 39] on span "[PERSON_NAME][GEOGRAPHIC_DATA] ([GEOGRAPHIC_DATA]) - [STREET_ADDRESS][PERSON_NA…" at bounding box center [473, 44] width 453 height 16
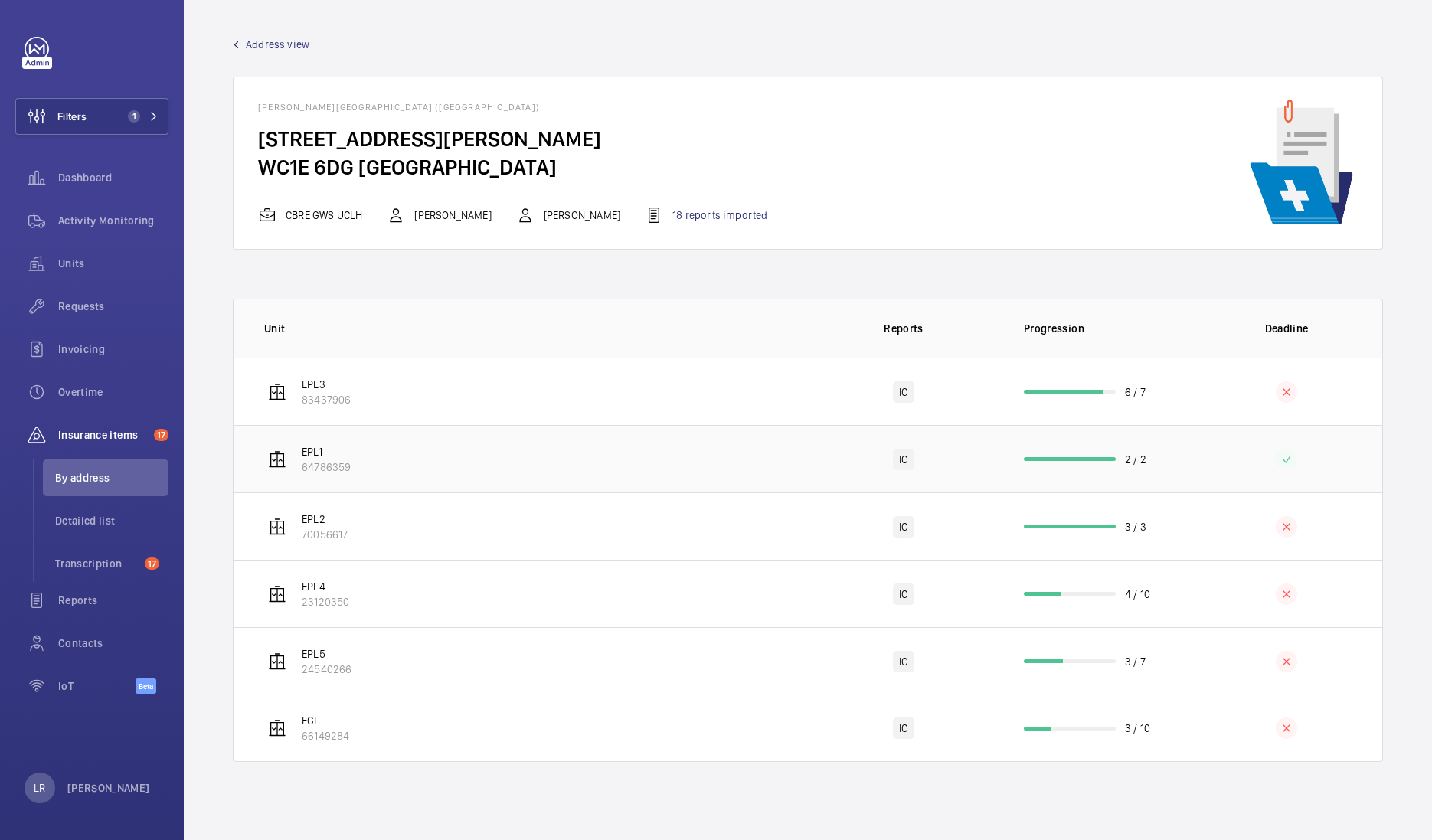
click at [422, 450] on td "EPL1 64786359" at bounding box center [520, 458] width 574 height 67
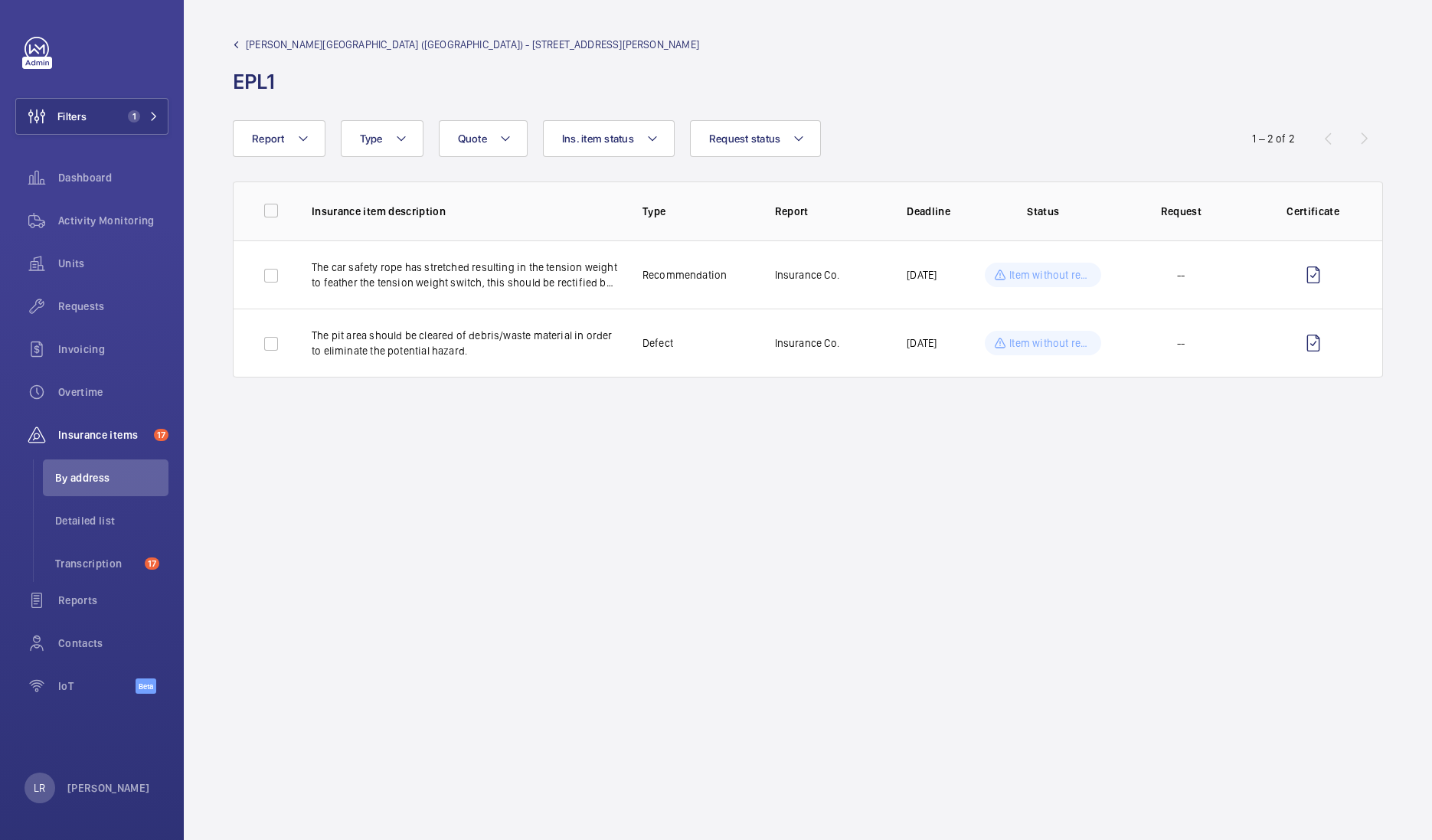
click at [269, 46] on span "[PERSON_NAME][GEOGRAPHIC_DATA] ([GEOGRAPHIC_DATA]) - [STREET_ADDRESS][PERSON_NA…" at bounding box center [473, 44] width 453 height 16
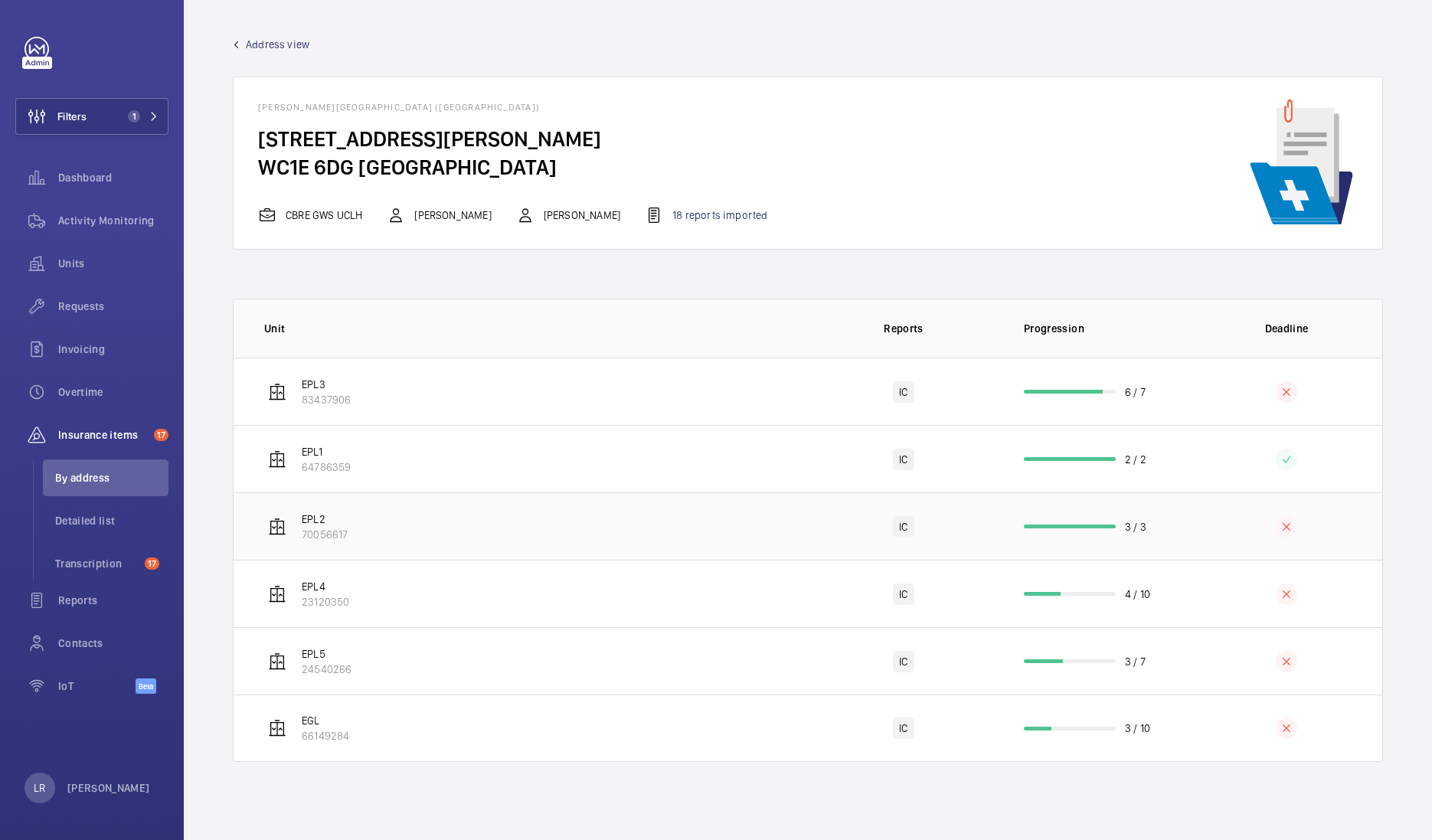
click at [350, 524] on td "EPL2 70056617" at bounding box center [520, 525] width 574 height 67
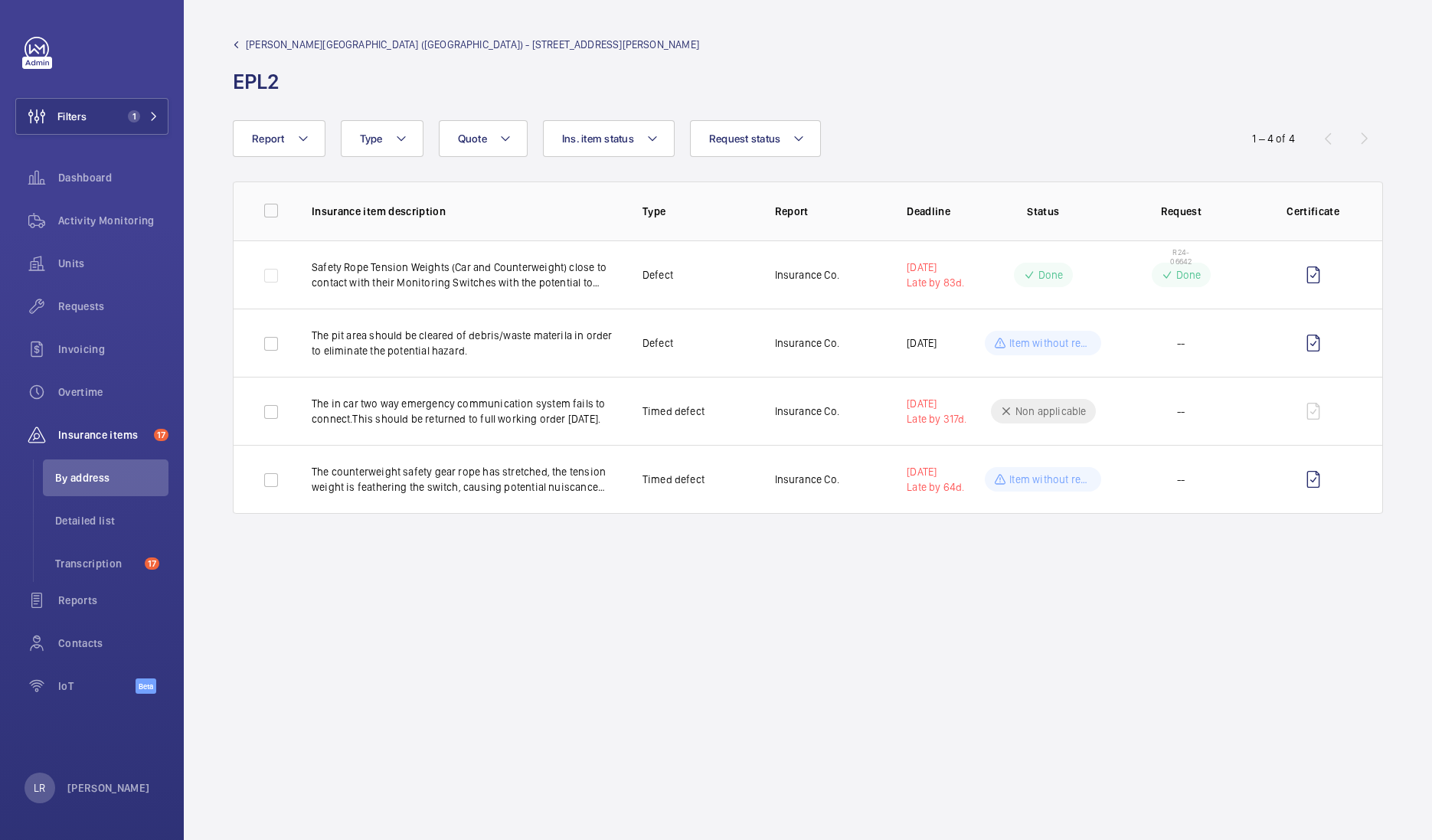
click at [284, 46] on span "[PERSON_NAME][GEOGRAPHIC_DATA] ([GEOGRAPHIC_DATA]) - [STREET_ADDRESS][PERSON_NA…" at bounding box center [473, 44] width 453 height 16
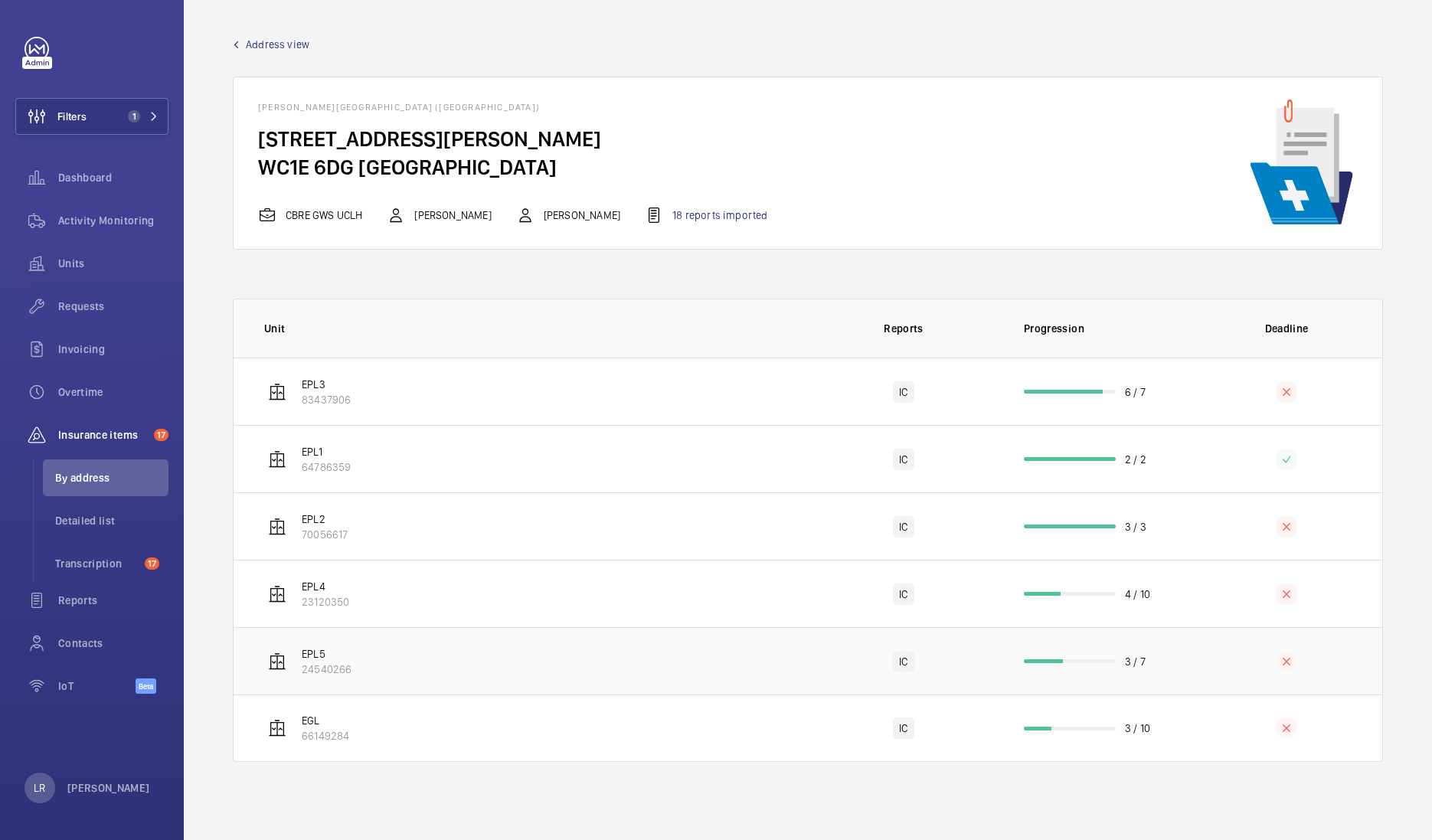
click at [357, 639] on td "EPL5 24540266" at bounding box center [520, 660] width 574 height 67
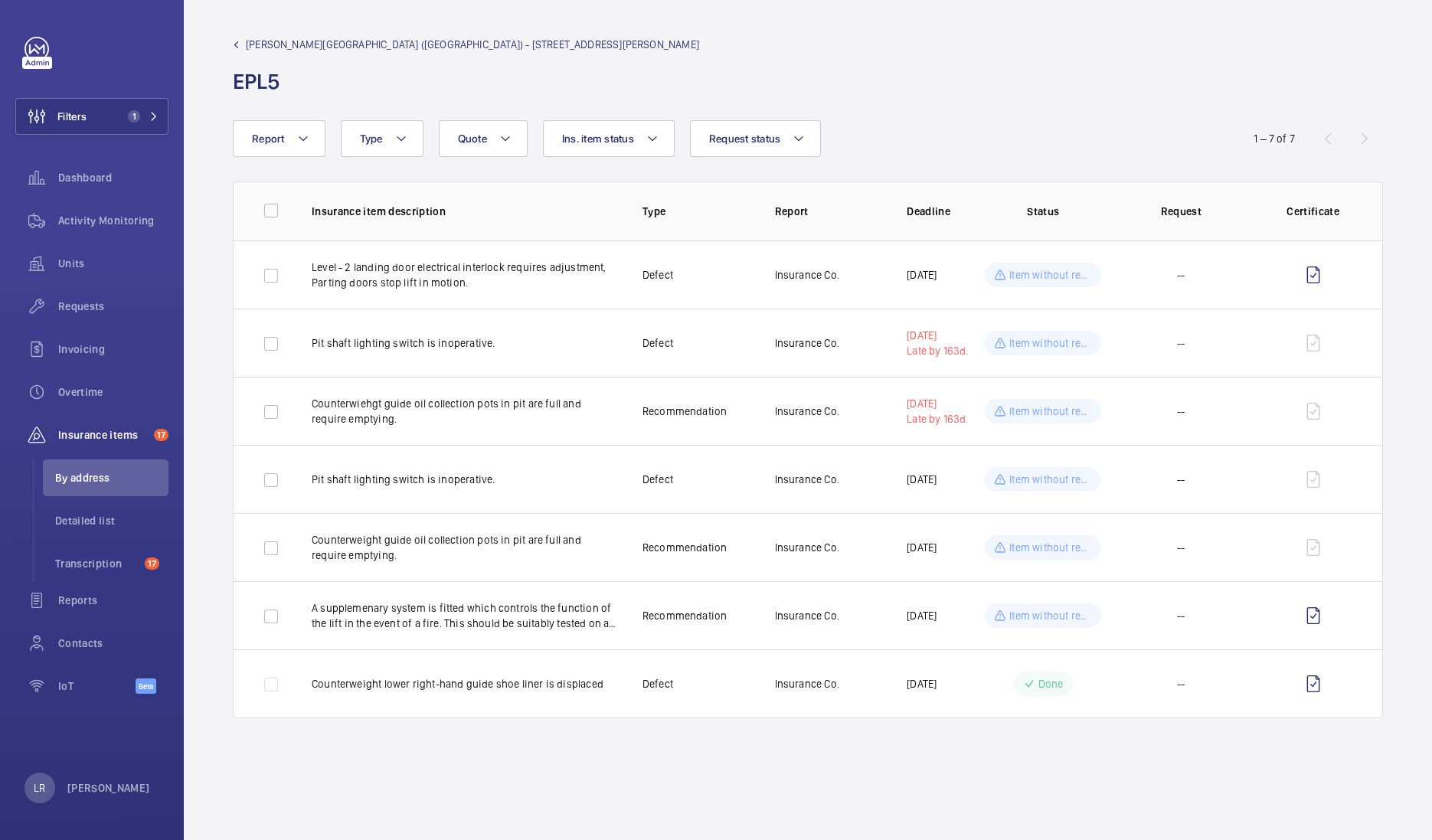
click at [288, 52] on div "[PERSON_NAME][GEOGRAPHIC_DATA] ([GEOGRAPHIC_DATA]) - [STREET_ADDRESS][PERSON_NA…" at bounding box center [466, 66] width 466 height 59
click at [288, 44] on span "[PERSON_NAME][GEOGRAPHIC_DATA] ([GEOGRAPHIC_DATA]) - [STREET_ADDRESS][PERSON_NA…" at bounding box center [473, 44] width 453 height 16
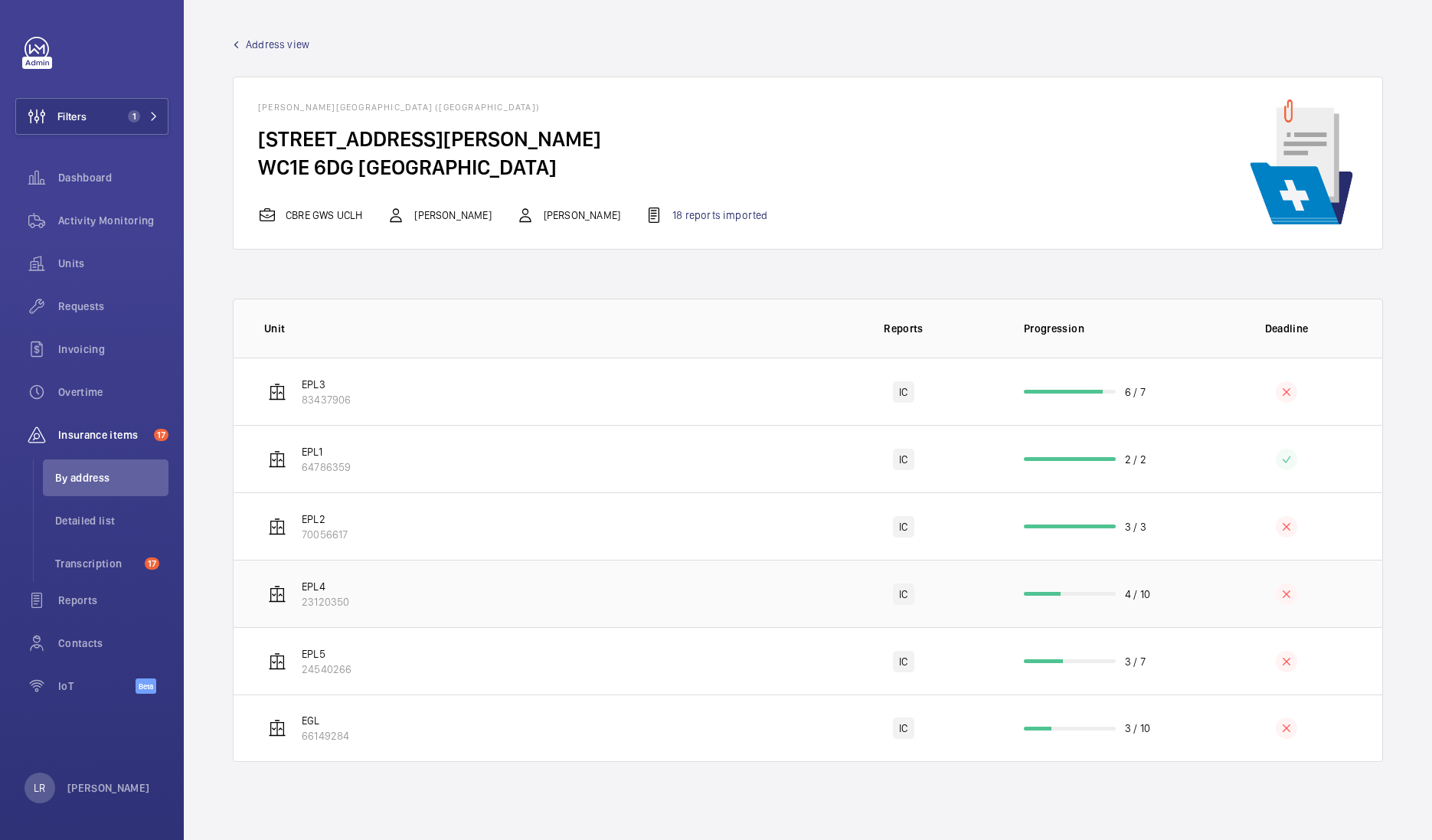
click at [355, 578] on td "EPL4 23120350" at bounding box center [520, 592] width 574 height 67
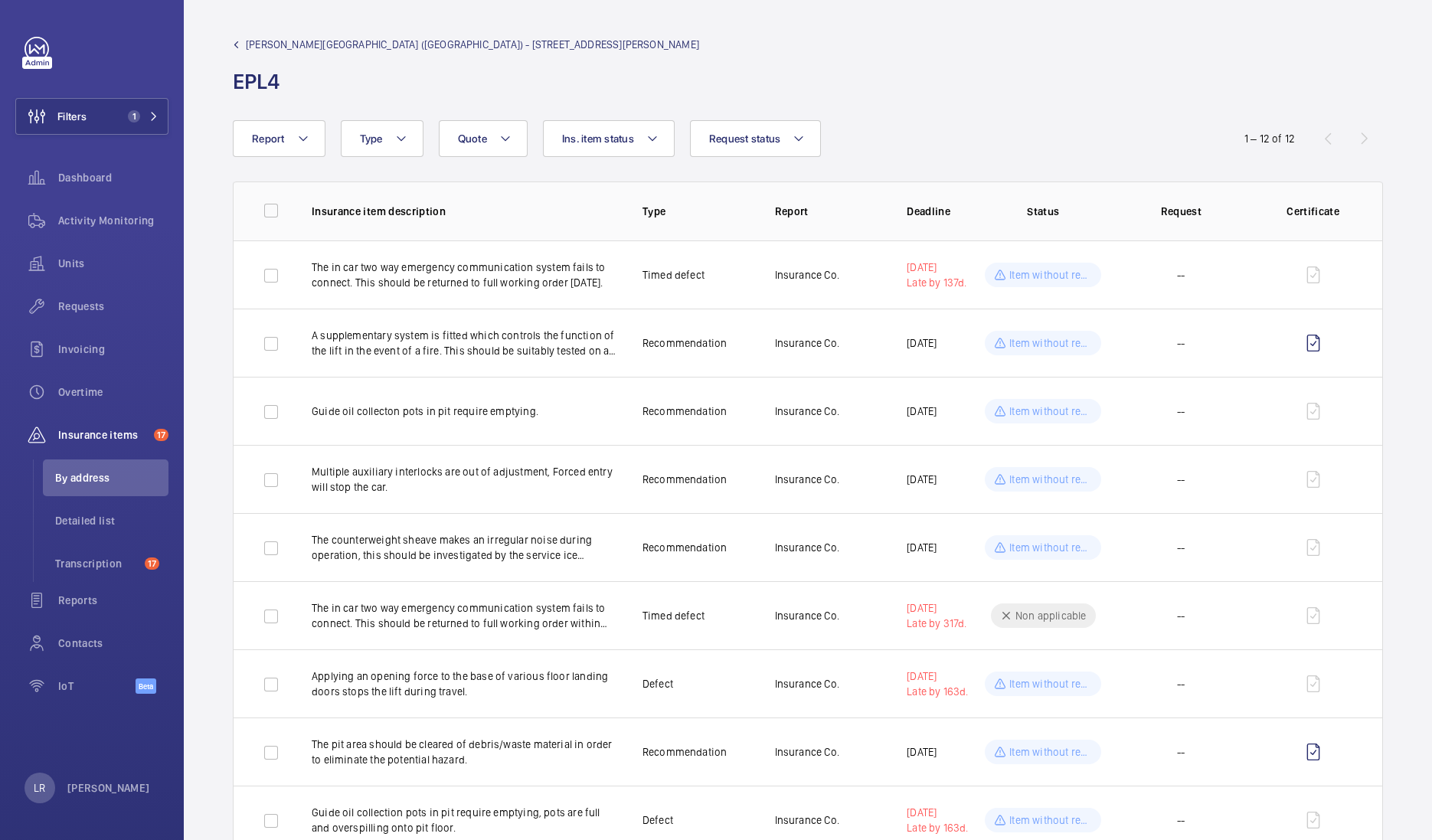
click at [261, 52] on div "[PERSON_NAME][GEOGRAPHIC_DATA] ([GEOGRAPHIC_DATA]) - [STREET_ADDRESS][PERSON_NA…" at bounding box center [466, 66] width 466 height 59
click at [265, 44] on span "[PERSON_NAME][GEOGRAPHIC_DATA] ([GEOGRAPHIC_DATA]) - [STREET_ADDRESS][PERSON_NA…" at bounding box center [473, 44] width 453 height 16
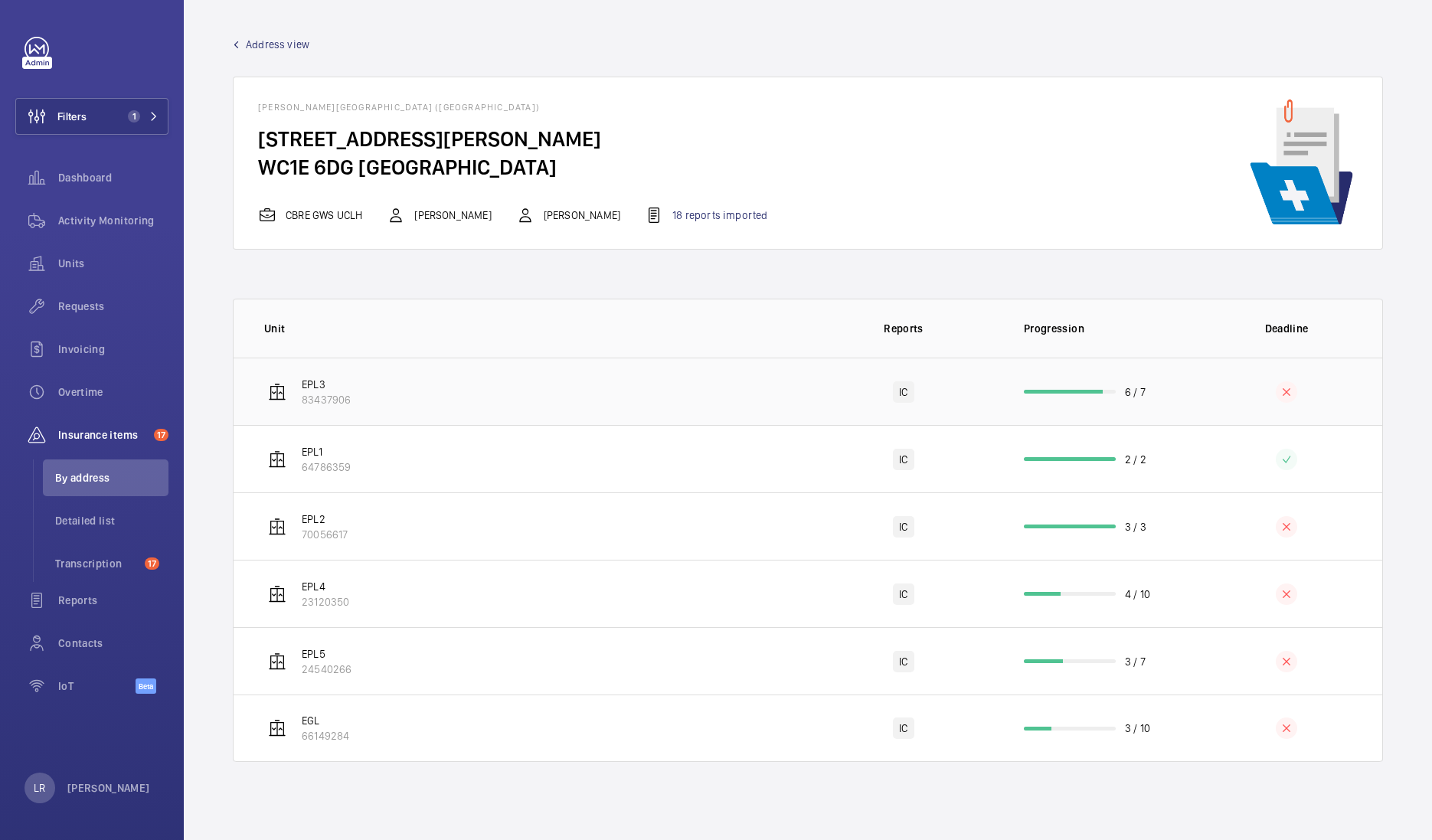
click at [375, 381] on td "EPL3 83437906" at bounding box center [520, 391] width 574 height 67
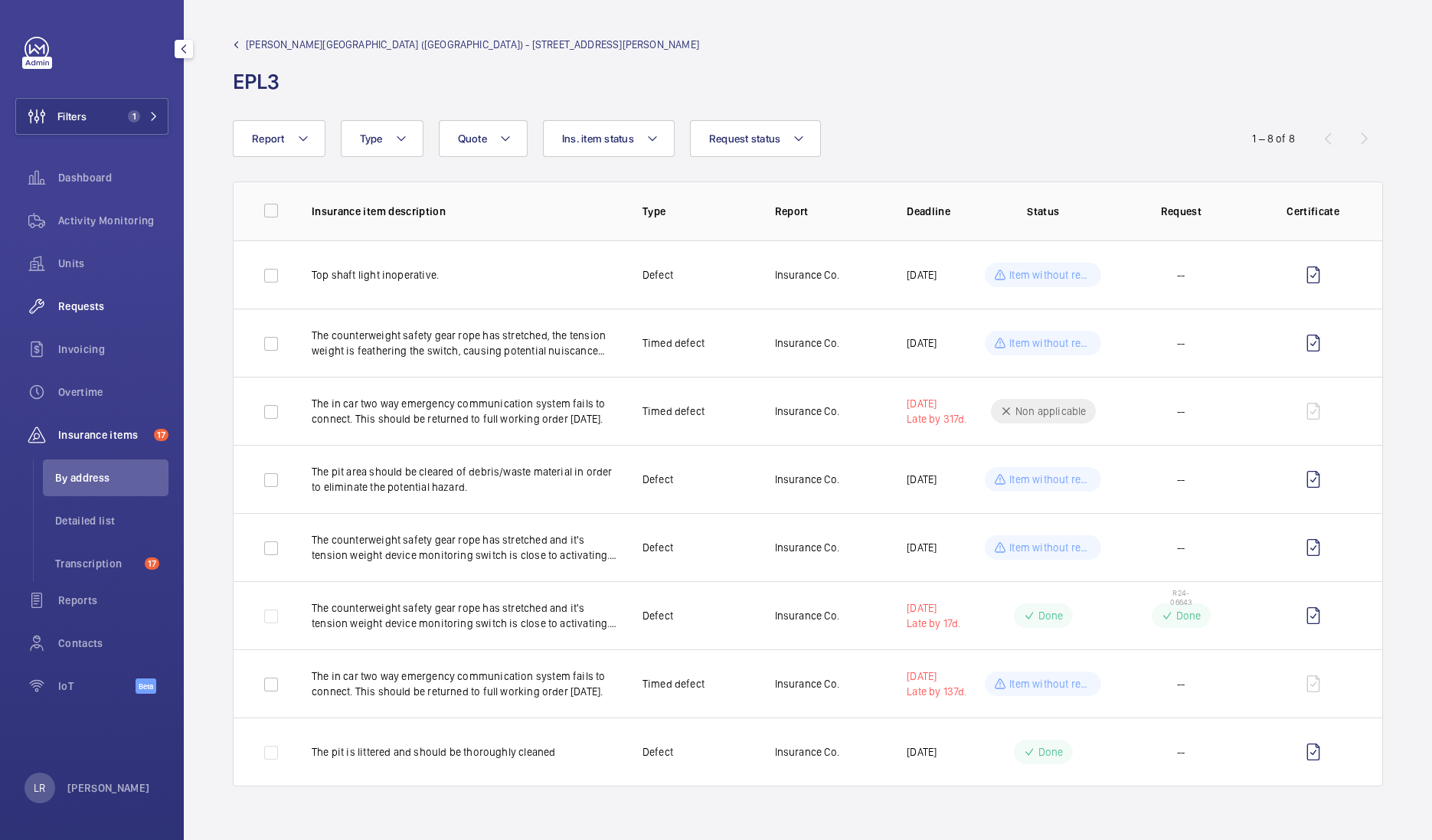
click at [101, 310] on span "Requests" at bounding box center [113, 306] width 111 height 16
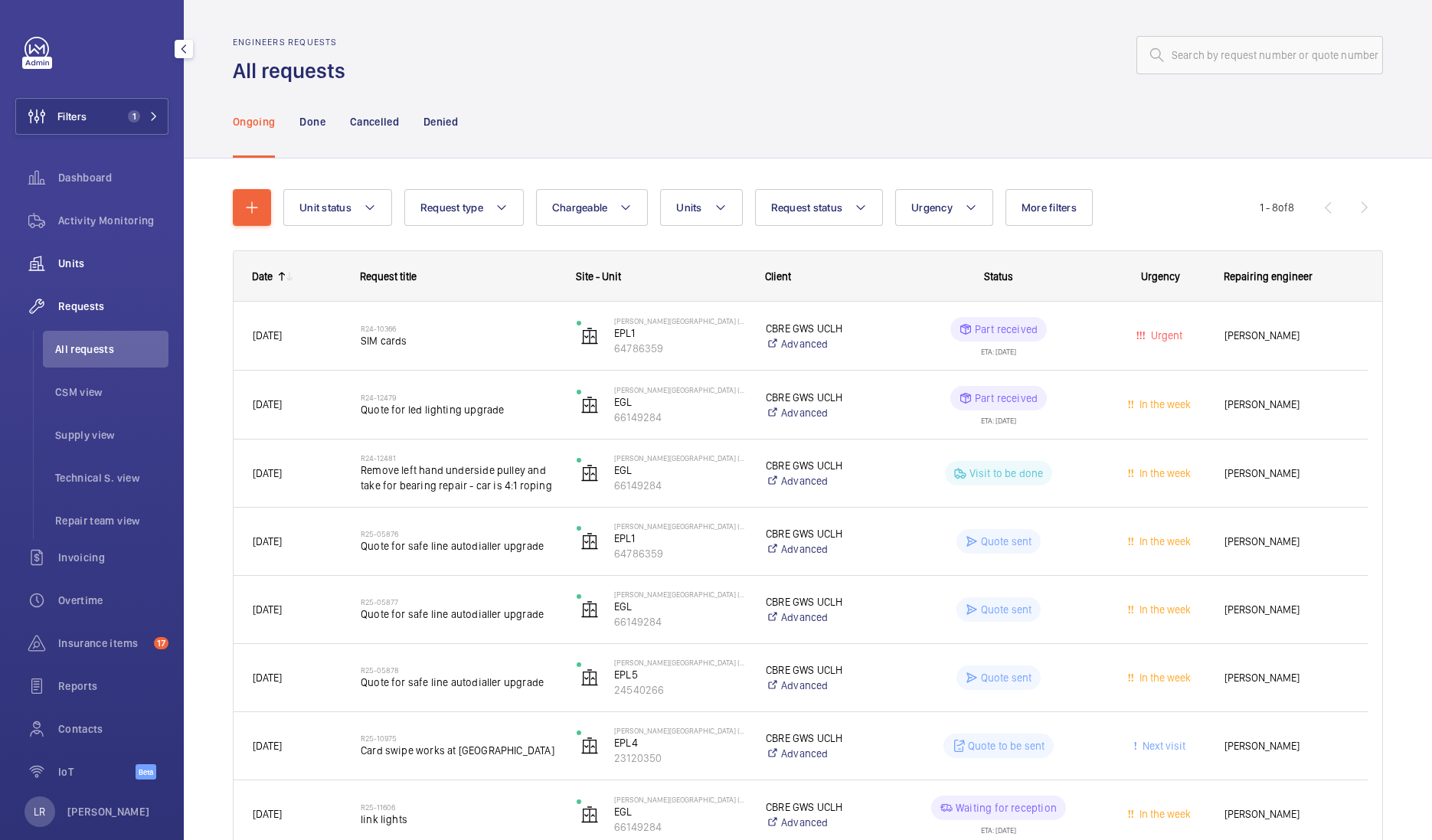
click at [111, 253] on div "Units" at bounding box center [92, 263] width 153 height 37
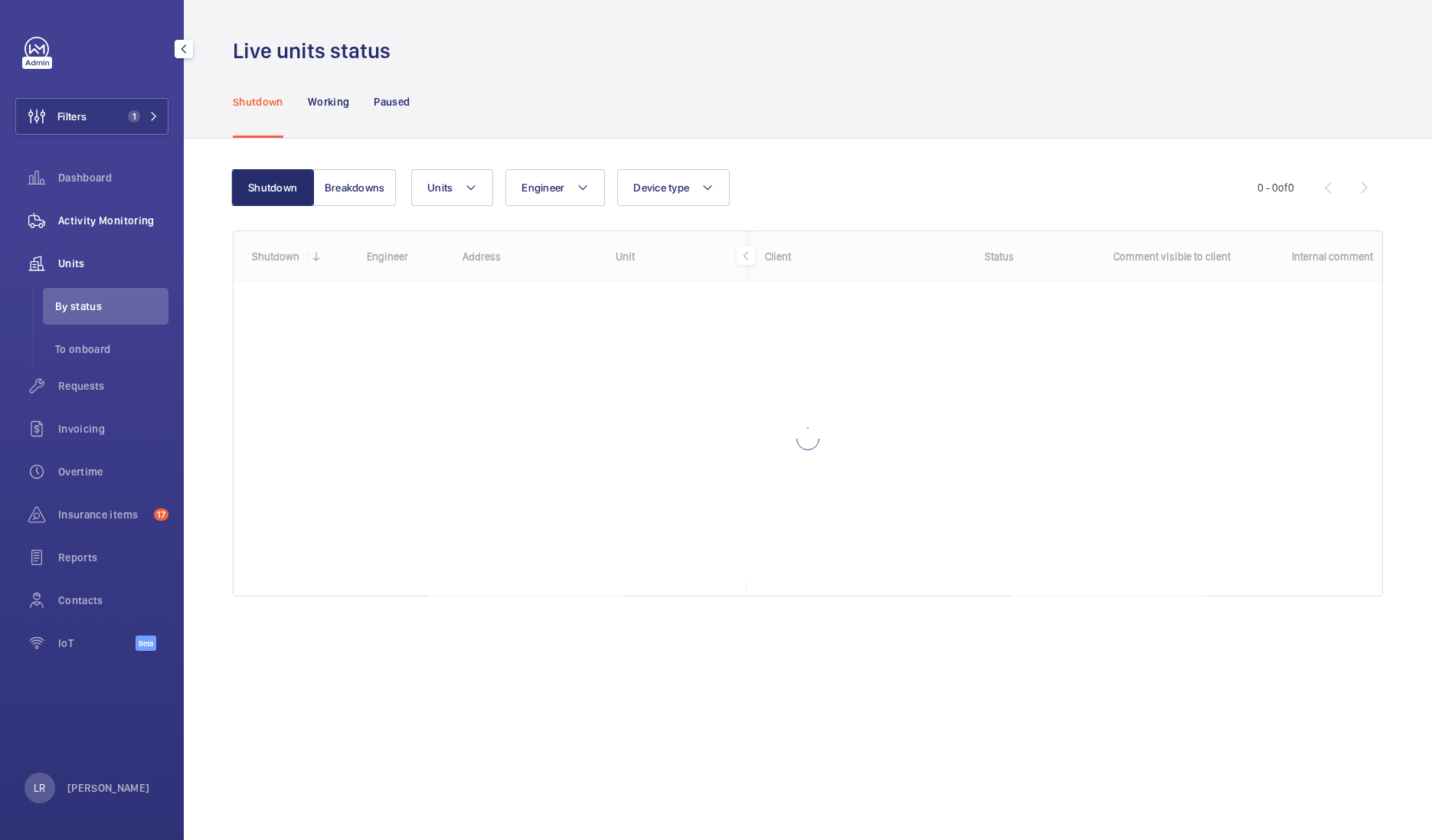
click at [122, 219] on span "Activity Monitoring" at bounding box center [113, 220] width 111 height 16
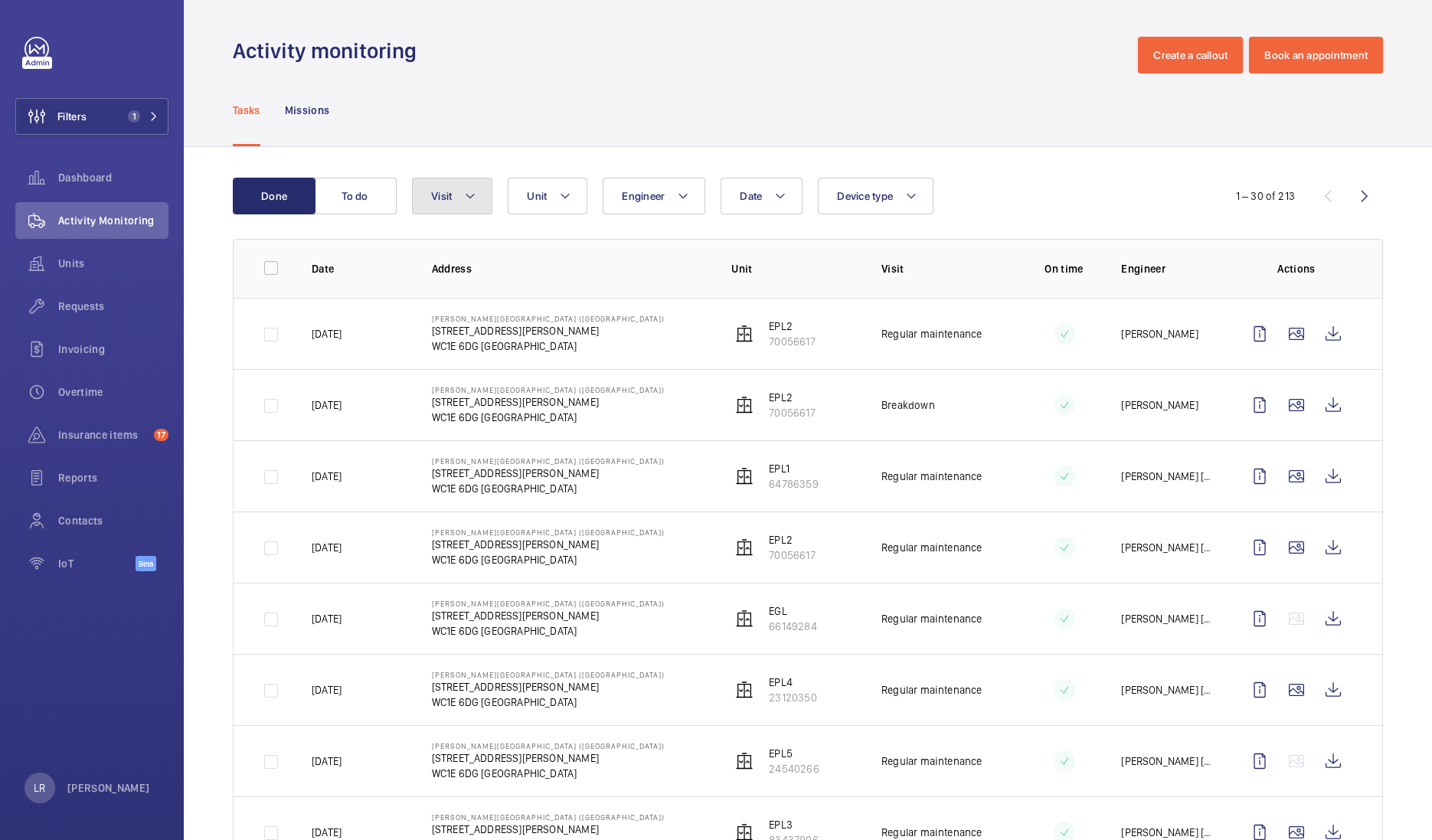
click at [449, 195] on span "Visit" at bounding box center [441, 195] width 20 height 12
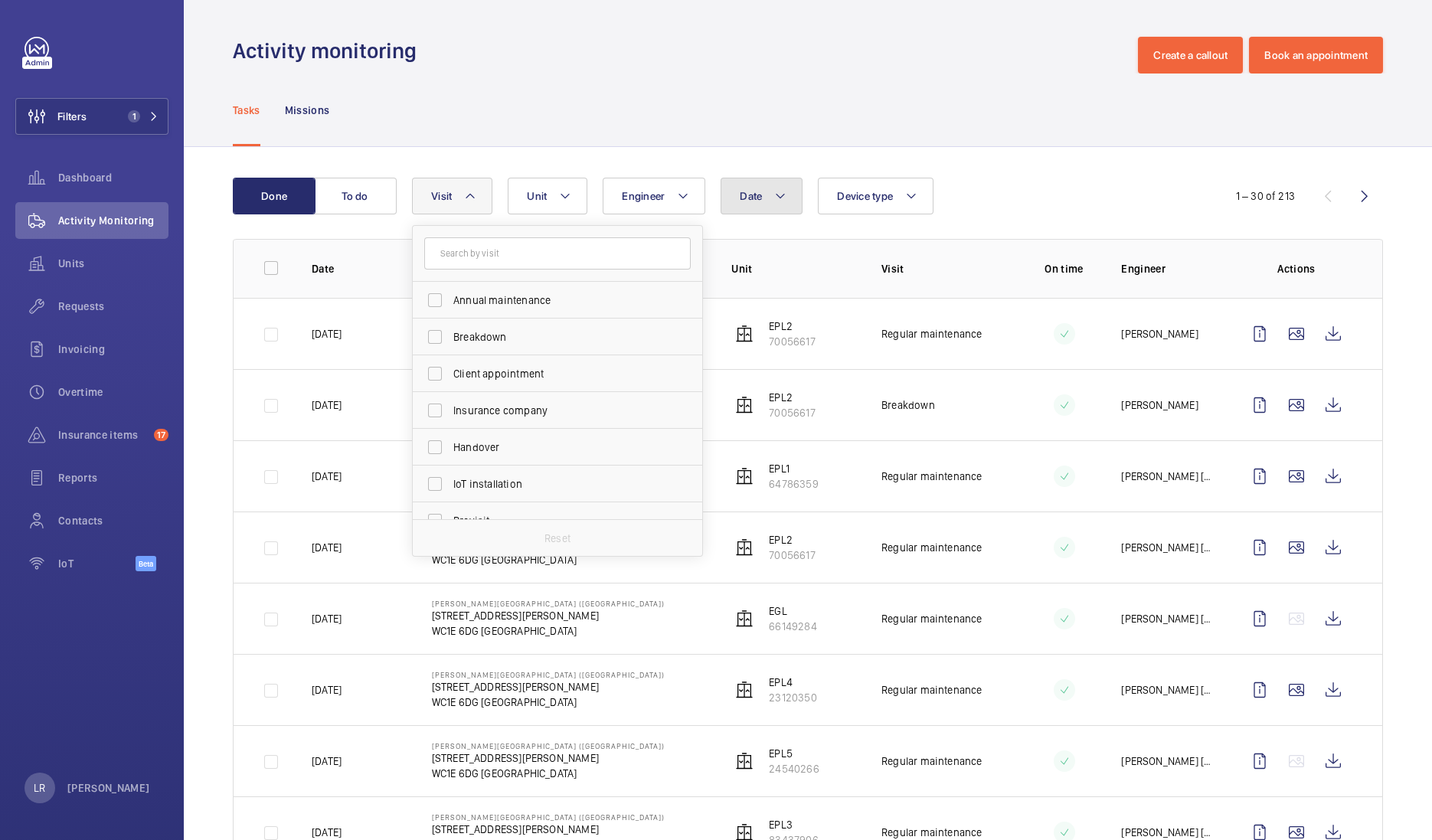
click at [743, 188] on button "Date" at bounding box center [761, 196] width 82 height 37
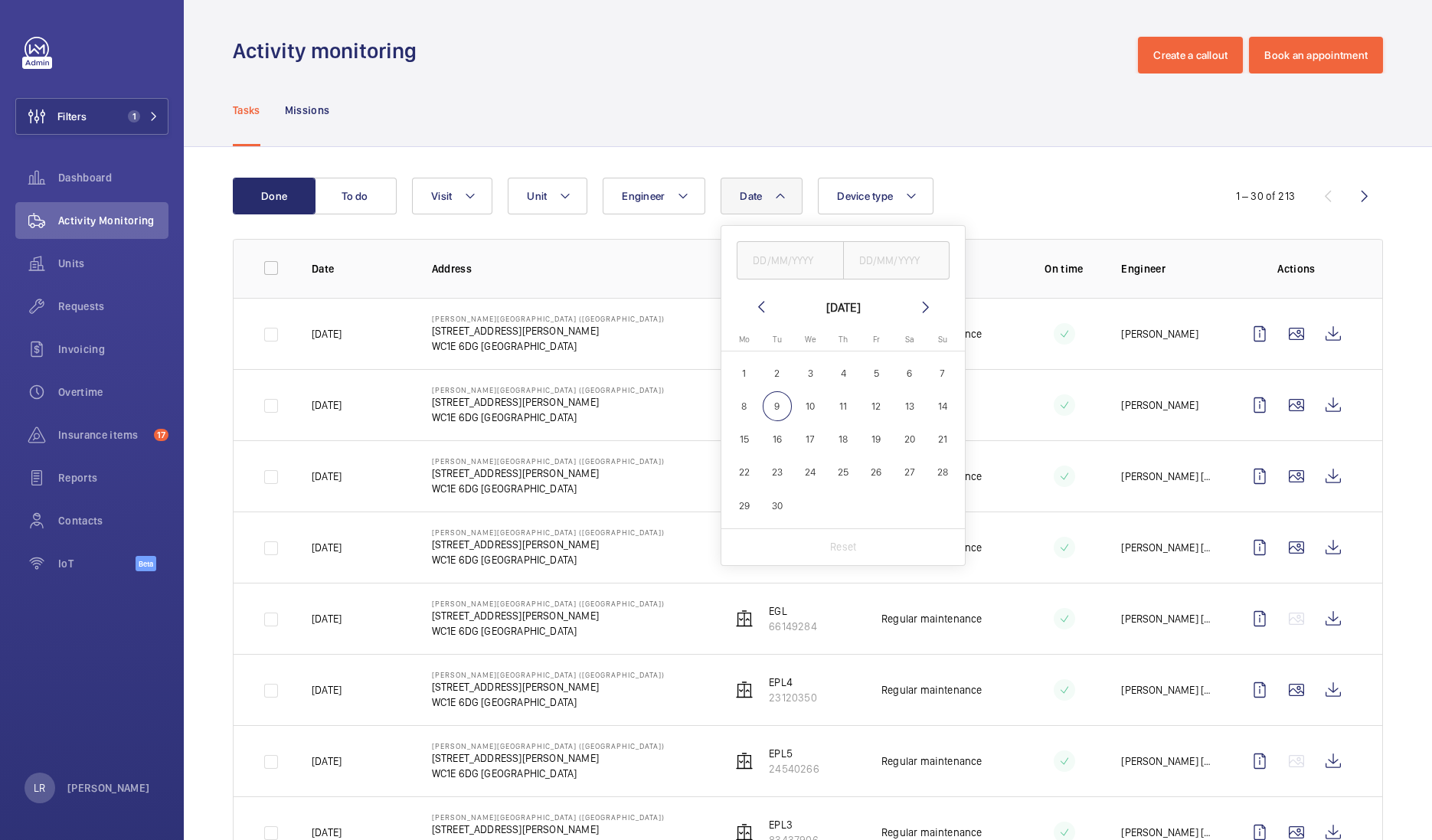
click at [753, 309] on mat-icon at bounding box center [761, 307] width 18 height 18
click at [754, 306] on mat-icon at bounding box center [761, 307] width 18 height 18
click at [763, 314] on mat-icon at bounding box center [761, 307] width 18 height 18
click at [748, 304] on mat-calendar "[DATE] [DATE] Mo [DATE] Tu [DATE] We [DATE] Th [DATE] Fr [DATE] Sa [DATE] [DATE…" at bounding box center [843, 429] width 243 height 263
click at [764, 300] on mat-icon at bounding box center [761, 307] width 18 height 18
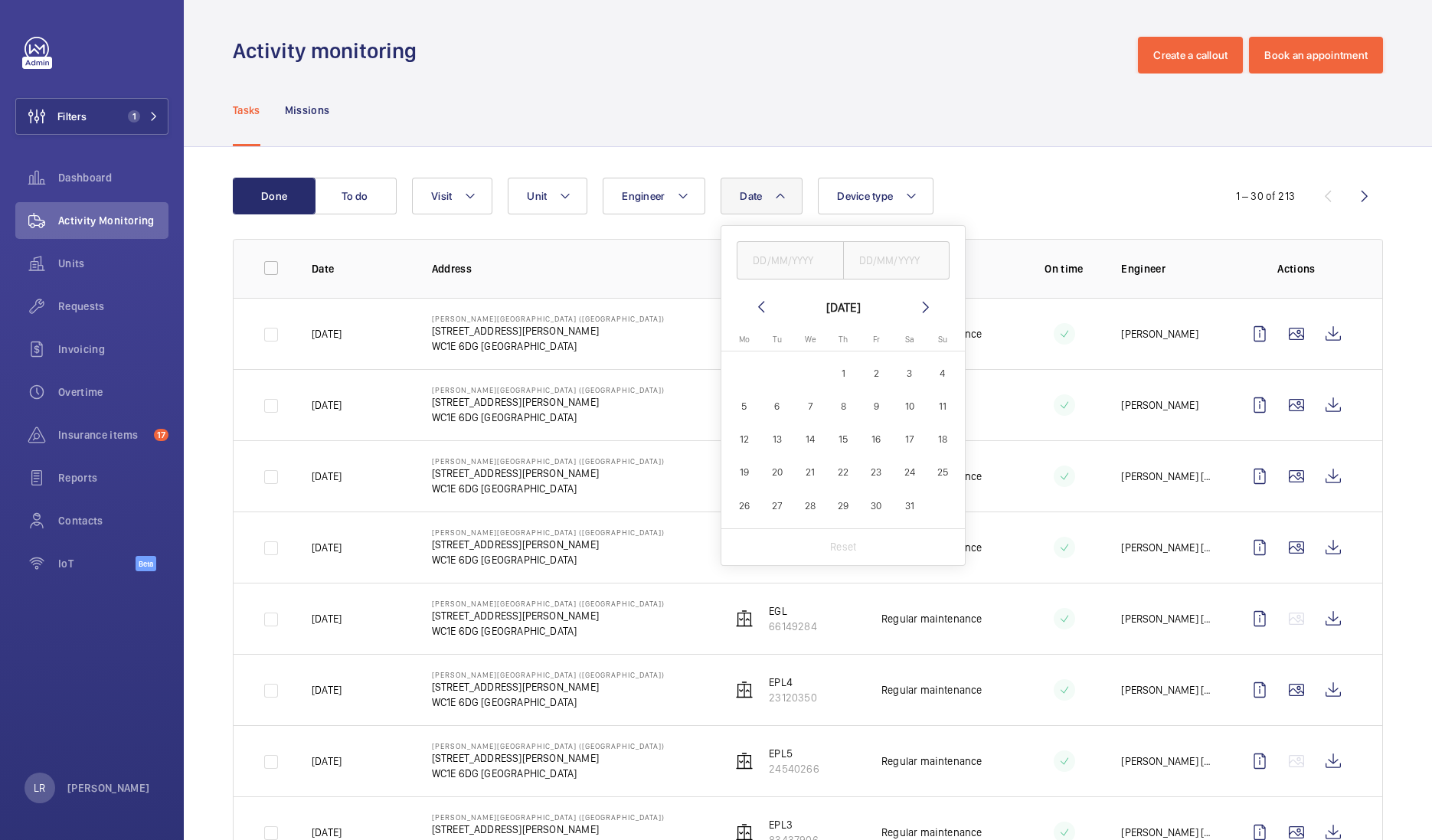
click at [763, 300] on mat-icon at bounding box center [761, 307] width 18 height 18
click at [769, 318] on mat-calendar "[DATE] [DATE] Mo [DATE] Tu [DATE] We [DATE] Th [DATE] Fr [DATE] Sa [DATE] [DATE…" at bounding box center [843, 413] width 243 height 230
click at [759, 300] on mat-icon at bounding box center [761, 307] width 18 height 18
click at [904, 373] on span "1" at bounding box center [910, 373] width 29 height 29
type input "[DATE]"
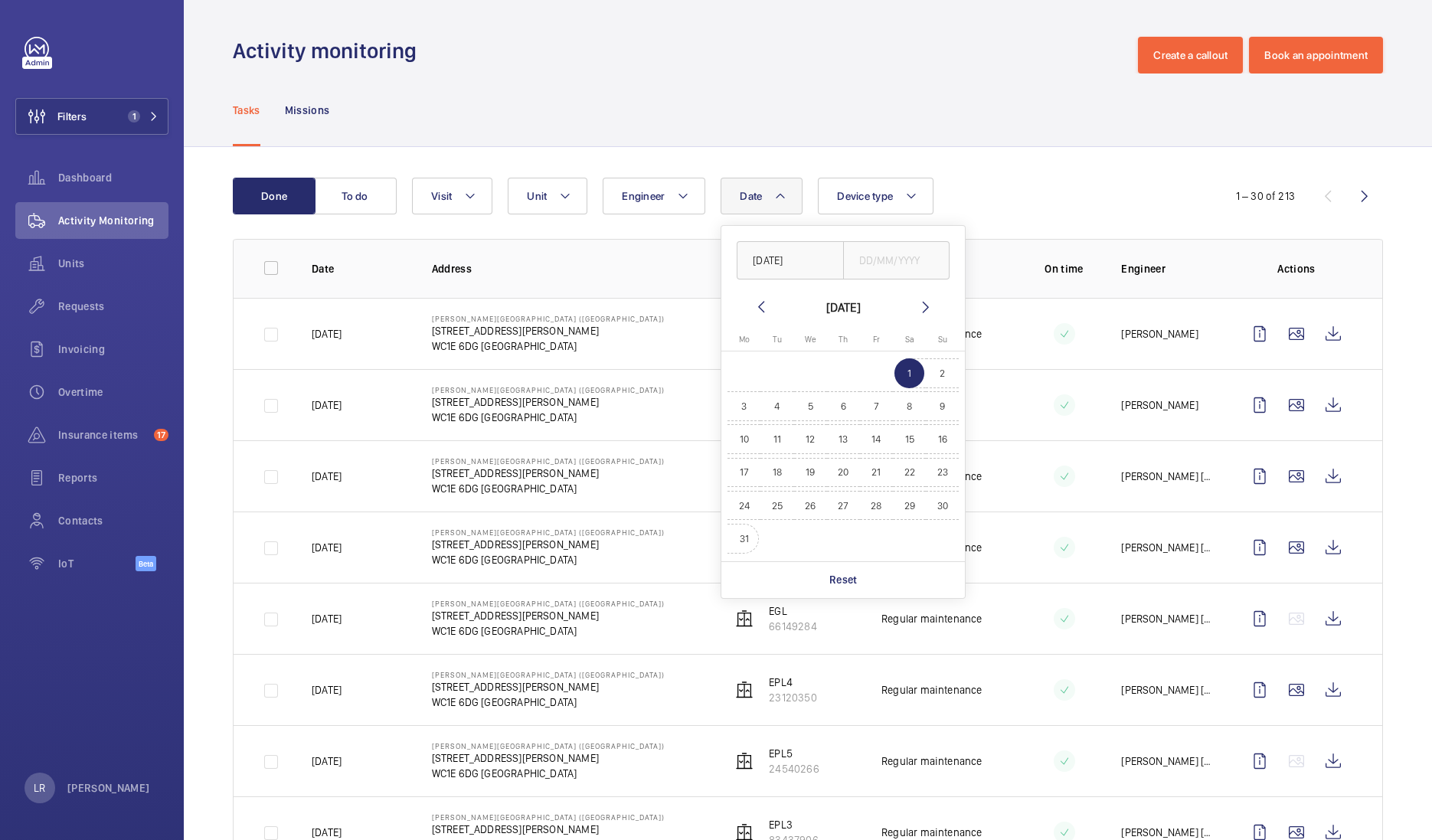
click at [750, 536] on span "31" at bounding box center [744, 538] width 29 height 29
type input "[DATE]"
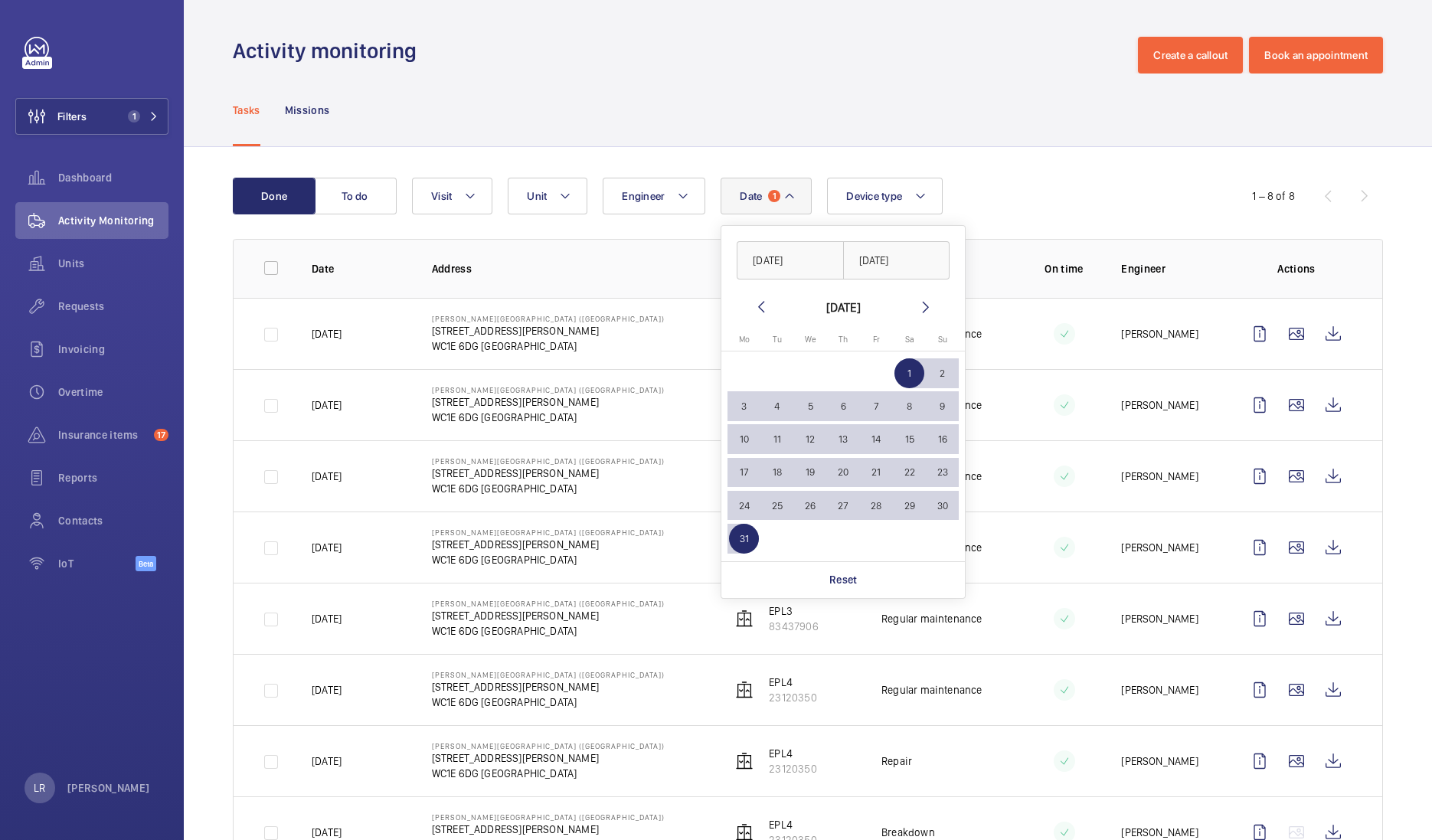
click at [804, 42] on div "Activity monitoring Create a callout Book an appointment" at bounding box center [808, 55] width 1150 height 37
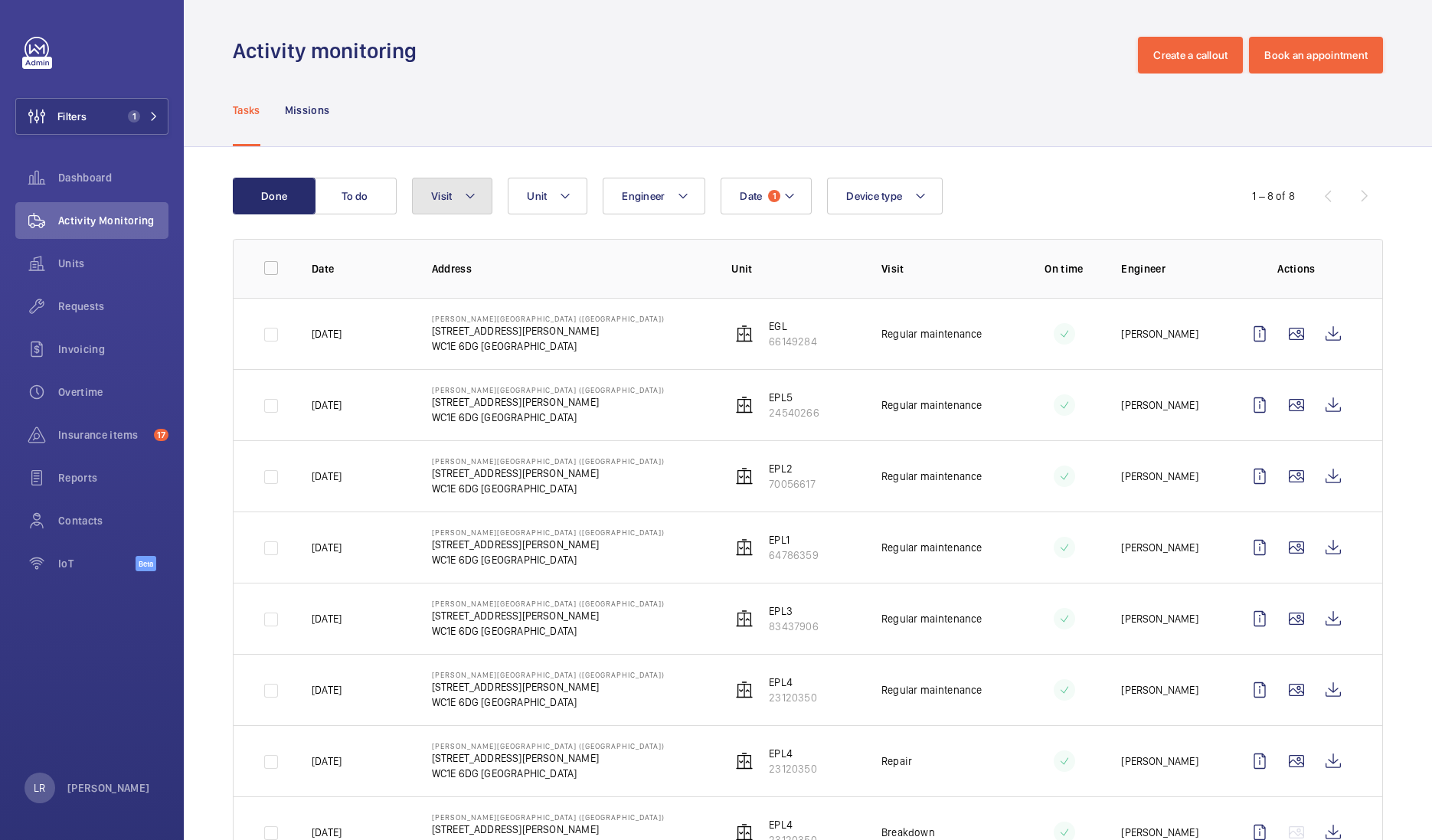
click at [450, 199] on span "Visit" at bounding box center [441, 195] width 20 height 12
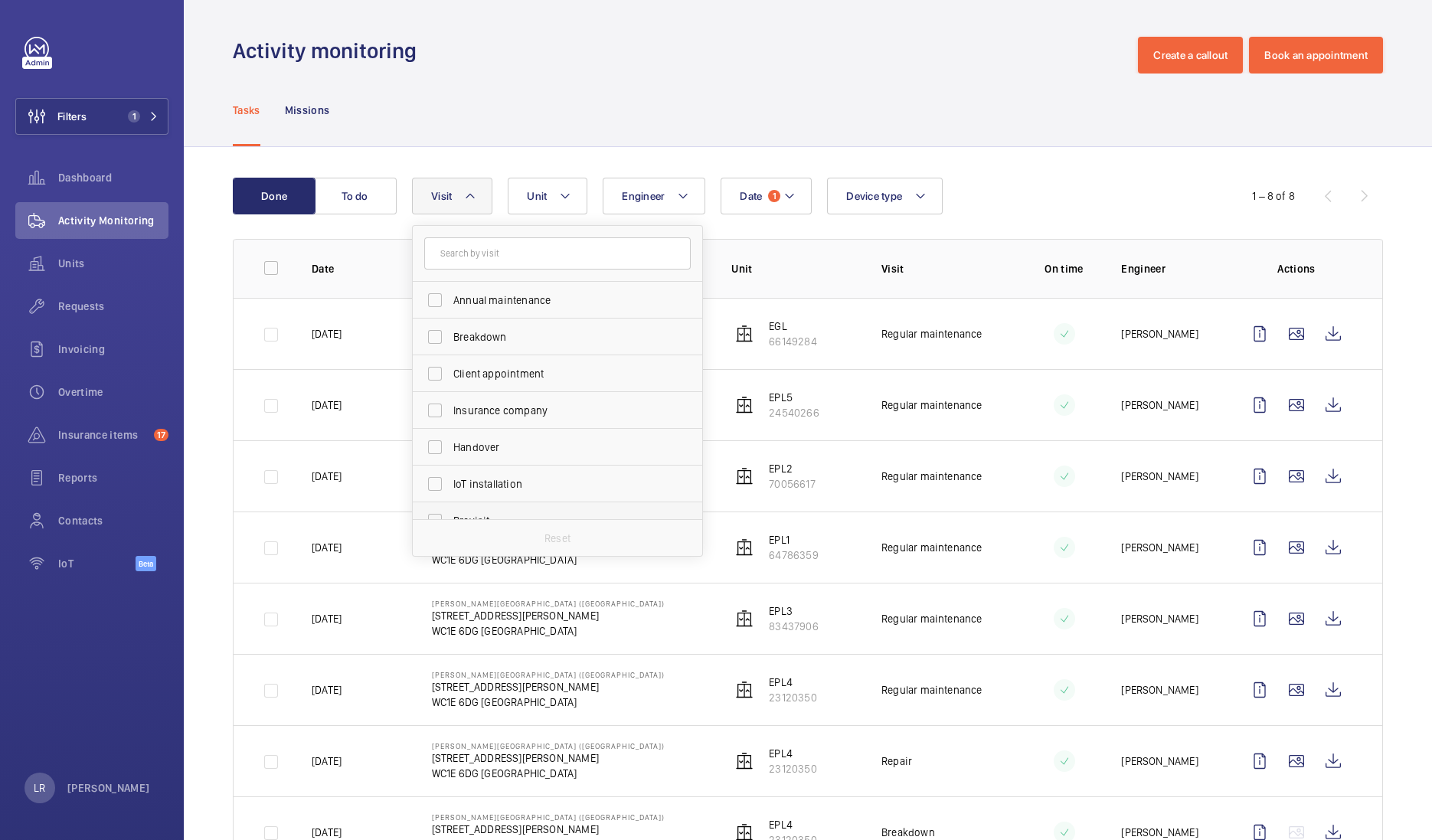
scroll to position [191, 0]
click at [502, 399] on span "Regular maintenance" at bounding box center [558, 403] width 211 height 16
click at [451, 399] on input "Regular maintenance" at bounding box center [434, 402] width 30 height 30
checkbox input "true"
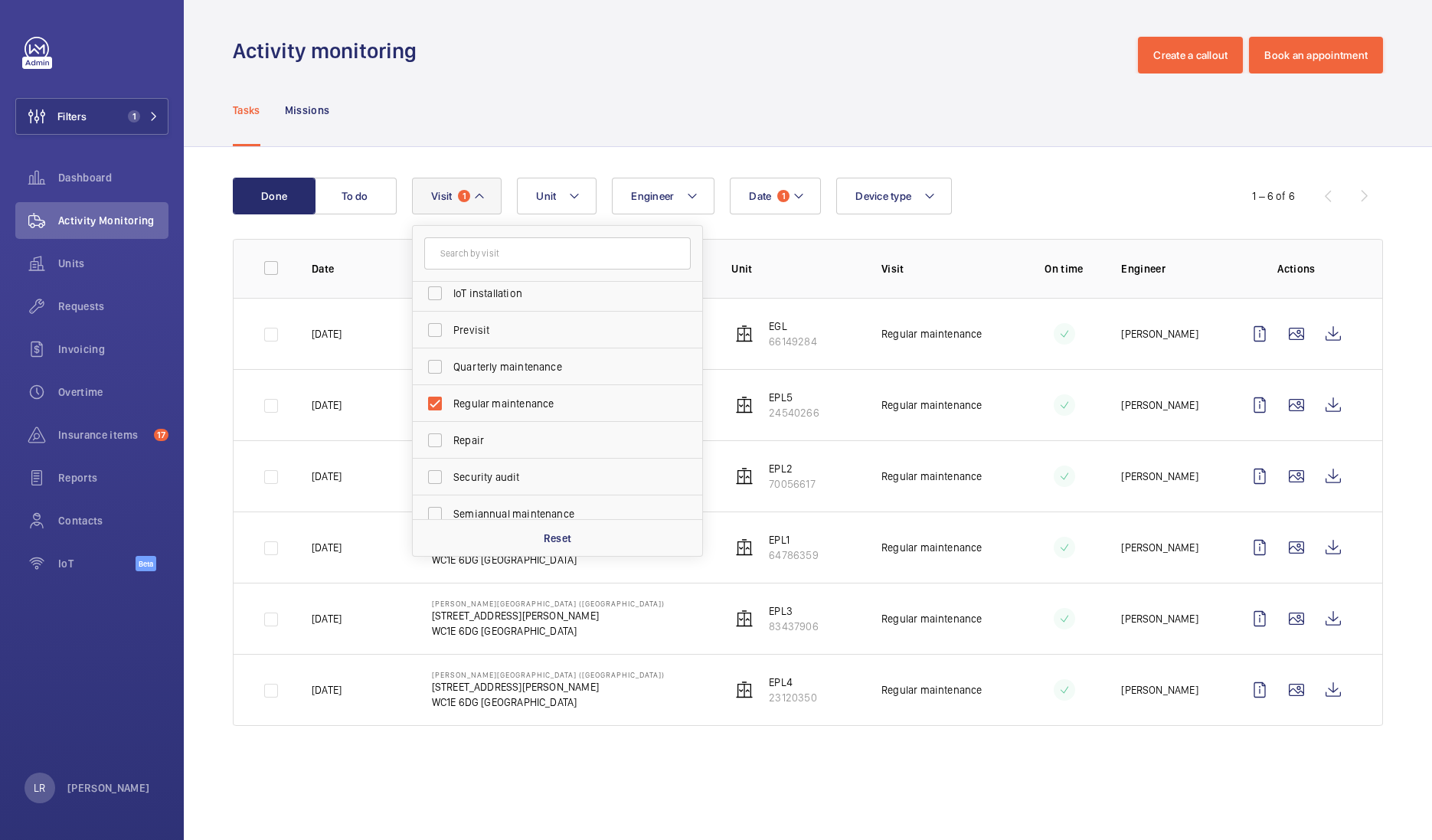
click at [593, 93] on div "Tasks Missions" at bounding box center [808, 110] width 1150 height 73
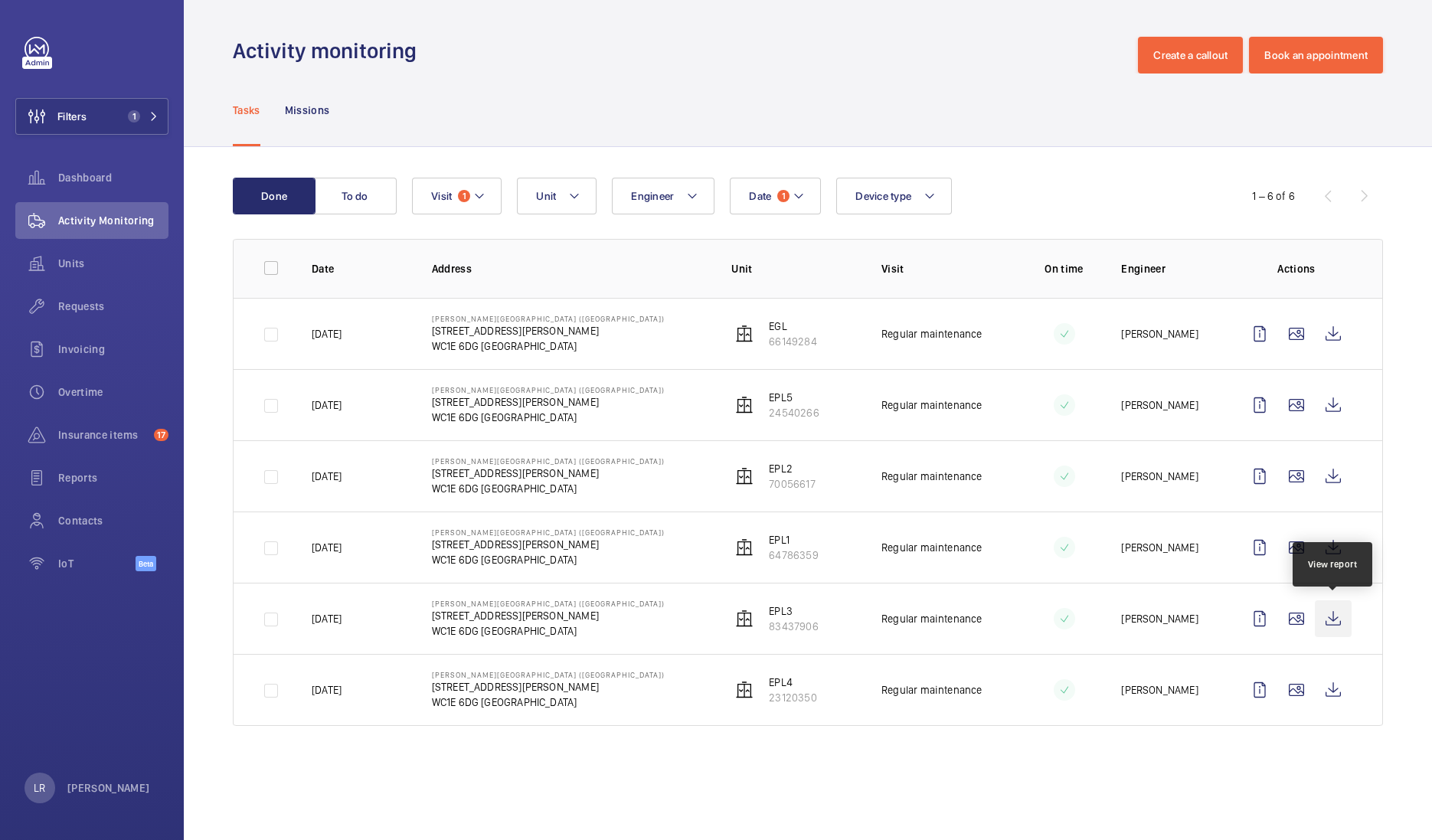
click at [1317, 618] on wm-front-icon-button at bounding box center [1333, 619] width 37 height 37
click at [1331, 615] on wm-front-icon-button at bounding box center [1333, 619] width 37 height 37
click at [1265, 343] on wm-front-icon-button at bounding box center [1260, 333] width 37 height 37
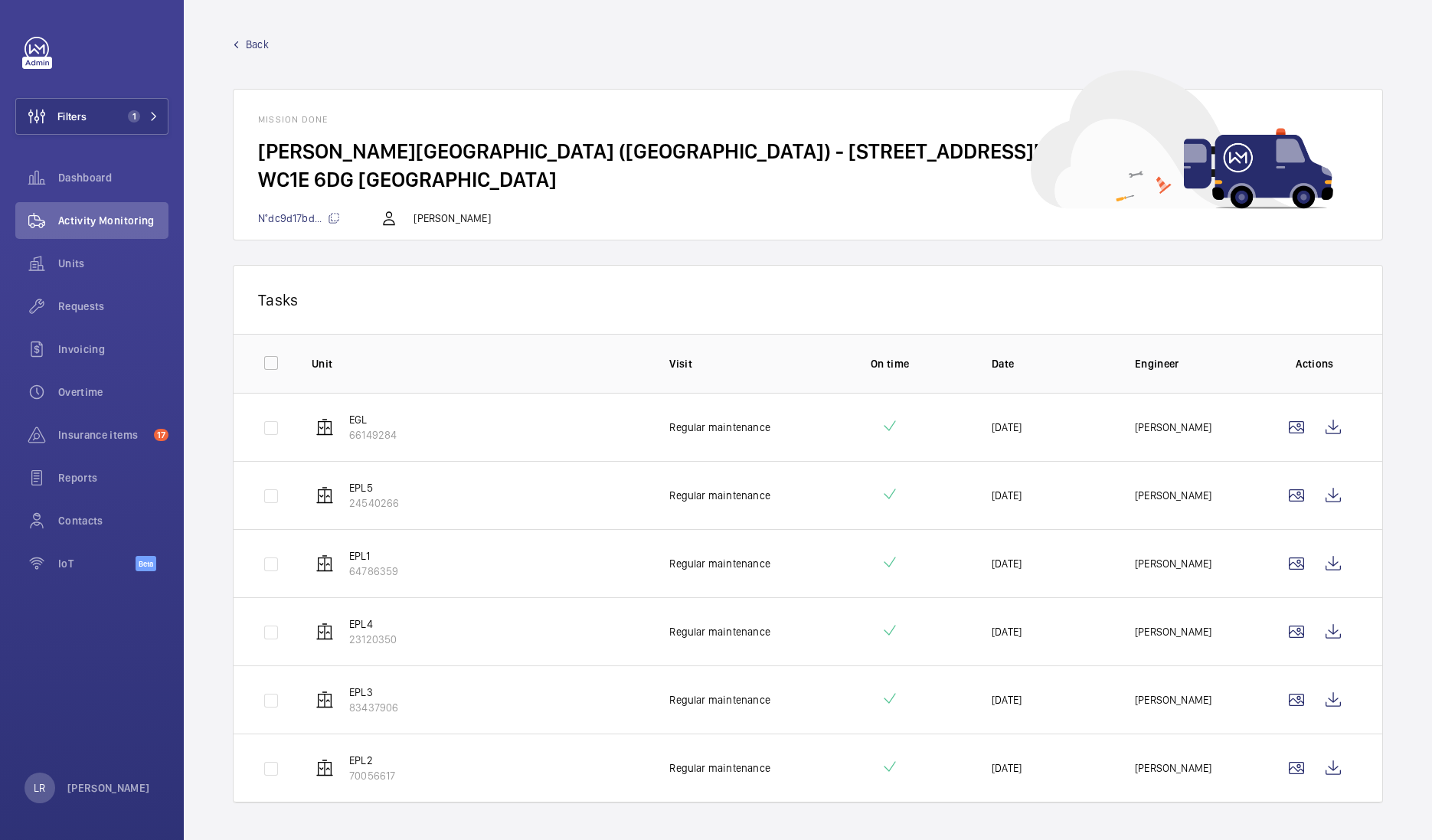
click at [260, 44] on span "Back" at bounding box center [257, 44] width 23 height 16
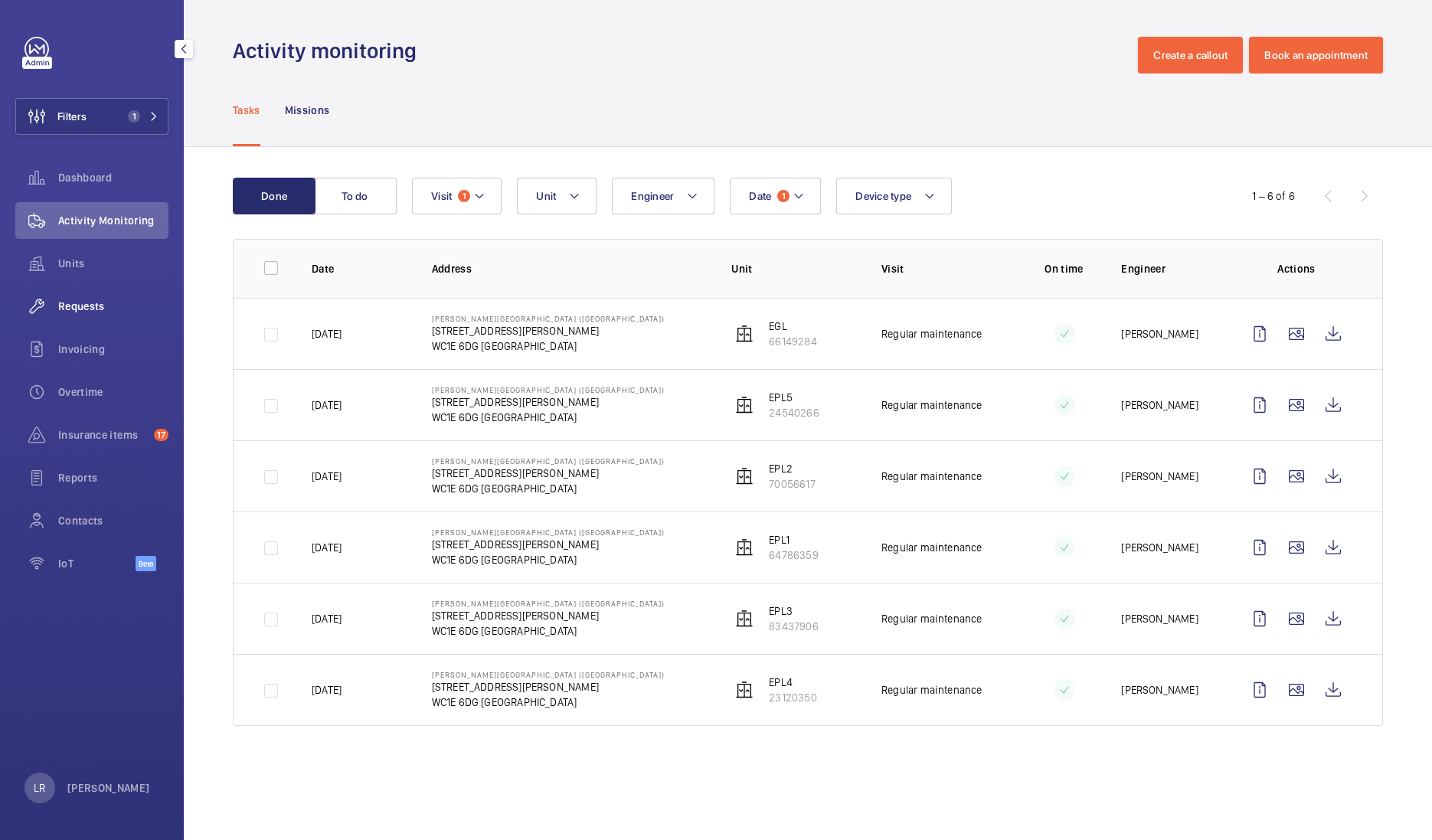
click at [93, 315] on div "Requests" at bounding box center [92, 306] width 153 height 37
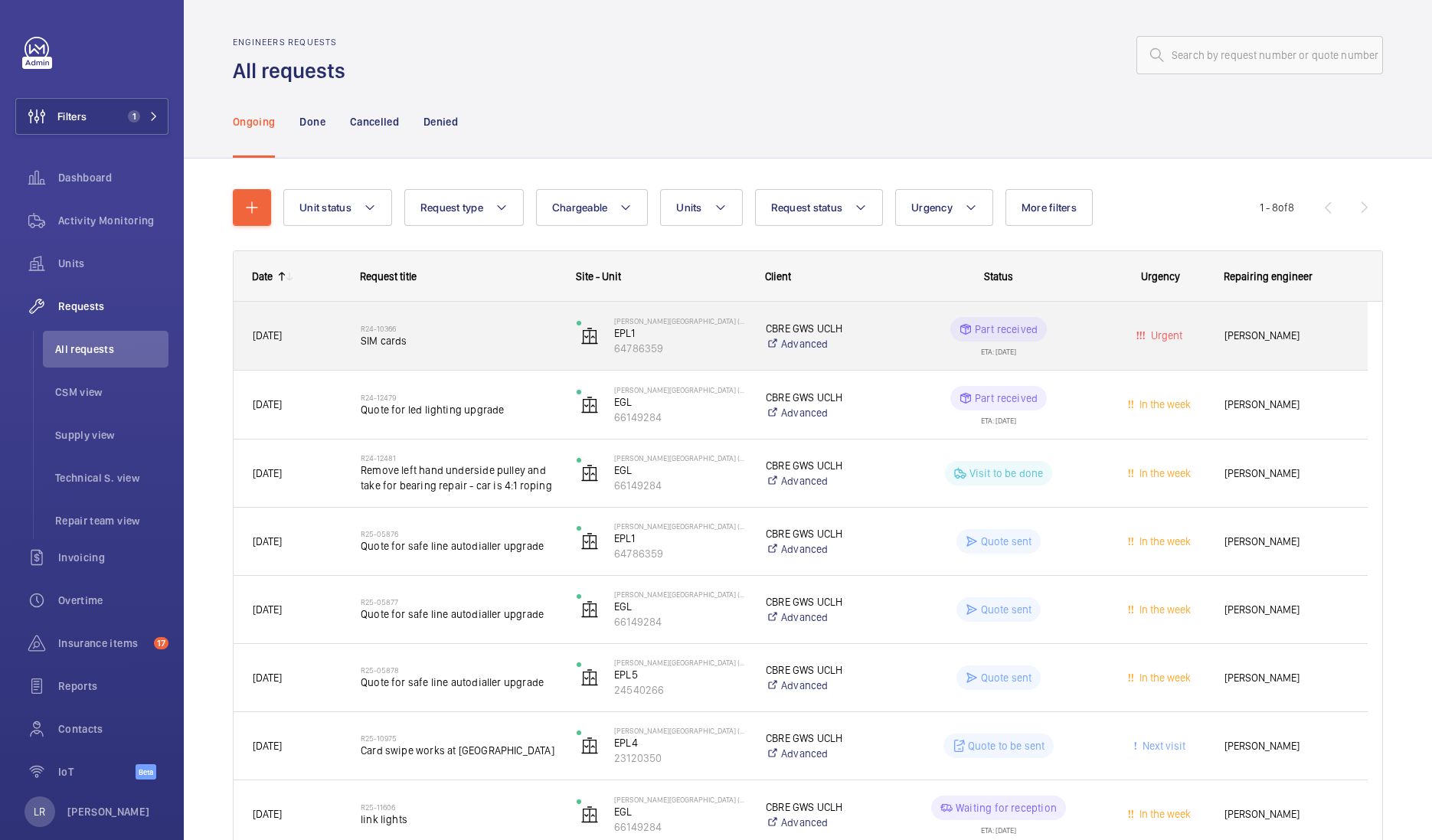
scroll to position [84, 0]
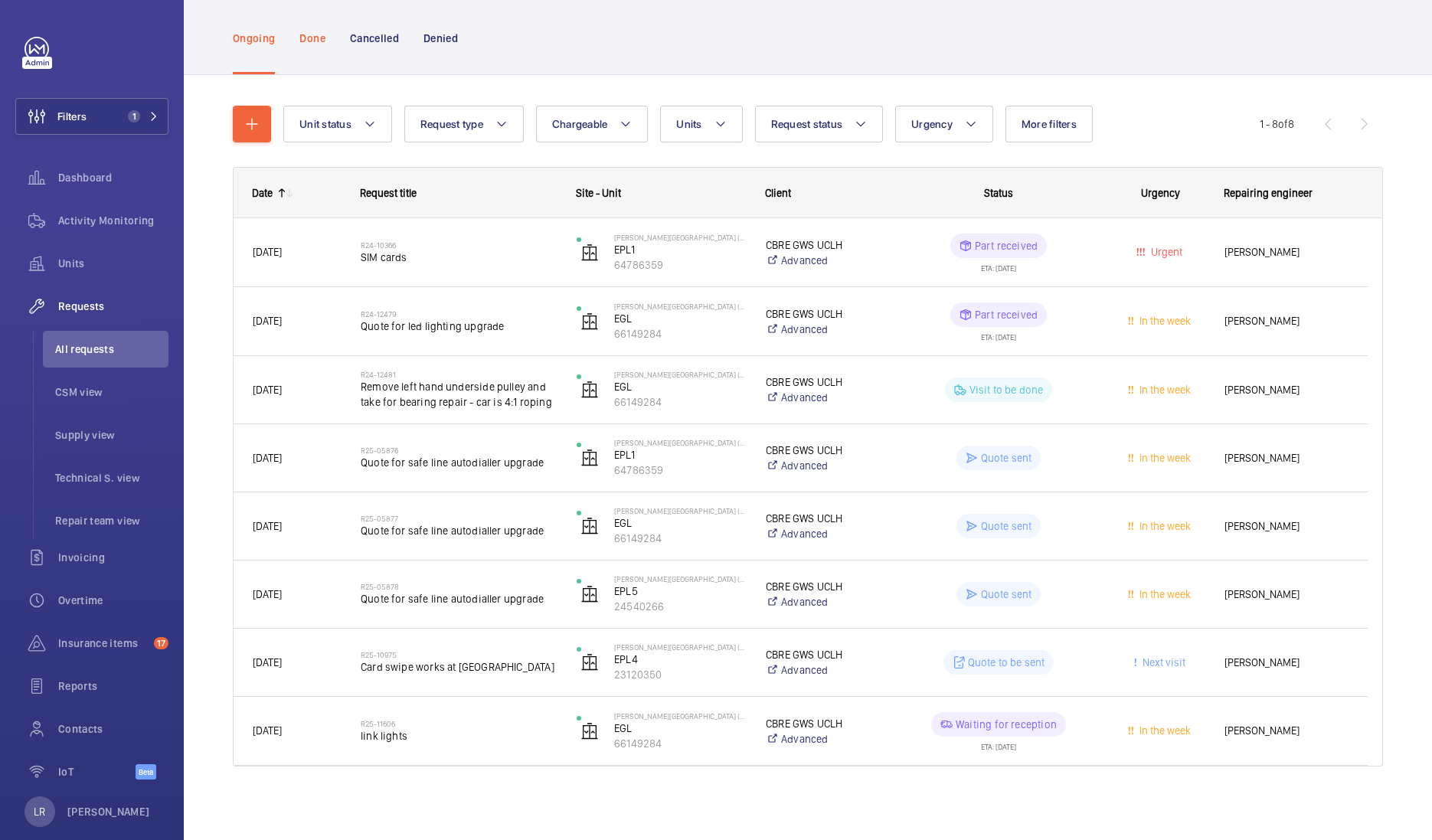
click at [320, 39] on nav "Ongoing Done Cancelled Denied" at bounding box center [346, 38] width 225 height 73
click at [320, 39] on p "Done" at bounding box center [311, 38] width 25 height 16
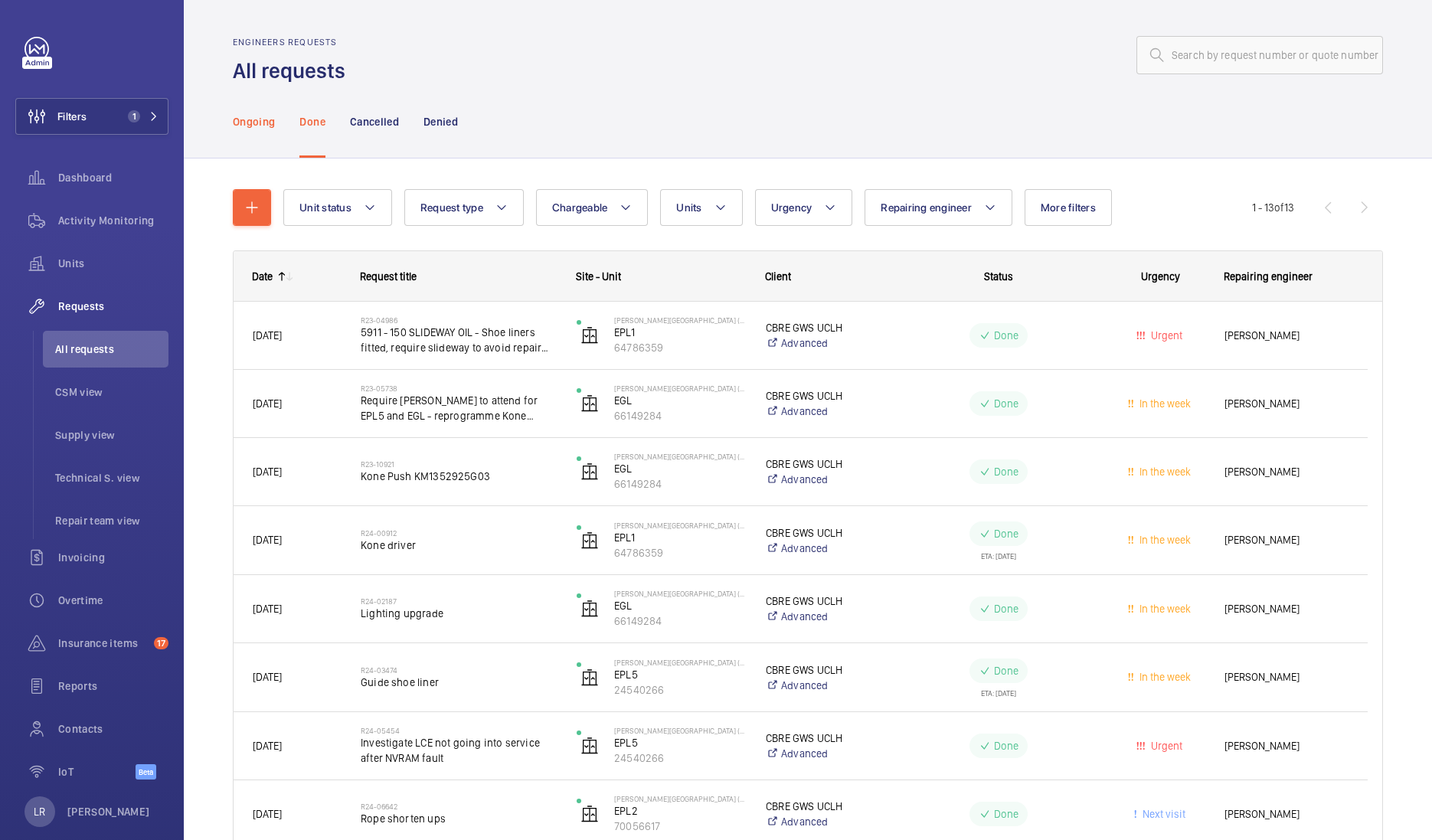
click at [244, 115] on p "Ongoing" at bounding box center [254, 122] width 42 height 16
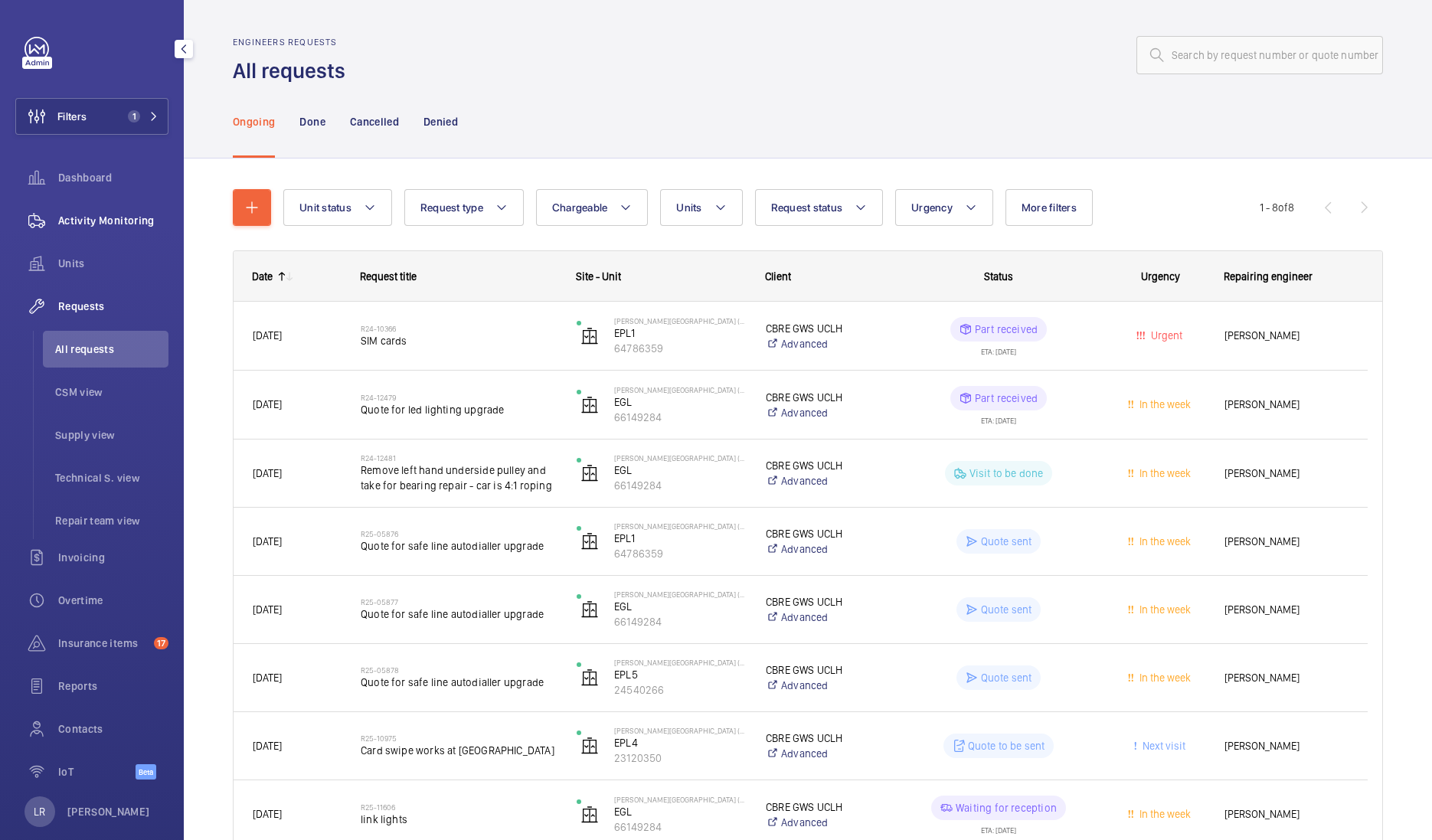
click at [102, 229] on div "Activity Monitoring" at bounding box center [92, 220] width 153 height 37
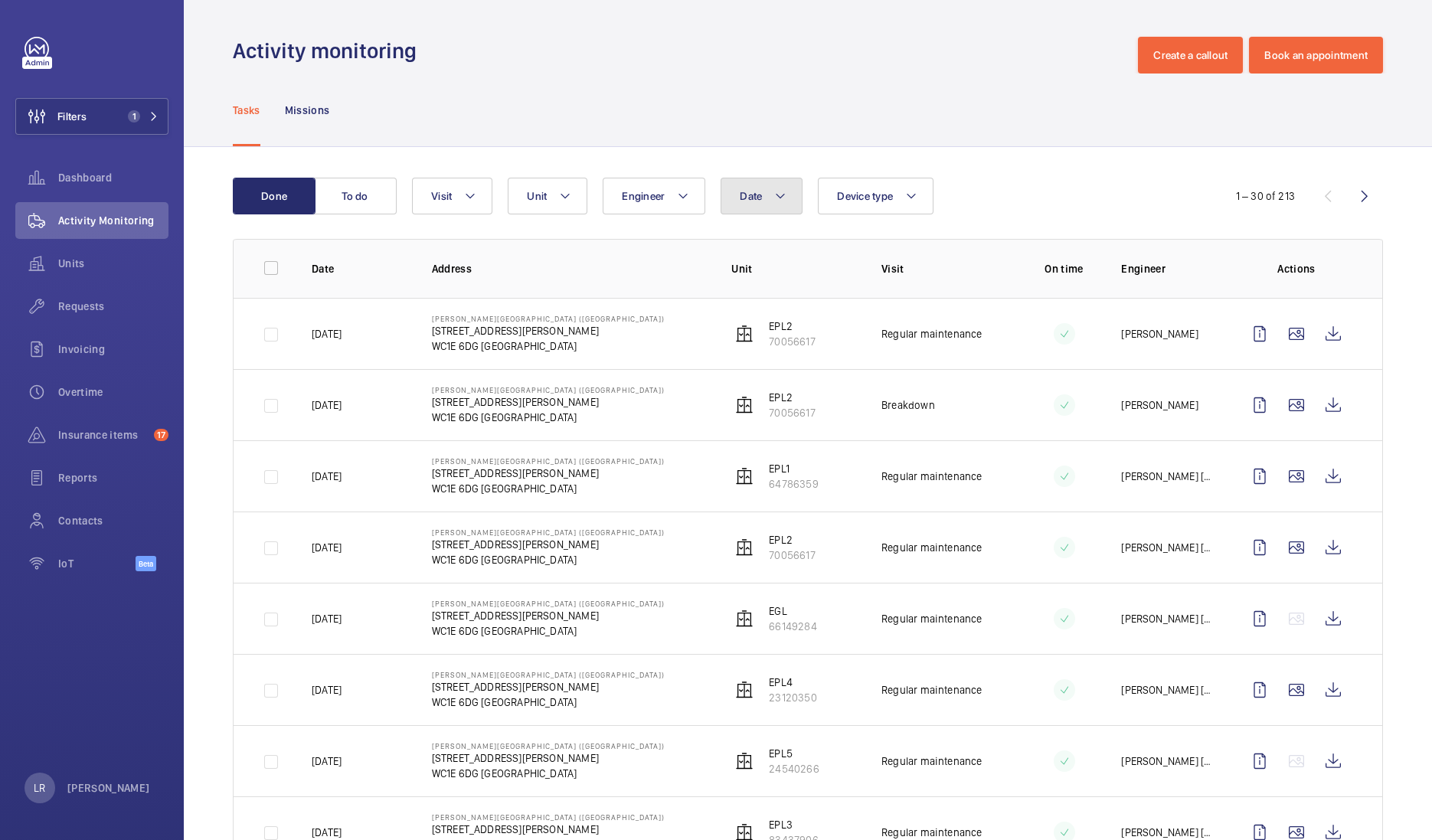
click at [772, 195] on button "Date" at bounding box center [761, 196] width 82 height 37
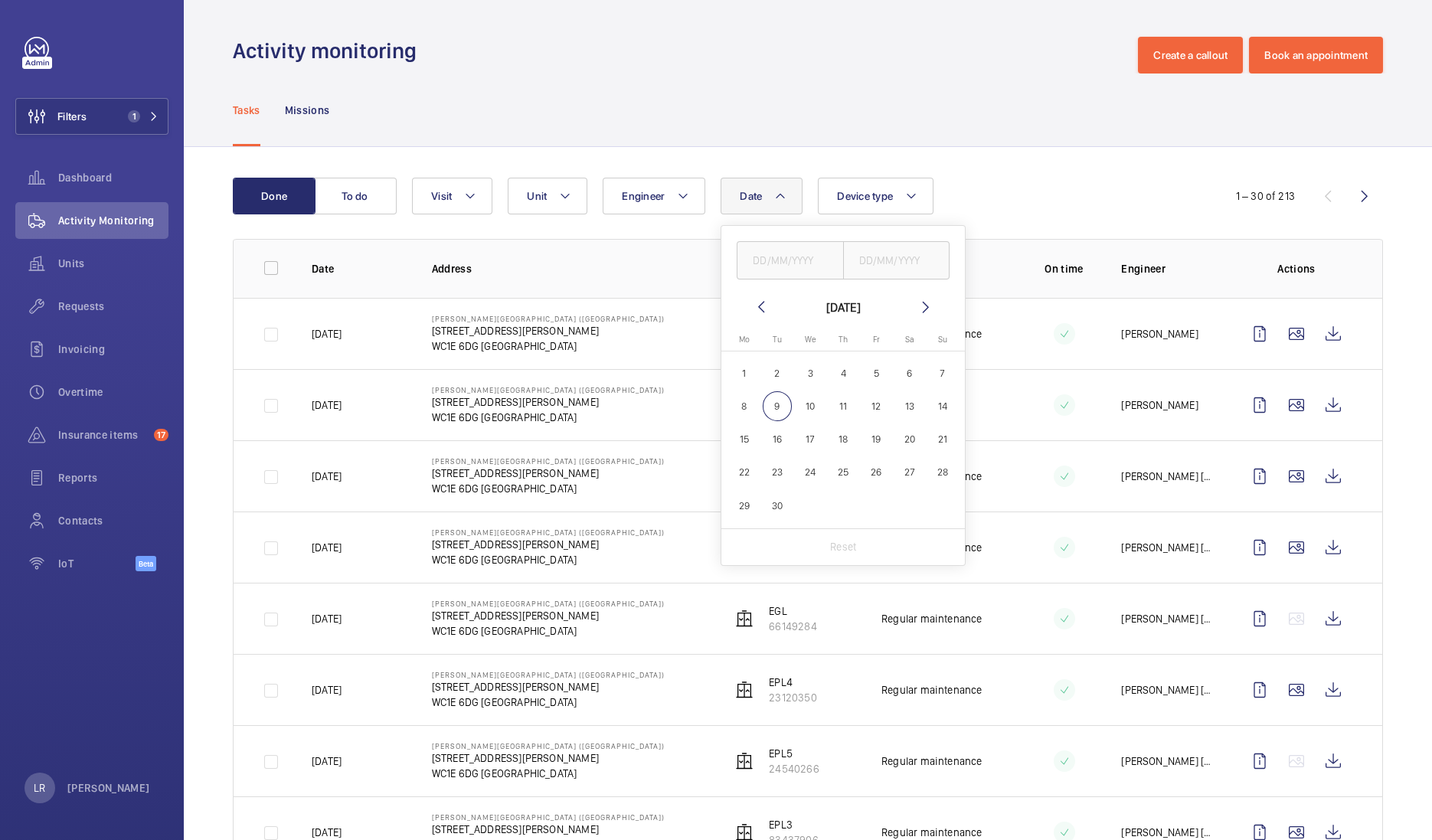
click at [747, 305] on mat-calendar "[DATE] [DATE] Mo [DATE] Tu [DATE] We [DATE] Th [DATE] Fr [DATE] Sa [DATE] [DATE…" at bounding box center [843, 413] width 243 height 230
drag, startPoint x: 747, startPoint y: 305, endPoint x: 756, endPoint y: 312, distance: 11.4
click at [762, 310] on mat-icon at bounding box center [761, 307] width 18 height 18
click at [769, 306] on wm-front-date-range-picker-header "[DATE]" at bounding box center [843, 307] width 183 height 18
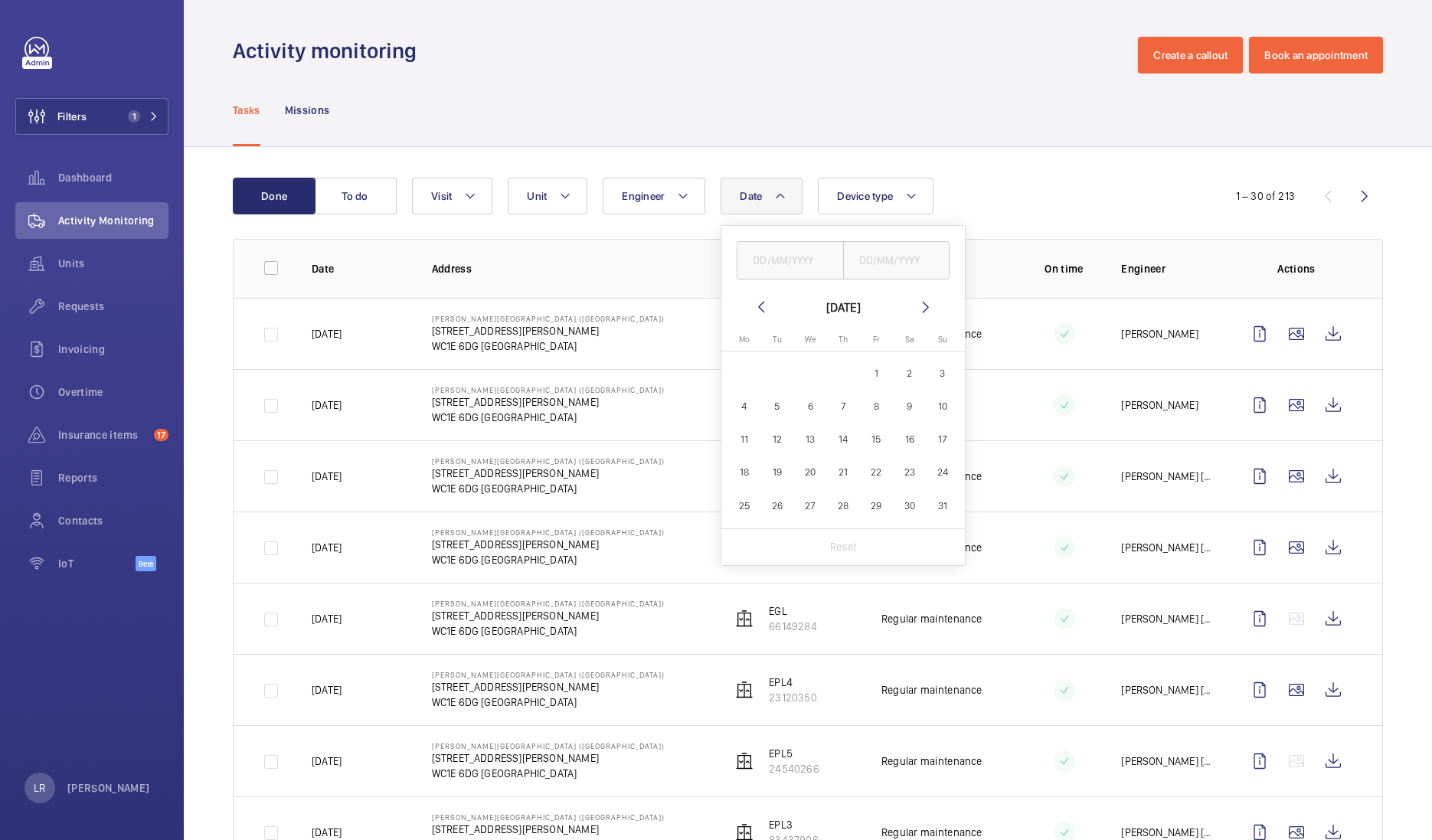
click at [766, 305] on mat-icon at bounding box center [761, 307] width 18 height 18
click at [764, 305] on mat-icon at bounding box center [761, 307] width 18 height 18
click at [752, 302] on mat-icon at bounding box center [761, 307] width 18 height 18
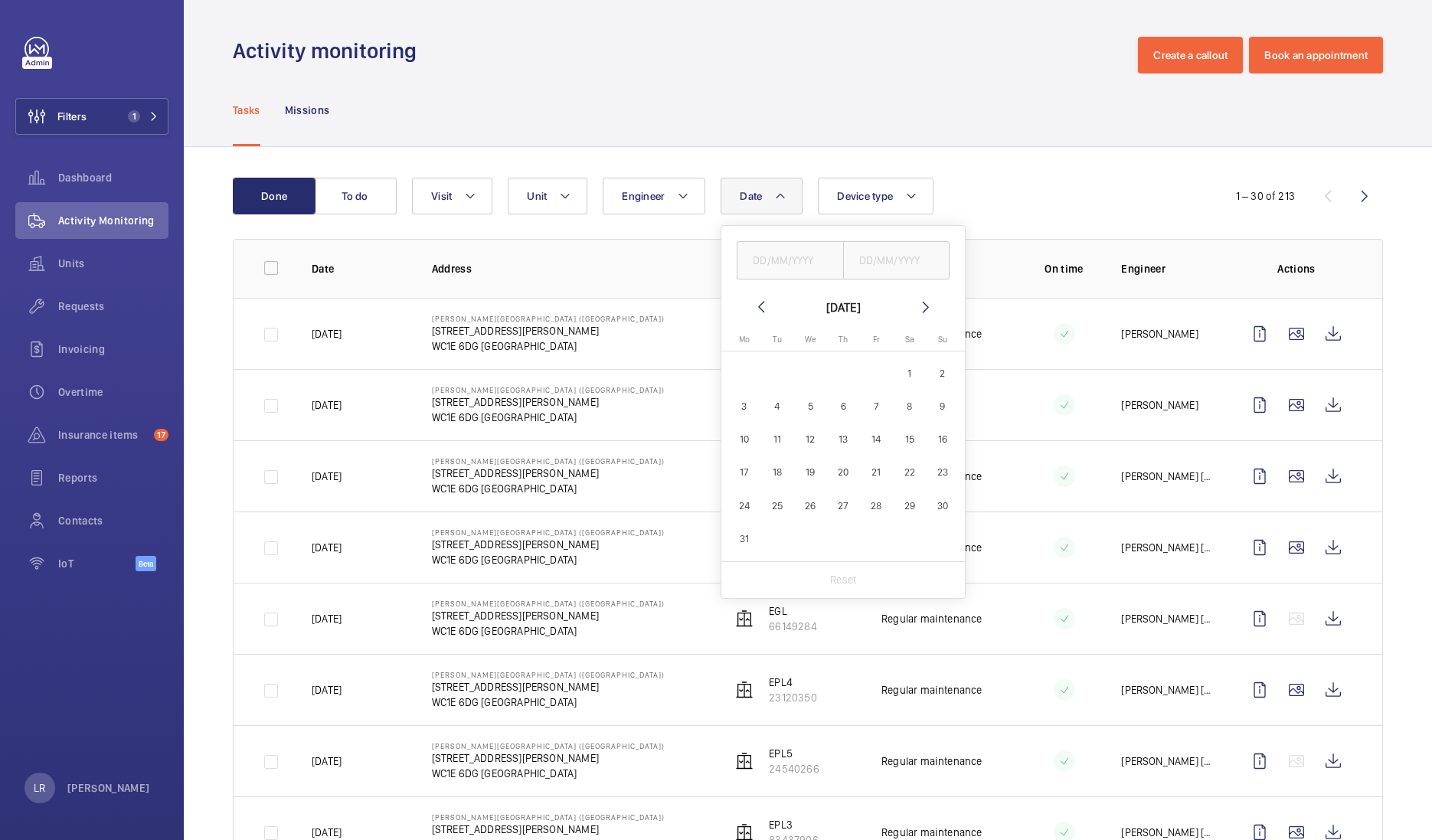
click at [909, 378] on span "1" at bounding box center [910, 373] width 29 height 29
type input "[DATE]"
click at [751, 532] on span "31" at bounding box center [744, 538] width 29 height 29
type input "[DATE]"
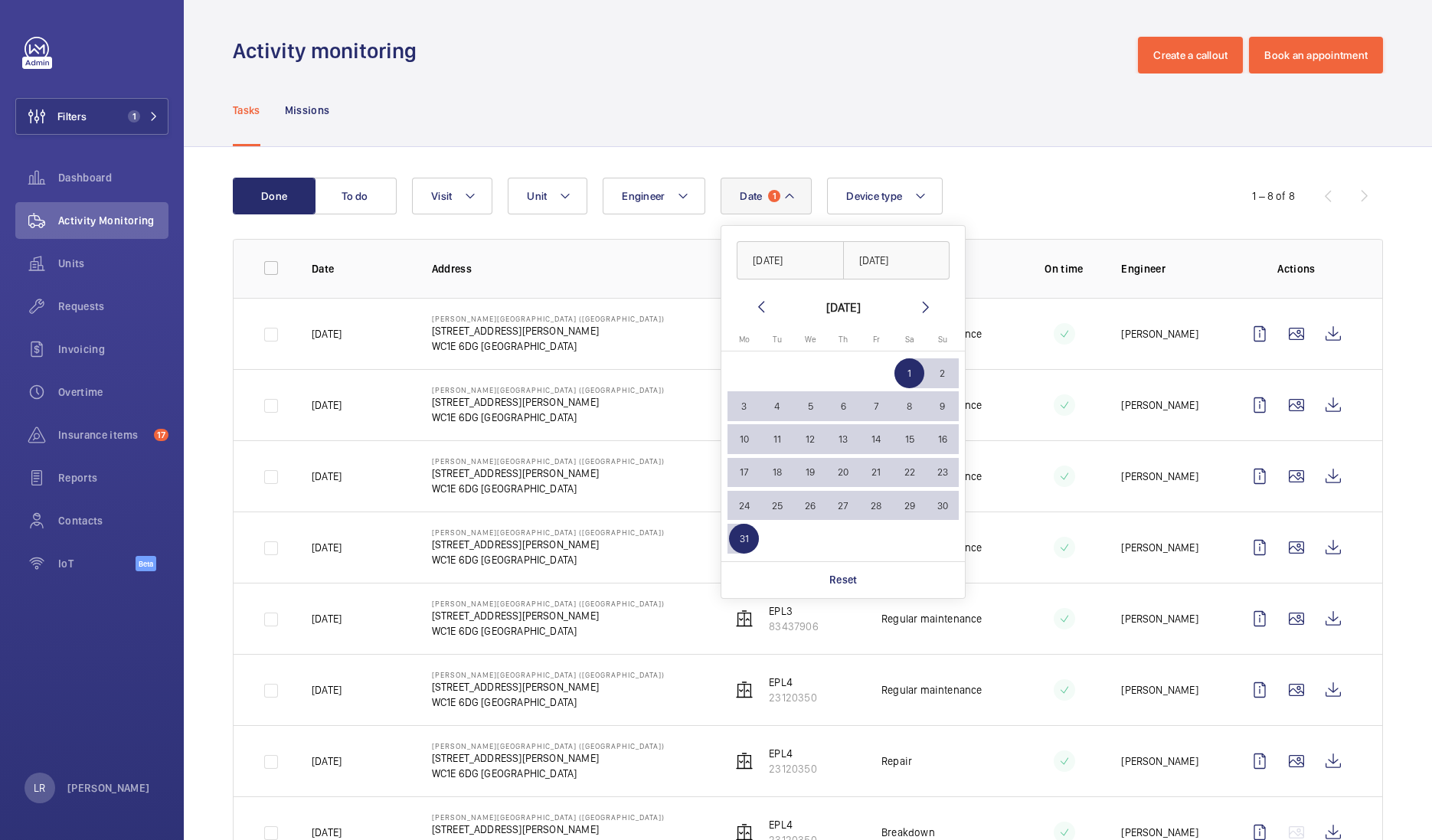
click at [1012, 152] on div "Done To do Date 1 [DATE] [DATE] [DATE] [DATE] Mo [DATE] Tu [DATE] We [DATE] Th …" at bounding box center [807, 526] width 1249 height 758
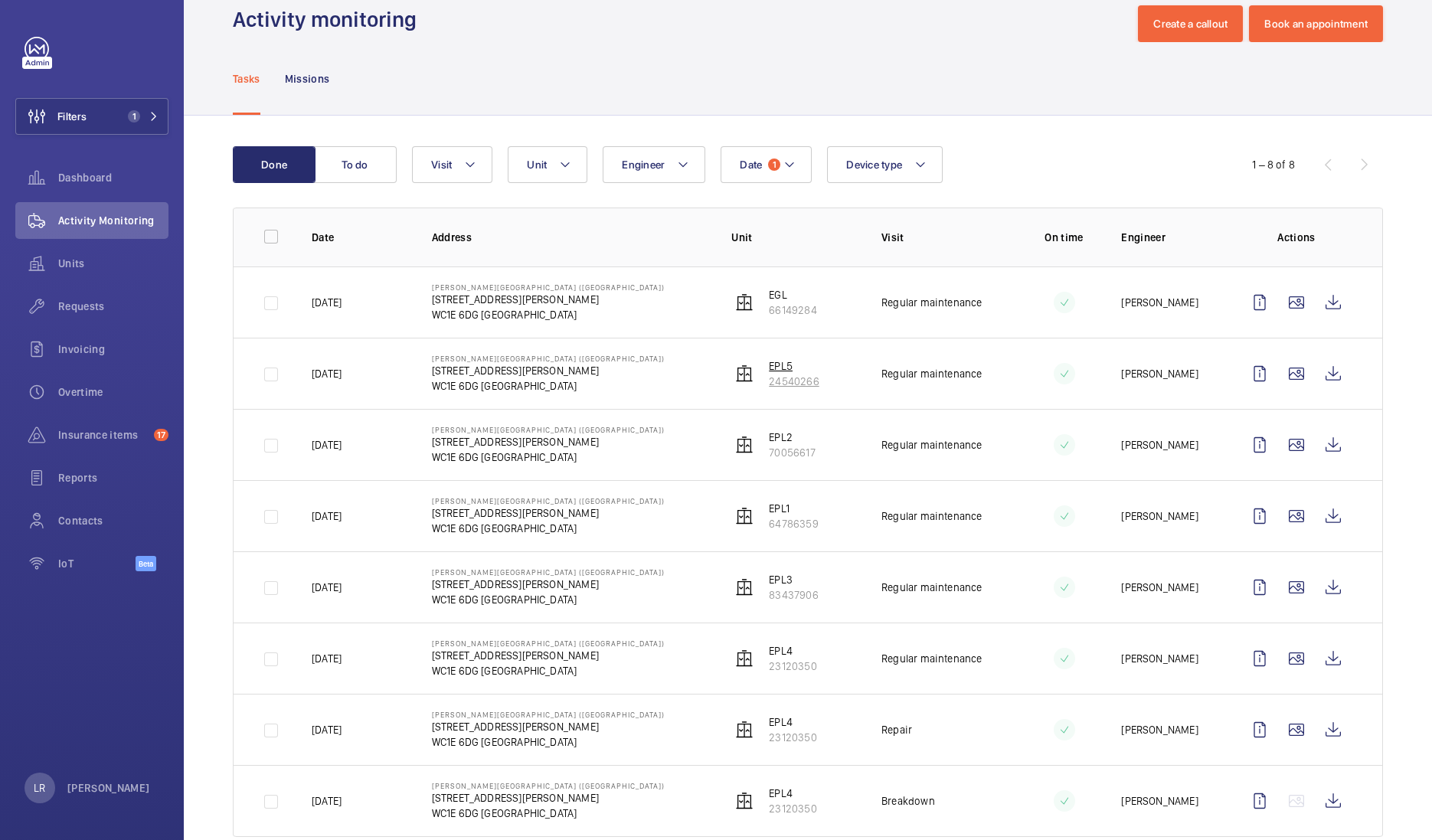
scroll to position [61, 0]
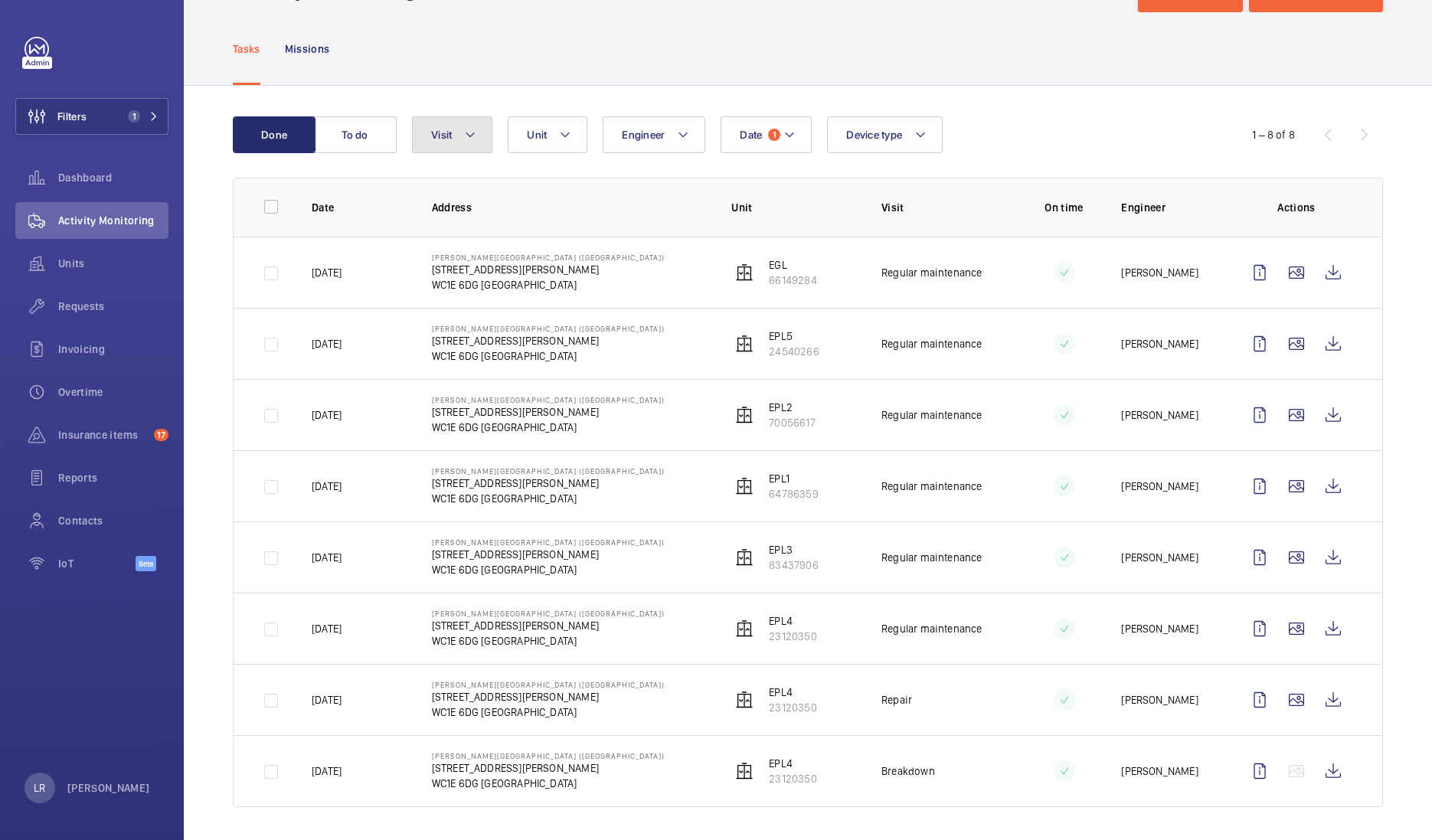
click at [464, 125] on mat-icon at bounding box center [470, 134] width 12 height 18
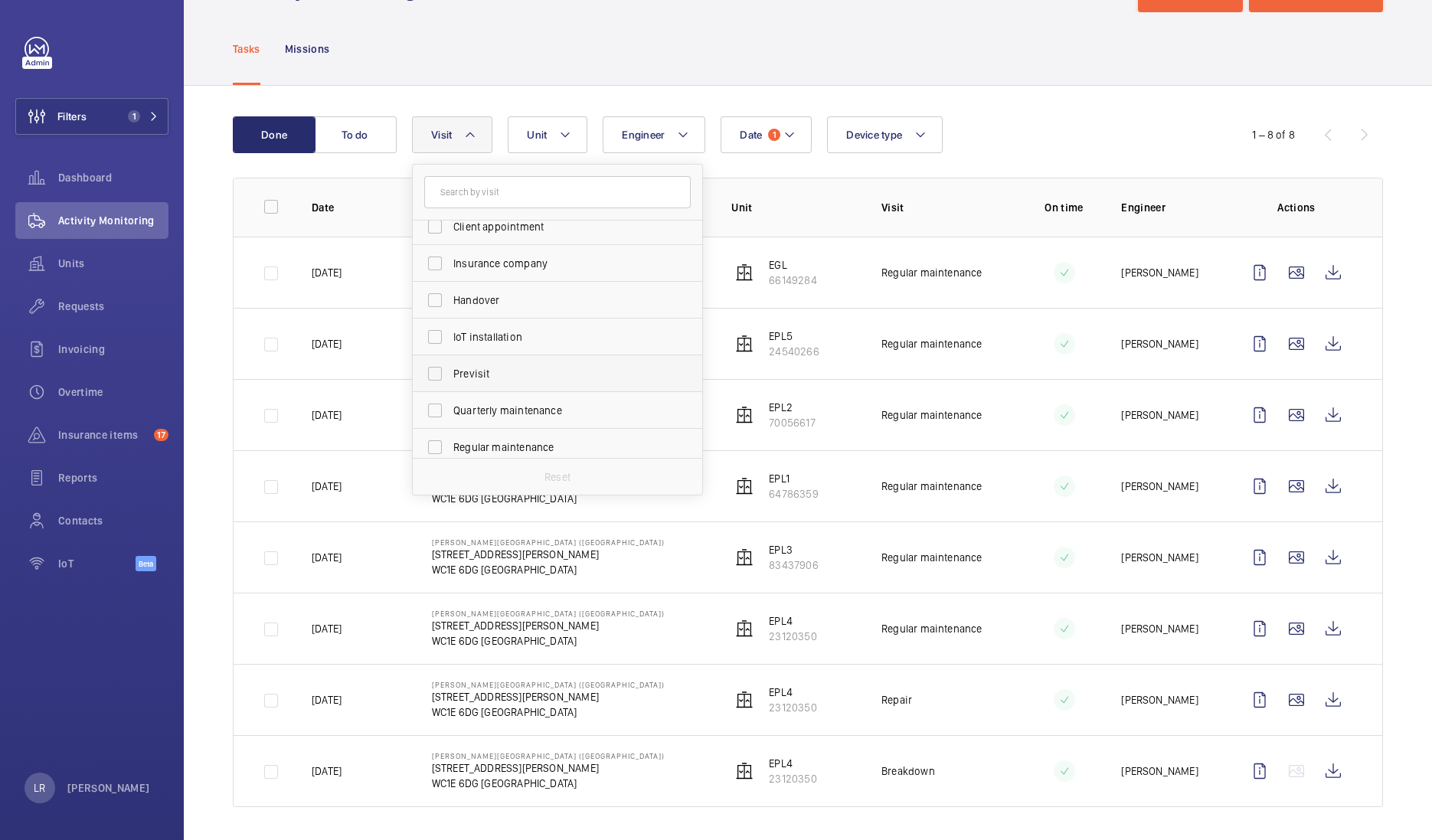
scroll to position [191, 0]
click at [506, 335] on span "Regular maintenance" at bounding box center [558, 342] width 211 height 16
click at [451, 335] on input "Regular maintenance" at bounding box center [434, 342] width 30 height 30
checkbox input "true"
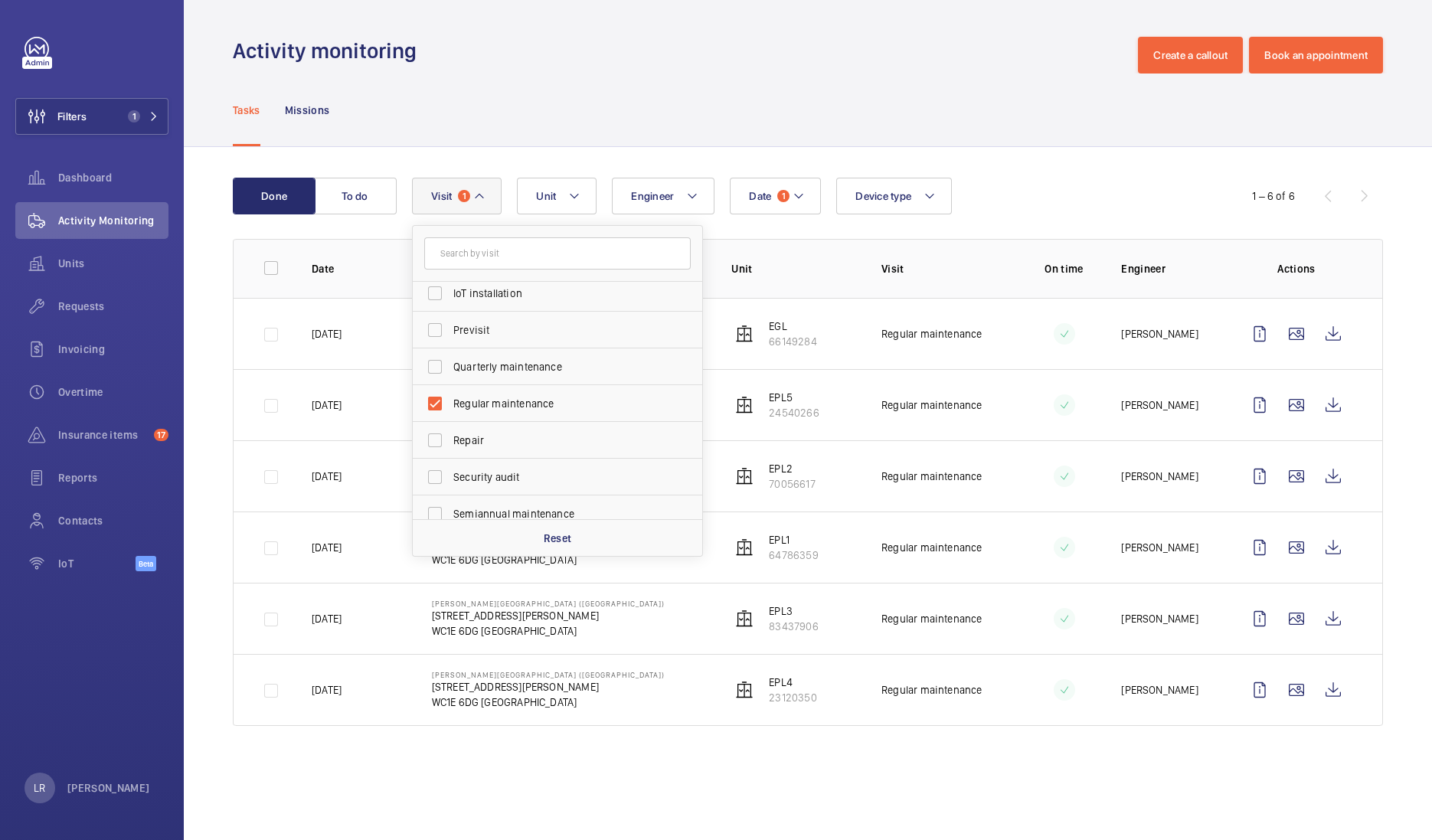
click at [1080, 115] on div "Tasks Missions" at bounding box center [808, 110] width 1150 height 73
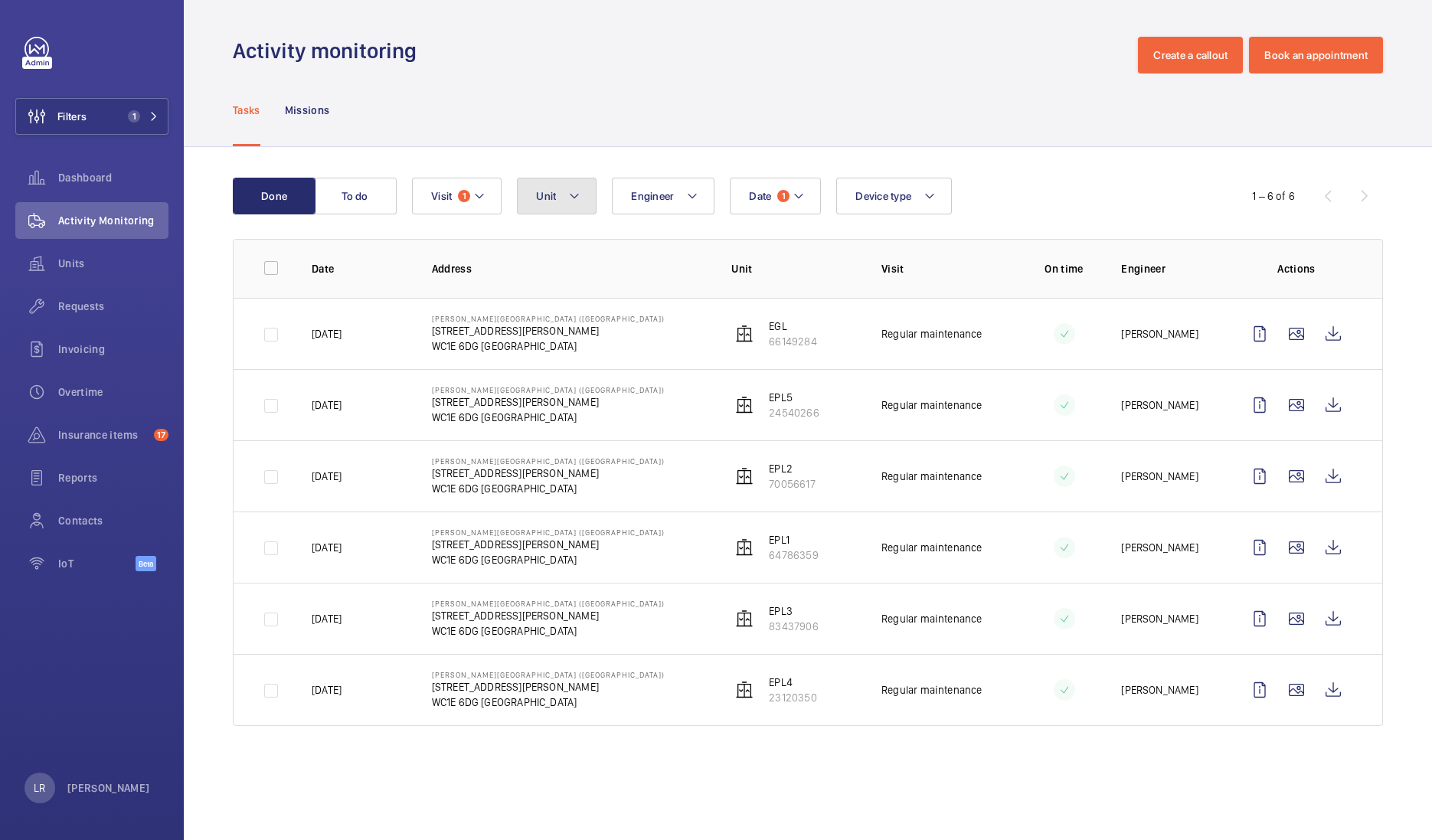
click at [542, 192] on span "Unit" at bounding box center [546, 195] width 20 height 12
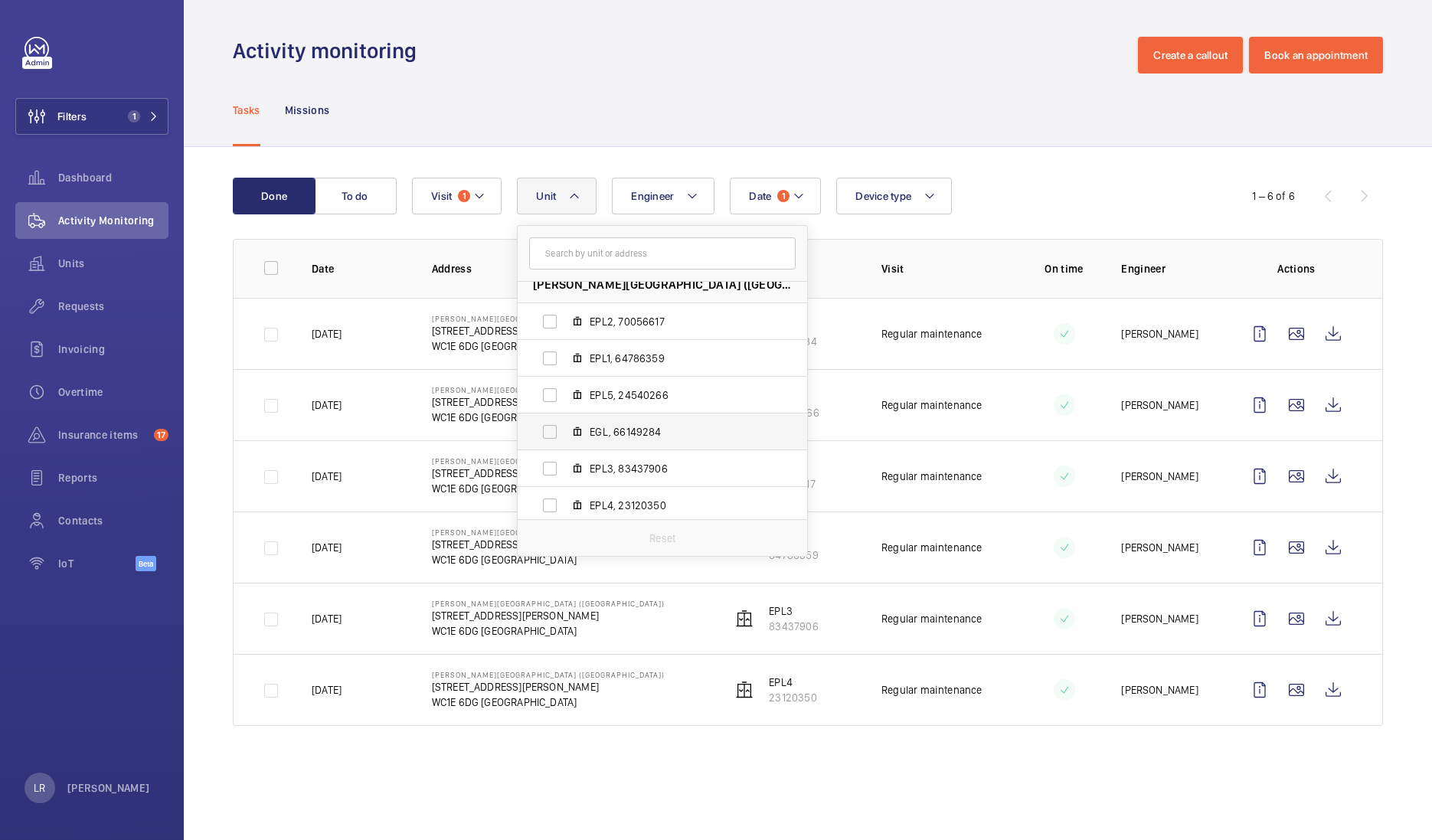
scroll to position [19, 0]
click at [621, 468] on span "EPL3, 83437906" at bounding box center [678, 464] width 178 height 16
drag, startPoint x: 621, startPoint y: 468, endPoint x: 564, endPoint y: 460, distance: 57.6
click at [564, 460] on label "EPL3, 83437906" at bounding box center [651, 464] width 265 height 37
click at [564, 460] on input "EPL3, 83437906" at bounding box center [549, 464] width 30 height 30
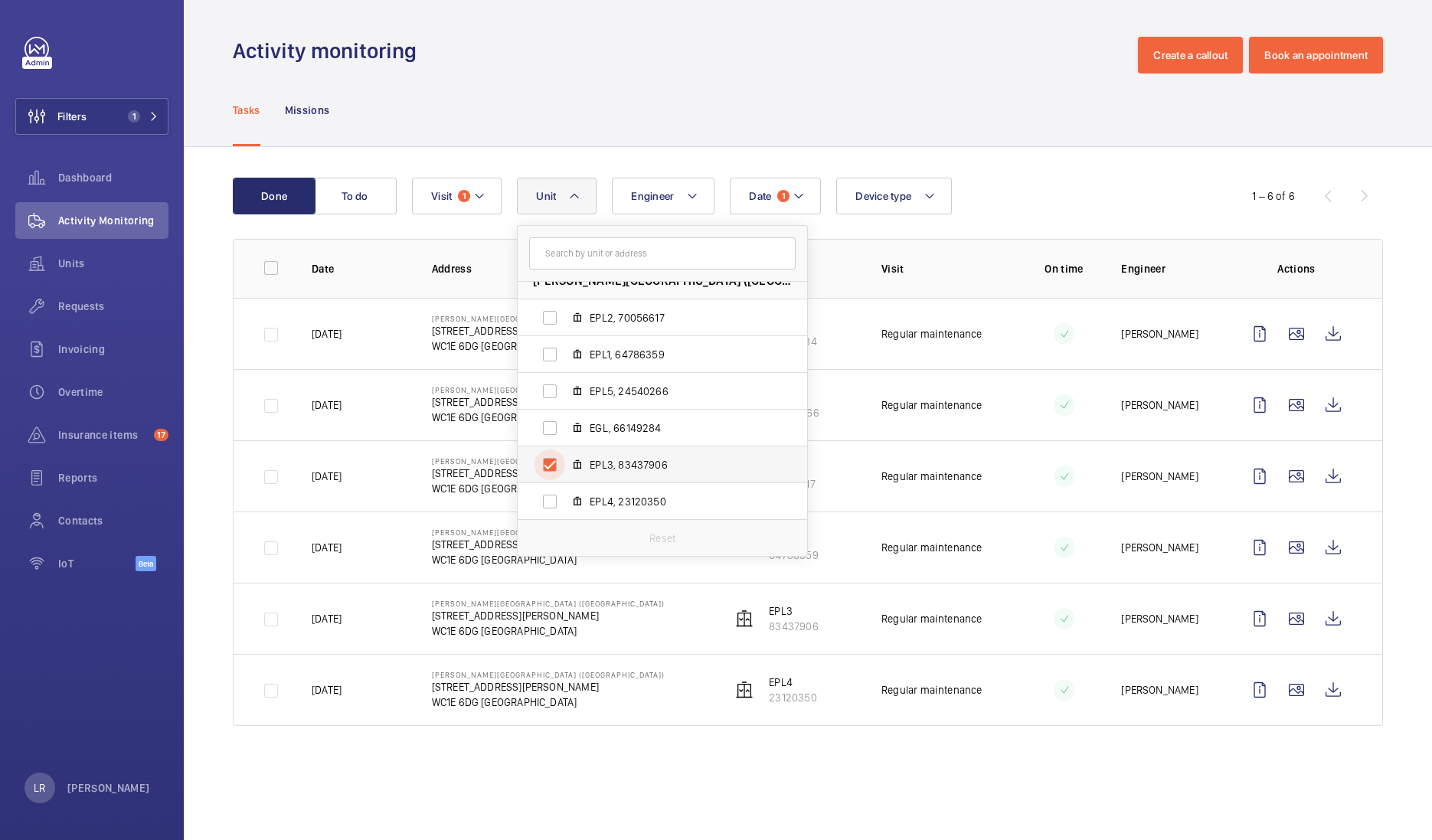
checkbox input "true"
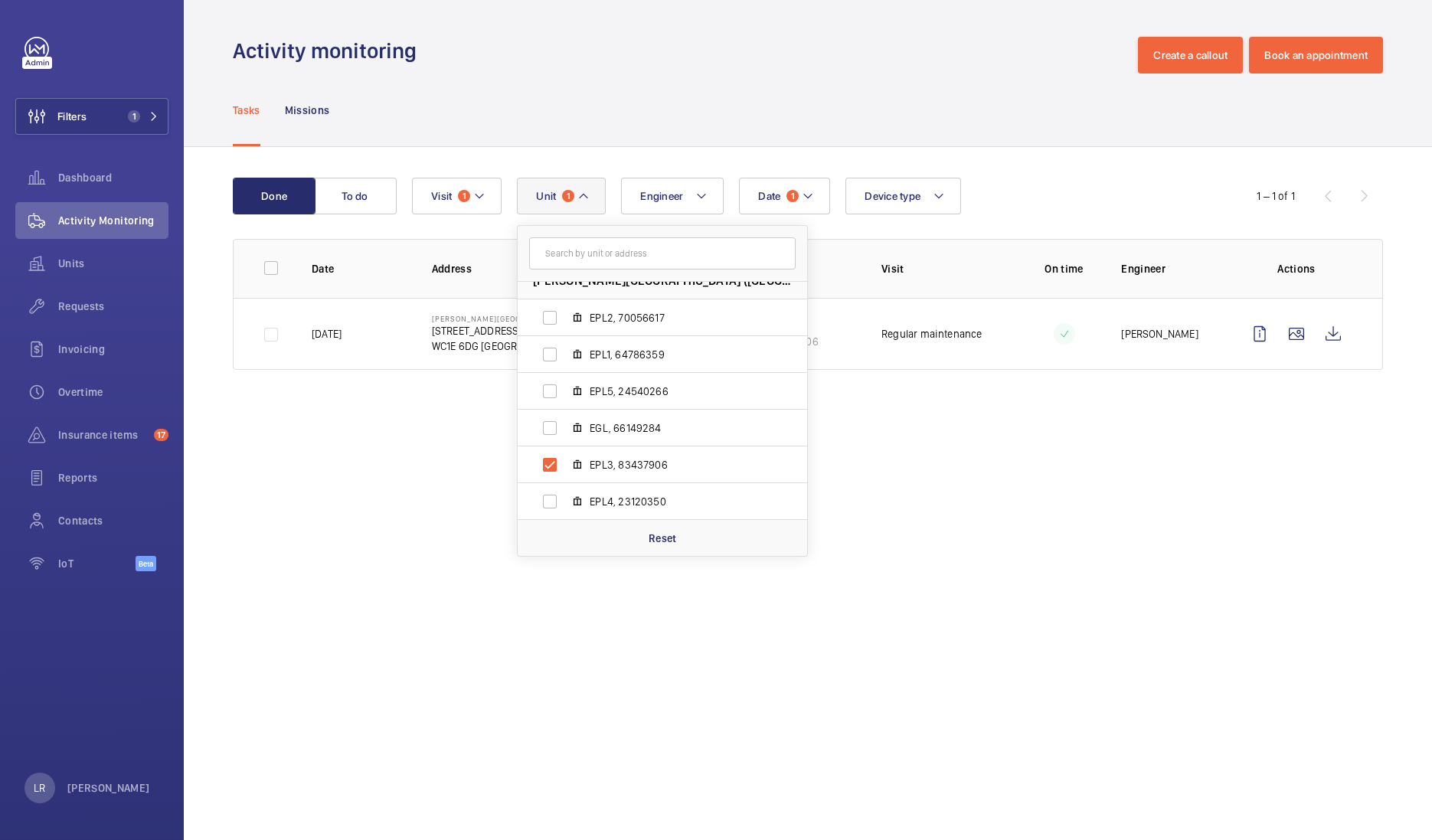
click at [638, 136] on div "Tasks Missions" at bounding box center [808, 110] width 1150 height 73
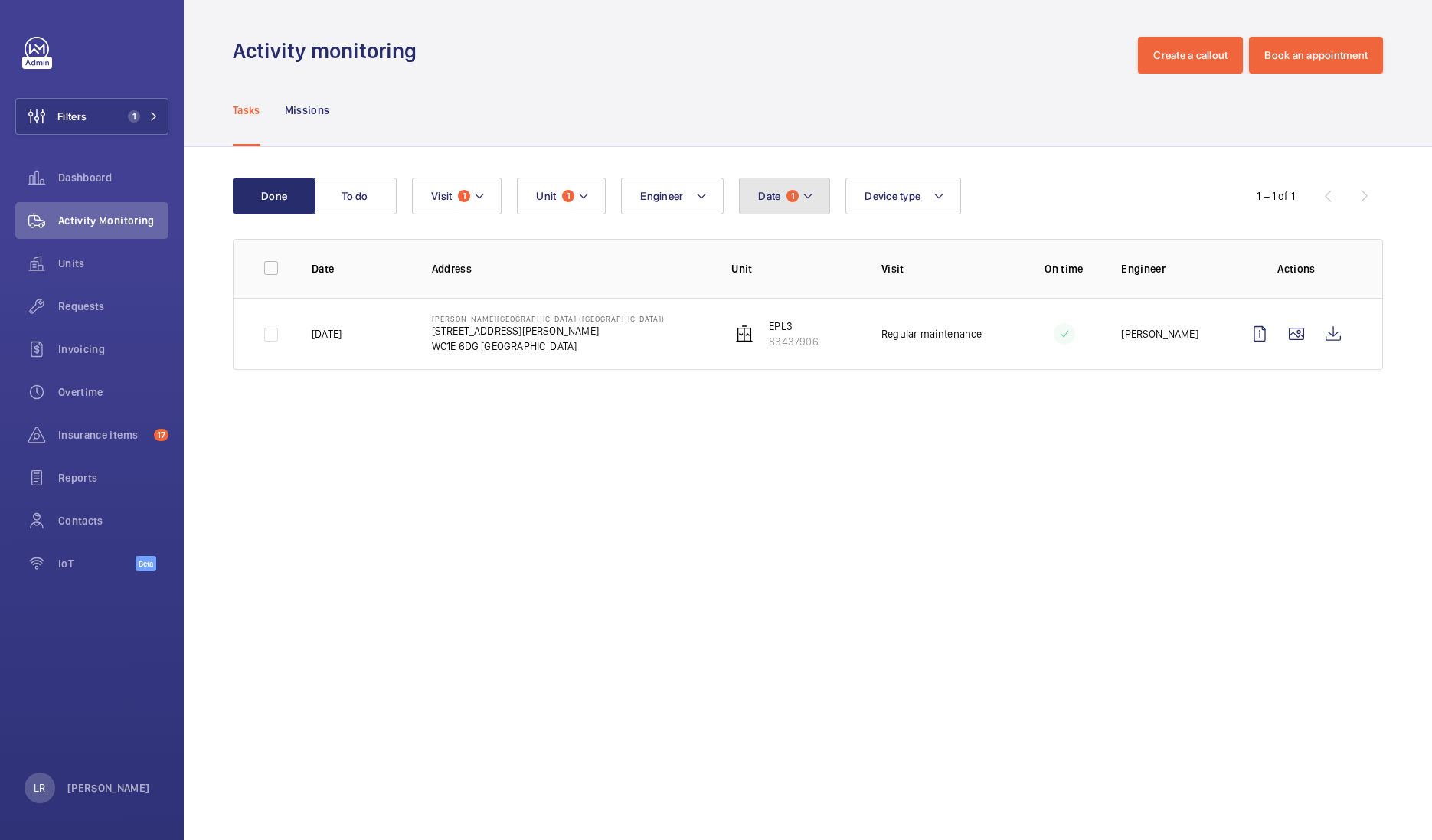
click at [778, 195] on span "Date" at bounding box center [769, 195] width 22 height 12
click at [778, 305] on mat-icon at bounding box center [780, 307] width 18 height 18
click at [772, 302] on mat-icon at bounding box center [780, 307] width 18 height 18
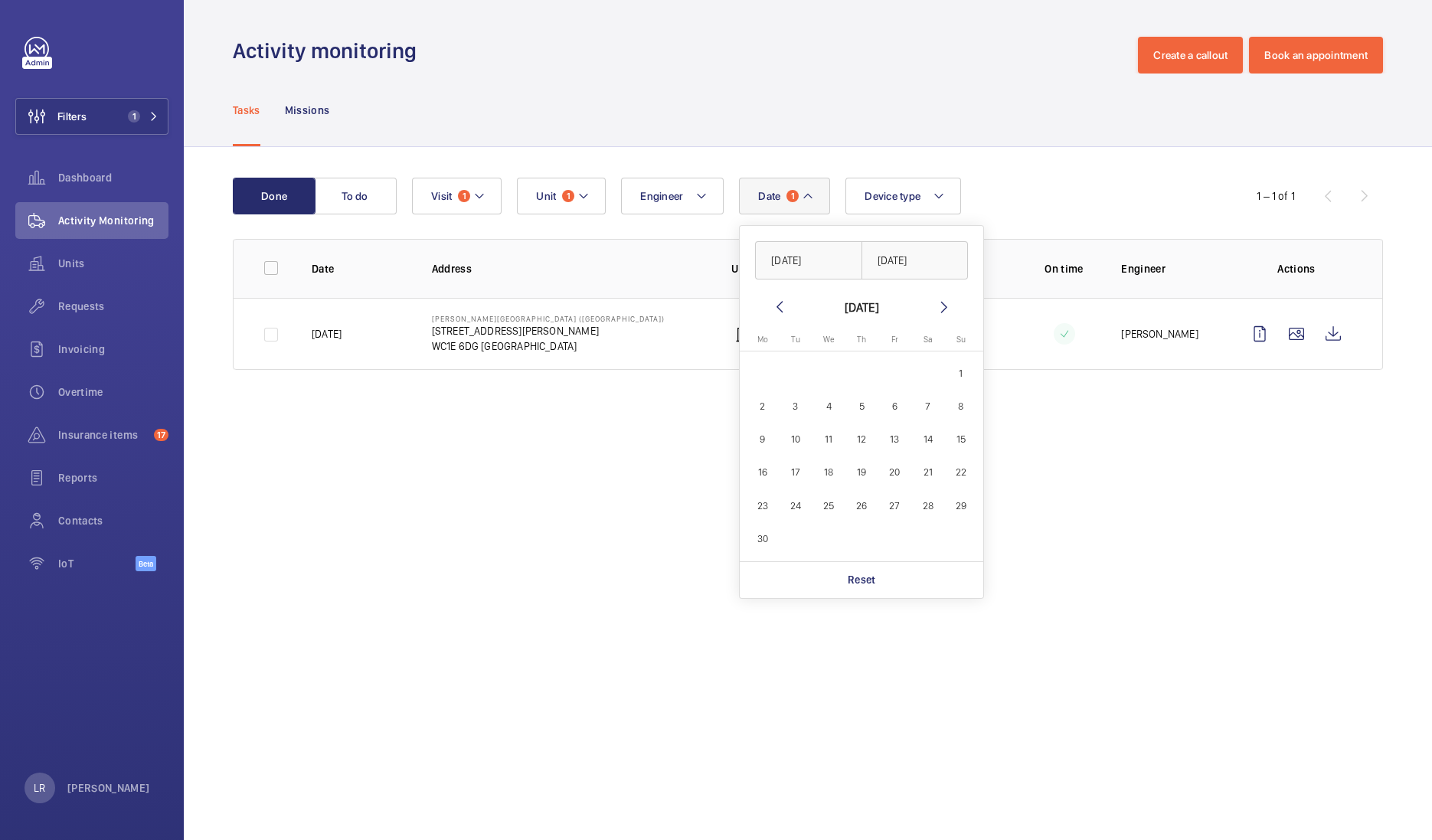
click at [772, 302] on mat-icon at bounding box center [780, 307] width 18 height 18
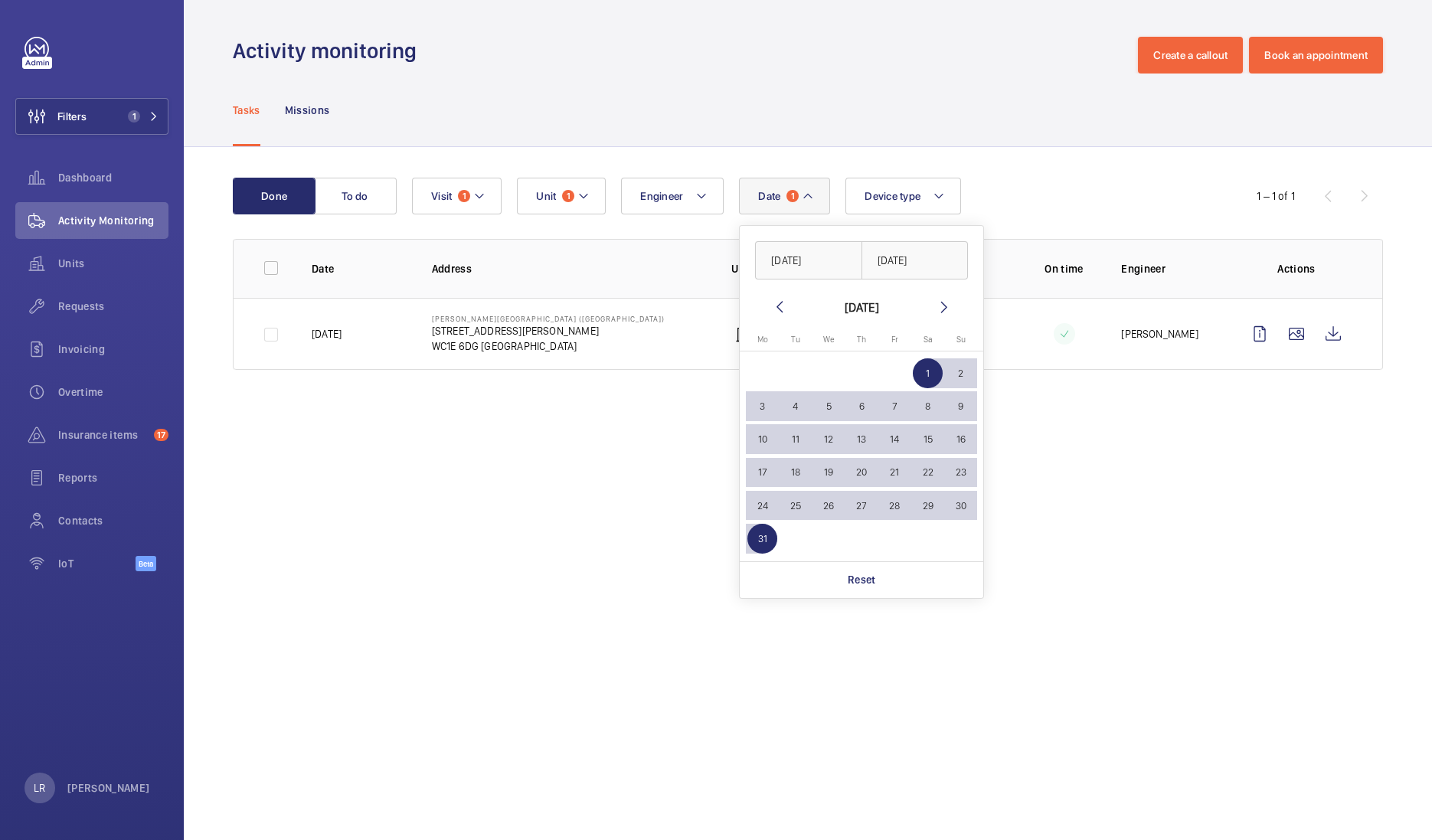
click at [928, 362] on span "1" at bounding box center [928, 373] width 29 height 29
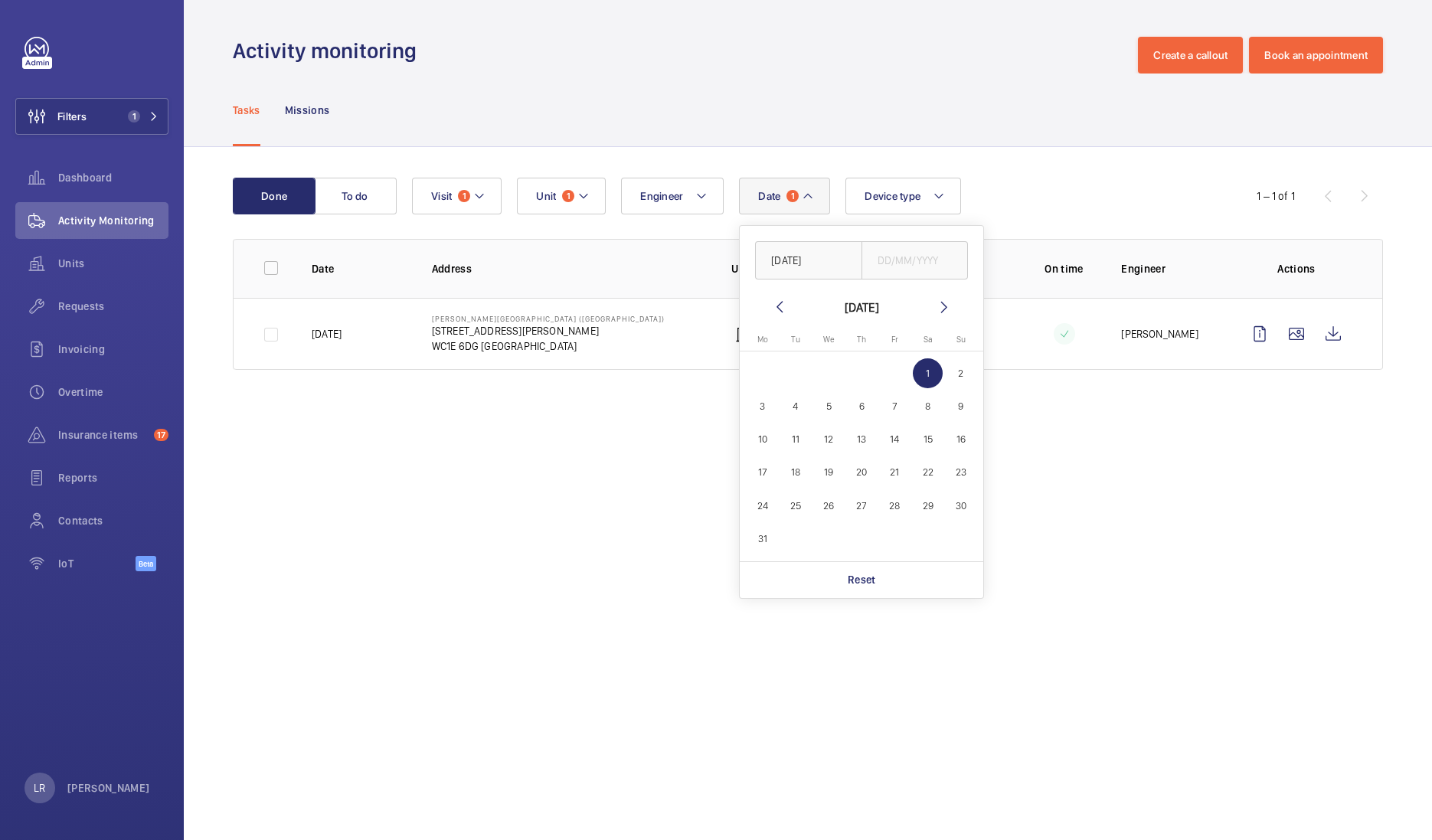
click at [945, 310] on mat-icon at bounding box center [945, 307] width 18 height 18
click at [831, 501] on span "30" at bounding box center [828, 506] width 29 height 29
type input "[DATE]"
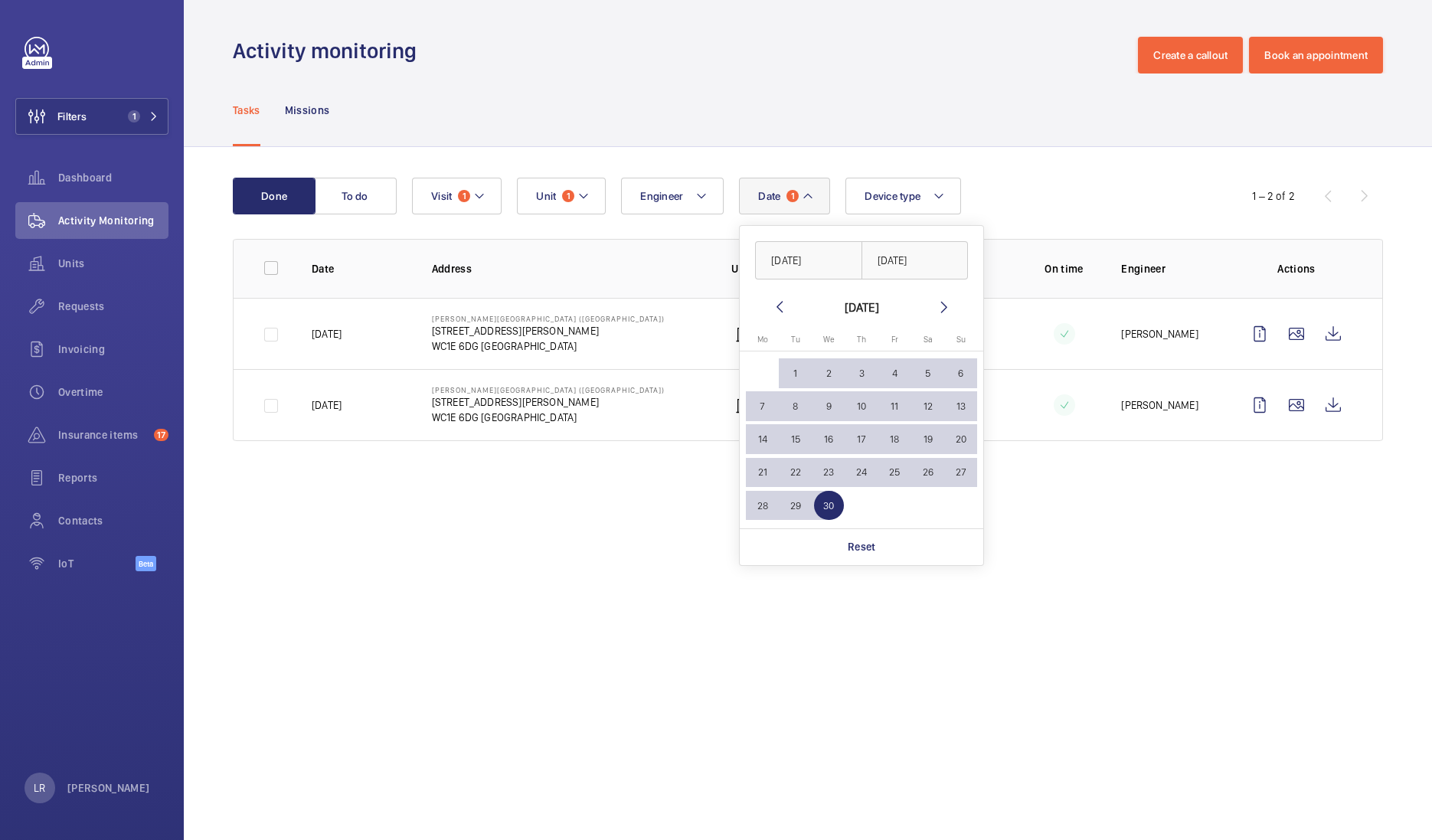
click at [1089, 139] on div "Tasks Missions" at bounding box center [808, 110] width 1150 height 73
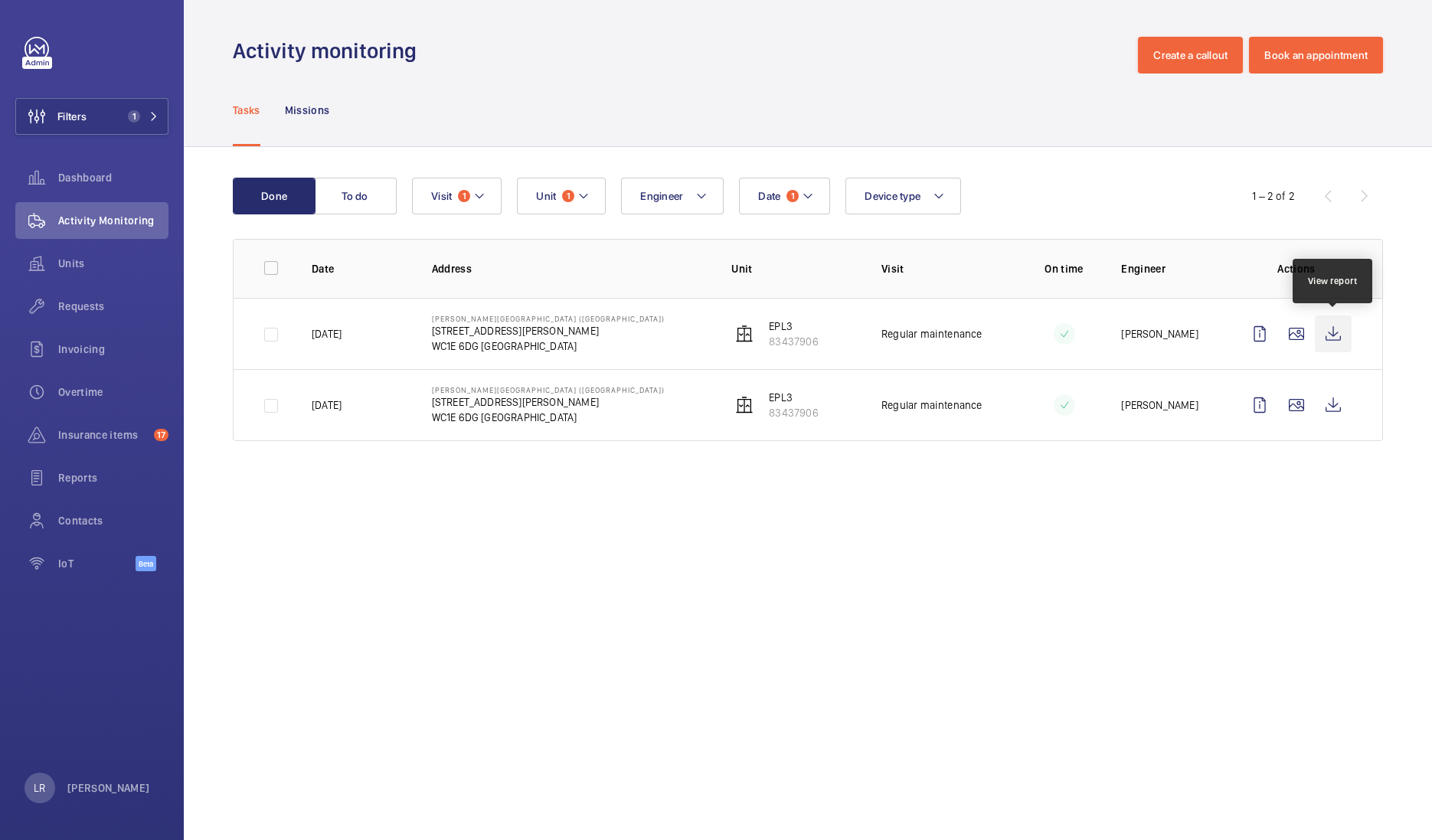
click at [1340, 339] on wm-front-icon-button at bounding box center [1333, 333] width 37 height 37
click at [766, 200] on span "Date" at bounding box center [769, 195] width 22 height 12
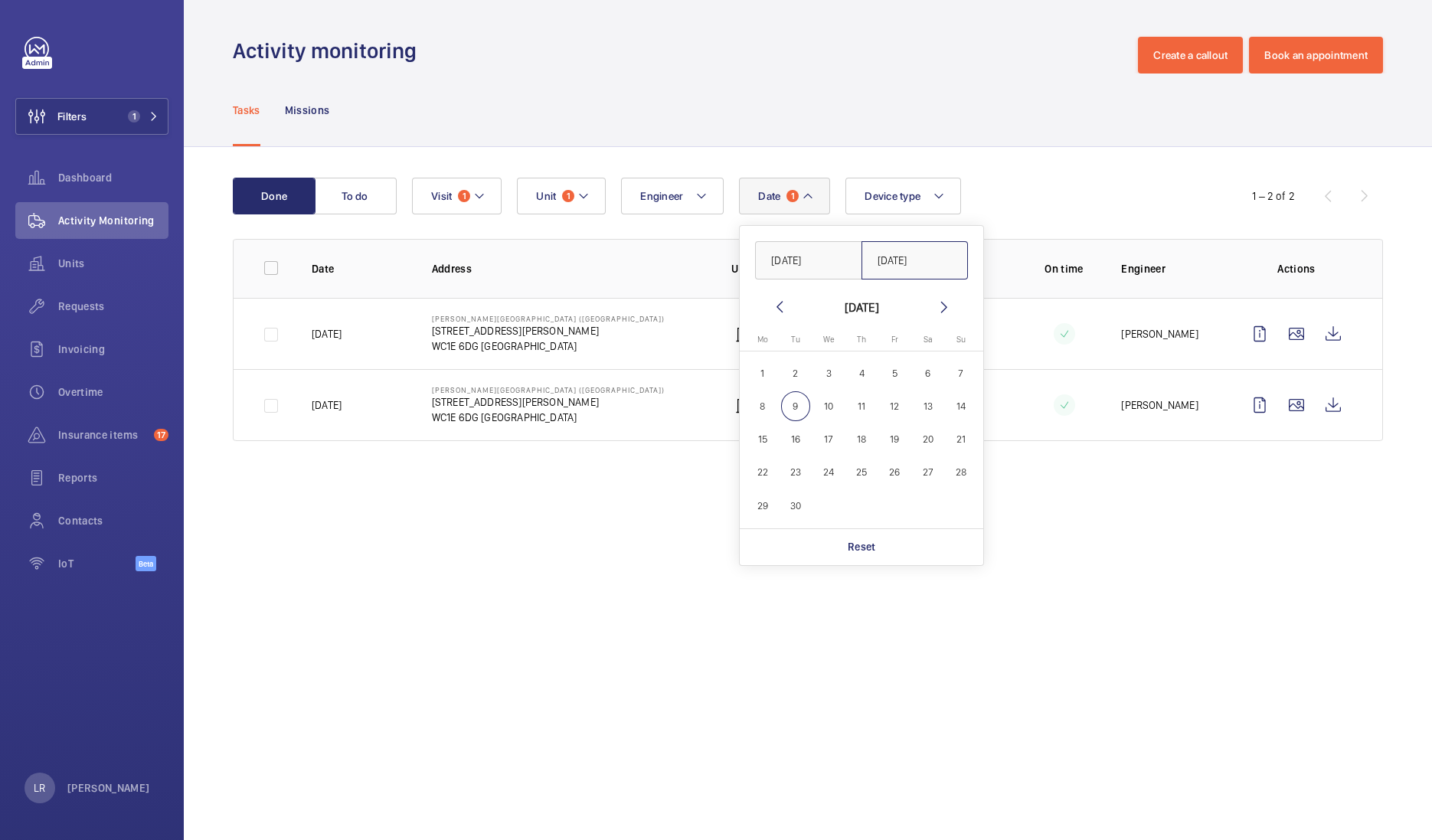
click at [936, 263] on input "[DATE]" at bounding box center [915, 261] width 107 height 39
click at [784, 306] on mat-icon at bounding box center [780, 307] width 18 height 18
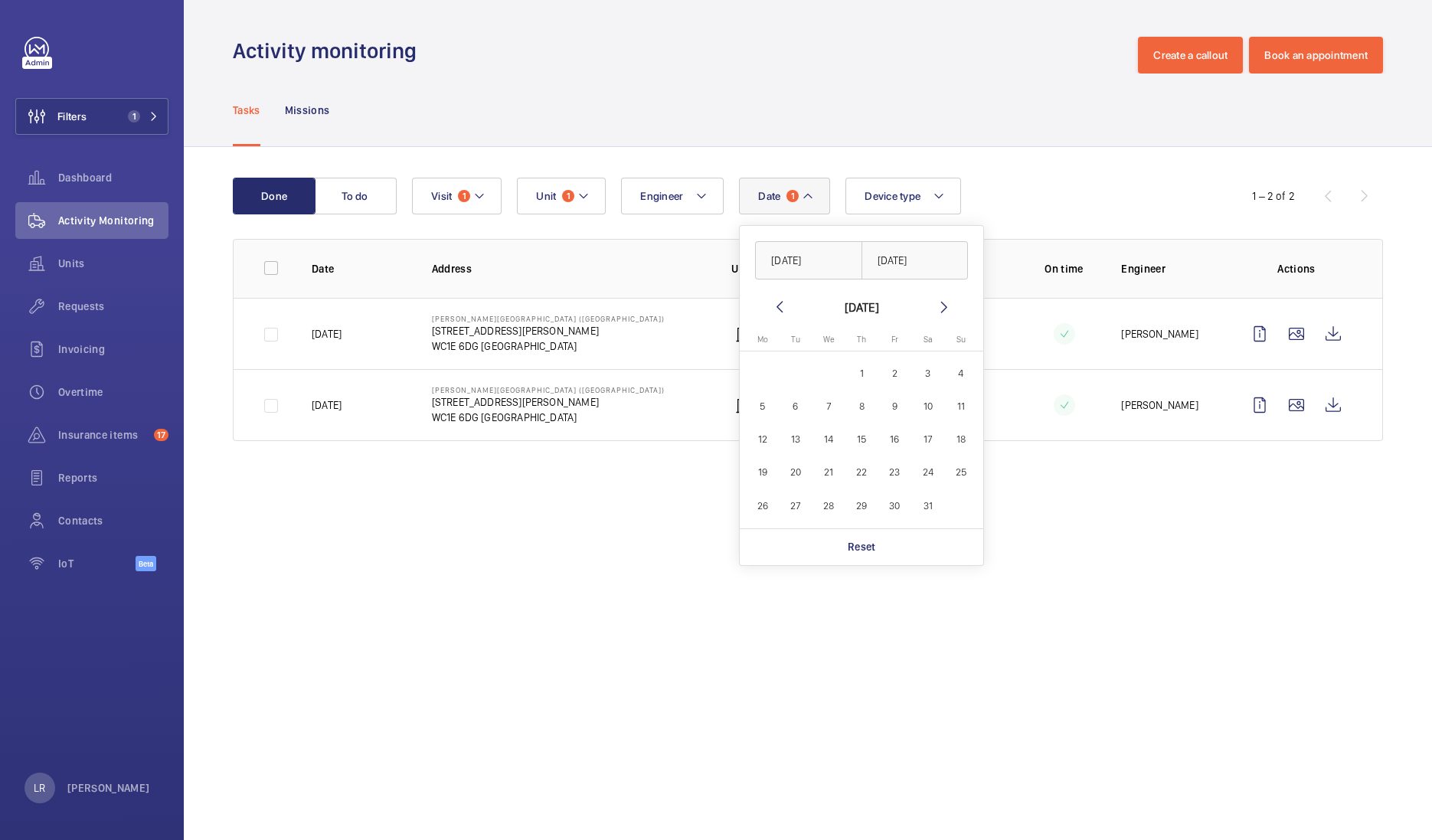
click at [777, 306] on mat-icon at bounding box center [780, 307] width 18 height 18
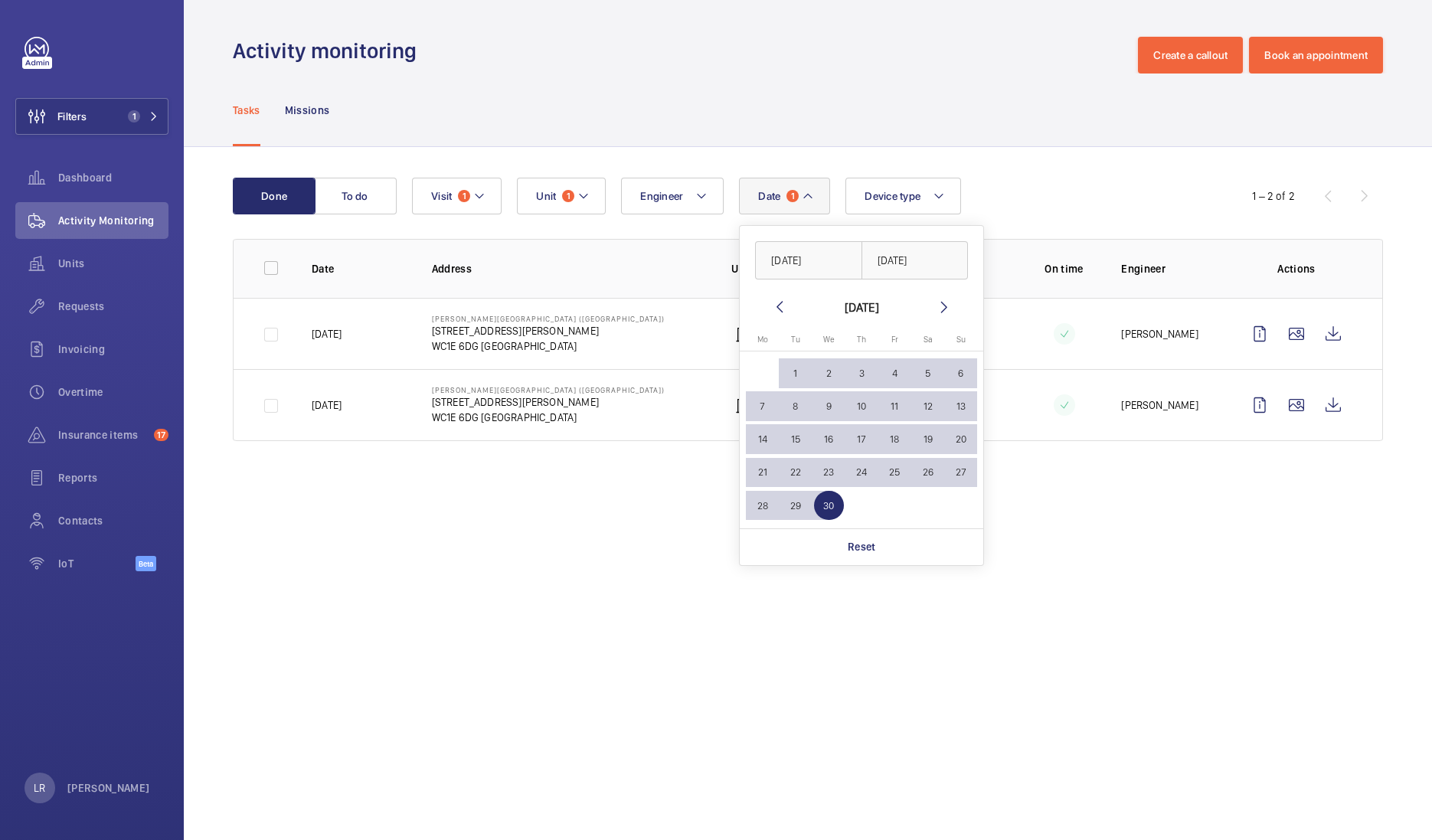
drag, startPoint x: 938, startPoint y: 305, endPoint x: 905, endPoint y: 329, distance: 40.8
click at [938, 305] on mat-icon at bounding box center [945, 307] width 18 height 18
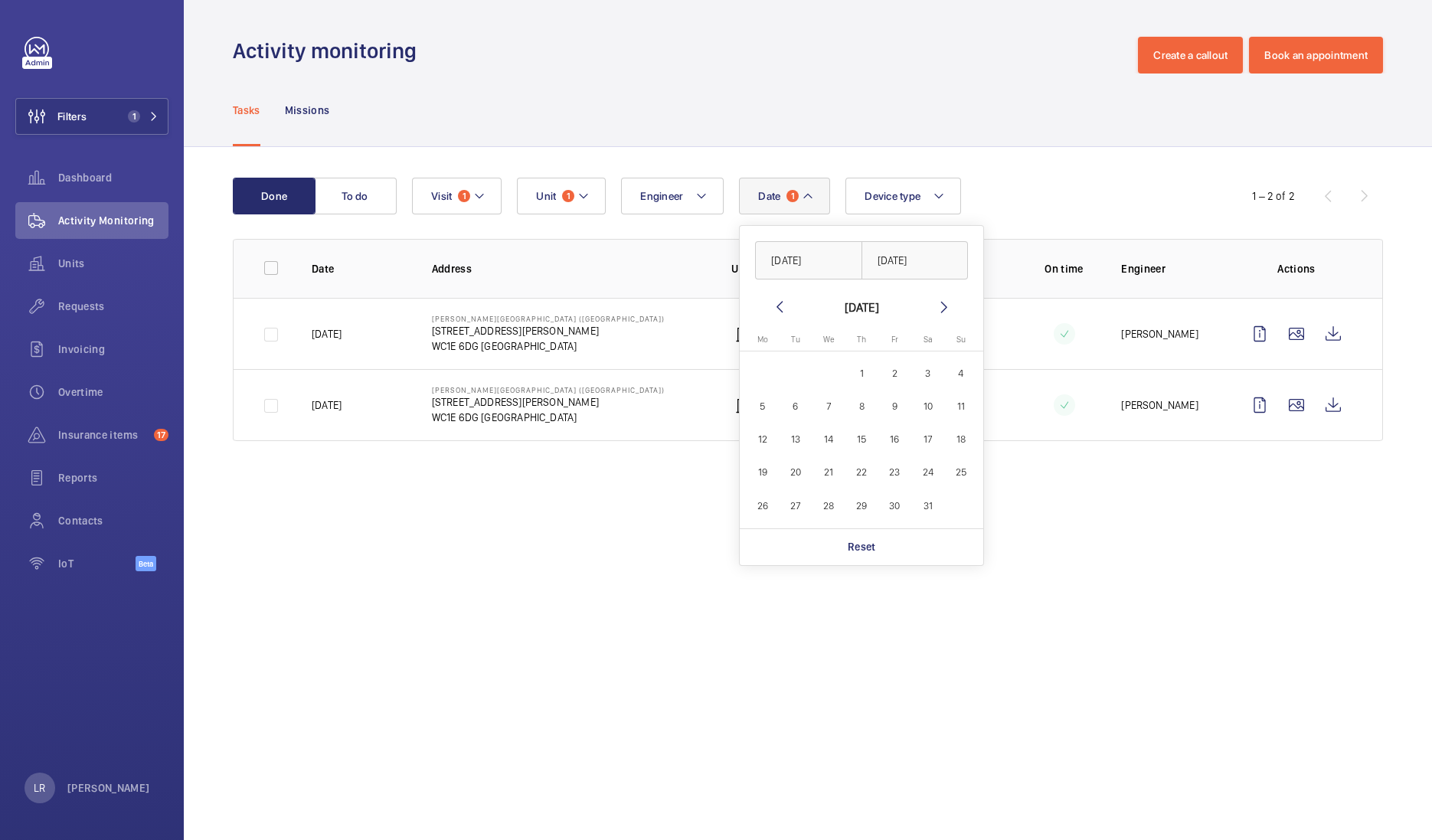
click at [927, 496] on span "31" at bounding box center [928, 506] width 29 height 29
type input "[DATE]"
click at [904, 262] on input "text" at bounding box center [915, 261] width 107 height 39
click at [923, 494] on span "31" at bounding box center [928, 506] width 29 height 29
type input "[DATE]"
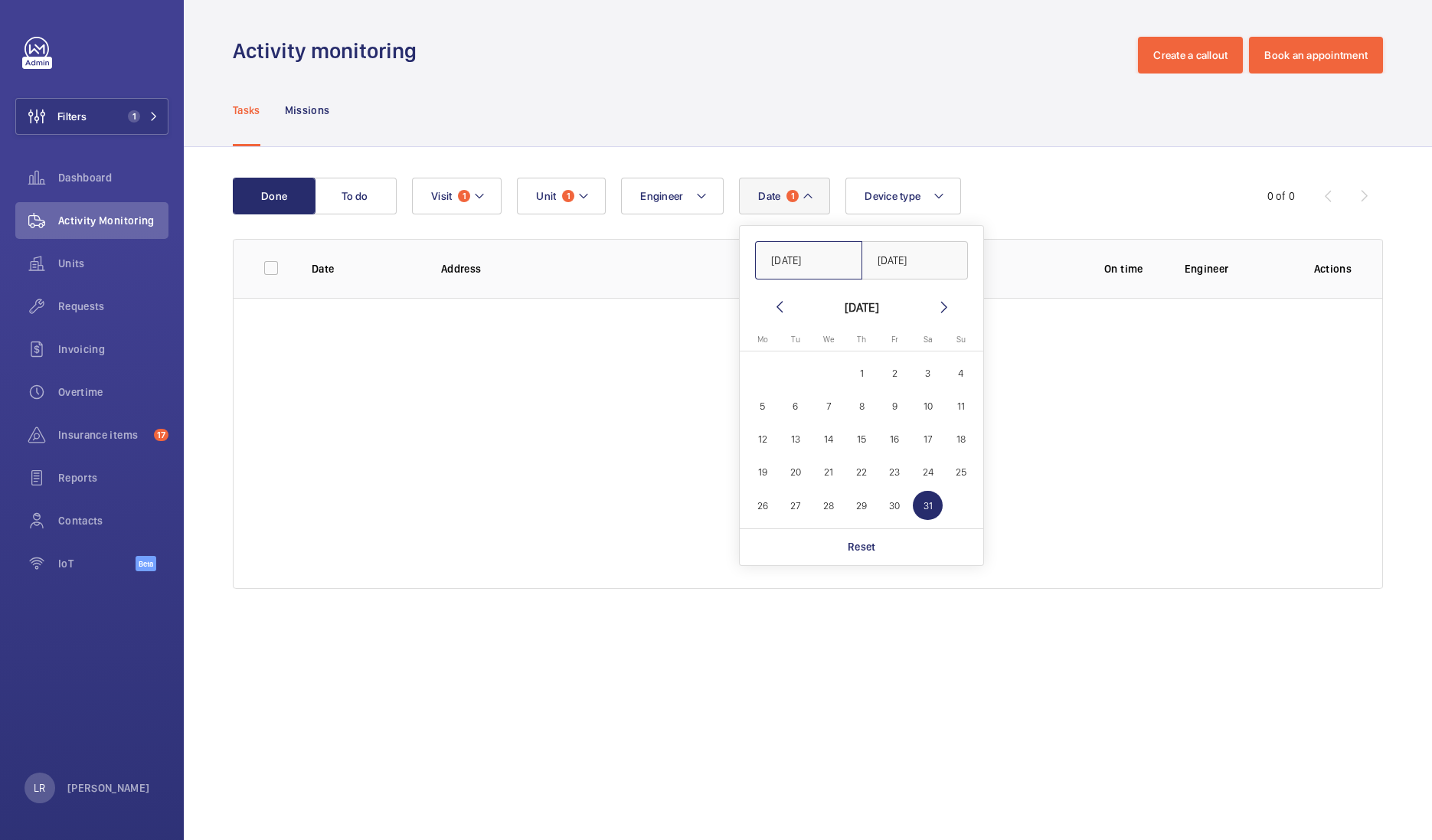
click at [799, 262] on input "[DATE]" at bounding box center [808, 261] width 107 height 39
click at [773, 306] on mat-icon at bounding box center [780, 307] width 18 height 18
click at [942, 306] on mat-icon at bounding box center [945, 307] width 18 height 18
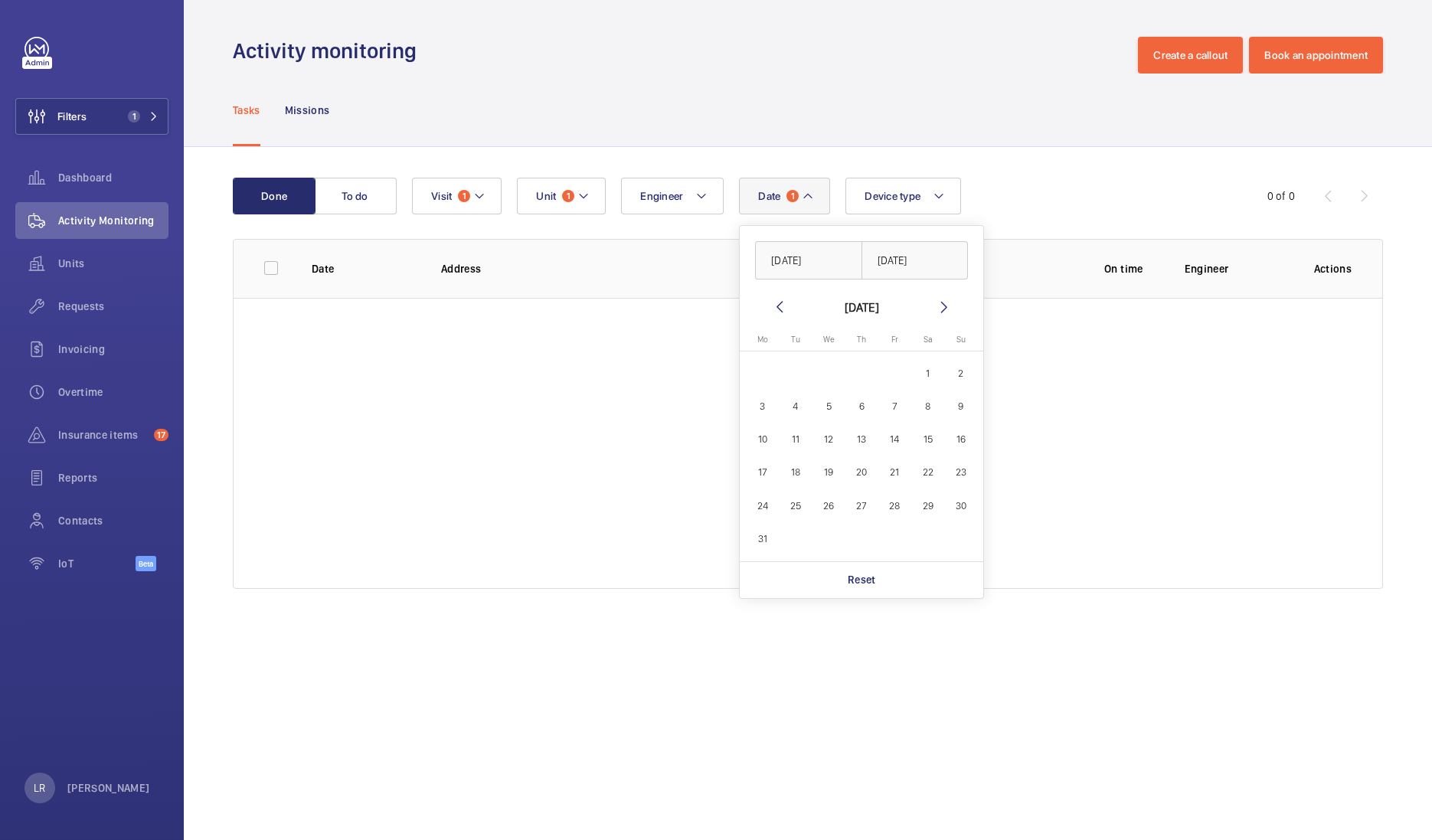
click at [918, 380] on span "1" at bounding box center [928, 373] width 29 height 29
type input "[DATE]"
click at [938, 312] on mat-icon at bounding box center [945, 307] width 18 height 18
click at [937, 310] on mat-icon at bounding box center [945, 307] width 18 height 18
click at [922, 497] on span "31" at bounding box center [928, 506] width 29 height 29
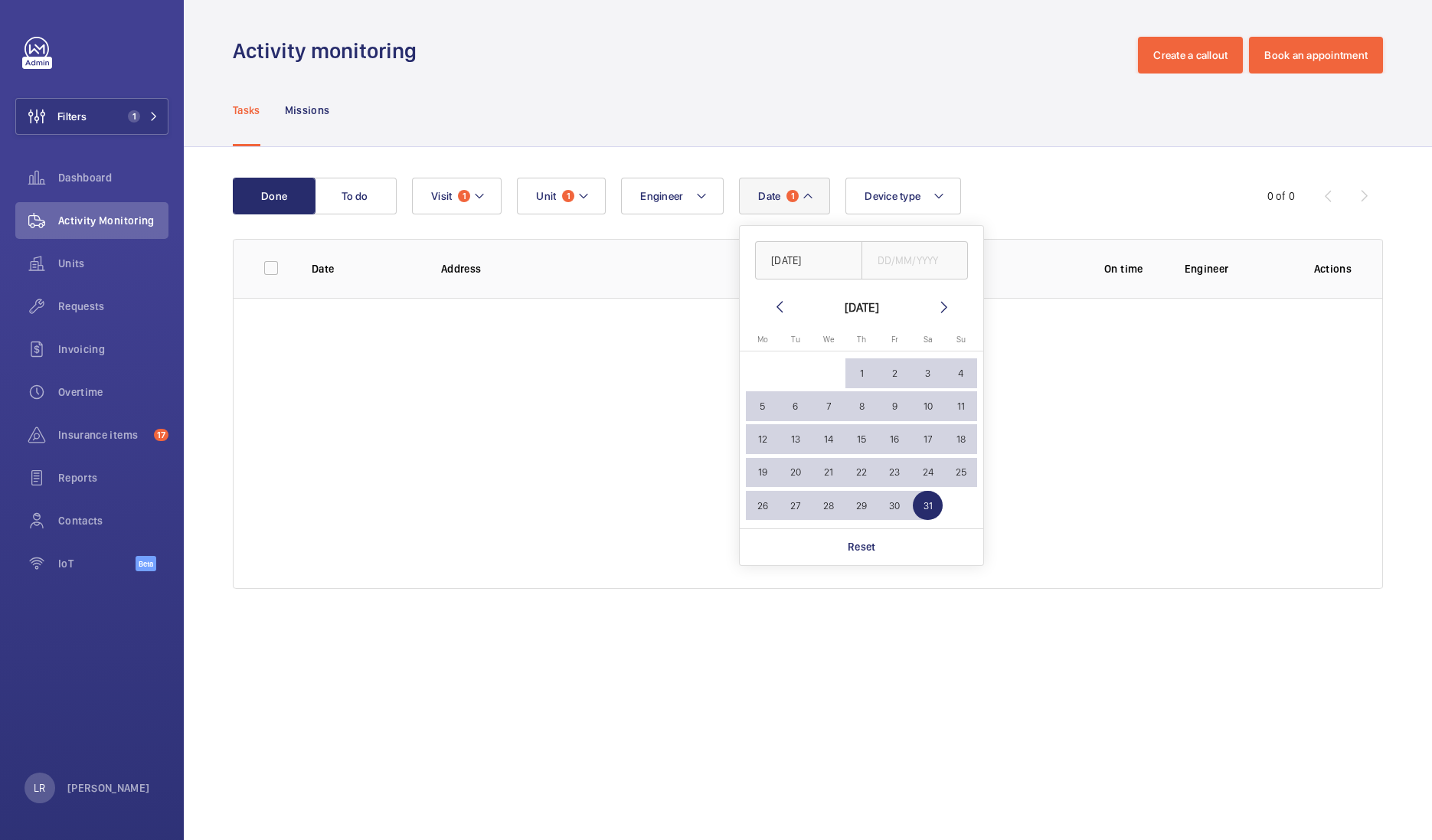
type input "[DATE]"
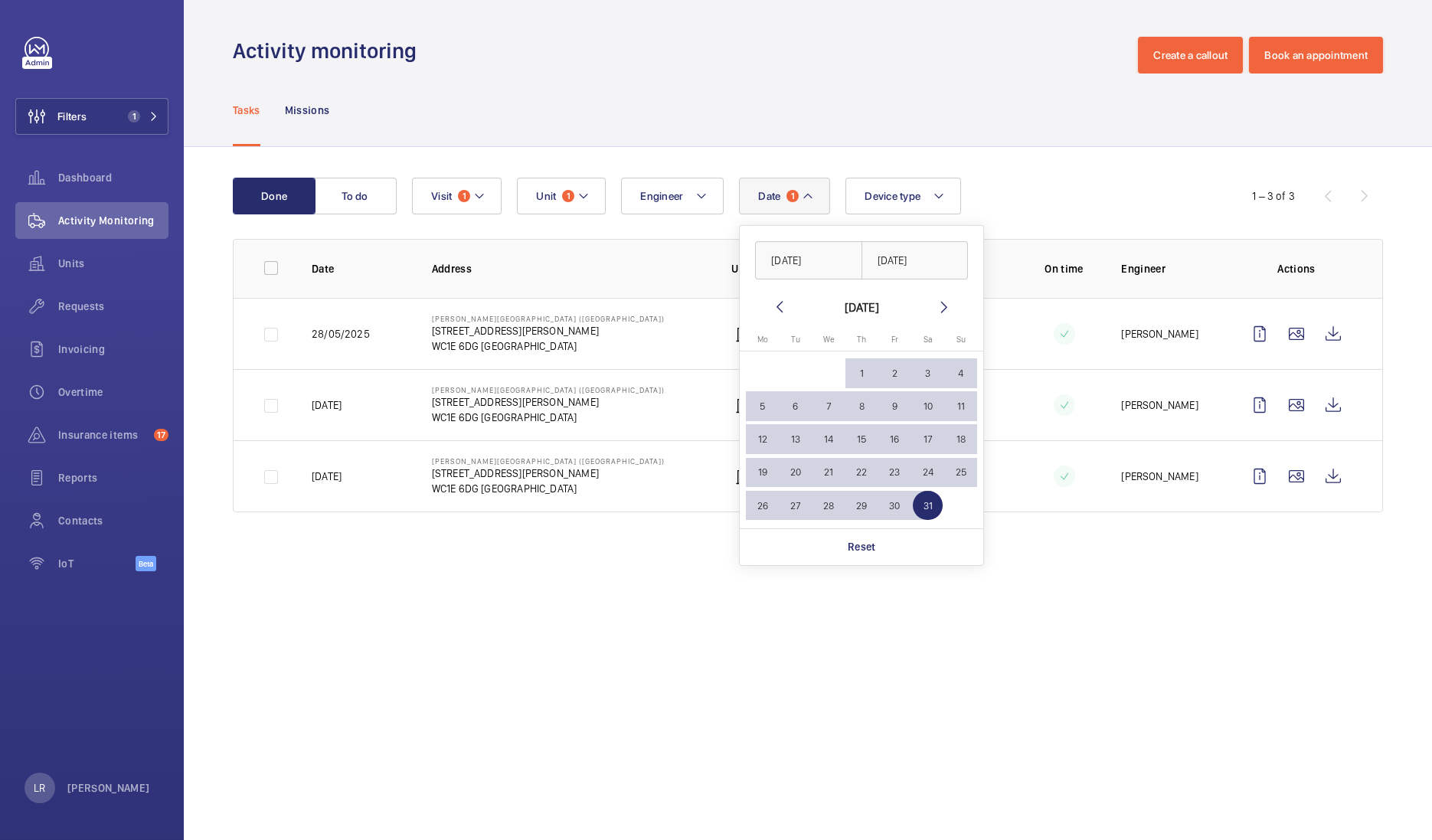
click at [1022, 176] on div "Done To do Date 1 [DATE] [DATE] [DATE] [DATE] Mo [DATE] Tu [DATE] We [DATE] Th …" at bounding box center [807, 348] width 1249 height 402
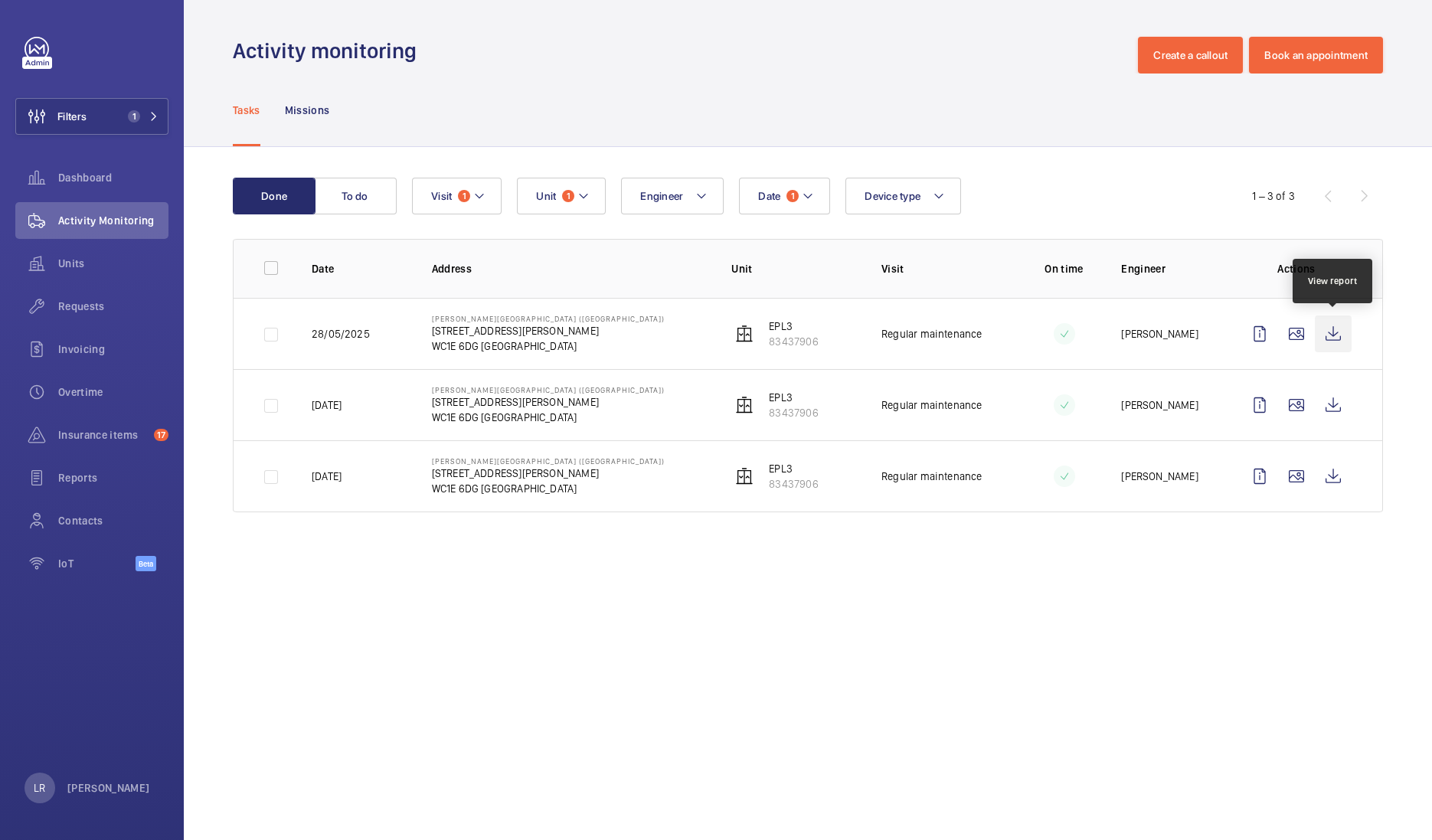
click at [1335, 333] on wm-front-icon-button at bounding box center [1333, 333] width 37 height 37
click at [805, 196] on mat-icon at bounding box center [807, 196] width 12 height 18
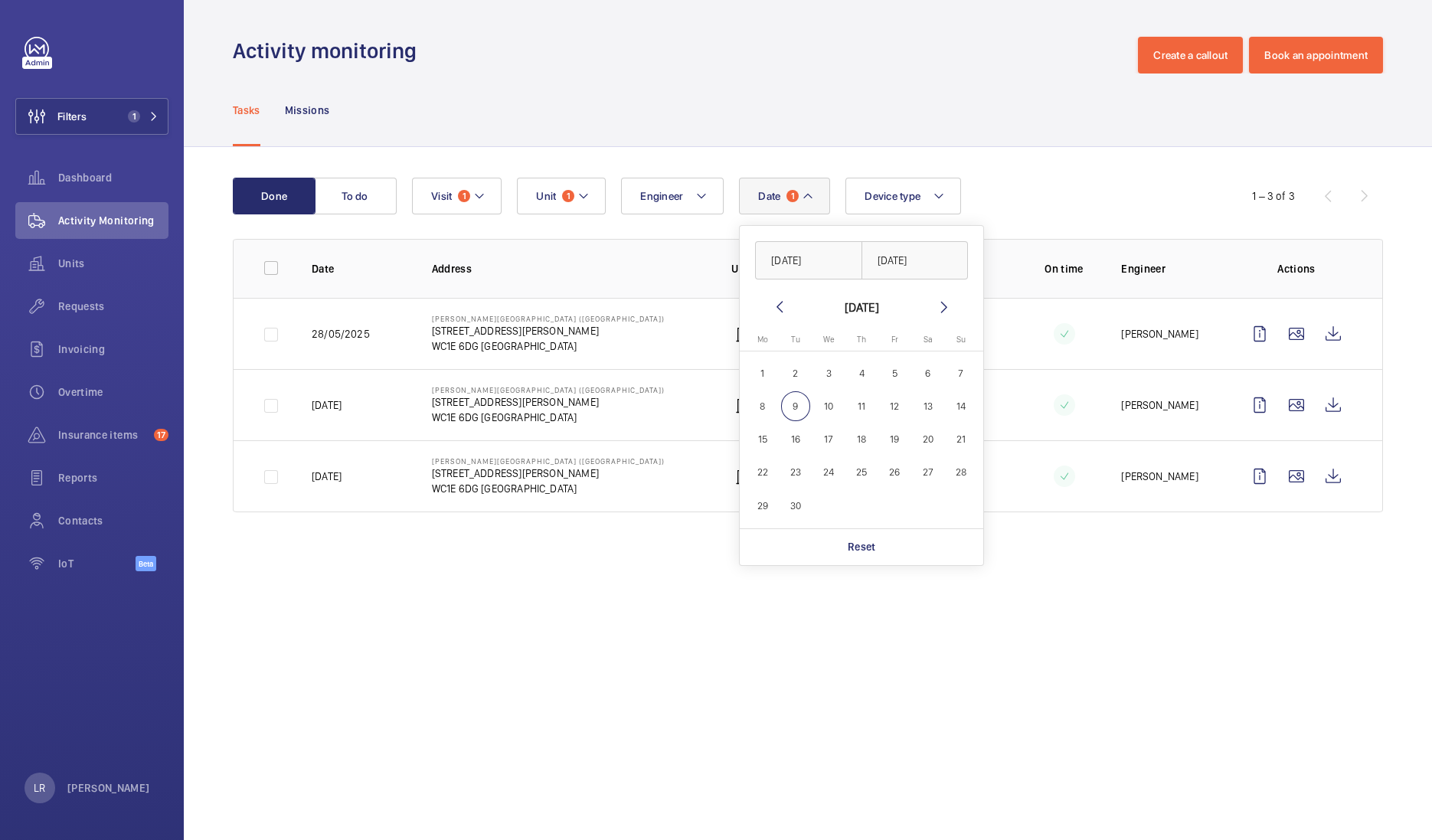
click at [781, 304] on mat-icon at bounding box center [780, 307] width 18 height 18
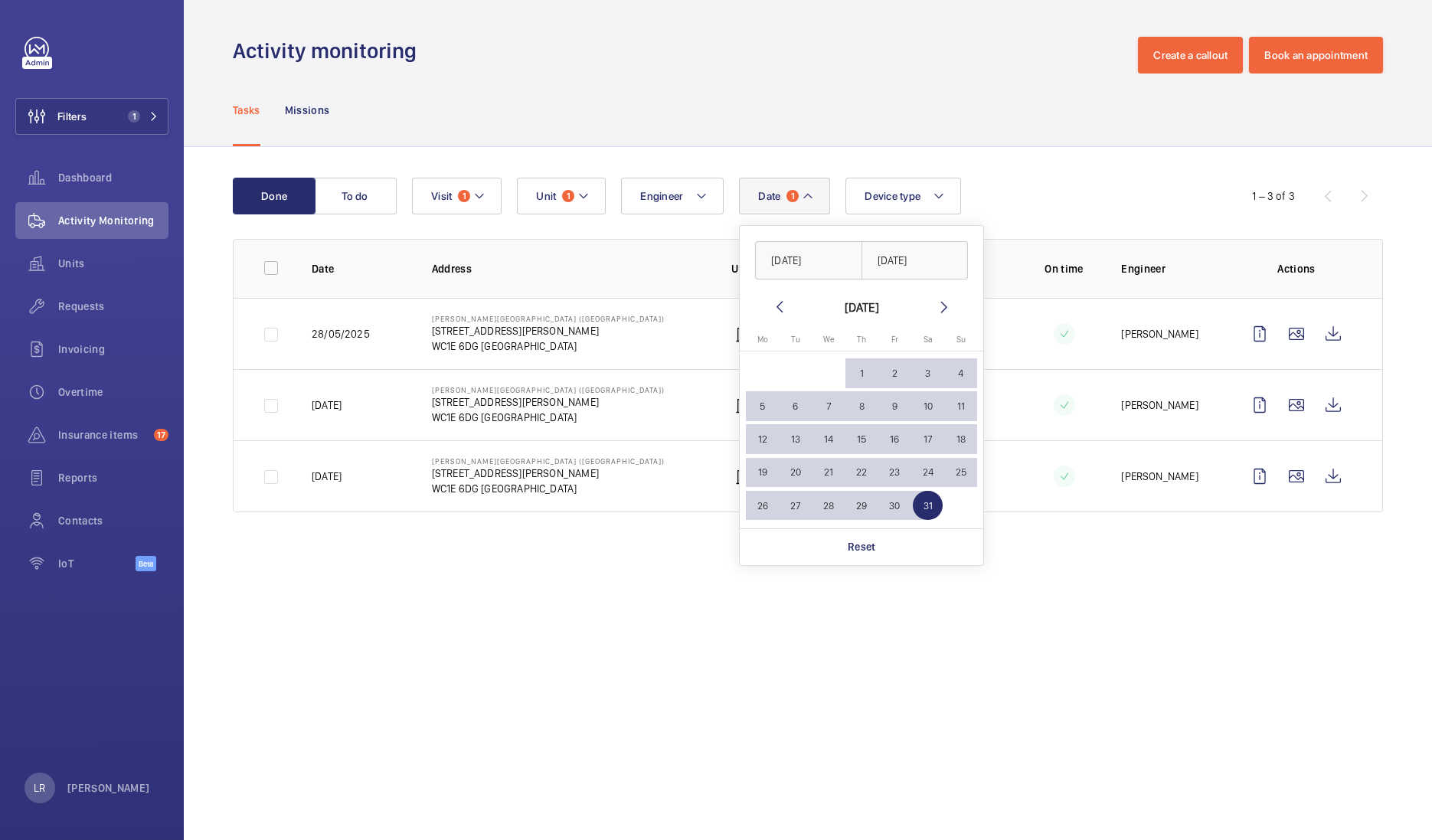
click at [774, 309] on mat-icon at bounding box center [780, 307] width 18 height 18
click at [933, 376] on span "1" at bounding box center [928, 373] width 29 height 29
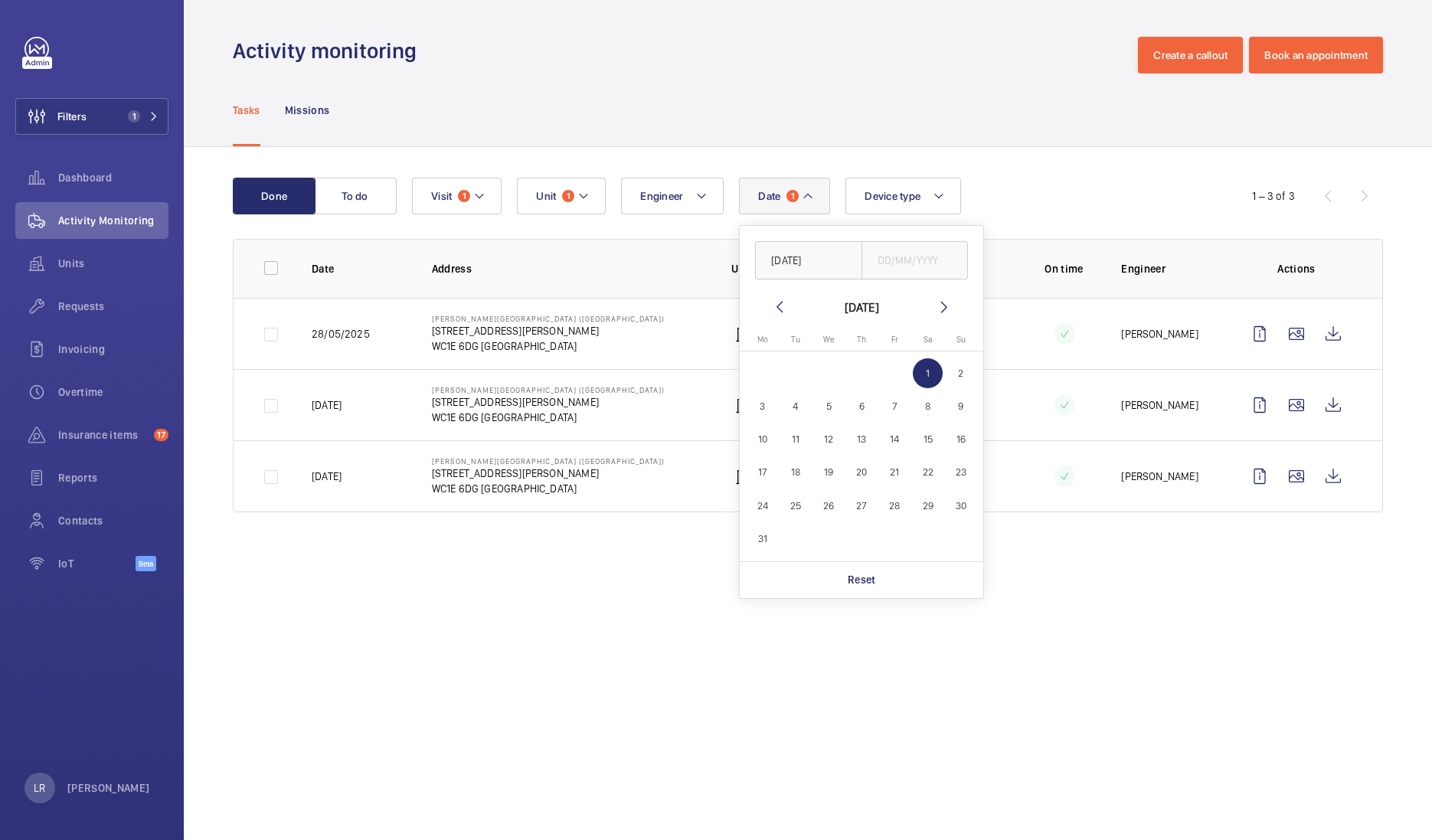
click at [946, 305] on mat-icon at bounding box center [945, 307] width 18 height 18
click at [942, 305] on mat-icon at bounding box center [945, 307] width 18 height 18
click at [941, 305] on mat-icon at bounding box center [945, 307] width 18 height 18
click at [781, 305] on mat-icon at bounding box center [780, 307] width 18 height 18
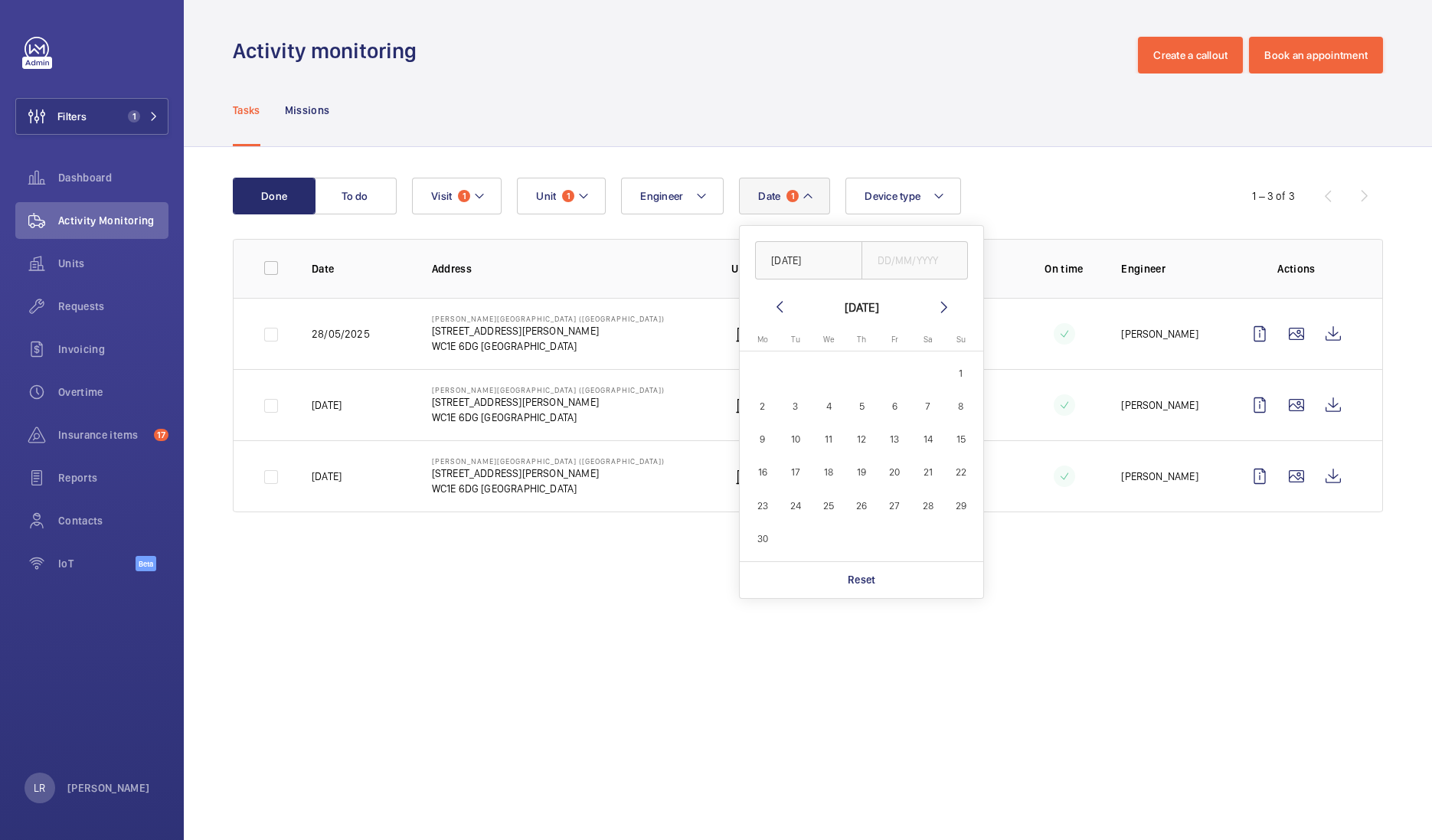
click at [949, 310] on mat-icon at bounding box center [945, 307] width 18 height 18
click at [947, 310] on mat-icon at bounding box center [945, 307] width 18 height 18
click at [804, 499] on span "30" at bounding box center [796, 506] width 29 height 29
type input "[DATE]"
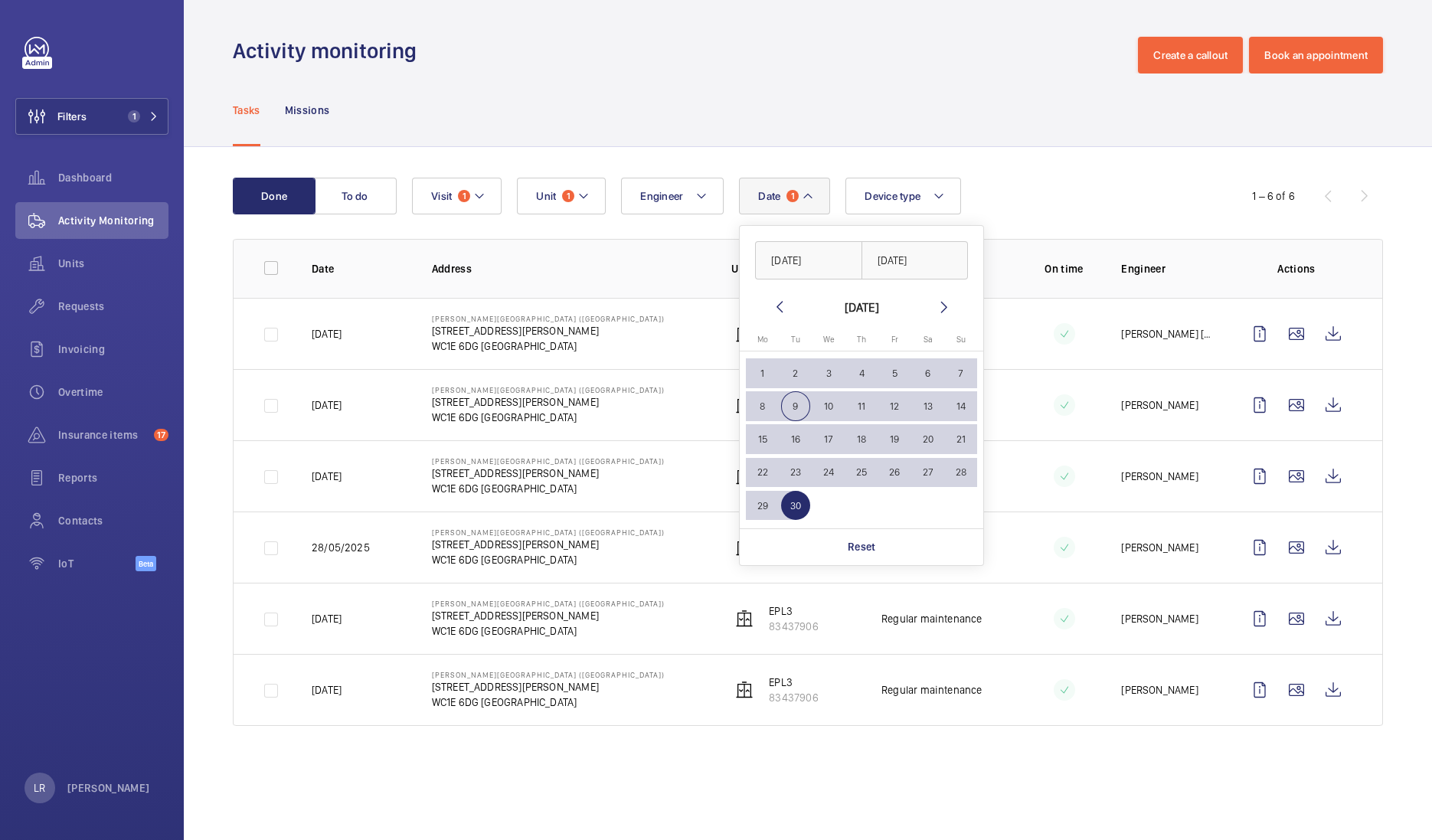
click at [974, 102] on div "Tasks Missions" at bounding box center [808, 110] width 1150 height 73
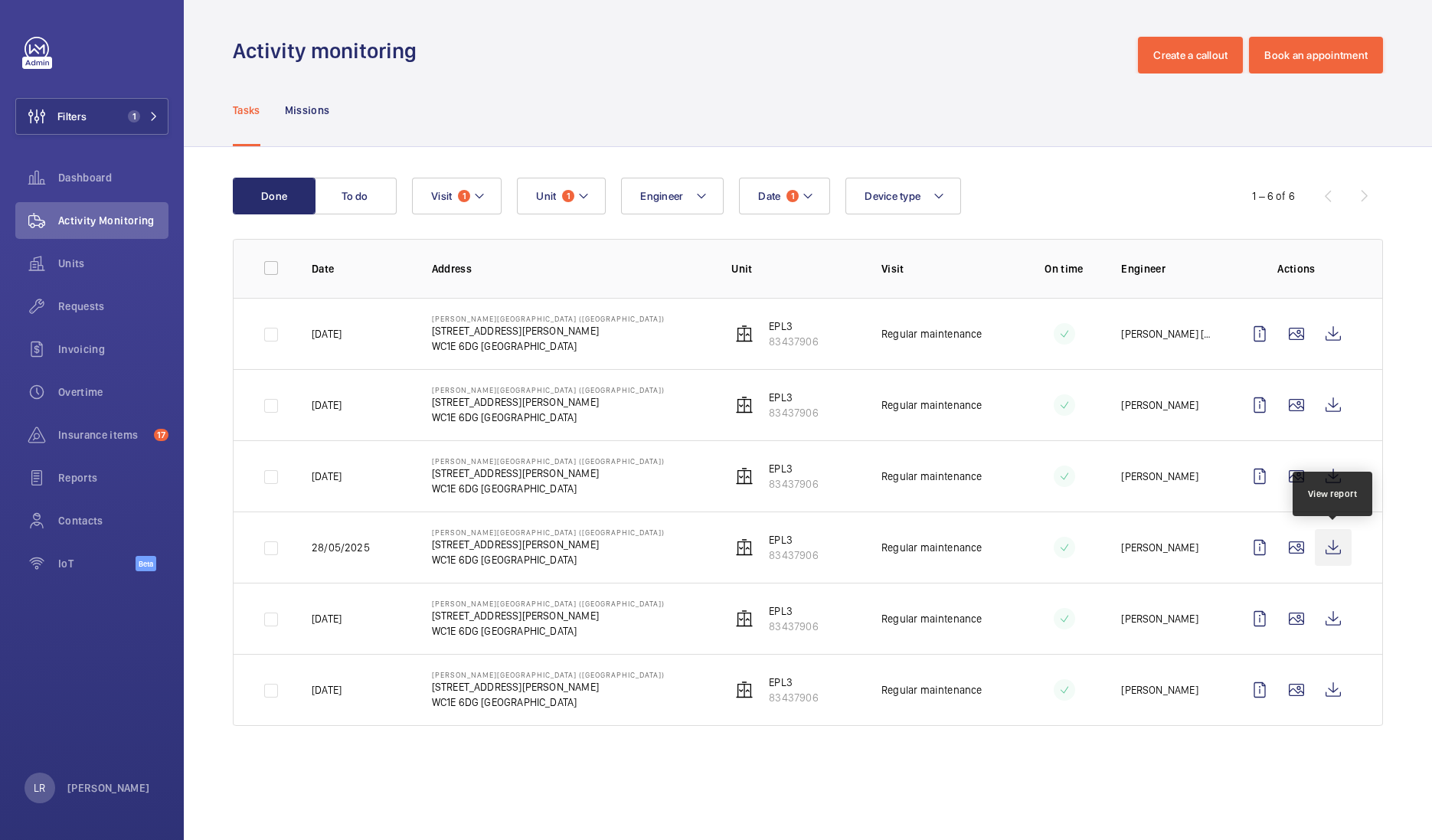
click at [1330, 544] on wm-front-icon-button at bounding box center [1333, 547] width 37 height 37
click at [1332, 472] on wm-front-icon-button at bounding box center [1333, 476] width 37 height 37
click at [1334, 410] on wm-front-icon-button at bounding box center [1333, 405] width 37 height 37
click at [1325, 334] on wm-front-icon-button at bounding box center [1333, 333] width 37 height 37
click at [1332, 342] on wm-front-icon-button at bounding box center [1333, 333] width 37 height 37
